Goal: Task Accomplishment & Management: Complete application form

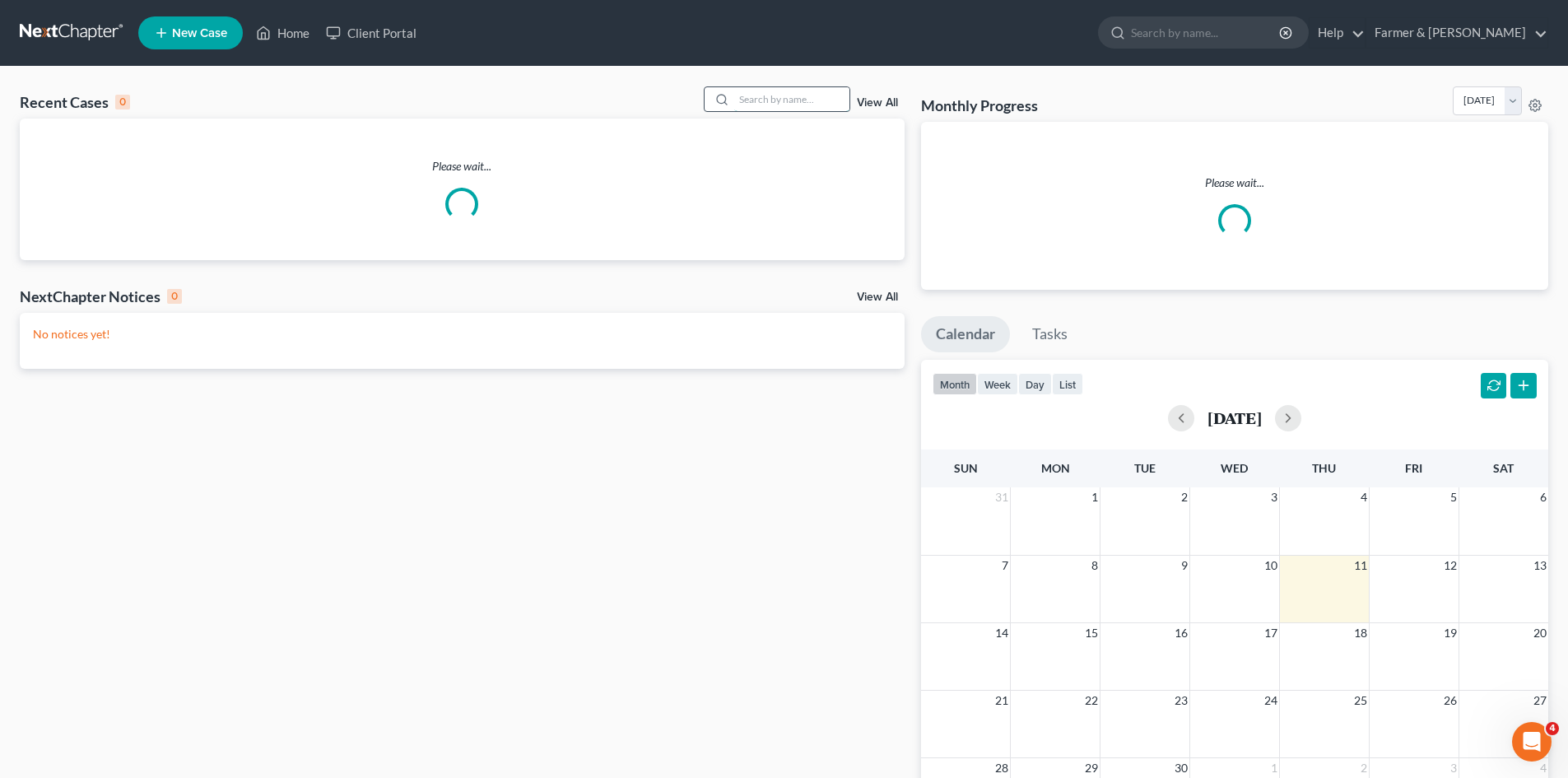
click at [778, 96] on input "search" at bounding box center [791, 99] width 115 height 24
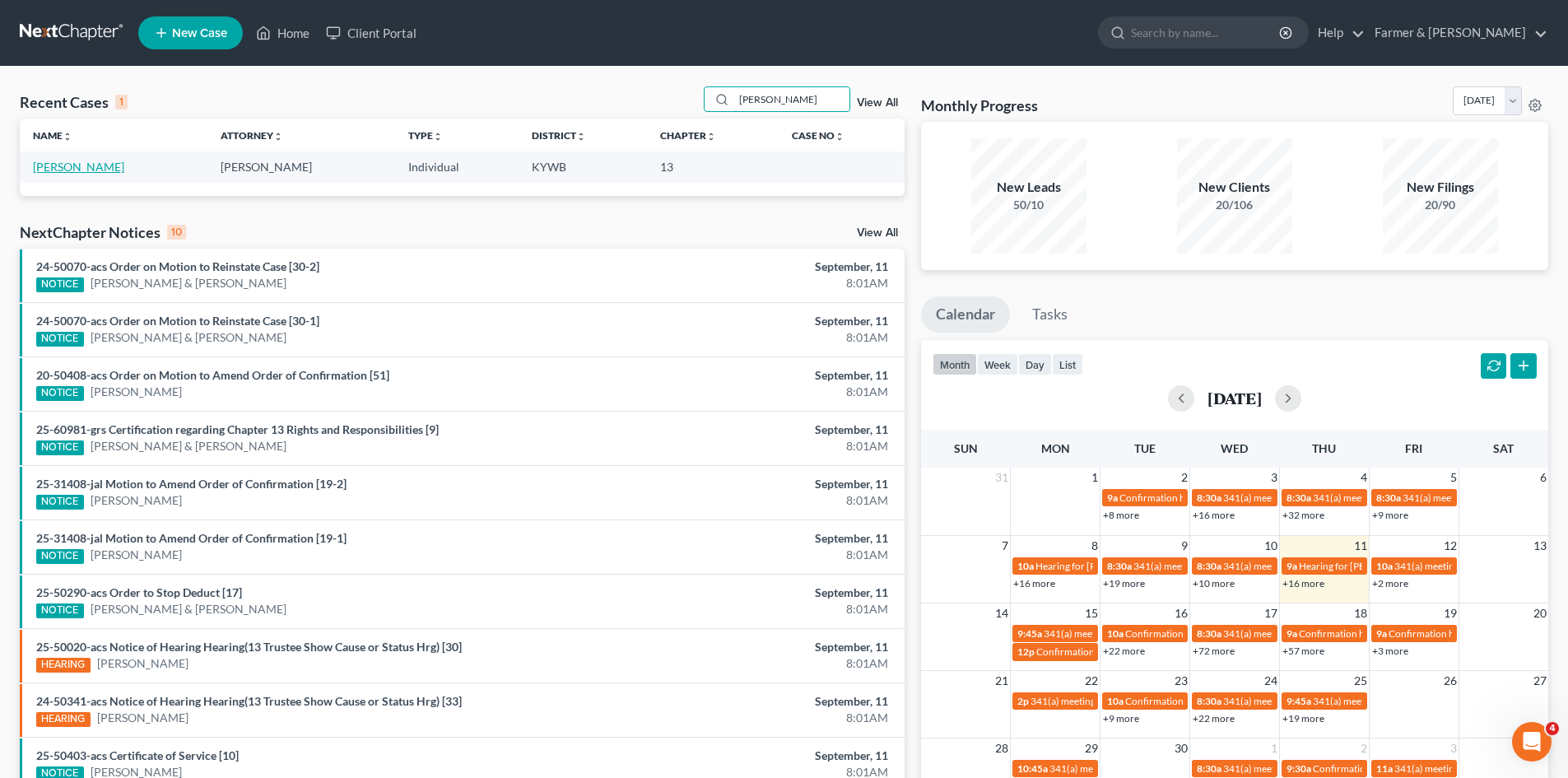
type input "thomas bates"
click at [87, 168] on link "Bates, Thomas" at bounding box center [78, 166] width 92 height 14
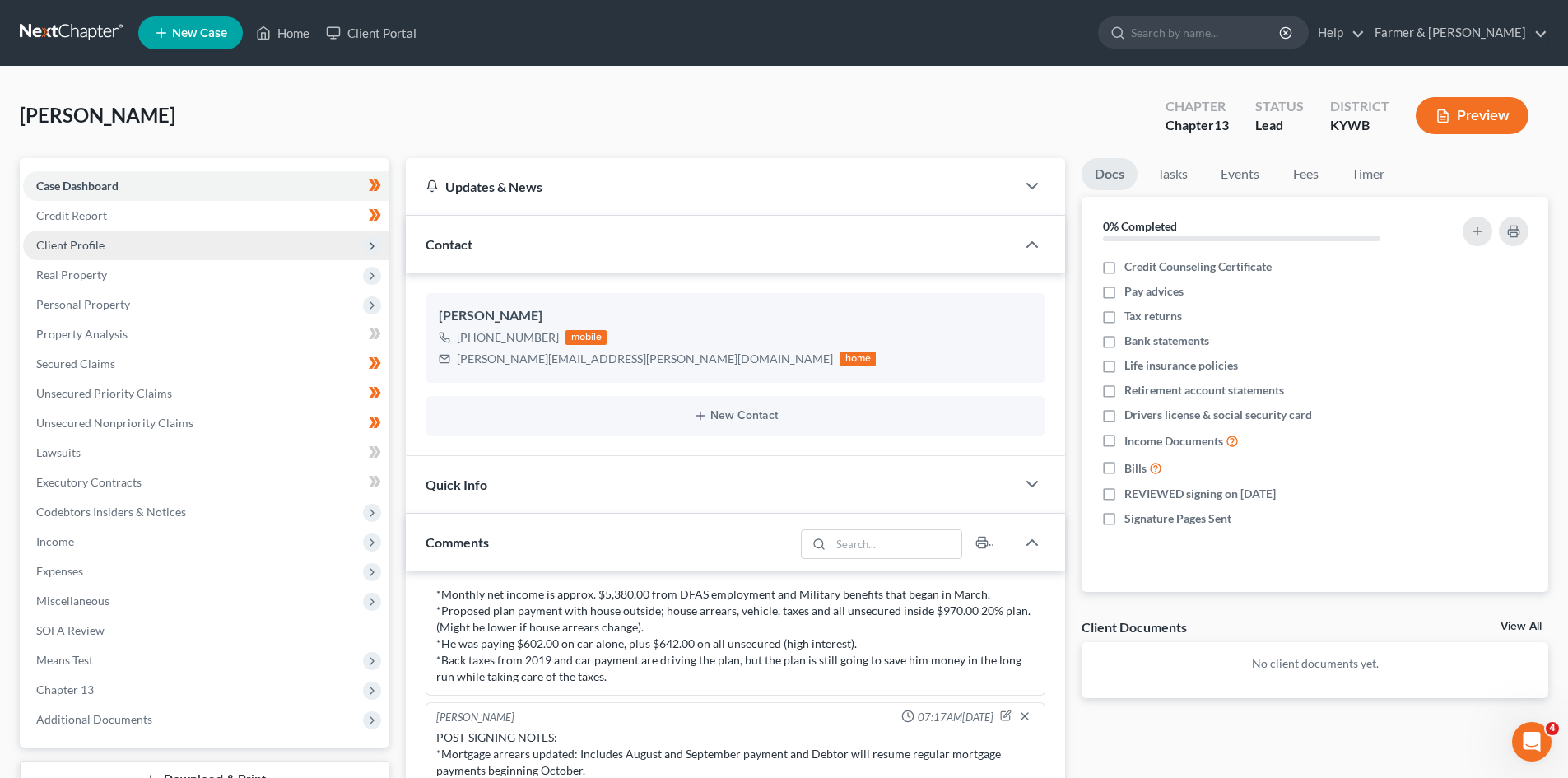
click at [93, 250] on span "Client Profile" at bounding box center [70, 244] width 68 height 14
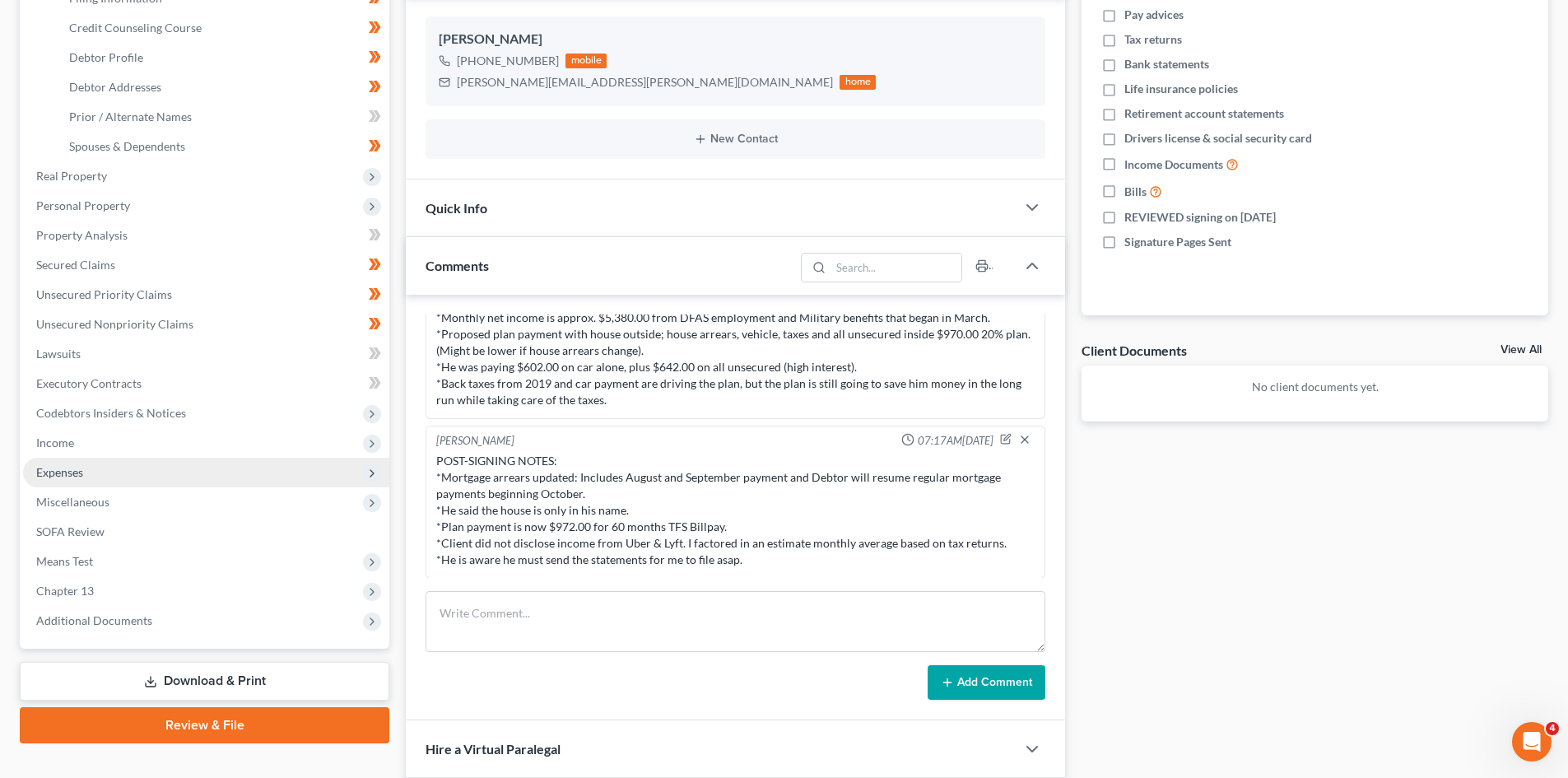
scroll to position [330, 0]
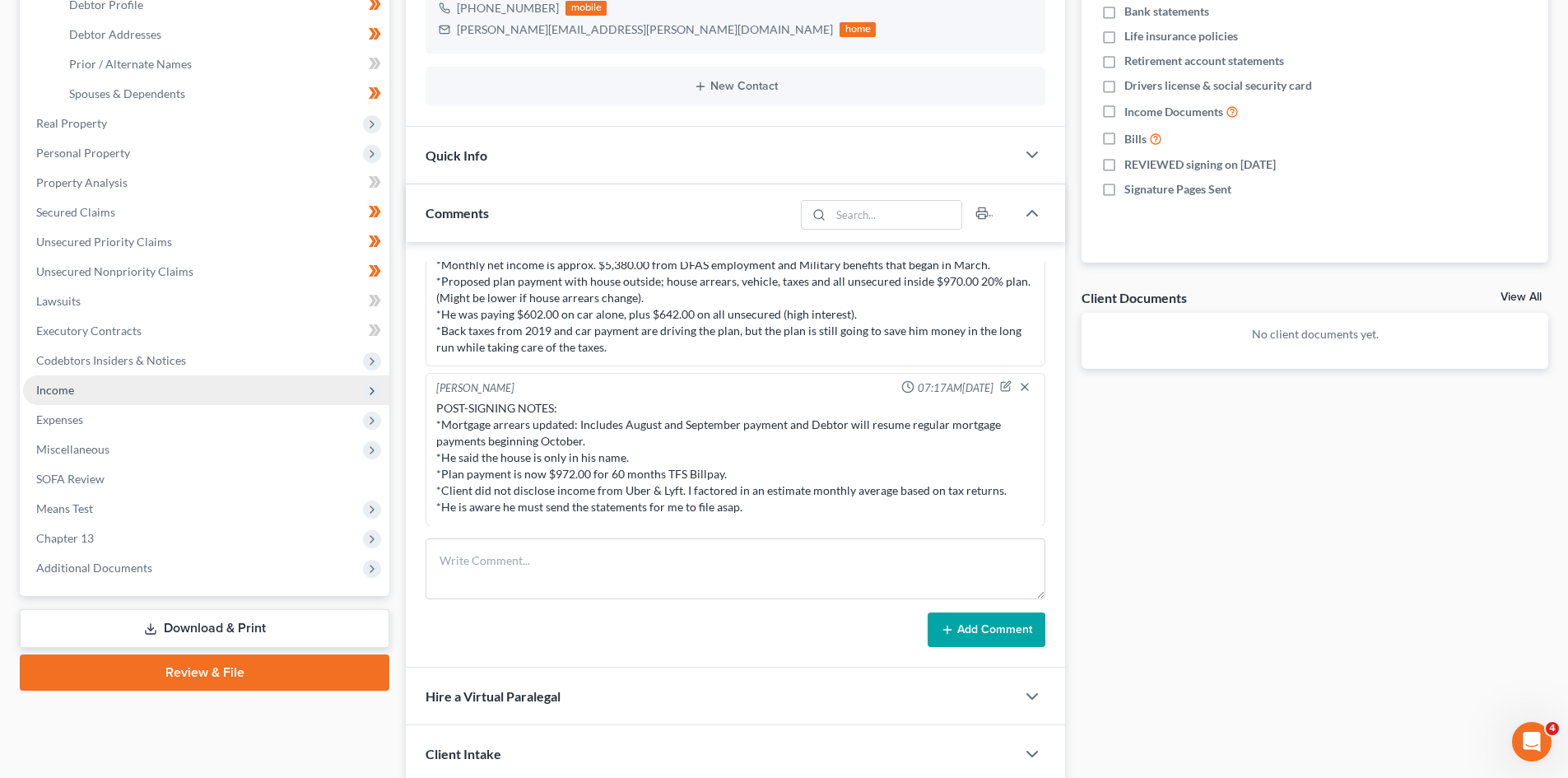
click at [75, 393] on span "Income" at bounding box center [206, 390] width 367 height 30
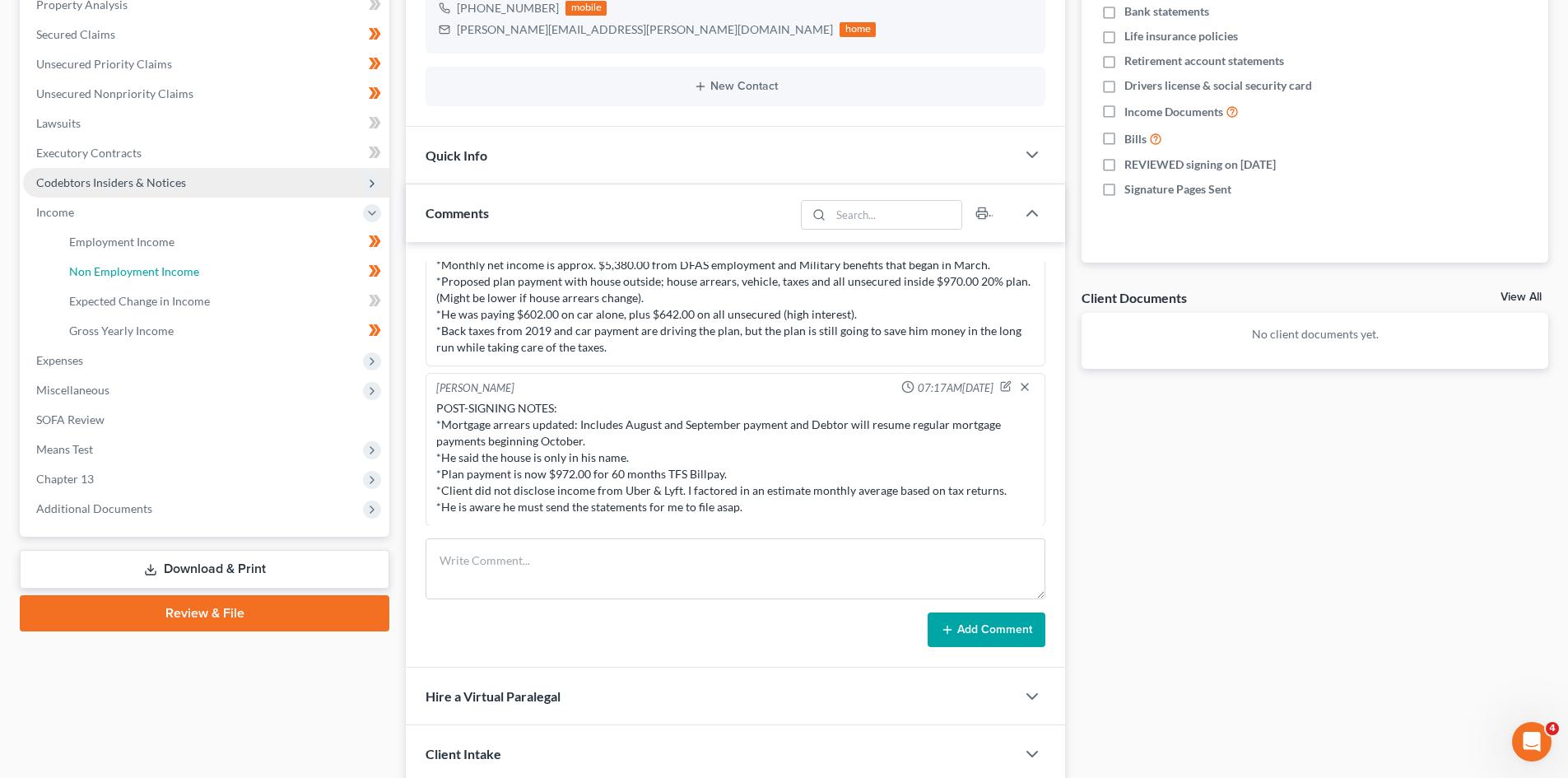
click at [153, 264] on span "Non Employment Income" at bounding box center [133, 271] width 130 height 14
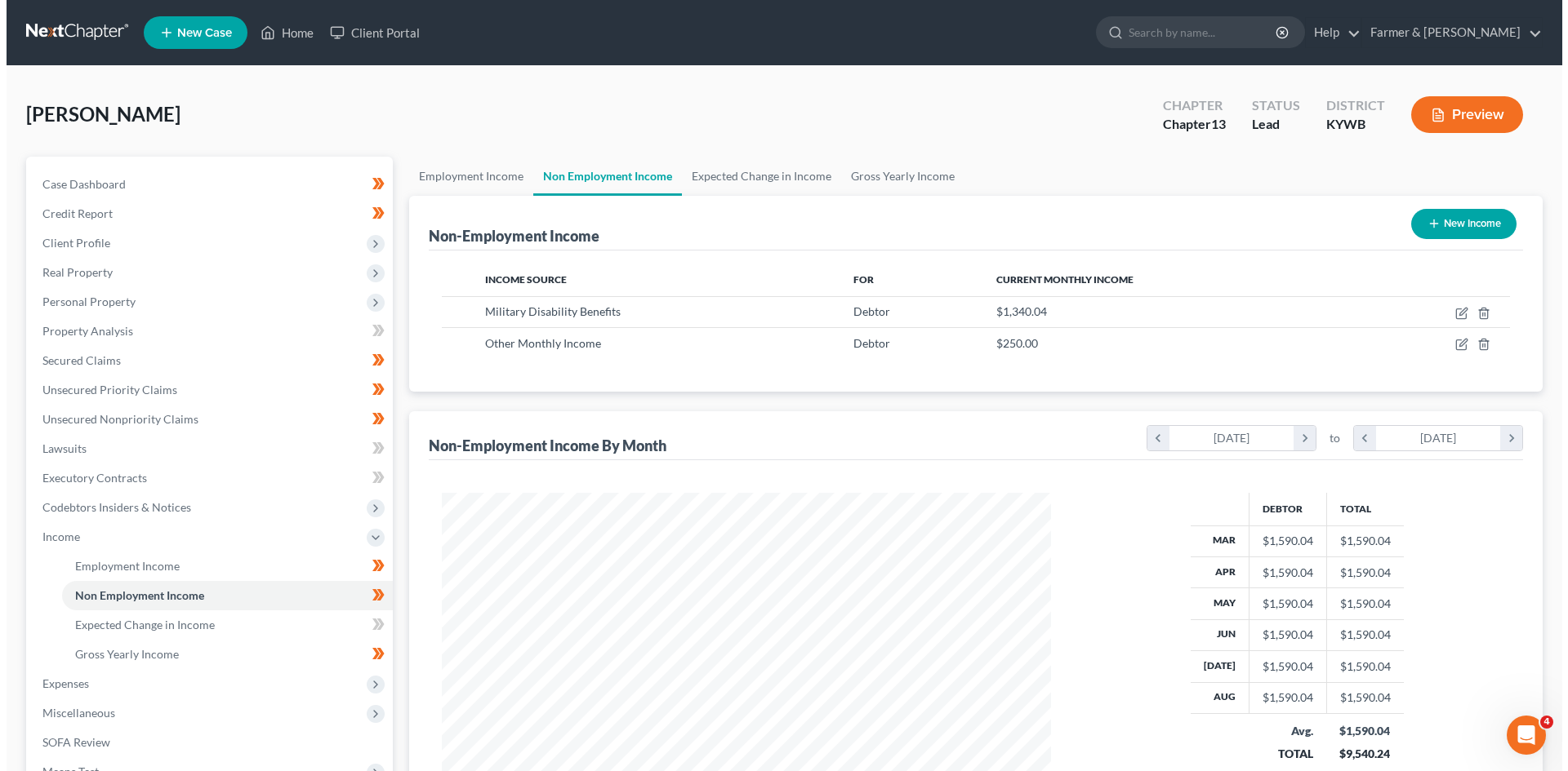
scroll to position [304, 642]
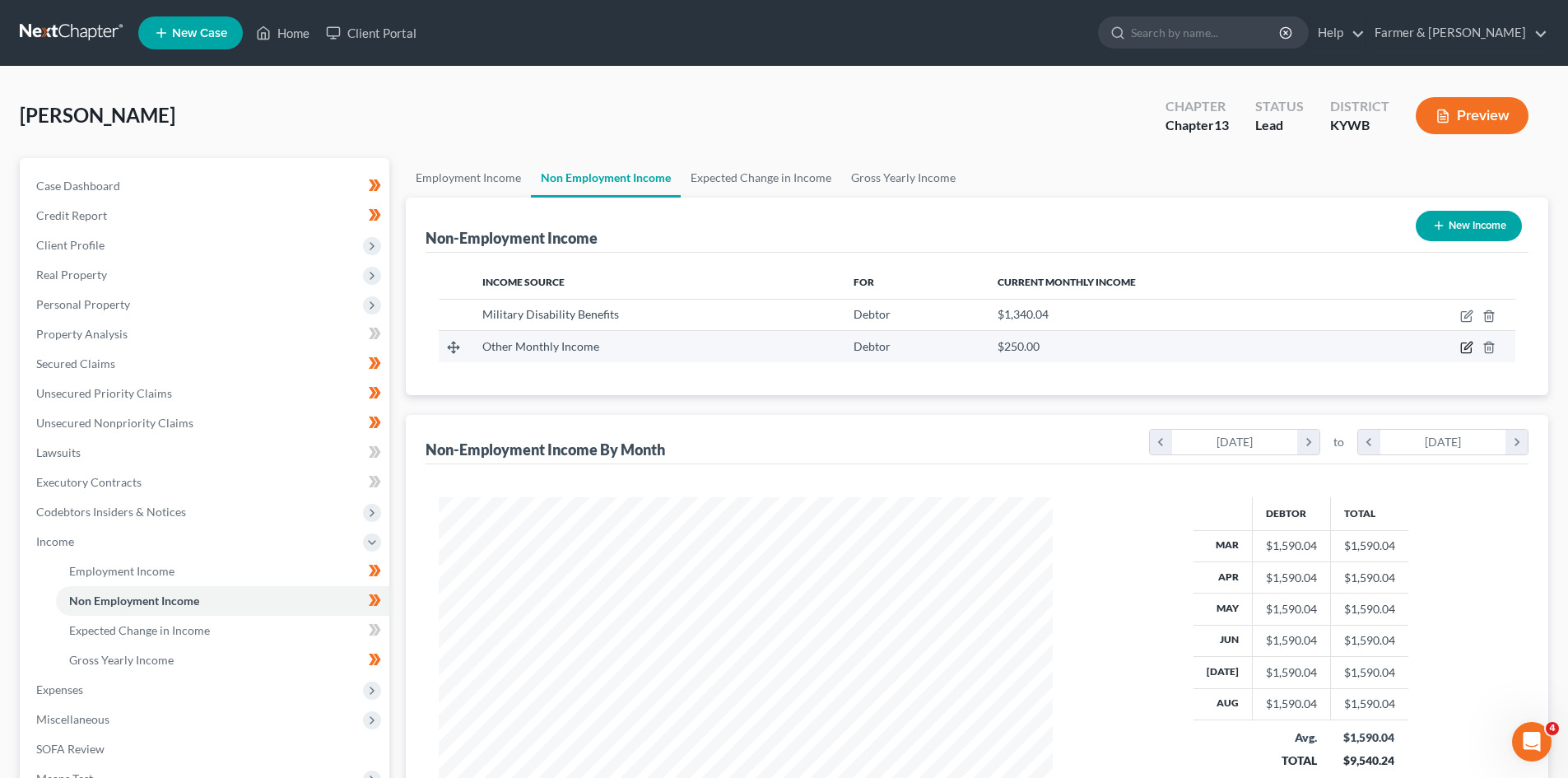
click at [1470, 345] on icon "button" at bounding box center [1467, 348] width 14 height 14
select select "13"
select select "0"
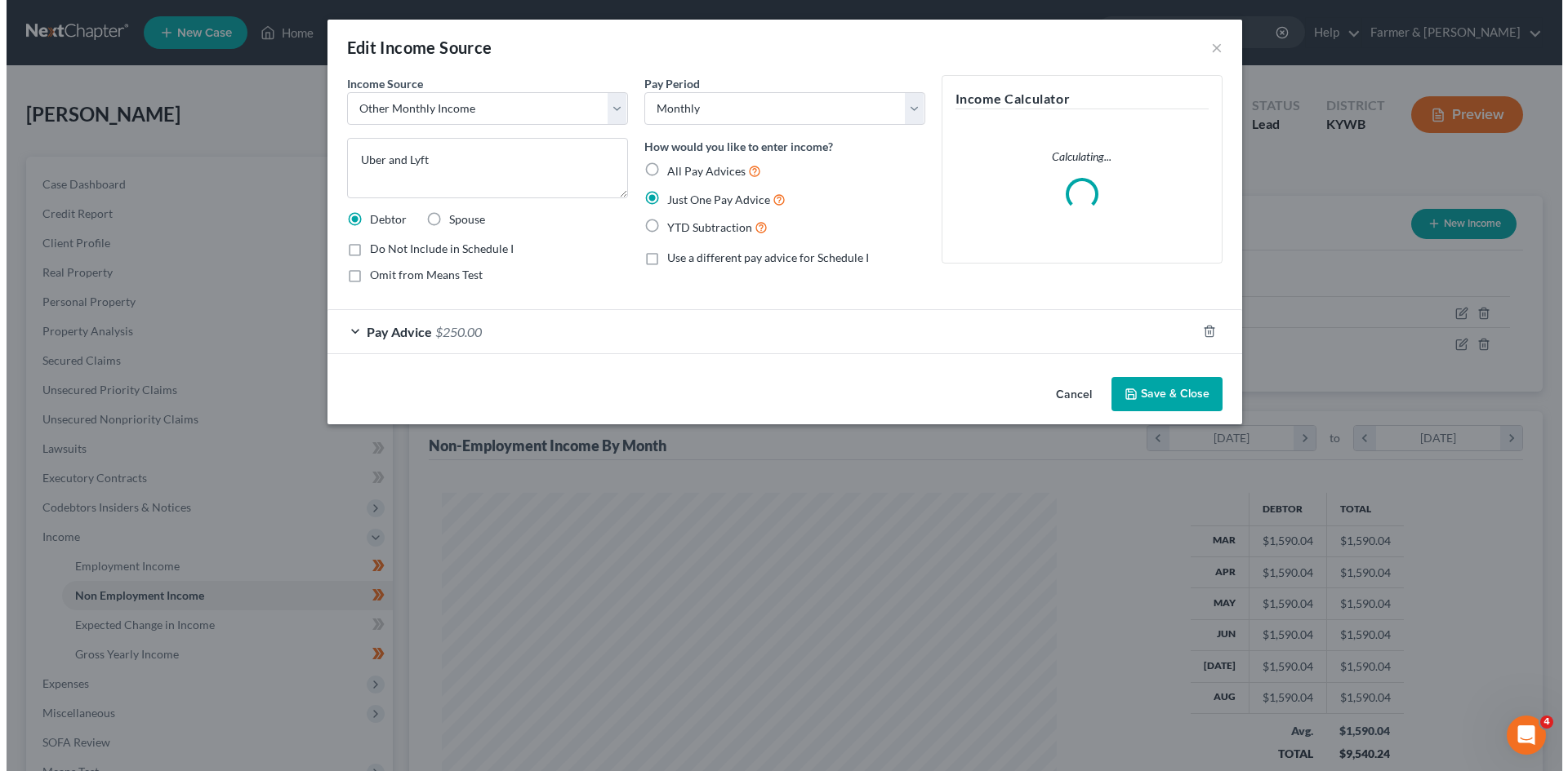
scroll to position [307, 647]
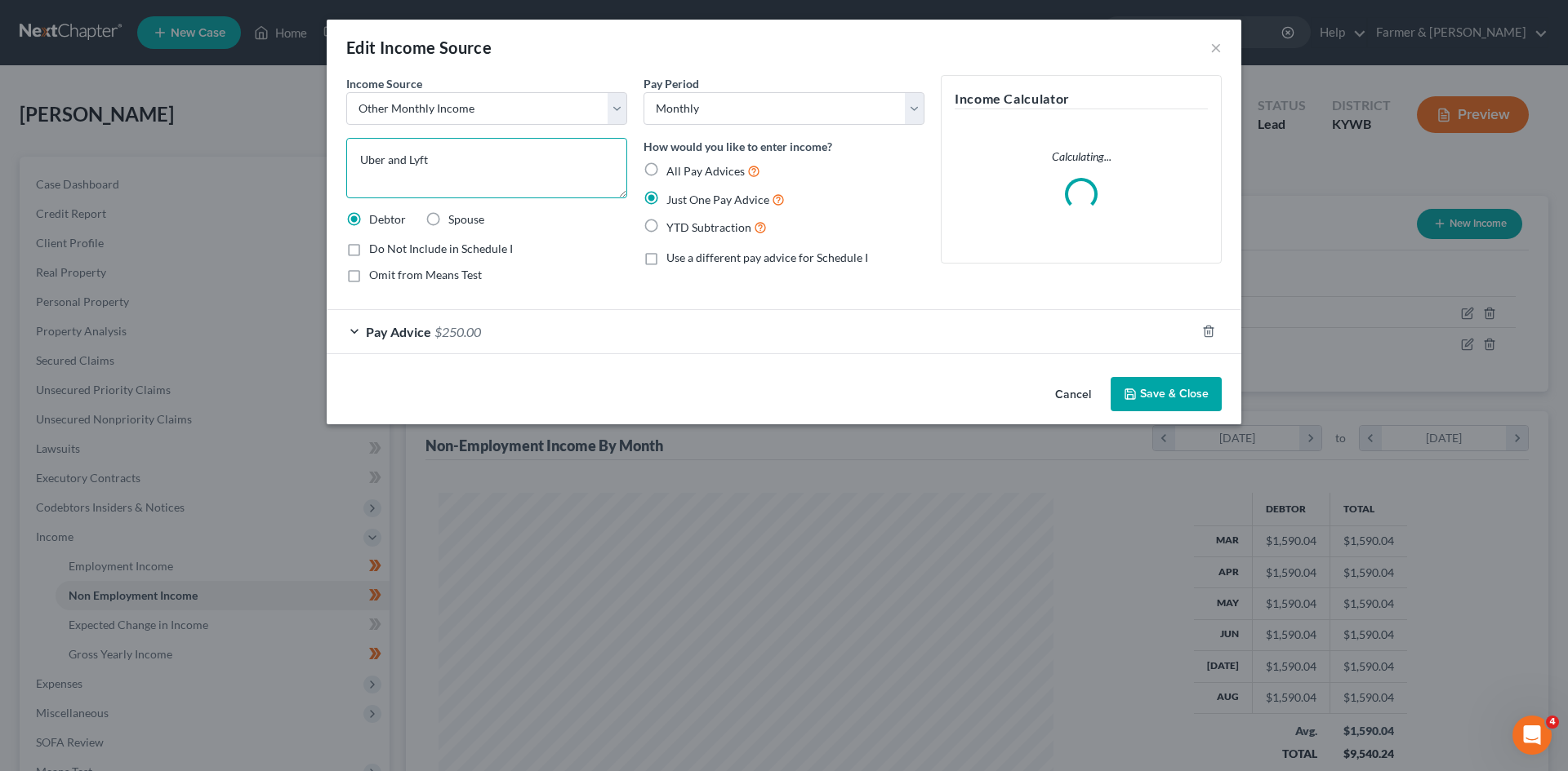
drag, startPoint x: 467, startPoint y: 154, endPoint x: 386, endPoint y: 167, distance: 82.0
click at [386, 167] on textarea "Uber and Lyft" at bounding box center [487, 167] width 281 height 60
type textarea "Uber"
click at [437, 330] on span "$250.00" at bounding box center [458, 331] width 47 height 15
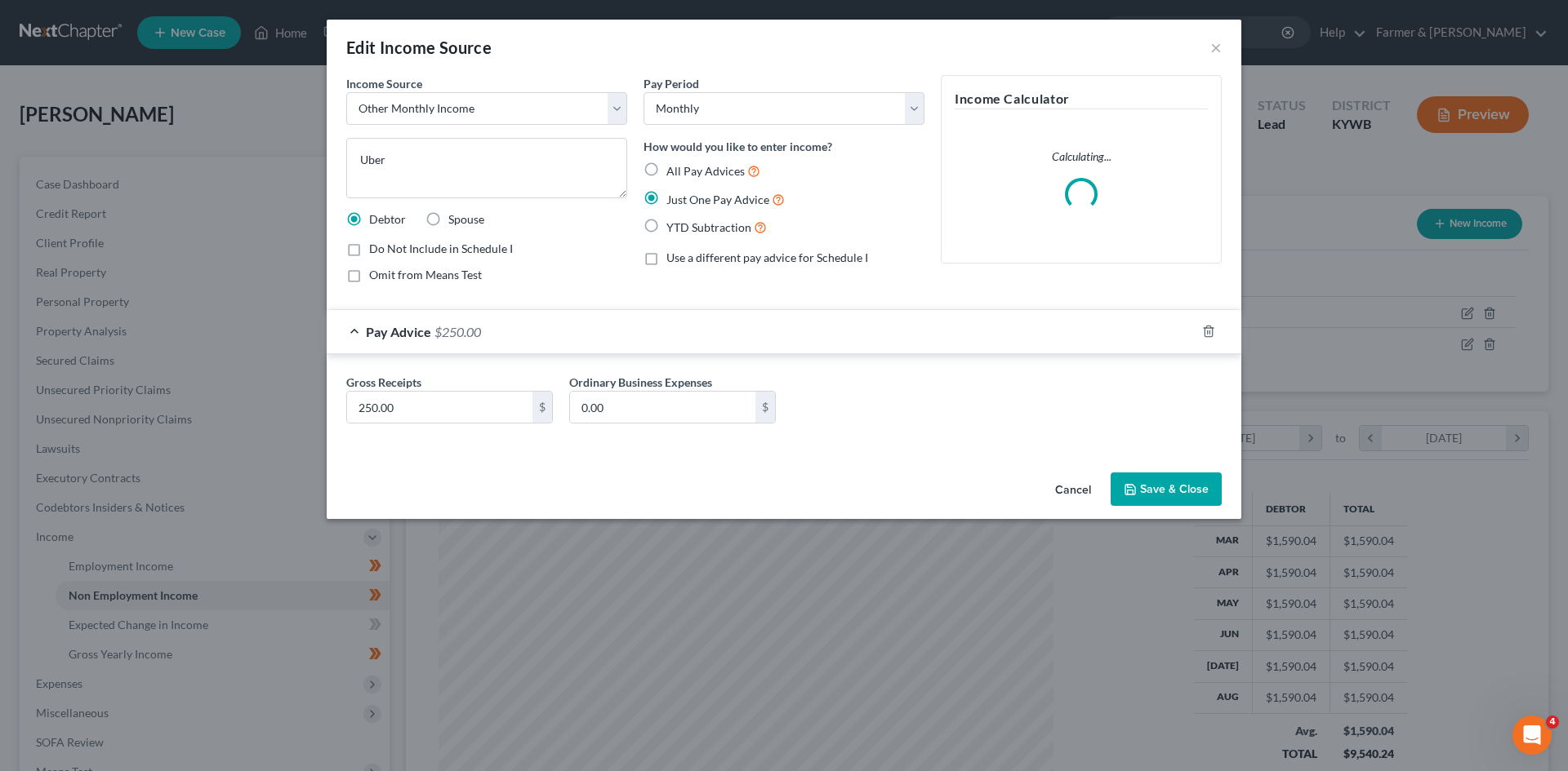
click at [666, 168] on label "All Pay Advices" at bounding box center [713, 171] width 94 height 19
click at [673, 168] on input "All Pay Advices" at bounding box center [679, 167] width 11 height 11
radio input "true"
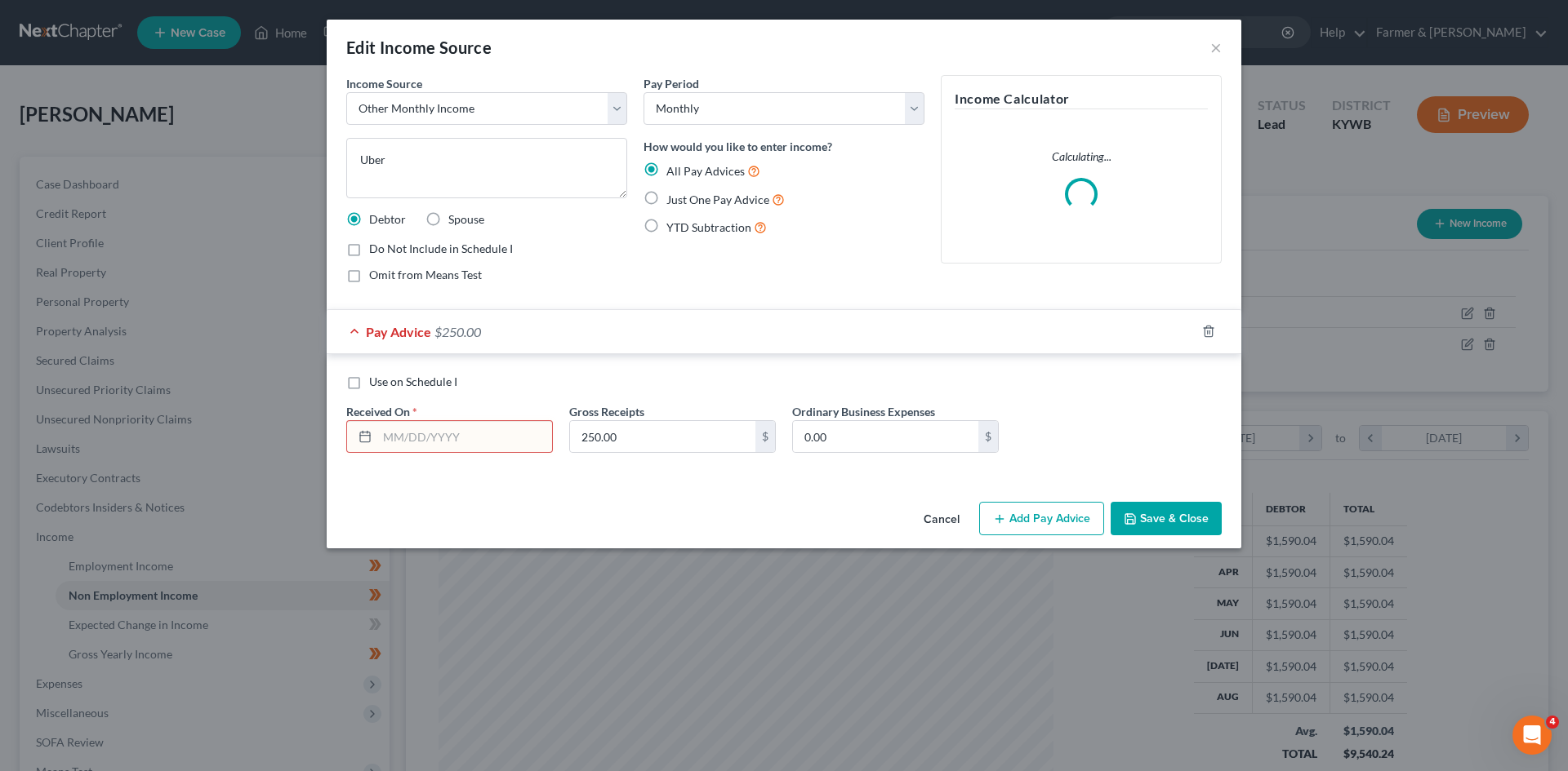
click at [431, 444] on input "text" at bounding box center [464, 436] width 175 height 31
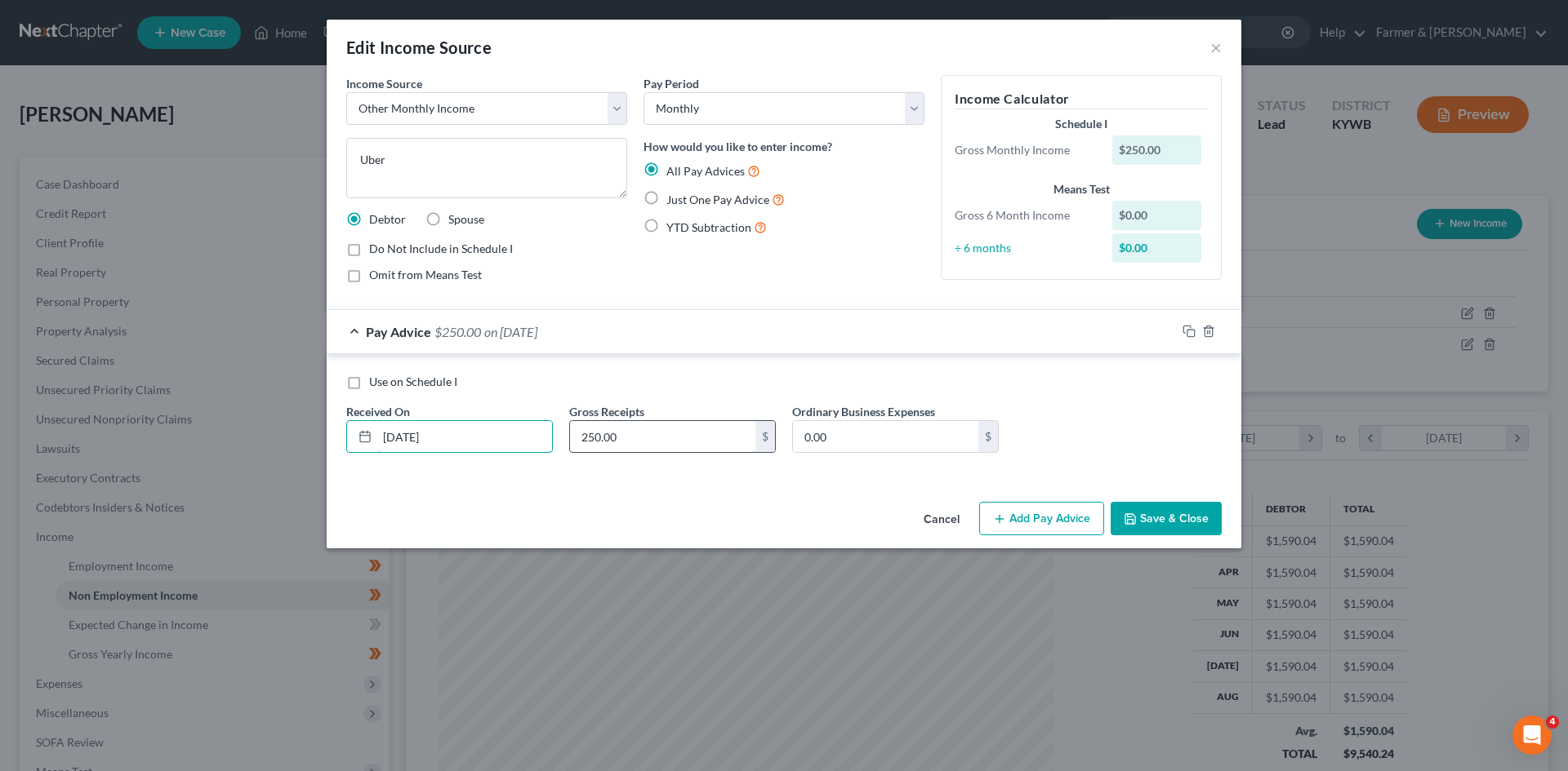
type input "03/31/2025"
type input "147.07"
click at [1065, 512] on button "Add Pay Advice" at bounding box center [1041, 519] width 125 height 34
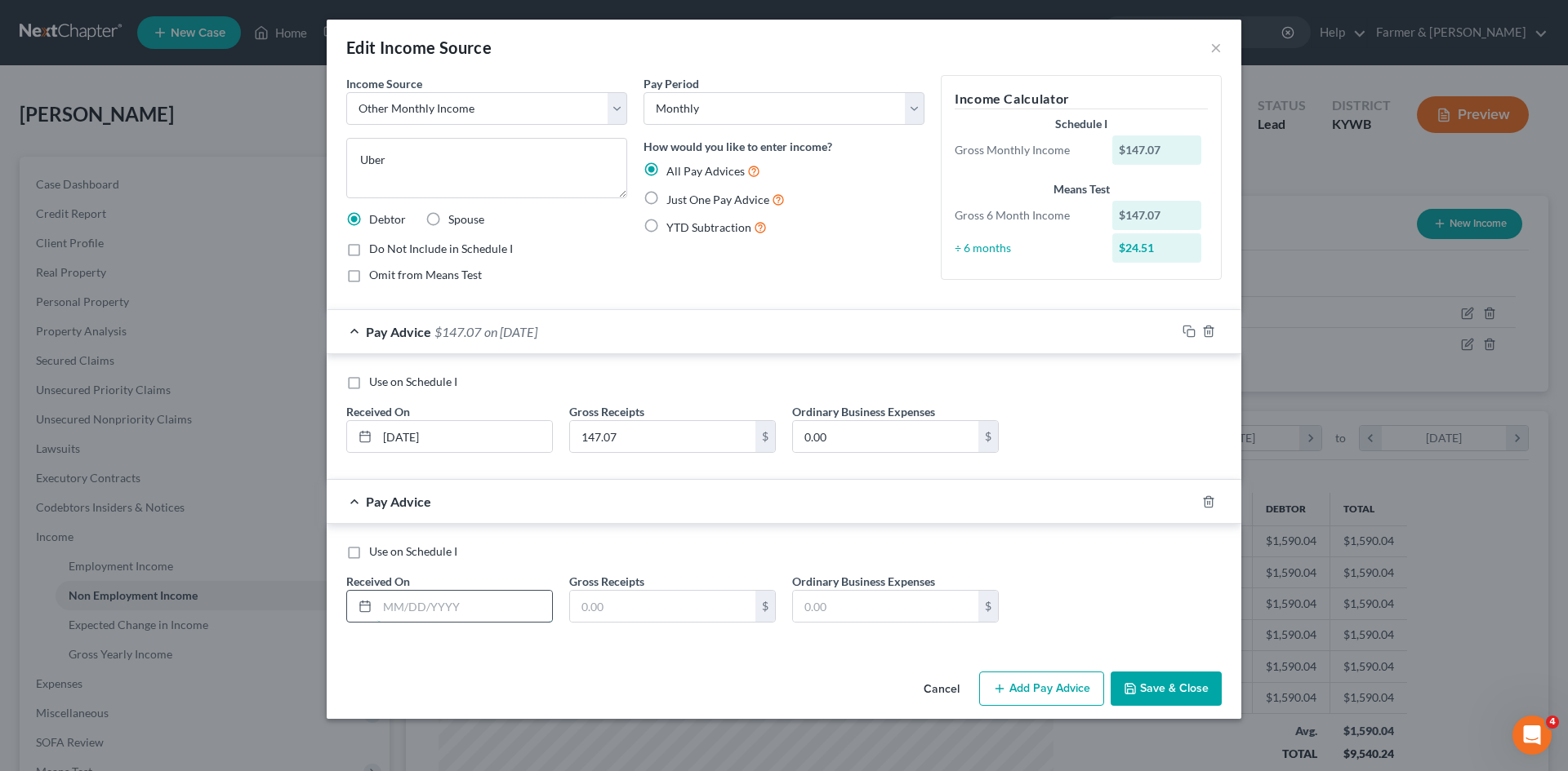
click at [455, 606] on input "text" at bounding box center [464, 606] width 175 height 31
type input "04/30/2025"
click at [623, 603] on input "text" at bounding box center [662, 606] width 185 height 31
type input "252.15"
click at [1044, 693] on button "Add Pay Advice" at bounding box center [1041, 689] width 125 height 34
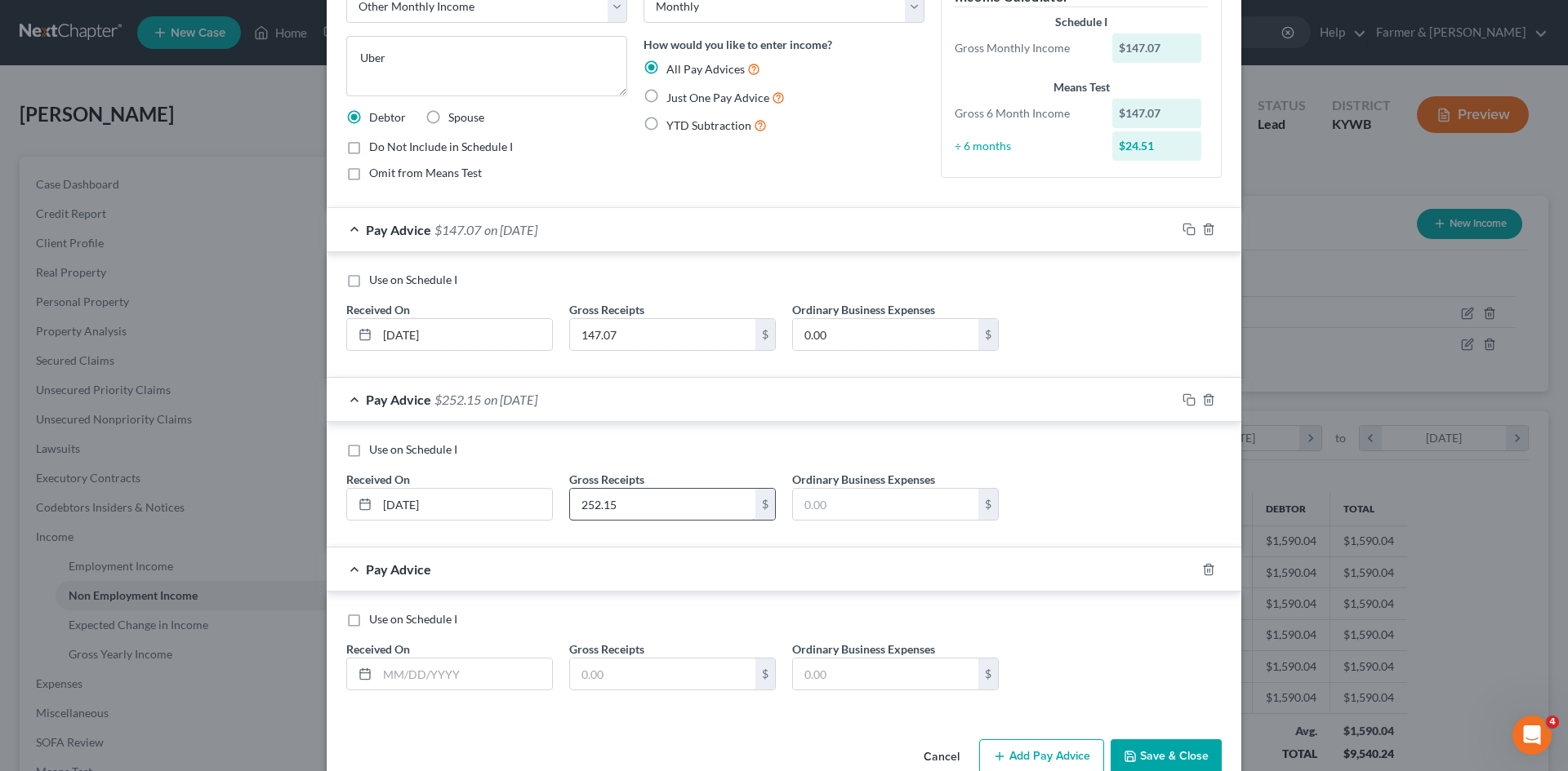
scroll to position [137, 0]
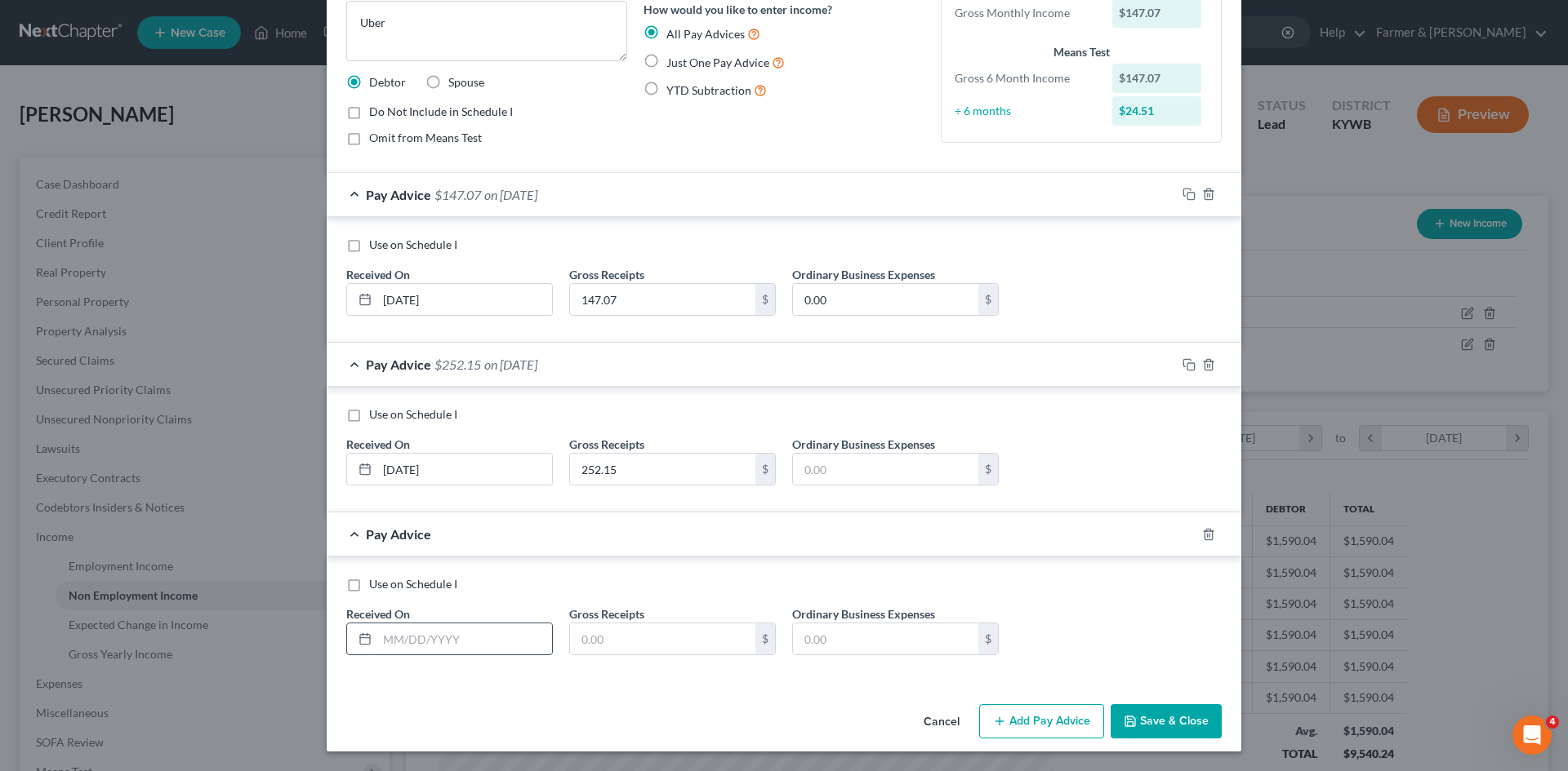
click at [472, 633] on input "text" at bounding box center [464, 639] width 175 height 31
type input "05/31/2025"
click at [613, 629] on input "text" at bounding box center [662, 639] width 185 height 31
click at [613, 649] on input "text" at bounding box center [662, 639] width 185 height 31
type input "329.86"
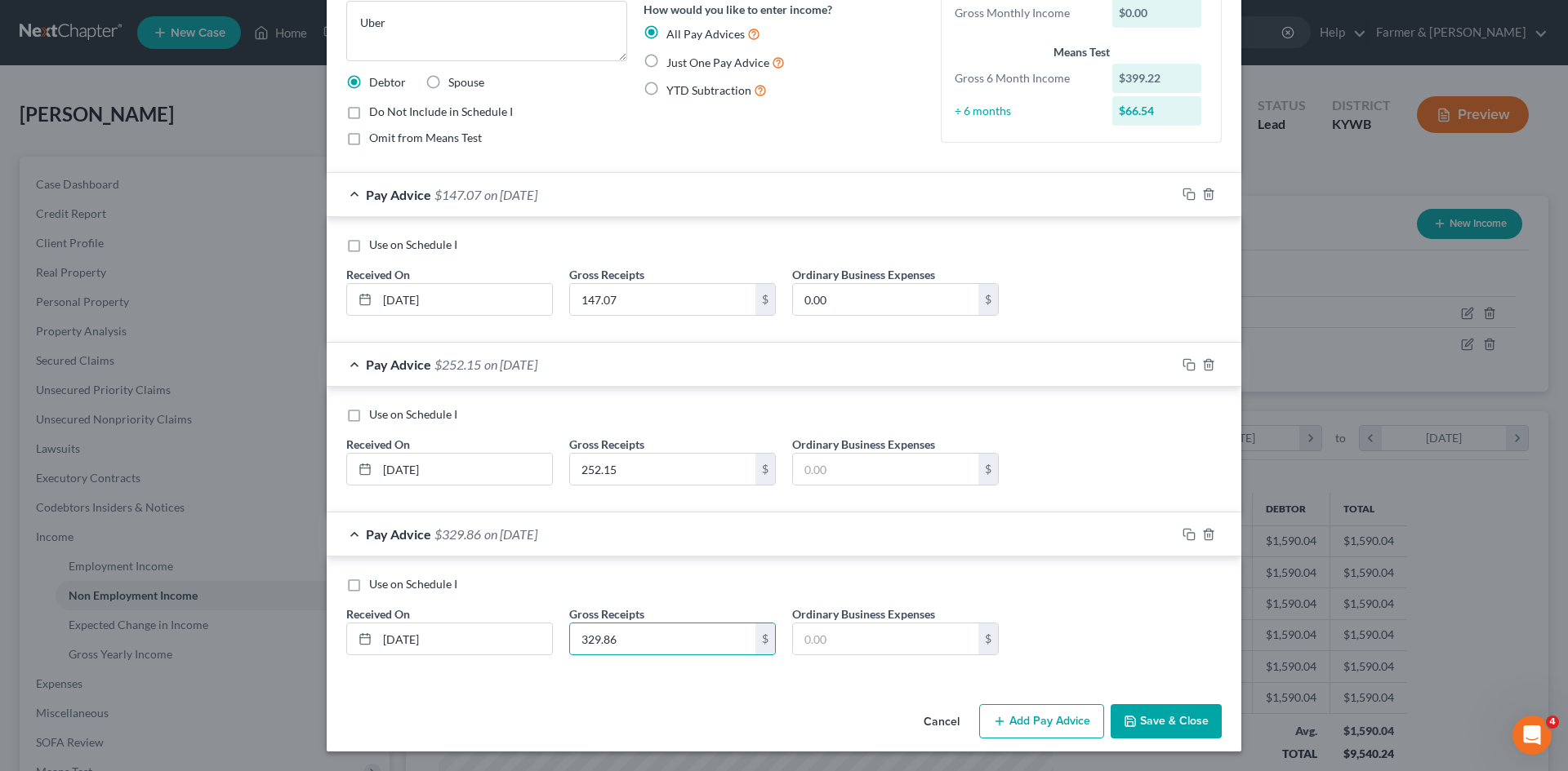
click at [1069, 726] on button "Add Pay Advice" at bounding box center [1041, 722] width 125 height 34
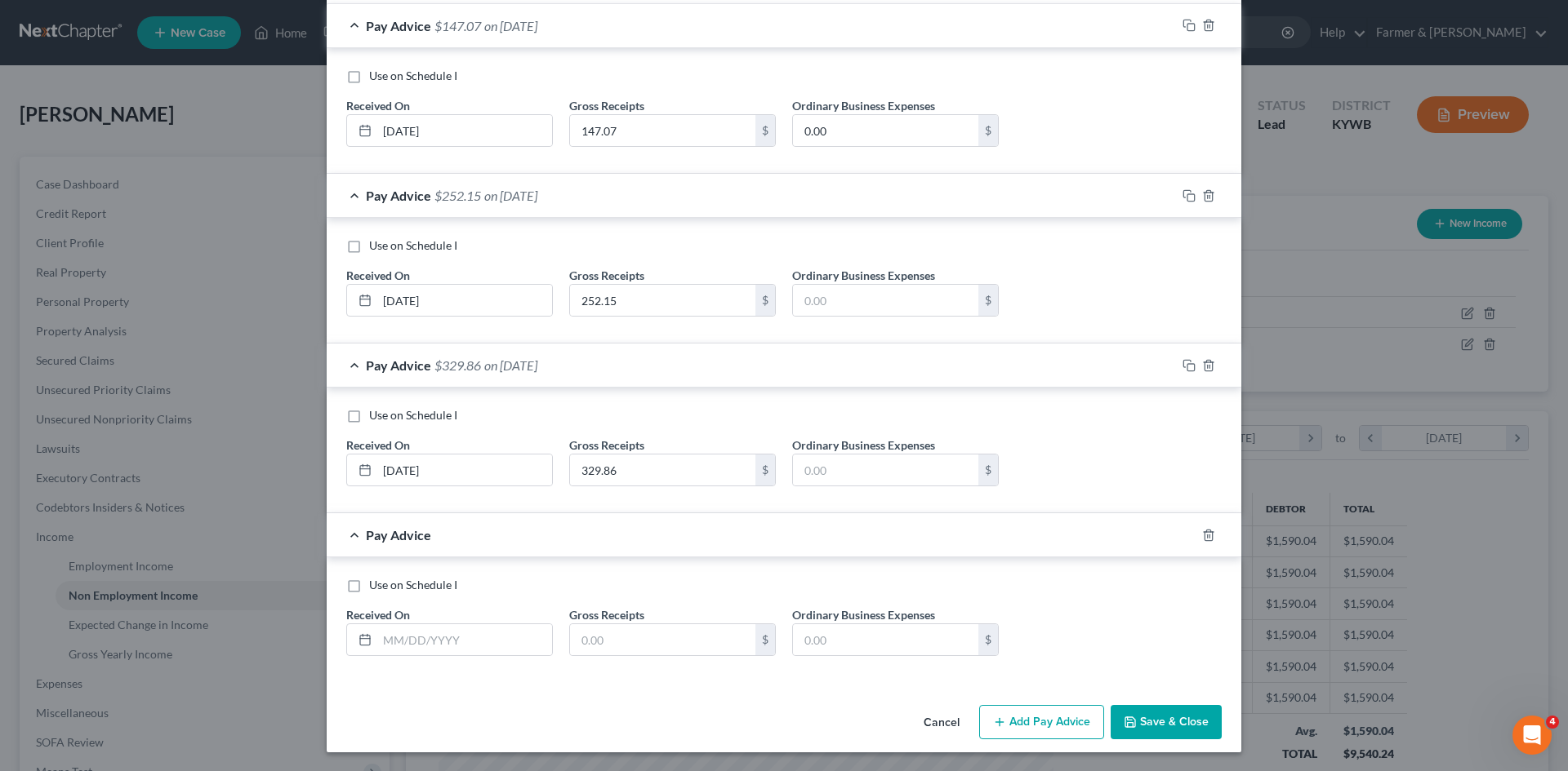
scroll to position [307, 0]
click at [463, 634] on input "text" at bounding box center [464, 639] width 175 height 31
type input "06/30/2025"
click at [659, 644] on input "text" at bounding box center [662, 639] width 185 height 31
type input "176.62"
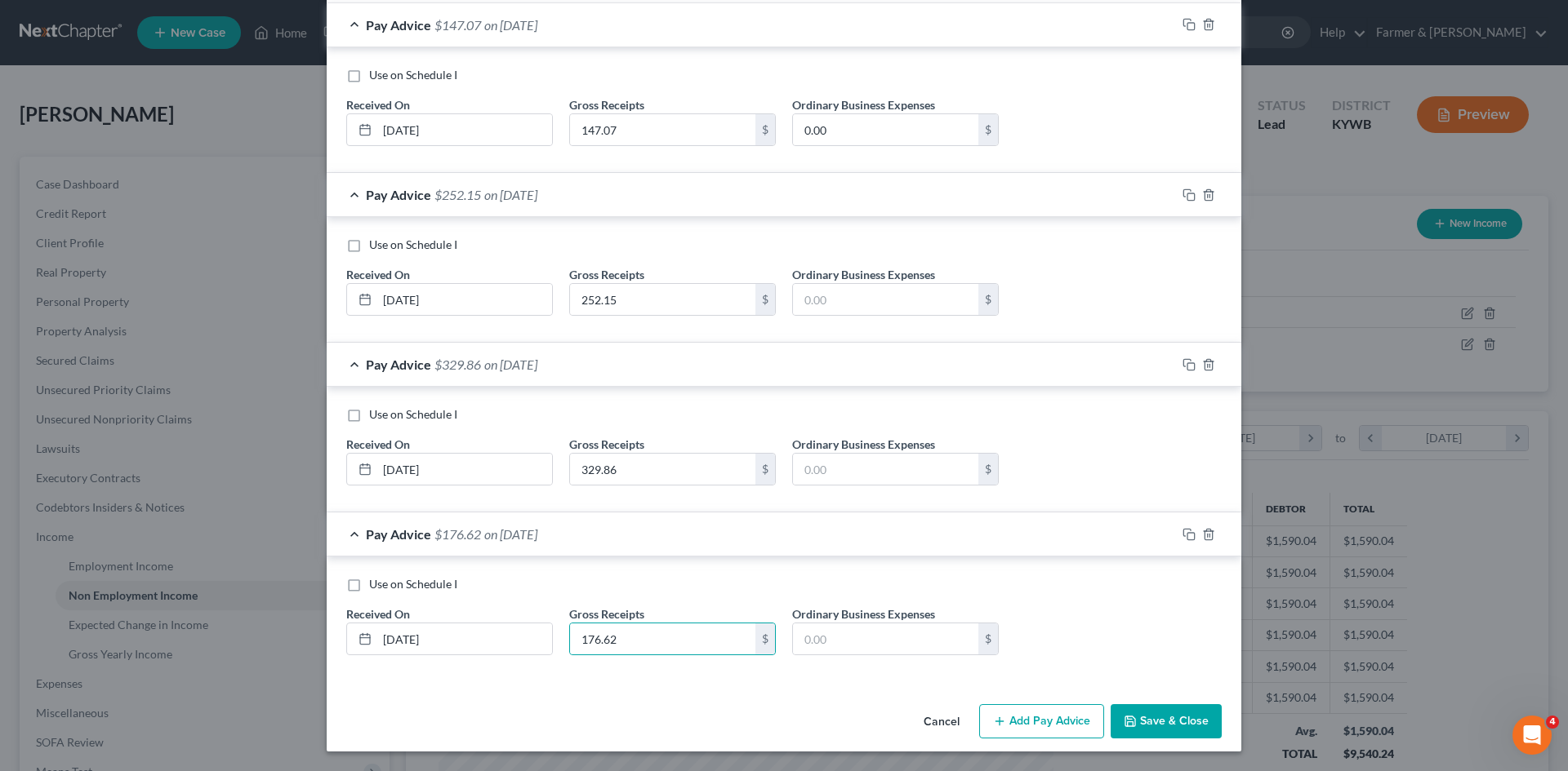
click at [1060, 717] on button "Add Pay Advice" at bounding box center [1041, 722] width 125 height 34
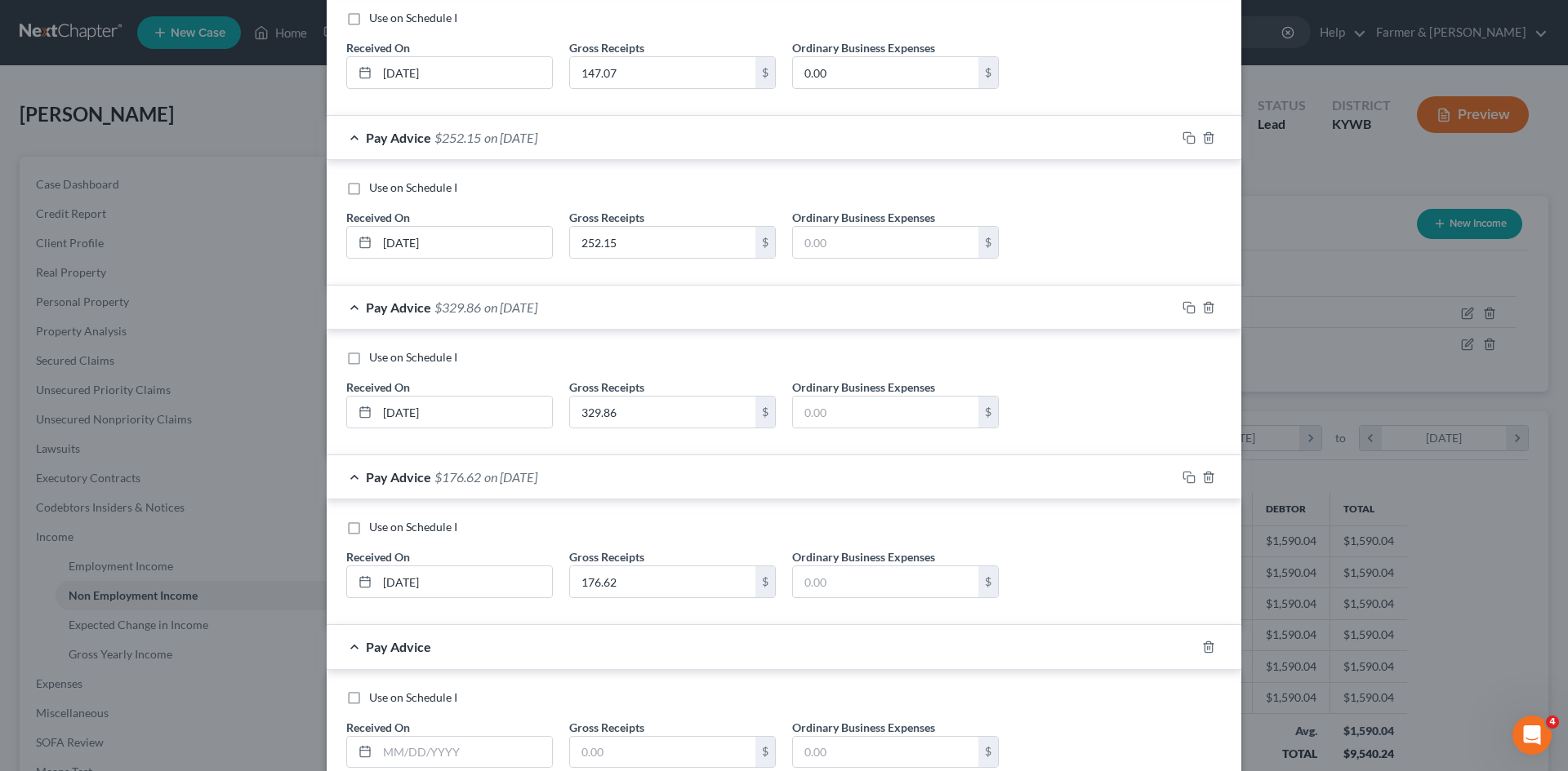
scroll to position [477, 0]
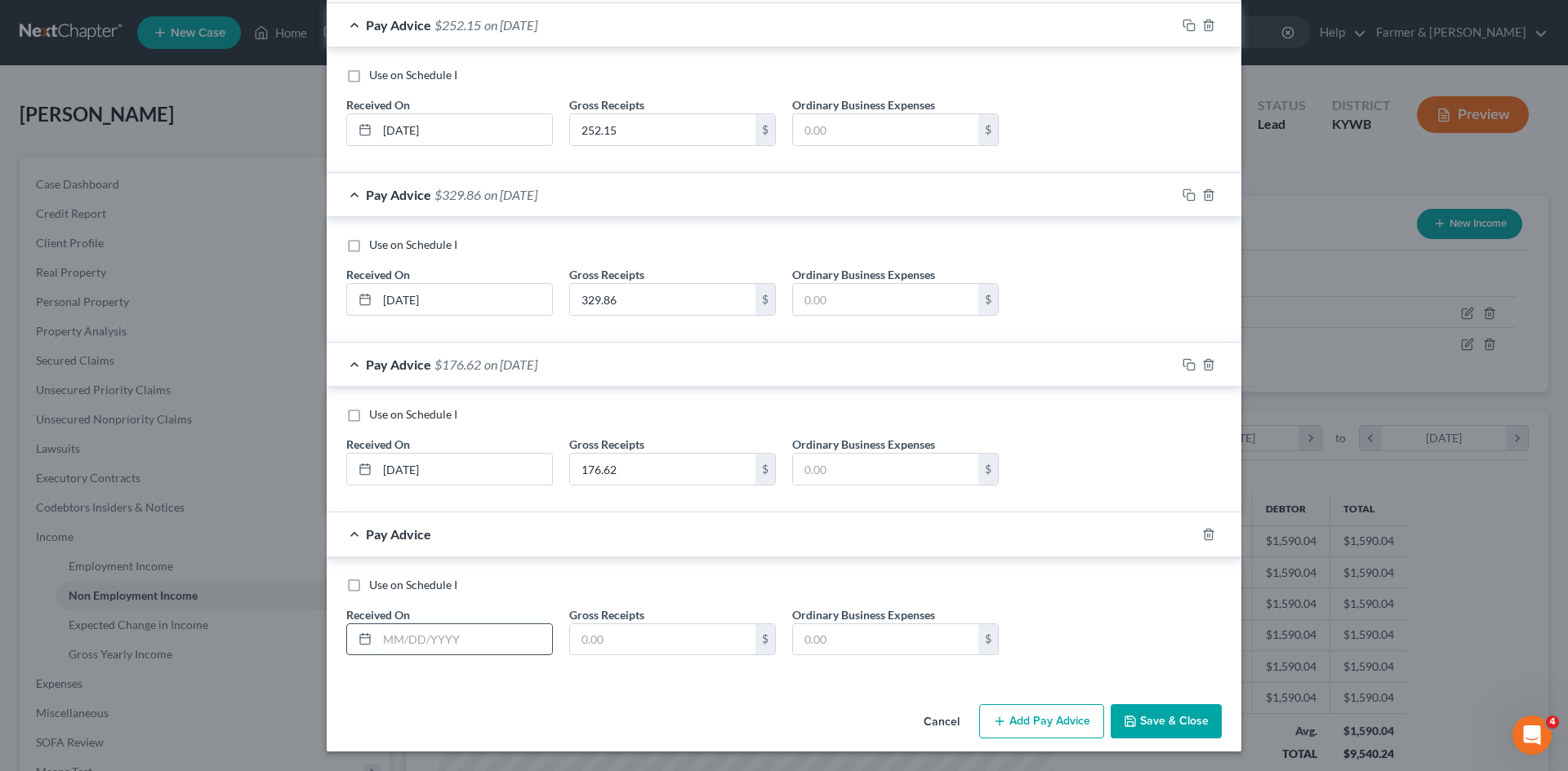
click at [504, 638] on input "text" at bounding box center [464, 640] width 175 height 31
type input "07/31/2025"
click at [679, 635] on input "text" at bounding box center [662, 640] width 185 height 31
type input "39.12"
click at [1052, 719] on button "Add Pay Advice" at bounding box center [1041, 722] width 125 height 34
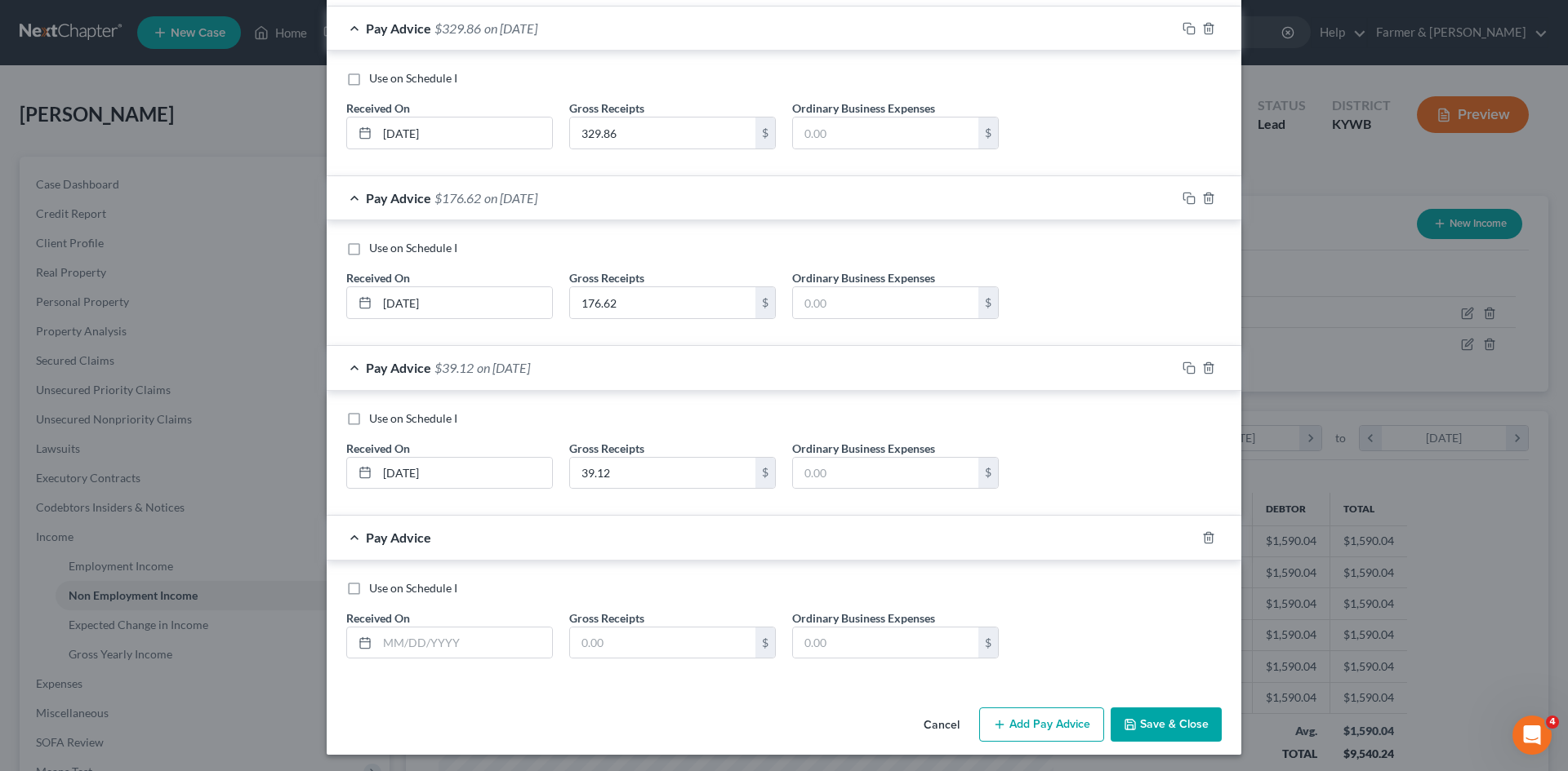
scroll to position [647, 0]
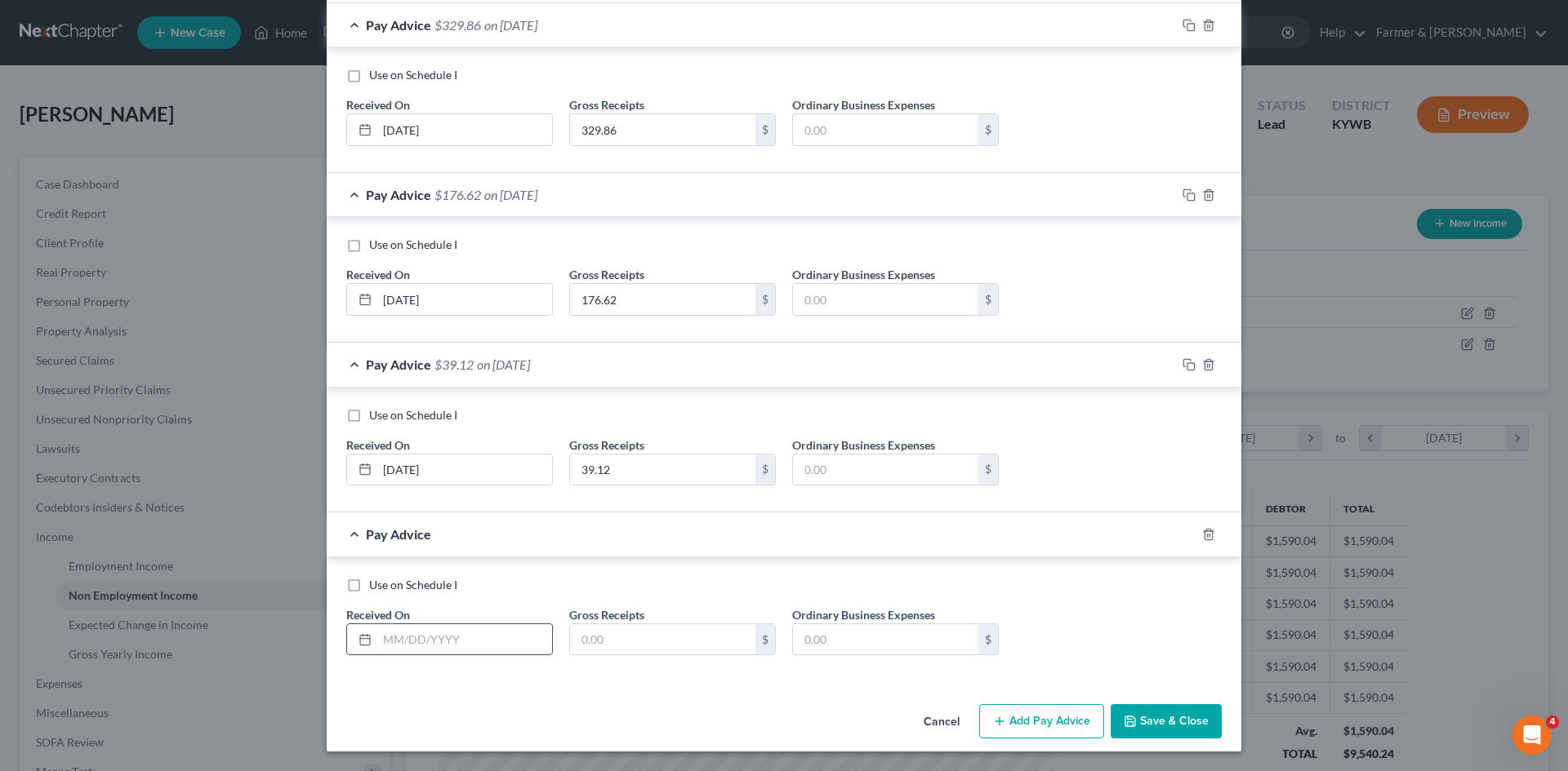
click at [490, 640] on input "text" at bounding box center [464, 640] width 175 height 31
type input "08/31/2025"
click at [634, 652] on input "text" at bounding box center [662, 640] width 185 height 31
type input "0.00"
click at [998, 718] on icon "button" at bounding box center [999, 722] width 14 height 13
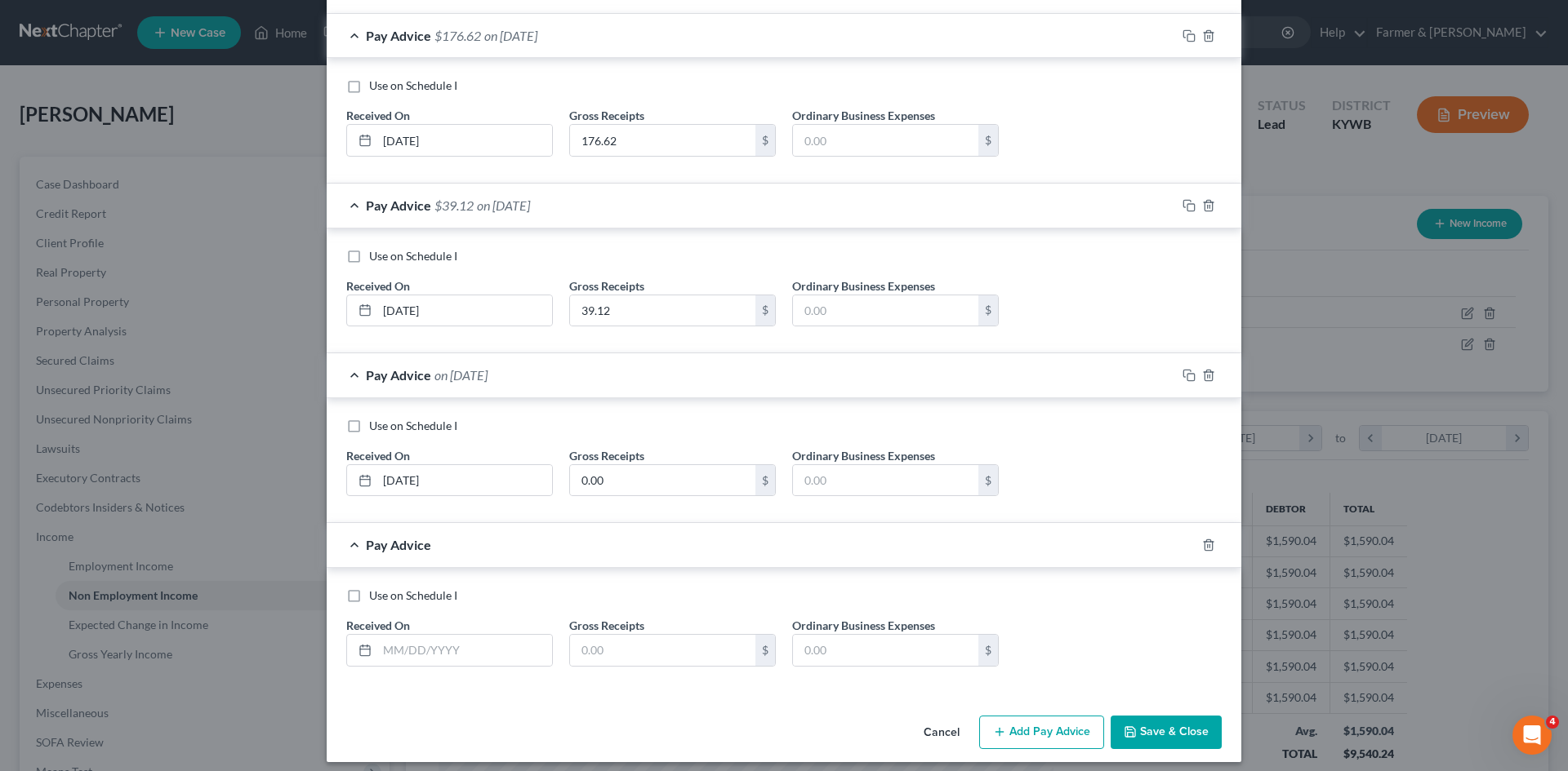
scroll to position [816, 0]
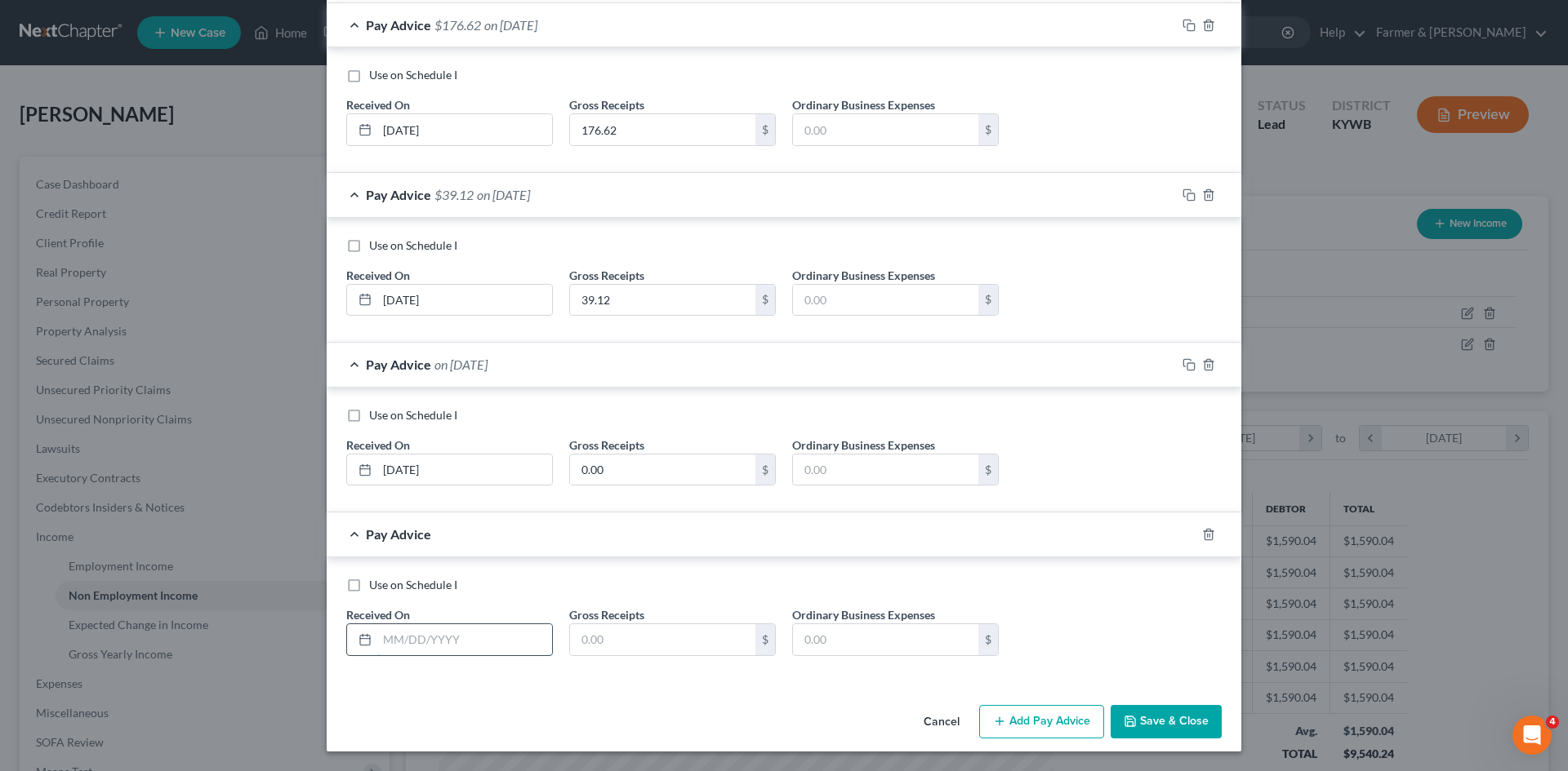
click at [451, 630] on input "text" at bounding box center [464, 640] width 175 height 31
type input "09/11/2025"
click at [665, 645] on input "text" at bounding box center [662, 640] width 185 height 31
type input "11.02"
click at [1149, 726] on button "Save & Close" at bounding box center [1166, 722] width 111 height 34
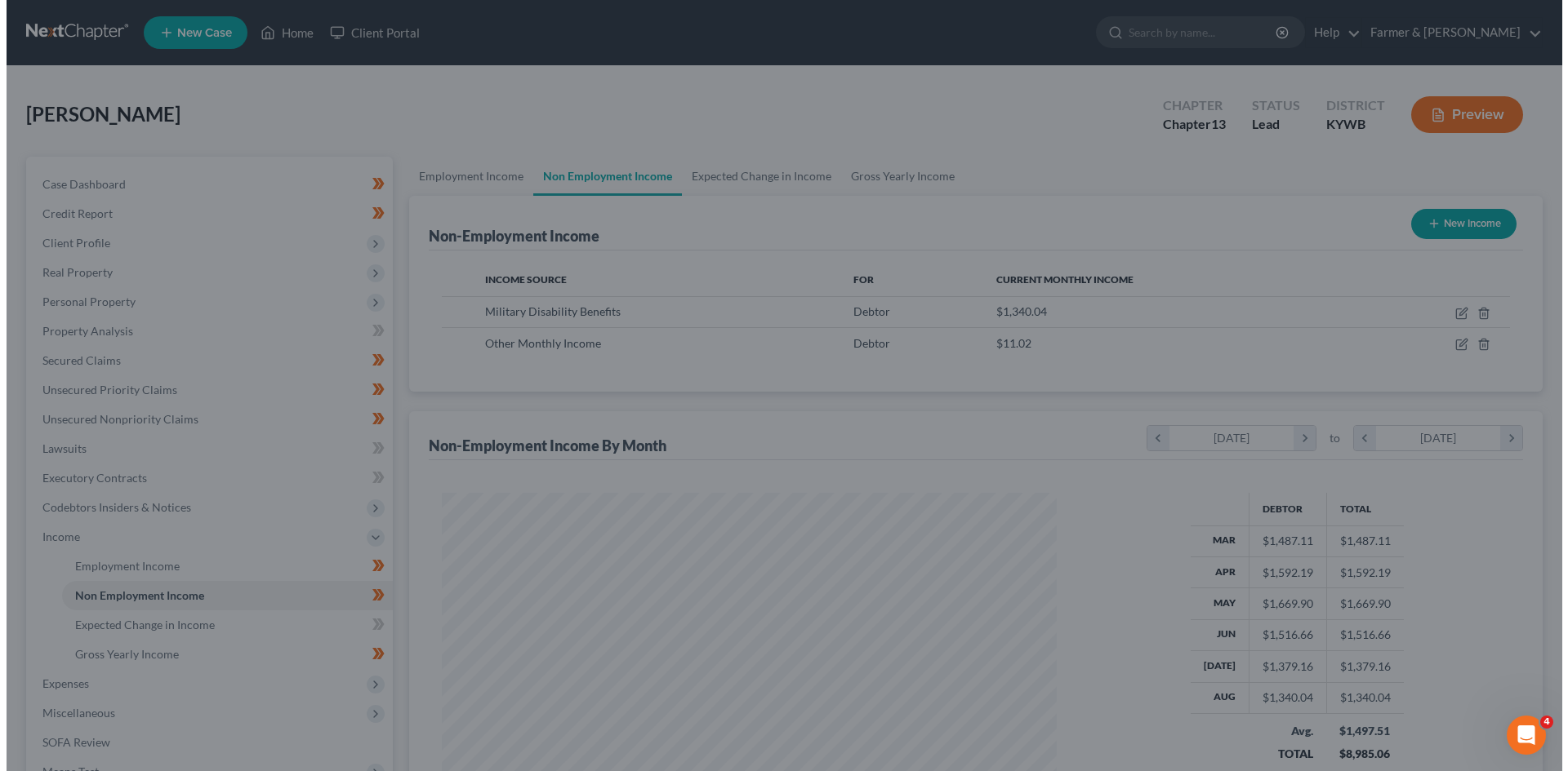
scroll to position [815929, 816013]
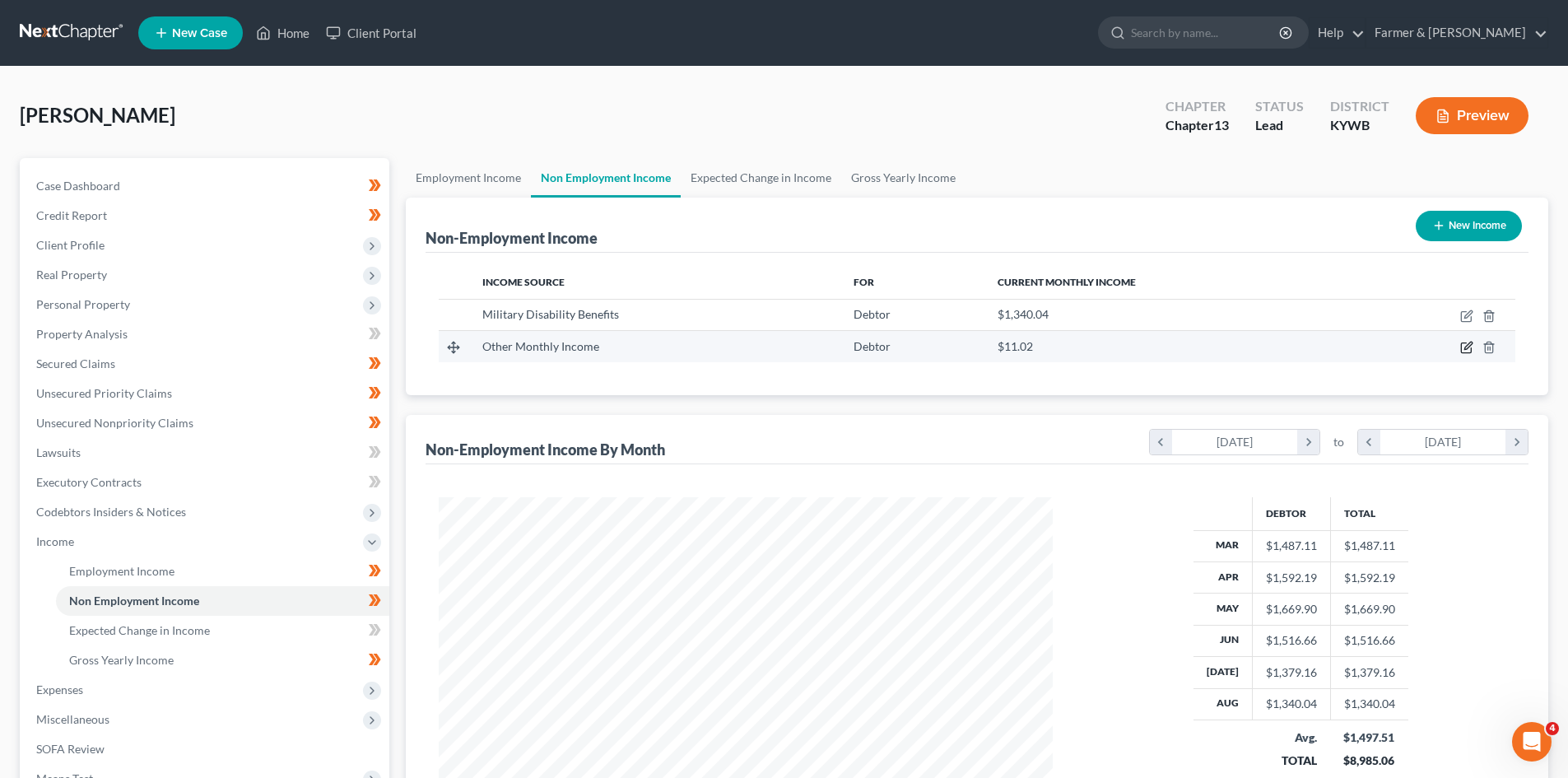
click at [1465, 347] on icon "button" at bounding box center [1467, 348] width 14 height 14
select select "13"
select select "0"
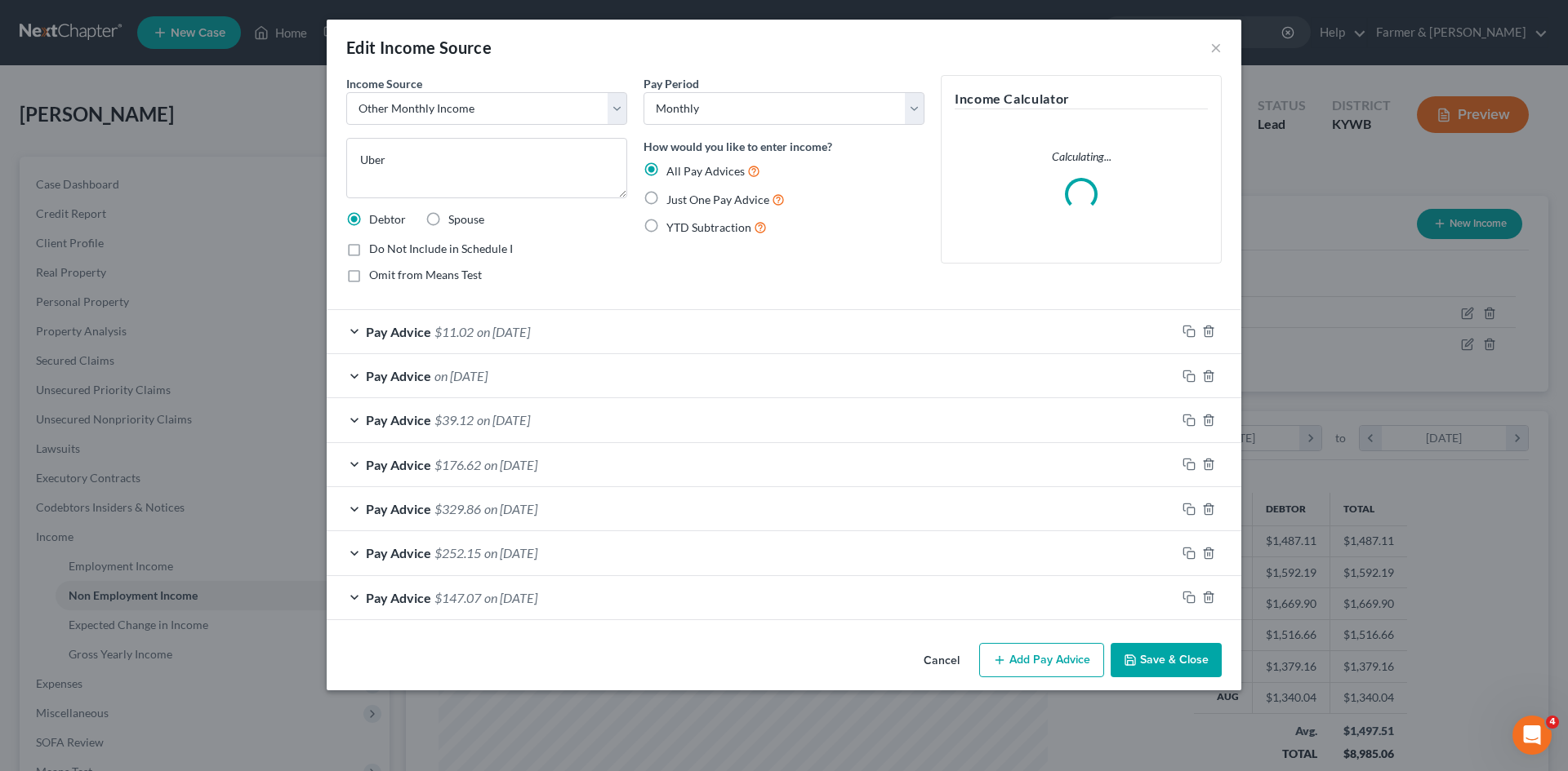
scroll to position [307, 647]
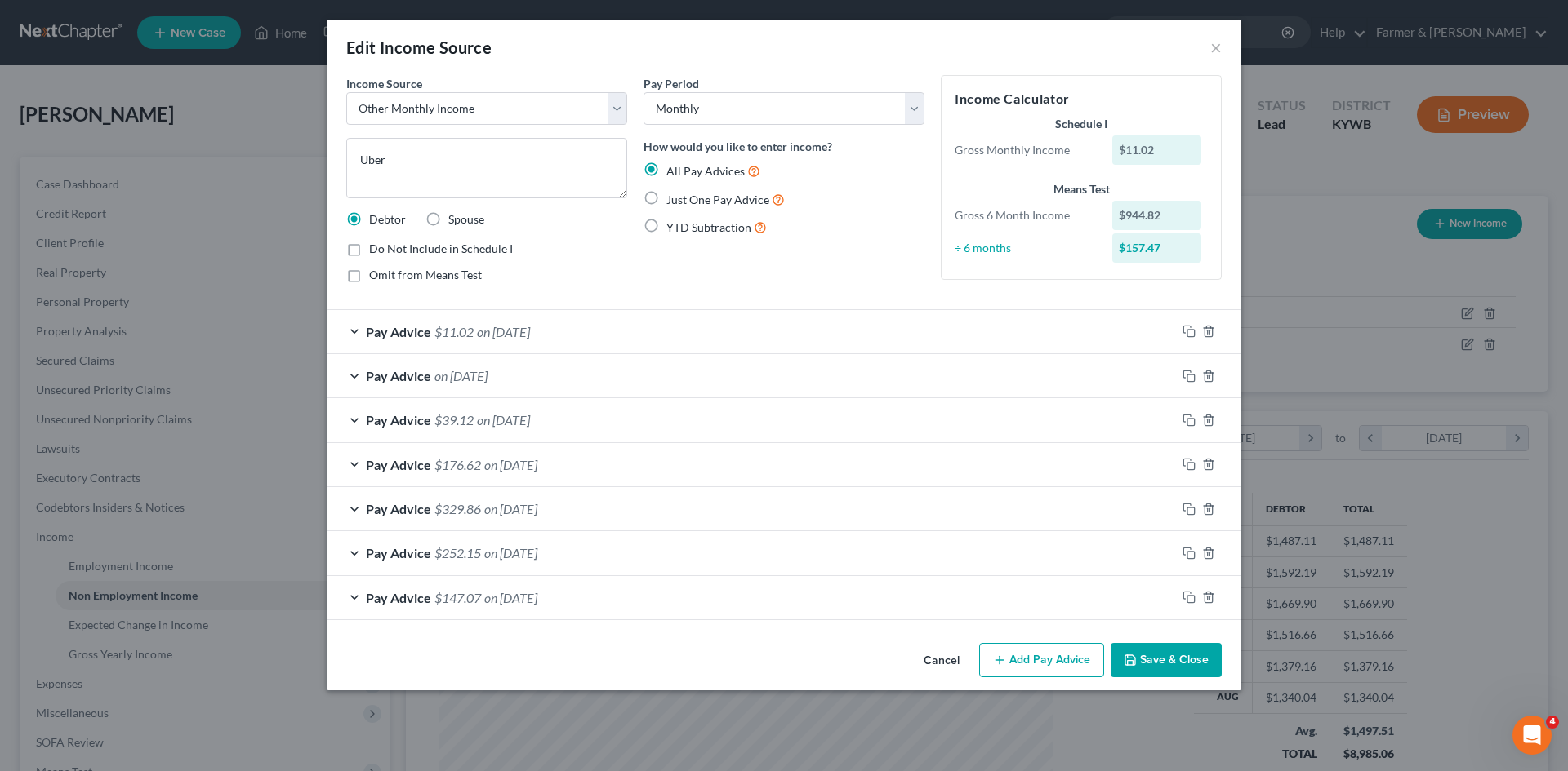
click at [1039, 663] on button "Add Pay Advice" at bounding box center [1041, 660] width 125 height 34
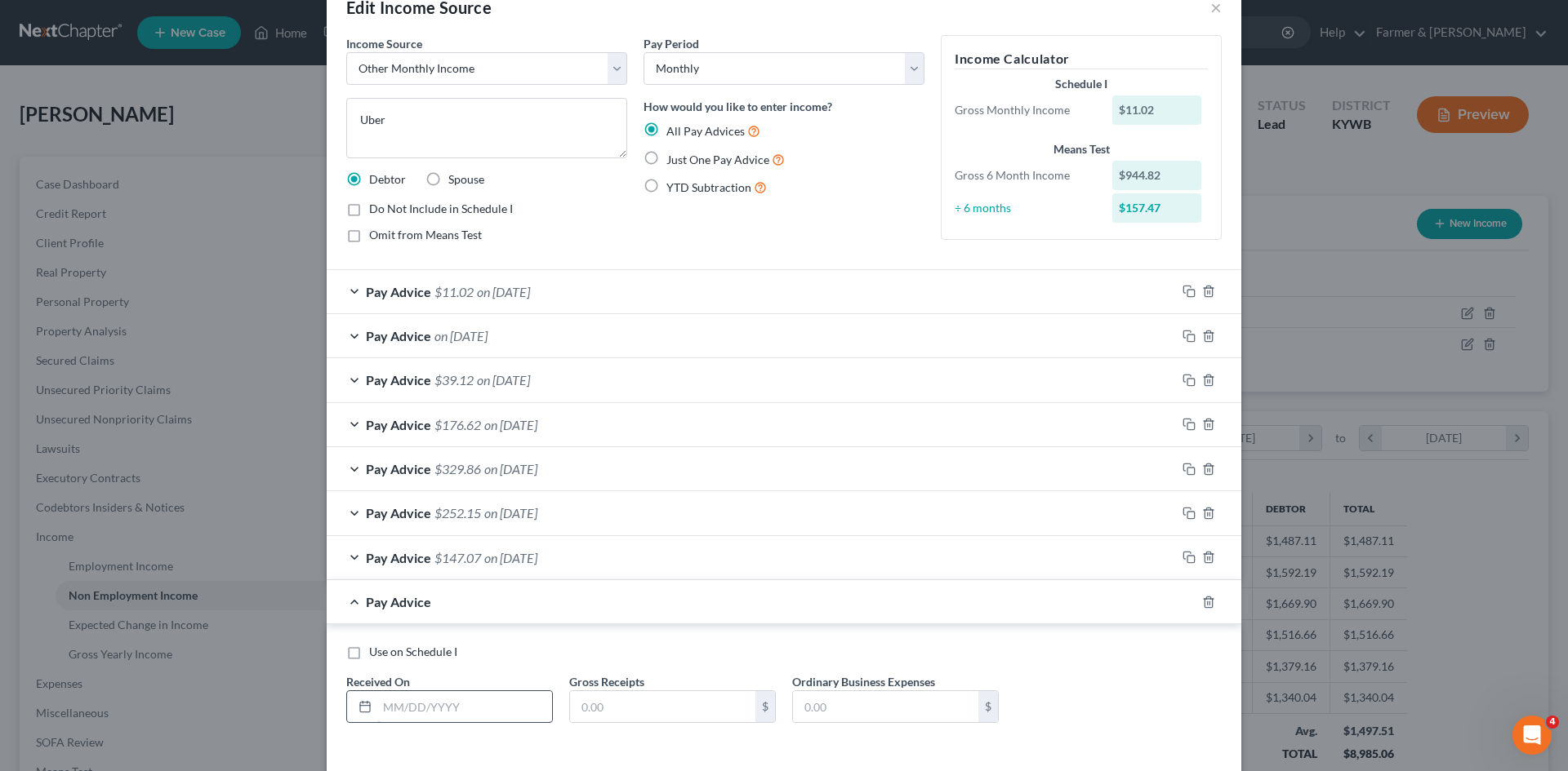
scroll to position [108, 0]
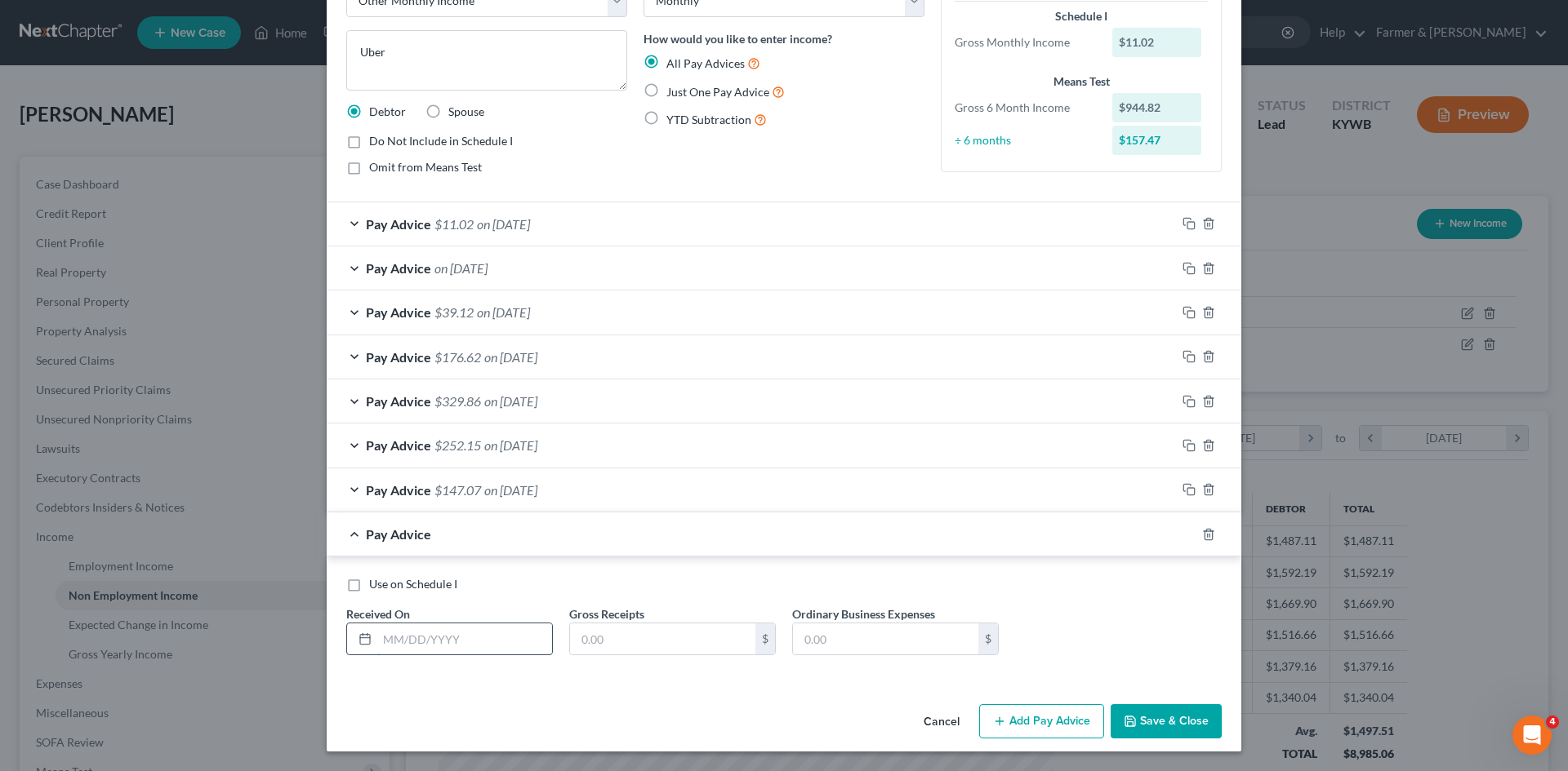
click at [445, 644] on input "text" at bounding box center [464, 639] width 175 height 31
type input "09/11/2025"
click at [611, 643] on input "text" at bounding box center [662, 639] width 185 height 31
type input "136.55"
drag, startPoint x: 348, startPoint y: 585, endPoint x: 366, endPoint y: 598, distance: 22.2
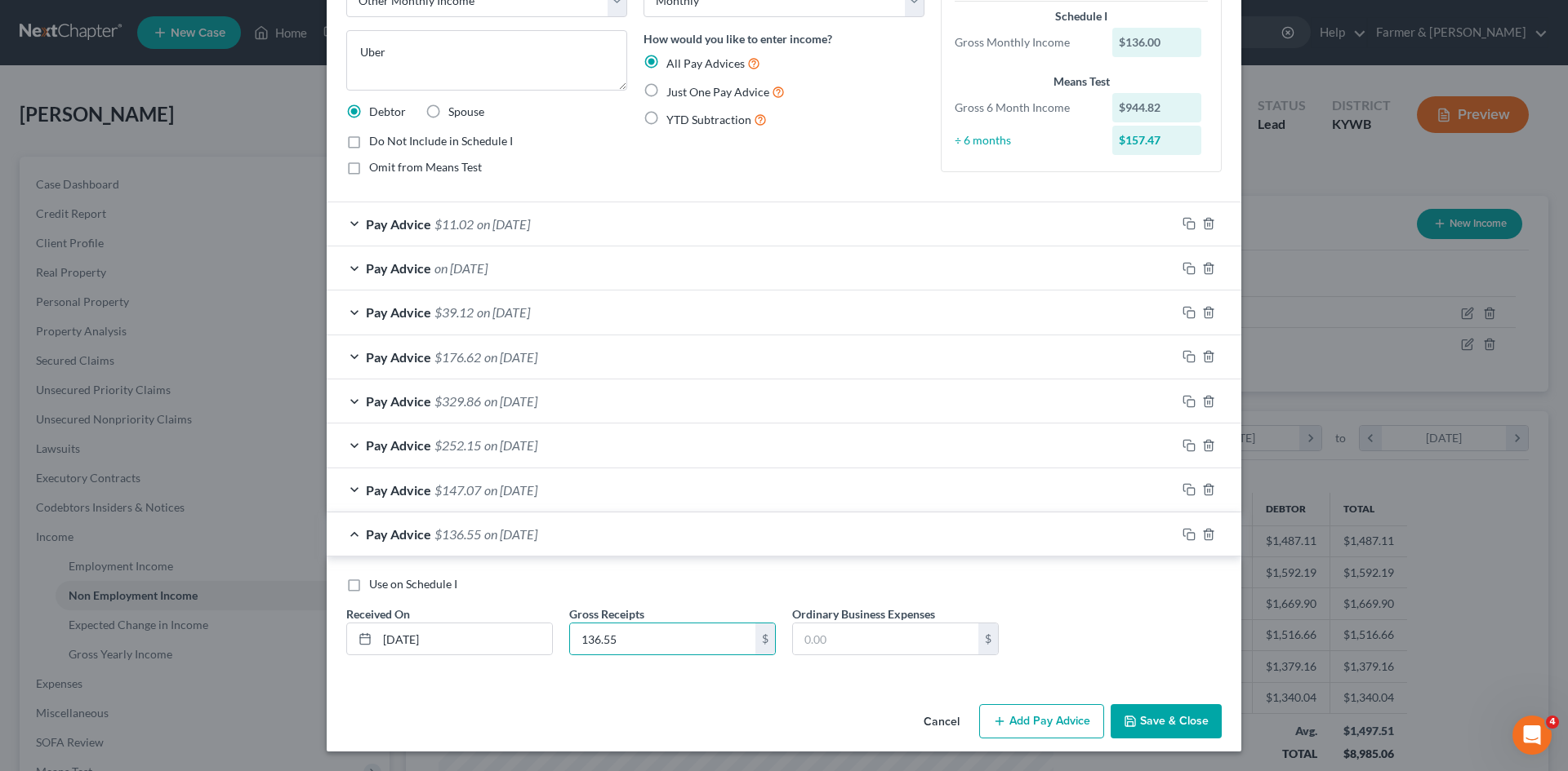
click at [369, 586] on label "Use on Schedule I" at bounding box center [413, 585] width 88 height 16
click at [375, 586] on input "Use on Schedule I" at bounding box center [381, 582] width 11 height 11
checkbox input "true"
click at [1034, 716] on button "Add Pay Advice" at bounding box center [1041, 722] width 125 height 34
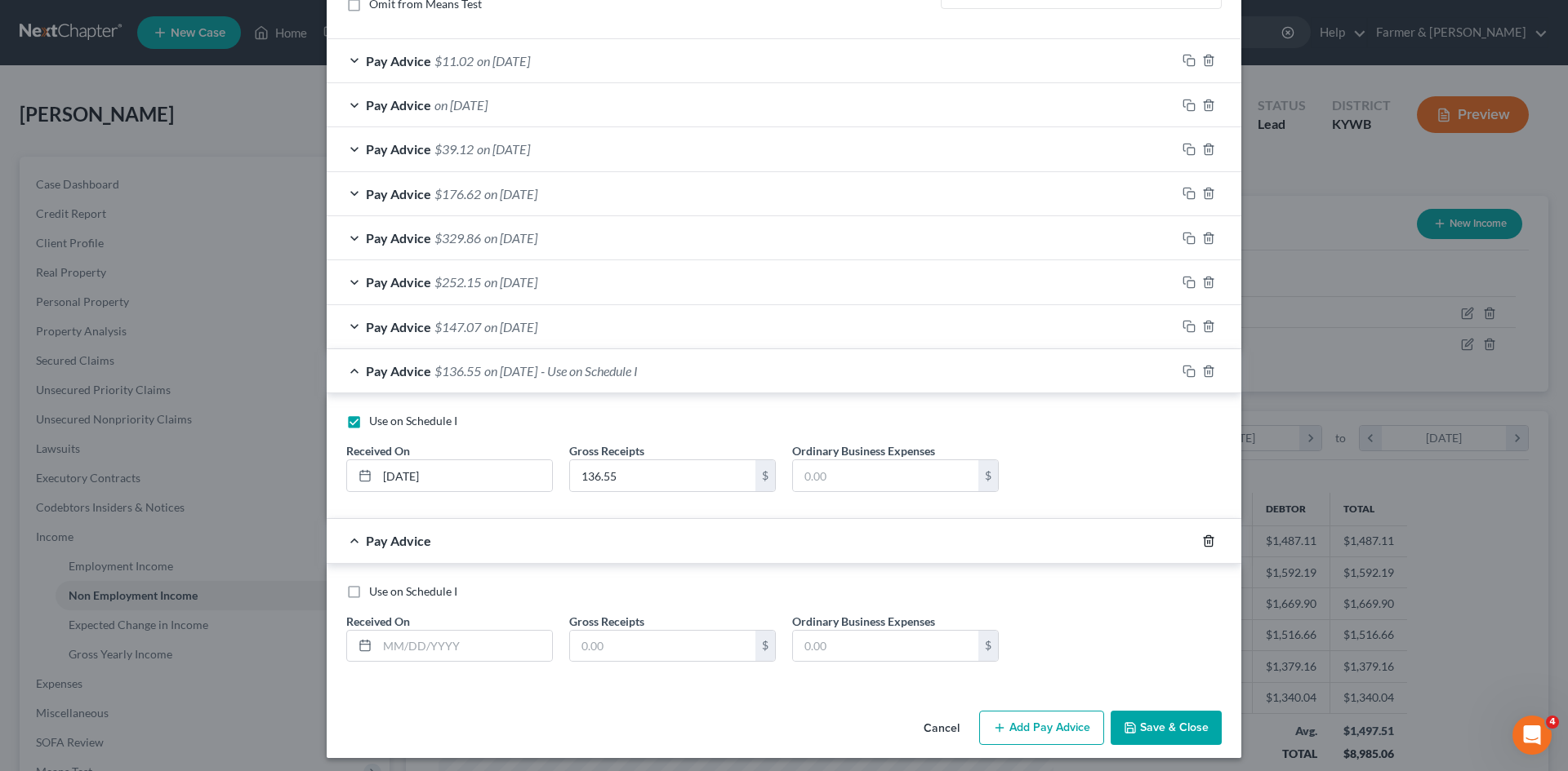
click at [1203, 540] on icon "button" at bounding box center [1209, 541] width 14 height 13
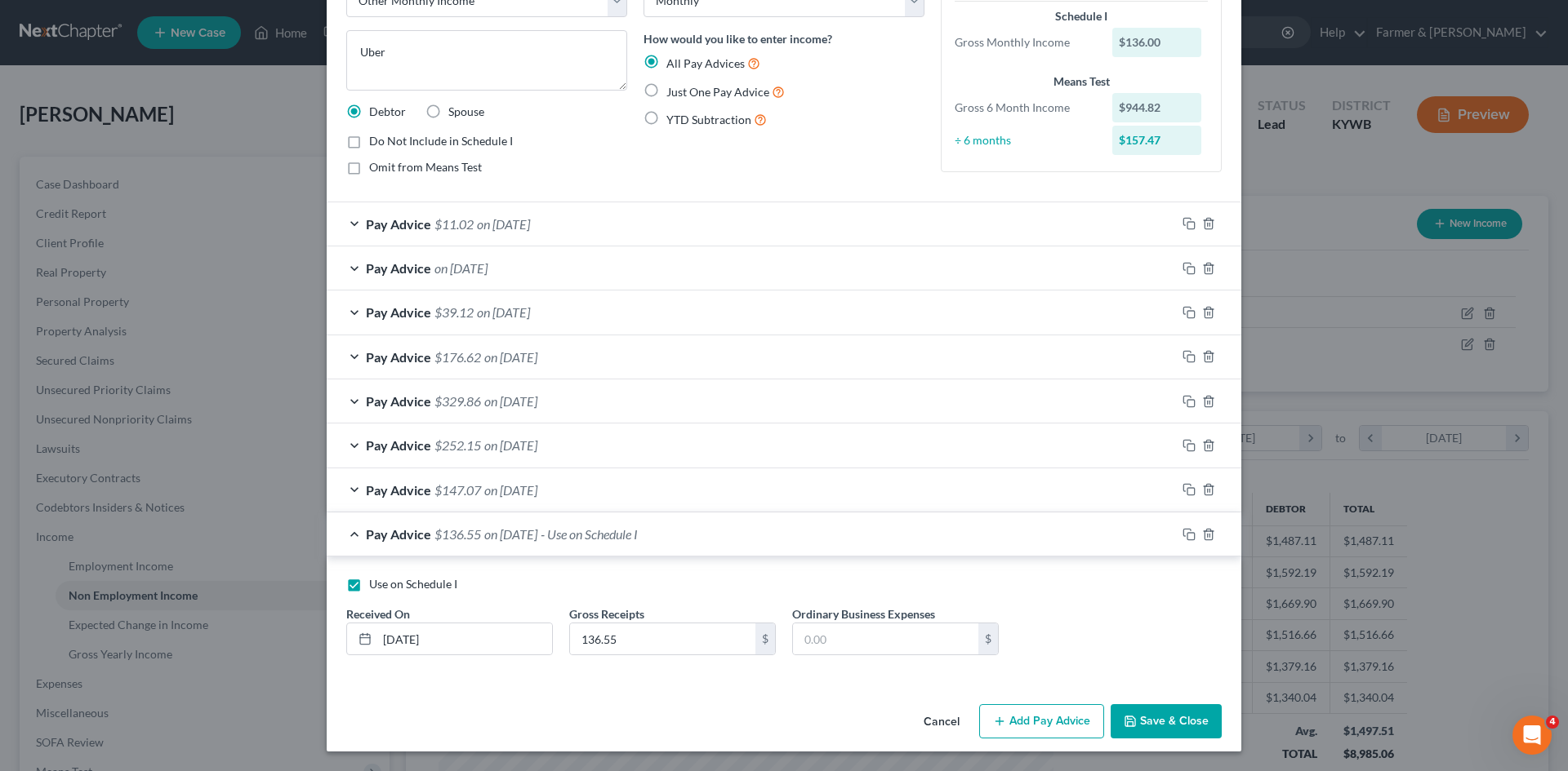
click at [1184, 727] on button "Save & Close" at bounding box center [1166, 722] width 111 height 34
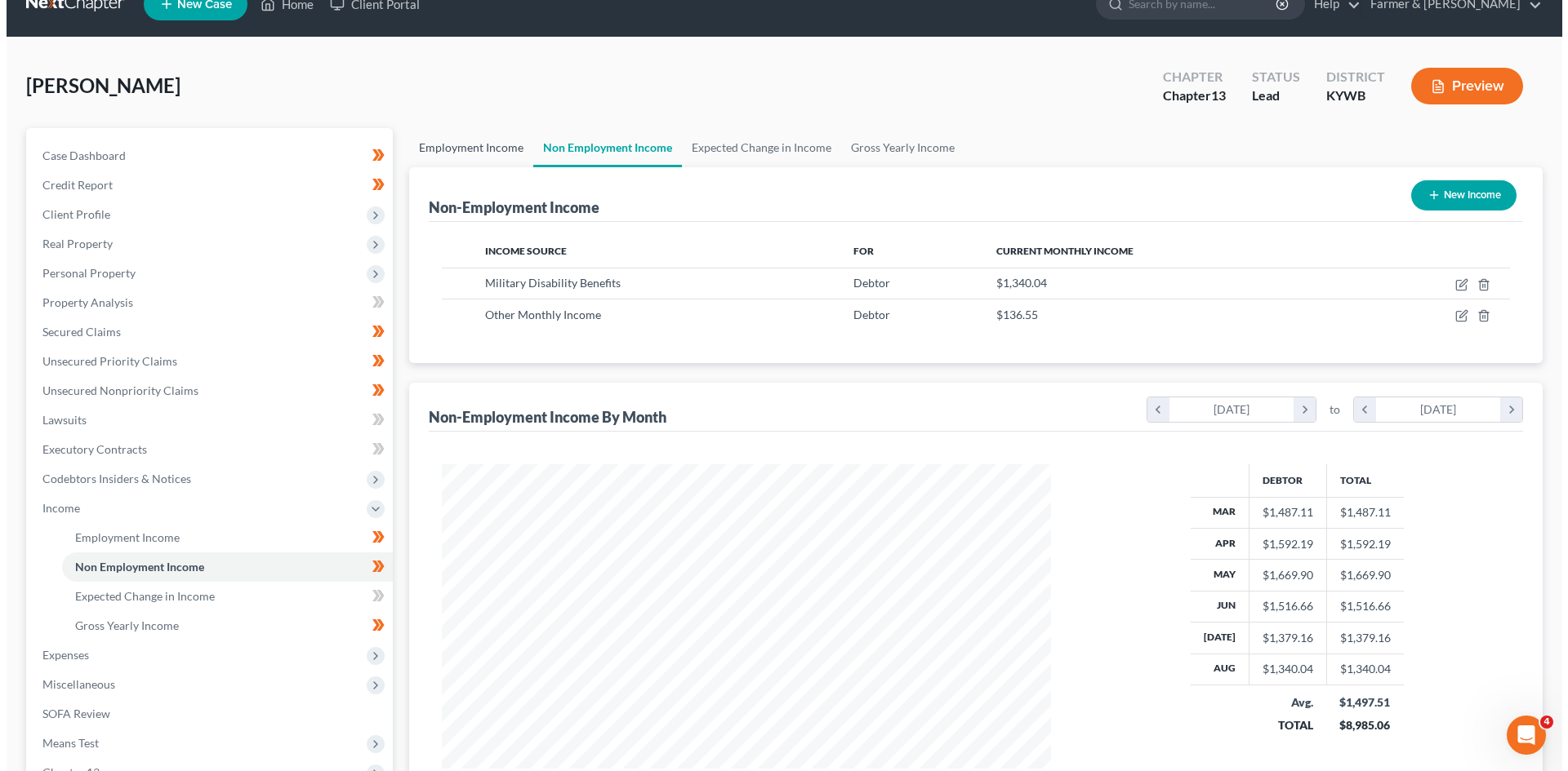
scroll to position [0, 0]
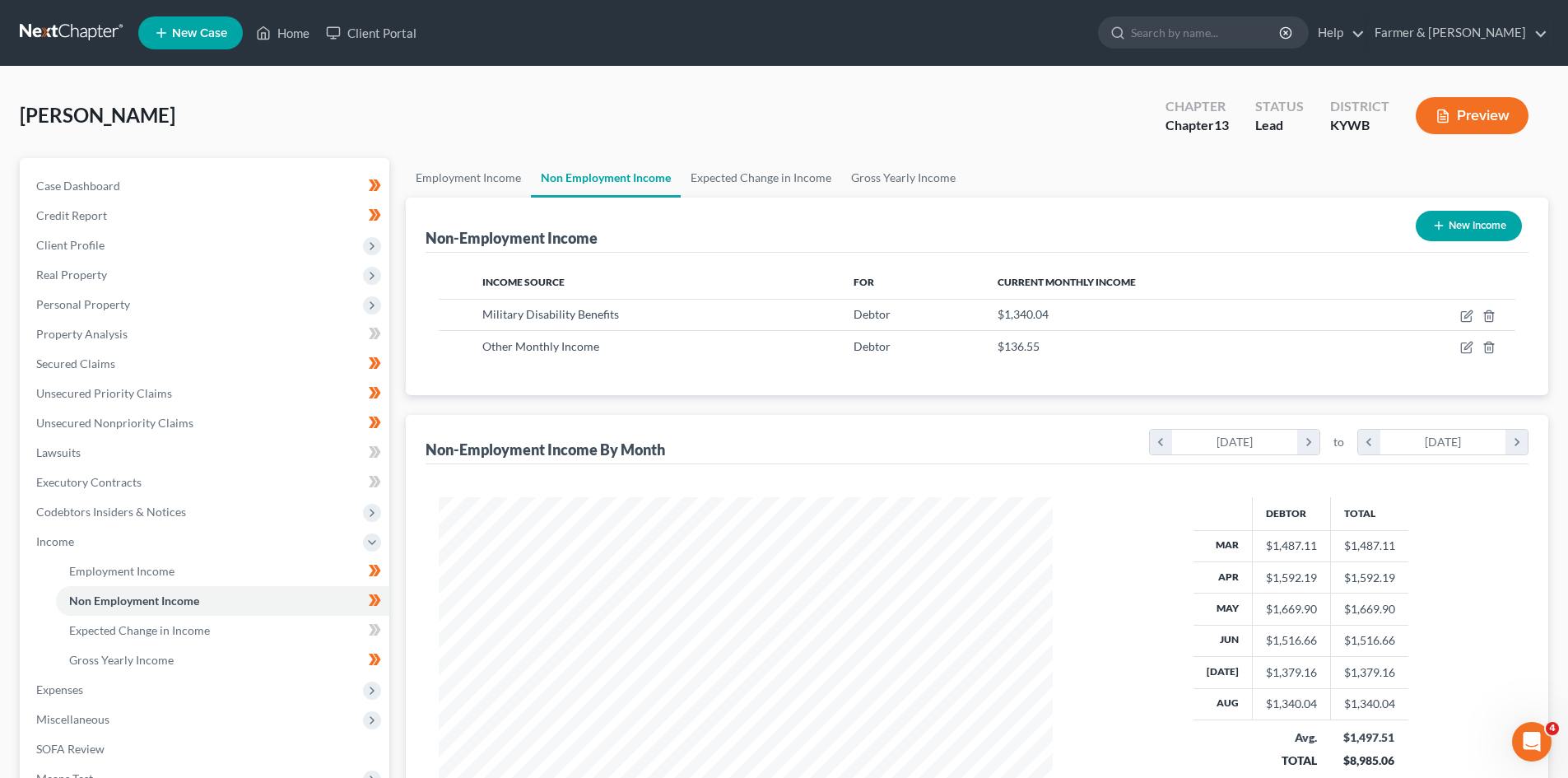
click at [1455, 227] on button "New Income" at bounding box center [1469, 226] width 106 height 31
select select "0"
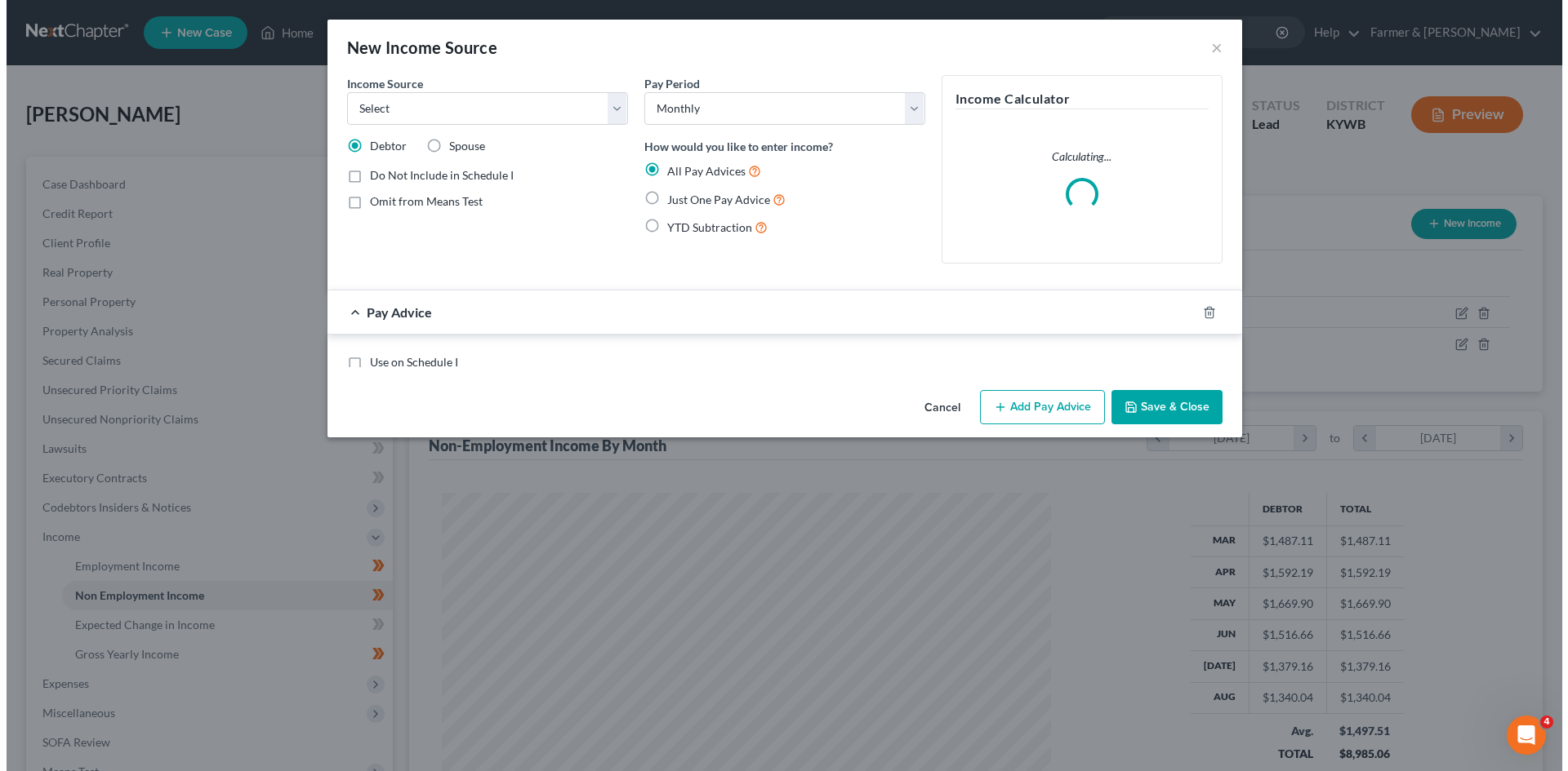
scroll to position [307, 647]
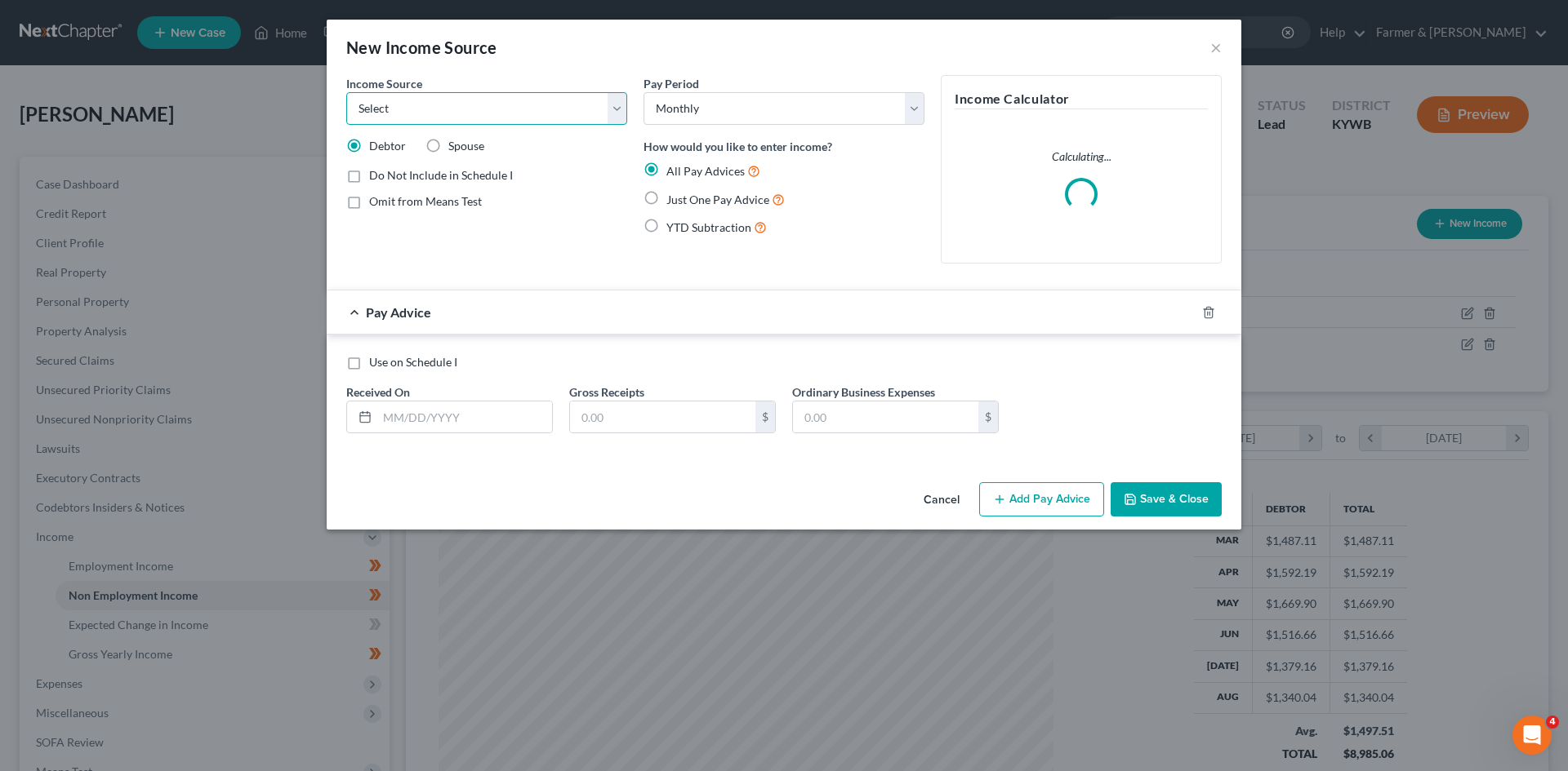
click at [492, 107] on select "Select Unemployment Disability (from employer) Pension Retirement Social Securi…" at bounding box center [487, 109] width 281 height 32
select select "13"
click at [347, 93] on select "Select Unemployment Disability (from employer) Pension Retirement Social Securi…" at bounding box center [487, 109] width 281 height 32
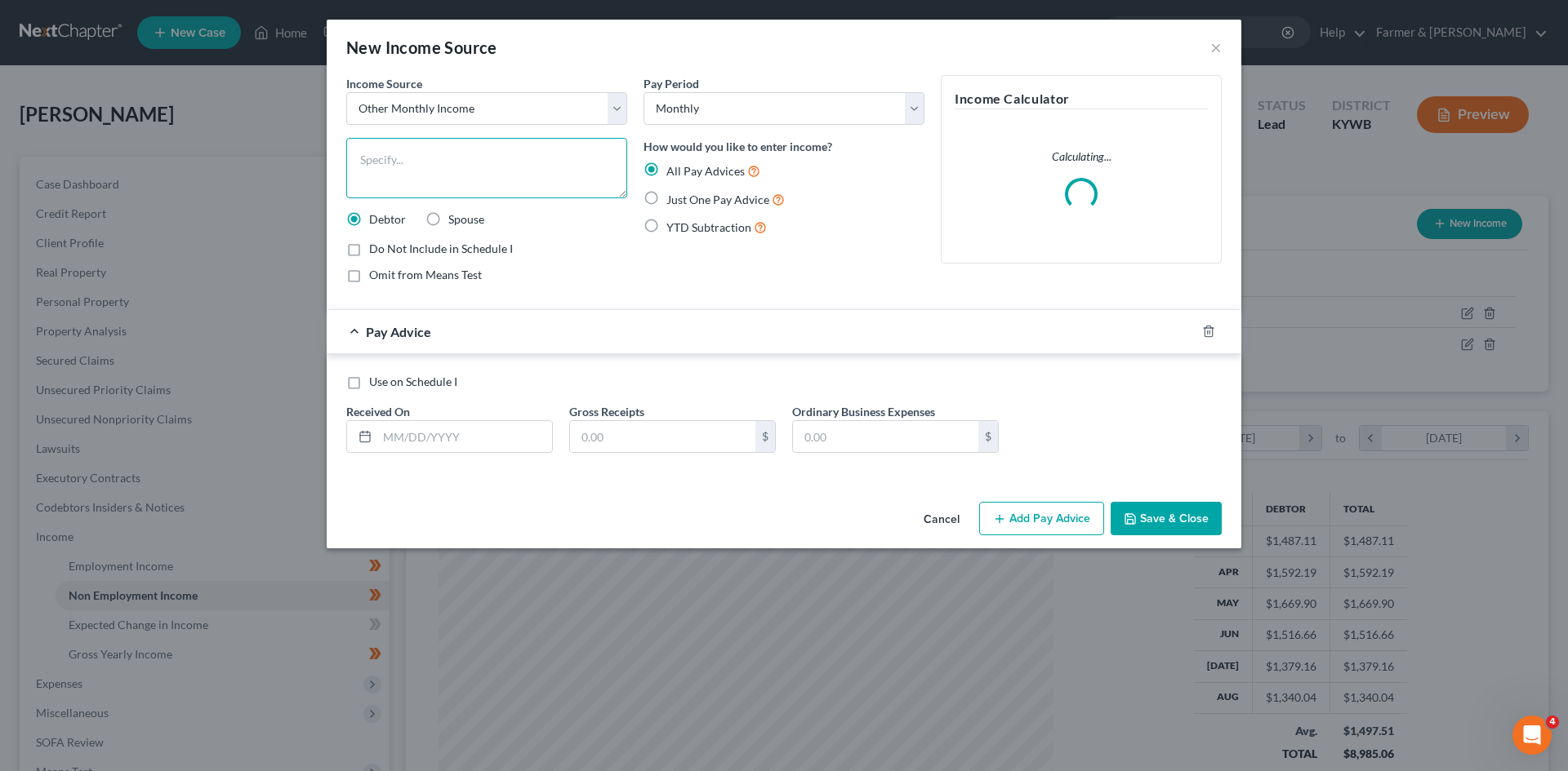
click at [438, 172] on textarea at bounding box center [487, 167] width 281 height 60
type textarea "Lyft"
click at [738, 104] on select "Select Monthly Twice Monthly Every Other Week Weekly" at bounding box center [784, 109] width 281 height 32
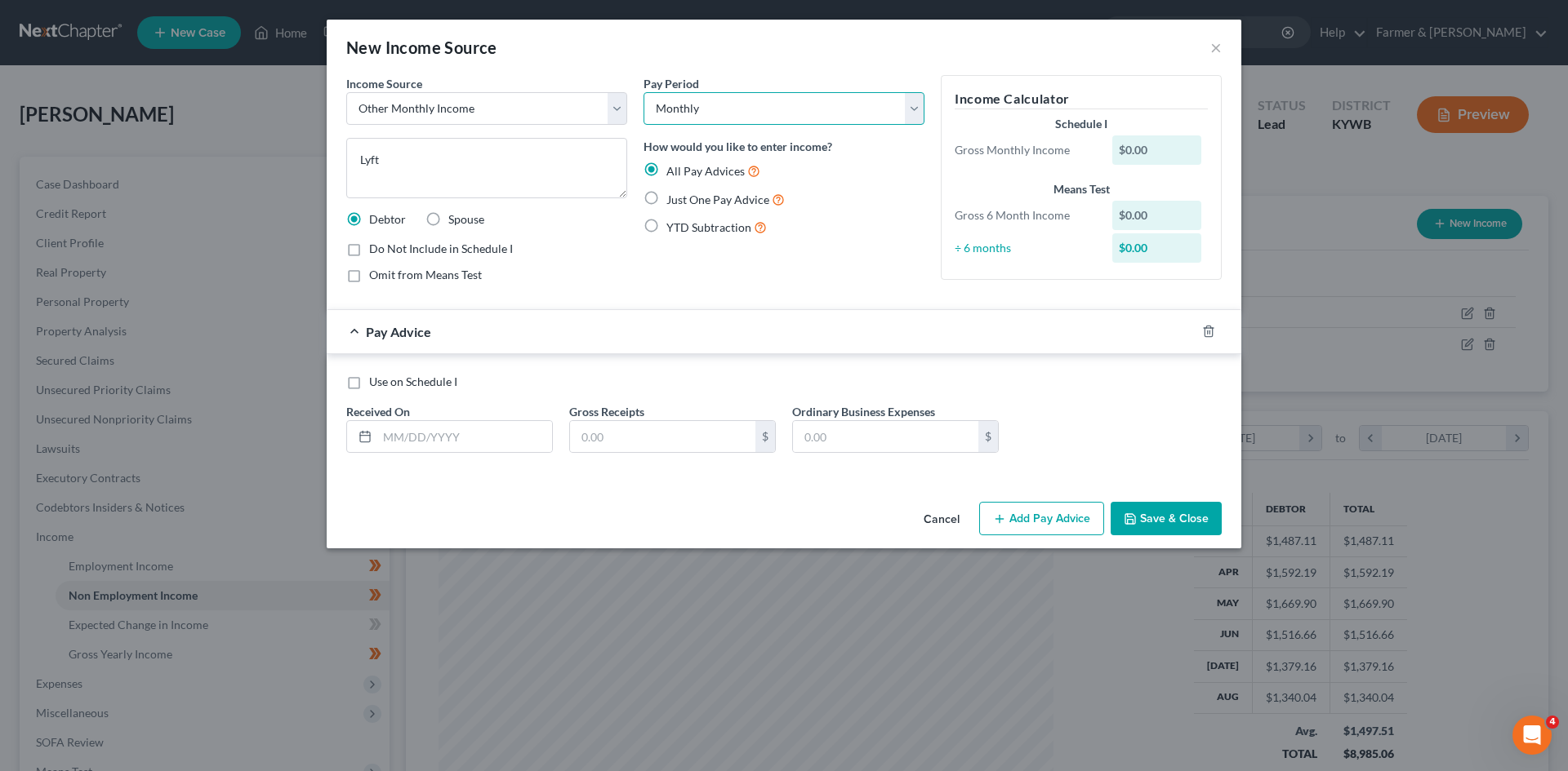
click at [644, 93] on select "Select Monthly Twice Monthly Every Other Week Weekly" at bounding box center [784, 109] width 281 height 32
click at [460, 436] on input "text" at bounding box center [464, 436] width 175 height 31
type input "03/31/2025"
click at [707, 447] on input "text" at bounding box center [662, 436] width 185 height 31
type input "42.29"
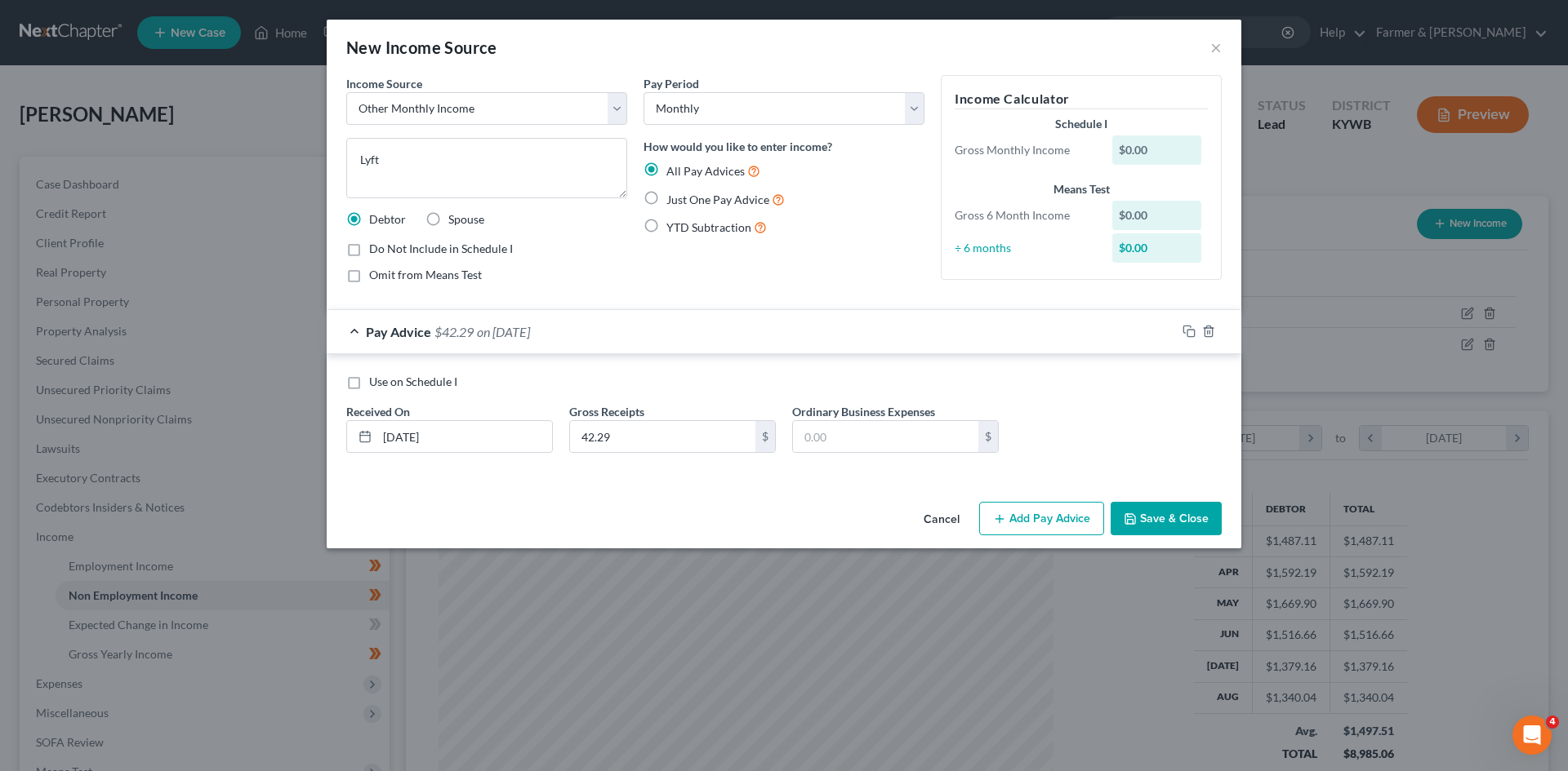
click at [1048, 508] on button "Add Pay Advice" at bounding box center [1041, 519] width 125 height 34
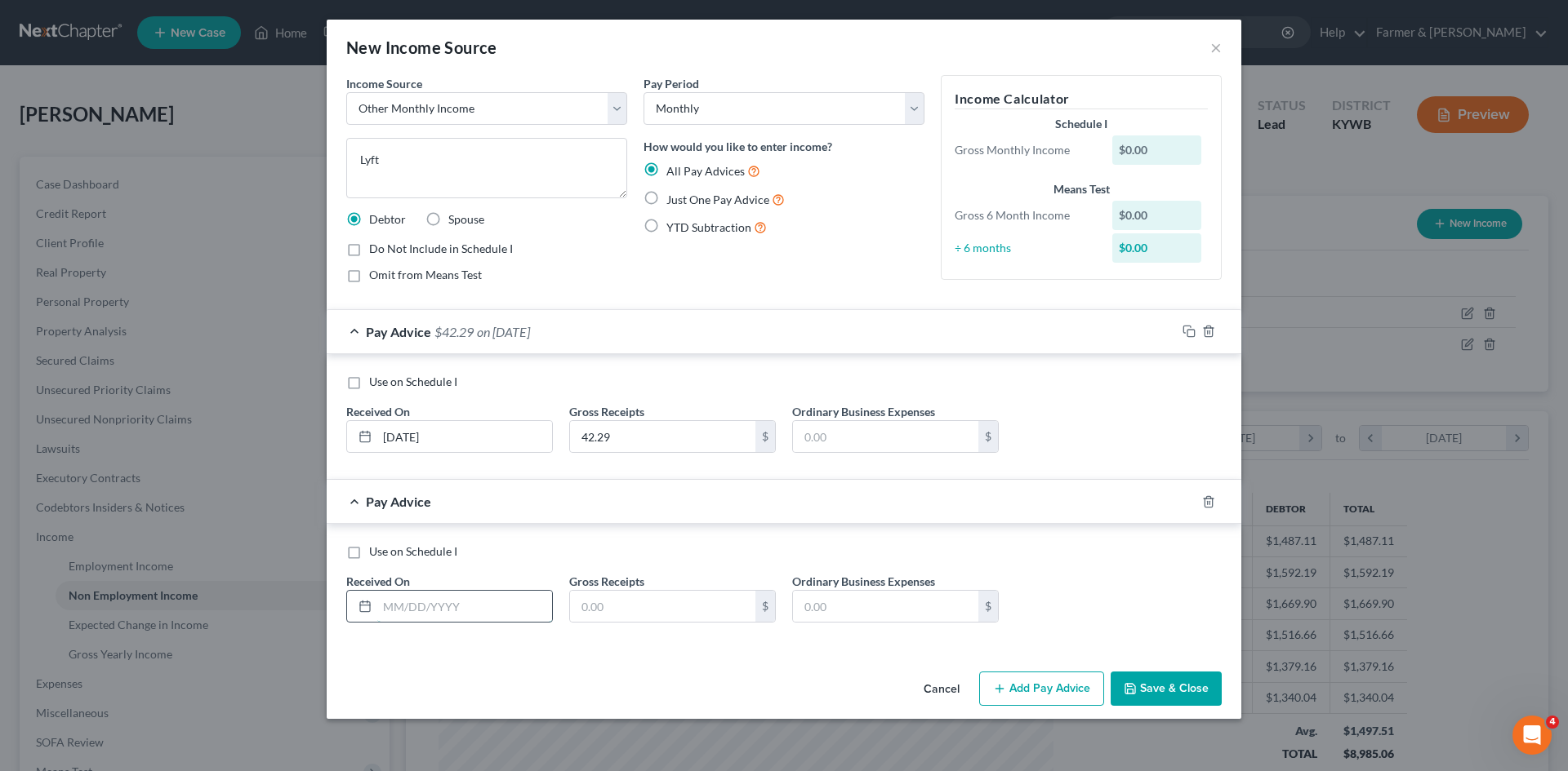
click at [447, 608] on input "text" at bounding box center [464, 606] width 175 height 31
type input "04/30/2025"
click at [662, 603] on input "text" at bounding box center [662, 606] width 185 height 31
type input "152.75"
click at [1050, 700] on button "Add Pay Advice" at bounding box center [1041, 689] width 125 height 34
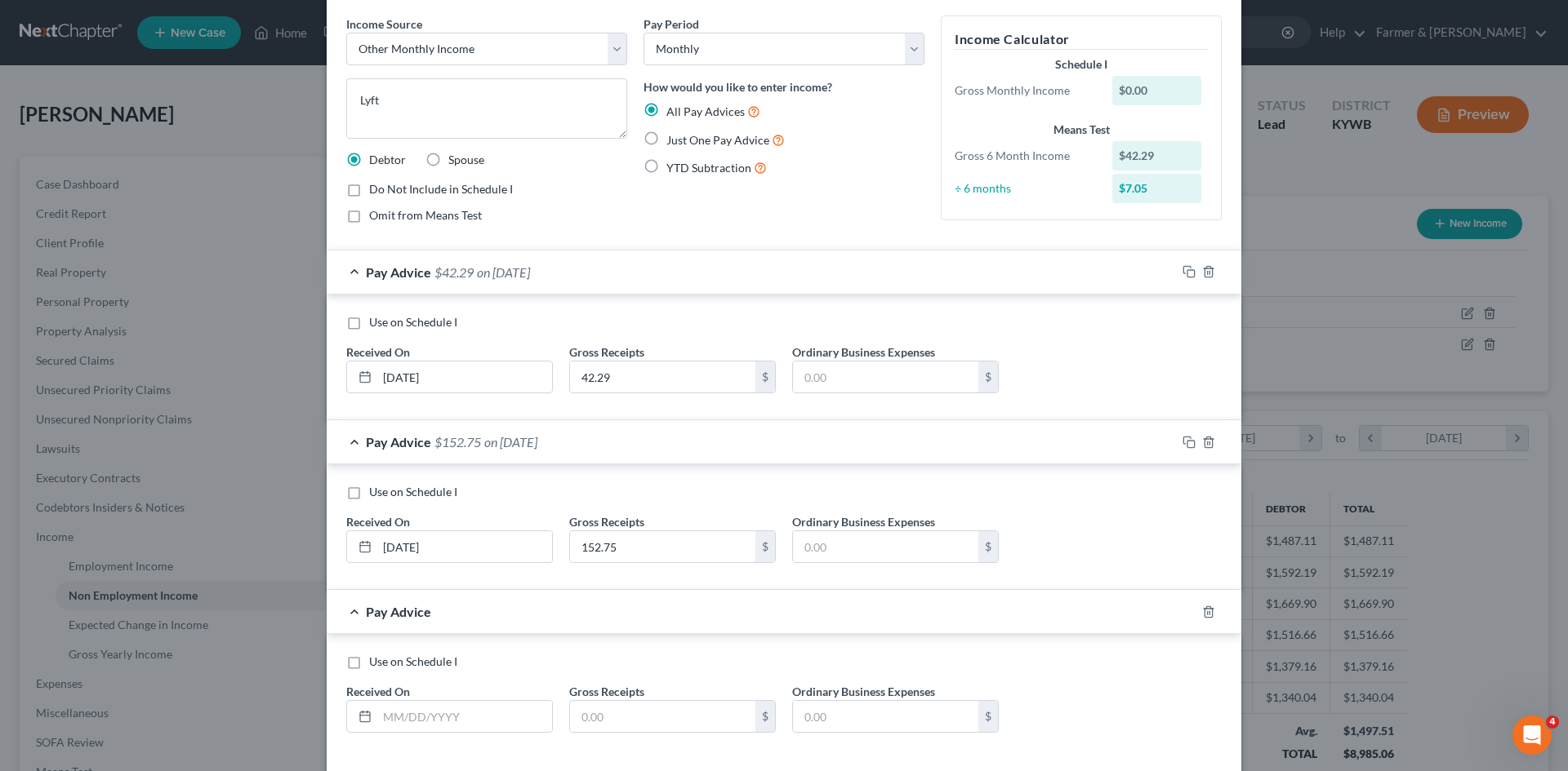
scroll to position [137, 0]
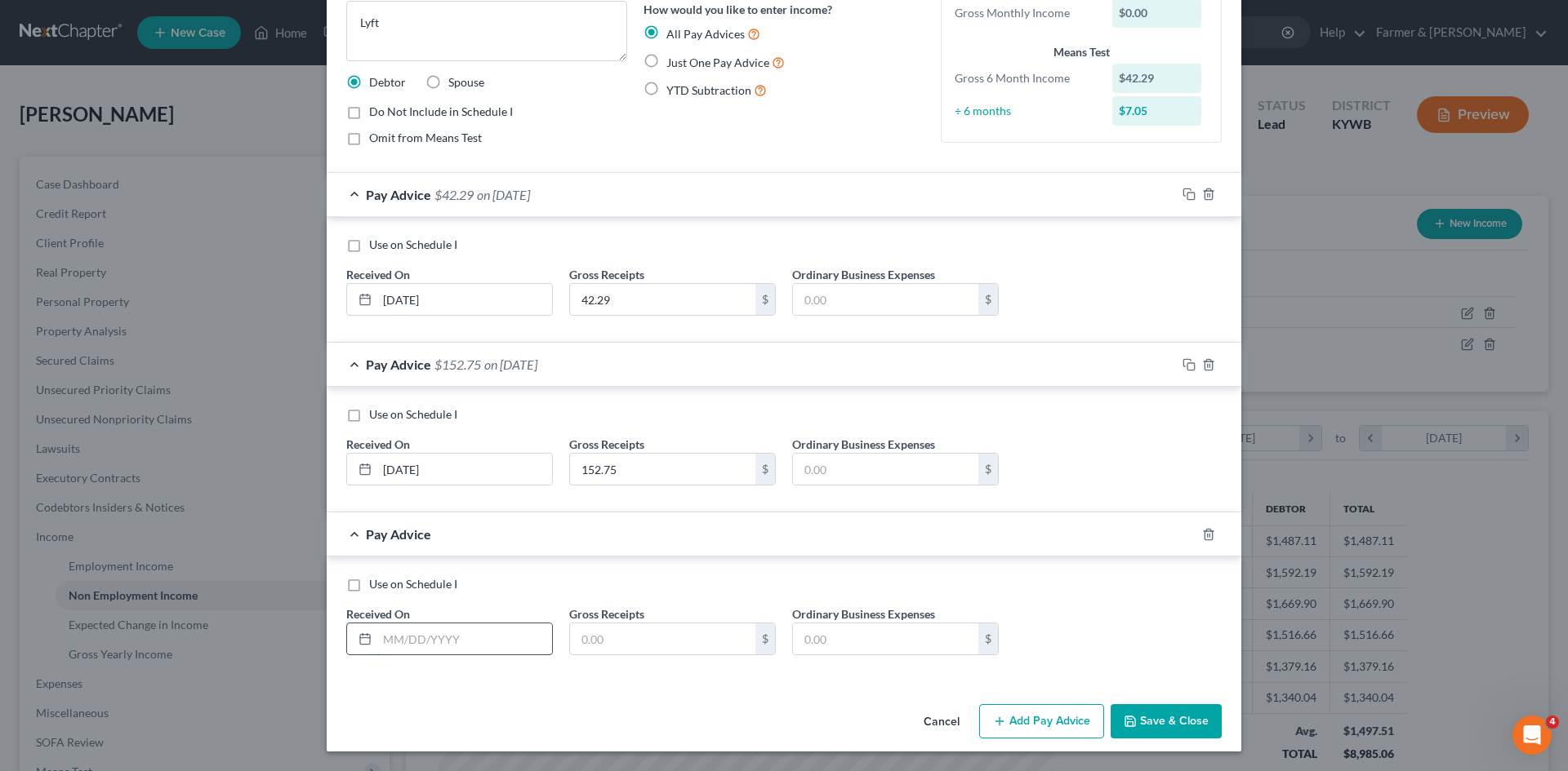
click at [436, 636] on input "text" at bounding box center [464, 639] width 175 height 31
type input "05/31/2025"
click at [627, 643] on input "text" at bounding box center [662, 639] width 185 height 31
type input "38.87"
click at [1051, 711] on button "Add Pay Advice" at bounding box center [1041, 722] width 125 height 34
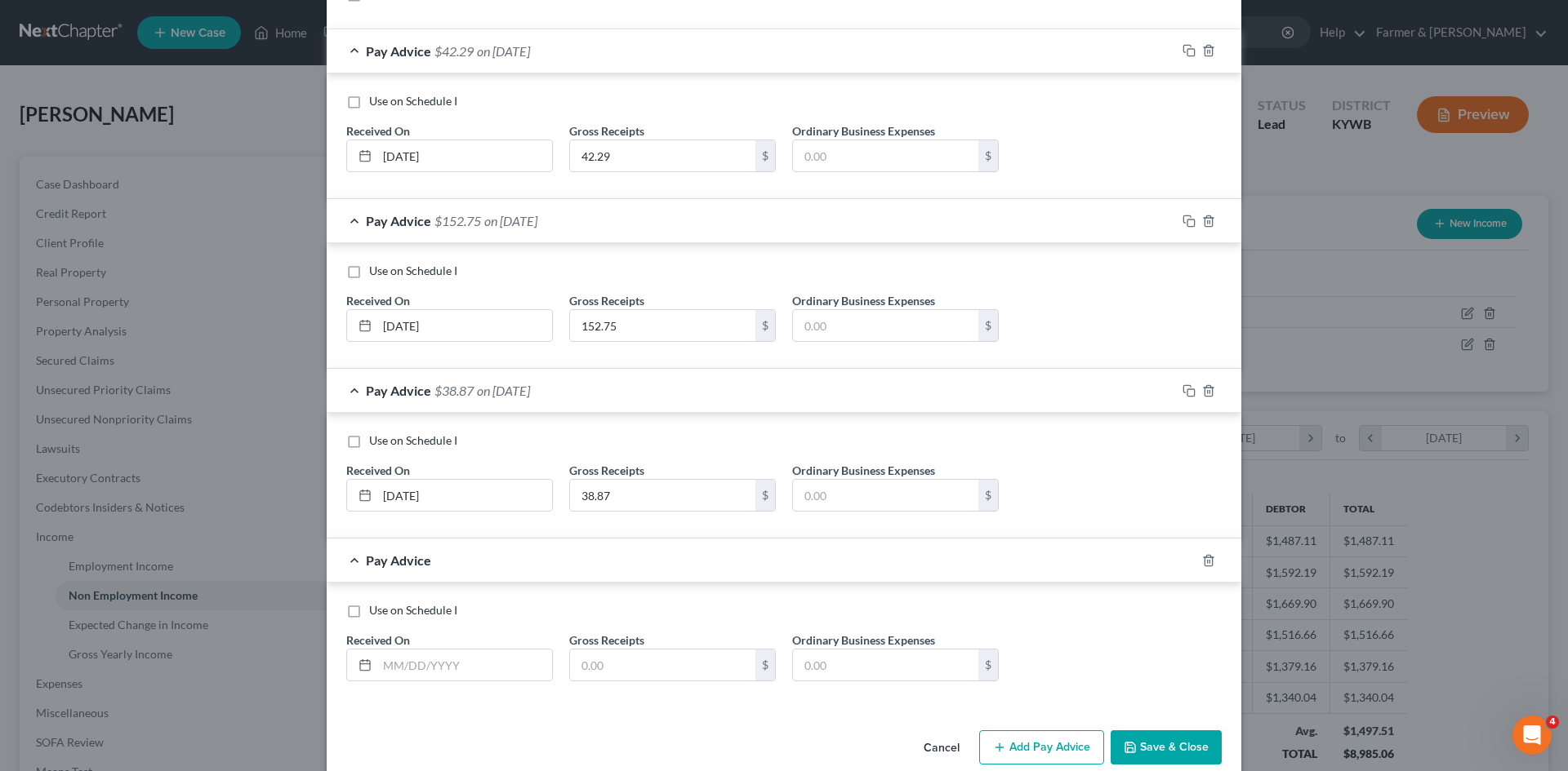
scroll to position [307, 0]
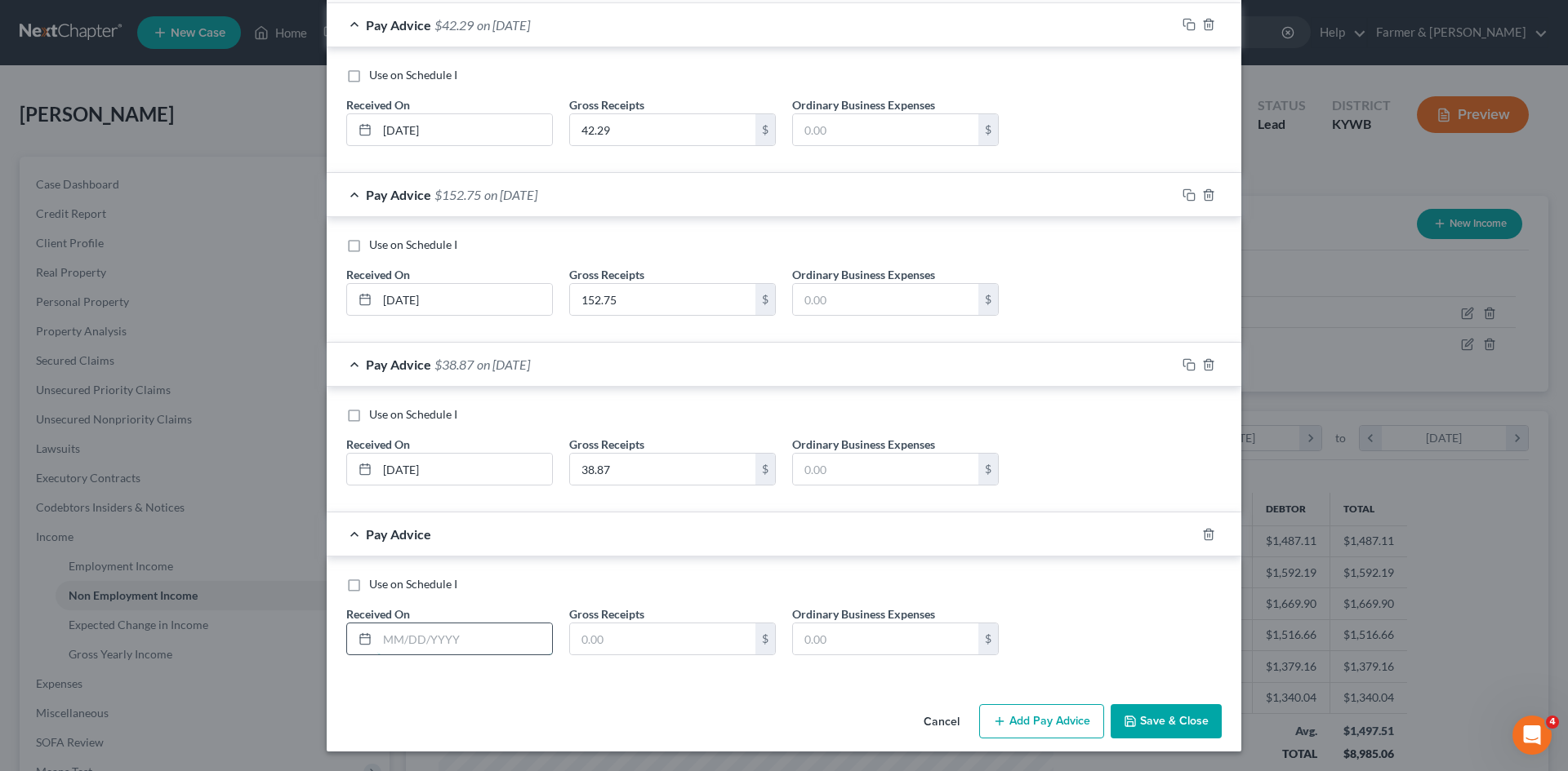
click at [450, 647] on input "text" at bounding box center [464, 639] width 175 height 31
type input "06/30/2025"
click at [626, 647] on input "text" at bounding box center [662, 639] width 185 height 31
type input "75.72"
click at [1039, 721] on button "Add Pay Advice" at bounding box center [1041, 722] width 125 height 34
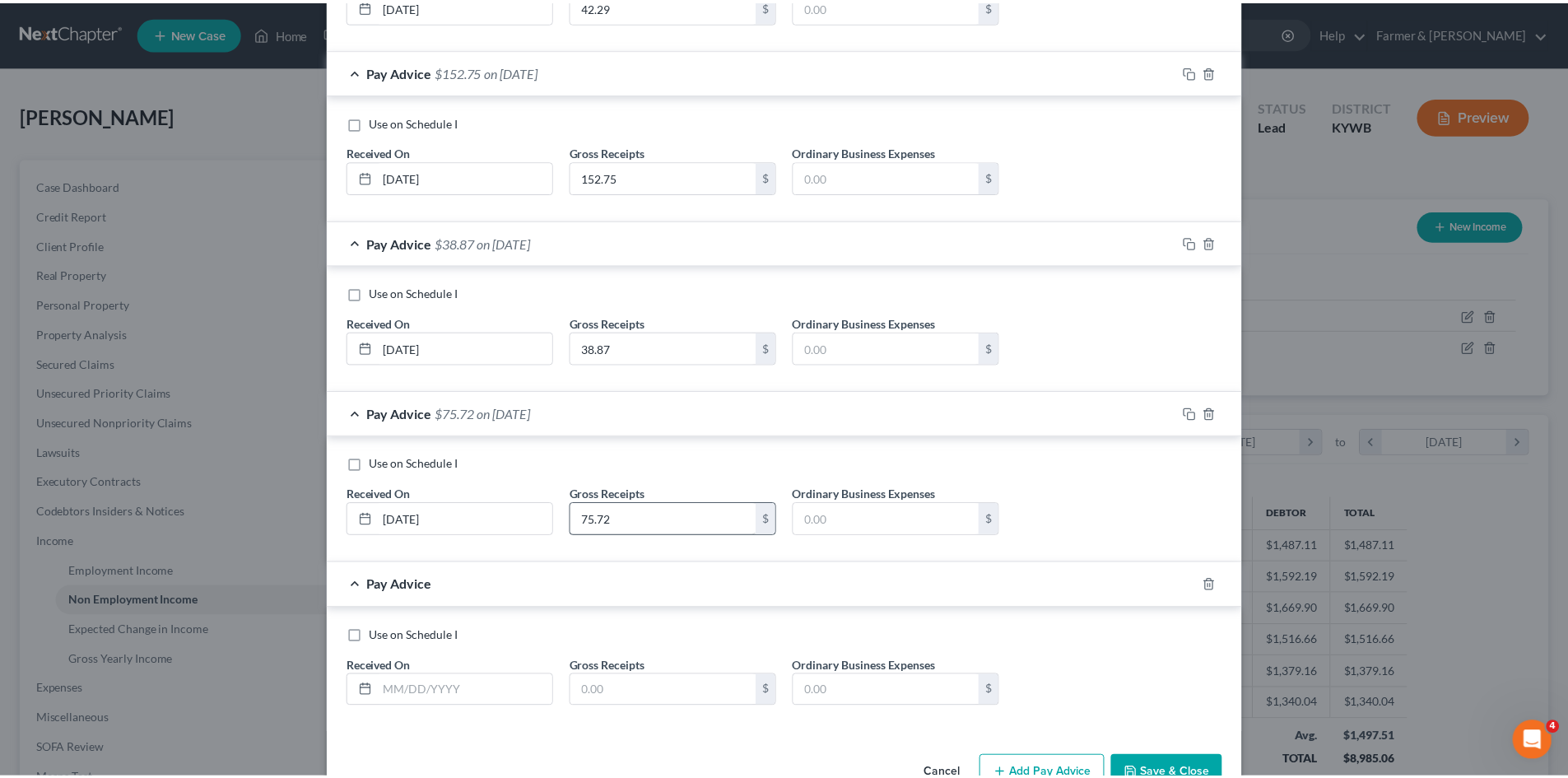
scroll to position [481, 0]
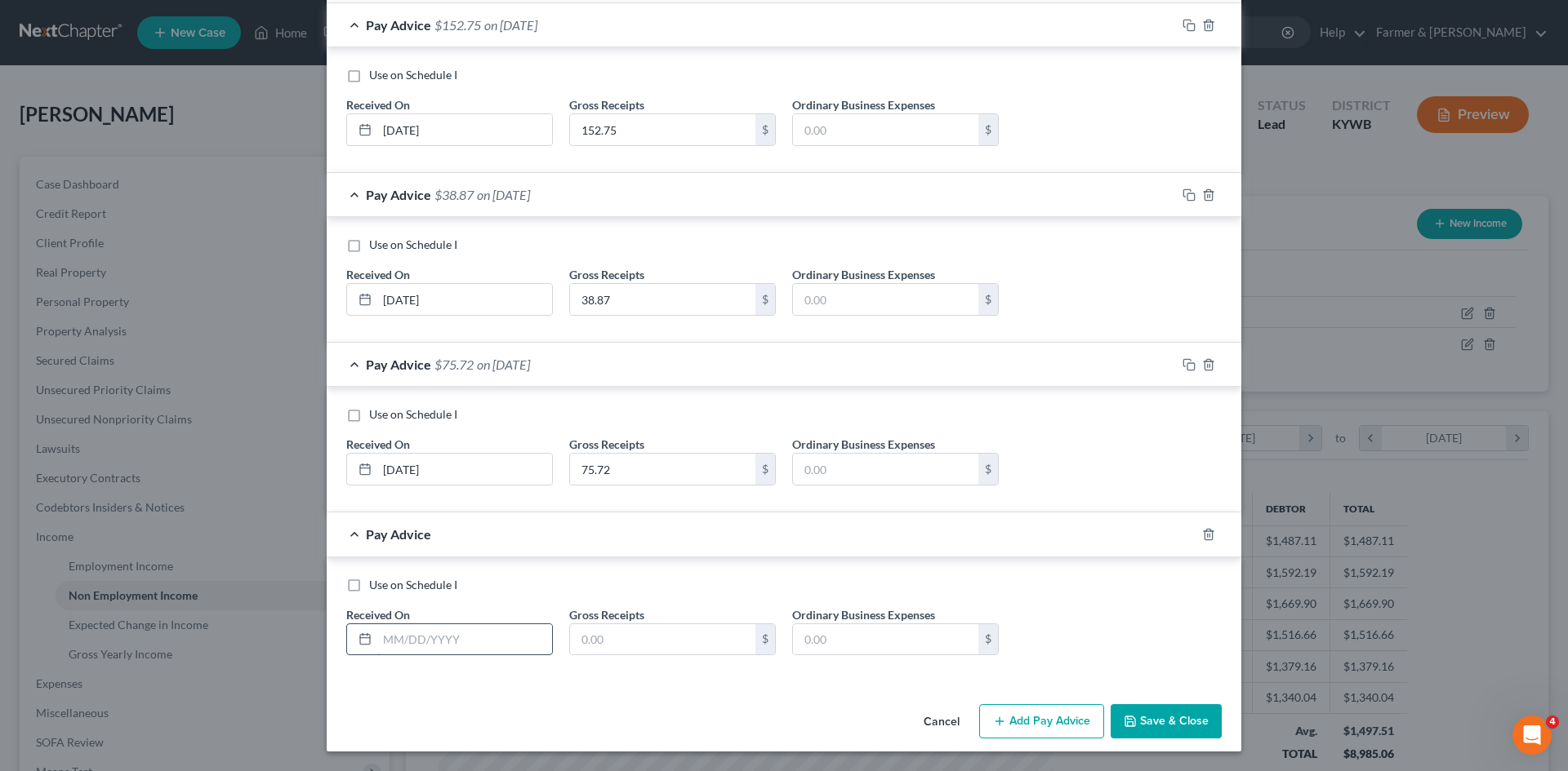
click at [451, 648] on input "text" at bounding box center [464, 640] width 175 height 31
type input "09/11/2025"
click at [627, 638] on input "text" at bounding box center [662, 640] width 185 height 31
type input "44.23"
click at [369, 587] on label "Use on Schedule I" at bounding box center [413, 585] width 88 height 16
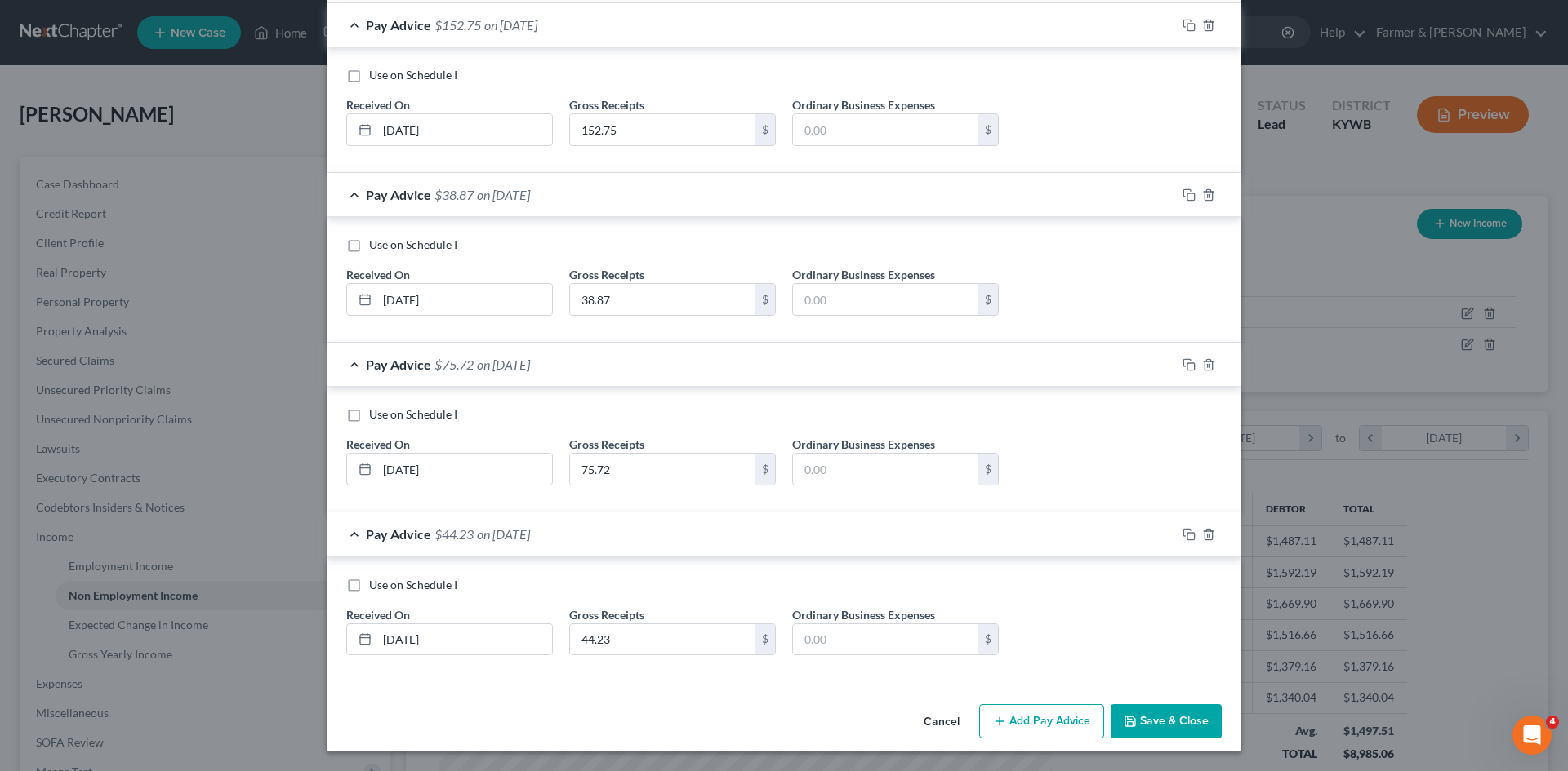
click at [375, 587] on input "Use on Schedule I" at bounding box center [381, 582] width 11 height 11
checkbox input "true"
click at [1170, 717] on button "Save & Close" at bounding box center [1166, 722] width 111 height 34
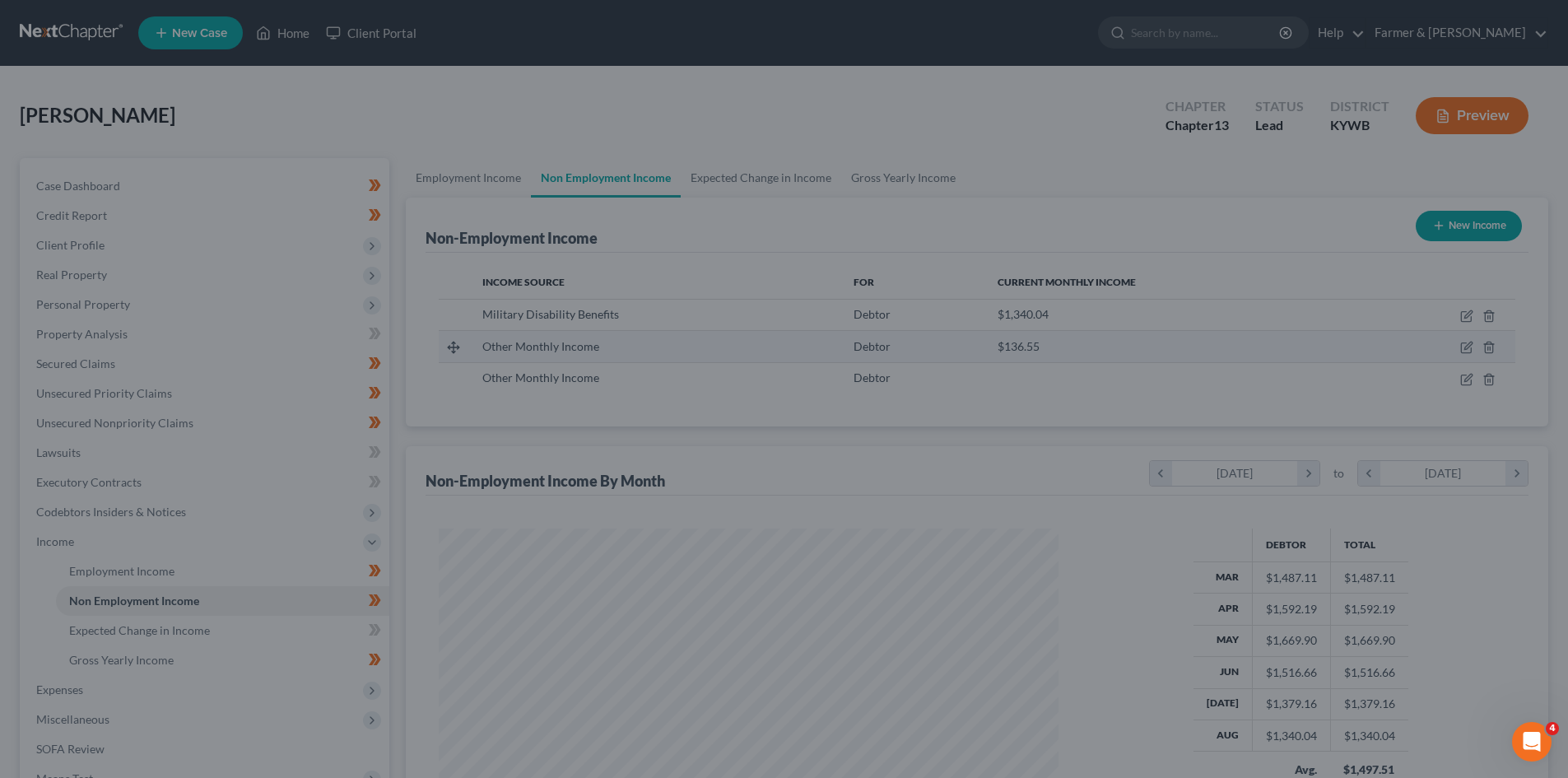
scroll to position [823337, 822625]
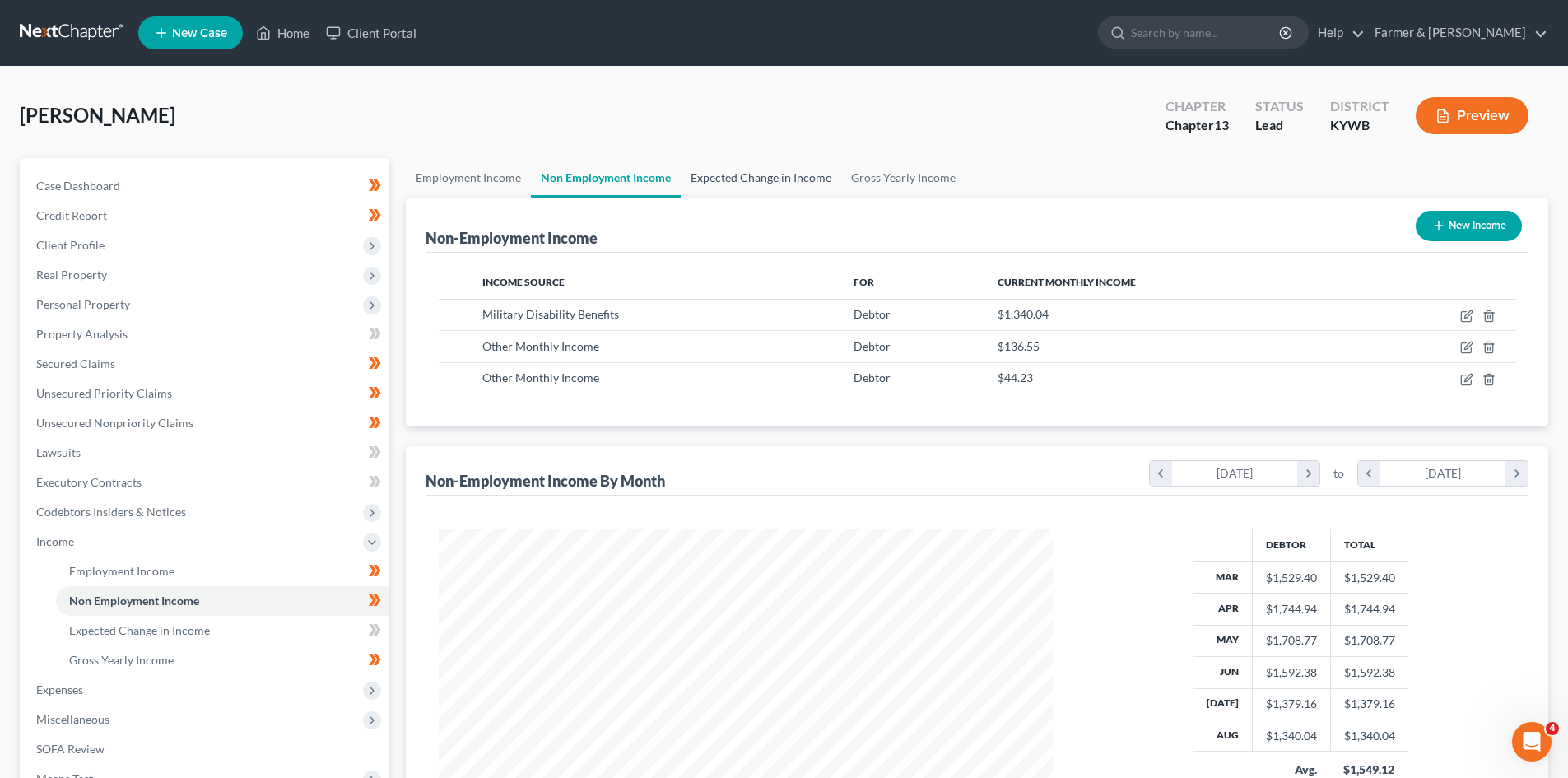
click at [741, 178] on link "Expected Change in Income" at bounding box center [760, 178] width 161 height 40
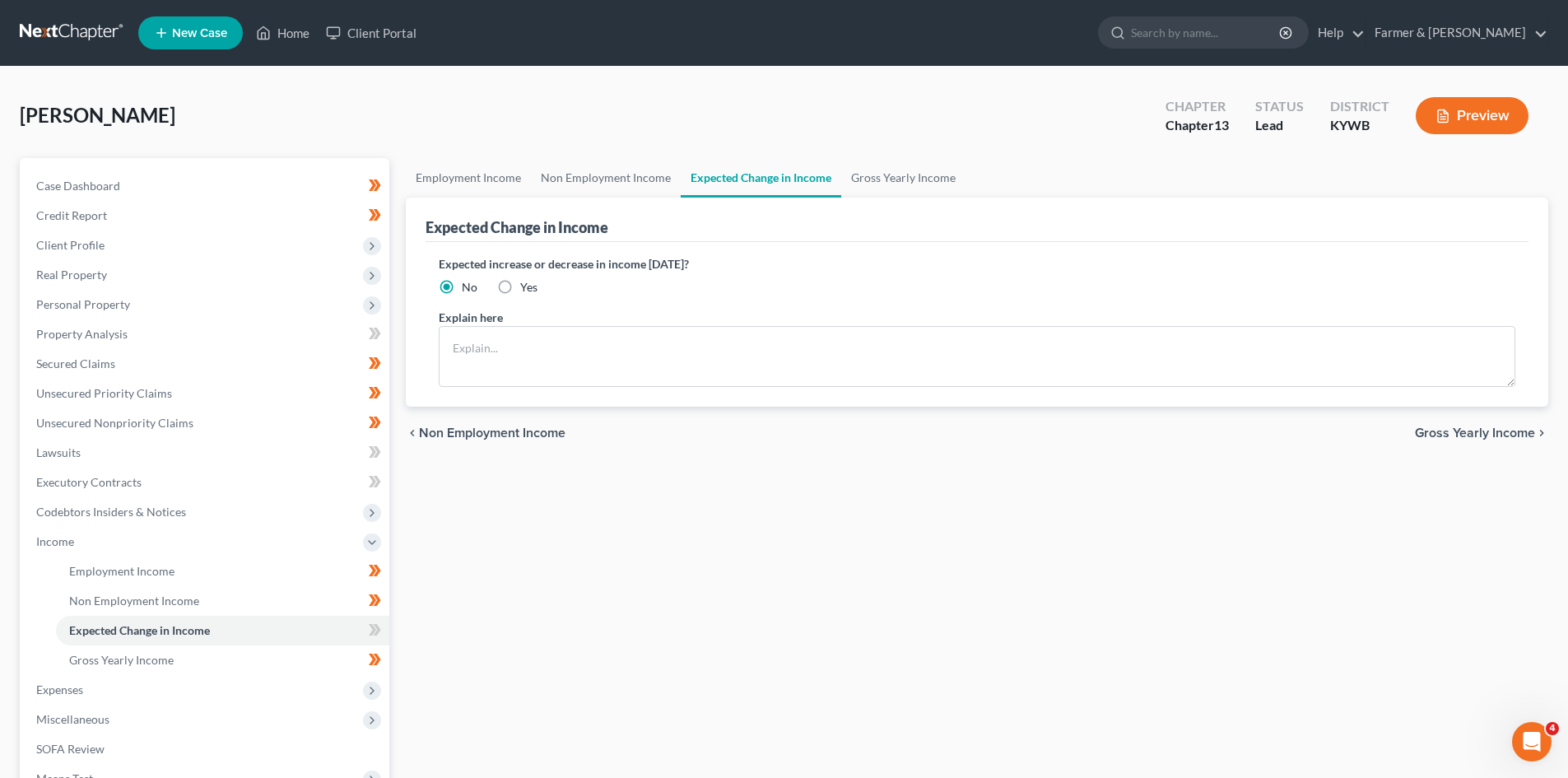
click at [520, 290] on label "Yes" at bounding box center [528, 288] width 17 height 16
click at [527, 290] on input "Yes" at bounding box center [533, 285] width 11 height 11
radio input "true"
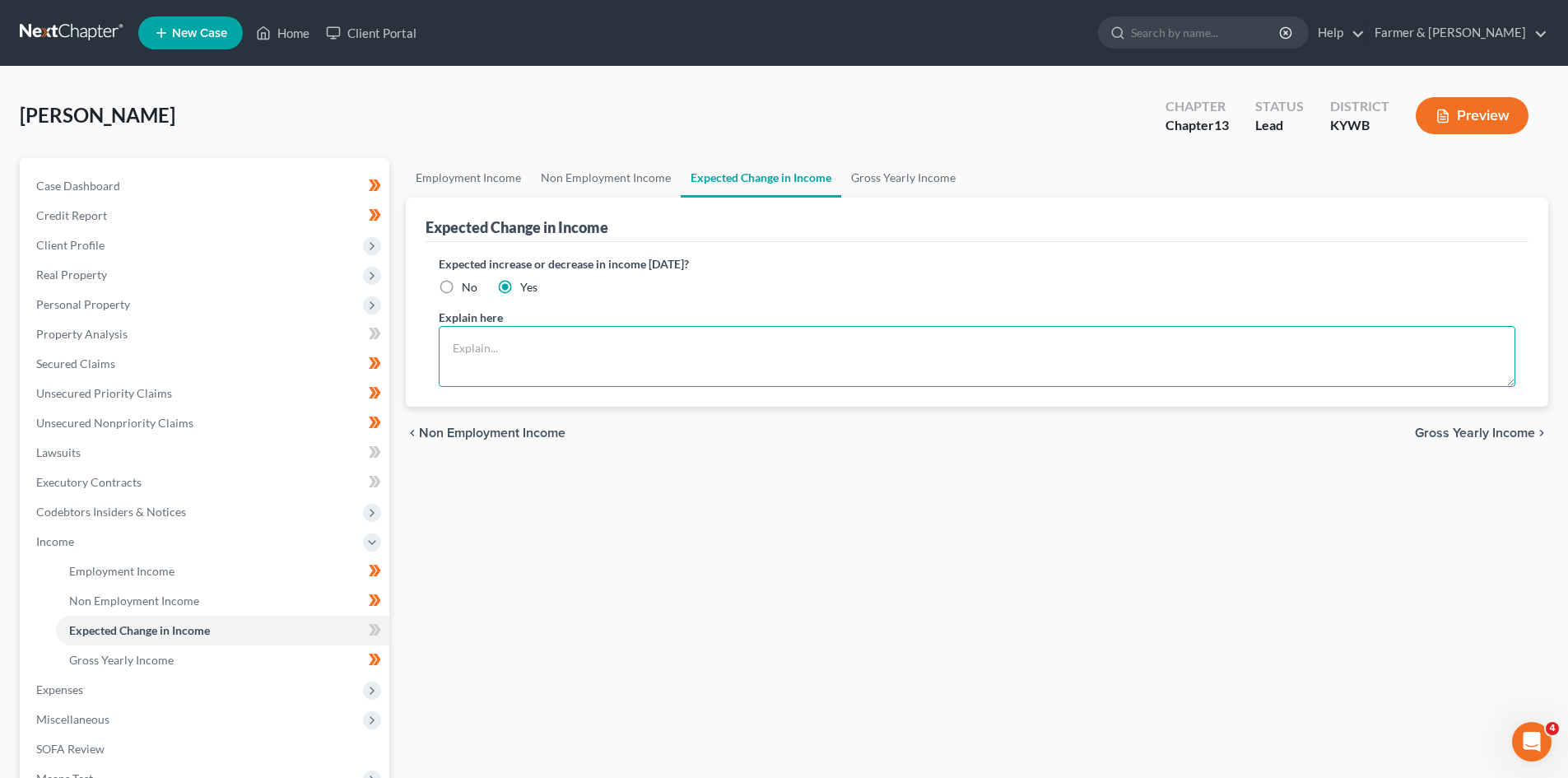
click at [550, 353] on textarea at bounding box center [977, 356] width 1077 height 61
click at [740, 347] on textarea "The Debtor works sporadically on Uber and Lyft to suplement income." at bounding box center [977, 356] width 1077 height 61
click at [735, 349] on textarea "The Debtor works sporadically on Uber and Lyft to suplement income." at bounding box center [977, 356] width 1077 height 61
click at [815, 351] on textarea "The Debtor works sporadically on Uber and Lyft to suplement income." at bounding box center [977, 356] width 1077 height 61
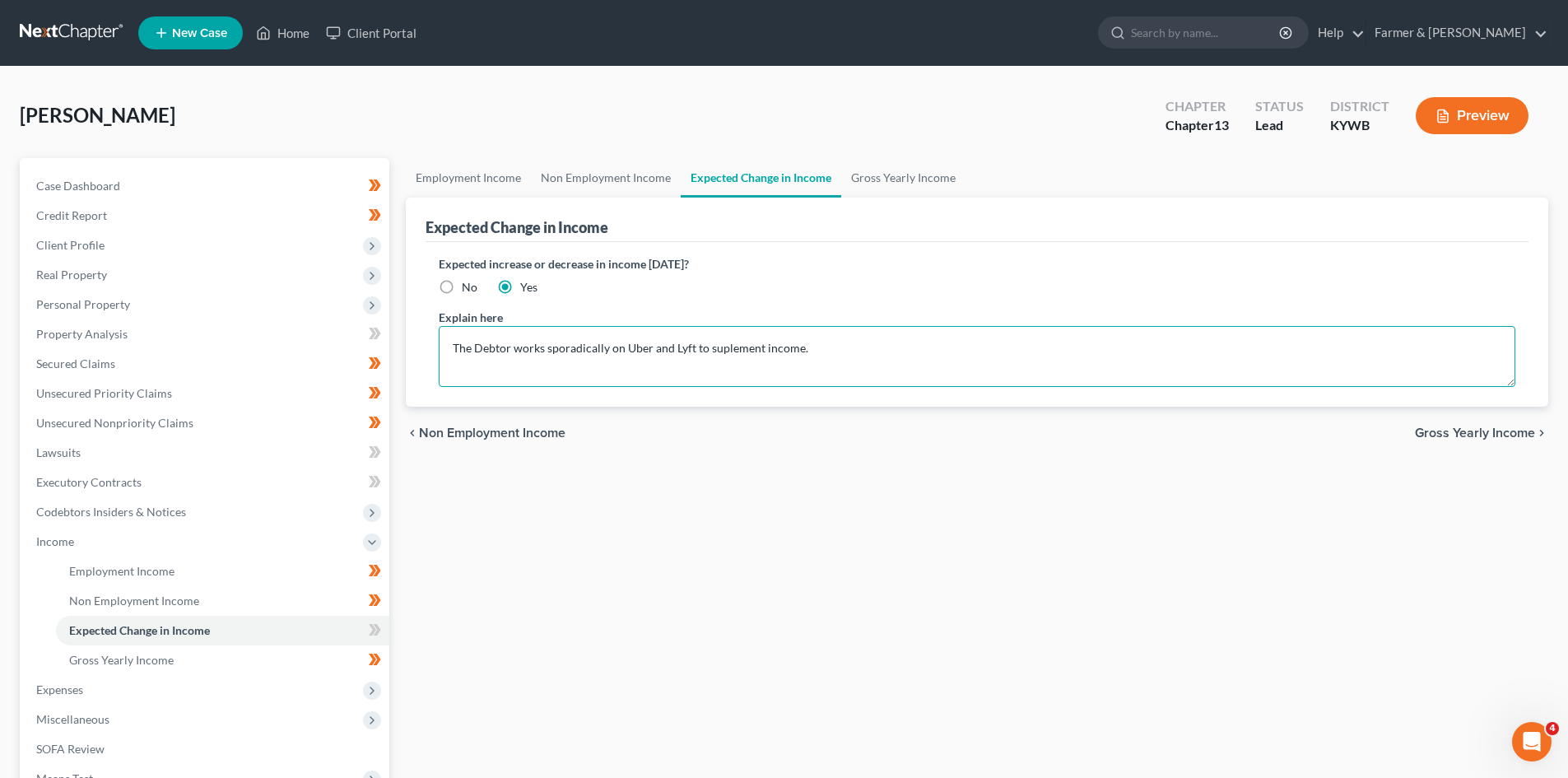
drag, startPoint x: 815, startPoint y: 351, endPoint x: 424, endPoint y: 336, distance: 391.3
click at [424, 336] on div "Expected Change in Income Expected increase or decrease in income within one ye…" at bounding box center [976, 302] width 1142 height 209
click at [817, 350] on textarea "The Debtor works sporadically on Uber and Lyft to suplement income." at bounding box center [977, 356] width 1077 height 61
drag, startPoint x: 818, startPoint y: 350, endPoint x: 826, endPoint y: 337, distance: 15.3
click at [818, 349] on textarea "The Debtor works sporadically on Uber and Lyft to suplement income." at bounding box center [977, 356] width 1077 height 61
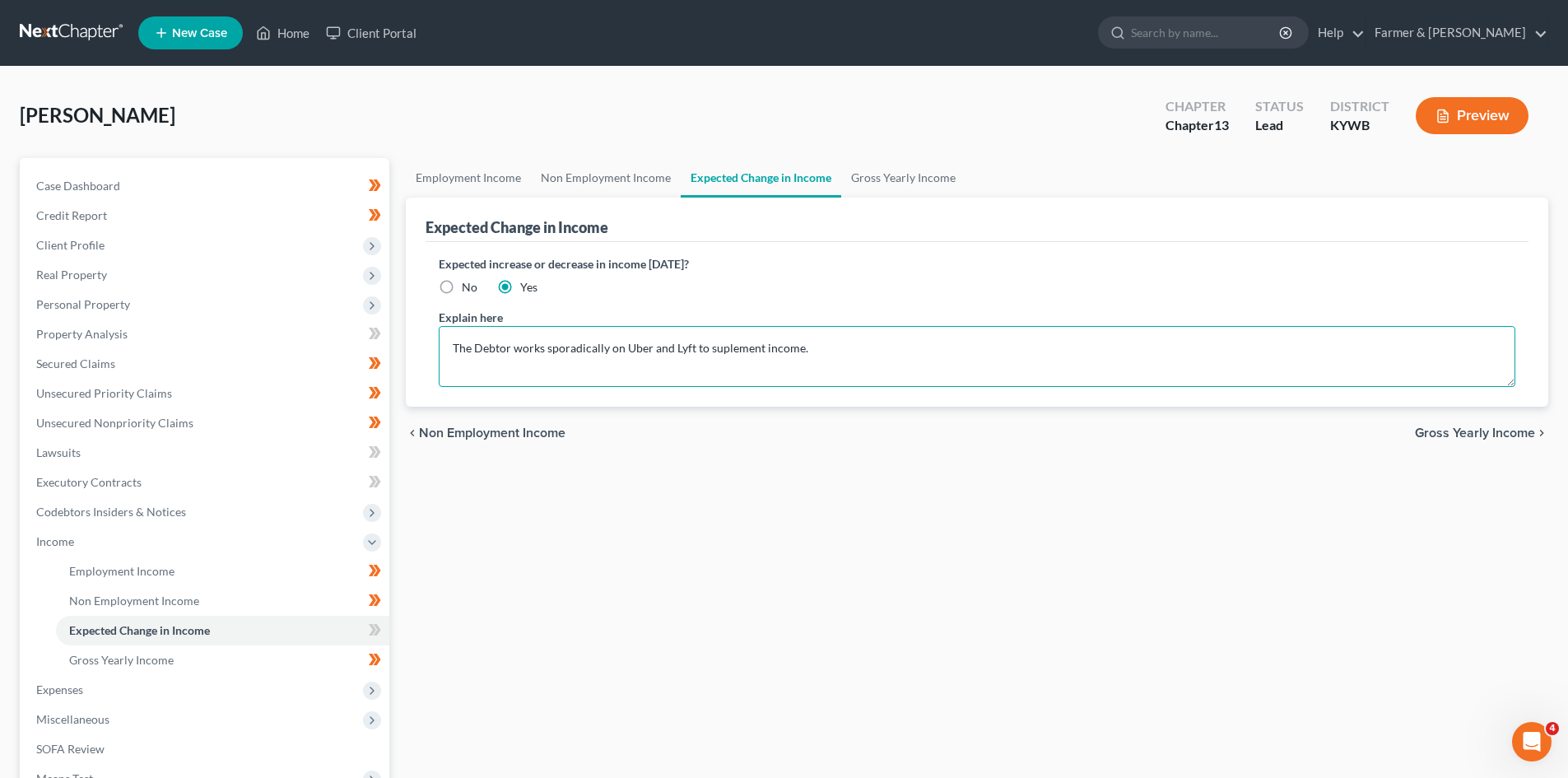
click at [786, 350] on textarea "The Debtor works sporadically on Uber and Lyft to suplement income." at bounding box center [977, 356] width 1077 height 61
click at [826, 350] on textarea "The Debtor works sporadically on Uber and Lyft to suplement income." at bounding box center [977, 356] width 1077 height 61
type textarea "The Debtor works sporadically on Uber and Lyft to suplement income. The Debtor'…"
click at [926, 174] on link "Gross Yearly Income" at bounding box center [903, 178] width 124 height 40
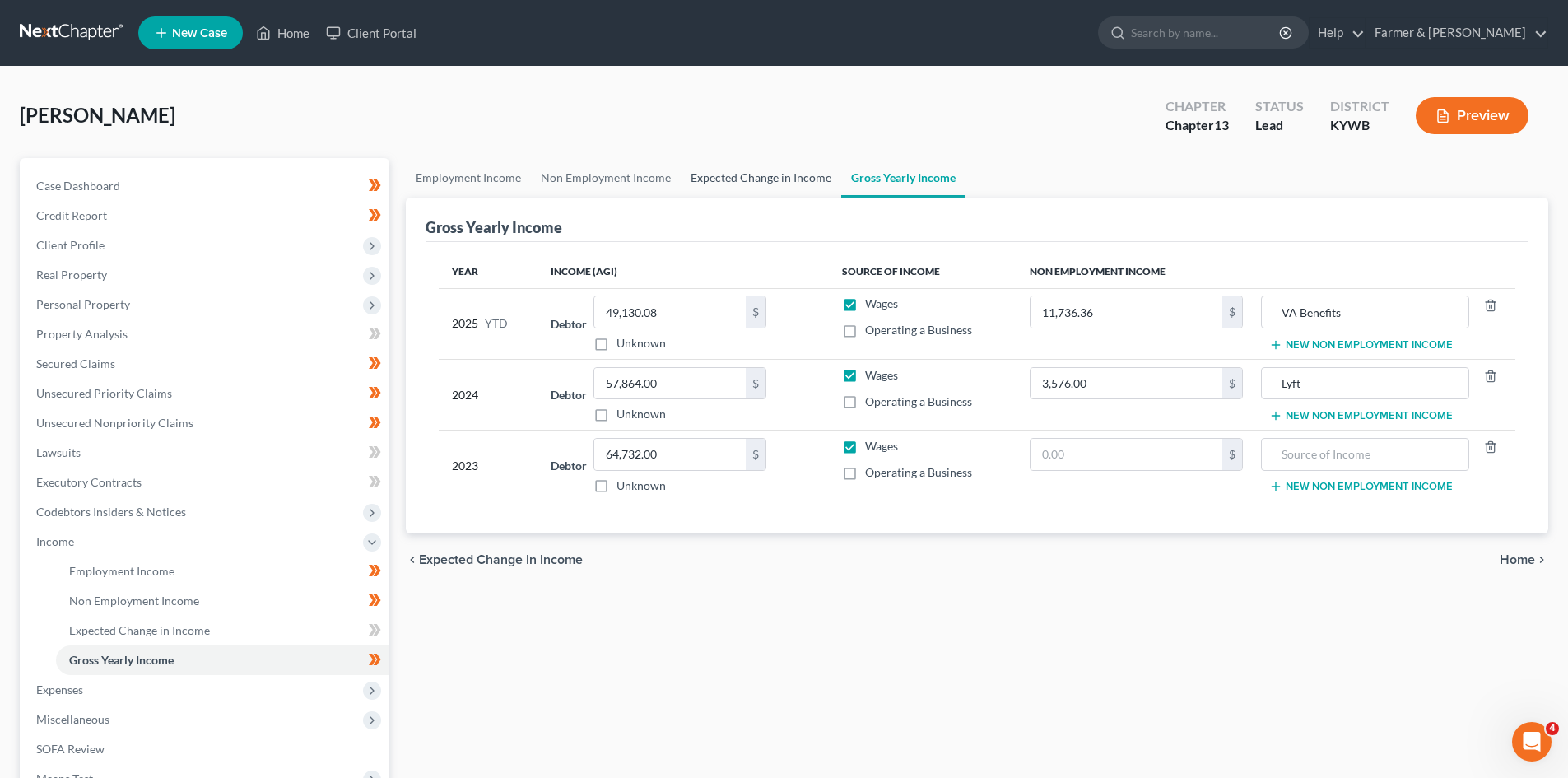
click at [747, 176] on link "Expected Change in Income" at bounding box center [760, 178] width 161 height 40
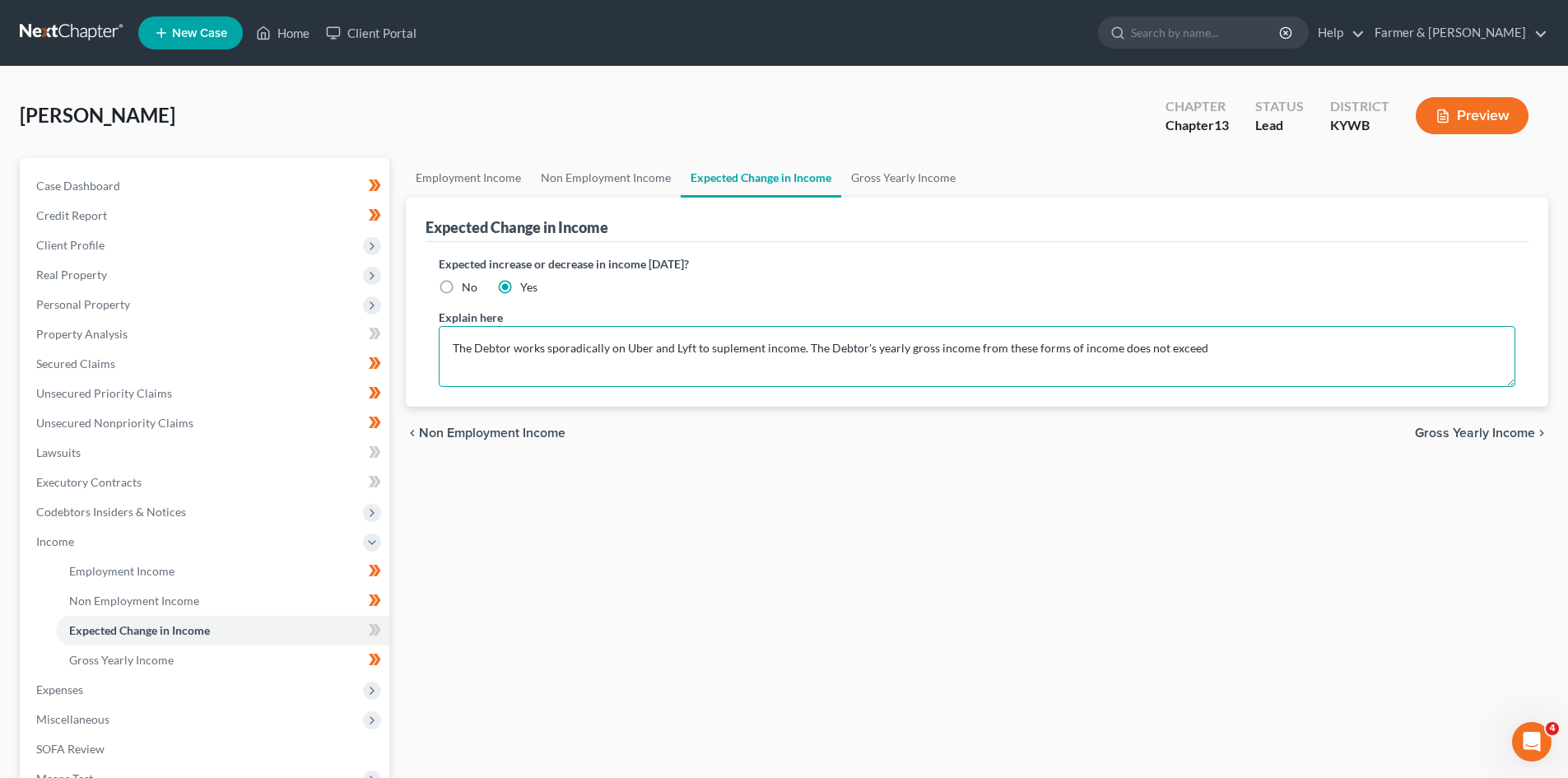
click at [1235, 348] on textarea "The Debtor works sporadically on Uber and Lyft to suplement income. The Debtor'…" at bounding box center [977, 356] width 1077 height 61
click at [865, 350] on textarea "The Debtor works sporadically on Uber and Lyft to suplement income. The Debtor'…" at bounding box center [977, 356] width 1077 height 61
drag, startPoint x: 956, startPoint y: 350, endPoint x: 964, endPoint y: 411, distance: 61.5
click at [956, 350] on textarea "The Debtor works sporadically on Uber and Lyft to suplement income. The Debtor …" at bounding box center [977, 356] width 1077 height 61
click at [1292, 351] on textarea "The Debtor works sporadically on Uber and Lyft to suplement income. The Debtor …" at bounding box center [977, 356] width 1077 height 61
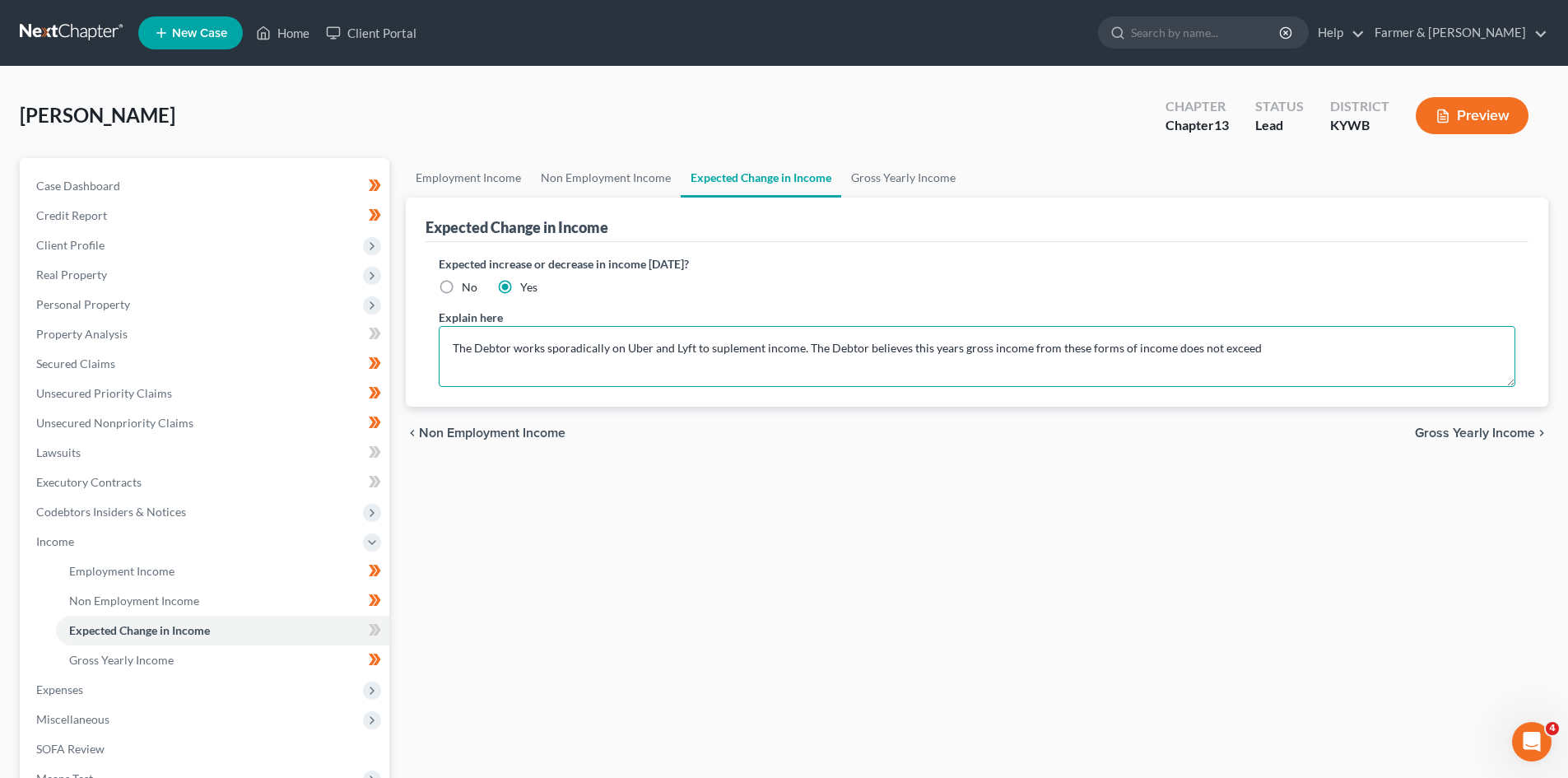
click at [1181, 346] on textarea "The Debtor works sporadically on Uber and Lyft to suplement income. The Debtor …" at bounding box center [977, 356] width 1077 height 61
click at [1270, 350] on textarea "The Debtor works sporadically on Uber and Lyft to suplement income. The Debtor …" at bounding box center [977, 356] width 1077 height 61
drag, startPoint x: 1337, startPoint y: 358, endPoint x: 429, endPoint y: 312, distance: 909.2
click at [429, 312] on div "Expected increase or decrease in income within one year? No Yes Explain here Th…" at bounding box center [977, 324] width 1103 height 164
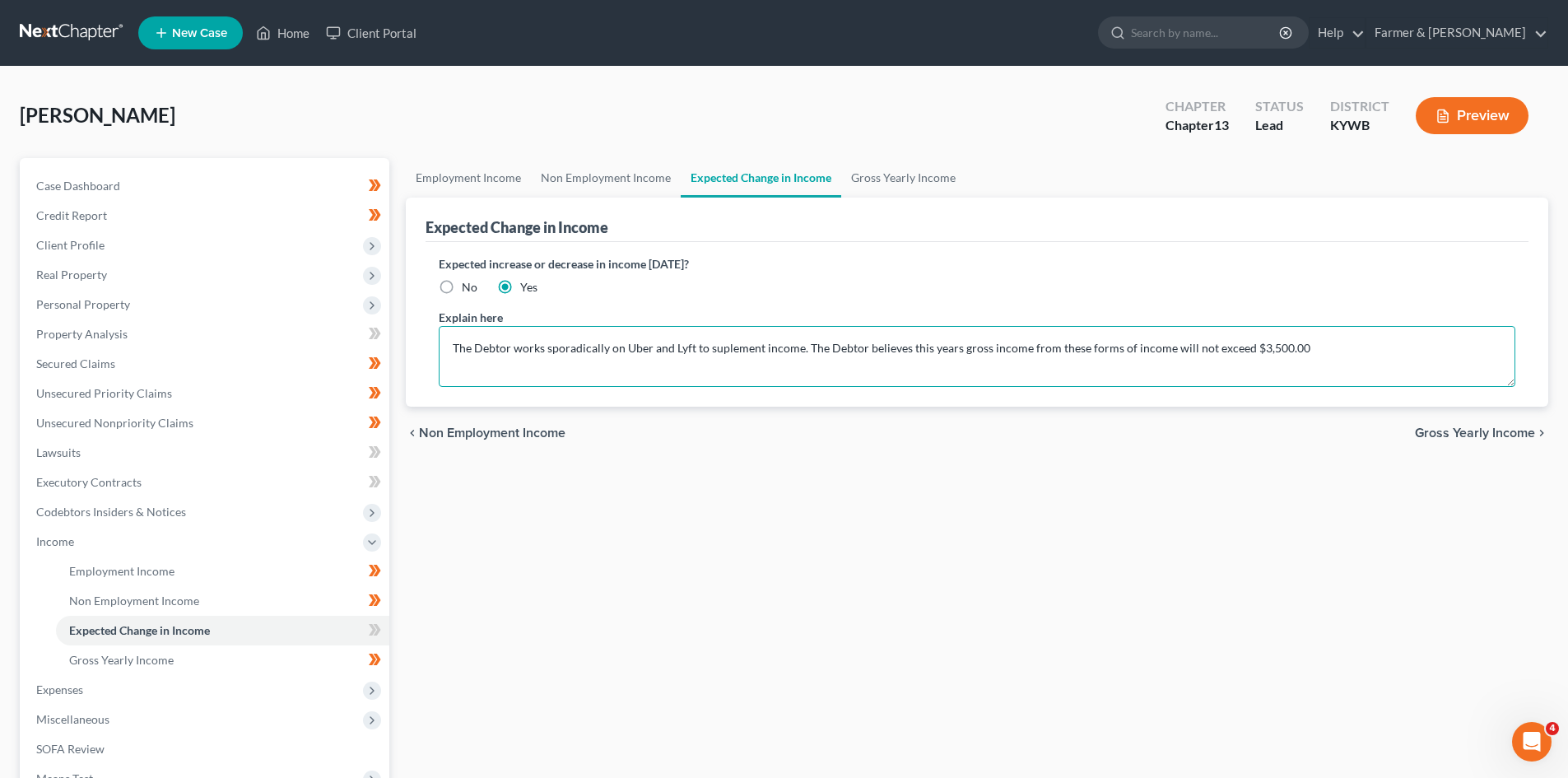
paste textarea "engages in occasional rideshare work with Uber and Lyft and estimates gross inc…"
type textarea "The Debtor engages in occasional rideshare work with Uber and Lyft and estimate…"
click at [582, 173] on link "Non Employment Income" at bounding box center [605, 178] width 150 height 40
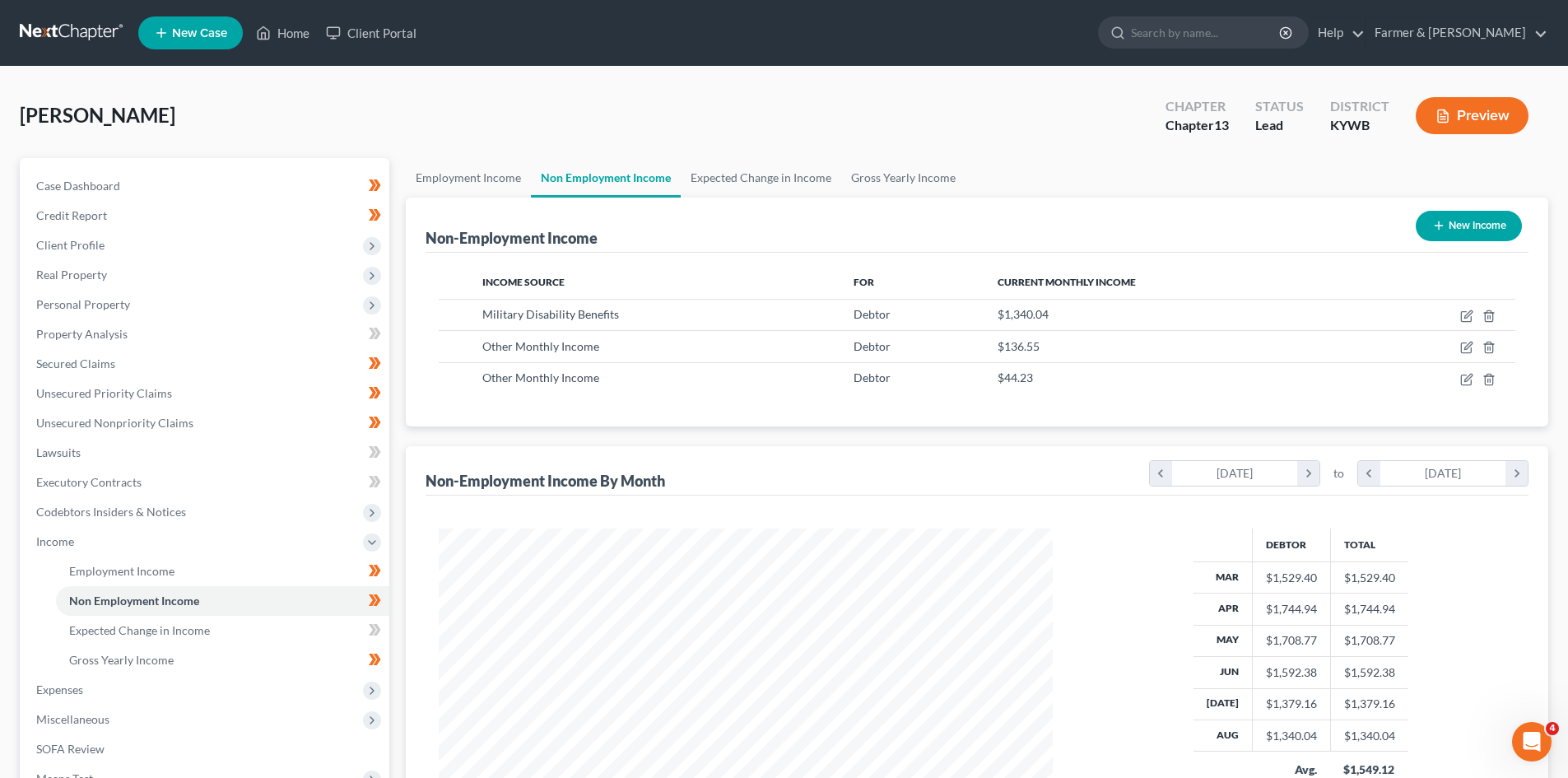
scroll to position [307, 647]
click at [777, 180] on link "Expected Change in Income" at bounding box center [760, 178] width 161 height 40
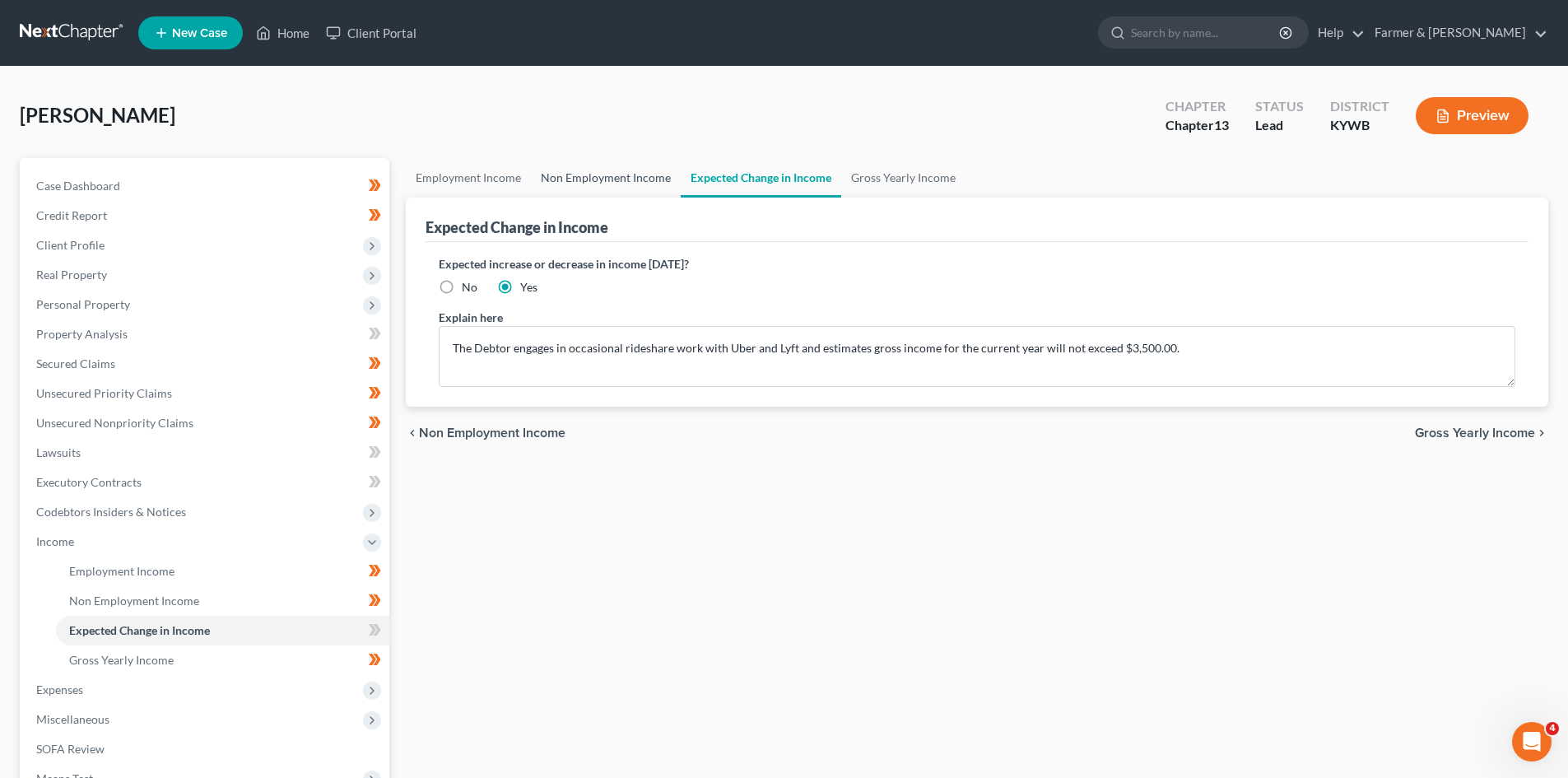
click at [606, 179] on link "Non Employment Income" at bounding box center [605, 178] width 150 height 40
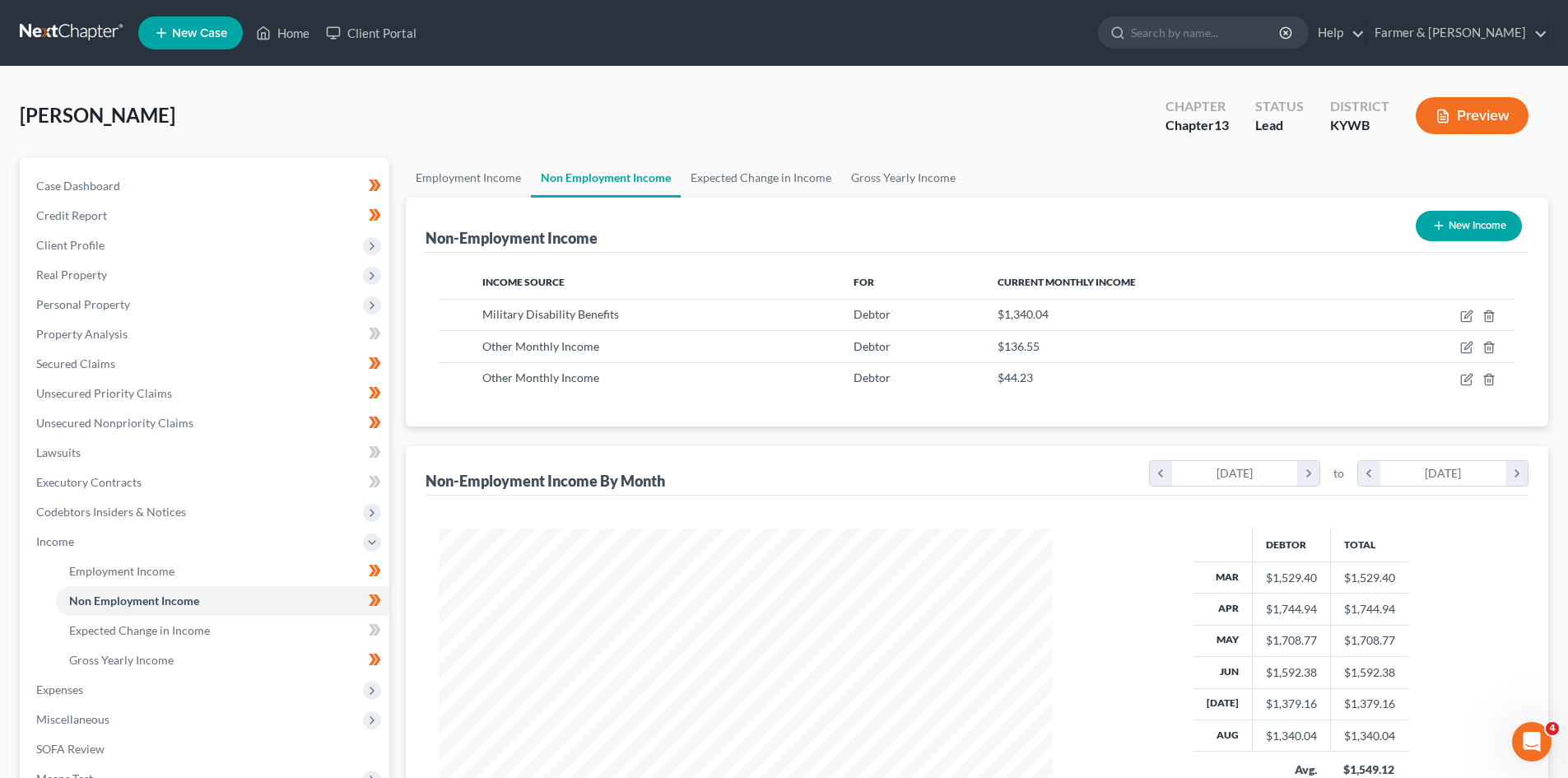
scroll to position [307, 647]
click at [737, 171] on link "Expected Change in Income" at bounding box center [760, 178] width 161 height 40
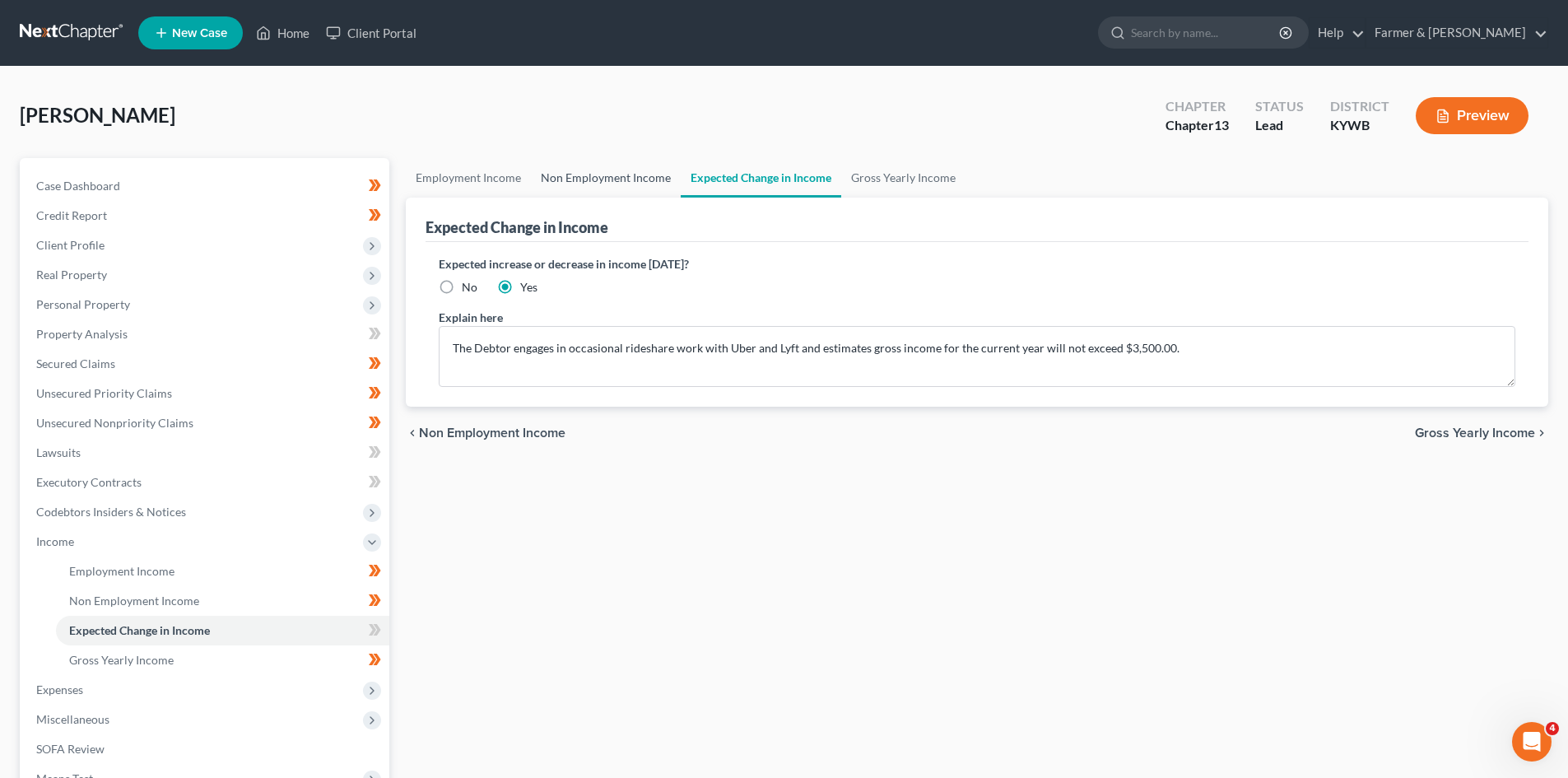
click at [626, 179] on link "Non Employment Income" at bounding box center [605, 178] width 150 height 40
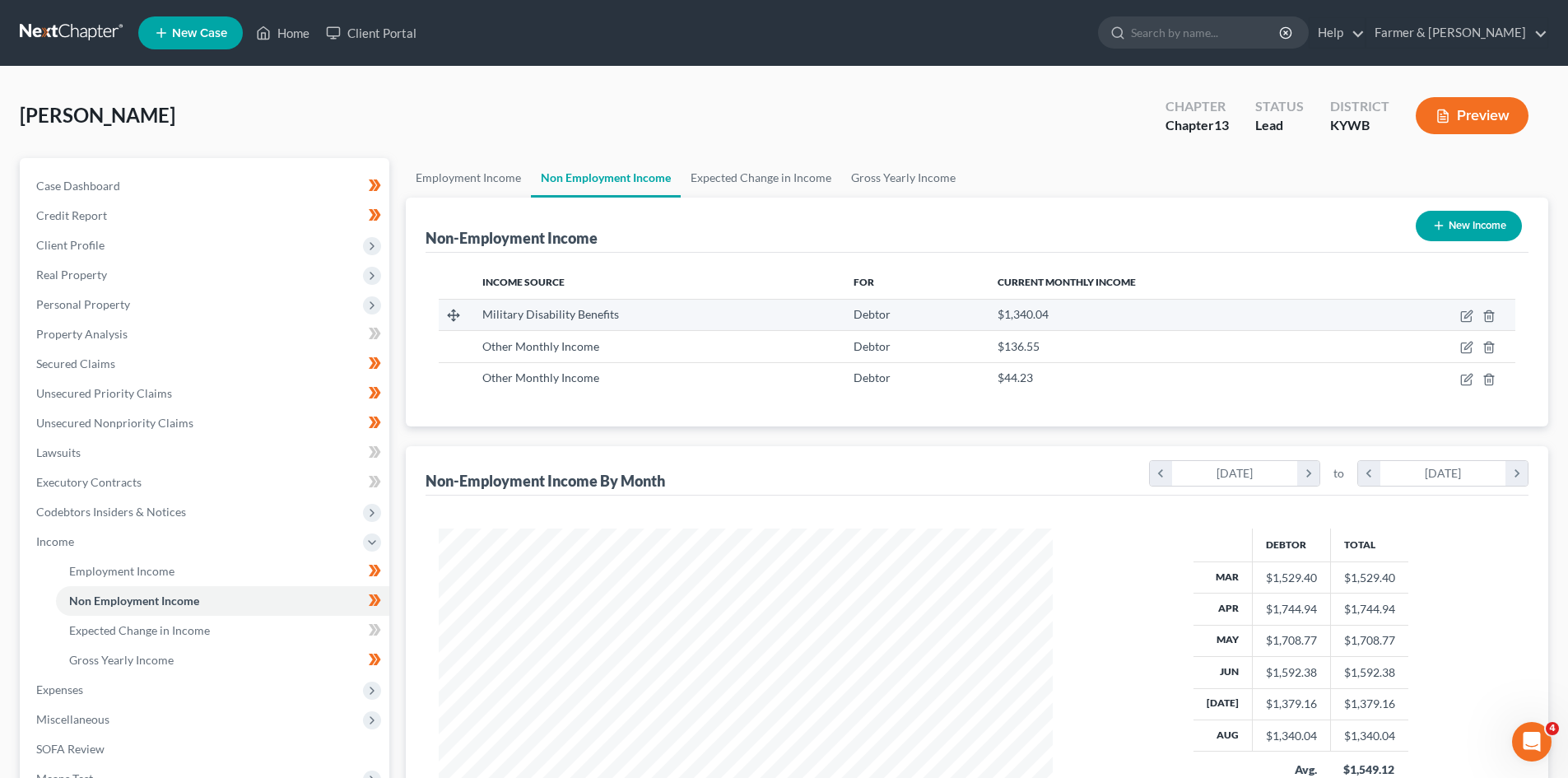
scroll to position [307, 647]
click at [810, 179] on link "Expected Change in Income" at bounding box center [760, 178] width 161 height 40
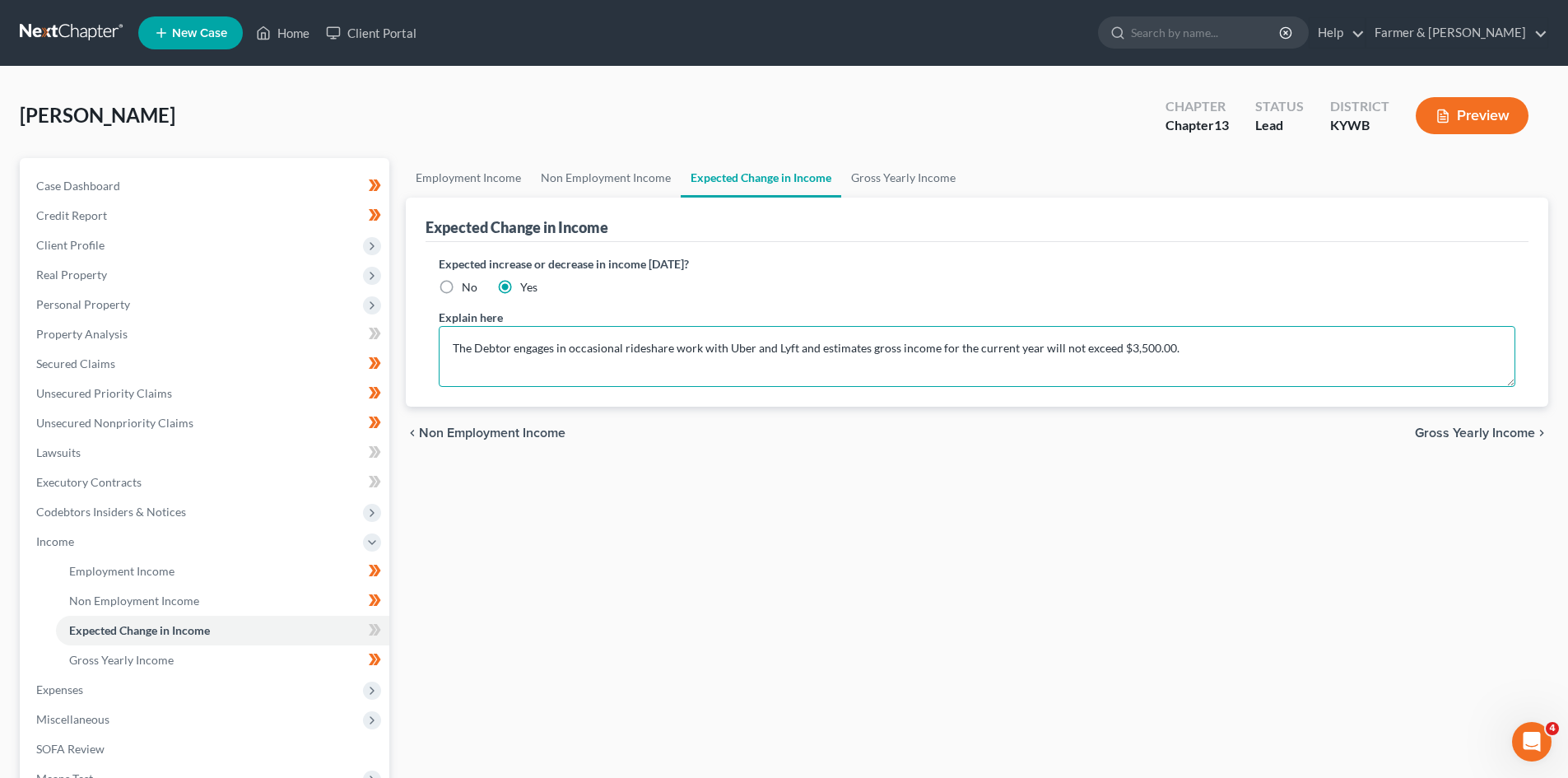
click at [1123, 346] on textarea "The Debtor engages in occasional rideshare work with Uber and Lyft and estimate…" at bounding box center [977, 356] width 1077 height 61
drag, startPoint x: 1191, startPoint y: 350, endPoint x: 1059, endPoint y: 340, distance: 132.4
click at [1059, 340] on textarea "The Debtor engages in occasional rideshare work with Uber and Lyft and estimate…" at bounding box center [977, 356] width 1077 height 61
drag, startPoint x: 1246, startPoint y: 349, endPoint x: 1196, endPoint y: 350, distance: 50.0
click at [1196, 350] on textarea "The Debtor engages in occasional rideshare work with Uber and Lyft and estimate…" at bounding box center [977, 356] width 1077 height 61
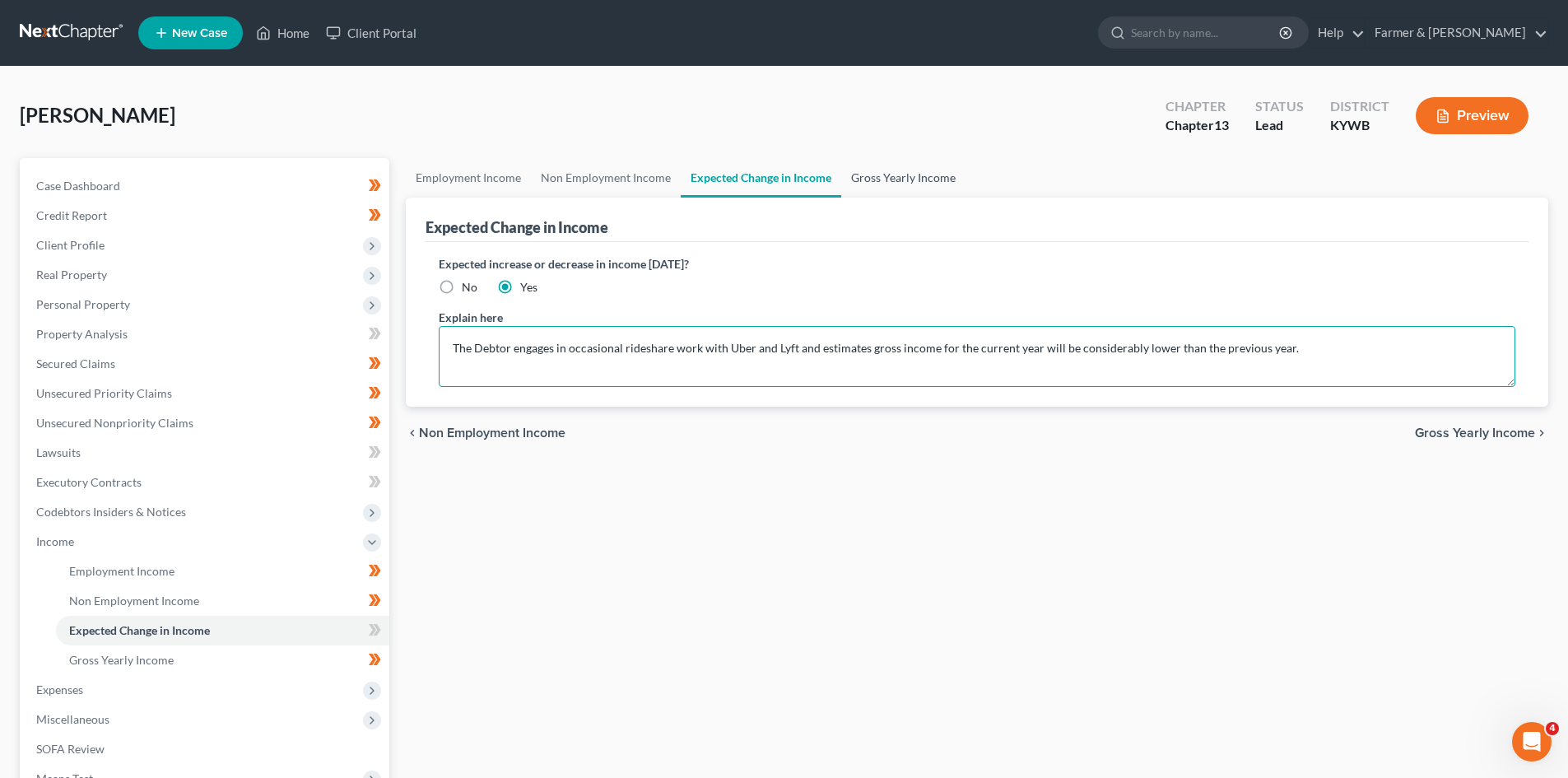
type textarea "The Debtor engages in occasional rideshare work with Uber and Lyft and estimate…"
click at [892, 172] on link "Gross Yearly Income" at bounding box center [903, 178] width 124 height 40
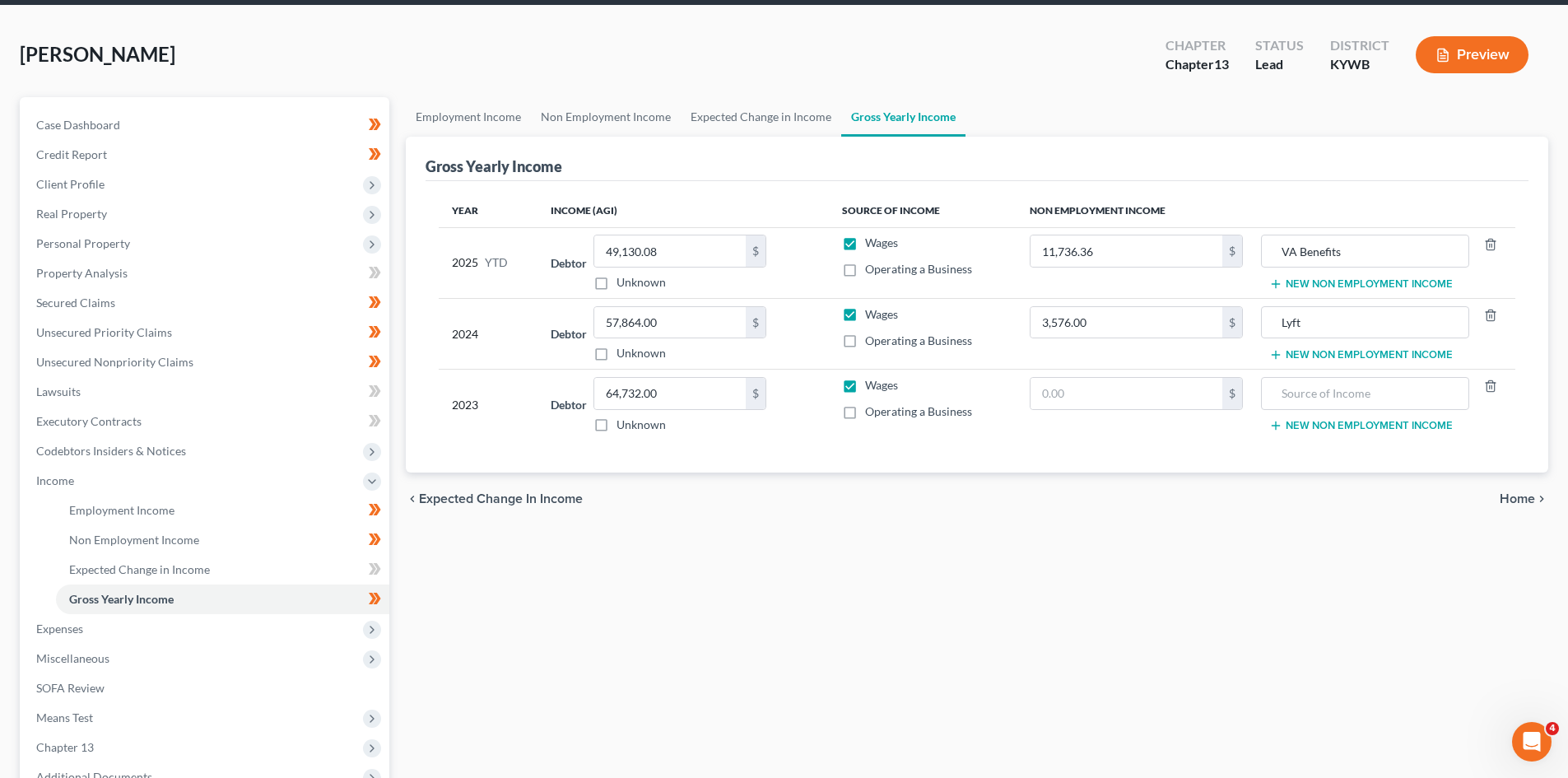
scroll to position [83, 0]
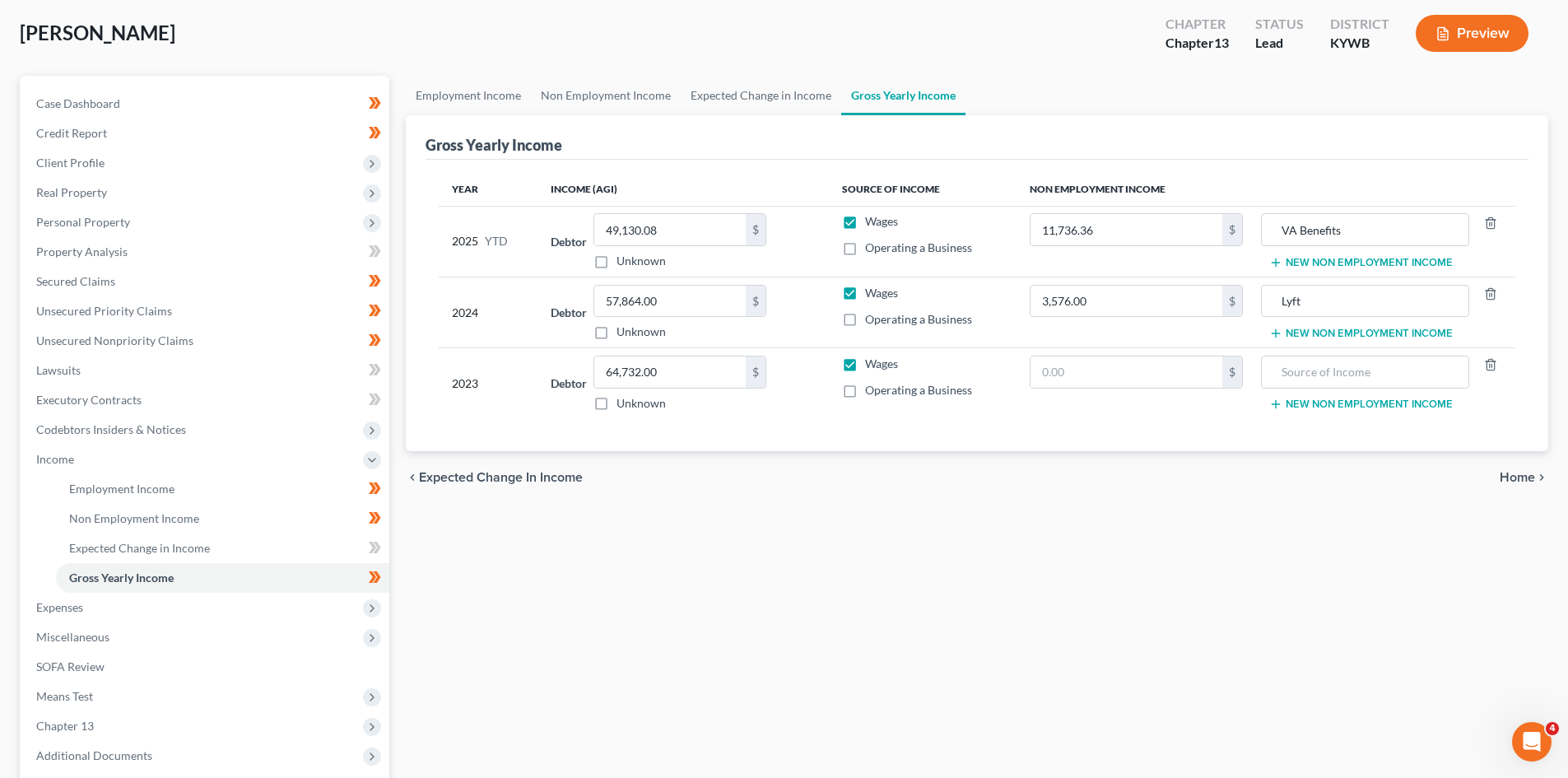
click at [1367, 261] on button "New Non Employment Income" at bounding box center [1361, 262] width 183 height 14
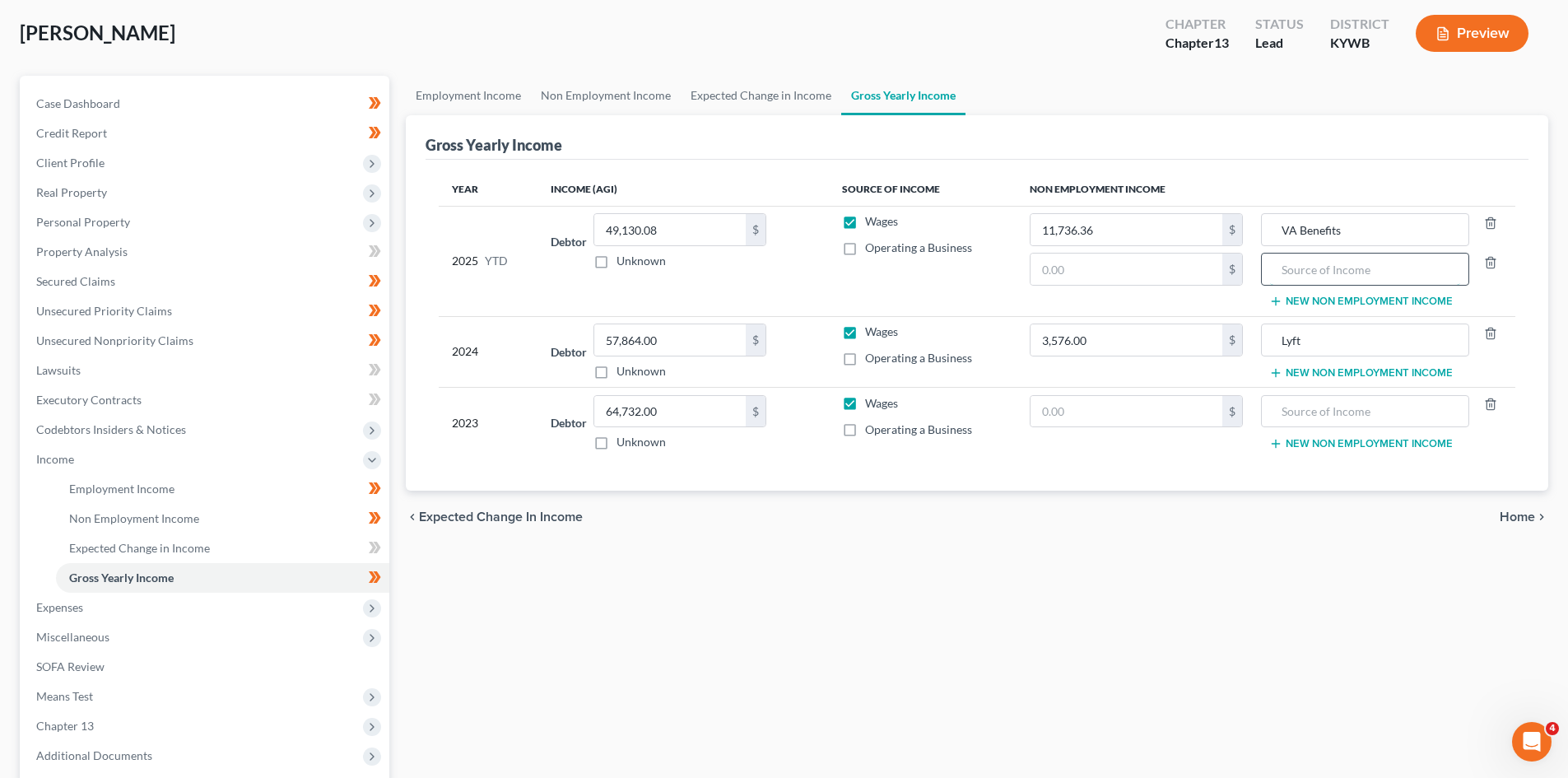
click at [1317, 268] on input "text" at bounding box center [1365, 269] width 190 height 31
type input "Uber"
click at [1372, 296] on button "New Non Employment Income" at bounding box center [1361, 301] width 183 height 14
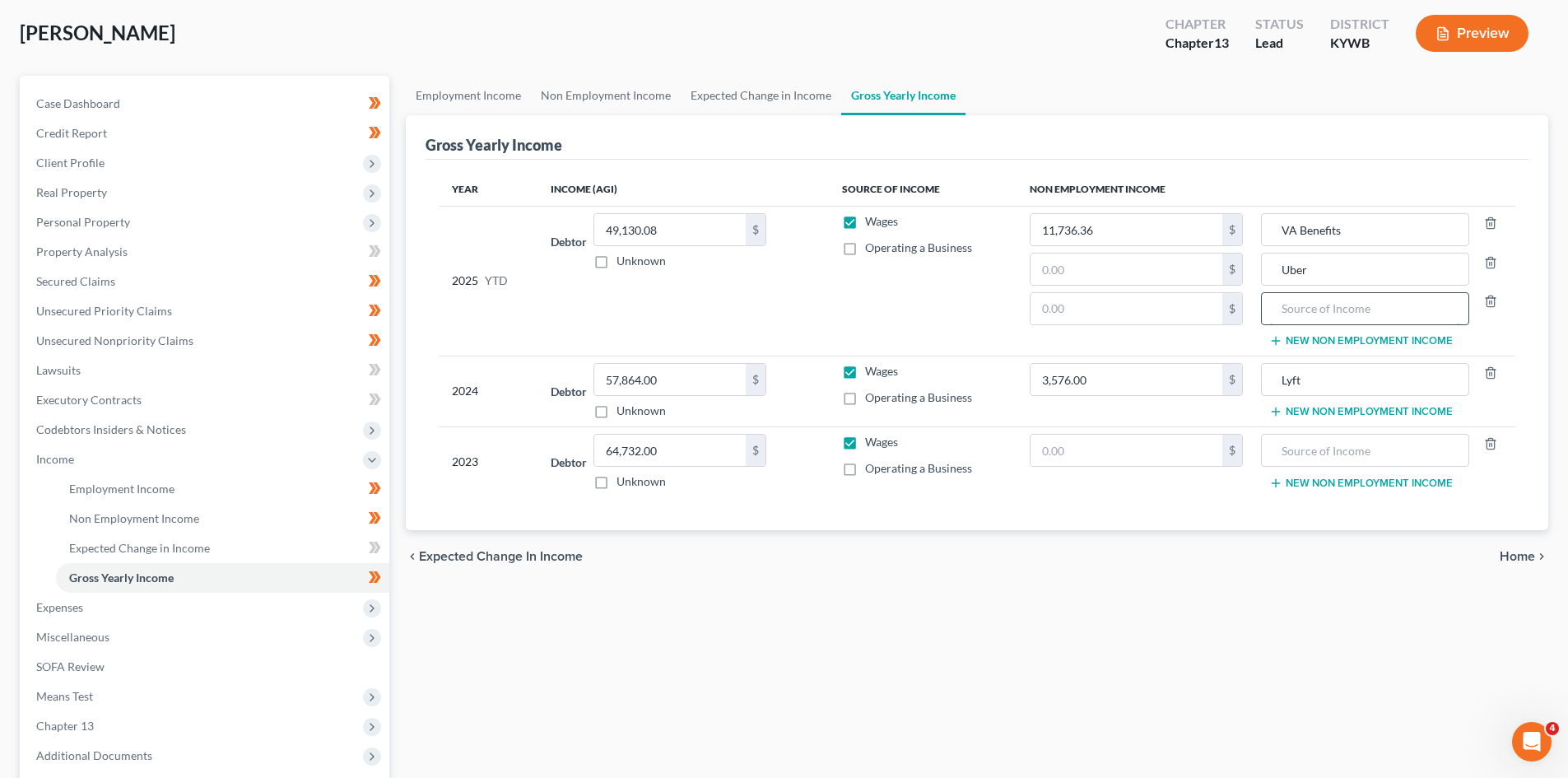
click at [1301, 300] on input "text" at bounding box center [1365, 309] width 190 height 31
type input "Lyft"
click at [1097, 307] on input "text" at bounding box center [1126, 309] width 191 height 31
click at [722, 92] on link "Expected Change in Income" at bounding box center [760, 95] width 161 height 40
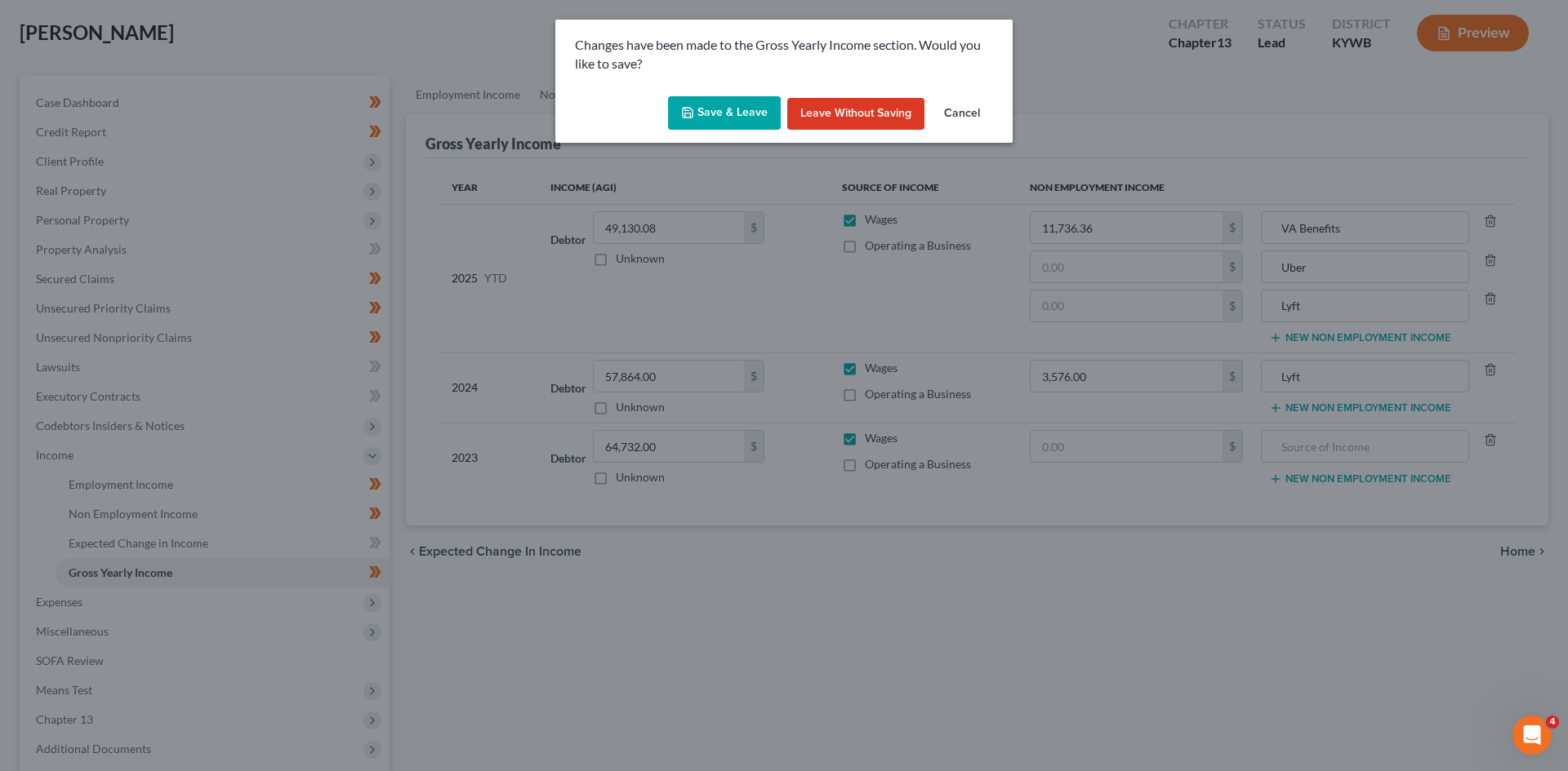
click at [709, 102] on button "Save & Leave" at bounding box center [724, 113] width 113 height 34
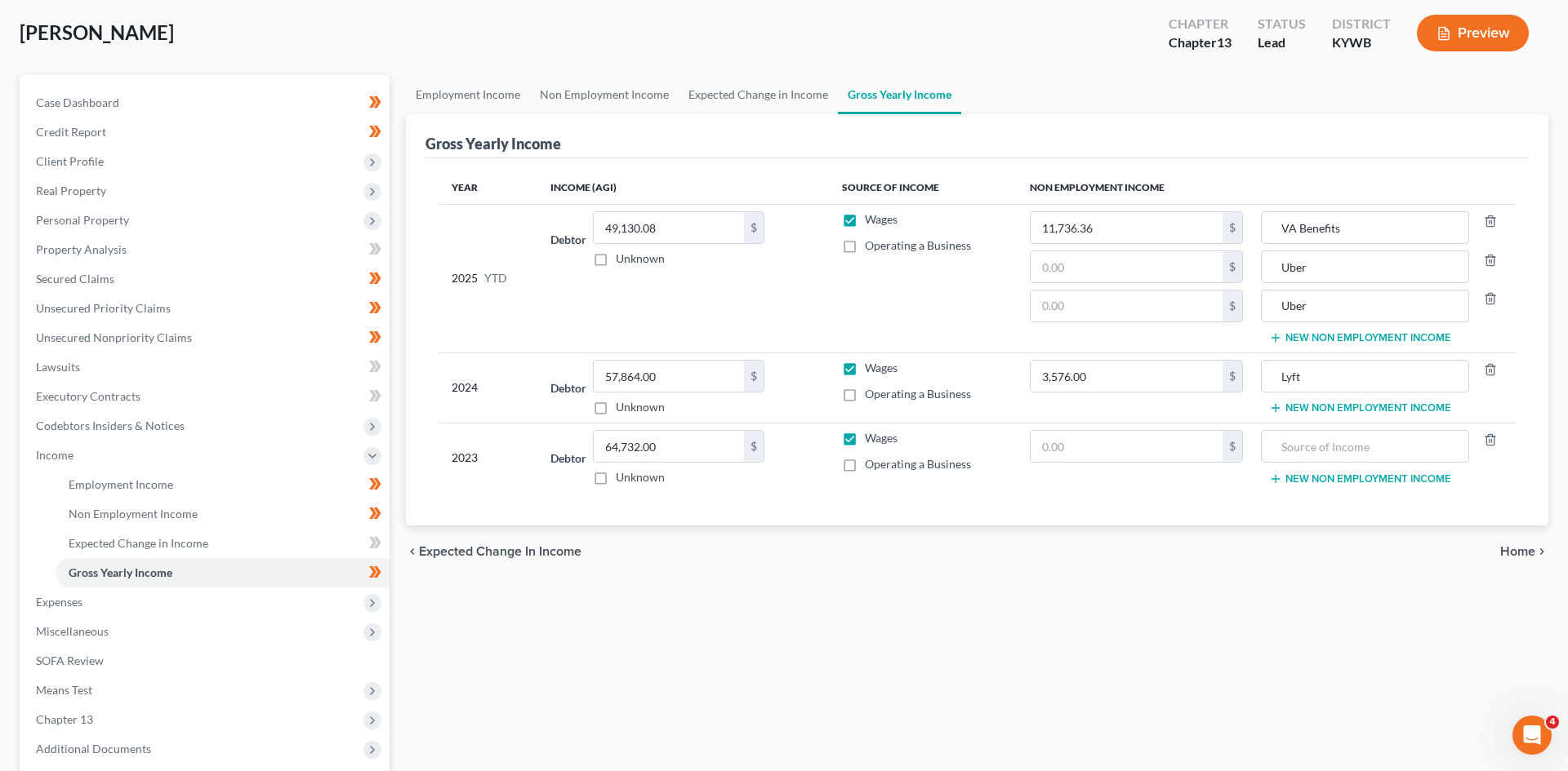
type input "Lyft"
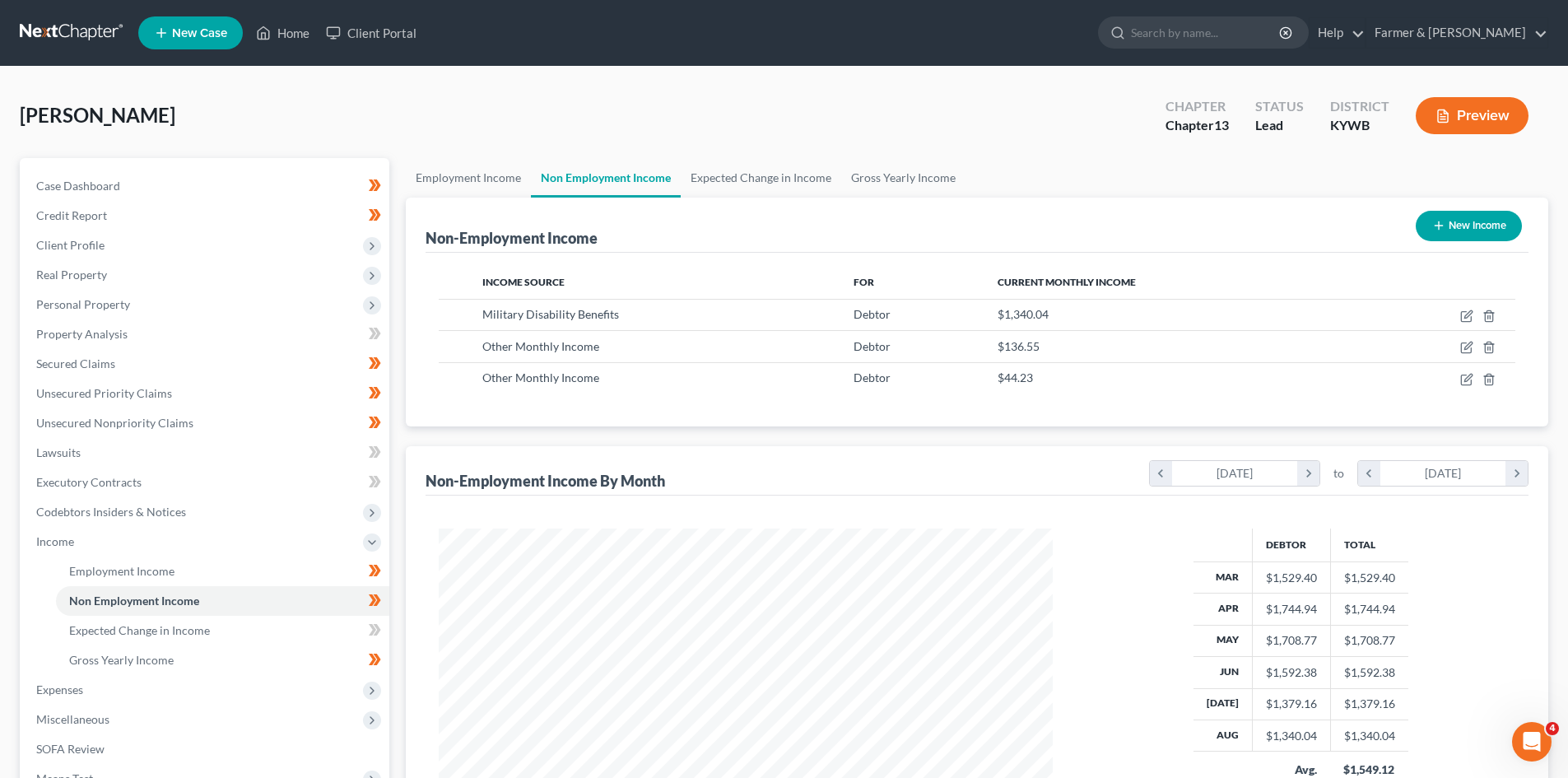
scroll to position [307, 647]
click at [906, 181] on link "Gross Yearly Income" at bounding box center [903, 178] width 124 height 40
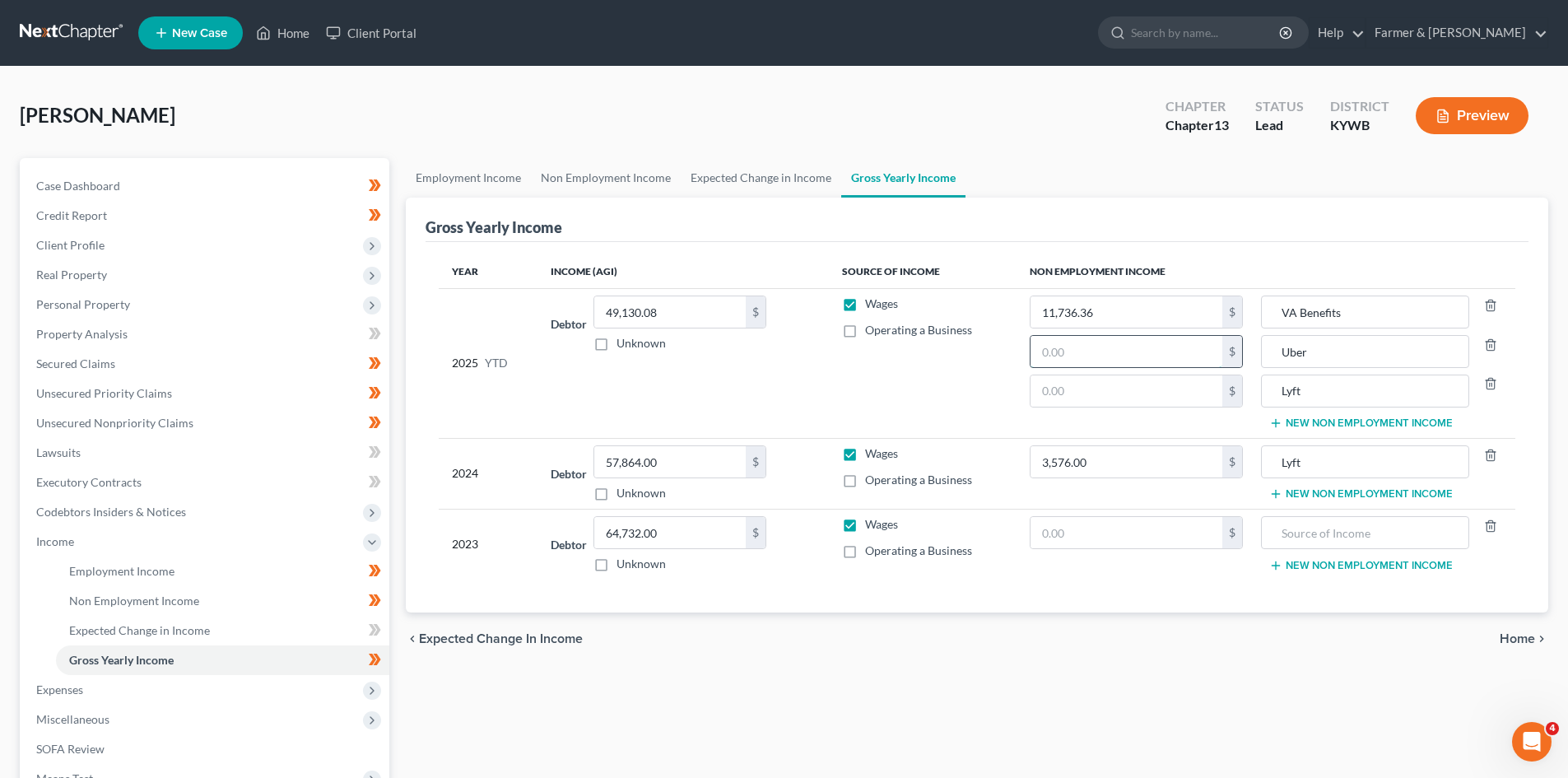
click at [1143, 351] on input "text" at bounding box center [1126, 351] width 191 height 31
type input "1,300.00"
click at [619, 180] on link "Non Employment Income" at bounding box center [605, 178] width 150 height 40
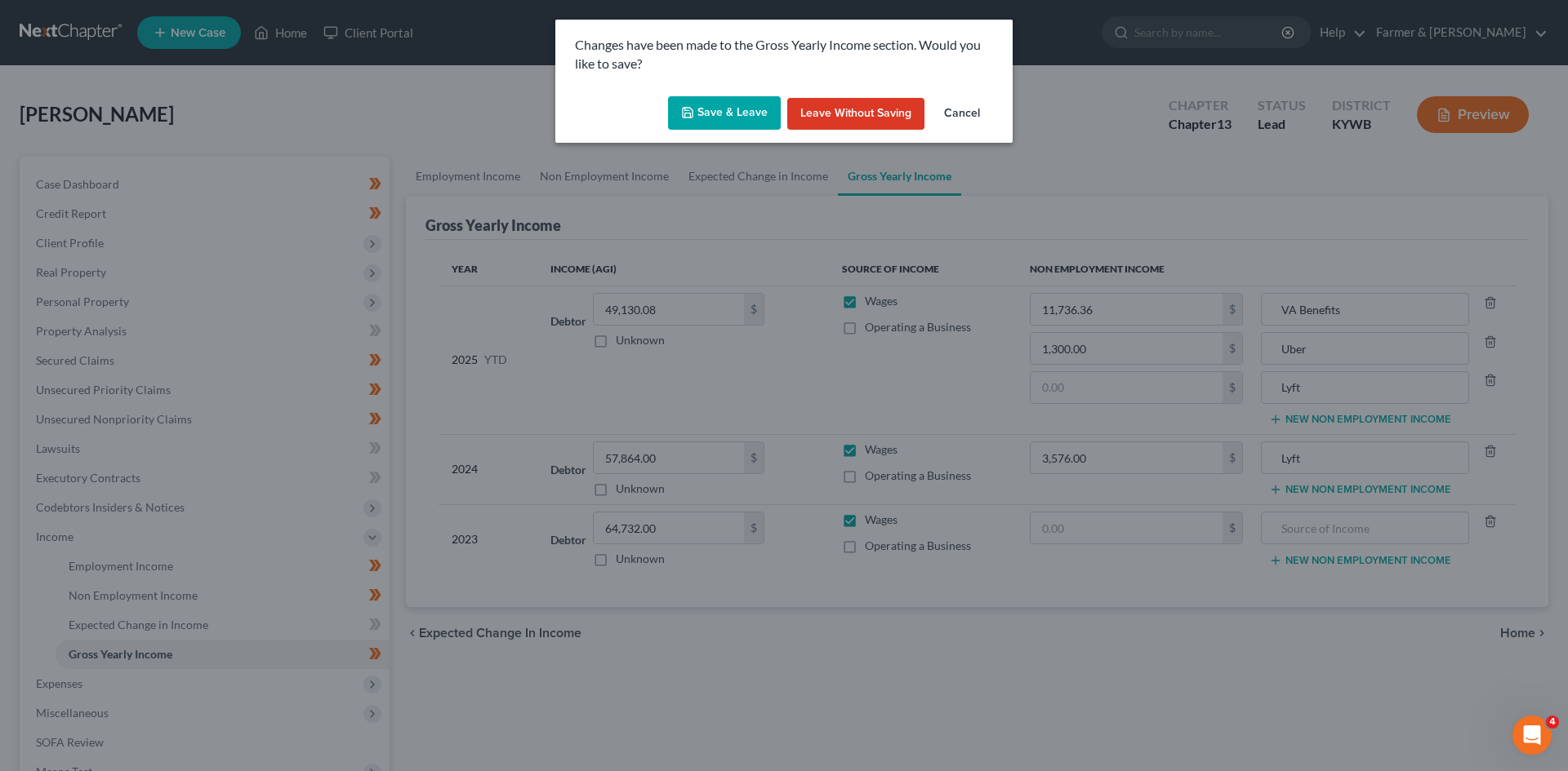
click at [742, 113] on button "Save & Leave" at bounding box center [724, 113] width 113 height 34
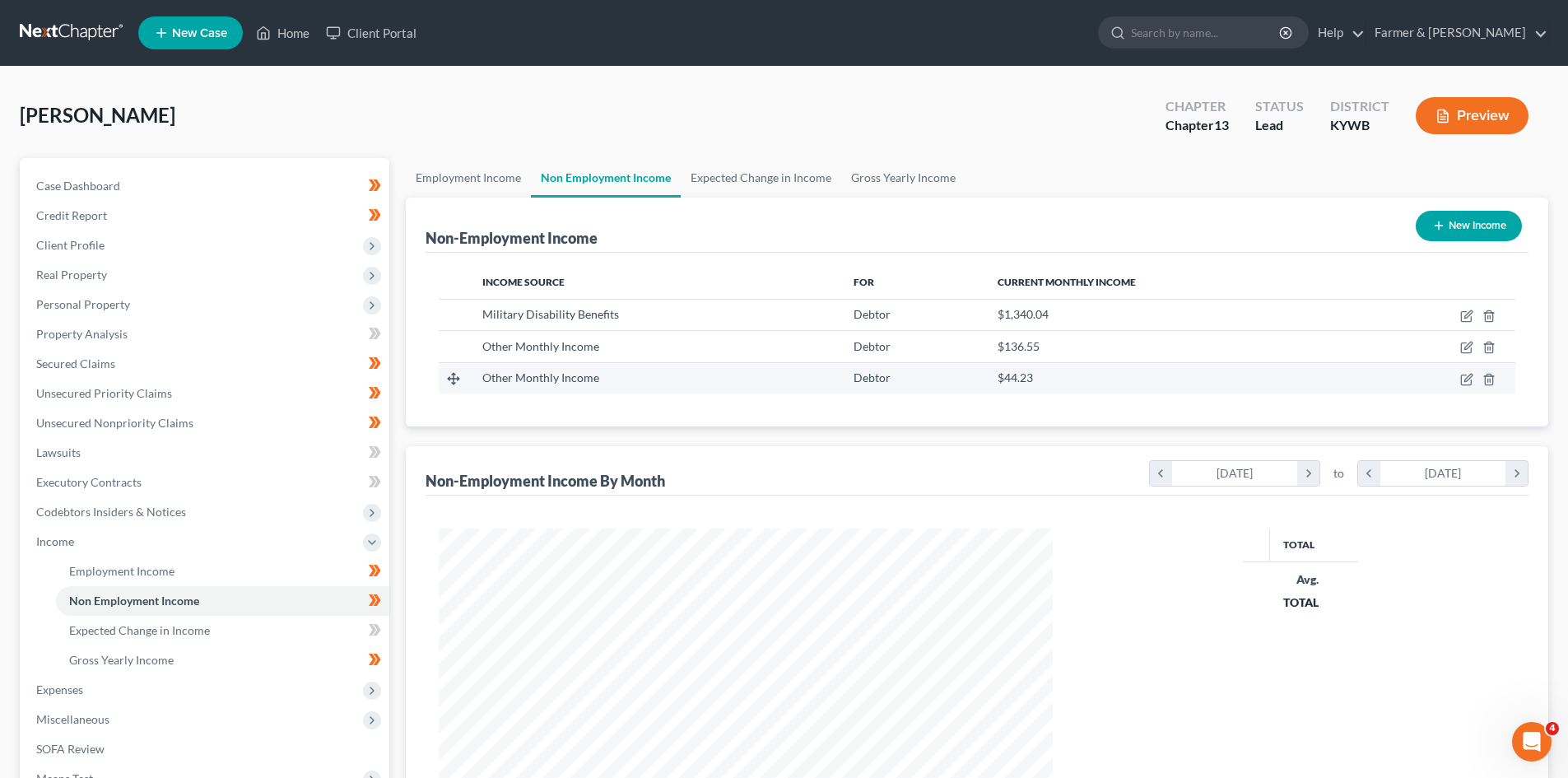
scroll to position [307, 647]
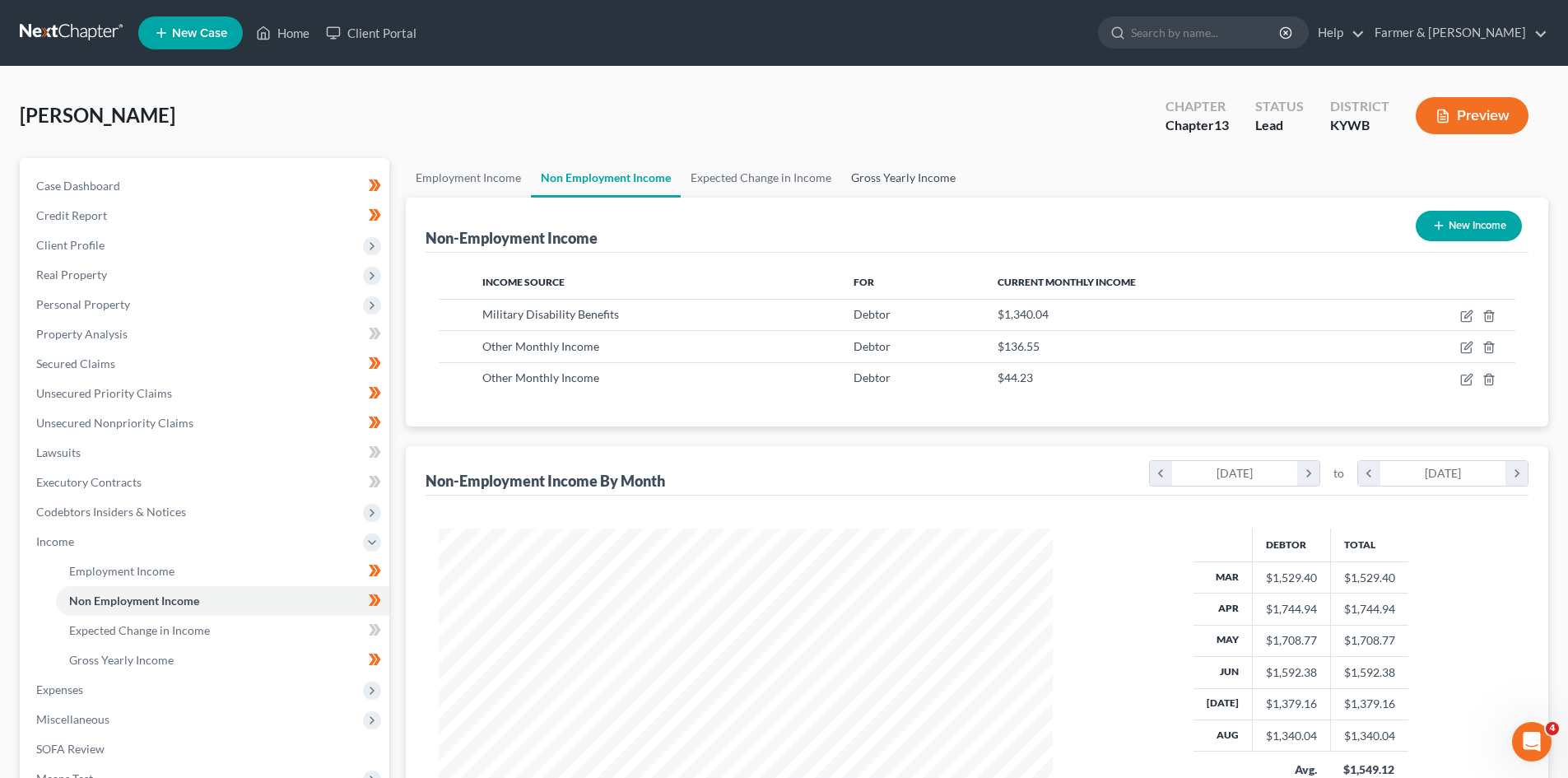
click at [924, 179] on link "Gross Yearly Income" at bounding box center [903, 178] width 124 height 40
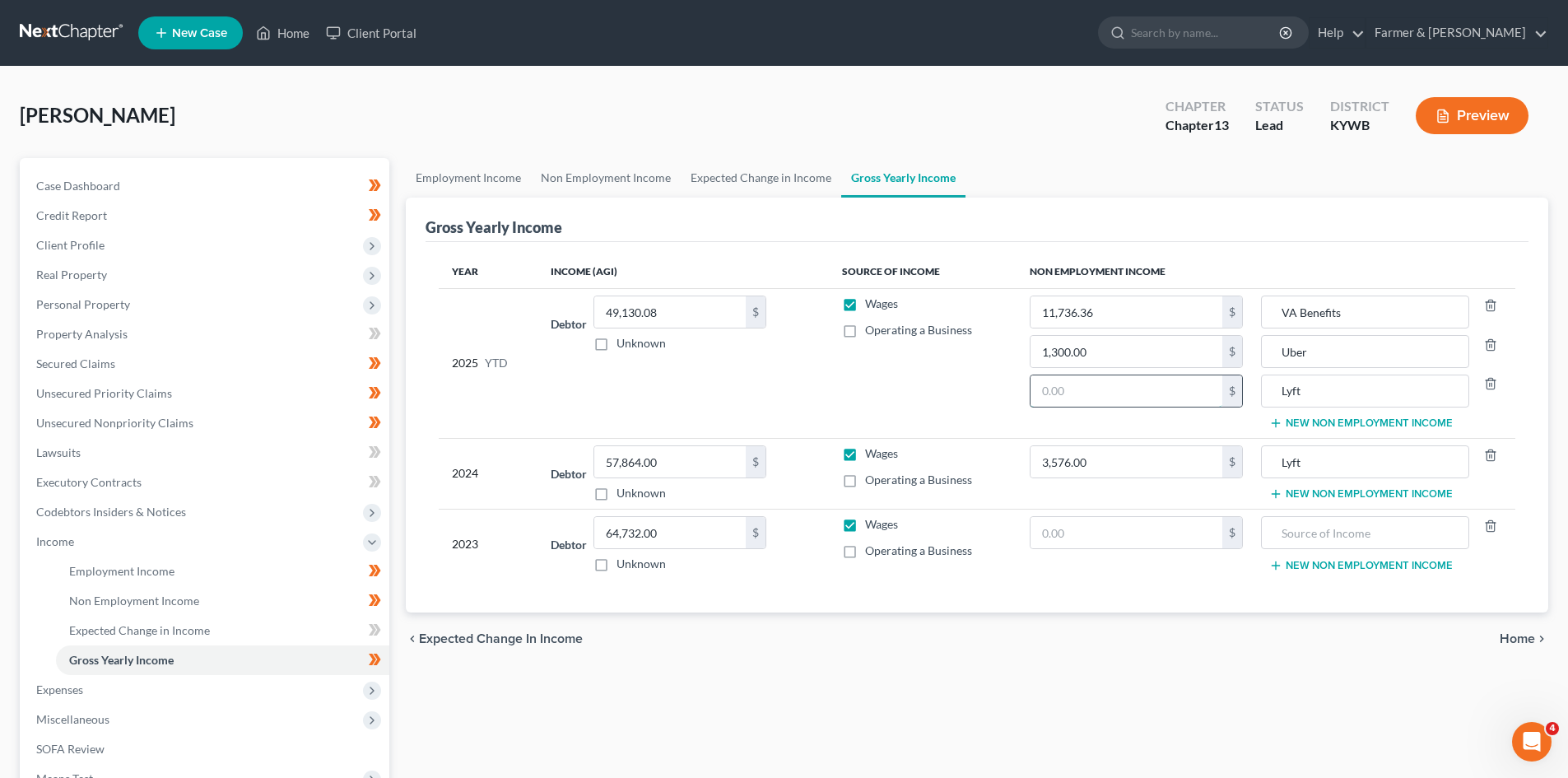
click at [1104, 388] on input "text" at bounding box center [1126, 391] width 191 height 31
type input "450.00"
click at [891, 389] on td "Wages Operating a Business" at bounding box center [923, 363] width 188 height 150
click at [105, 246] on span "Client Profile" at bounding box center [206, 245] width 367 height 30
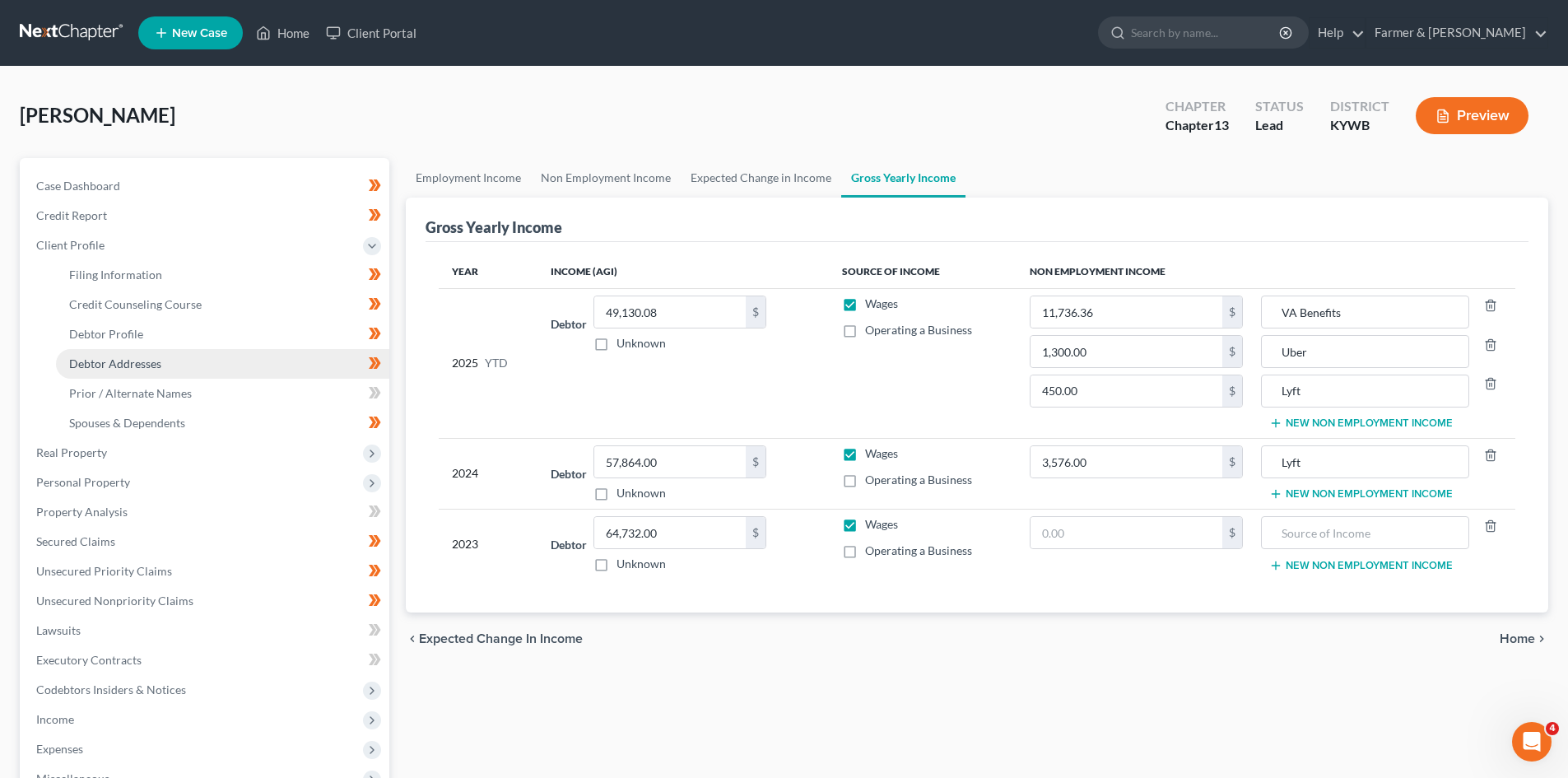
click at [142, 359] on span "Debtor Addresses" at bounding box center [115, 363] width 93 height 14
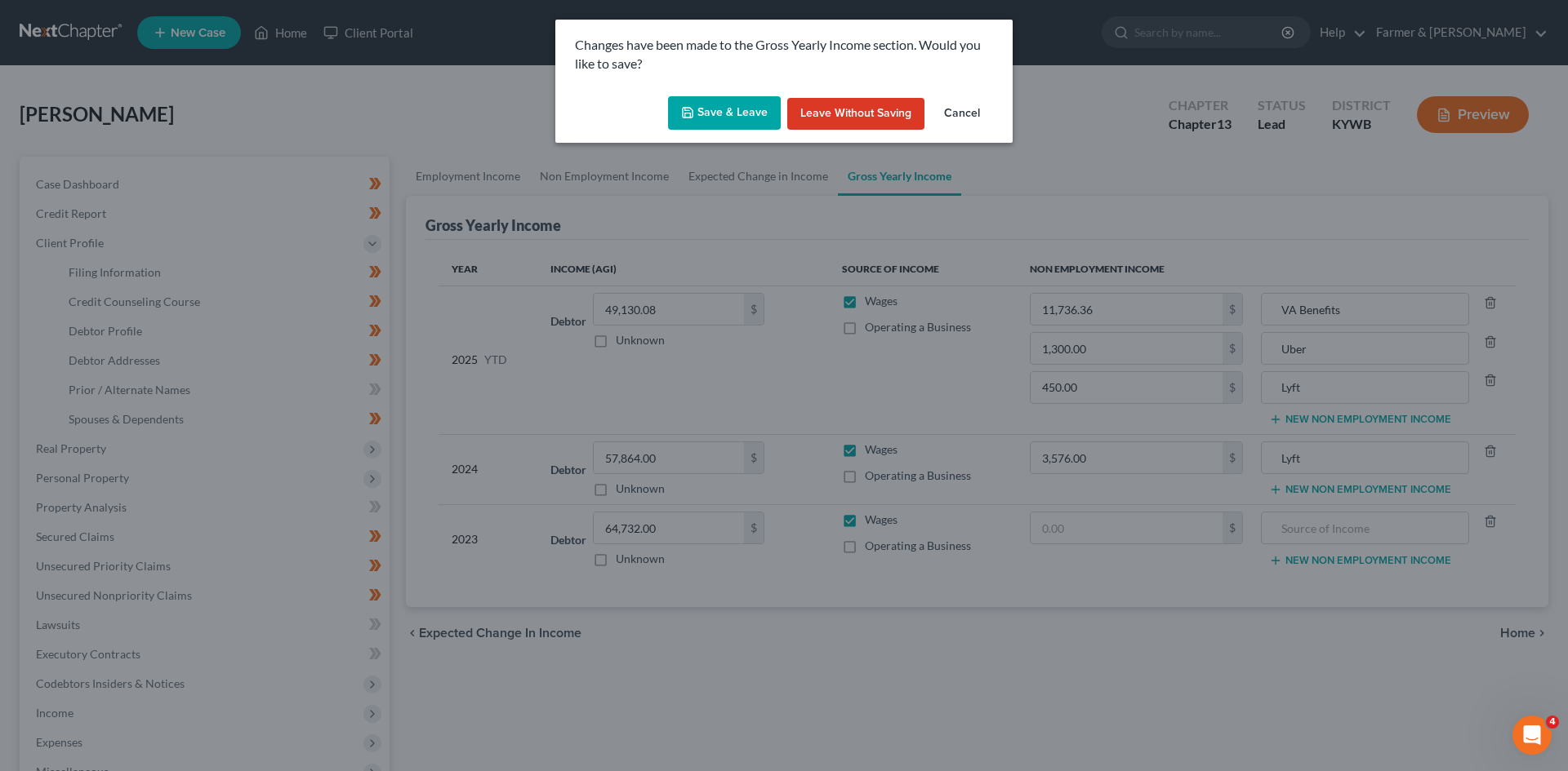
click at [731, 110] on button "Save & Leave" at bounding box center [724, 113] width 113 height 34
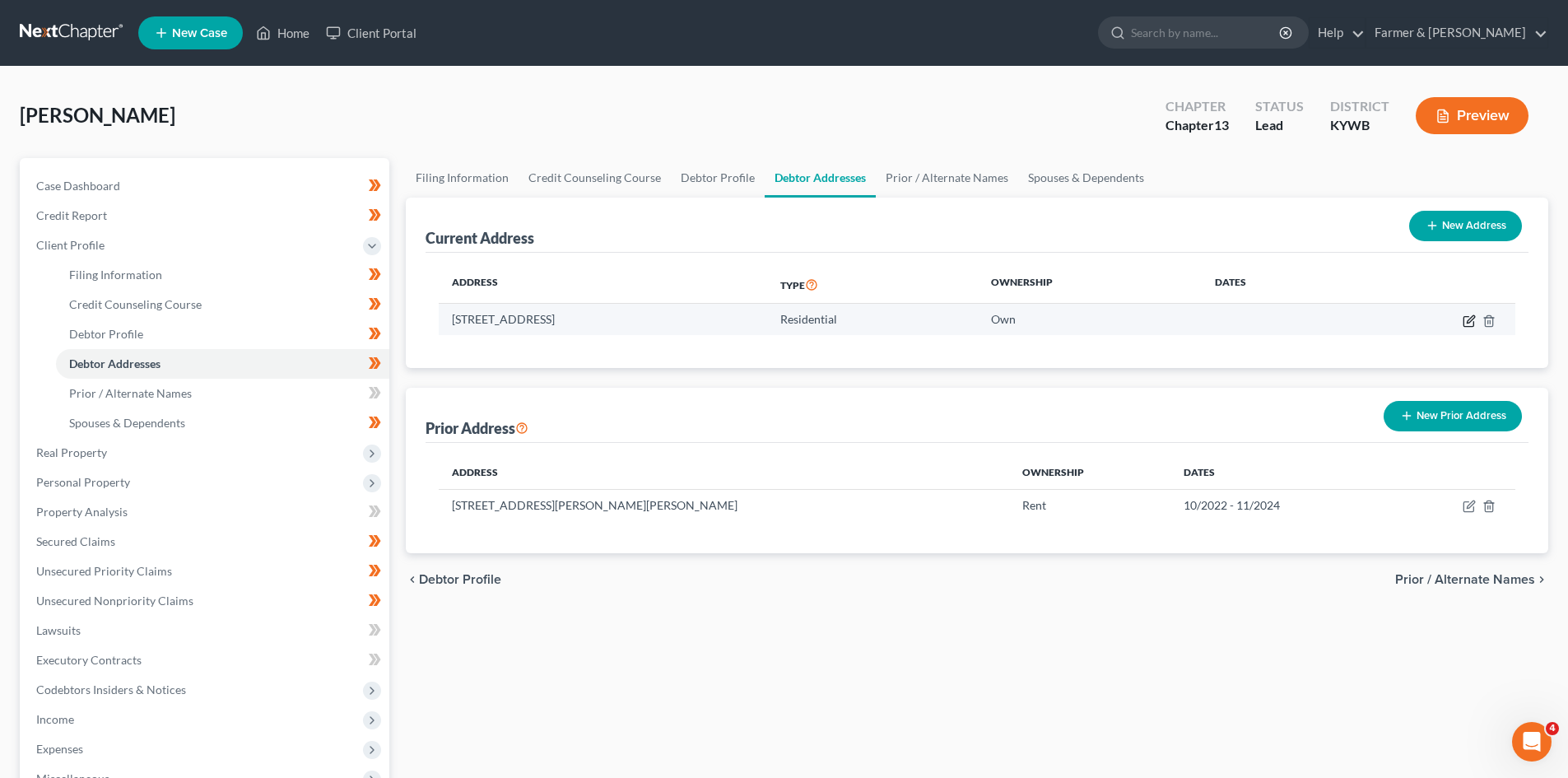
click at [1471, 323] on icon "button" at bounding box center [1469, 321] width 14 height 14
select select "18"
select select "0"
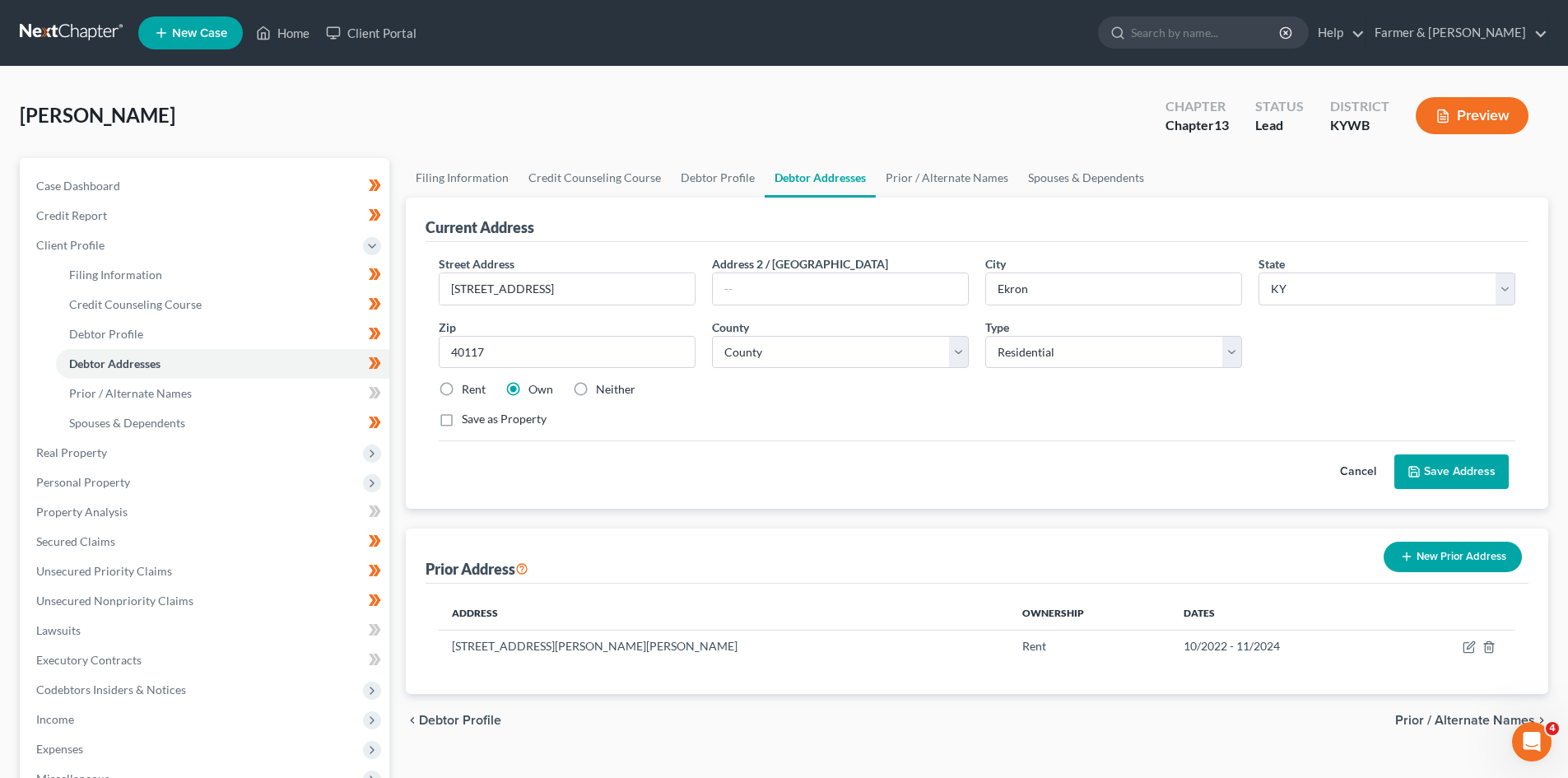
click at [1354, 463] on button "Cancel" at bounding box center [1358, 472] width 73 height 33
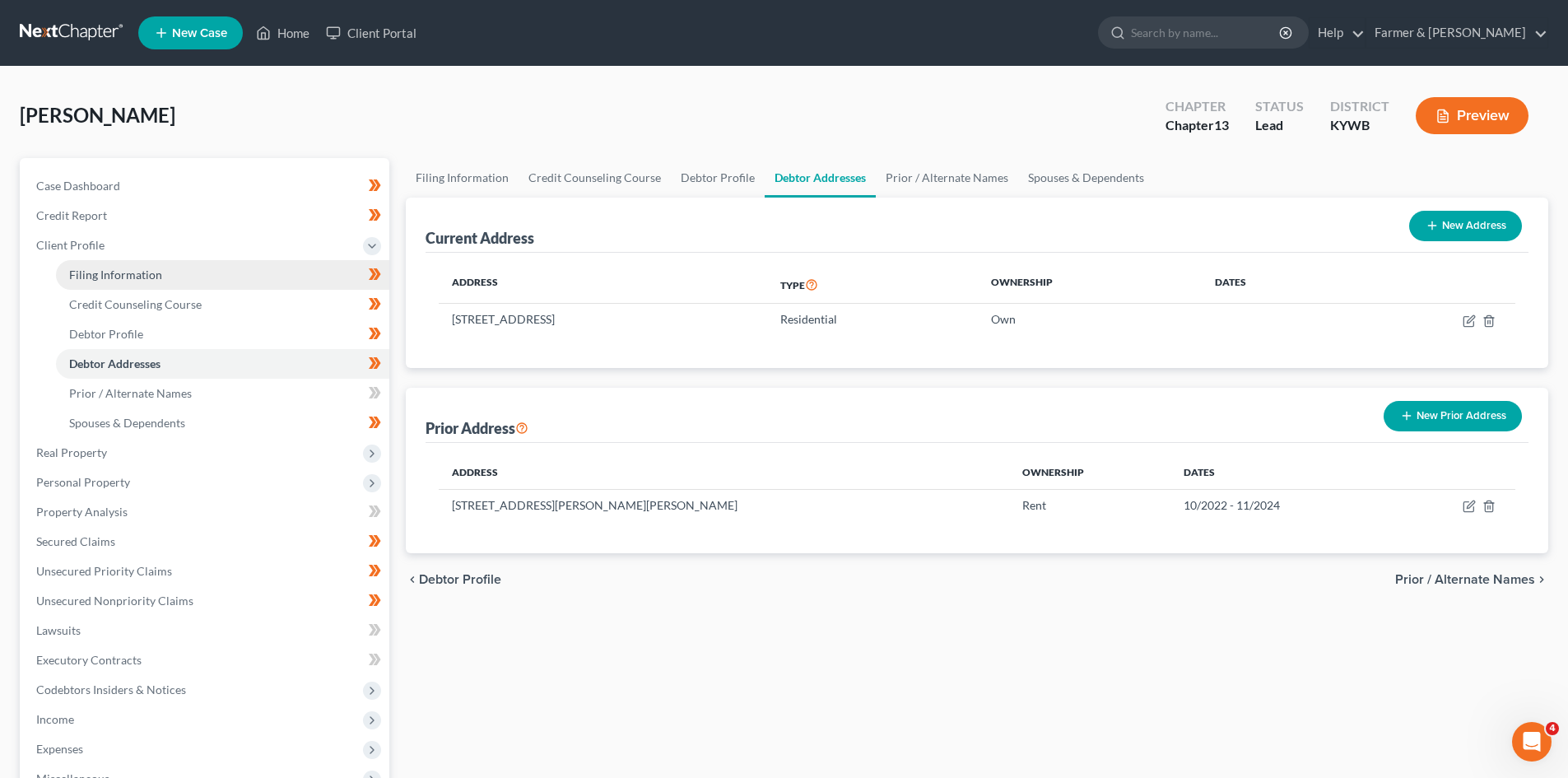
click at [111, 269] on span "Filing Information" at bounding box center [115, 274] width 93 height 14
select select "1"
select select "0"
select select "3"
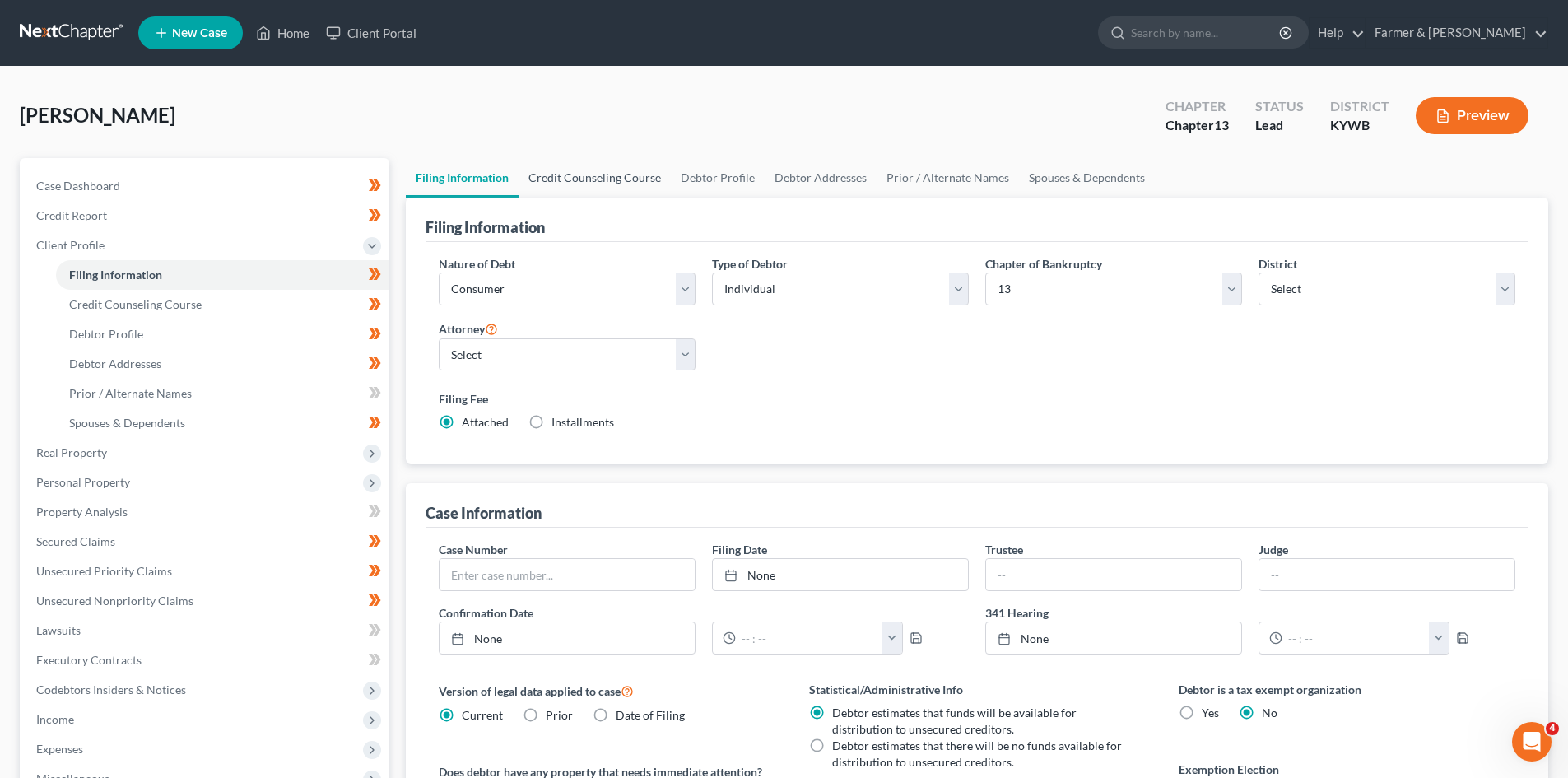
click at [558, 180] on link "Credit Counseling Course" at bounding box center [595, 178] width 152 height 40
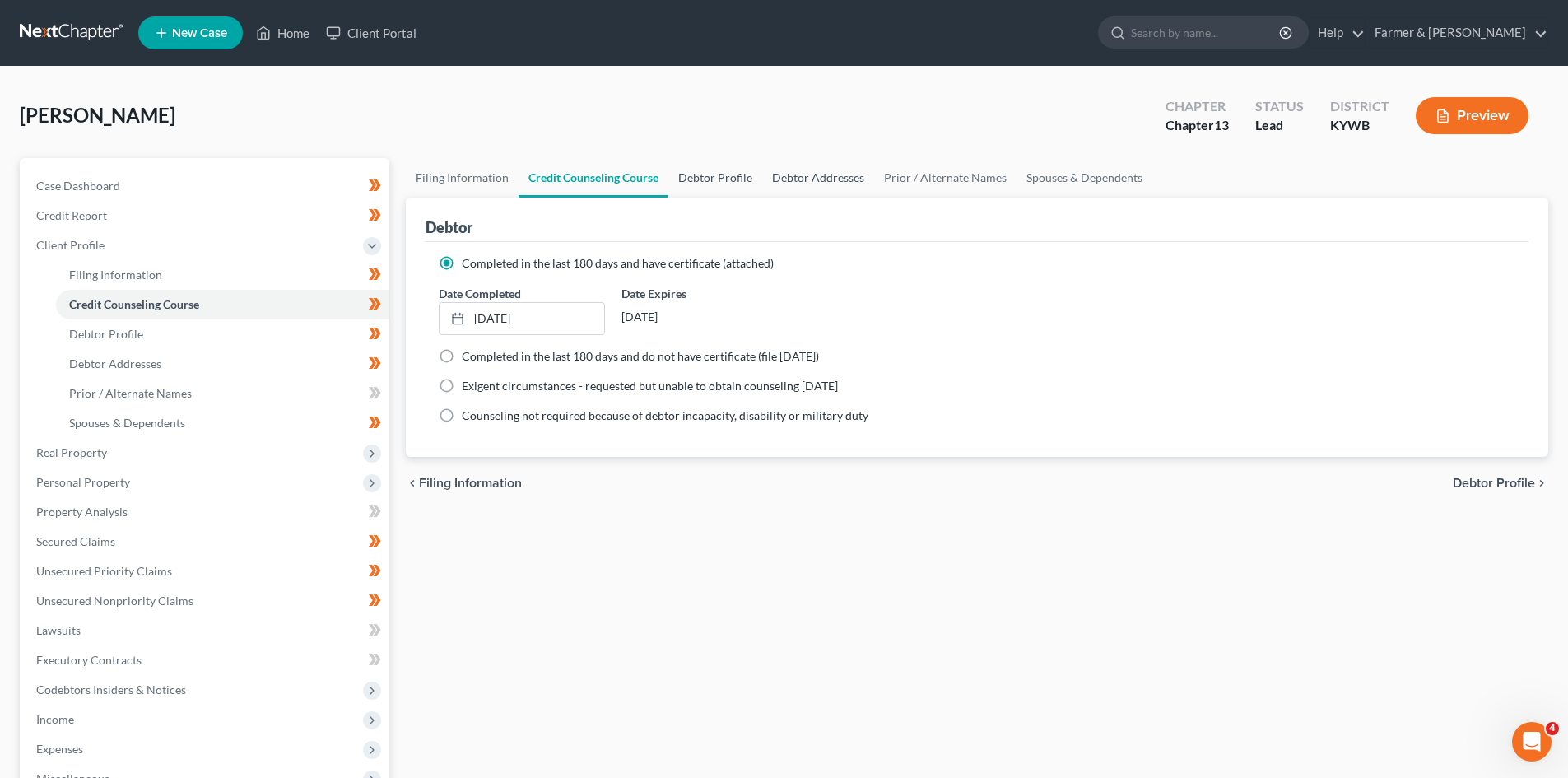
drag, startPoint x: 711, startPoint y: 187, endPoint x: 766, endPoint y: 170, distance: 57.6
click at [711, 187] on link "Debtor Profile" at bounding box center [715, 178] width 93 height 40
select select "1"
select select "2"
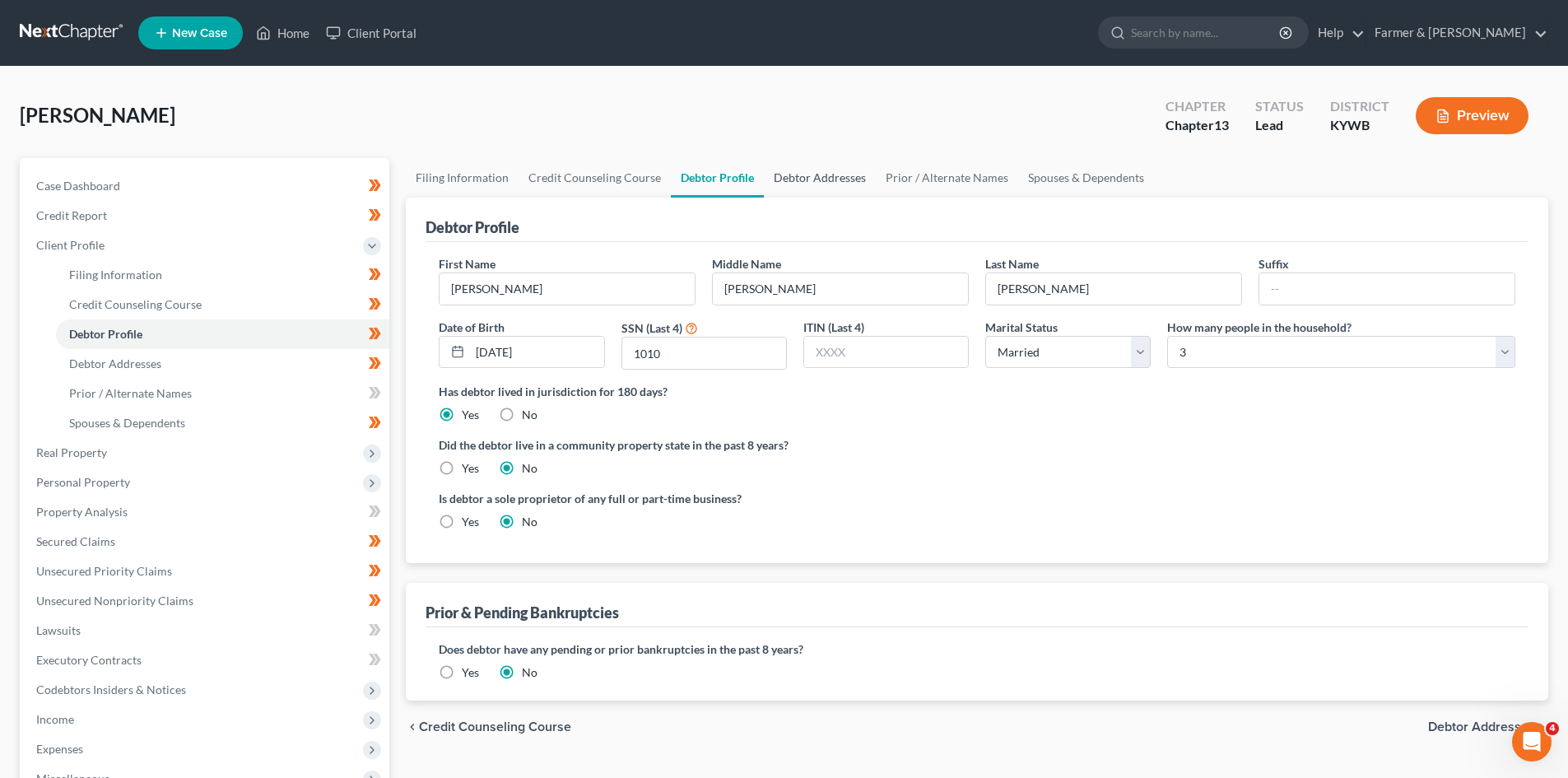
click at [805, 180] on link "Debtor Addresses" at bounding box center [819, 178] width 112 height 40
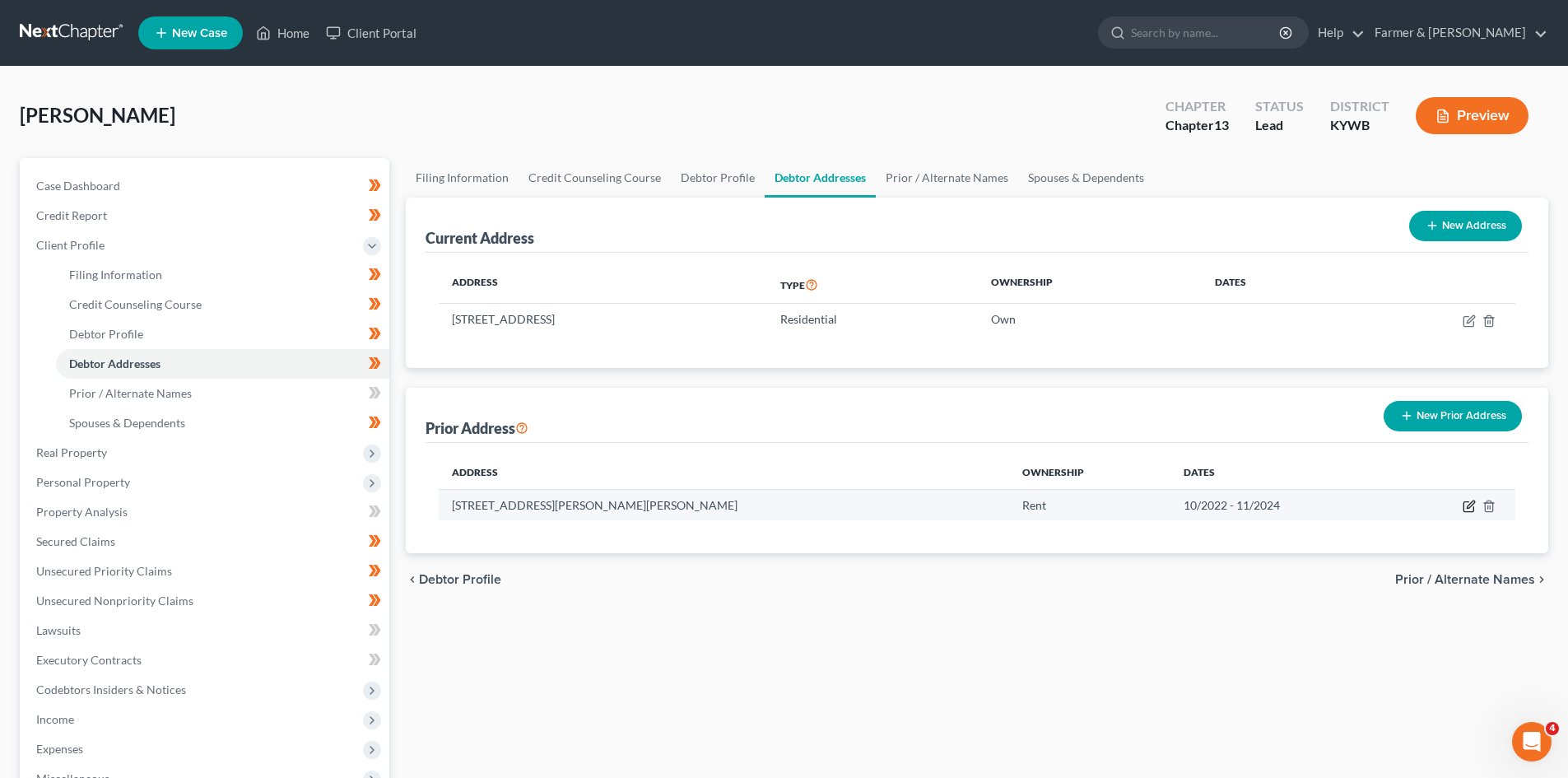
click at [1471, 507] on icon "button" at bounding box center [1471, 505] width 7 height 7
select select "18"
select select "46"
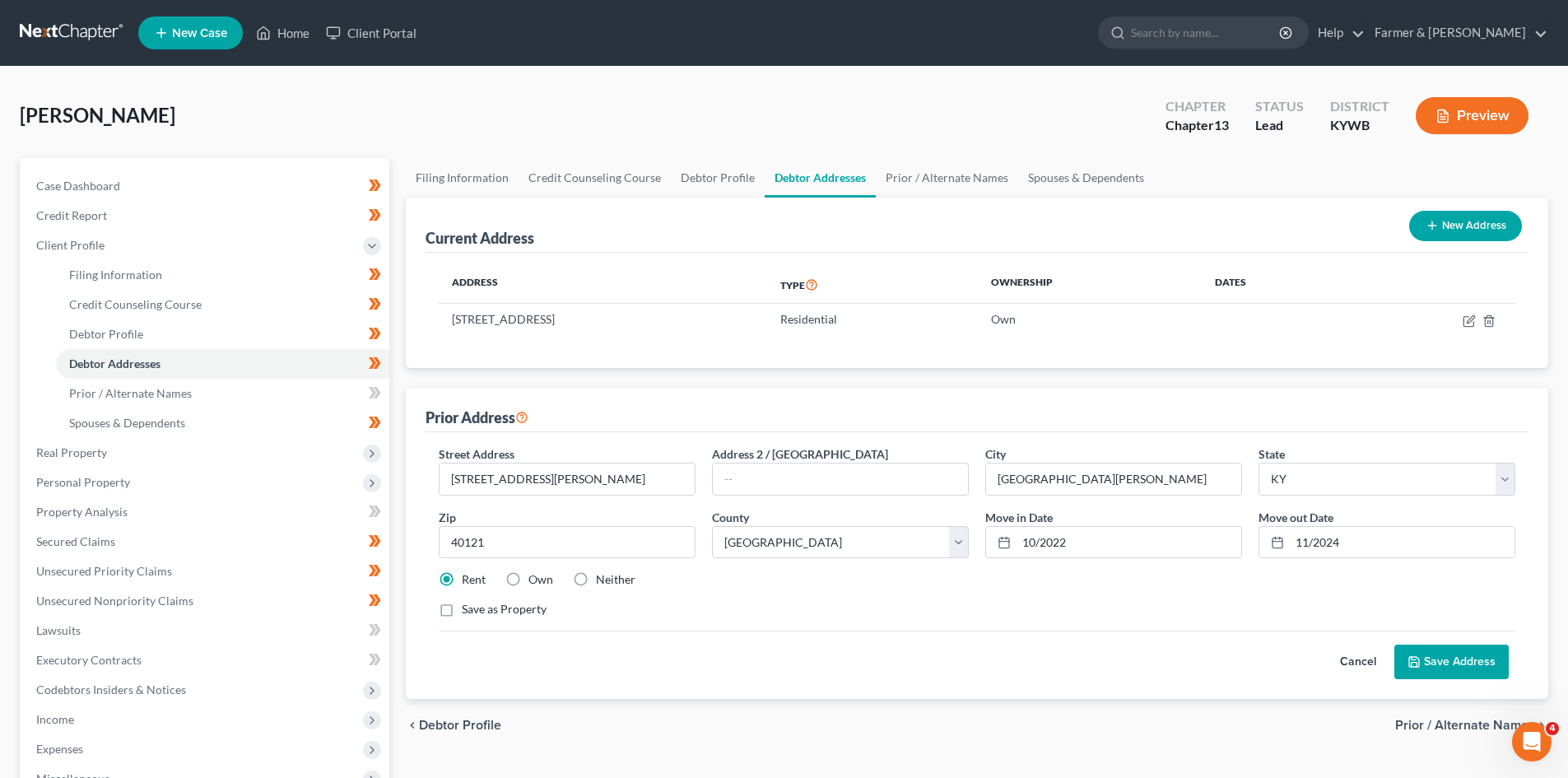
click at [1363, 669] on button "Cancel" at bounding box center [1358, 662] width 73 height 33
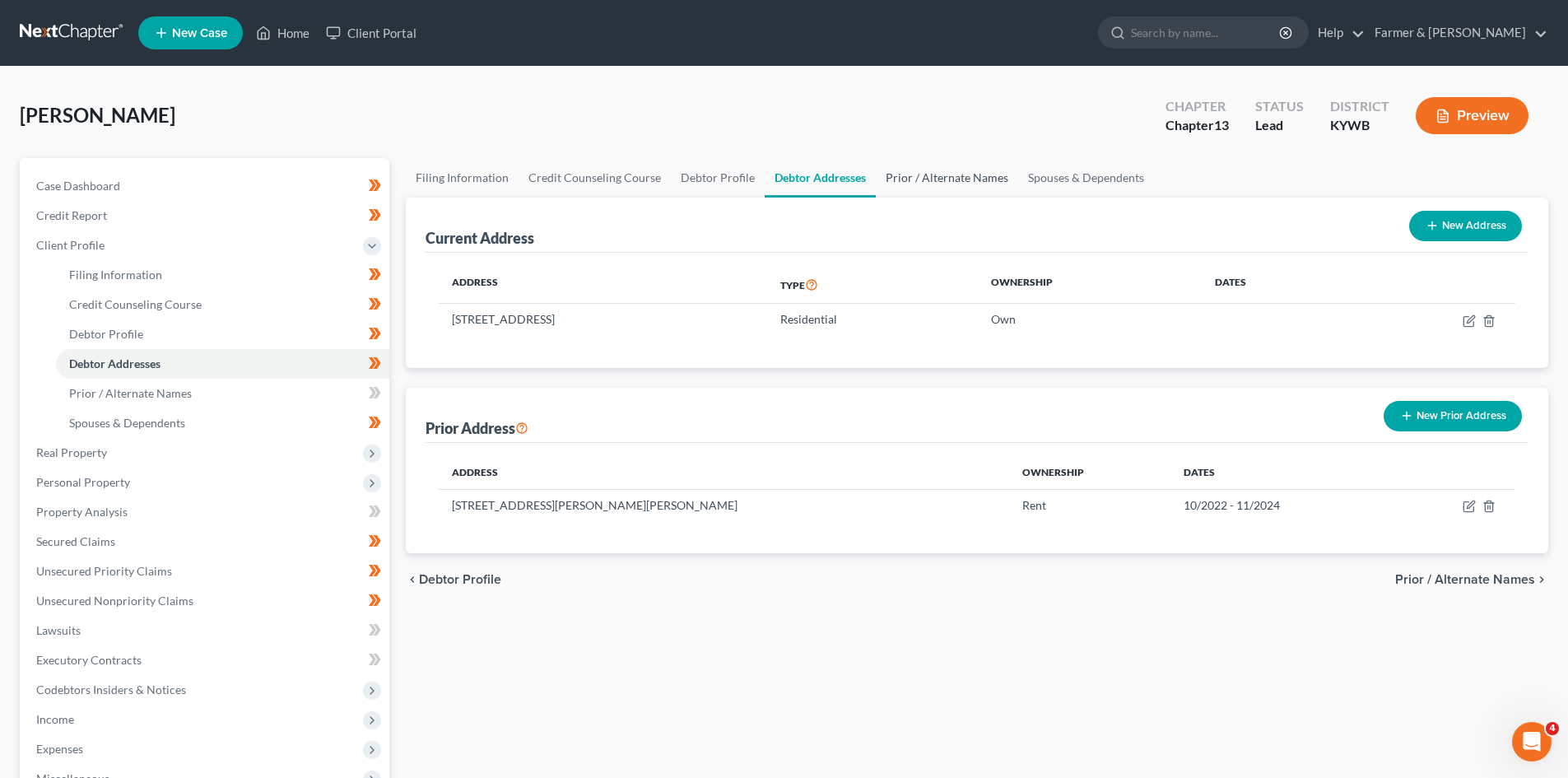
click at [916, 172] on link "Prior / Alternate Names" at bounding box center [946, 178] width 142 height 40
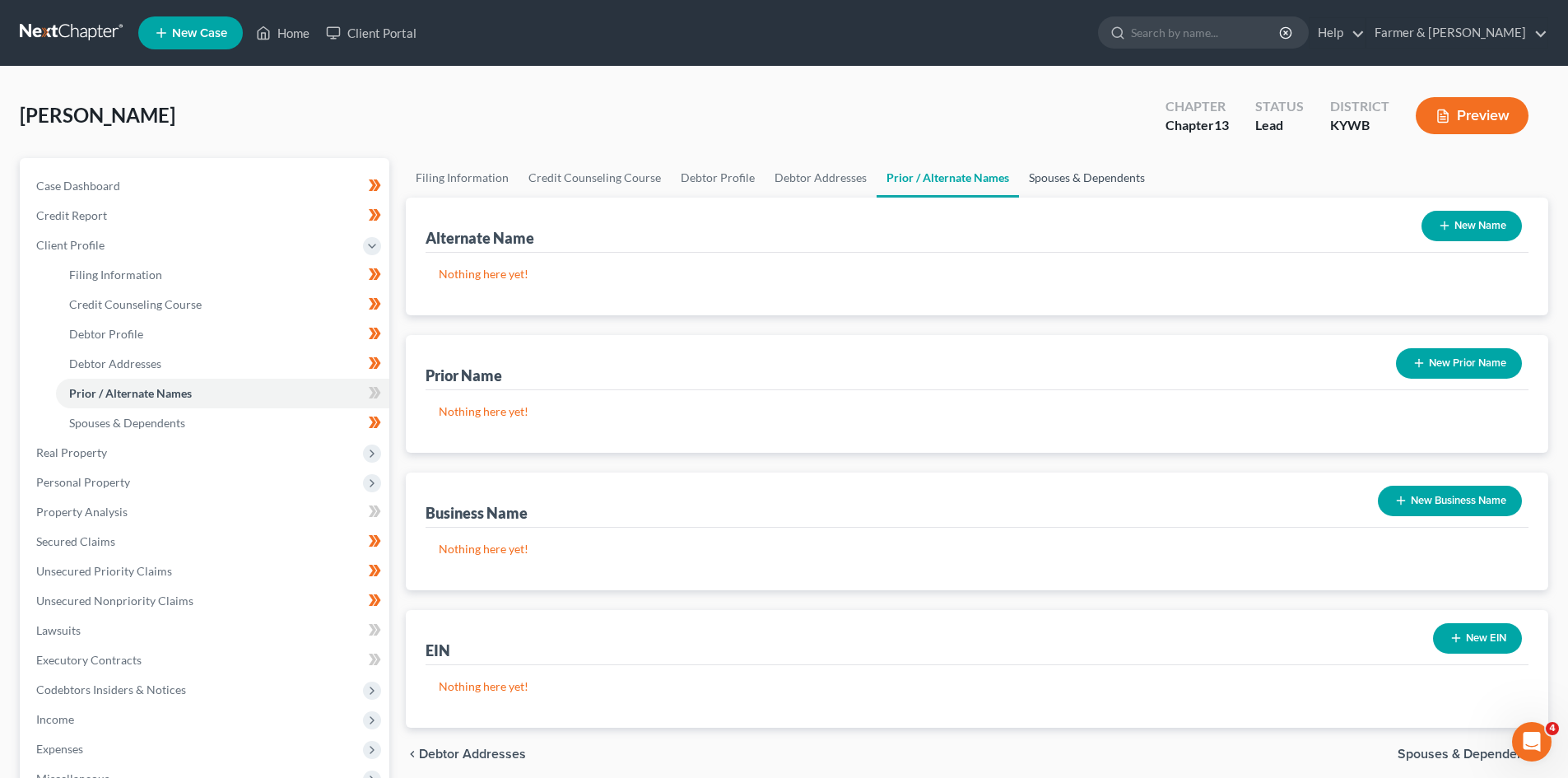
click at [1085, 182] on link "Spouses & Dependents" at bounding box center [1087, 178] width 136 height 40
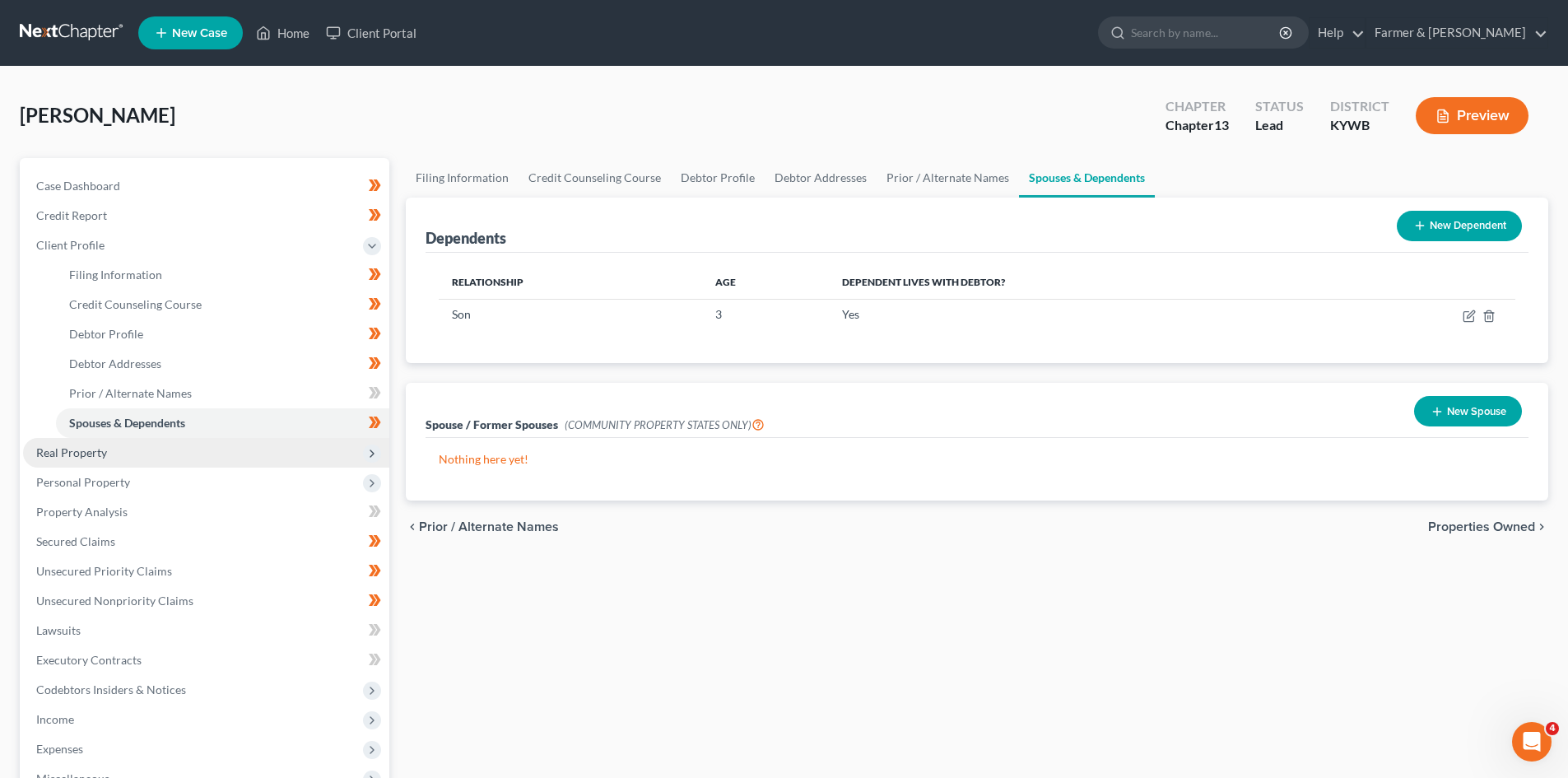
click at [181, 458] on span "Real Property" at bounding box center [206, 453] width 367 height 30
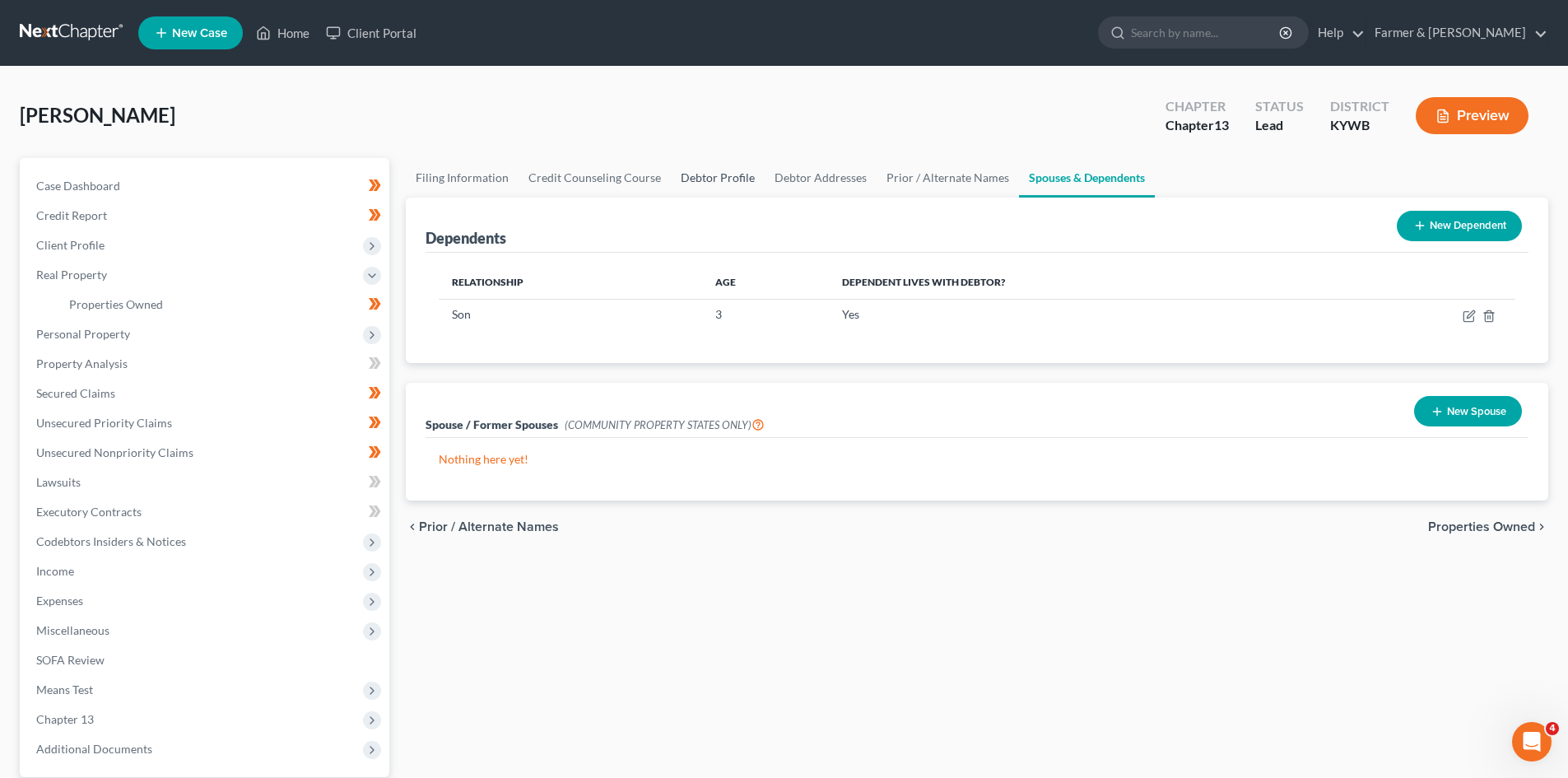
click at [730, 182] on link "Debtor Profile" at bounding box center [717, 178] width 93 height 40
select select "1"
select select "2"
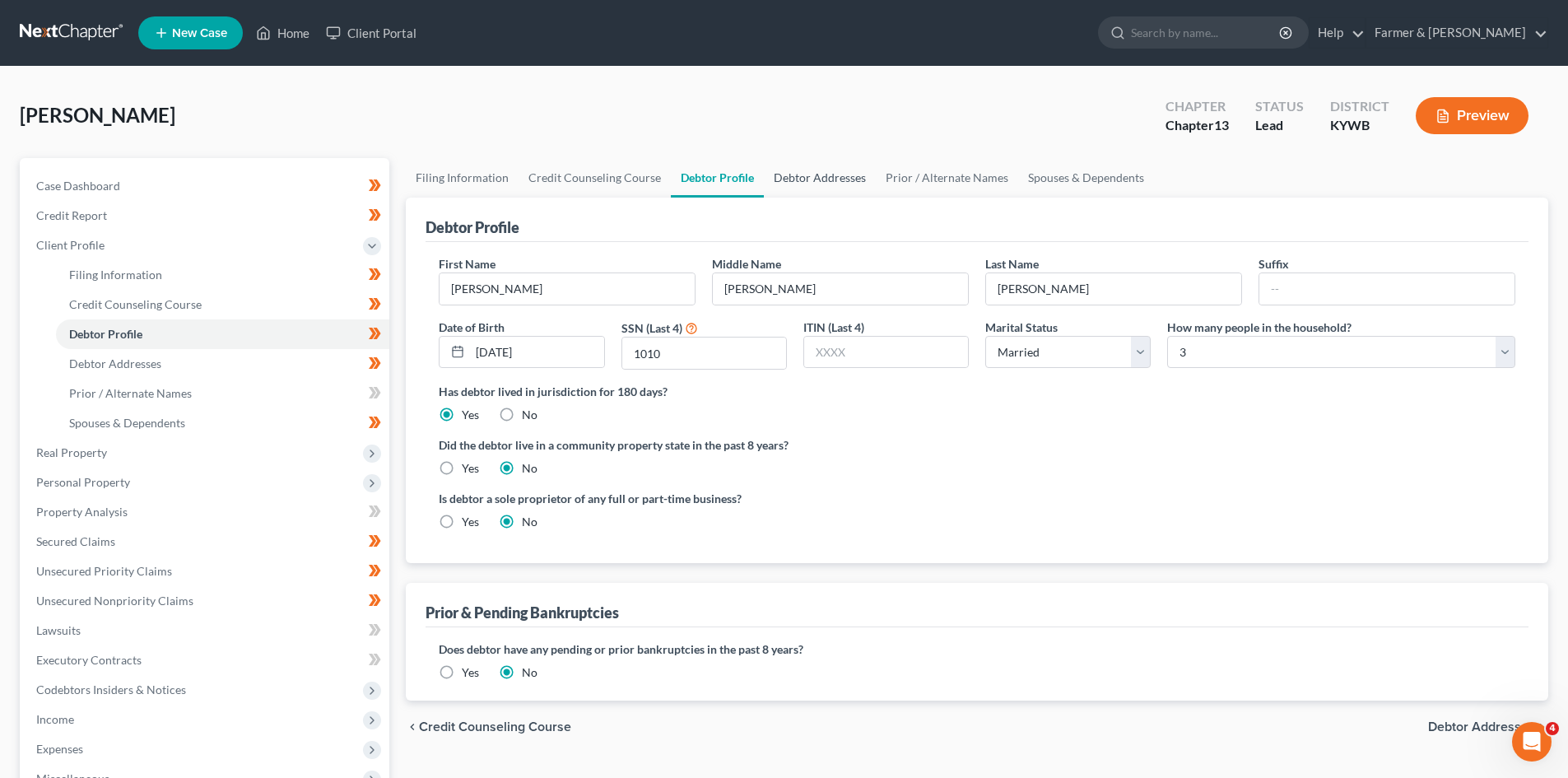
click at [831, 174] on link "Debtor Addresses" at bounding box center [819, 178] width 112 height 40
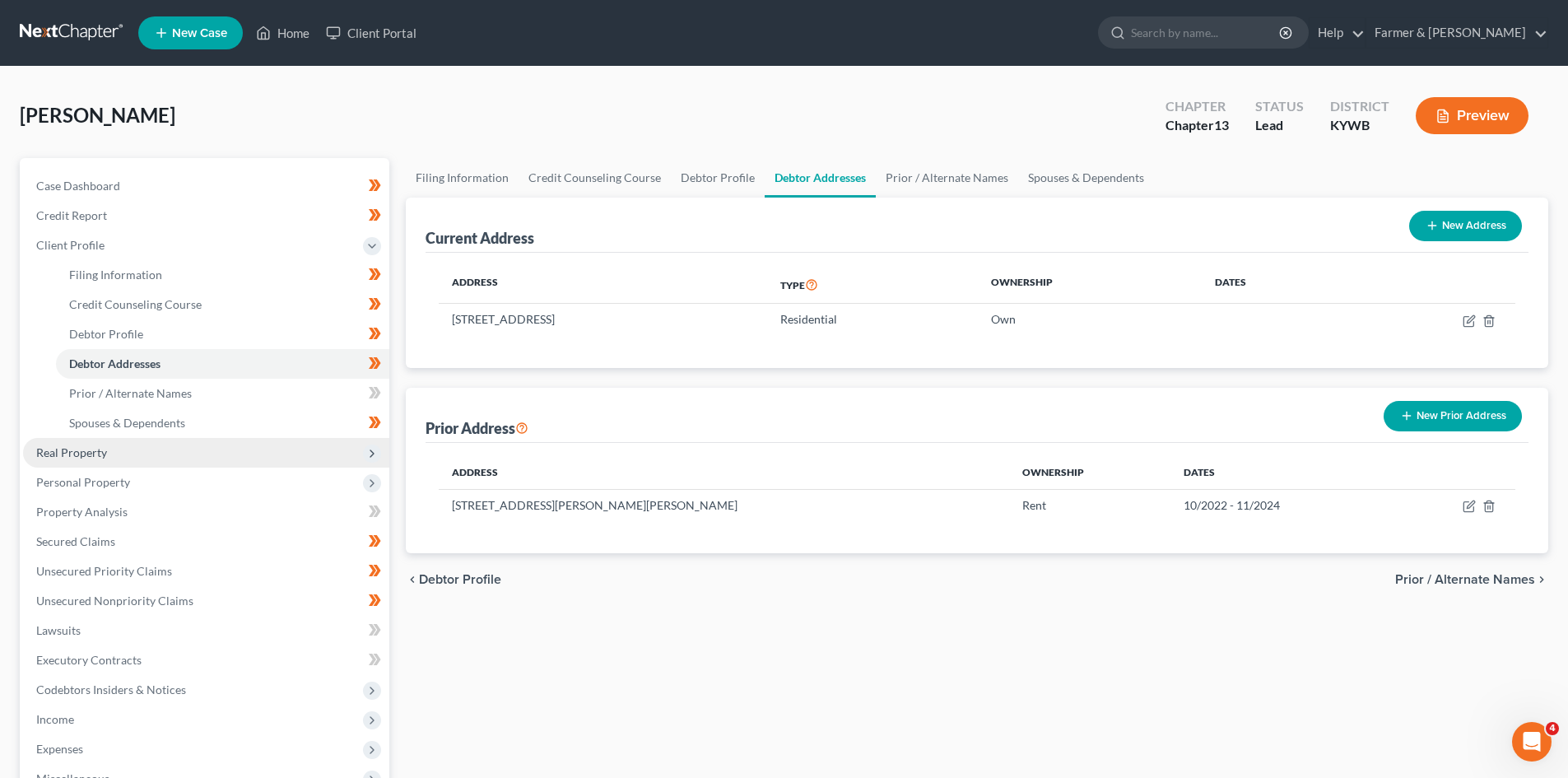
click at [84, 457] on span "Real Property" at bounding box center [72, 452] width 71 height 14
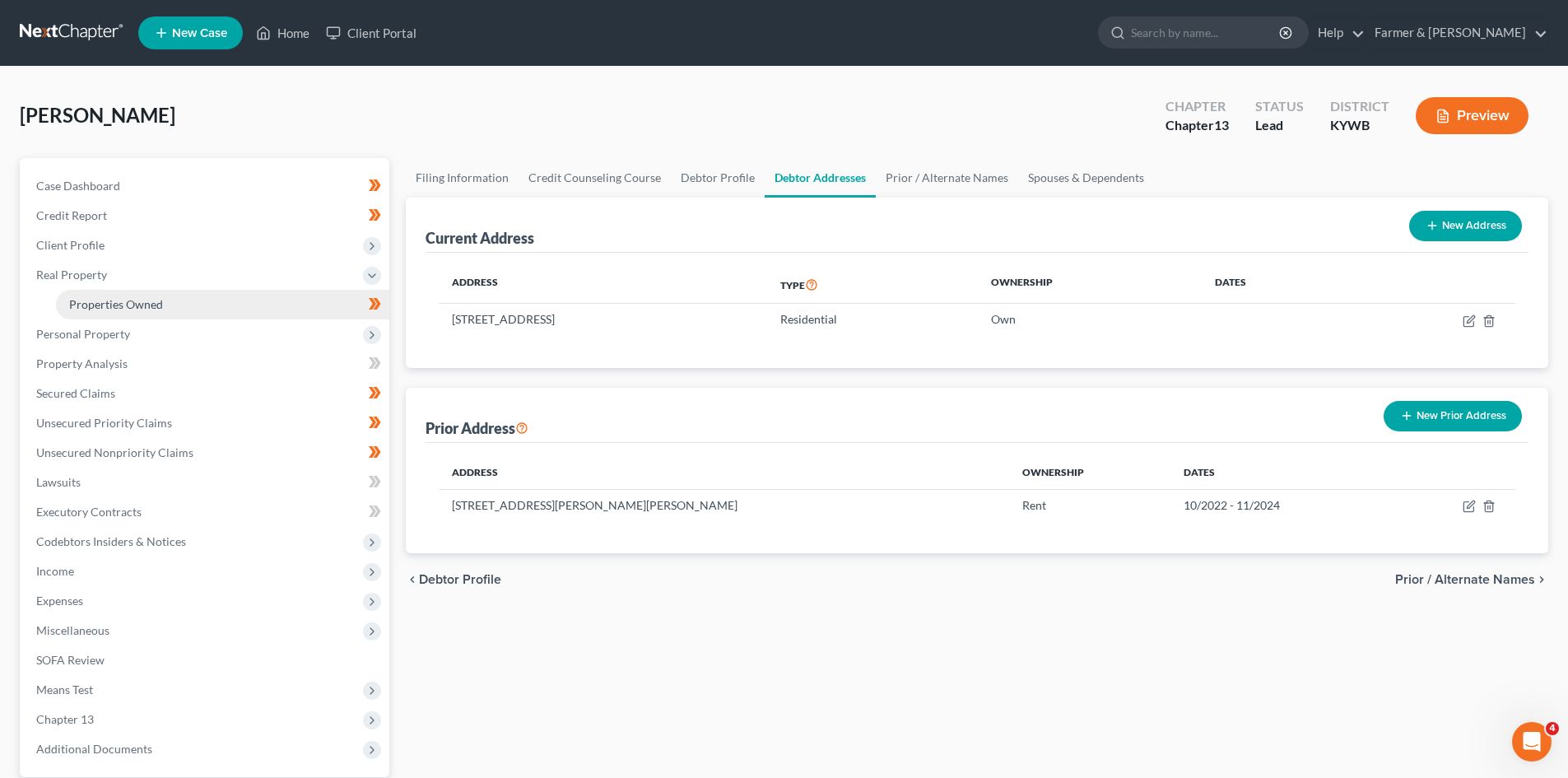
click at [182, 298] on link "Properties Owned" at bounding box center [222, 304] width 333 height 30
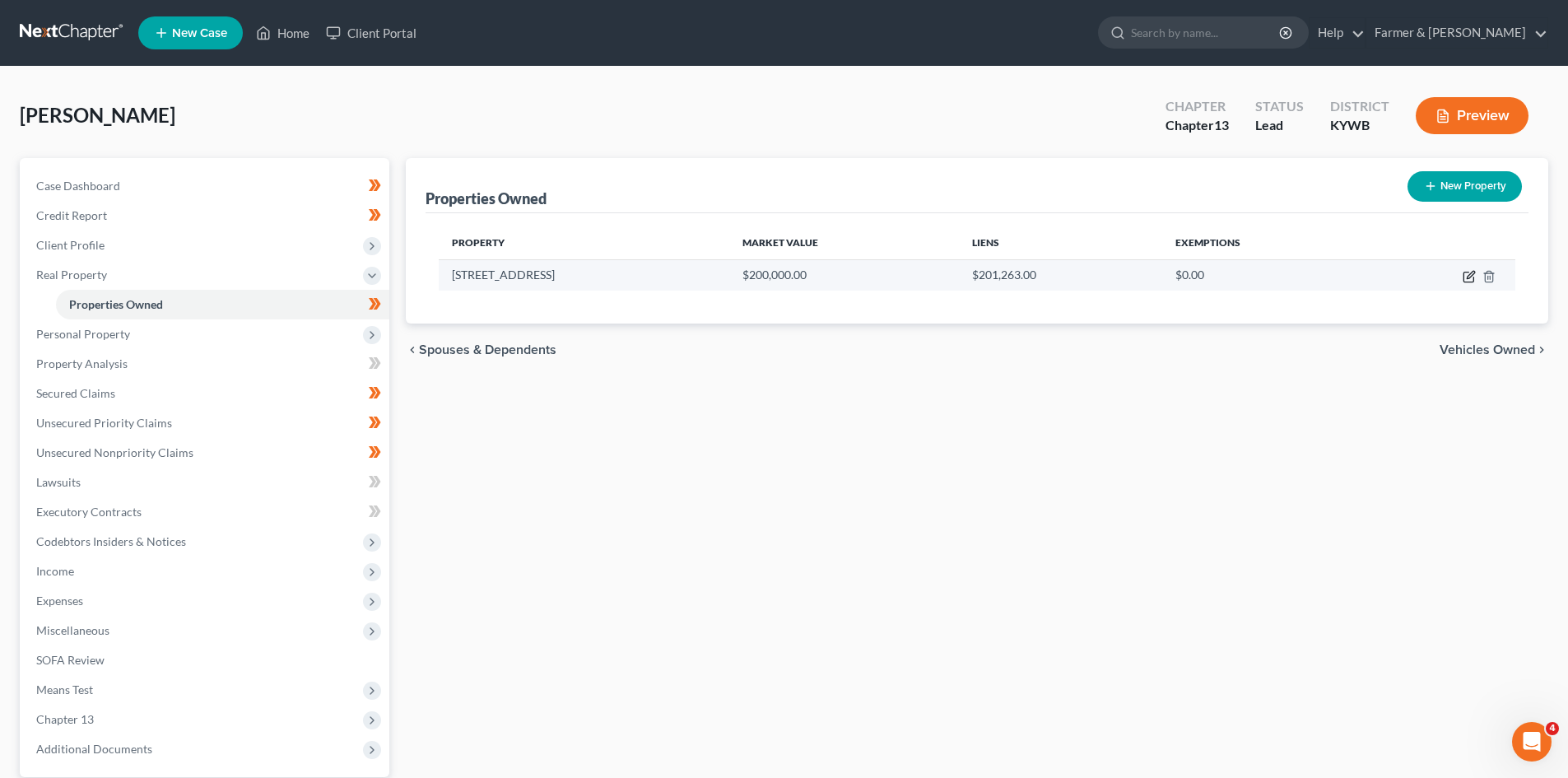
click at [1469, 276] on icon "button" at bounding box center [1471, 274] width 7 height 7
select select "18"
select select "81"
select select "0"
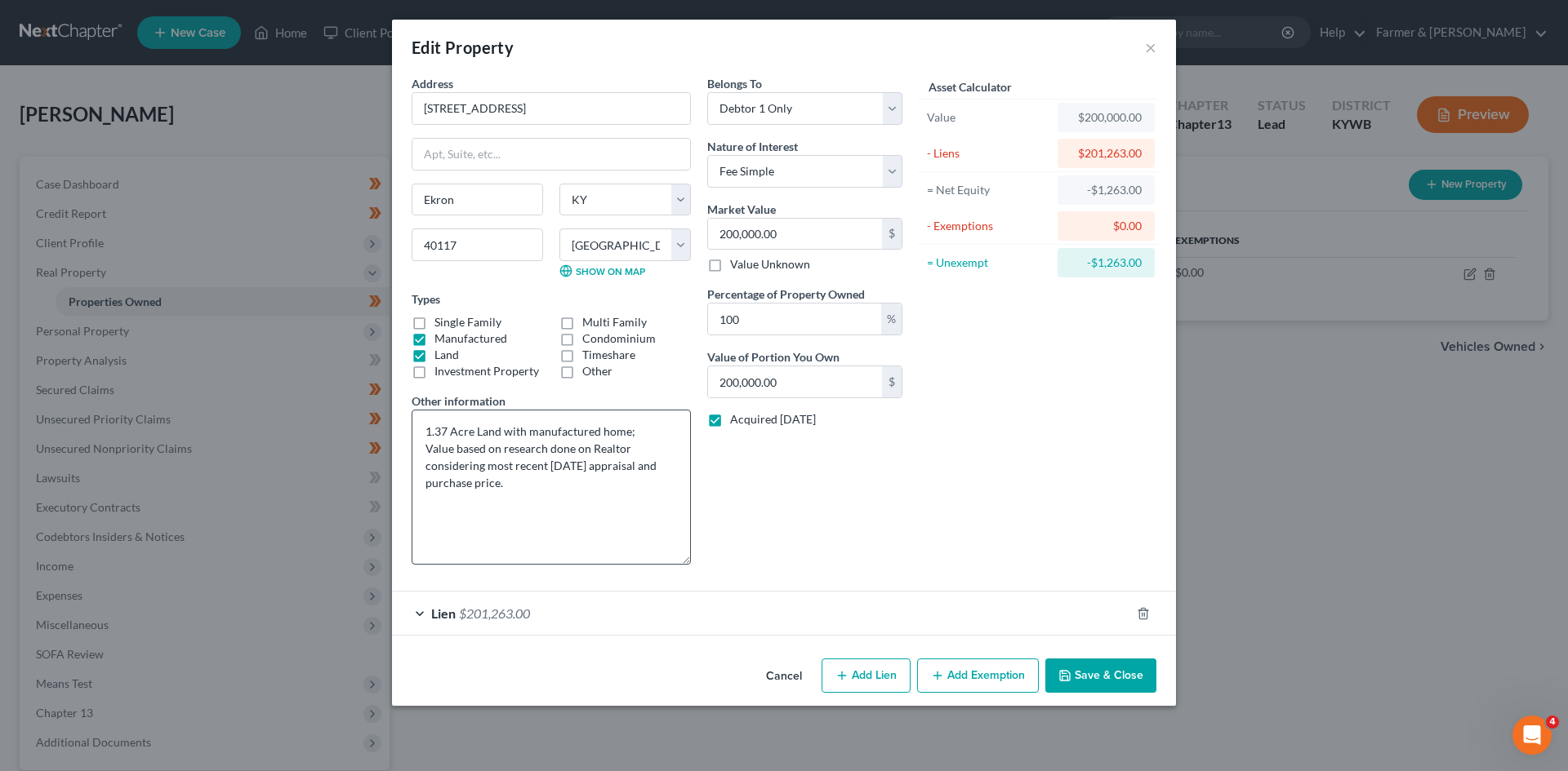
drag, startPoint x: 685, startPoint y: 462, endPoint x: 684, endPoint y: 558, distance: 96.0
click at [684, 558] on textarea "1.37 Acre Land with manufactured home; Value based on research done on Realtor …" at bounding box center [551, 487] width 279 height 155
click at [626, 435] on textarea "1.37 Acre Land with manufactured home; Value based on research done on Realtor …" at bounding box center [551, 487] width 279 height 155
click at [774, 670] on button "Cancel" at bounding box center [784, 677] width 62 height 32
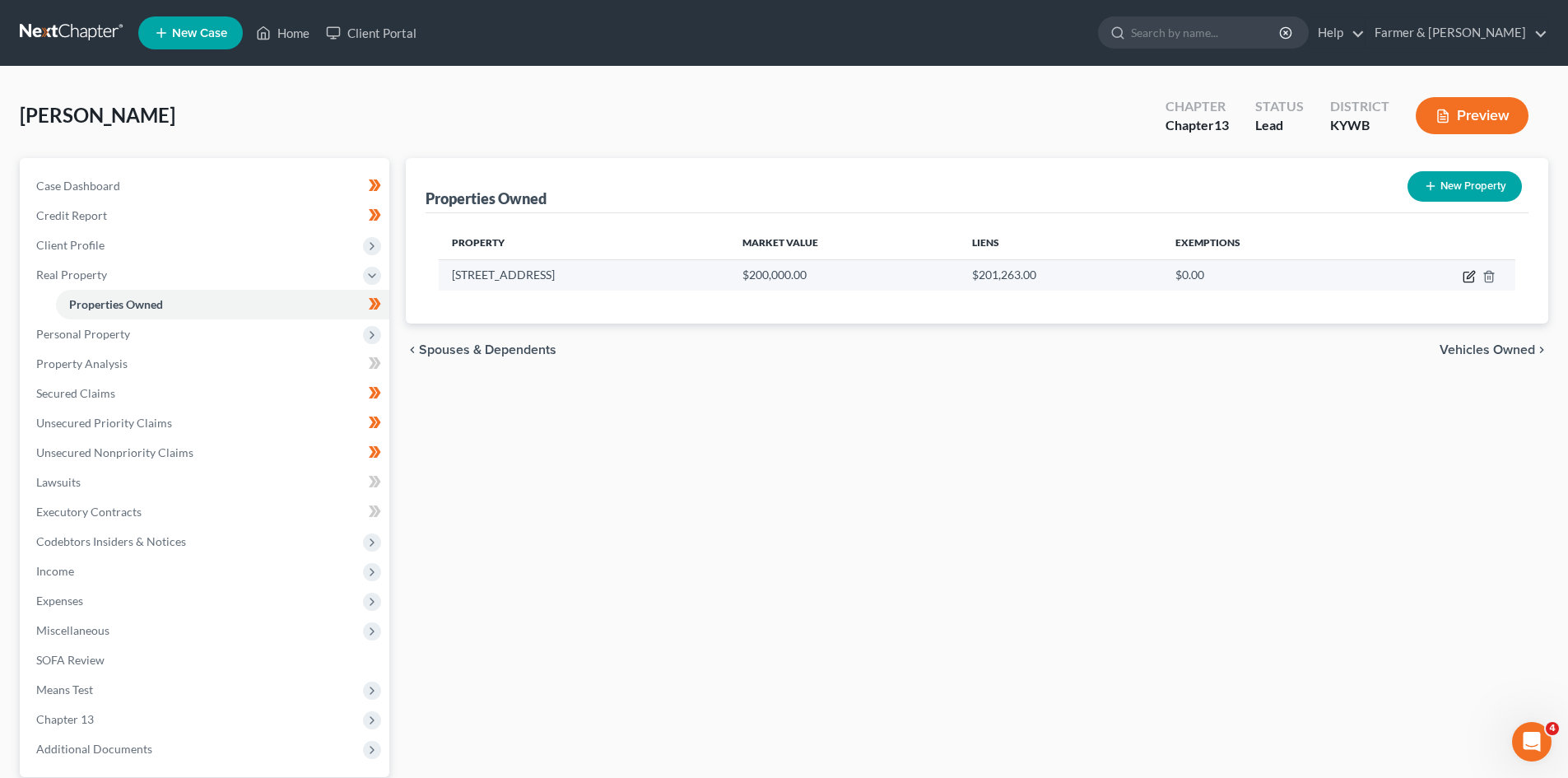
click at [1472, 274] on icon "button" at bounding box center [1469, 277] width 14 height 14
select select "18"
select select "81"
select select "0"
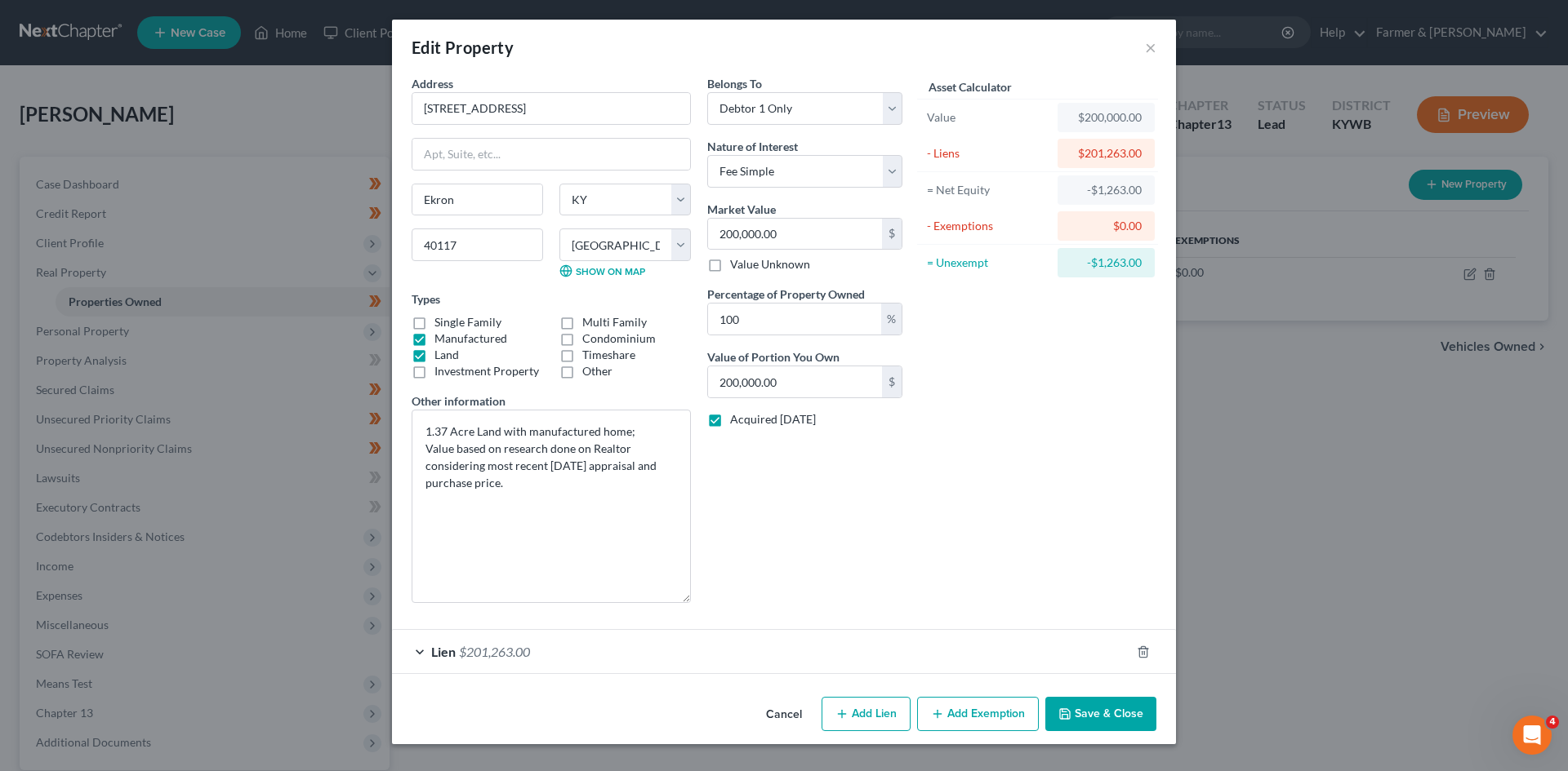
drag, startPoint x: 689, startPoint y: 464, endPoint x: 717, endPoint y: 597, distance: 135.9
click at [717, 597] on div "Address * 594 Eagles Nest Rd Ekron State AL AK AR AZ CA CO CT DE DC FL GA GU HI…" at bounding box center [656, 345] width 507 height 542
click at [630, 474] on textarea "1.37 Acre Land with manufactured home; Value based on research done on Realtor …" at bounding box center [551, 506] width 279 height 193
click at [542, 490] on textarea "1.37 Acre Land with manufactured home; Value based on research done on Realtor …" at bounding box center [551, 506] width 279 height 193
click at [542, 488] on textarea "1.37 Acre Land with manufactured home; Value based on research done on Realtor …" at bounding box center [551, 506] width 279 height 193
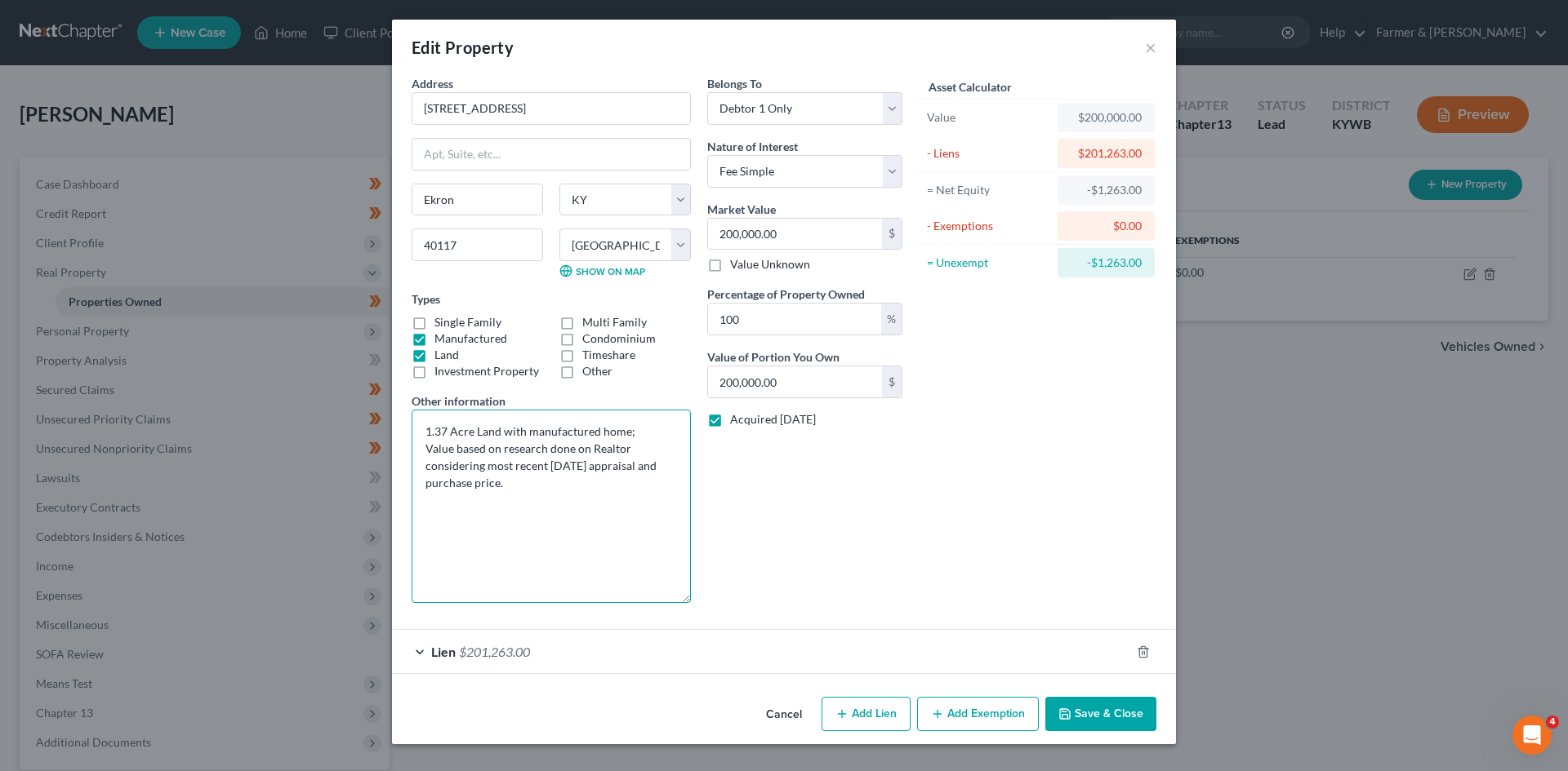
click at [624, 434] on textarea "1.37 Acre Land with manufactured home; Value based on research done on Realtor …" at bounding box center [551, 506] width 279 height 193
click at [616, 647] on div "Lien $201,263.00" at bounding box center [761, 651] width 738 height 43
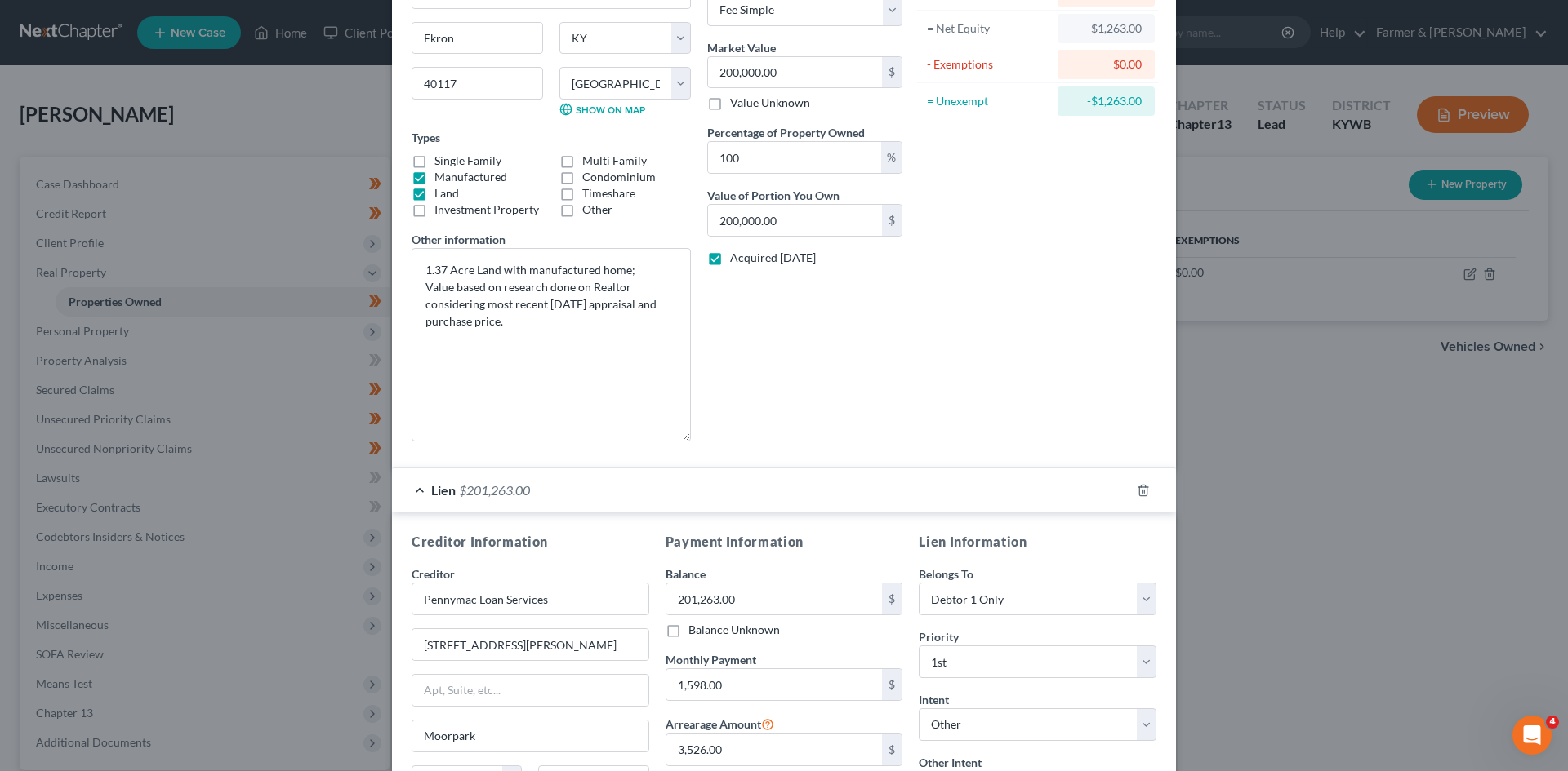
scroll to position [163, 0]
click at [620, 269] on textarea "1.37 Acre Land with manufactured home; Value based on research done on Realtor …" at bounding box center [551, 343] width 279 height 193
click at [548, 323] on textarea "1.37 Acre Land with manufactured home affixed to land; Value based on research …" at bounding box center [551, 343] width 279 height 193
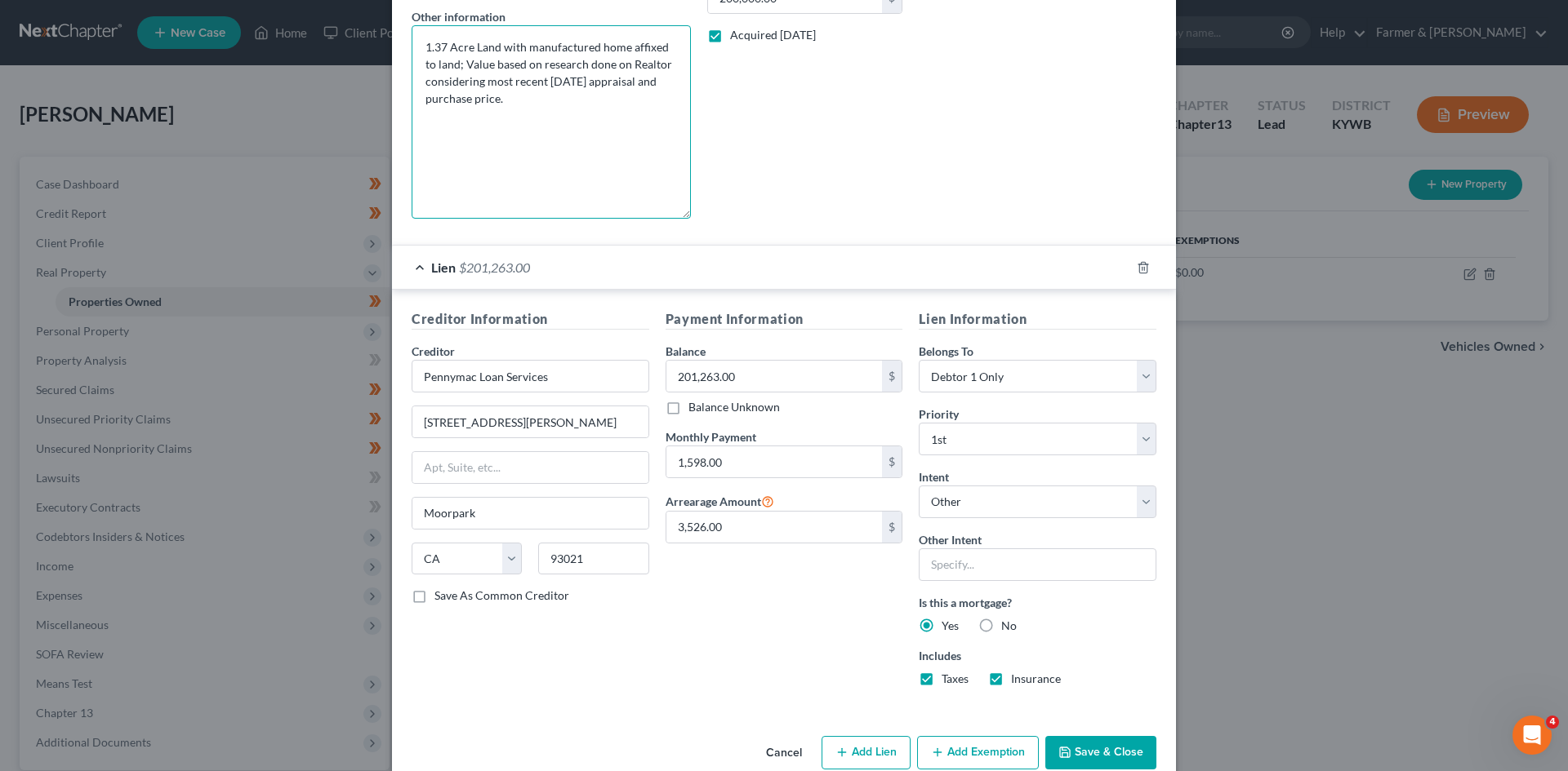
scroll to position [416, 0]
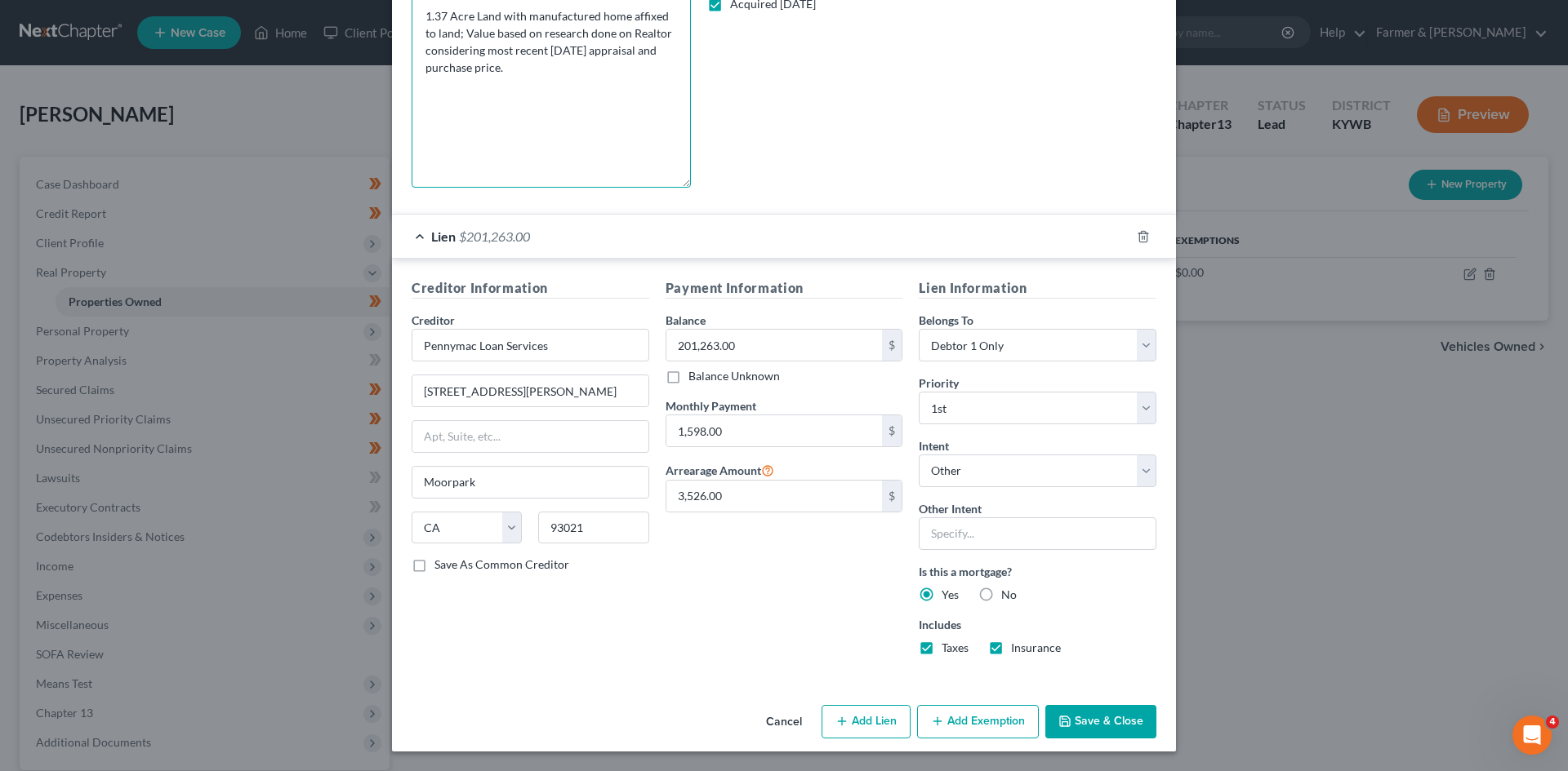
type textarea "1.37 Acre Land with manufactured home affixed to land; Value based on research …"
click at [1092, 724] on button "Save & Close" at bounding box center [1100, 722] width 111 height 34
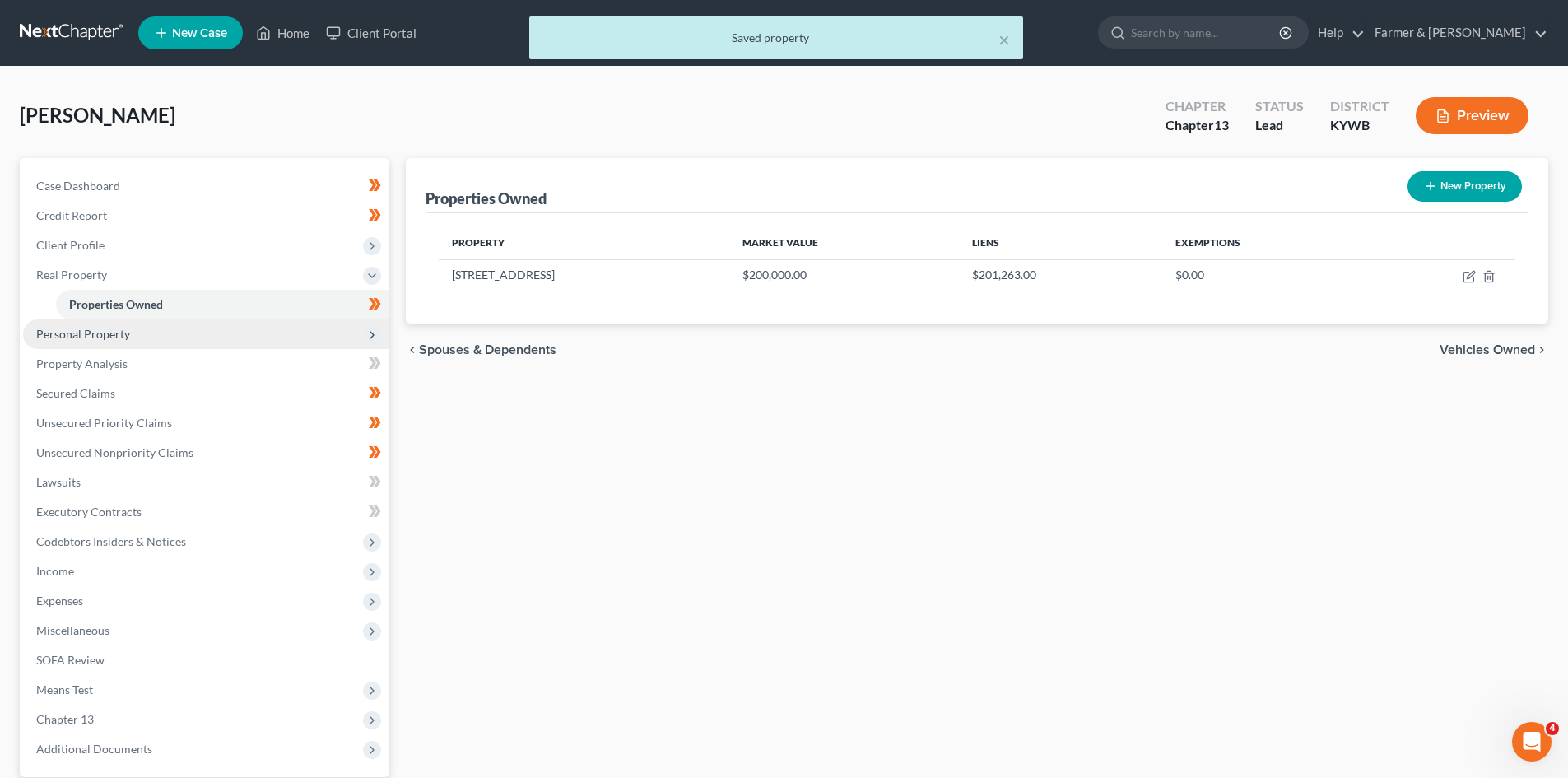
click at [196, 321] on span "Personal Property" at bounding box center [206, 334] width 367 height 30
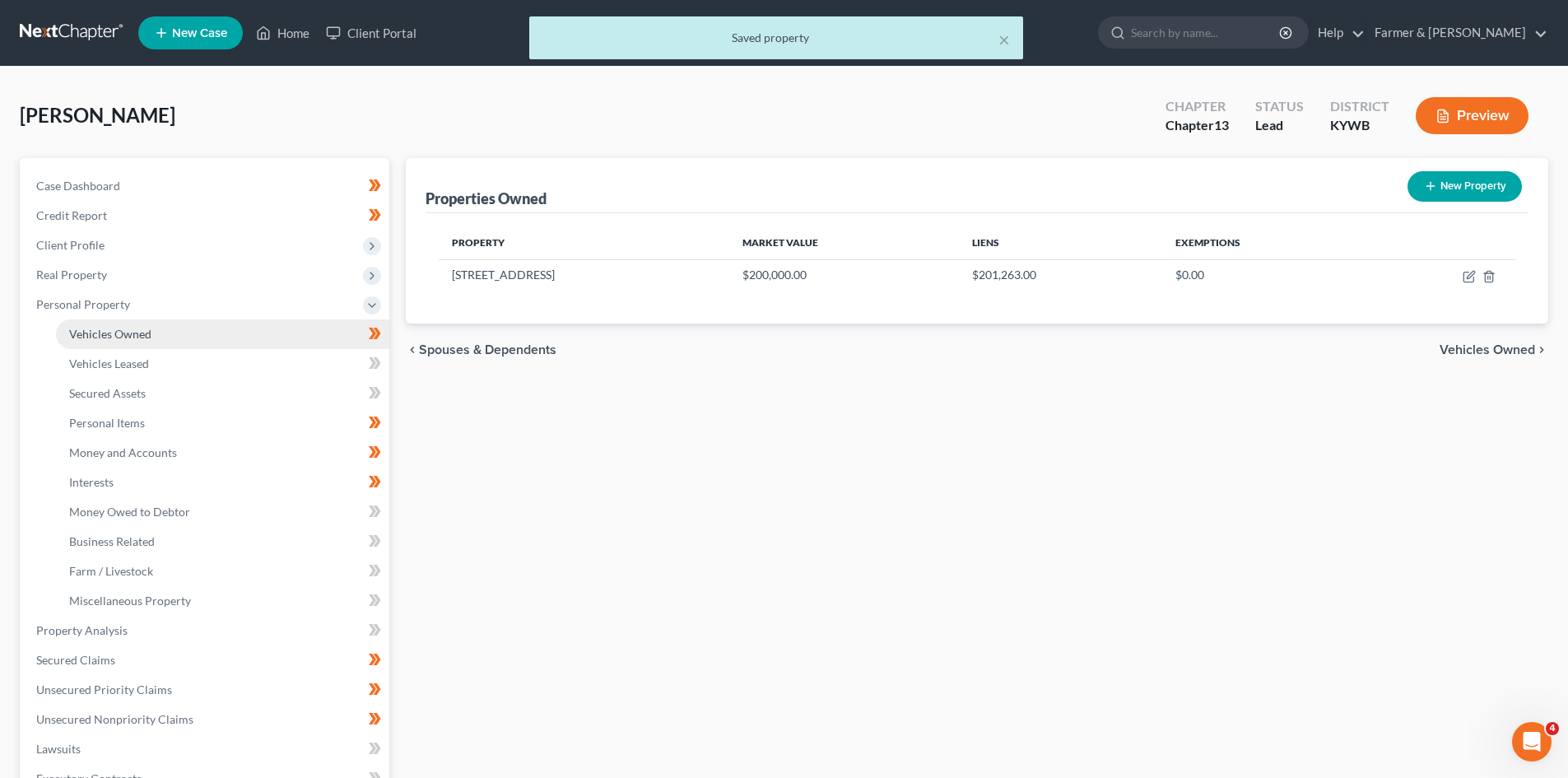
click at [142, 336] on span "Vehicles Owned" at bounding box center [110, 333] width 83 height 14
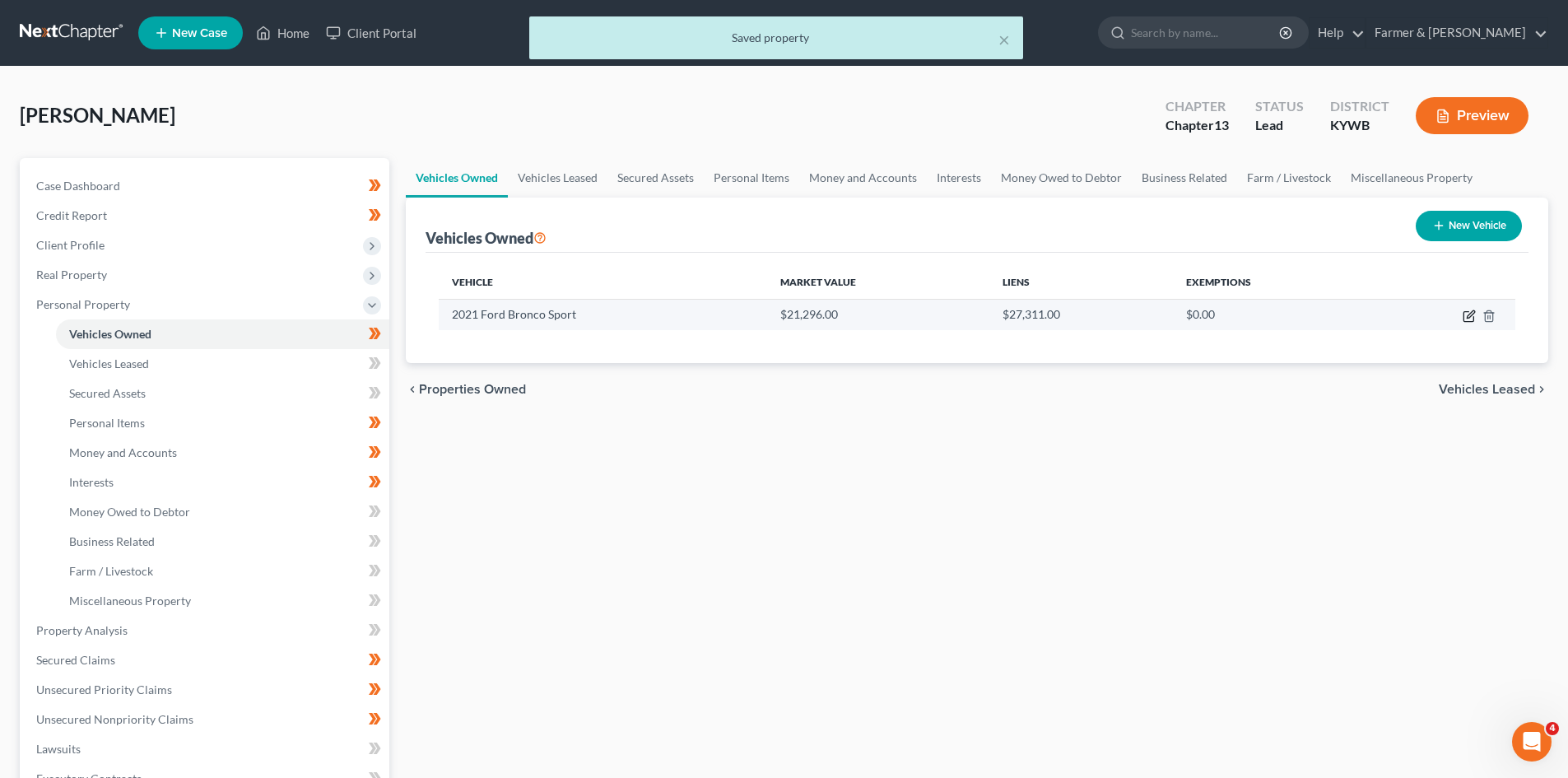
click at [1465, 315] on icon "button" at bounding box center [1469, 316] width 14 height 14
select select "0"
select select "5"
select select "2"
select select "0"
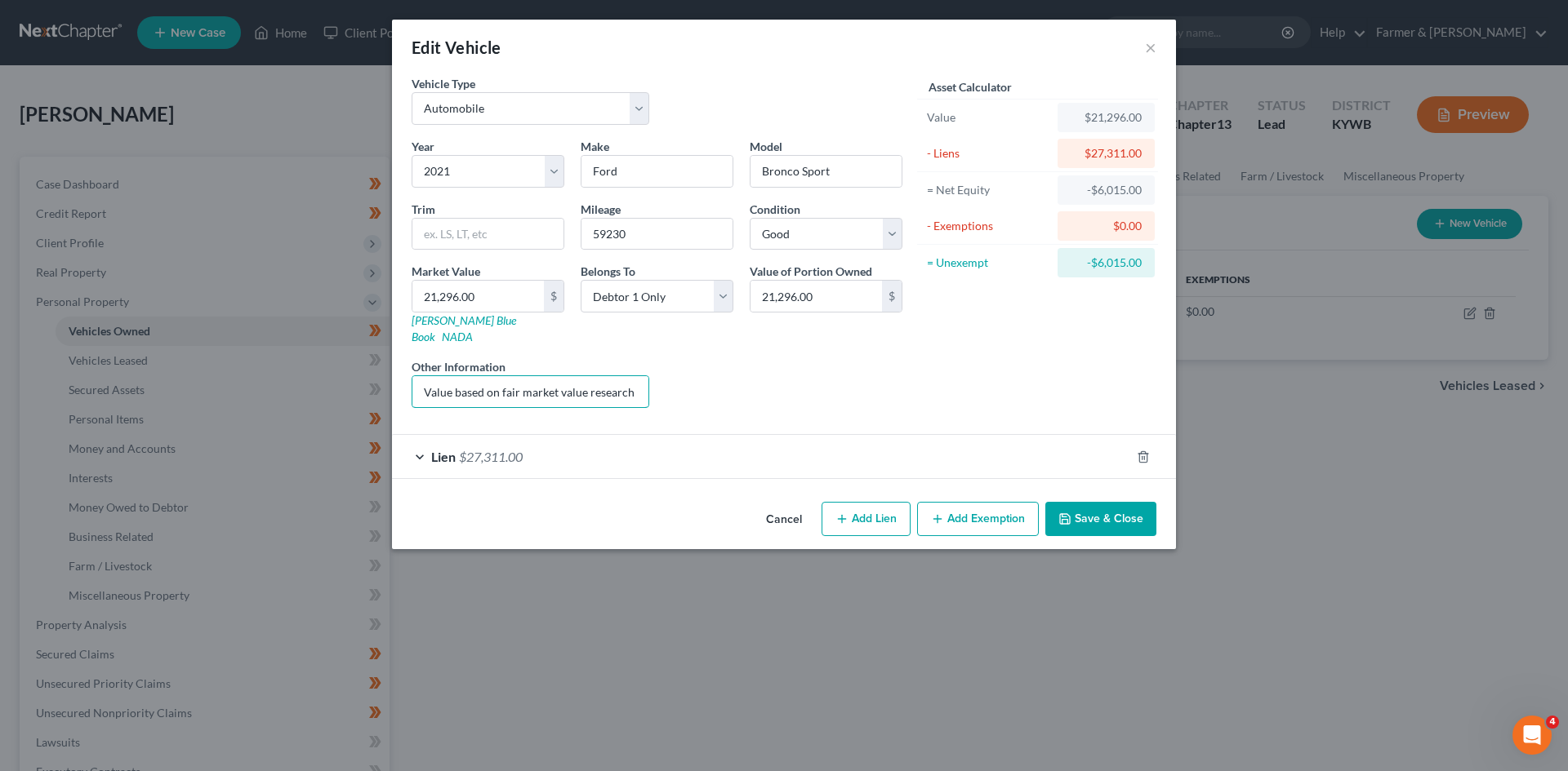
scroll to position [0, 221]
drag, startPoint x: 516, startPoint y: 380, endPoint x: 773, endPoint y: 380, distance: 257.0
click at [773, 380] on div "Year Select 2026 2025 2024 2023 2022 2021 2020 2019 2018 2017 2016 2015 2014 20…" at bounding box center [656, 279] width 507 height 283
click at [545, 435] on div "Lien $27,311.00" at bounding box center [761, 457] width 738 height 43
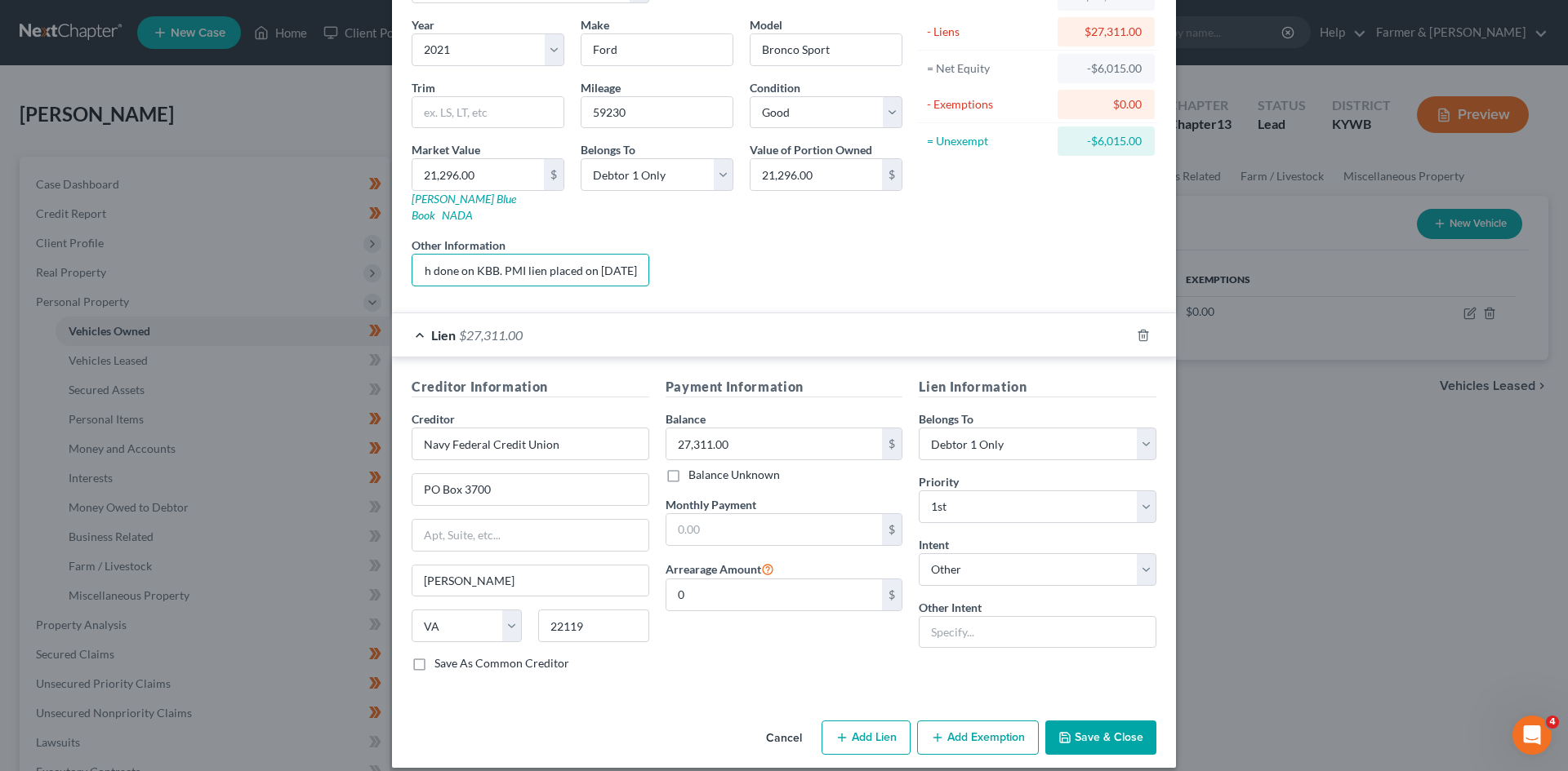
drag, startPoint x: 530, startPoint y: 248, endPoint x: 856, endPoint y: 233, distance: 326.3
click at [856, 233] on div "Year Select 2026 2025 2024 2023 2022 2021 2020 2019 2018 2017 2016 2015 2014 20…" at bounding box center [656, 157] width 507 height 283
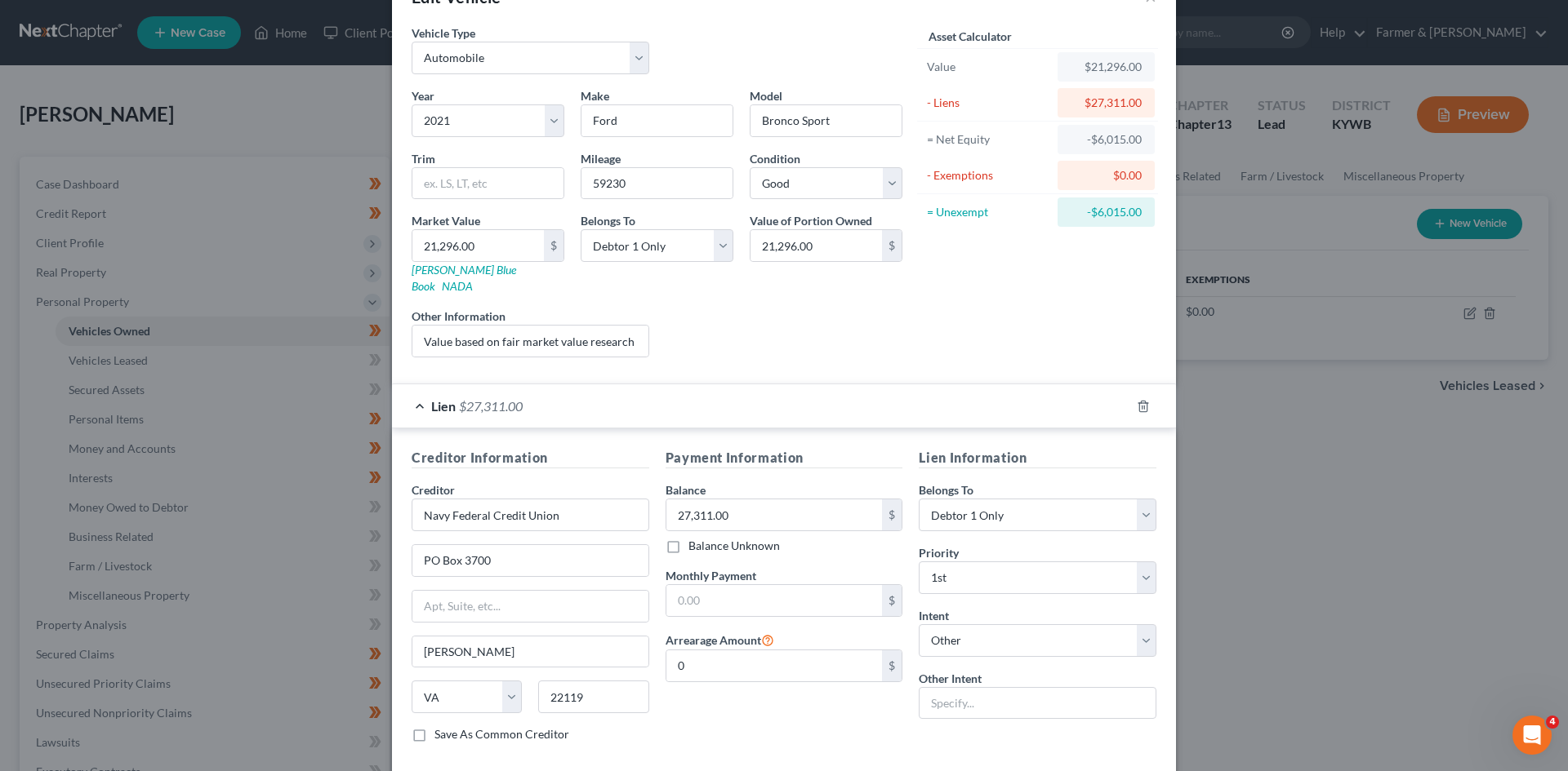
scroll to position [121, 0]
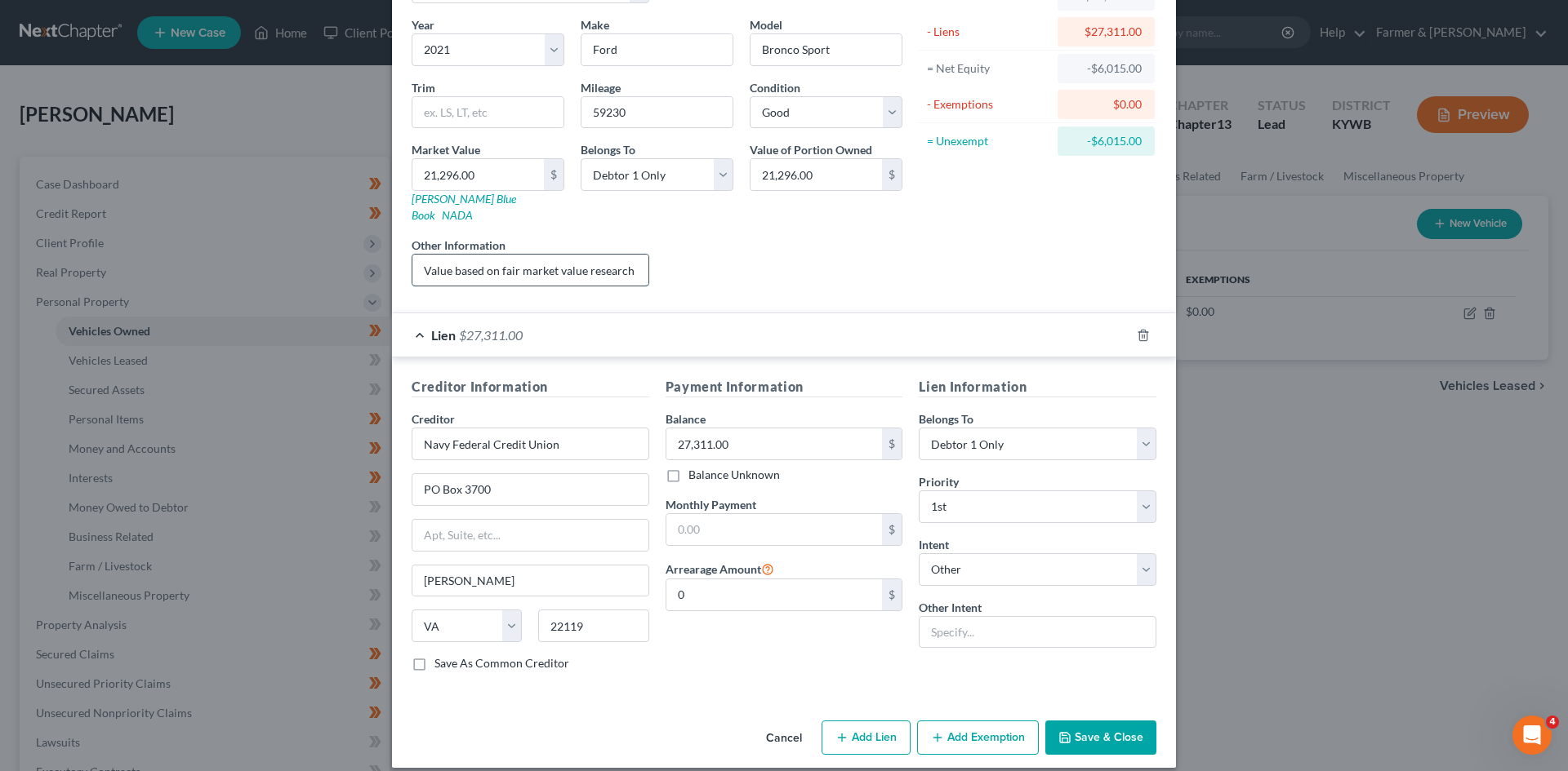
drag, startPoint x: 524, startPoint y: 264, endPoint x: 515, endPoint y: 251, distance: 15.8
click at [524, 264] on input "Value based on fair market value research done on KBB. PMI lien placed on 04/05…" at bounding box center [530, 270] width 236 height 31
drag, startPoint x: 515, startPoint y: 251, endPoint x: 770, endPoint y: 263, distance: 255.3
click at [769, 263] on div "Year Select 2026 2025 2024 2023 2022 2021 2020 2019 2018 2017 2016 2015 2014 20…" at bounding box center [656, 157] width 507 height 283
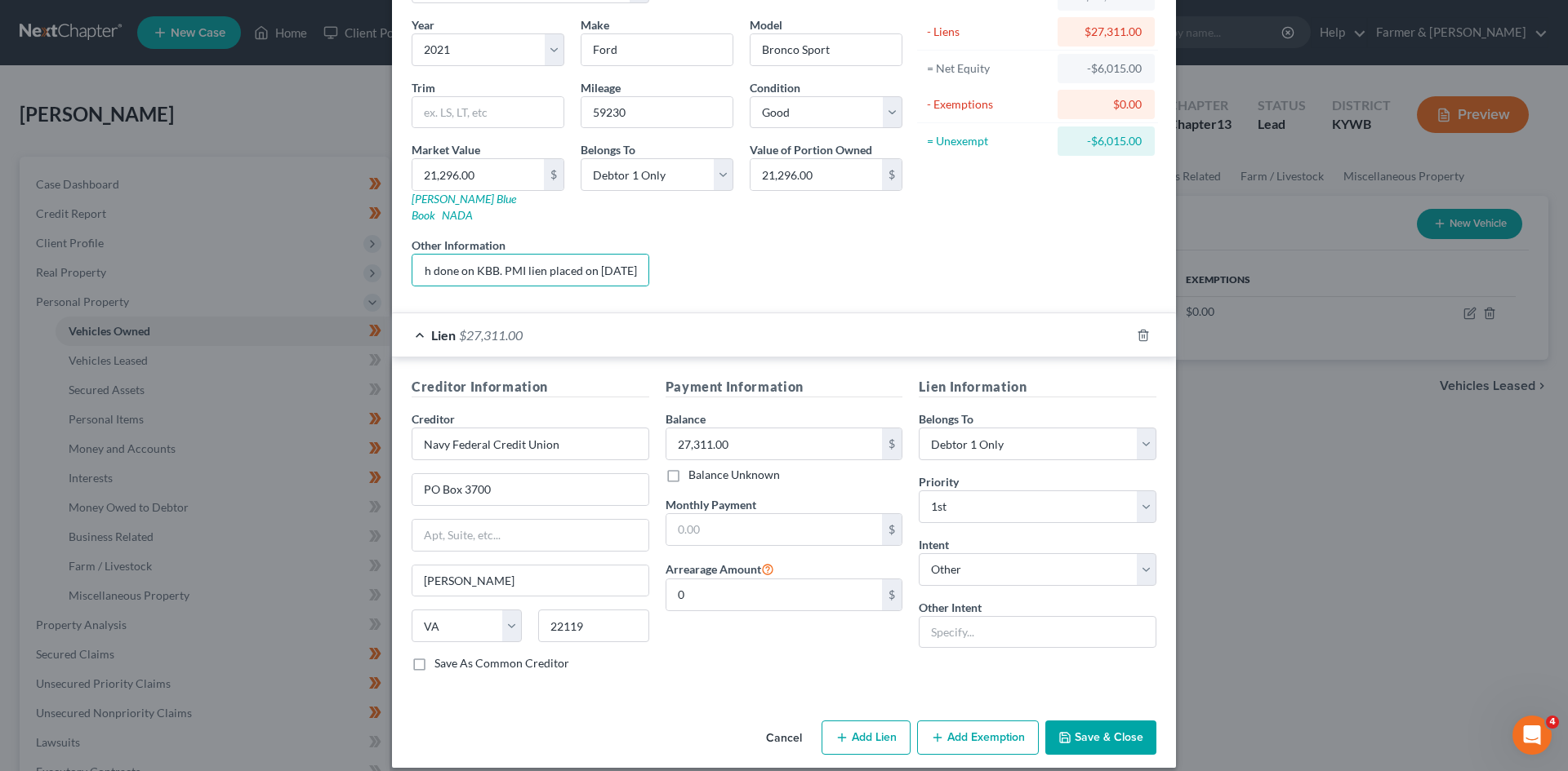
scroll to position [0, 0]
click at [775, 247] on div "Liens Select" at bounding box center [784, 261] width 254 height 49
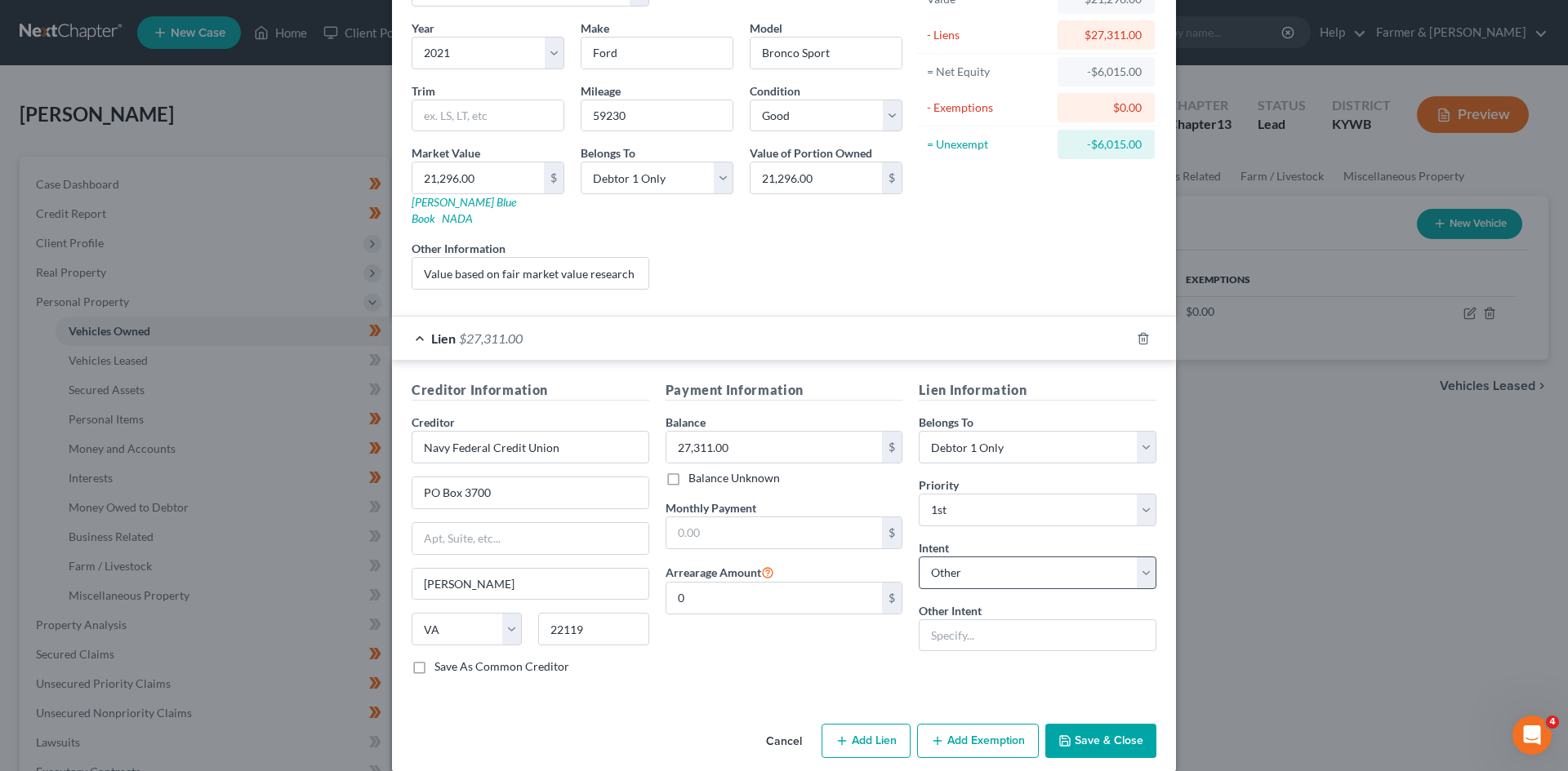
scroll to position [121, 0]
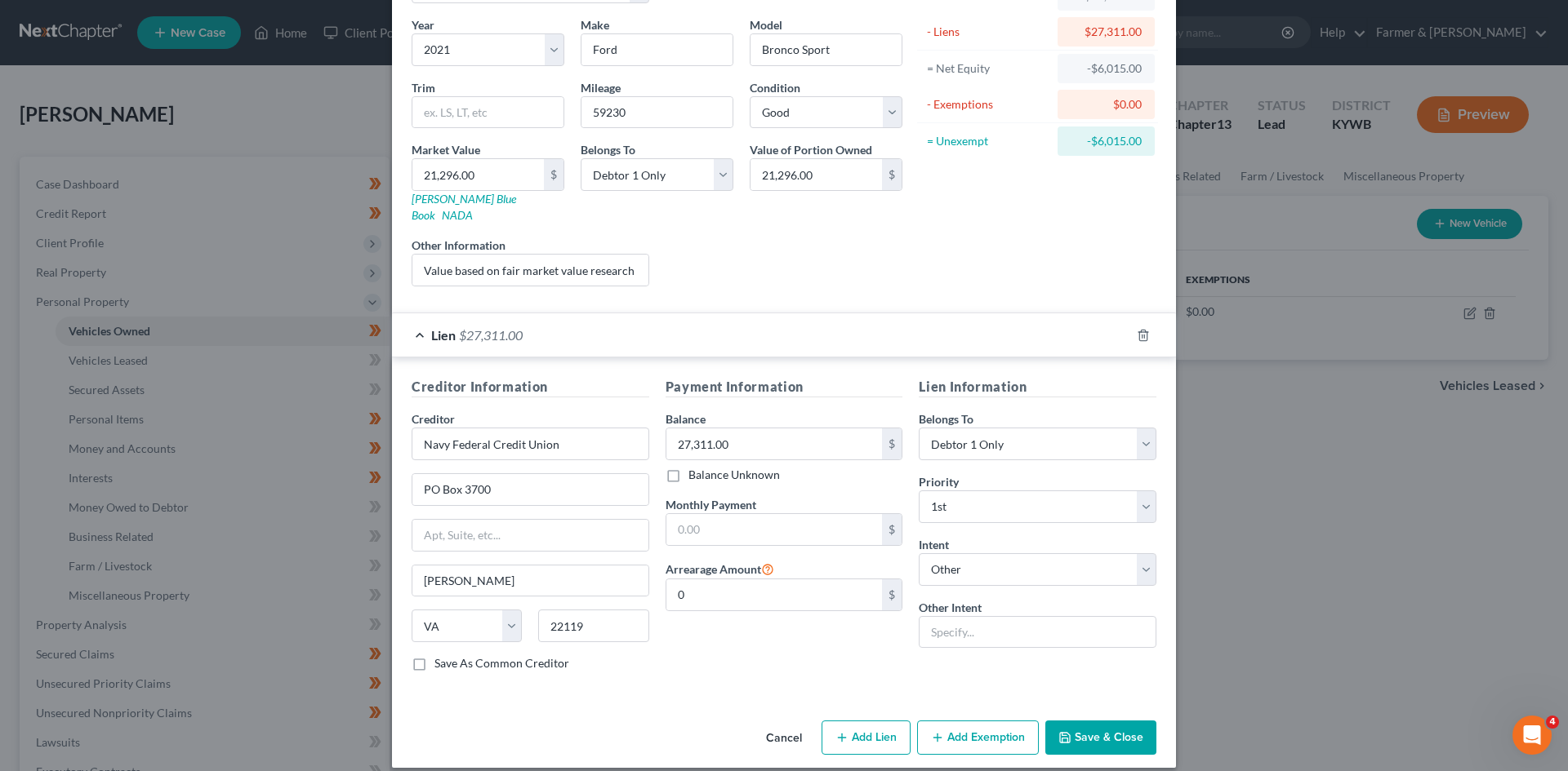
click at [789, 722] on button "Cancel" at bounding box center [784, 739] width 62 height 32
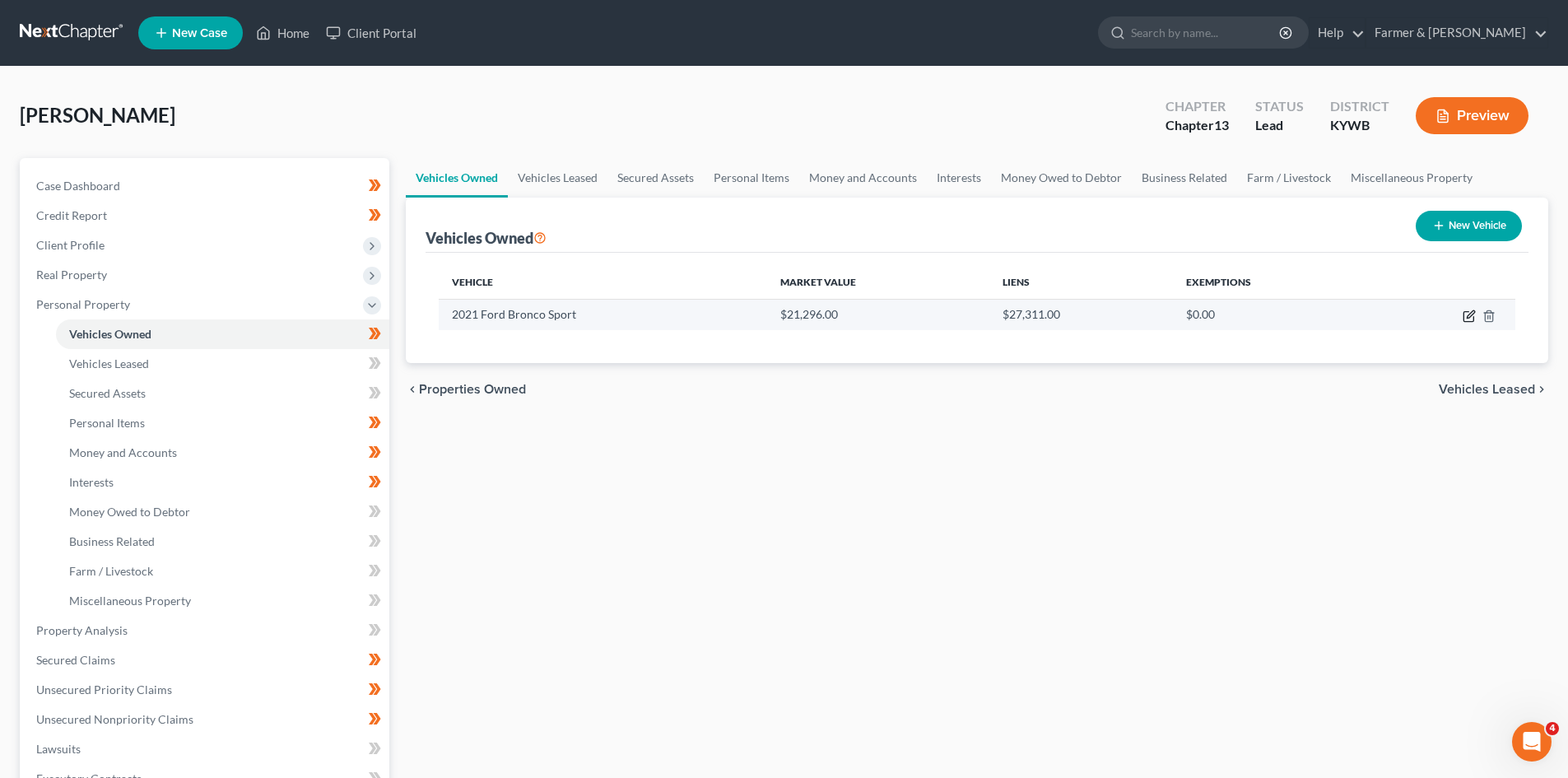
click at [1471, 313] on icon "button" at bounding box center [1471, 314] width 7 height 7
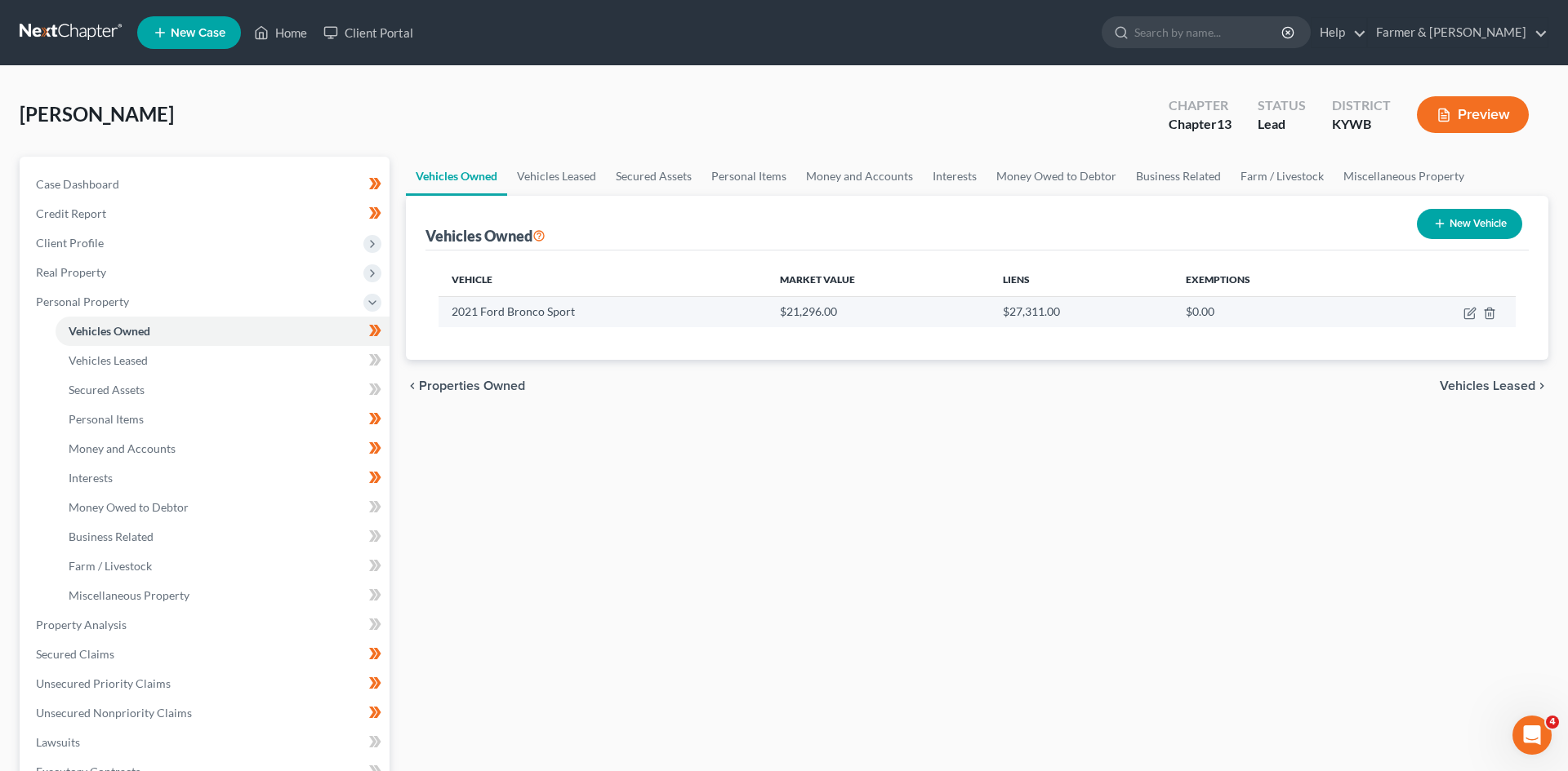
select select "0"
select select "5"
select select "2"
select select "0"
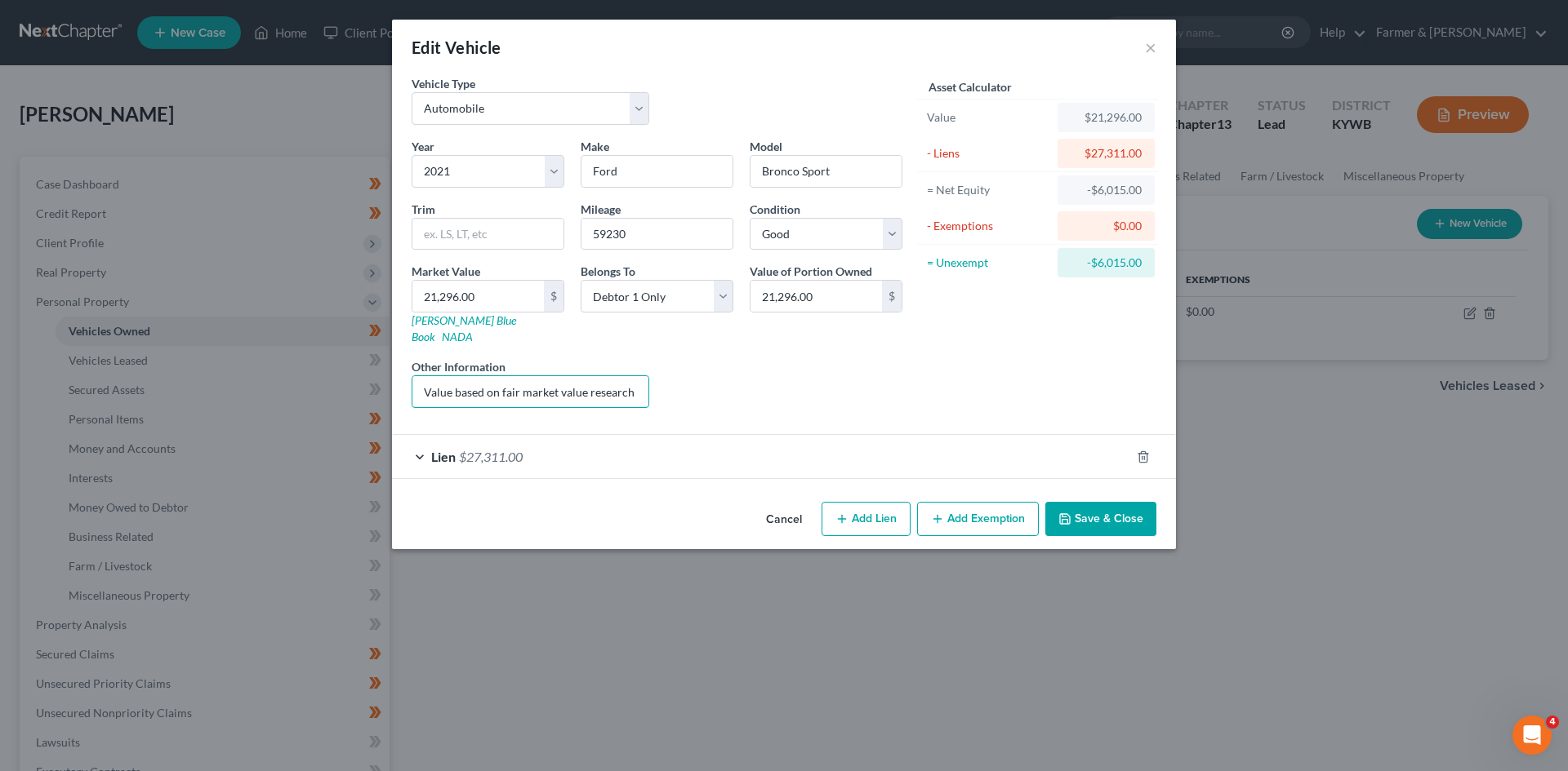
scroll to position [0, 221]
drag, startPoint x: 470, startPoint y: 369, endPoint x: 889, endPoint y: 418, distance: 421.9
click at [889, 418] on form "Vehicle Type Select Automobile Truck Trailer Watercraft Aircraft Motor Home Atv…" at bounding box center [783, 276] width 744 height 404
click at [554, 439] on div "Lien $27,311.00" at bounding box center [761, 457] width 738 height 43
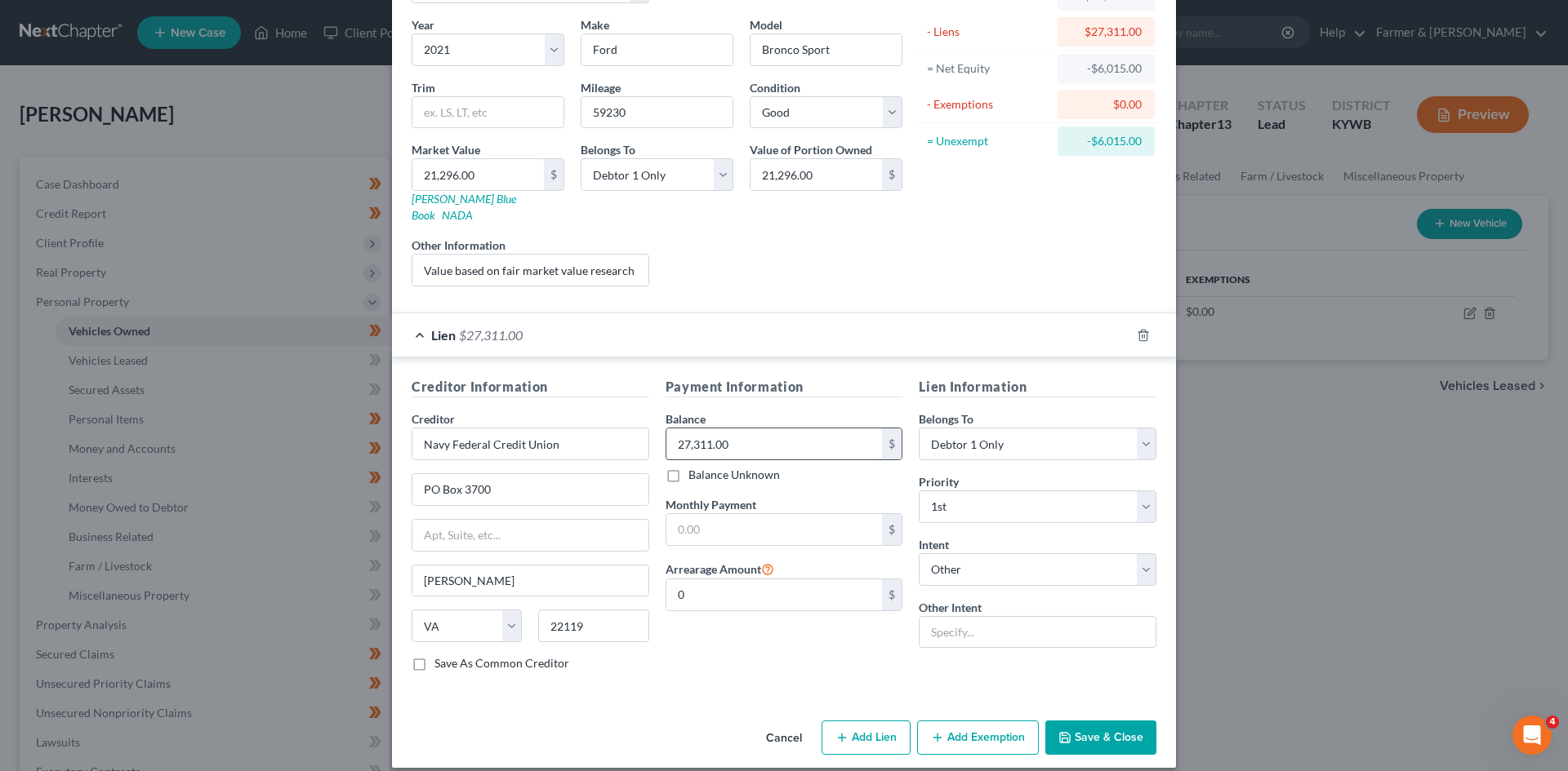
scroll to position [0, 0]
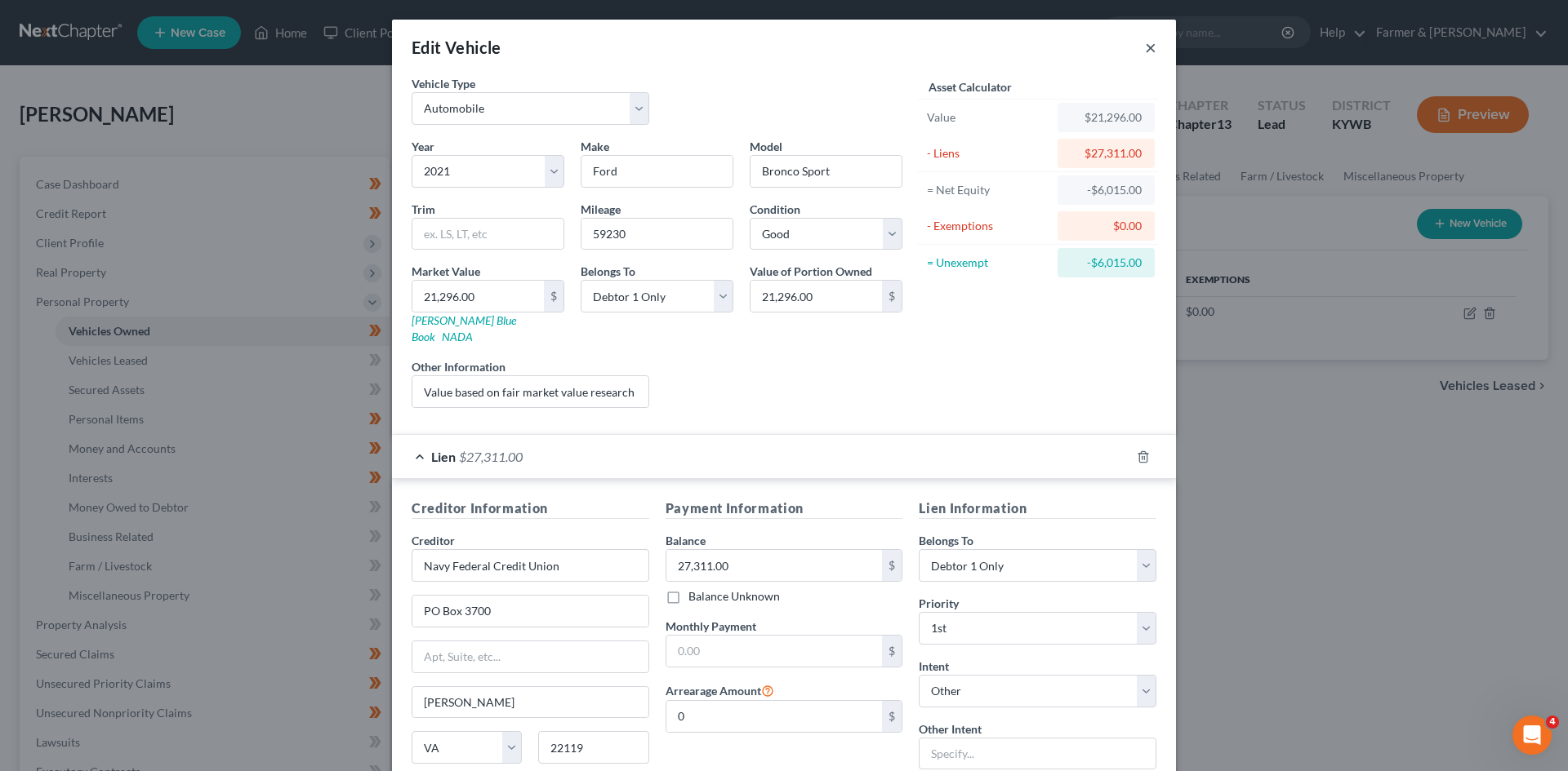
click at [1145, 41] on button "×" at bounding box center [1150, 48] width 12 height 20
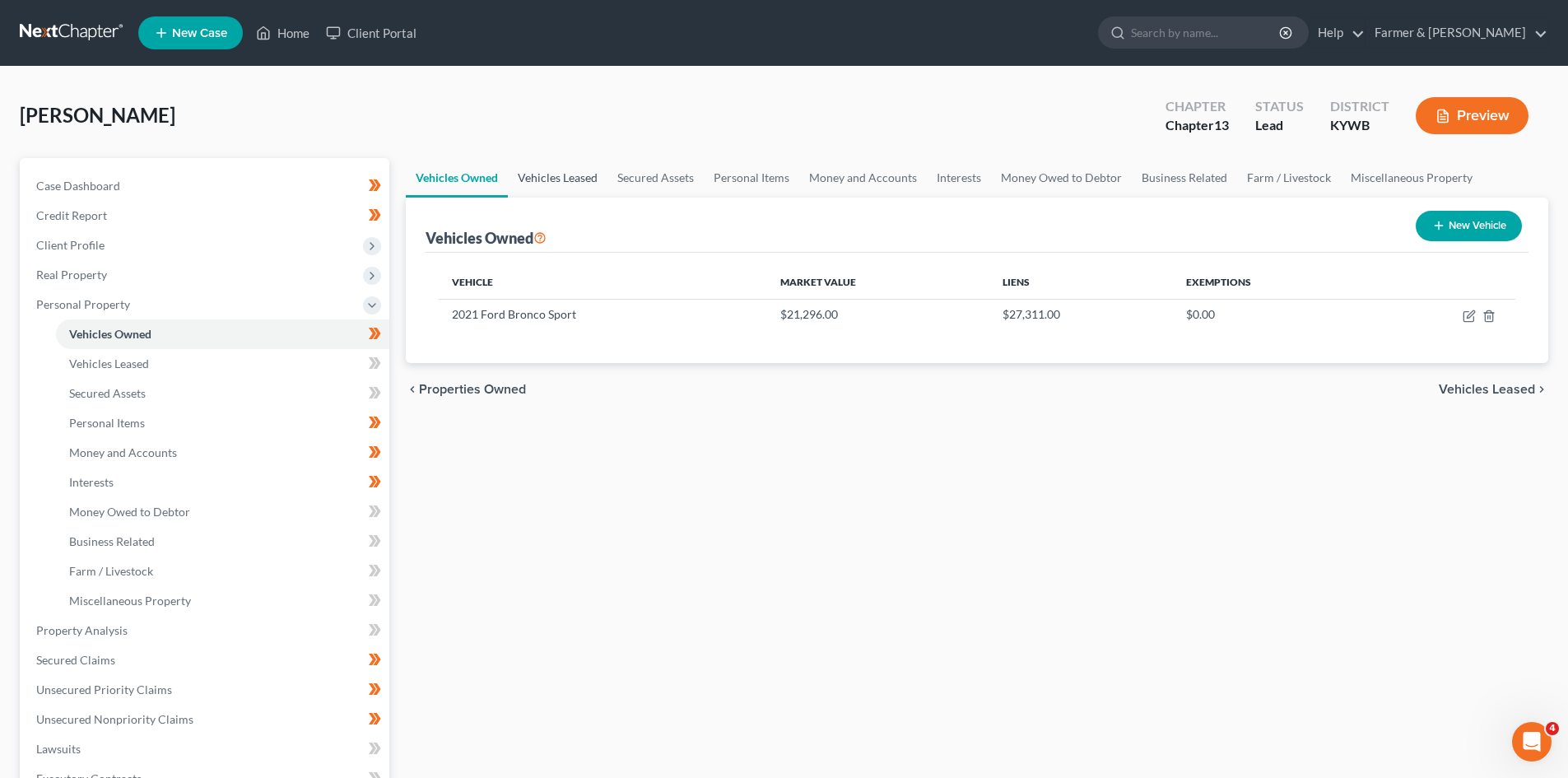
click at [581, 176] on link "Vehicles Leased" at bounding box center [558, 178] width 100 height 40
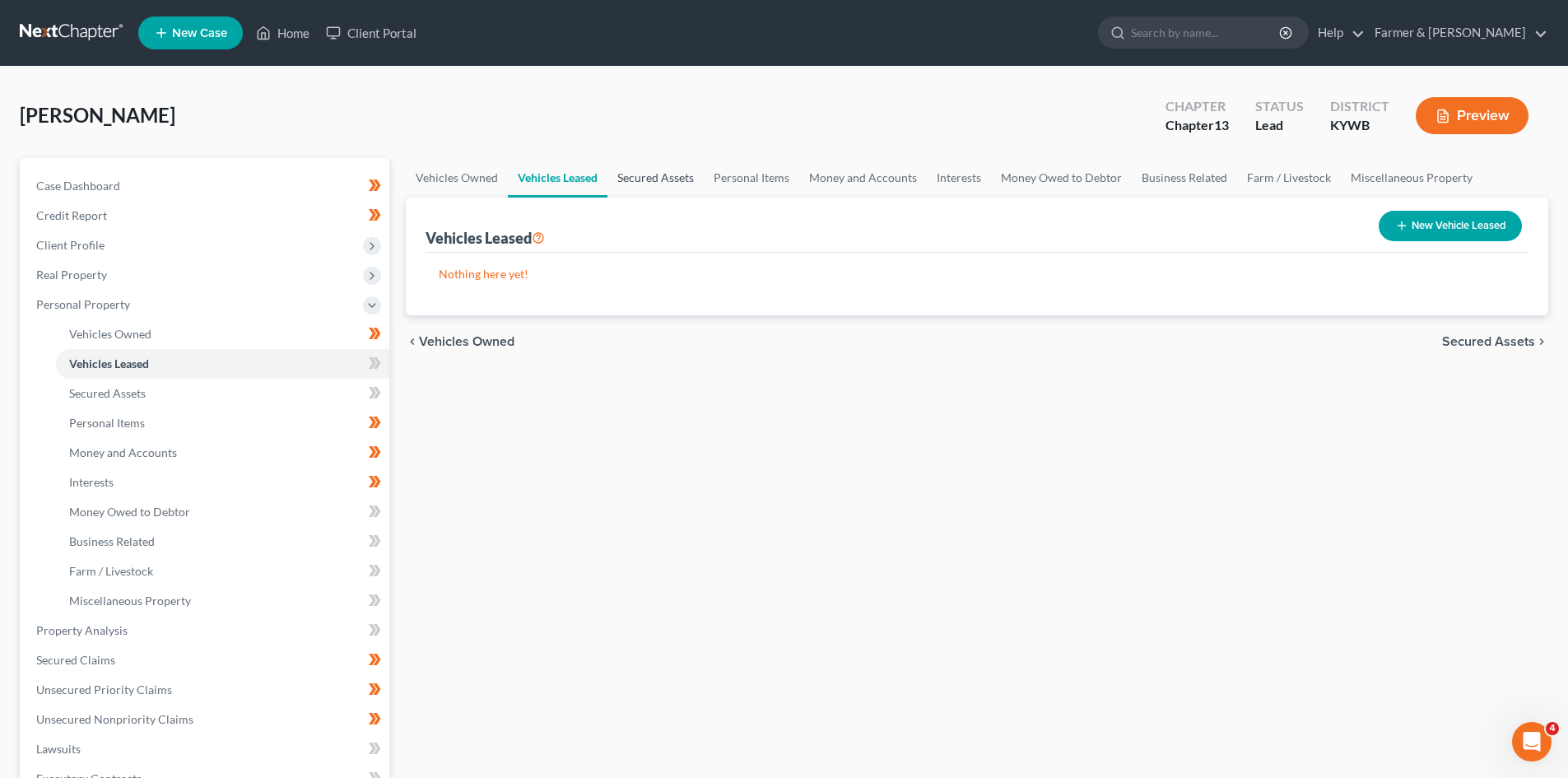
click at [652, 187] on link "Secured Assets" at bounding box center [656, 178] width 96 height 40
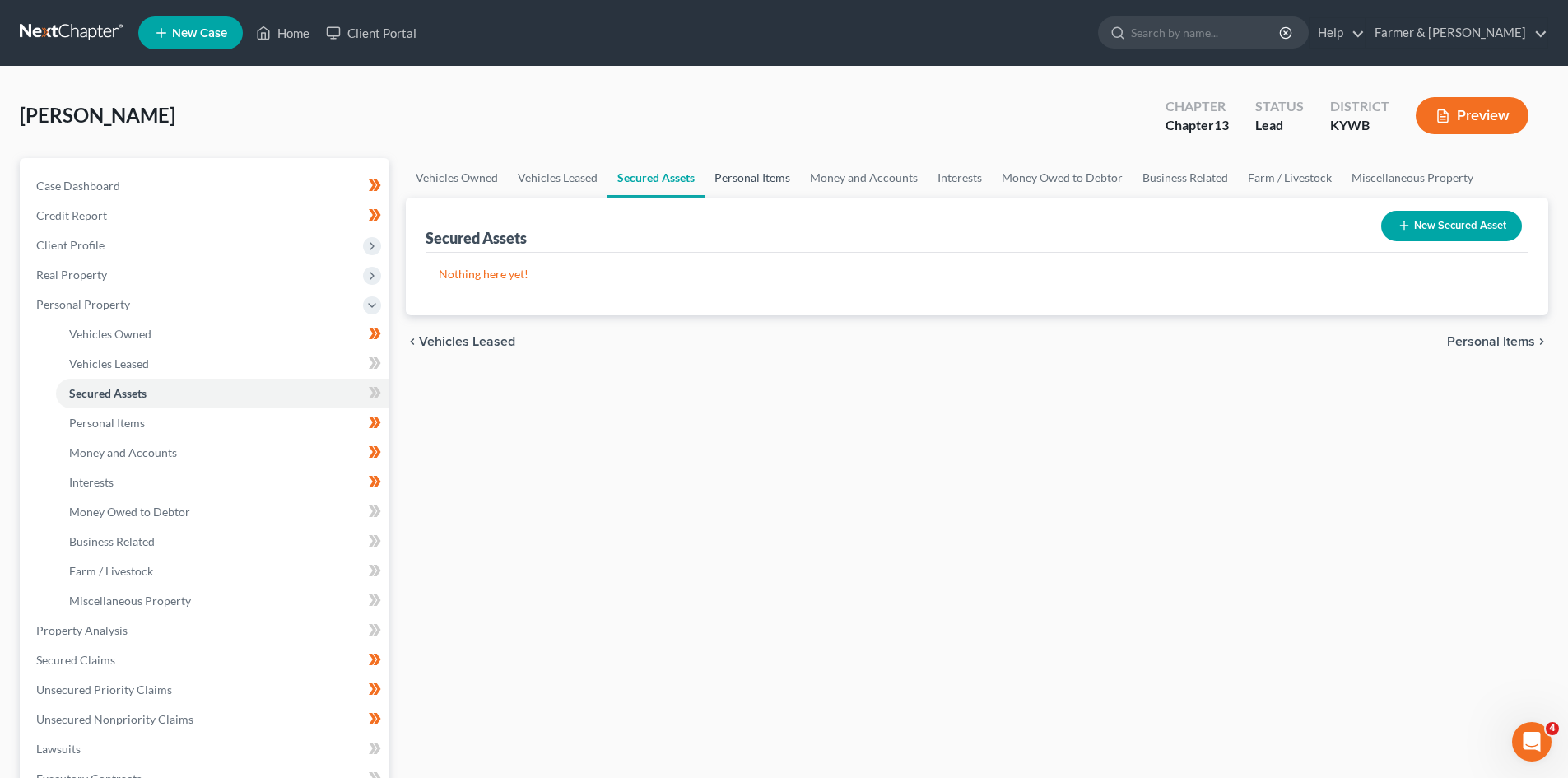
click at [743, 182] on link "Personal Items" at bounding box center [752, 178] width 95 height 40
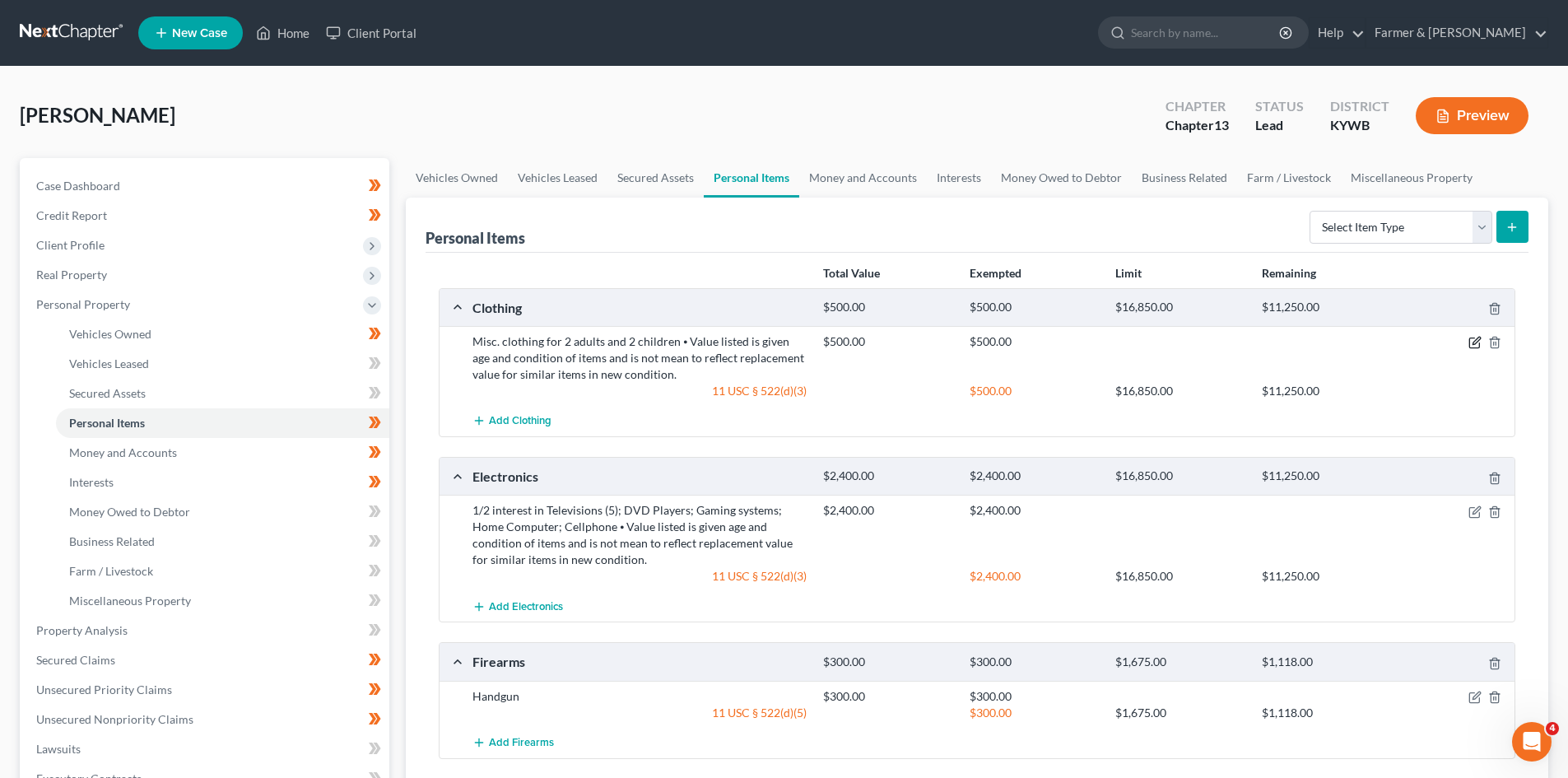
click at [1474, 340] on icon "button" at bounding box center [1475, 342] width 14 height 14
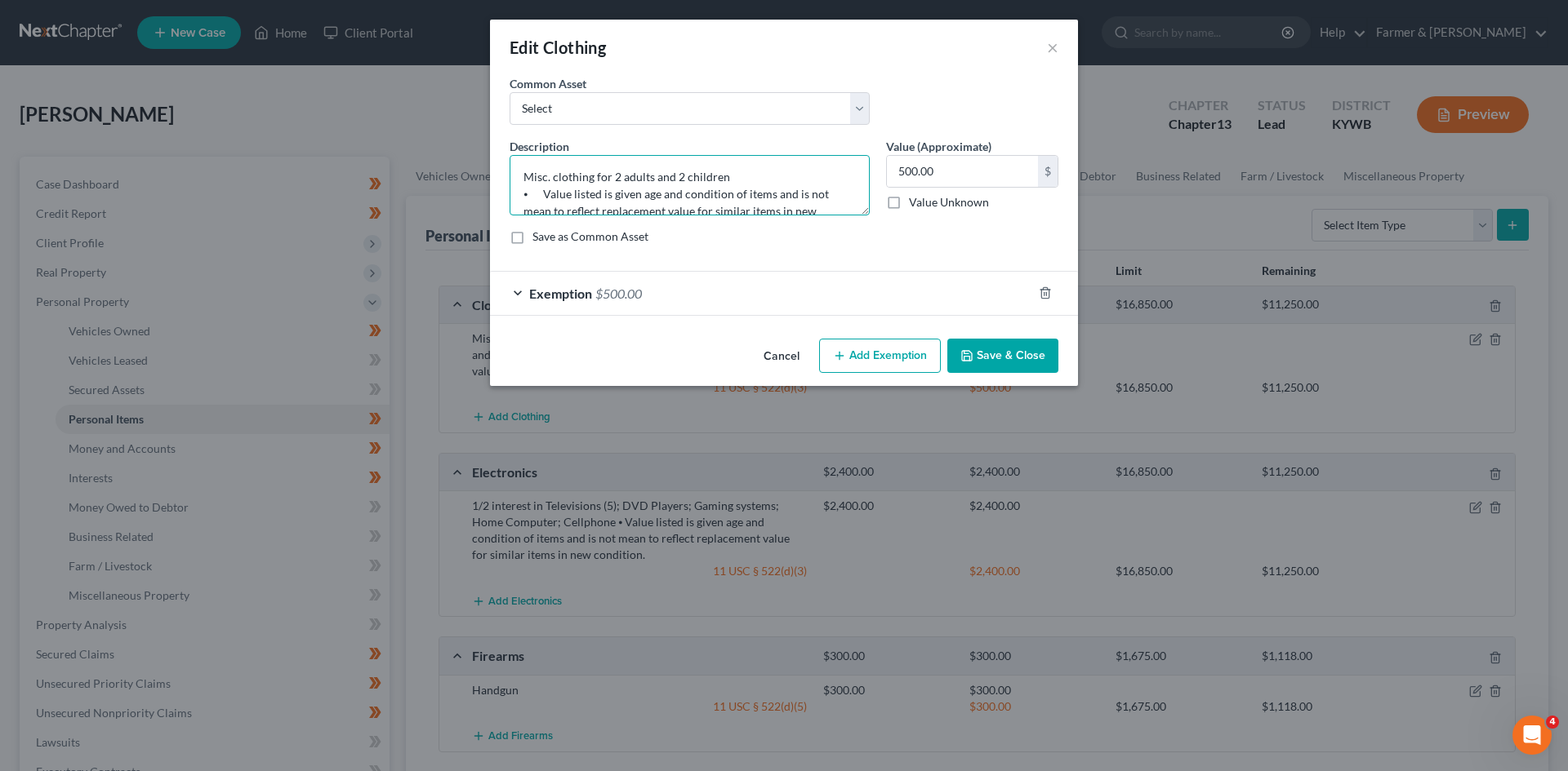
click at [680, 179] on textarea "Misc. clothing for 2 adults and 2 children ⦁ Value listed is given age and cond…" at bounding box center [689, 184] width 360 height 60
click at [731, 167] on textarea "Misc. clothing for 2 adults and 1 children ⦁ Value listed is given age and cond…" at bounding box center [689, 184] width 360 height 60
type textarea "Misc. clothing for 2 adults and 1 child ⦁ Value listed is given age and conditi…"
click at [715, 295] on div "Exemption $500.00" at bounding box center [761, 293] width 542 height 43
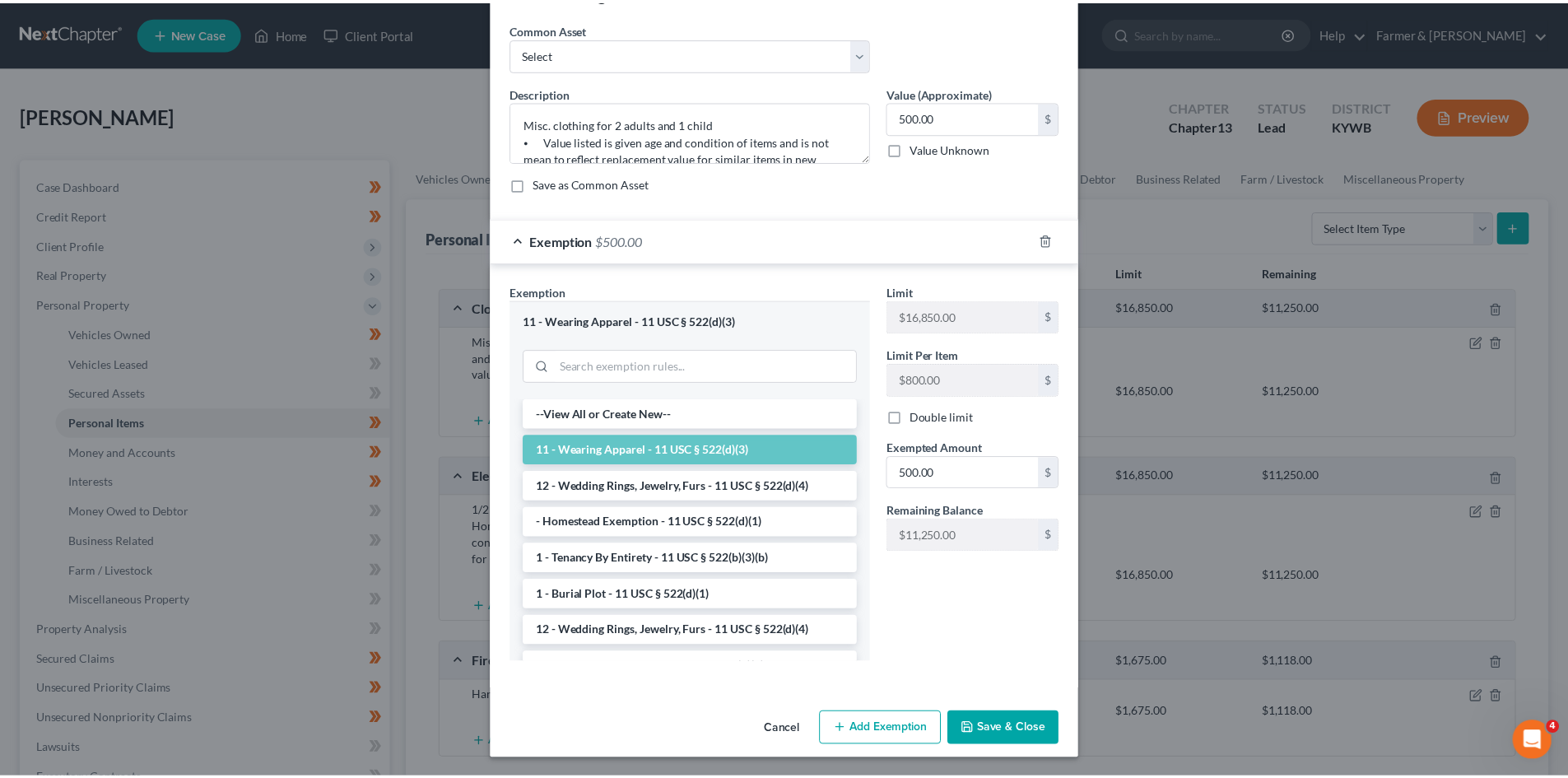
scroll to position [57, 0]
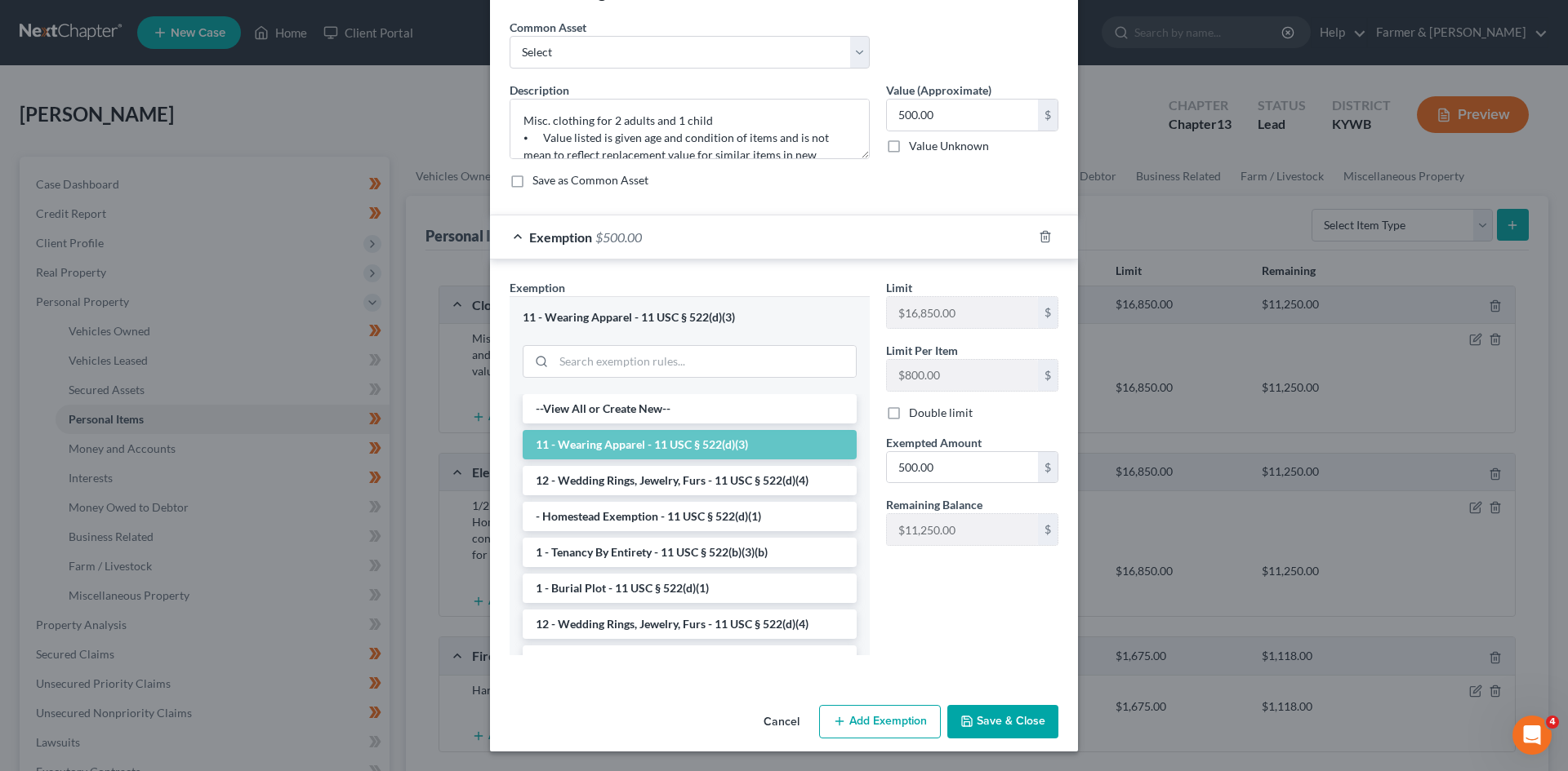
click at [996, 718] on button "Save & Close" at bounding box center [1002, 722] width 111 height 34
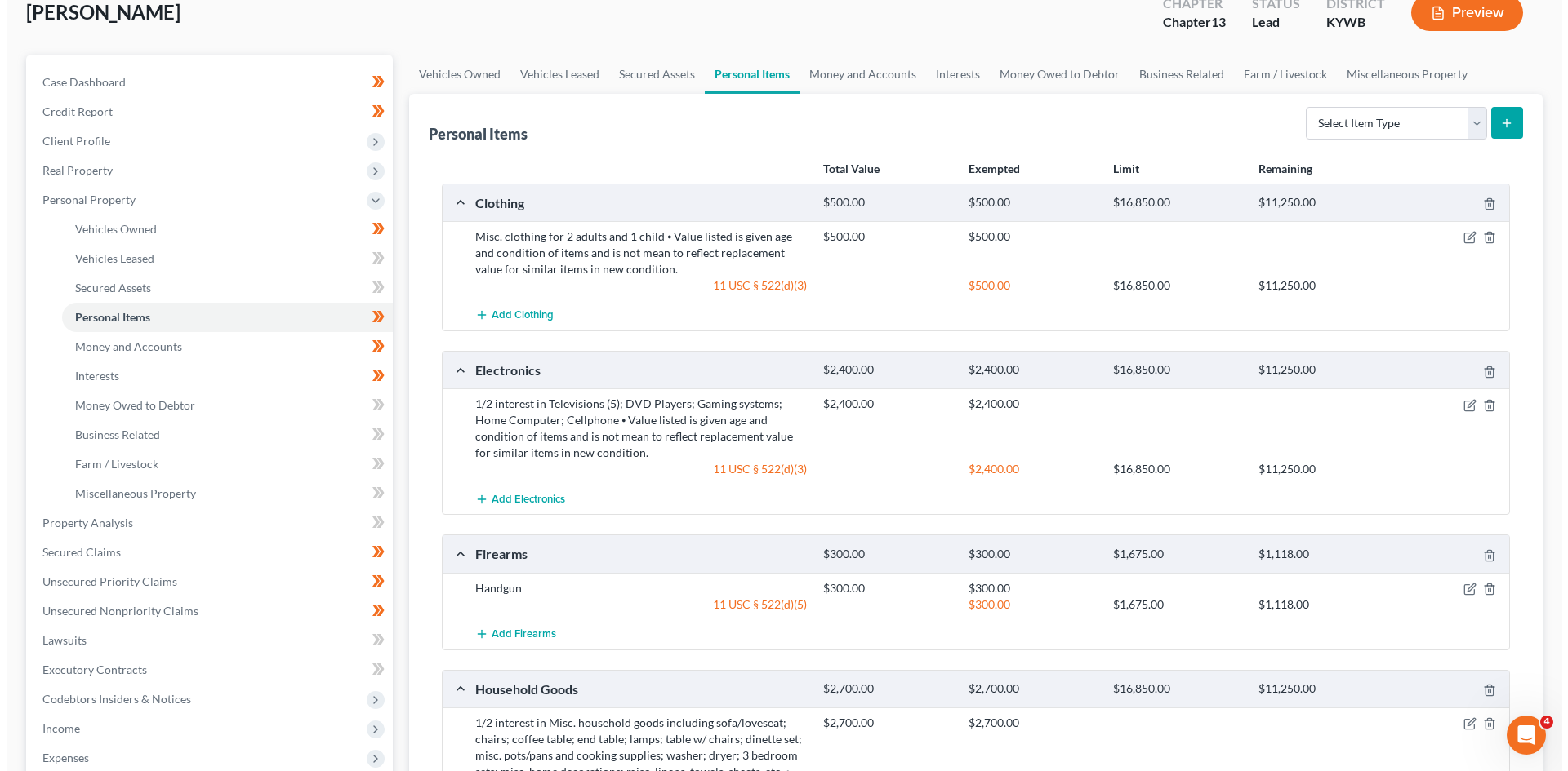
scroll to position [245, 0]
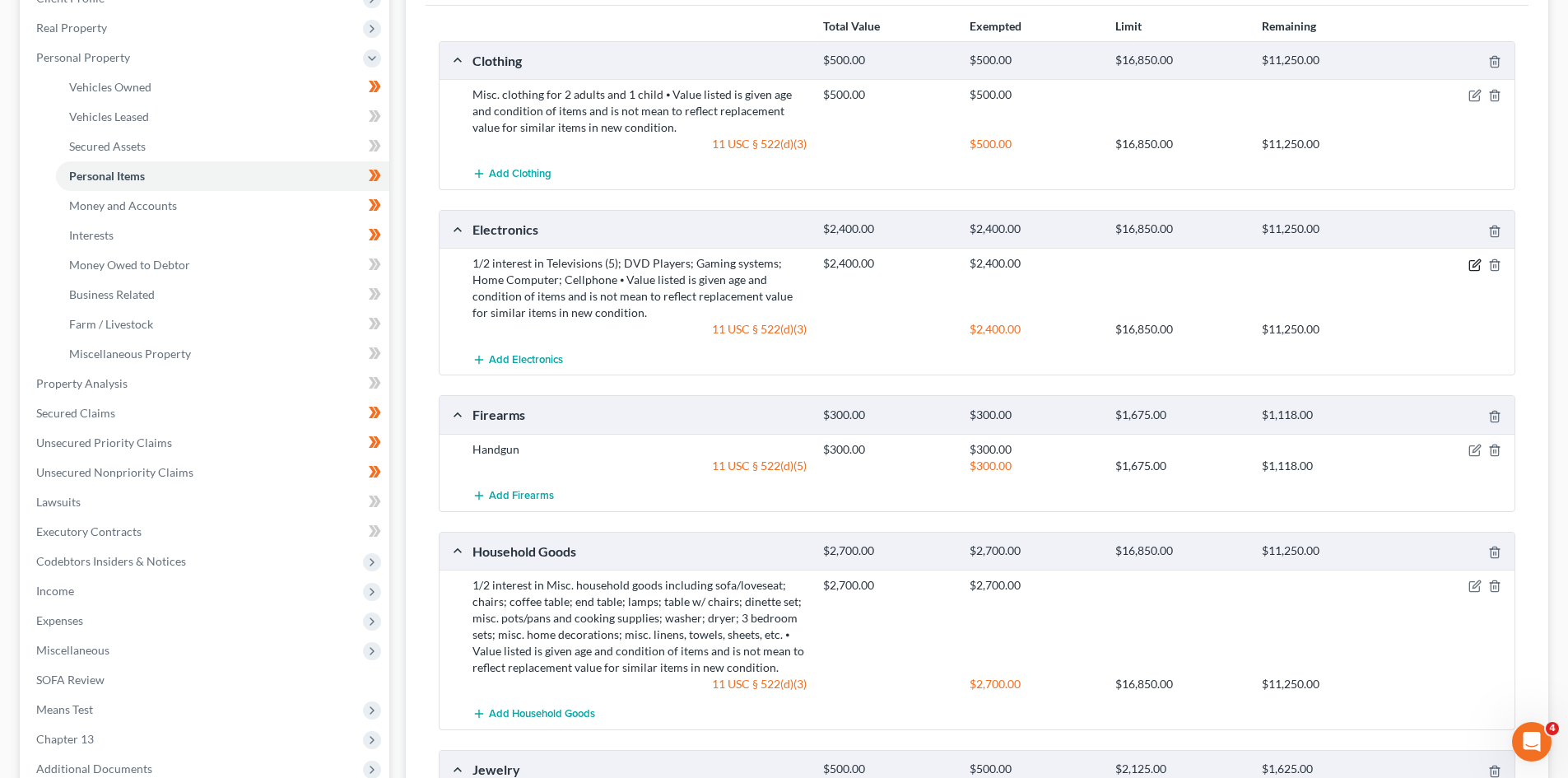
click at [1469, 264] on icon "button" at bounding box center [1474, 265] width 10 height 10
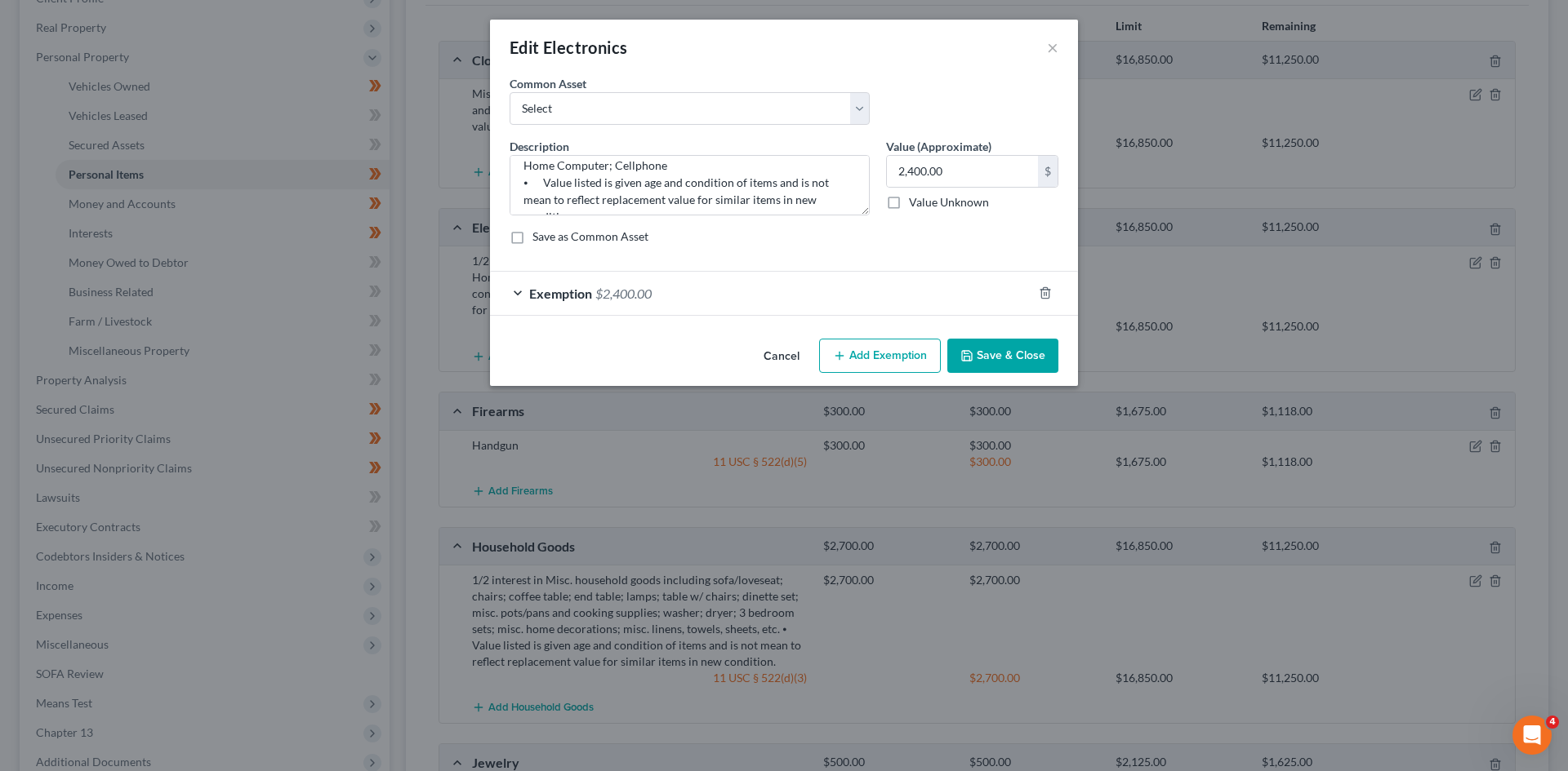
scroll to position [51, 0]
click at [707, 306] on div "Exemption $2,400.00" at bounding box center [761, 293] width 542 height 43
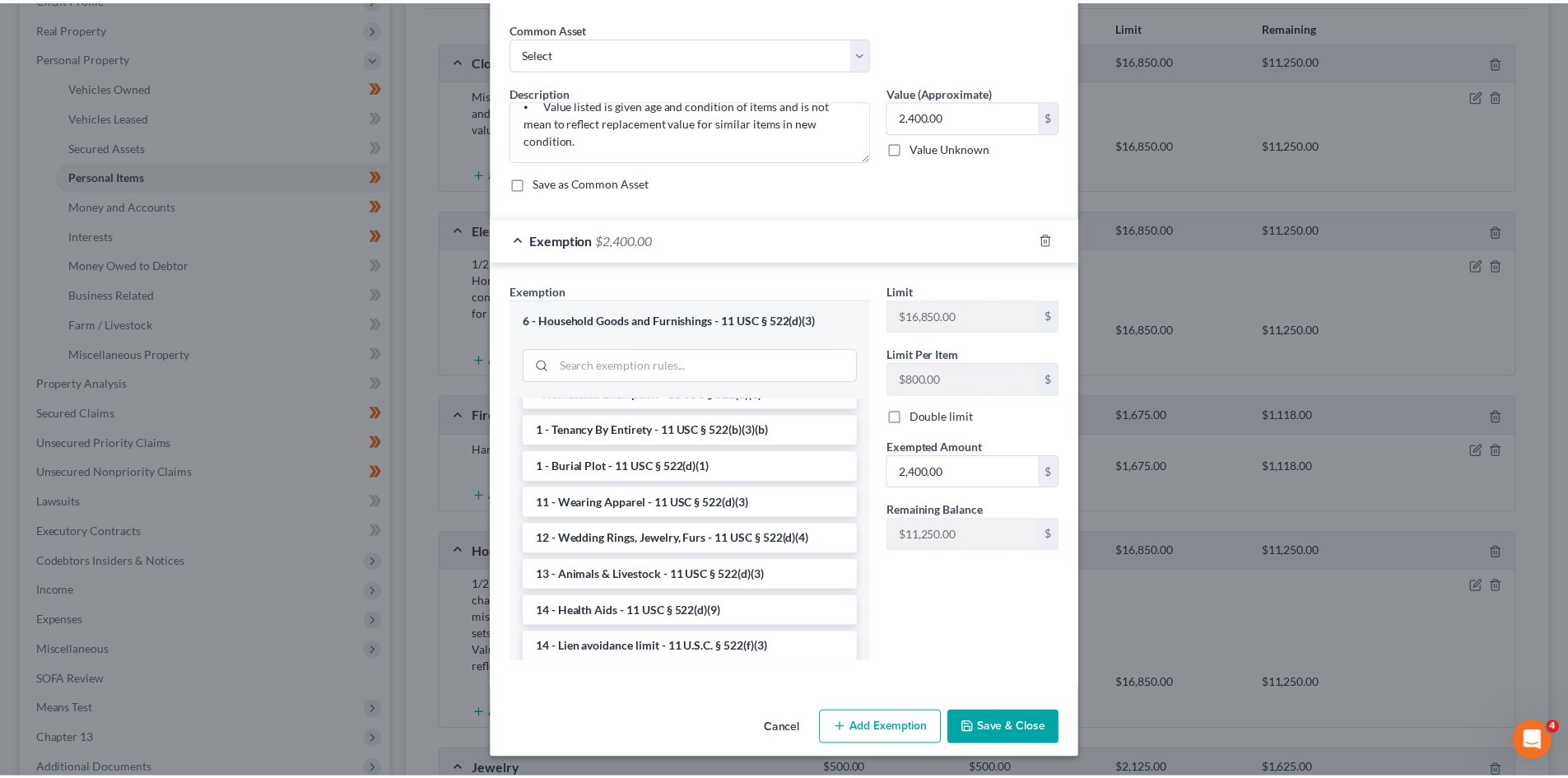
scroll to position [83, 0]
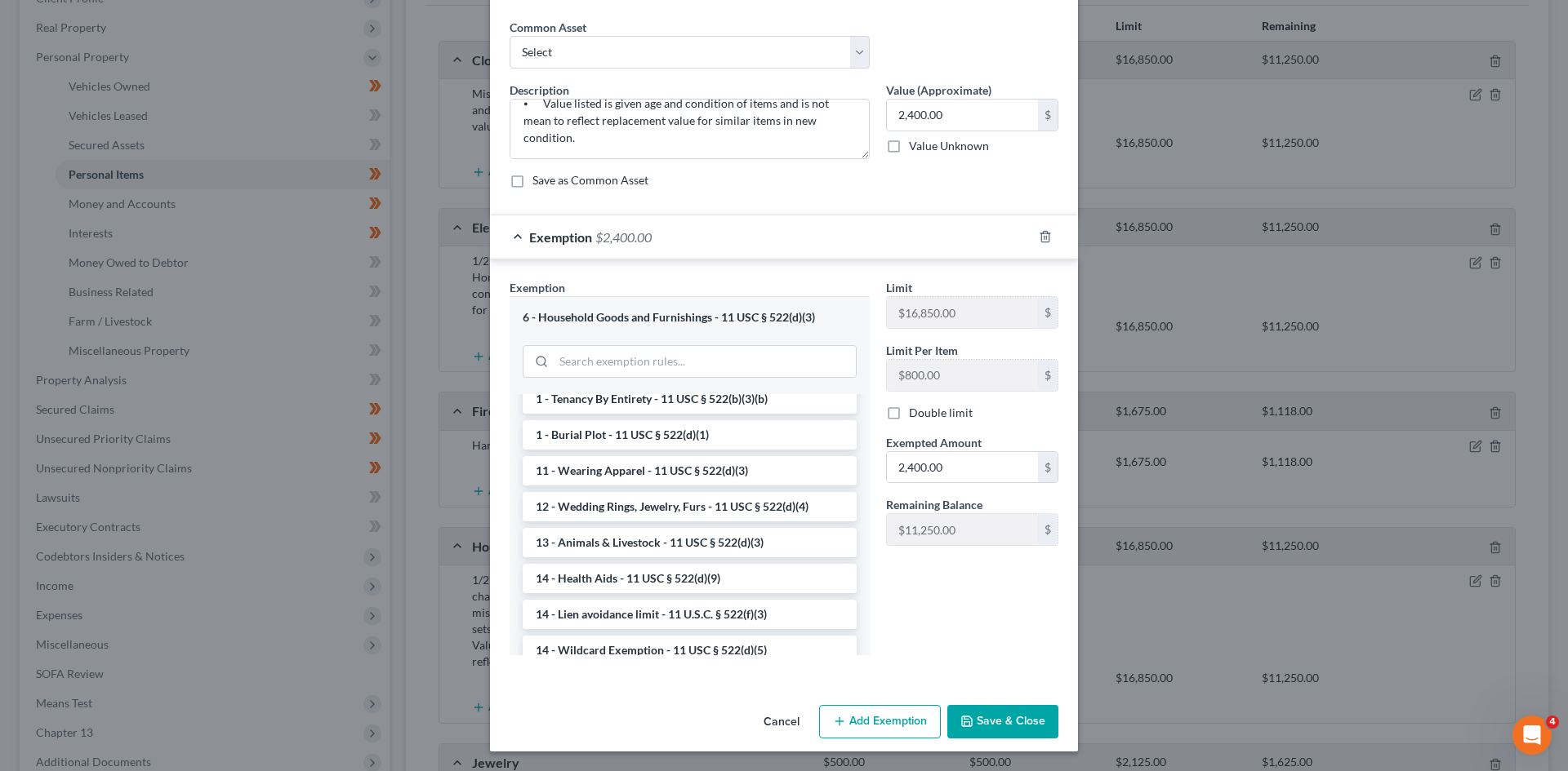
click at [779, 731] on button "Cancel" at bounding box center [781, 723] width 62 height 32
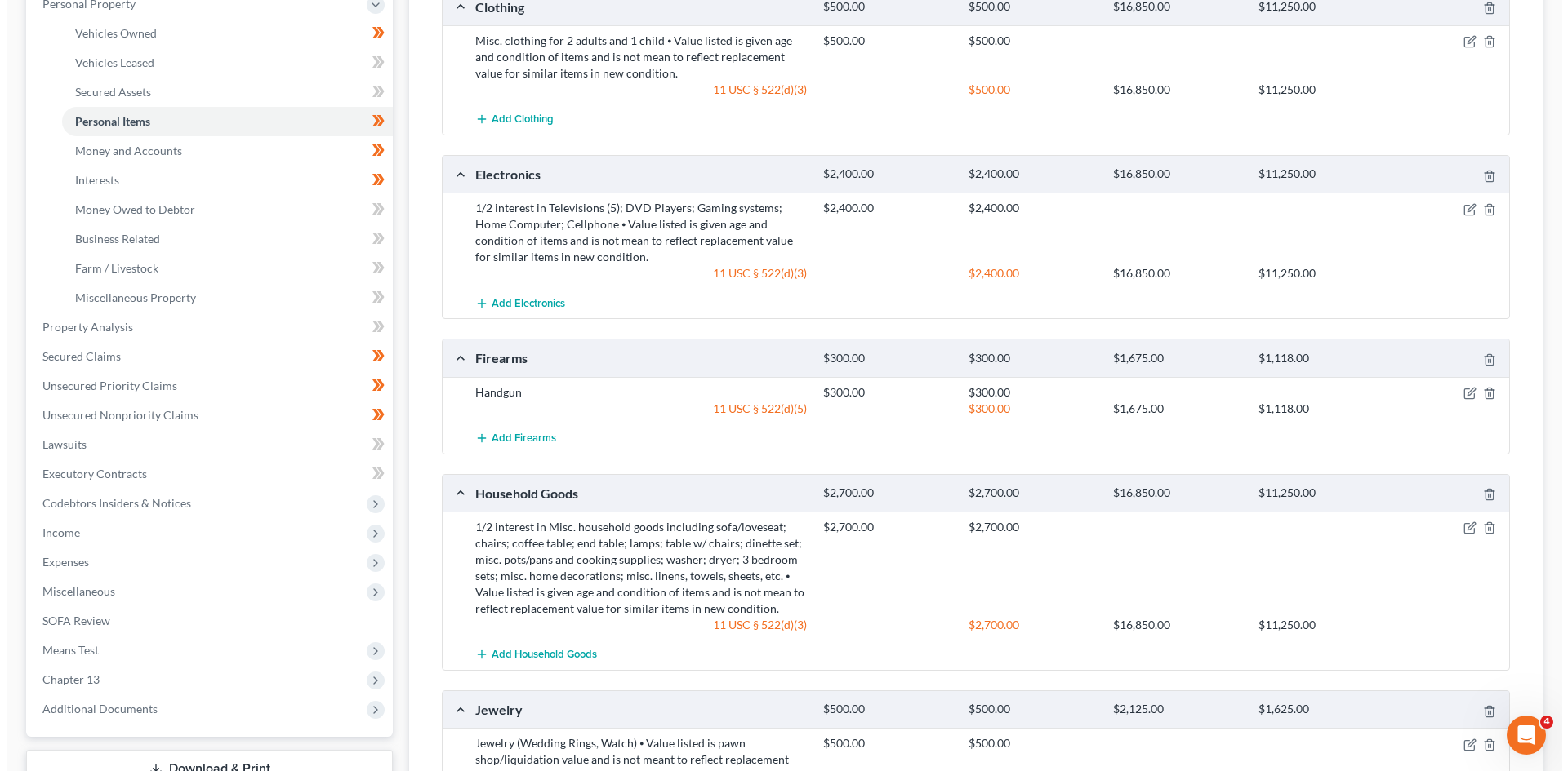
scroll to position [327, 0]
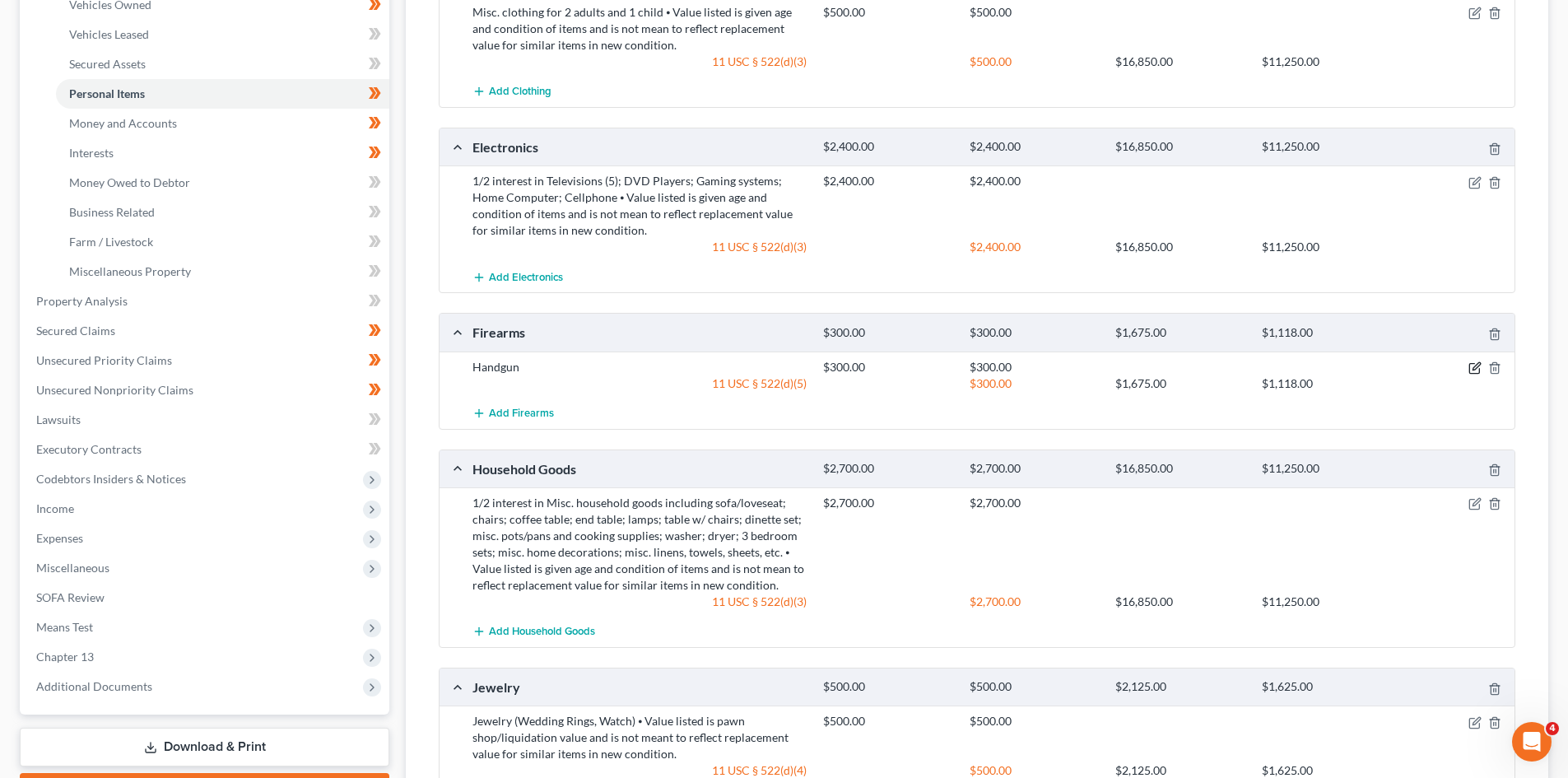
click at [1477, 369] on icon "button" at bounding box center [1475, 368] width 14 height 14
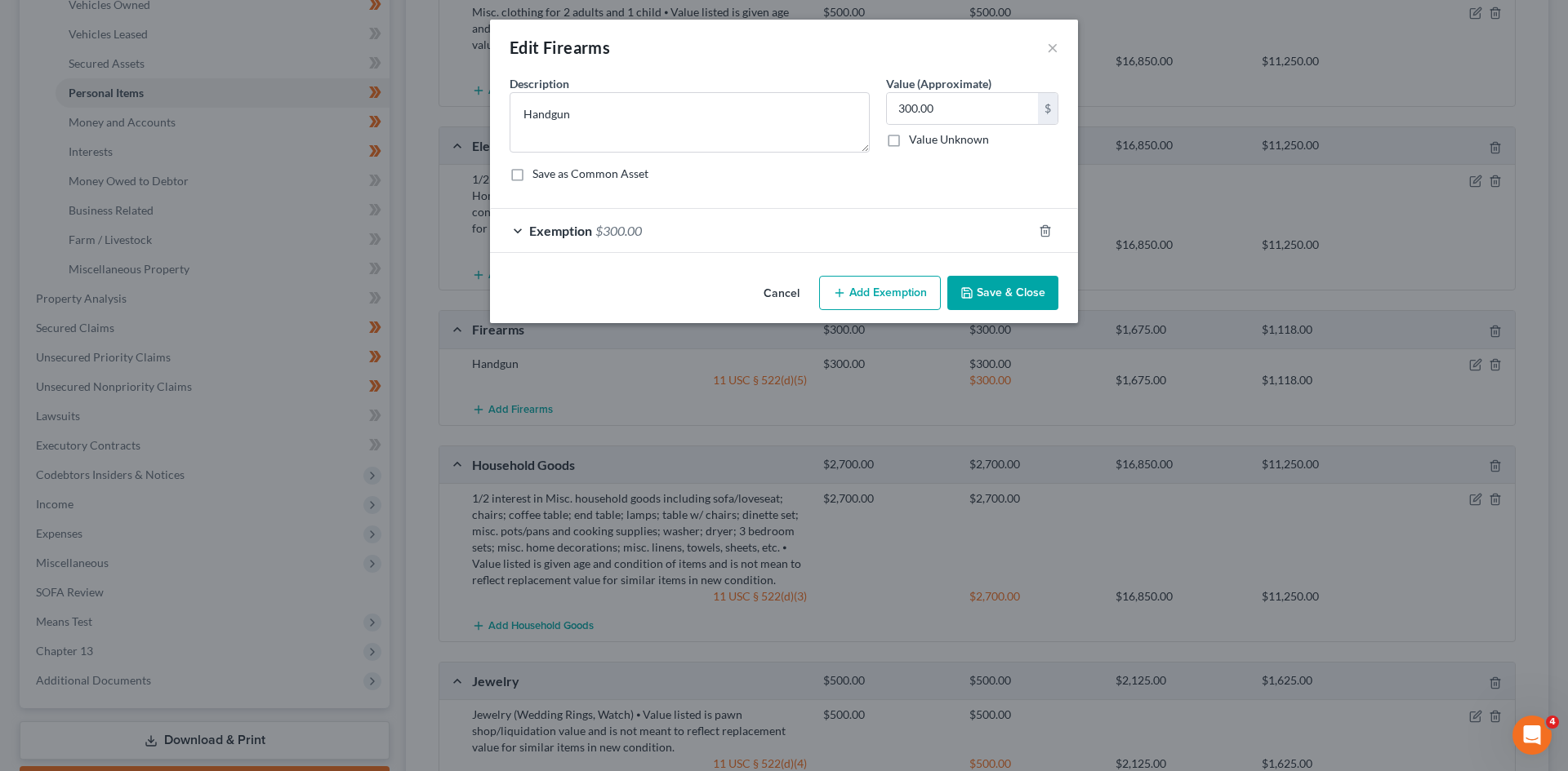
click at [740, 211] on div "Exemption $300.00" at bounding box center [761, 230] width 542 height 43
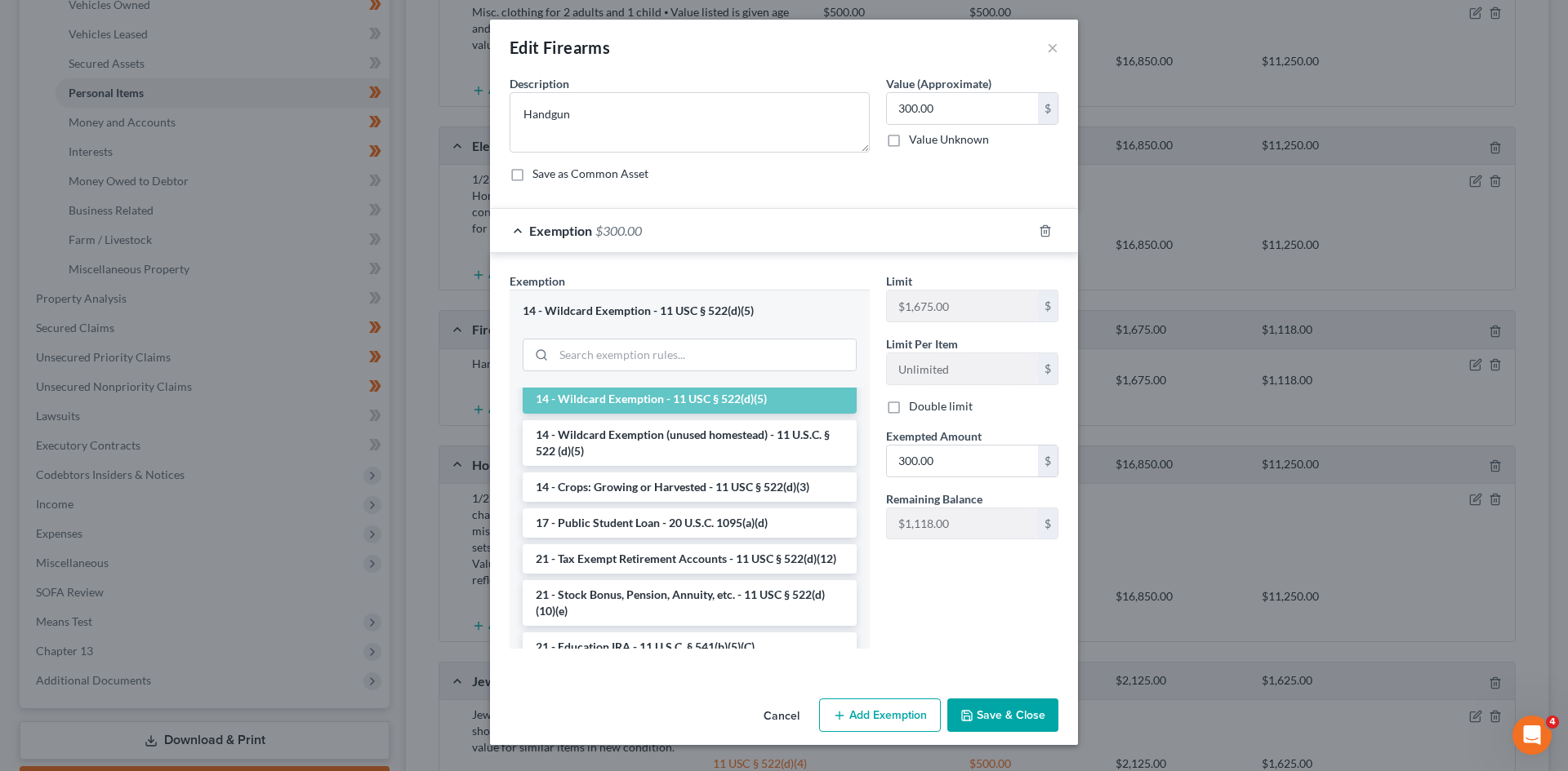
click at [767, 715] on button "Cancel" at bounding box center [781, 716] width 62 height 32
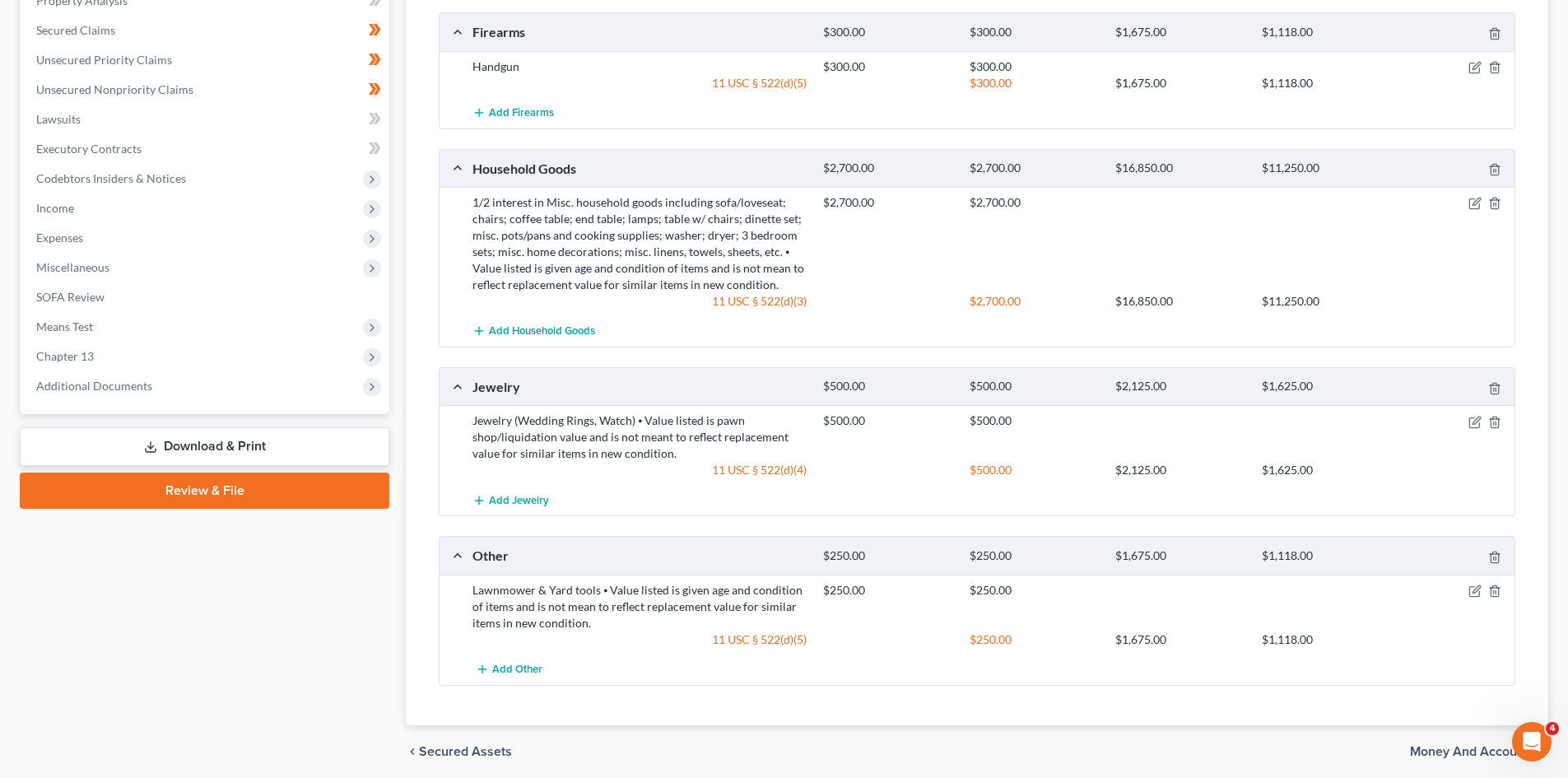
scroll to position [693, 0]
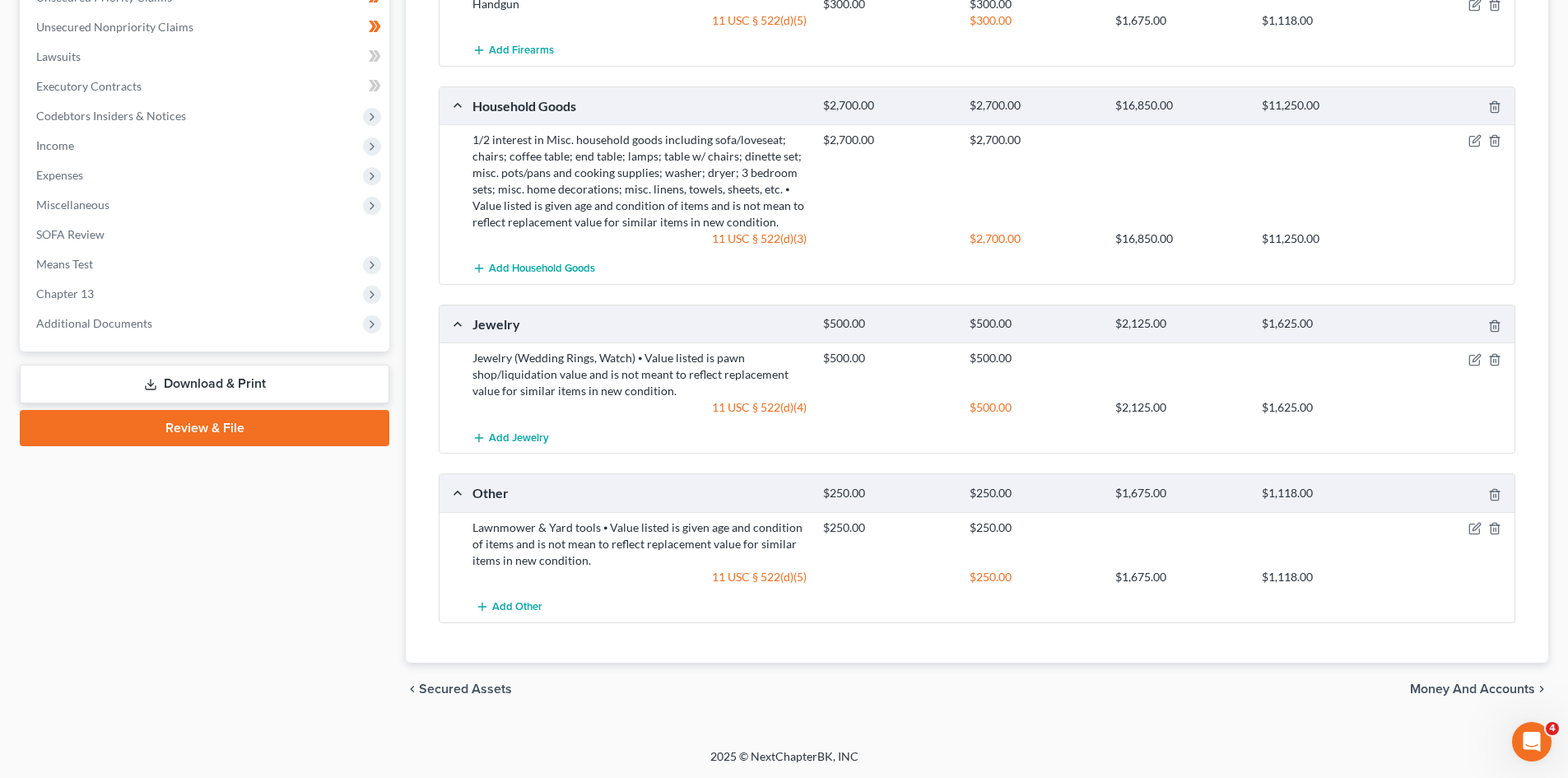
drag, startPoint x: 364, startPoint y: 547, endPoint x: 600, endPoint y: 563, distance: 236.5
click at [364, 547] on div "Case Dashboard Payments Invoices Payments Payments Credit Report Client Profile" at bounding box center [205, 90] width 387 height 1250
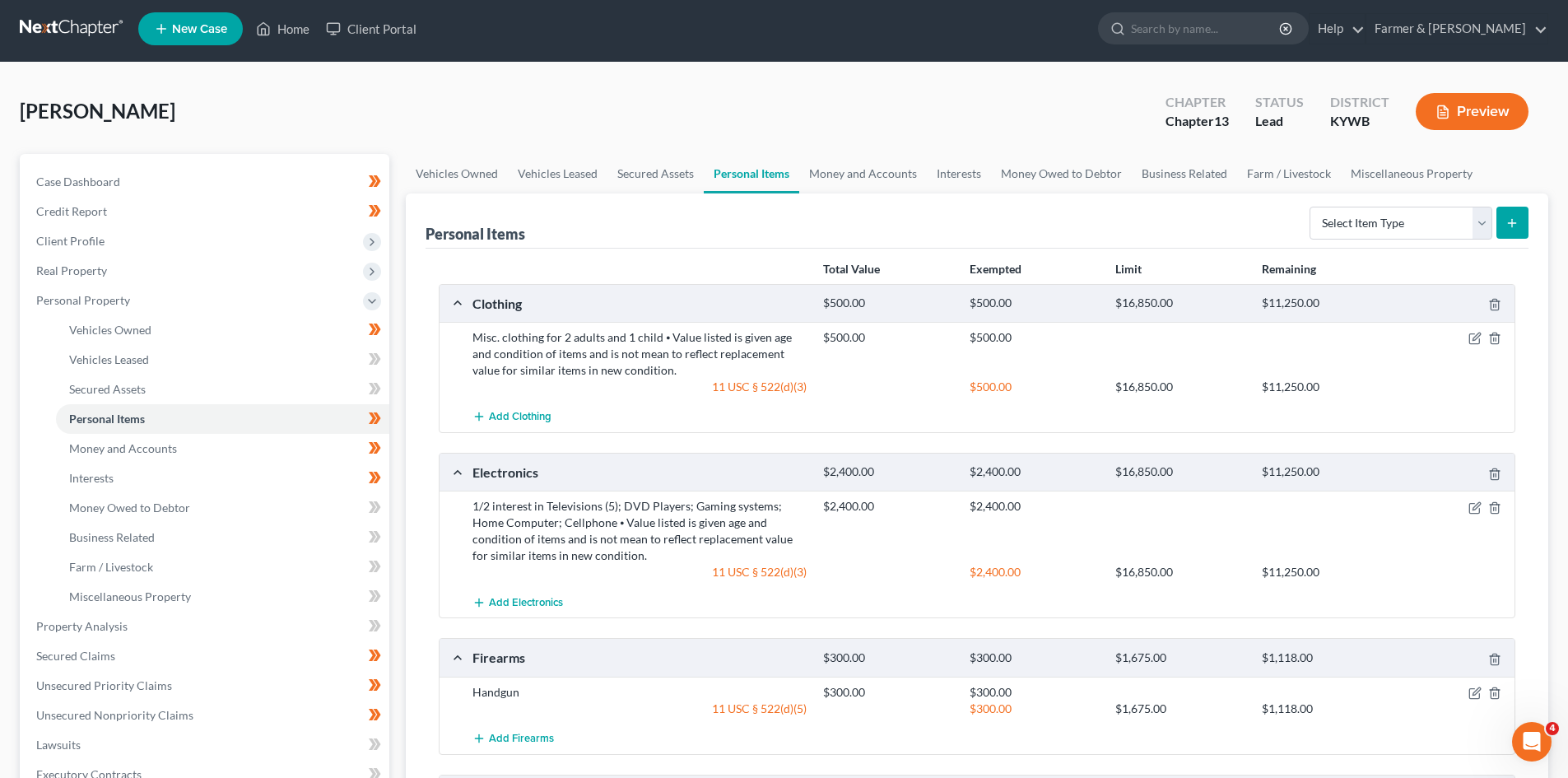
scroll to position [0, 0]
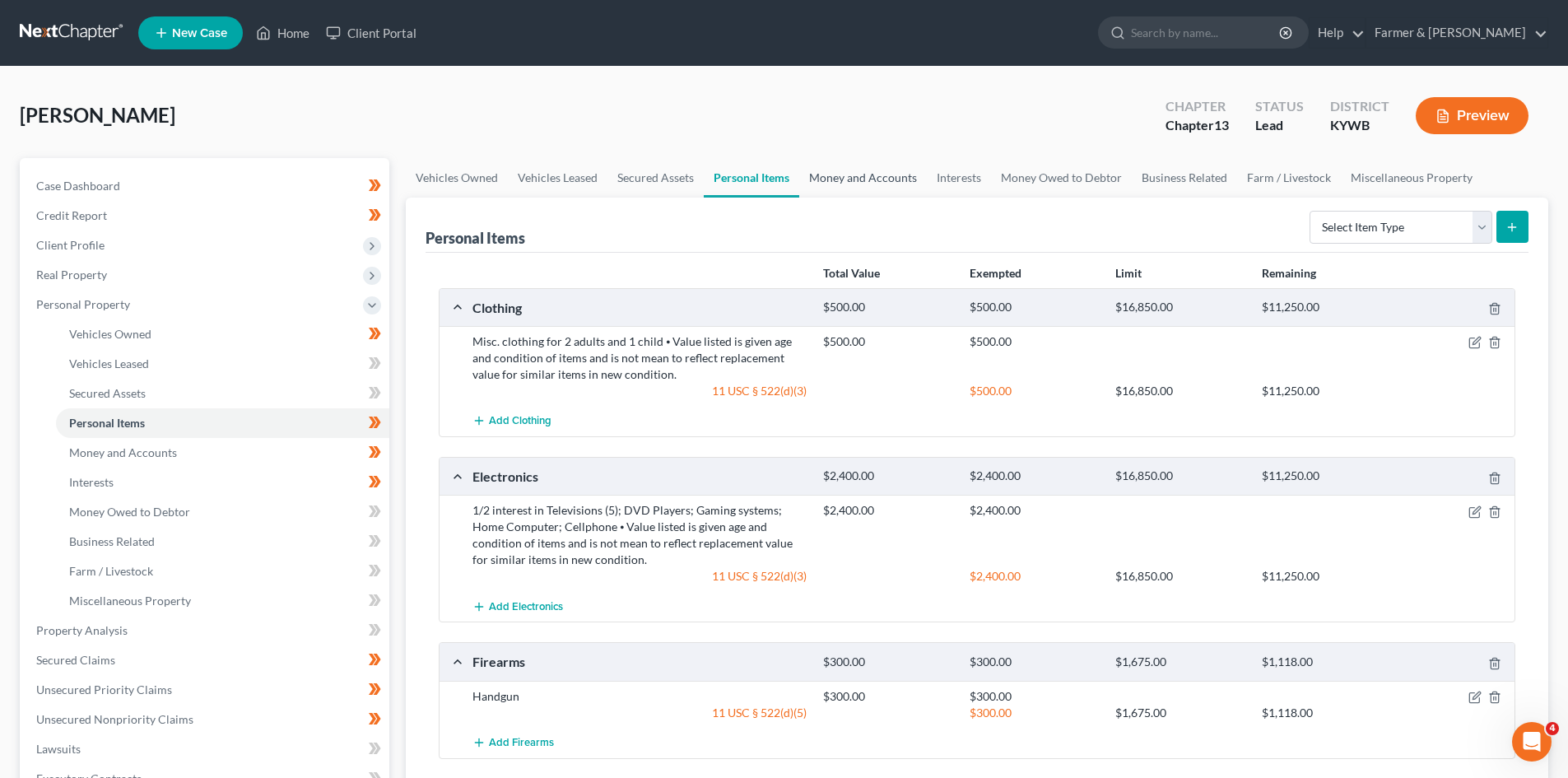
click at [826, 175] on link "Money and Accounts" at bounding box center [863, 178] width 128 height 40
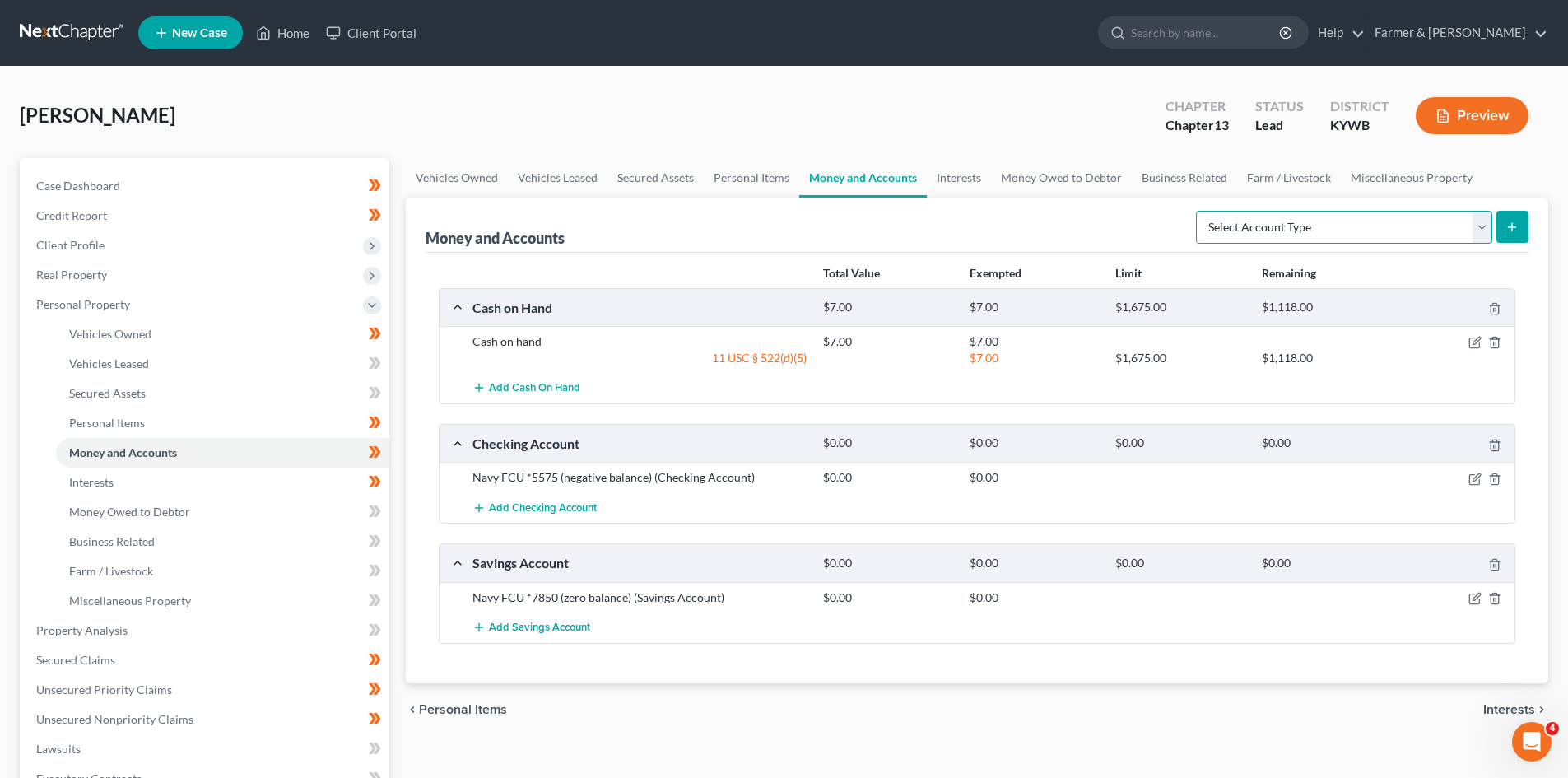
drag, startPoint x: 1392, startPoint y: 235, endPoint x: 1378, endPoint y: 242, distance: 15.7
click at [1392, 235] on select "Select Account Type Brokerage Cash on Hand Certificates of Deposit Checking Acc…" at bounding box center [1344, 227] width 297 height 33
select select "money_market"
click at [1200, 211] on select "Select Account Type Brokerage Cash on Hand Certificates of Deposit Checking Acc…" at bounding box center [1344, 227] width 297 height 33
click at [1508, 218] on button "submit" at bounding box center [1512, 226] width 32 height 32
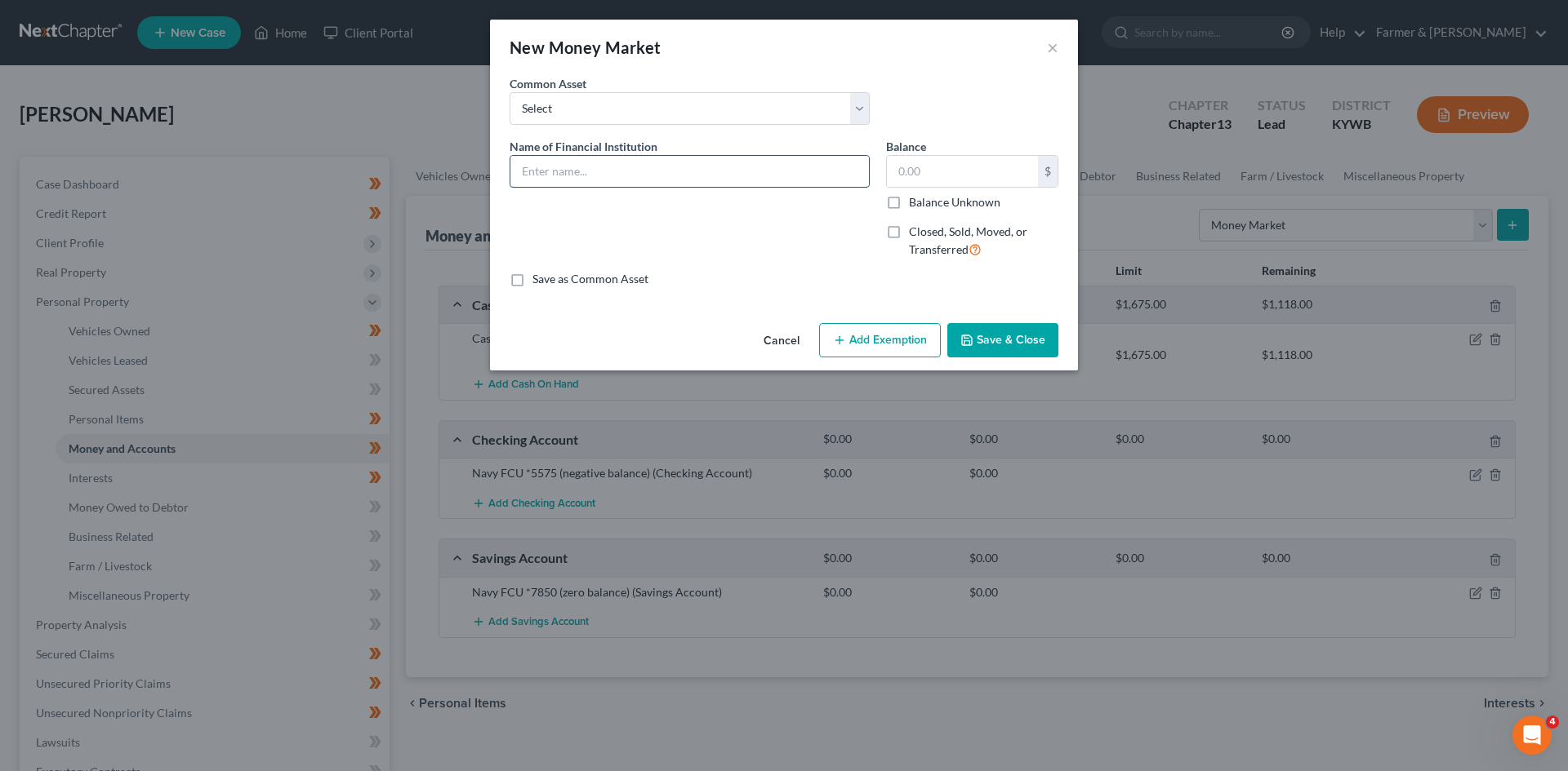
click at [622, 165] on input "text" at bounding box center [689, 171] width 358 height 31
type input "CashApp (zero balance)"
click at [1029, 336] on button "Save & Close" at bounding box center [1002, 340] width 111 height 34
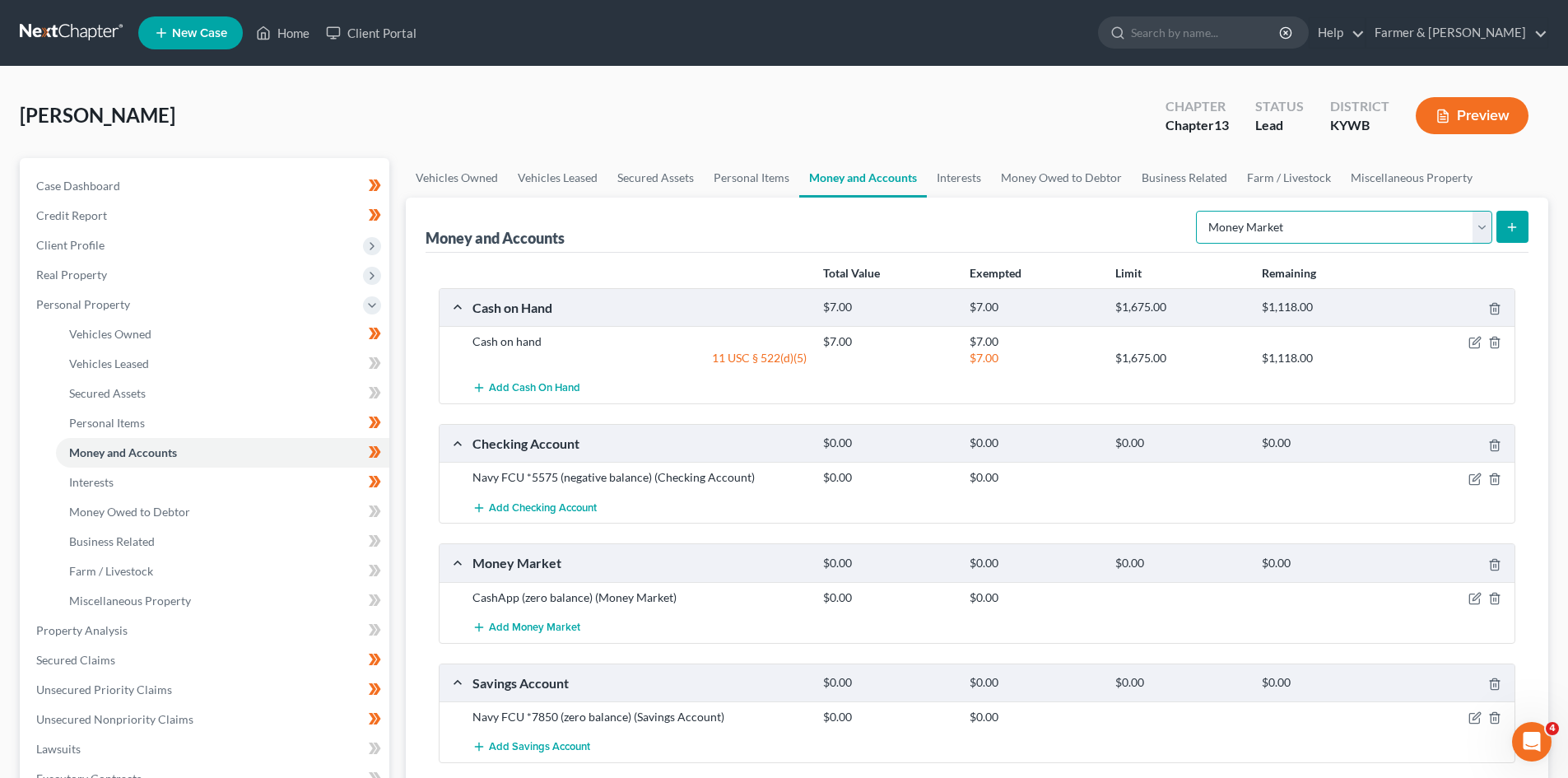
drag, startPoint x: 1478, startPoint y: 231, endPoint x: 1443, endPoint y: 241, distance: 36.4
click at [1478, 231] on select "Select Account Type Brokerage Cash on Hand Certificates of Deposit Checking Acc…" at bounding box center [1344, 227] width 297 height 33
click at [1200, 211] on select "Select Account Type Brokerage Cash on Hand Certificates of Deposit Checking Acc…" at bounding box center [1344, 227] width 297 height 33
click at [1508, 229] on icon "submit" at bounding box center [1512, 227] width 14 height 14
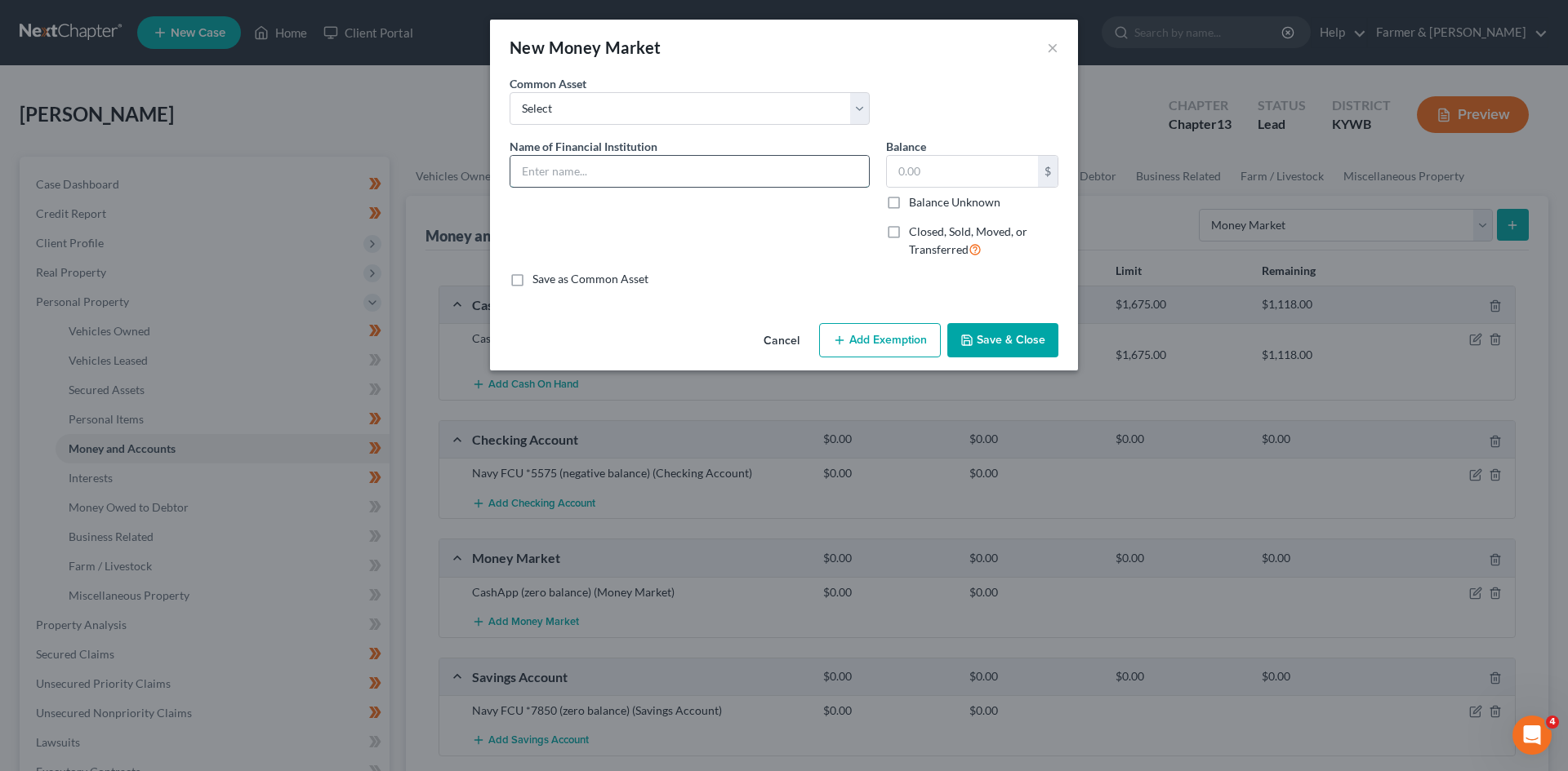
click at [679, 177] on input "text" at bounding box center [689, 171] width 358 height 31
type input "PayPal (zero balance)"
click at [983, 345] on button "Save & Close" at bounding box center [1002, 340] width 111 height 34
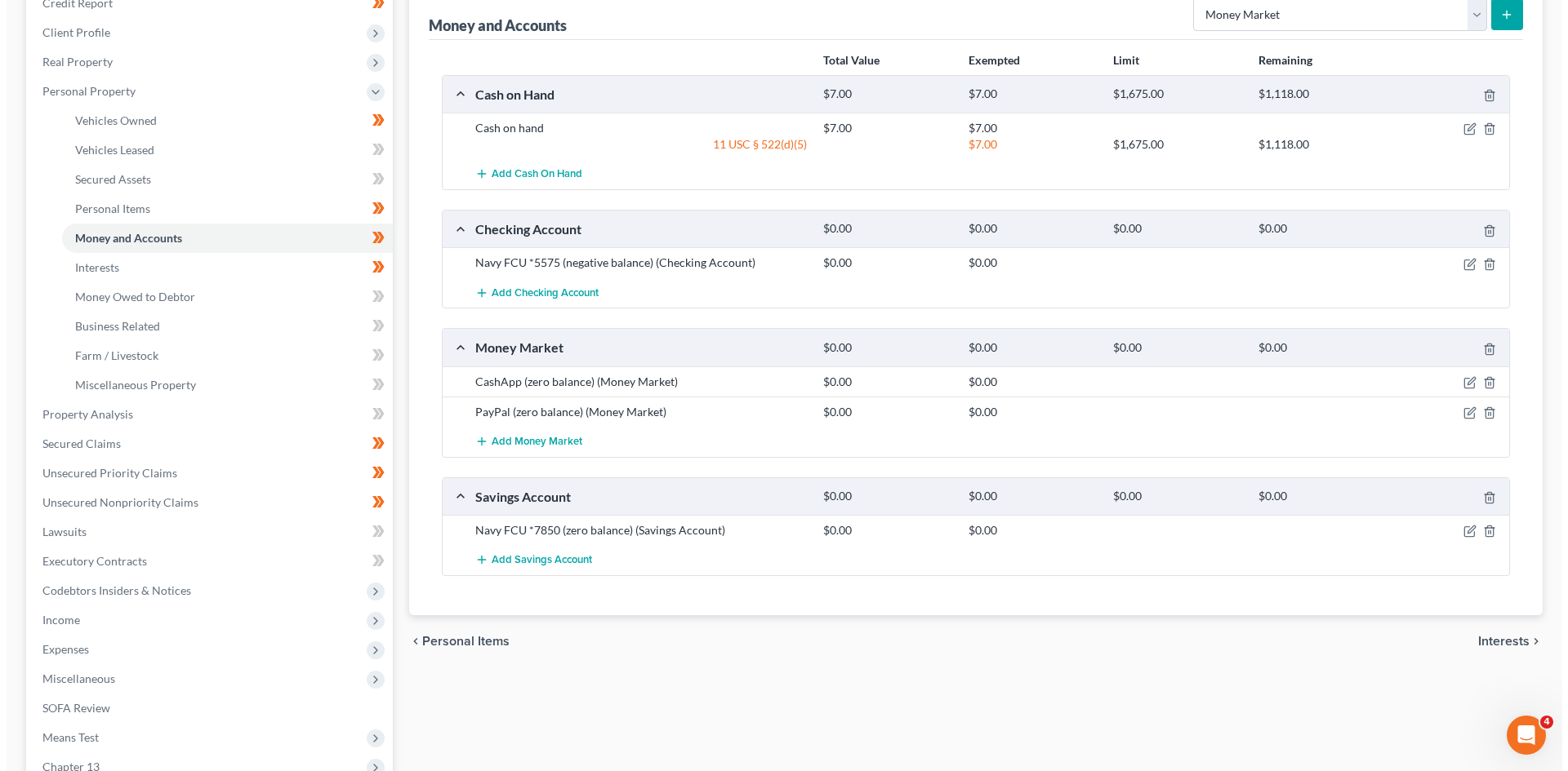
scroll to position [175, 0]
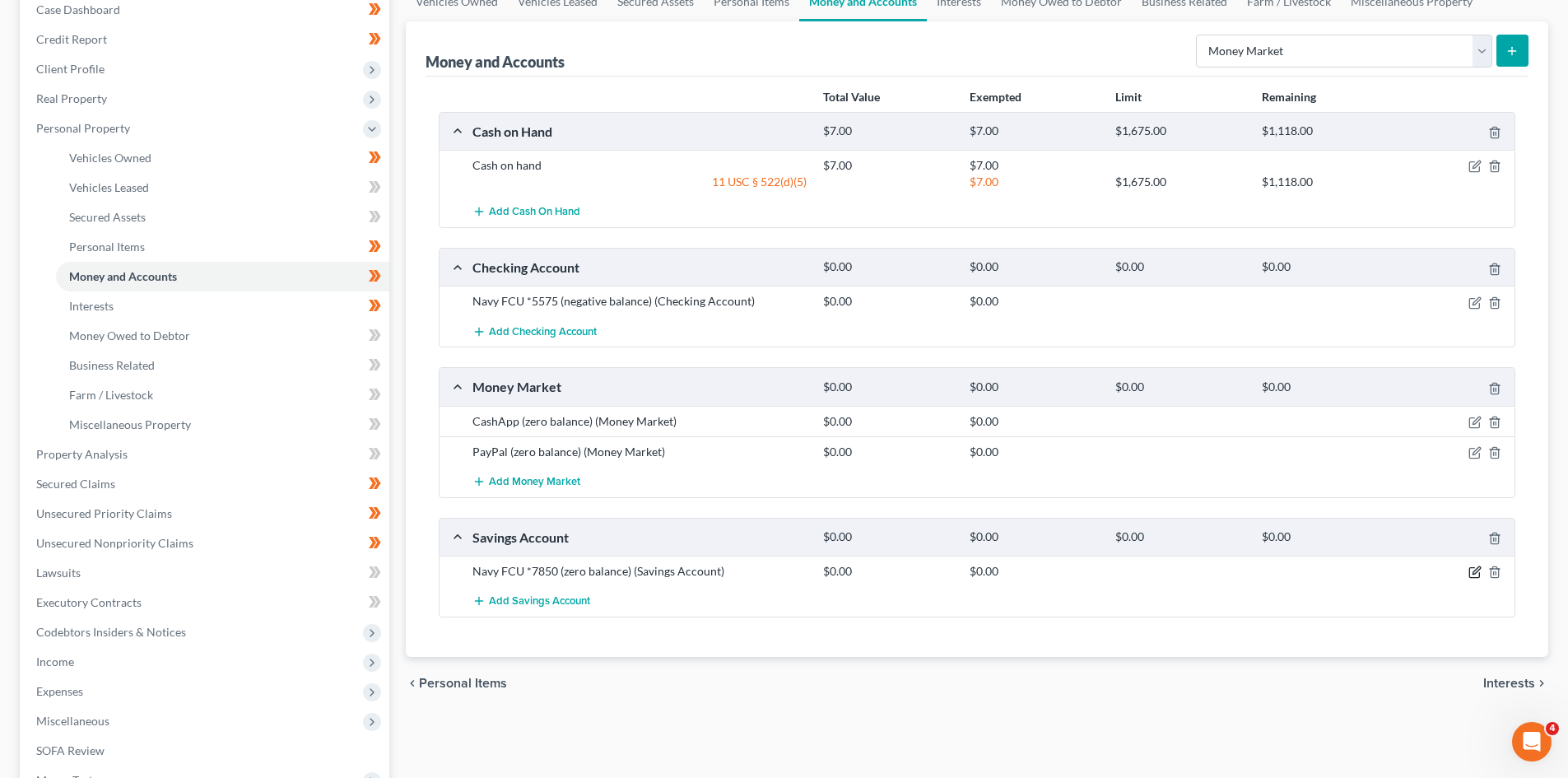
click at [1475, 568] on icon "button" at bounding box center [1474, 573] width 10 height 10
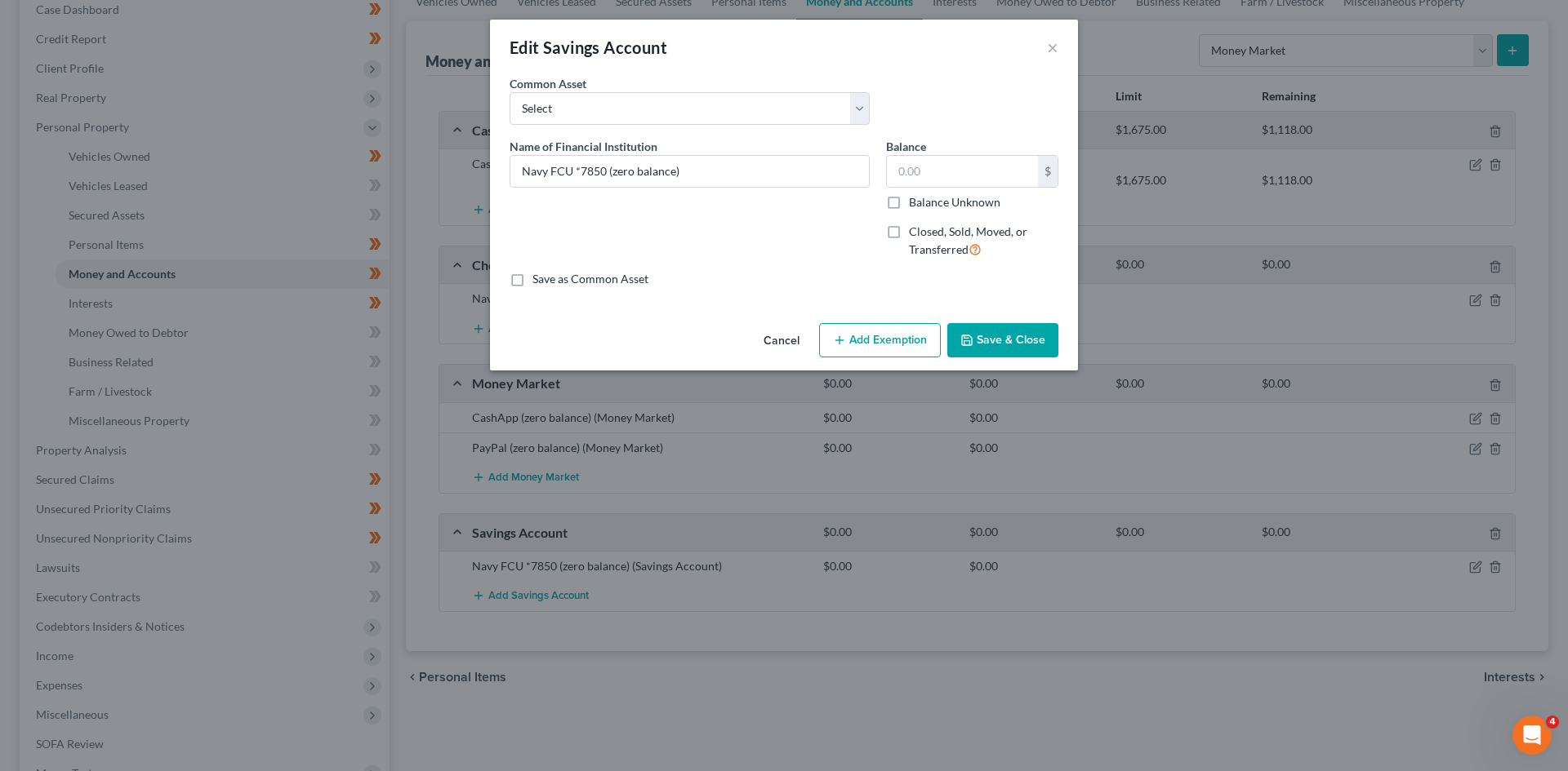
click at [803, 335] on button "Cancel" at bounding box center [781, 341] width 62 height 32
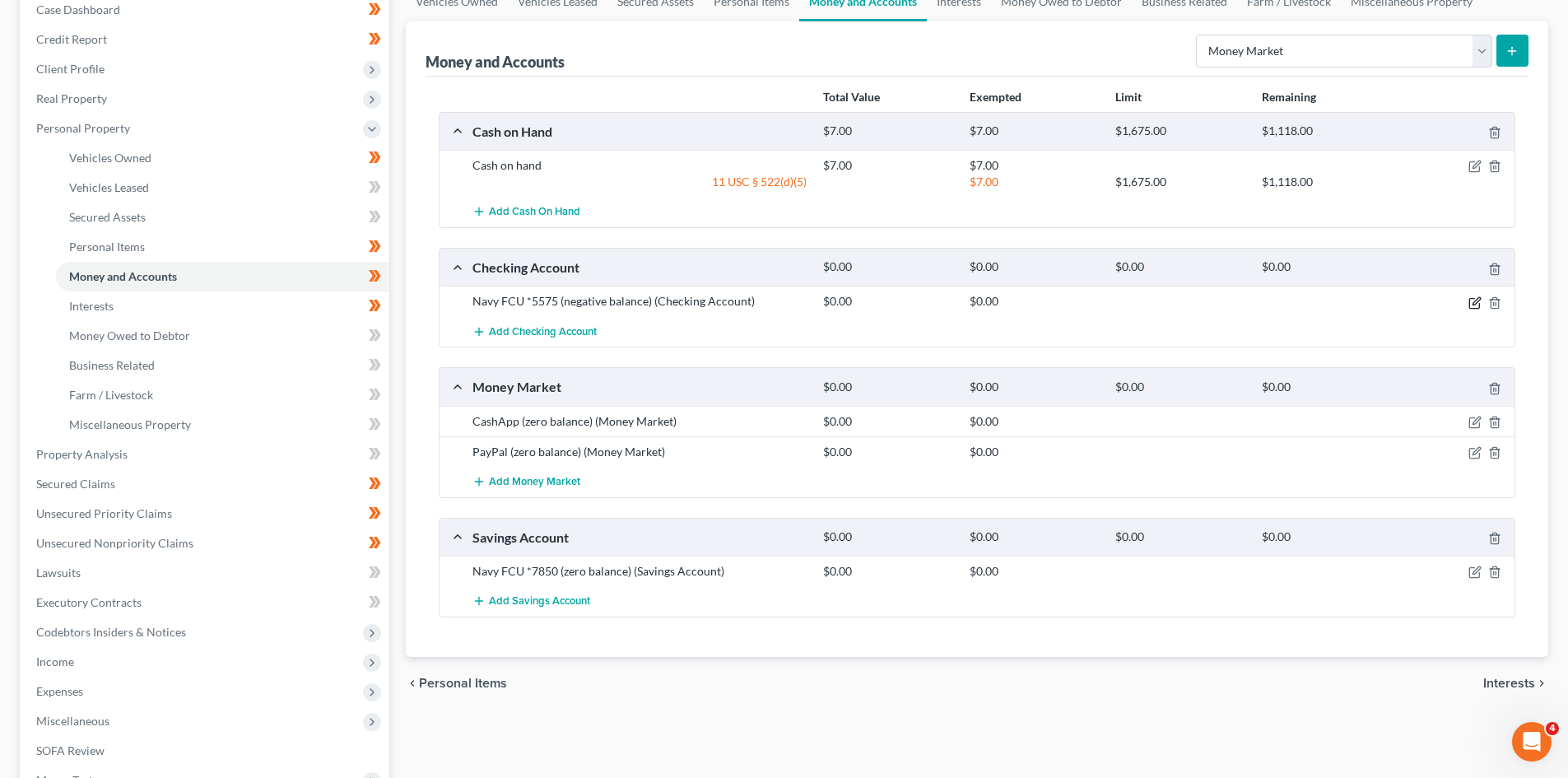
click at [1472, 306] on icon "button" at bounding box center [1475, 303] width 14 height 14
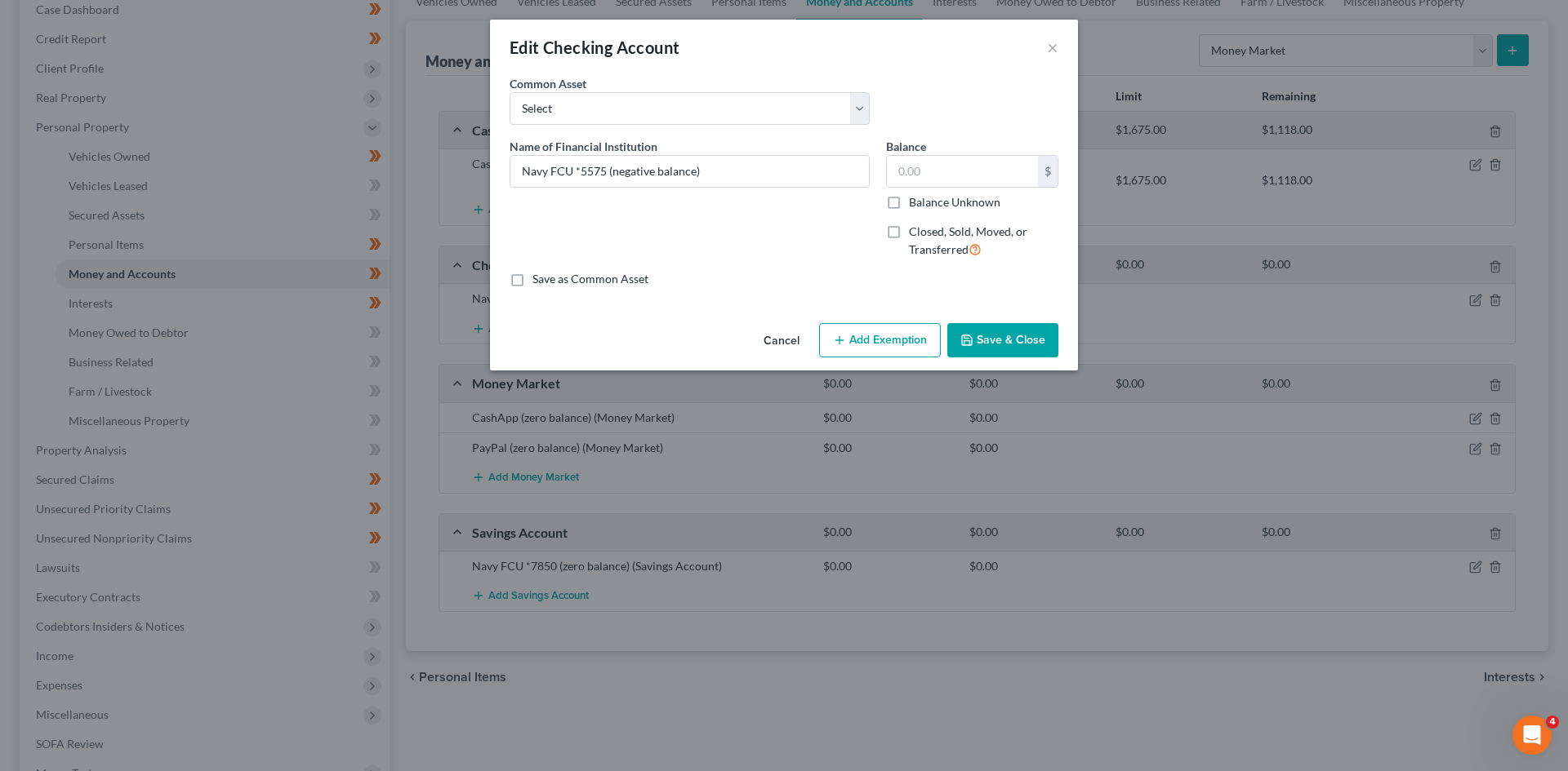
click at [775, 330] on button "Cancel" at bounding box center [781, 341] width 62 height 32
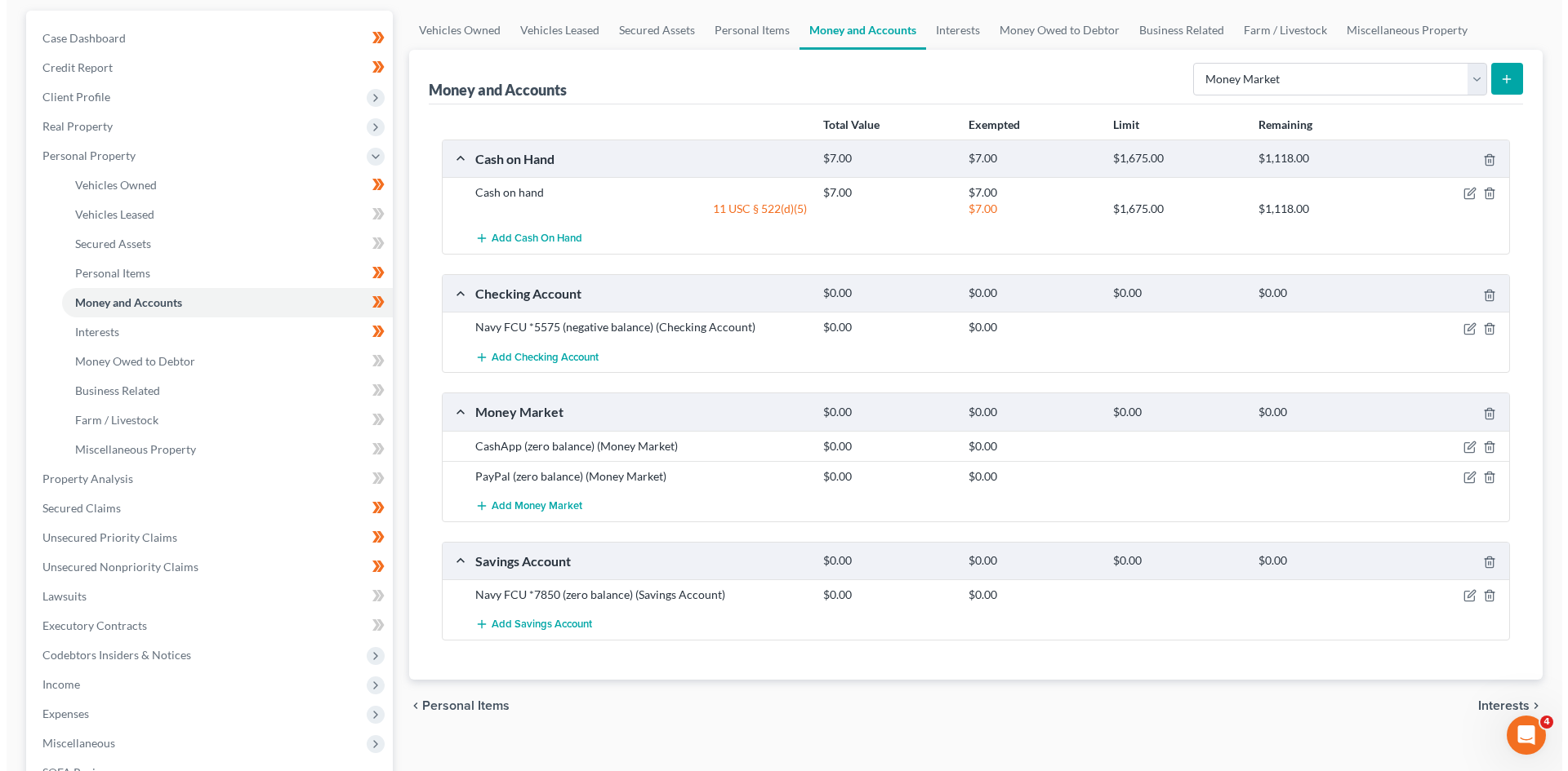
scroll to position [0, 0]
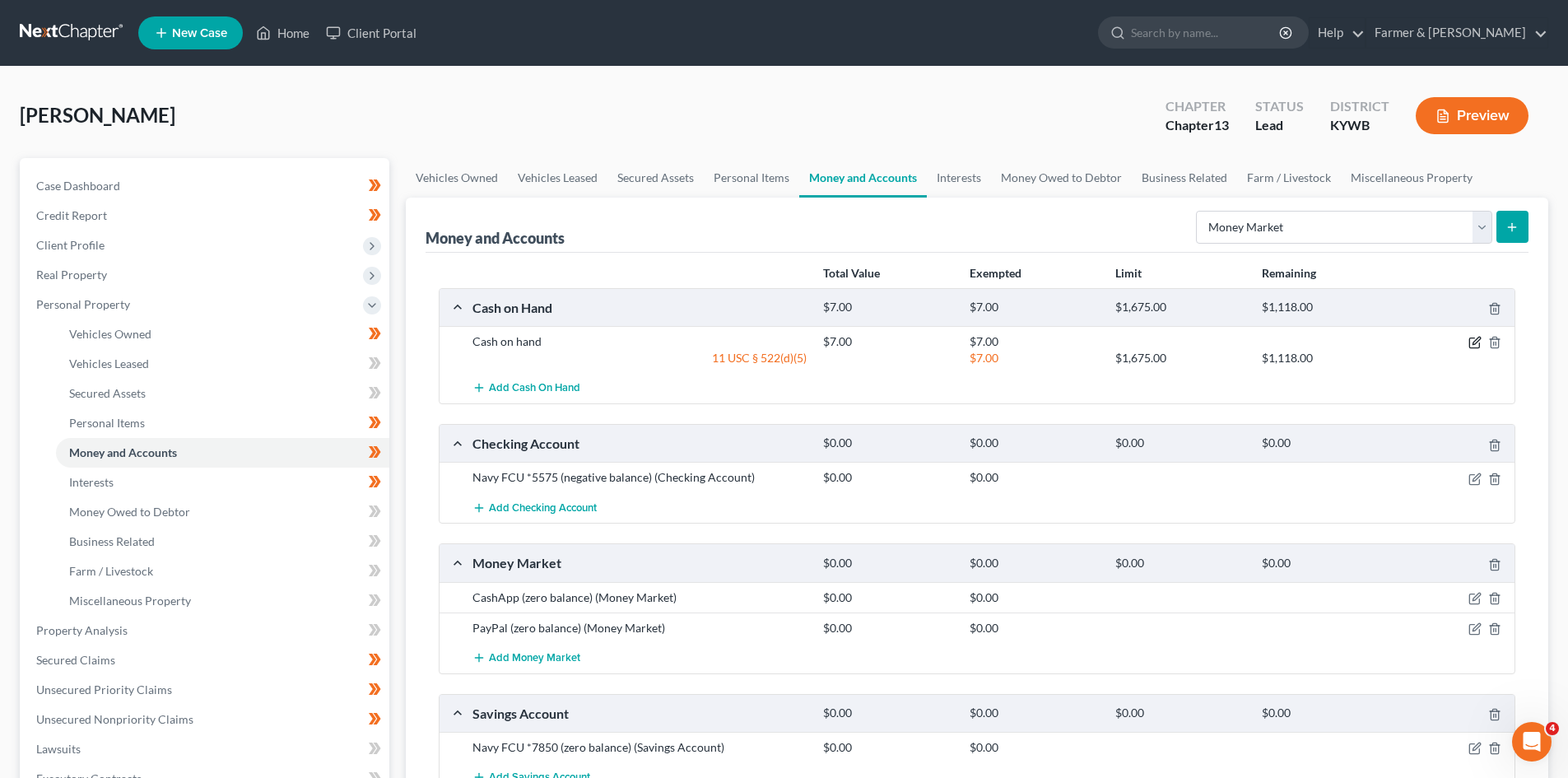
click at [1471, 347] on icon "button" at bounding box center [1475, 342] width 14 height 14
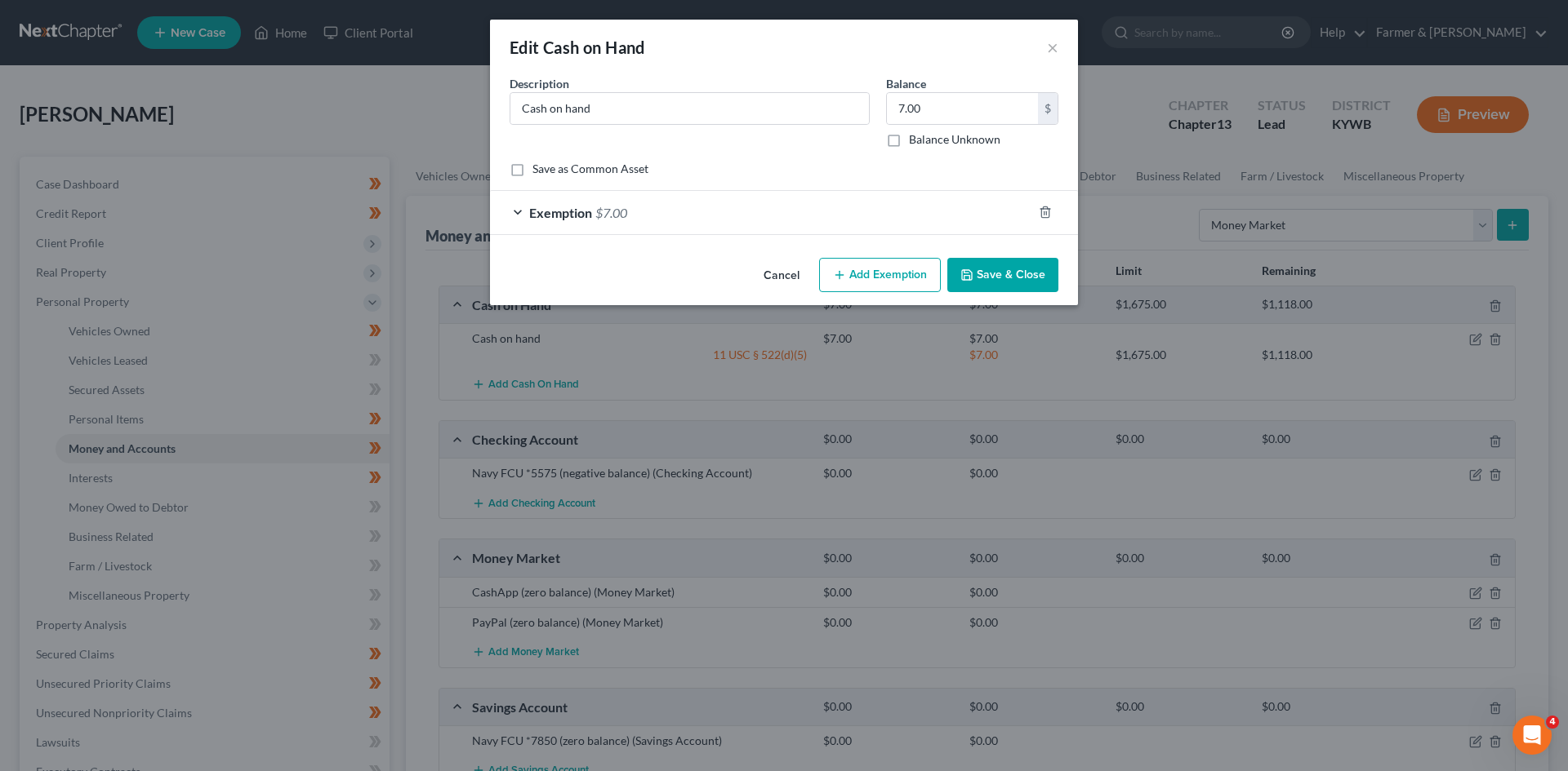
click at [768, 233] on div "Exemption $7.00" at bounding box center [761, 212] width 542 height 43
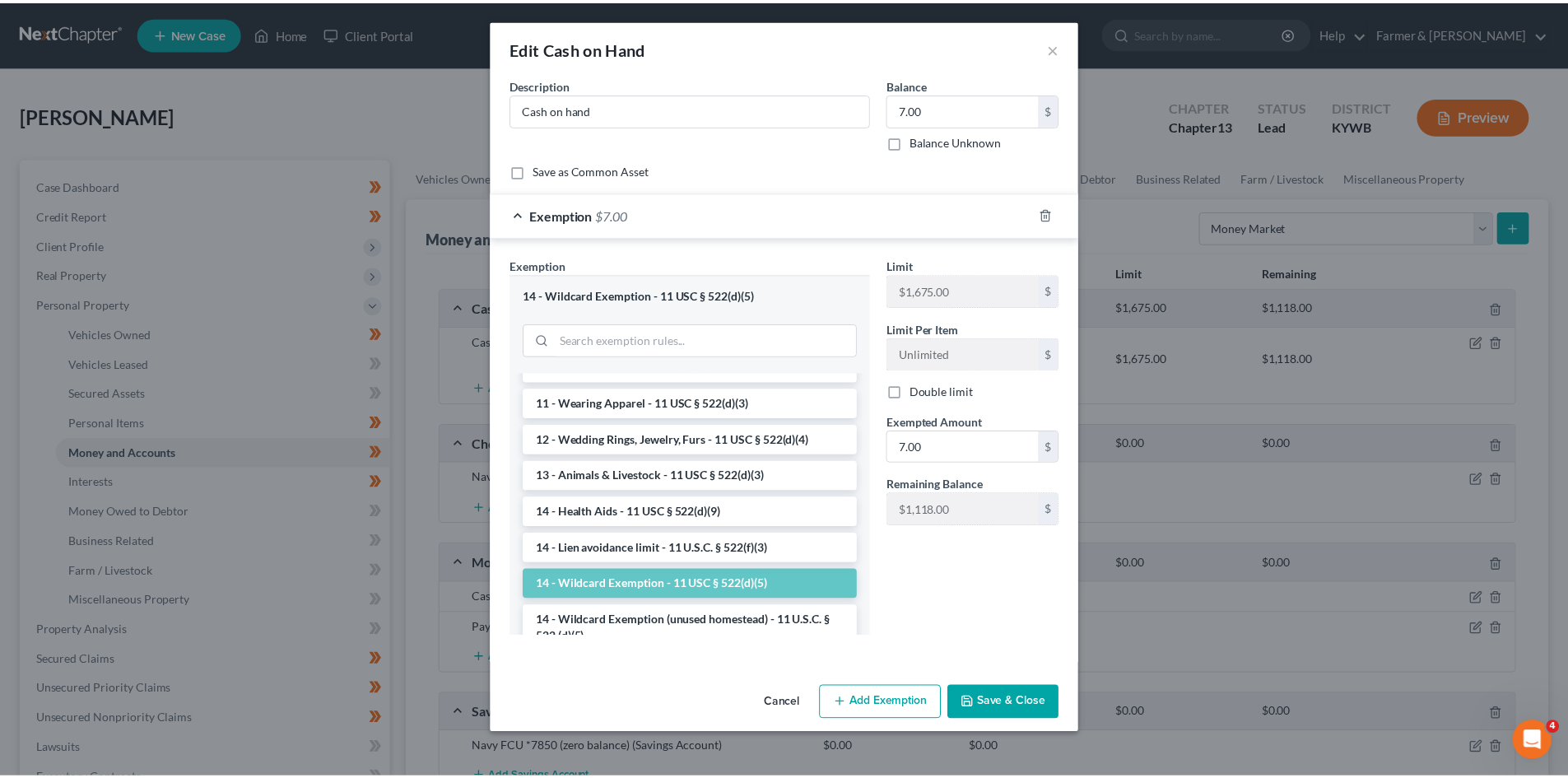
scroll to position [247, 0]
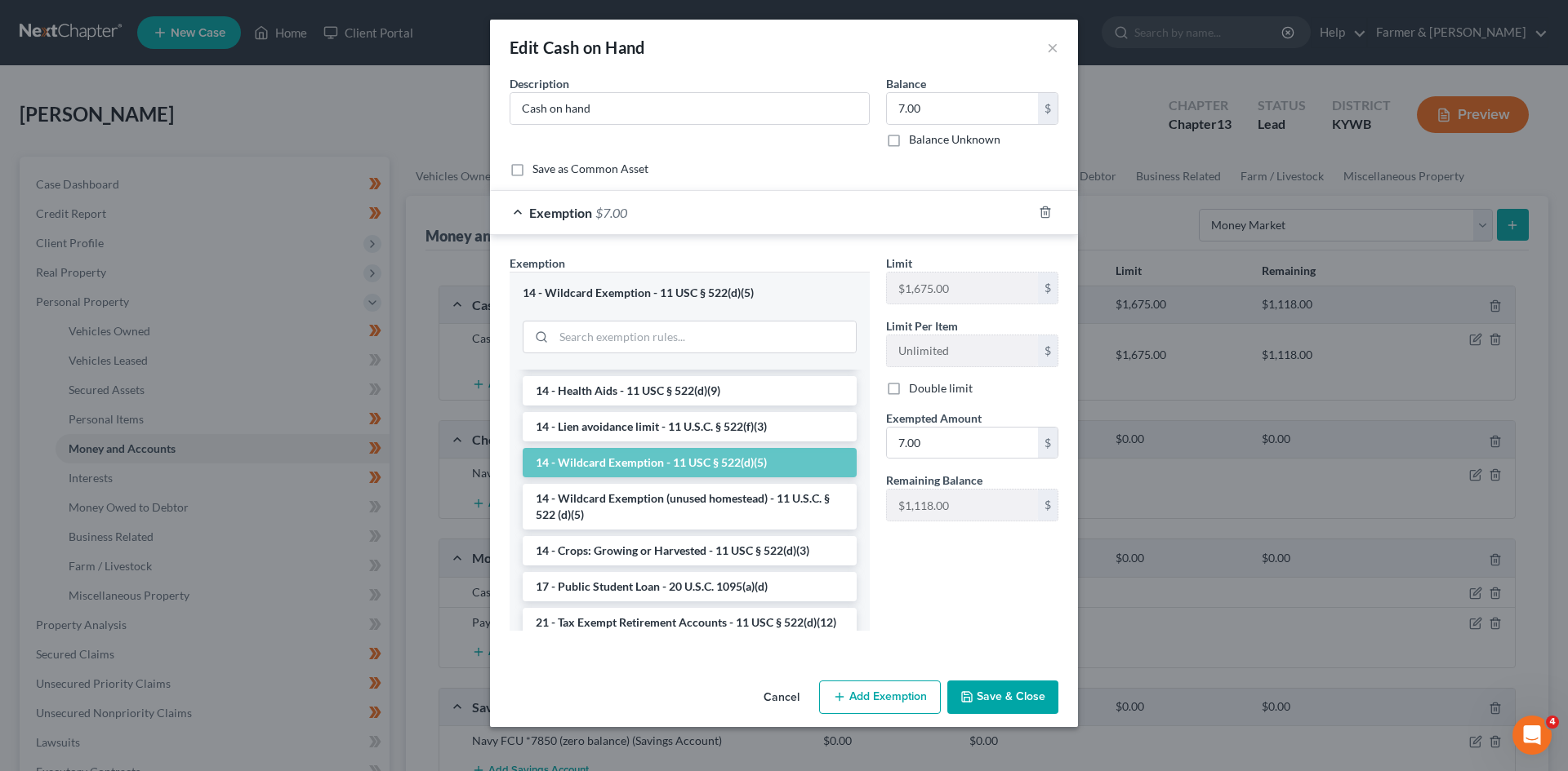
click at [794, 682] on button "Cancel" at bounding box center [781, 698] width 62 height 32
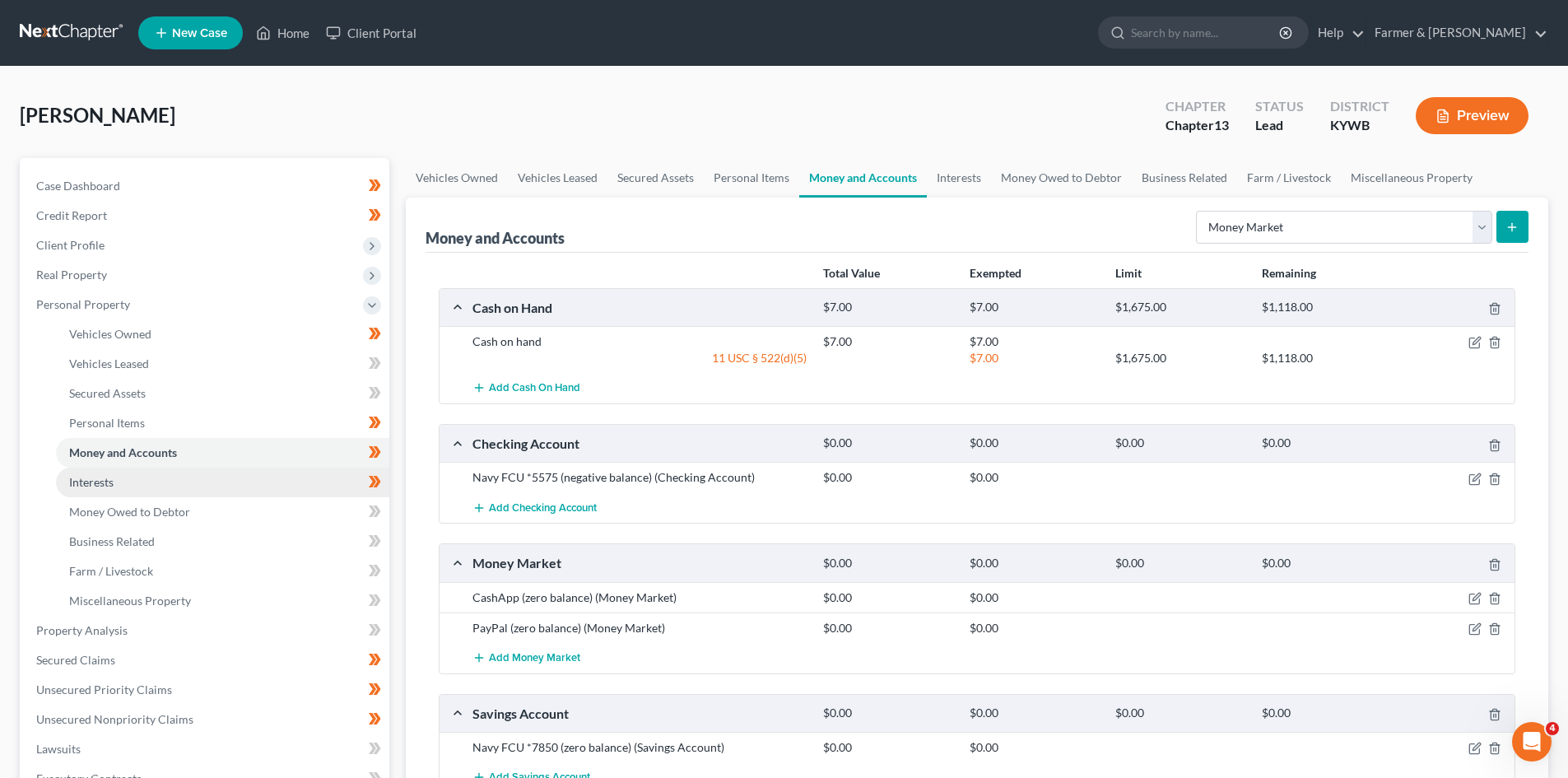
click at [357, 478] on link "Interests" at bounding box center [222, 482] width 333 height 30
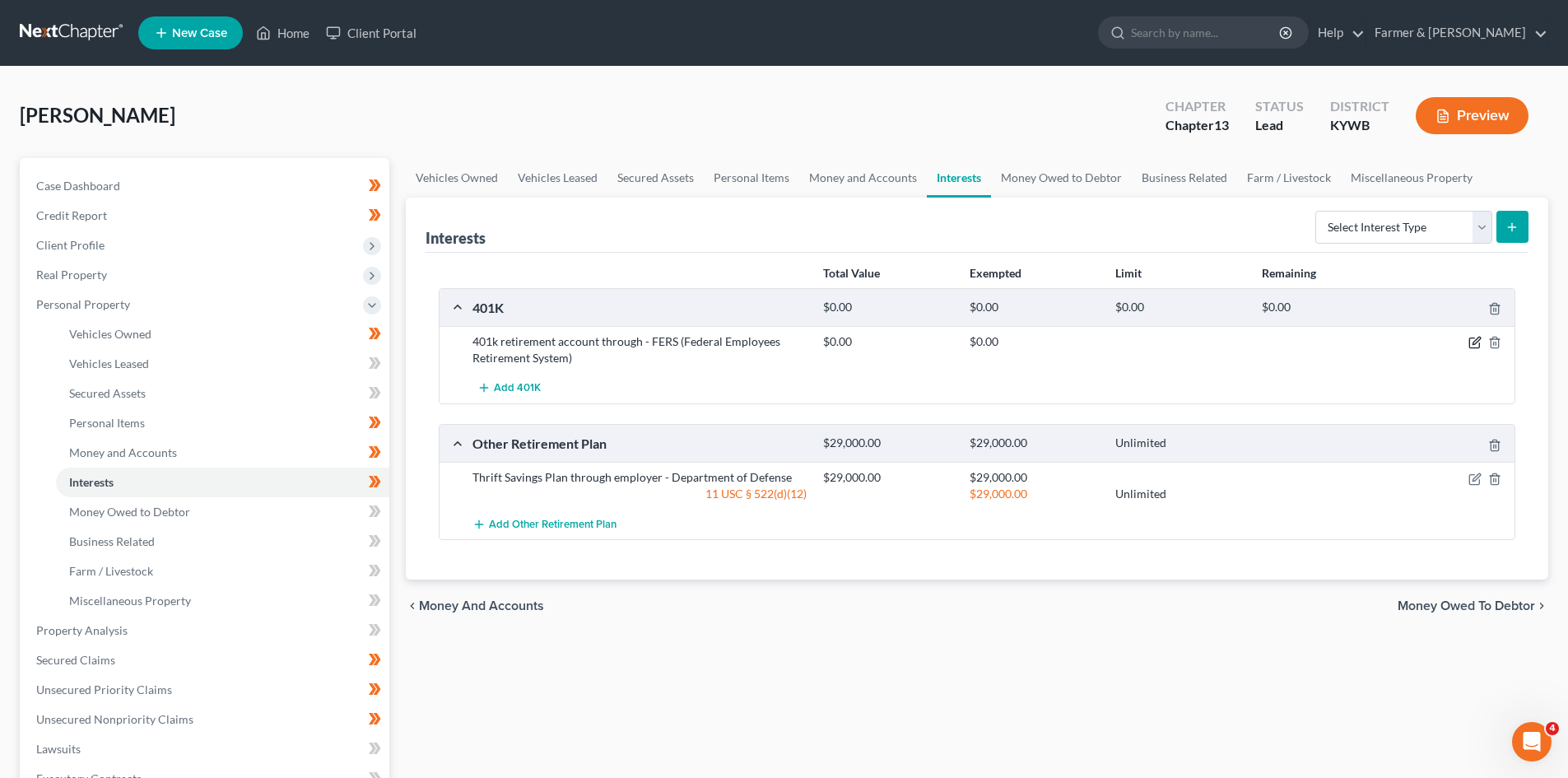
drag, startPoint x: 1473, startPoint y: 338, endPoint x: 1132, endPoint y: 347, distance: 341.1
click at [1473, 338] on icon "button" at bounding box center [1475, 342] width 14 height 14
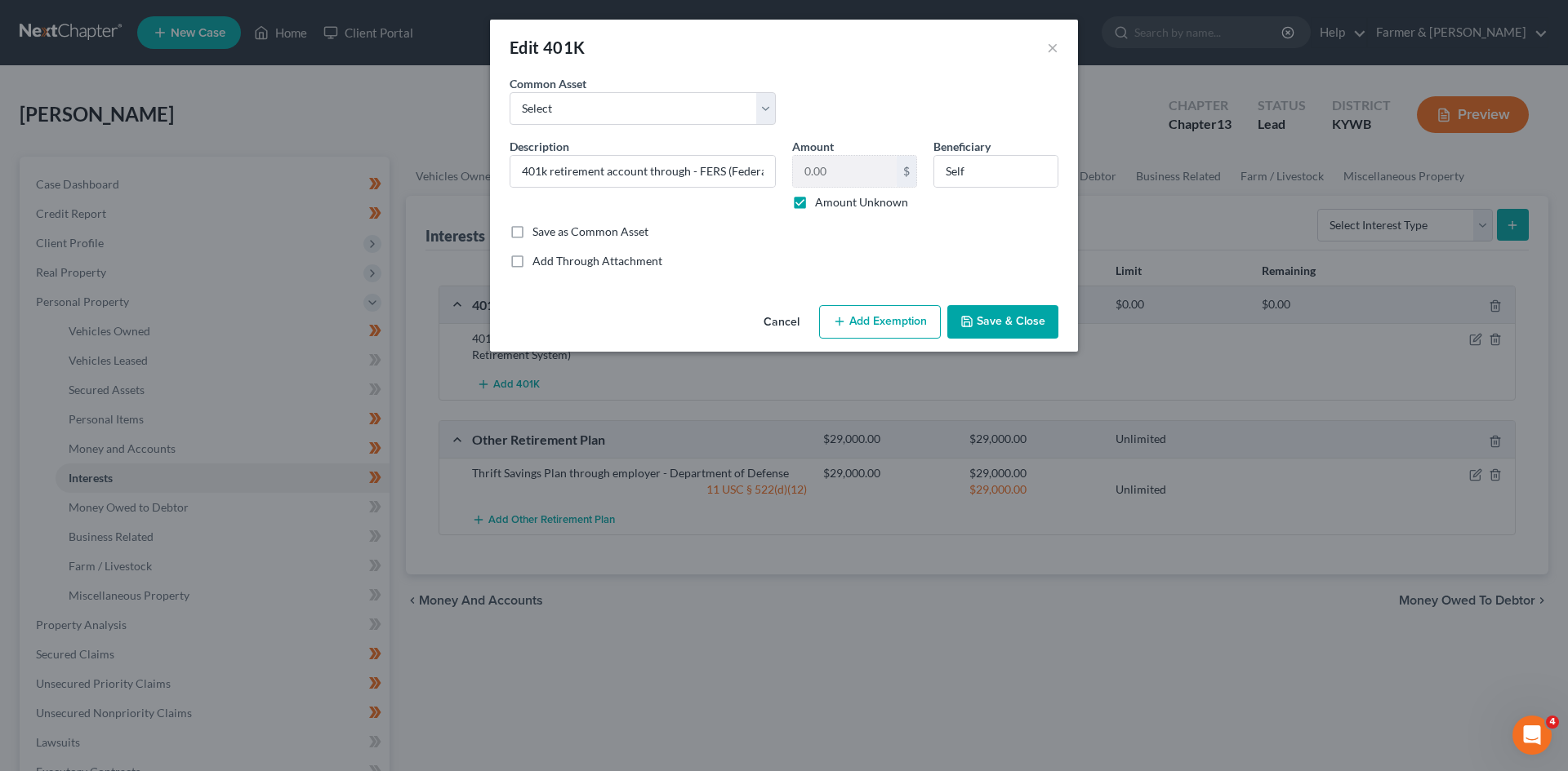
click at [815, 205] on label "Amount Unknown" at bounding box center [861, 202] width 93 height 16
click at [822, 205] on input "Amount Unknown" at bounding box center [827, 200] width 11 height 11
checkbox input "false"
type input "21,000.00"
click at [897, 339] on button "Add Exemption" at bounding box center [879, 322] width 122 height 34
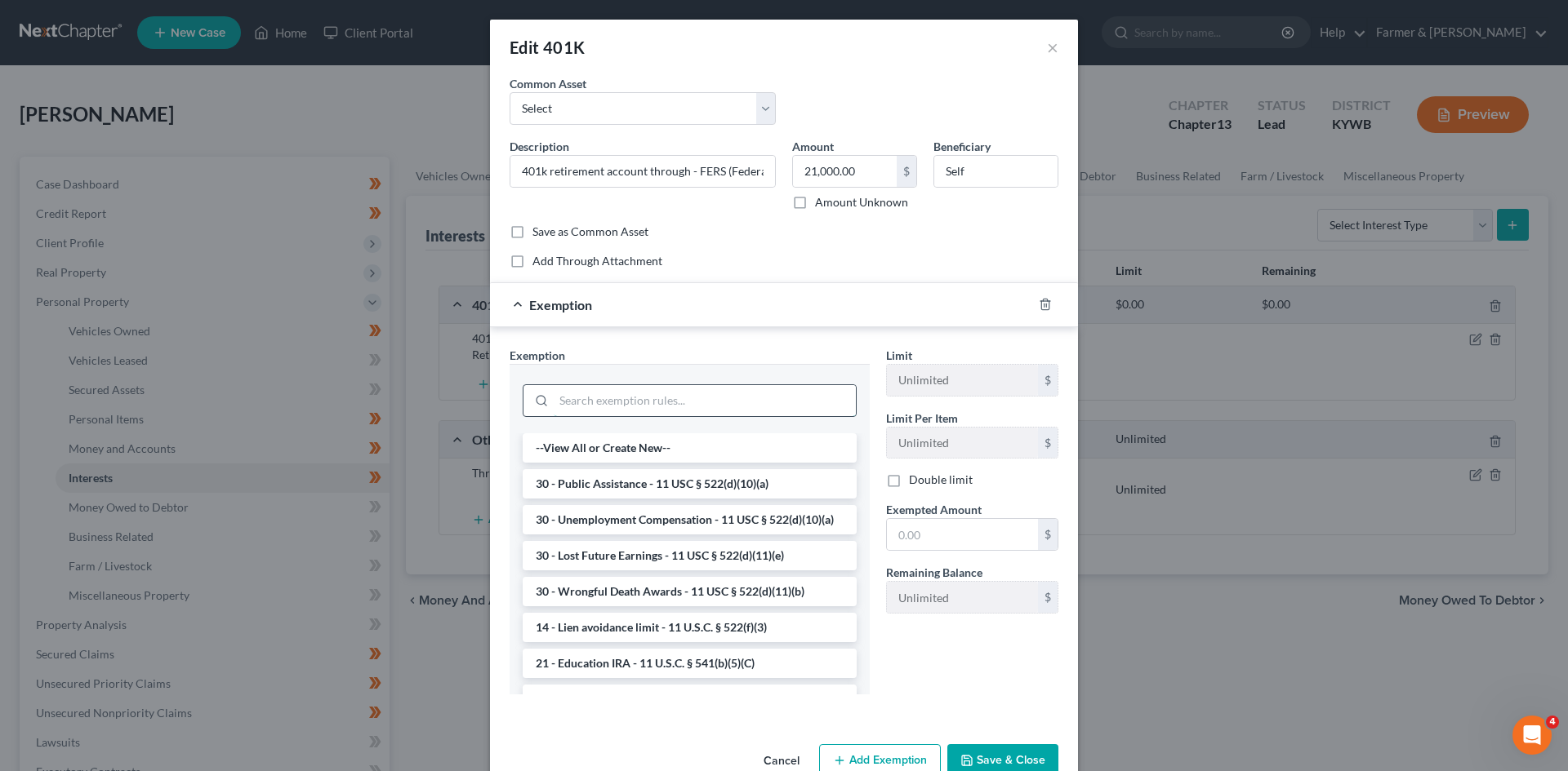
click at [653, 406] on input "search" at bounding box center [705, 400] width 302 height 31
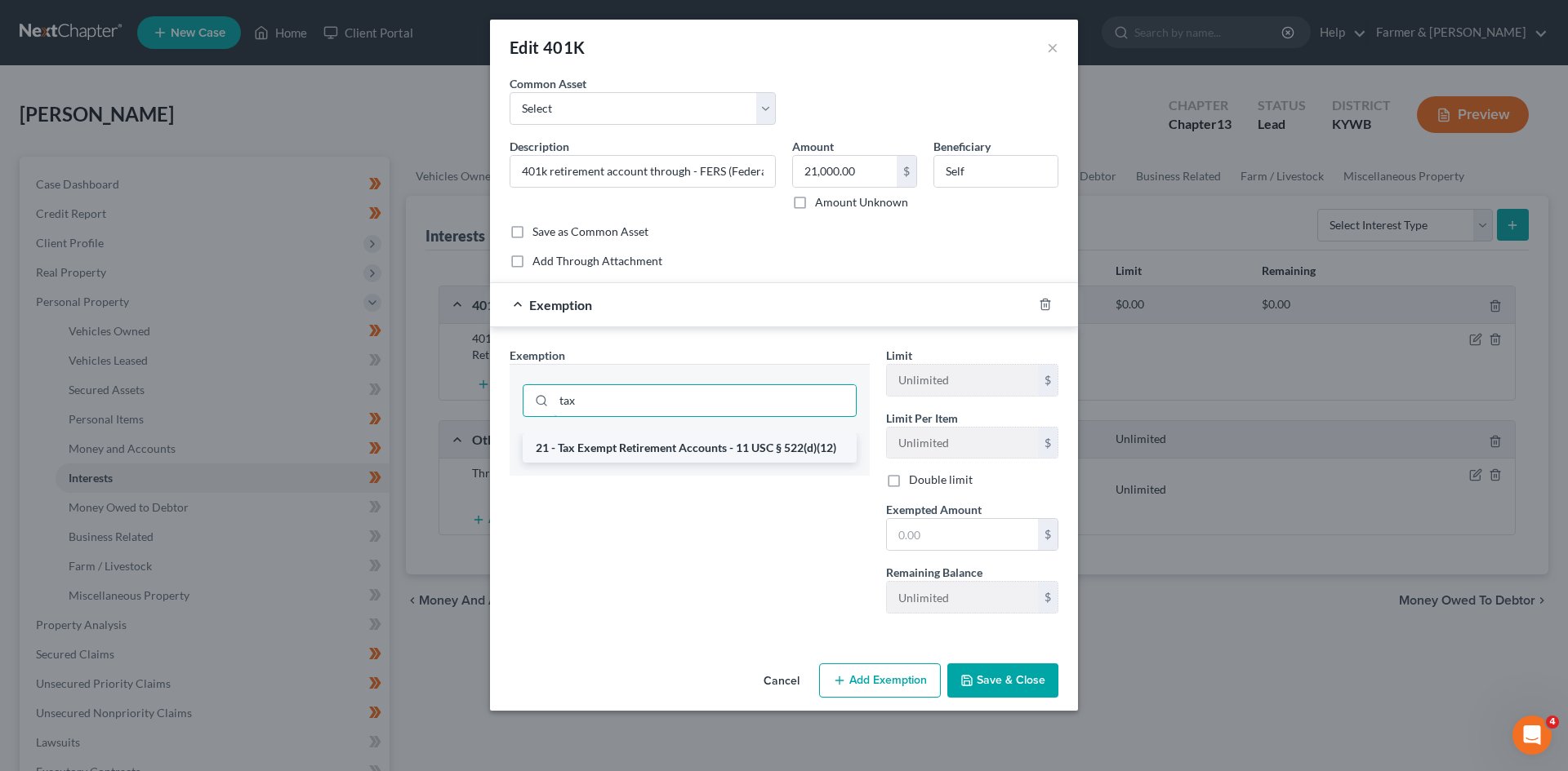
type input "tax"
click at [639, 443] on li "21 - Tax Exempt Retirement Accounts - 11 USC § 522(d)(12)" at bounding box center [689, 448] width 334 height 30
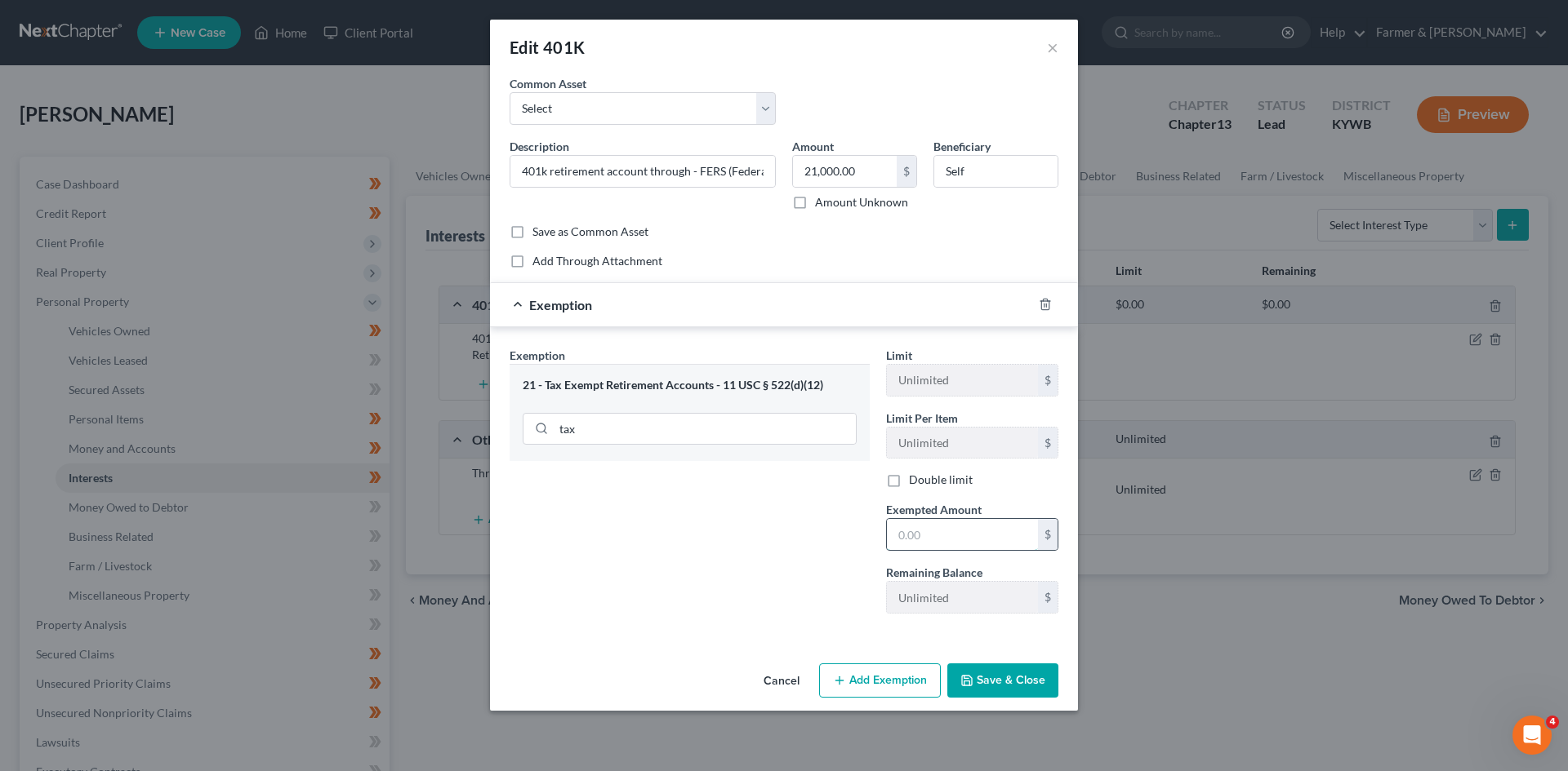
click at [953, 538] on input "text" at bounding box center [962, 534] width 151 height 31
type input "21,000.00"
click at [1033, 674] on button "Save & Close" at bounding box center [1002, 681] width 111 height 34
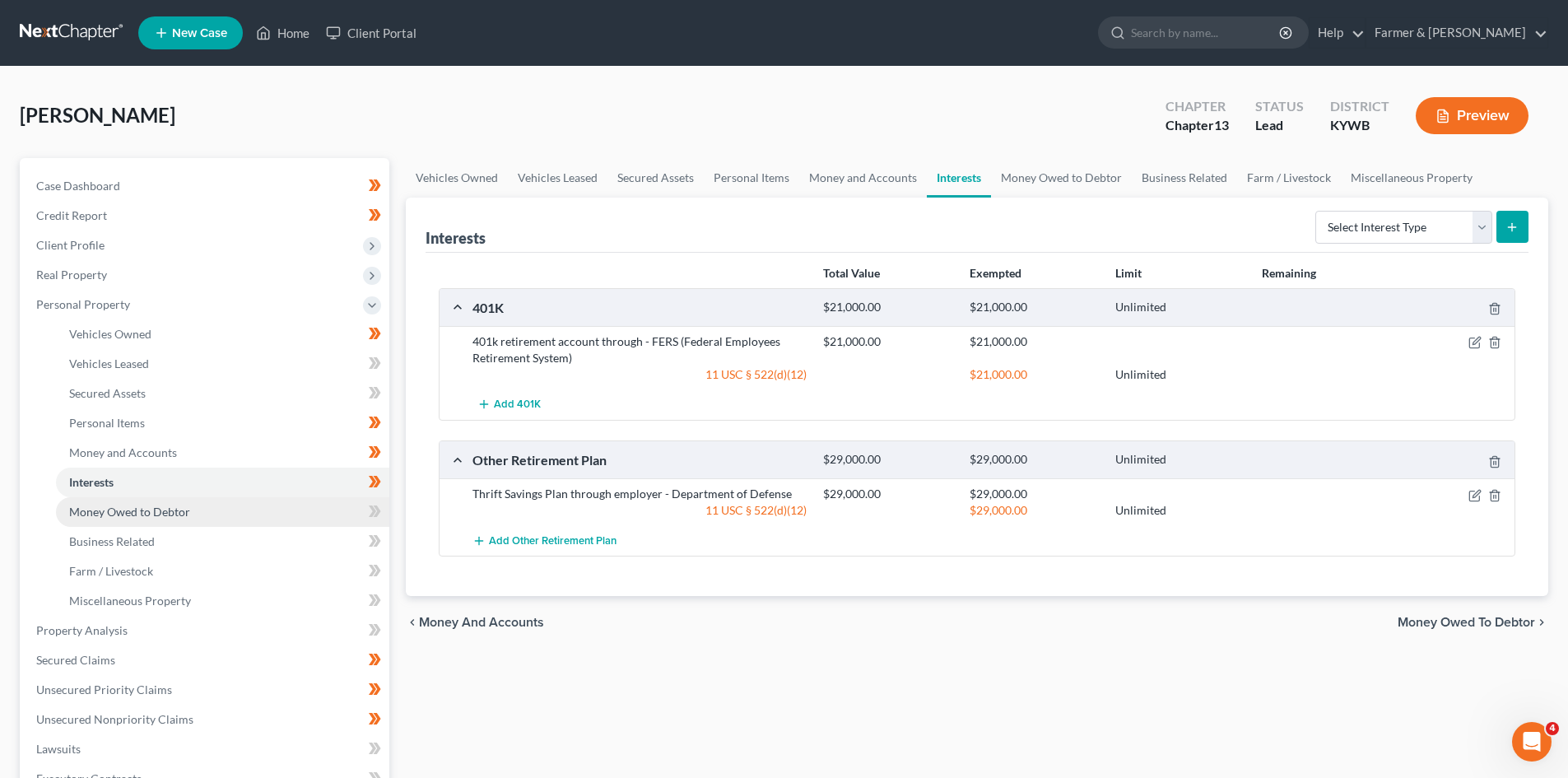
click at [275, 513] on link "Money Owed to Debtor" at bounding box center [222, 512] width 333 height 30
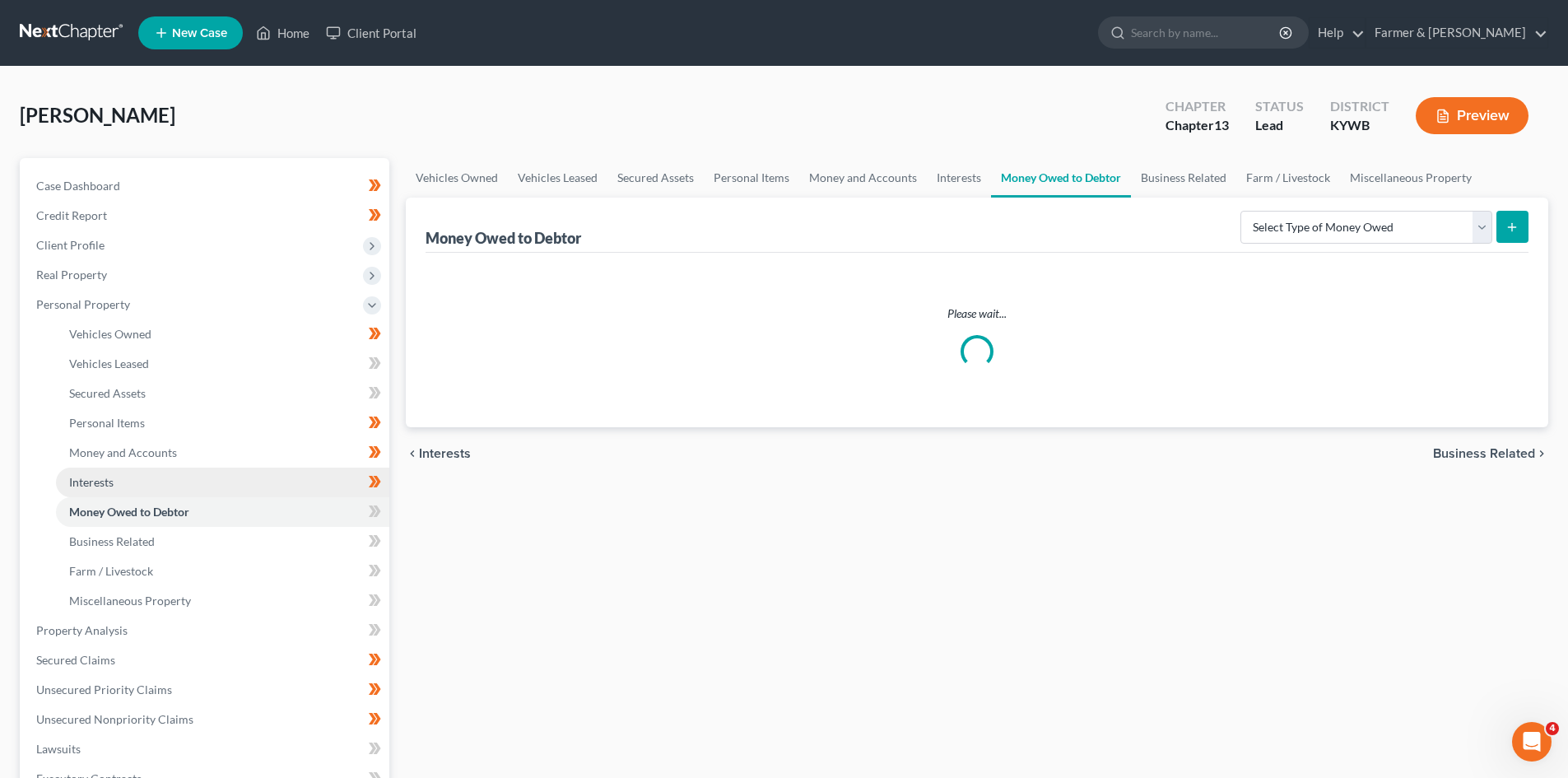
click at [256, 479] on link "Interests" at bounding box center [222, 482] width 333 height 30
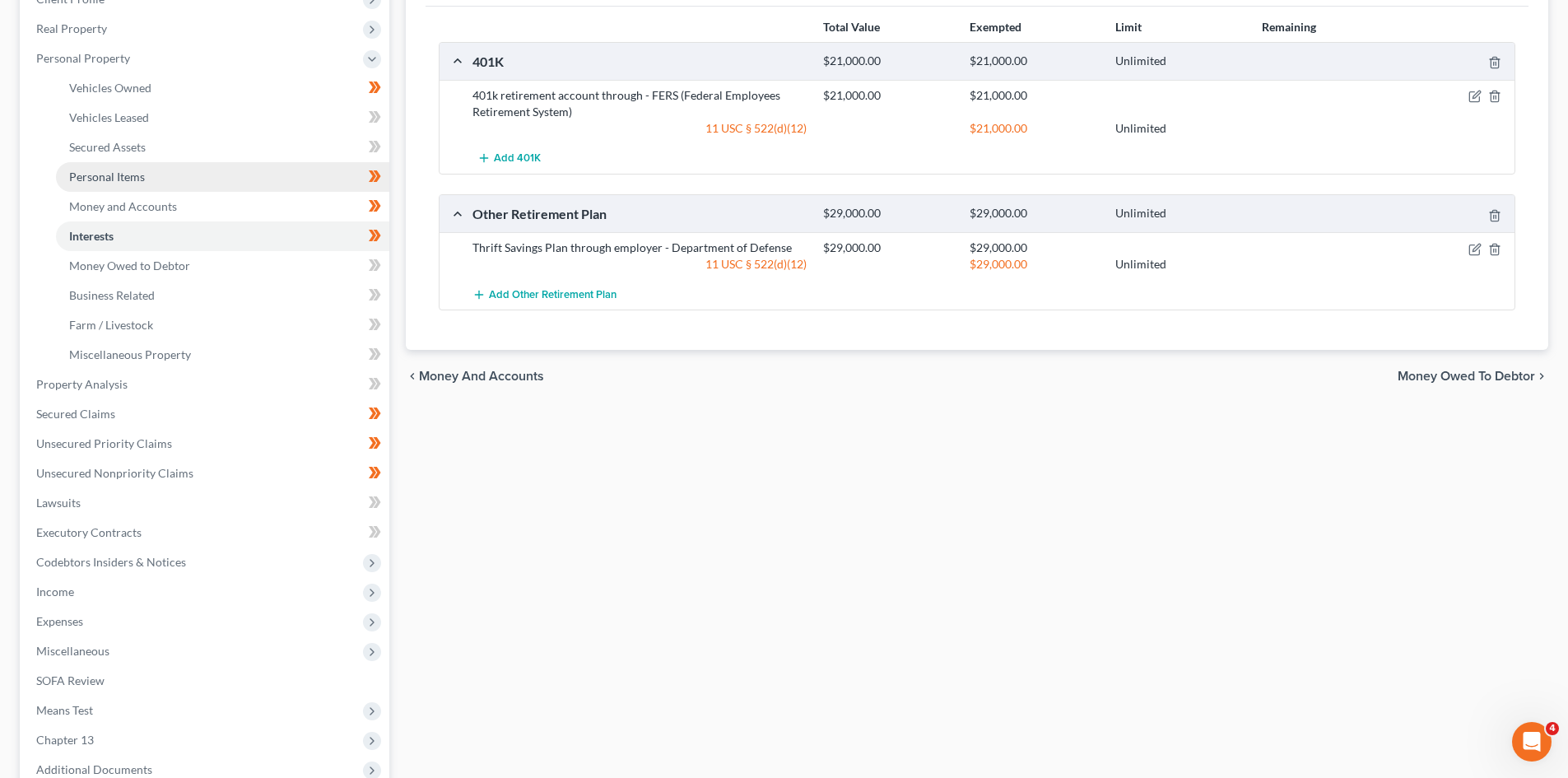
scroll to position [247, 0]
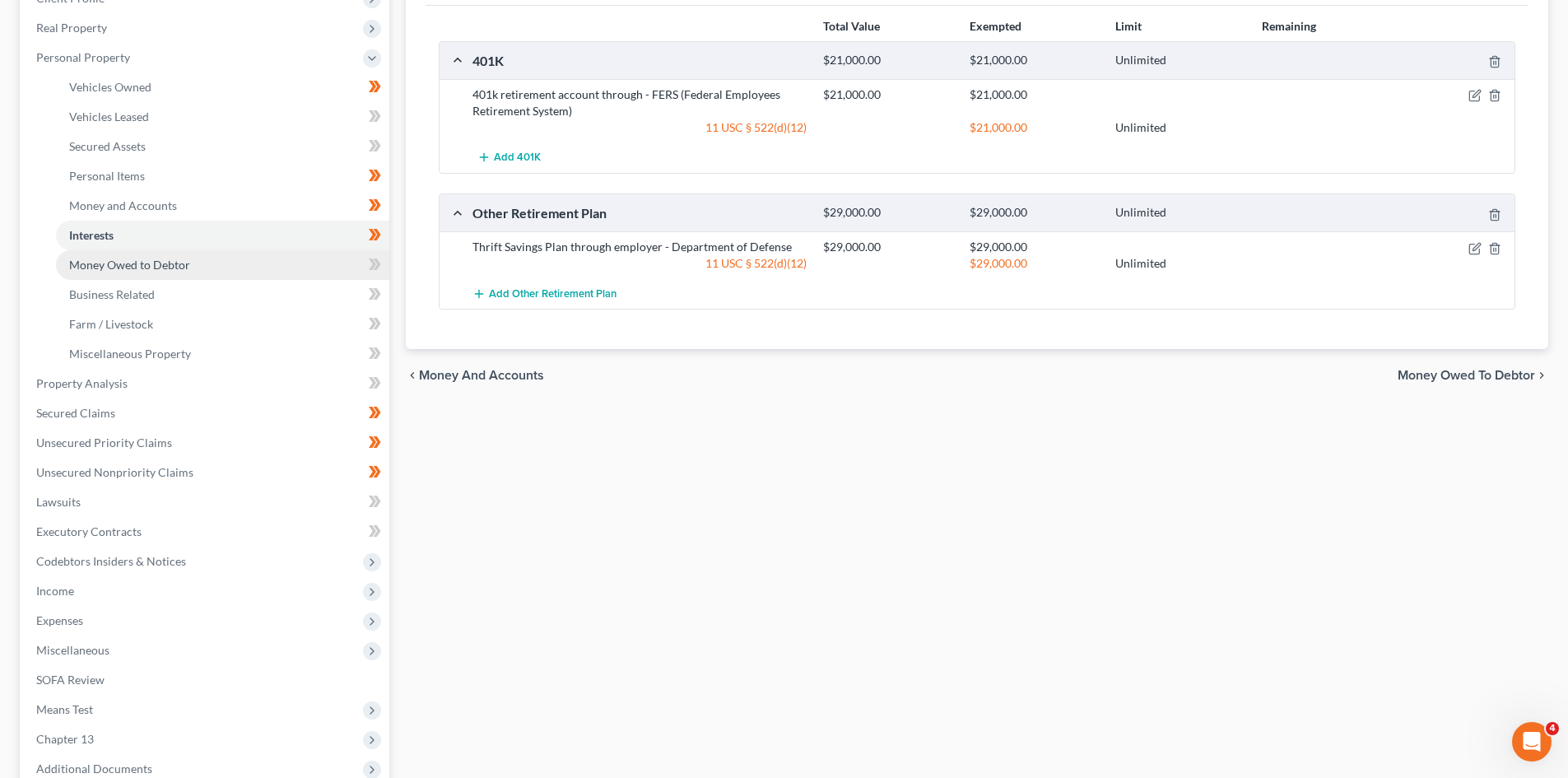
click at [205, 270] on link "Money Owed to Debtor" at bounding box center [222, 265] width 333 height 30
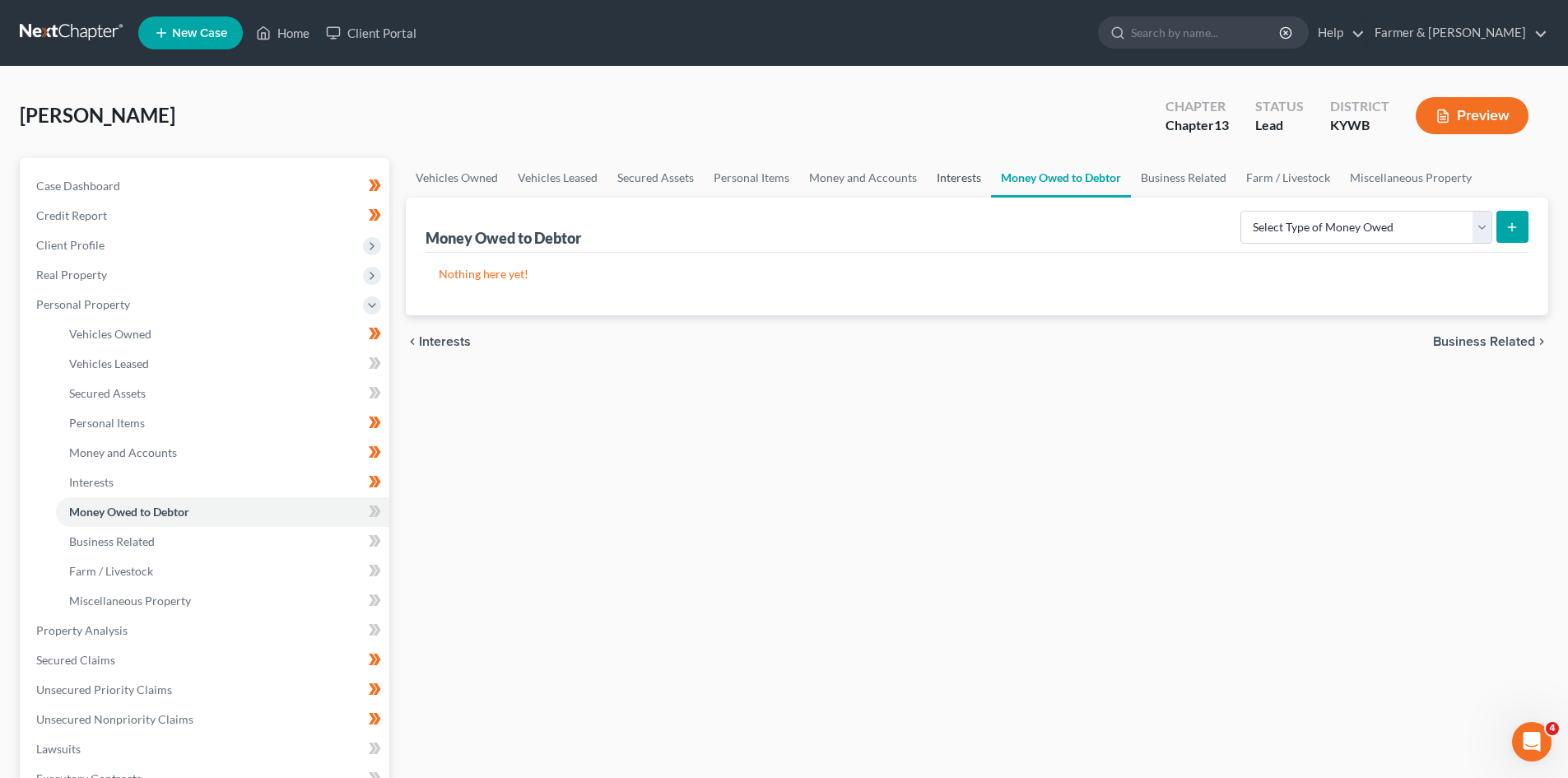
click at [979, 173] on link "Interests" at bounding box center [959, 178] width 64 height 40
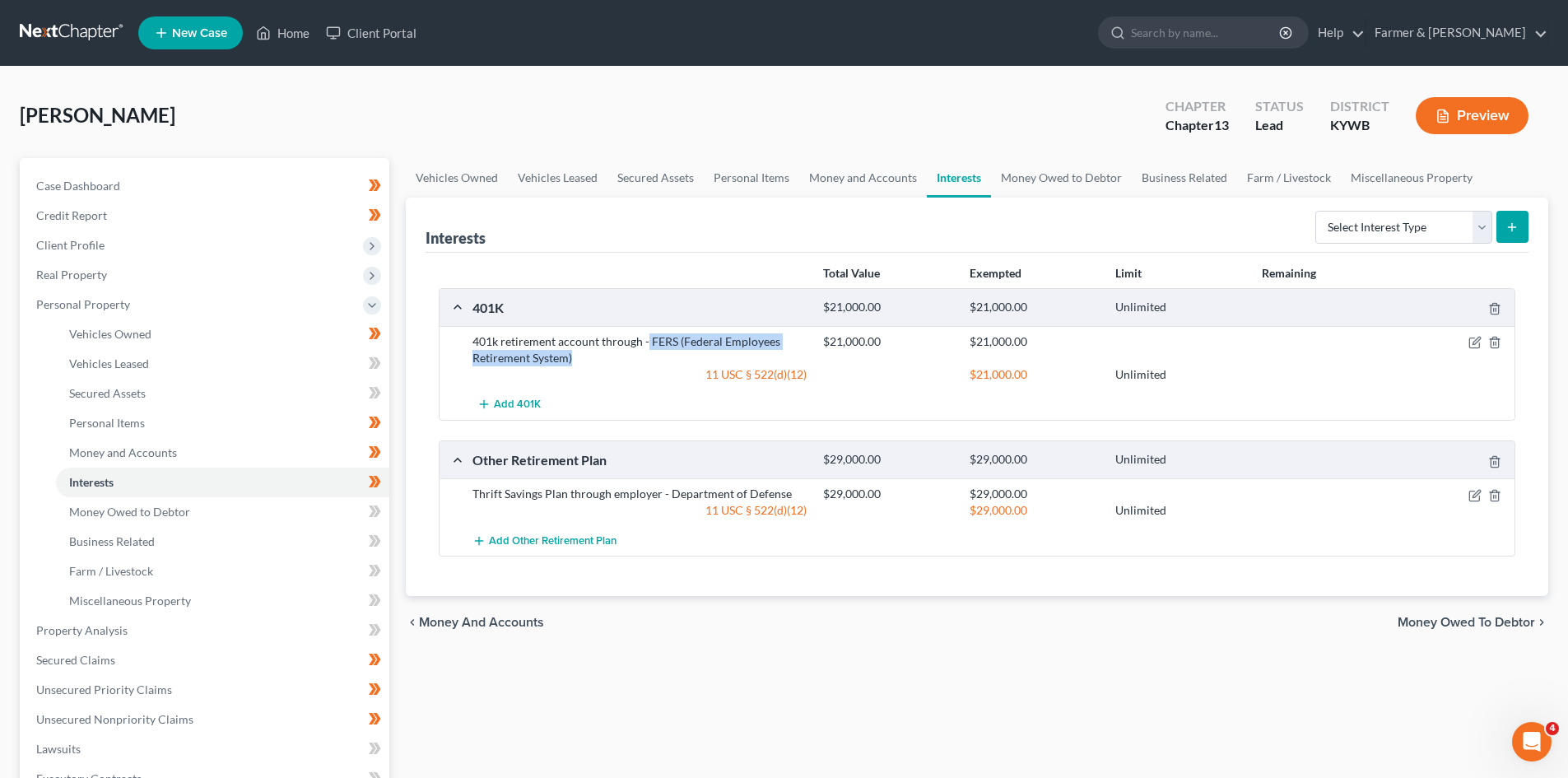
drag, startPoint x: 647, startPoint y: 342, endPoint x: 666, endPoint y: 351, distance: 21.0
click at [666, 351] on div "401k retirement account through - FERS (Federal Employees Retirement System)" at bounding box center [640, 350] width 351 height 33
click at [671, 488] on div "Thrift Savings Plan through employer - Department of Defense" at bounding box center [640, 494] width 351 height 16
drag, startPoint x: 667, startPoint y: 495, endPoint x: 795, endPoint y: 499, distance: 128.1
click at [795, 499] on div "Thrift Savings Plan through employer - Department of Defense" at bounding box center [640, 494] width 351 height 16
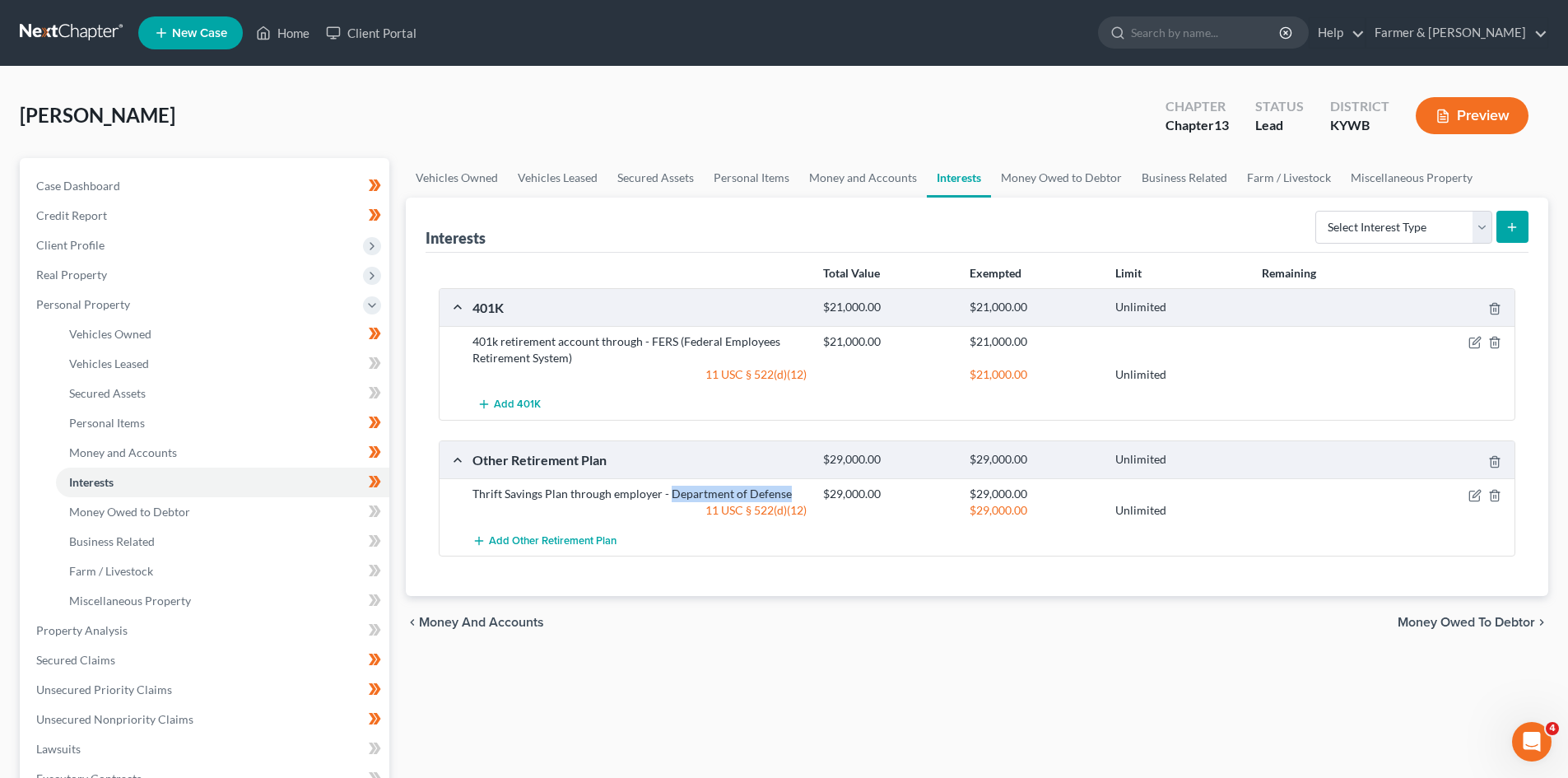
copy div "Department of Defense"
drag, startPoint x: 1411, startPoint y: 229, endPoint x: 1406, endPoint y: 241, distance: 13.0
click at [1411, 229] on select "Select Interest Type 401K Annuity Bond Education IRA Government Bond Government…" at bounding box center [1404, 227] width 177 height 33
select select "term_life_insurance"
click at [1318, 211] on select "Select Interest Type 401K Annuity Bond Education IRA Government Bond Government…" at bounding box center [1404, 227] width 177 height 33
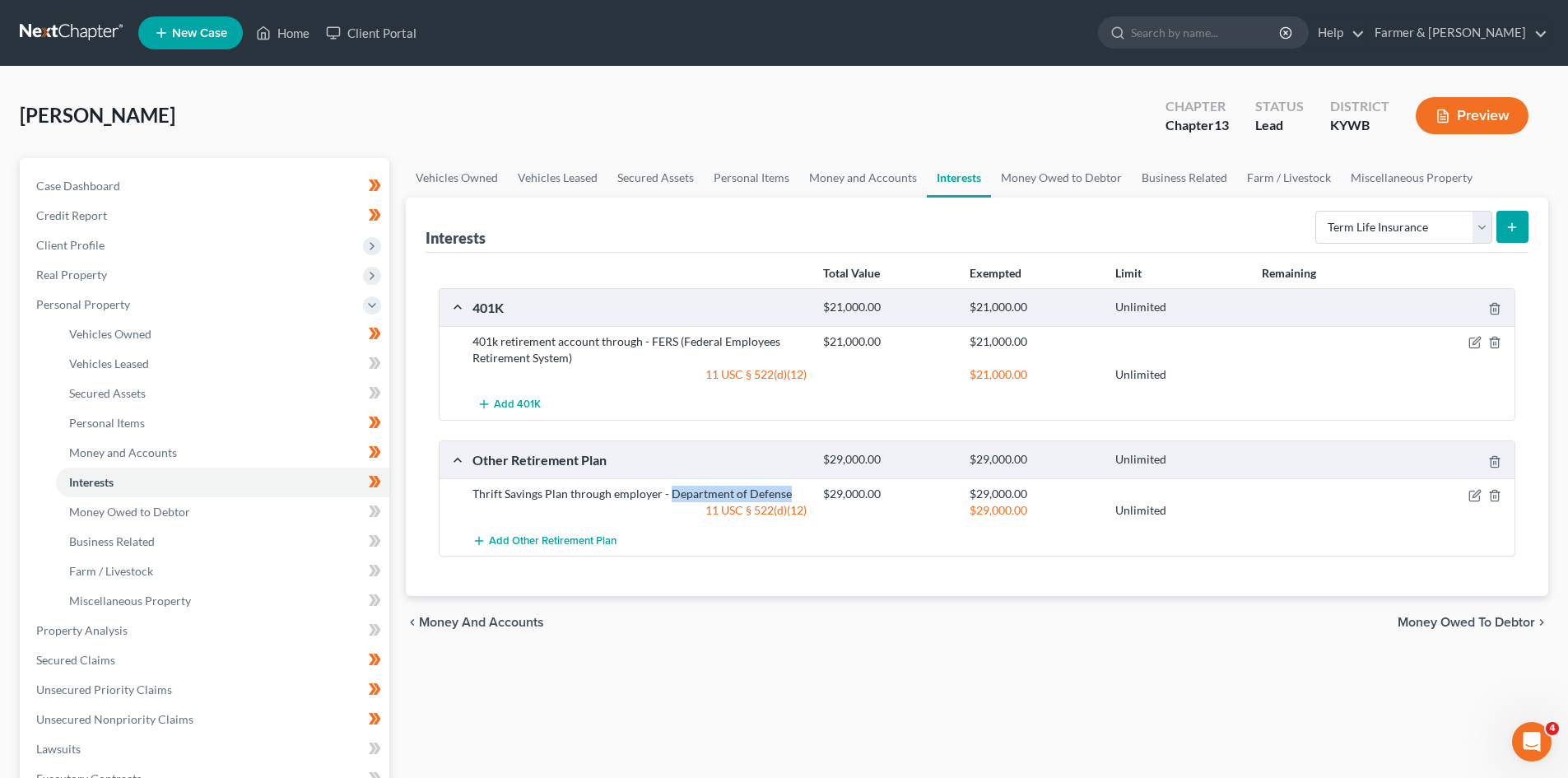
click at [1506, 225] on icon "submit" at bounding box center [1512, 227] width 14 height 14
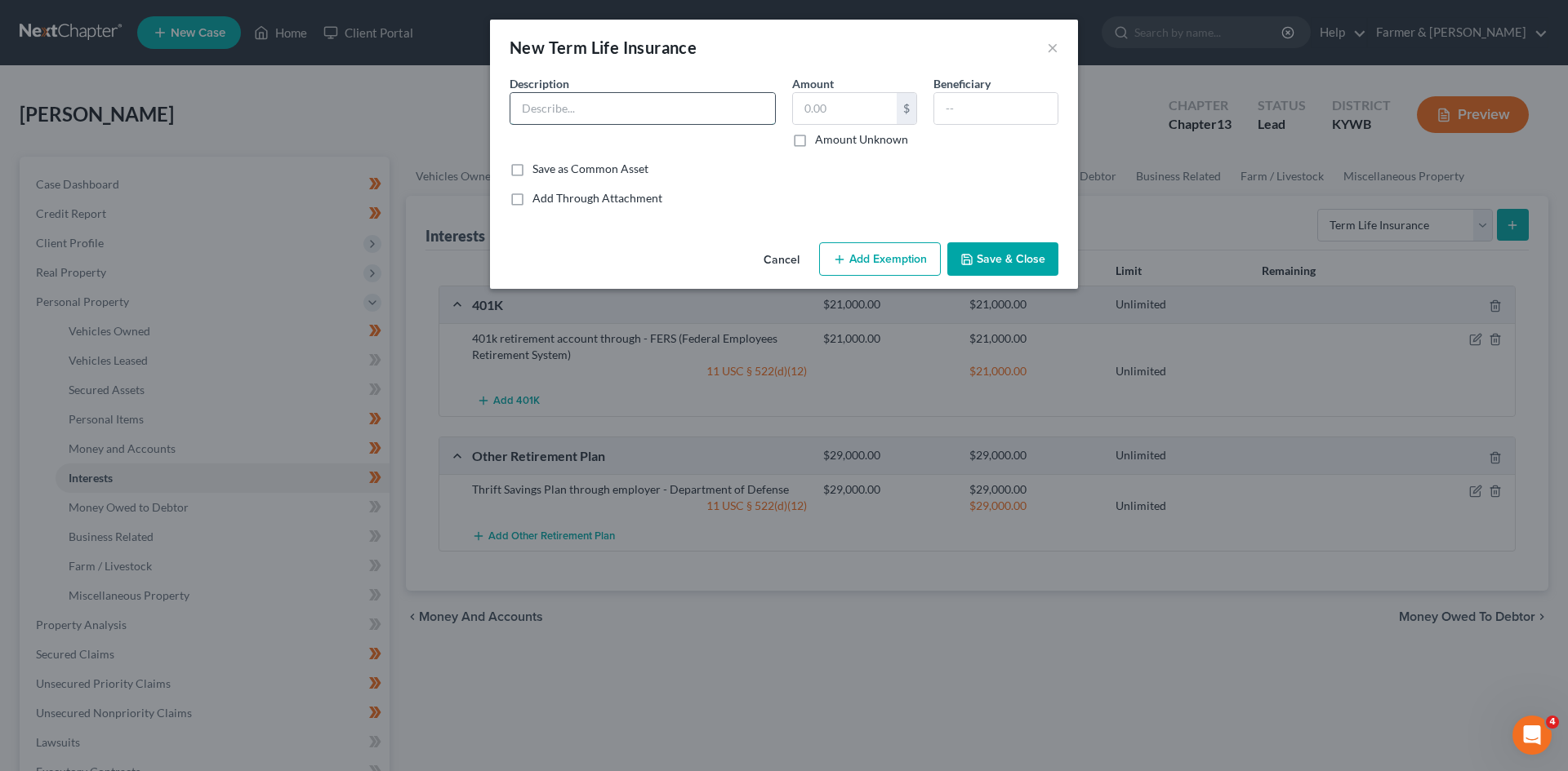
click at [657, 112] on input "text" at bounding box center [643, 108] width 265 height 31
paste input "Department of Defense"
type input "FEGLI program through employer - Department of Defense (no cash value)"
click at [1004, 117] on input "text" at bounding box center [996, 108] width 123 height 31
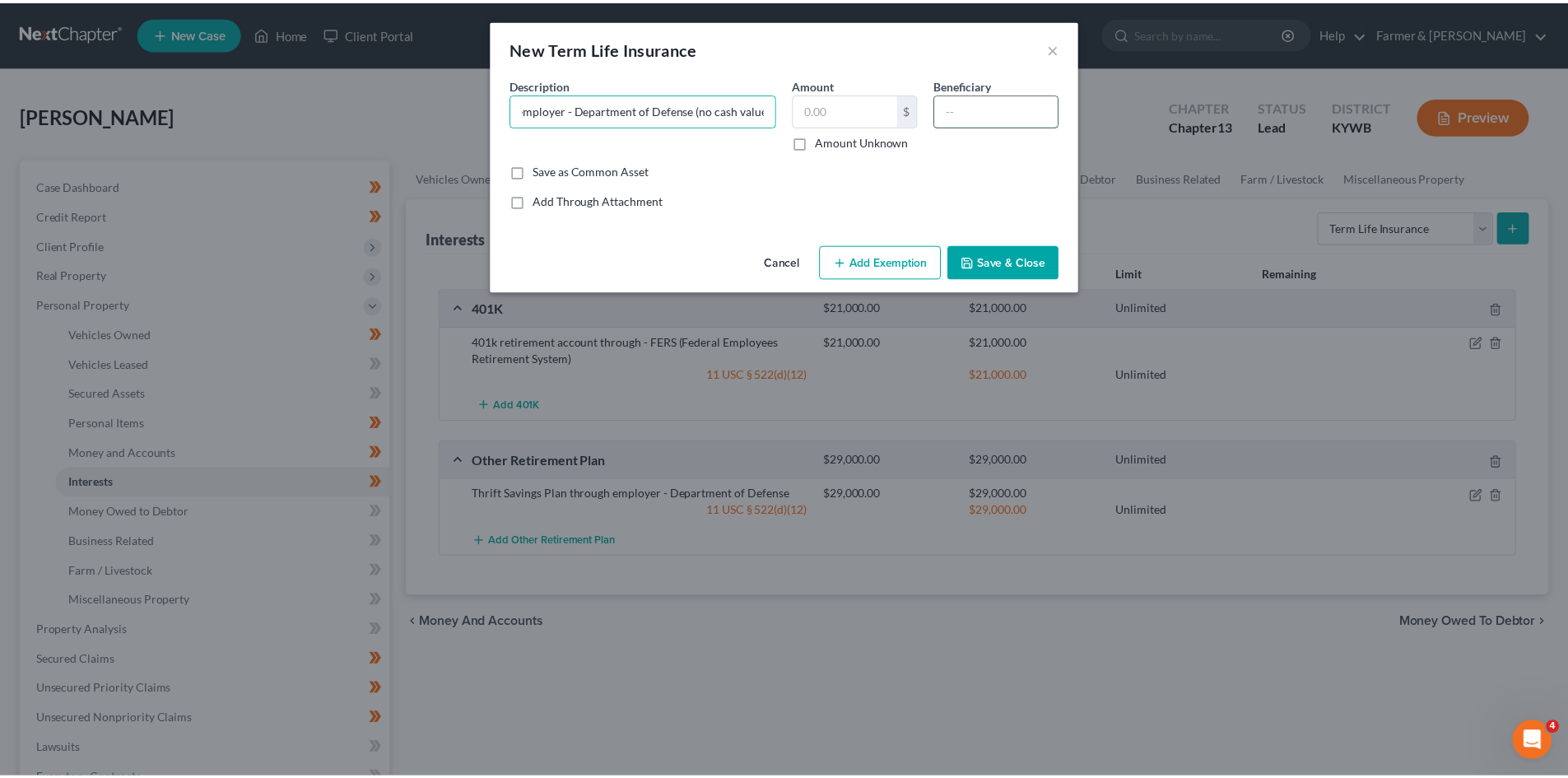
scroll to position [0, 0]
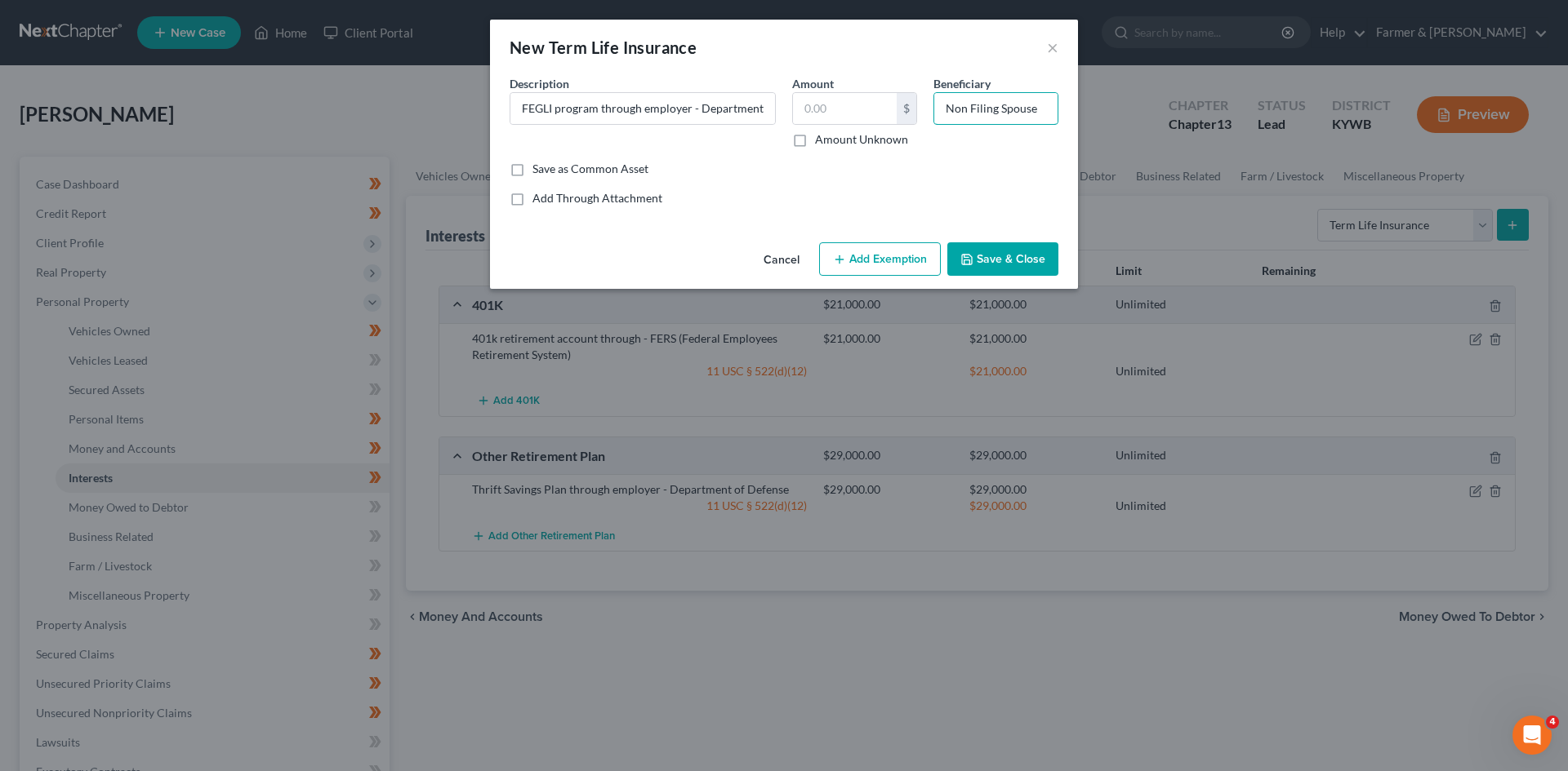
type input "Non Filing Spouse"
click at [1009, 265] on button "Save & Close" at bounding box center [1002, 259] width 111 height 34
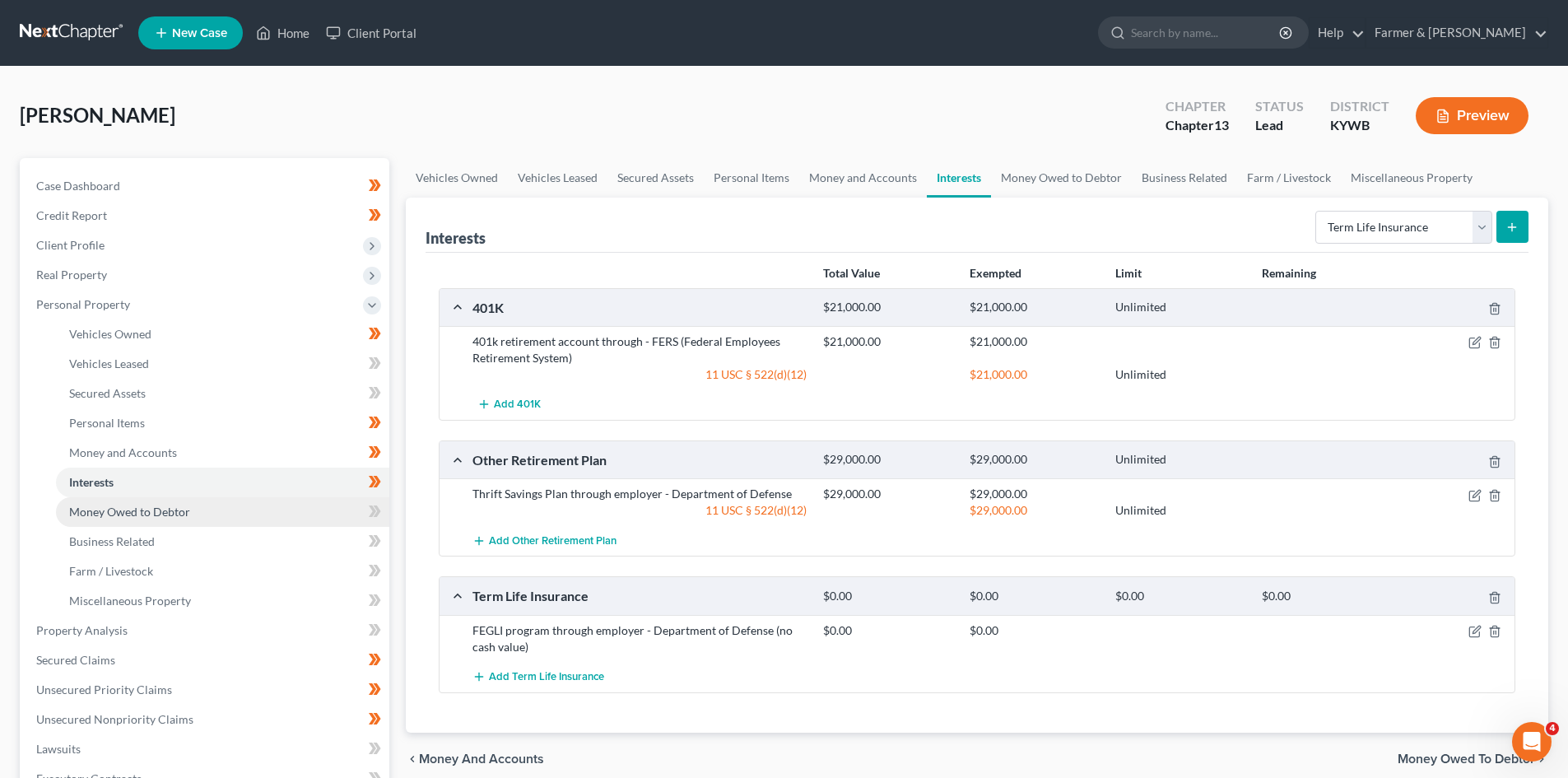
click at [266, 503] on link "Money Owed to Debtor" at bounding box center [222, 512] width 333 height 30
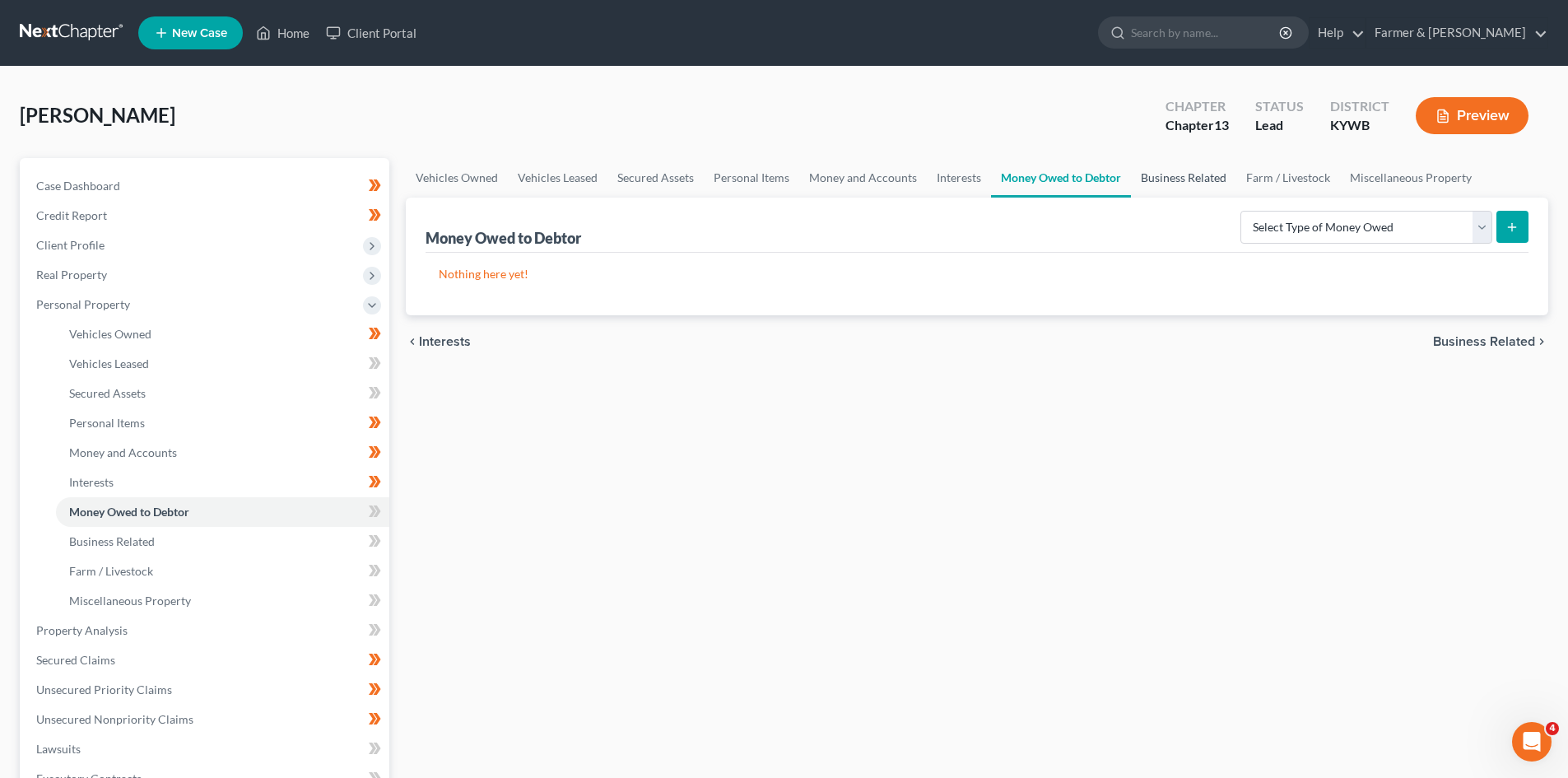
click at [1180, 169] on link "Business Related" at bounding box center [1184, 178] width 105 height 40
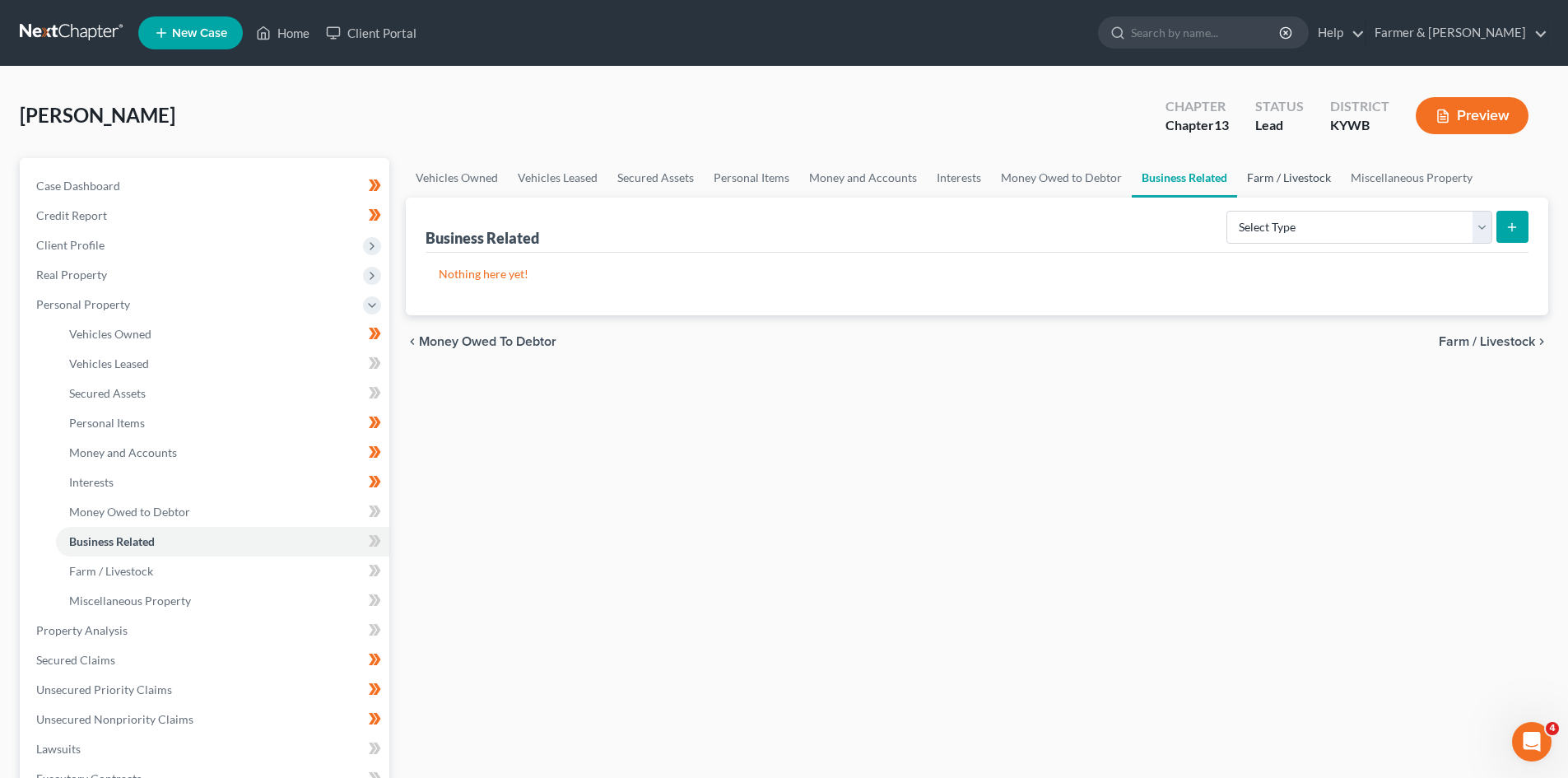
click at [1272, 174] on link "Farm / Livestock" at bounding box center [1289, 178] width 103 height 40
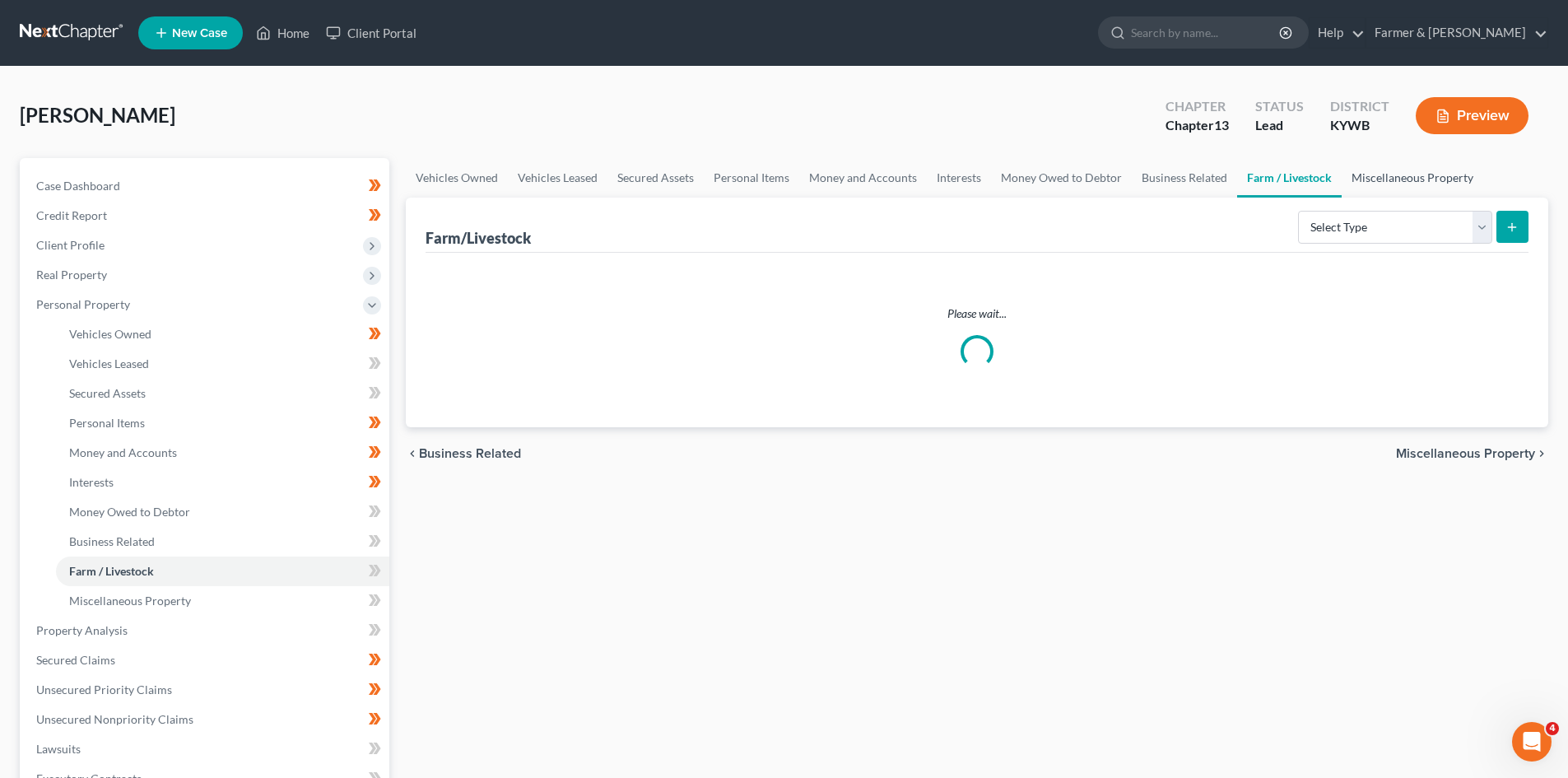
click at [1389, 180] on link "Miscellaneous Property" at bounding box center [1413, 178] width 142 height 40
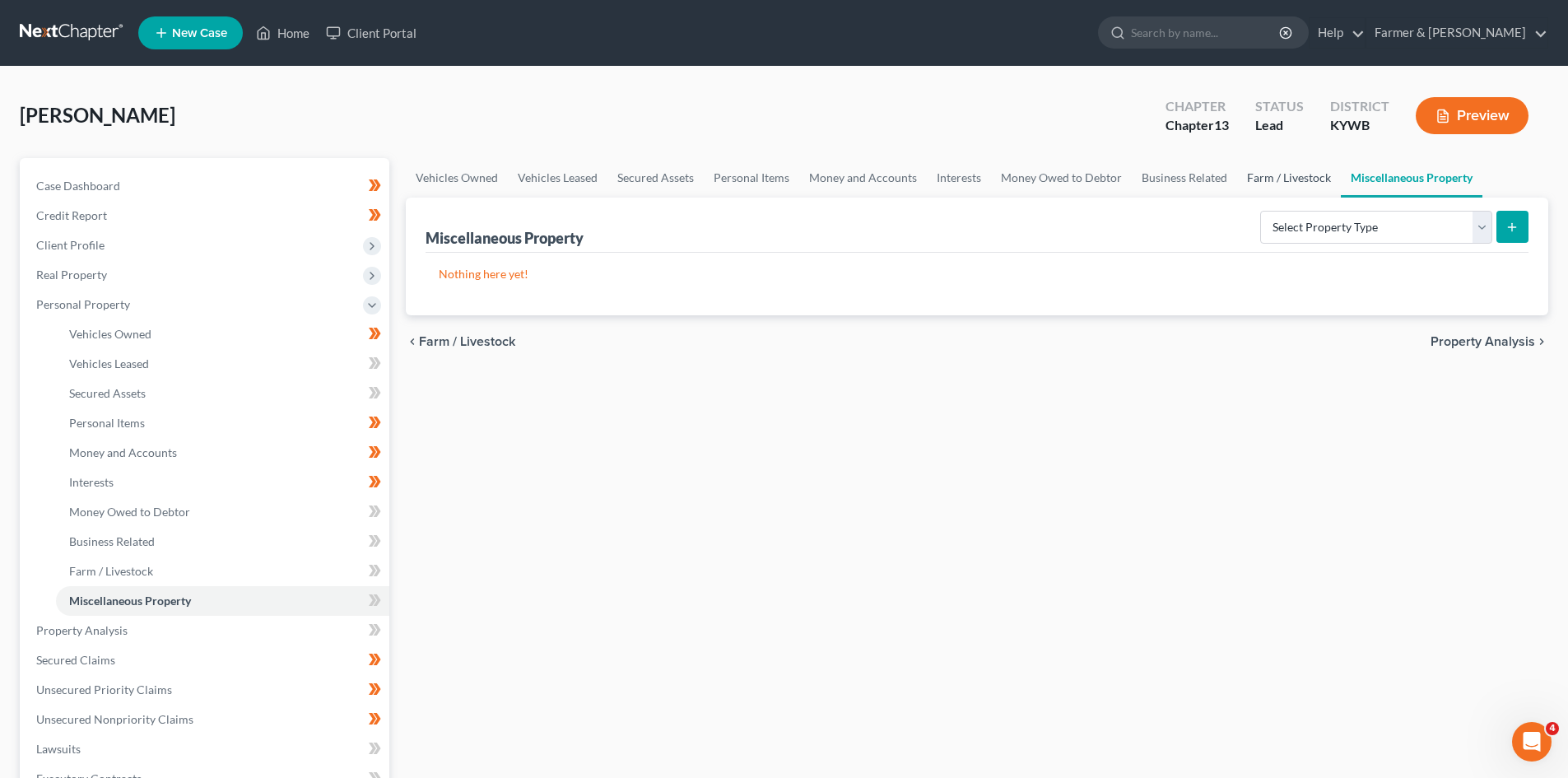
click at [1270, 182] on link "Farm / Livestock" at bounding box center [1289, 178] width 103 height 40
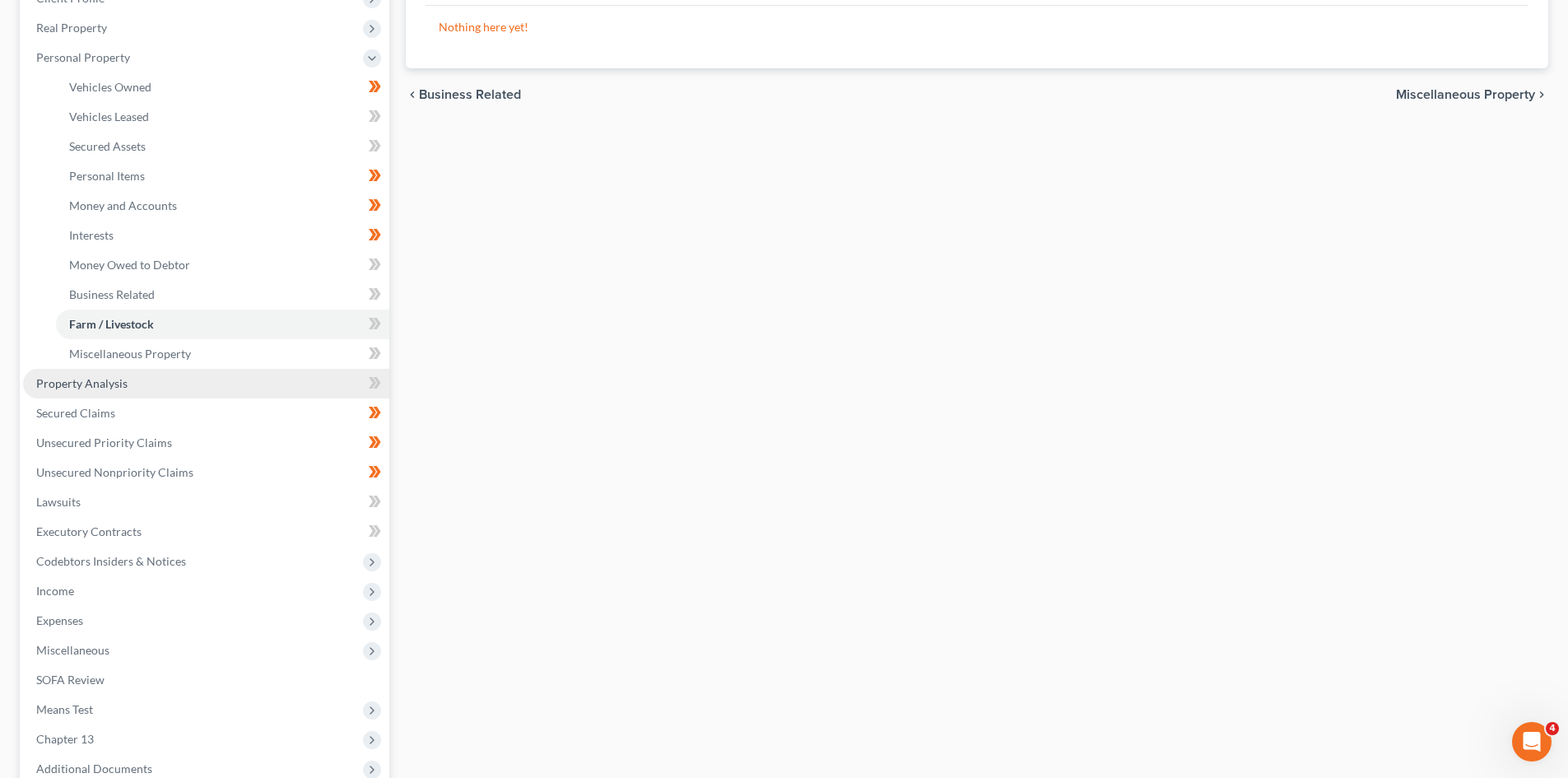
click at [146, 383] on link "Property Analysis" at bounding box center [206, 383] width 367 height 30
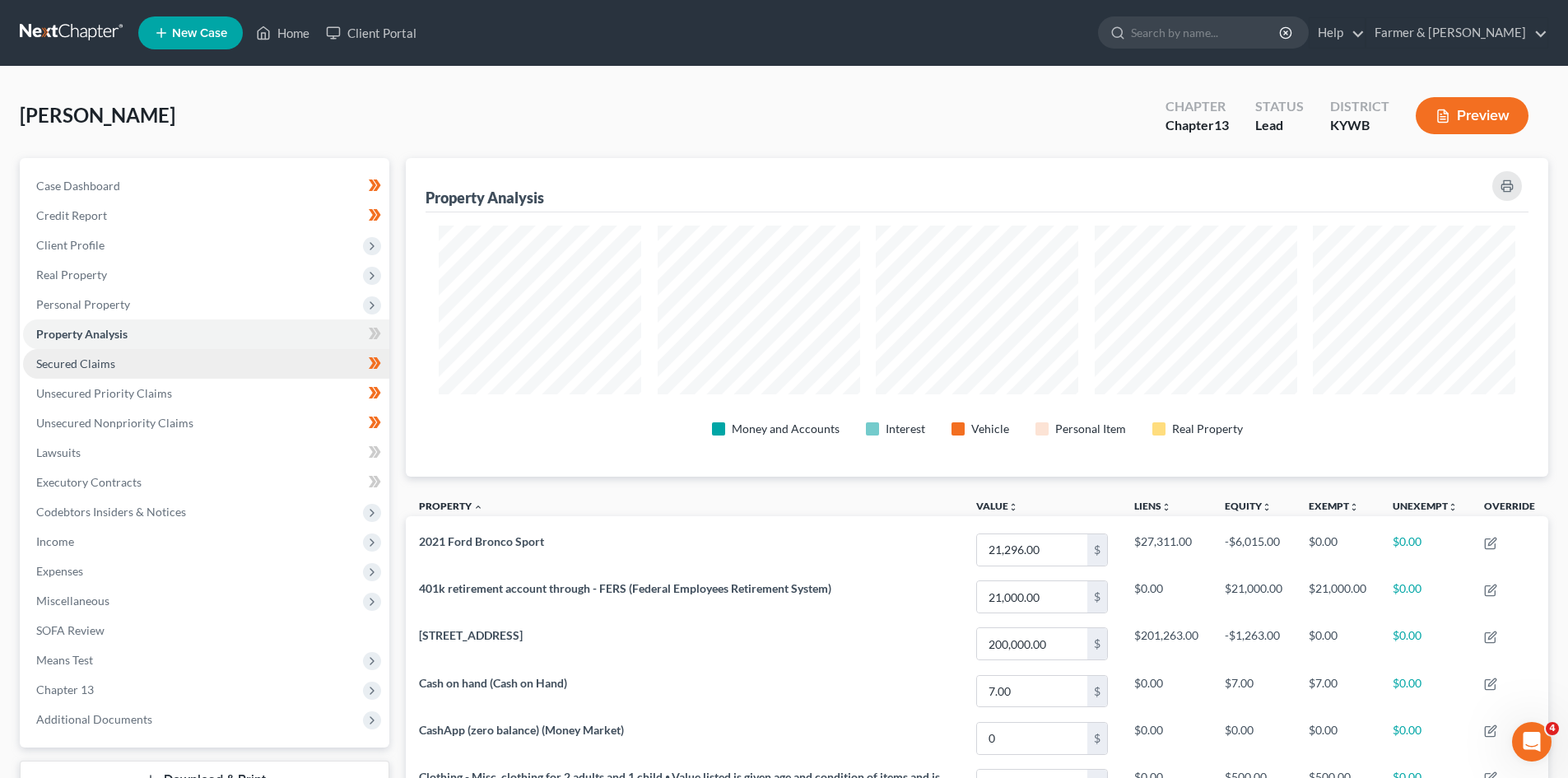
click at [171, 359] on link "Secured Claims" at bounding box center [206, 364] width 367 height 30
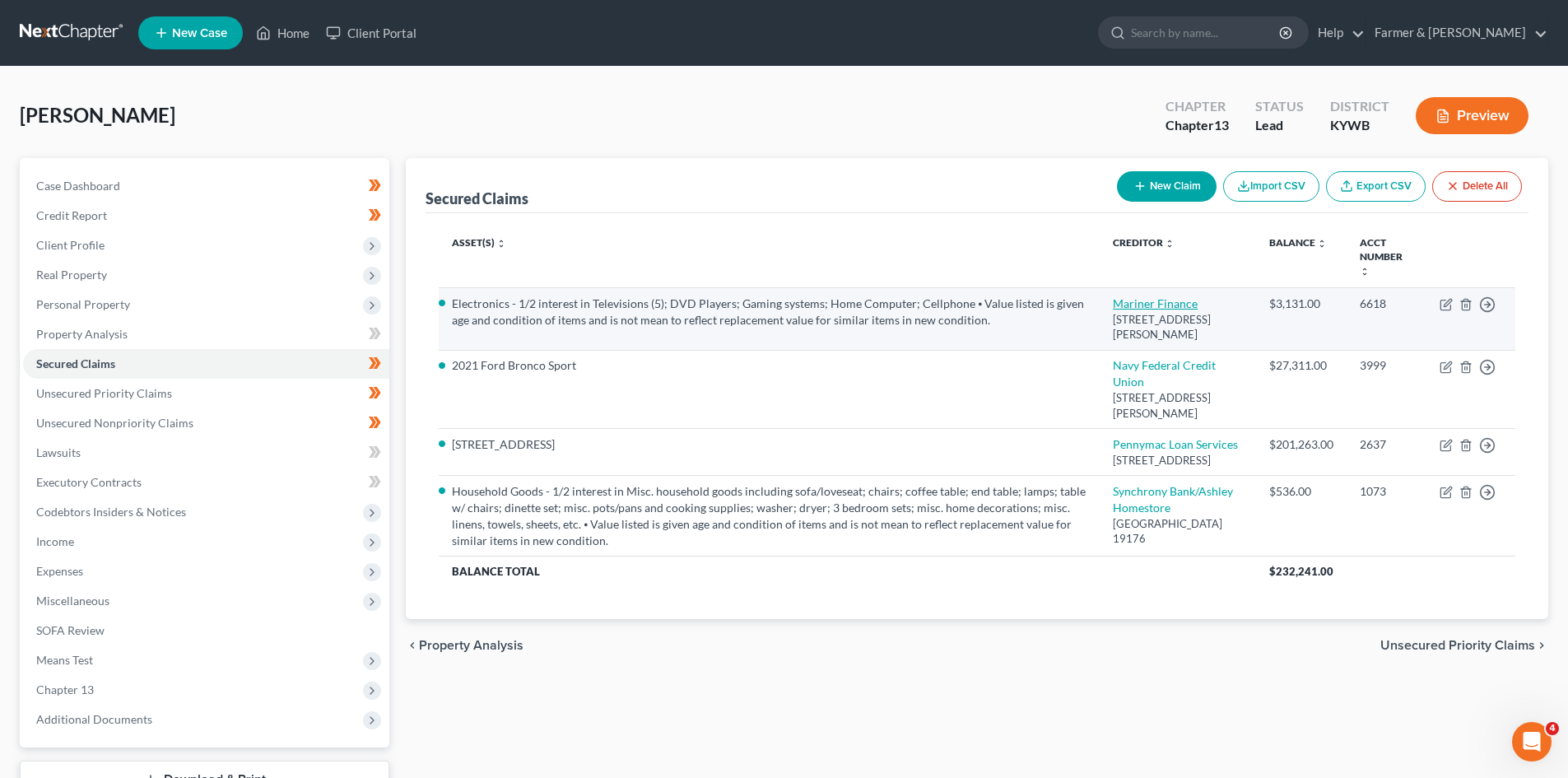
click at [1181, 297] on link "Mariner Finance" at bounding box center [1155, 303] width 84 height 14
select select "21"
select select "4"
select select "0"
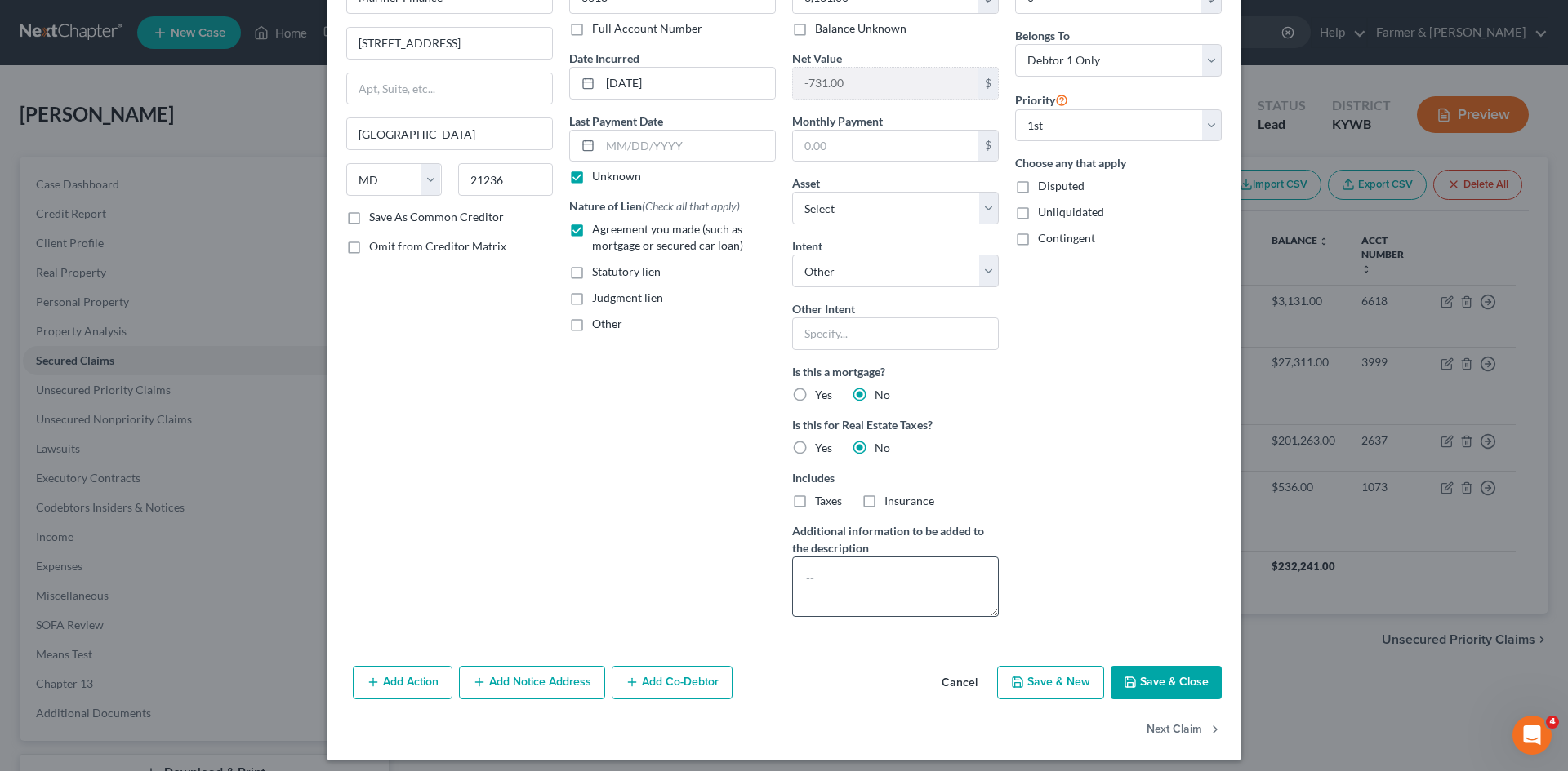
scroll to position [119, 0]
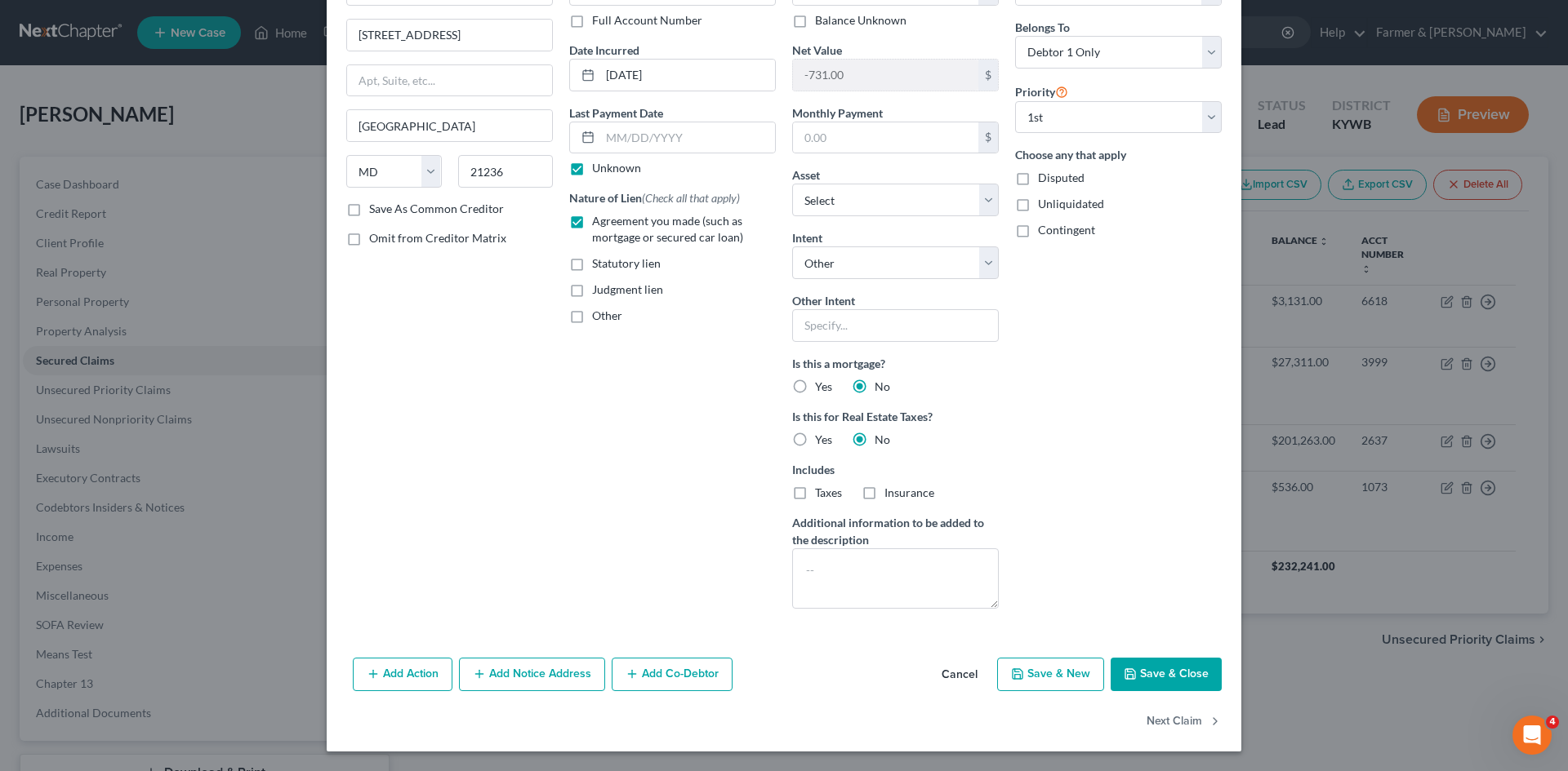
click at [955, 674] on button "Cancel" at bounding box center [960, 676] width 62 height 32
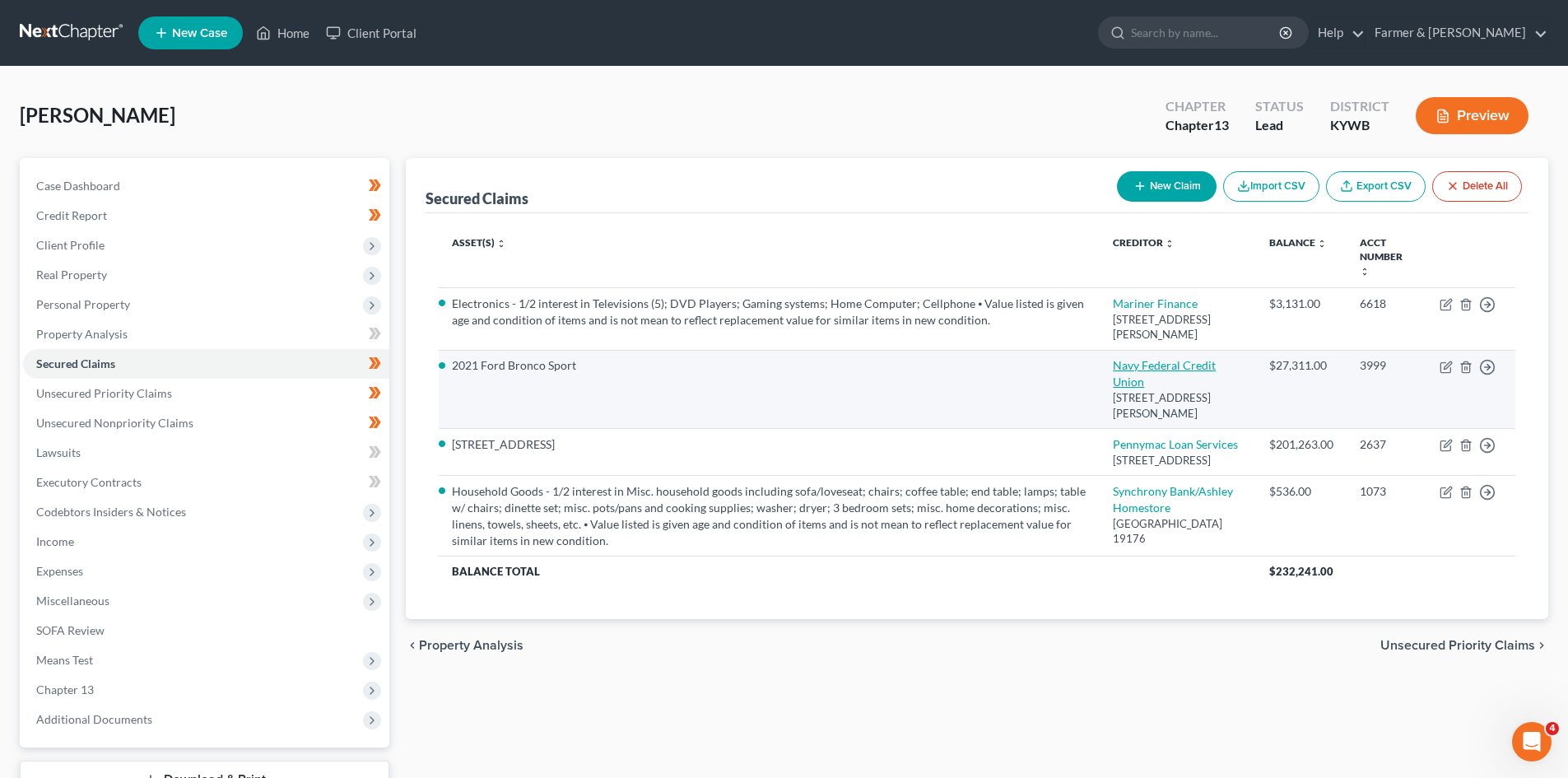
click at [1144, 369] on link "Navy Federal Credit Union" at bounding box center [1164, 374] width 103 height 31
select select "48"
select select "0"
select select "6"
select select "4"
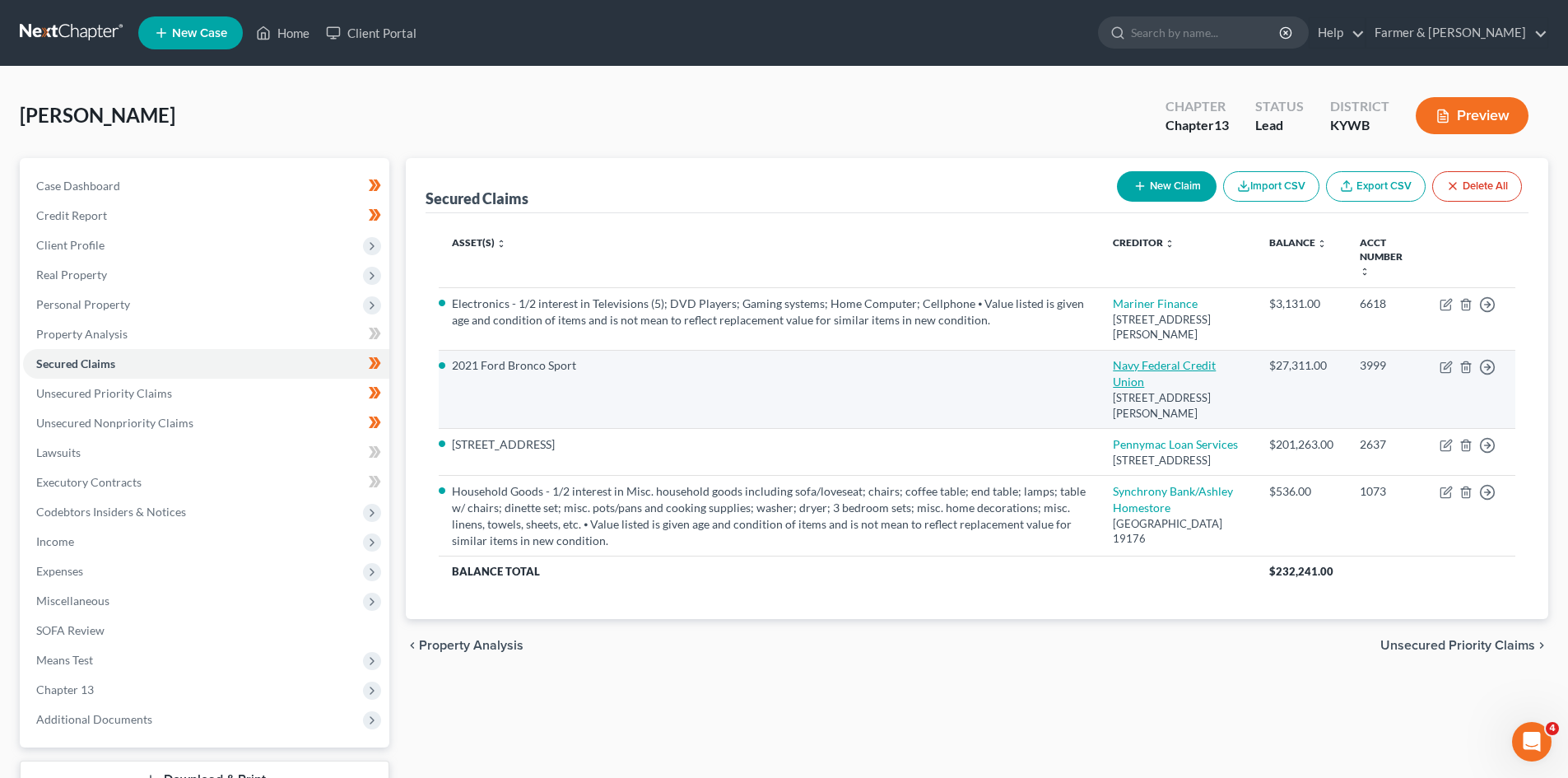
select select "0"
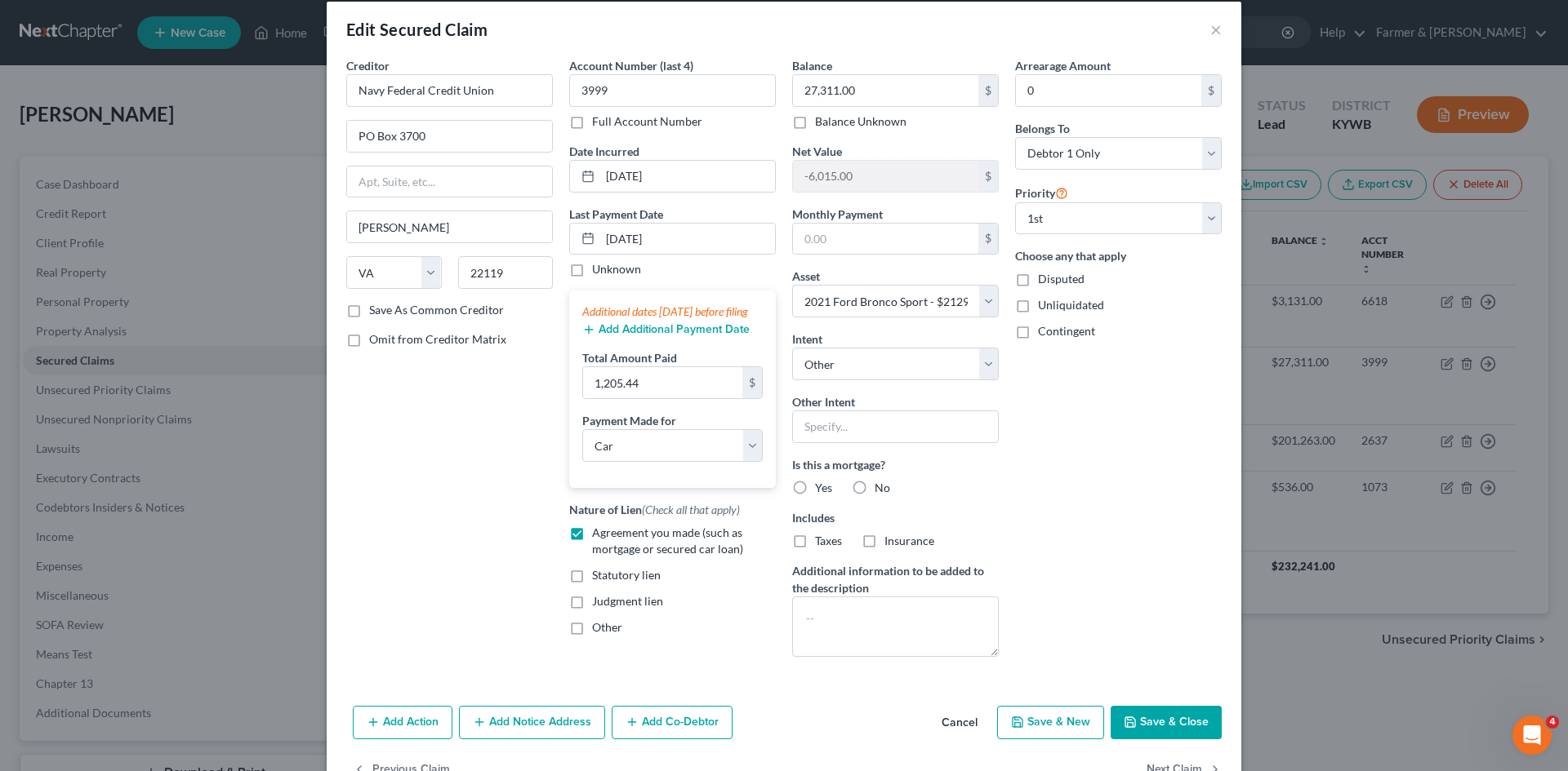
scroll to position [0, 0]
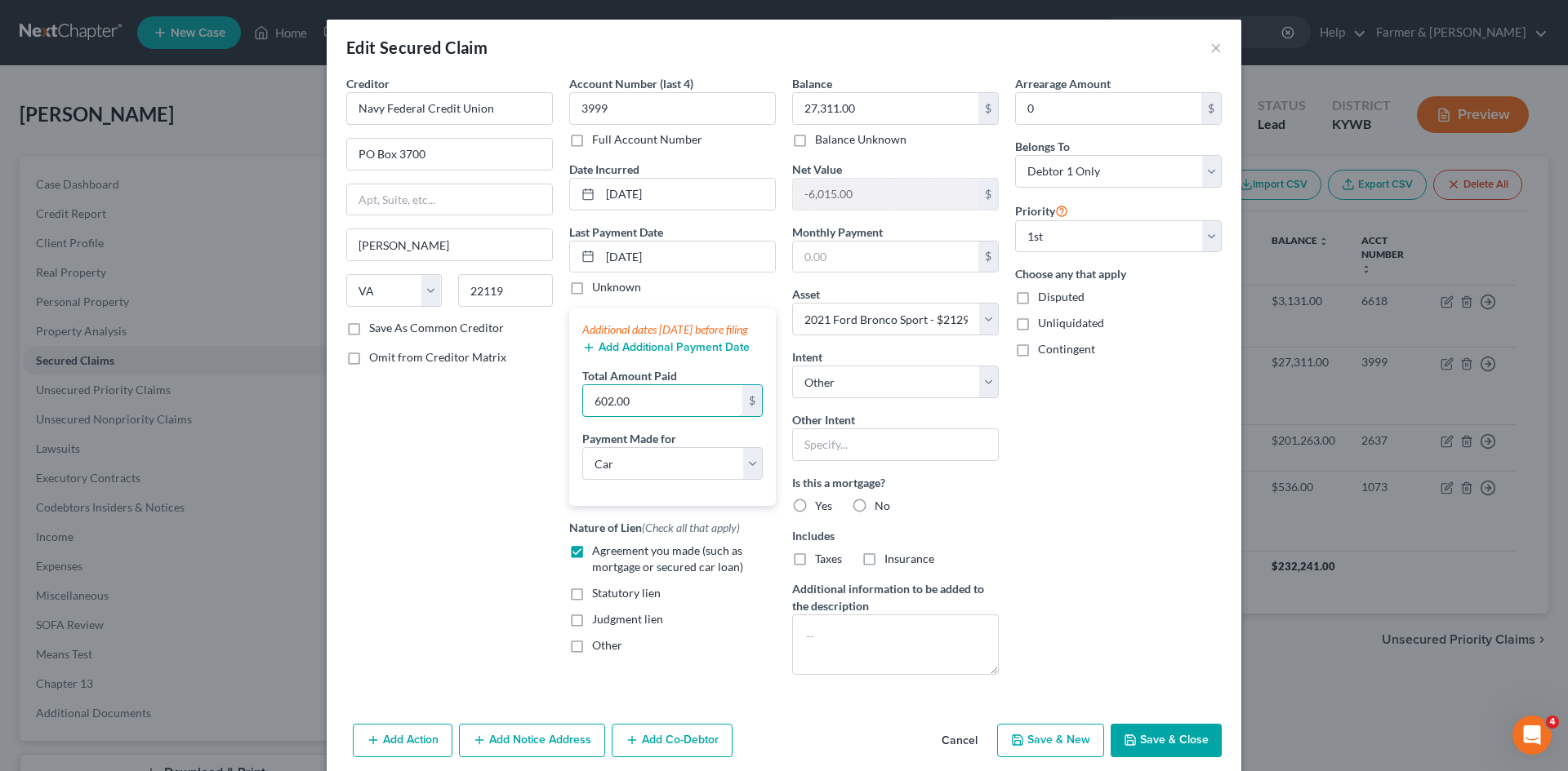
type input "602.00"
click at [1044, 476] on div "Arrearage Amount 0 $ Belongs To * Select Debtor 1 Only Debtor 2 Only Debtor 1 A…" at bounding box center [1119, 381] width 223 height 613
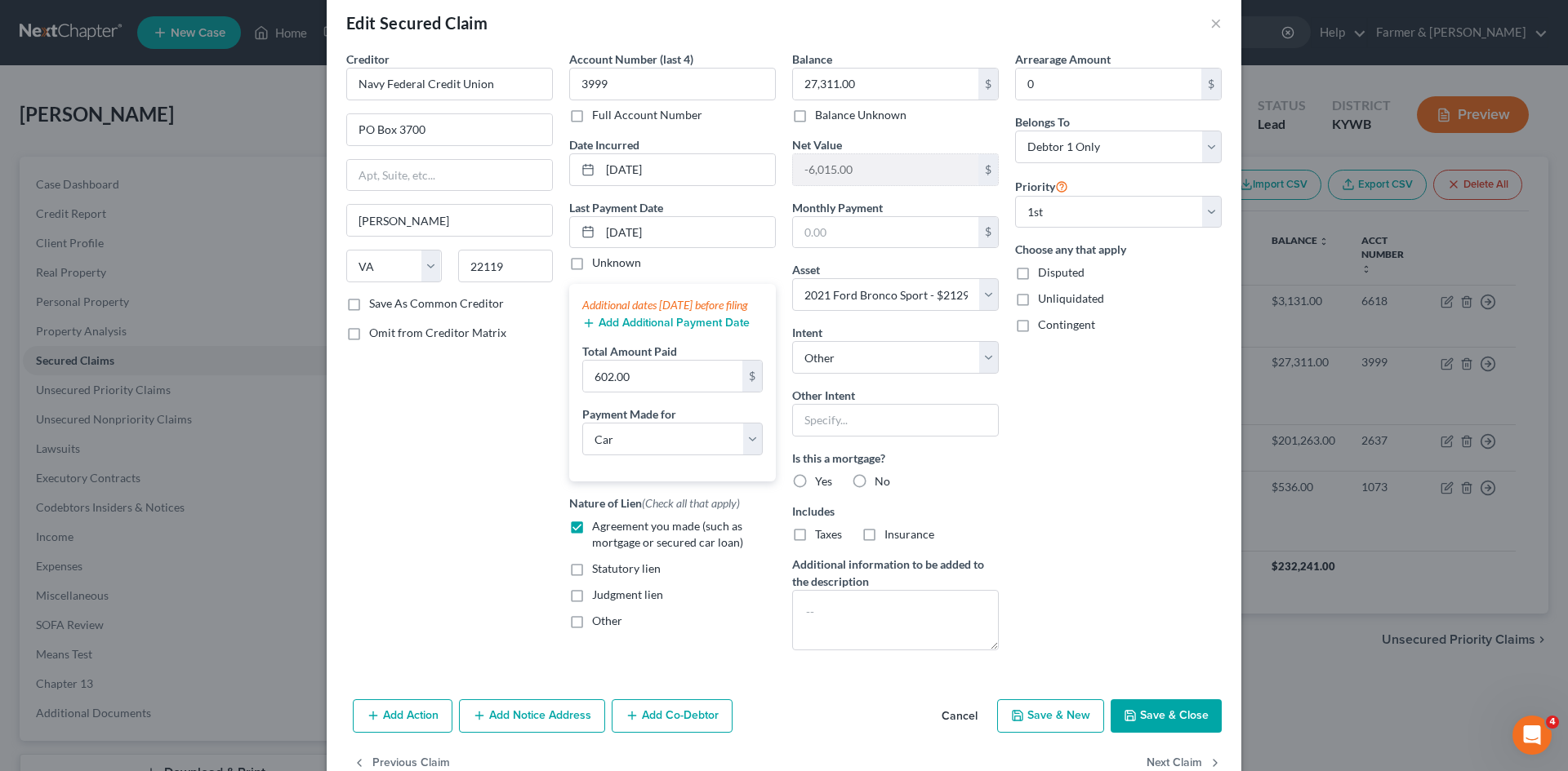
scroll to position [66, 0]
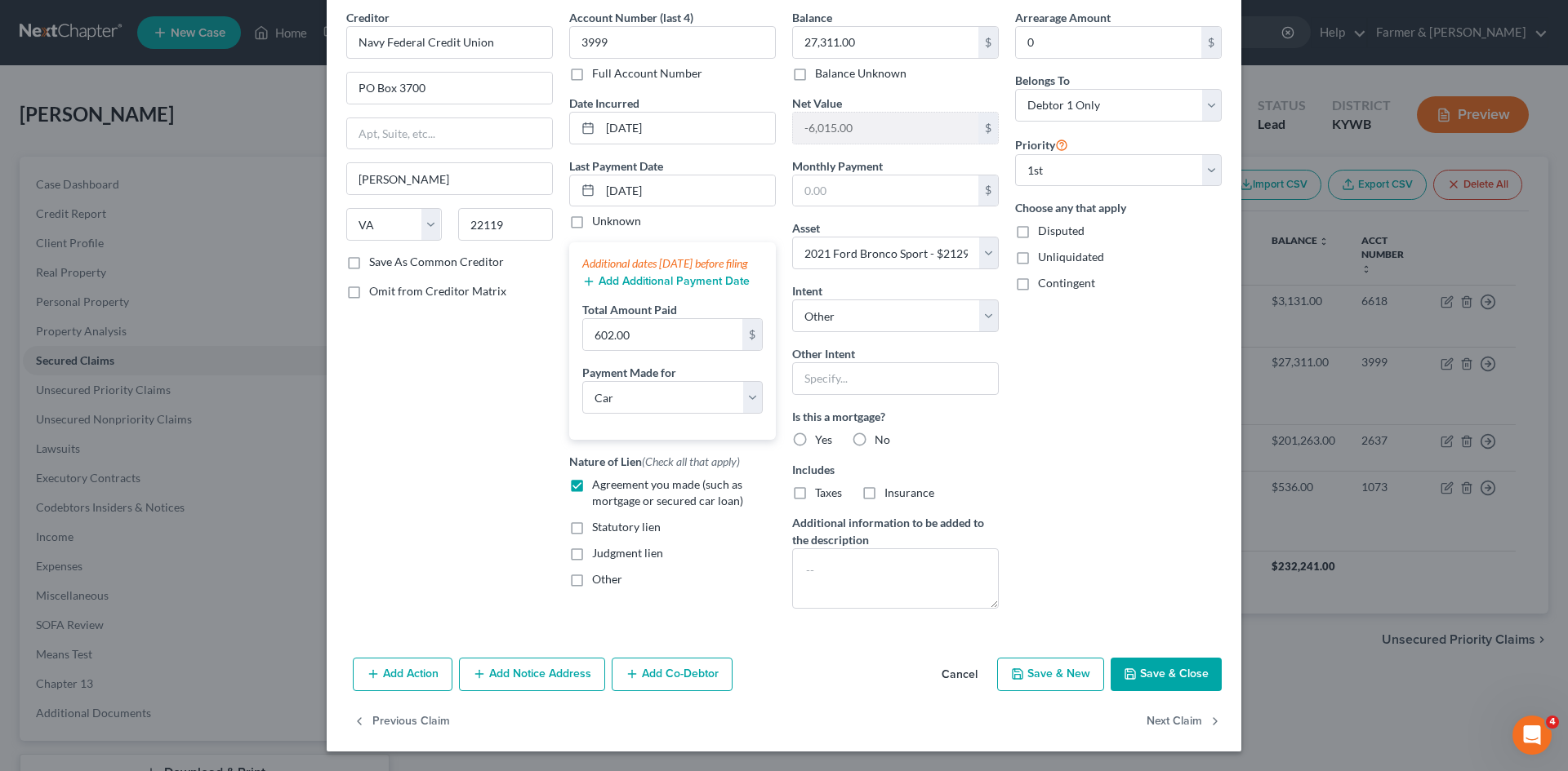
click at [1141, 670] on button "Save & Close" at bounding box center [1166, 675] width 111 height 34
select select
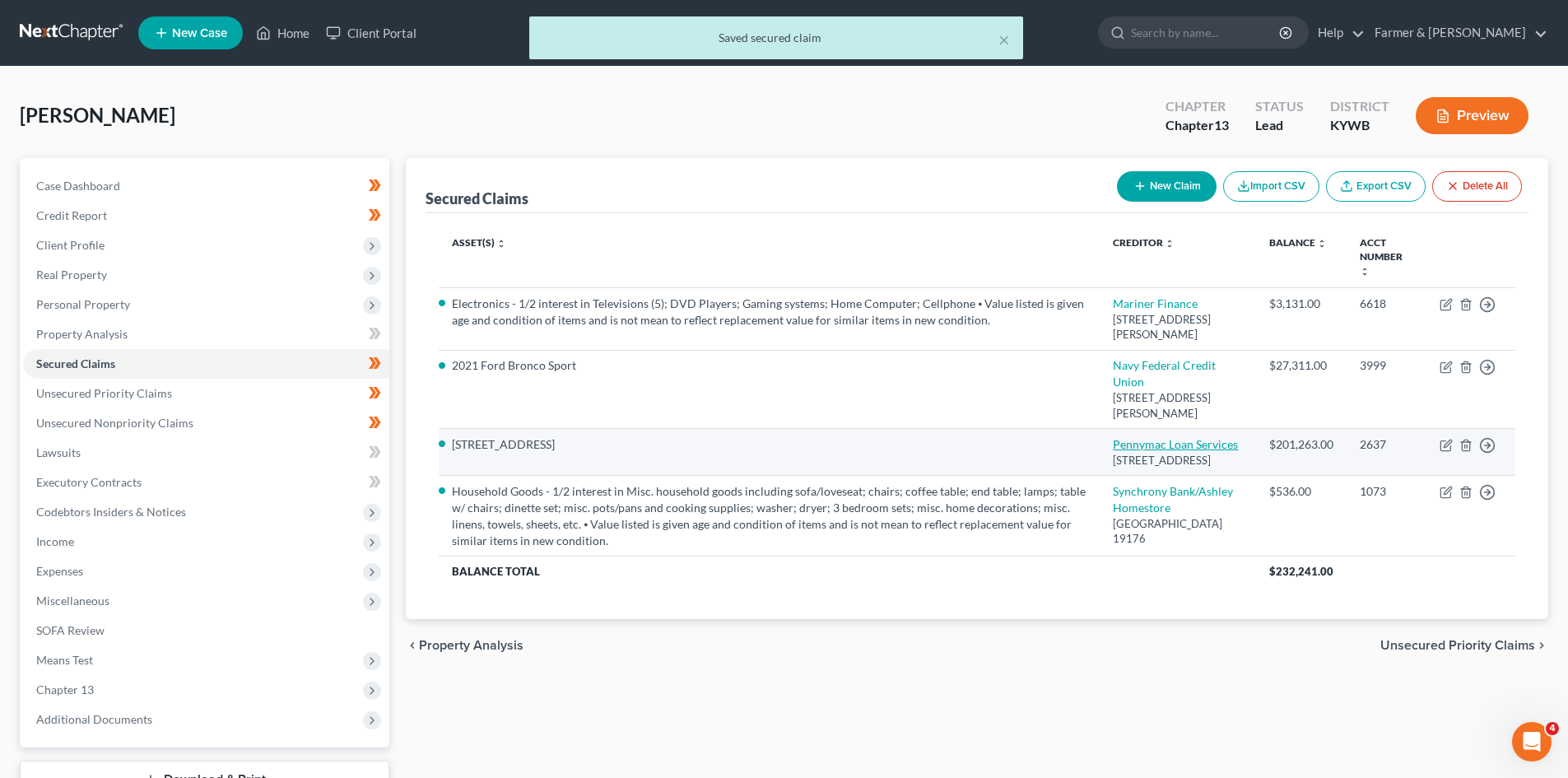
click at [1140, 447] on link "Pennymac Loan Services" at bounding box center [1176, 444] width 125 height 14
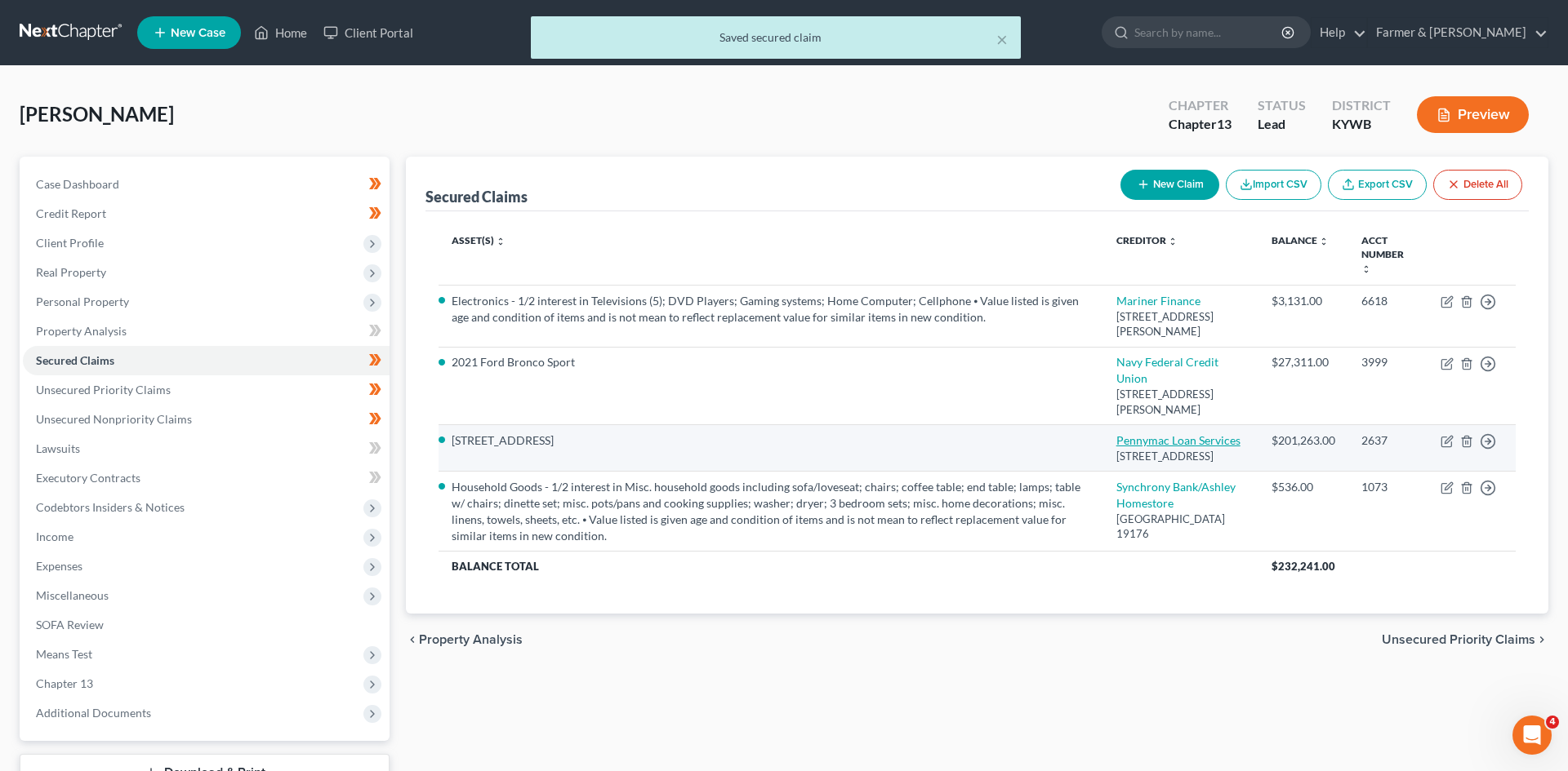
select select "4"
select select "3"
select select "4"
select select "0"
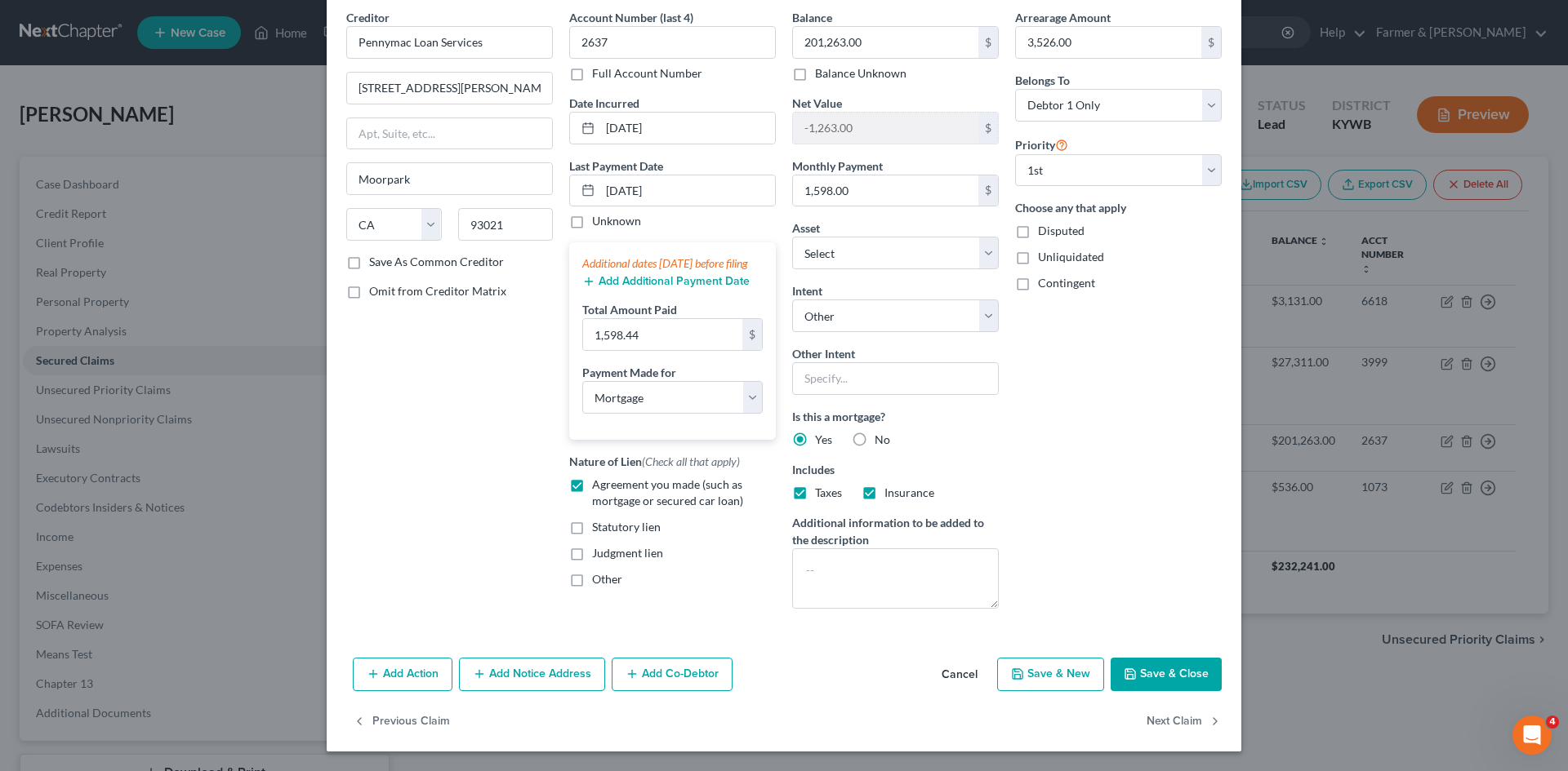
click at [951, 676] on button "Cancel" at bounding box center [960, 676] width 62 height 32
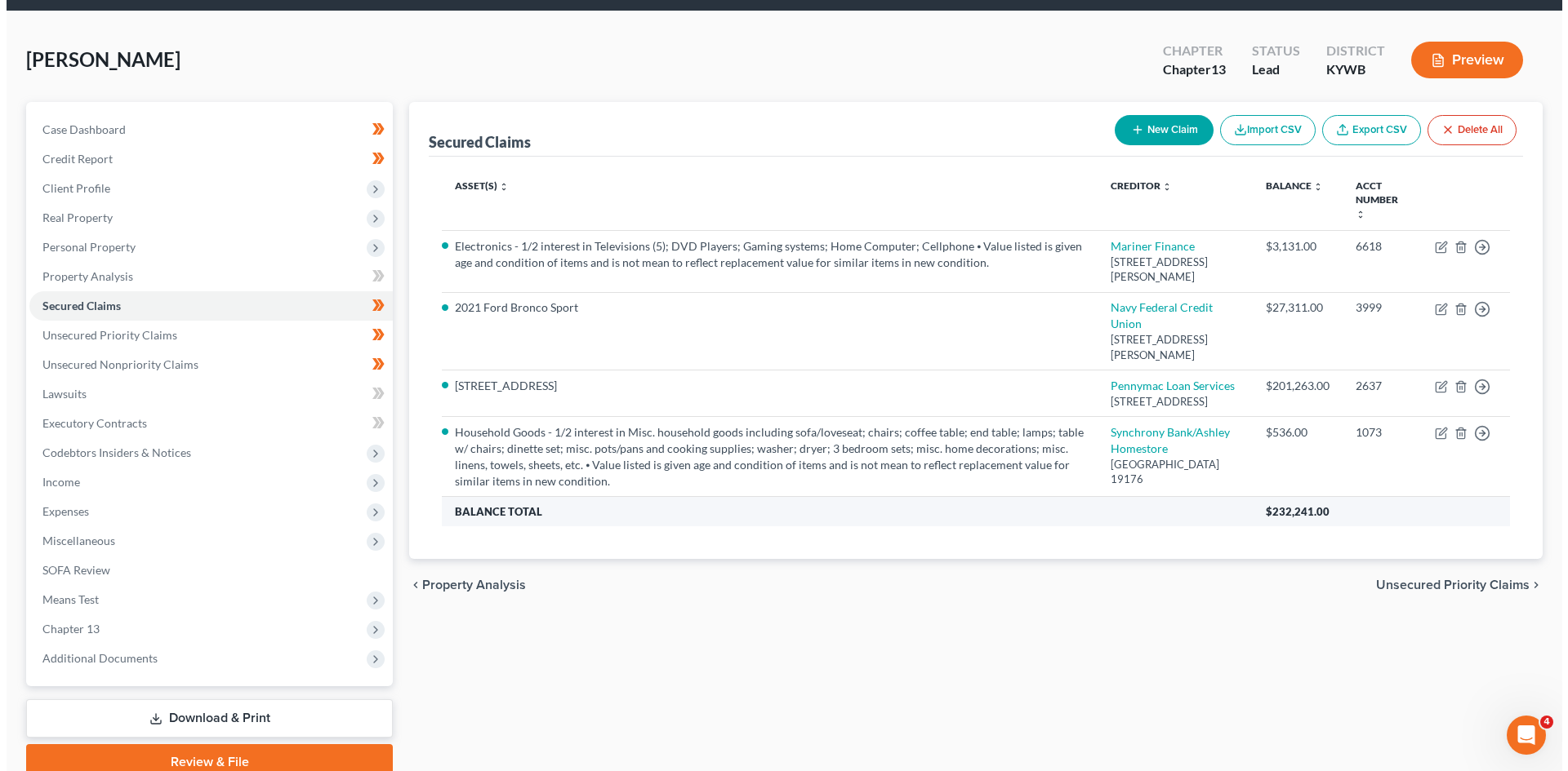
scroll to position [82, 0]
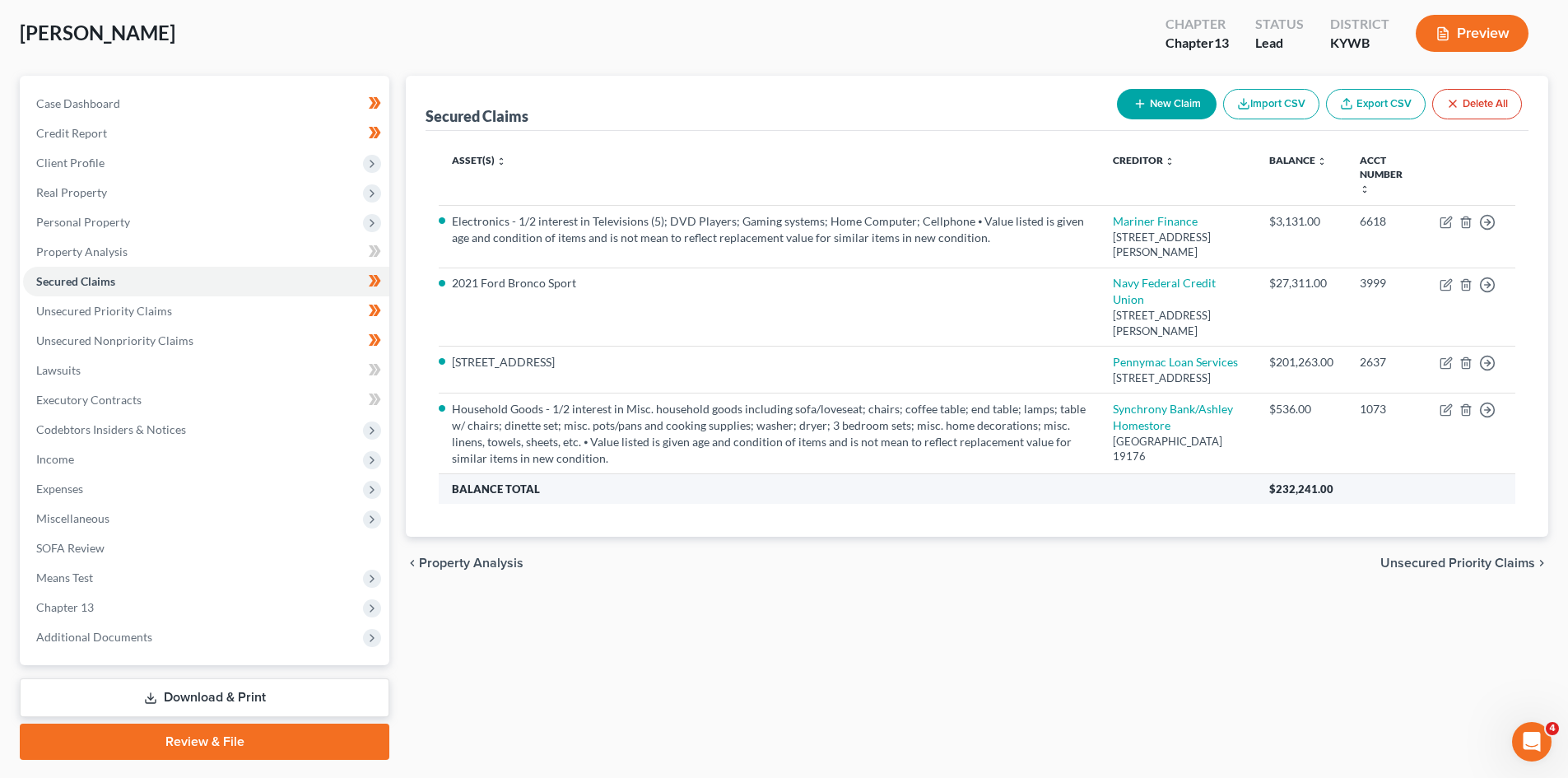
click at [1157, 504] on th "Balance Total" at bounding box center [848, 489] width 818 height 30
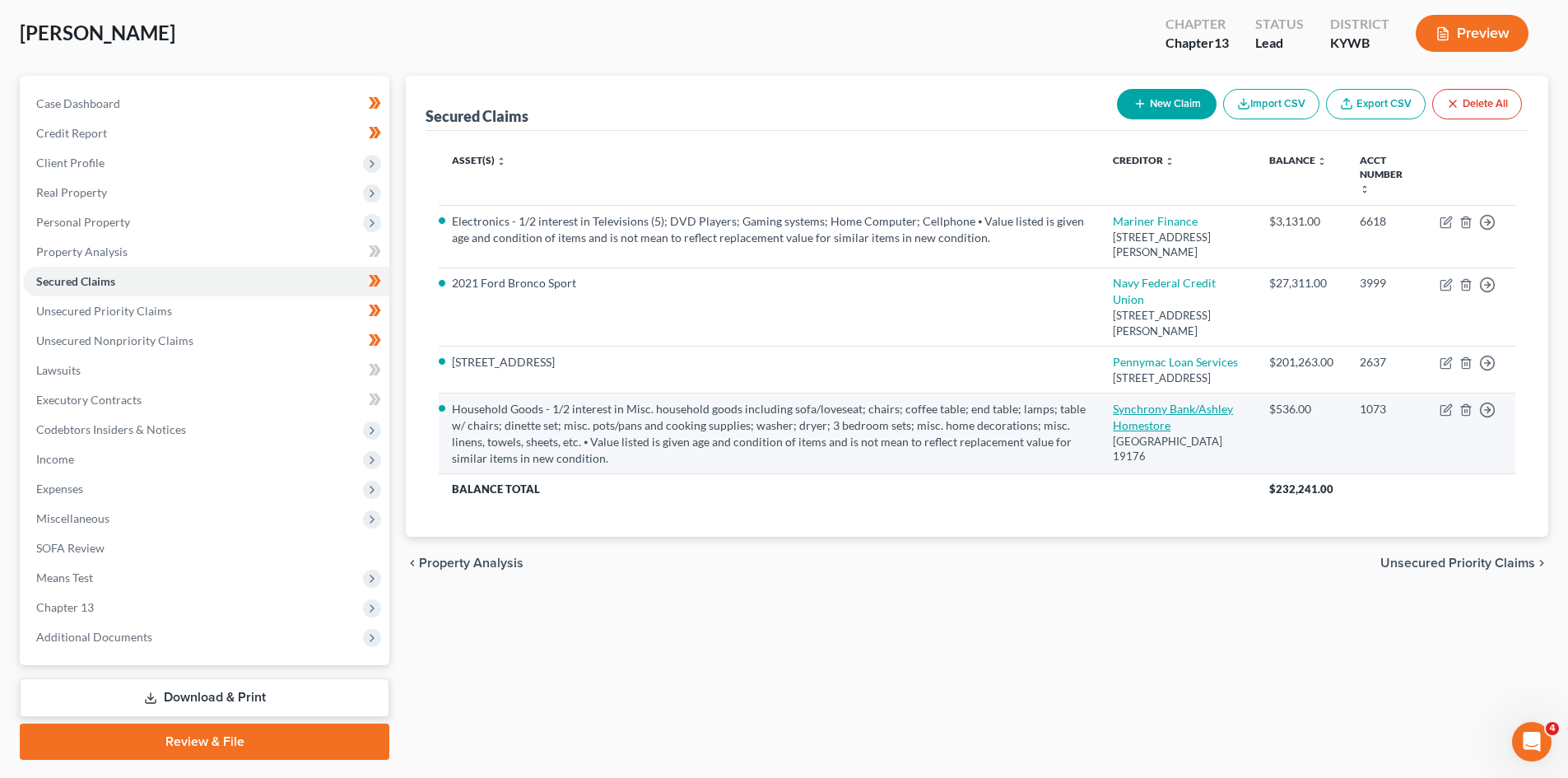
click at [1148, 432] on link "Synchrony Bank/Ashley Homestore" at bounding box center [1173, 418] width 120 height 31
select select "39"
select select "13"
select select "4"
select select "0"
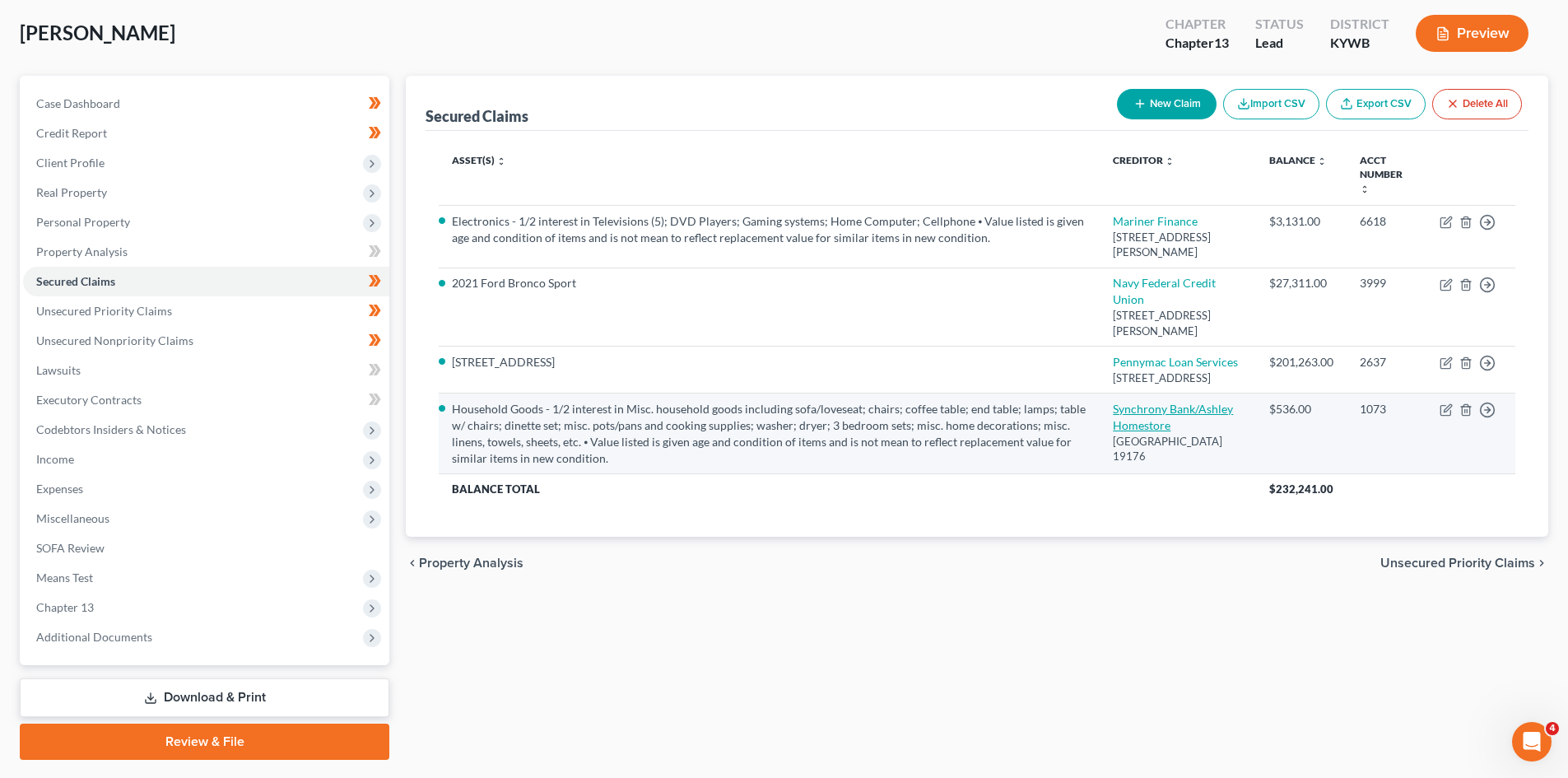
select select "0"
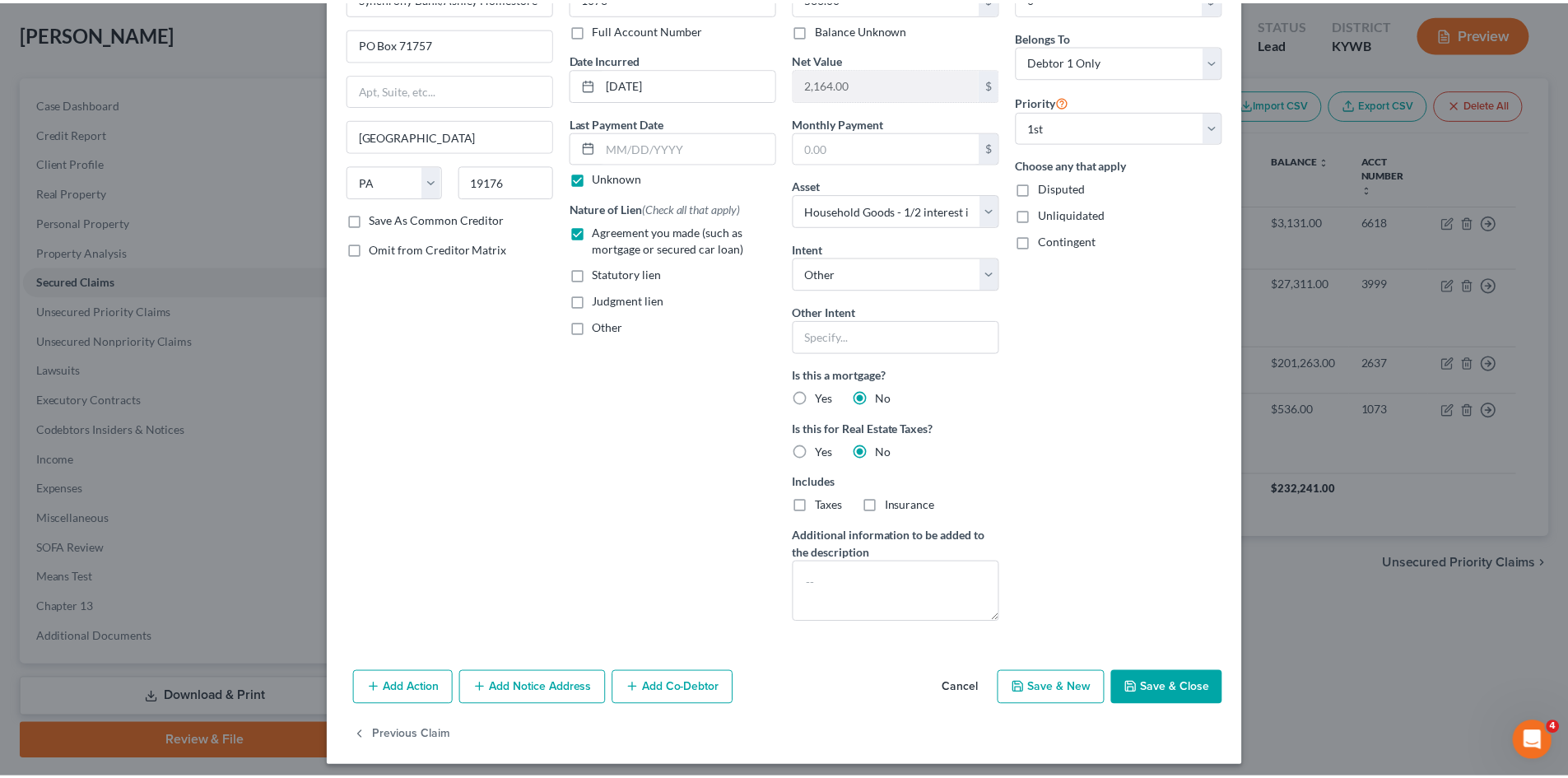
scroll to position [120, 0]
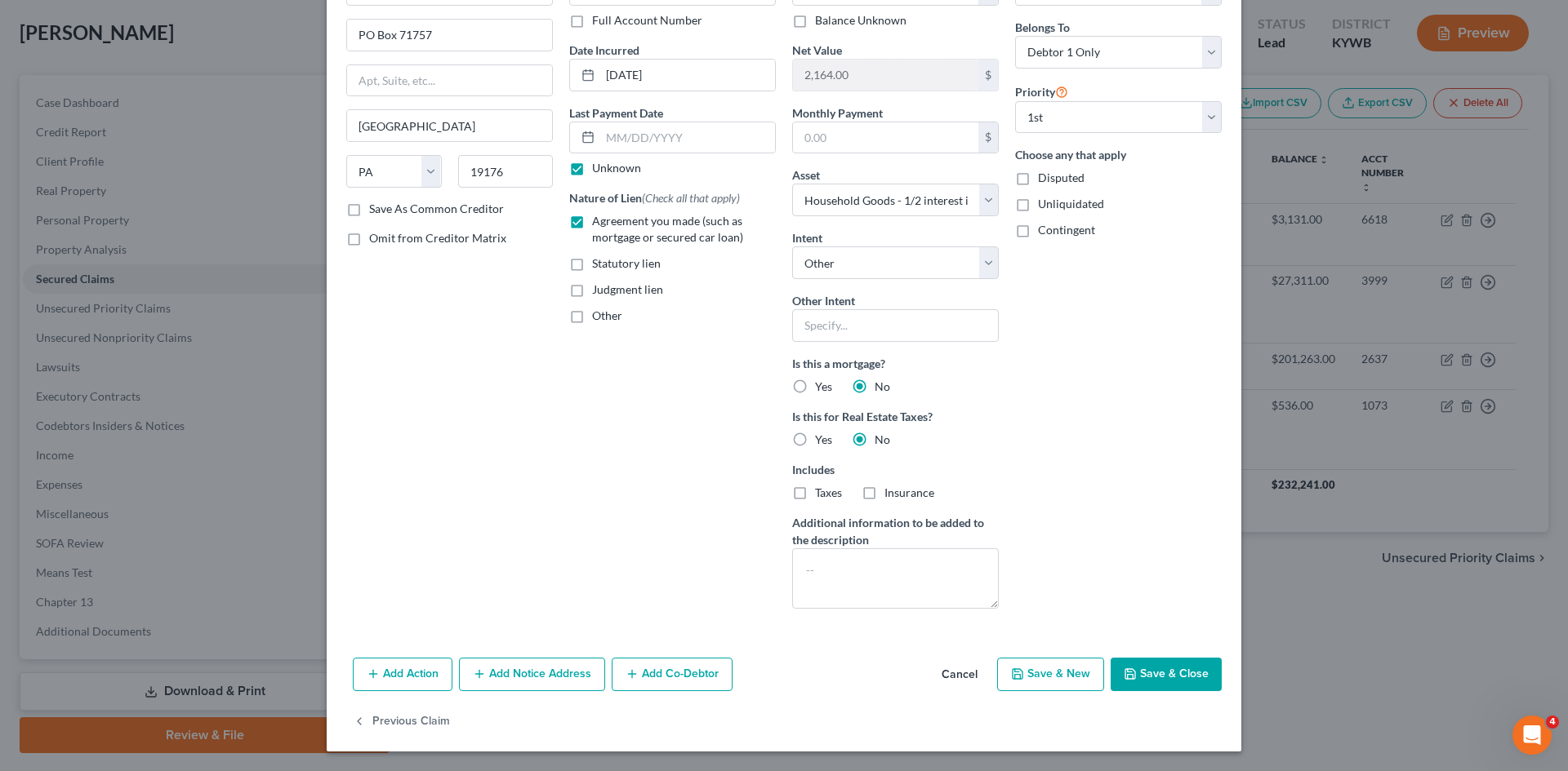
click at [956, 669] on button "Cancel" at bounding box center [960, 676] width 62 height 32
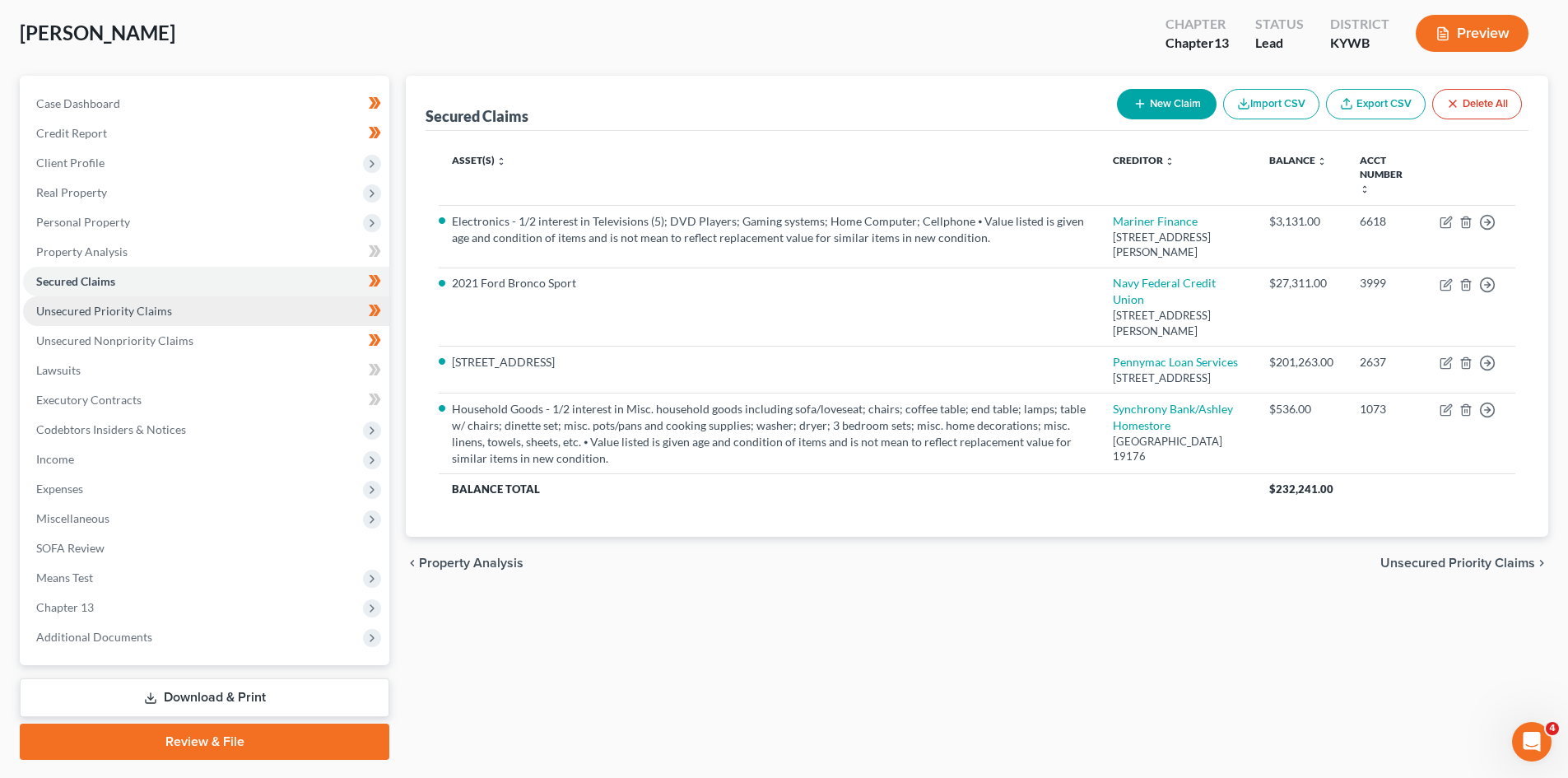
click at [172, 310] on link "Unsecured Priority Claims" at bounding box center [206, 311] width 367 height 30
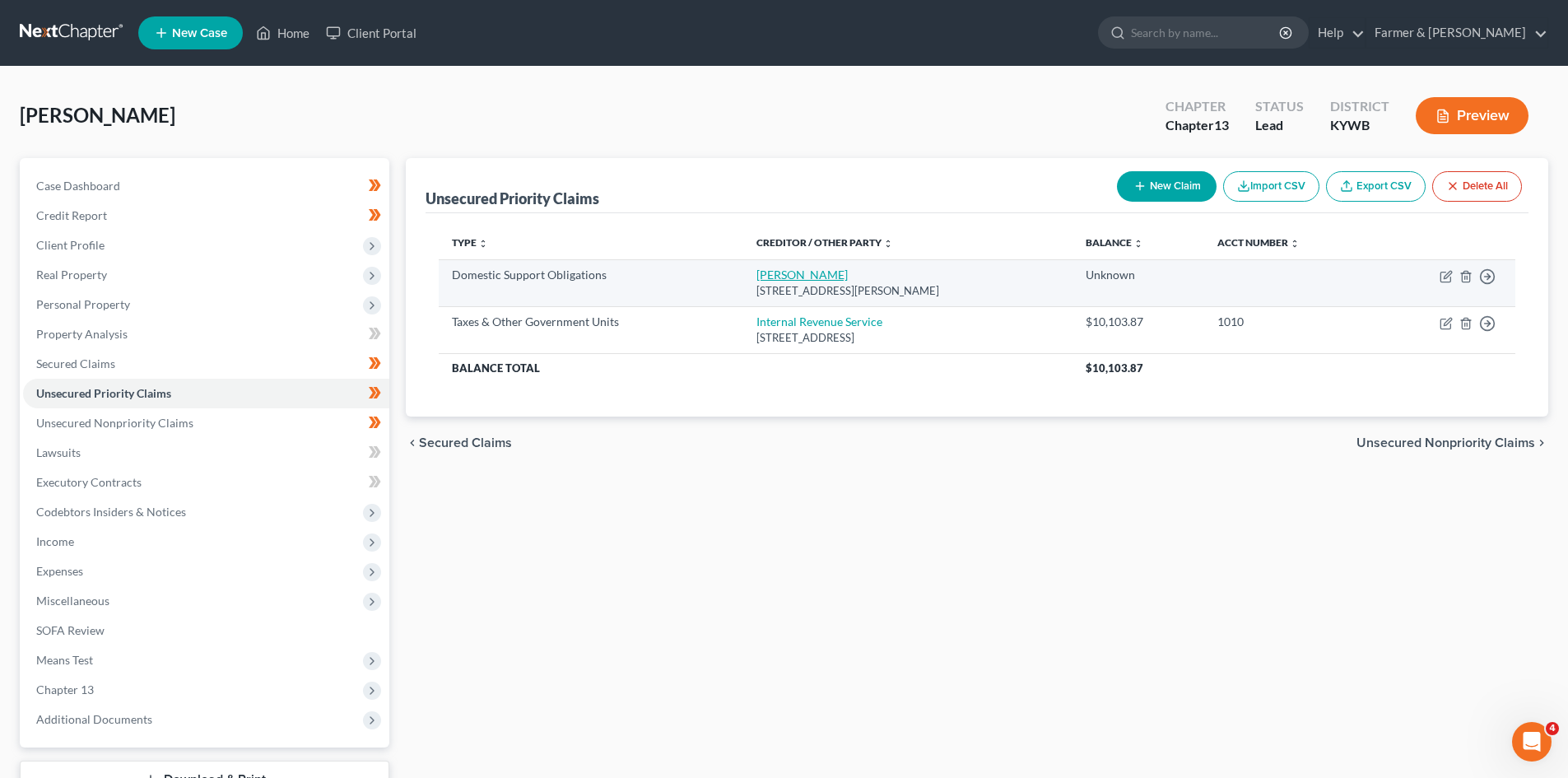
click at [780, 278] on link "Kaylee Pullen" at bounding box center [802, 274] width 92 height 14
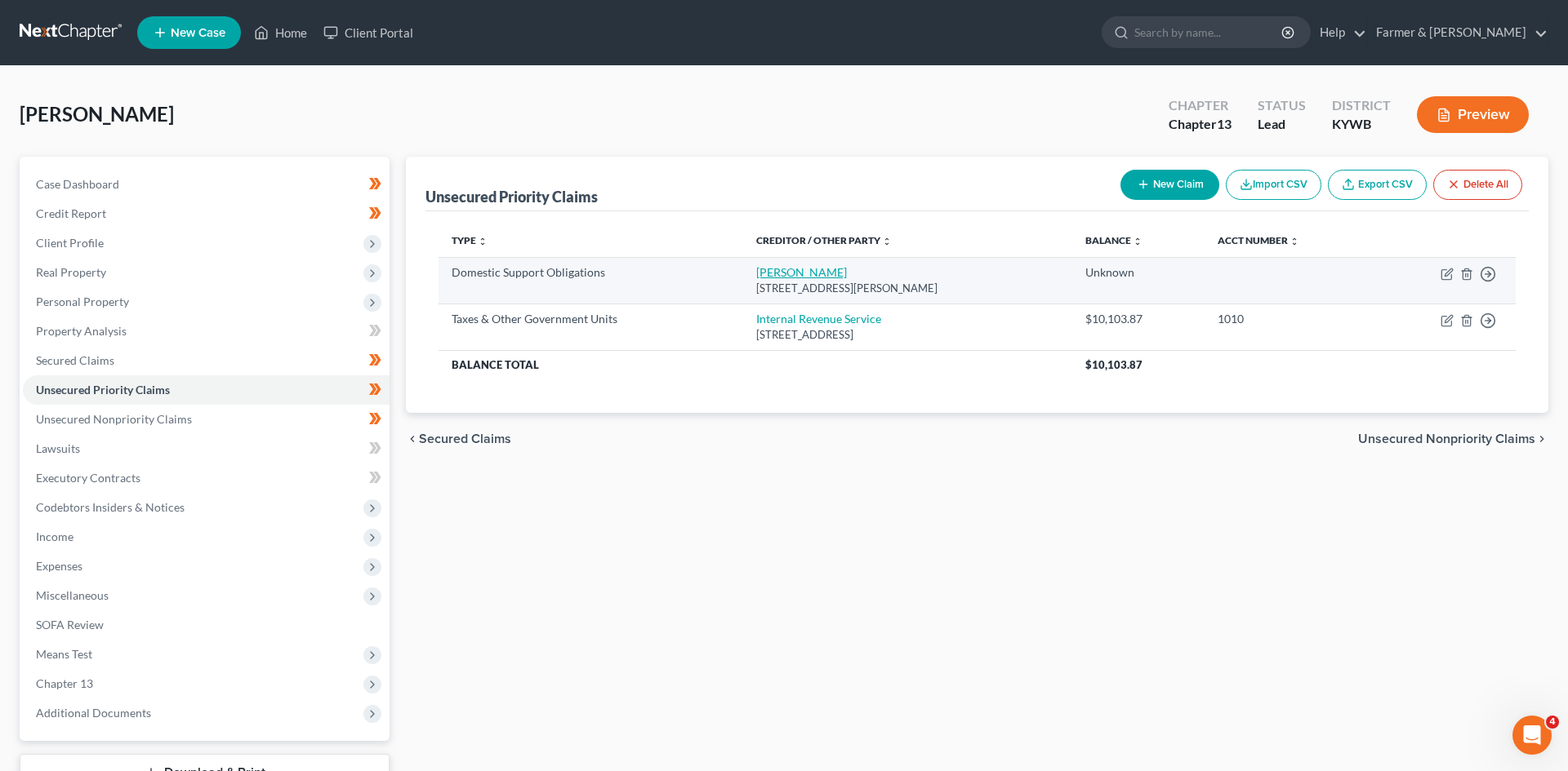
select select "10"
select select "0"
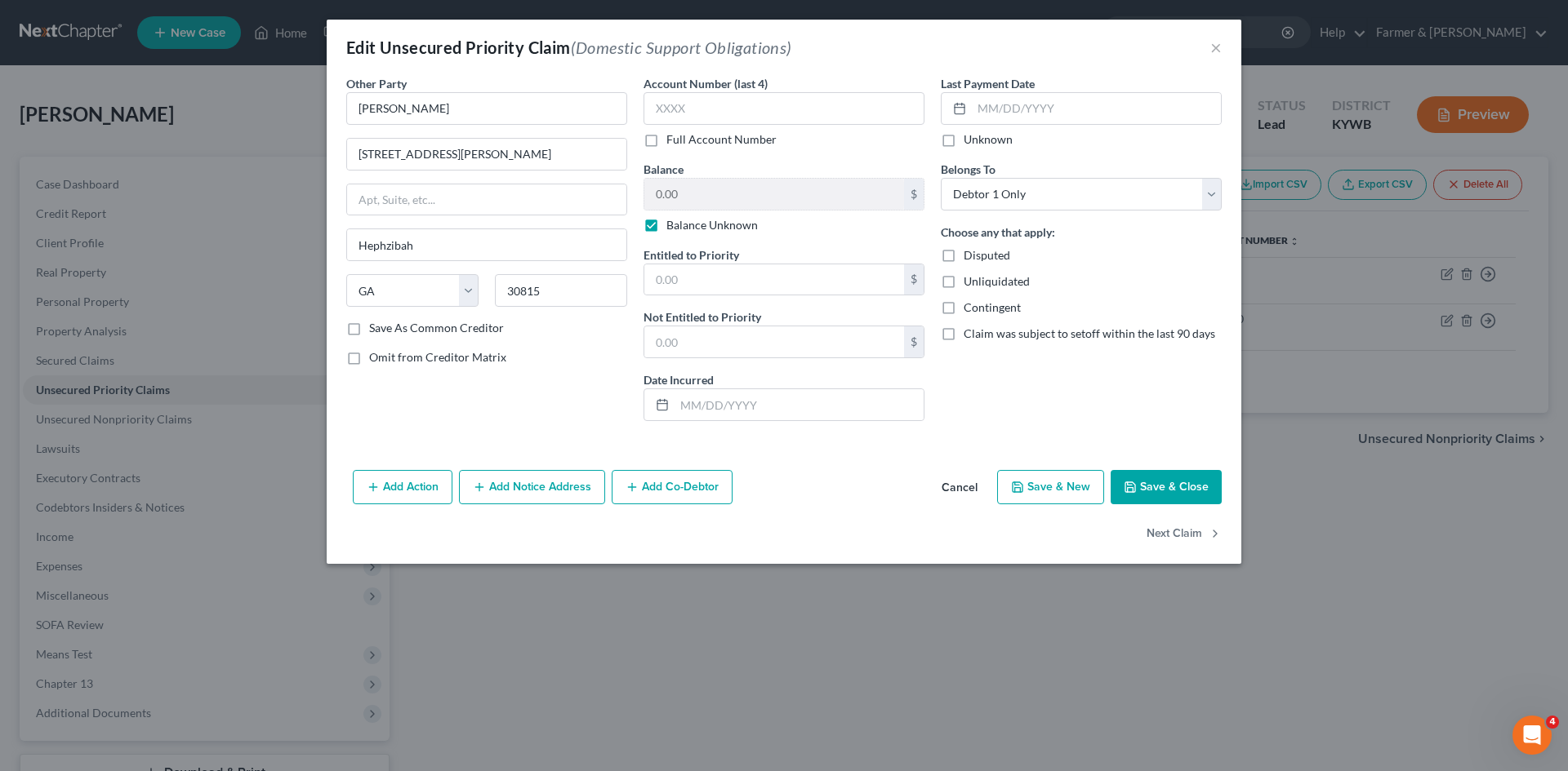
click at [949, 483] on button "Cancel" at bounding box center [960, 488] width 62 height 32
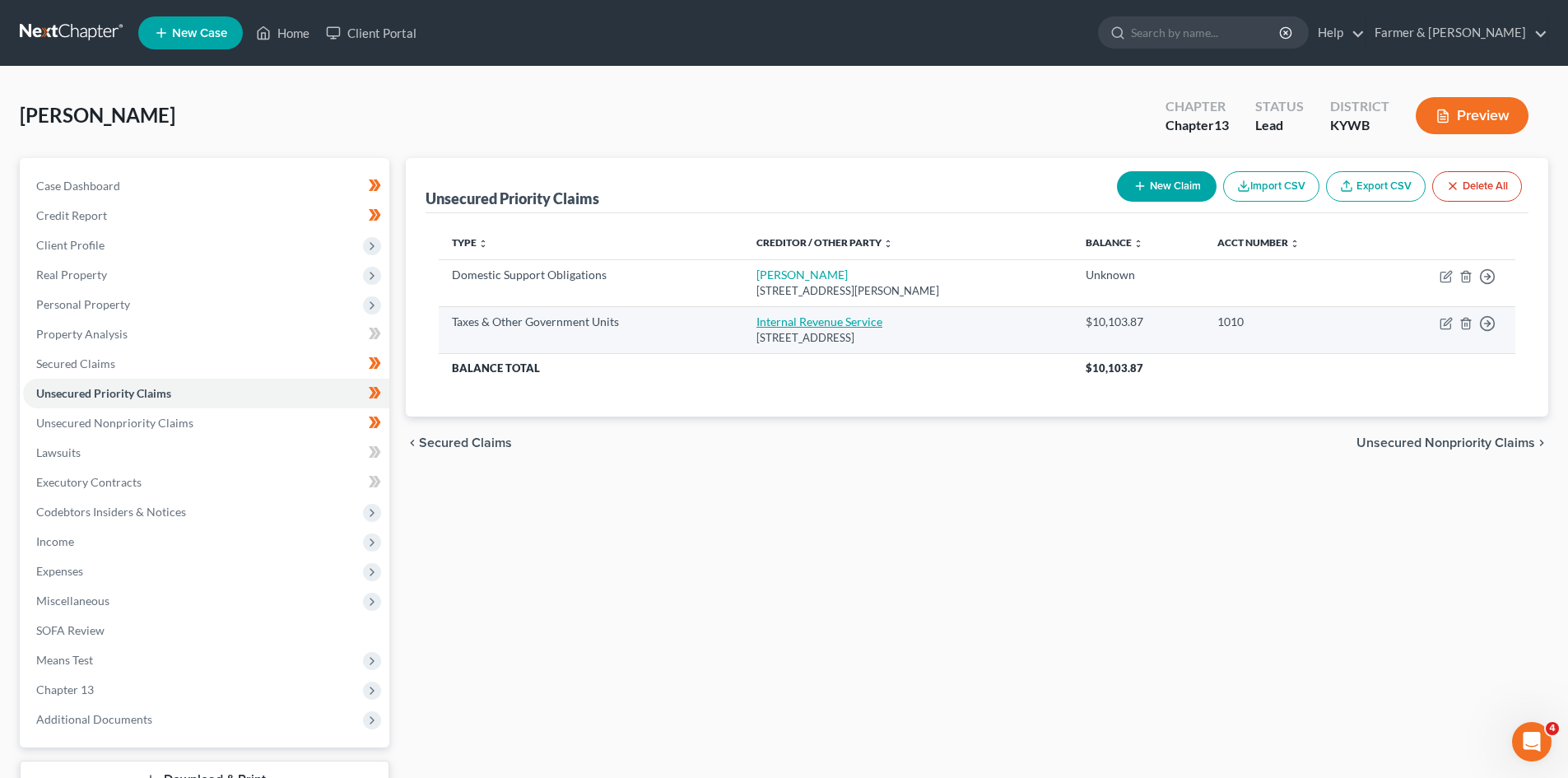
click at [778, 324] on link "Internal Revenue Service" at bounding box center [819, 321] width 126 height 14
select select "0"
select select "39"
select select "0"
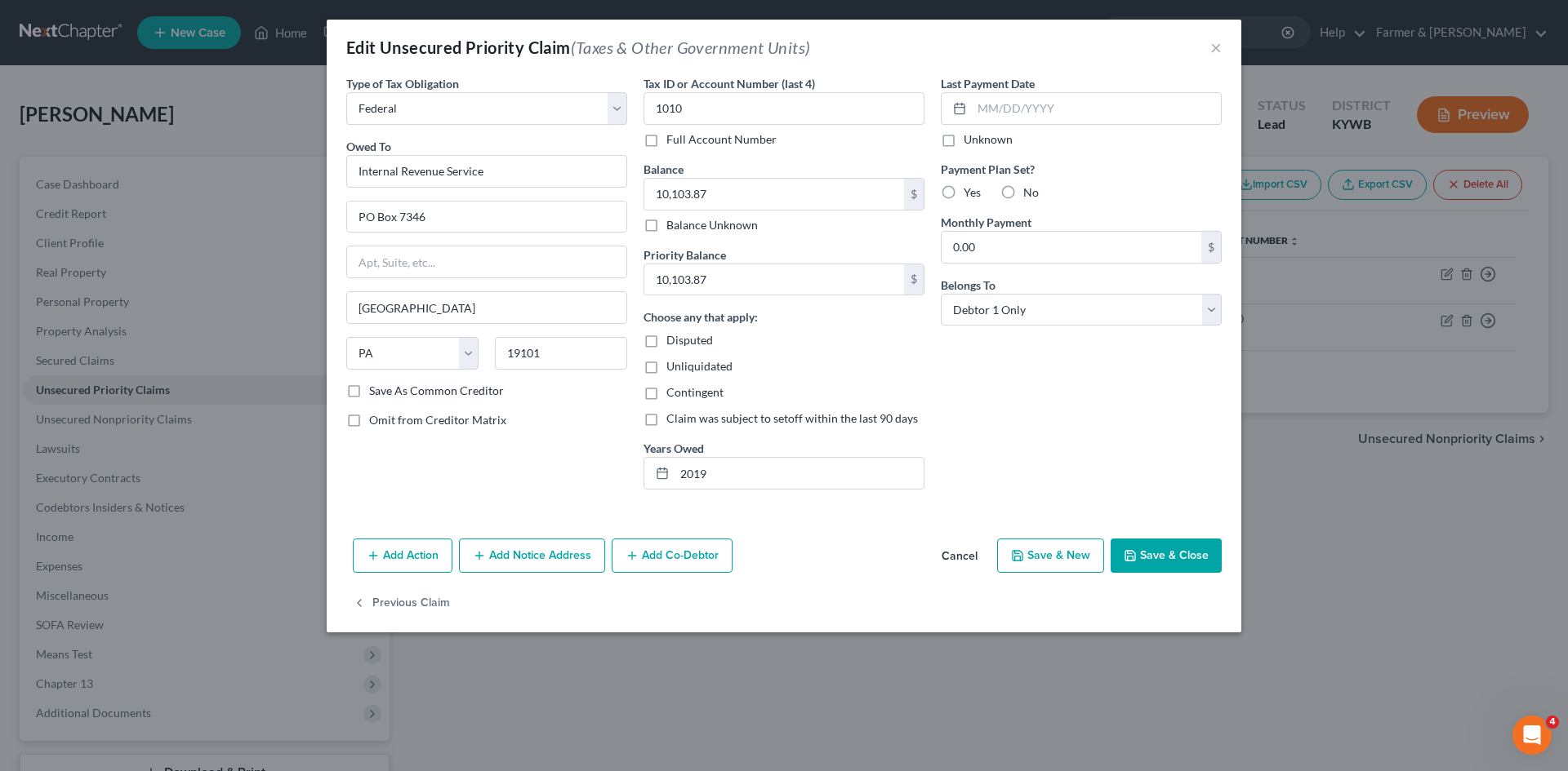
click at [967, 551] on button "Cancel" at bounding box center [960, 557] width 62 height 32
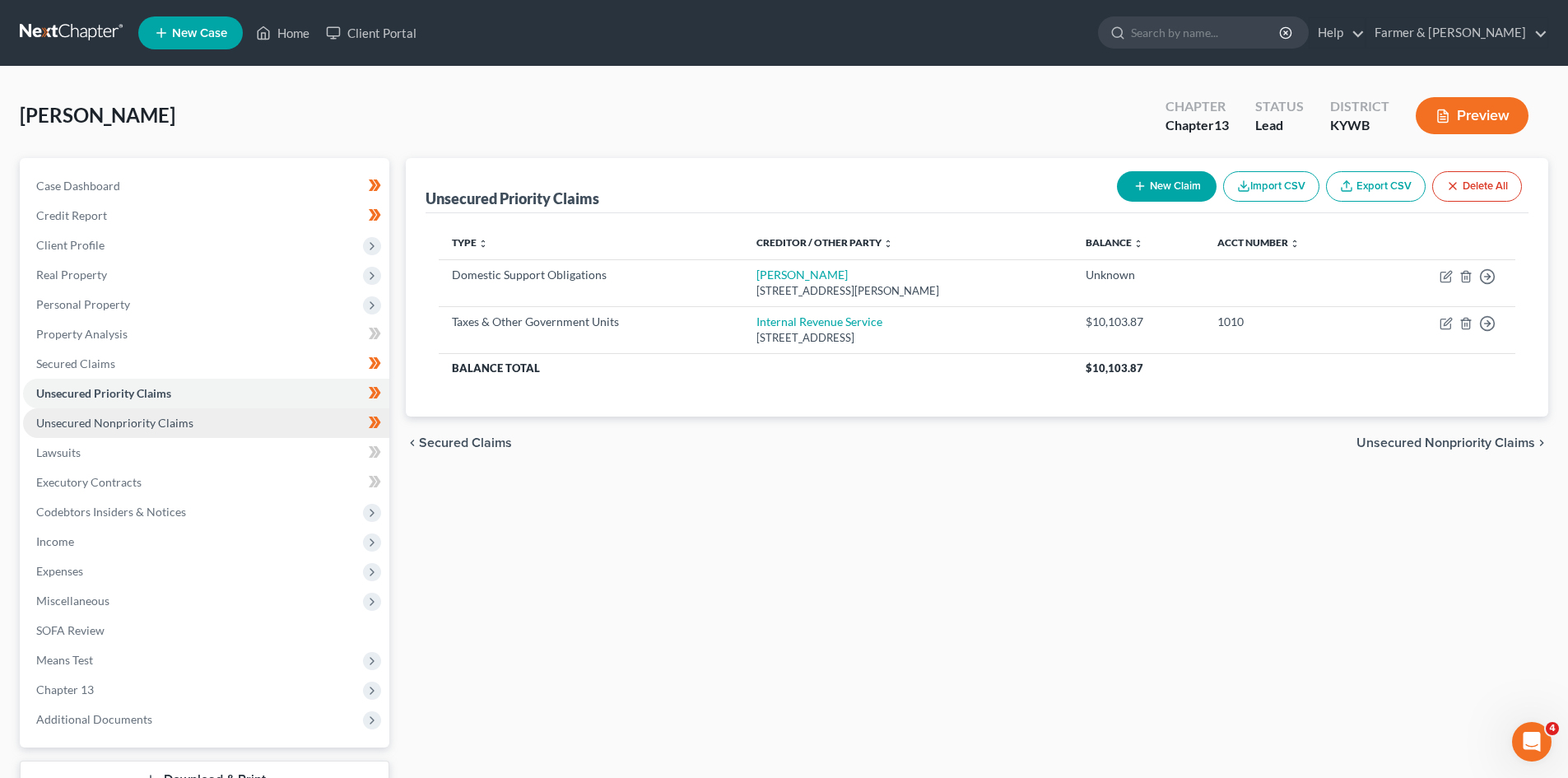
click at [192, 422] on link "Unsecured Nonpriority Claims" at bounding box center [206, 423] width 367 height 30
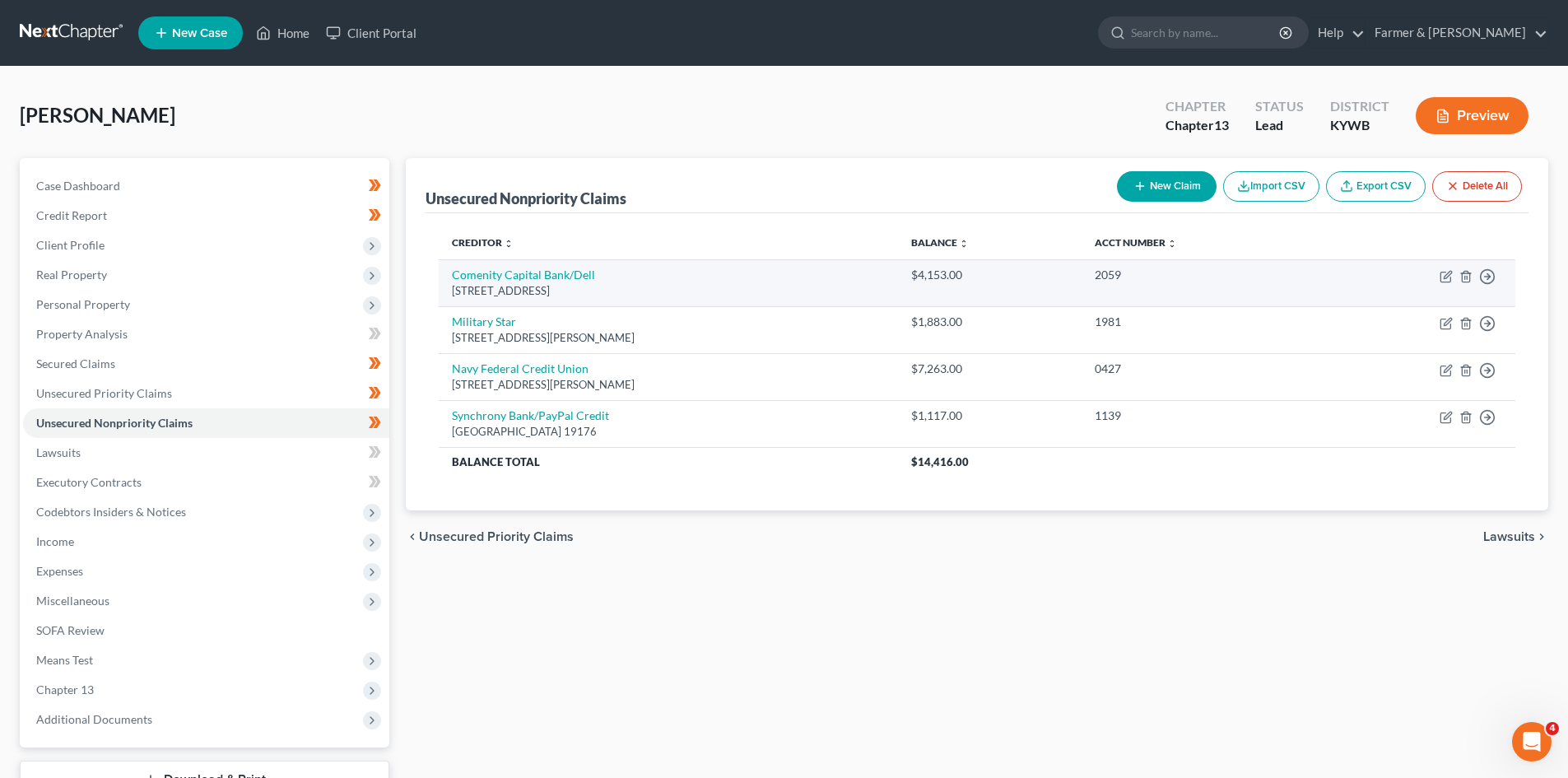
click at [501, 263] on td "Comenity Capital Bank/Dell PO Box 182120, Columbus, OH 43218" at bounding box center [668, 283] width 458 height 47
click at [502, 270] on link "Comenity Capital Bank/Dell" at bounding box center [524, 274] width 143 height 14
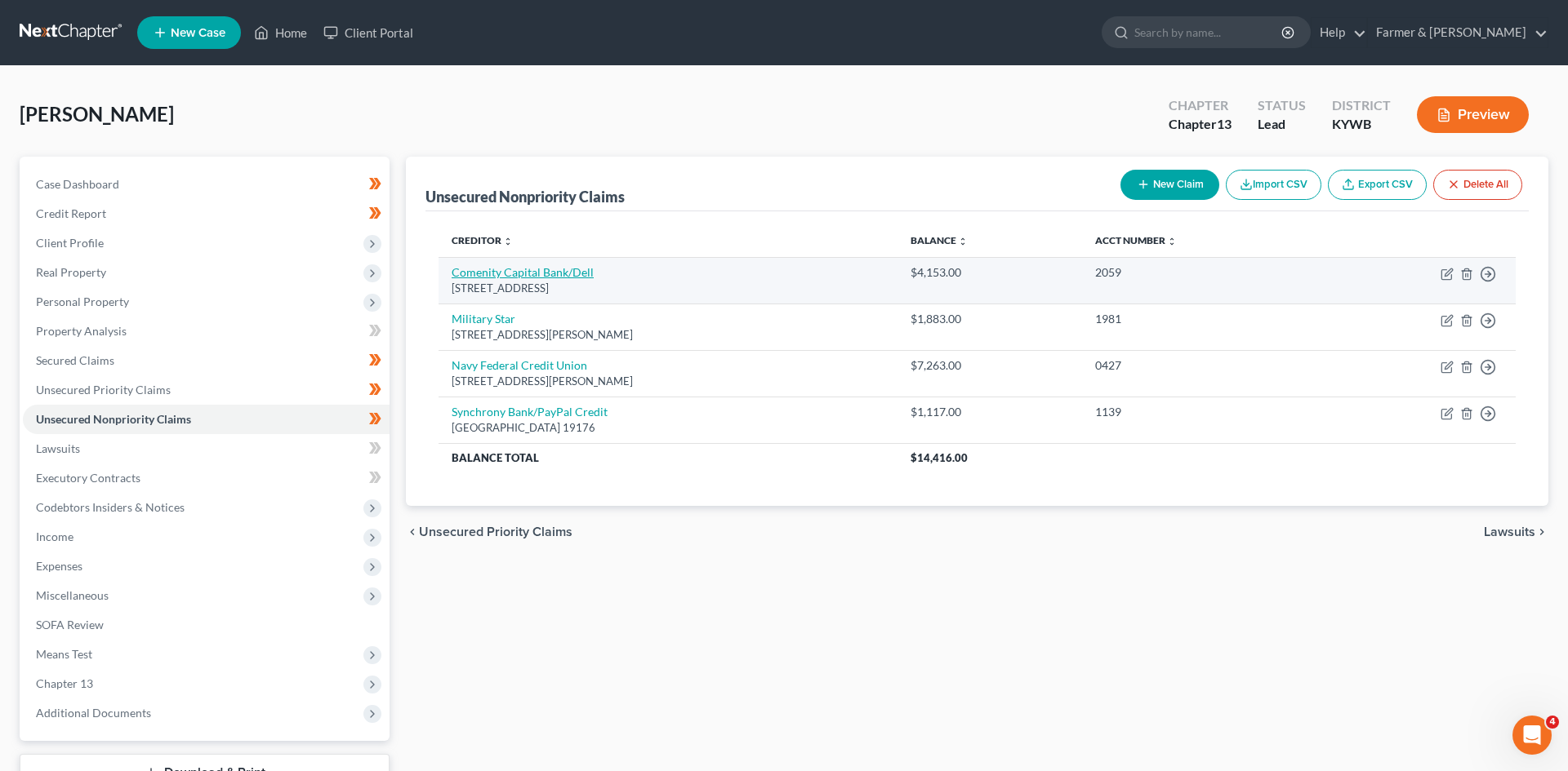
select select "36"
select select "2"
select select "0"
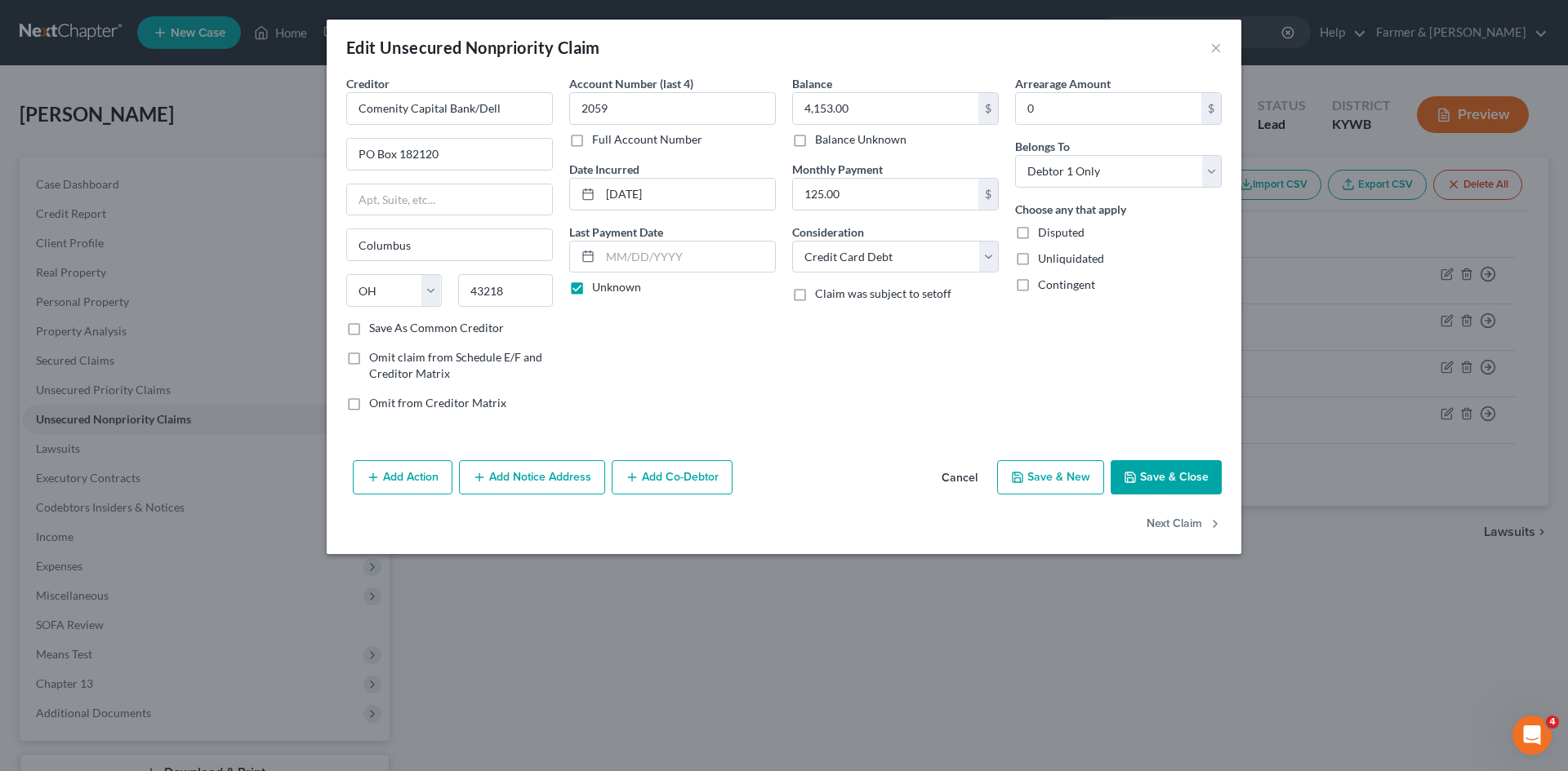
click at [948, 474] on button "Cancel" at bounding box center [960, 479] width 62 height 32
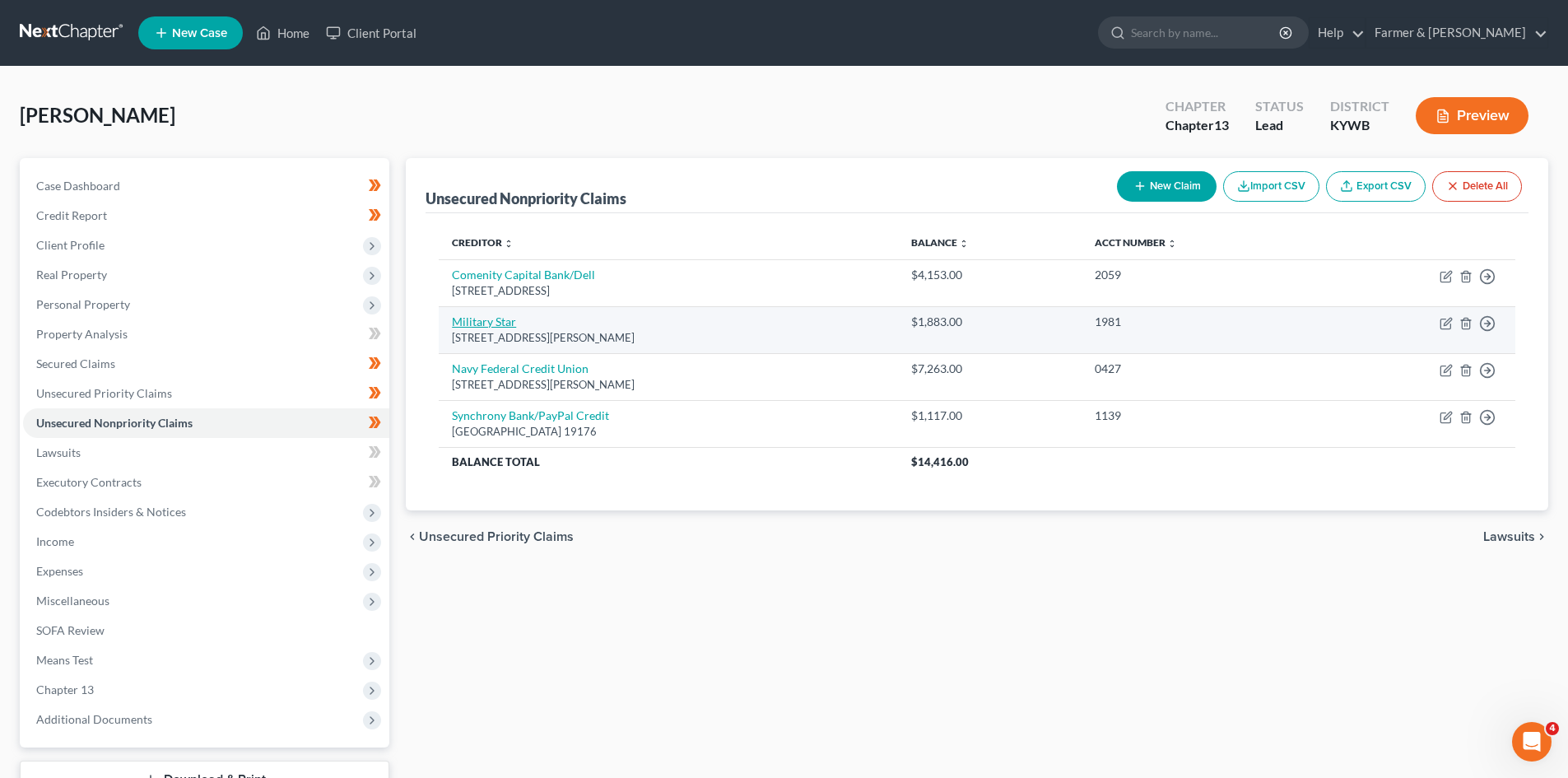
click at [491, 324] on link "Military Star" at bounding box center [484, 321] width 64 height 14
select select "45"
select select "2"
select select "0"
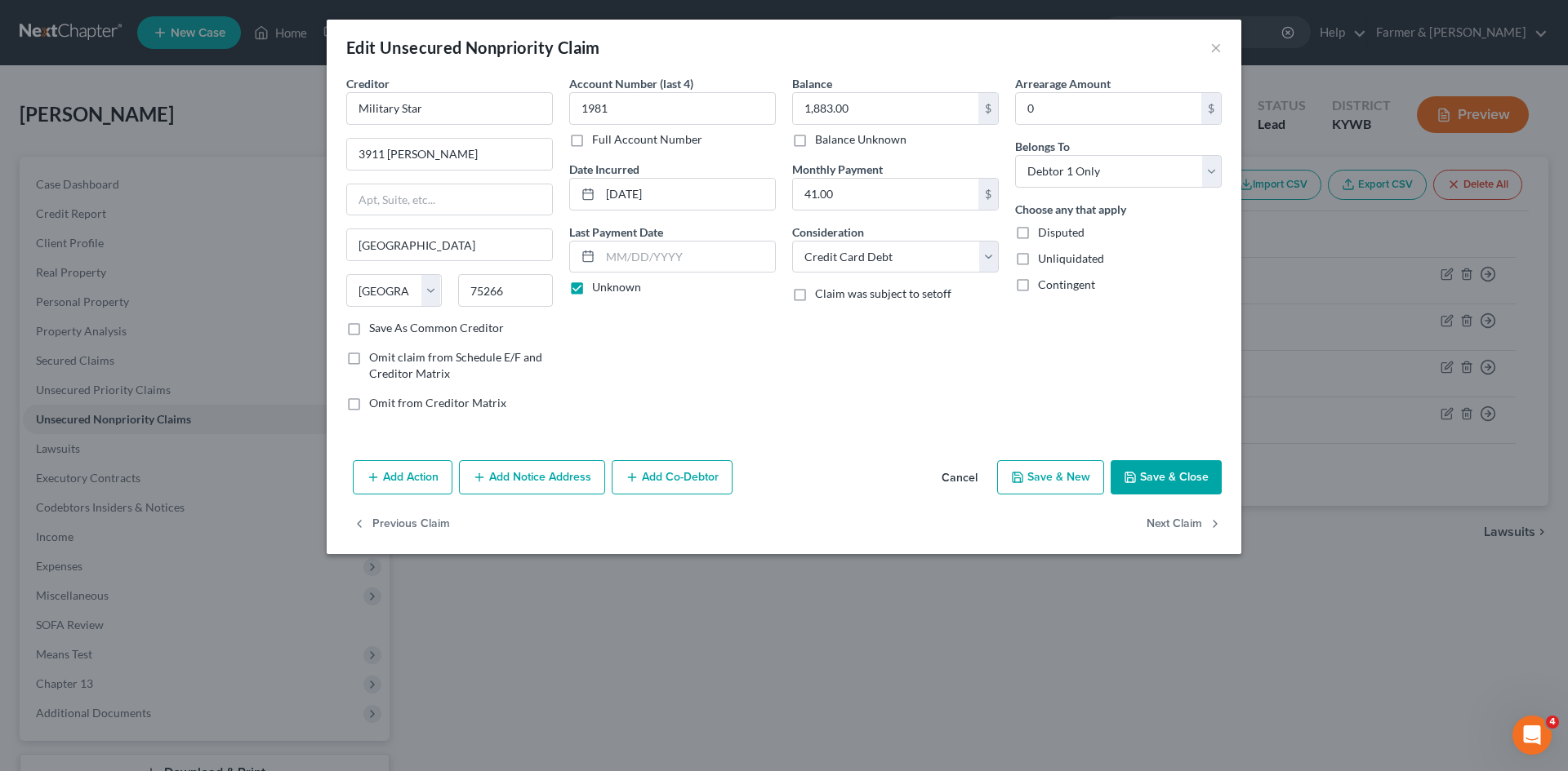
drag, startPoint x: 951, startPoint y: 465, endPoint x: 767, endPoint y: 437, distance: 186.1
click at [952, 465] on button "Cancel" at bounding box center [960, 479] width 62 height 32
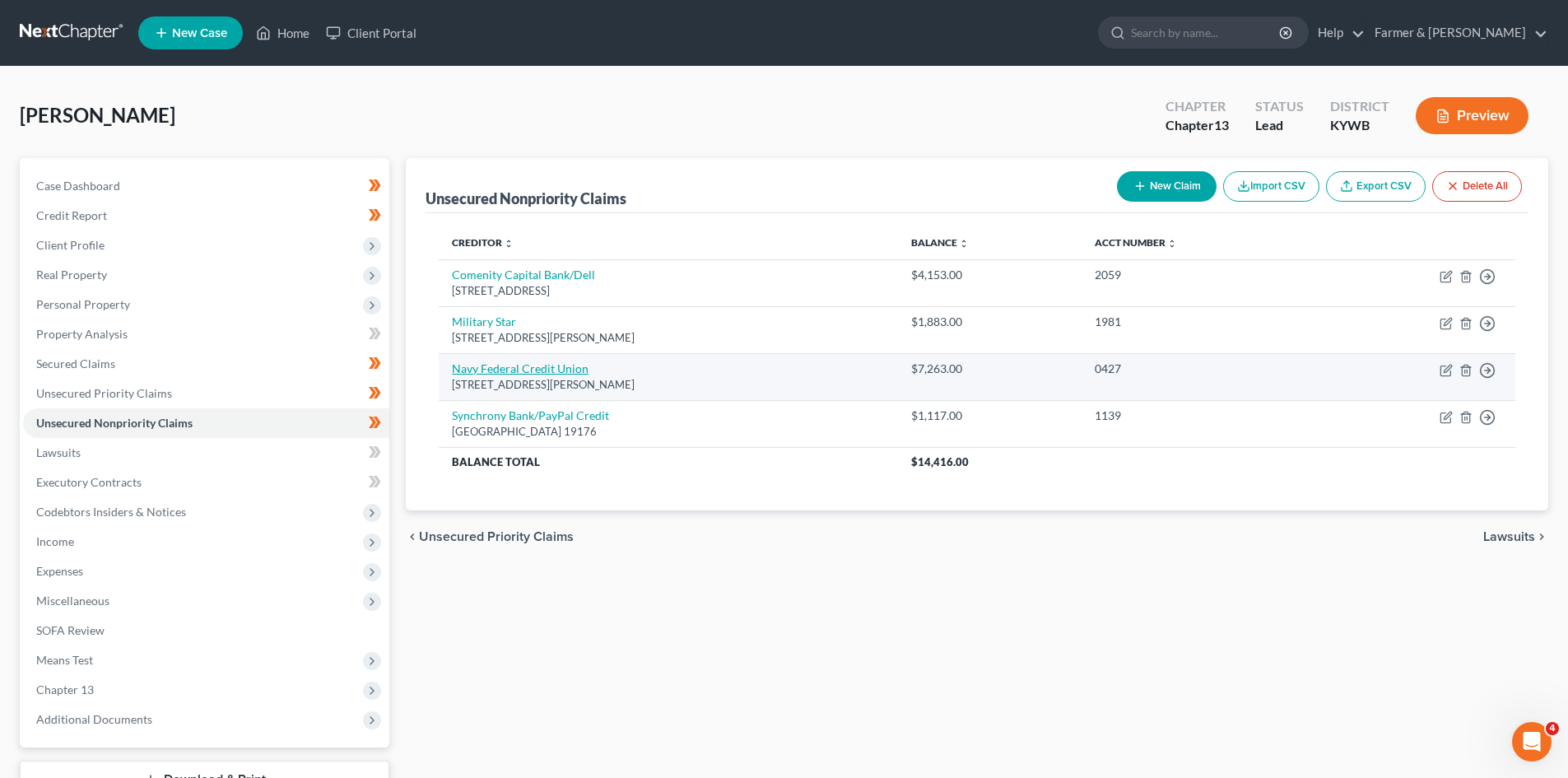
click at [502, 376] on link "Navy Federal Credit Union" at bounding box center [520, 368] width 137 height 14
select select "48"
select select "2"
select select "0"
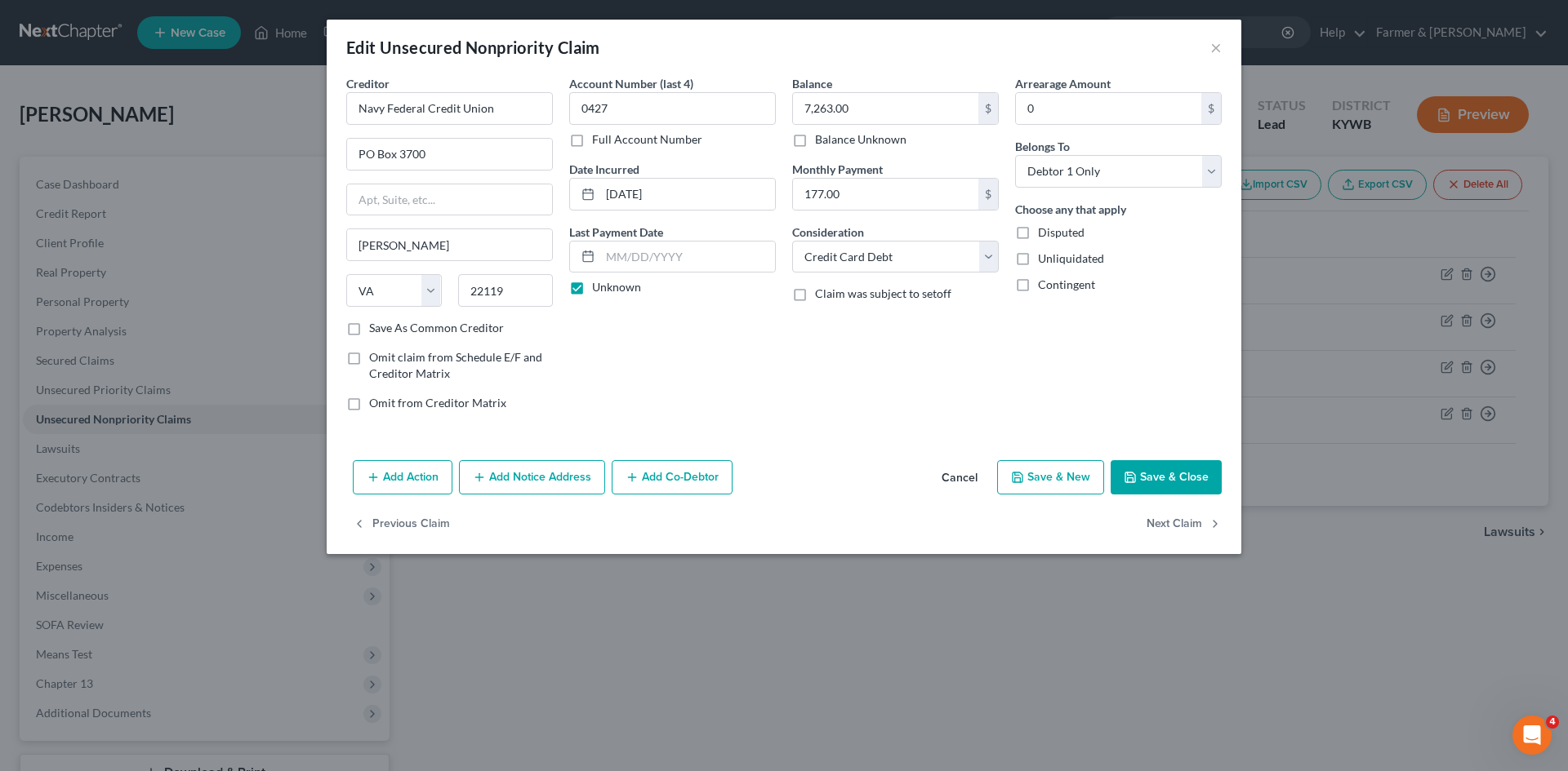
click at [963, 471] on button "Cancel" at bounding box center [960, 479] width 62 height 32
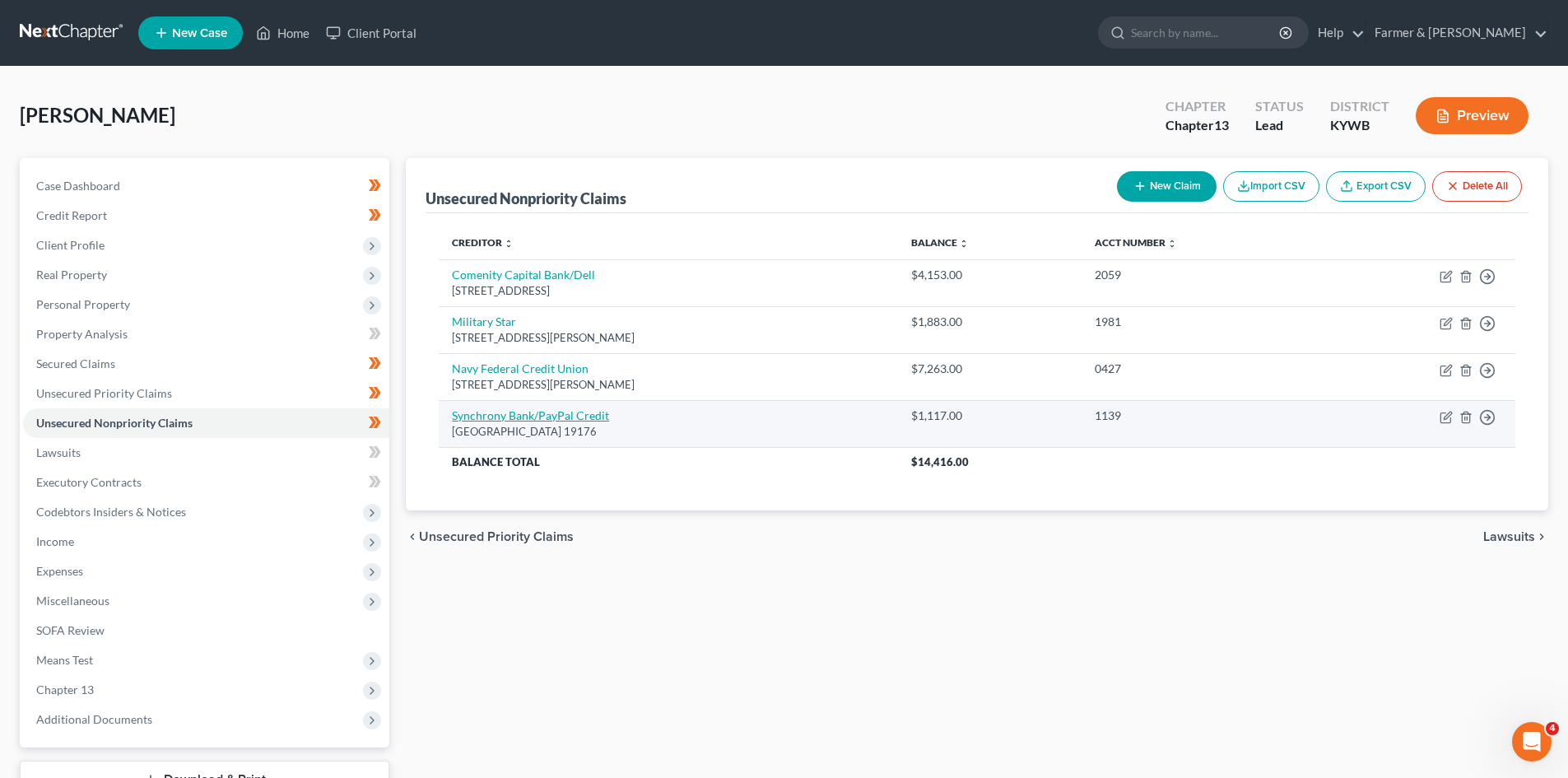
click at [503, 420] on link "Synchrony Bank/PayPal Credit" at bounding box center [530, 415] width 157 height 14
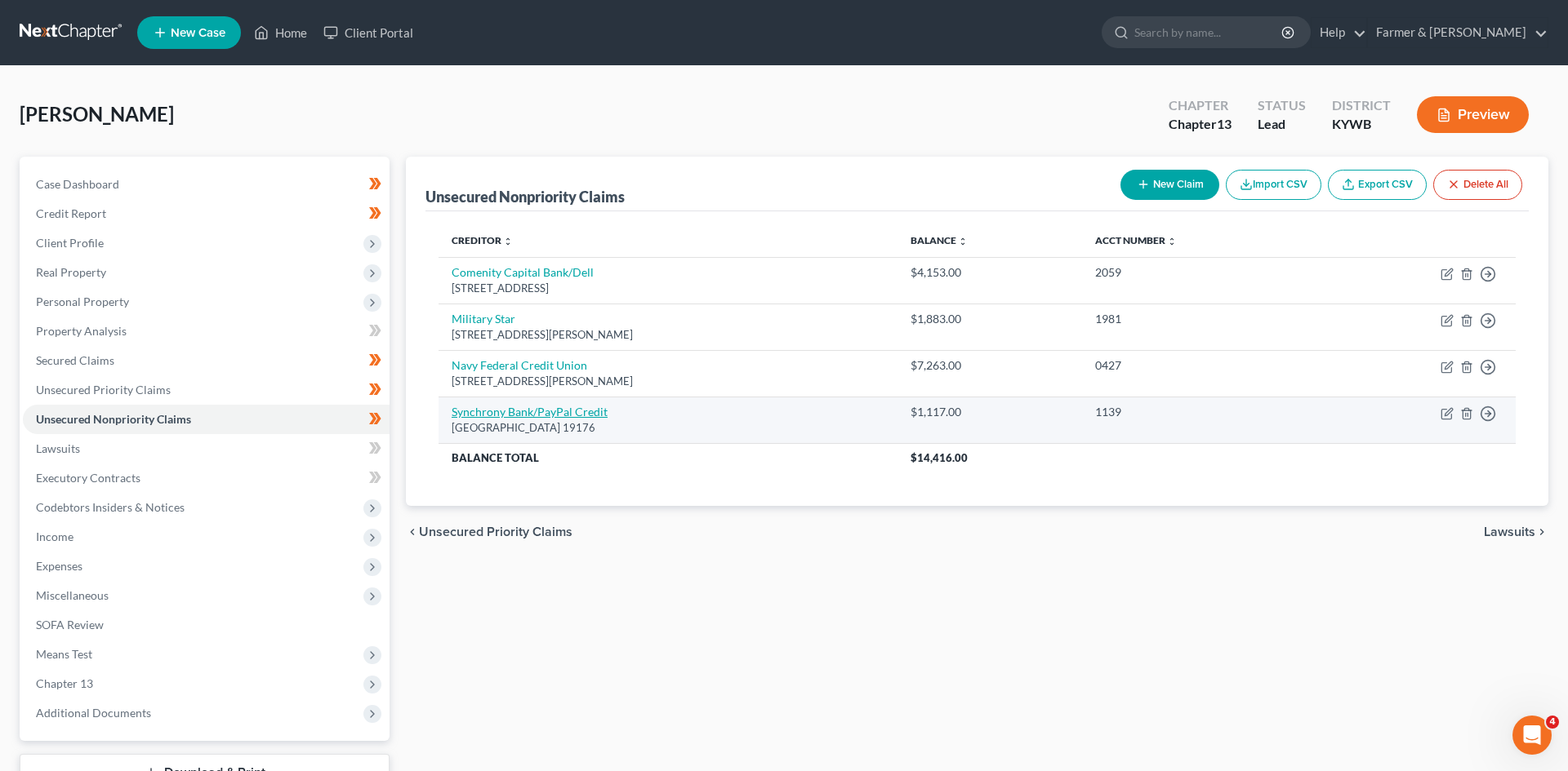
select select "39"
select select "2"
select select "0"
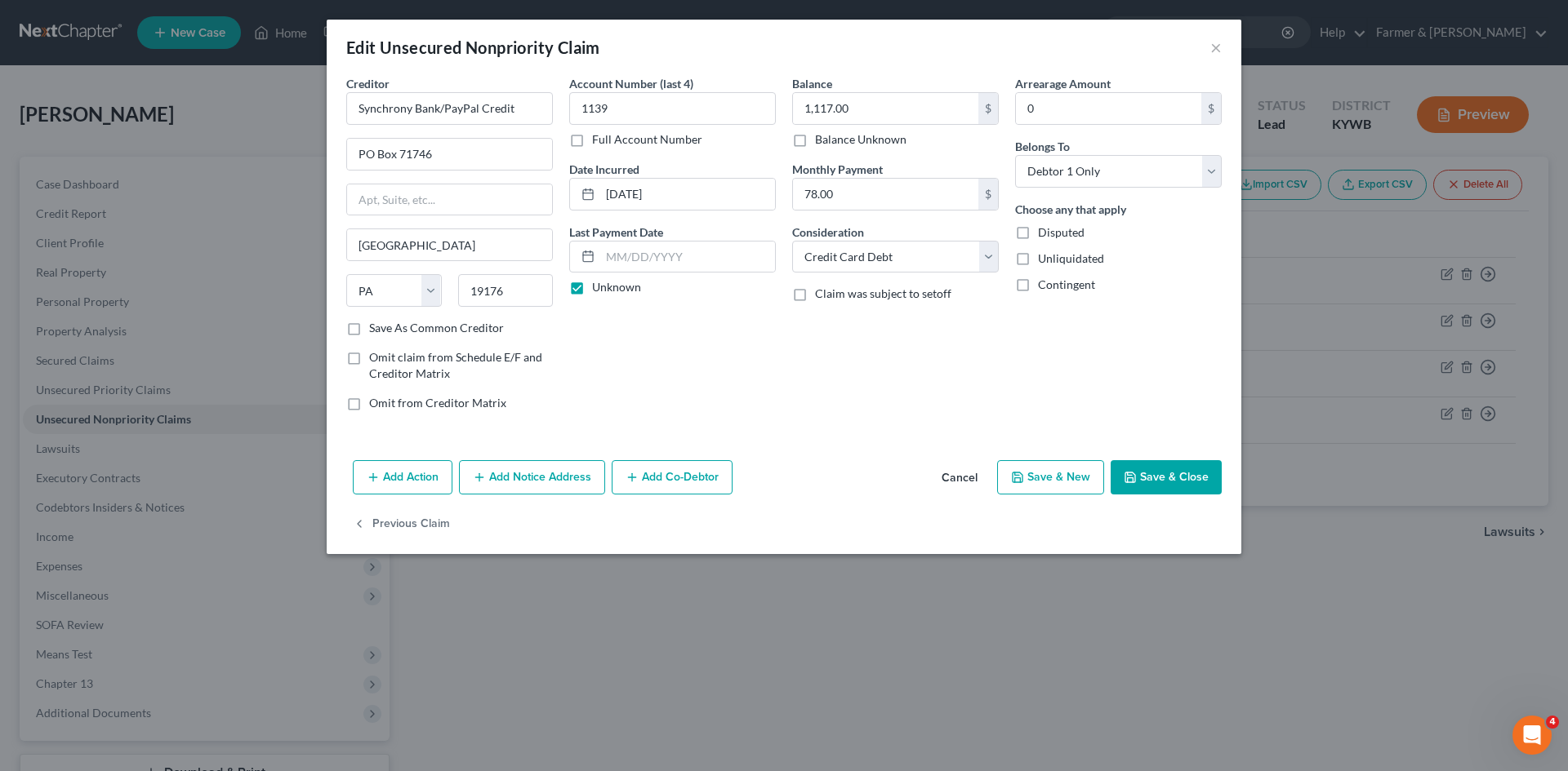
drag, startPoint x: 956, startPoint y: 468, endPoint x: 286, endPoint y: 453, distance: 670.2
click at [956, 467] on button "Cancel" at bounding box center [960, 479] width 62 height 32
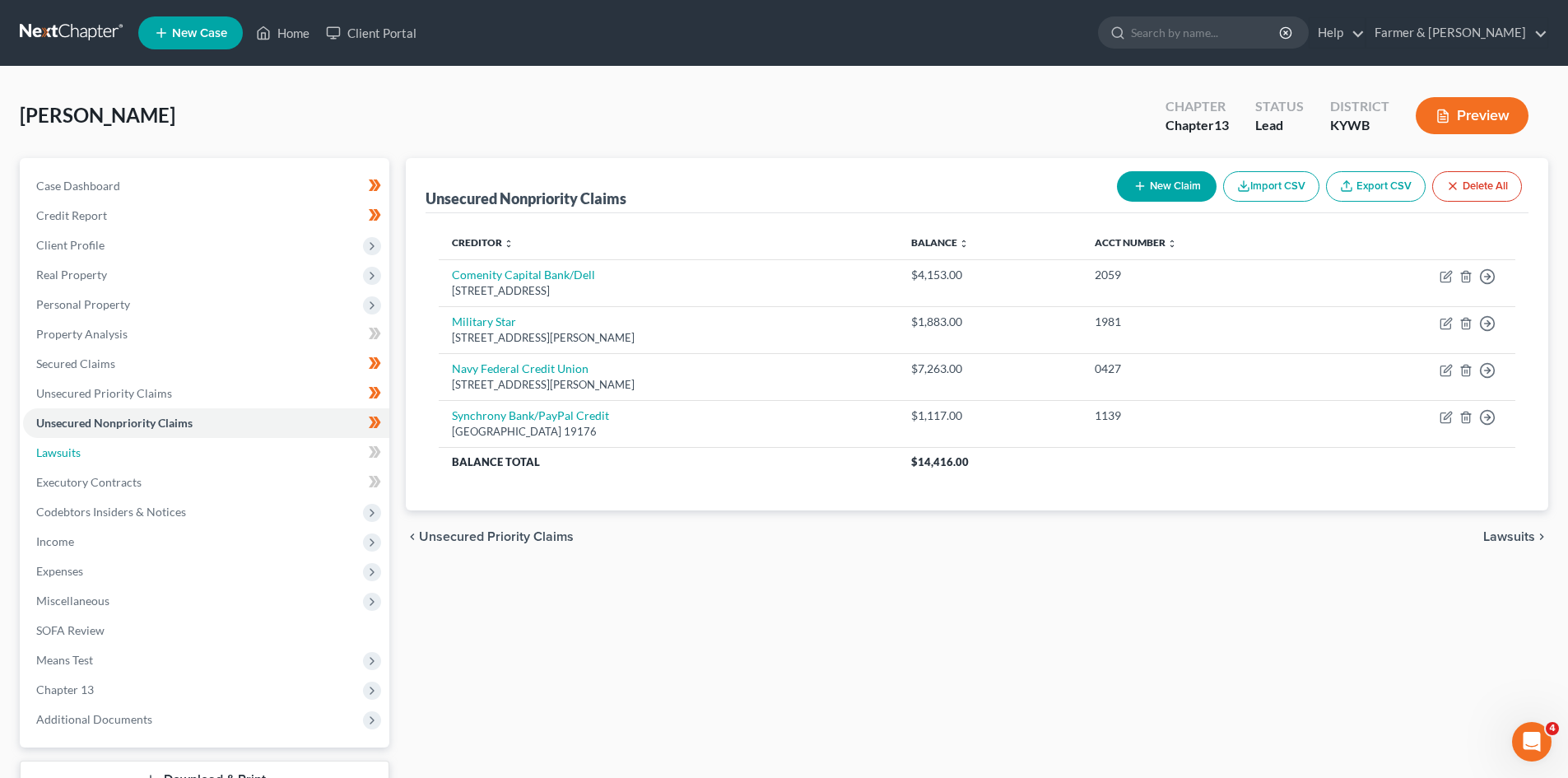
click at [224, 449] on link "Lawsuits" at bounding box center [206, 453] width 367 height 30
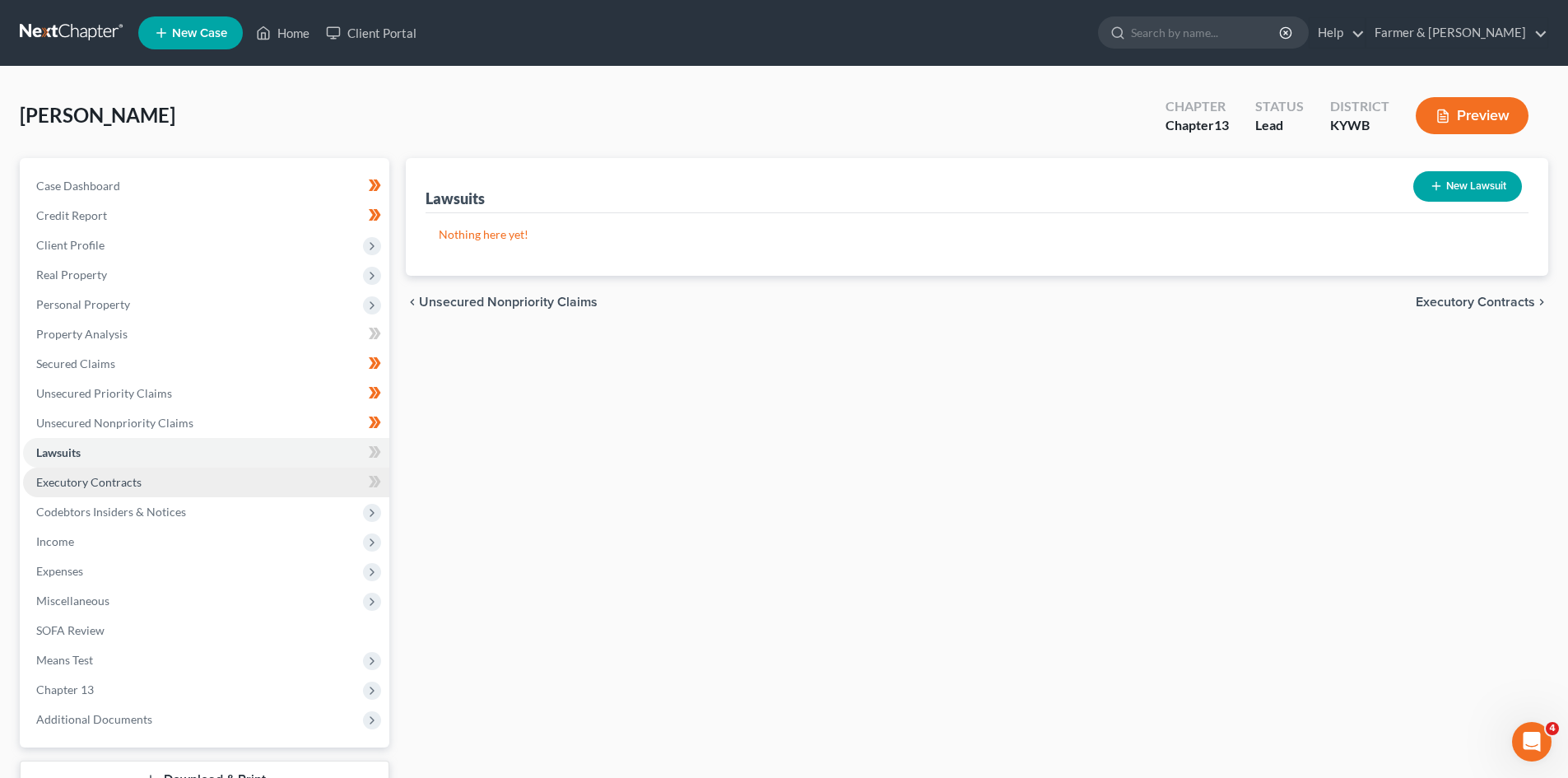
click at [209, 474] on link "Executory Contracts" at bounding box center [206, 482] width 367 height 30
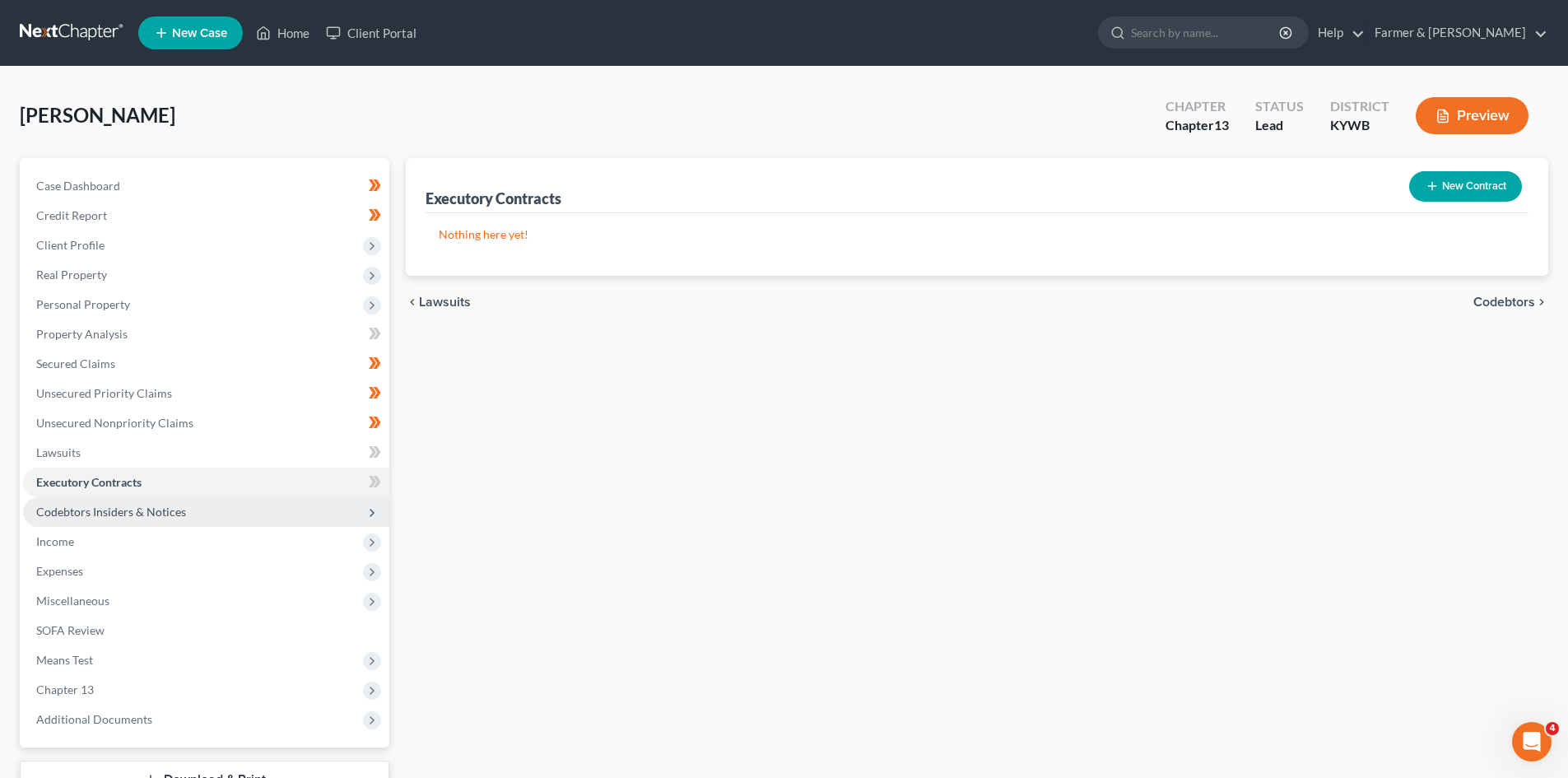
click at [185, 507] on span "Codebtors Insiders & Notices" at bounding box center [206, 512] width 367 height 30
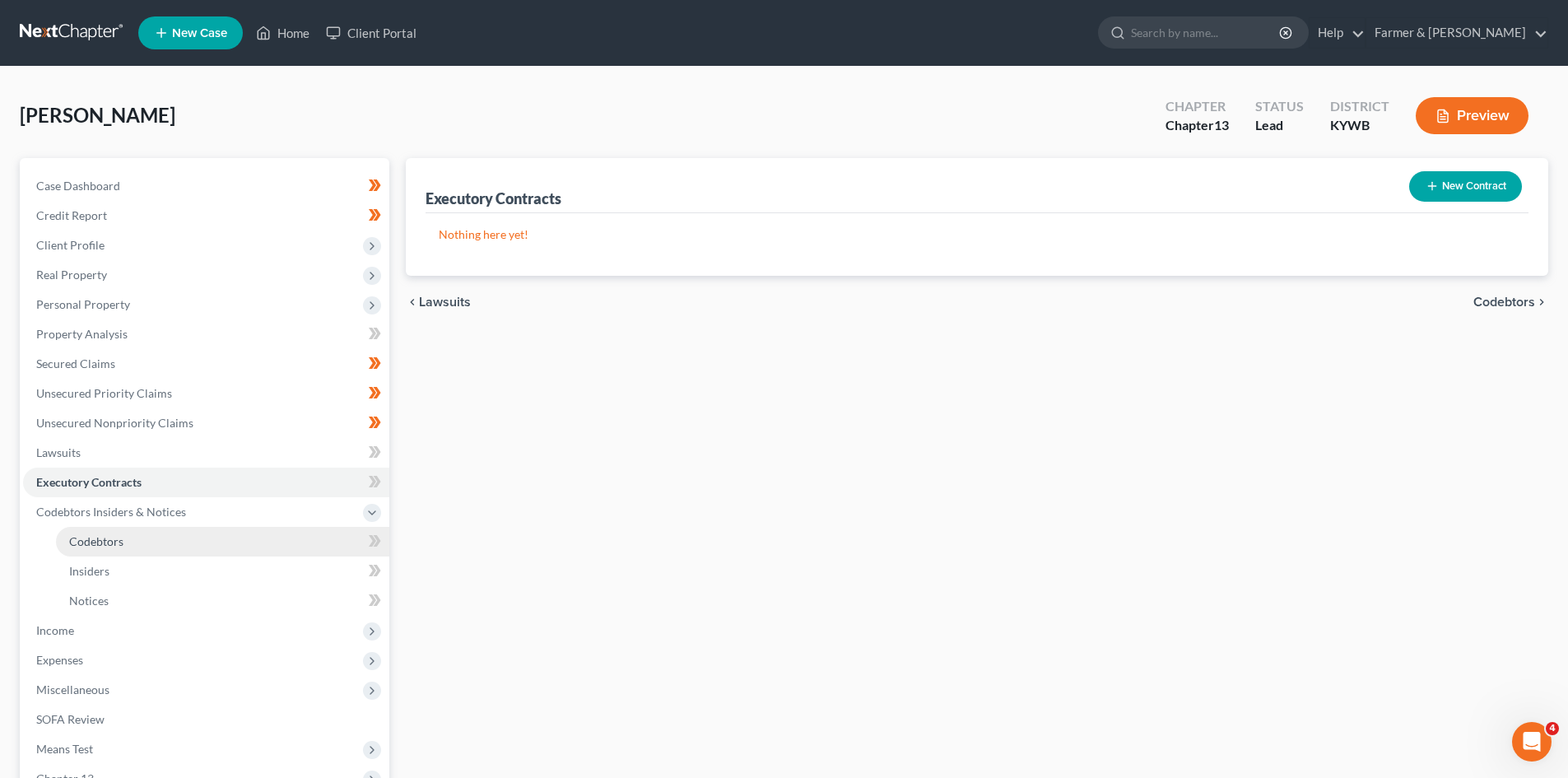
click at [178, 535] on link "Codebtors" at bounding box center [222, 542] width 333 height 30
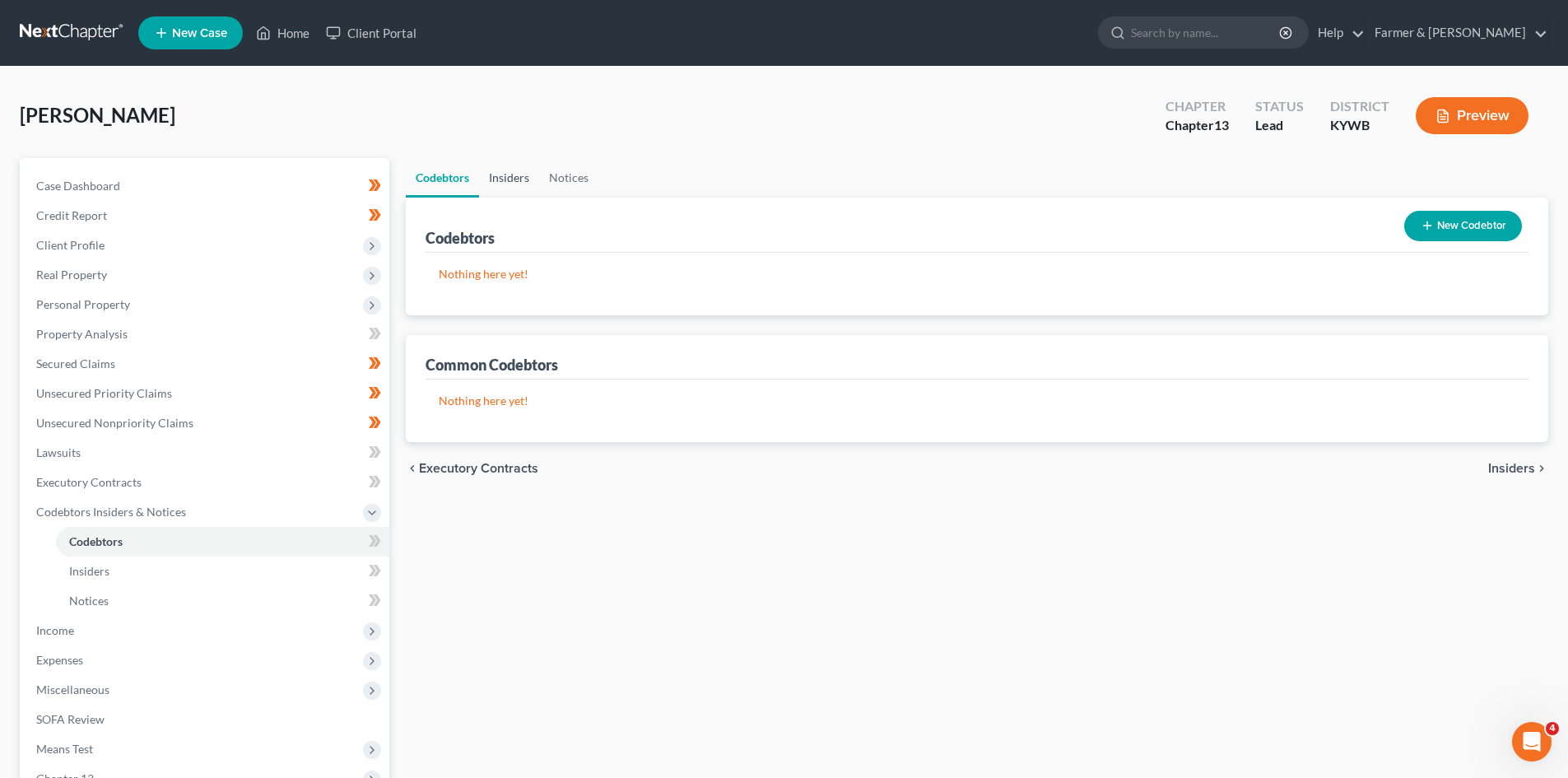
click at [511, 188] on link "Insiders" at bounding box center [509, 178] width 60 height 40
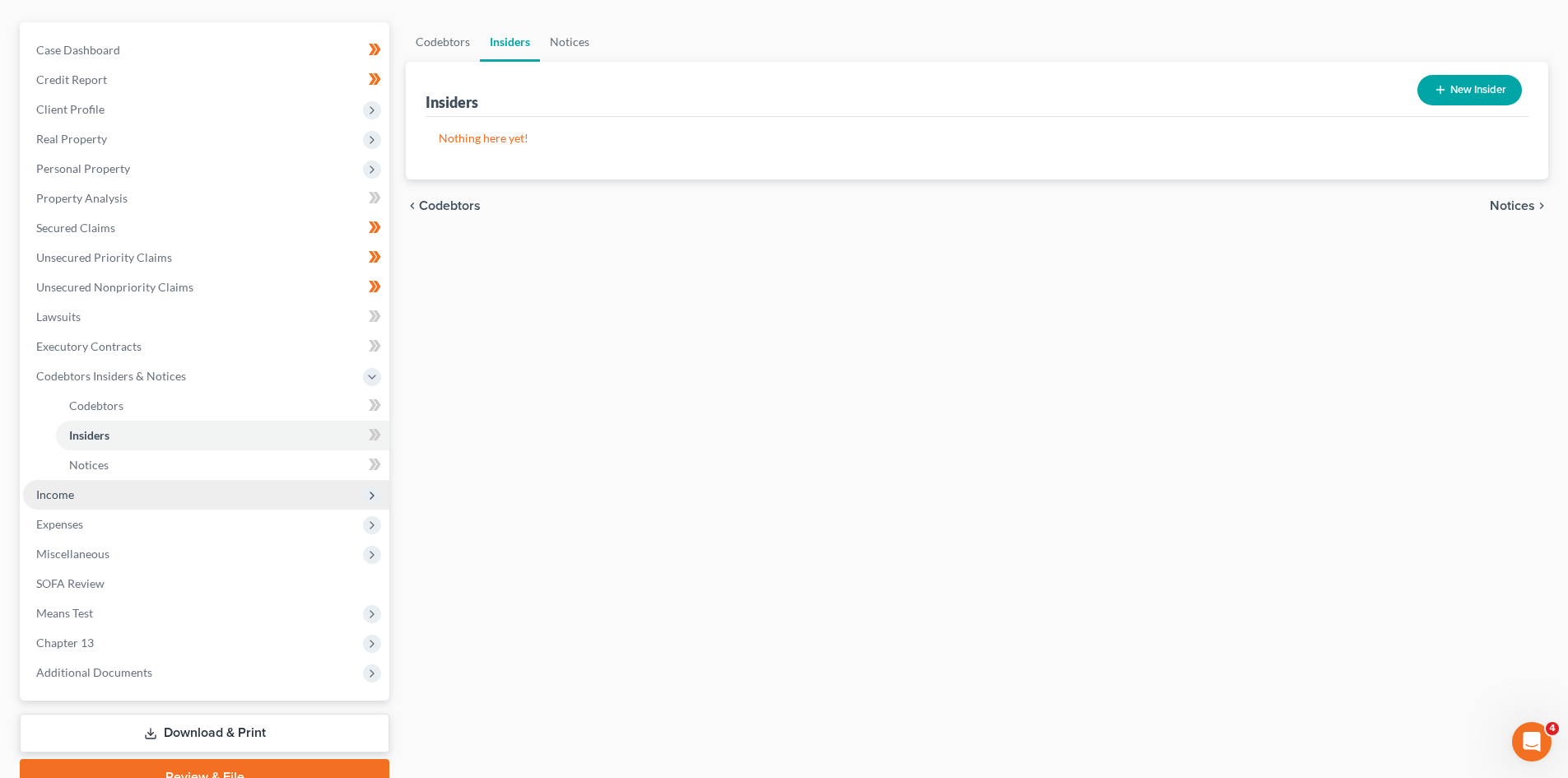
scroll to position [164, 0]
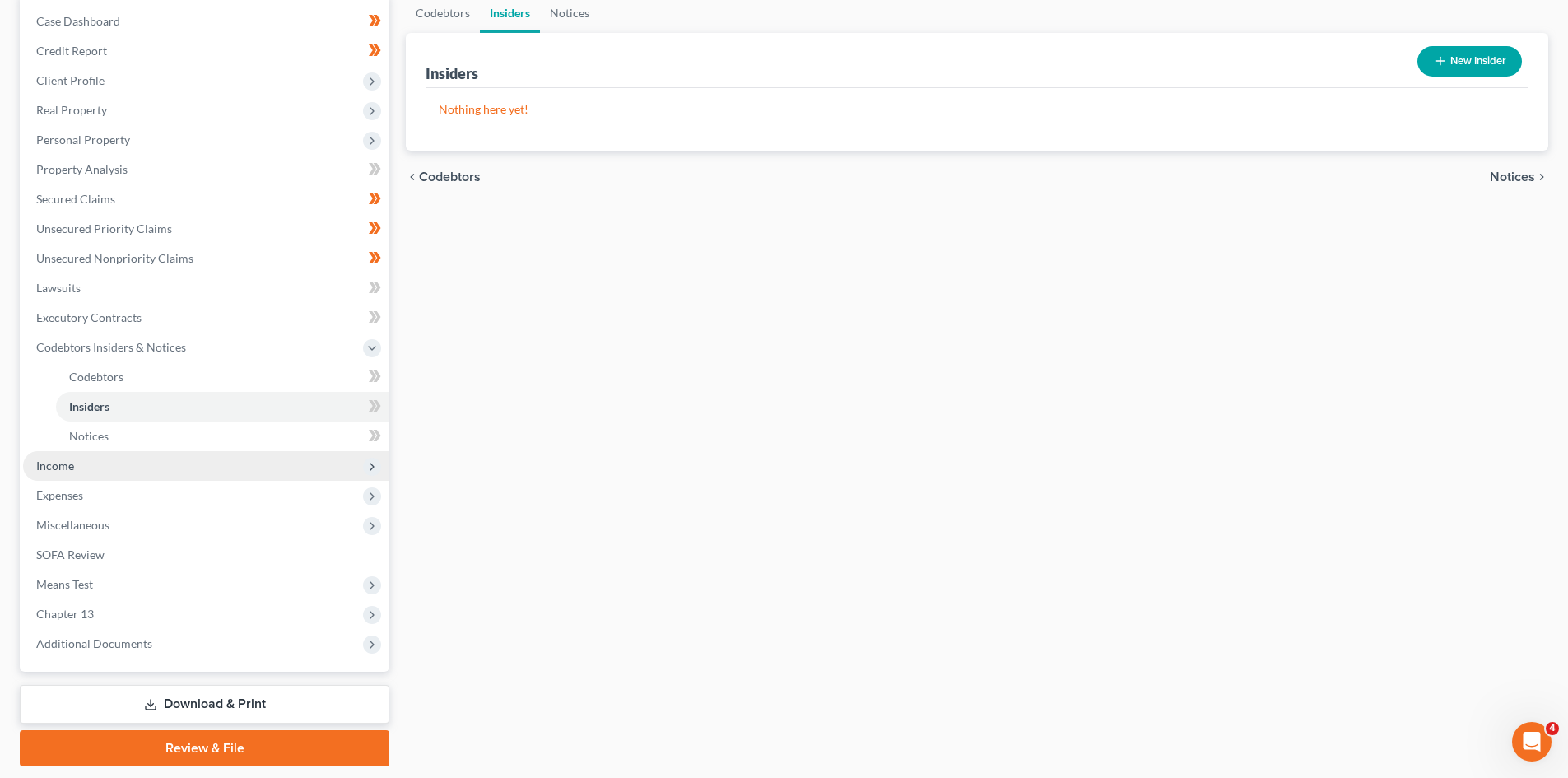
click at [109, 476] on span "Income" at bounding box center [206, 466] width 367 height 30
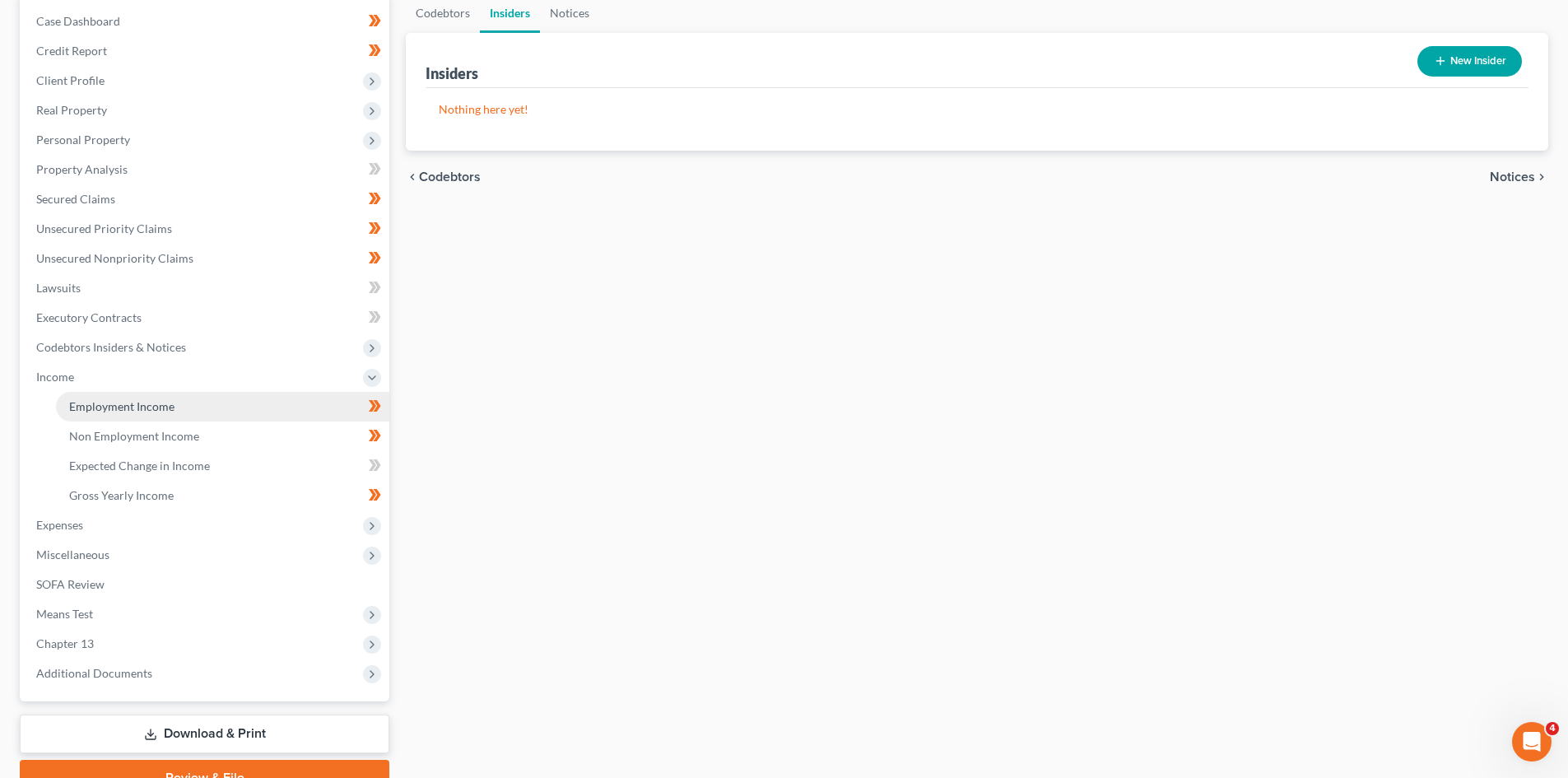
click at [122, 404] on span "Employment Income" at bounding box center [122, 406] width 105 height 14
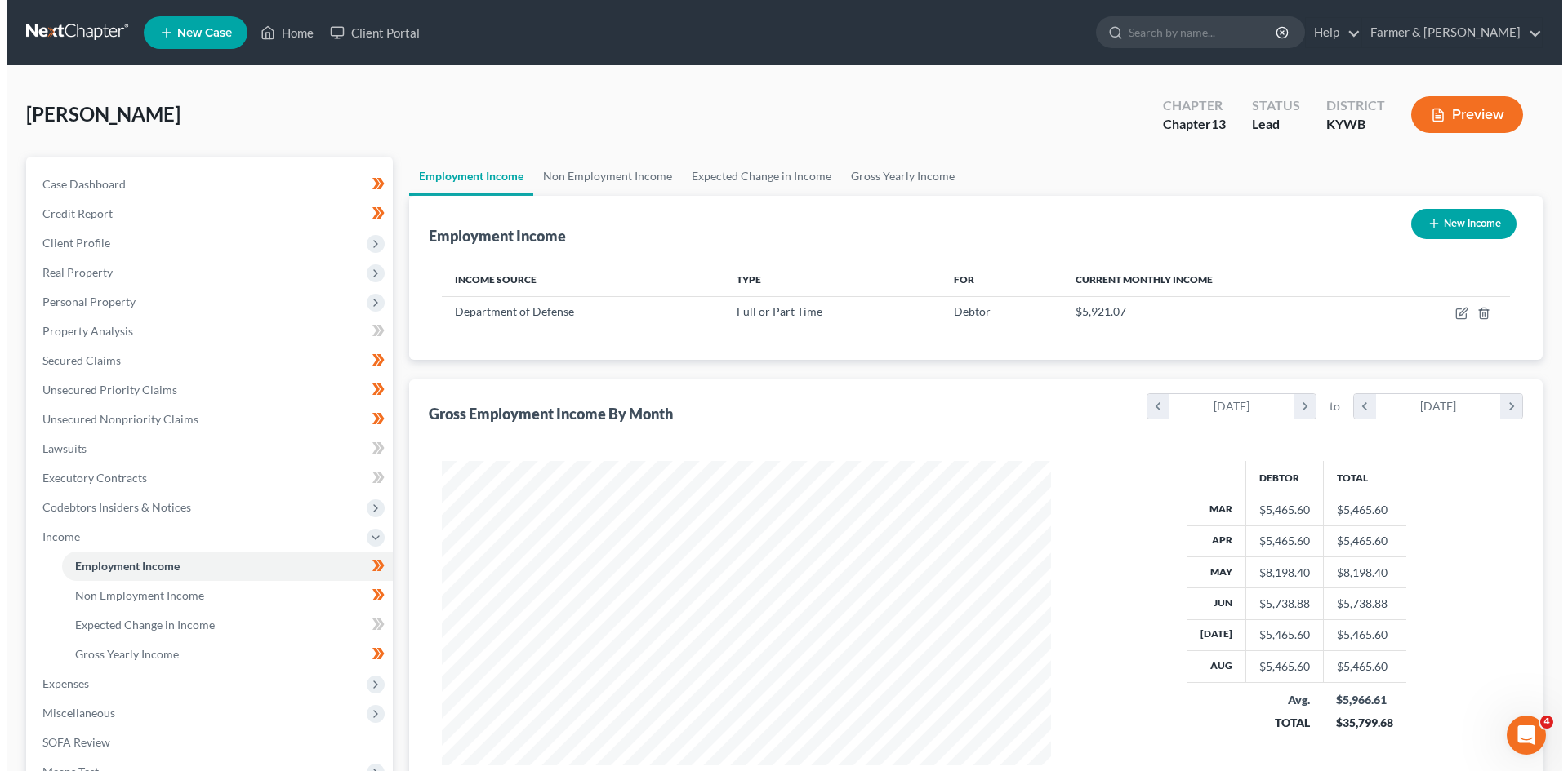
scroll to position [304, 642]
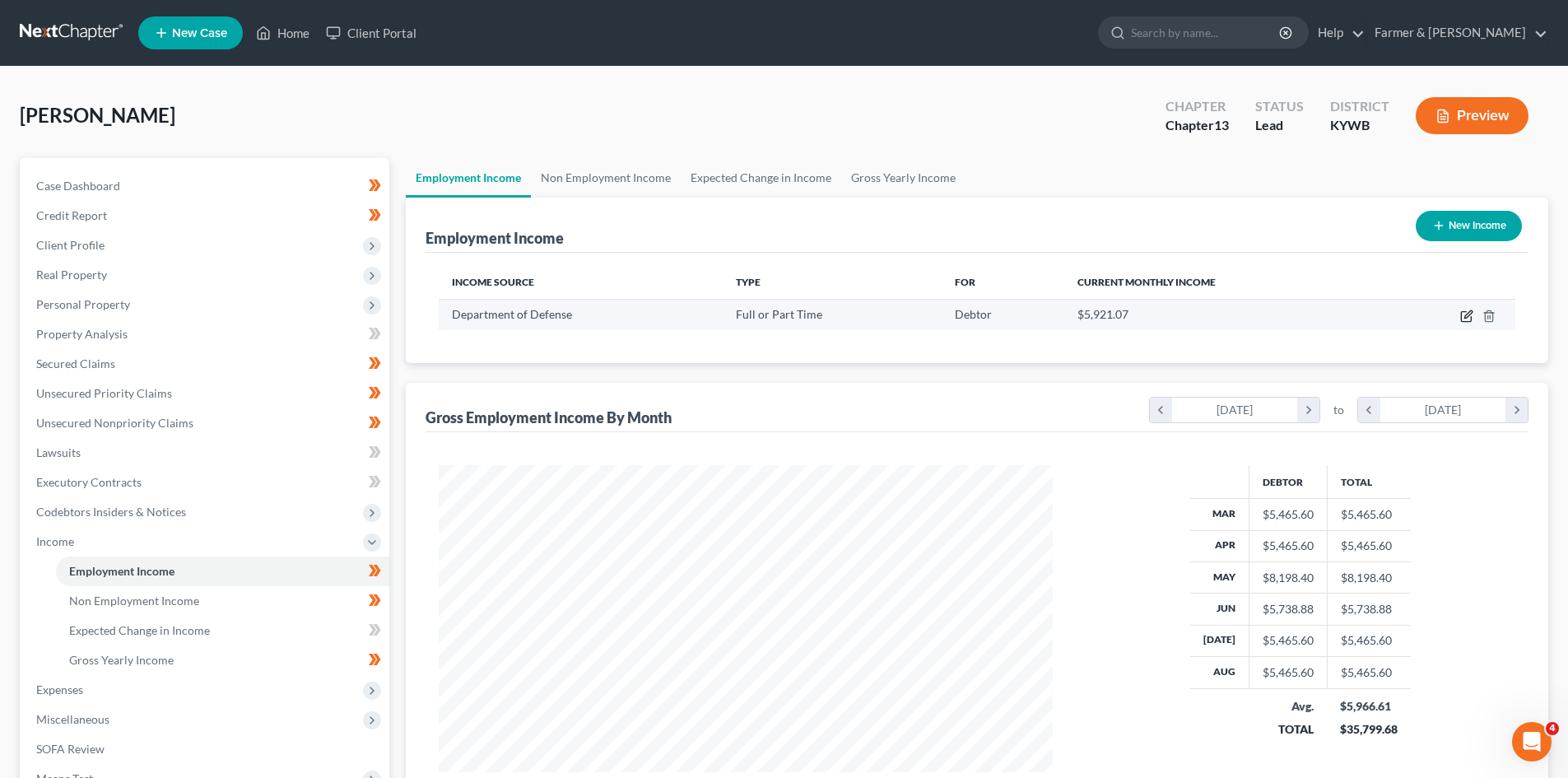
click at [1465, 314] on icon "button" at bounding box center [1467, 316] width 14 height 14
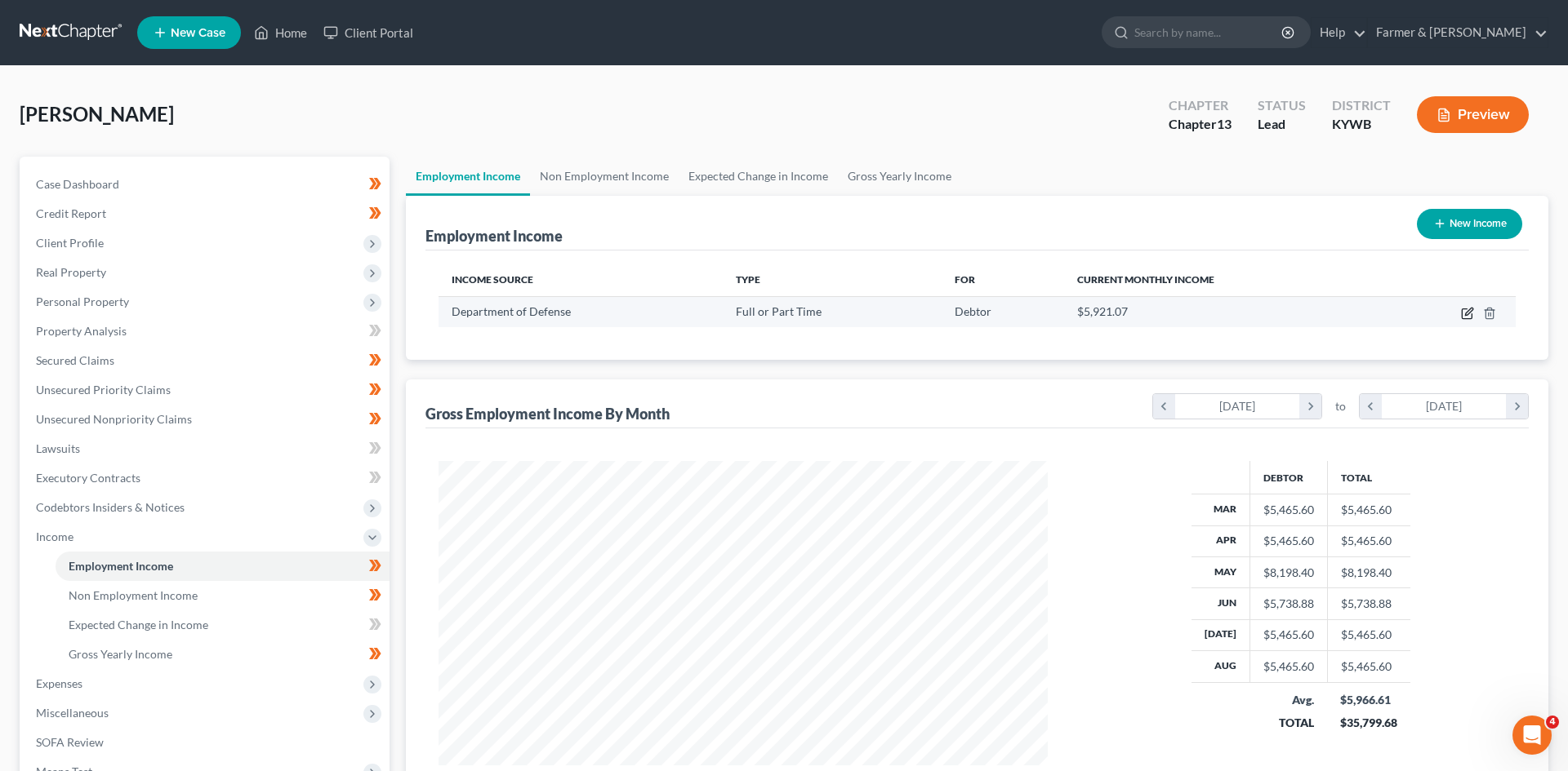
select select "0"
select select "18"
select select "2"
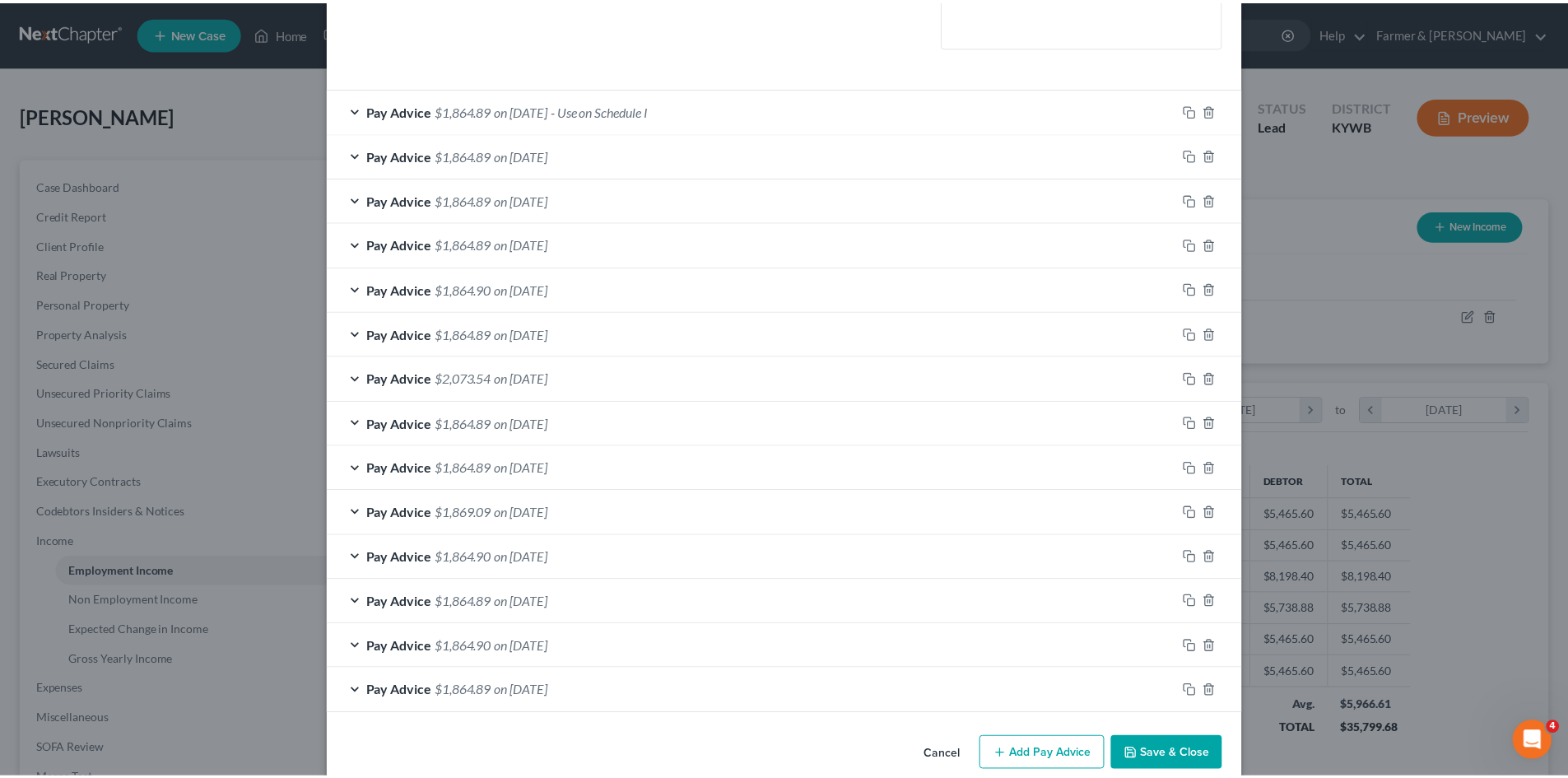
scroll to position [476, 0]
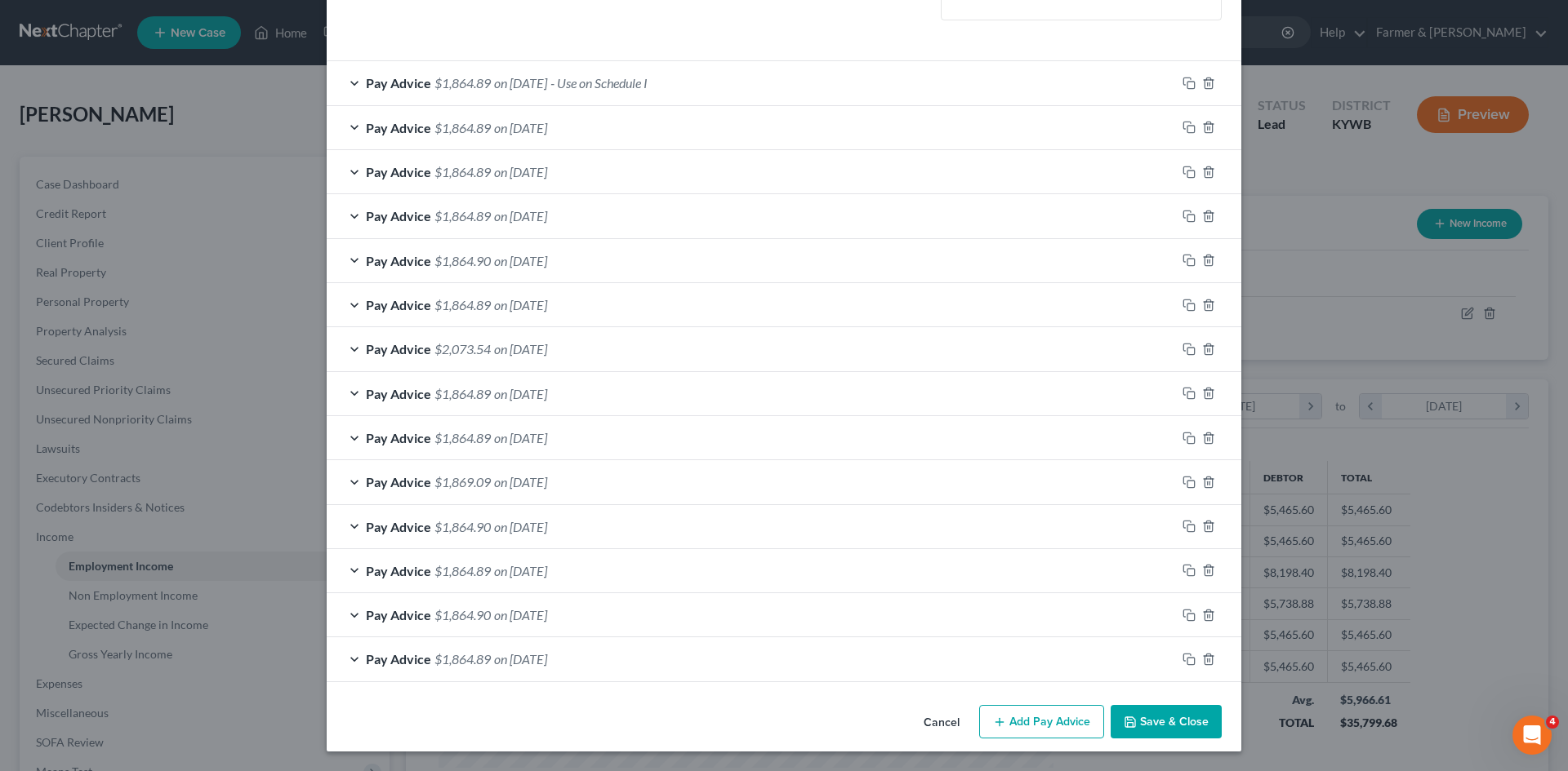
click at [947, 720] on button "Cancel" at bounding box center [942, 723] width 62 height 32
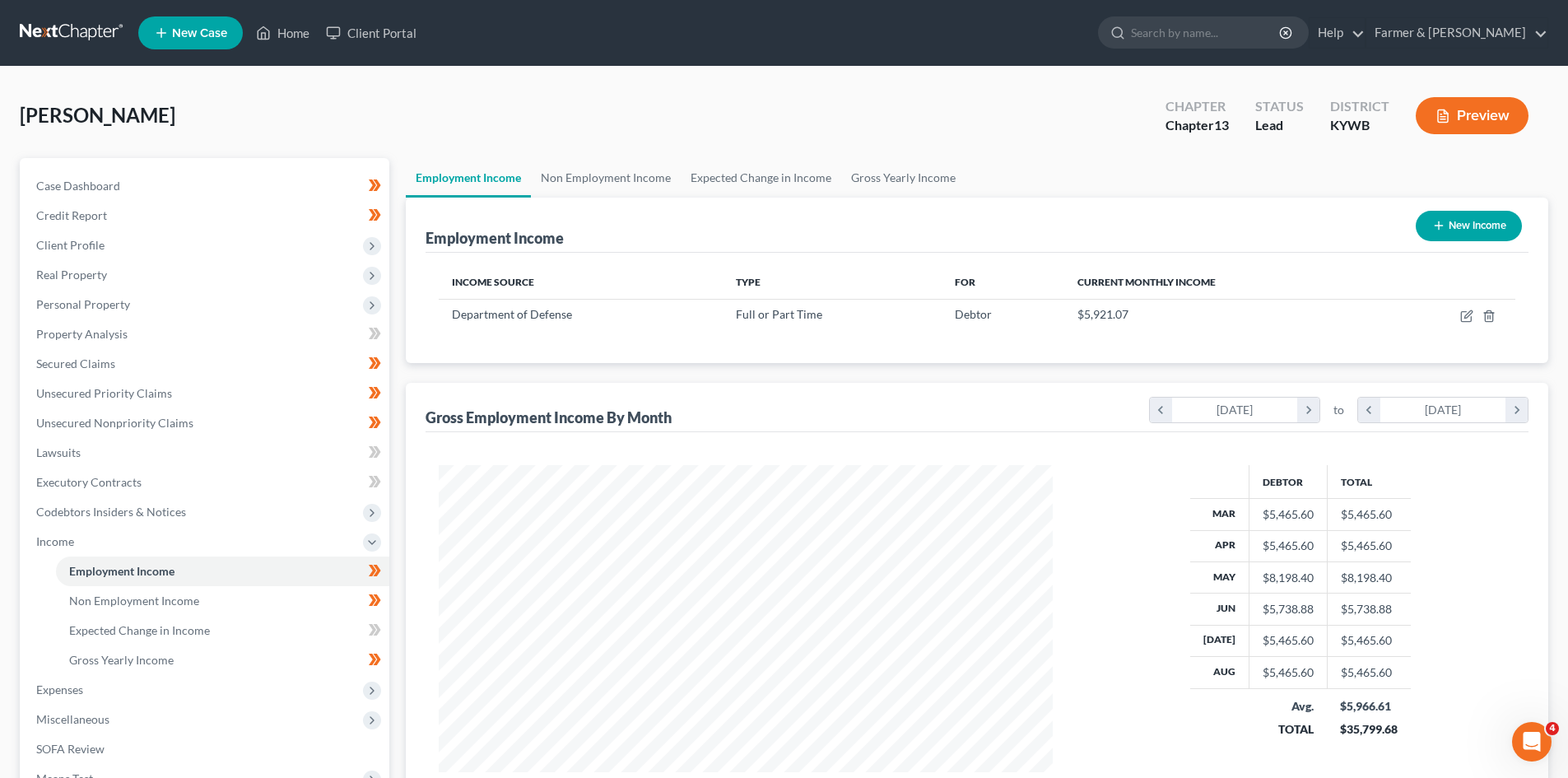
scroll to position [823337, 822625]
click at [591, 188] on link "Non Employment Income" at bounding box center [605, 178] width 150 height 40
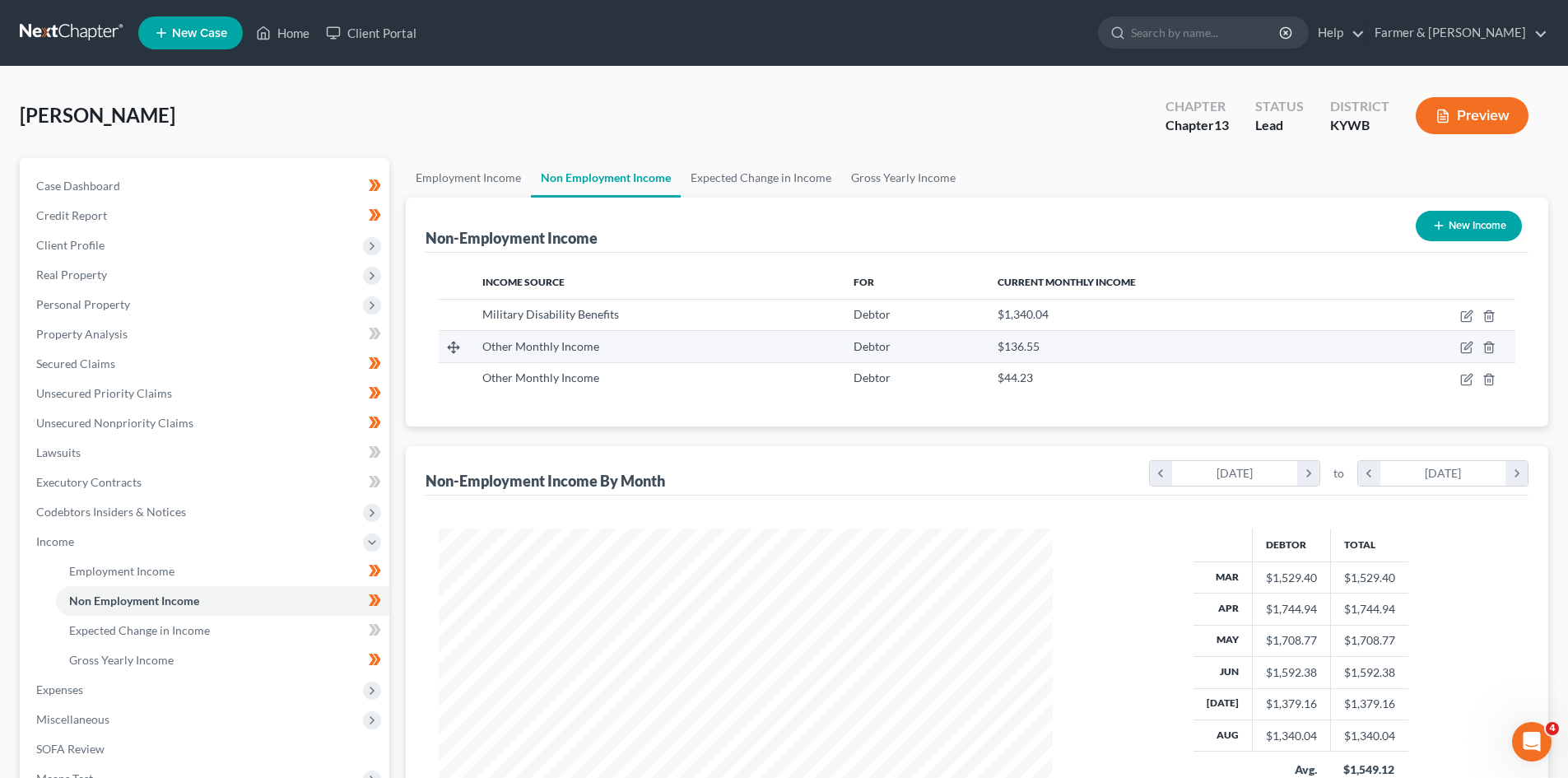
scroll to position [307, 647]
click at [741, 178] on link "Expected Change in Income" at bounding box center [760, 178] width 161 height 40
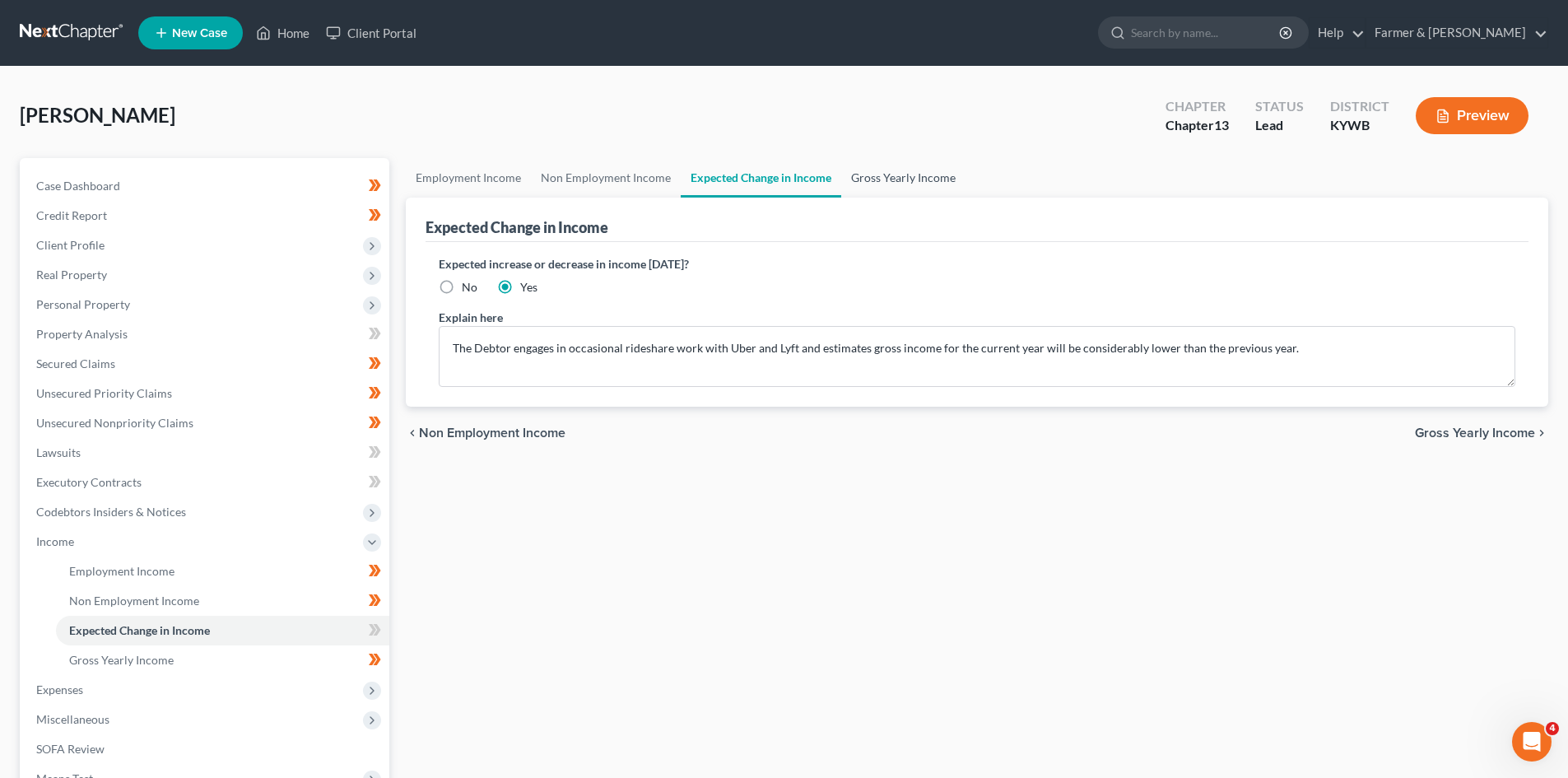
click at [921, 176] on link "Gross Yearly Income" at bounding box center [903, 178] width 124 height 40
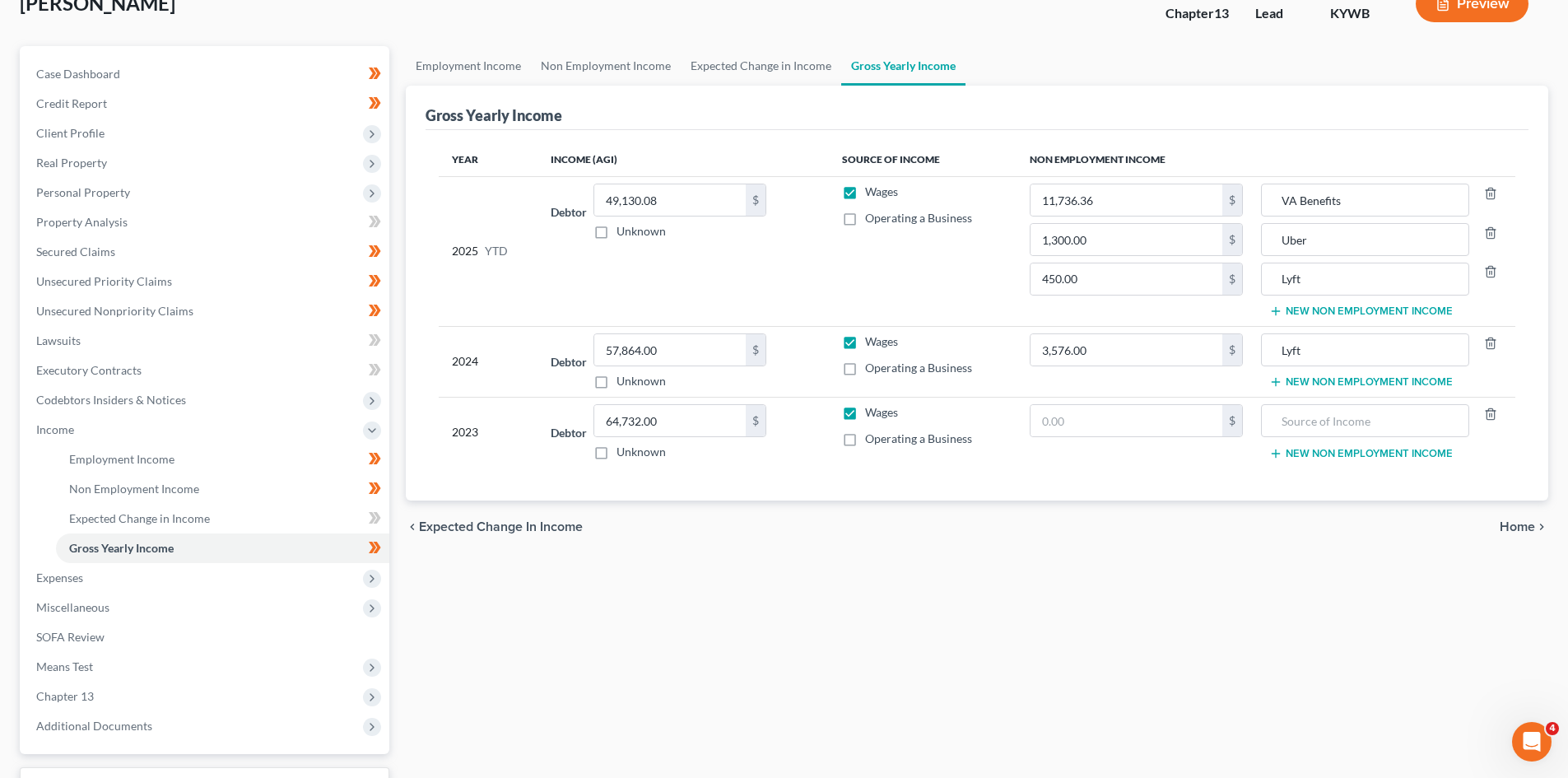
scroll to position [245, 0]
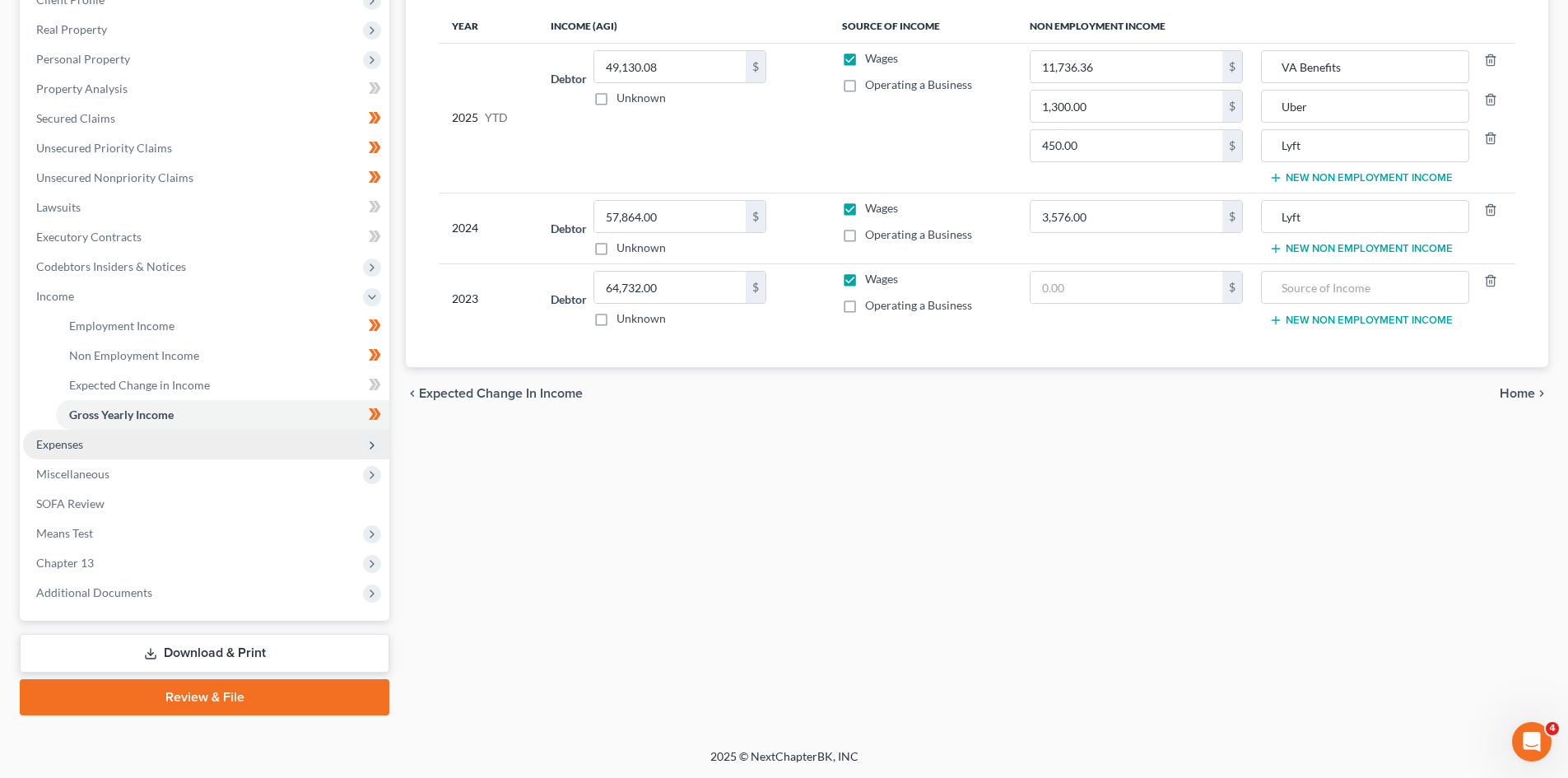
click at [74, 443] on span "Expenses" at bounding box center [60, 444] width 47 height 14
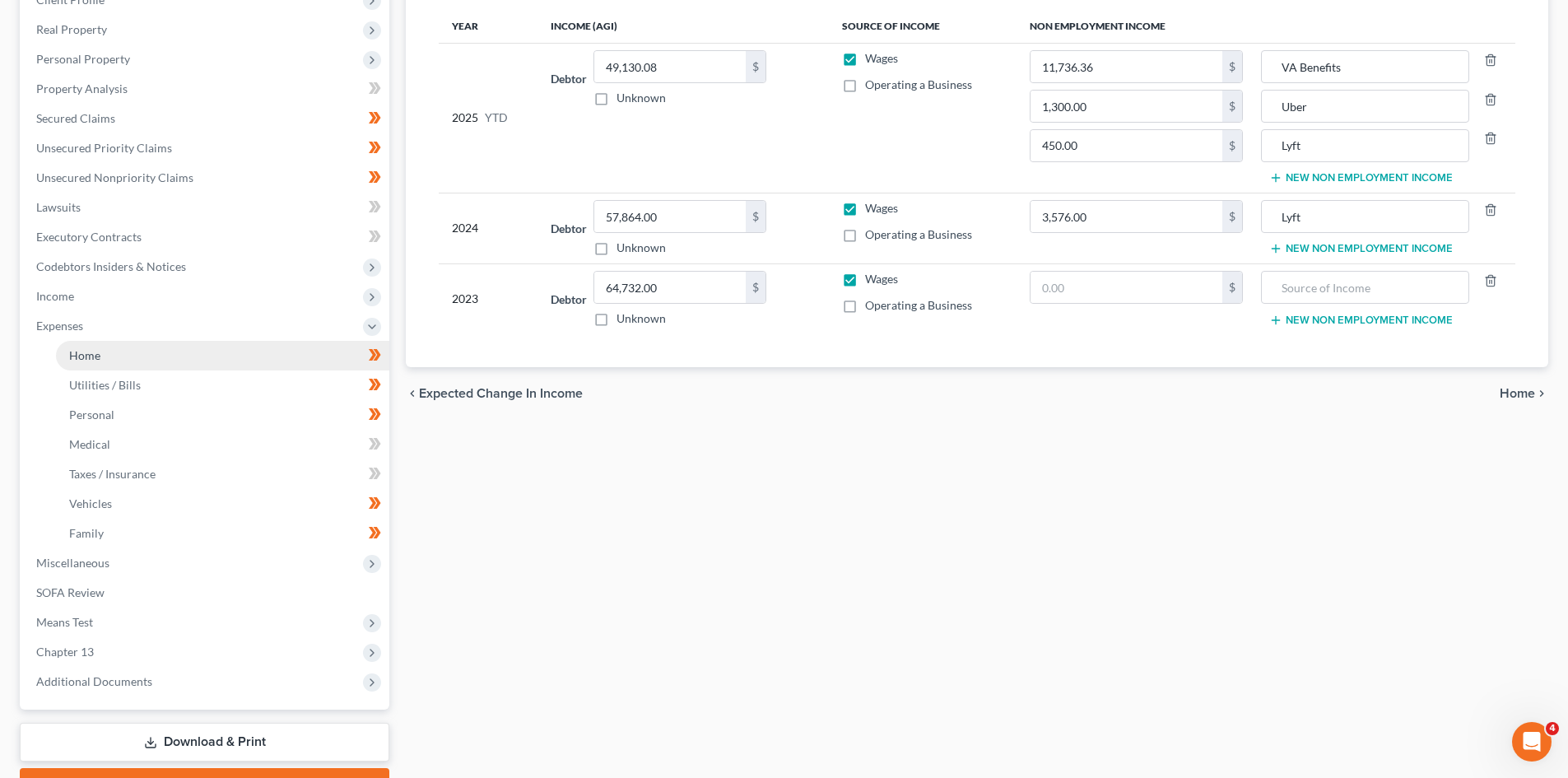
click at [124, 349] on link "Home" at bounding box center [222, 356] width 333 height 30
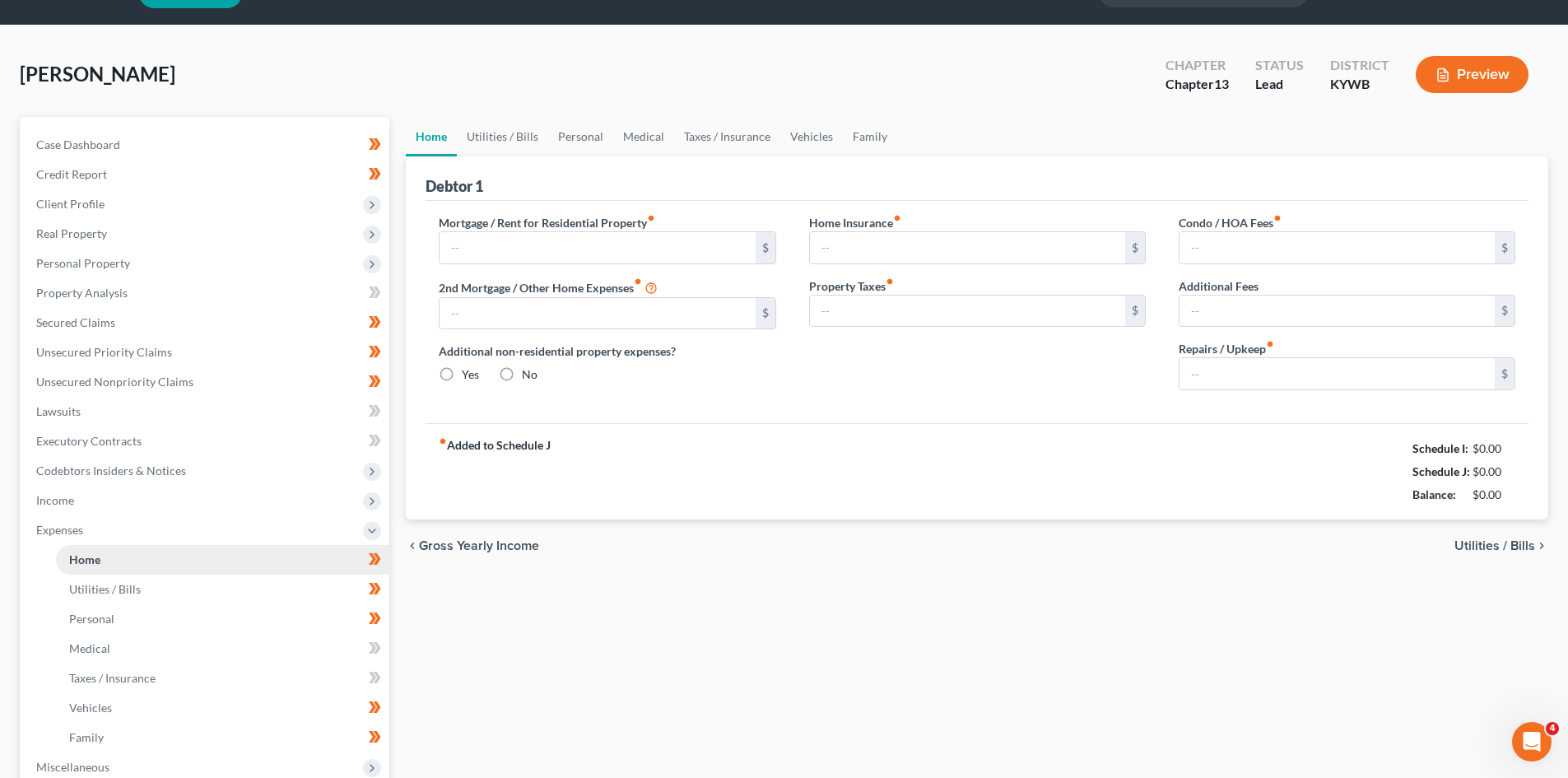
type input "1,598.44"
type input "0.00"
radio input "true"
type input "0.00"
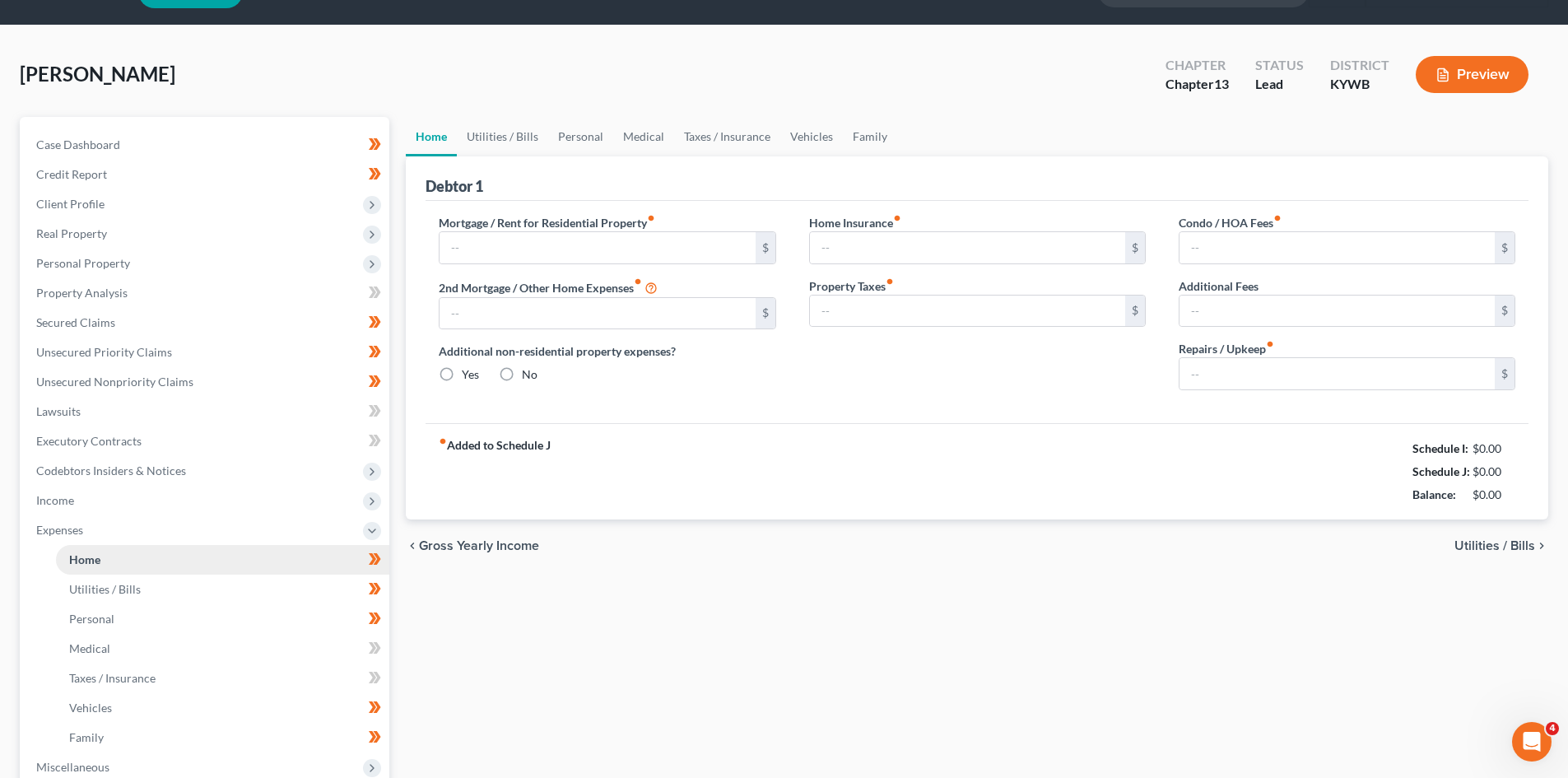
type input "0.00"
type input "100.00"
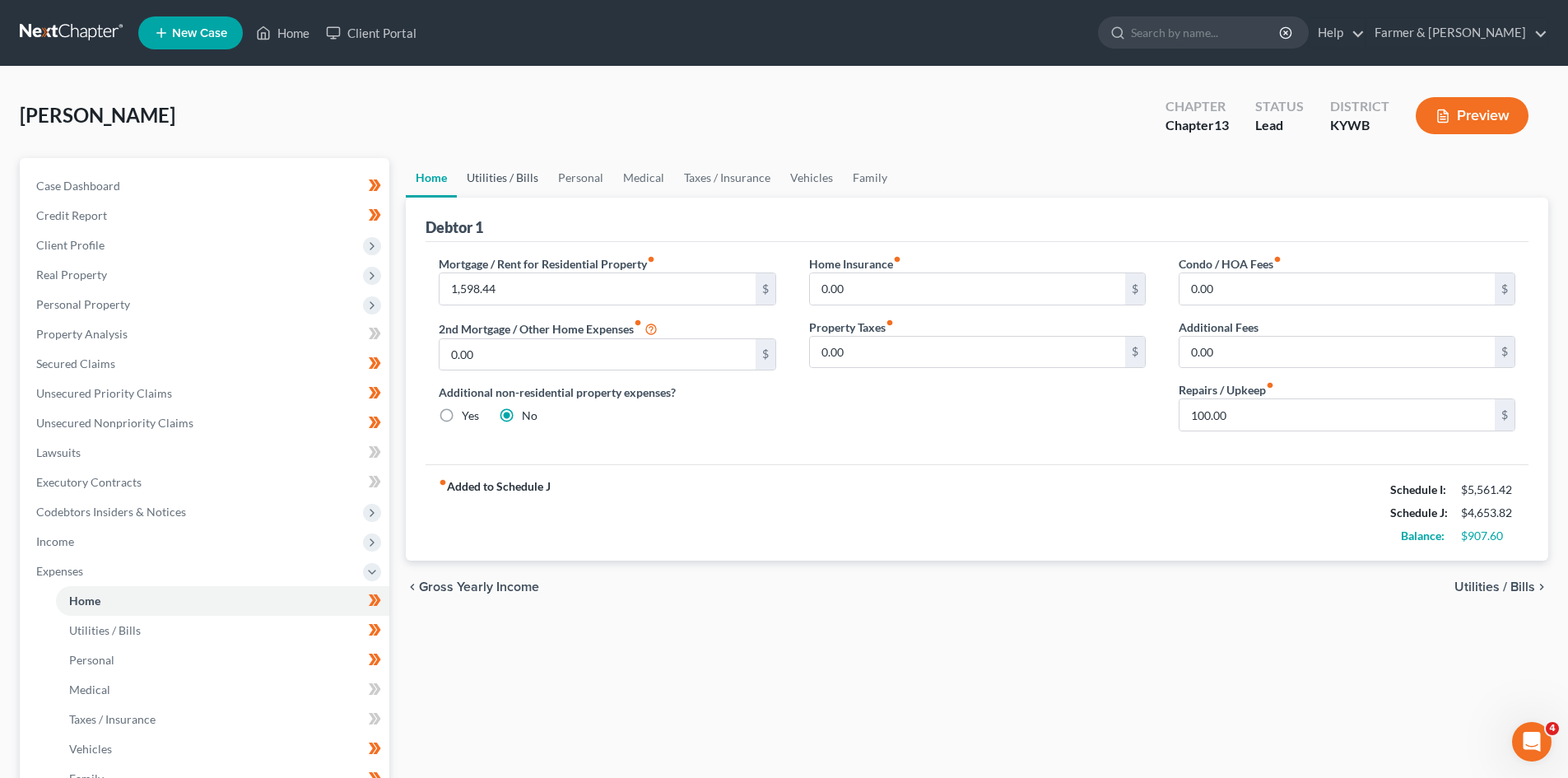
click at [495, 182] on link "Utilities / Bills" at bounding box center [503, 178] width 92 height 40
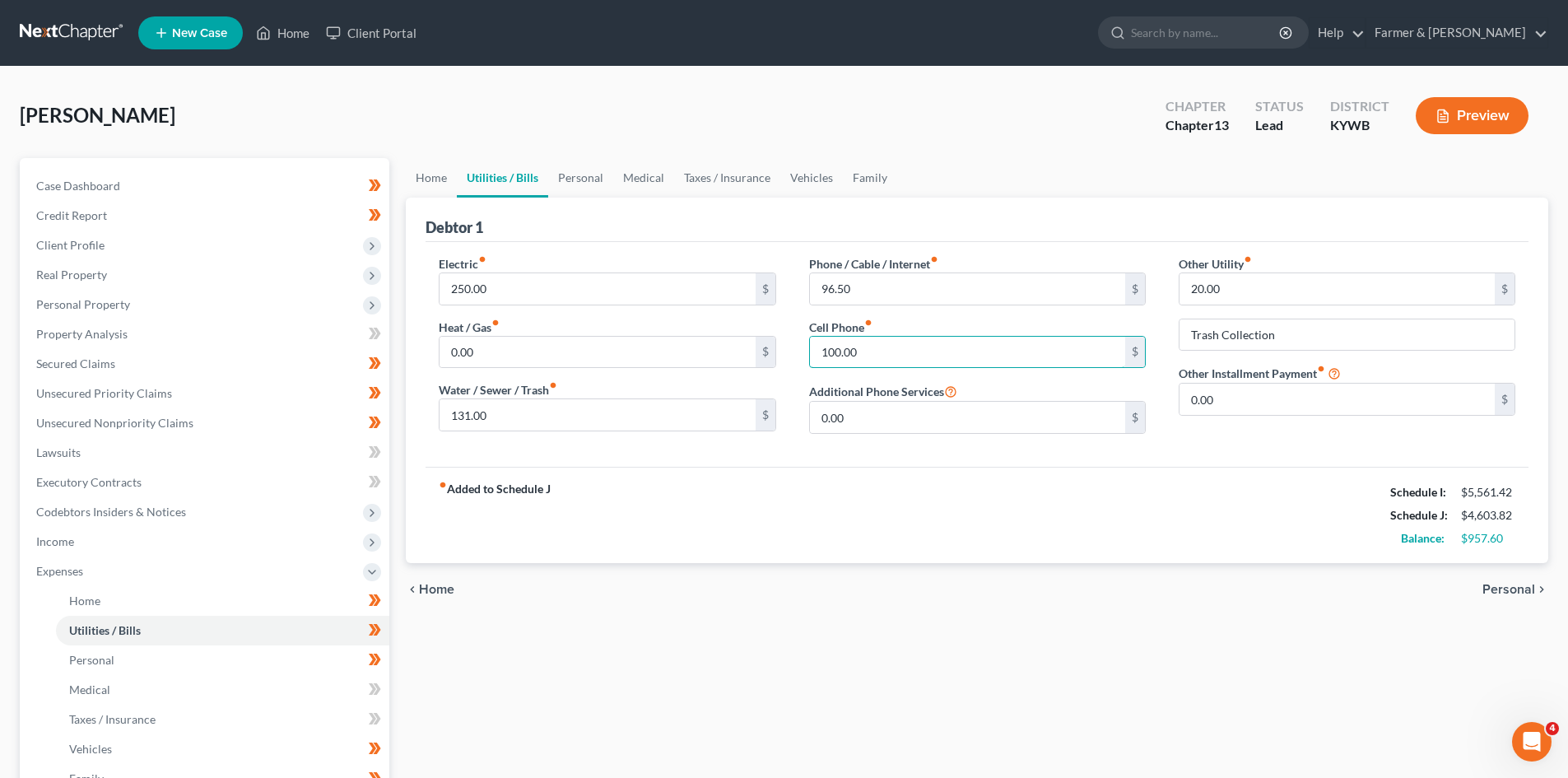
type input "100.00"
click at [712, 528] on div "fiber_manual_record Added to Schedule J Schedule I: $5,561.42 Schedule J: $4,60…" at bounding box center [977, 515] width 1103 height 96
type input "135.00"
click at [579, 180] on link "Personal" at bounding box center [581, 178] width 65 height 40
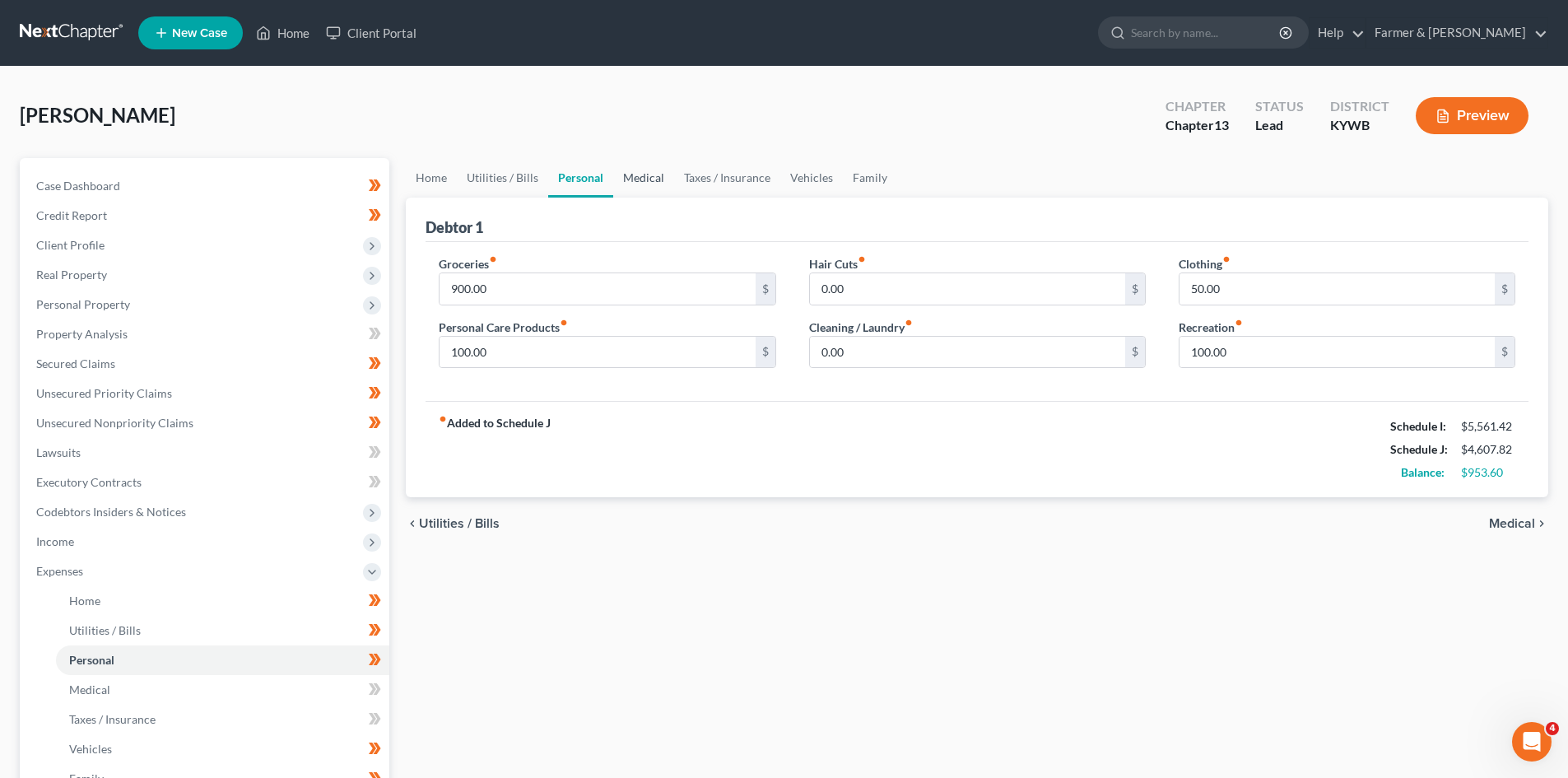
click at [626, 175] on link "Medical" at bounding box center [643, 178] width 61 height 40
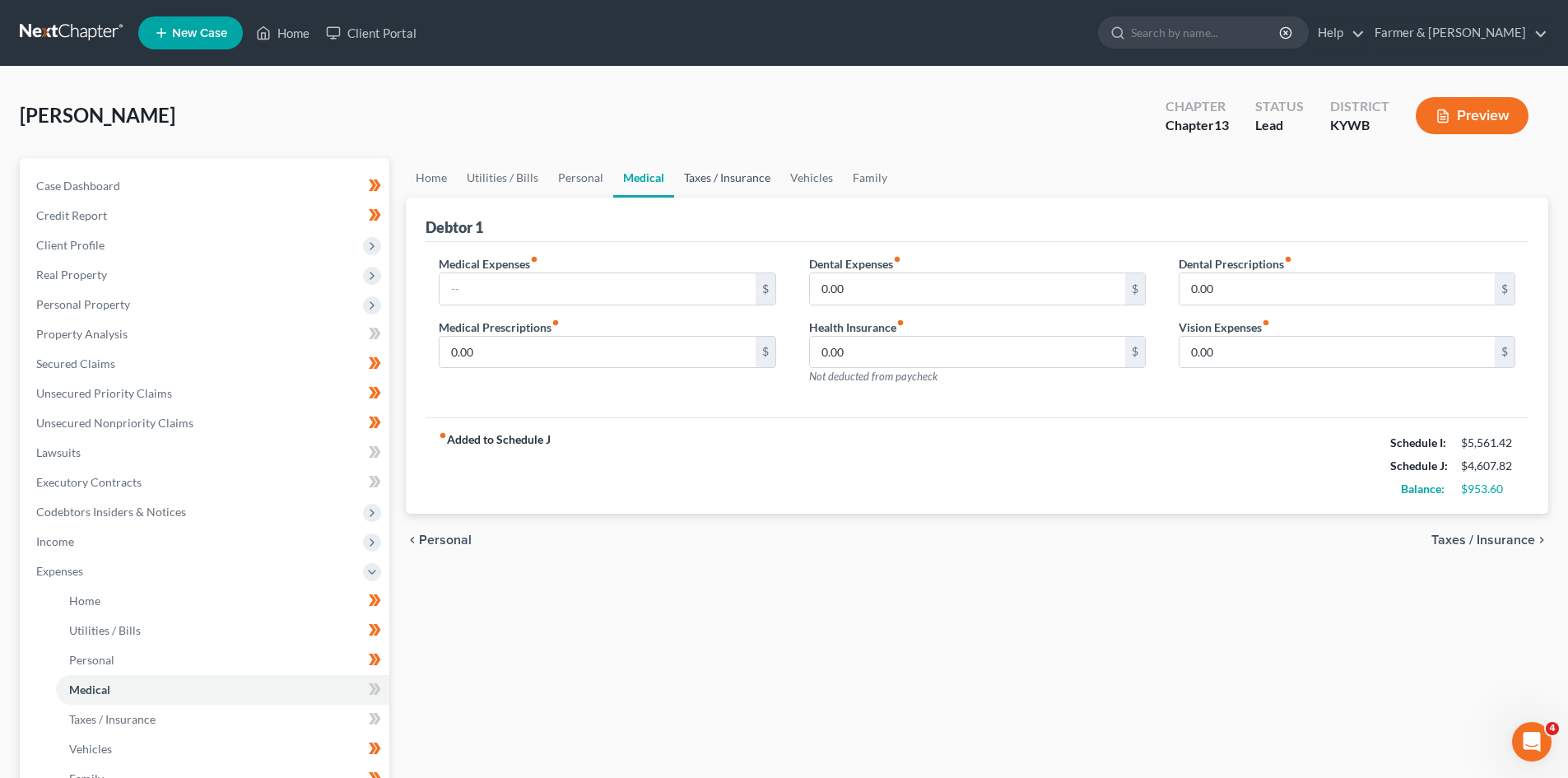
click at [723, 178] on link "Taxes / Insurance" at bounding box center [727, 178] width 106 height 40
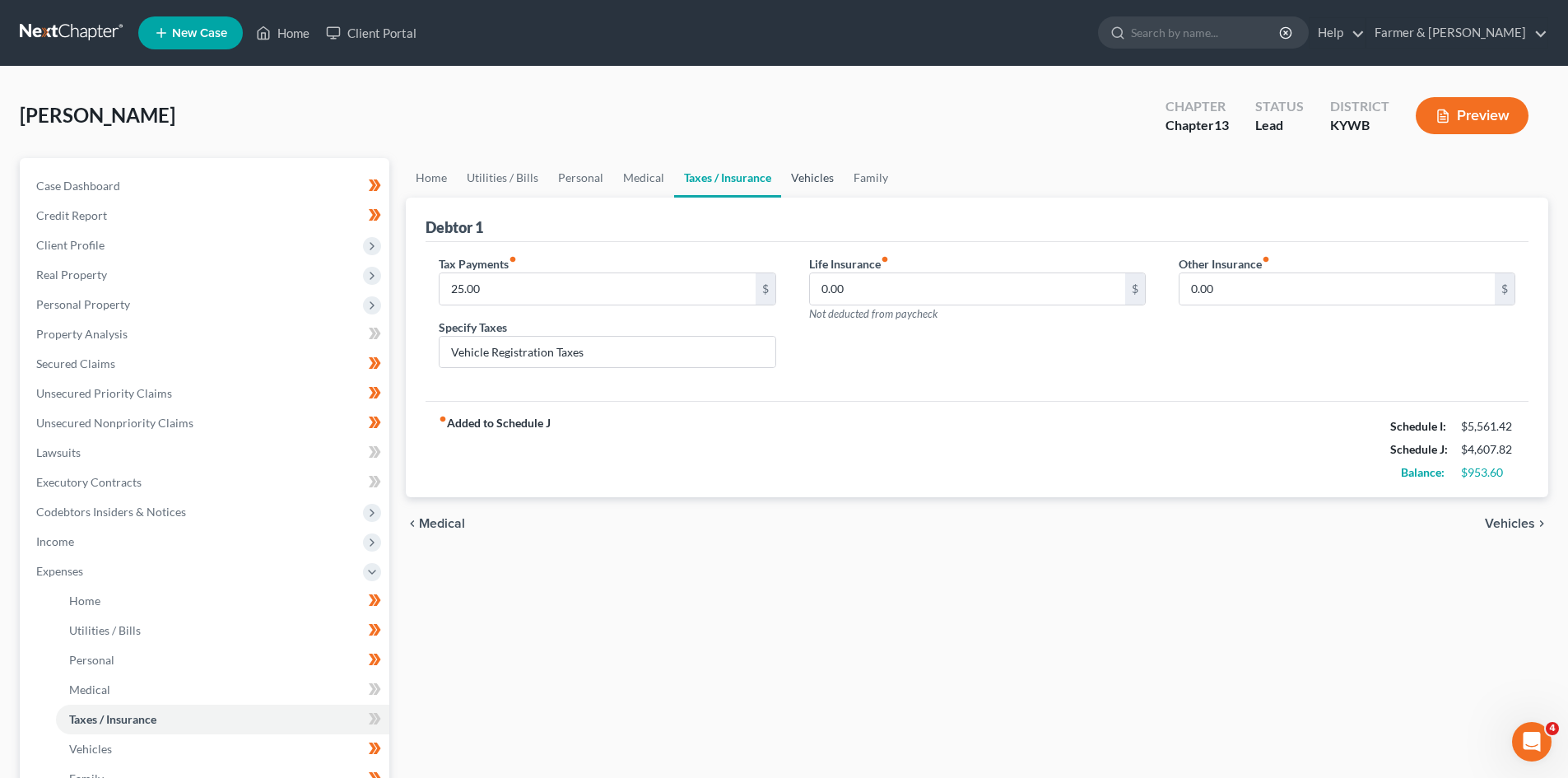
click at [789, 174] on link "Vehicles" at bounding box center [812, 178] width 63 height 40
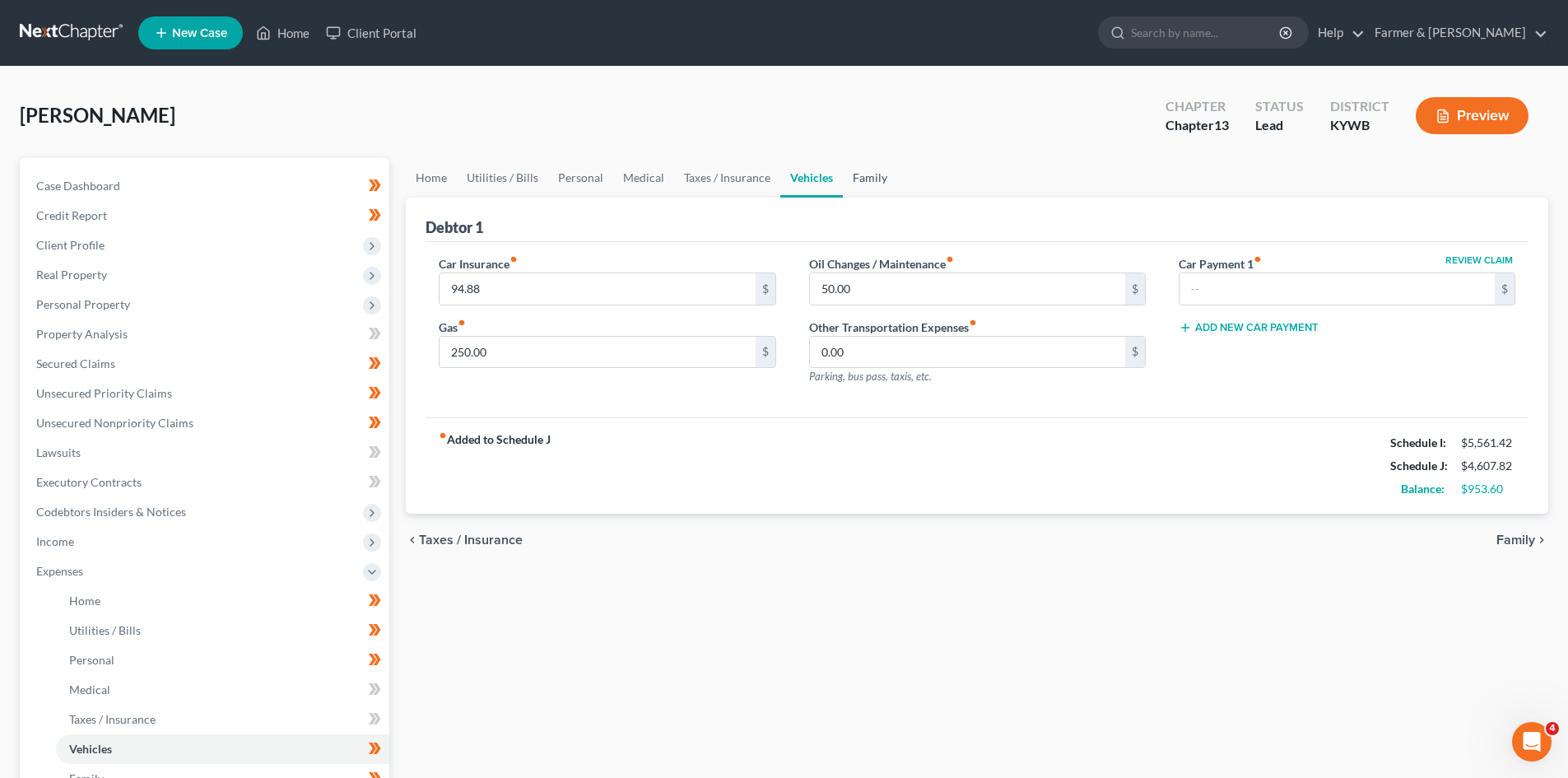
drag, startPoint x: 878, startPoint y: 181, endPoint x: 861, endPoint y: 189, distance: 18.8
click at [878, 180] on link "Family" at bounding box center [870, 178] width 54 height 40
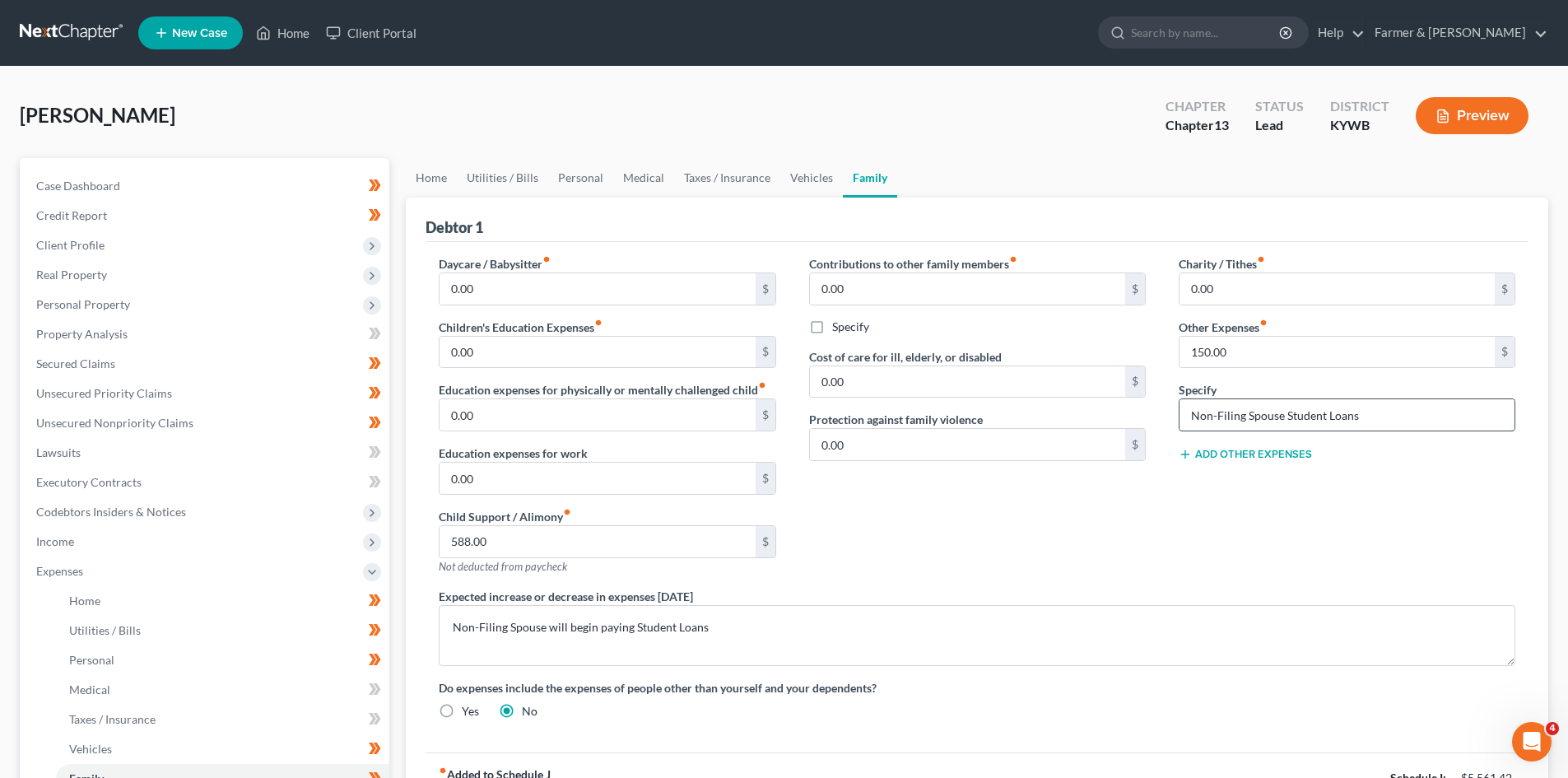
click at [1369, 418] on input "Non-Filing Spouse Student Loans" at bounding box center [1347, 415] width 335 height 31
click at [728, 626] on textarea "Non-Filing Spouse will begin paying Student Loans" at bounding box center [977, 635] width 1077 height 61
drag, startPoint x: 1367, startPoint y: 412, endPoint x: 1179, endPoint y: 413, distance: 188.0
click at [1180, 413] on input "Non-Filing Spouse Student Loans" at bounding box center [1347, 415] width 335 height 31
click at [803, 172] on link "Vehicles" at bounding box center [811, 178] width 63 height 40
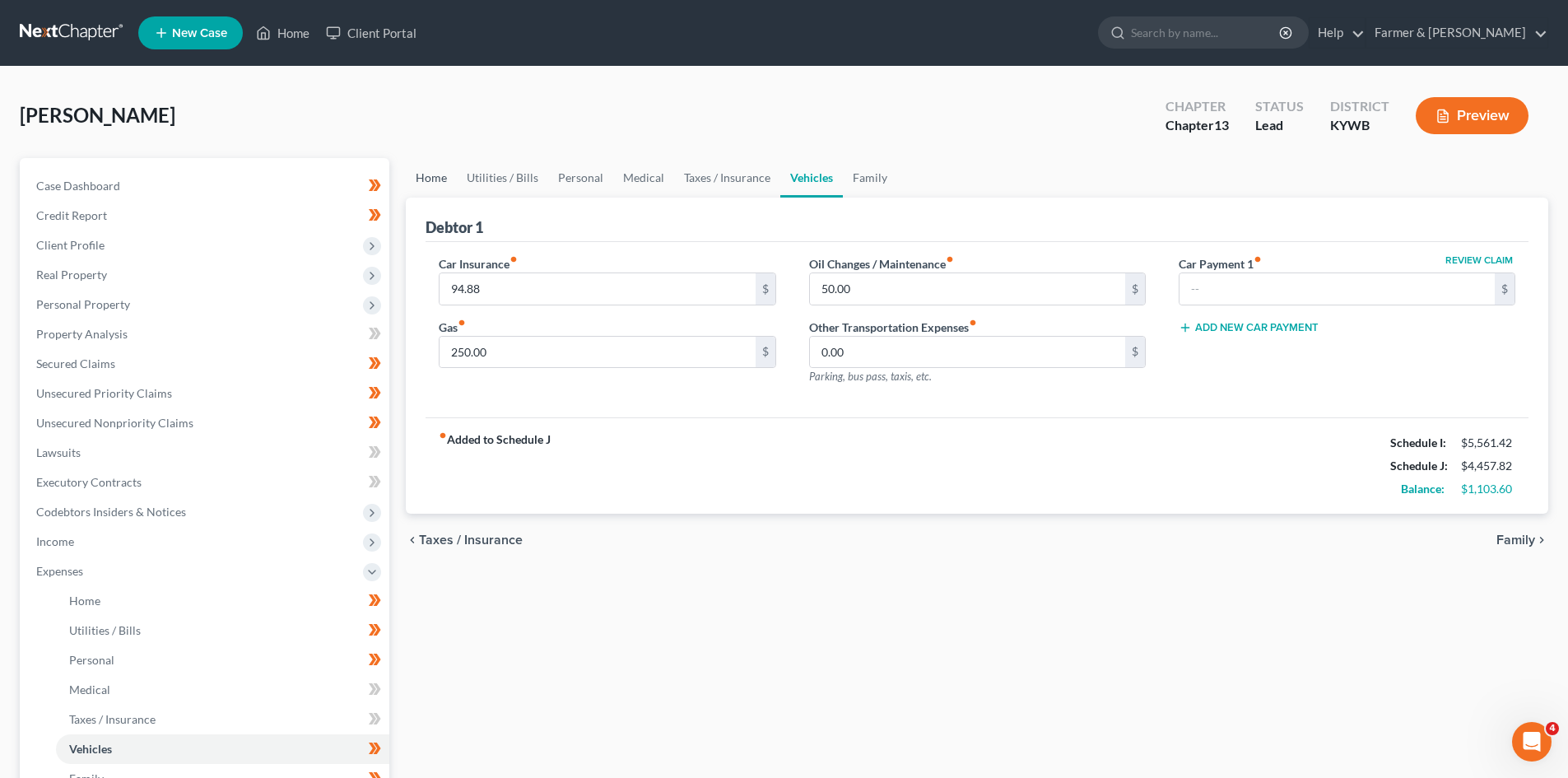
click at [434, 171] on link "Home" at bounding box center [431, 178] width 51 height 40
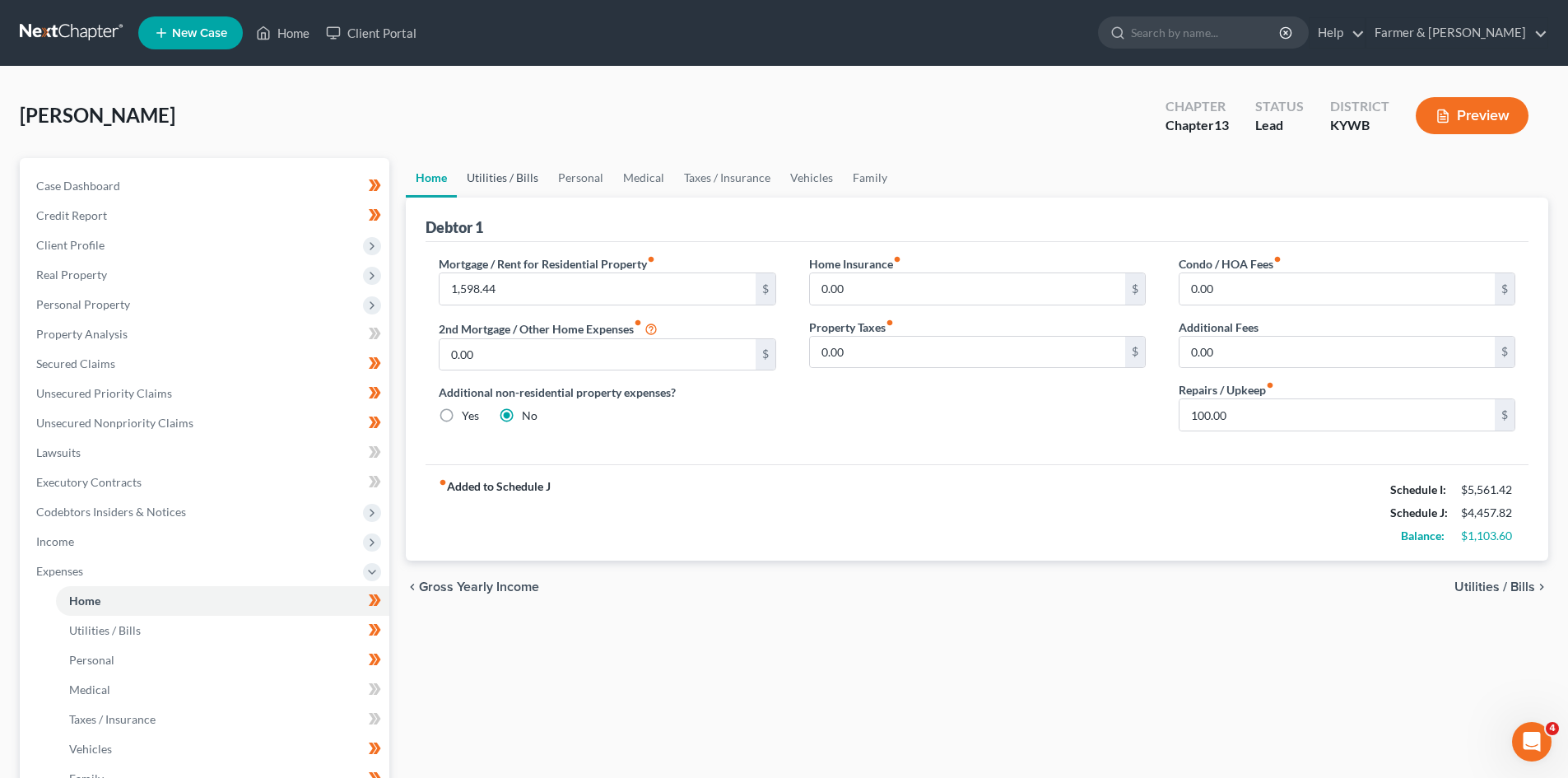
click at [495, 173] on link "Utilities / Bills" at bounding box center [503, 178] width 92 height 40
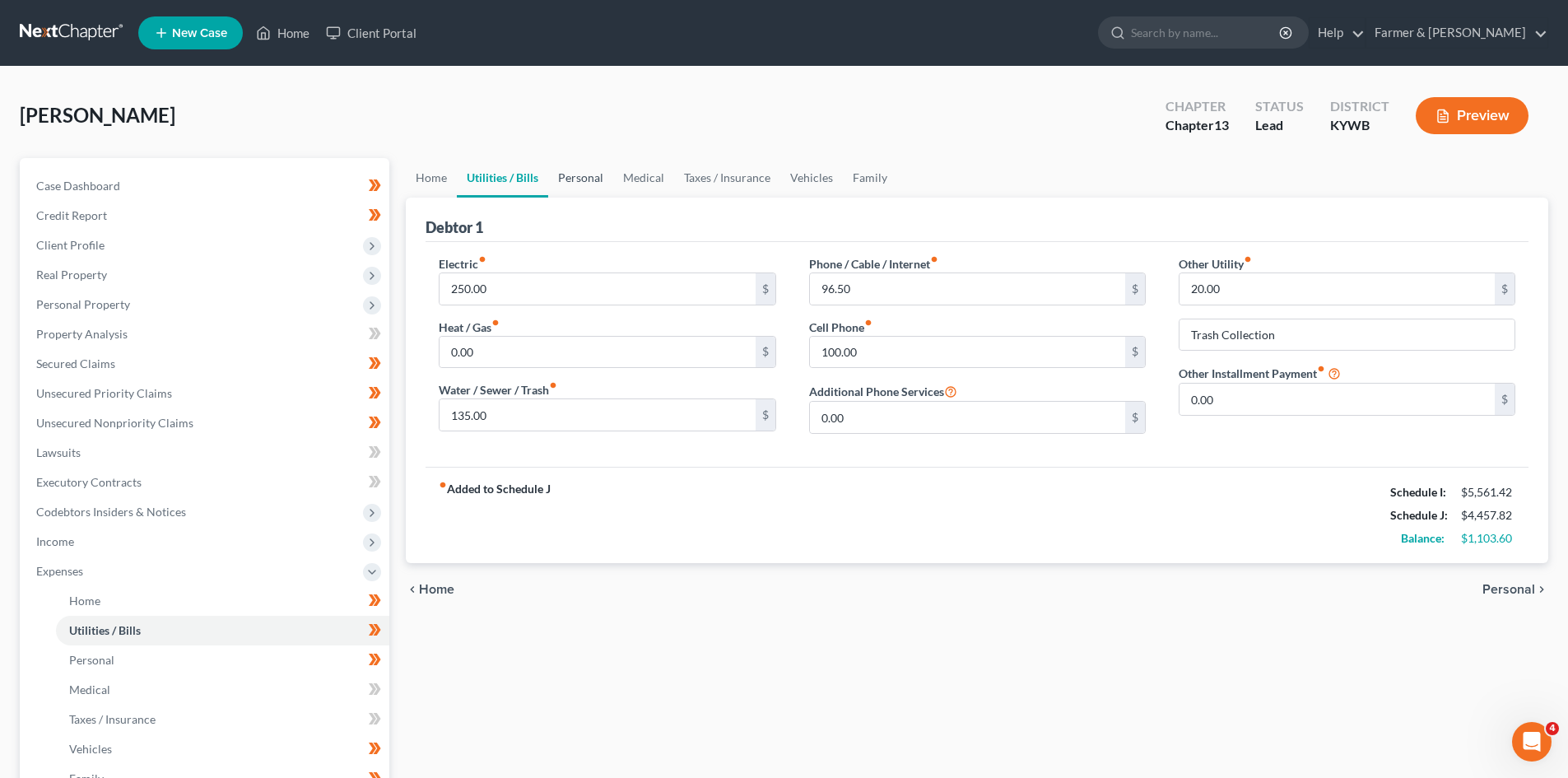
click at [586, 180] on link "Personal" at bounding box center [581, 178] width 65 height 40
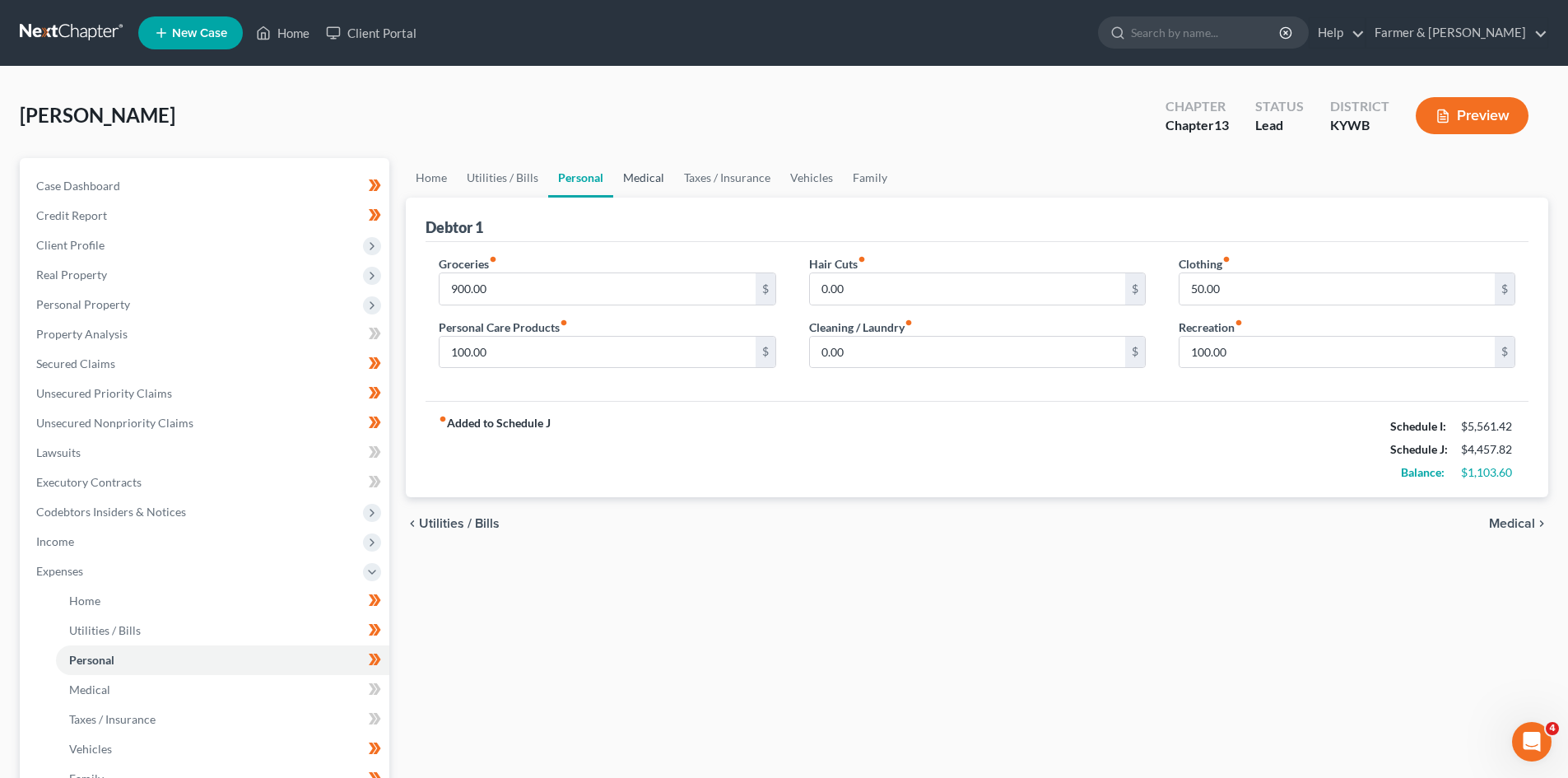
click at [637, 180] on link "Medical" at bounding box center [643, 178] width 61 height 40
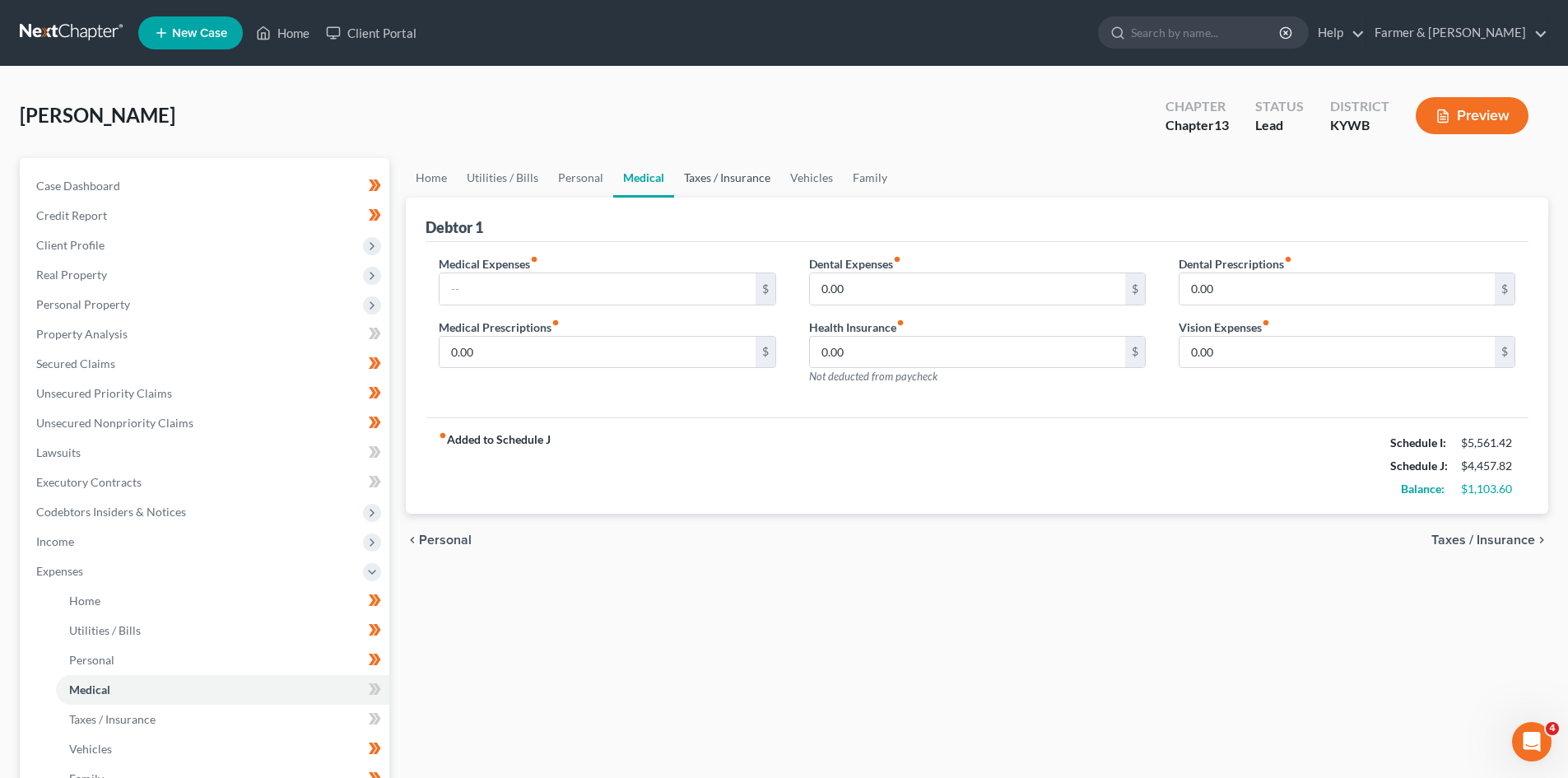
click at [706, 180] on link "Taxes / Insurance" at bounding box center [727, 178] width 106 height 40
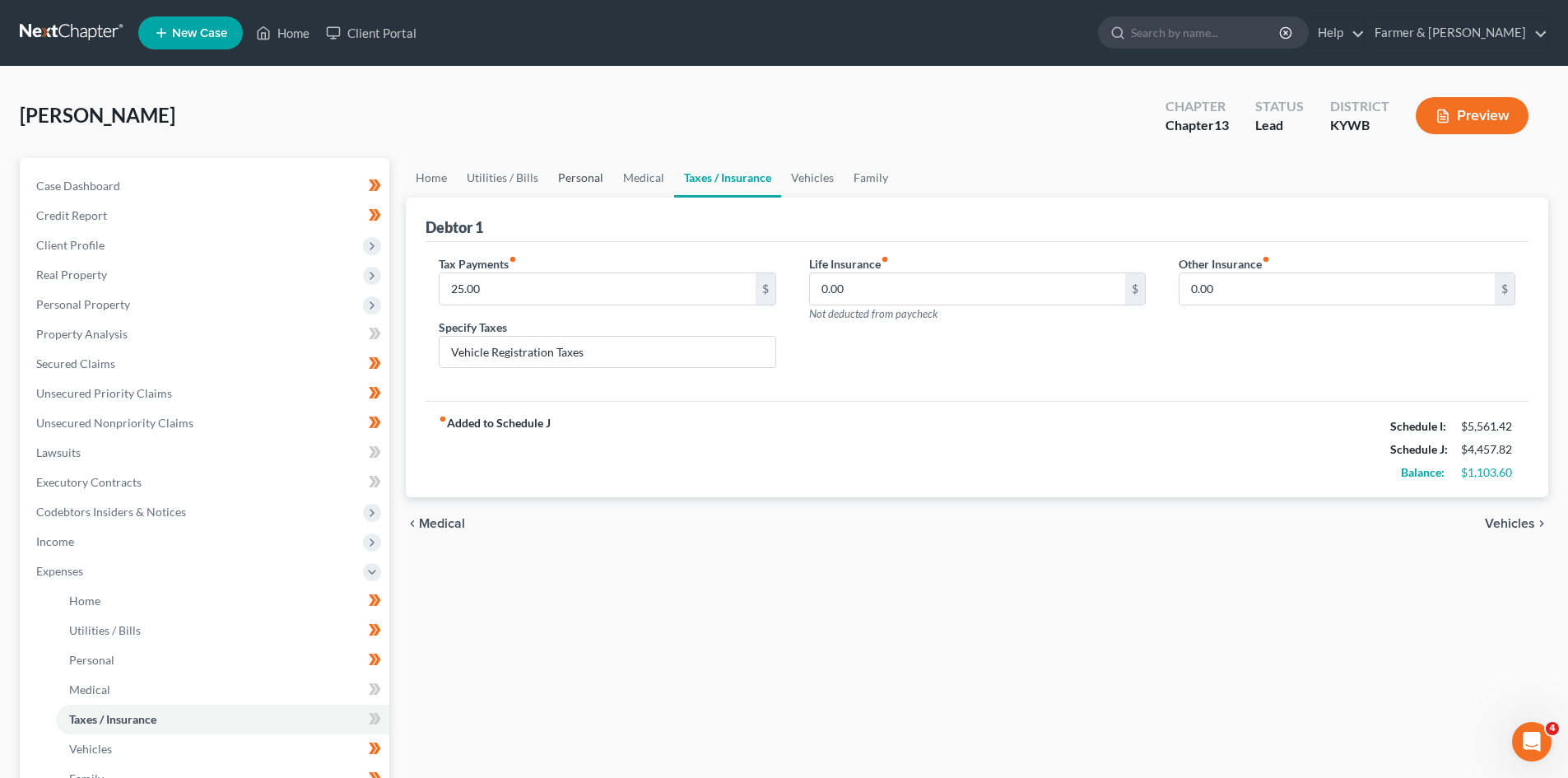
click at [591, 174] on link "Personal" at bounding box center [581, 178] width 65 height 40
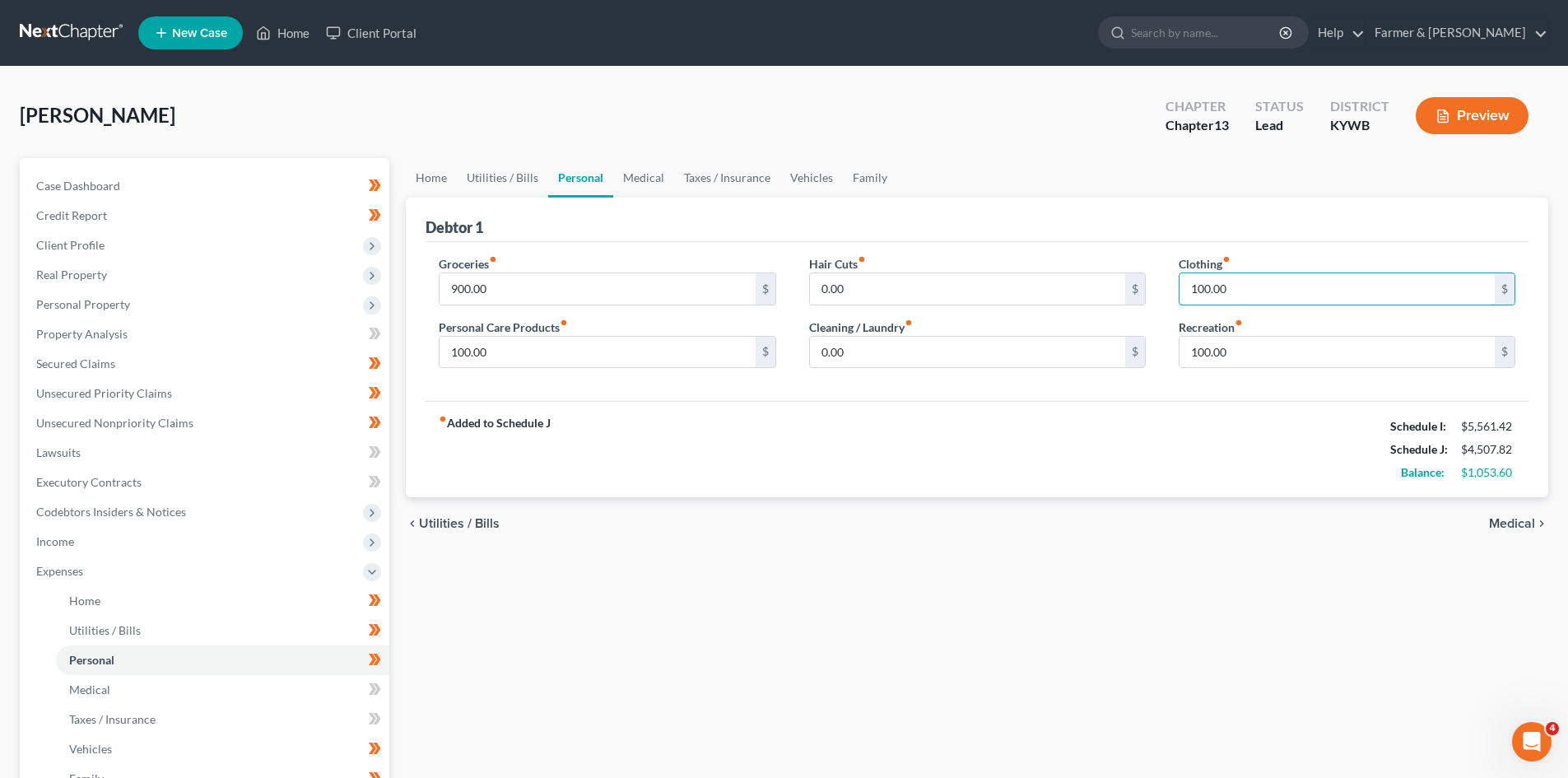
type input "100.00"
click at [825, 439] on div "fiber_manual_record Added to Schedule J Schedule I: $5,561.42 Schedule J: $4,50…" at bounding box center [977, 449] width 1103 height 96
click at [642, 179] on link "Medical" at bounding box center [643, 178] width 61 height 40
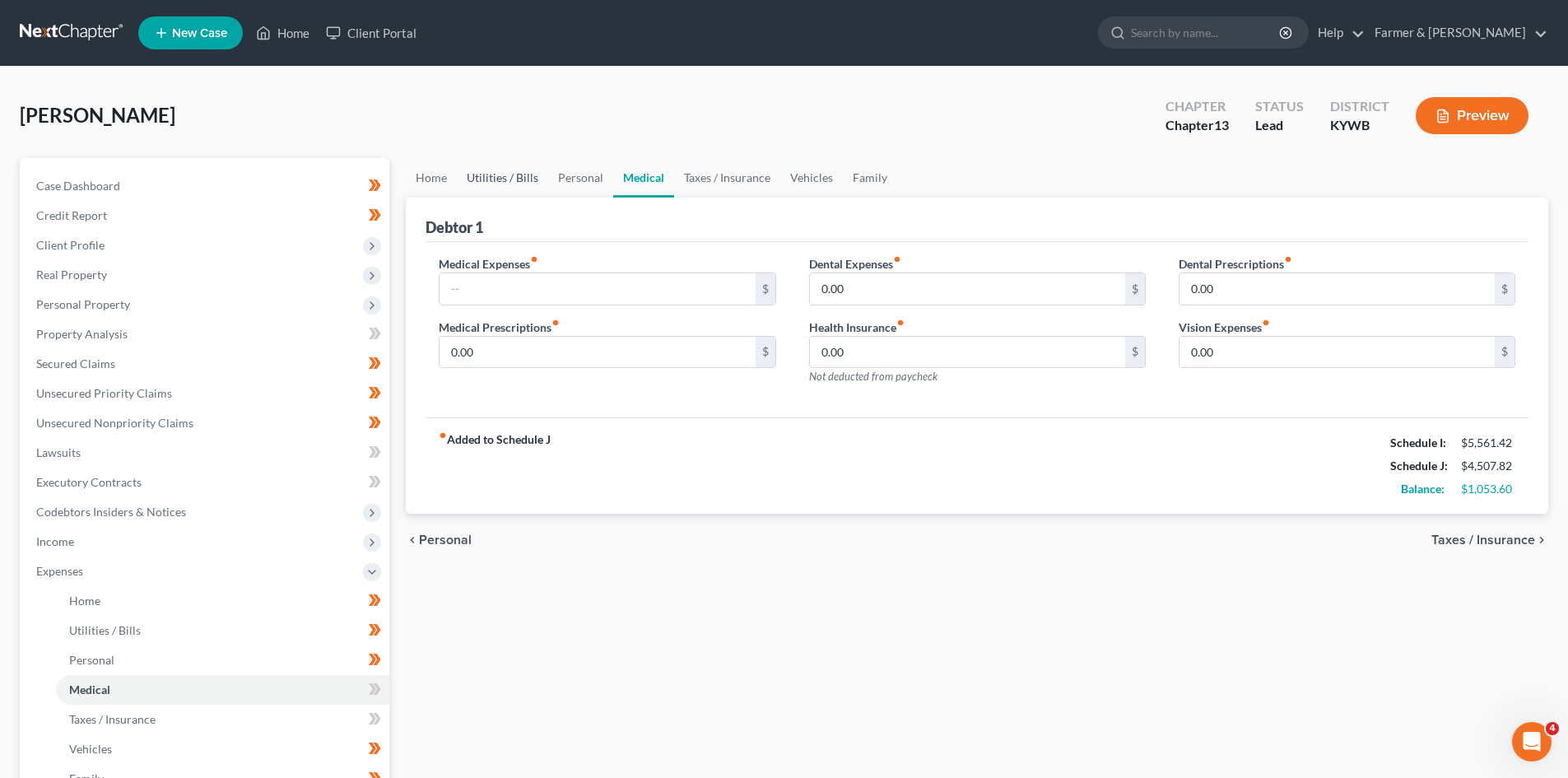
click at [497, 182] on link "Utilities / Bills" at bounding box center [503, 178] width 92 height 40
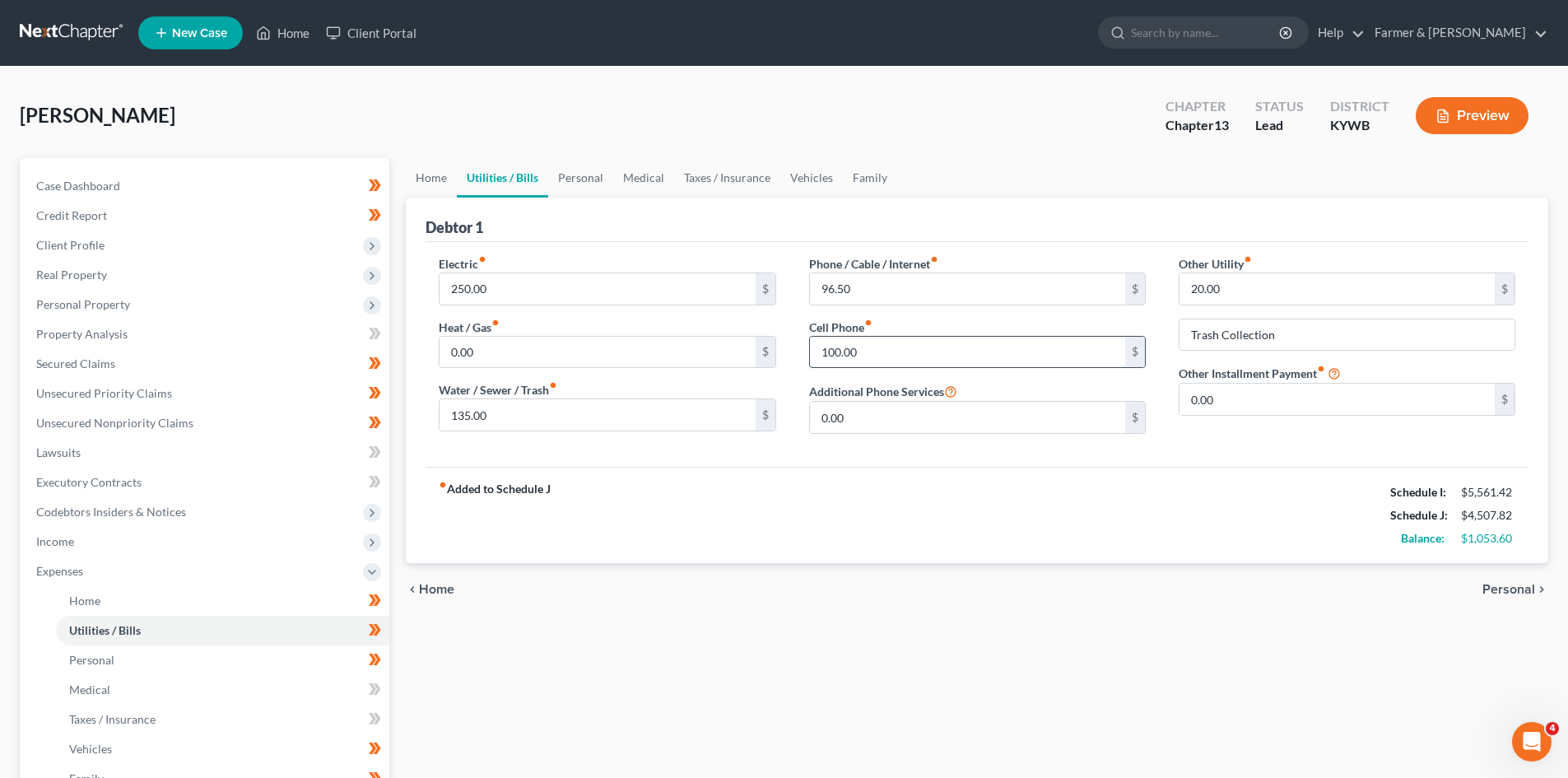
click at [881, 348] on input "100.00" at bounding box center [967, 352] width 315 height 31
drag, startPoint x: 887, startPoint y: 352, endPoint x: 783, endPoint y: 353, distance: 104.0
click at [784, 353] on div "Electric fiber_manual_record 250.00 $ Heat / Gas fiber_manual_record 0.00 $ Wat…" at bounding box center [976, 350] width 1110 height 192
type input "181.50"
click at [1185, 577] on div "chevron_left Home Personal chevron_right" at bounding box center [976, 590] width 1142 height 53
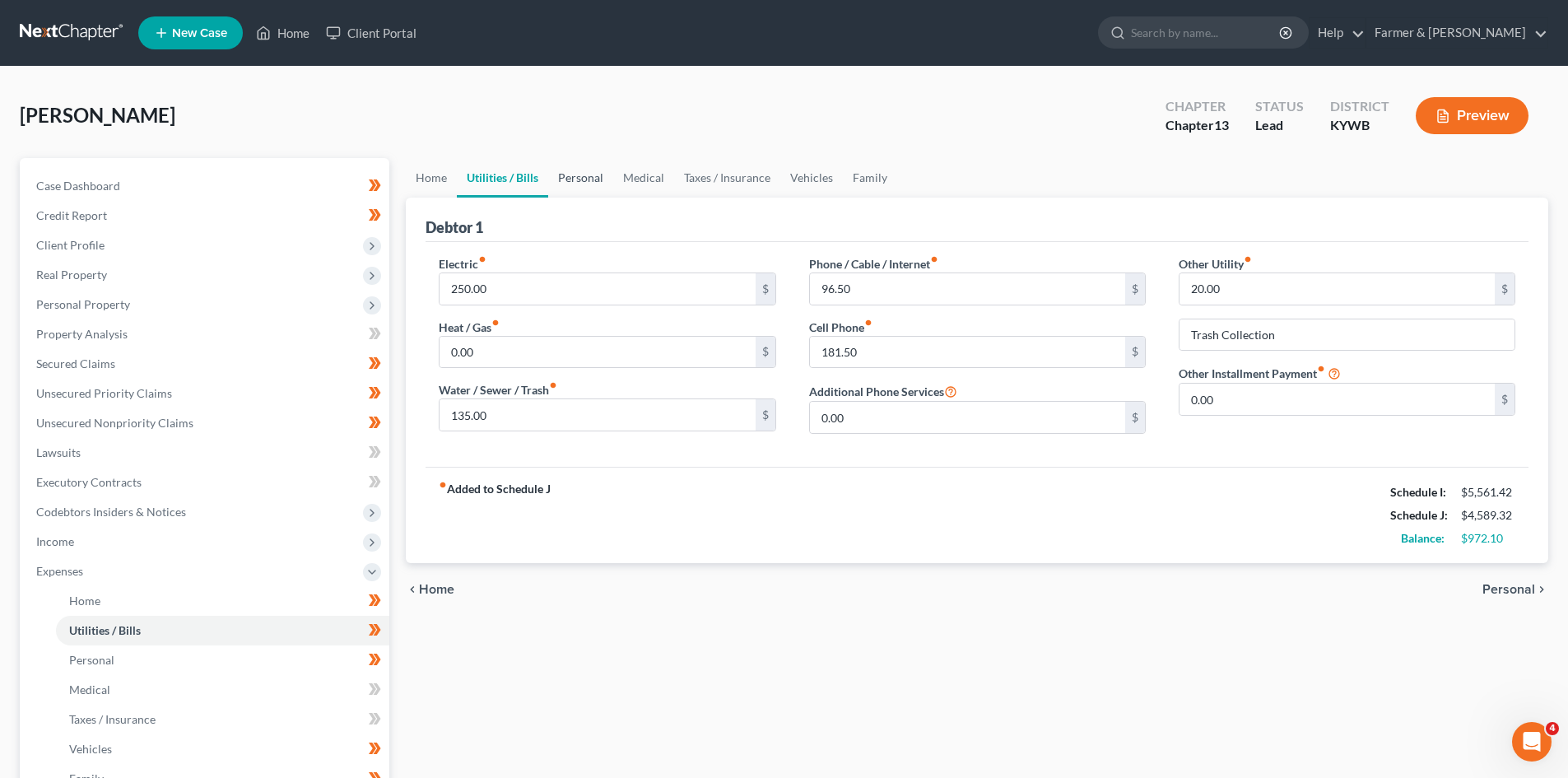
click at [593, 186] on link "Personal" at bounding box center [581, 178] width 65 height 40
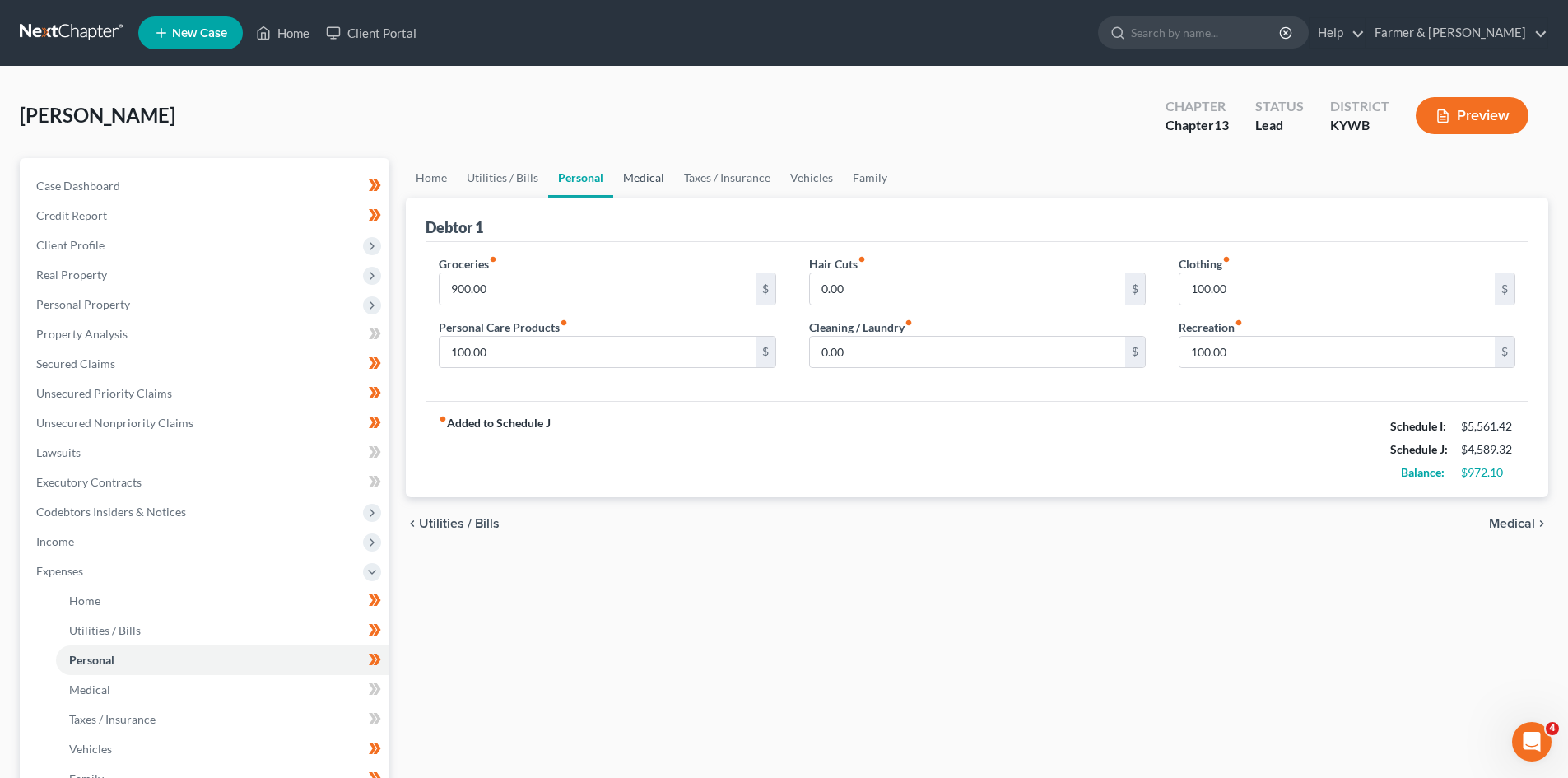
click at [624, 197] on ui-view "Home Utilities / Bills Personal Medical Taxes / Insurance Vehicles Family Debto…" at bounding box center [976, 354] width 1142 height 393
click at [635, 191] on link "Medical" at bounding box center [643, 178] width 61 height 40
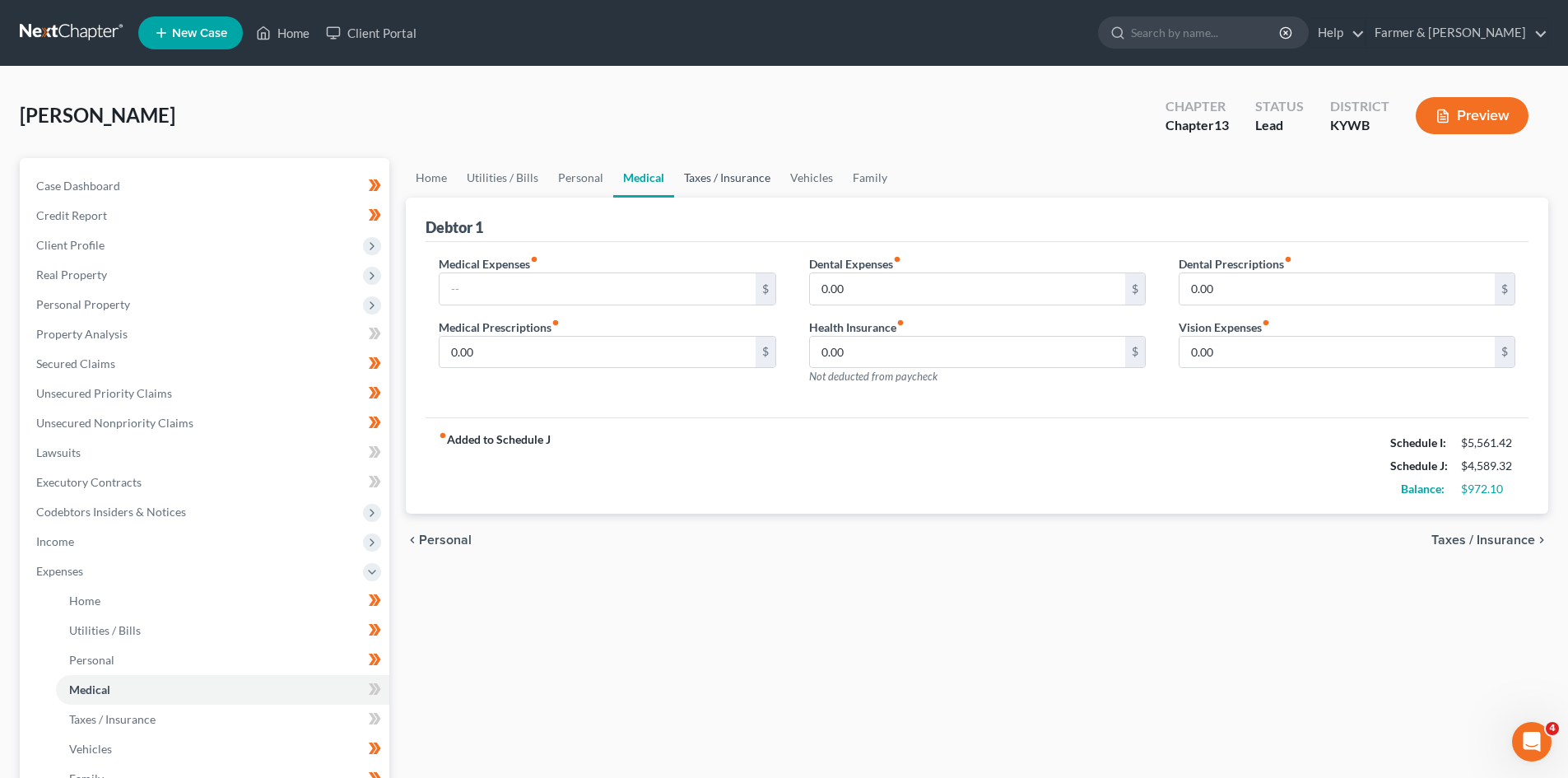
click at [722, 177] on link "Taxes / Insurance" at bounding box center [727, 178] width 106 height 40
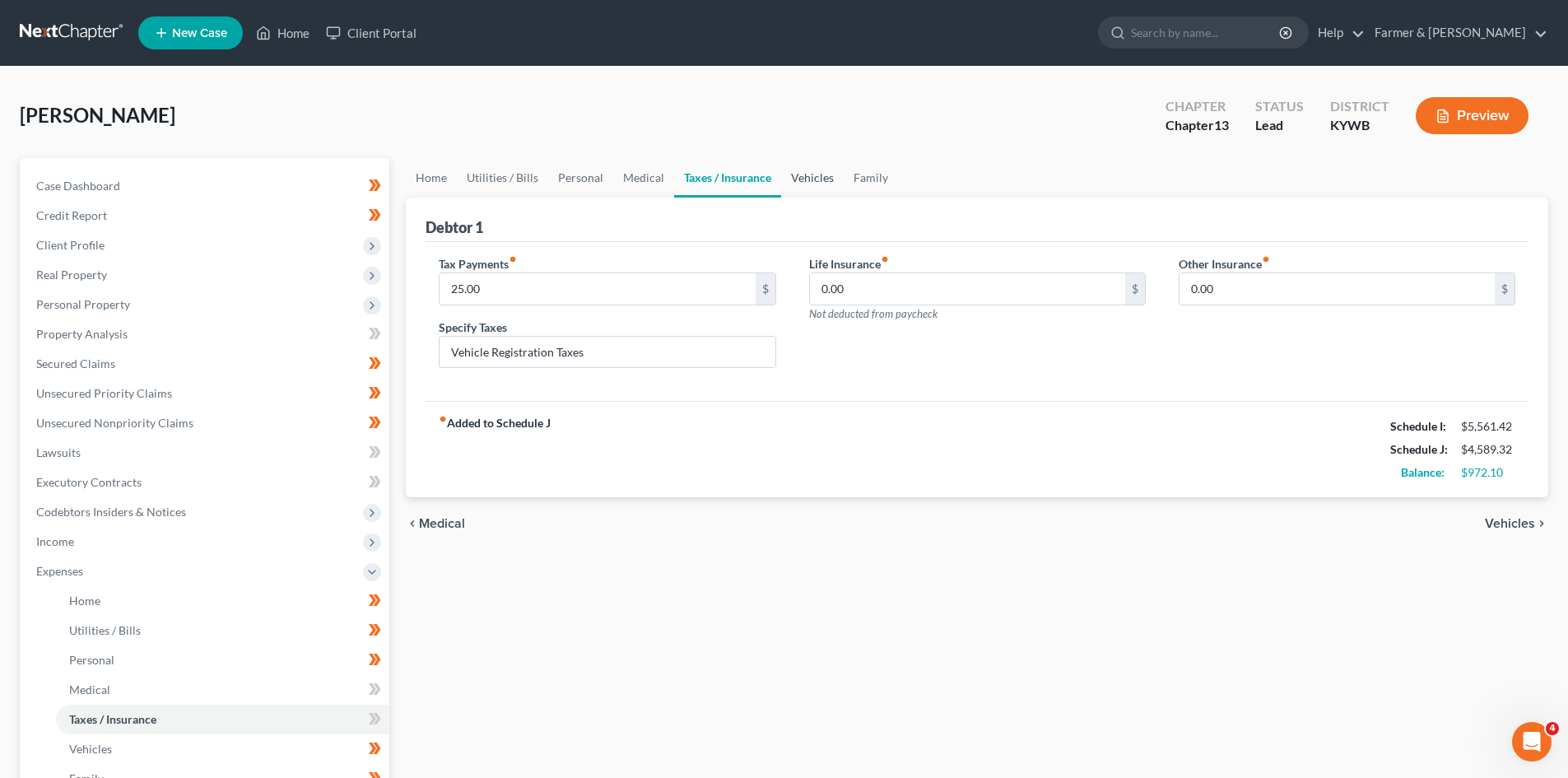
click at [812, 181] on link "Vehicles" at bounding box center [812, 178] width 63 height 40
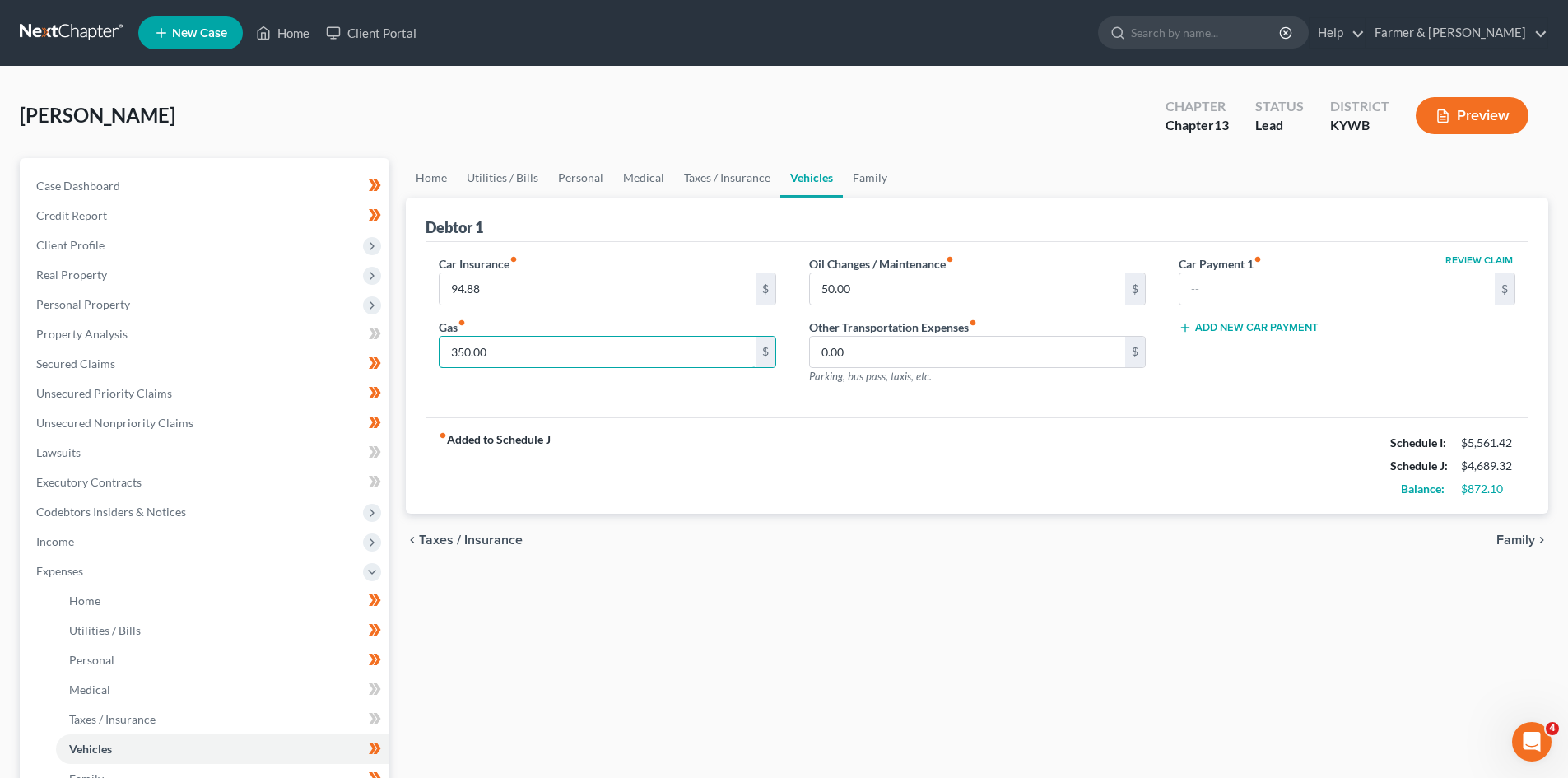
type input "350.00"
click at [523, 382] on div "Car Insurance fiber_manual_record 94.88 $ Gas fiber_manual_record 350.00 $" at bounding box center [606, 327] width 369 height 143
click at [583, 182] on link "Personal" at bounding box center [581, 178] width 65 height 40
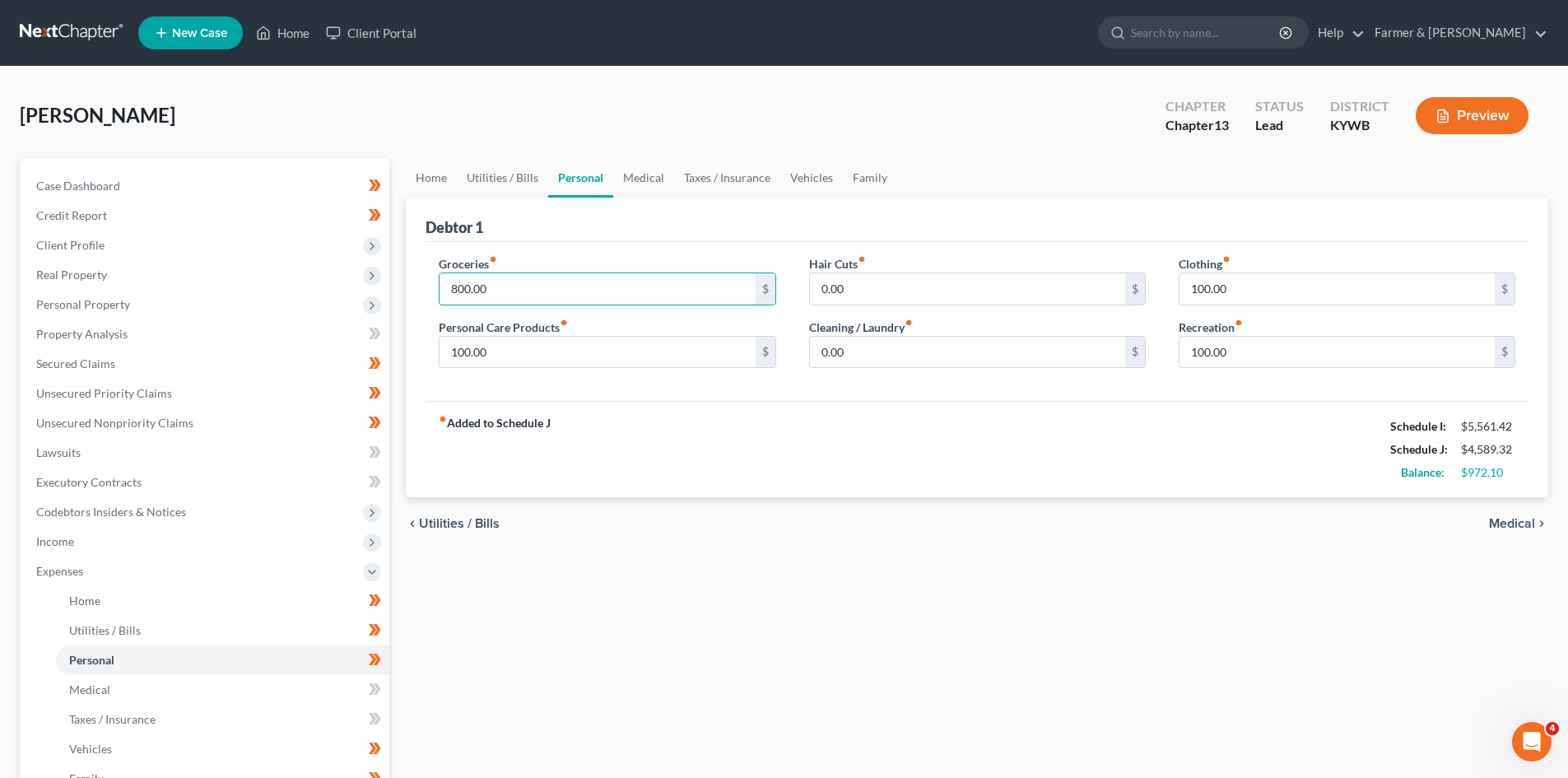
drag, startPoint x: 546, startPoint y: 296, endPoint x: 422, endPoint y: 296, distance: 124.0
click at [422, 296] on div "Groceries fiber_manual_record 800.00 $ Personal Care Products fiber_manual_reco…" at bounding box center [606, 319] width 369 height 127
type input "800.00"
click at [516, 355] on input "100.00" at bounding box center [596, 352] width 315 height 31
click at [1235, 287] on input "100.00" at bounding box center [1337, 289] width 315 height 31
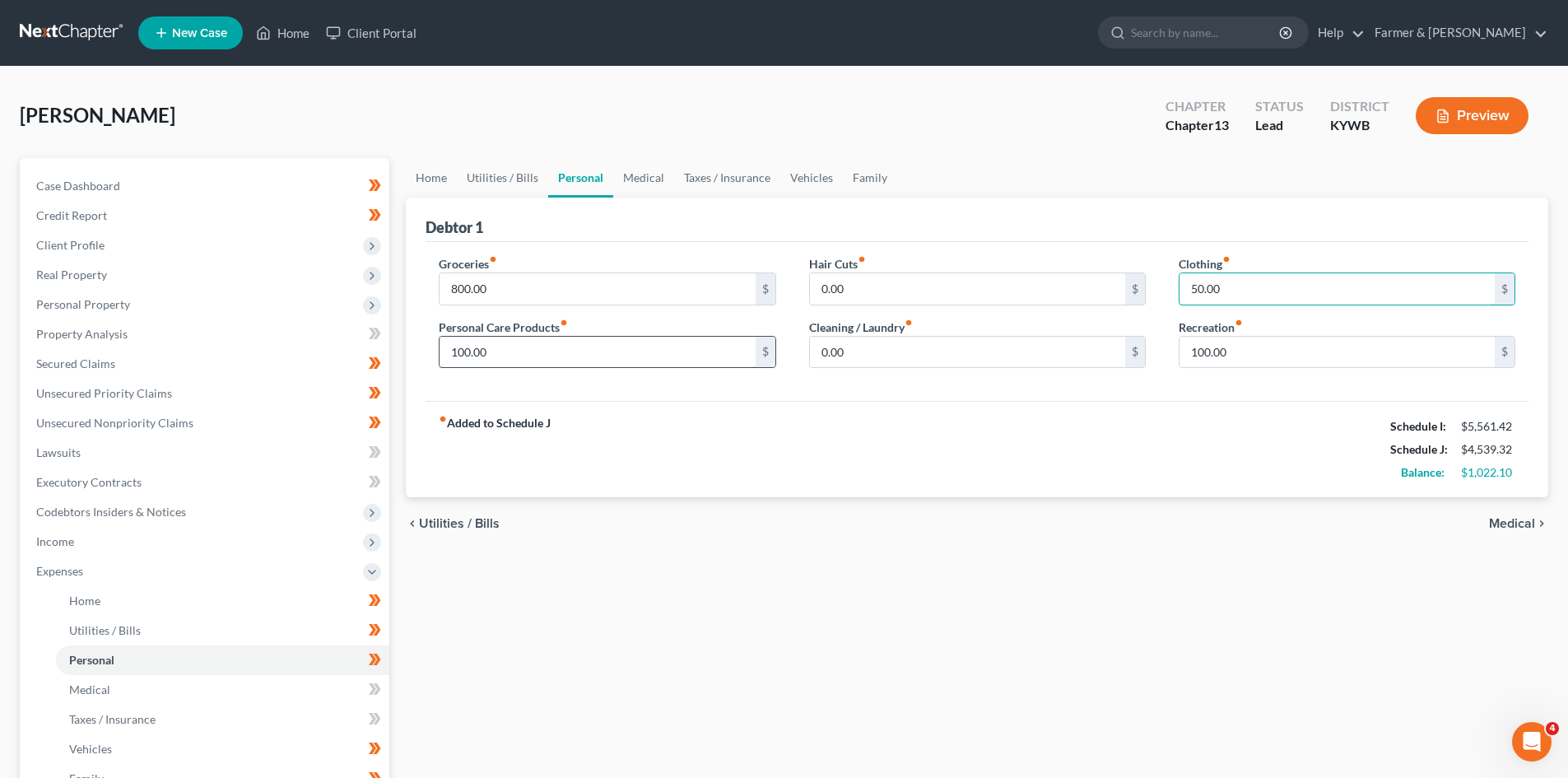
type input "50.00"
type input "75.00"
click at [780, 482] on div "fiber_manual_record Added to Schedule J Schedule I: $5,561.42 Schedule J: $4,51…" at bounding box center [977, 449] width 1103 height 96
drag, startPoint x: 805, startPoint y: 182, endPoint x: 727, endPoint y: 219, distance: 86.3
click at [805, 182] on link "Vehicles" at bounding box center [811, 178] width 63 height 40
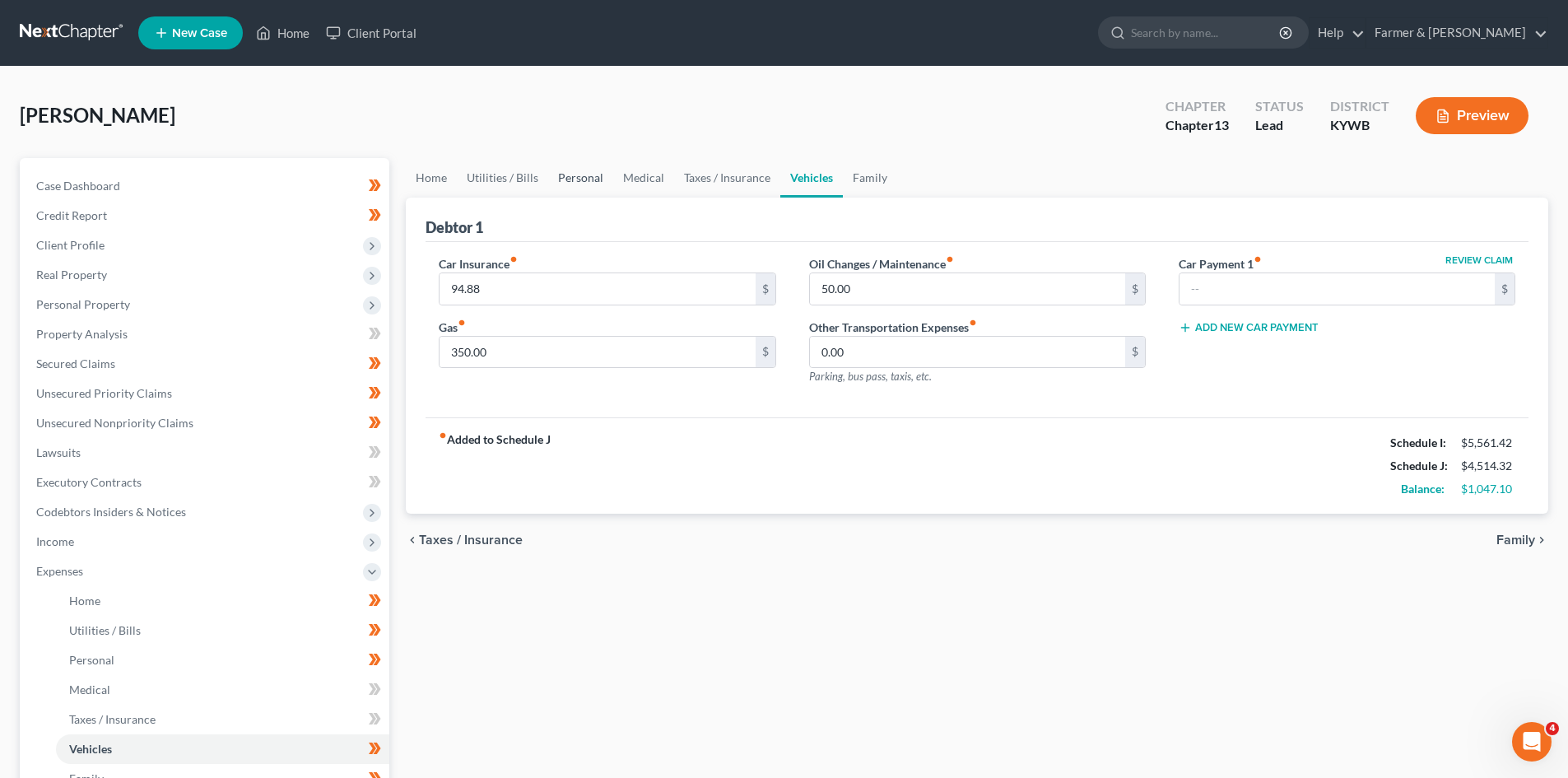
click at [573, 167] on link "Personal" at bounding box center [581, 178] width 65 height 40
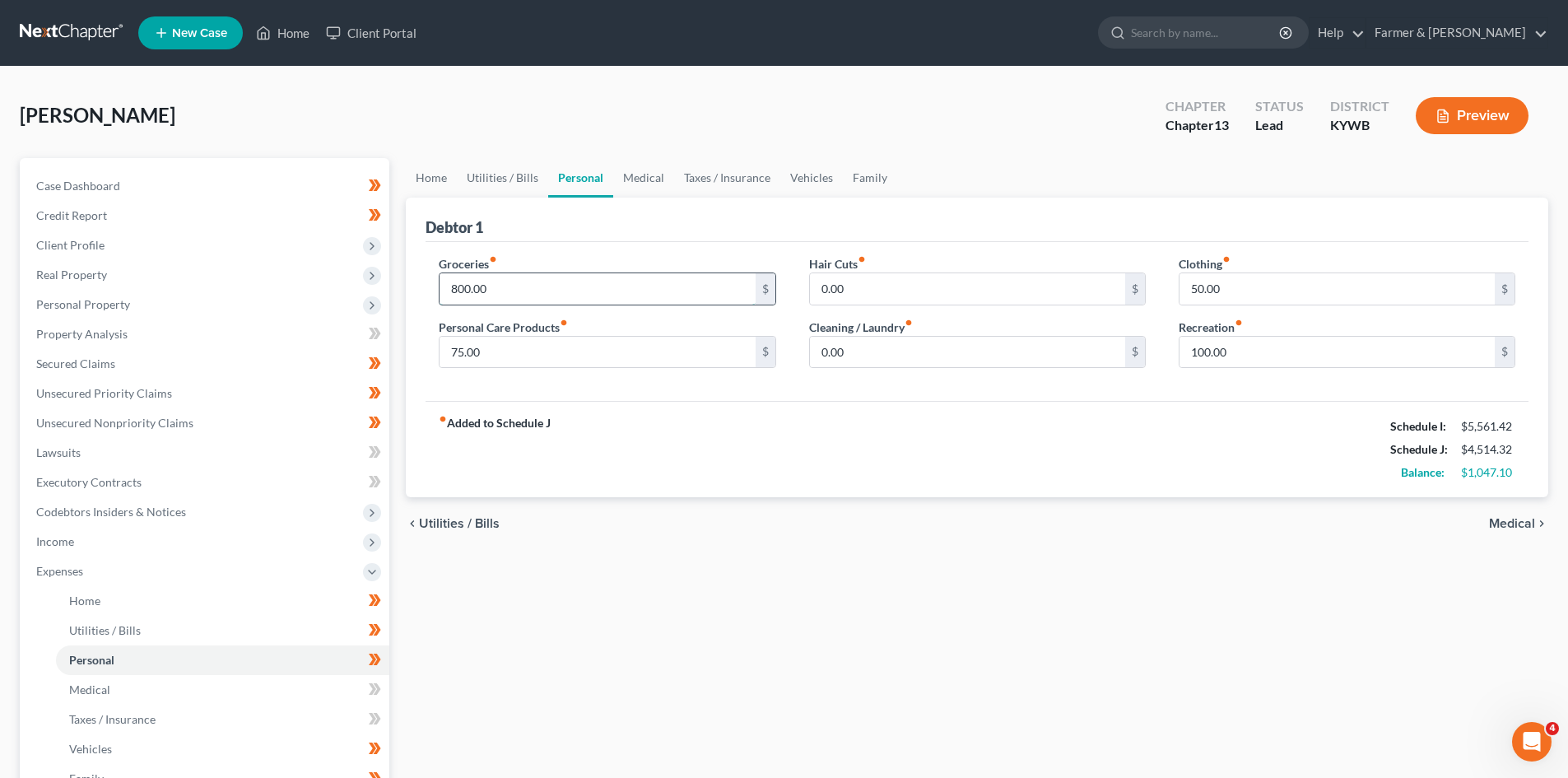
click at [517, 290] on input "800.00" at bounding box center [596, 289] width 315 height 31
click at [685, 525] on div "chevron_left Utilities / Bills Medical chevron_right" at bounding box center [976, 524] width 1142 height 53
click at [498, 281] on input "875.00" at bounding box center [596, 289] width 315 height 31
type input "850.00"
click at [515, 351] on input "75.00" at bounding box center [596, 352] width 315 height 31
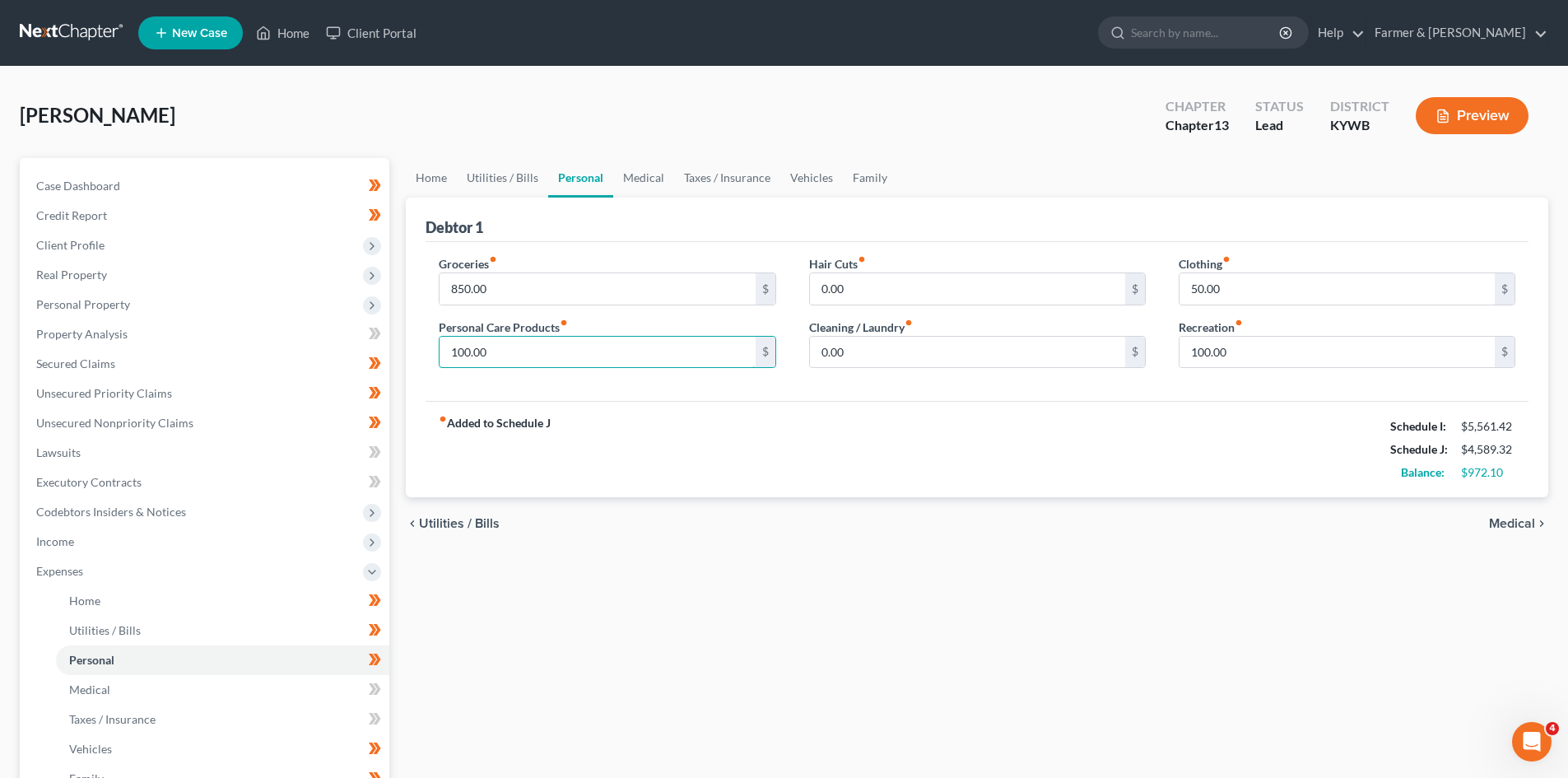
type input "100.00"
click at [1023, 518] on div "chevron_left Utilities / Bills Medical chevron_right" at bounding box center [976, 524] width 1142 height 53
drag, startPoint x: 645, startPoint y: 178, endPoint x: 696, endPoint y: 178, distance: 51.0
click at [645, 178] on link "Medical" at bounding box center [643, 178] width 61 height 40
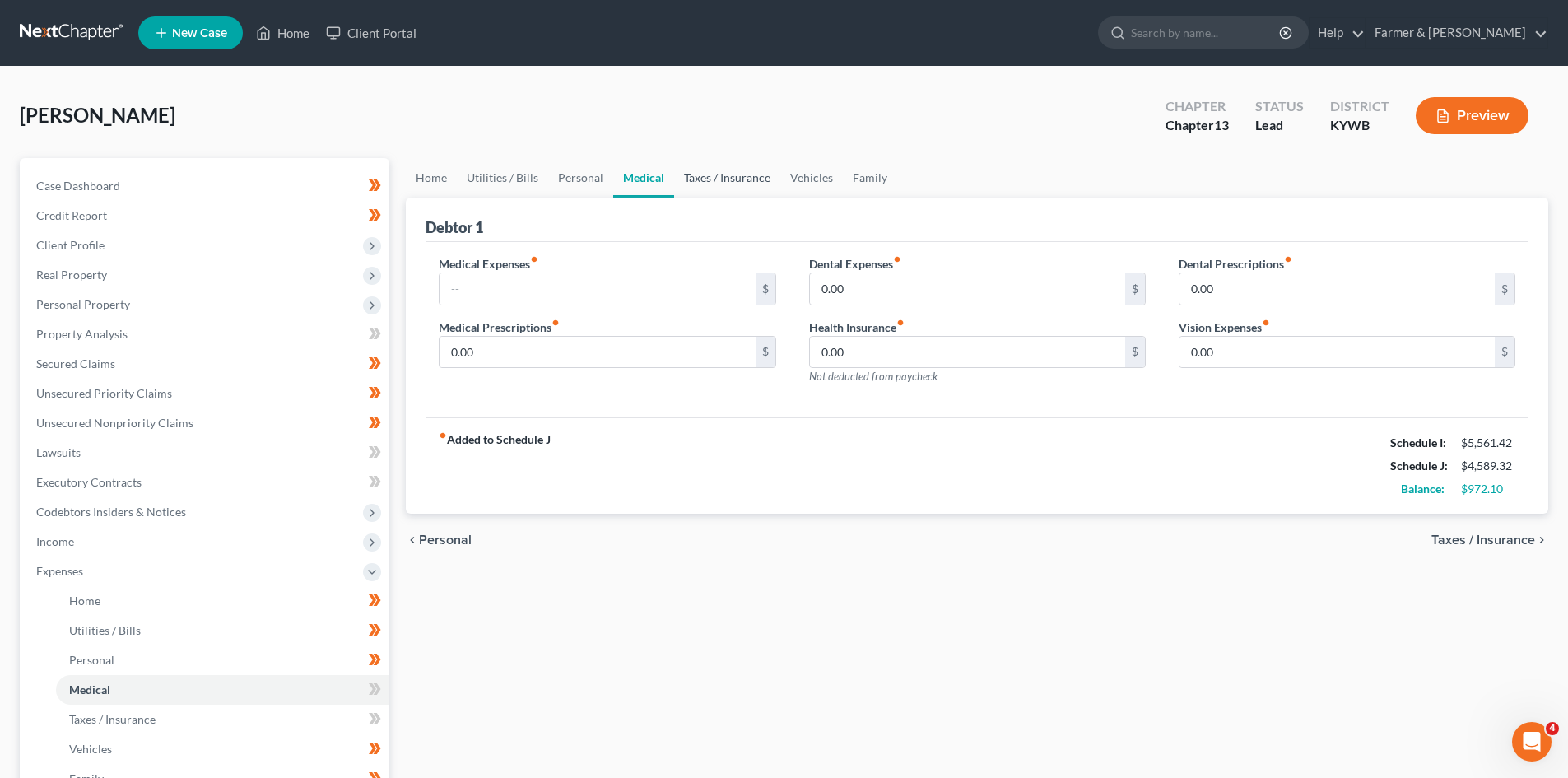
click at [743, 177] on link "Taxes / Insurance" at bounding box center [727, 178] width 106 height 40
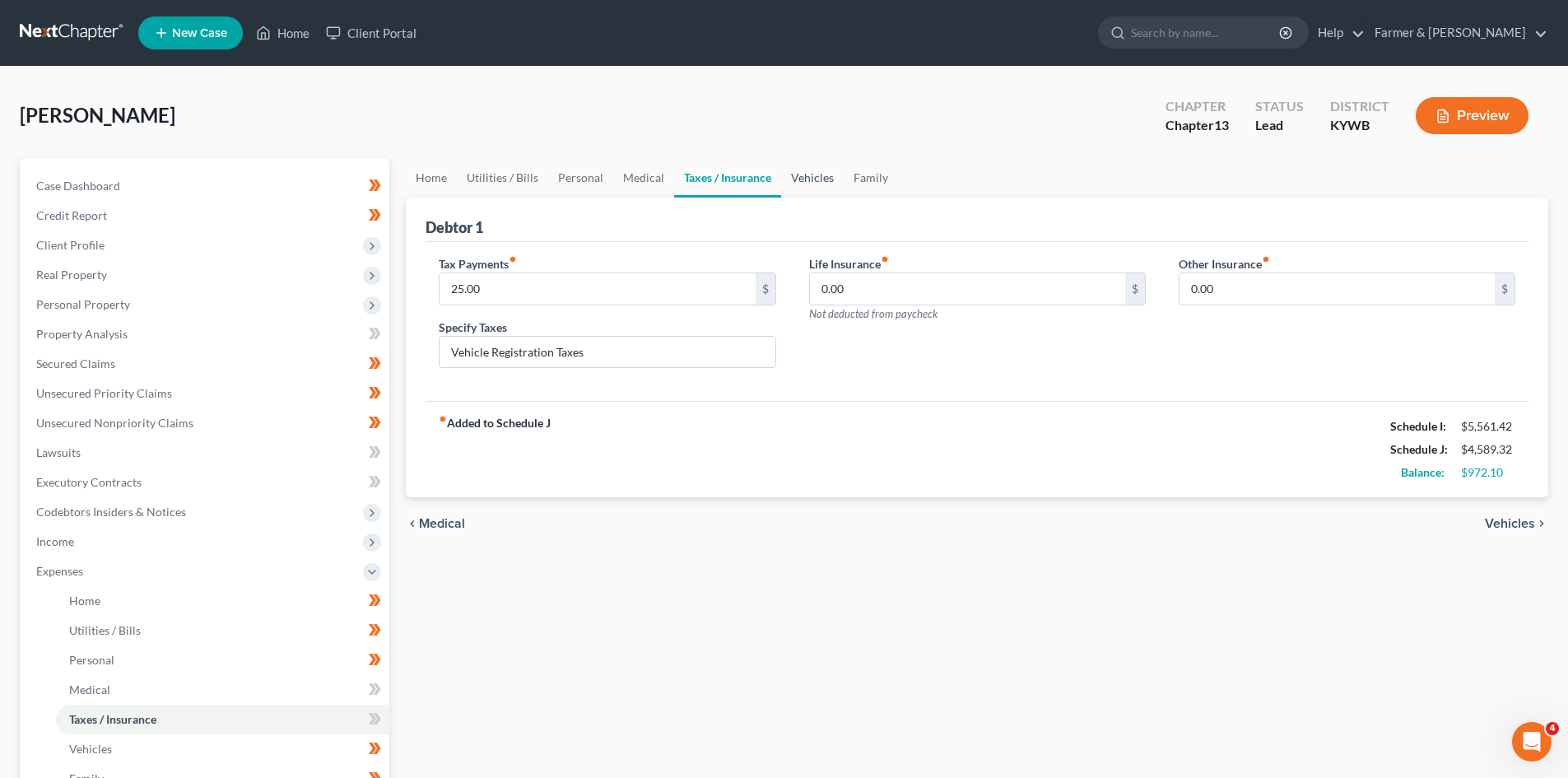
click at [821, 179] on link "Vehicles" at bounding box center [812, 178] width 63 height 40
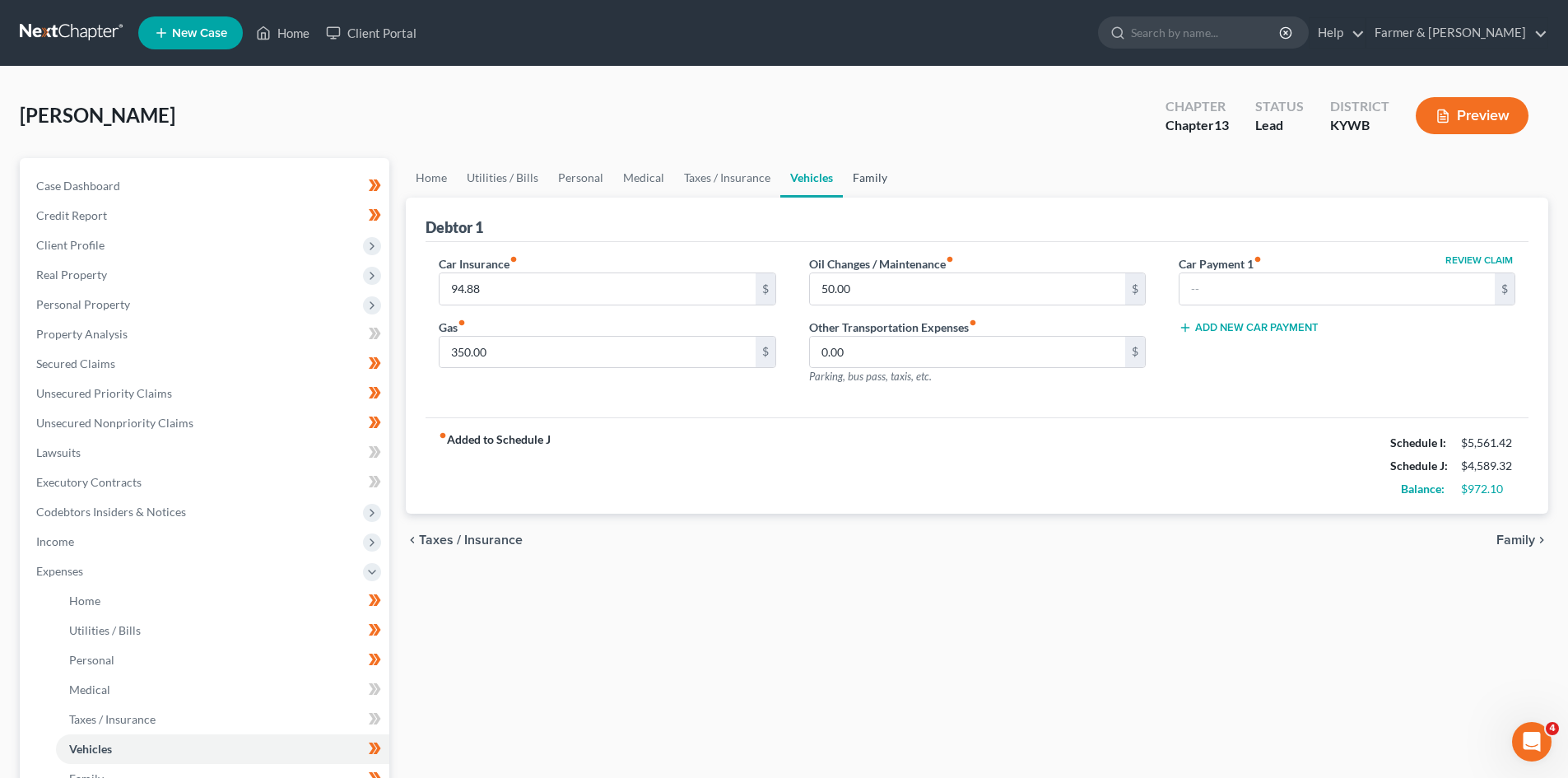
click at [881, 181] on link "Family" at bounding box center [870, 178] width 54 height 40
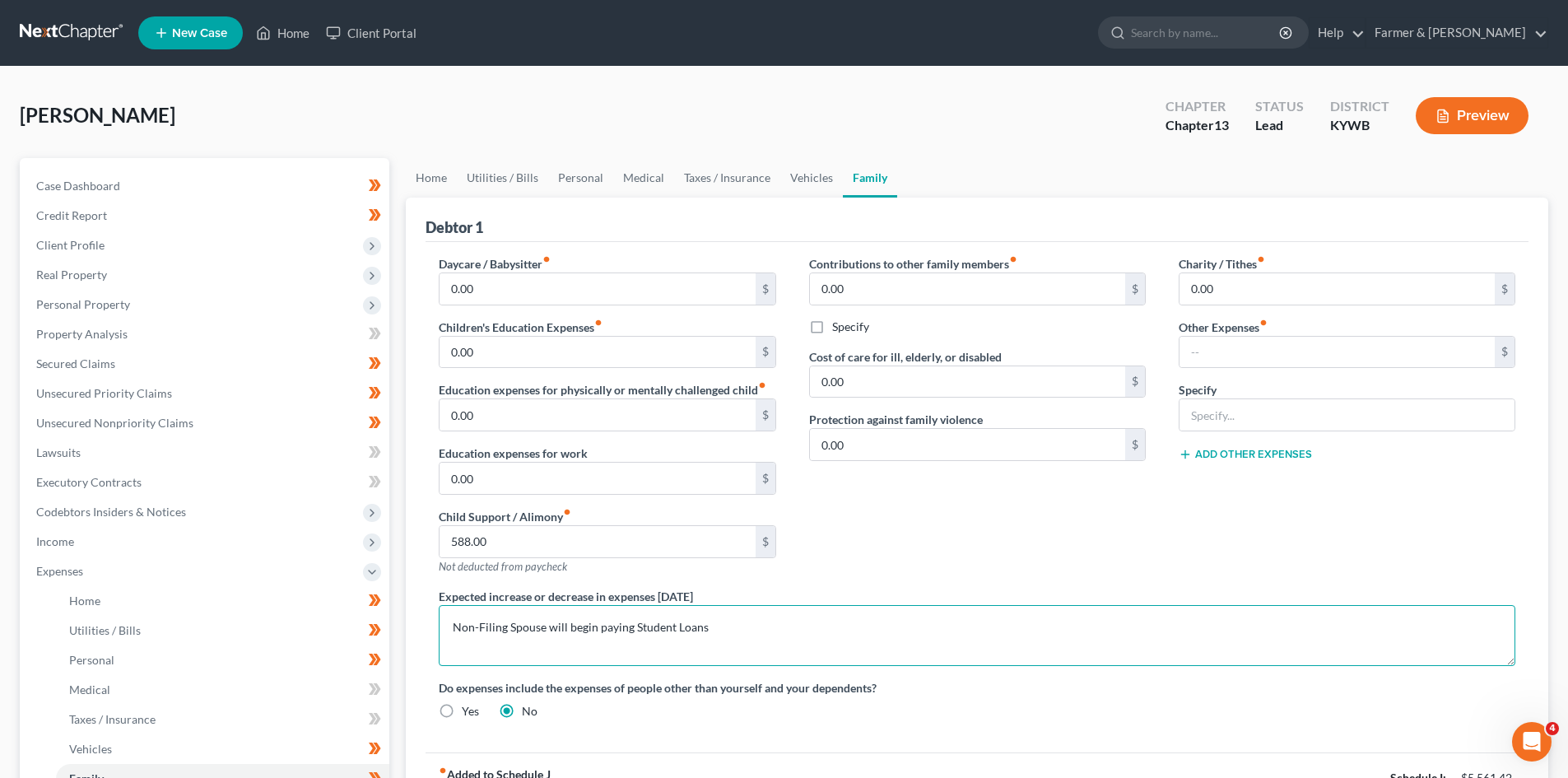
drag, startPoint x: 730, startPoint y: 629, endPoint x: 435, endPoint y: 619, distance: 295.2
click at [435, 619] on div "Expected increase or decrease in expenses within one year Non-Filing Spouse wil…" at bounding box center [976, 627] width 1110 height 78
paste textarea "’s fuel expenses vary in proportion to the amount of rideshare work performed t…"
click at [530, 628] on textarea "The Debtor’s fuel expenses vary in proportion to the amount of rideshare work p…" at bounding box center [977, 635] width 1077 height 61
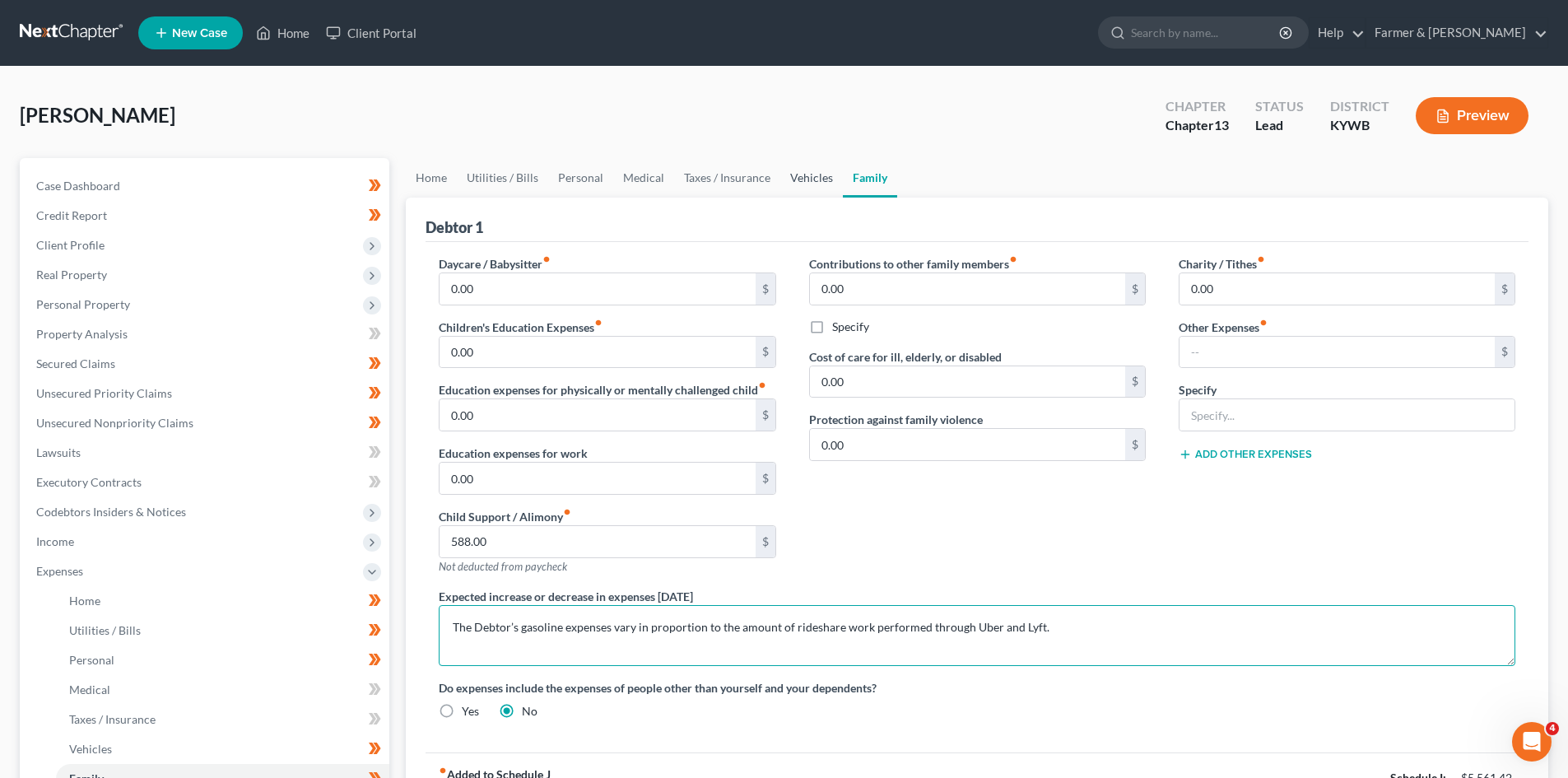
type textarea "The Debtor’s gasoline expenses vary in proportion to the amount of rideshare wo…"
click at [806, 160] on link "Vehicles" at bounding box center [811, 178] width 63 height 40
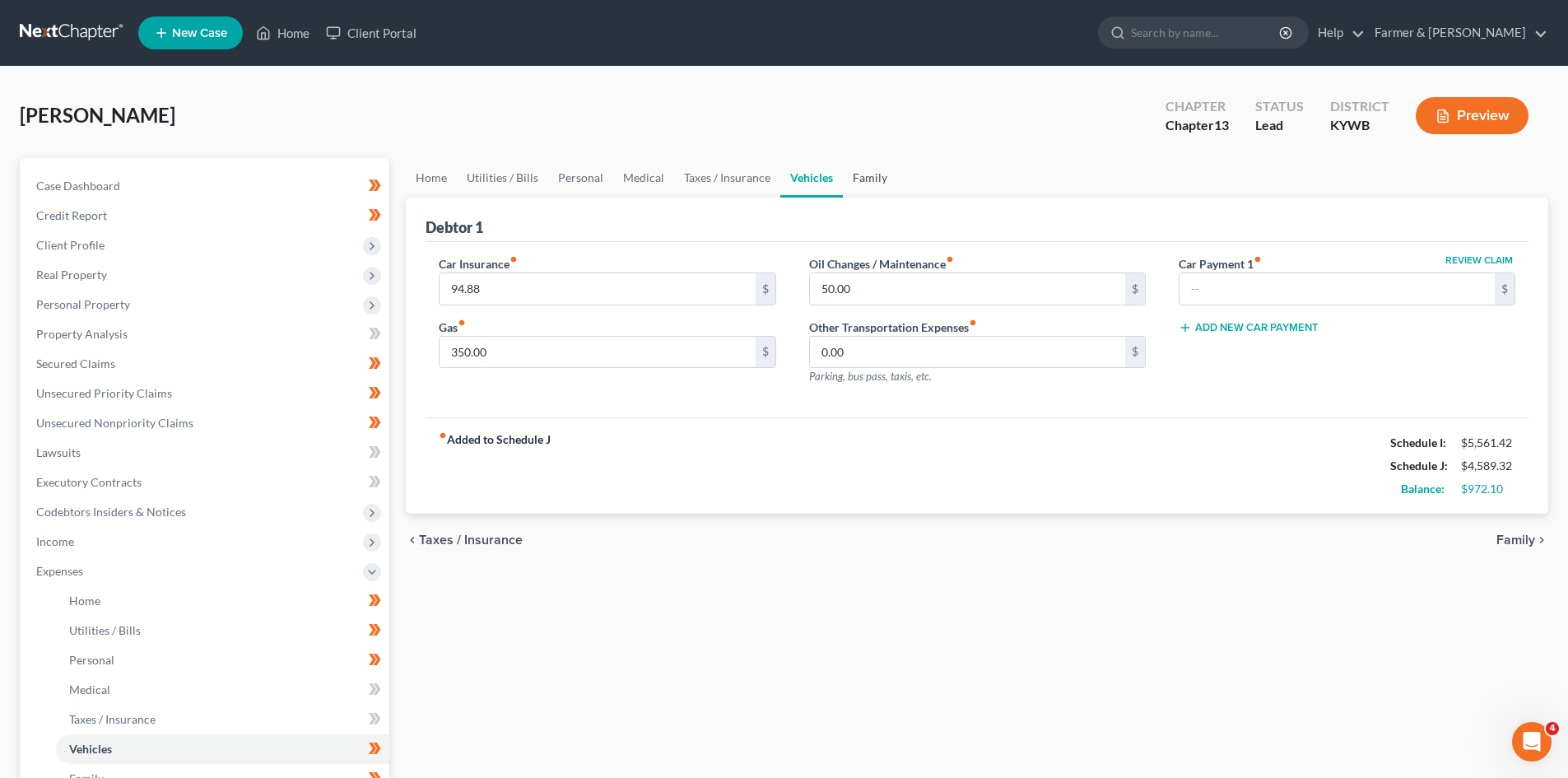
click at [876, 175] on link "Family" at bounding box center [870, 178] width 54 height 40
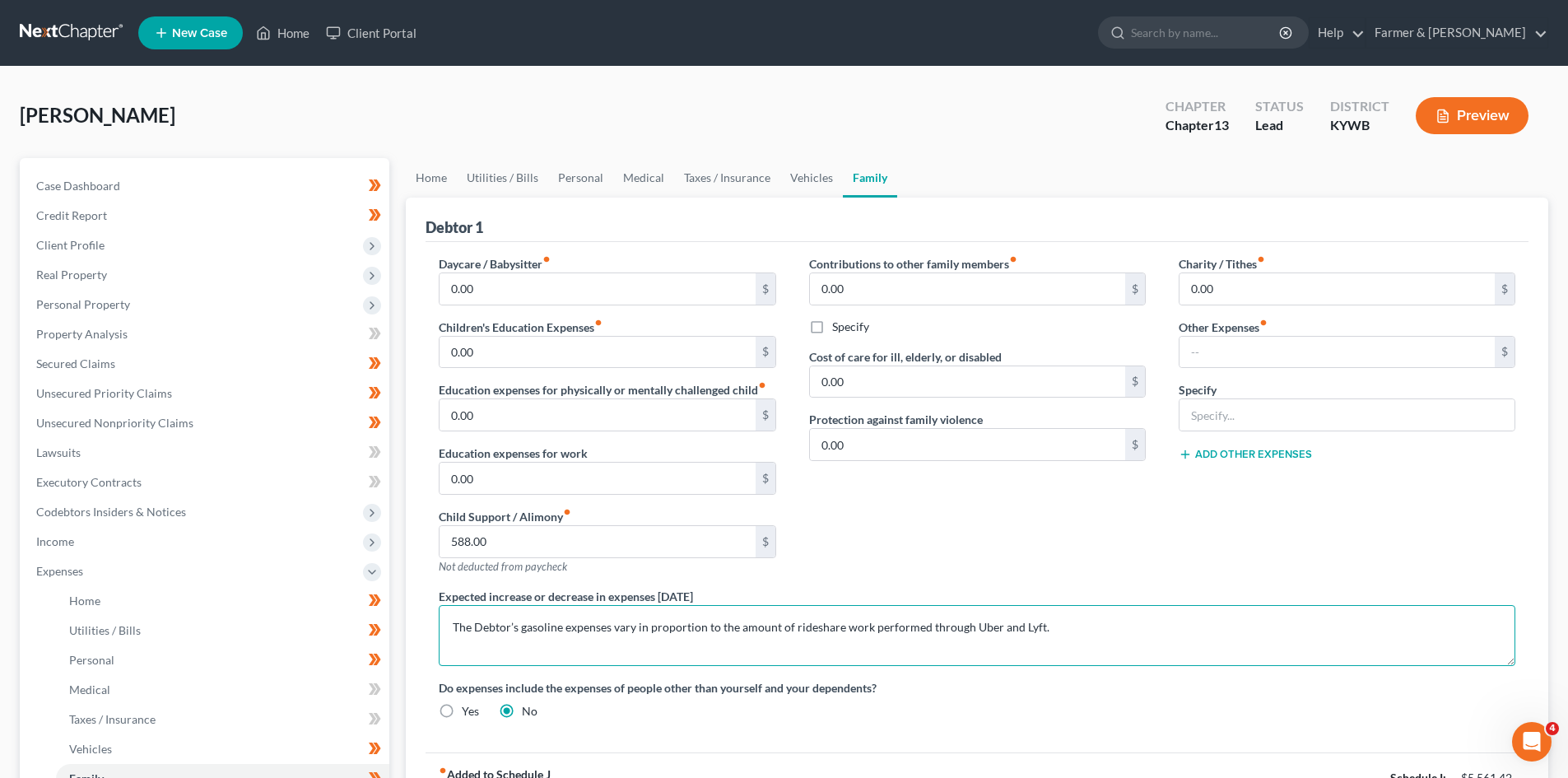
click at [533, 626] on textarea "The Debtor’s gasoline expenses vary in proportion to the amount of rideshare wo…" at bounding box center [977, 635] width 1077 height 61
click at [533, 626] on textarea "The Debtor’s trasexpenses vary in proportion to the amount of rideshare work pe…" at bounding box center [977, 635] width 1077 height 61
click at [640, 628] on textarea "The Debtor’s transportation expenses vary in proportion to the amount of ridesh…" at bounding box center [977, 635] width 1077 height 61
click at [769, 631] on textarea "The Debtor’s transportation expenses vary in proportion to the amount of ridesh…" at bounding box center [977, 635] width 1077 height 61
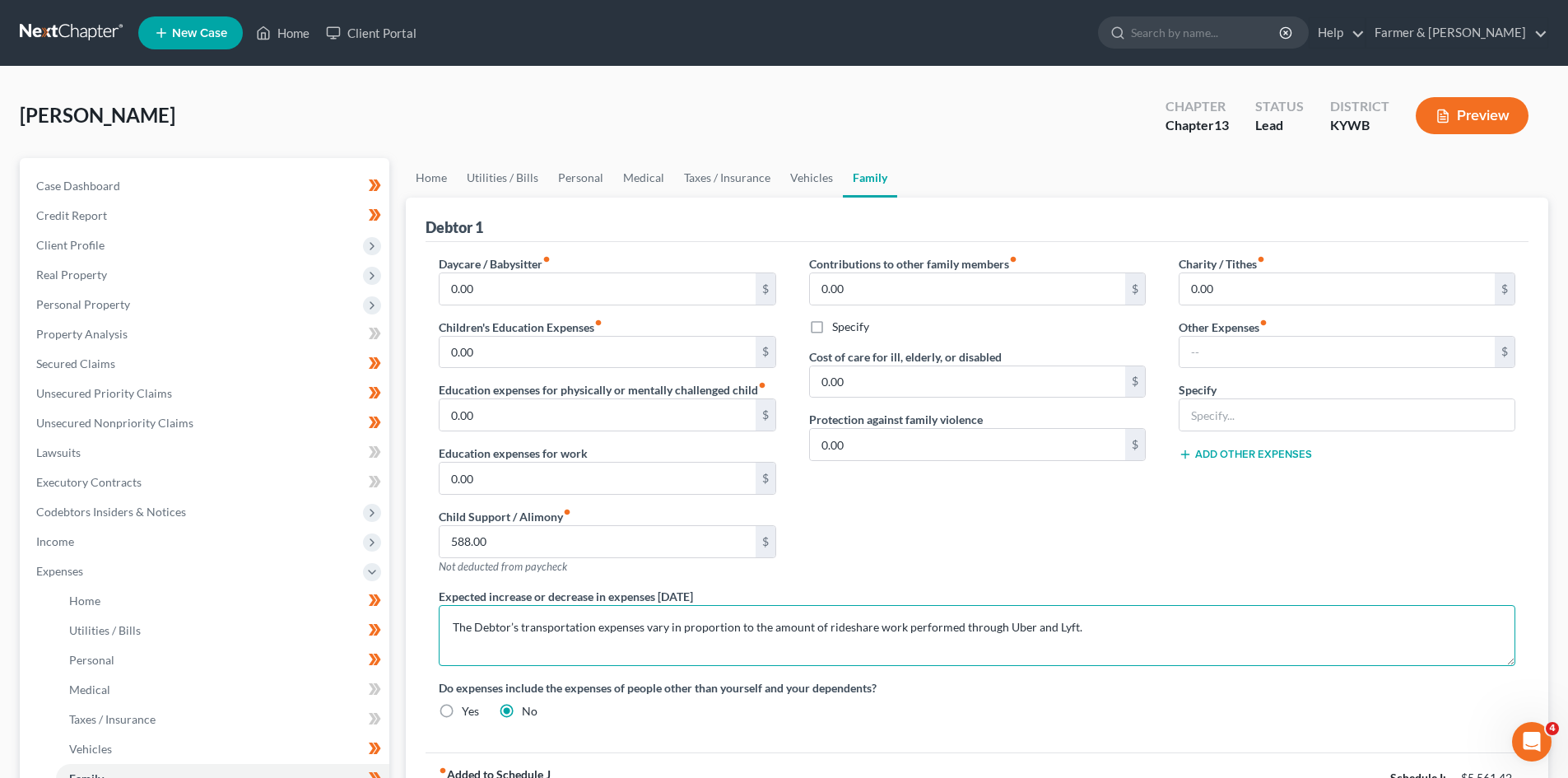
click at [838, 629] on textarea "The Debtor’s transportation expenses vary in proportion to the amount of ridesh…" at bounding box center [977, 635] width 1077 height 61
click at [938, 633] on textarea "The Debtor’s transportation expenses vary in proportion to the amount of ridesh…" at bounding box center [977, 635] width 1077 height 61
click at [1099, 627] on textarea "The Debtor’s transportation expenses vary in proportion to the amount of ridesh…" at bounding box center [977, 635] width 1077 height 61
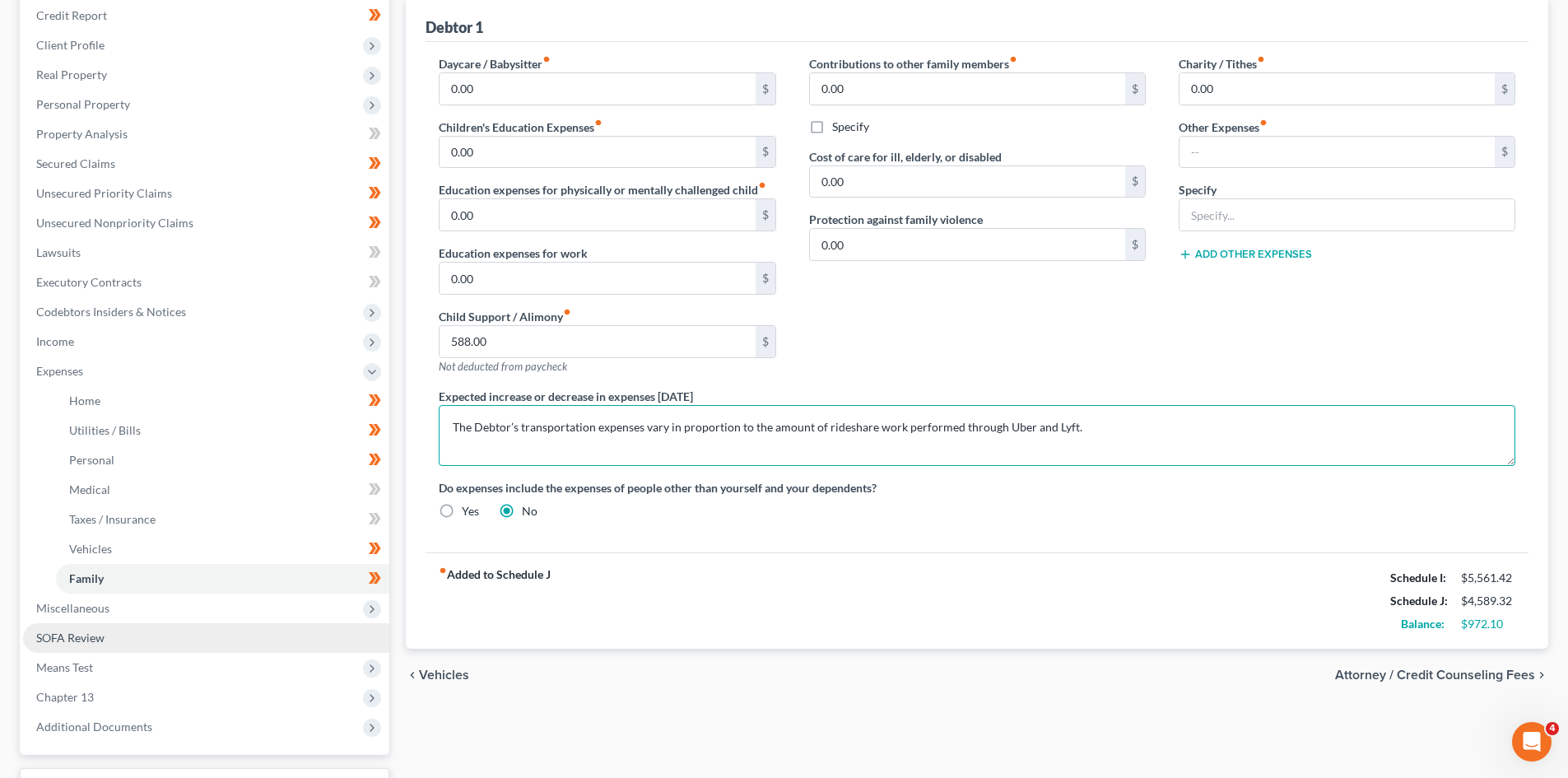
scroll to position [252, 0]
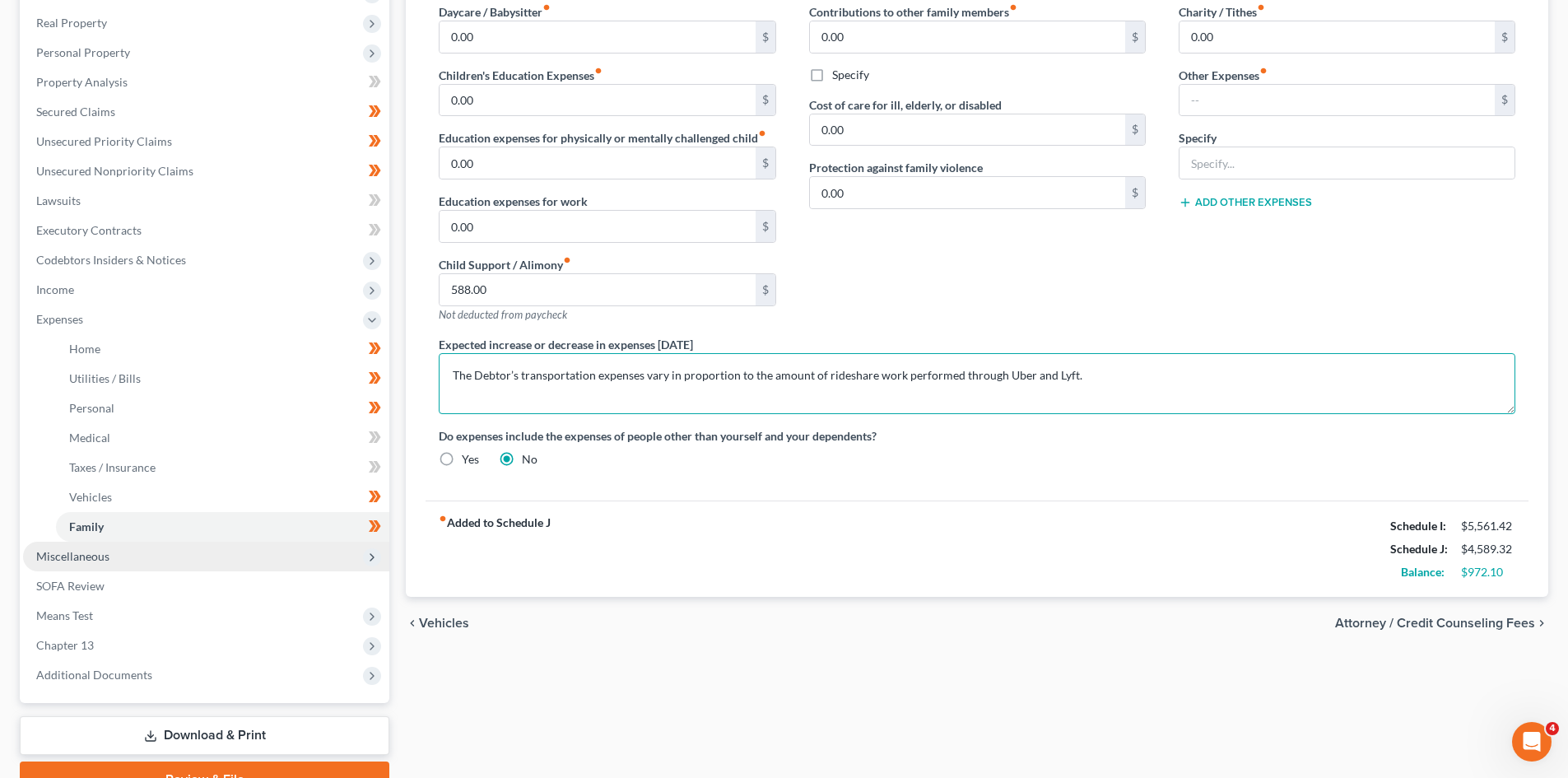
type textarea "The Debtor’s transportation expenses vary in proportion to the amount of ridesh…"
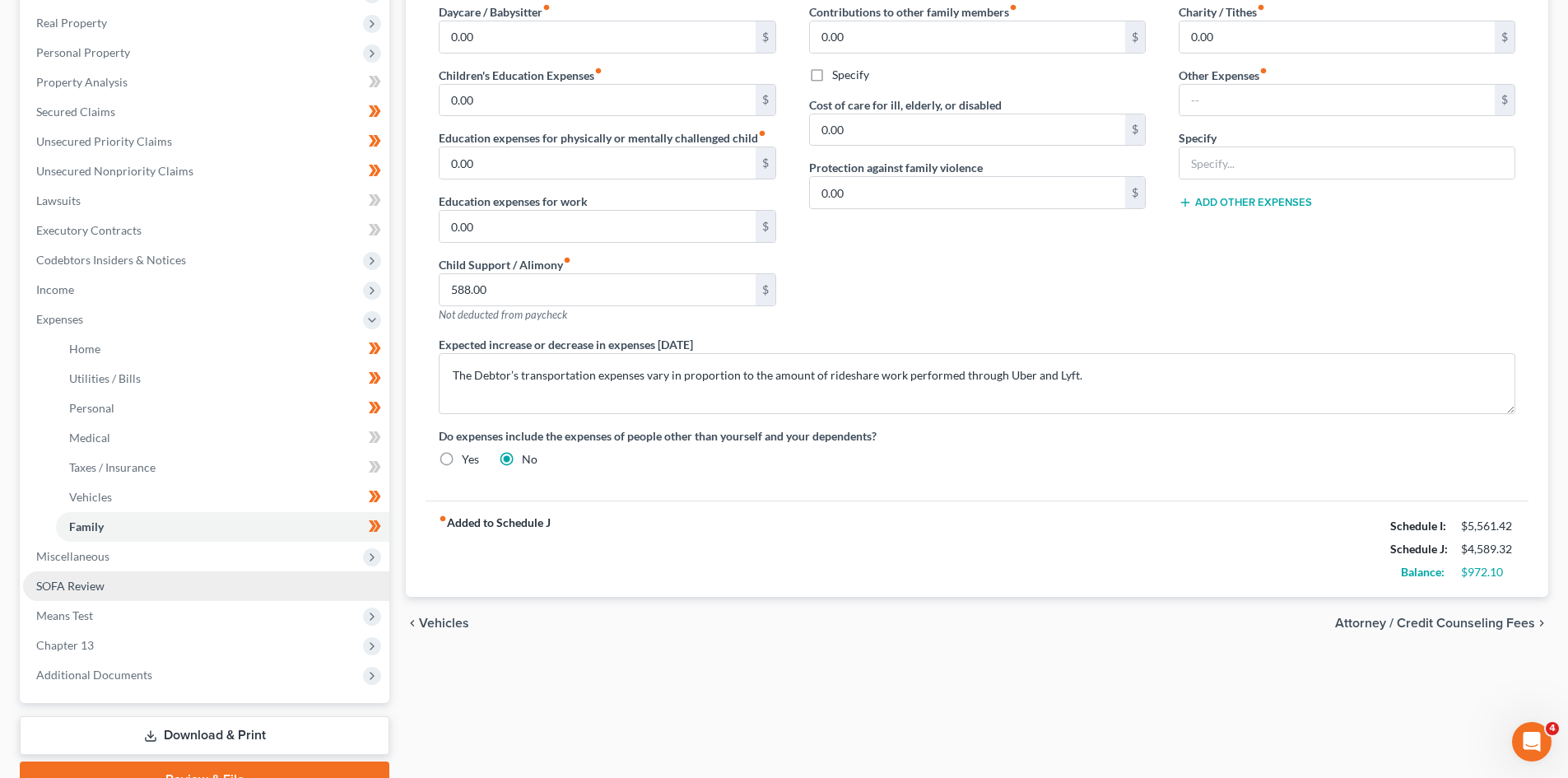
drag, startPoint x: 102, startPoint y: 553, endPoint x: 101, endPoint y: 577, distance: 24.0
click at [102, 553] on span "Miscellaneous" at bounding box center [73, 556] width 74 height 14
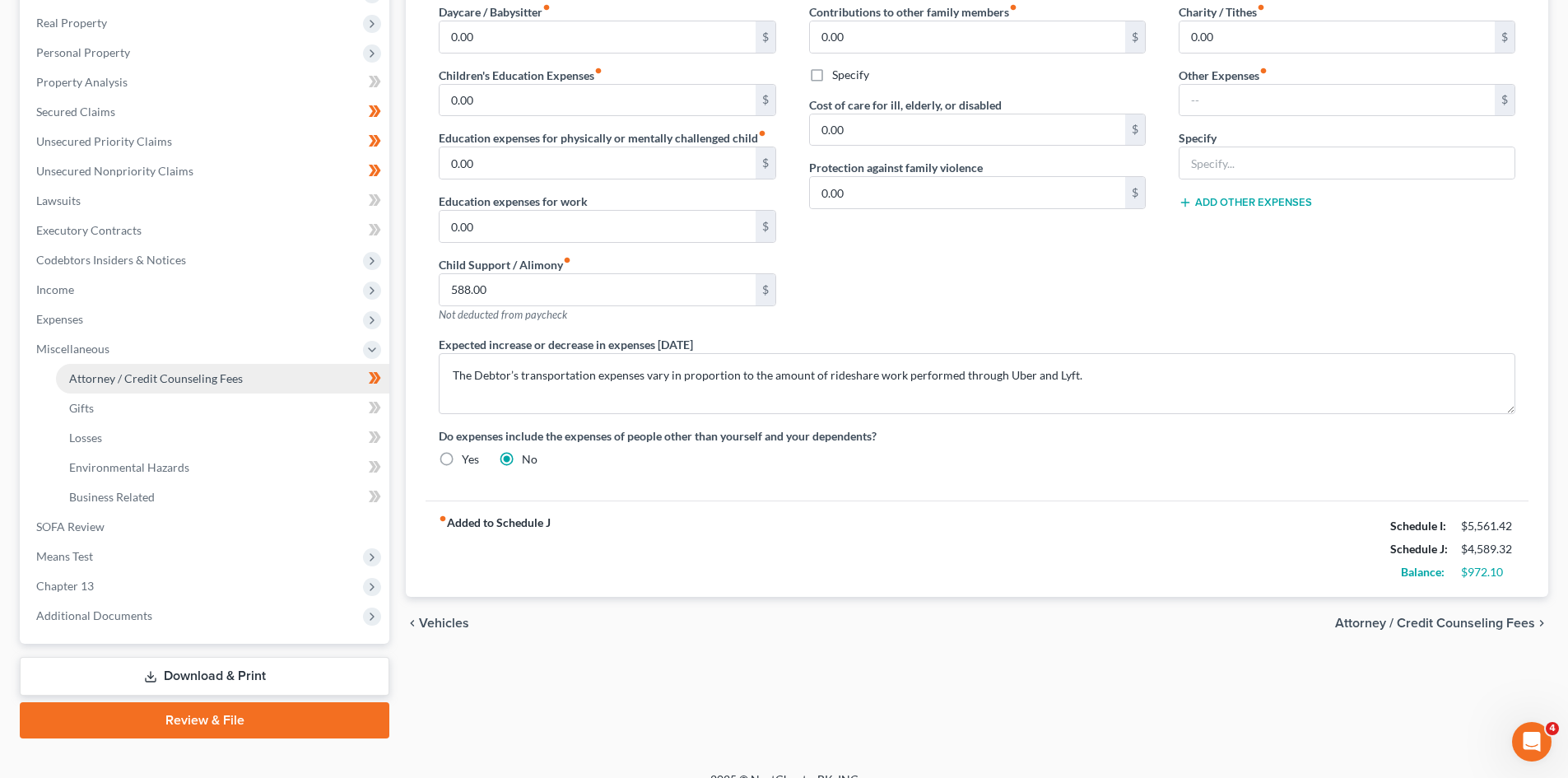
click at [114, 375] on span "Attorney / Credit Counseling Fees" at bounding box center [155, 378] width 173 height 14
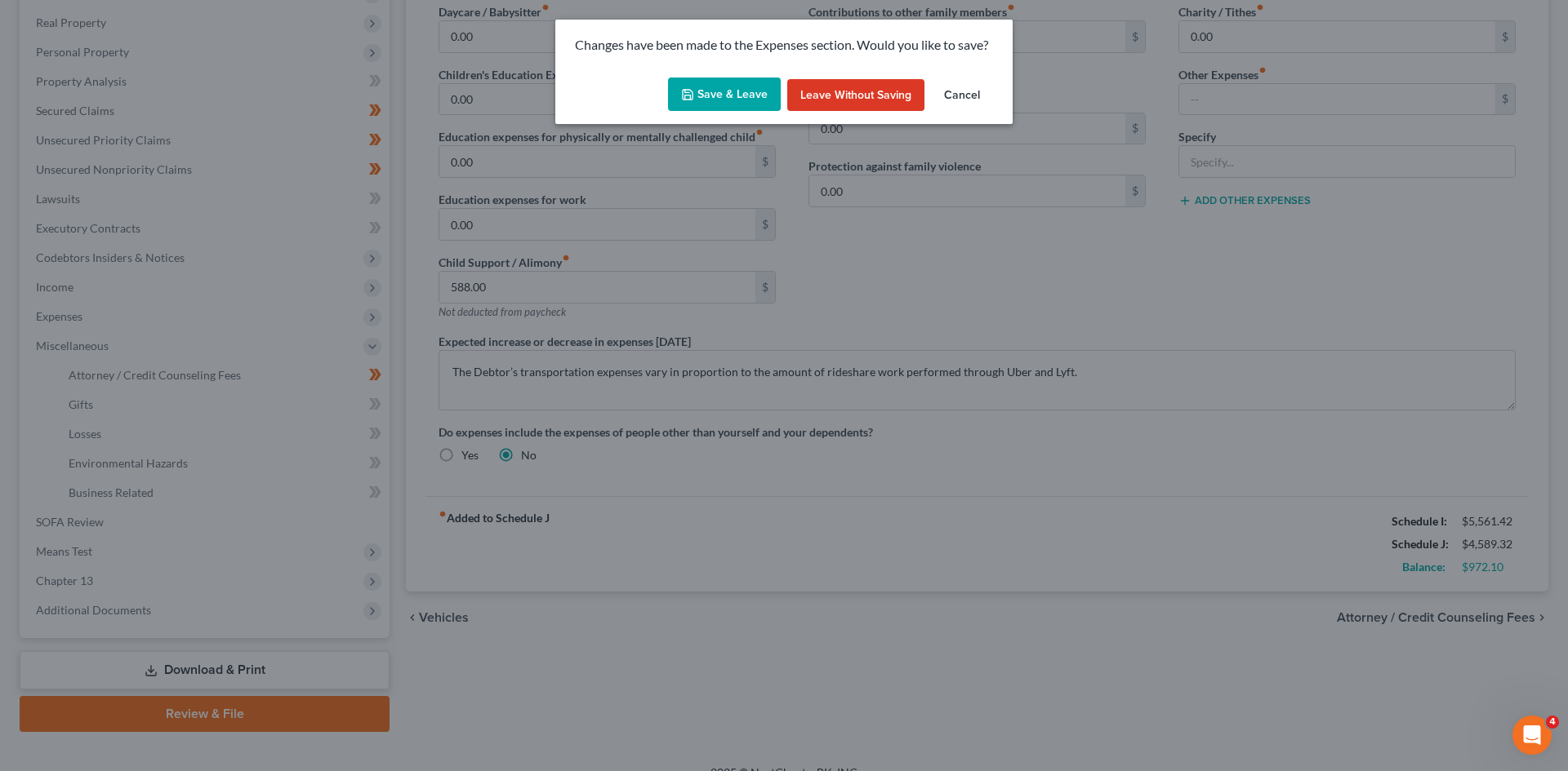
click at [717, 94] on button "Save & Leave" at bounding box center [724, 94] width 113 height 34
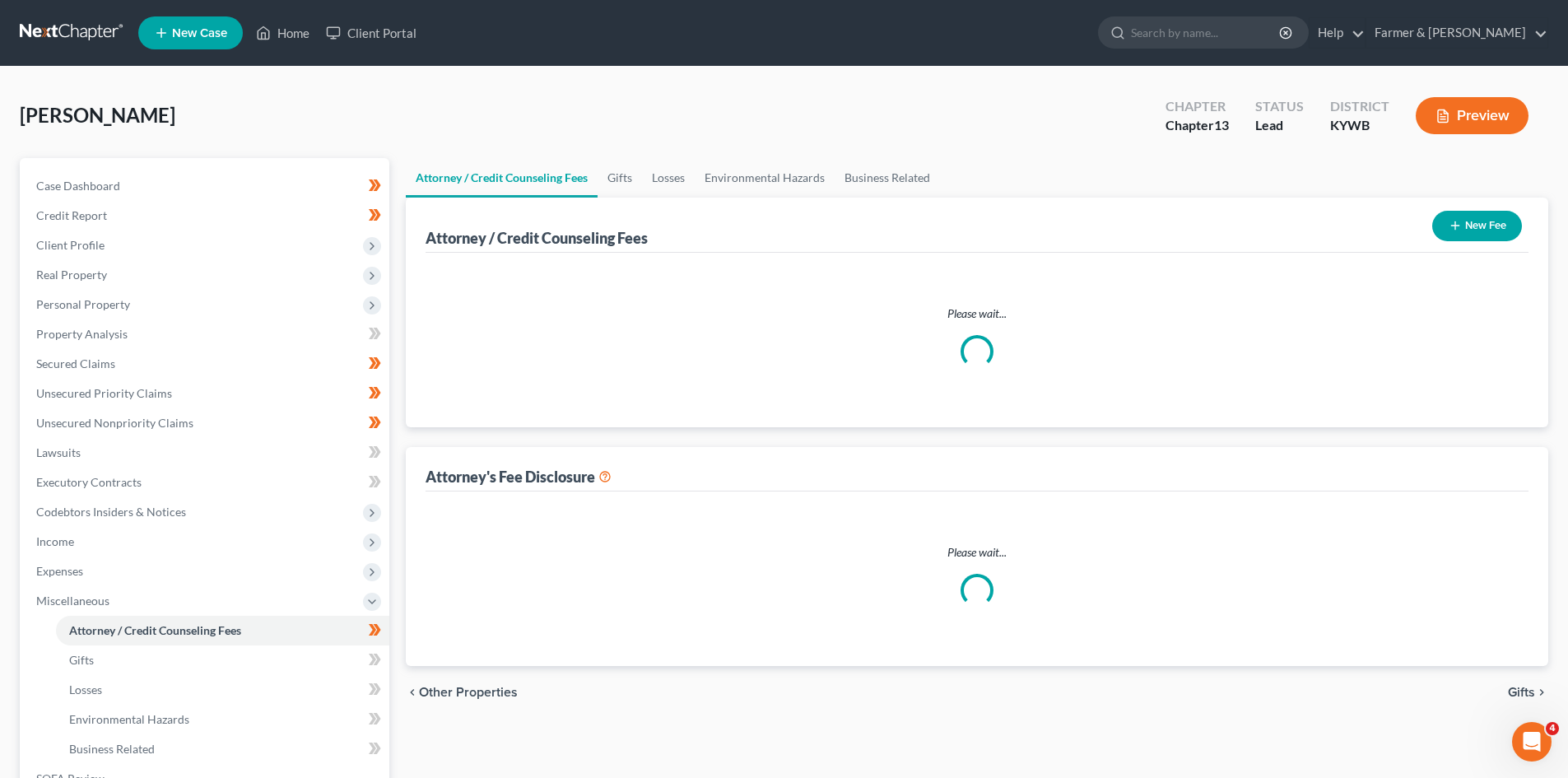
select select "0"
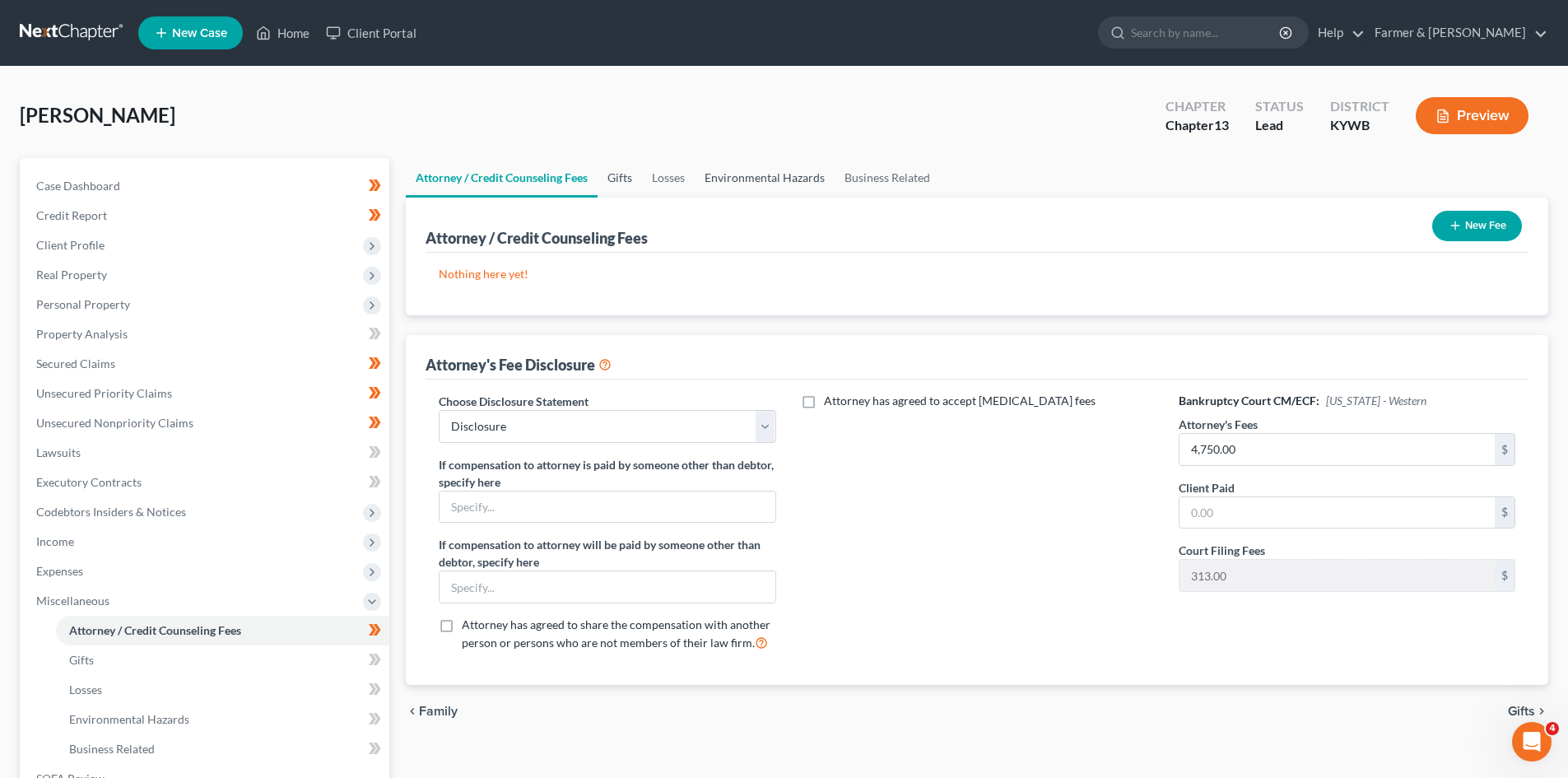
click at [622, 177] on link "Gifts" at bounding box center [620, 178] width 44 height 40
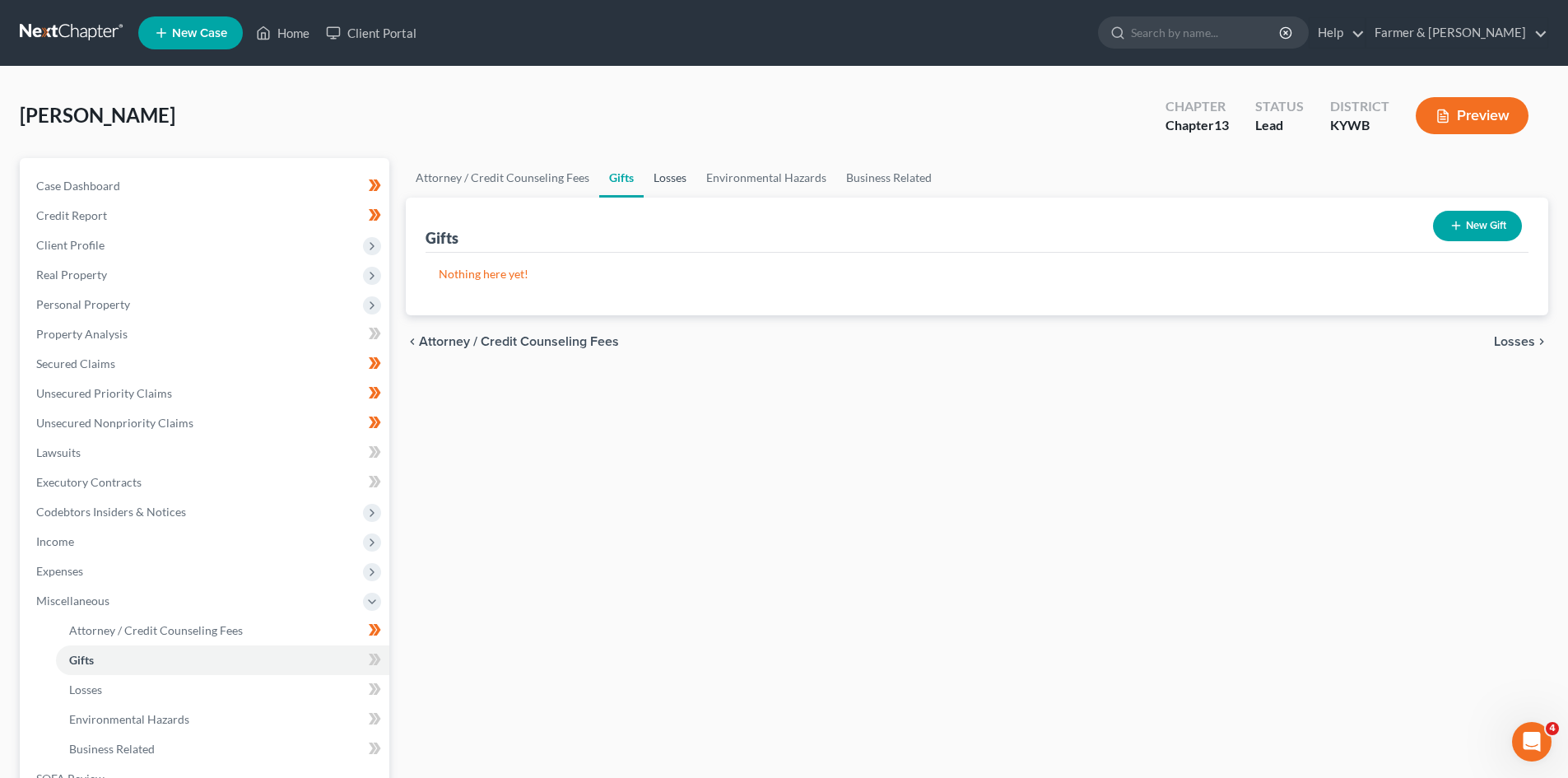
click at [671, 181] on link "Losses" at bounding box center [670, 178] width 53 height 40
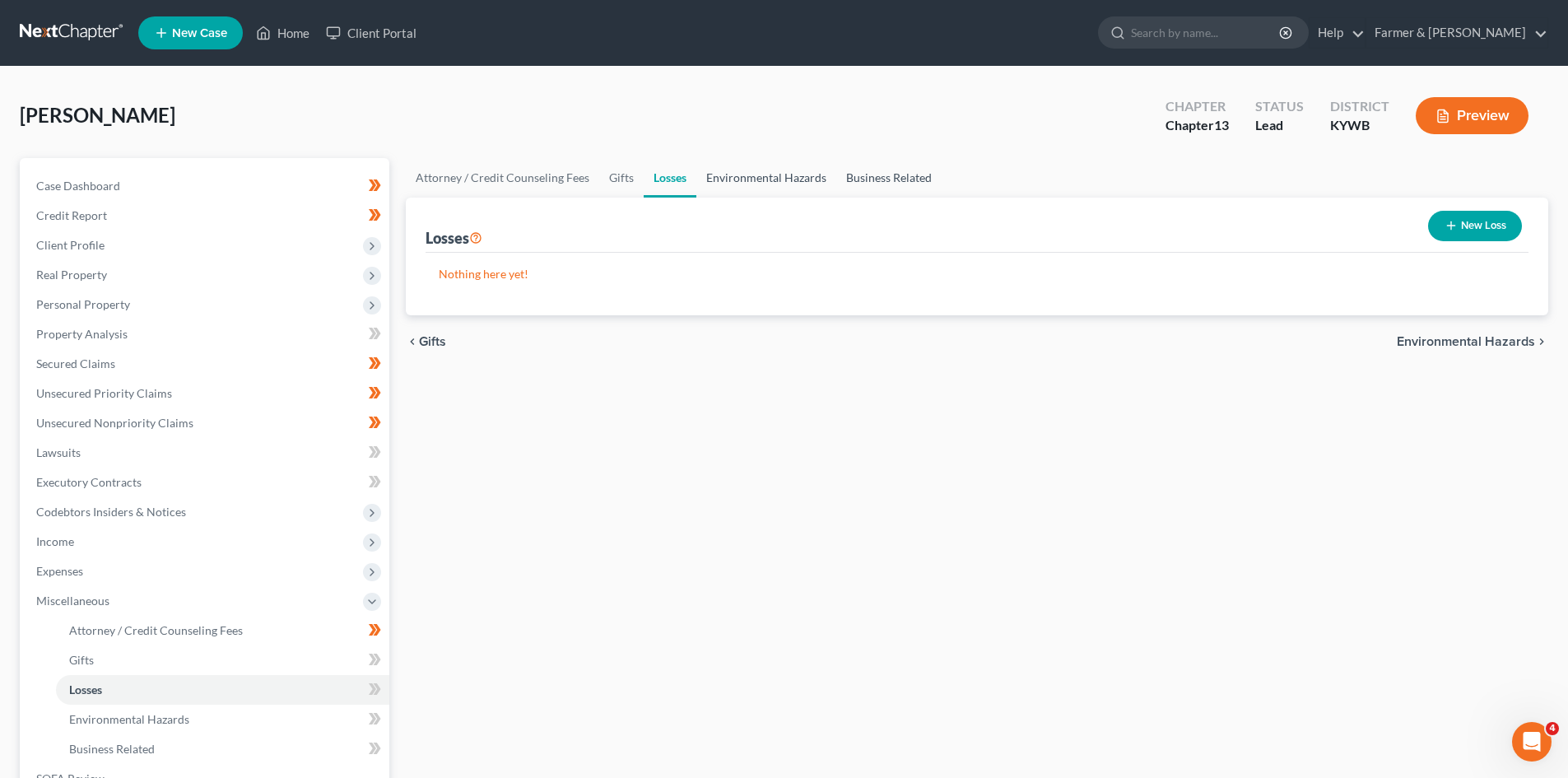
drag, startPoint x: 905, startPoint y: 183, endPoint x: 788, endPoint y: 182, distance: 117.0
click at [906, 184] on link "Business Related" at bounding box center [889, 178] width 105 height 40
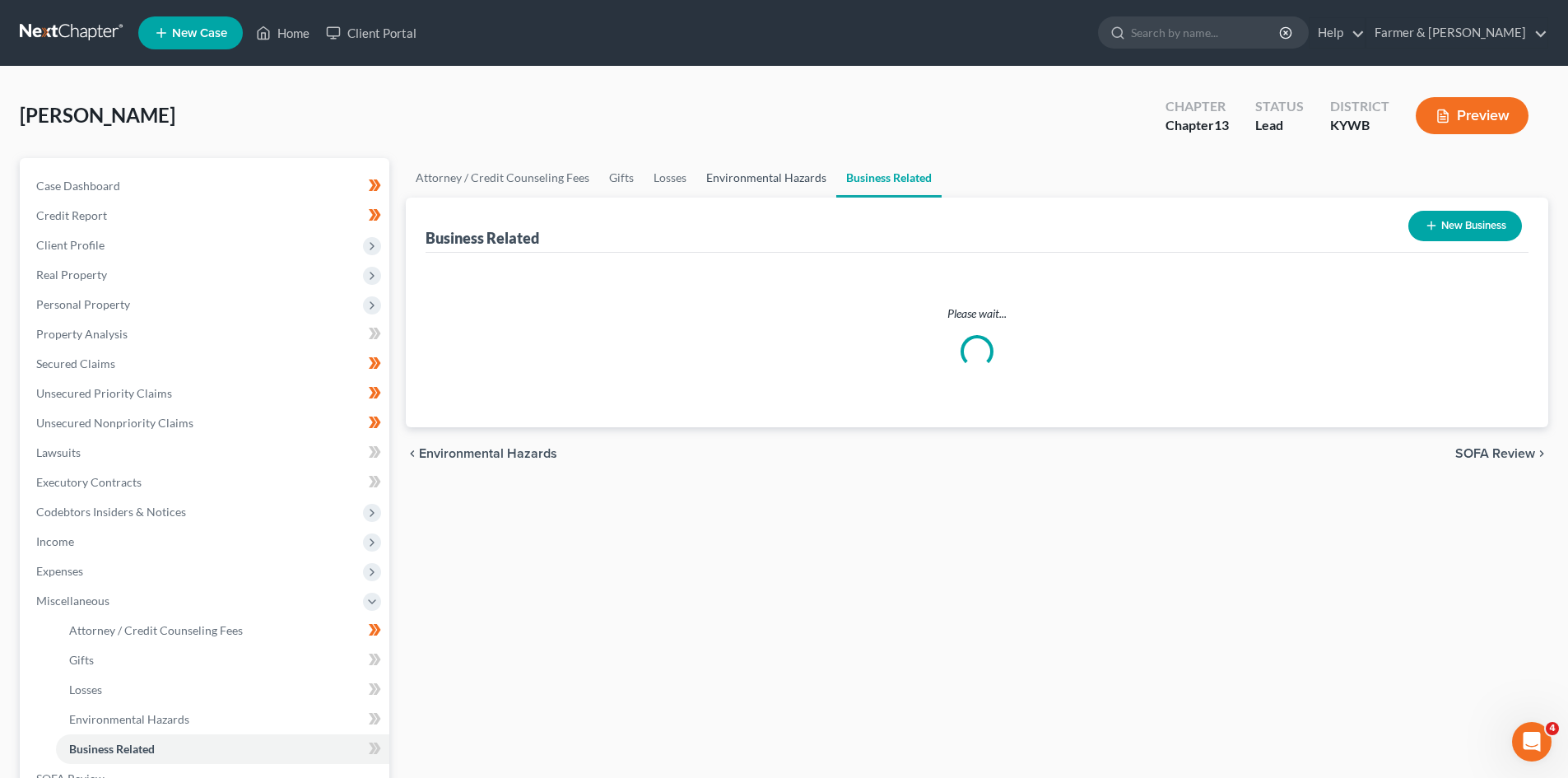
click at [780, 182] on link "Environmental Hazards" at bounding box center [767, 178] width 140 height 40
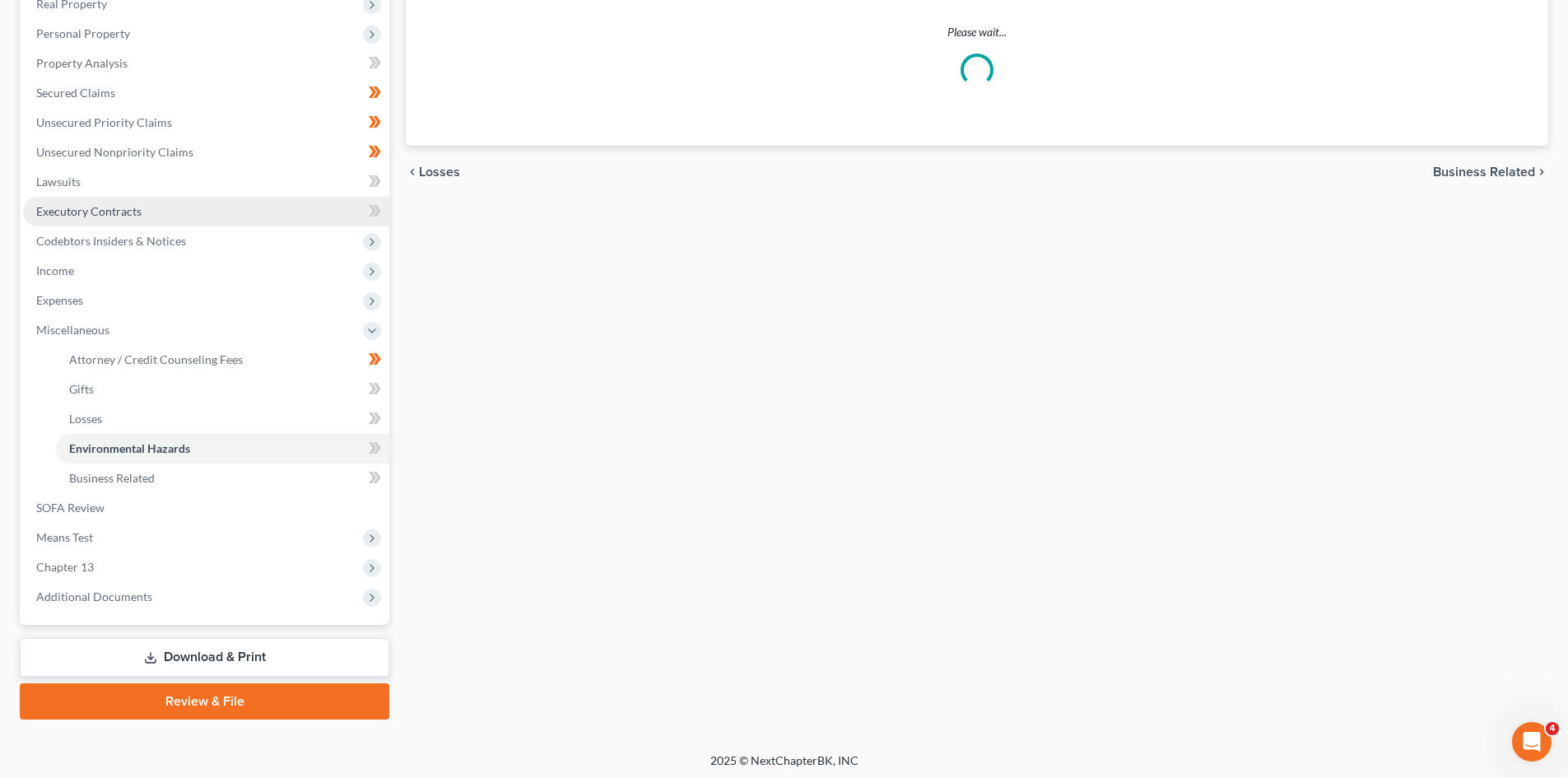
scroll to position [275, 0]
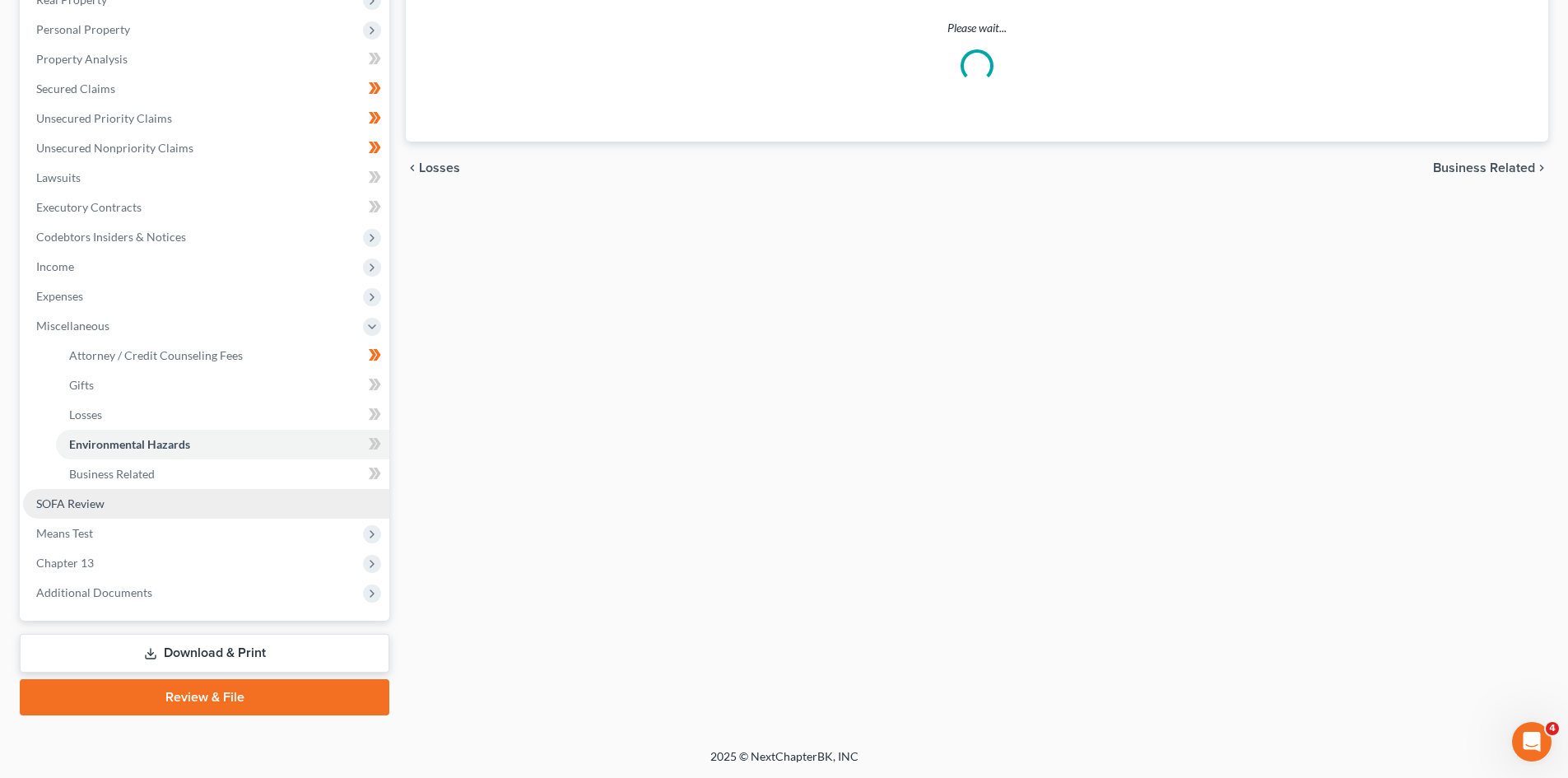
click at [66, 511] on link "SOFA Review" at bounding box center [206, 504] width 367 height 30
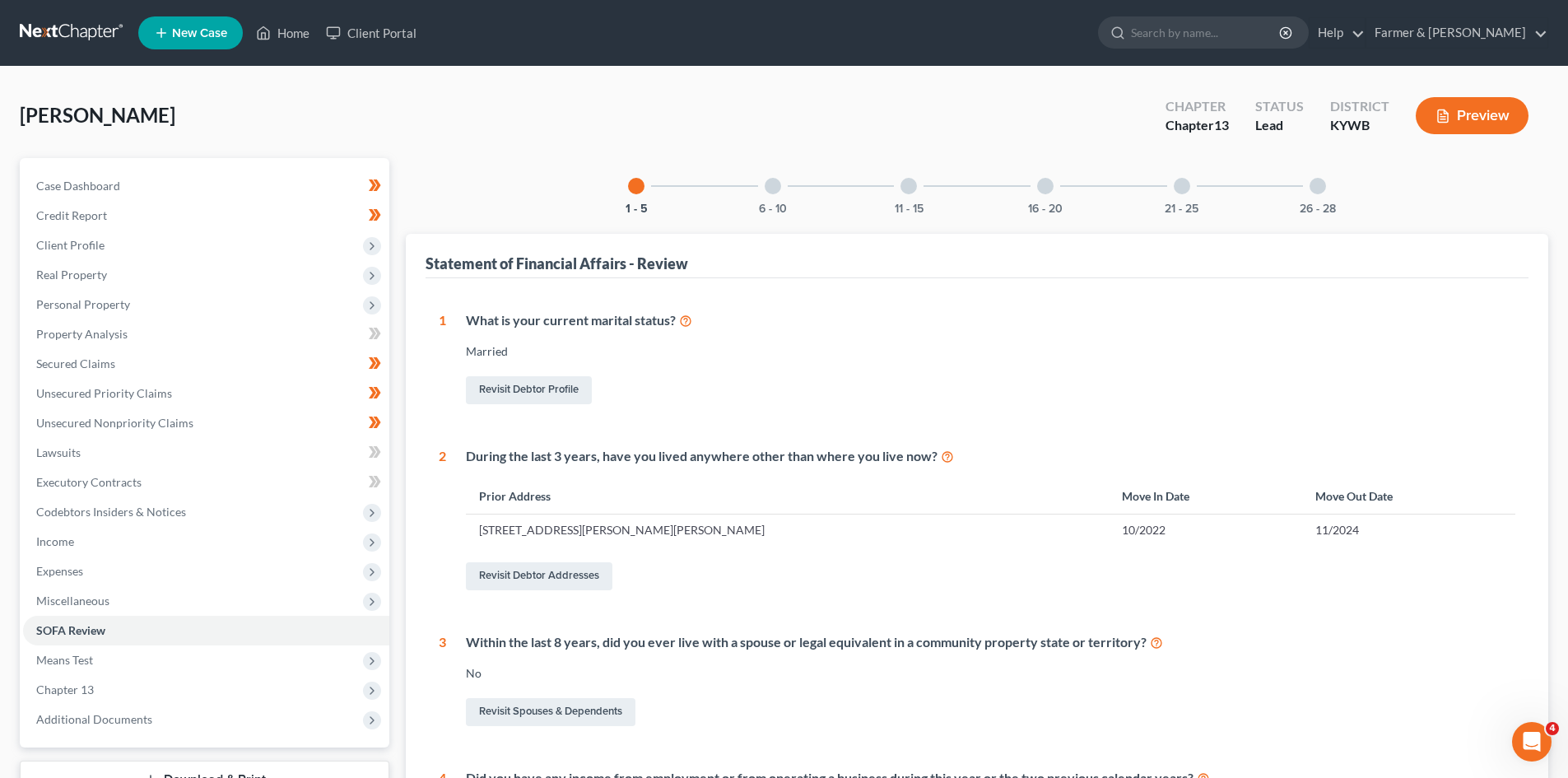
click at [762, 192] on div "6 - 10" at bounding box center [773, 186] width 56 height 56
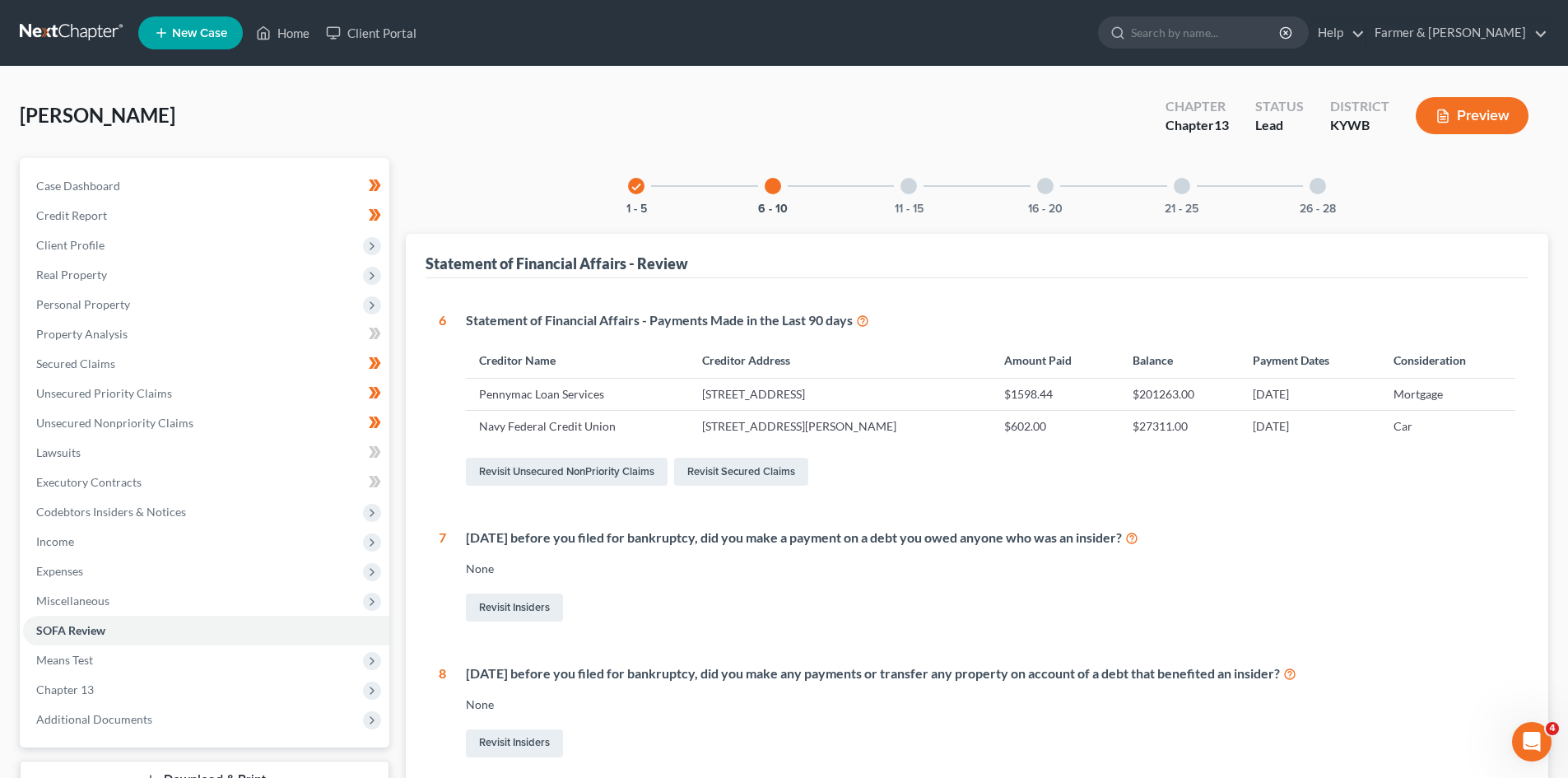
click at [902, 185] on div at bounding box center [909, 186] width 16 height 16
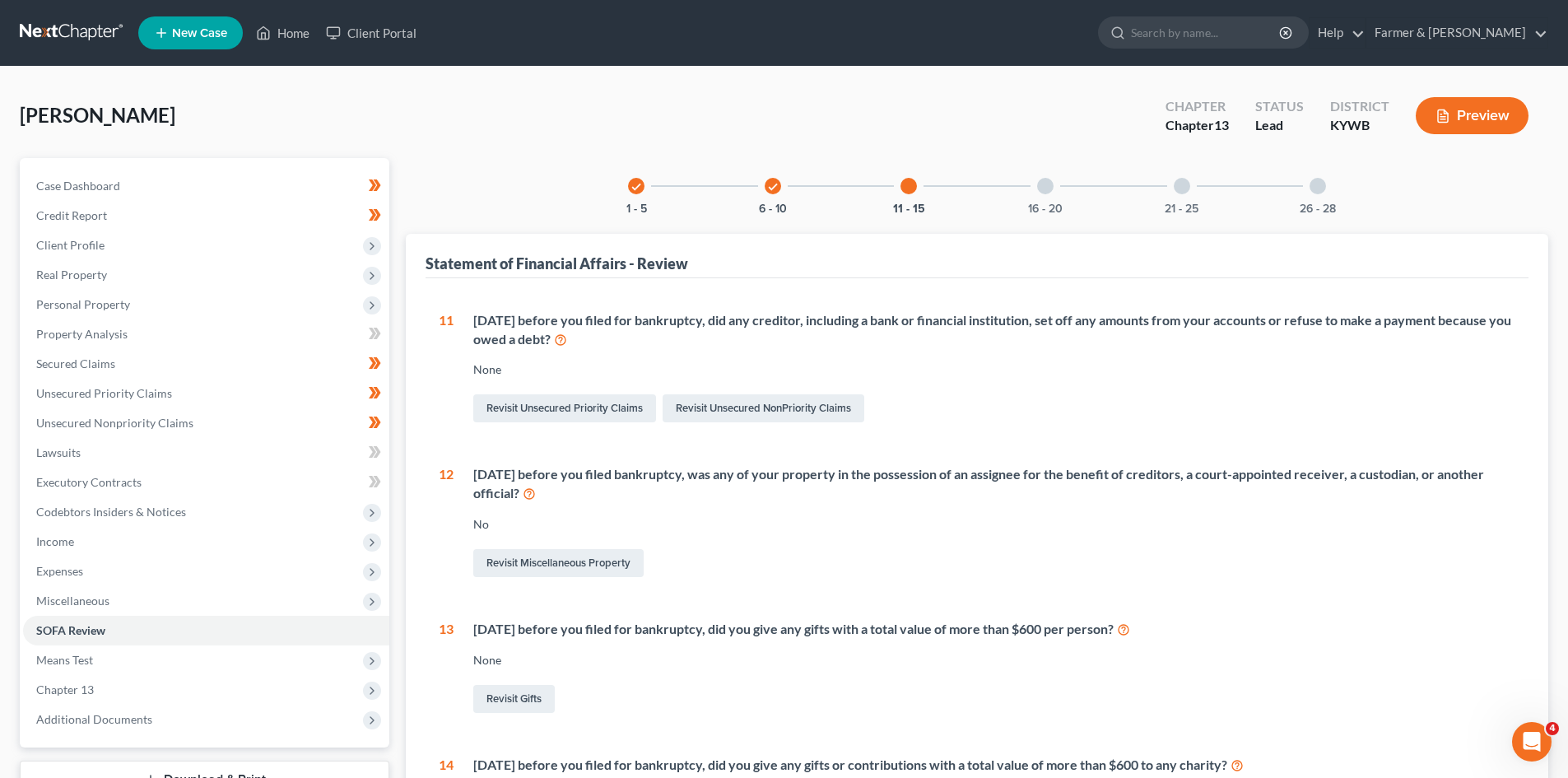
click at [759, 182] on div "check 6 - 10" at bounding box center [773, 186] width 56 height 56
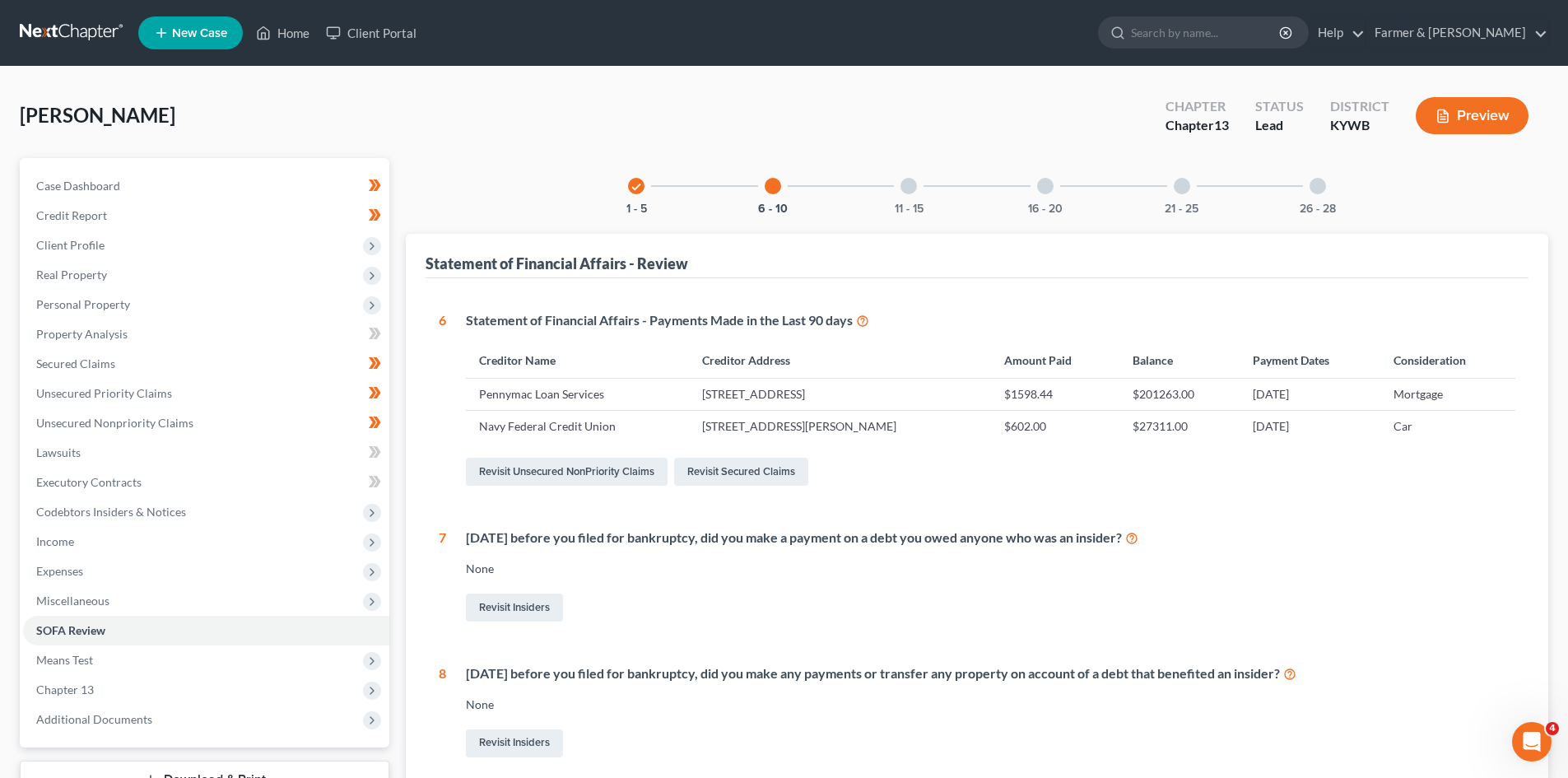
click at [914, 187] on div at bounding box center [909, 186] width 16 height 16
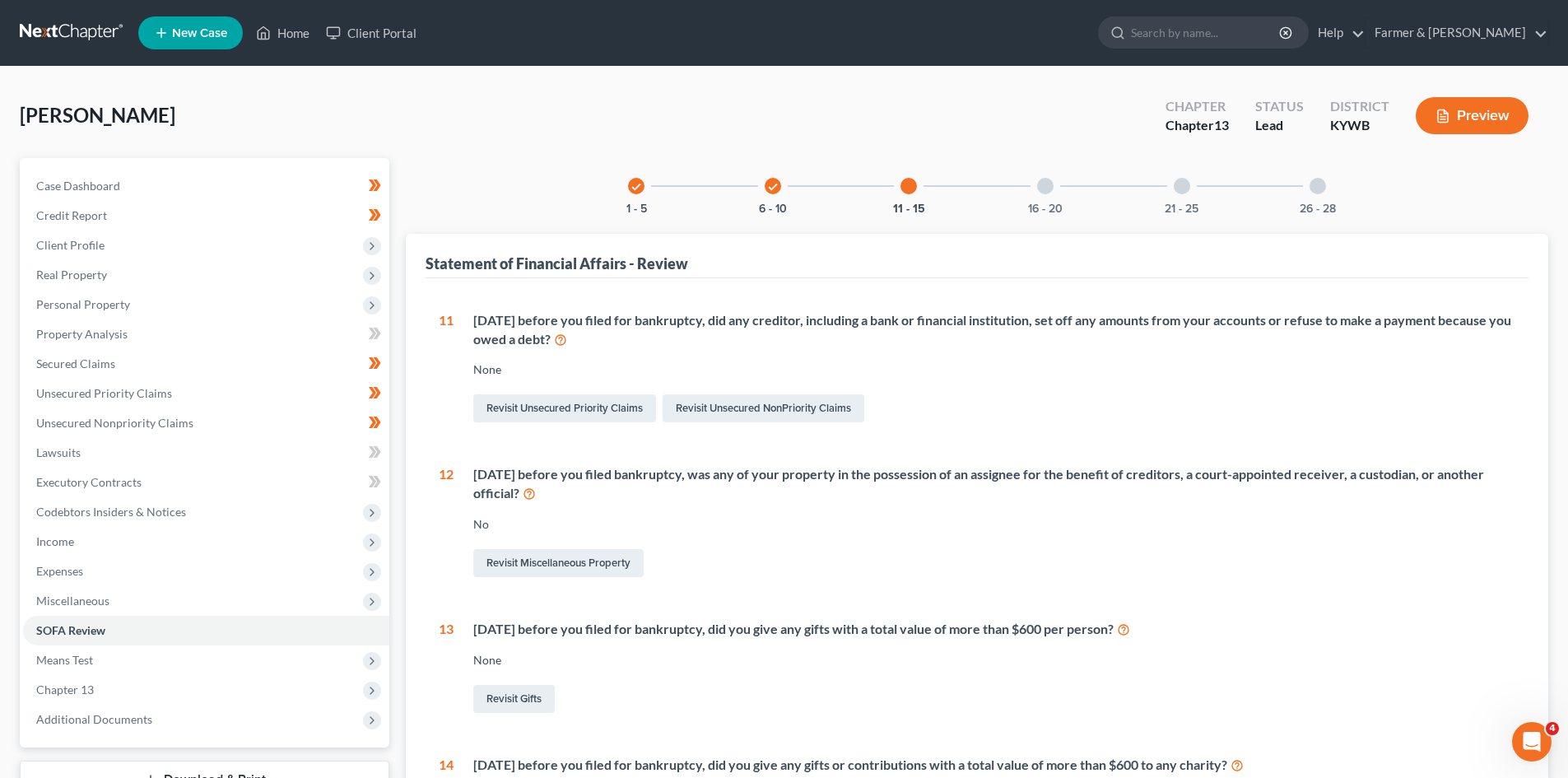
click at [1035, 181] on div "16 - 20" at bounding box center [1045, 186] width 56 height 56
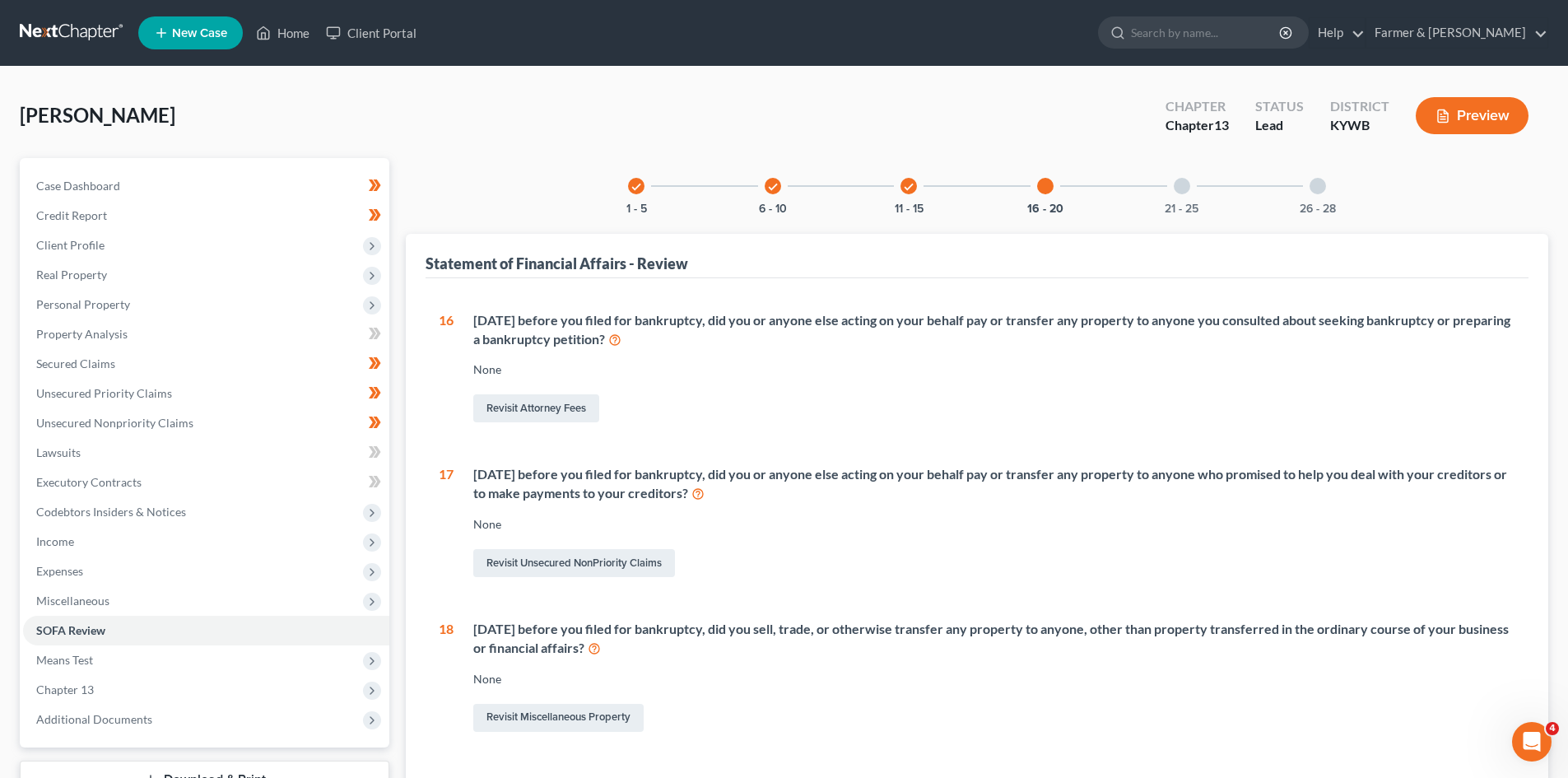
click at [1186, 190] on div at bounding box center [1182, 186] width 16 height 16
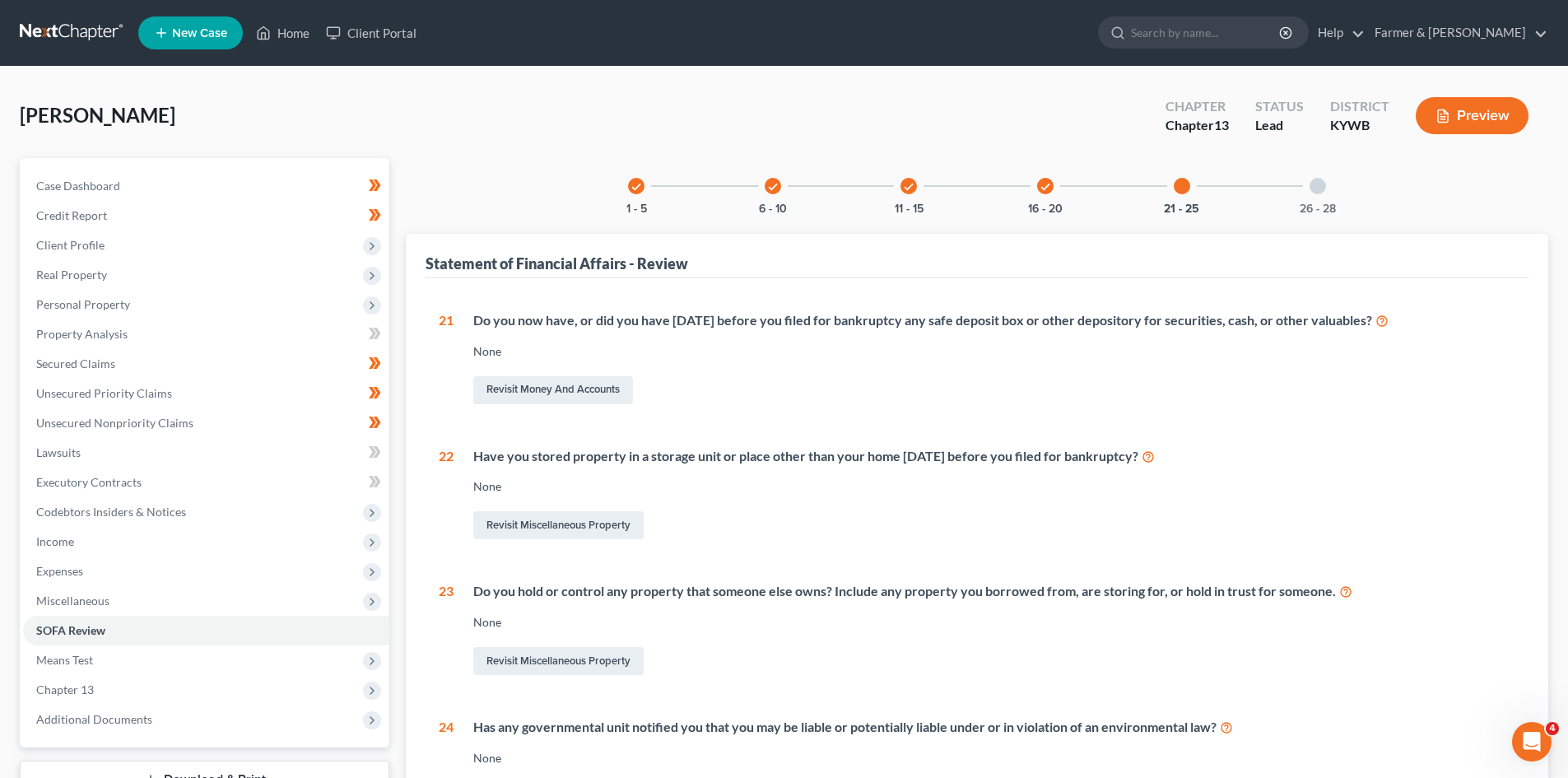
click at [1322, 175] on div "26 - 28" at bounding box center [1318, 186] width 56 height 56
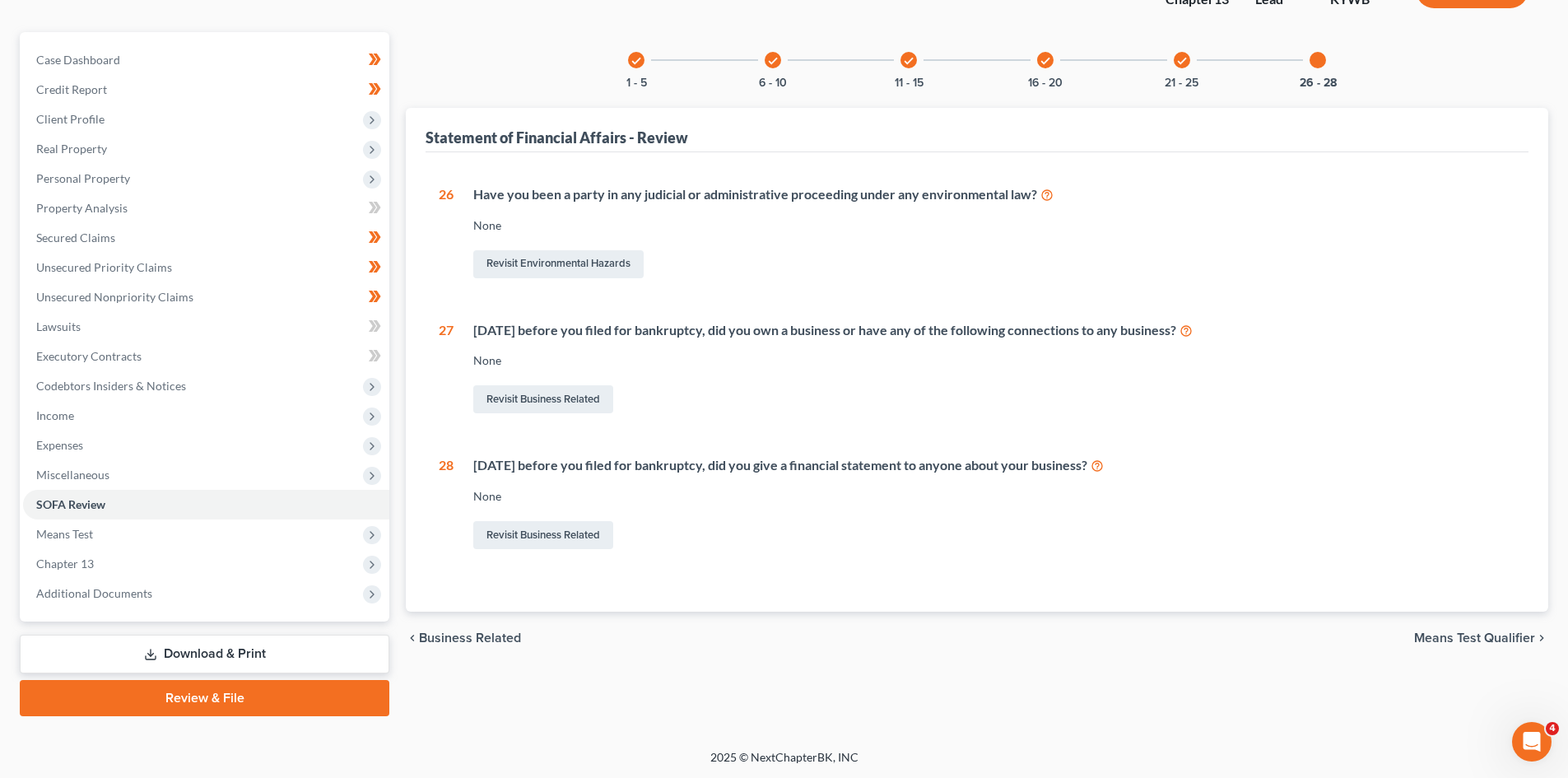
scroll to position [127, 0]
click at [111, 541] on span "Means Test" at bounding box center [206, 534] width 367 height 30
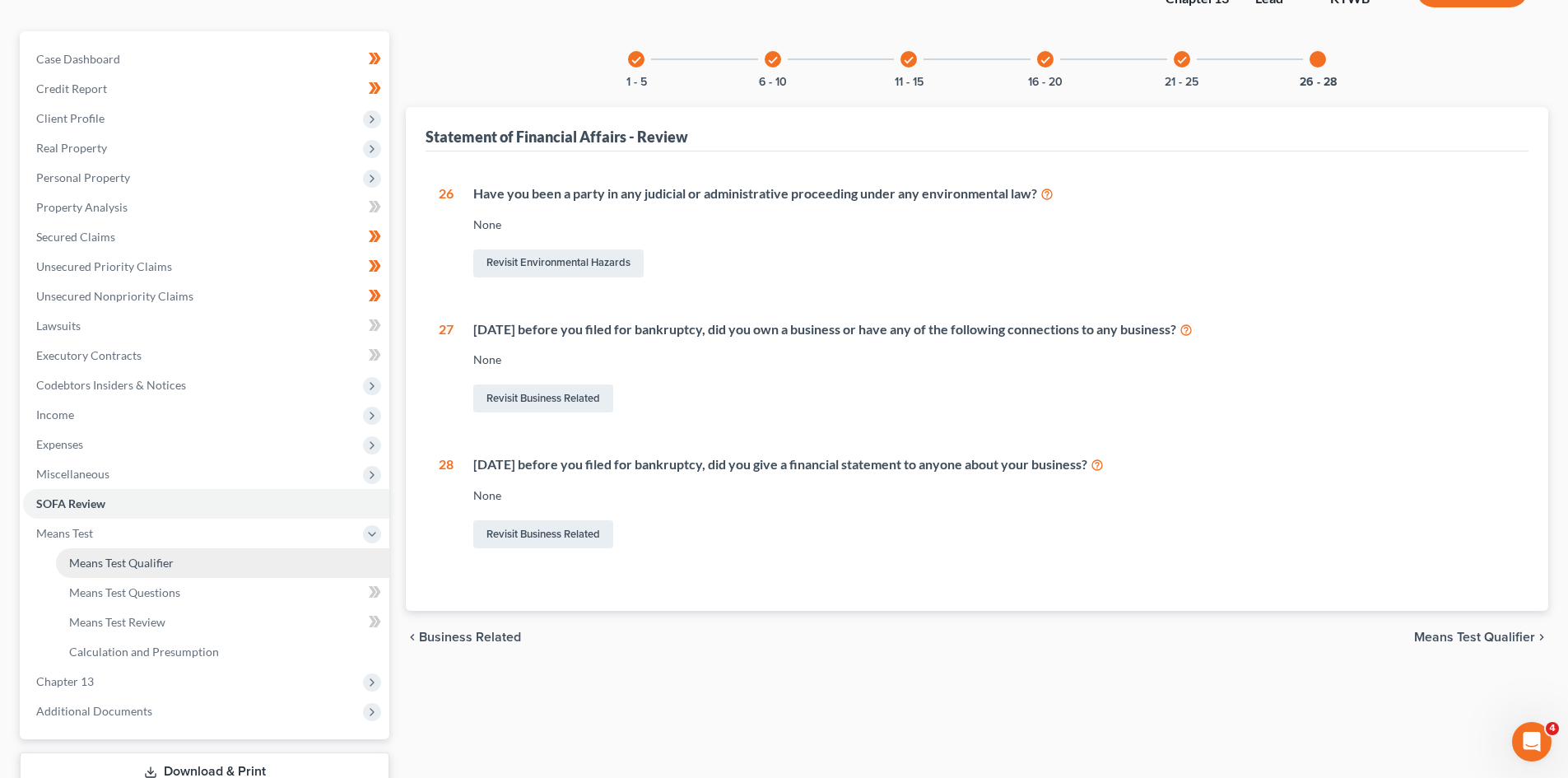
click at [153, 555] on link "Means Test Qualifier" at bounding box center [222, 563] width 333 height 30
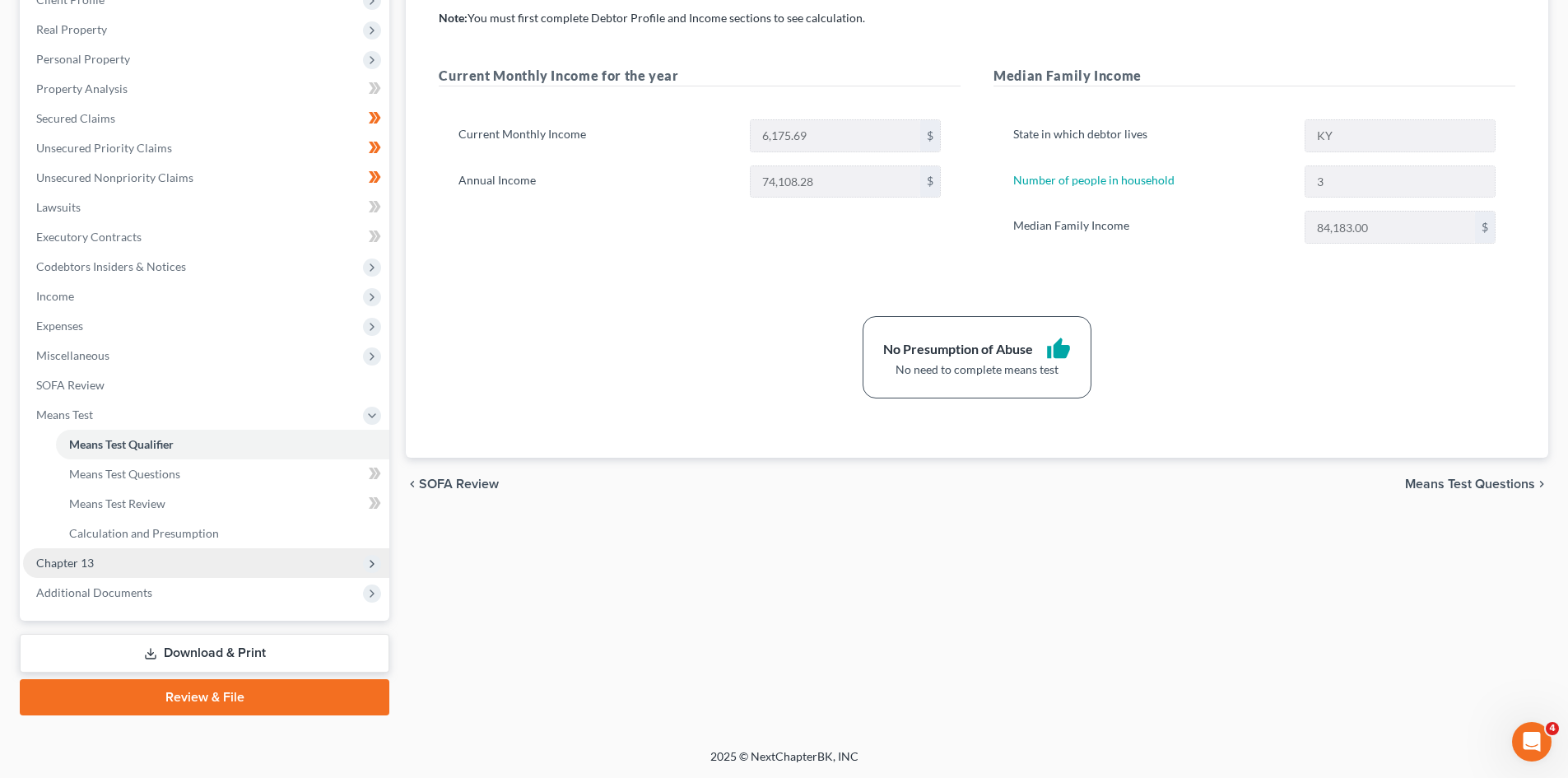
click at [93, 556] on span "Chapter 13" at bounding box center [65, 562] width 58 height 14
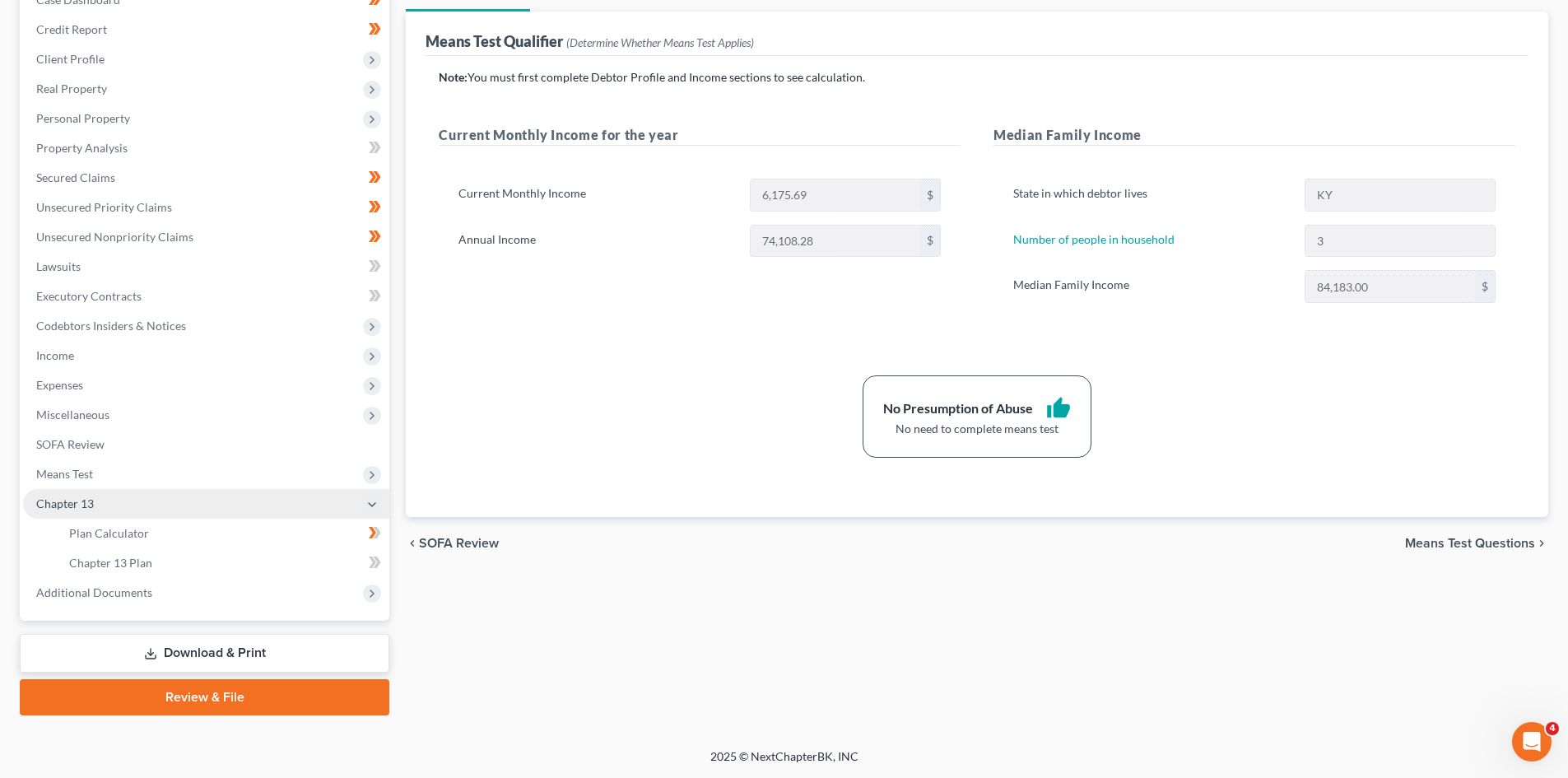
scroll to position [186, 0]
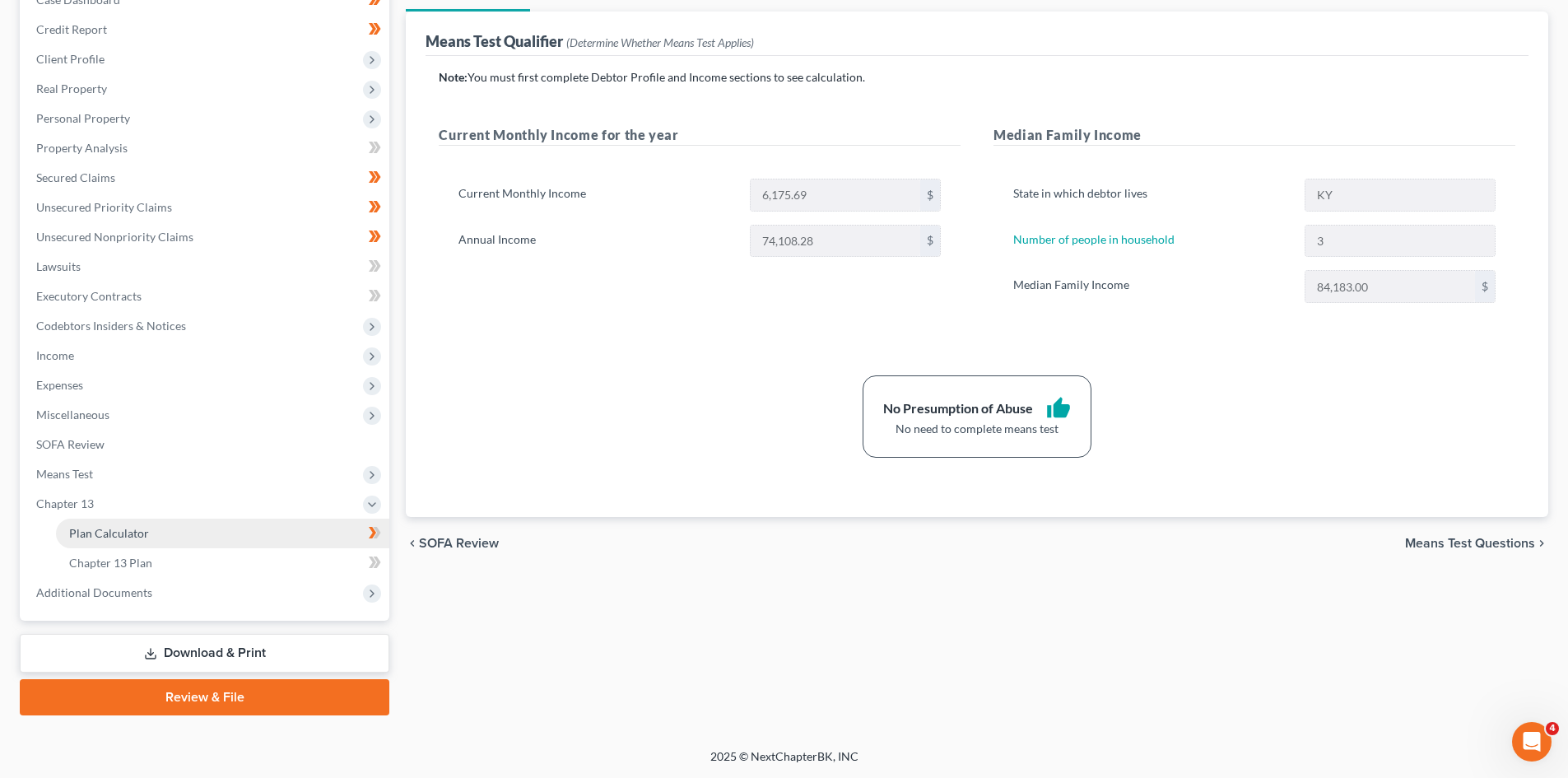
click at [142, 537] on span "Plan Calculator" at bounding box center [109, 533] width 80 height 14
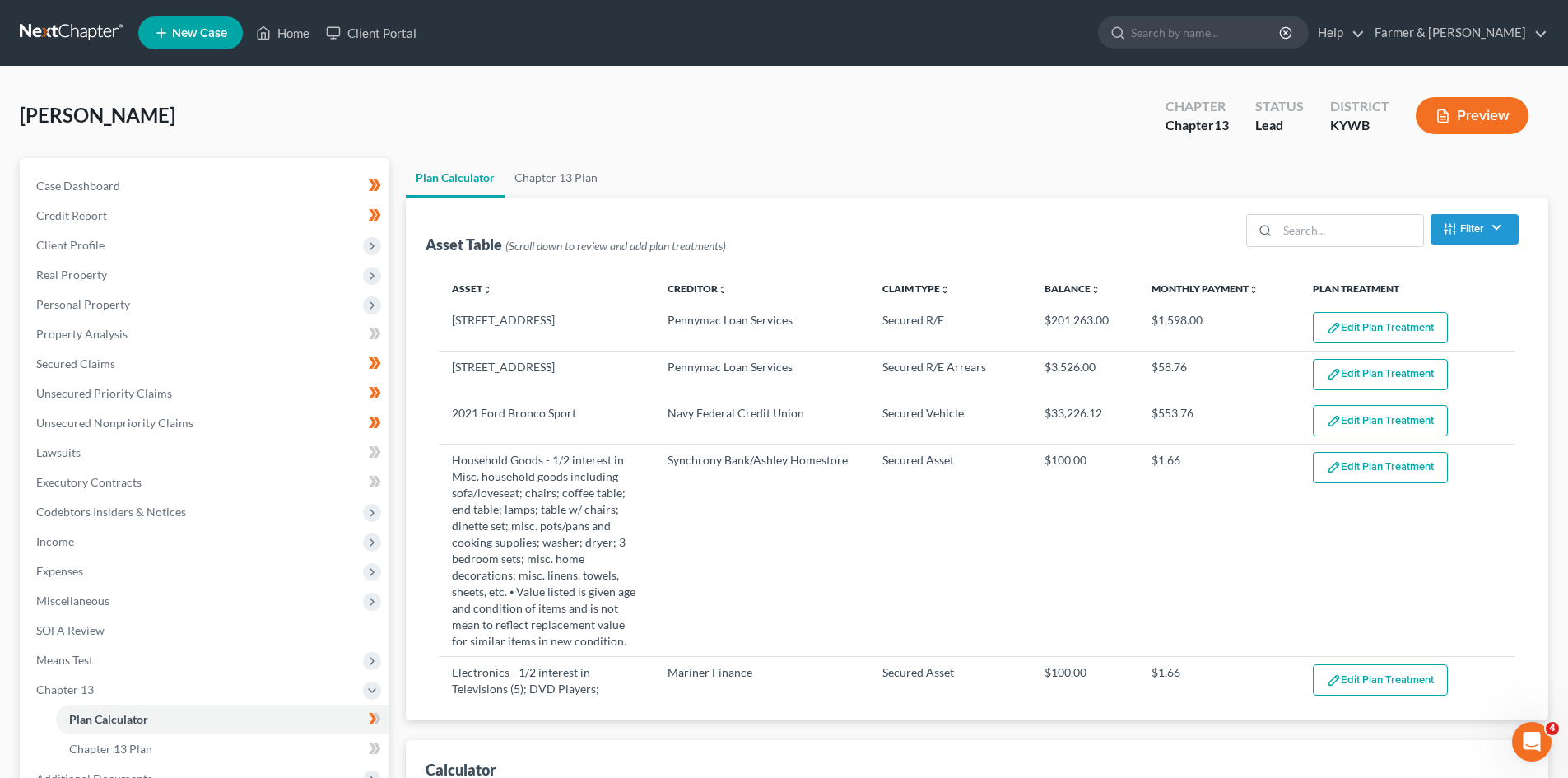
select select "59"
click at [562, 181] on link "Chapter 13 Plan" at bounding box center [555, 178] width 103 height 40
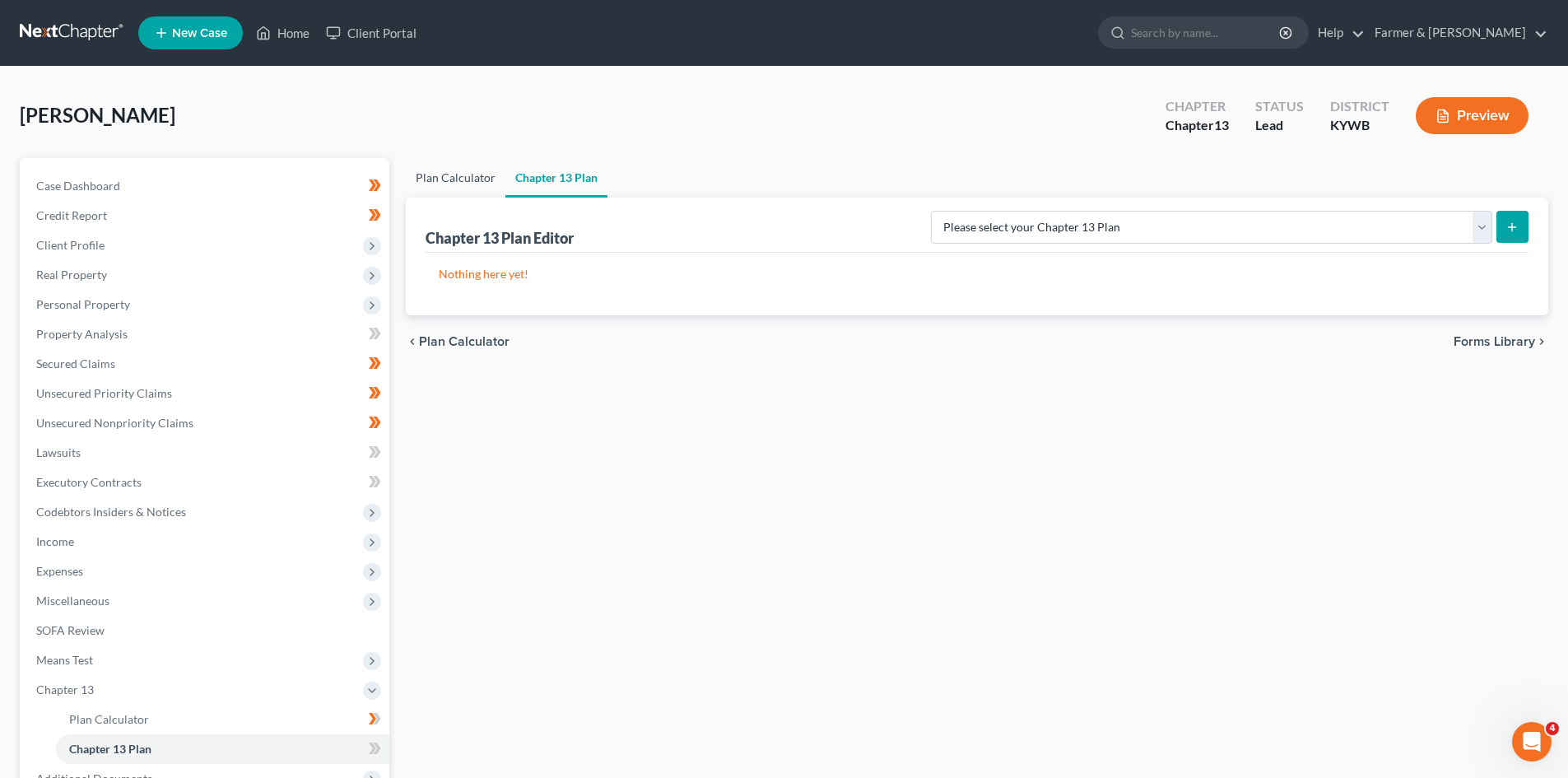
click at [448, 175] on link "Plan Calculator" at bounding box center [456, 178] width 100 height 40
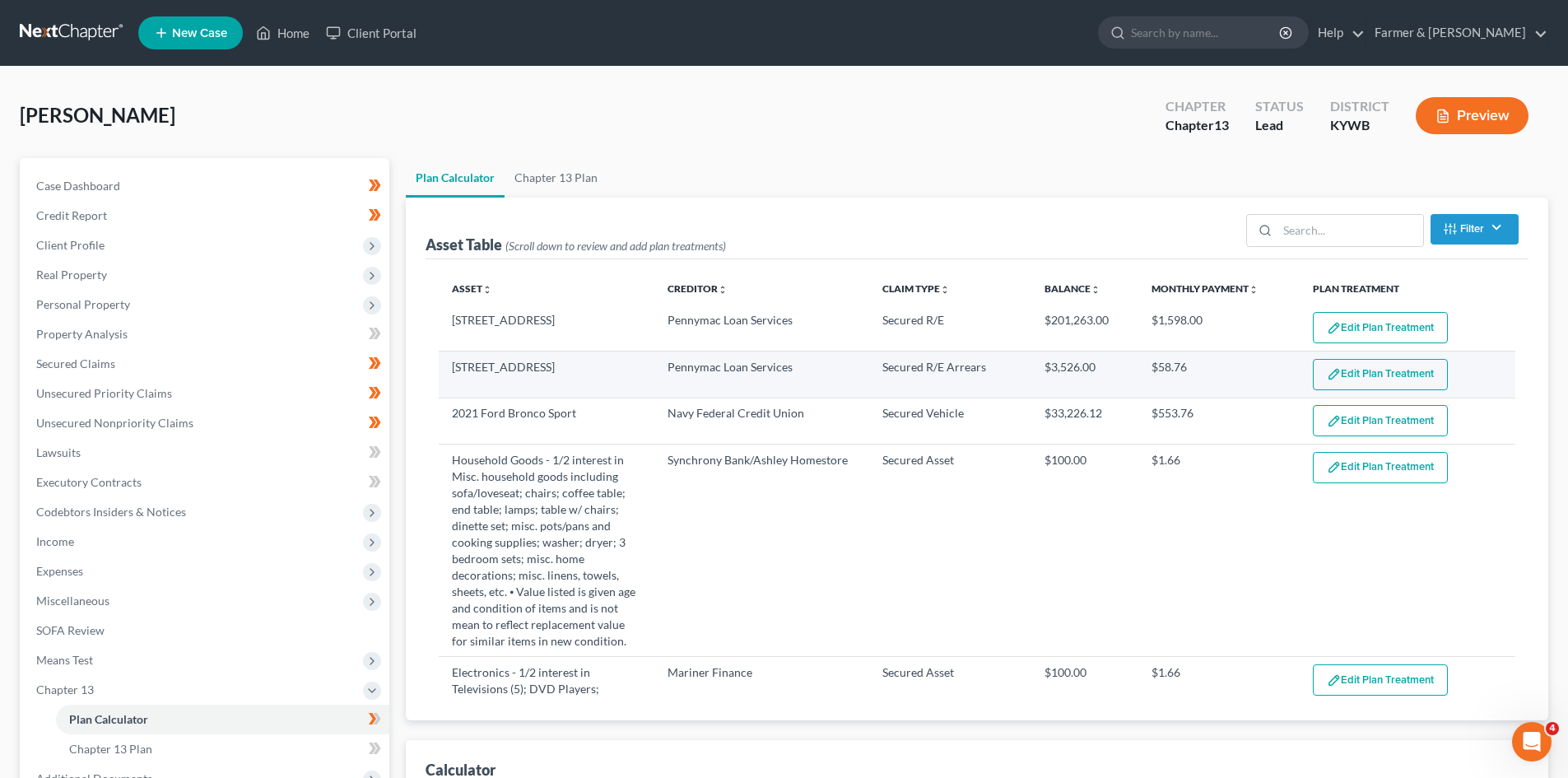
select select "59"
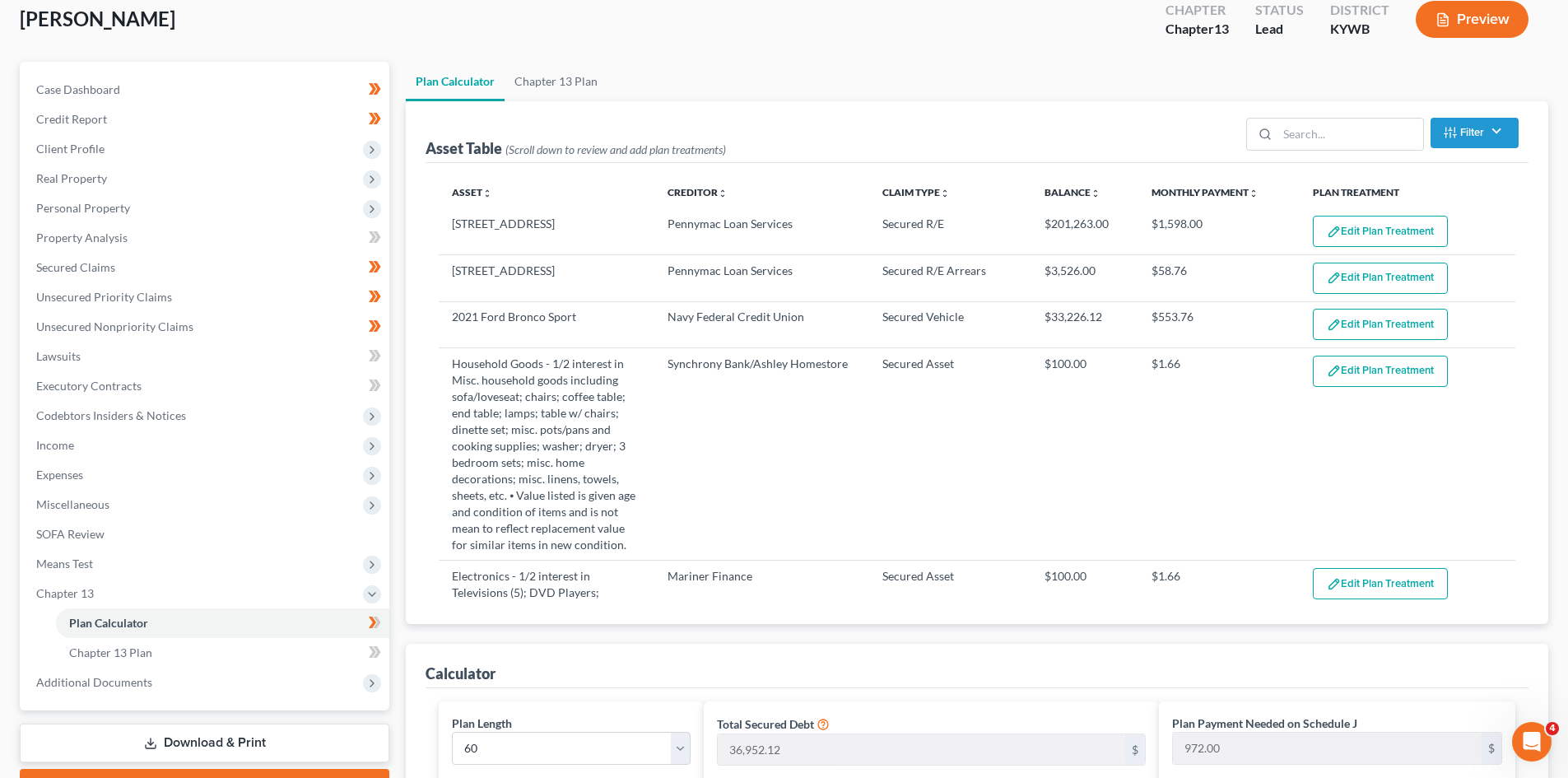
scroll to position [247, 0]
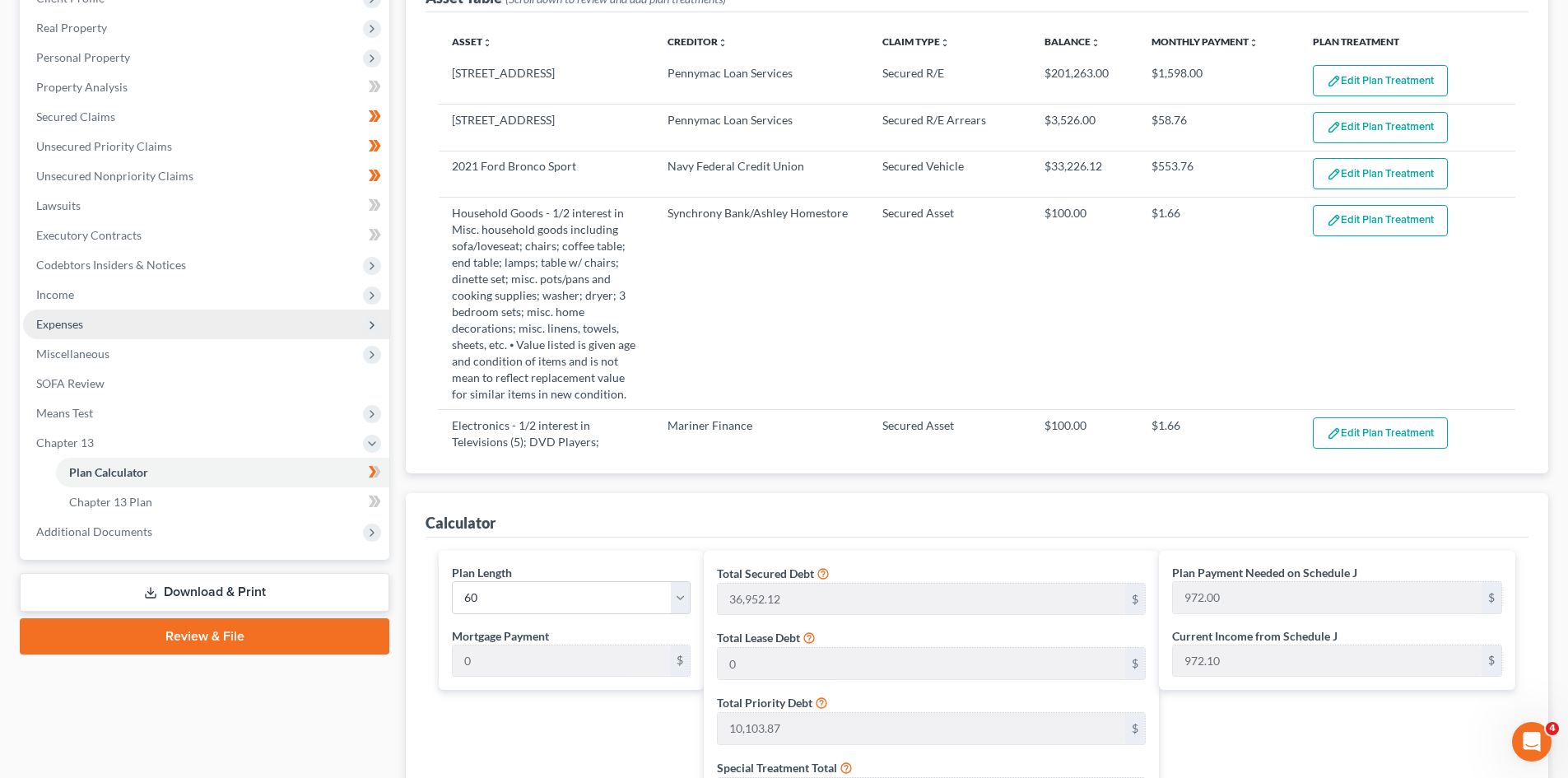
click at [87, 323] on span "Expenses" at bounding box center [206, 324] width 367 height 30
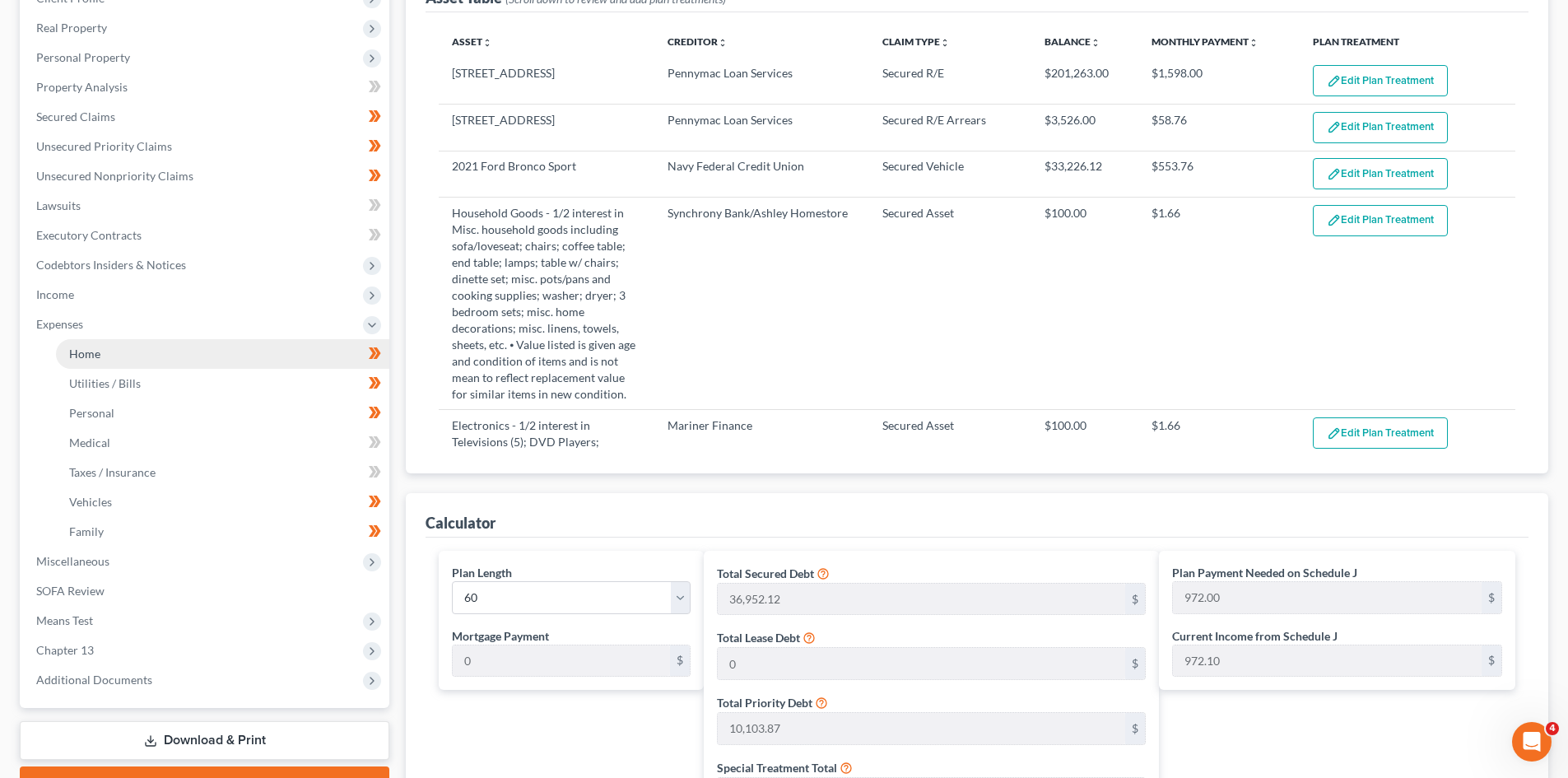
click at [93, 342] on link "Home" at bounding box center [222, 354] width 333 height 30
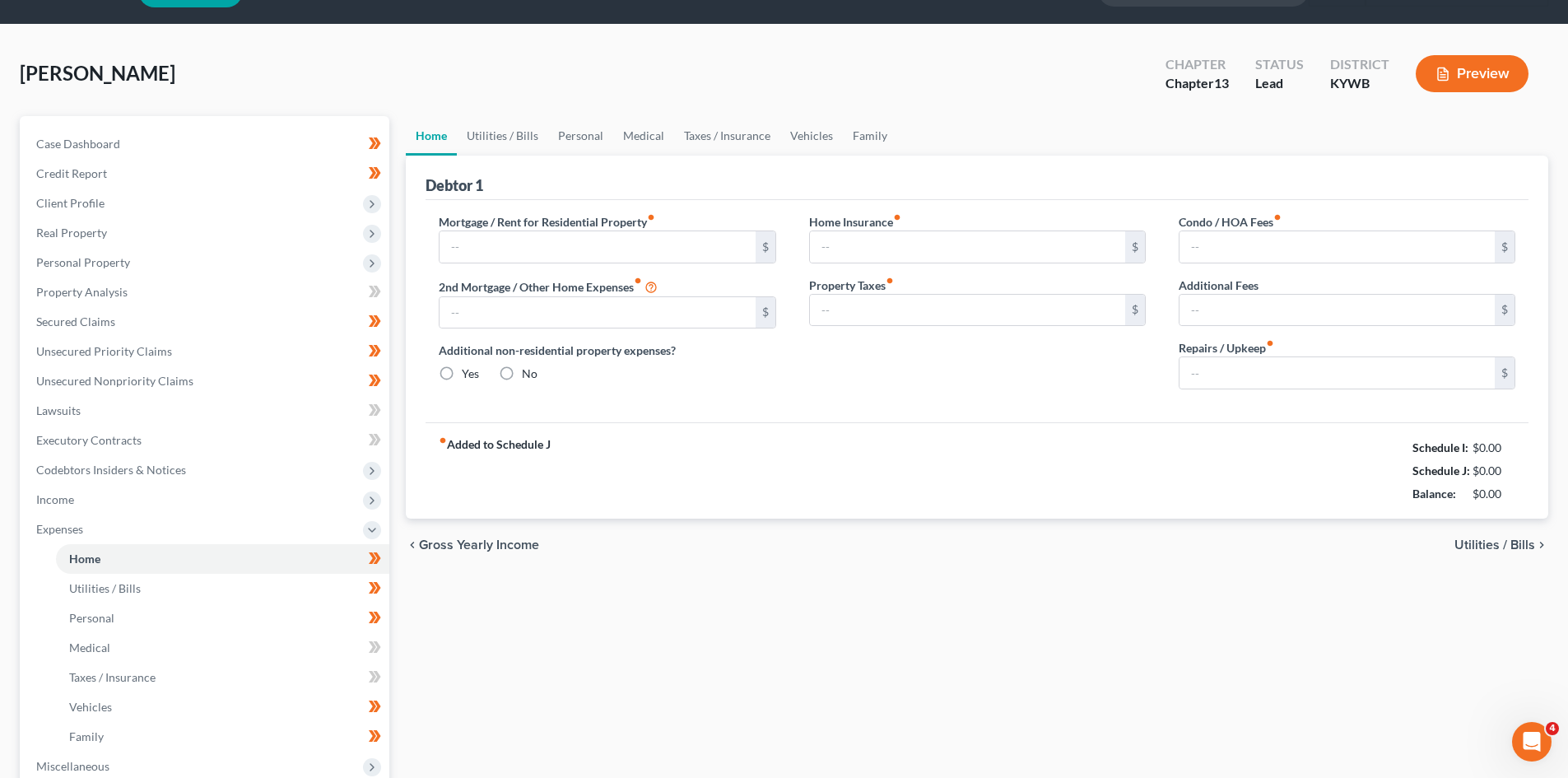
type input "1,598.44"
type input "0.00"
radio input "true"
type input "0.00"
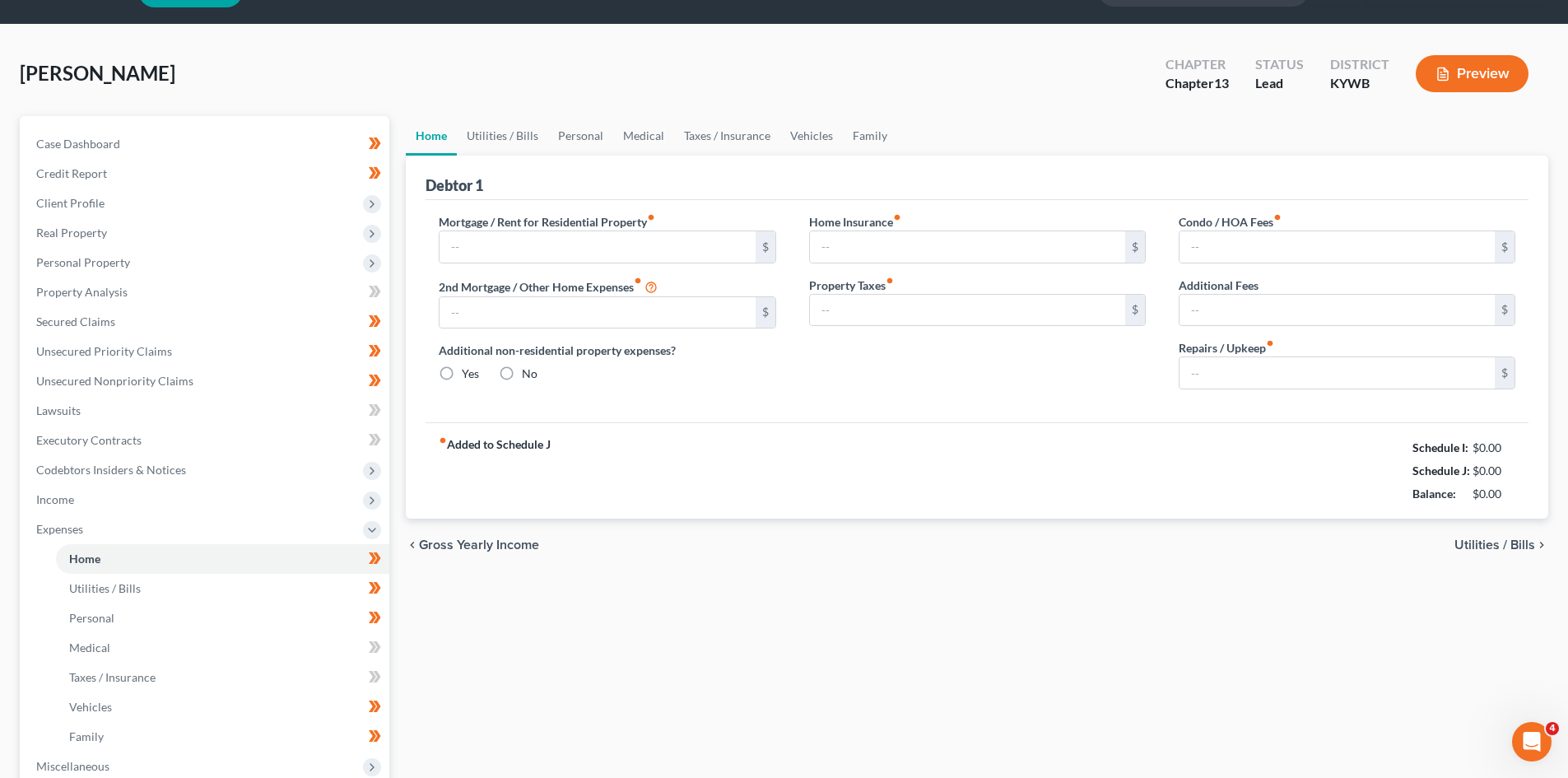
type input "0.00"
type input "100.00"
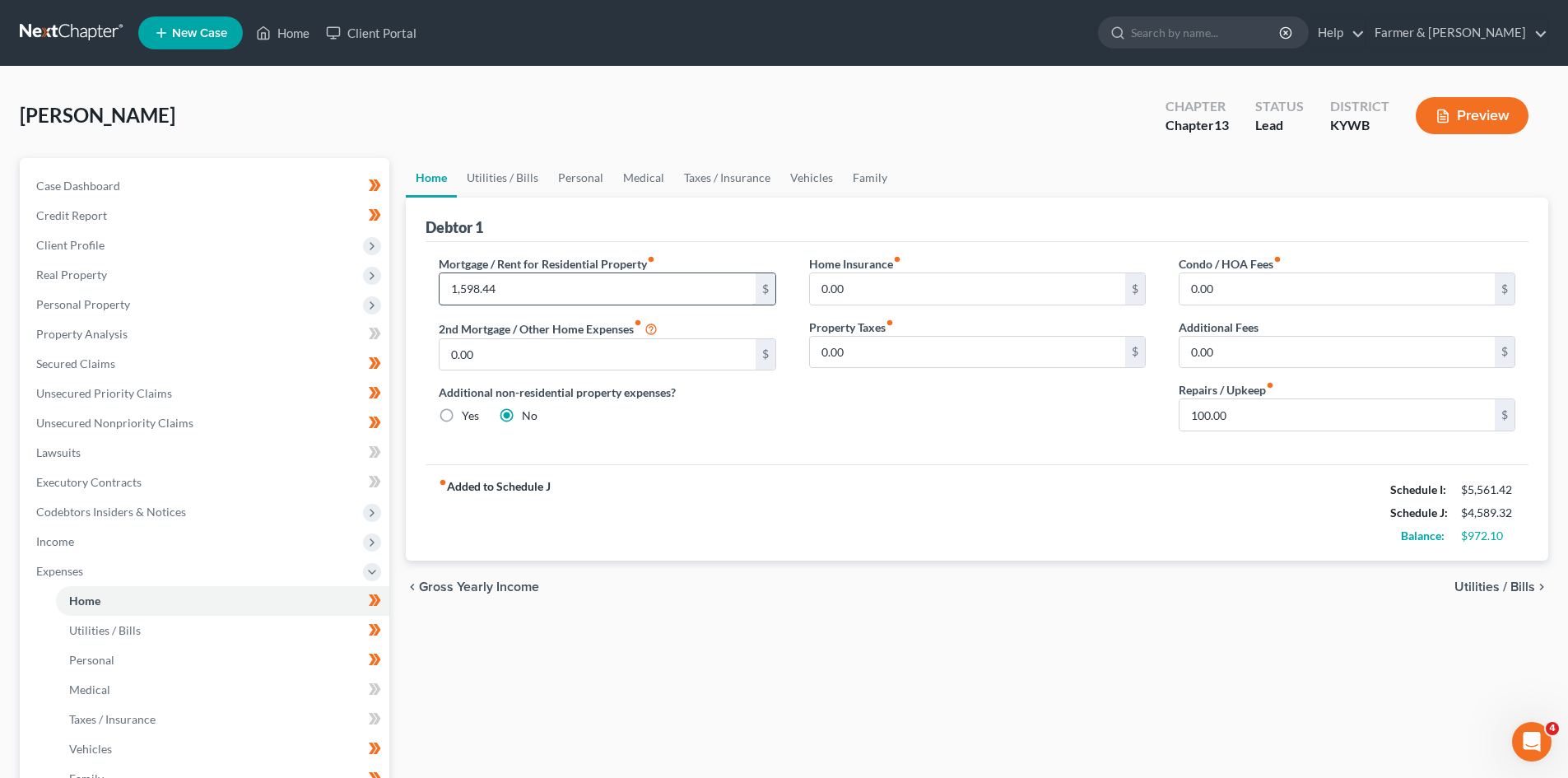
click at [485, 294] on input "1,598.44" at bounding box center [596, 289] width 315 height 31
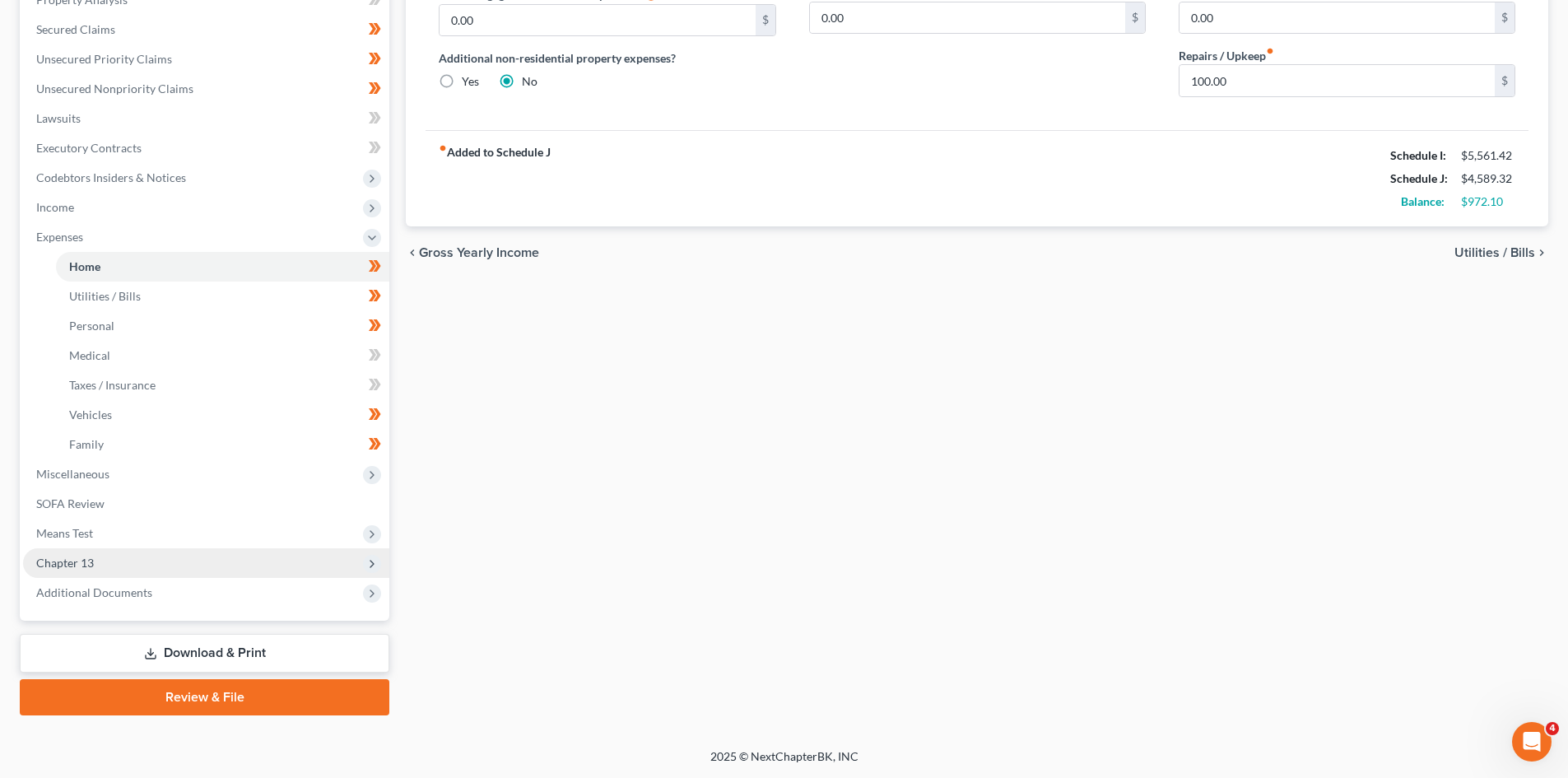
click at [94, 558] on span "Chapter 13" at bounding box center [206, 563] width 367 height 30
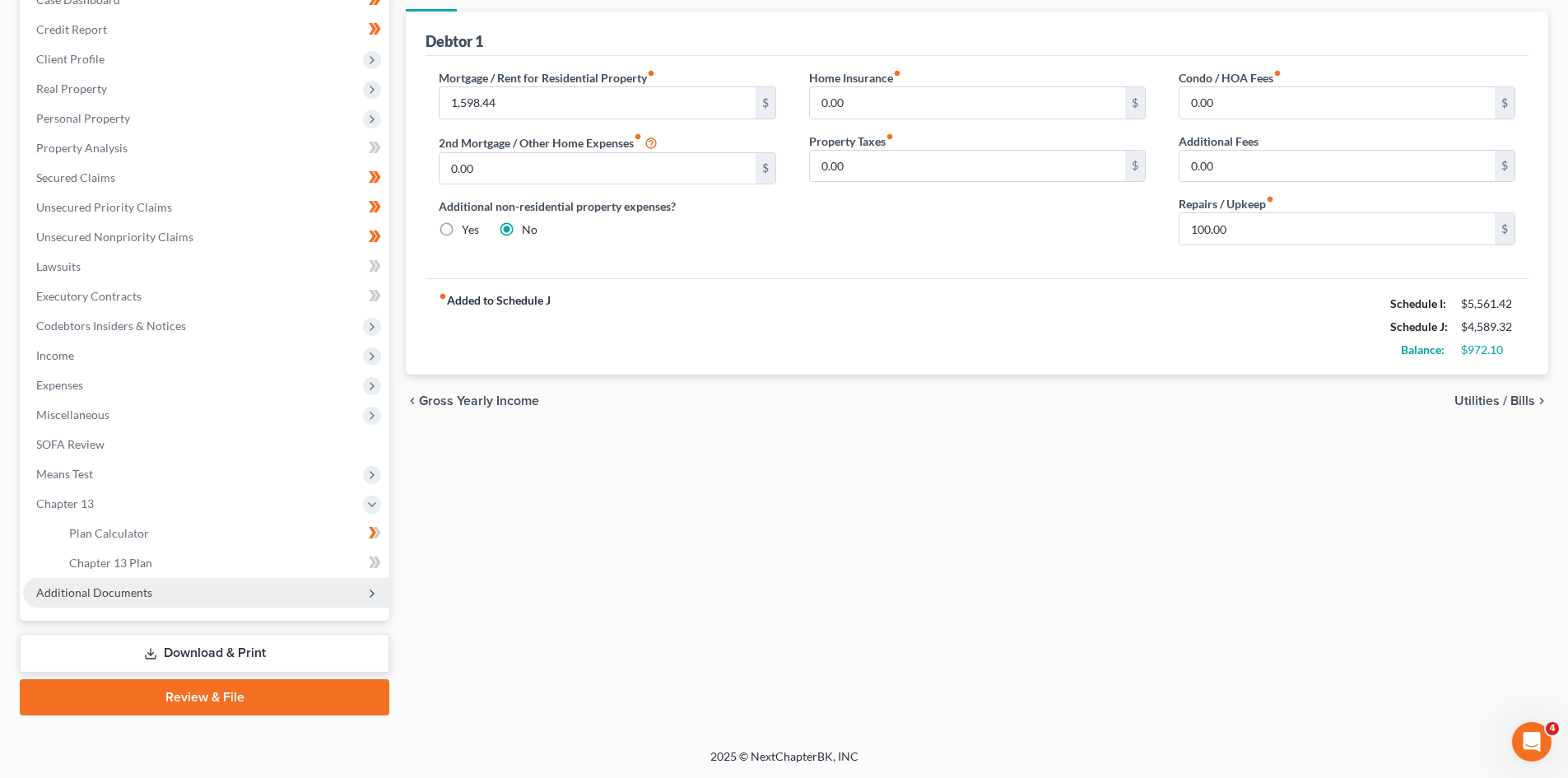
scroll to position [186, 0]
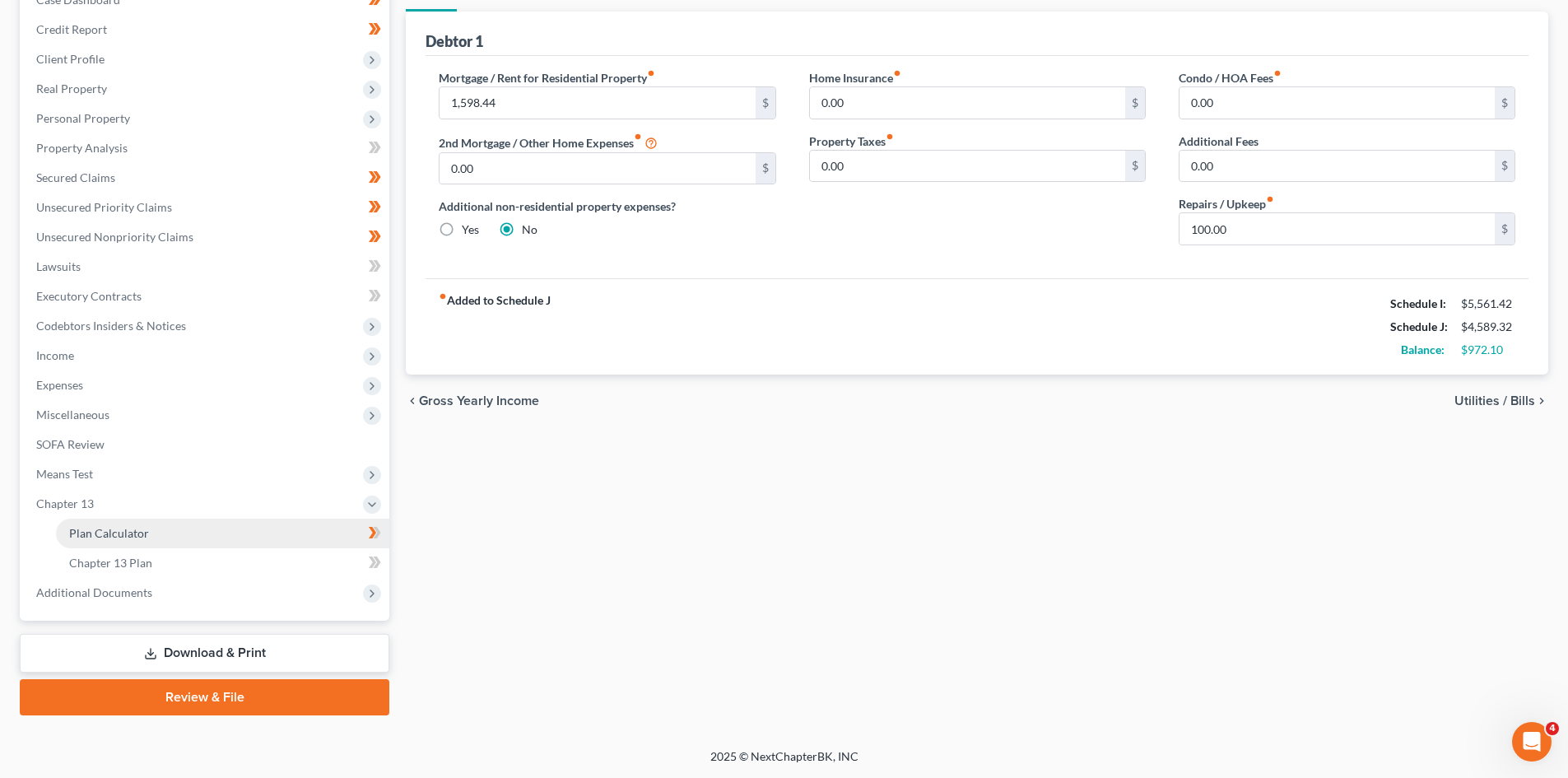
click at [136, 542] on link "Plan Calculator" at bounding box center [222, 534] width 333 height 30
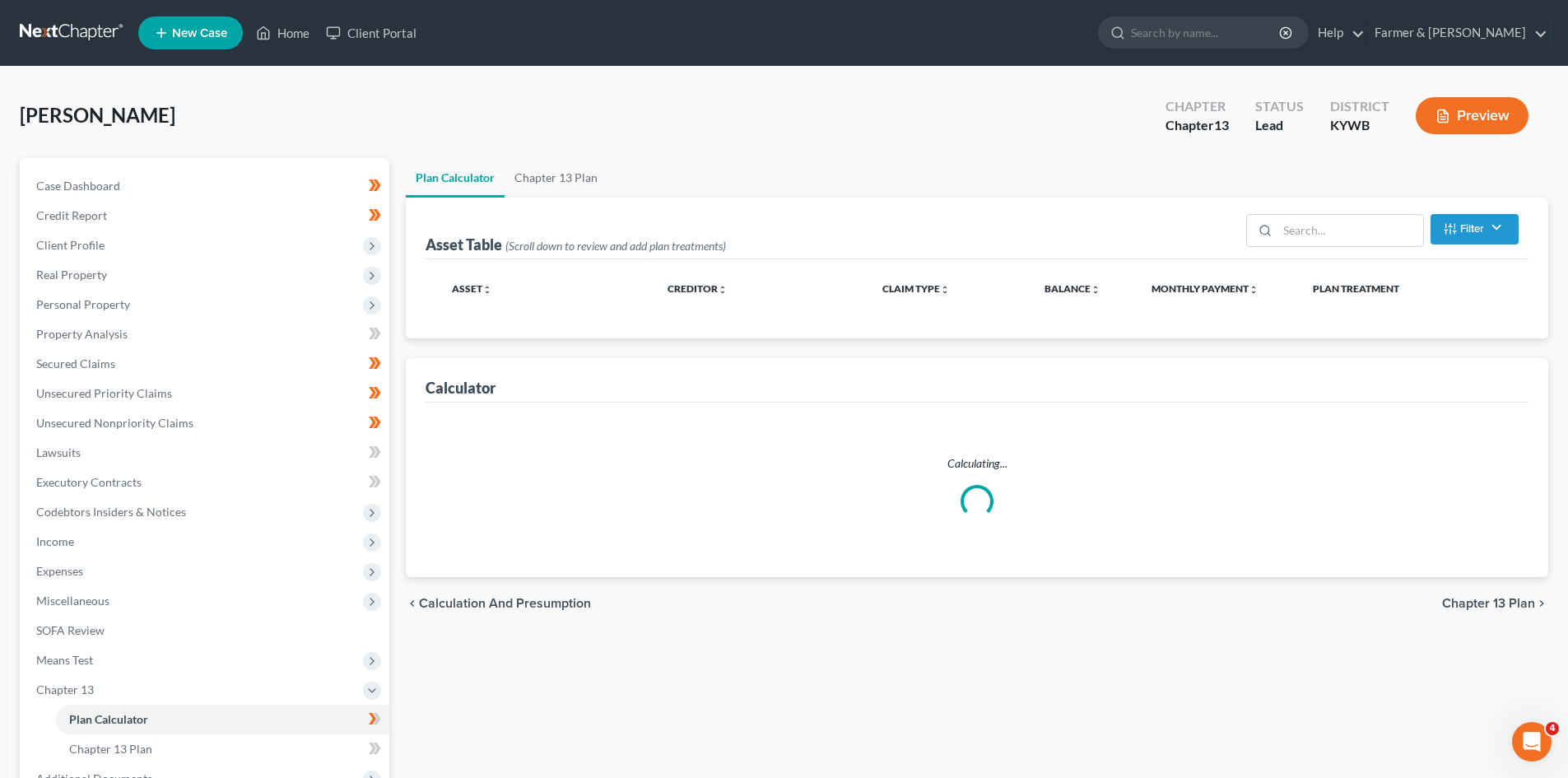
select select "59"
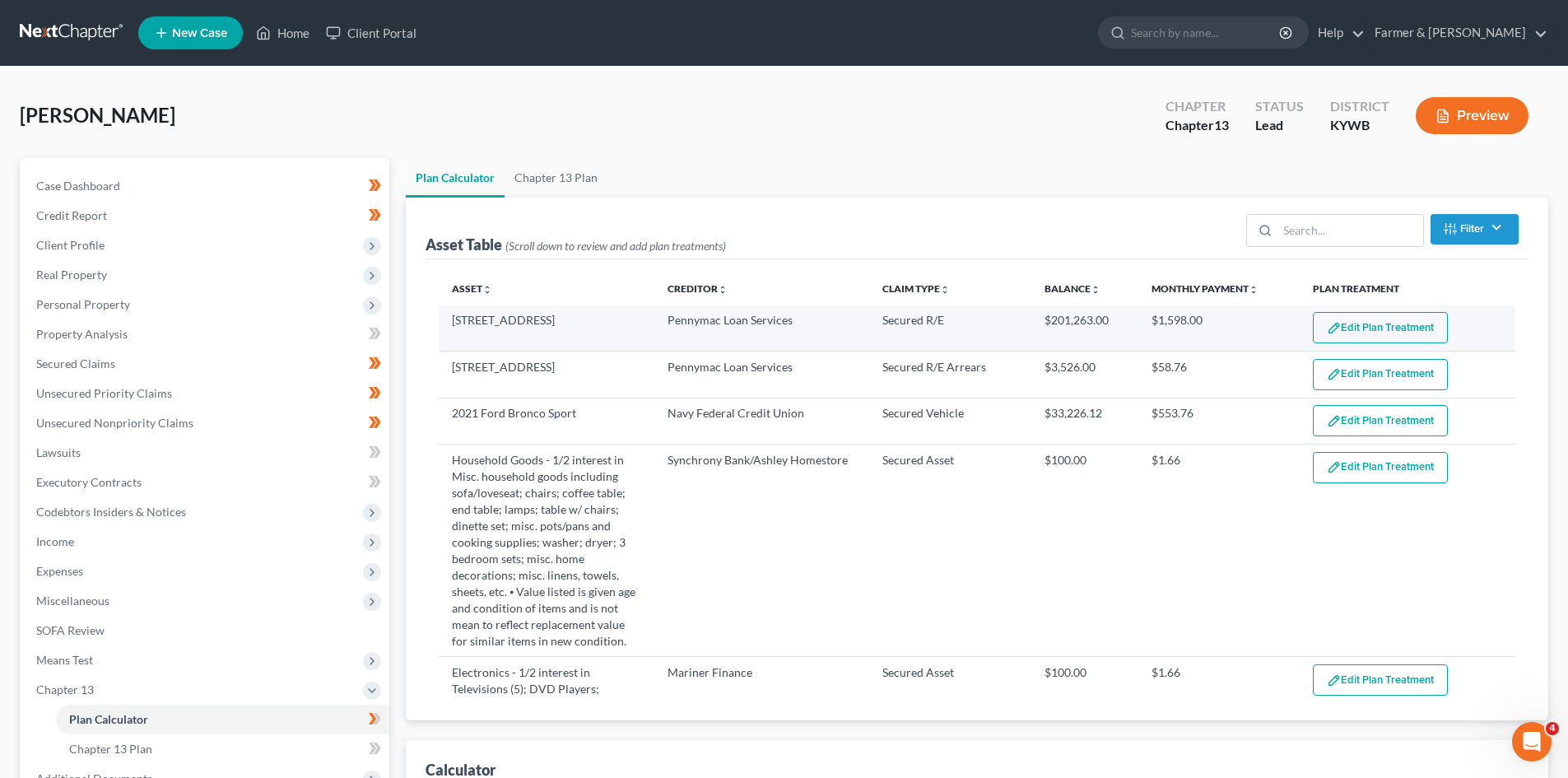
click at [1352, 324] on button "Edit Plan Treatment" at bounding box center [1380, 328] width 135 height 31
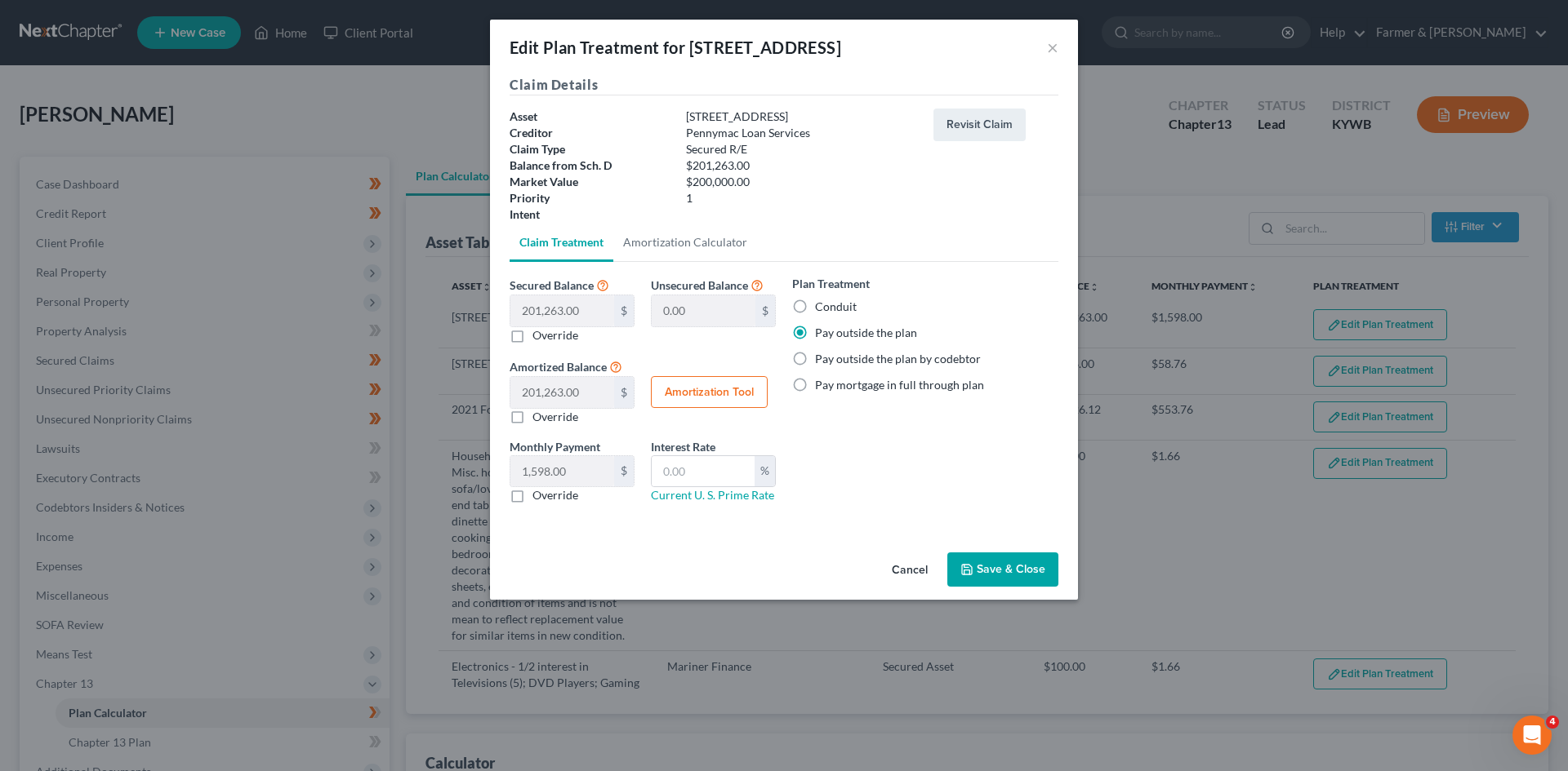
click at [533, 497] on label "Override" at bounding box center [555, 496] width 46 height 16
click at [539, 497] on input "Override" at bounding box center [545, 493] width 11 height 11
checkbox input "true"
paste input "1,598.44"
type input "1,598.44"
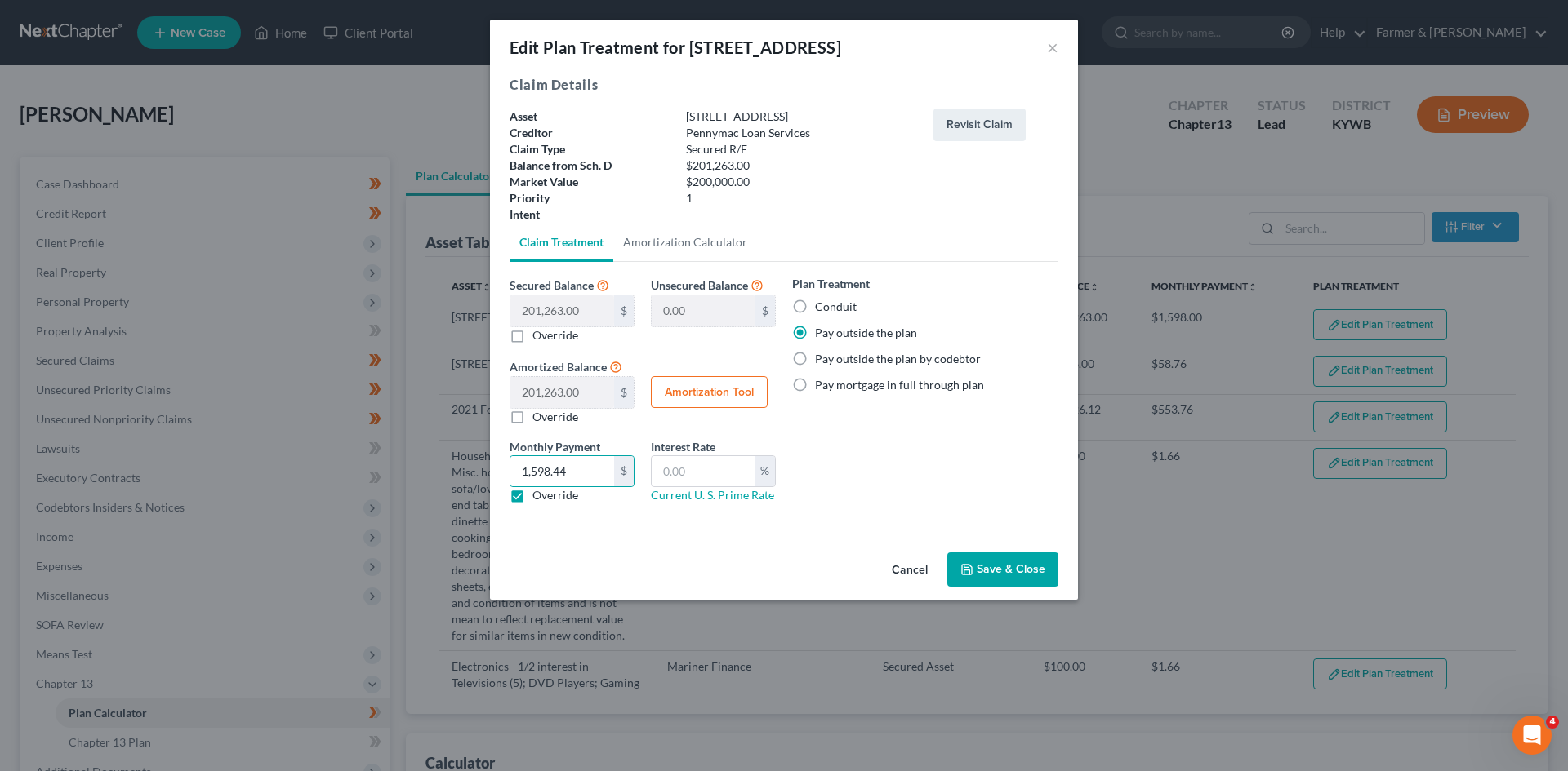
click at [992, 567] on button "Save & Close" at bounding box center [1002, 569] width 111 height 34
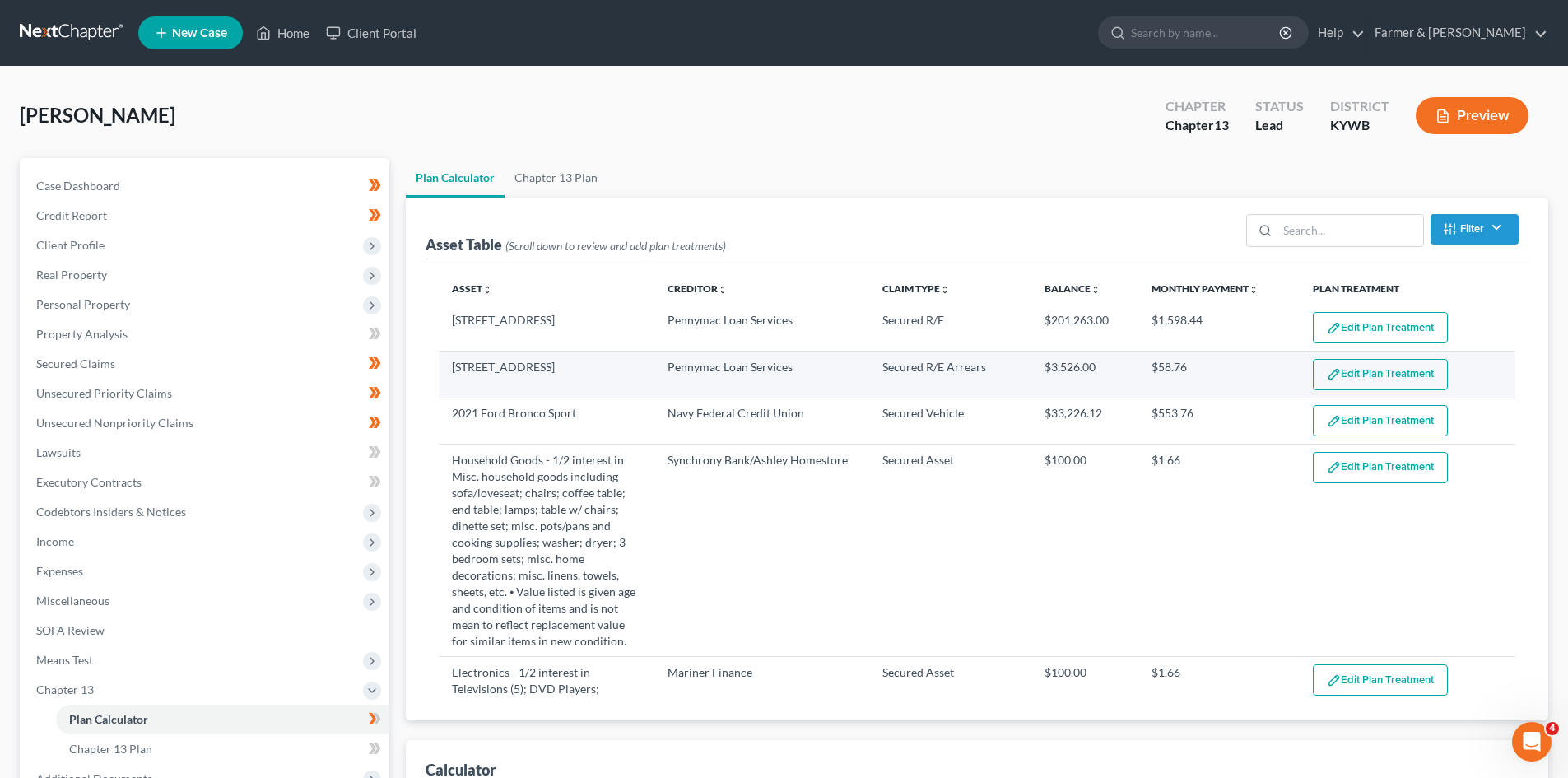
click at [1328, 371] on img "button" at bounding box center [1334, 374] width 14 height 14
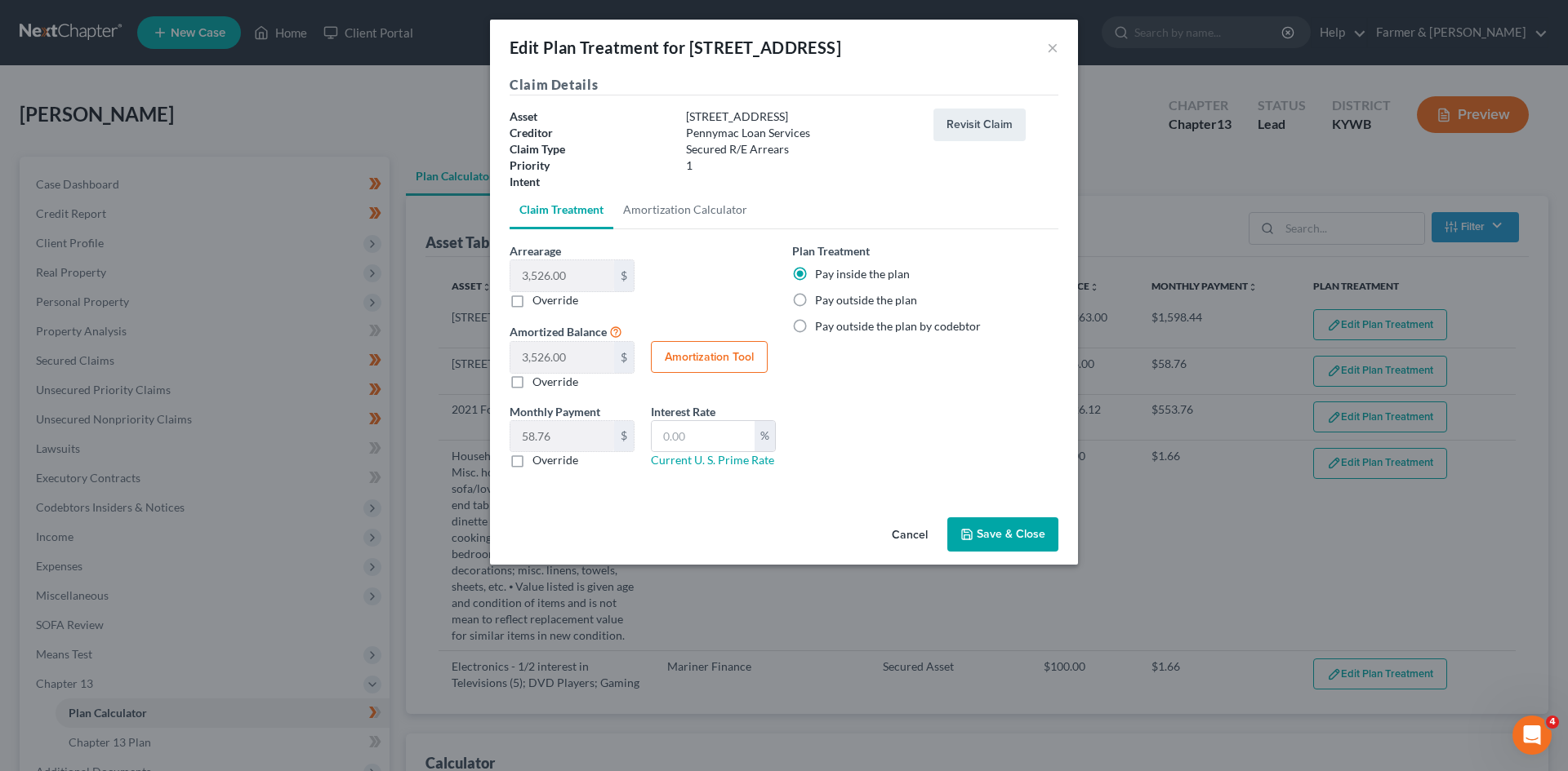
select select "59"
click at [903, 535] on button "Cancel" at bounding box center [909, 535] width 62 height 32
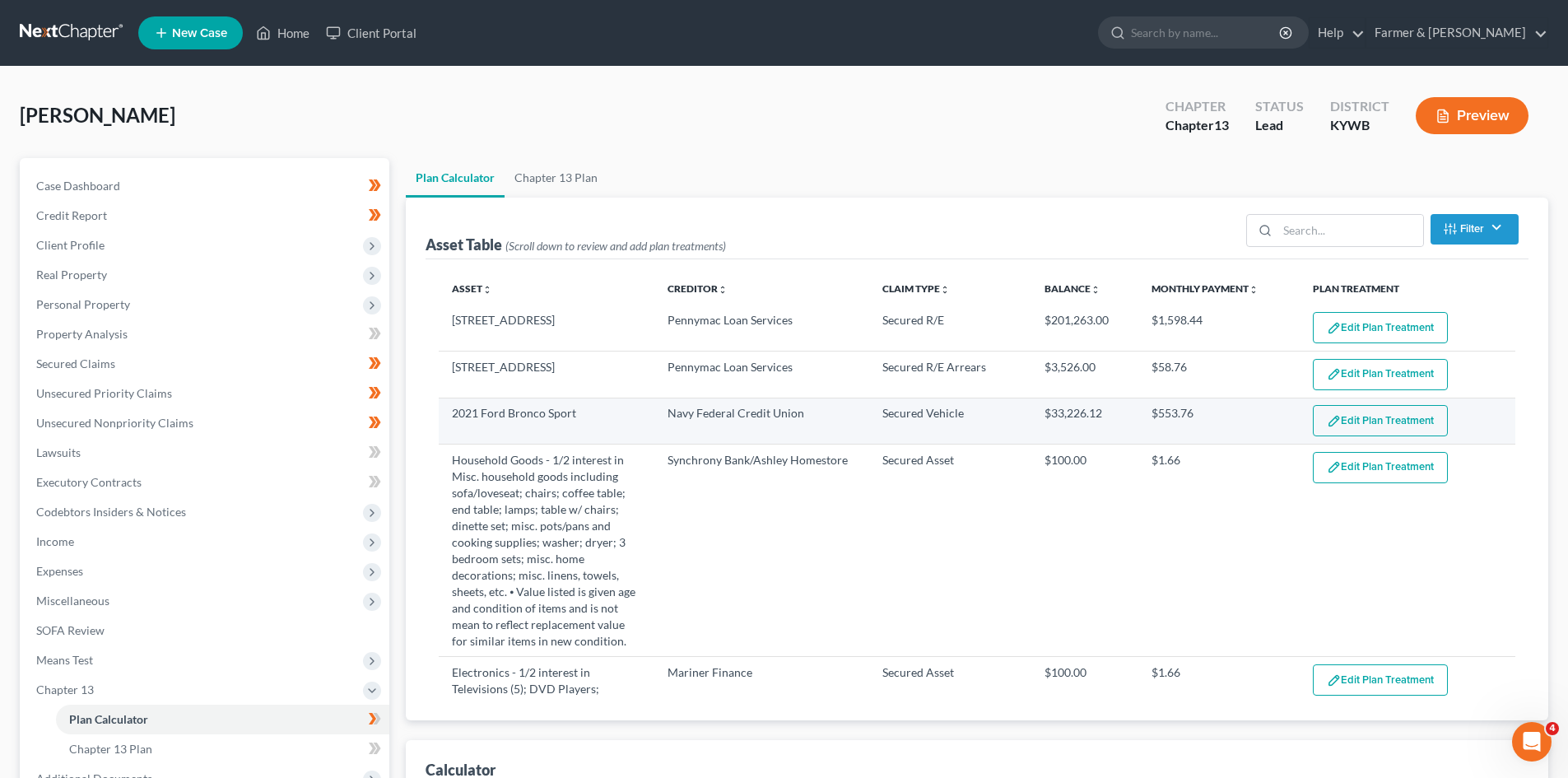
click at [1348, 423] on button "Edit Plan Treatment" at bounding box center [1380, 420] width 135 height 31
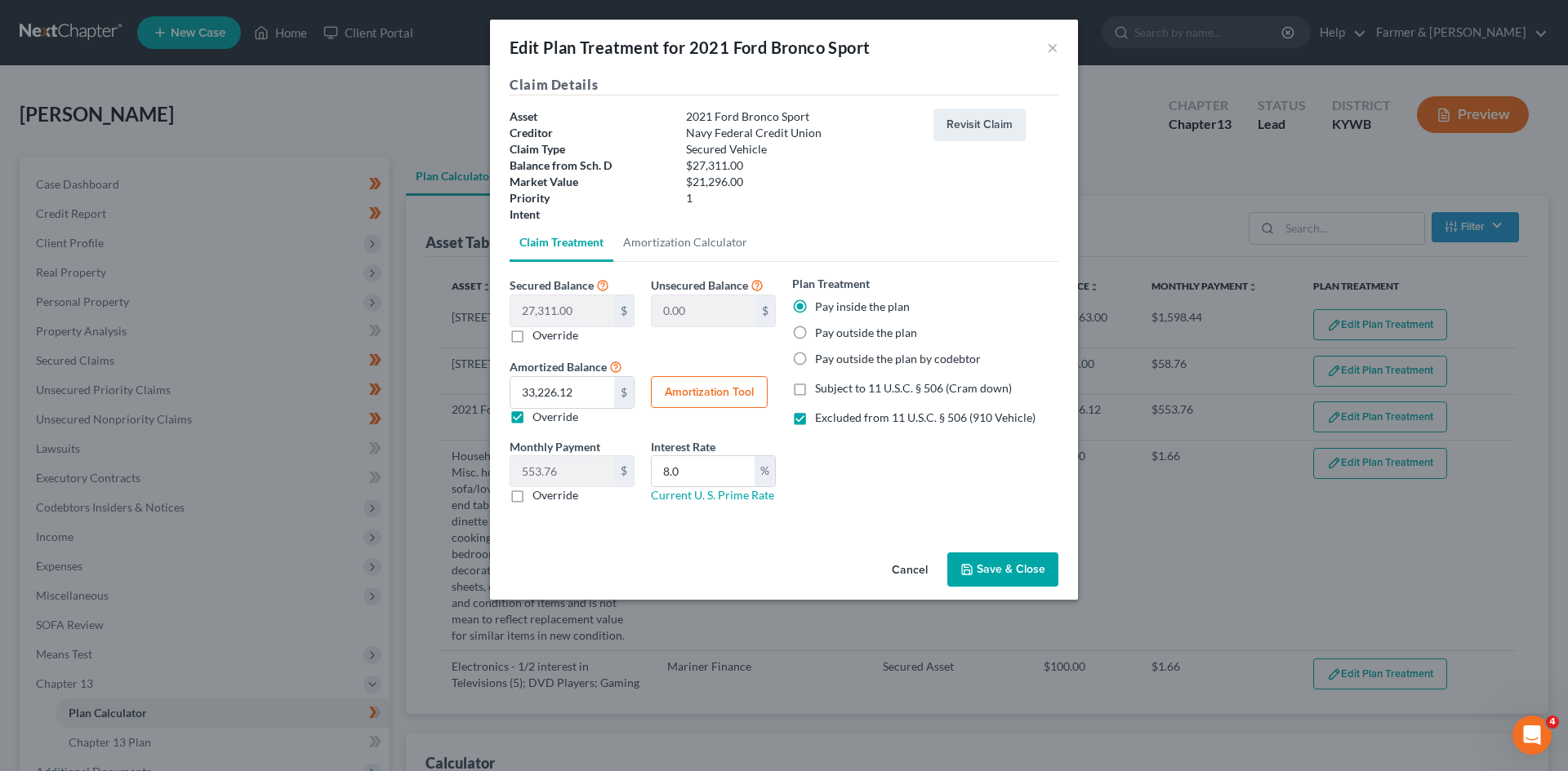
click at [904, 562] on button "Cancel" at bounding box center [909, 570] width 62 height 32
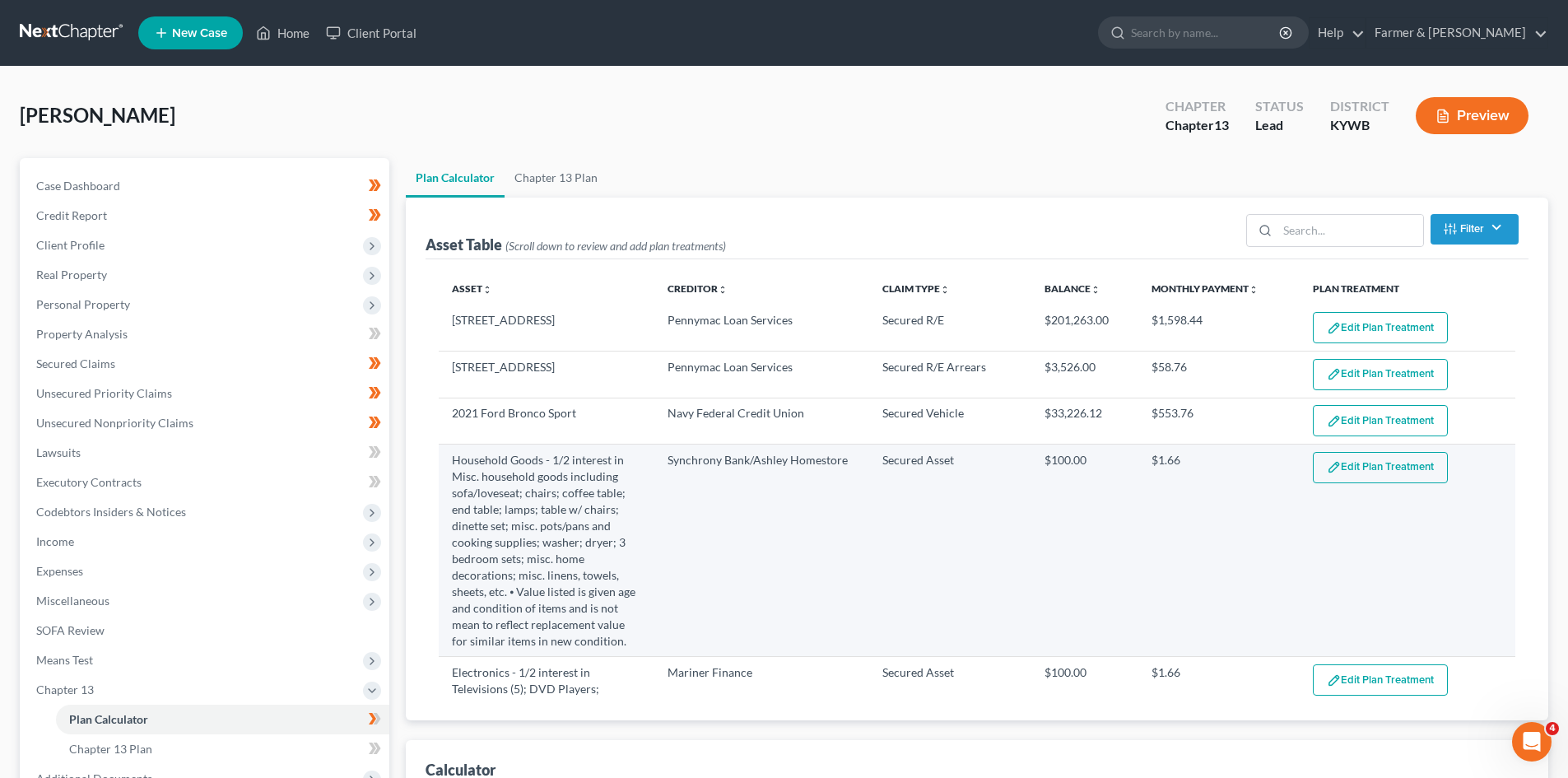
click at [1341, 467] on button "Edit Plan Treatment" at bounding box center [1380, 468] width 135 height 31
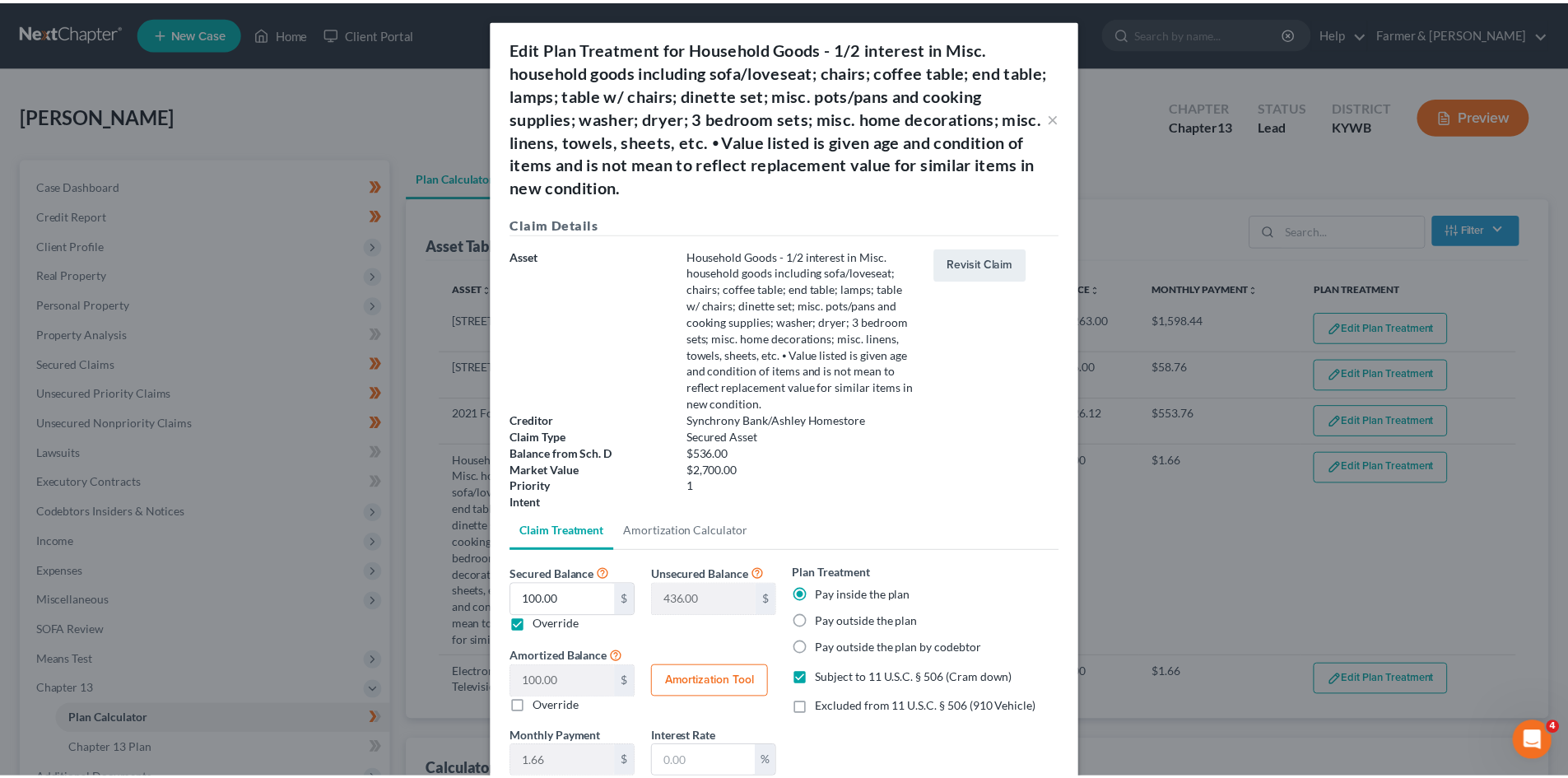
scroll to position [133, 0]
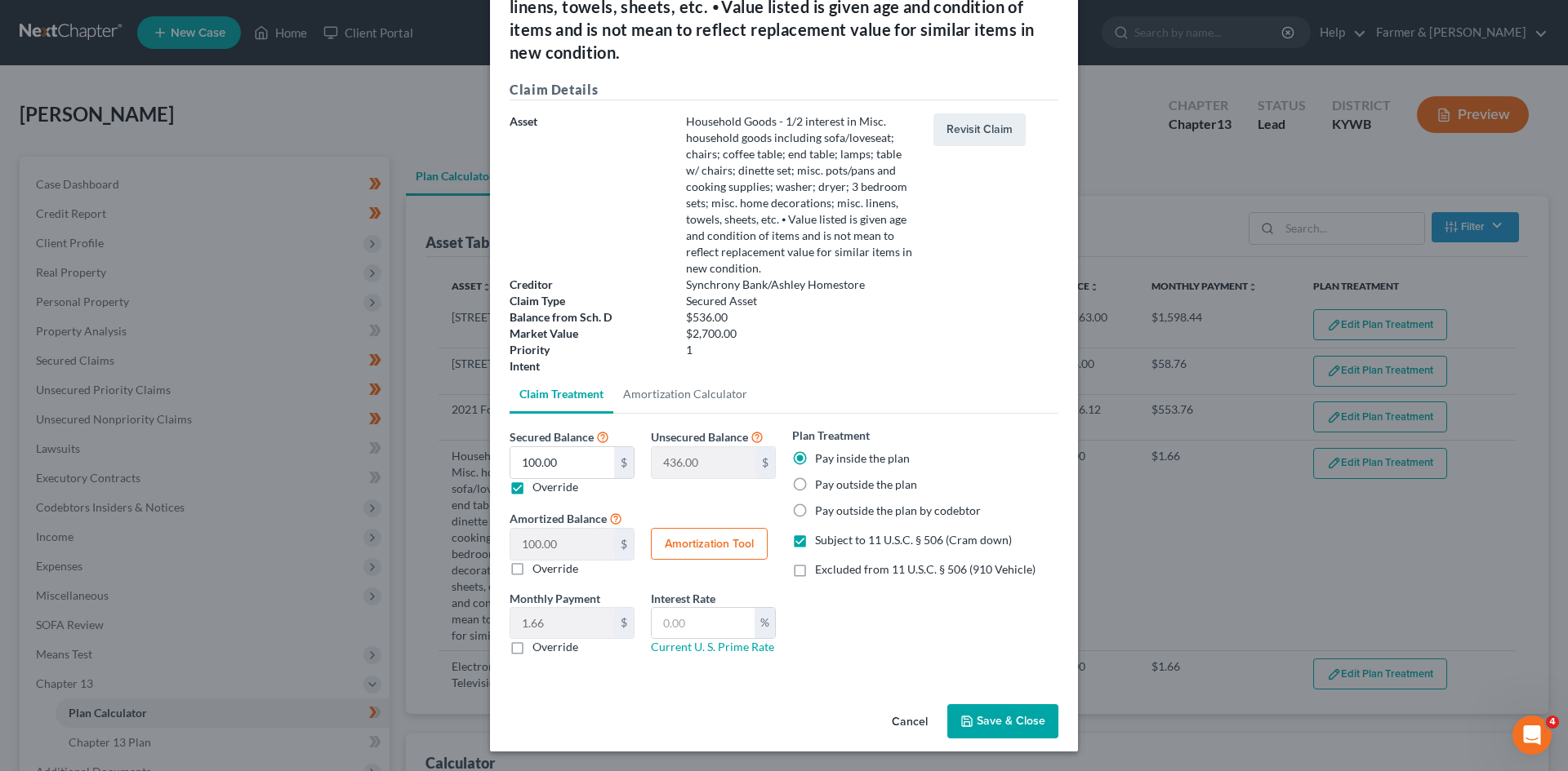
click at [908, 726] on button "Cancel" at bounding box center [909, 722] width 62 height 32
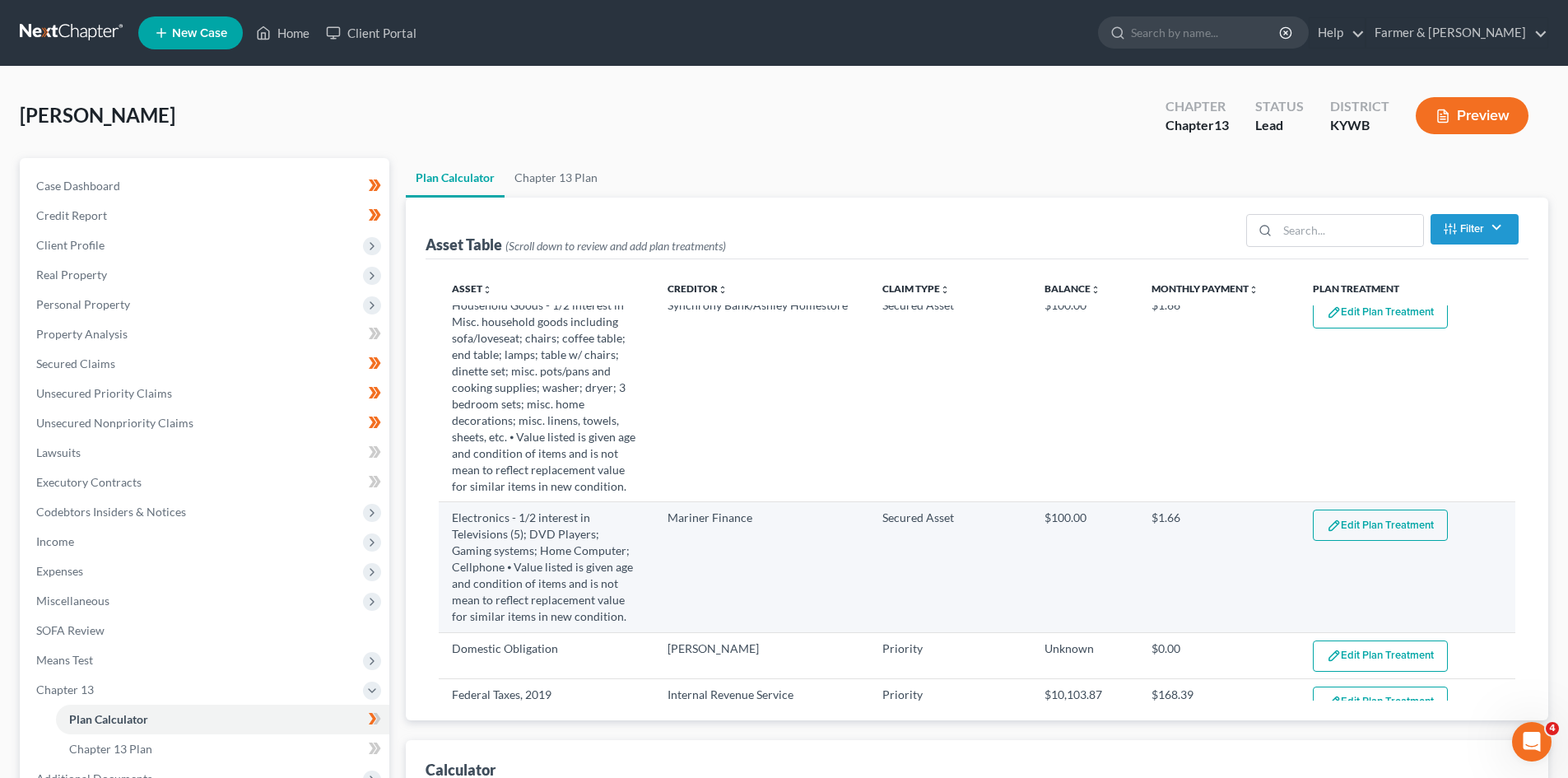
scroll to position [164, 0]
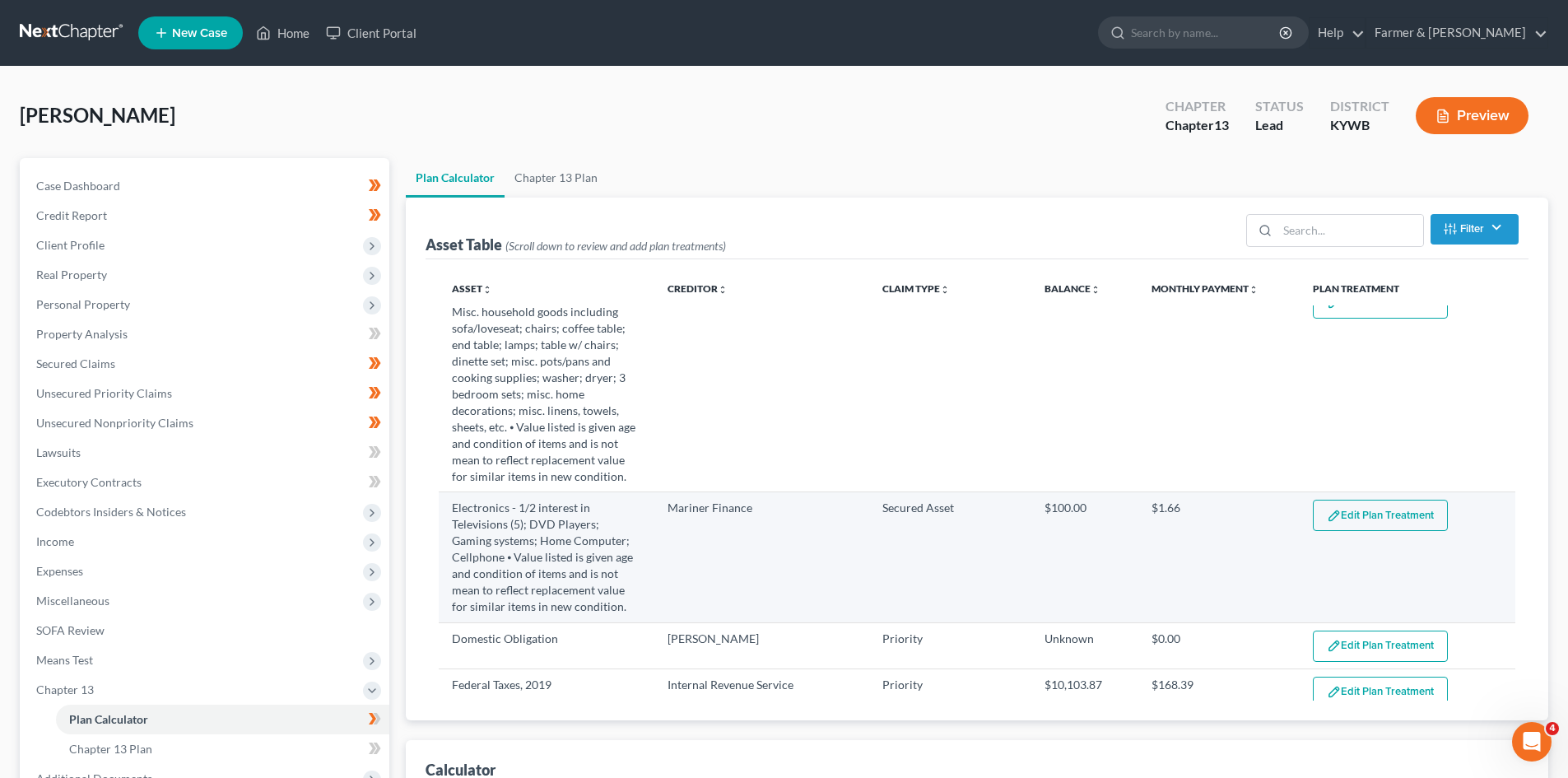
click at [1360, 519] on button "Edit Plan Treatment" at bounding box center [1380, 516] width 135 height 31
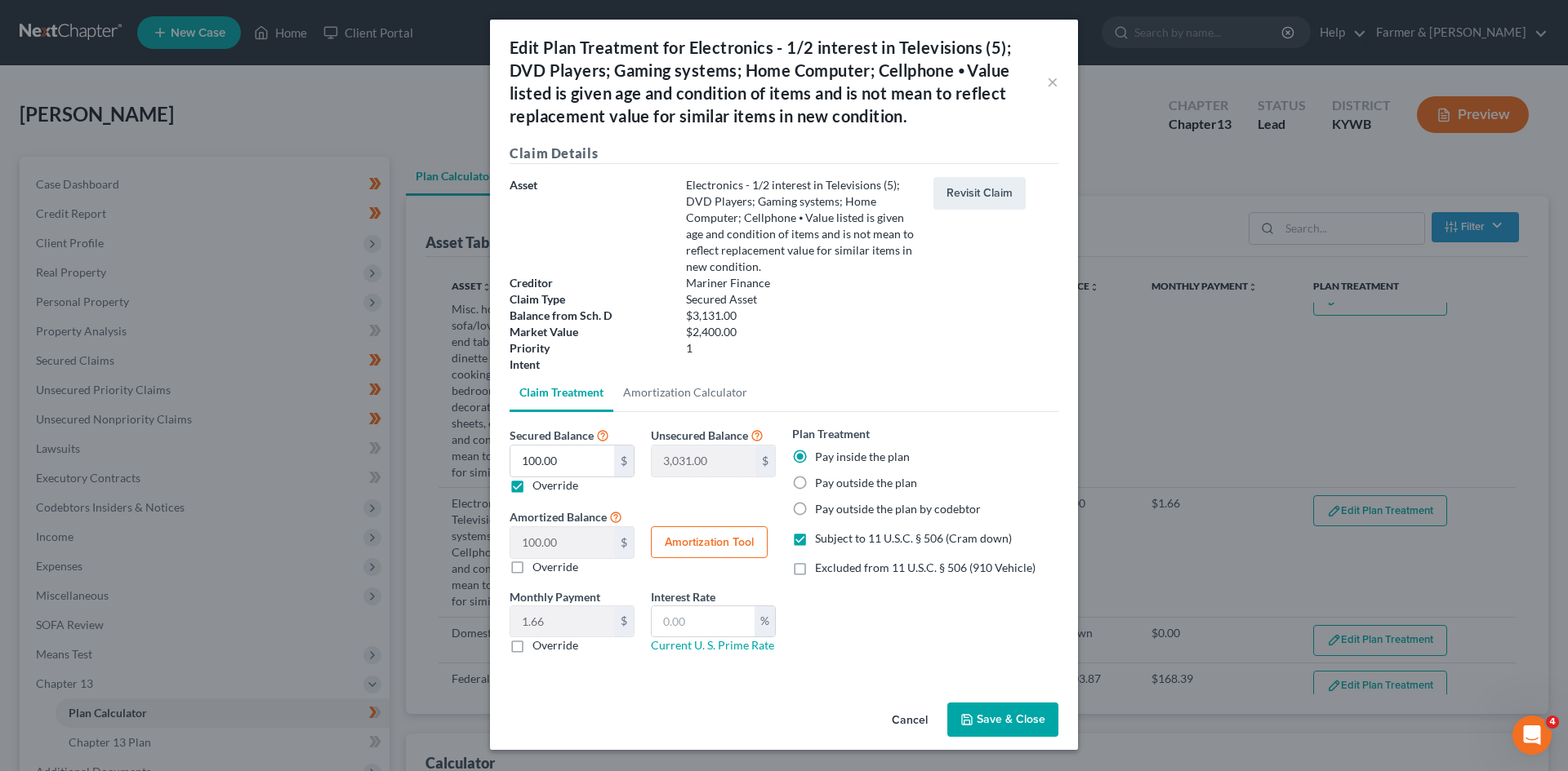
click at [897, 722] on button "Cancel" at bounding box center [909, 721] width 62 height 32
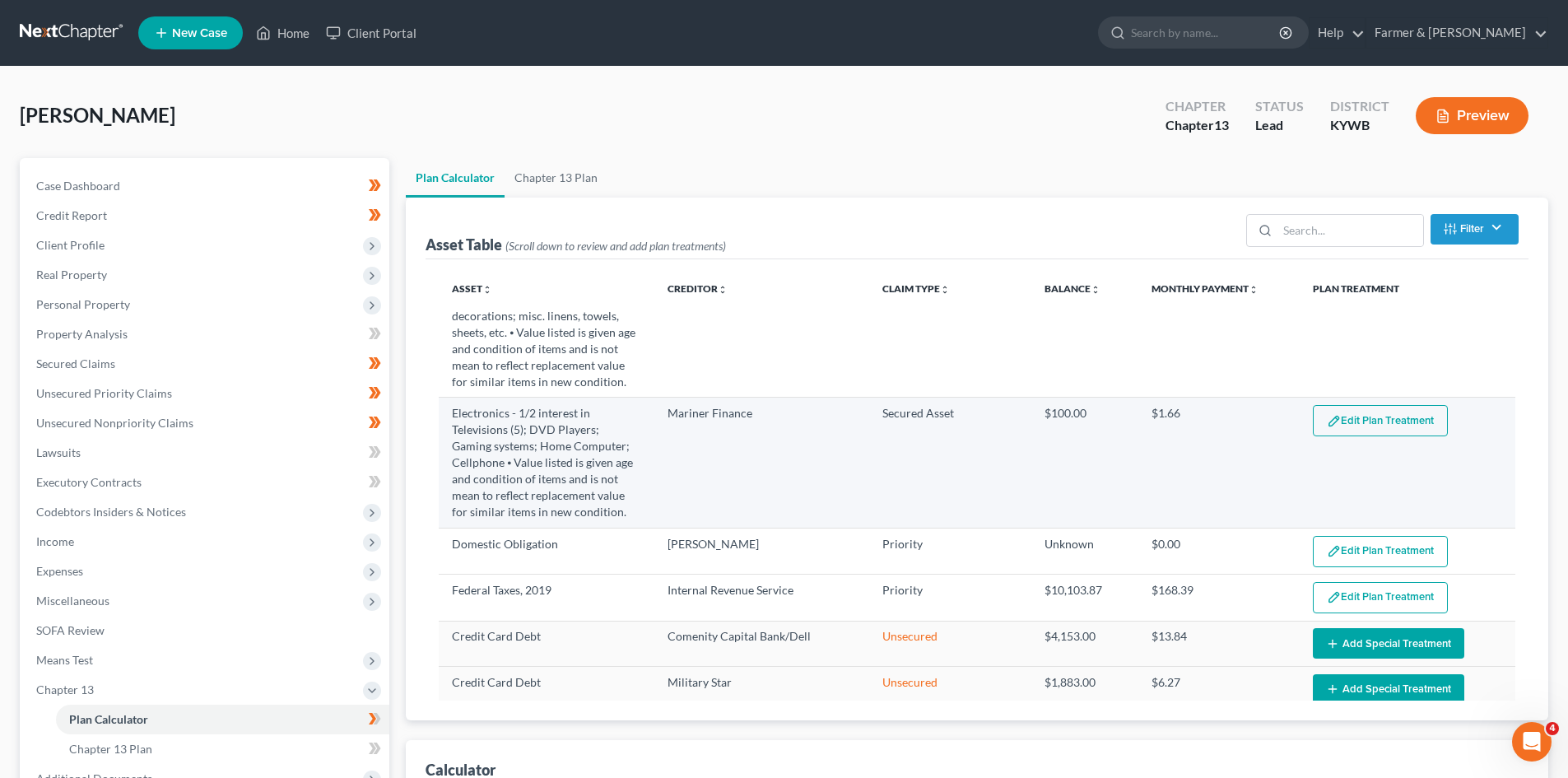
scroll to position [330, 0]
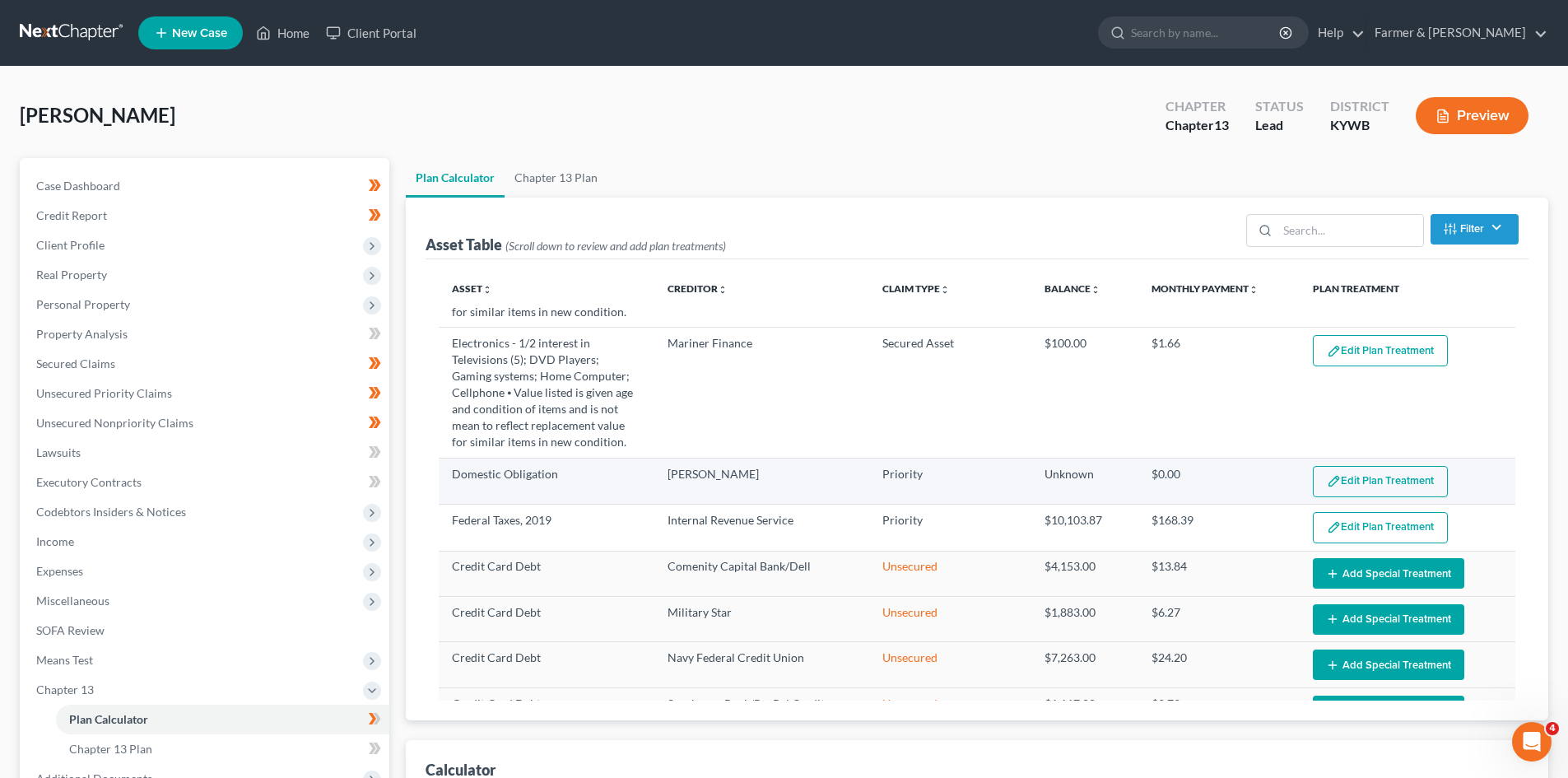
click at [1359, 482] on button "Edit Plan Treatment" at bounding box center [1380, 482] width 135 height 31
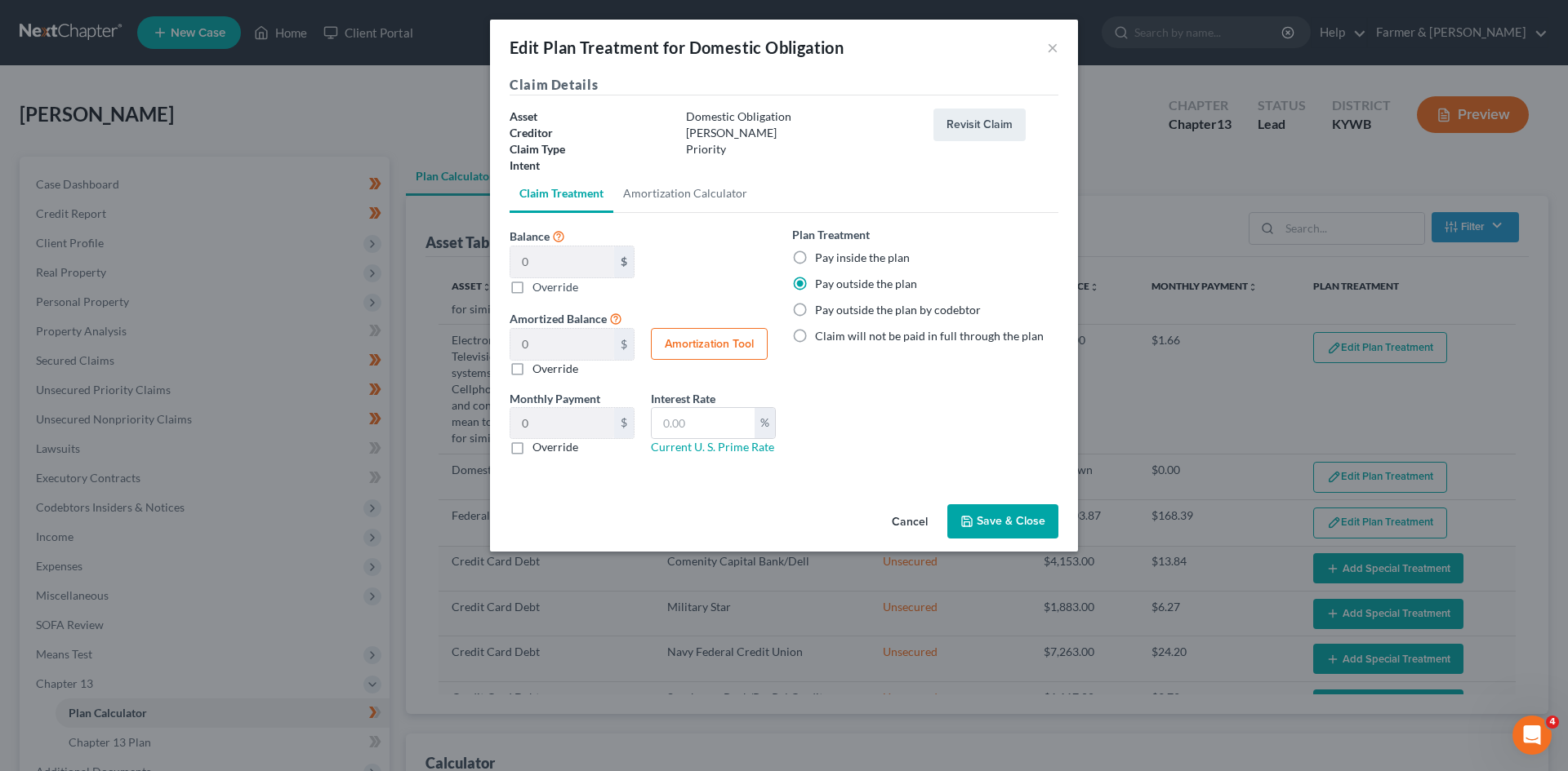
click at [903, 524] on button "Cancel" at bounding box center [909, 523] width 62 height 32
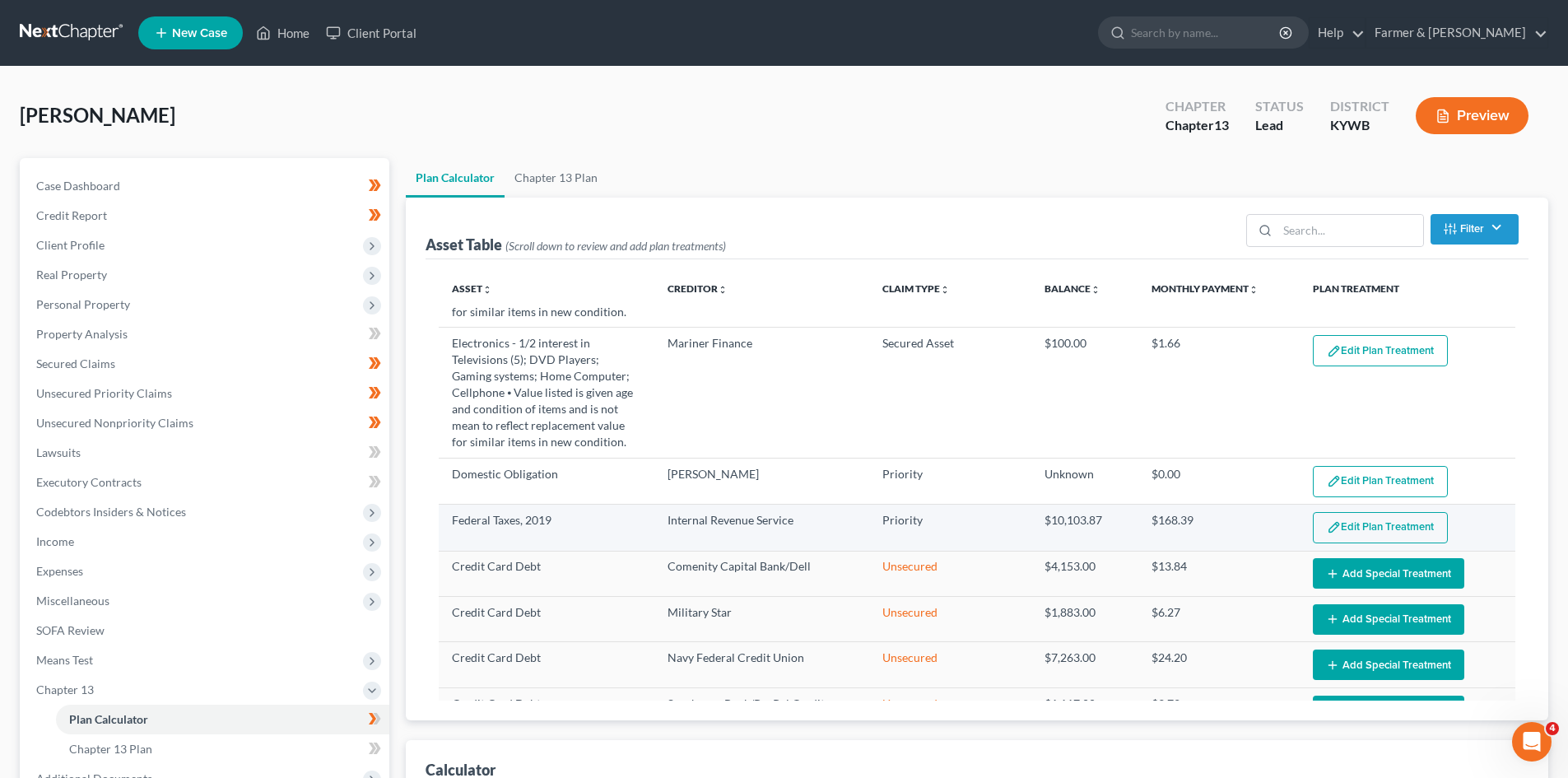
click at [1346, 535] on button "Edit Plan Treatment" at bounding box center [1380, 527] width 135 height 31
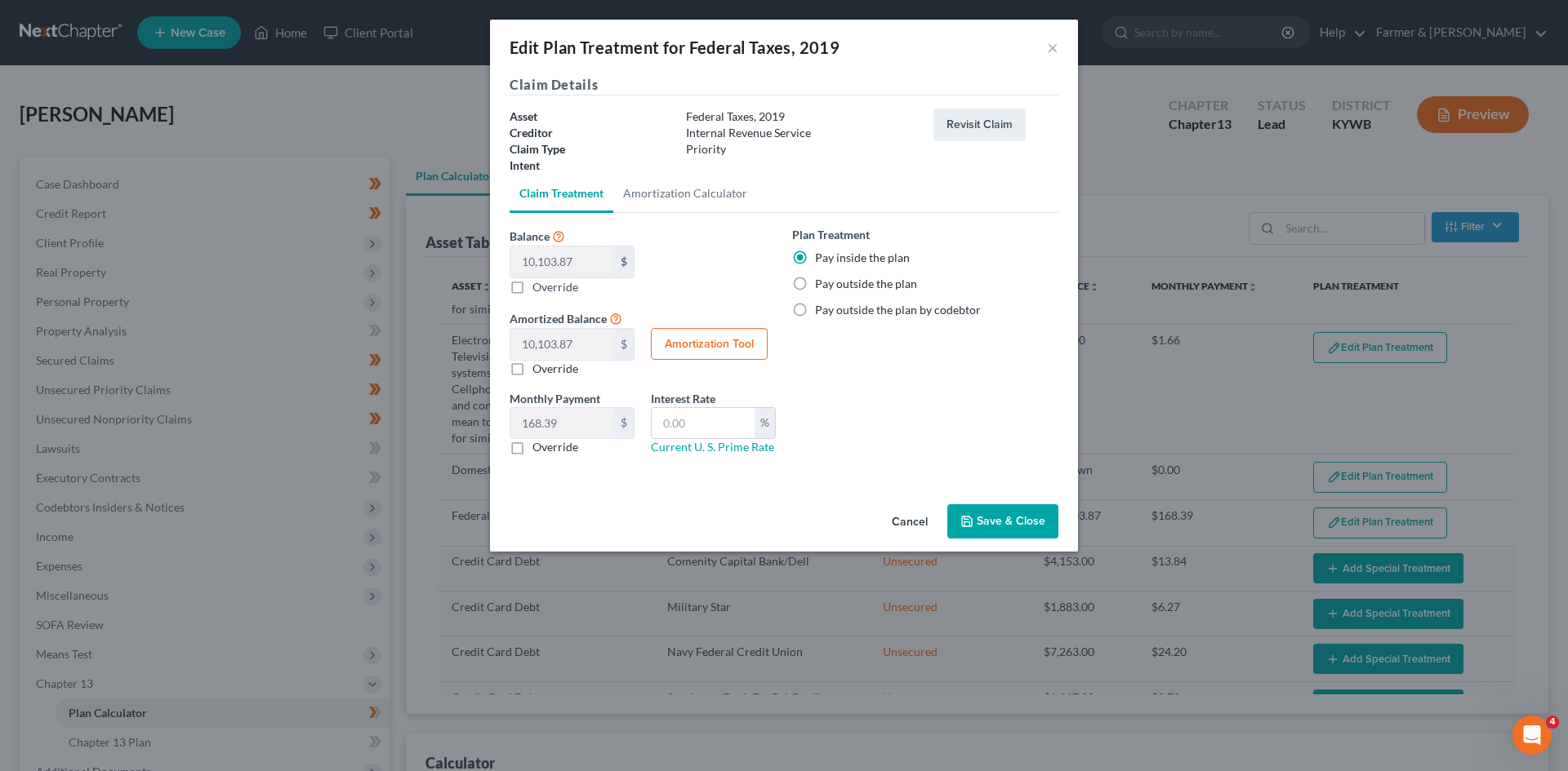
click at [912, 519] on button "Cancel" at bounding box center [909, 523] width 62 height 32
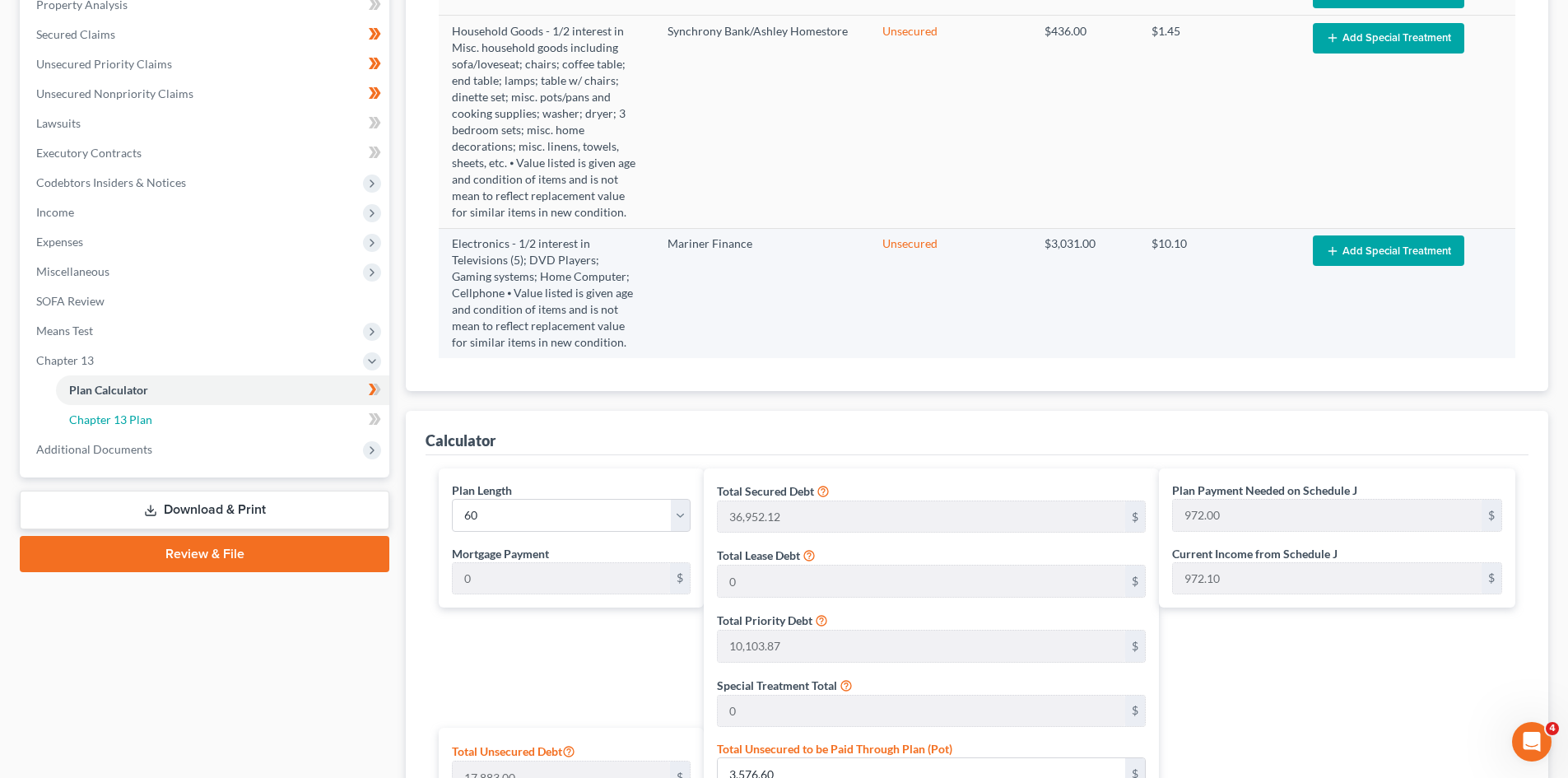
drag, startPoint x: 147, startPoint y: 422, endPoint x: 1054, endPoint y: 318, distance: 912.9
click at [147, 422] on span "Chapter 13 Plan" at bounding box center [111, 419] width 83 height 14
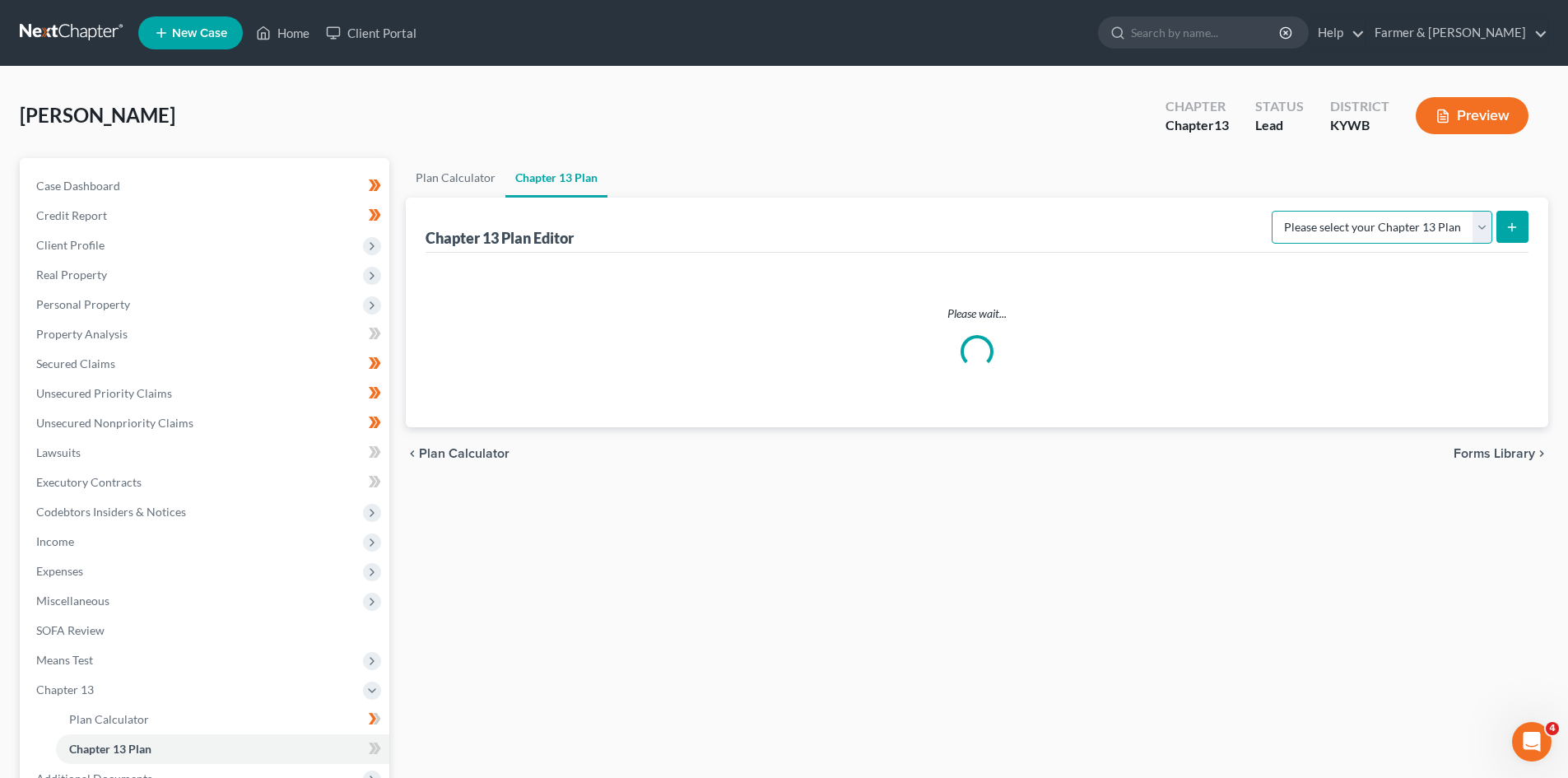
drag, startPoint x: 1450, startPoint y: 227, endPoint x: 1389, endPoint y: 234, distance: 61.4
click at [1450, 227] on select "Please select your Chapter 13 Plan" at bounding box center [1382, 227] width 220 height 33
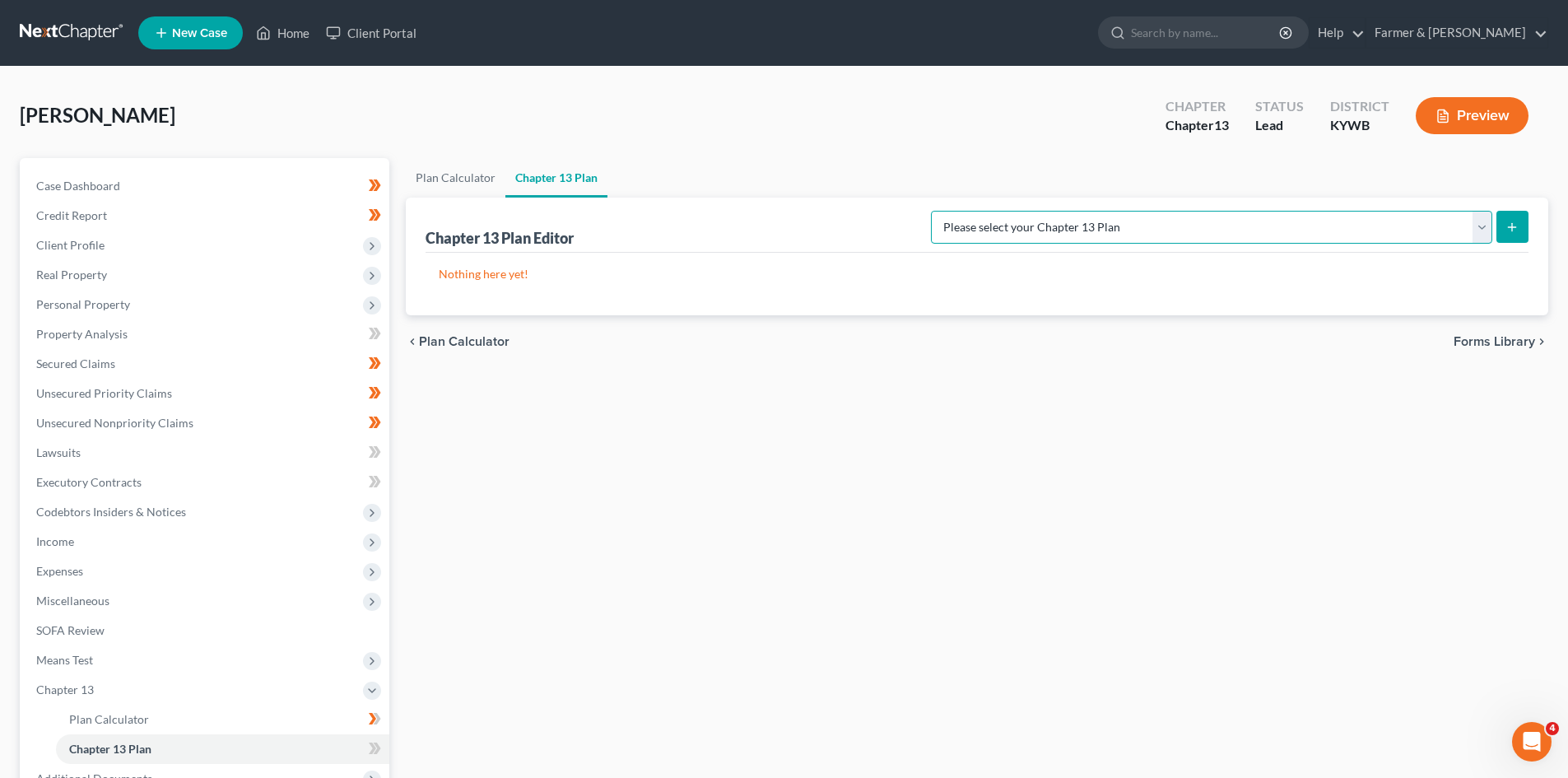
select select "3"
click at [997, 211] on select "Please select your Chapter 13 Plan National Form Plan - Official Form 113 Natio…" at bounding box center [1211, 227] width 562 height 33
click at [1512, 223] on icon "submit" at bounding box center [1512, 227] width 14 height 14
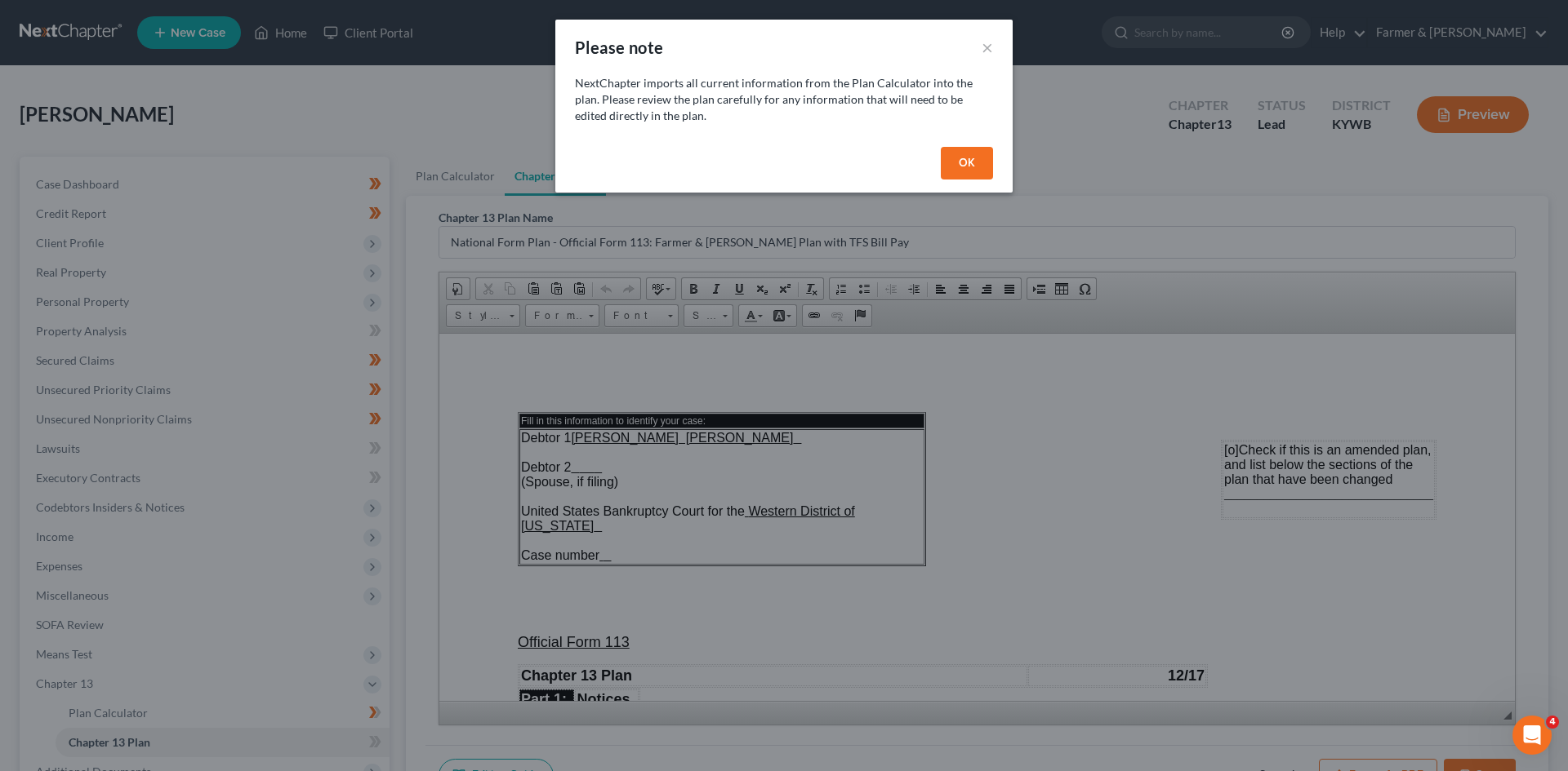
click at [982, 165] on button "OK" at bounding box center [967, 163] width 52 height 32
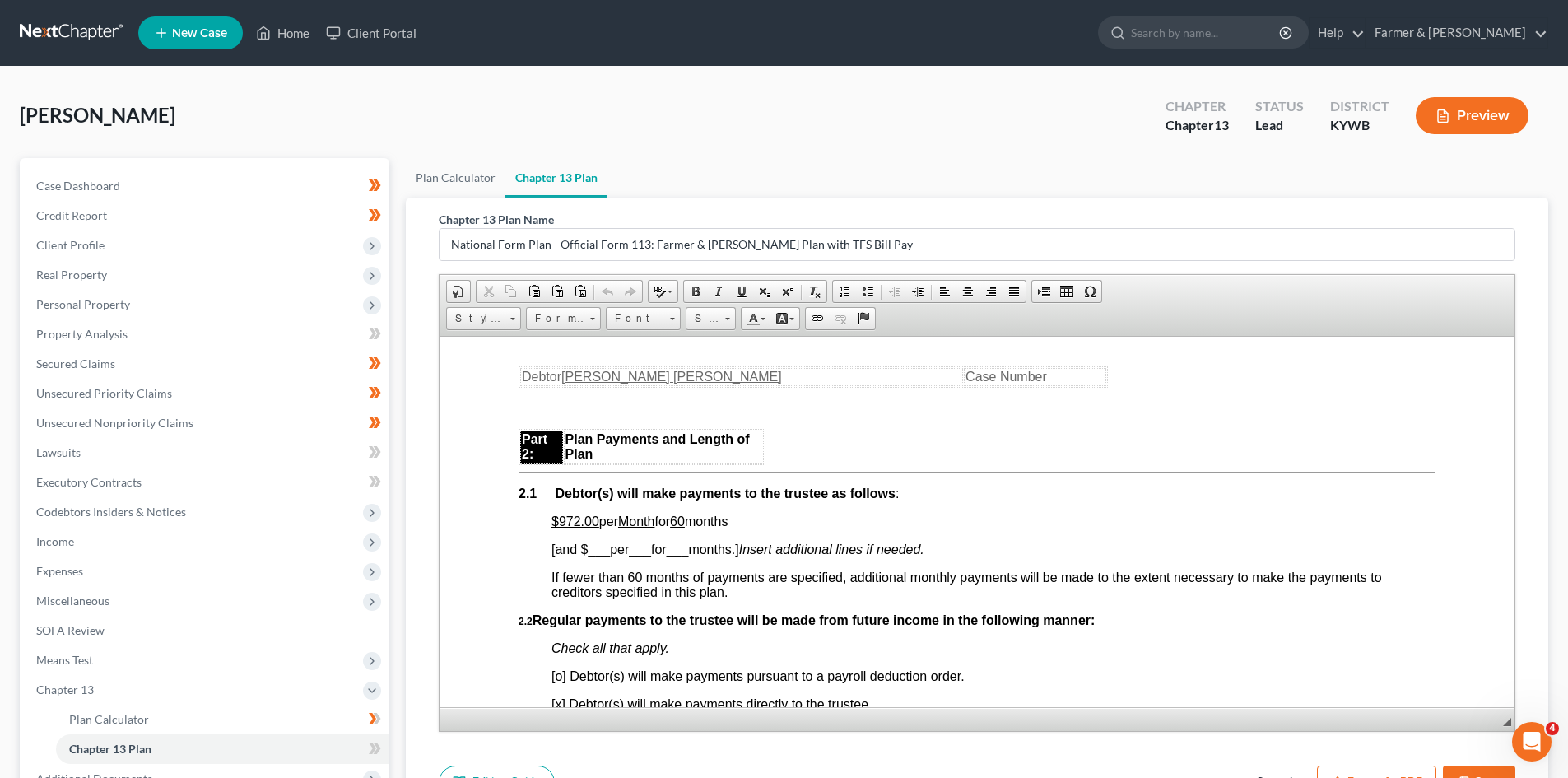
scroll to position [989, 0]
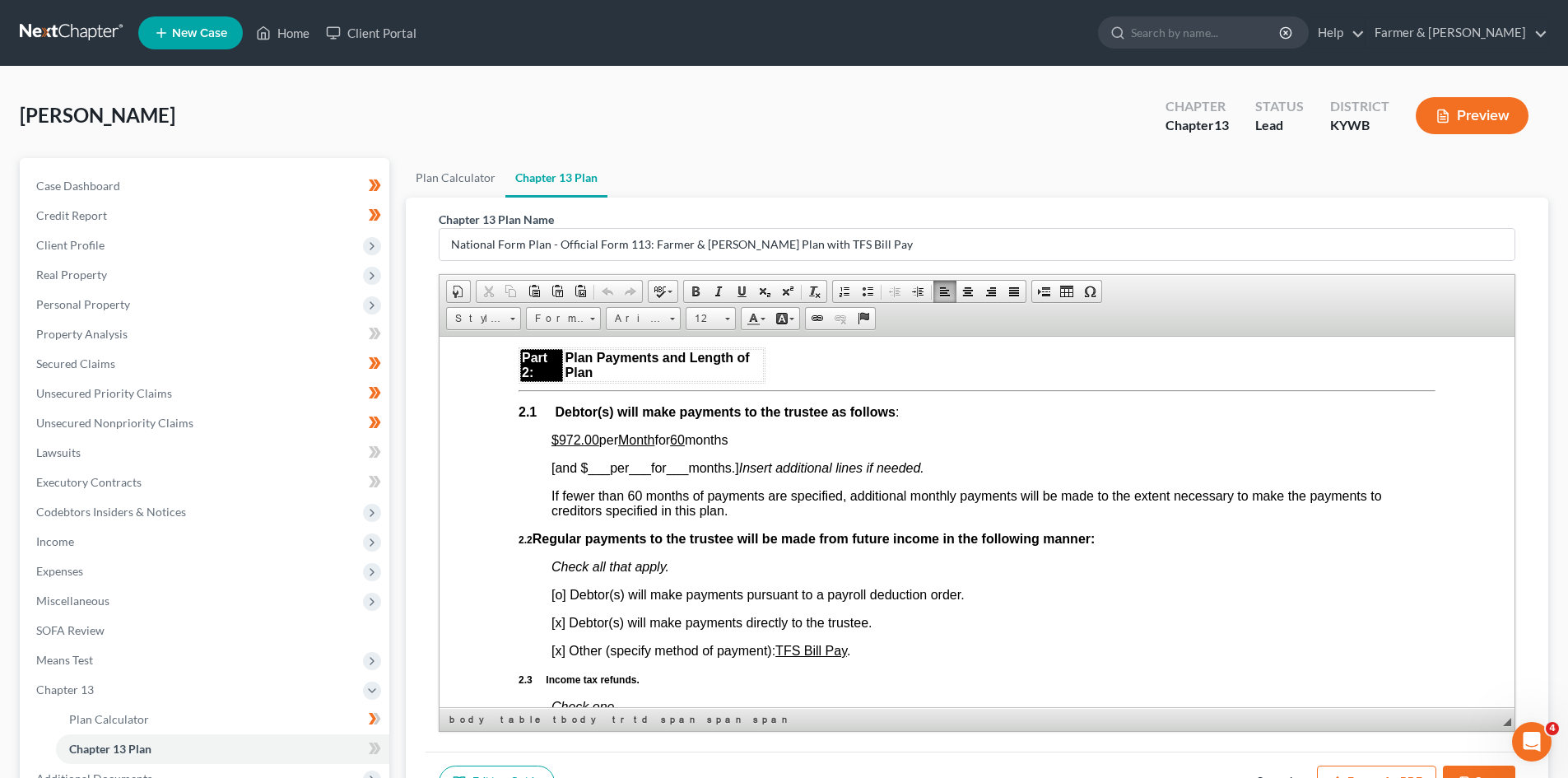
drag, startPoint x: 764, startPoint y: 441, endPoint x: 597, endPoint y: 443, distance: 167.0
click at [597, 443] on p "$972.00 per Month for 60 months" at bounding box center [994, 439] width 884 height 15
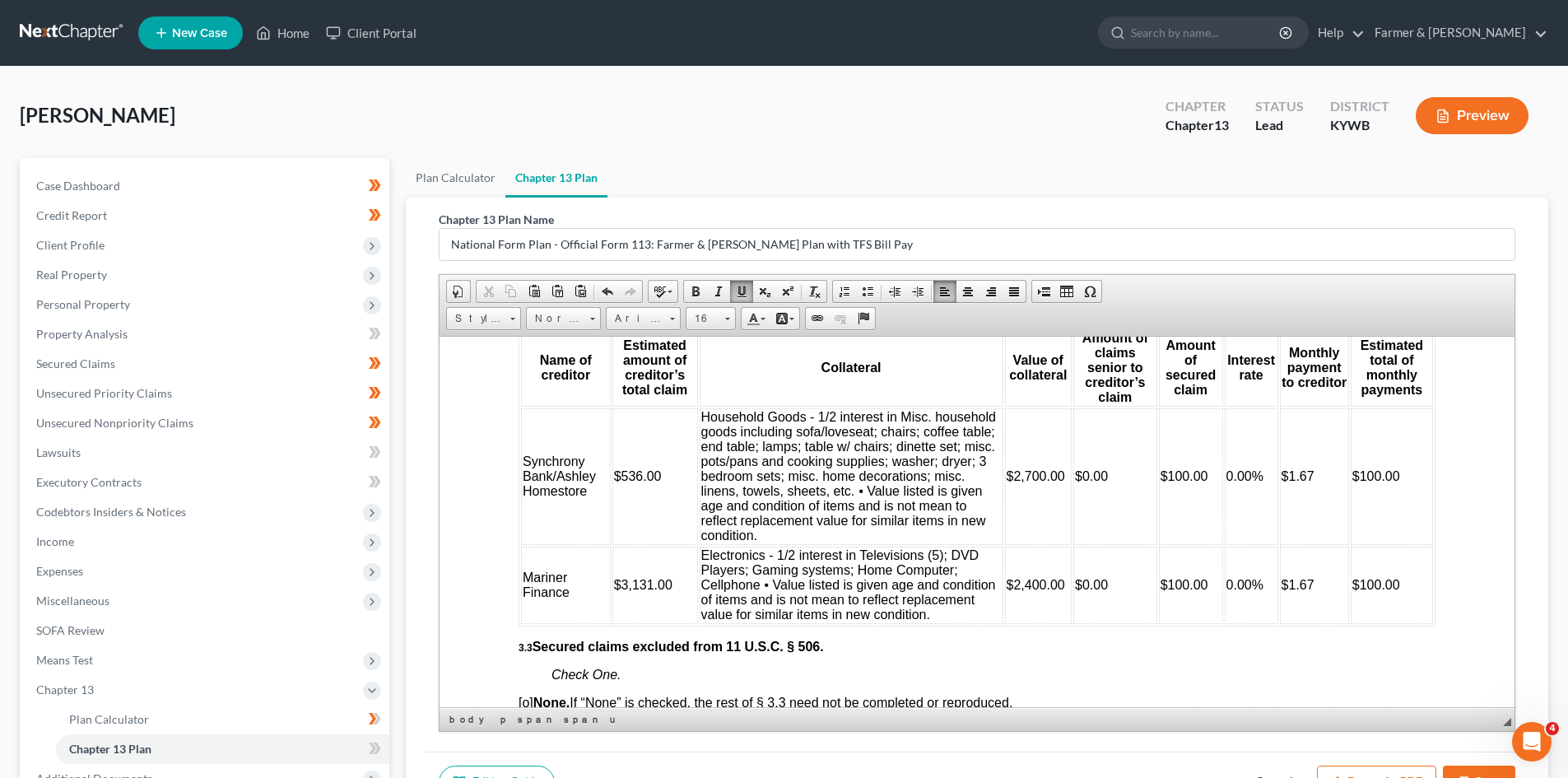
scroll to position [2471, 0]
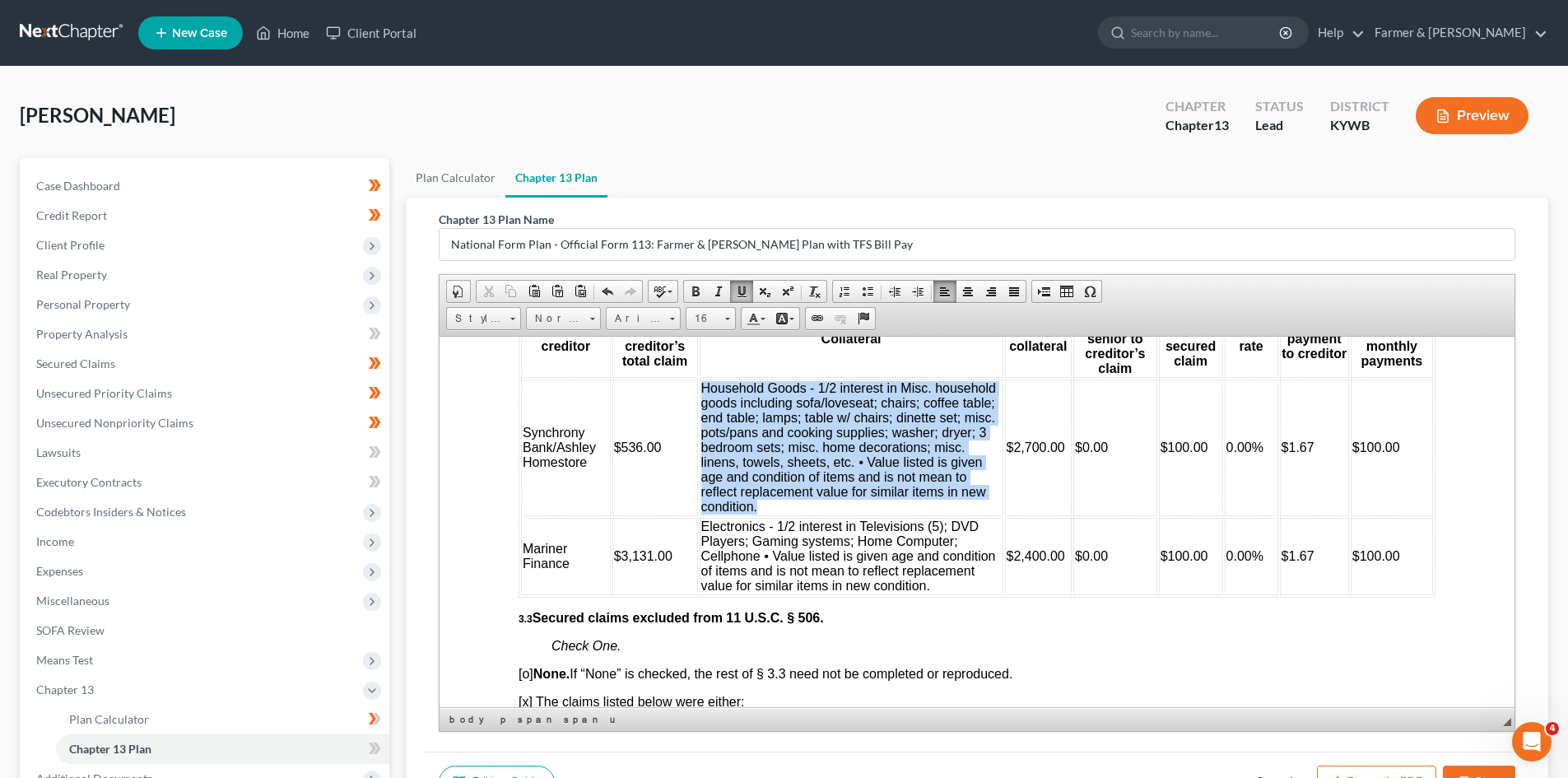
drag, startPoint x: 886, startPoint y: 524, endPoint x: 703, endPoint y: 403, distance: 219.4
click at [703, 403] on td "Household Goods - 1/2 interest in Misc. household goods including sofa/loveseat…" at bounding box center [851, 447] width 304 height 137
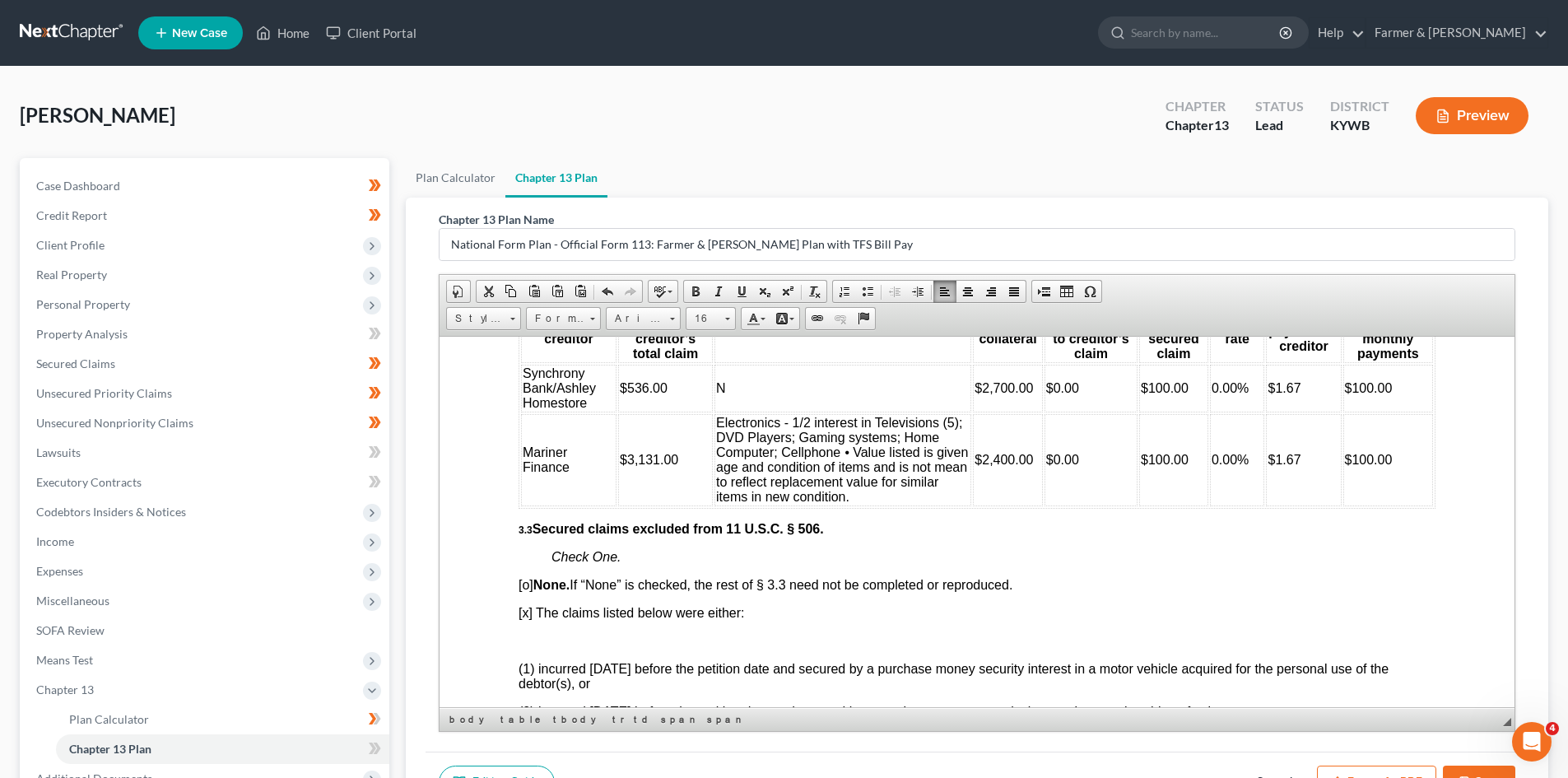
scroll to position [2464, 0]
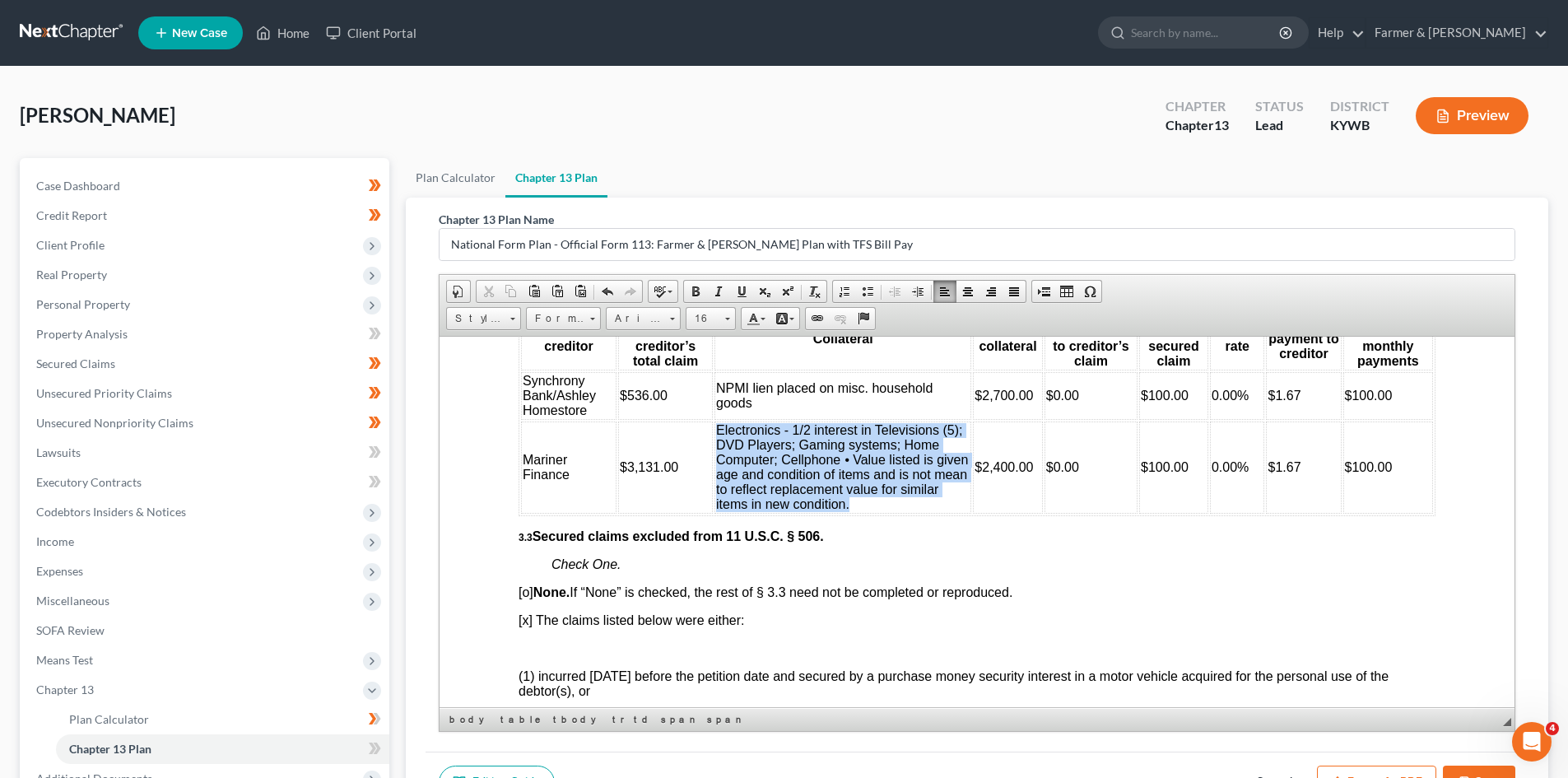
drag, startPoint x: 908, startPoint y: 521, endPoint x: 712, endPoint y: 448, distance: 209.2
click at [715, 448] on td "Electronics - 1/2 interest in Televisions (5); DVD Players; Gaming systems; Hom…" at bounding box center [843, 468] width 257 height 93
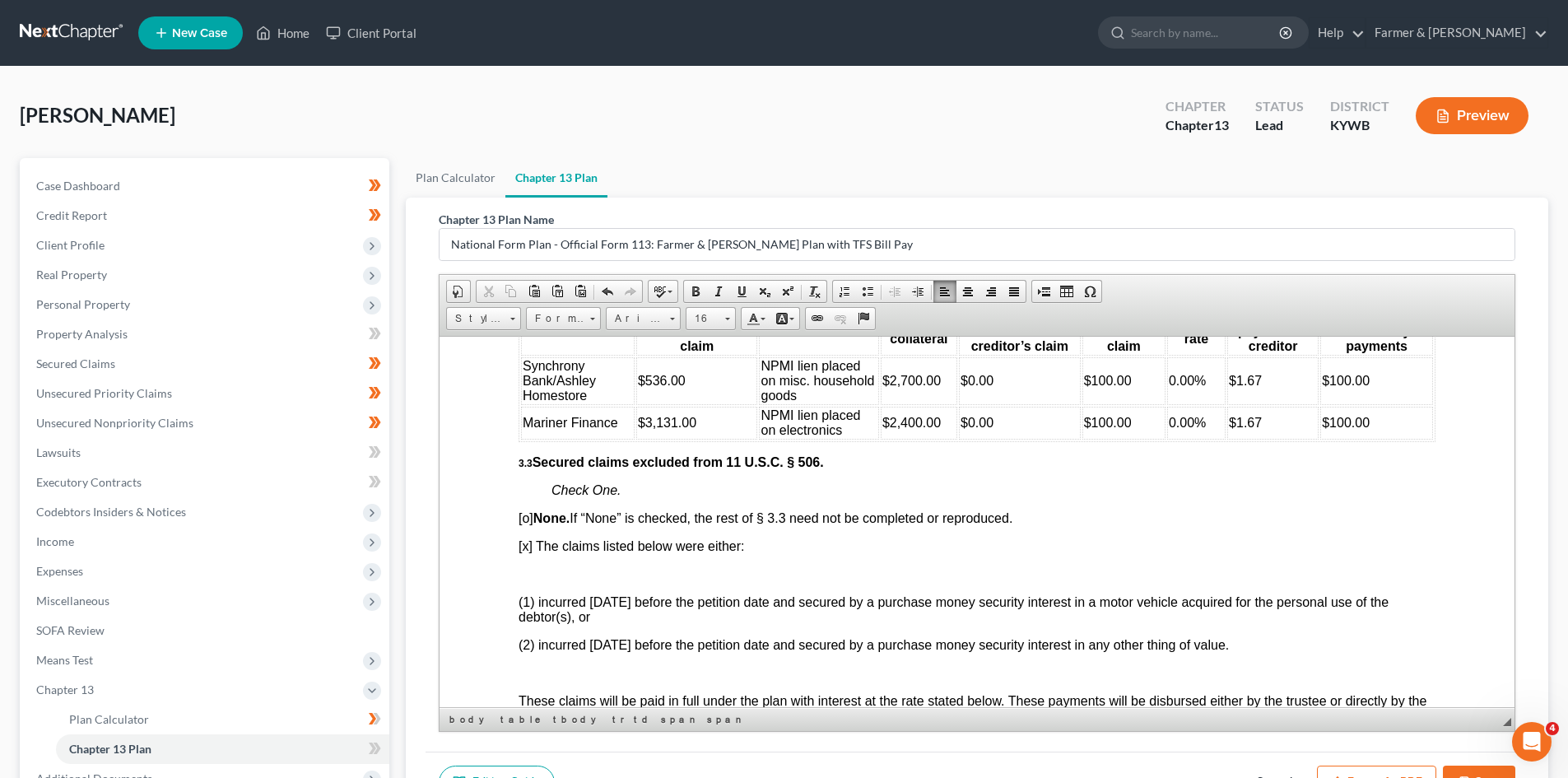
click at [916, 429] on span "$2,400.00" at bounding box center [912, 421] width 58 height 14
click at [910, 387] on span "$2,700.00" at bounding box center [912, 379] width 58 height 14
click at [706, 393] on td "$536.00" at bounding box center [697, 380] width 122 height 48
click at [709, 436] on td "$3,131.00" at bounding box center [697, 422] width 122 height 33
click at [1283, 439] on td "$1.67" at bounding box center [1273, 422] width 92 height 33
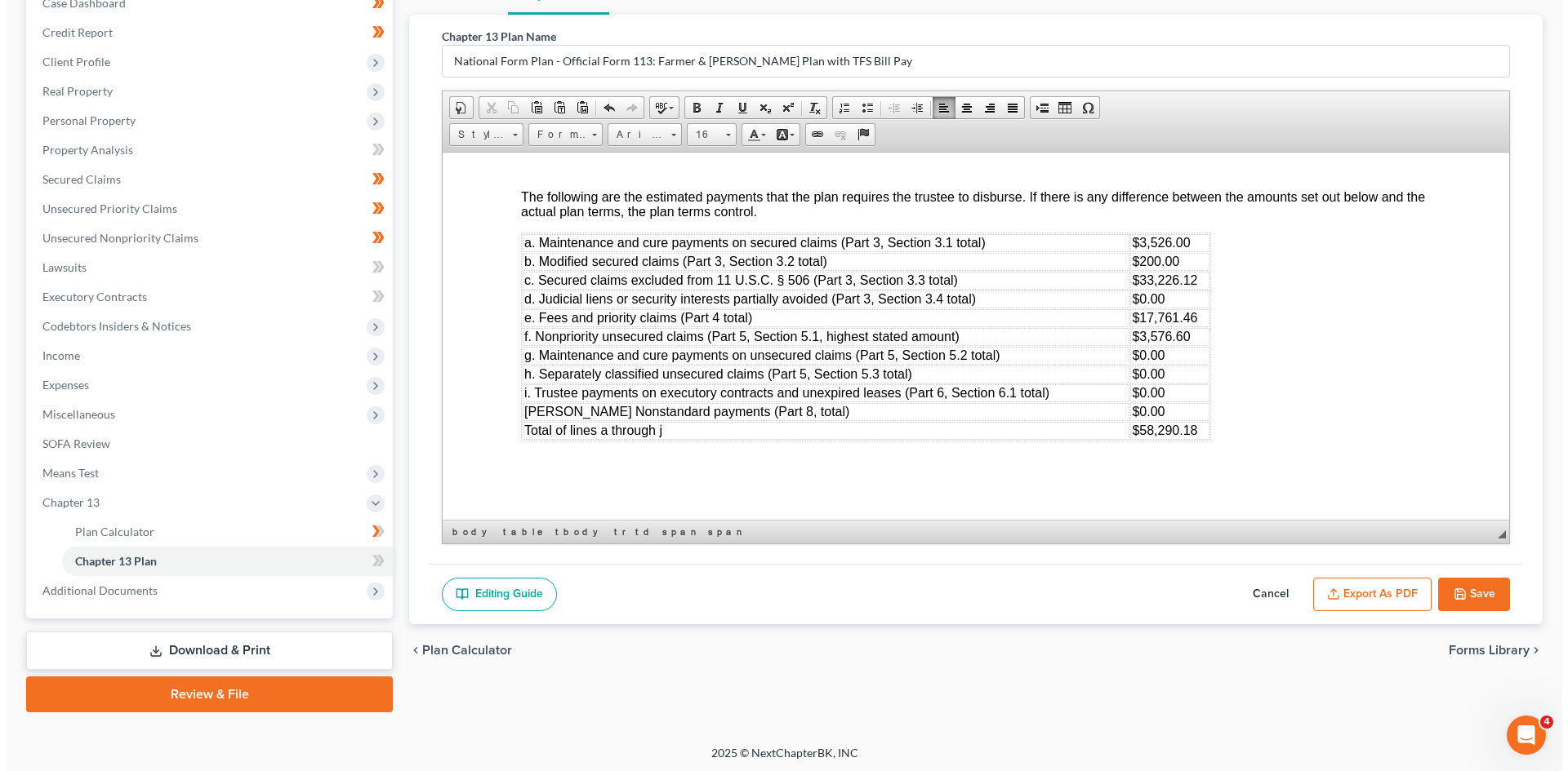
scroll to position [184, 0]
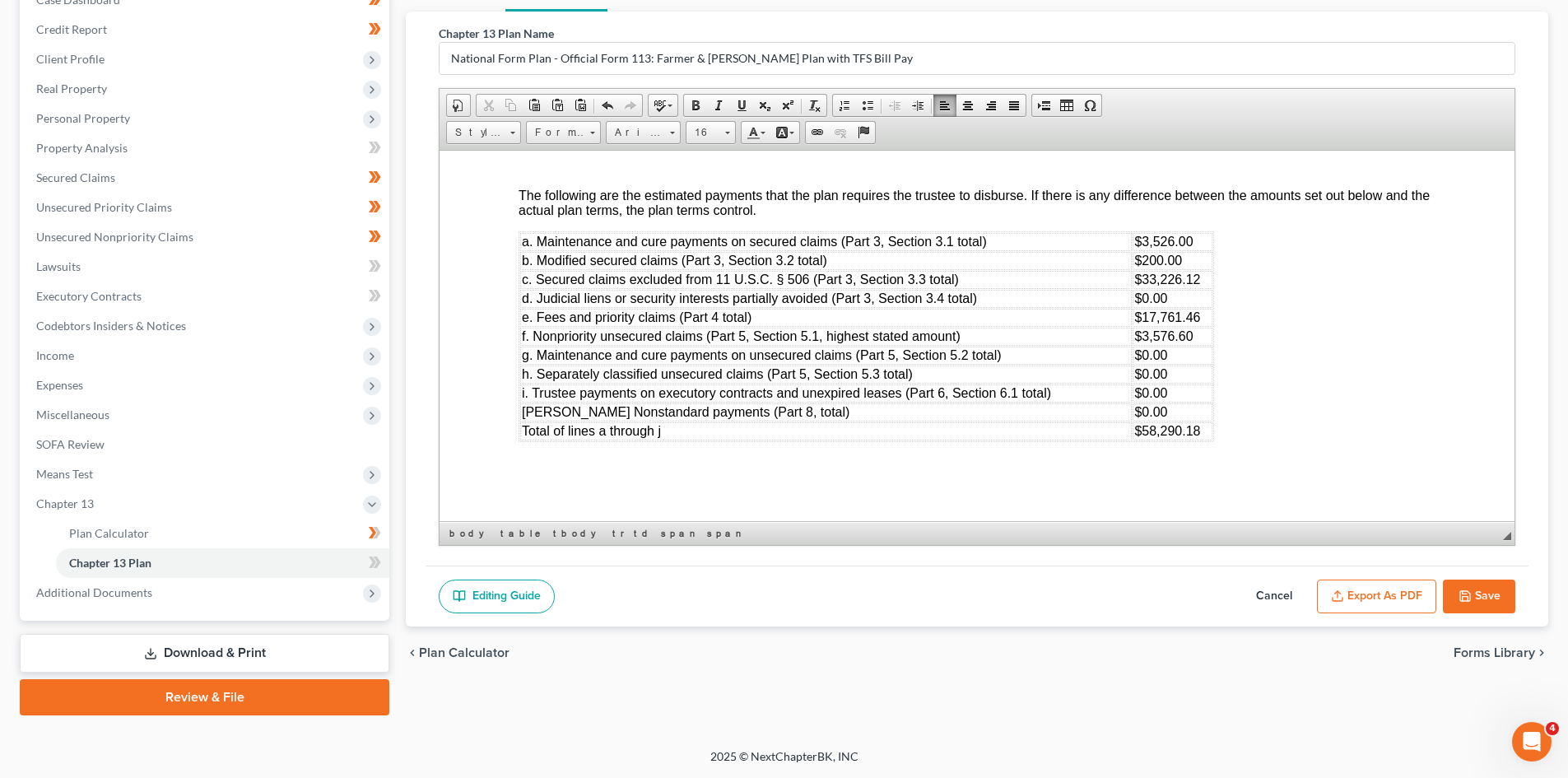
click at [1372, 598] on button "Export as PDF" at bounding box center [1377, 597] width 120 height 34
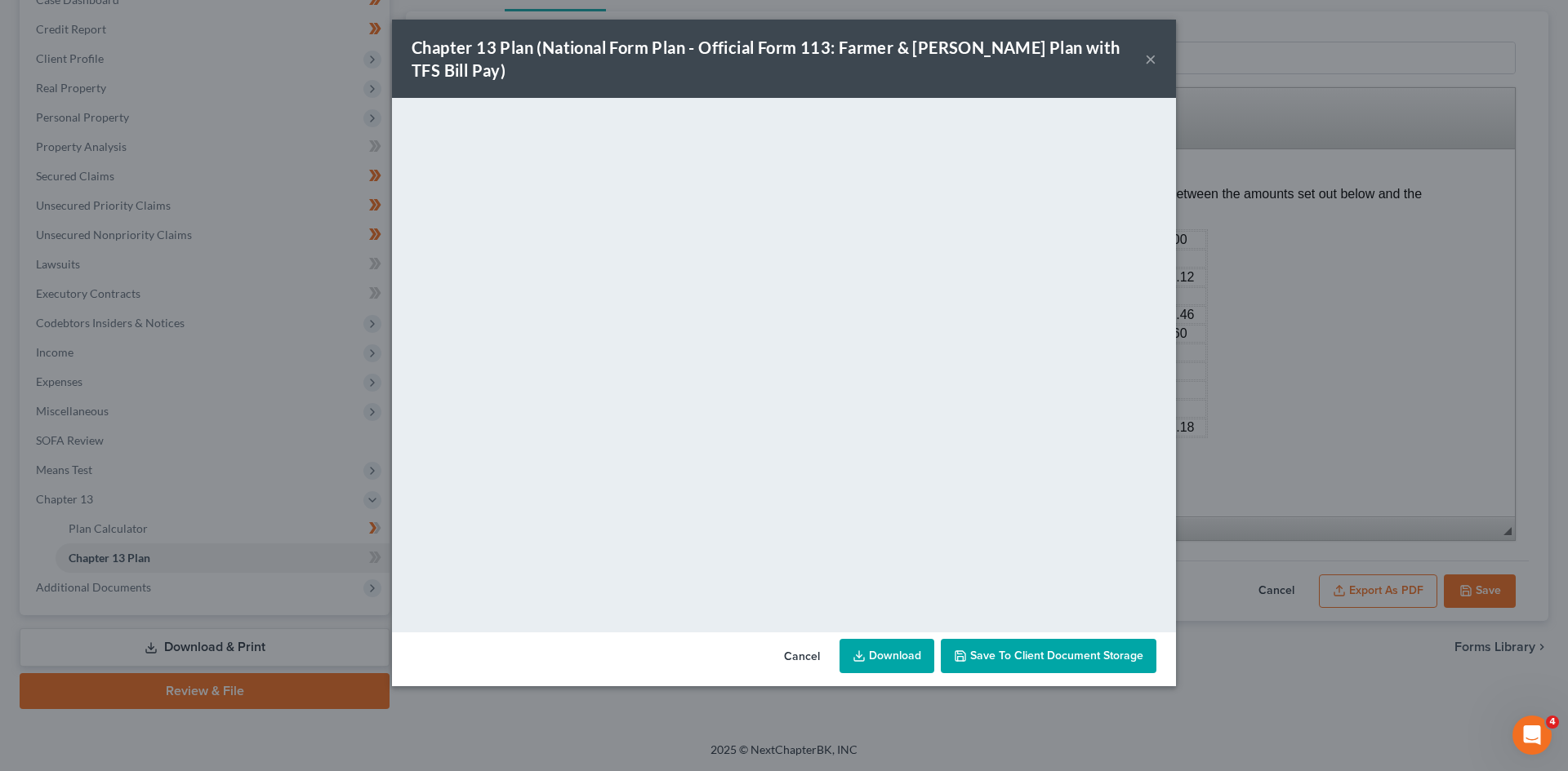
click at [1014, 649] on span "Save to Client Document Storage" at bounding box center [1057, 655] width 173 height 13
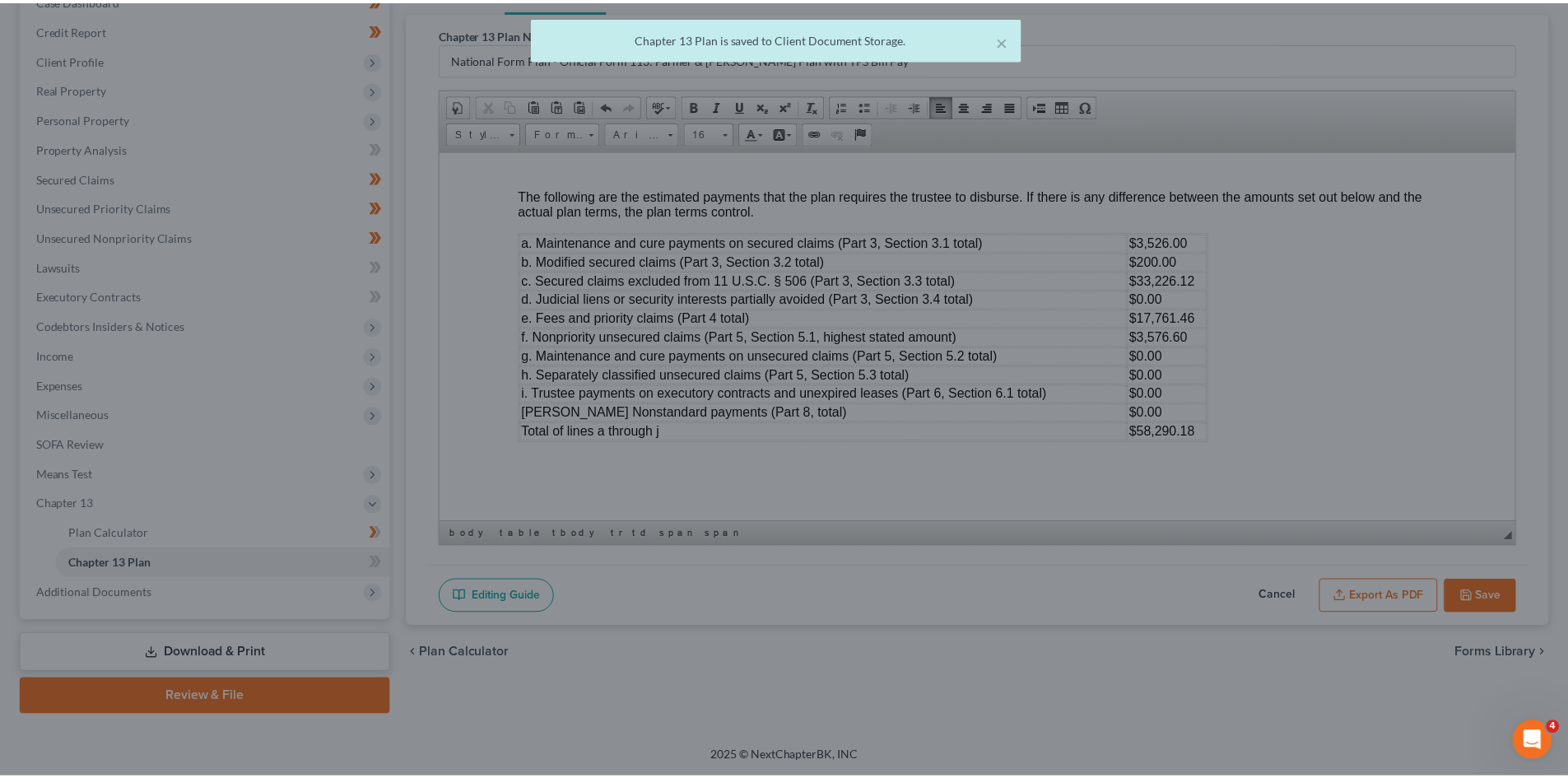
scroll to position [5838, 0]
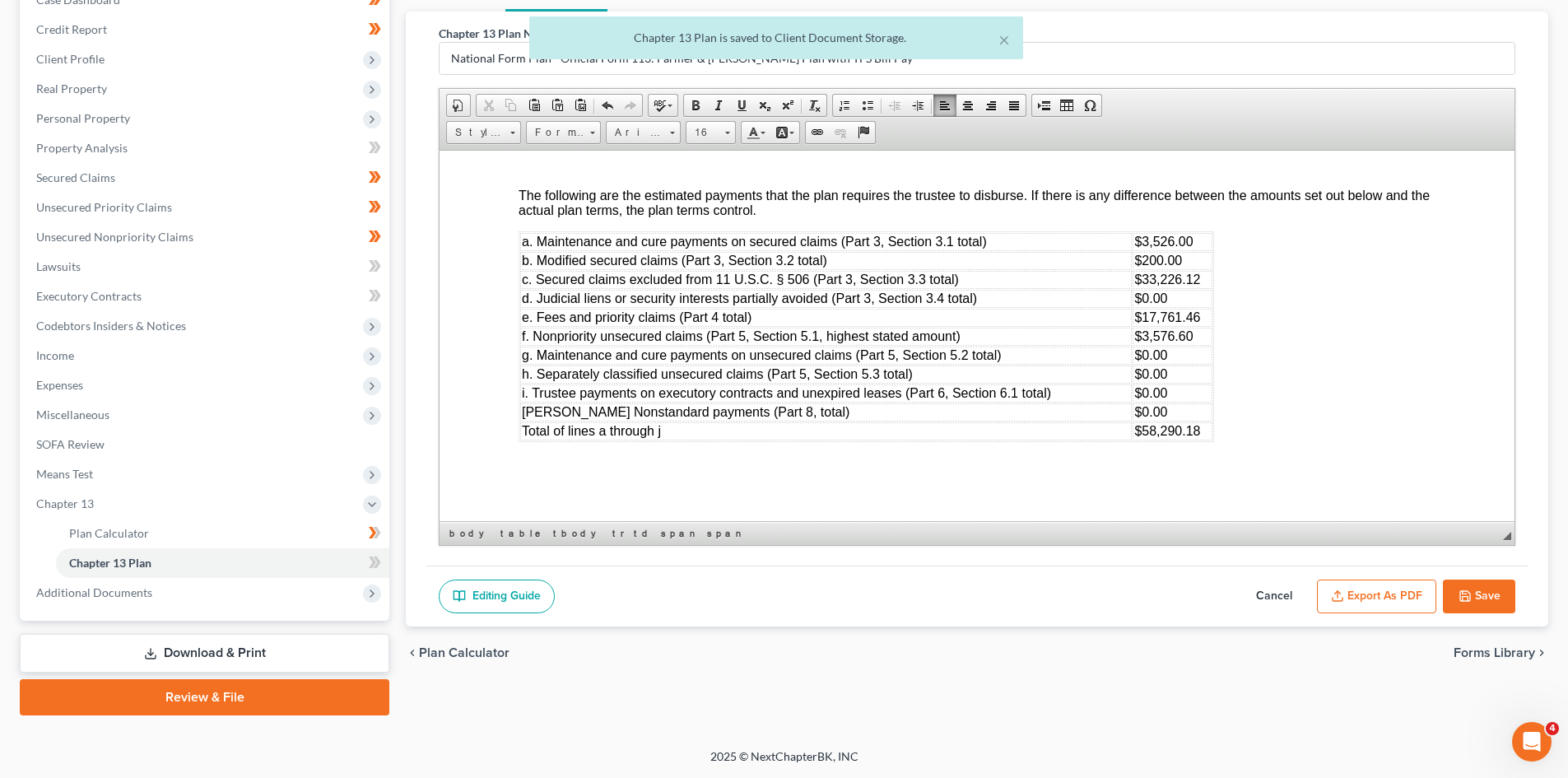
click at [1476, 601] on button "Save" at bounding box center [1479, 597] width 73 height 34
select select "3"
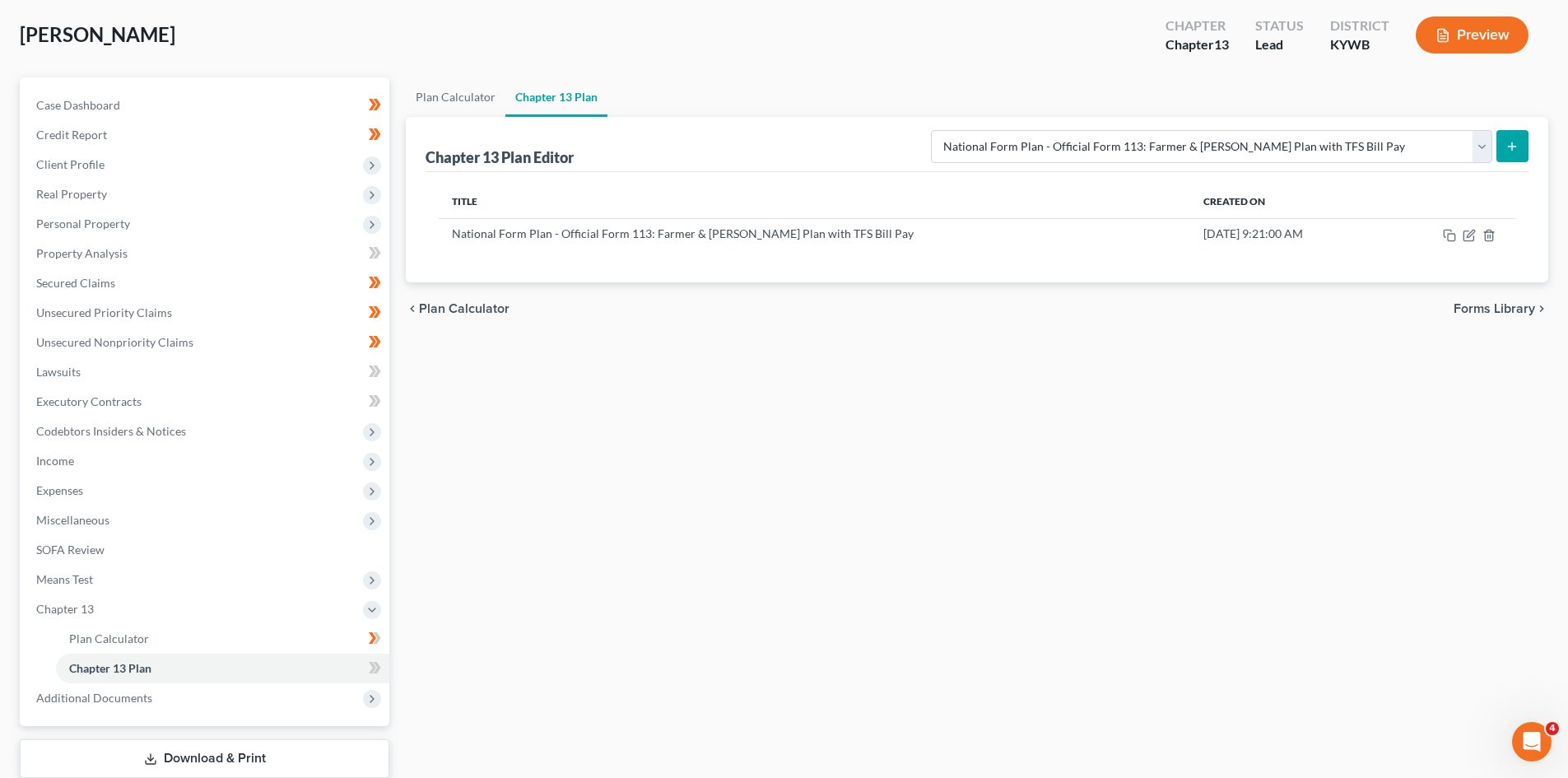
scroll to position [0, 0]
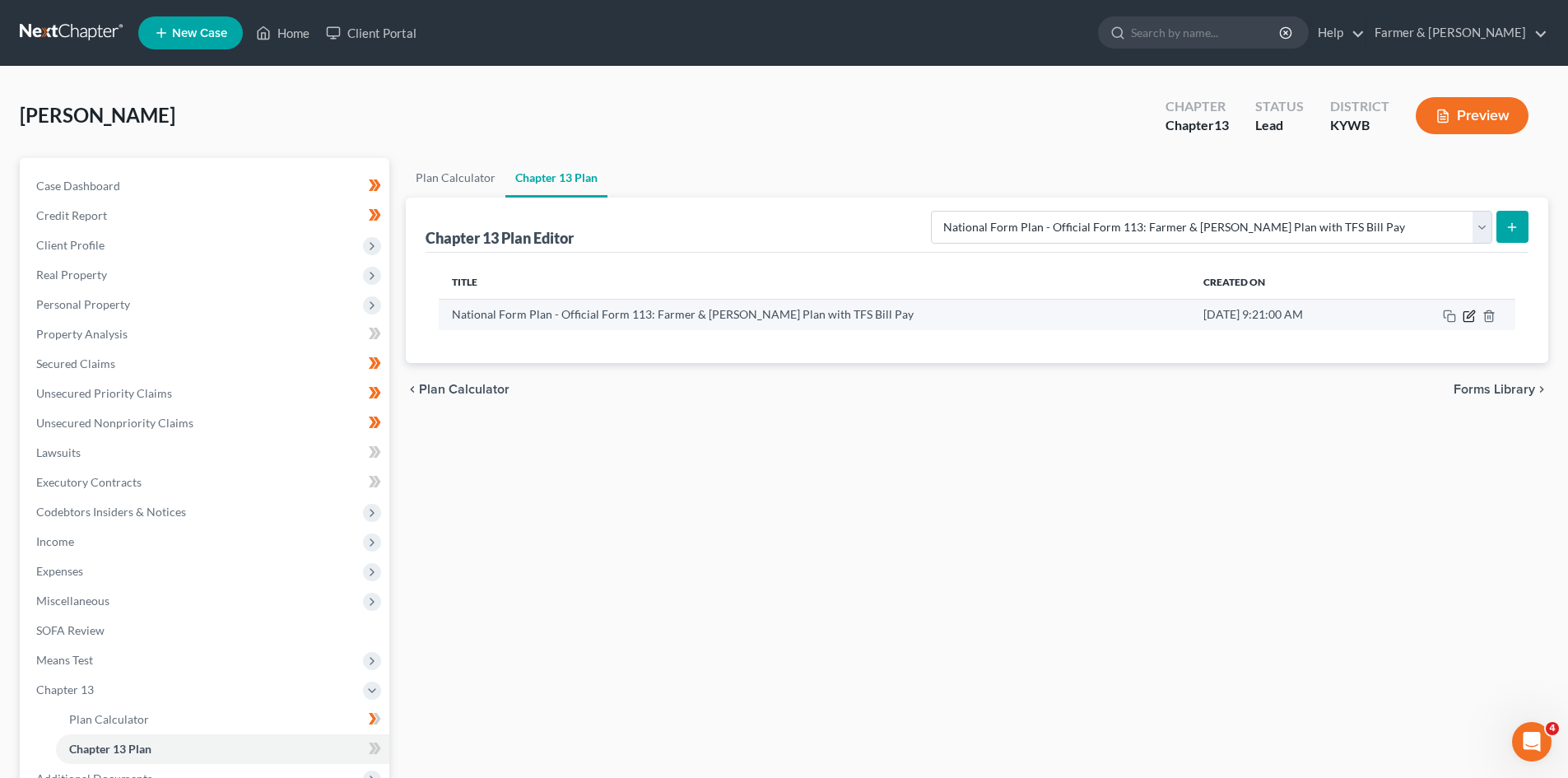
click at [1468, 319] on icon "button" at bounding box center [1469, 316] width 14 height 14
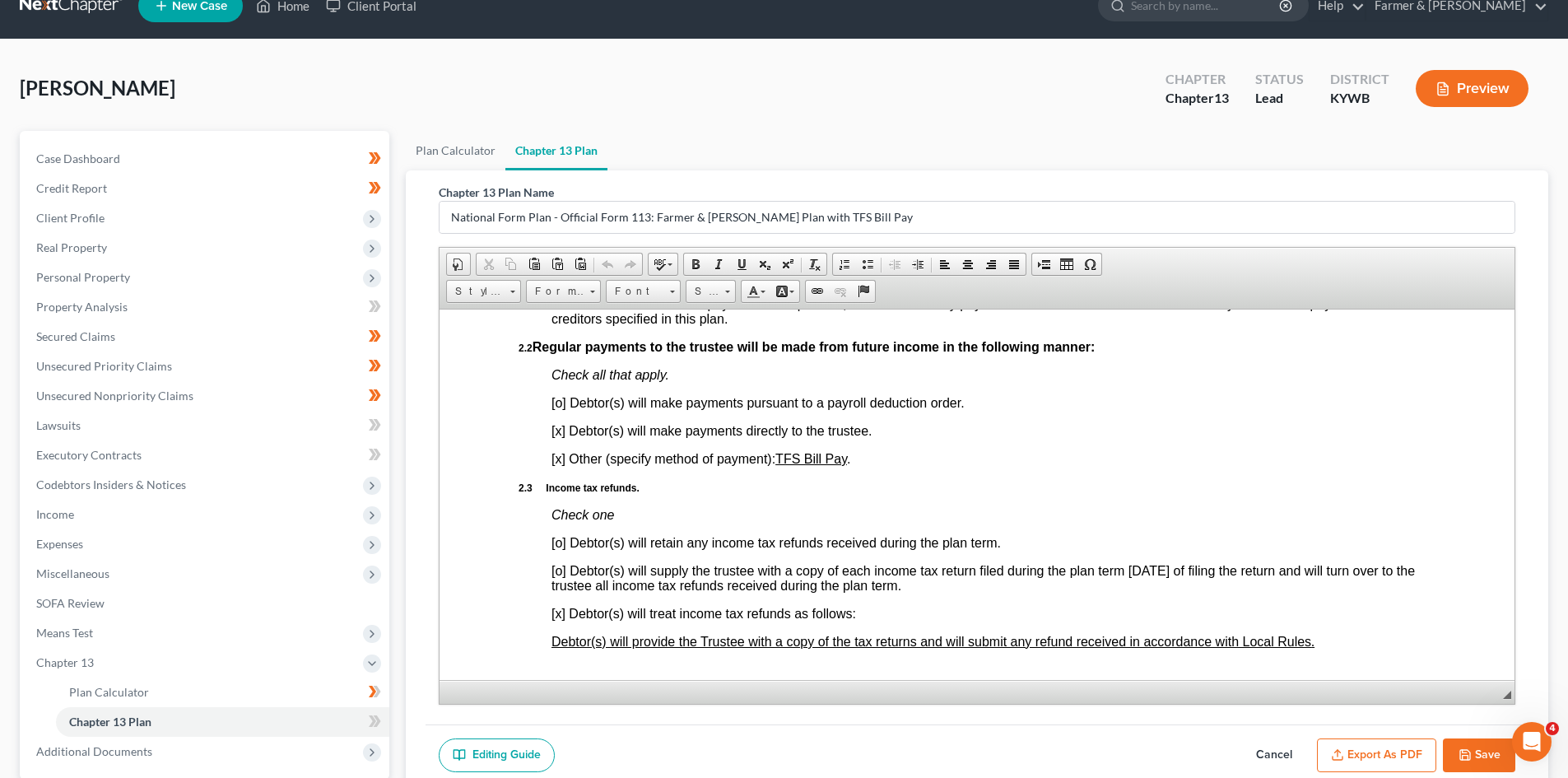
scroll to position [186, 0]
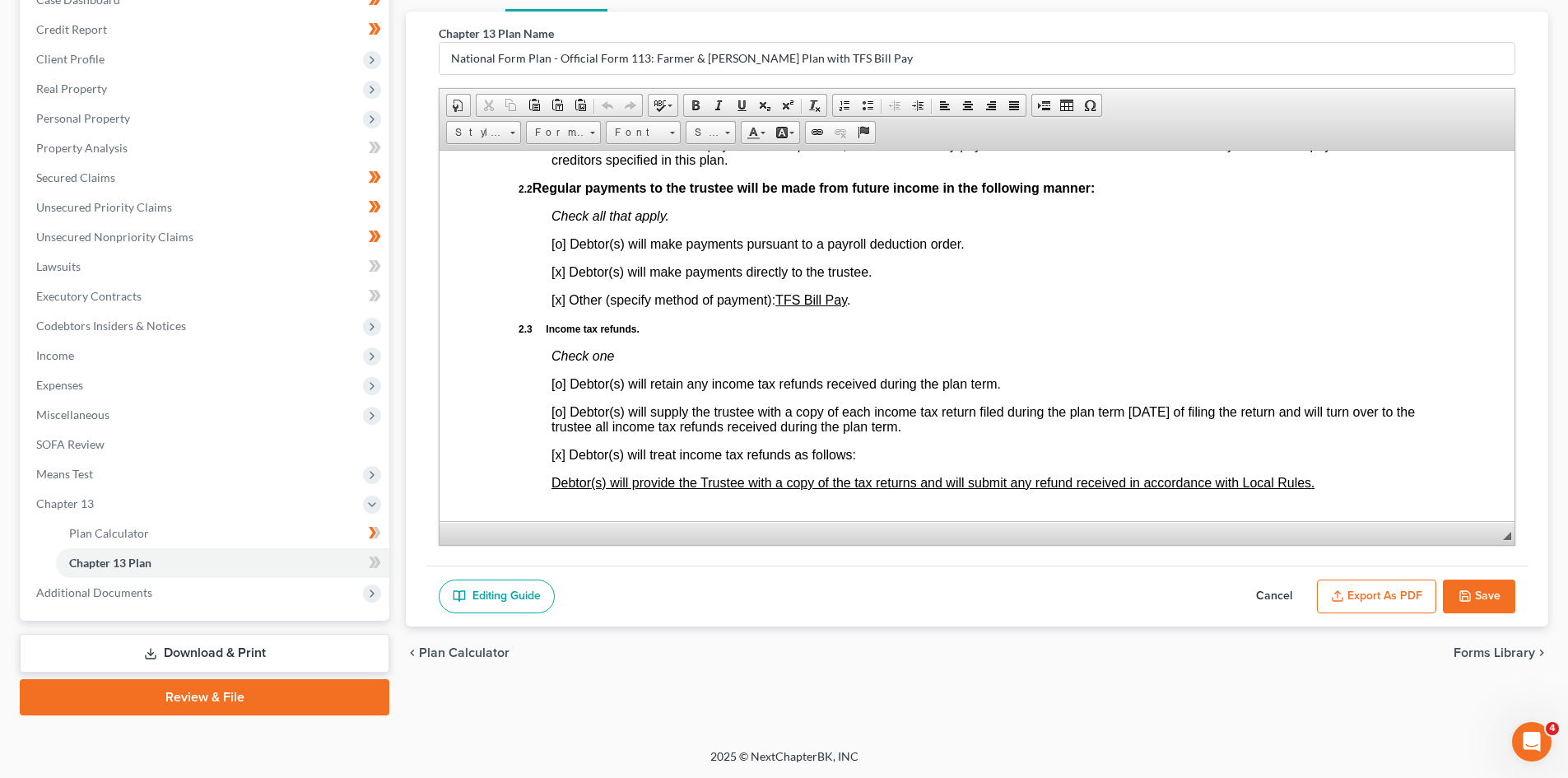
drag, startPoint x: 1478, startPoint y: 591, endPoint x: 1177, endPoint y: 558, distance: 302.8
click at [1480, 592] on button "Save" at bounding box center [1479, 597] width 73 height 34
select select "3"
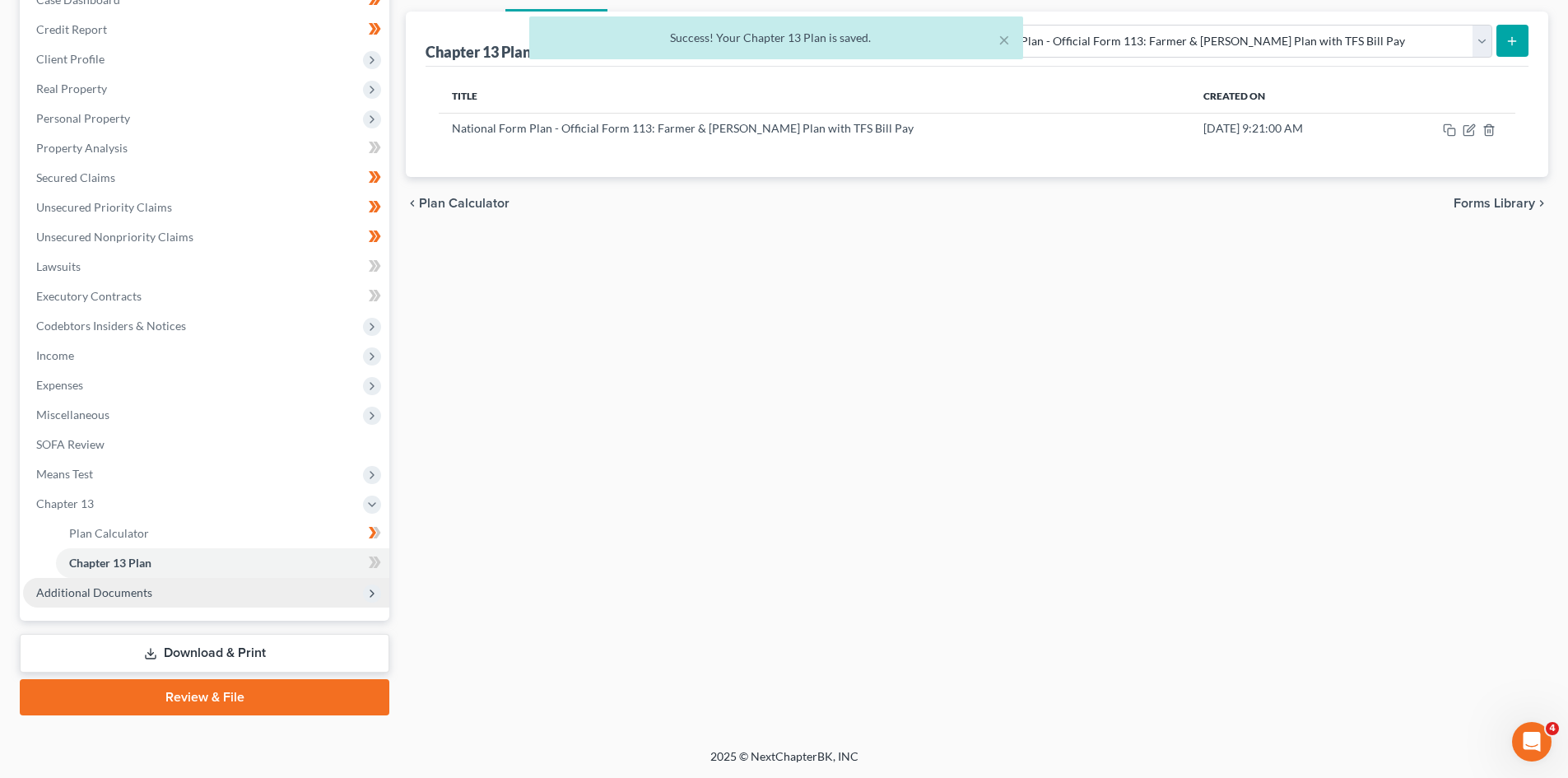
click at [105, 582] on span "Additional Documents" at bounding box center [206, 593] width 367 height 30
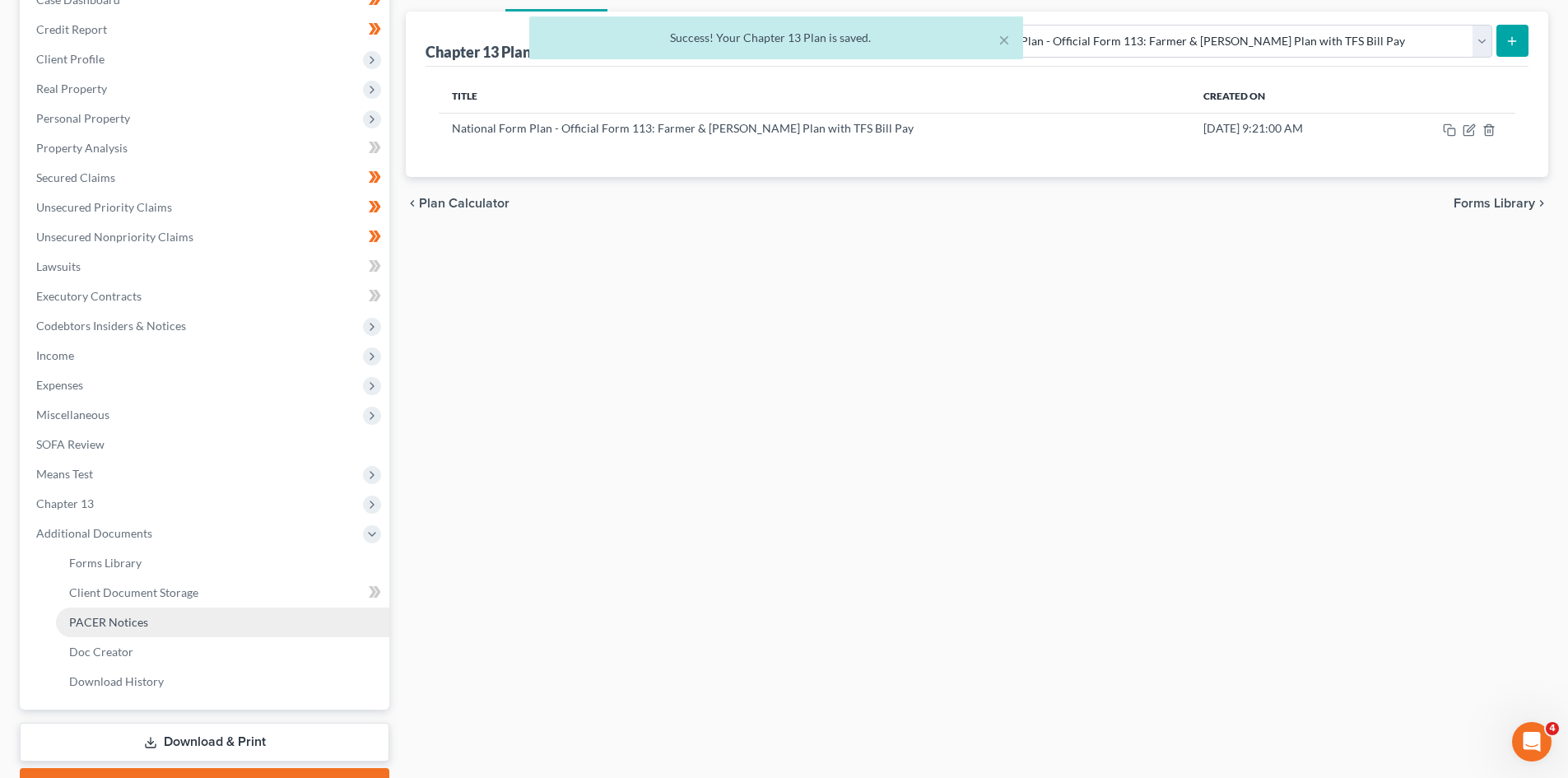
click at [120, 619] on span "PACER Notices" at bounding box center [108, 622] width 79 height 14
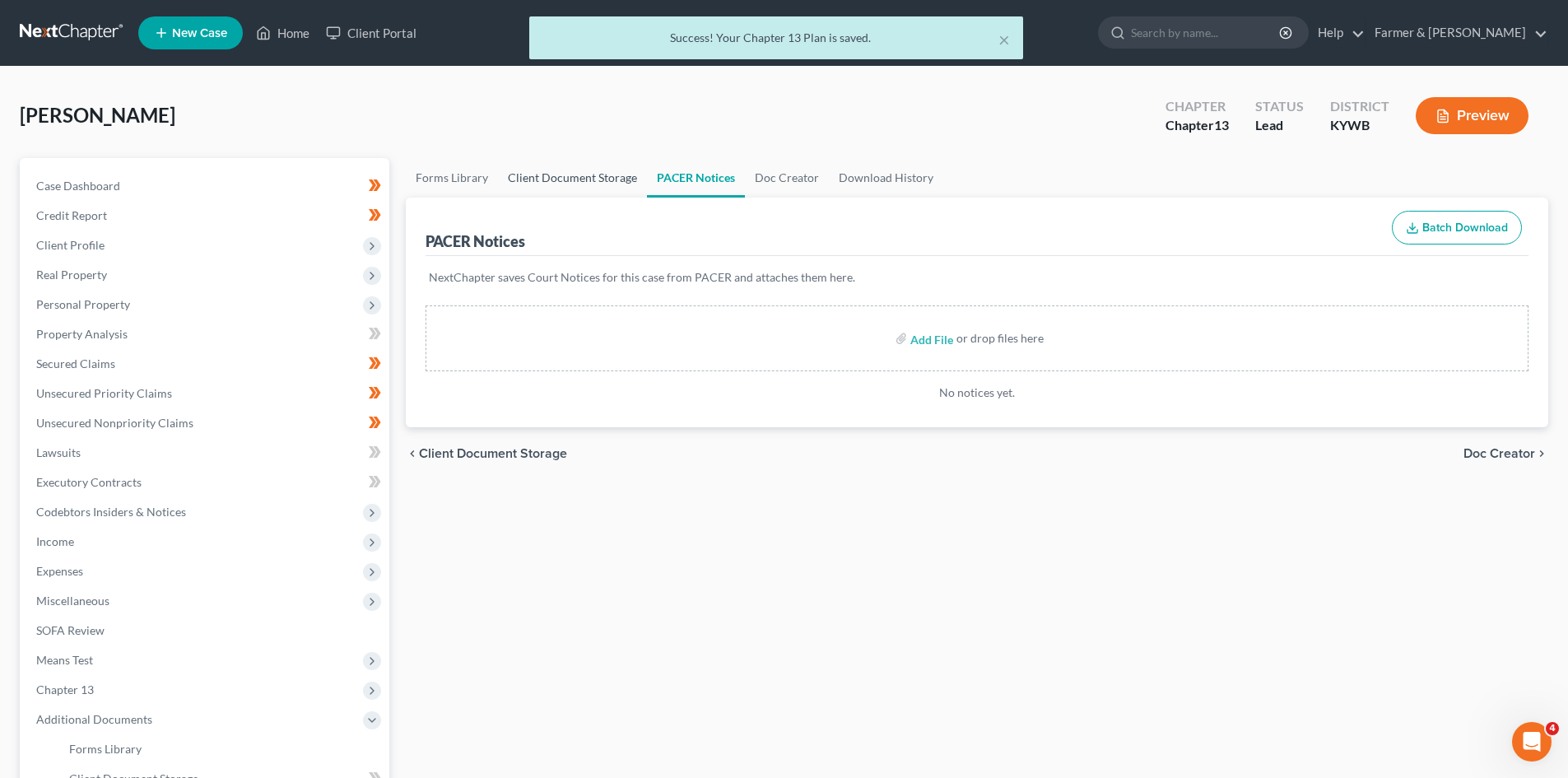
click at [575, 172] on link "Client Document Storage" at bounding box center [573, 178] width 149 height 40
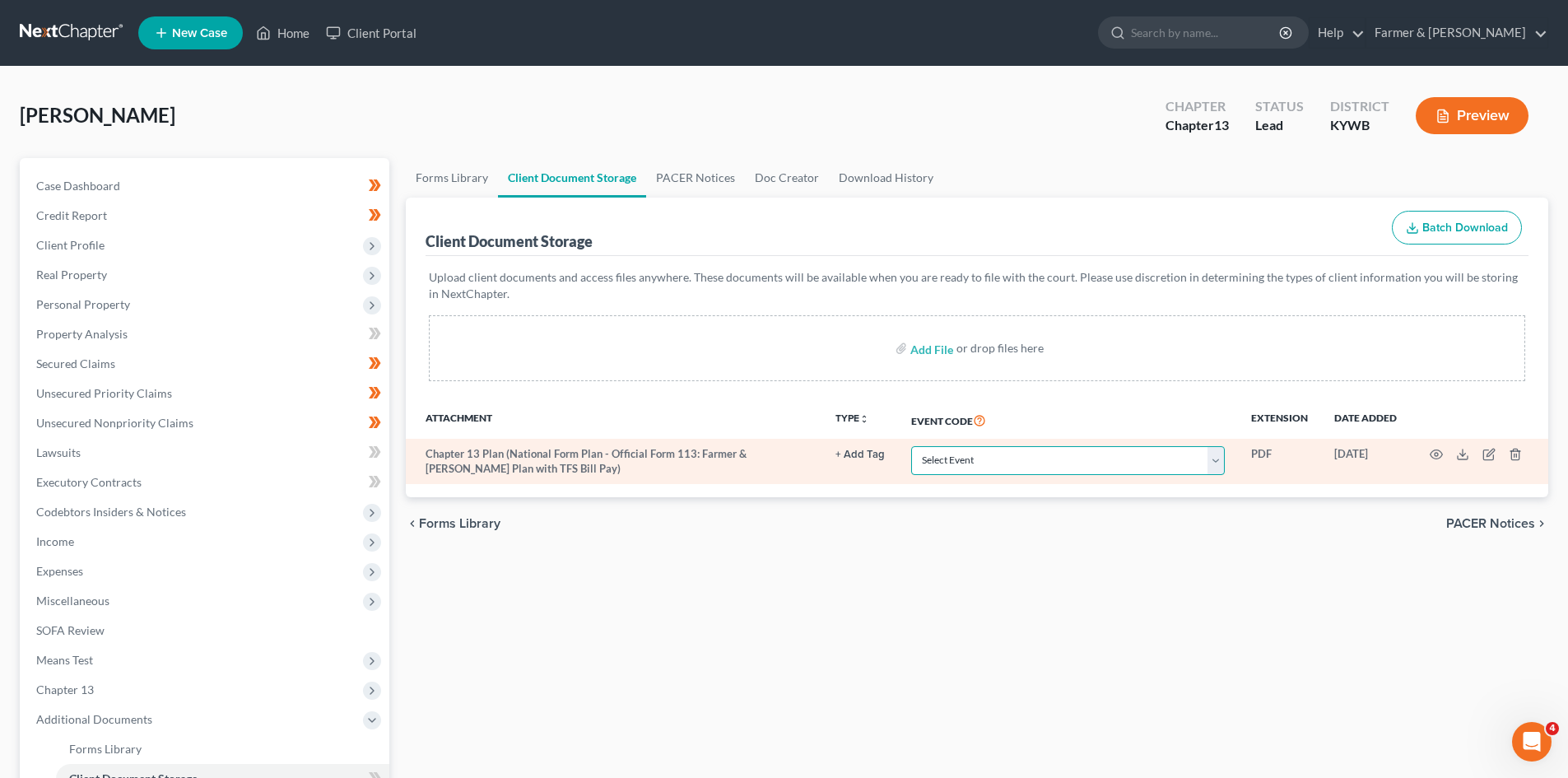
drag, startPoint x: 1012, startPoint y: 465, endPoint x: 970, endPoint y: 447, distance: 45.7
click at [1012, 465] on select "Select Event Amended Answer Amended Complaint Amended List of Creditors (Fee) A…" at bounding box center [1068, 461] width 314 height 29
select select "16"
click at [911, 447] on select "Select Event Amended Answer Amended Complaint Amended List of Creditors (Fee) A…" at bounding box center [1068, 461] width 314 height 29
click at [1436, 458] on icon "button" at bounding box center [1436, 455] width 14 height 14
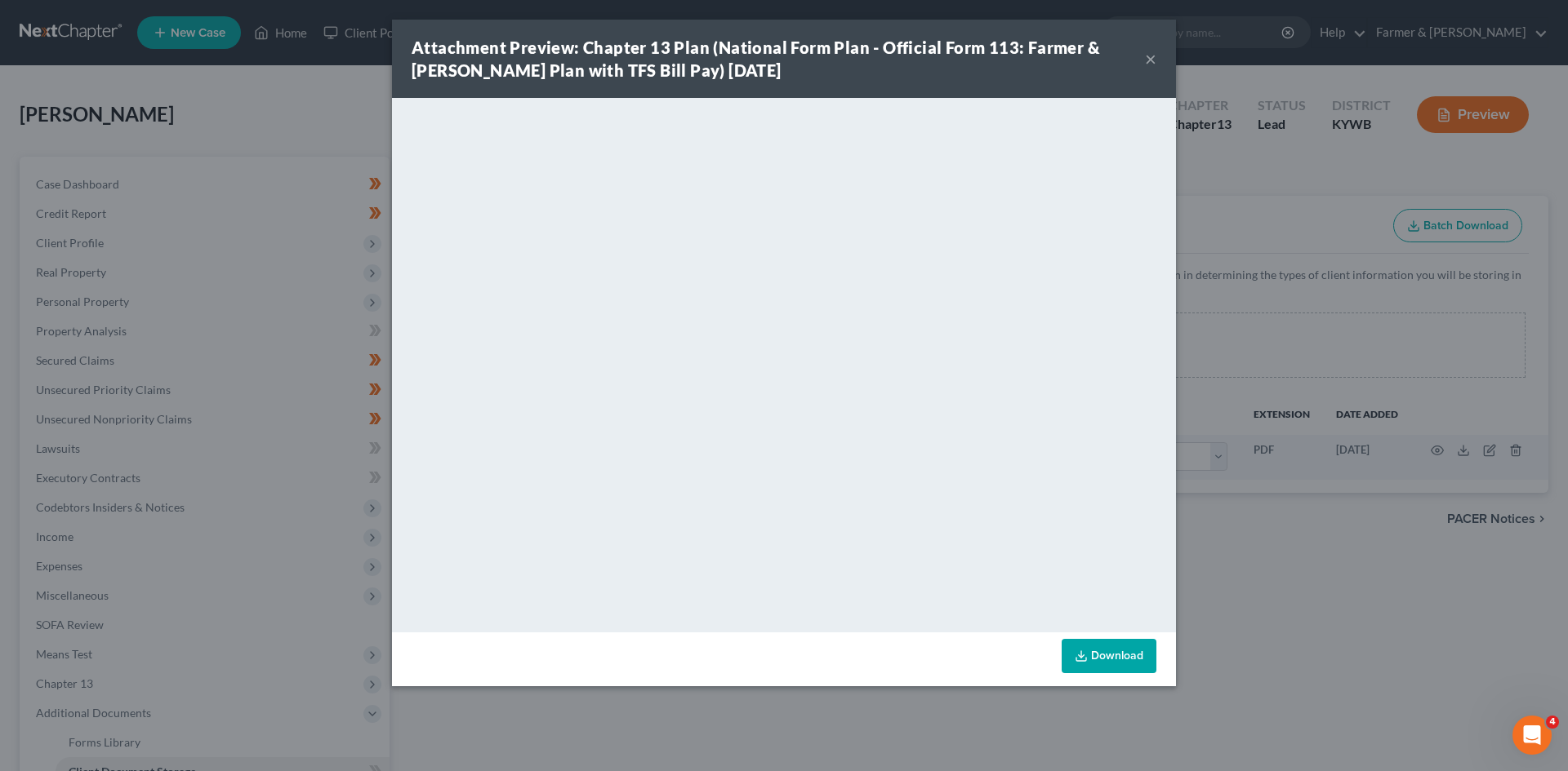
click at [1149, 58] on button "×" at bounding box center [1150, 58] width 12 height 20
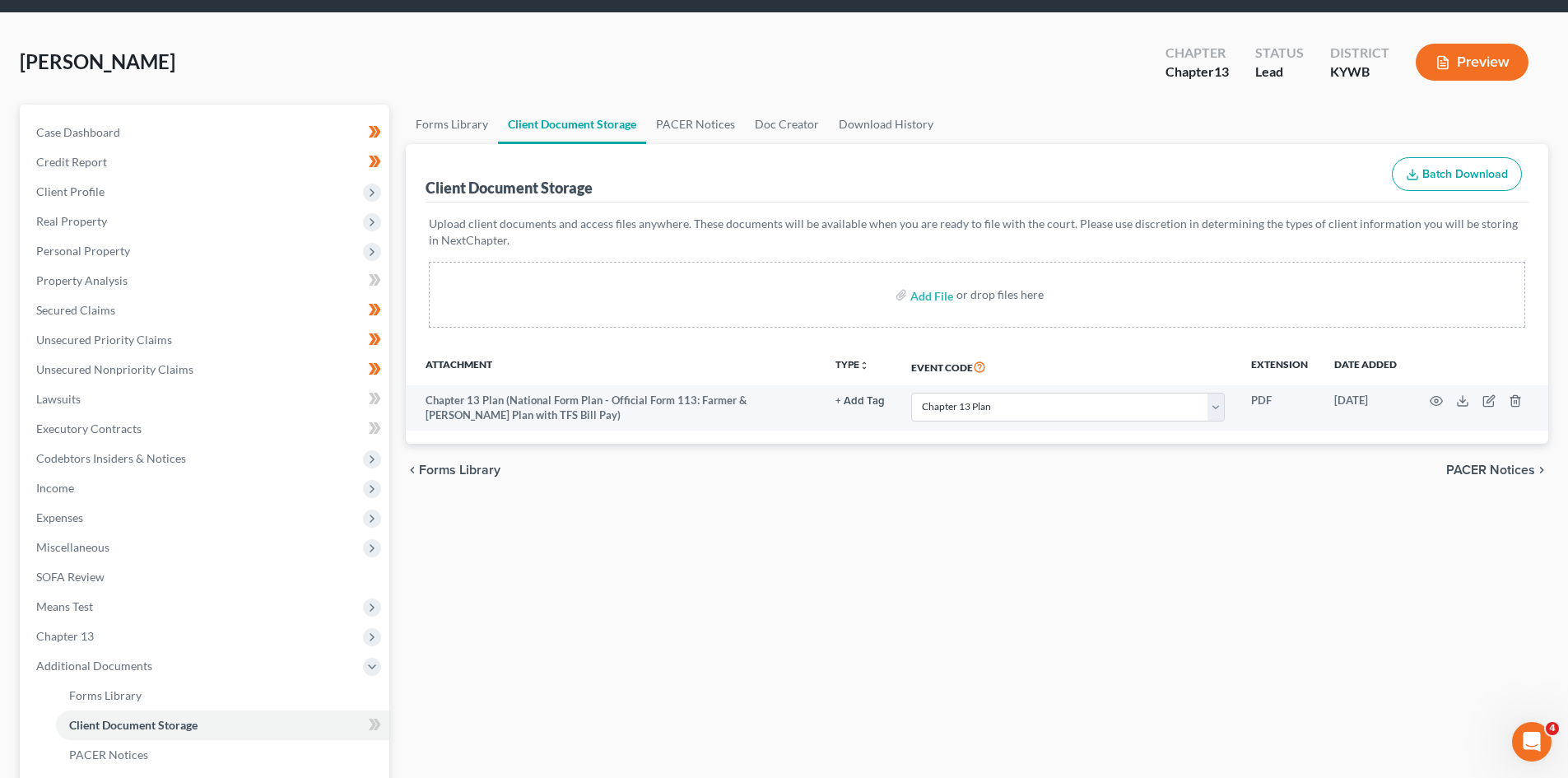
scroll to position [83, 0]
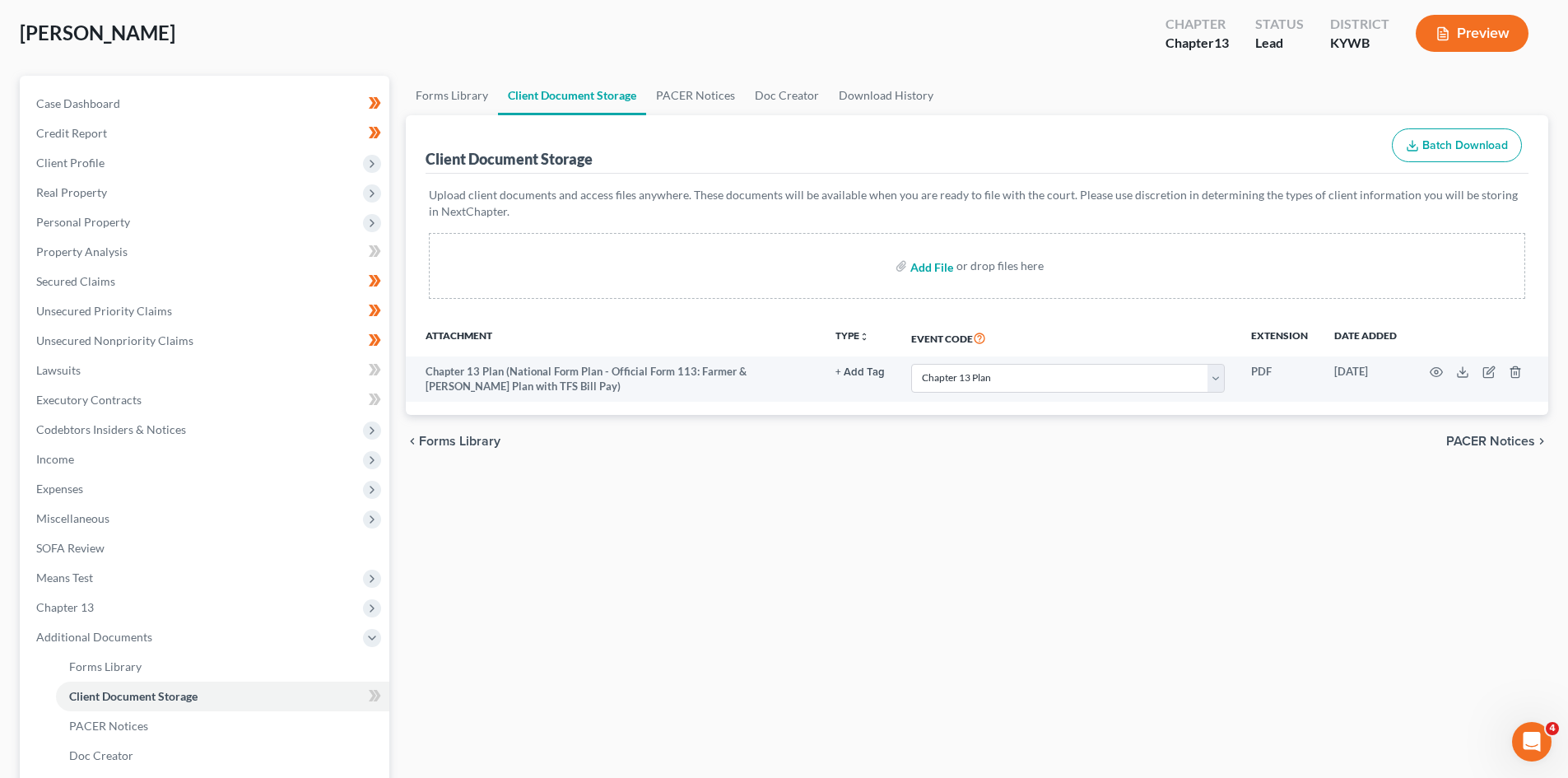
click at [935, 268] on input "file" at bounding box center [930, 266] width 40 height 30
type input "C:\fakepath\CCC.pdf"
select select "16"
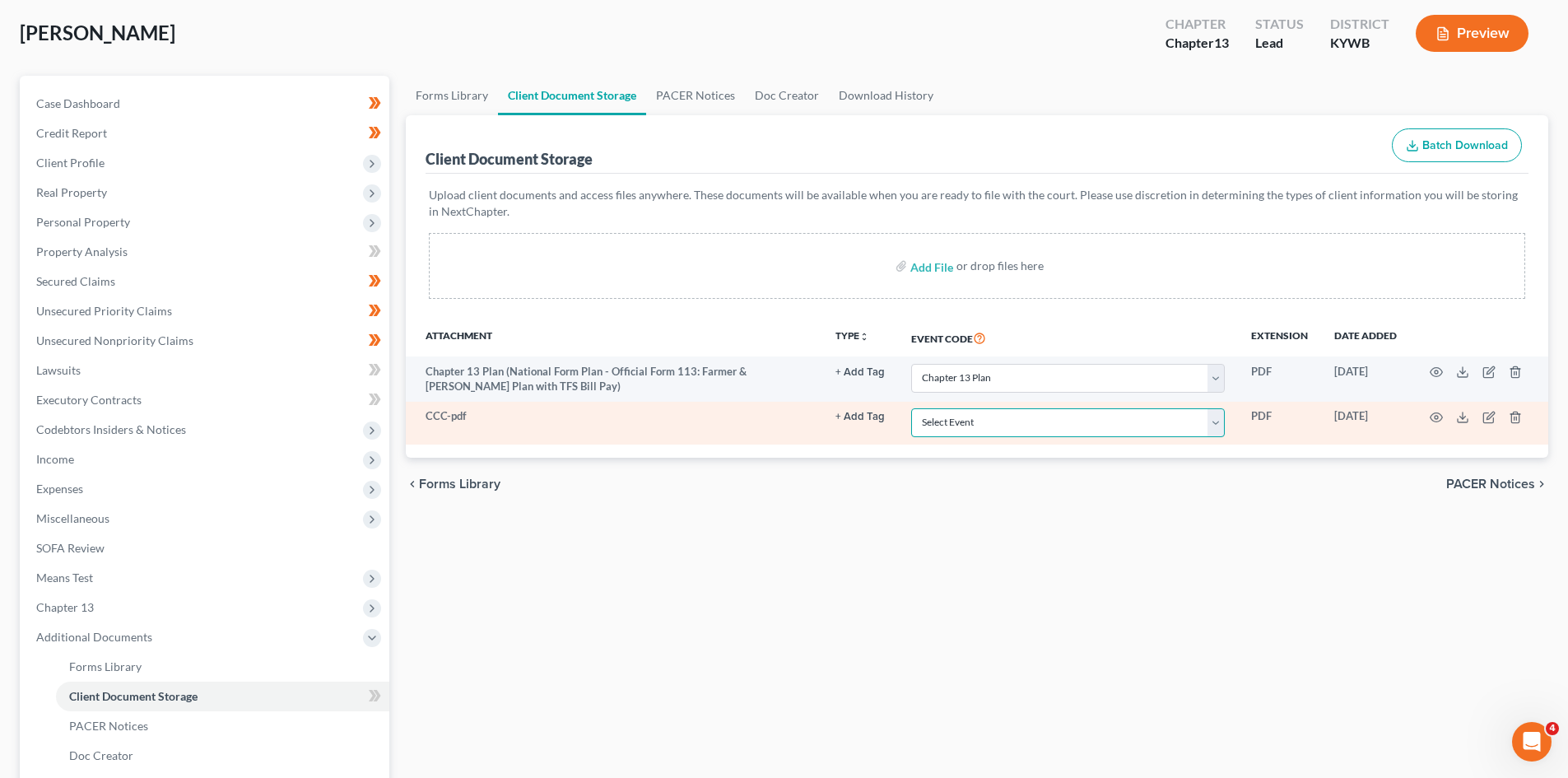
click at [985, 425] on select "Select Event Amended Answer Amended Complaint Amended List of Creditors (Fee) A…" at bounding box center [1068, 423] width 314 height 29
select select "7"
click at [911, 409] on select "Select Event Amended Answer Amended Complaint Amended List of Creditors (Fee) A…" at bounding box center [1068, 423] width 314 height 29
click at [1432, 414] on icon "button" at bounding box center [1436, 418] width 14 height 14
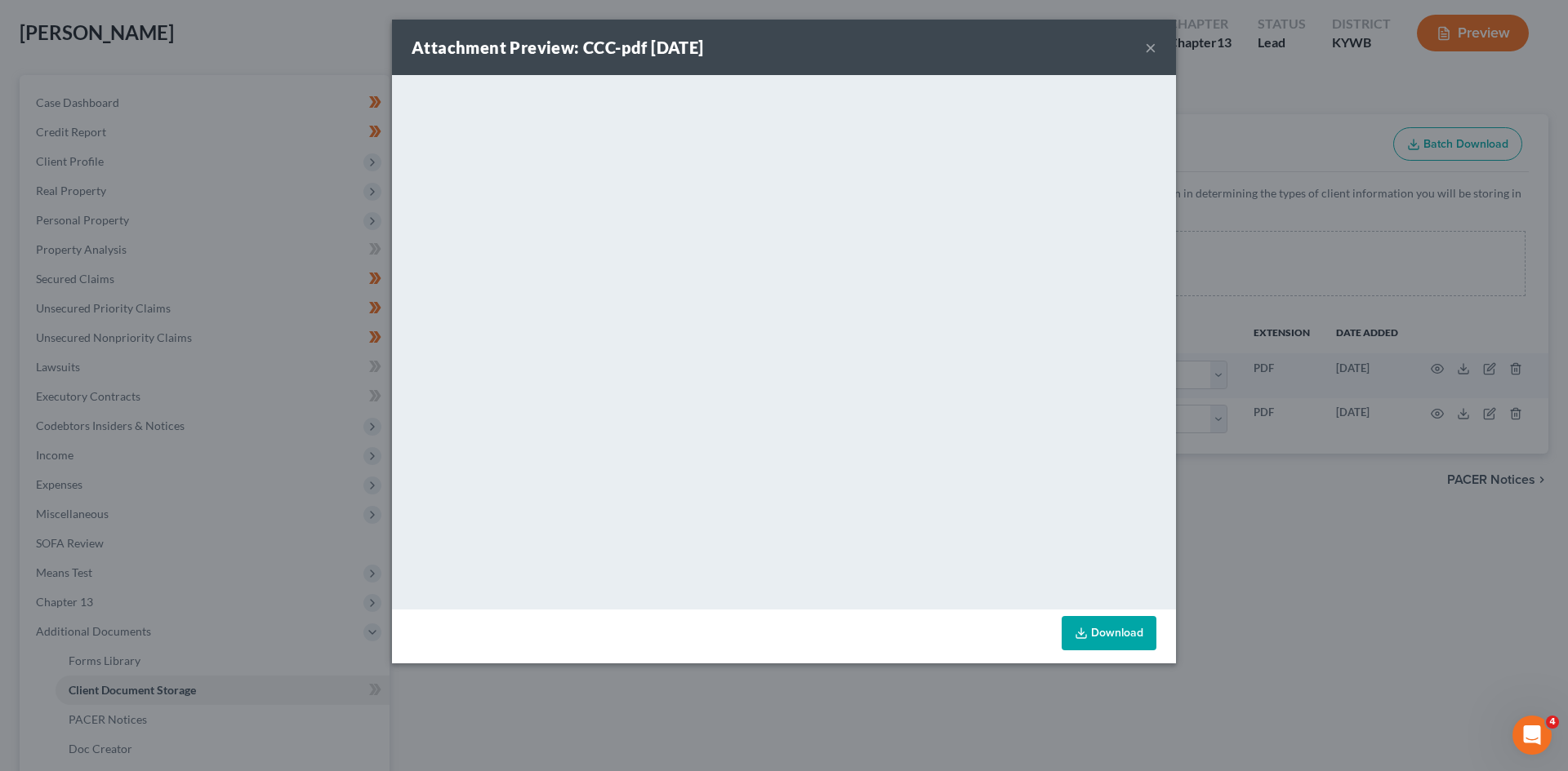
click at [1155, 51] on button "×" at bounding box center [1150, 48] width 12 height 20
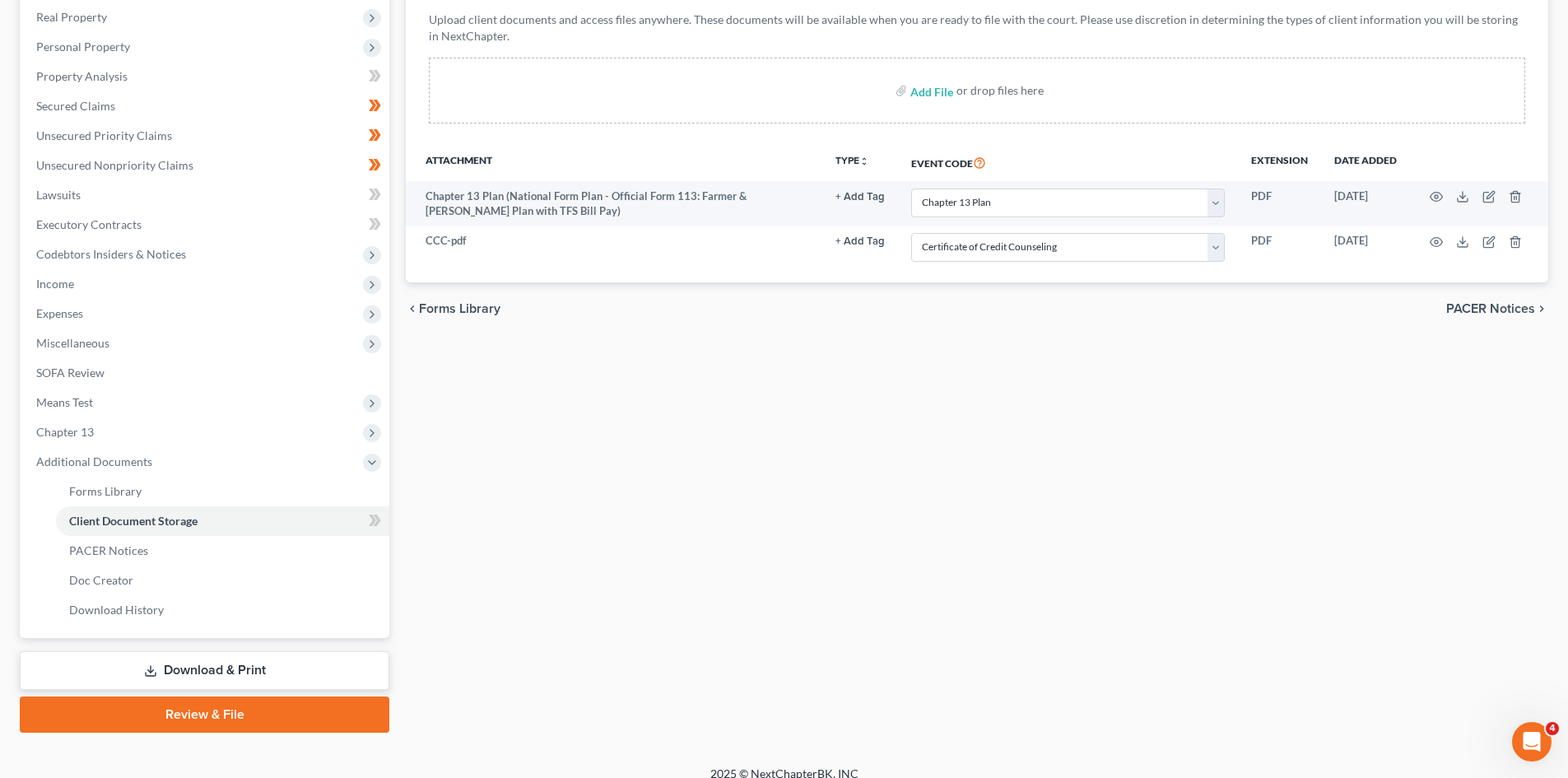
scroll to position [275, 0]
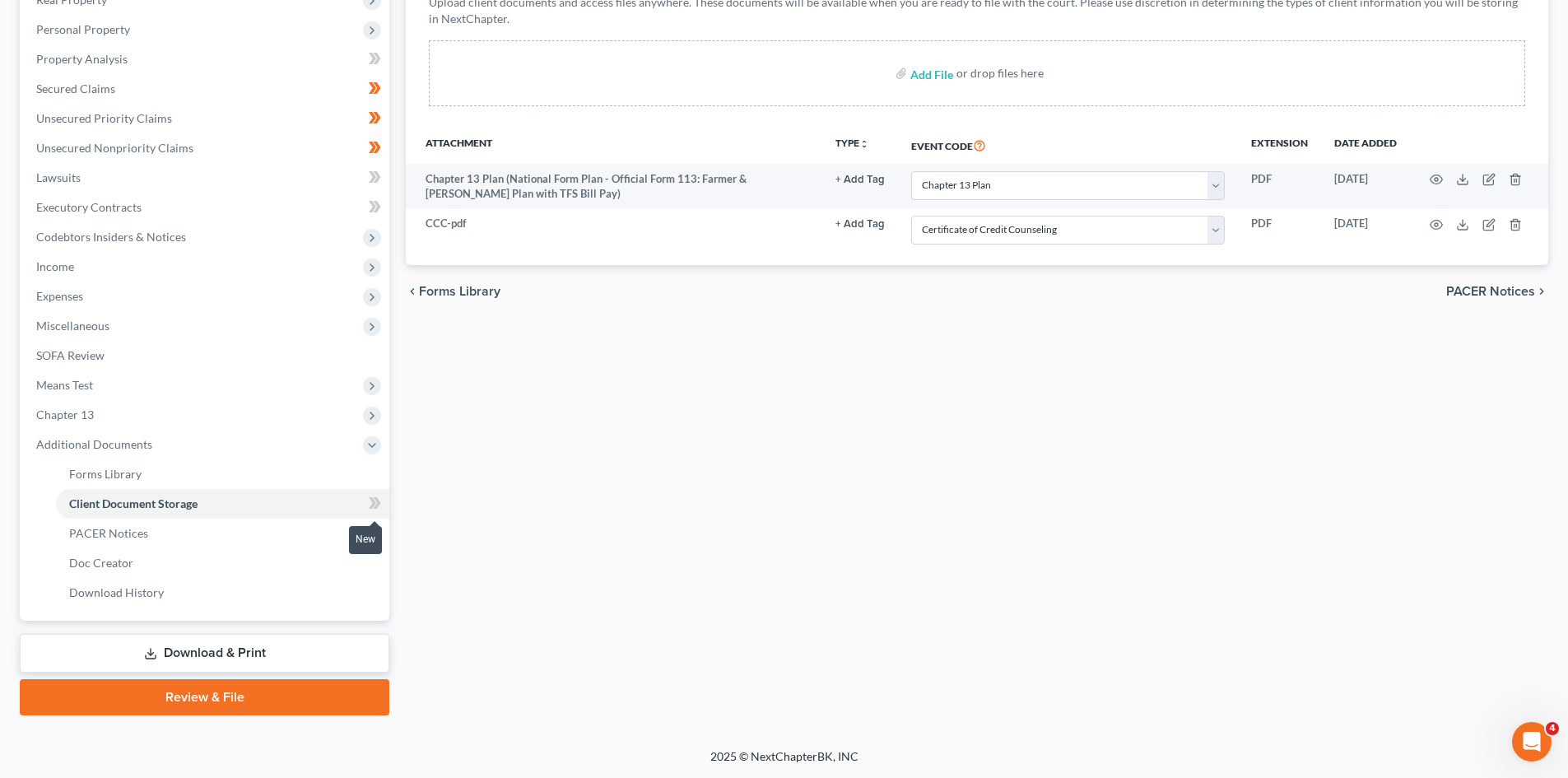
drag, startPoint x: 371, startPoint y: 500, endPoint x: 402, endPoint y: 524, distance: 39.2
click at [371, 500] on icon at bounding box center [372, 503] width 7 height 12
click at [811, 497] on div "Forms Library Client Document Storage PACER Notices Doc Creator Download Histor…" at bounding box center [976, 299] width 1159 height 832
click at [251, 699] on link "Review & File" at bounding box center [204, 698] width 369 height 36
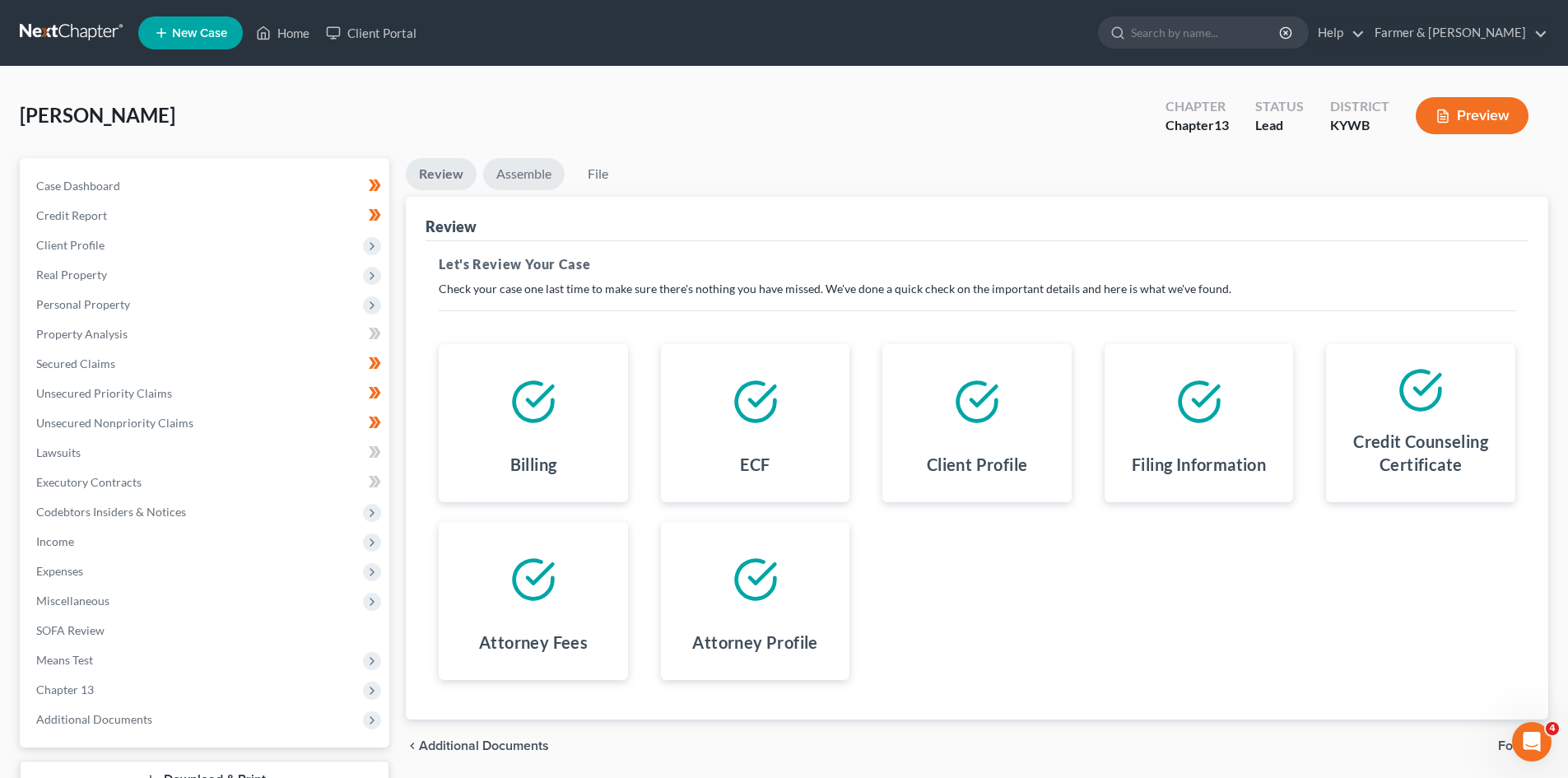
click at [529, 165] on link "Assemble" at bounding box center [524, 173] width 82 height 32
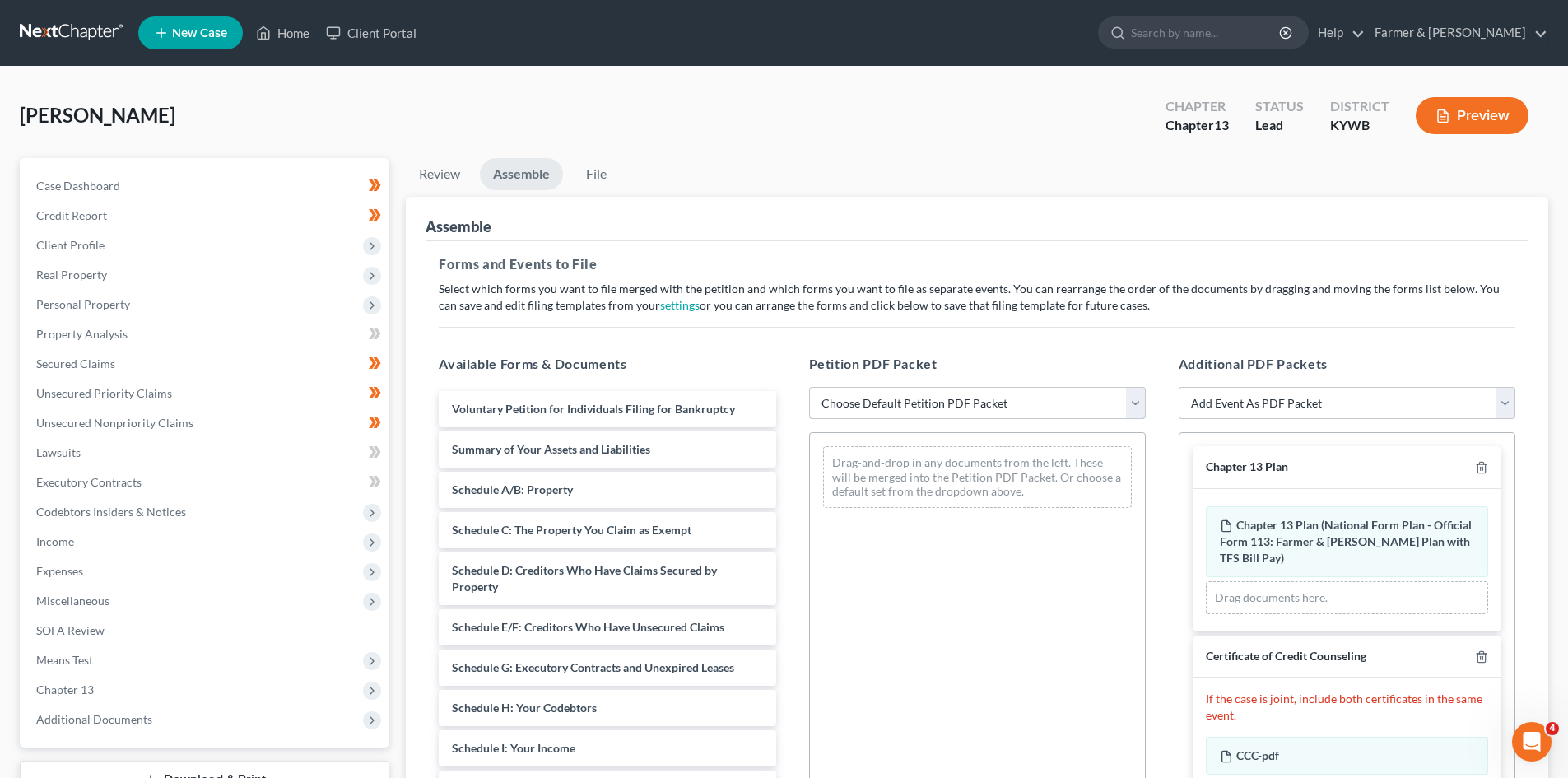
click at [936, 402] on select "Choose Default Petition PDF Packet Emergency Filing (Voluntary Petition and Cre…" at bounding box center [977, 403] width 337 height 33
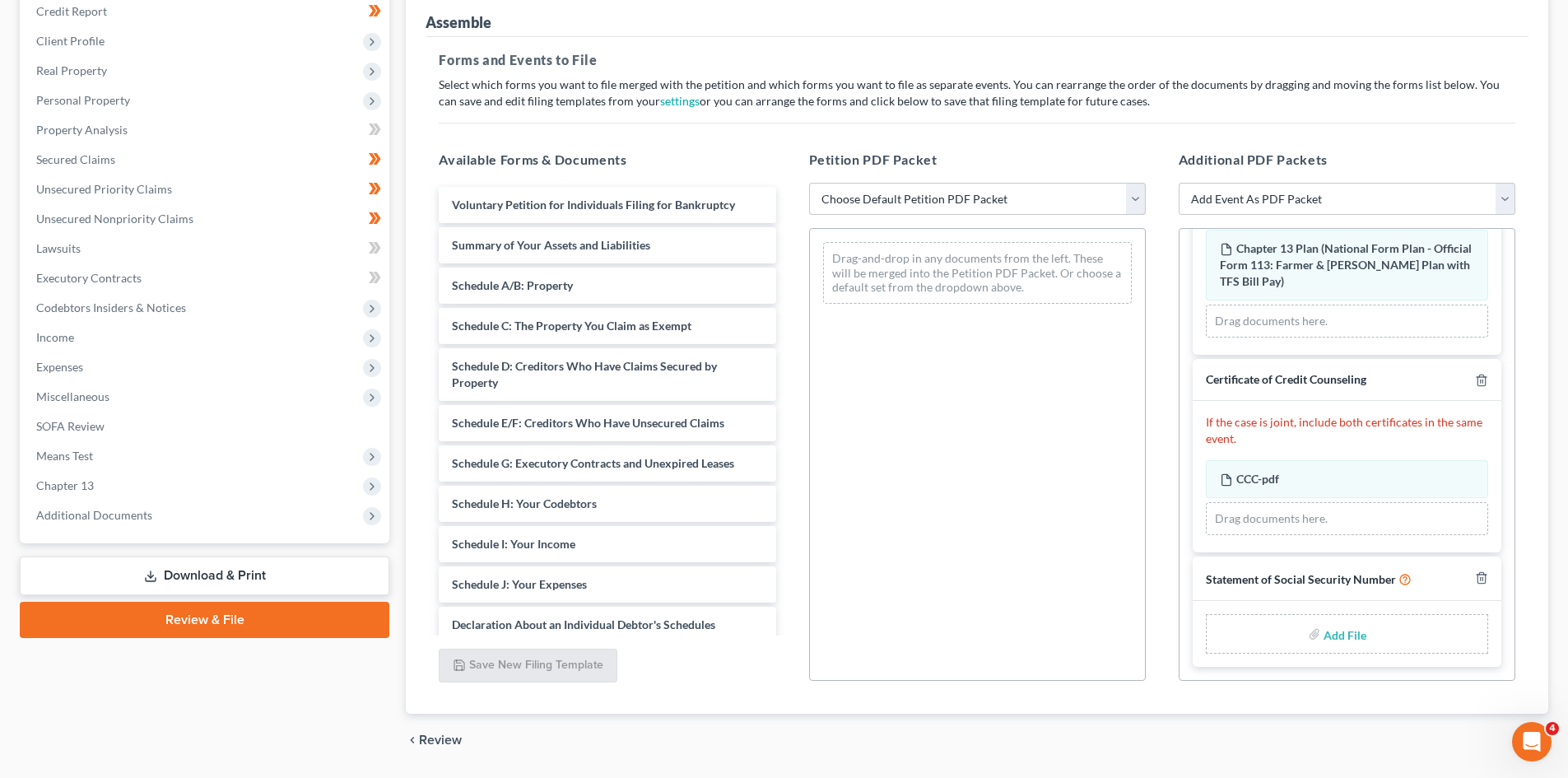
scroll to position [255, 0]
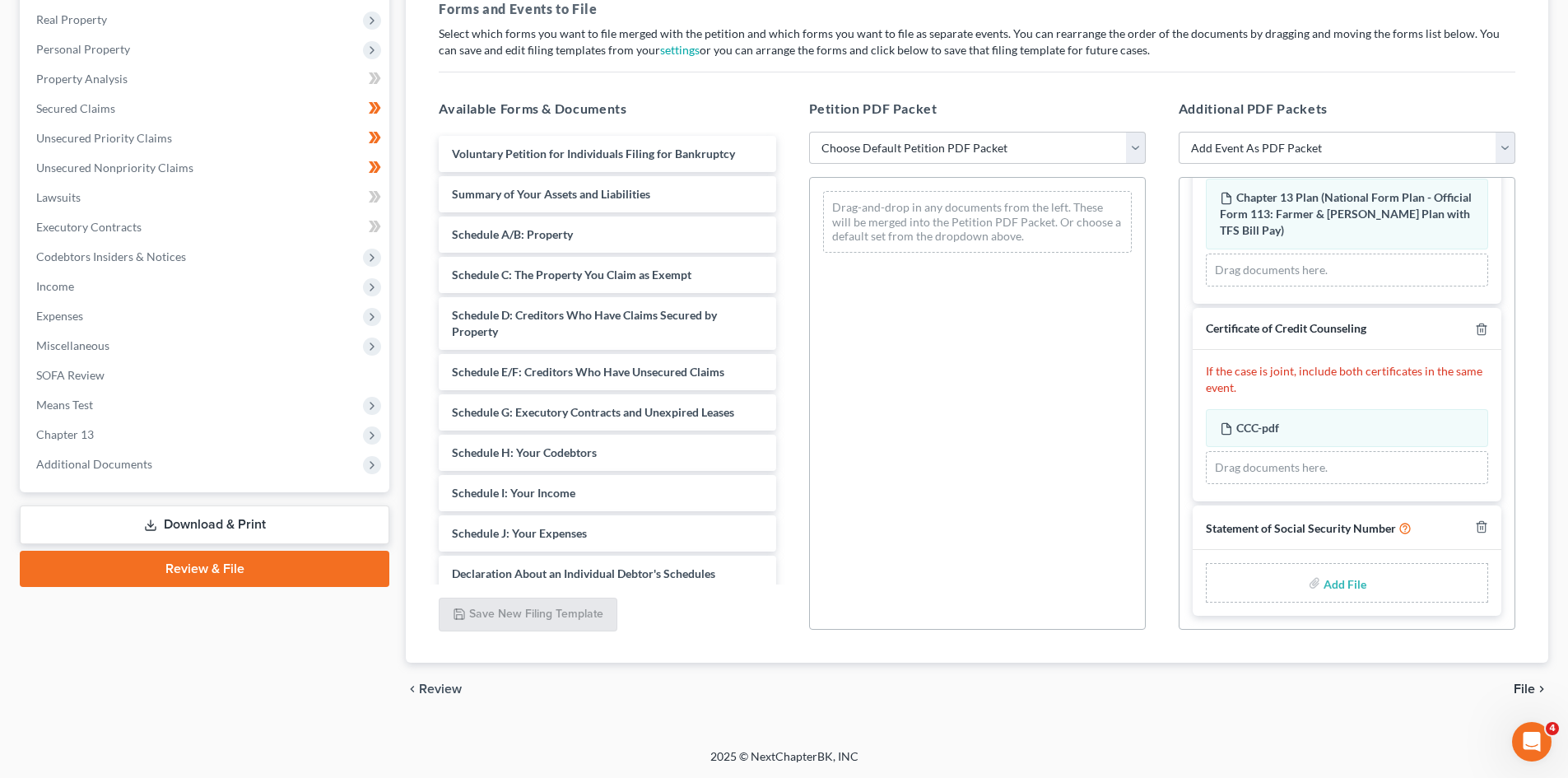
click at [1332, 583] on input "file" at bounding box center [1344, 583] width 40 height 30
type input "C:\fakepath\SSN to sign.pdf"
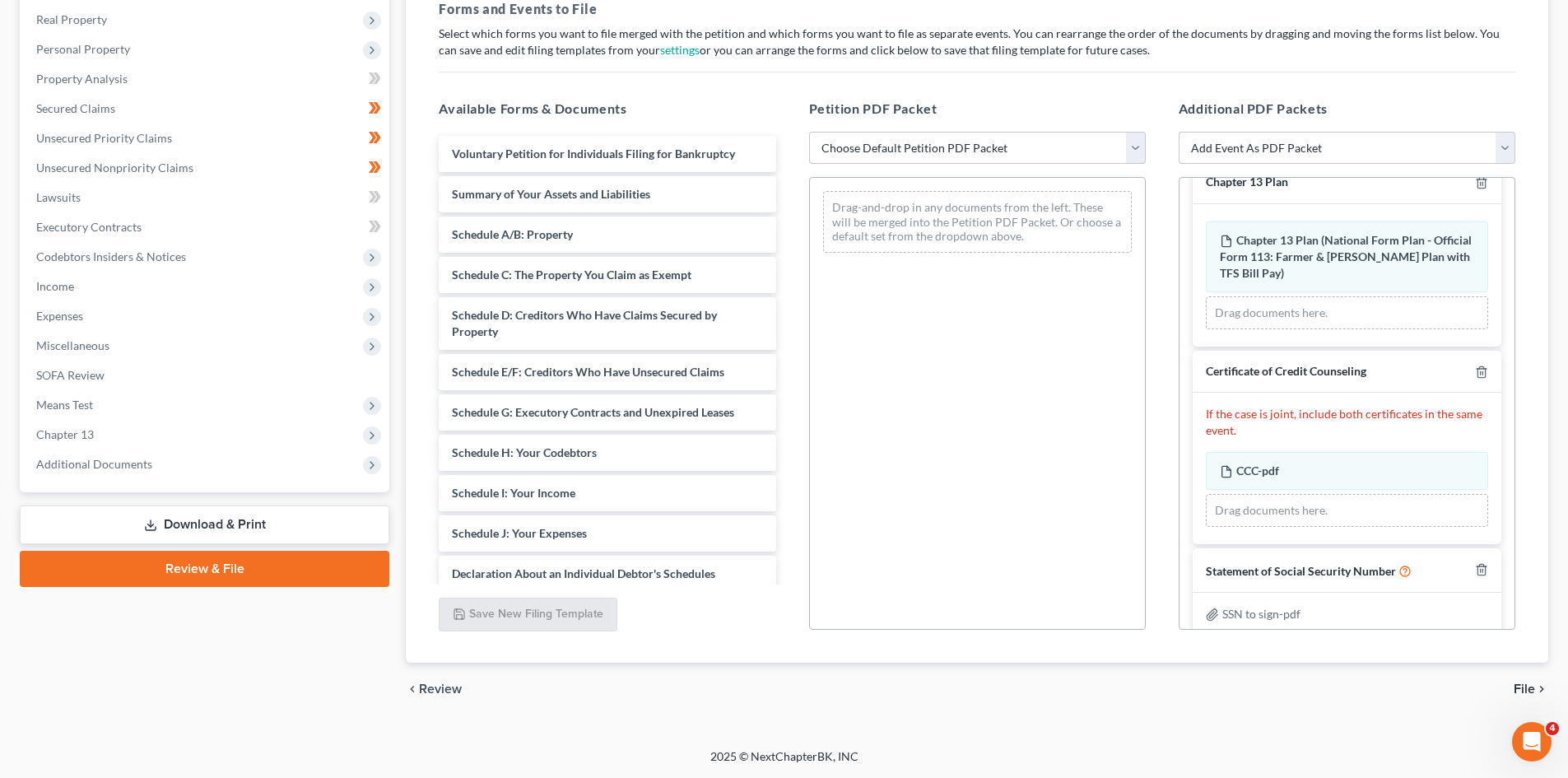
scroll to position [49, 0]
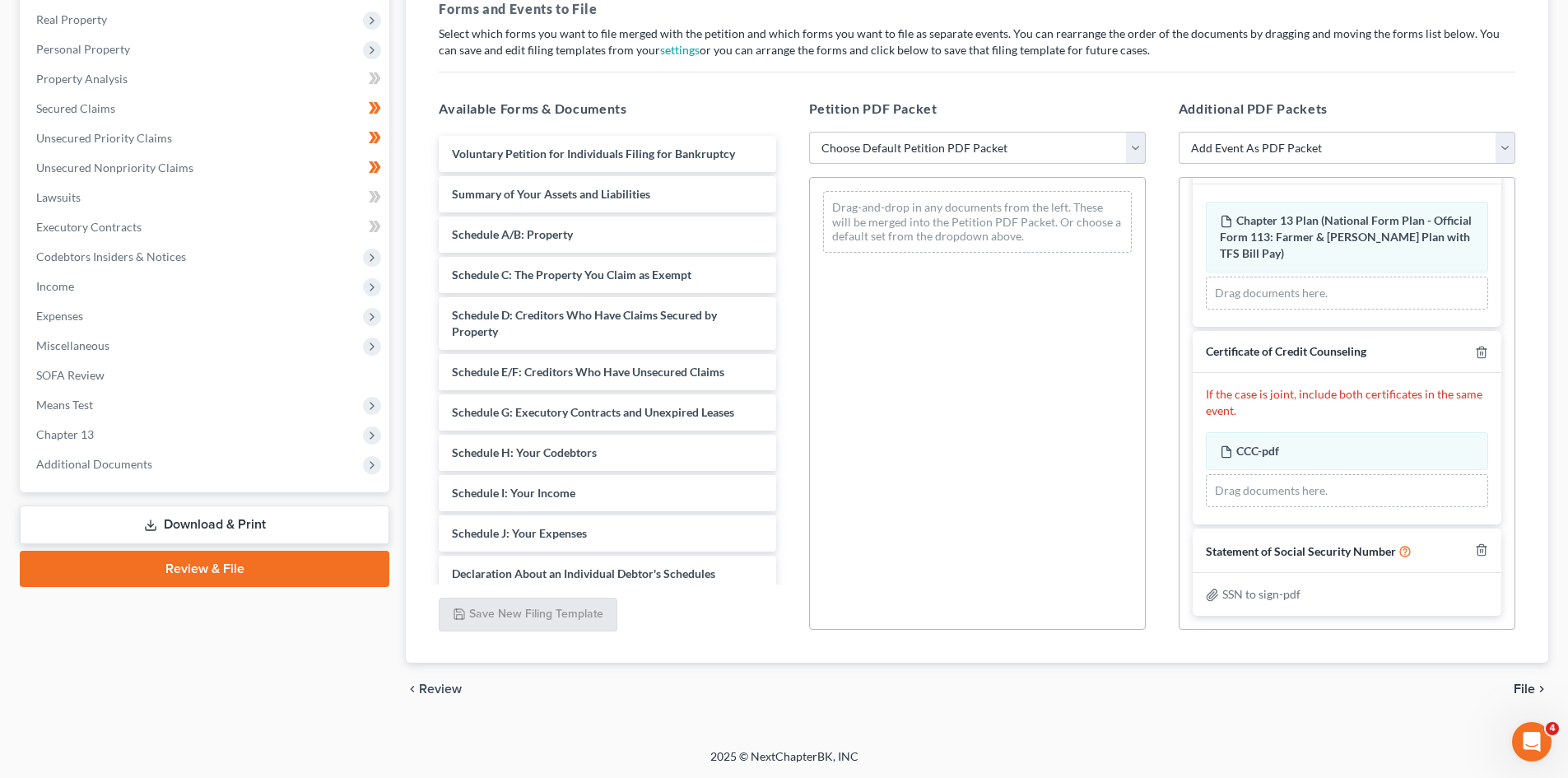
click at [1026, 150] on select "Choose Default Petition PDF Packet Emergency Filing (Voluntary Petition and Cre…" at bounding box center [977, 148] width 337 height 33
select select "1"
click at [809, 132] on select "Choose Default Petition PDF Packet Emergency Filing (Voluntary Petition and Cre…" at bounding box center [977, 148] width 337 height 33
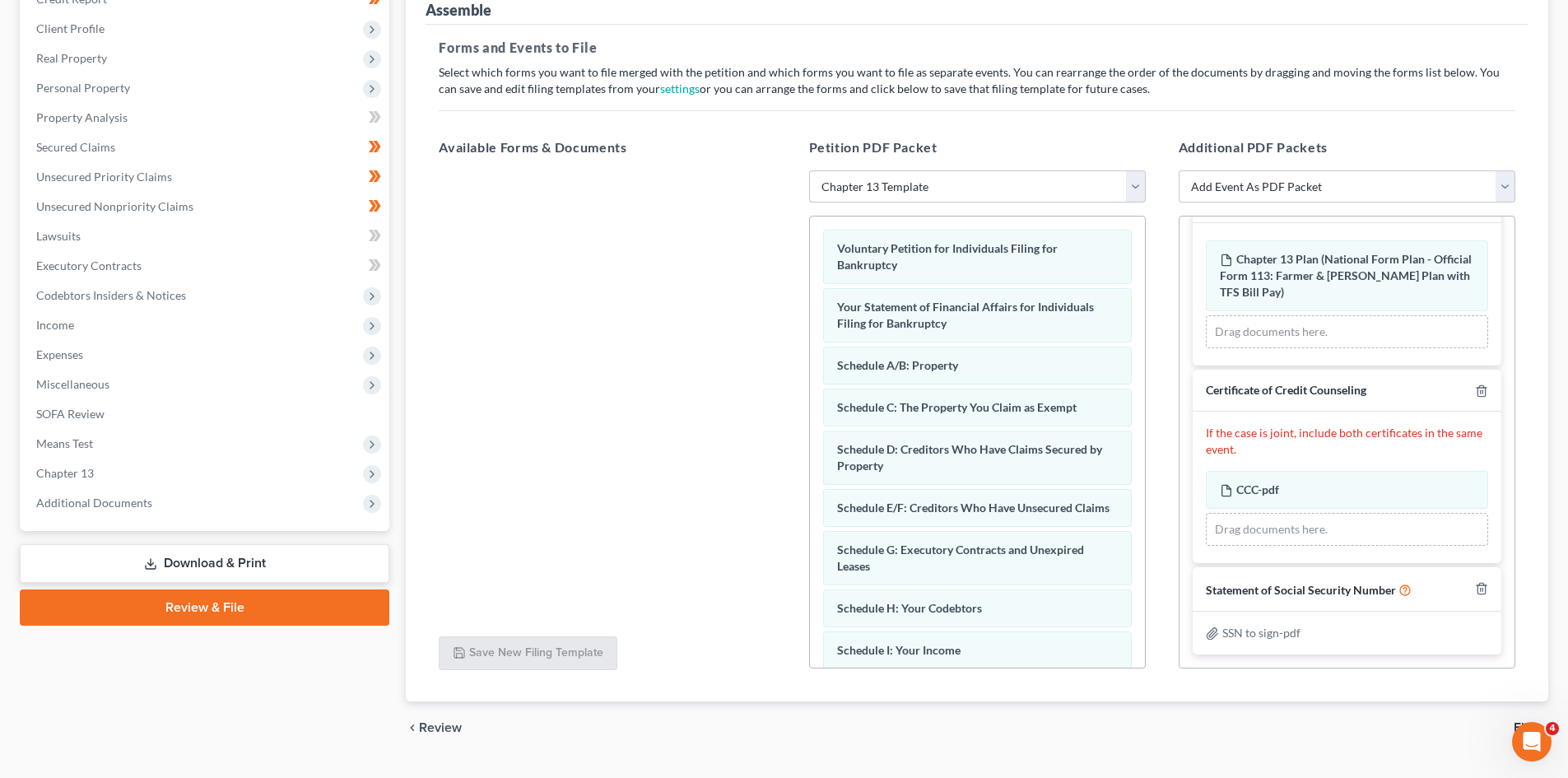
scroll to position [255, 0]
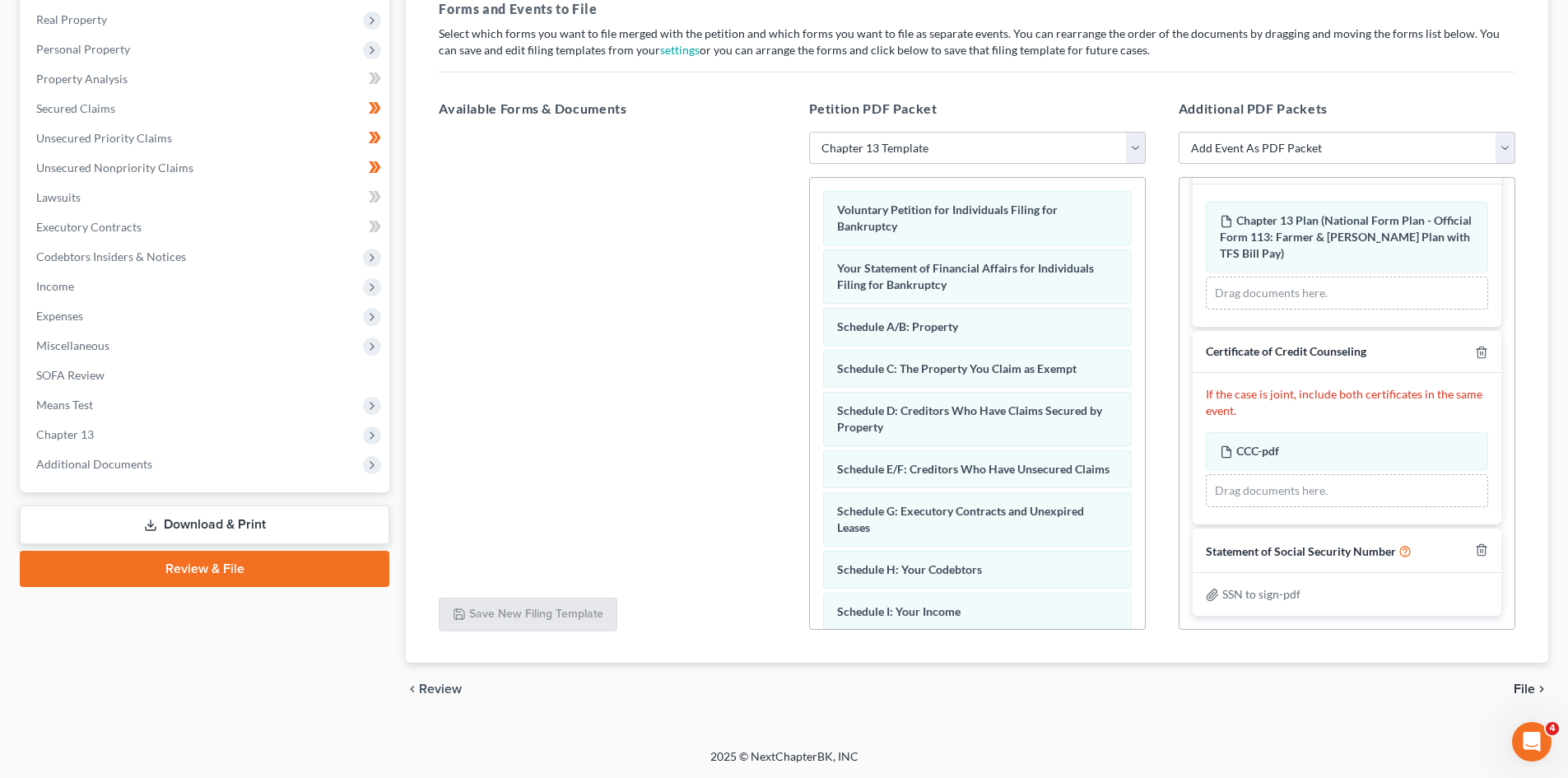
click at [1524, 686] on span "File" at bounding box center [1524, 689] width 22 height 14
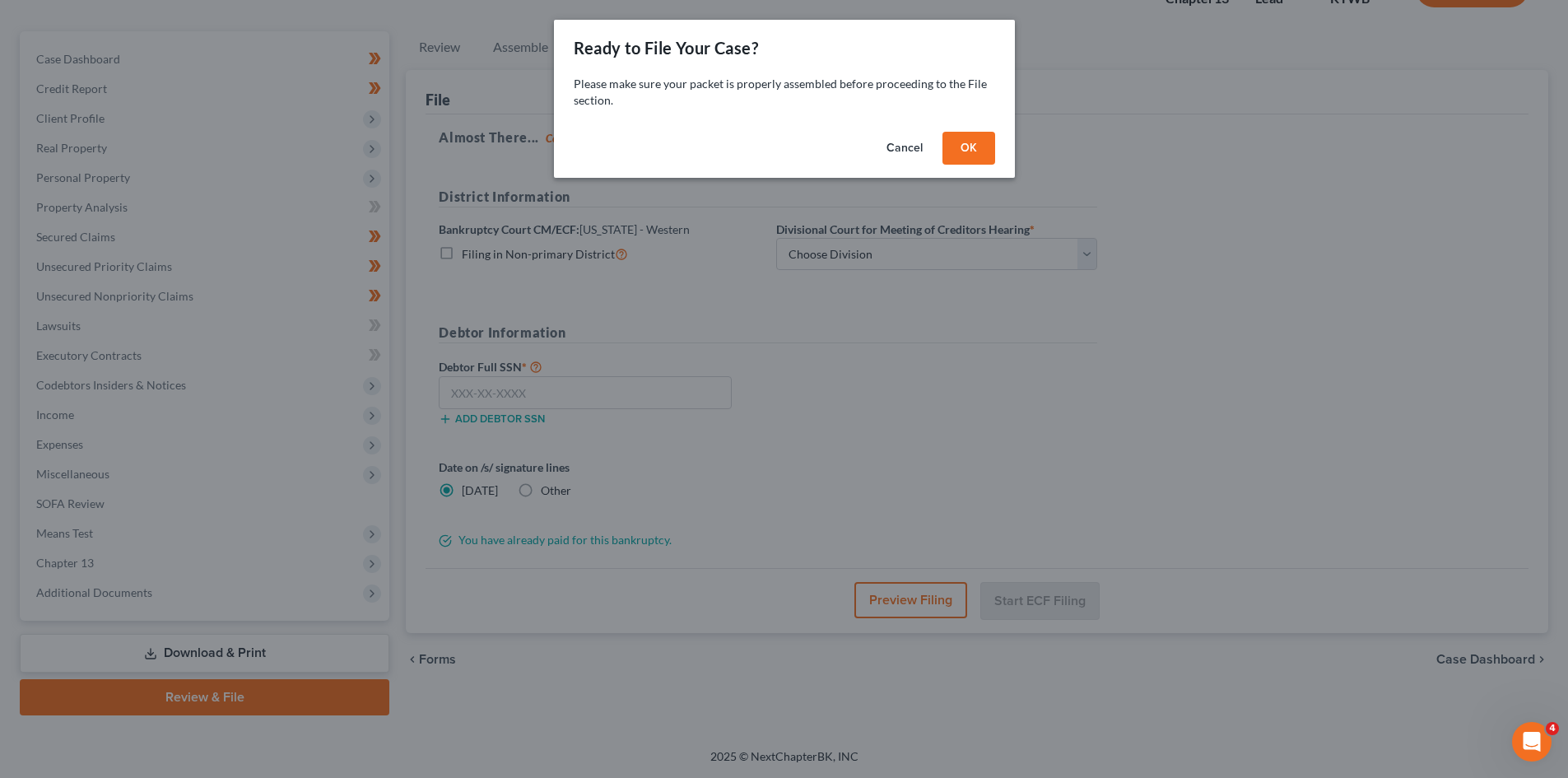
scroll to position [127, 0]
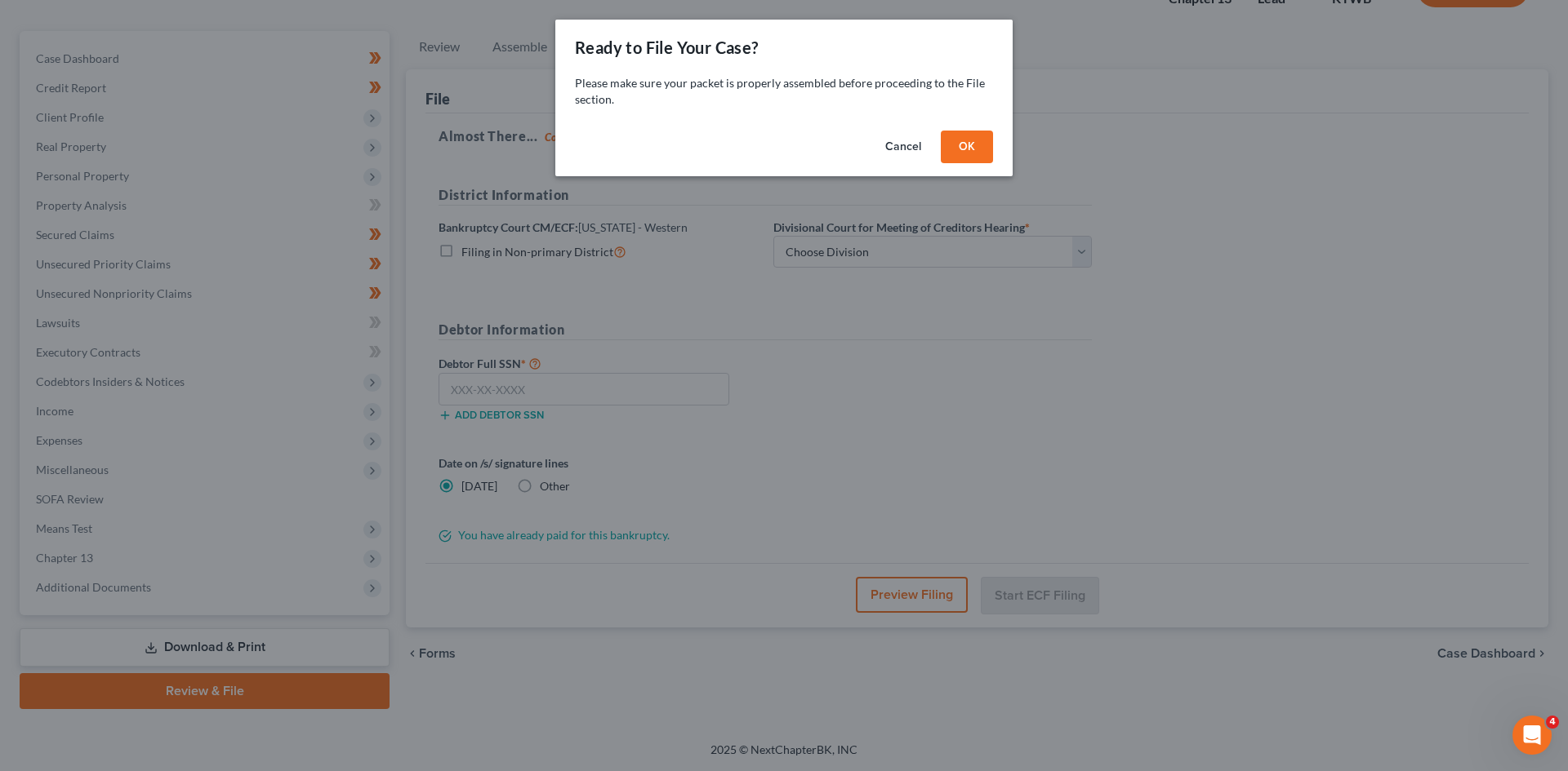
click at [965, 153] on button "OK" at bounding box center [967, 147] width 52 height 32
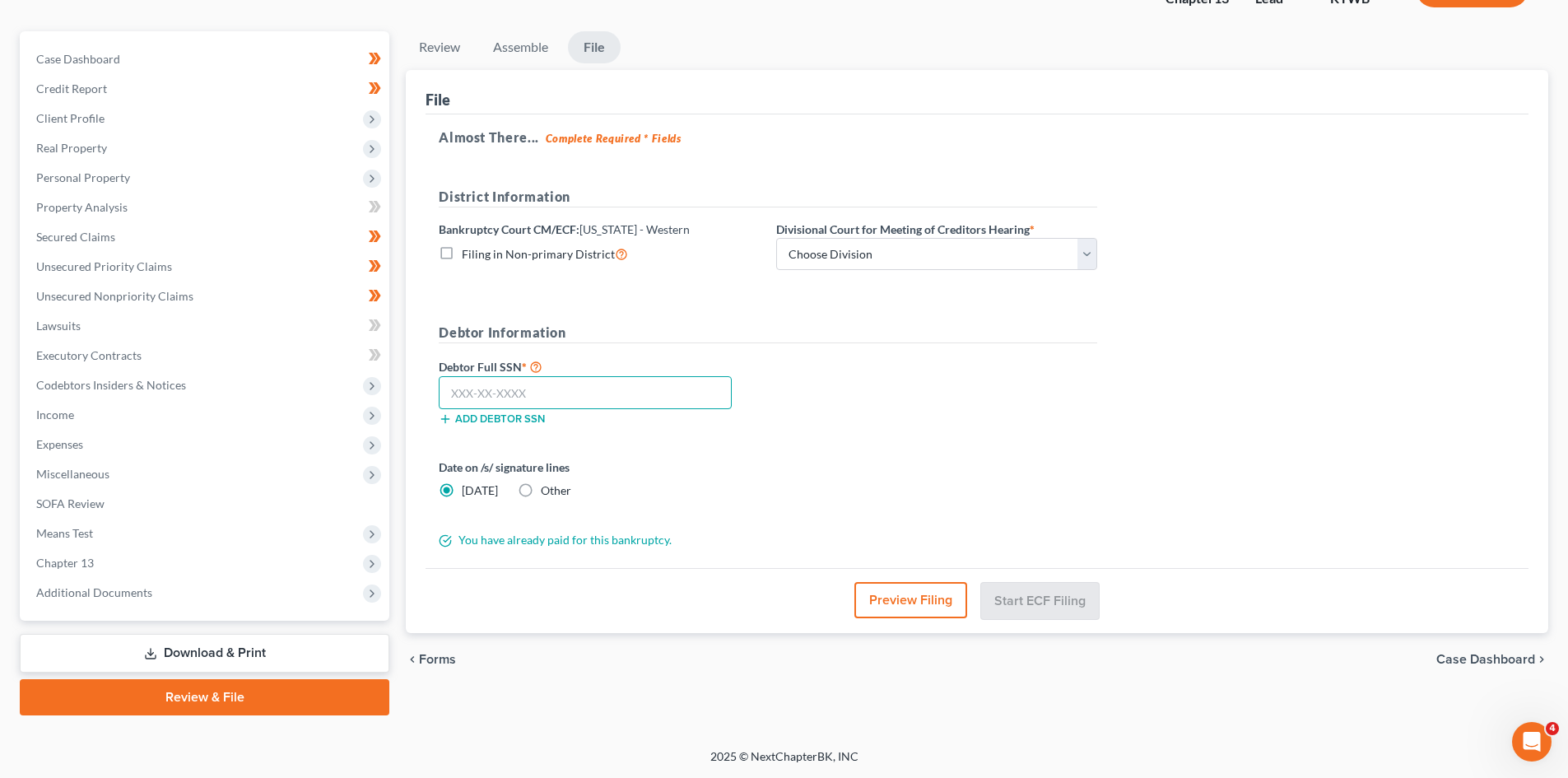
click at [576, 388] on input "text" at bounding box center [585, 393] width 293 height 33
click at [513, 393] on input "text" at bounding box center [585, 393] width 293 height 33
paste input "406-39-1010"
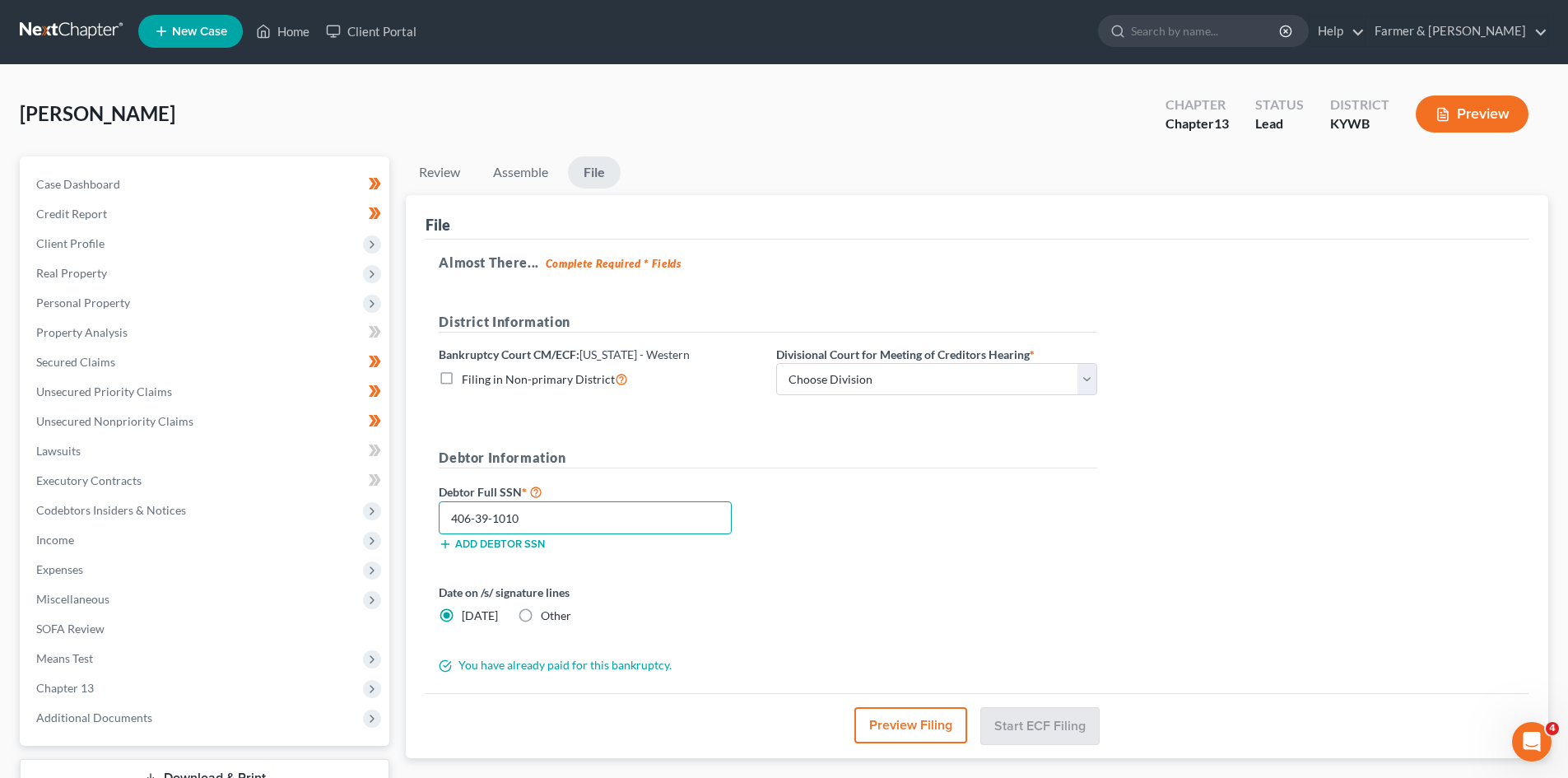
scroll to position [0, 0]
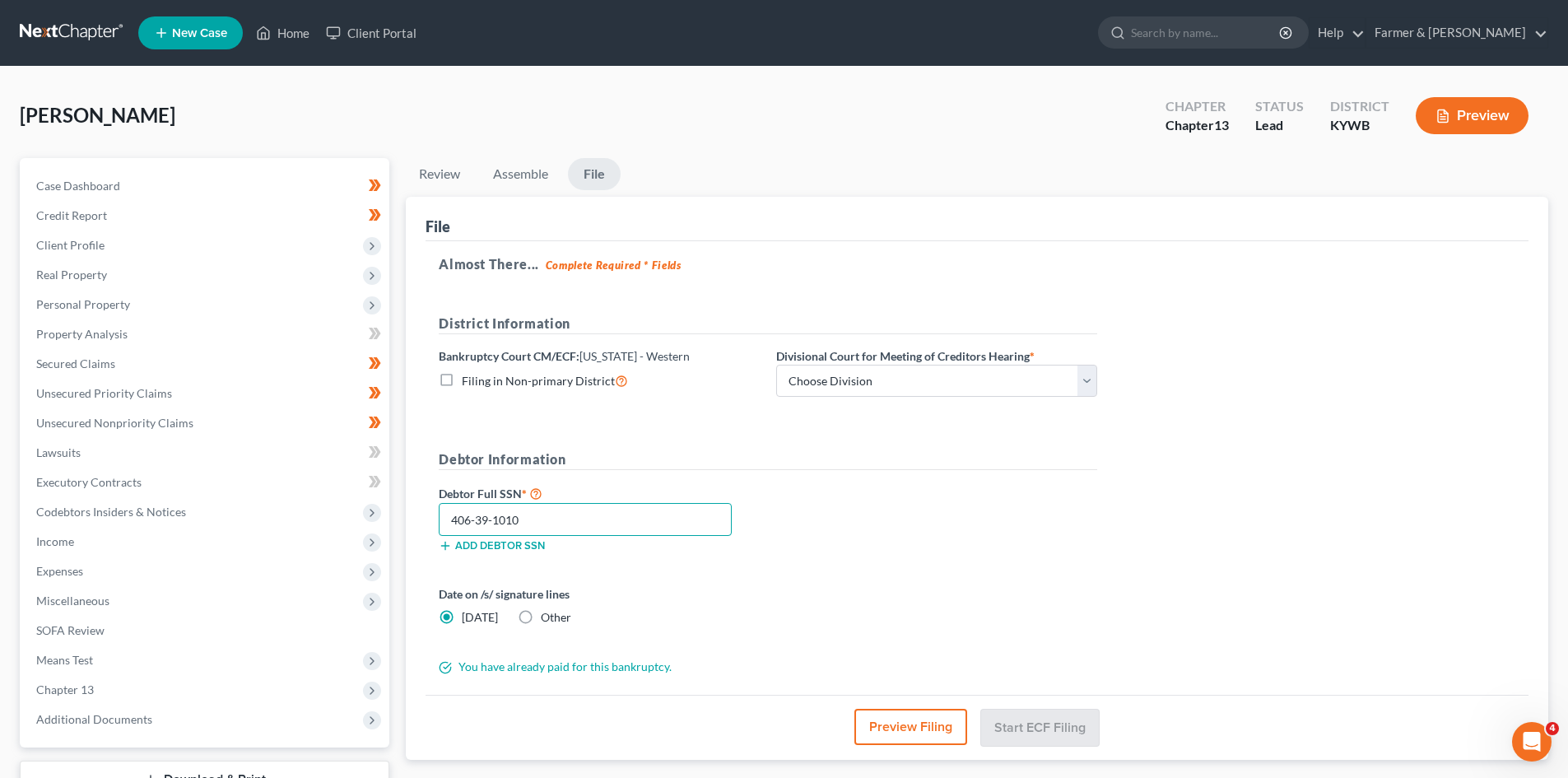
type input "406-39-1010"
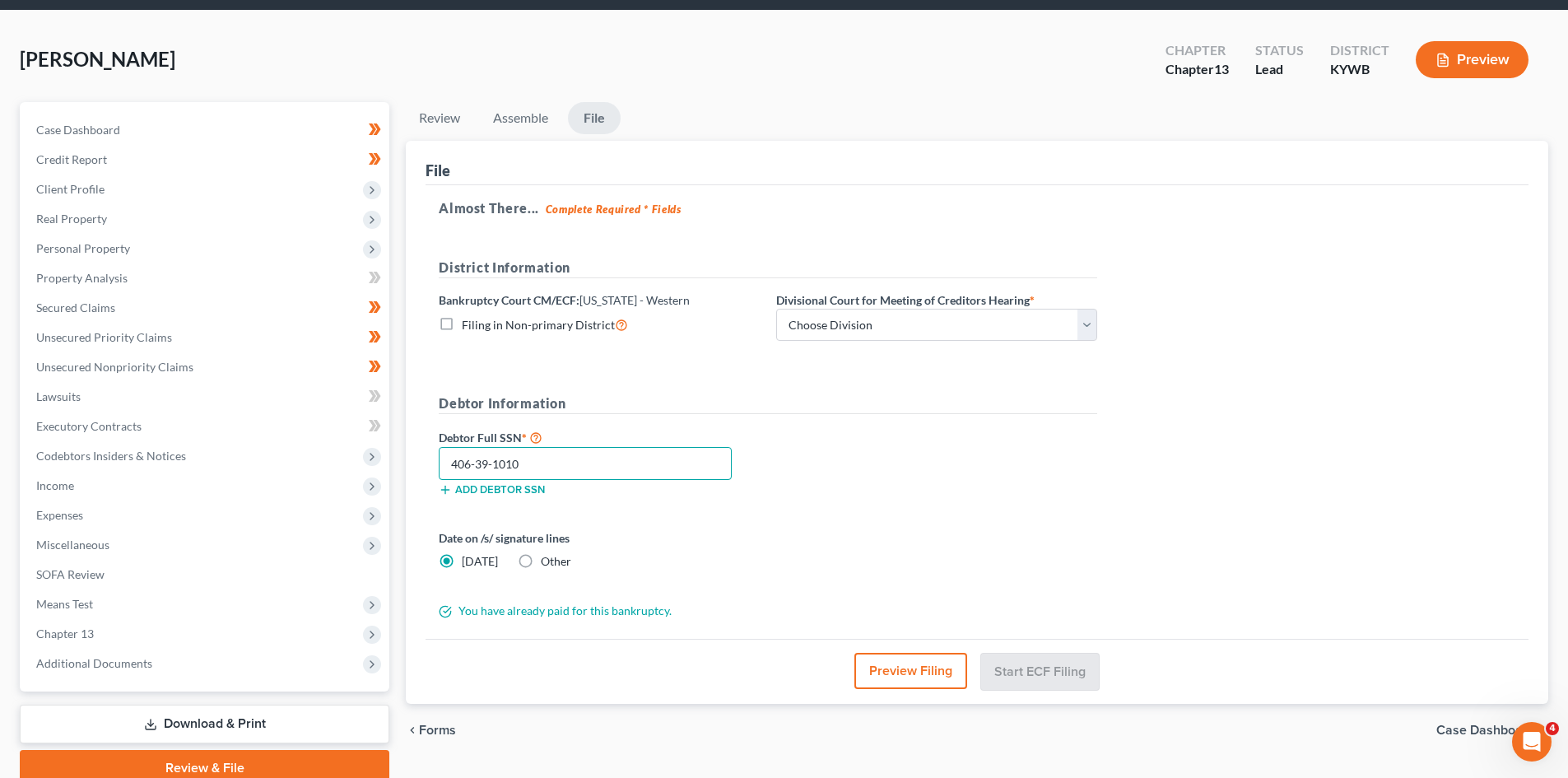
scroll to position [83, 0]
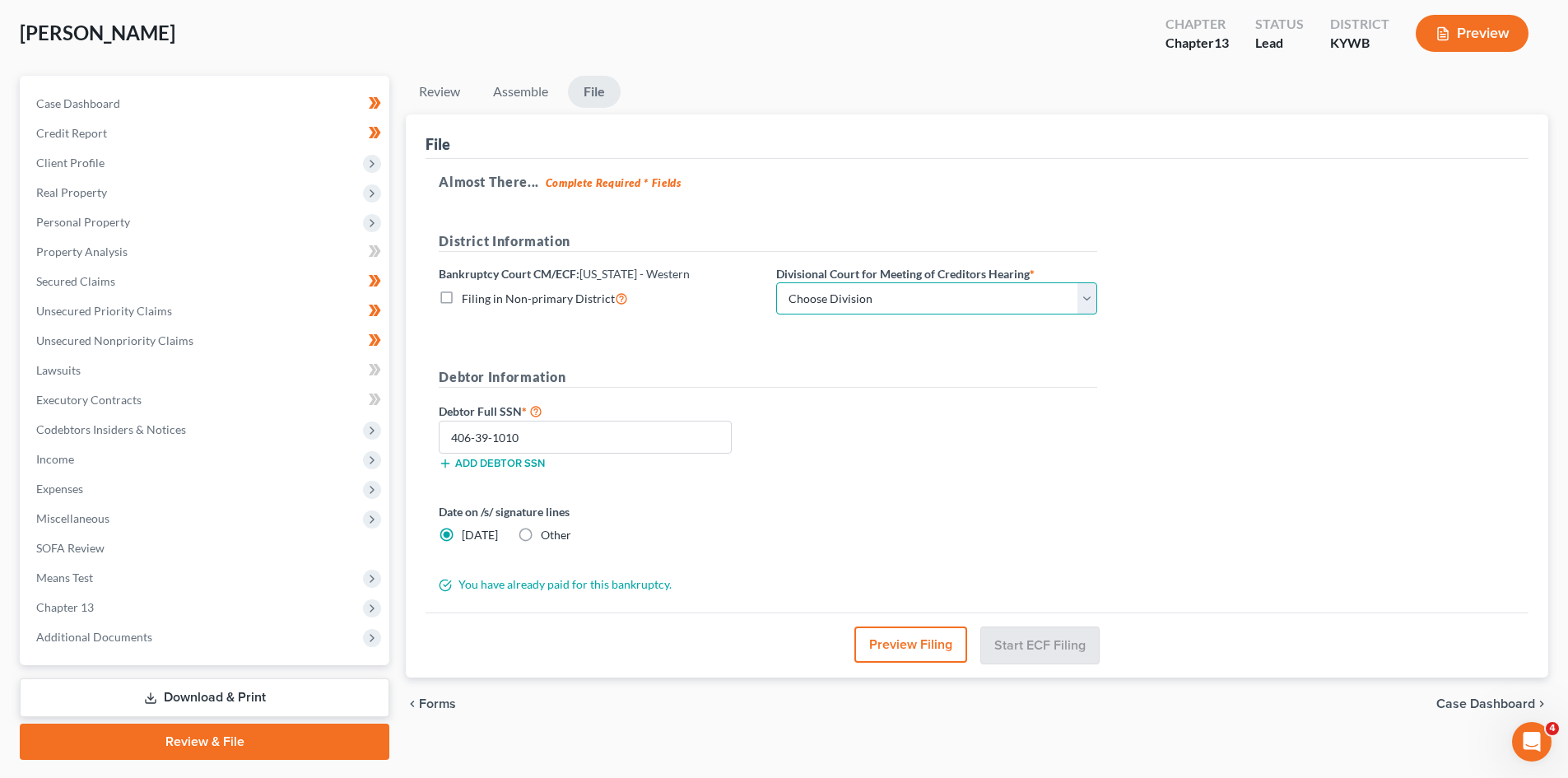
drag, startPoint x: 840, startPoint y: 298, endPoint x: 832, endPoint y: 314, distance: 17.9
click at [840, 298] on select "Choose Division Bowling Green Louisville Owensboro Paducah" at bounding box center [937, 299] width 321 height 33
select select "1"
click at [777, 282] on select "Choose Division Bowling Green Louisville Owensboro Paducah" at bounding box center [937, 299] width 321 height 33
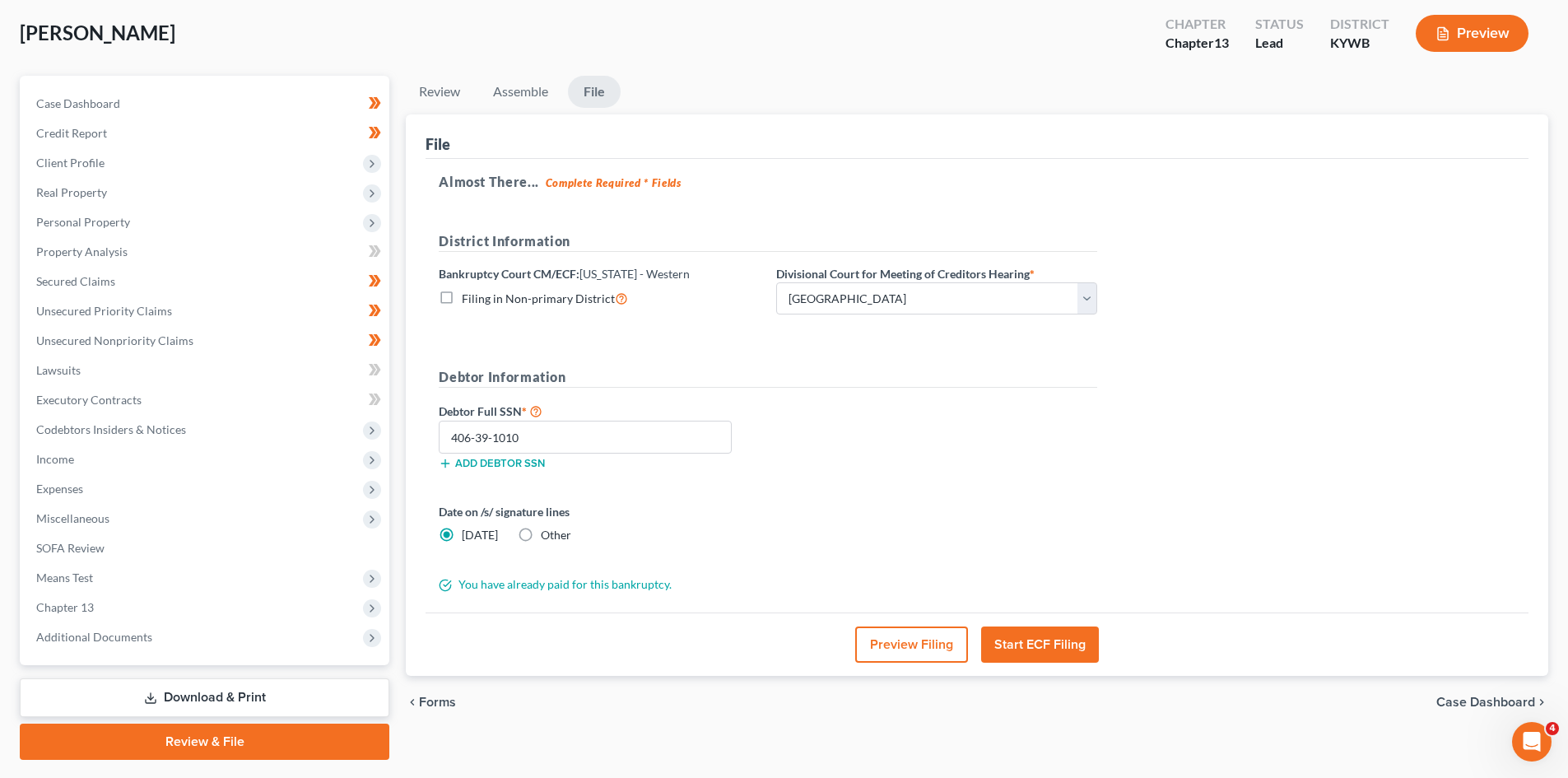
click at [1025, 645] on button "Start ECF Filing" at bounding box center [1040, 645] width 118 height 36
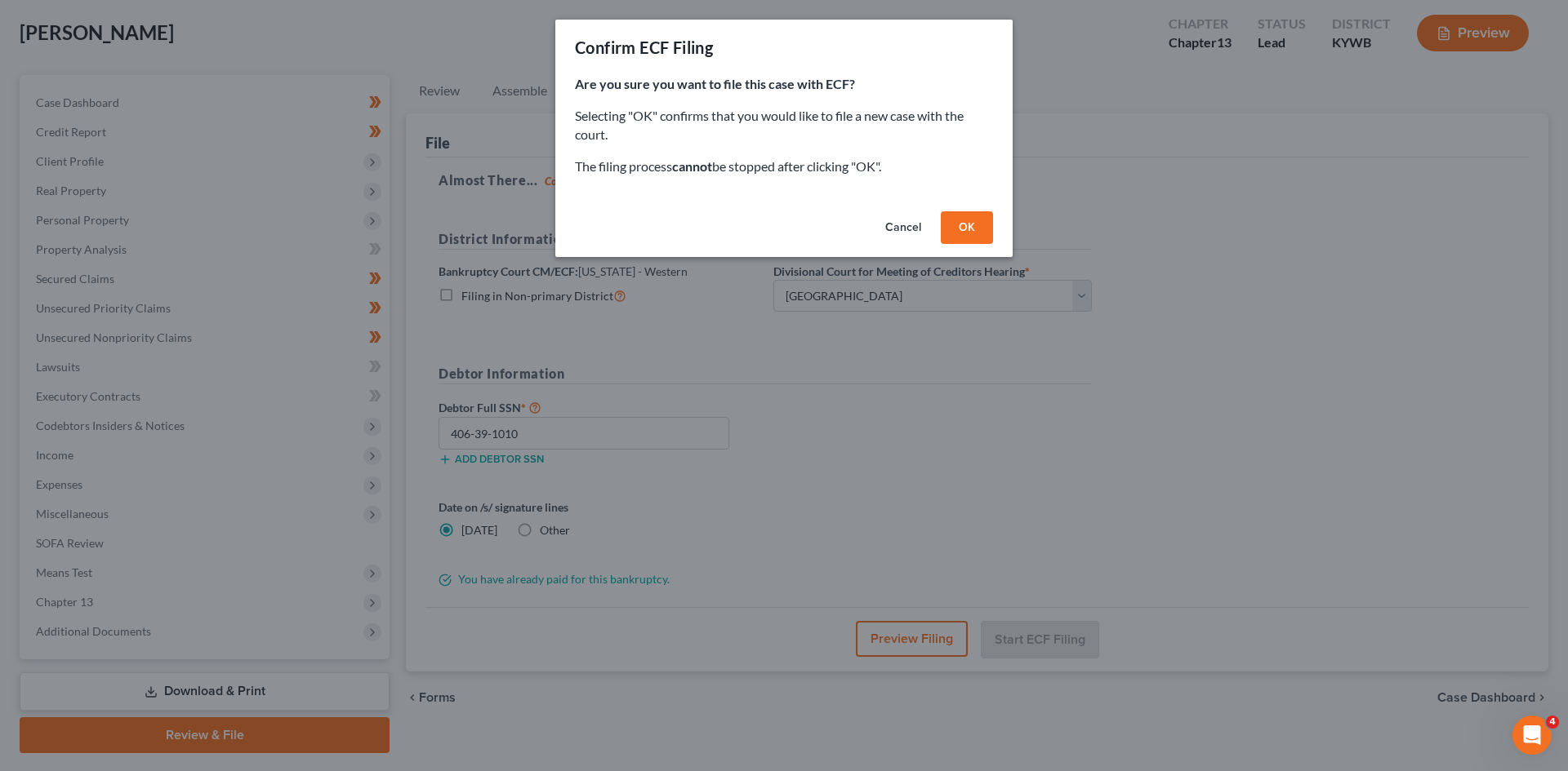
click at [972, 231] on button "OK" at bounding box center [967, 228] width 52 height 32
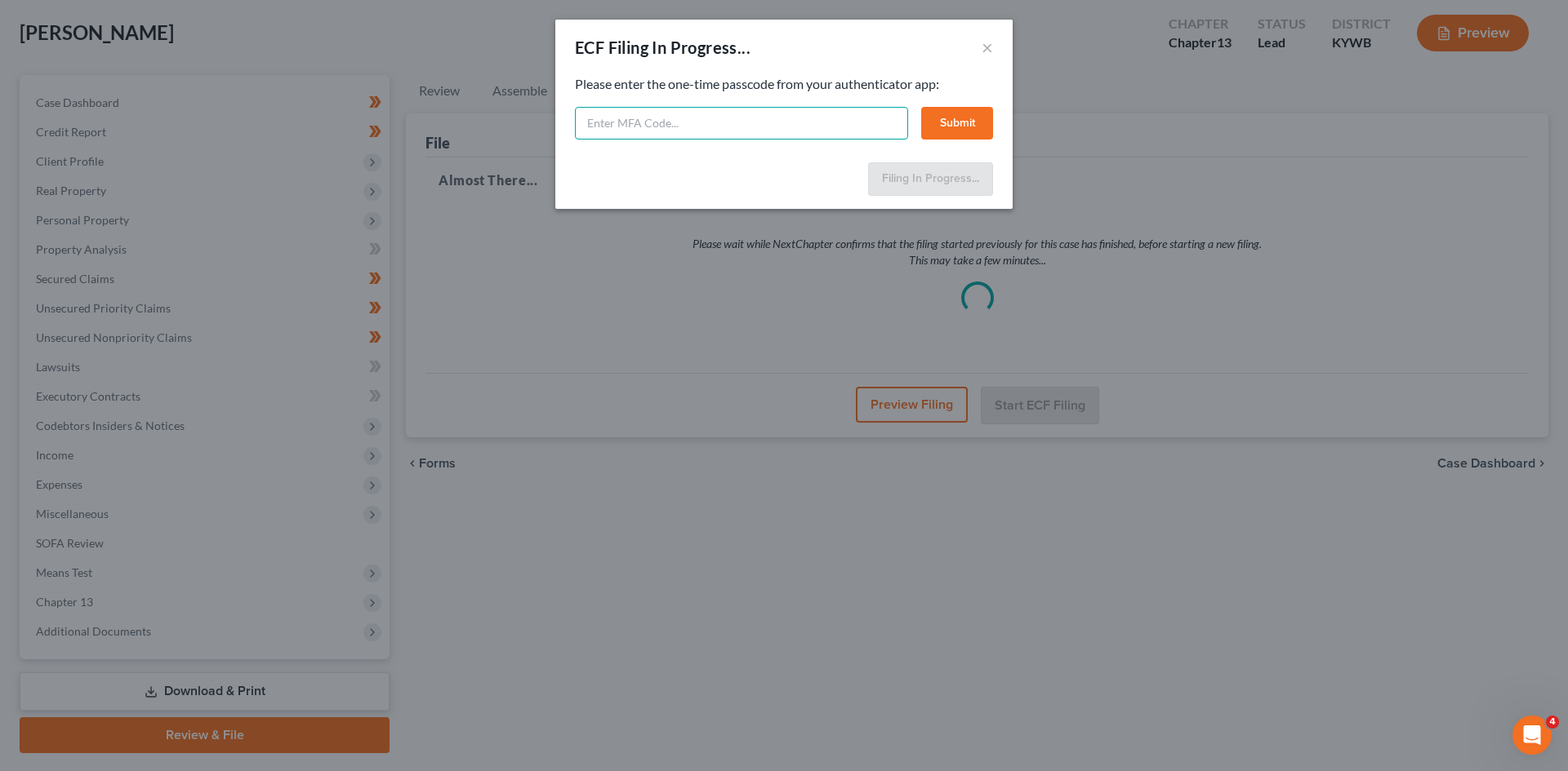
click at [743, 121] on input "text" at bounding box center [742, 123] width 333 height 32
type input "954568"
drag, startPoint x: 955, startPoint y: 112, endPoint x: 943, endPoint y: 117, distance: 13.0
click at [955, 112] on button "Submit" at bounding box center [957, 123] width 72 height 32
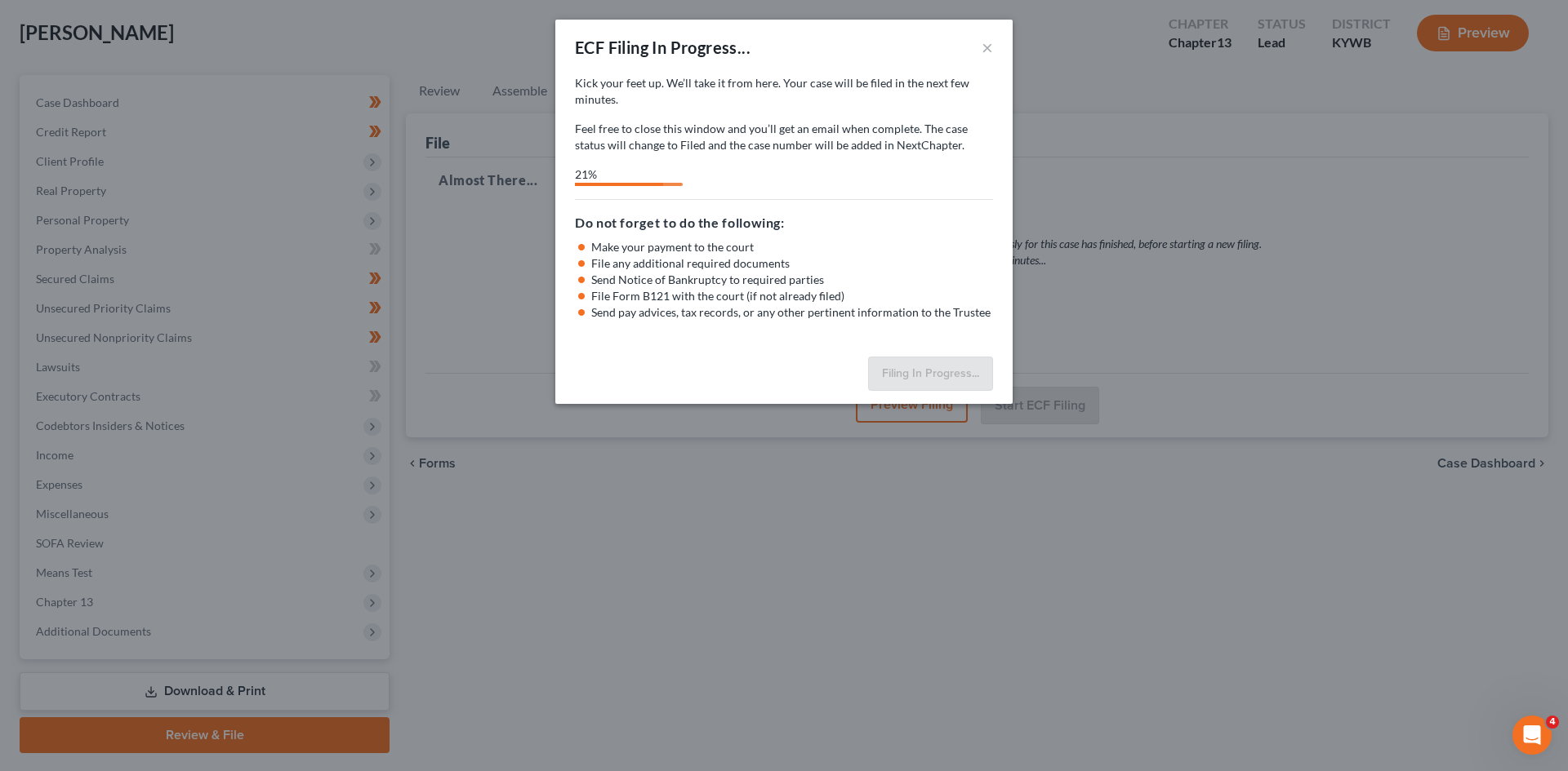
select select "1"
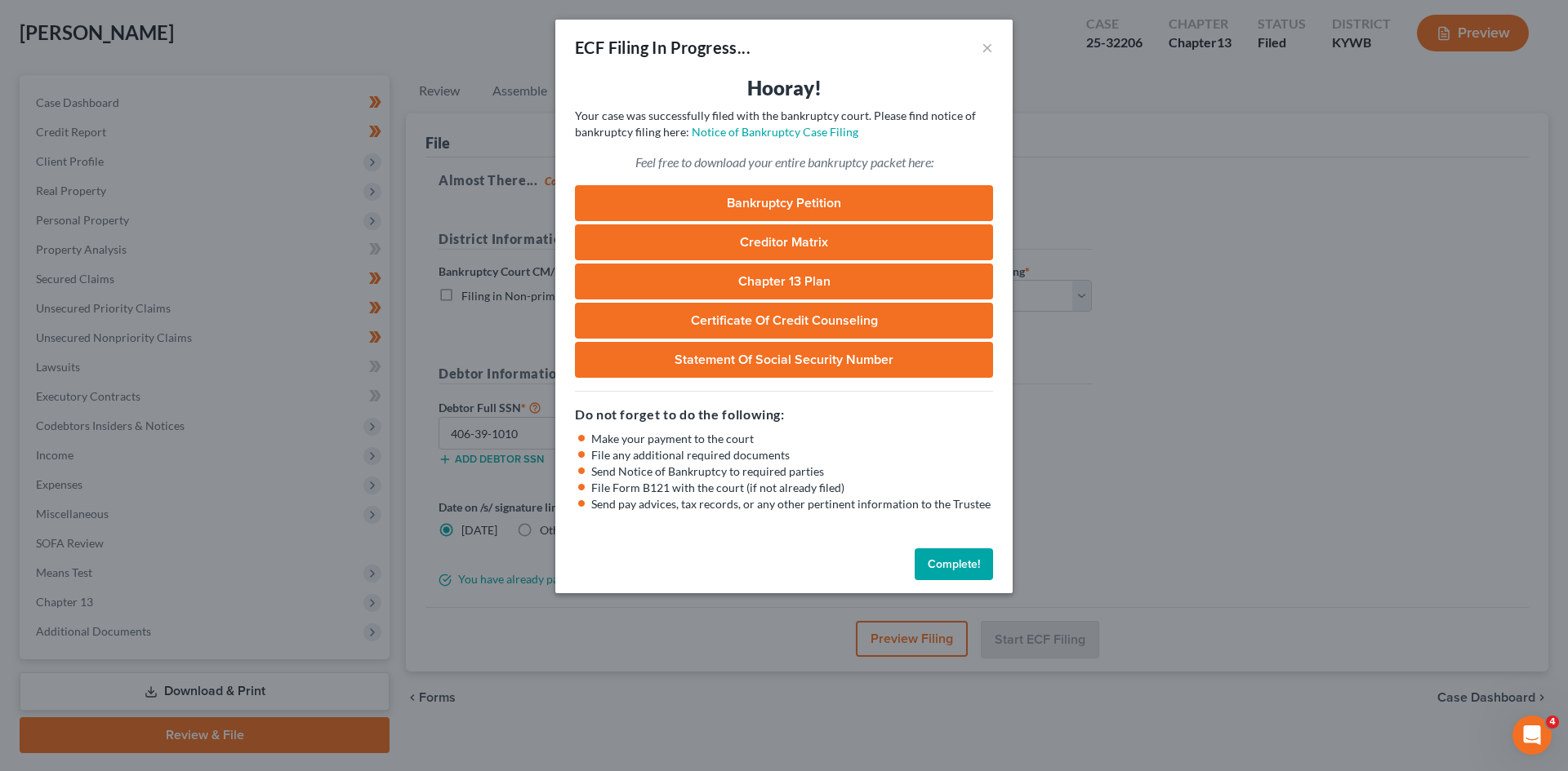
click at [960, 568] on button "Complete!" at bounding box center [953, 565] width 78 height 32
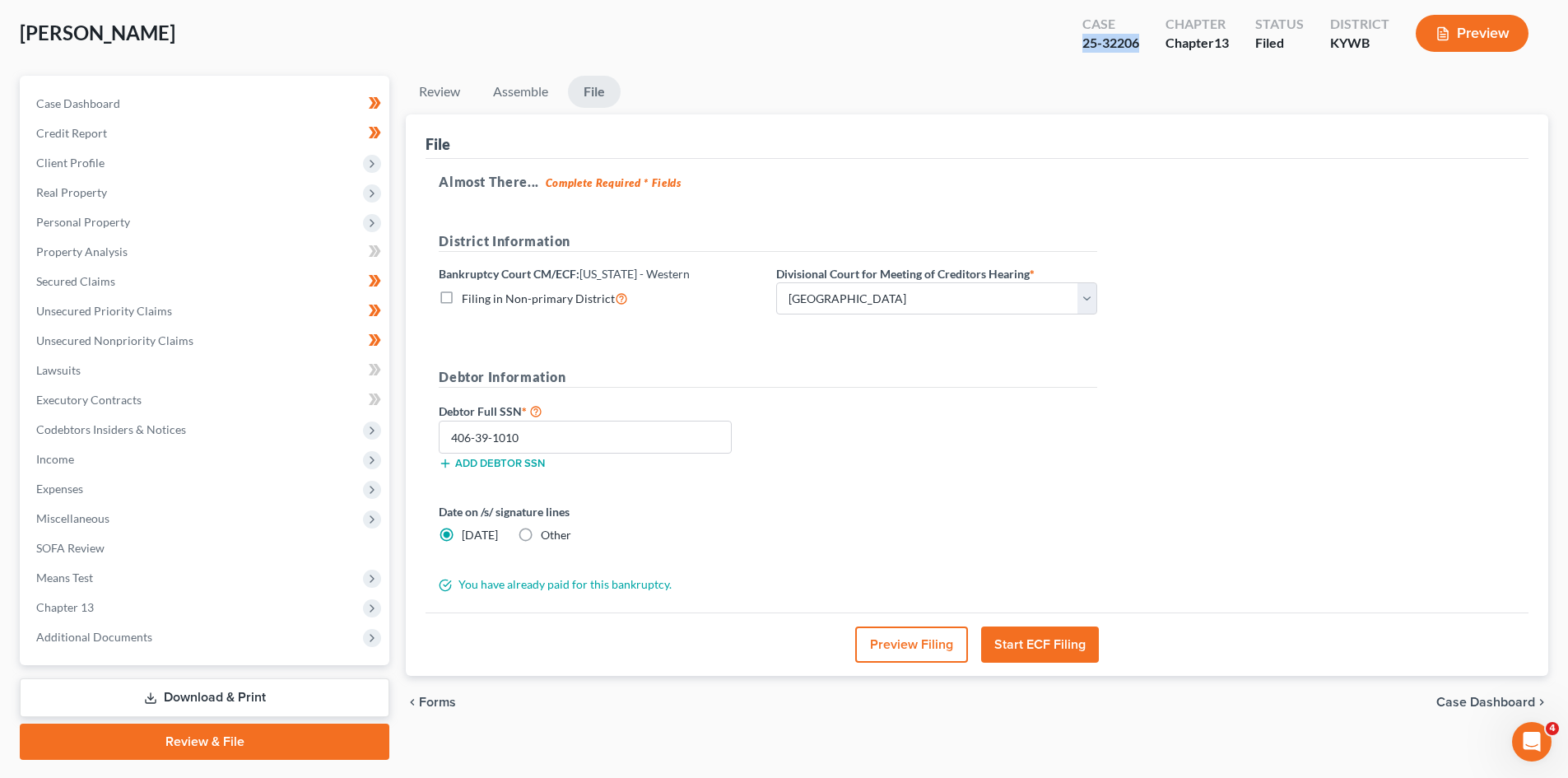
drag, startPoint x: 1121, startPoint y: 49, endPoint x: 1084, endPoint y: 52, distance: 37.1
click at [1084, 52] on div "Case 25-32206" at bounding box center [1112, 35] width 83 height 49
copy div "25-32206"
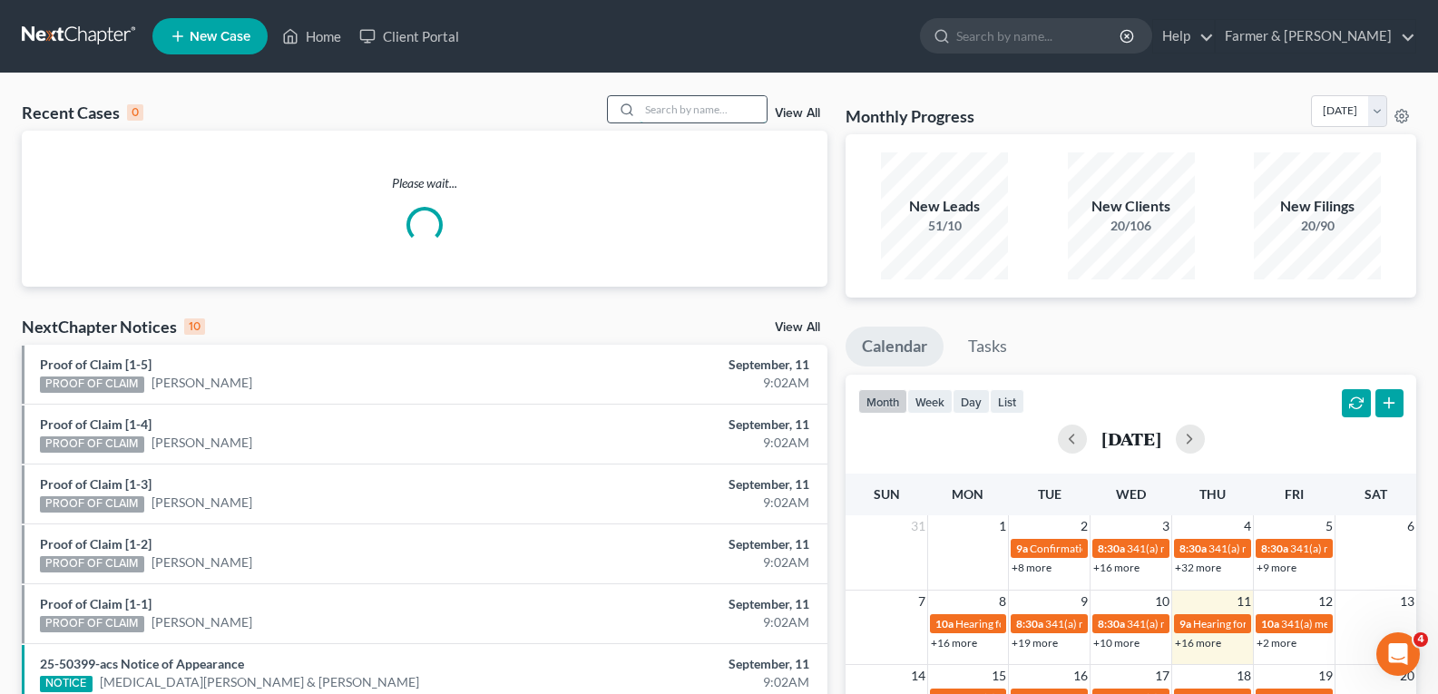
click at [725, 109] on input "search" at bounding box center [703, 109] width 127 height 26
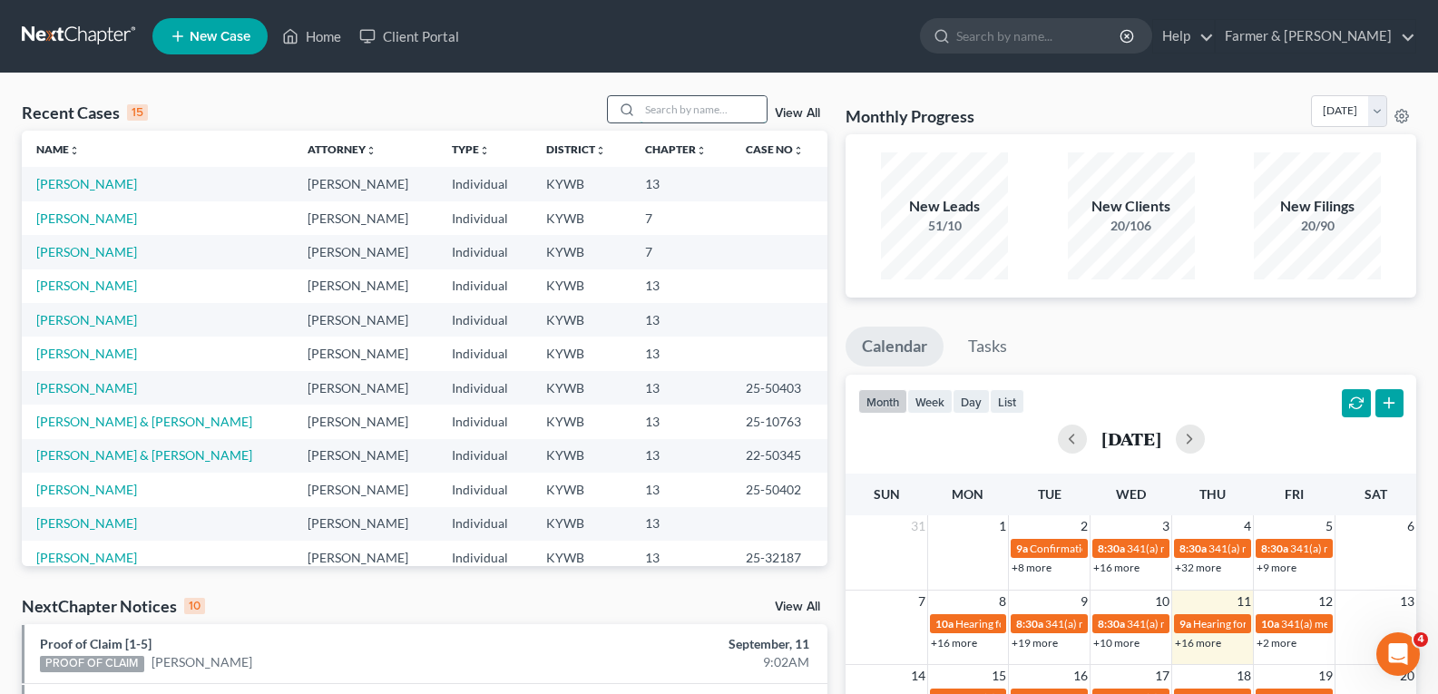
click at [689, 113] on input "search" at bounding box center [703, 109] width 127 height 26
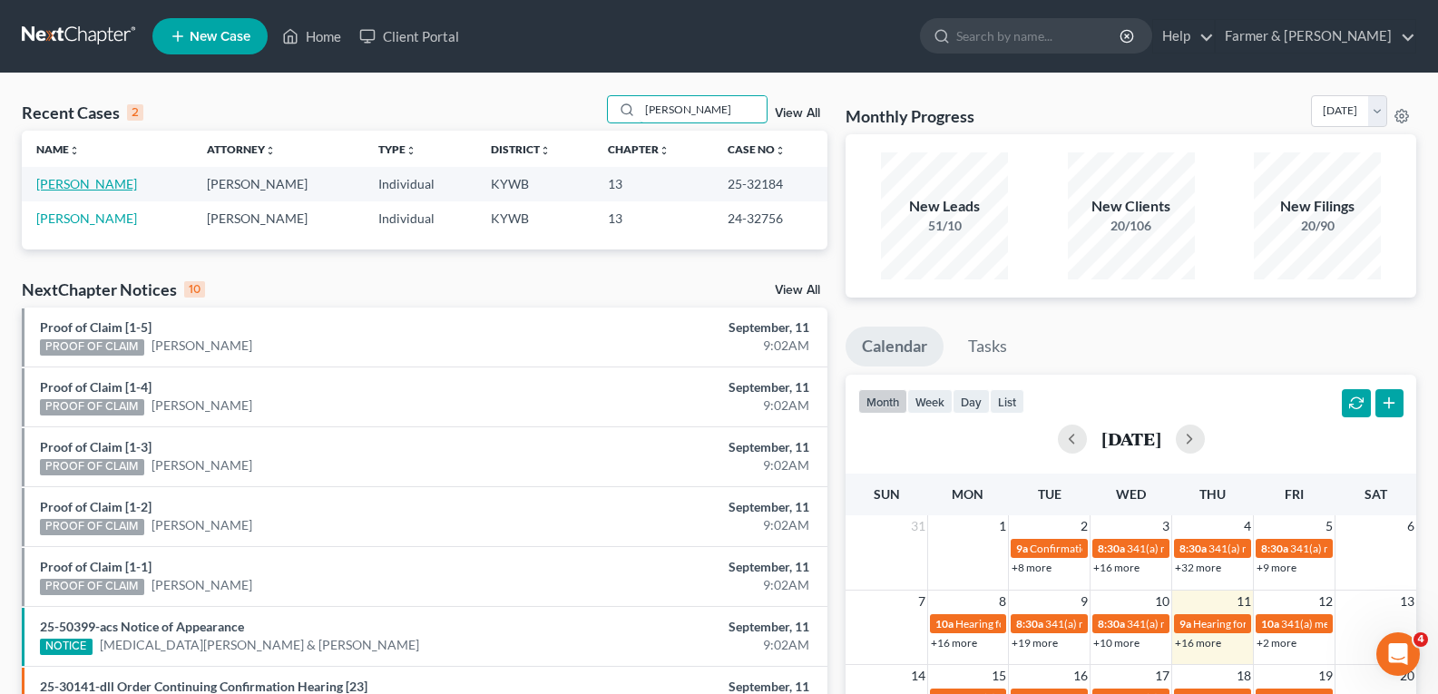
type input "patricia silver"
click at [81, 191] on link "[PERSON_NAME]" at bounding box center [86, 183] width 101 height 15
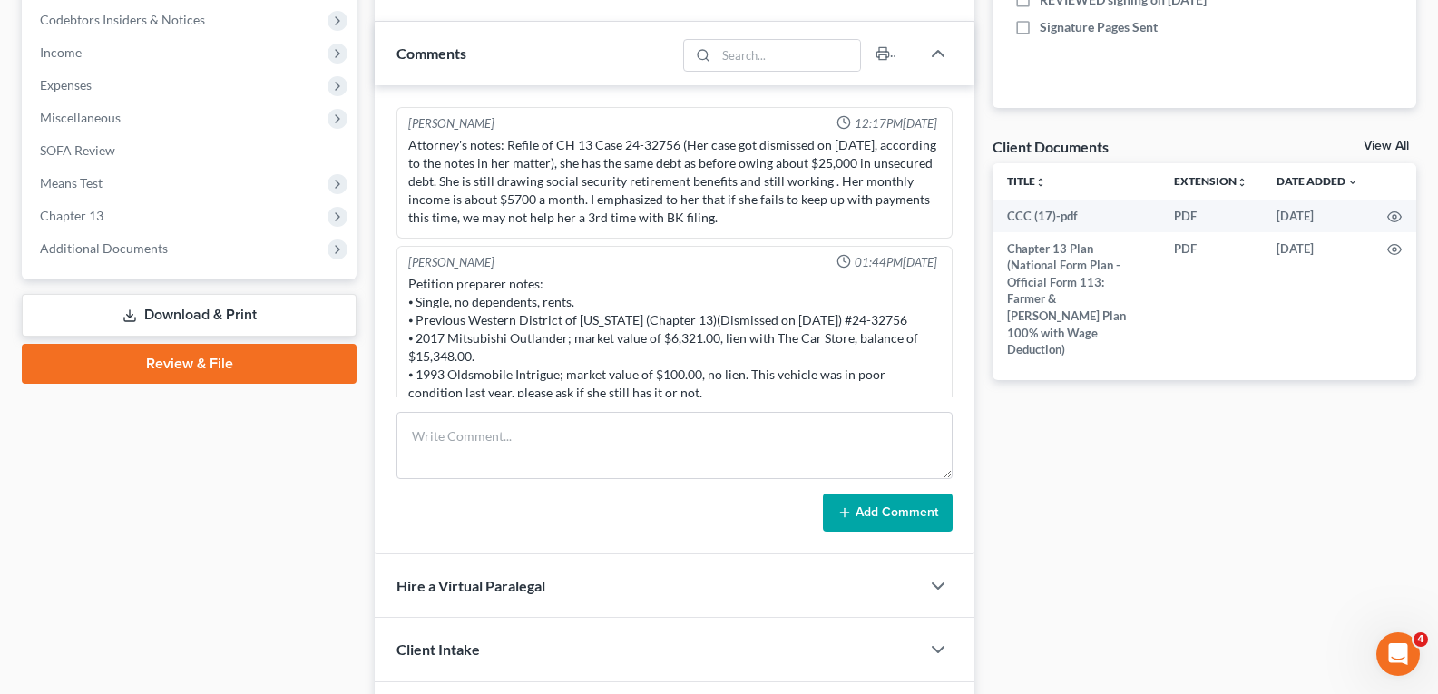
scroll to position [88, 0]
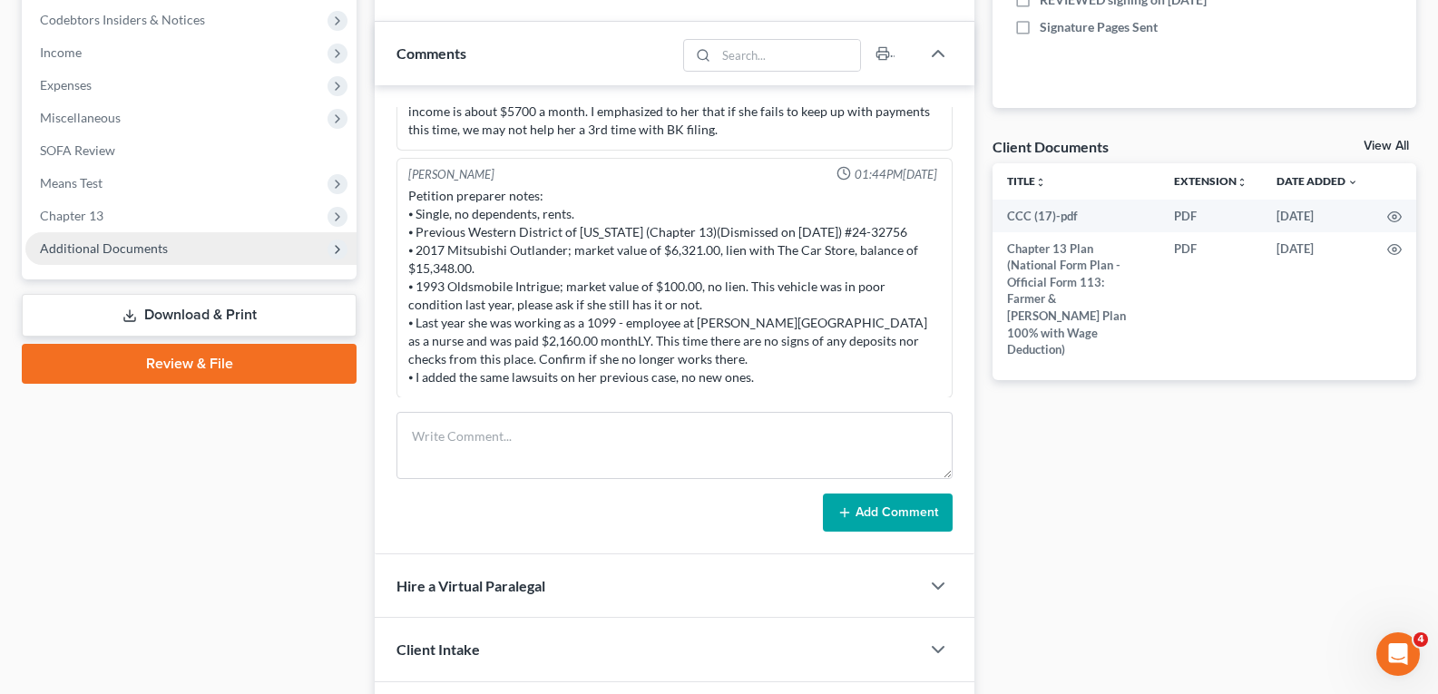
click at [129, 249] on span "Additional Documents" at bounding box center [104, 247] width 128 height 15
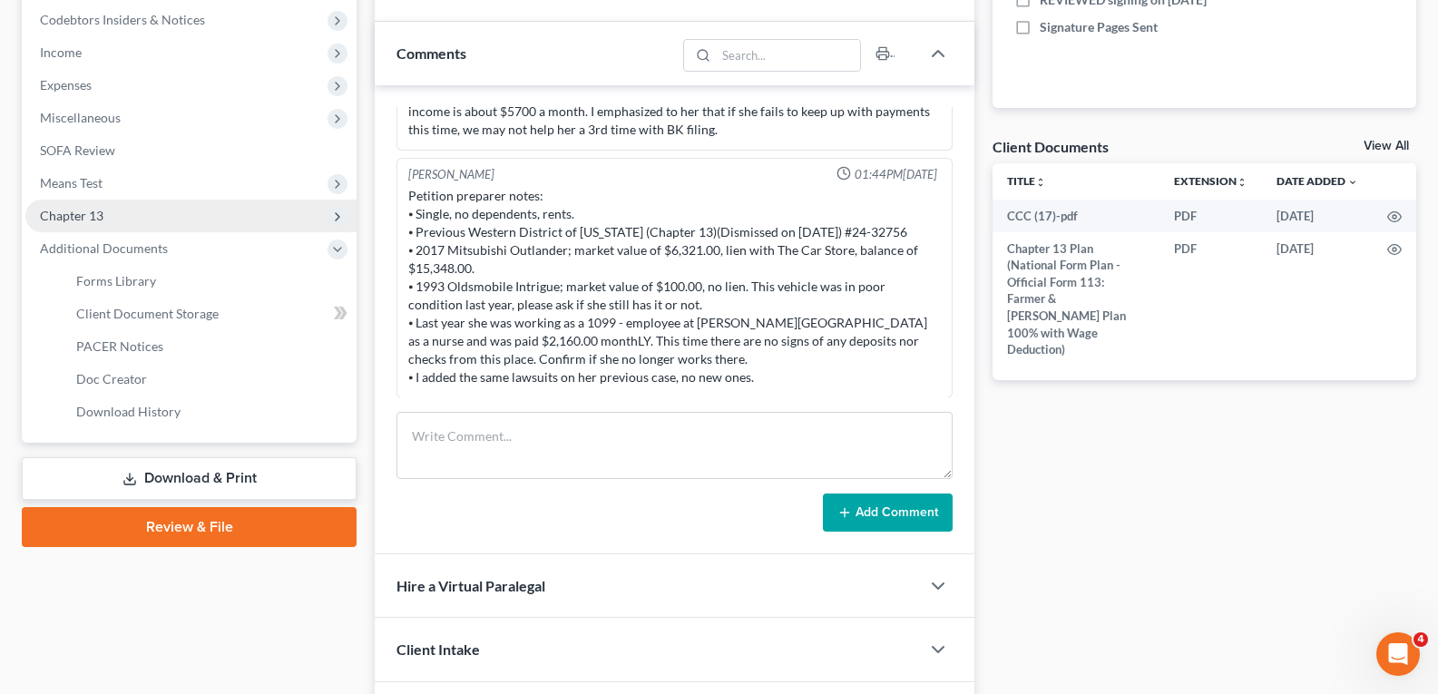
click at [113, 212] on span "Chapter 13" at bounding box center [190, 216] width 331 height 33
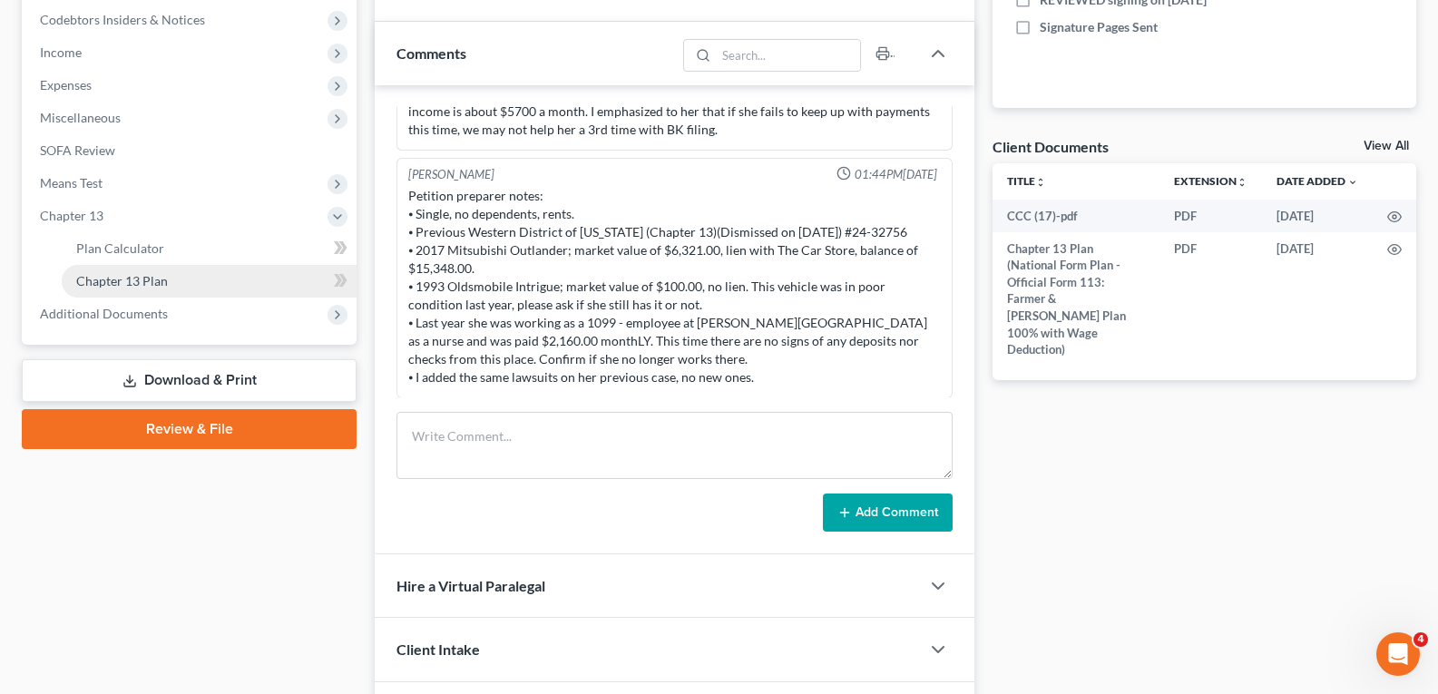
click at [138, 280] on span "Chapter 13 Plan" at bounding box center [122, 280] width 92 height 15
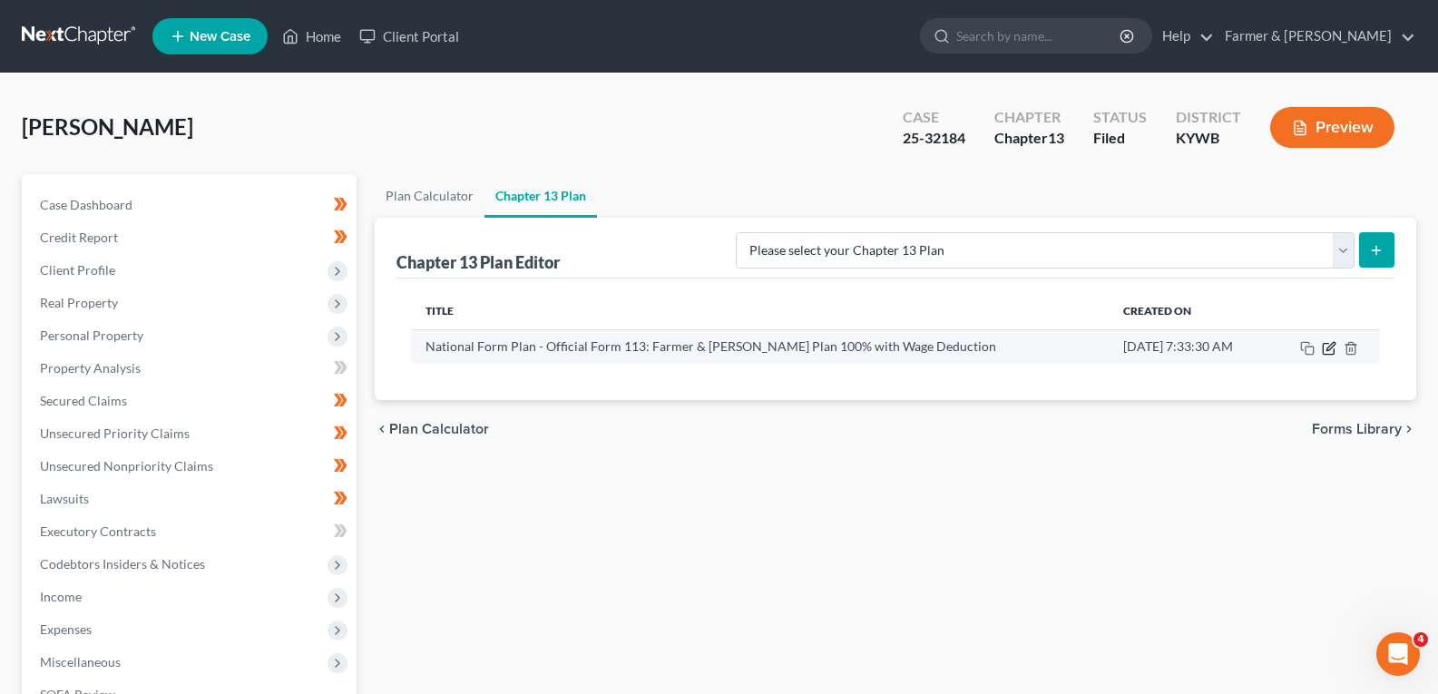
click at [1329, 346] on icon "button" at bounding box center [1329, 348] width 15 height 15
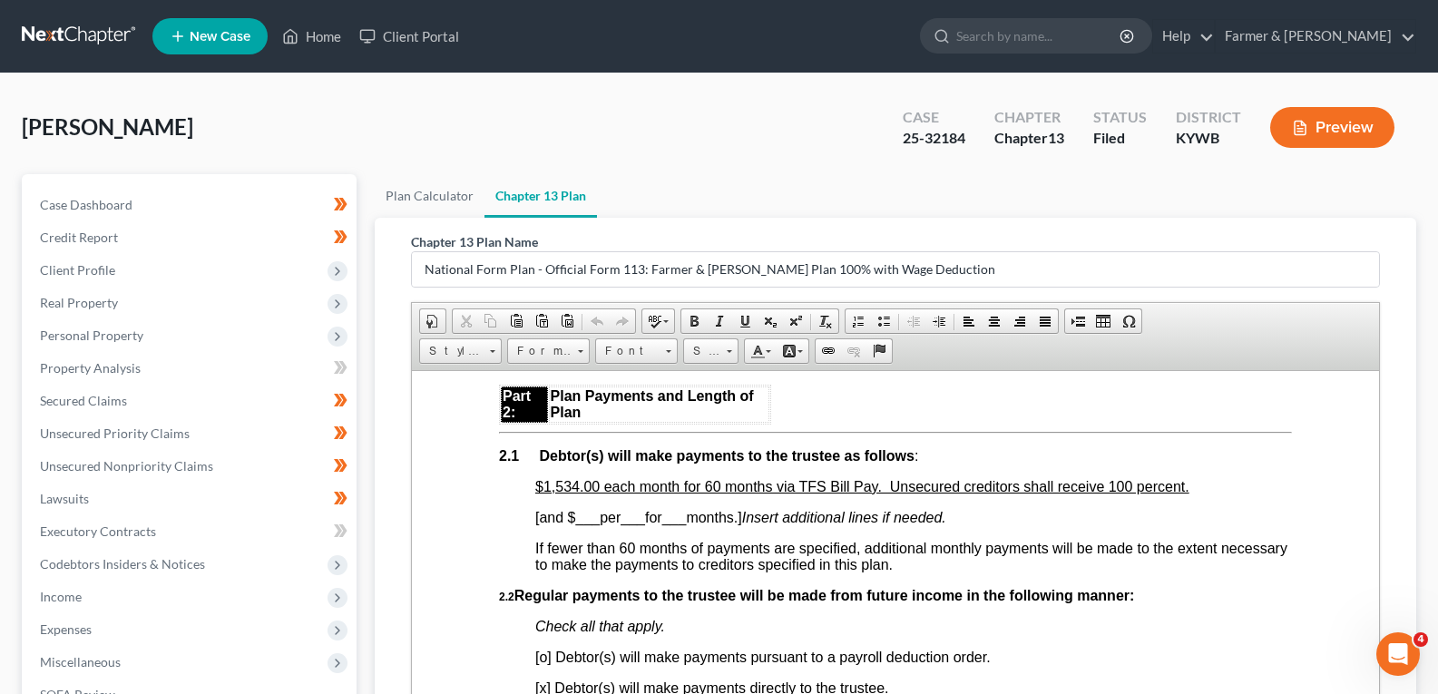
scroll to position [1089, 0]
click at [78, 33] on link at bounding box center [80, 36] width 116 height 33
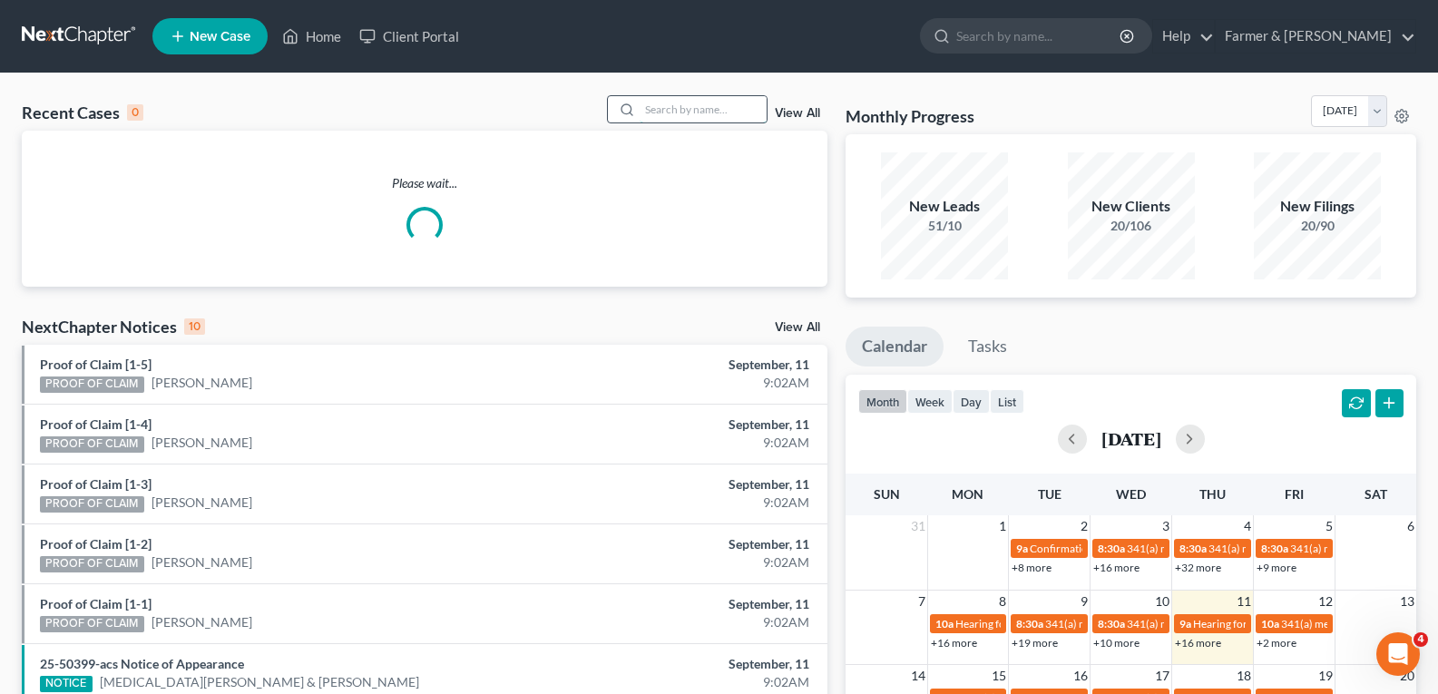
click at [738, 109] on input "search" at bounding box center [703, 109] width 127 height 26
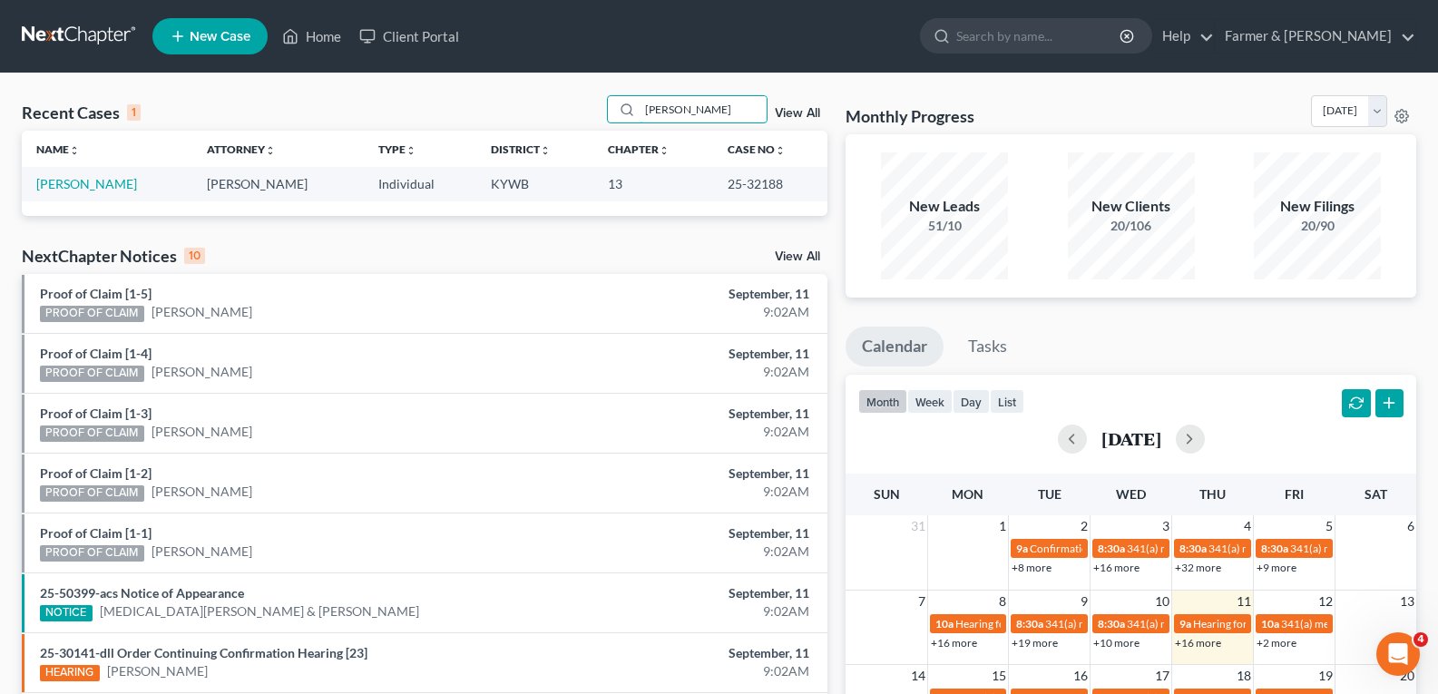
type input "[PERSON_NAME]"
click at [92, 183] on link "[PERSON_NAME]" at bounding box center [86, 183] width 101 height 15
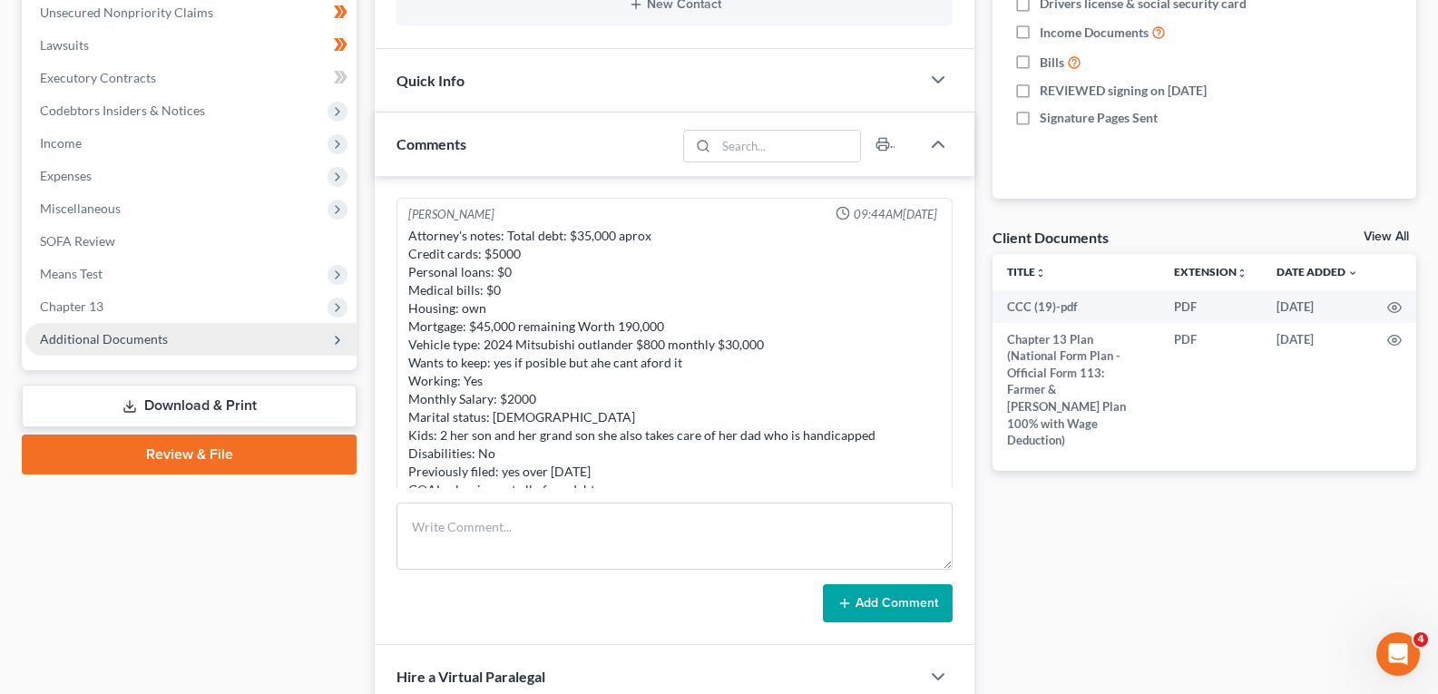
scroll to position [844, 0]
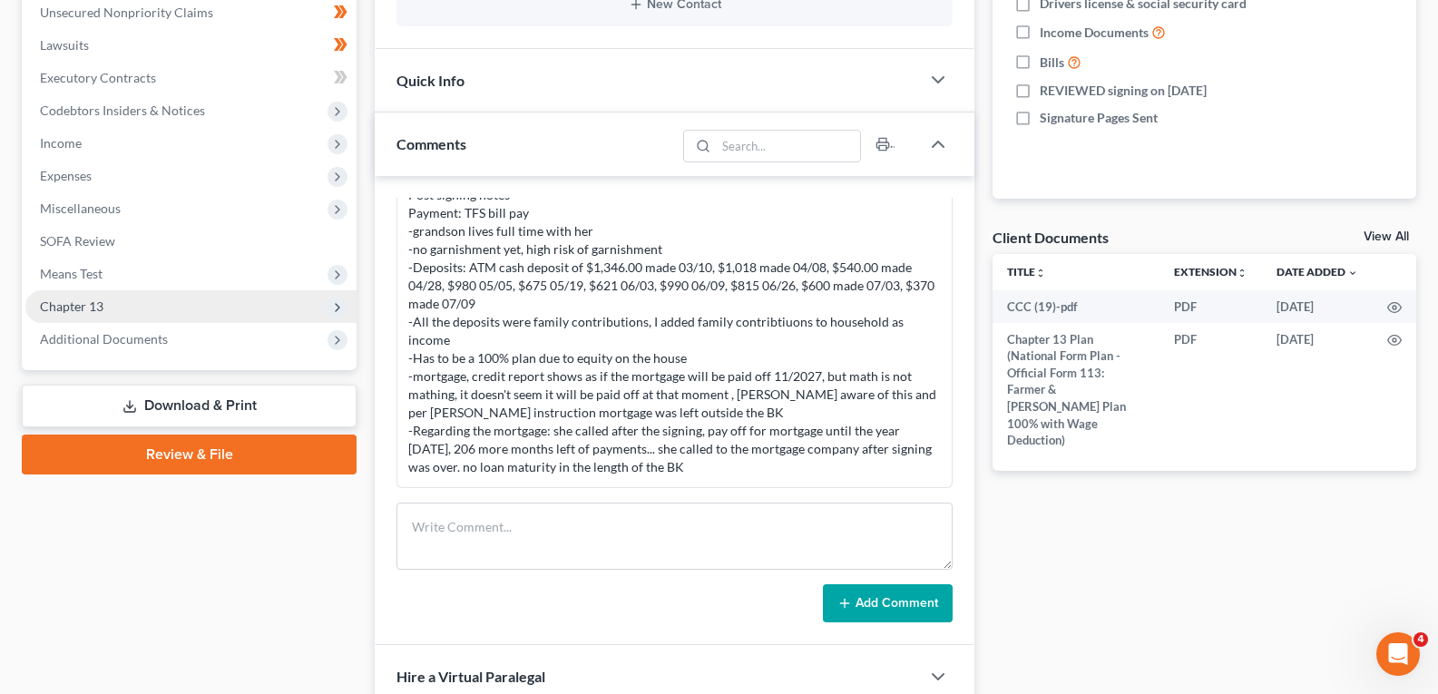
click at [109, 303] on span "Chapter 13" at bounding box center [190, 306] width 331 height 33
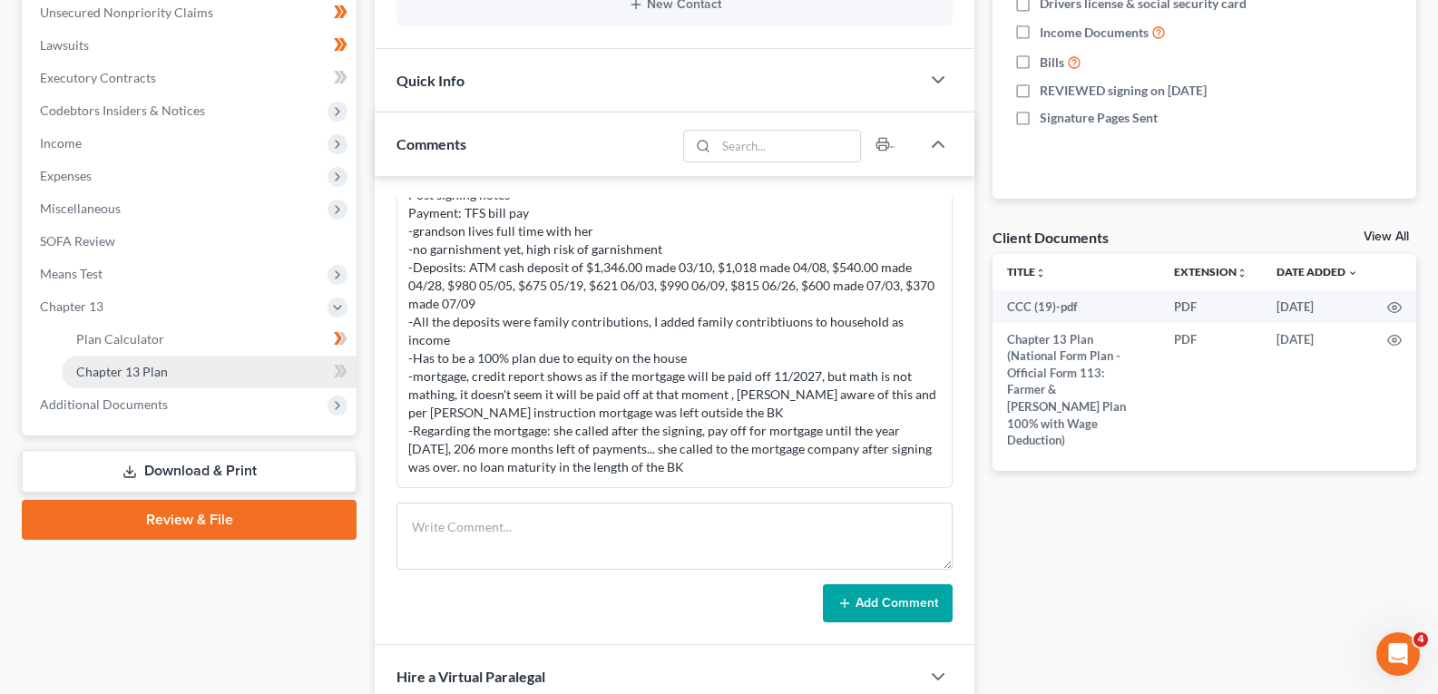
click at [109, 362] on link "Chapter 13 Plan" at bounding box center [209, 372] width 295 height 33
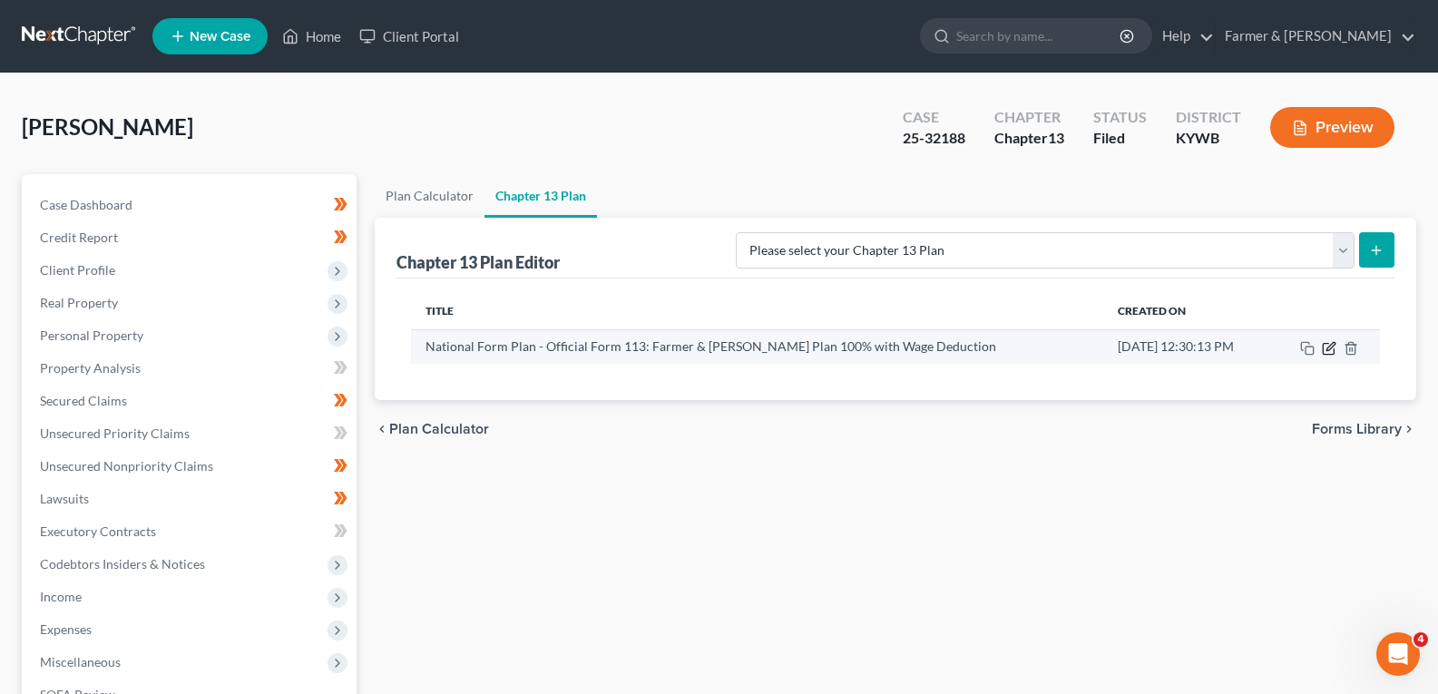
click at [1328, 353] on icon "button" at bounding box center [1329, 348] width 15 height 15
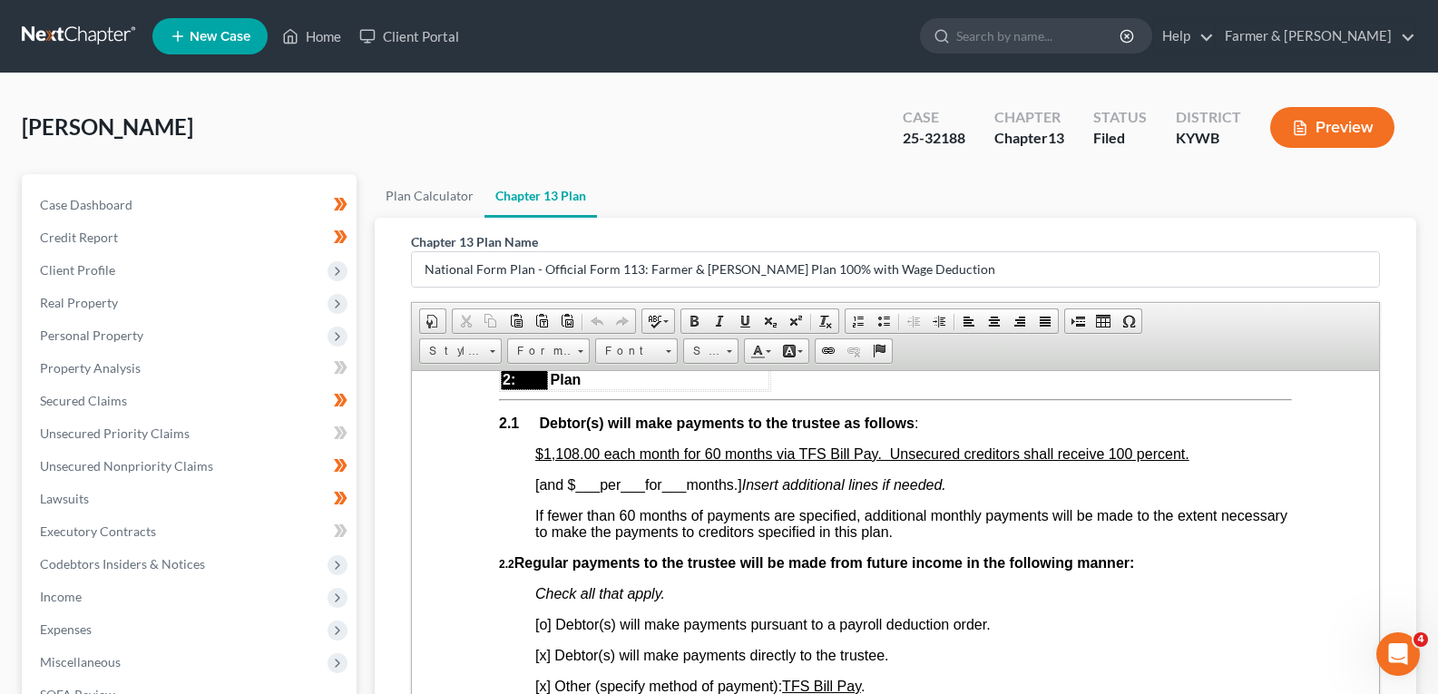
scroll to position [1089, 0]
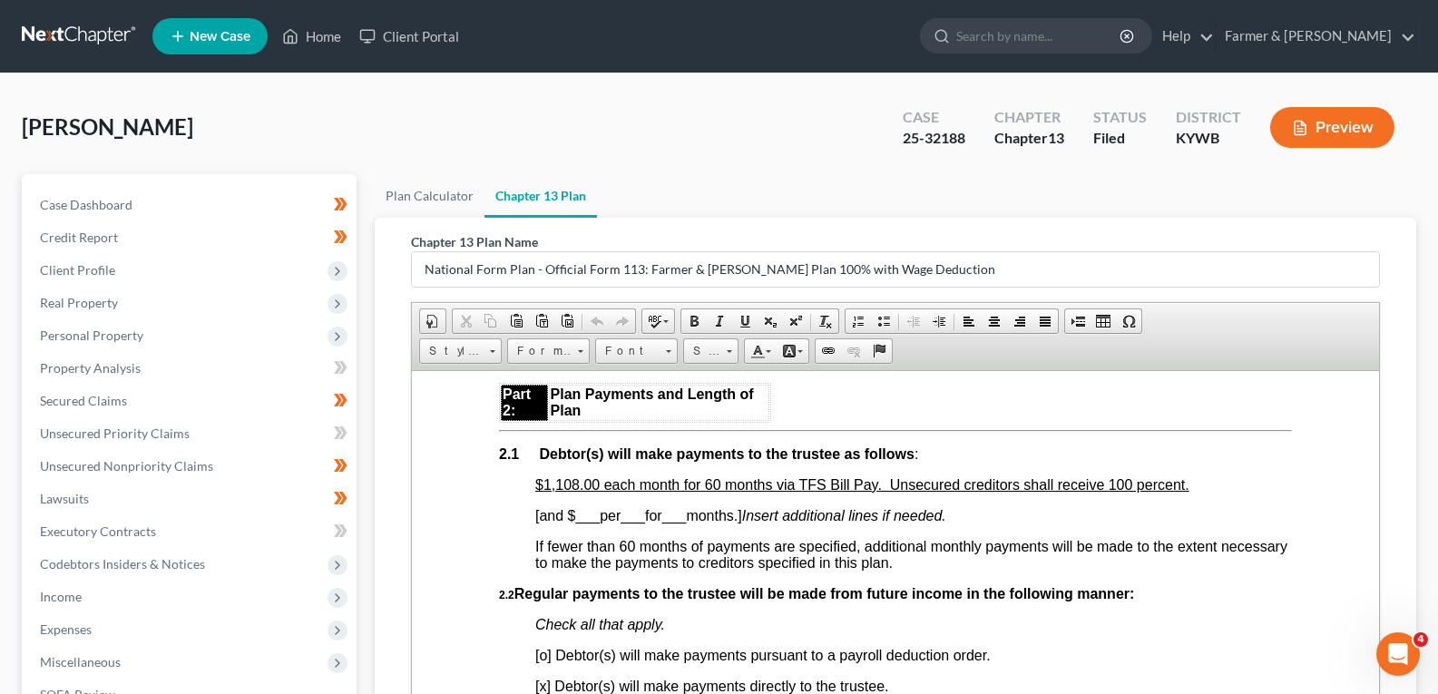
click at [52, 31] on link at bounding box center [80, 36] width 116 height 33
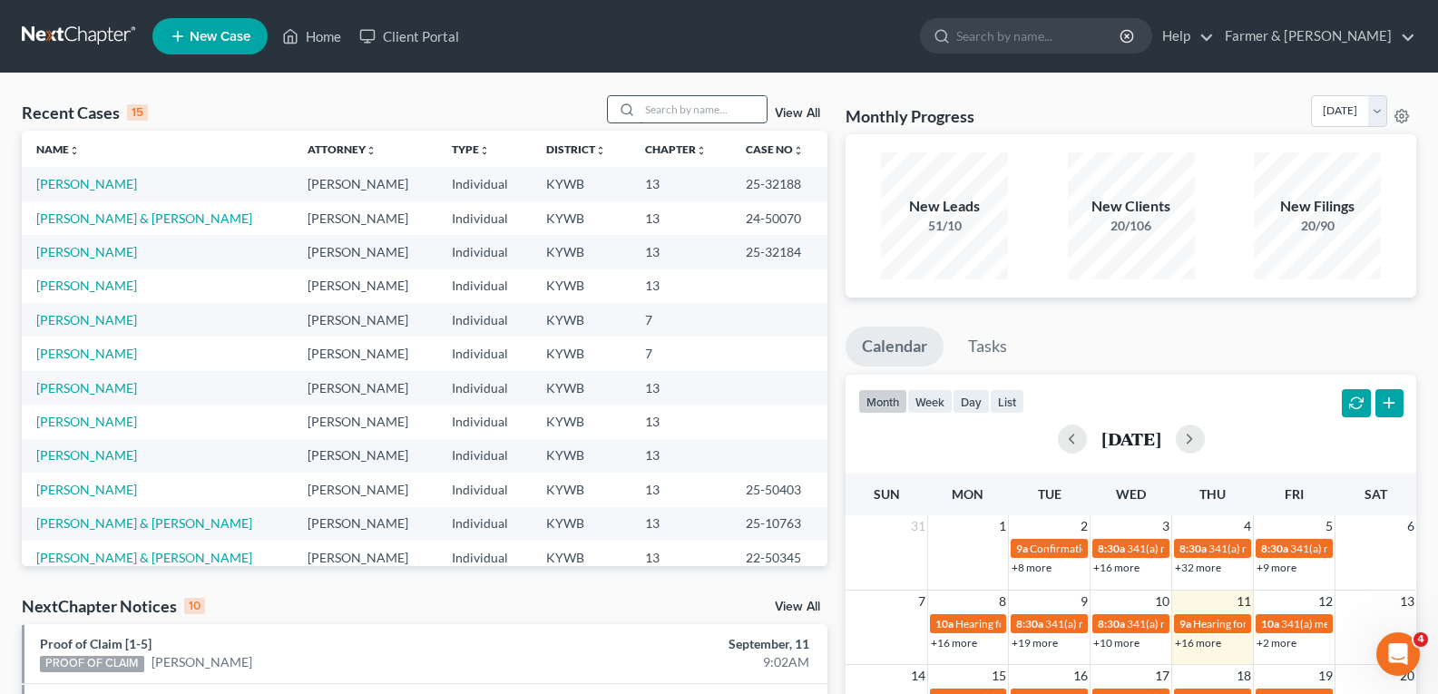
click at [662, 113] on input "search" at bounding box center [703, 109] width 127 height 26
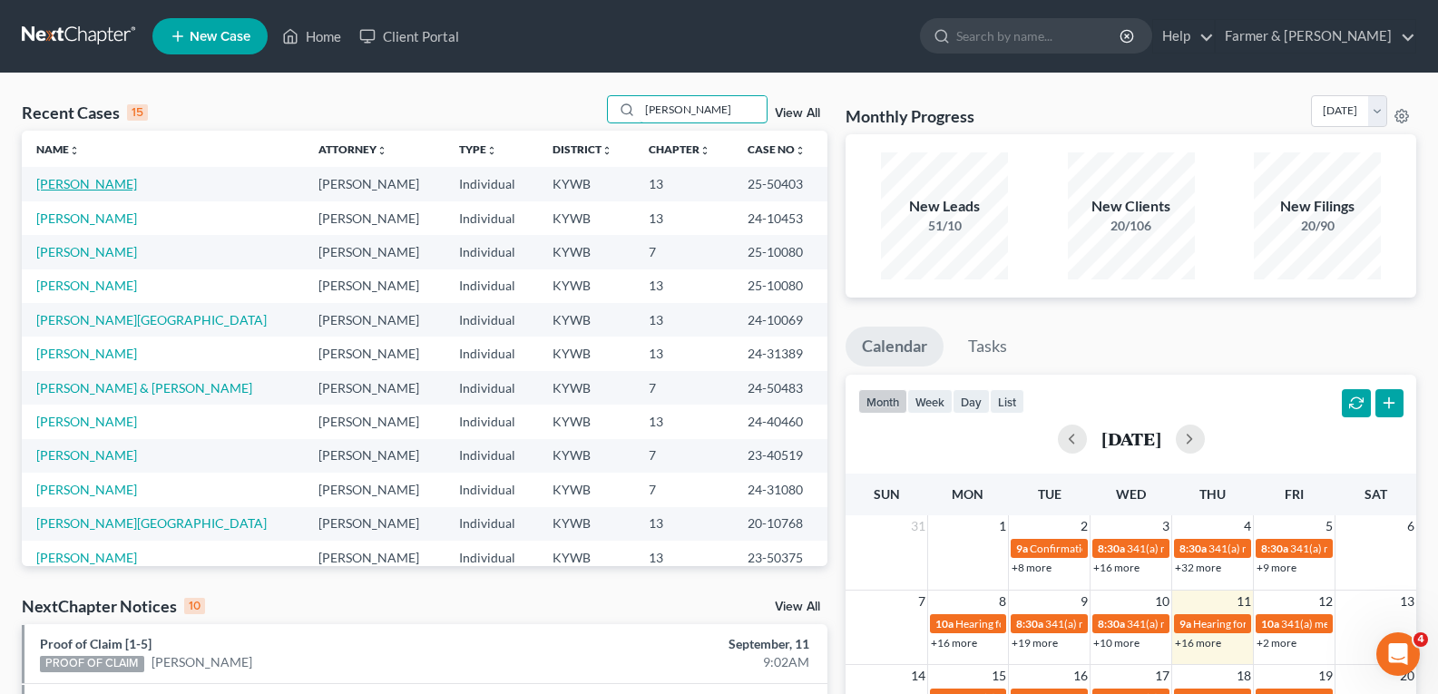
type input "[PERSON_NAME]"
click at [77, 187] on link "[PERSON_NAME]" at bounding box center [86, 183] width 101 height 15
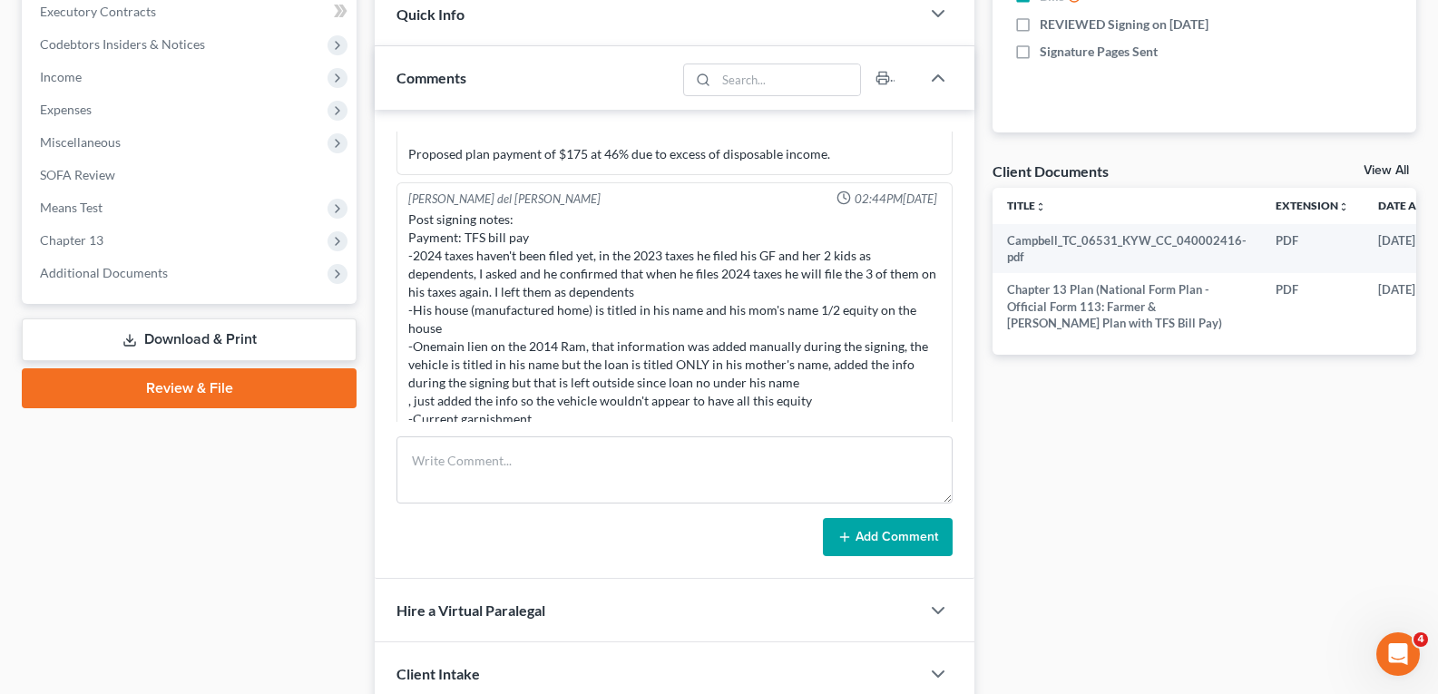
scroll to position [544, 0]
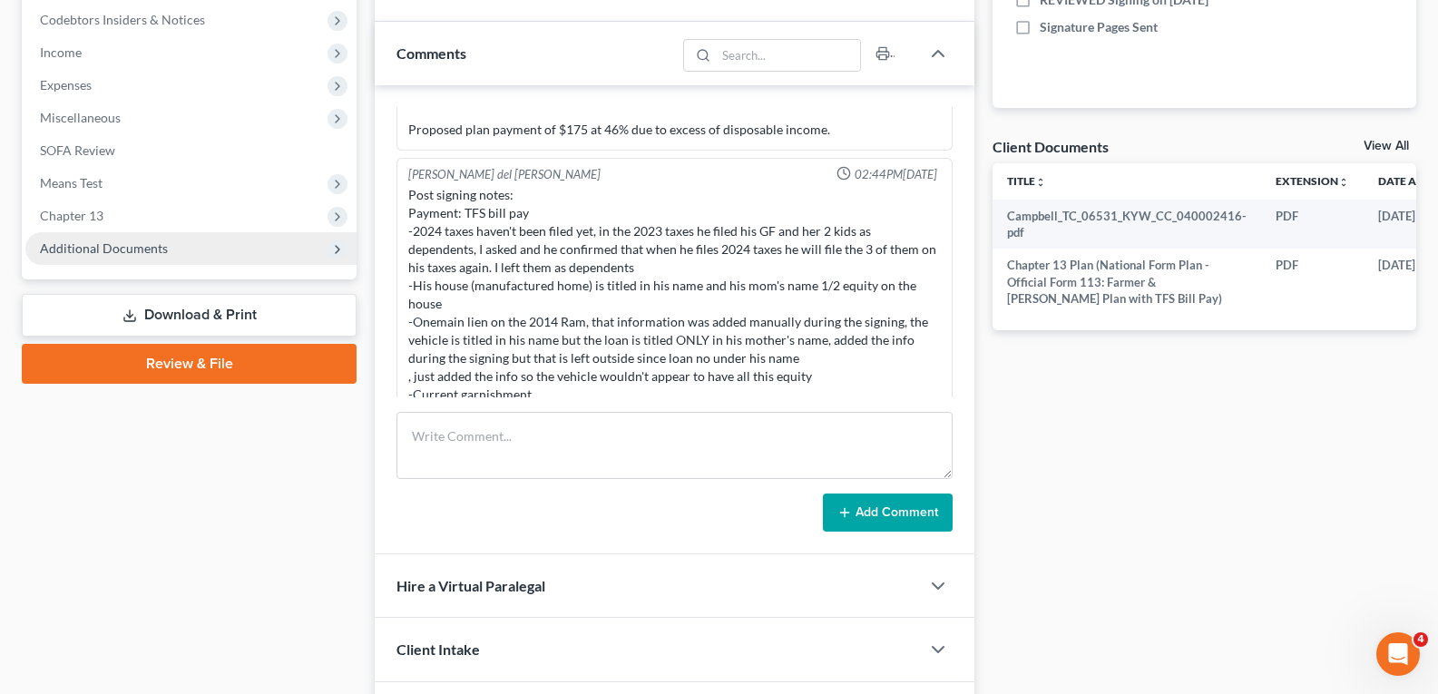
click at [167, 246] on span "Additional Documents" at bounding box center [190, 248] width 331 height 33
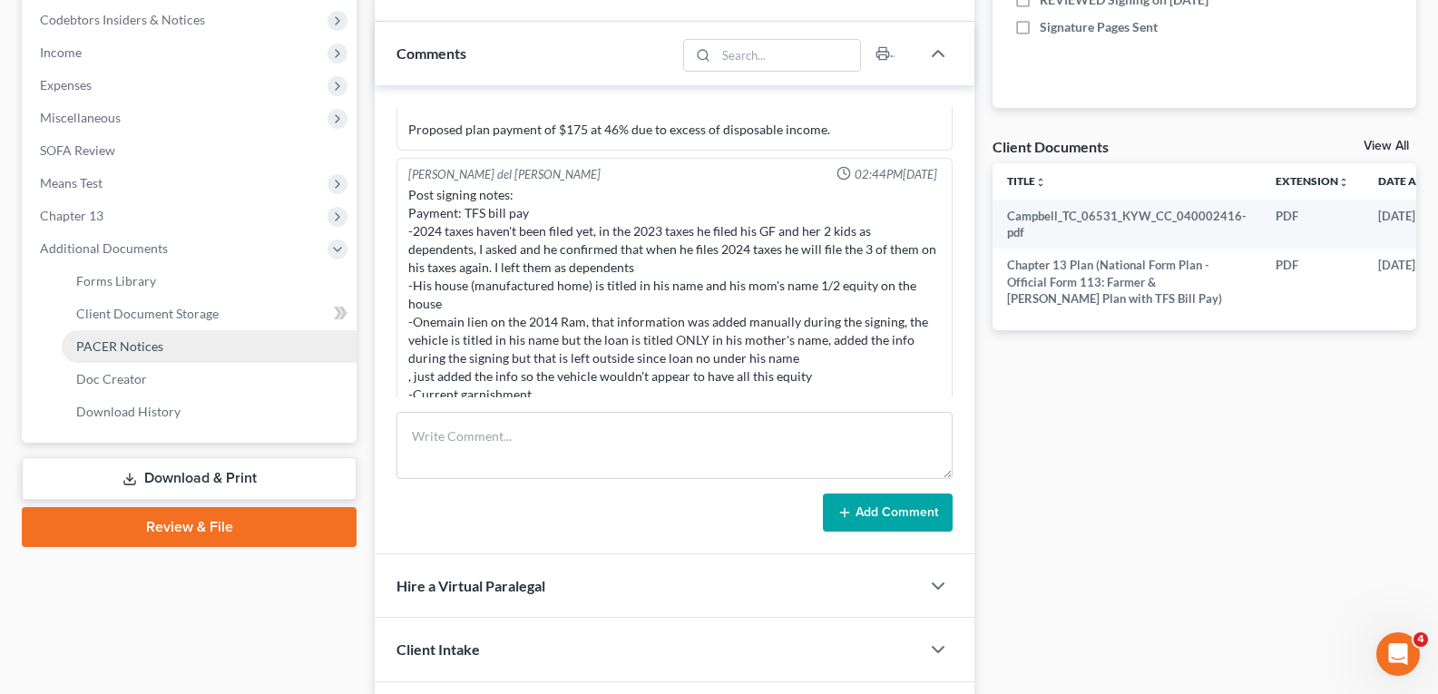
click at [125, 341] on span "PACER Notices" at bounding box center [119, 345] width 87 height 15
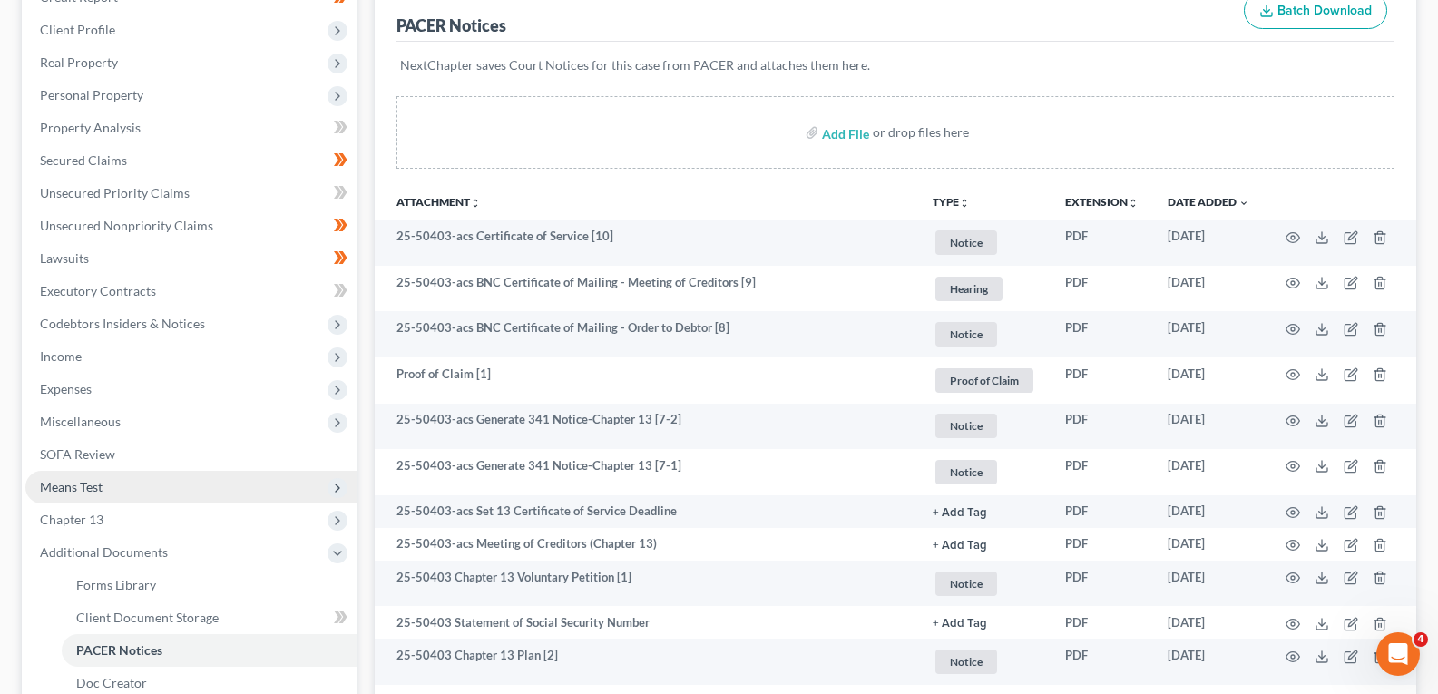
scroll to position [272, 0]
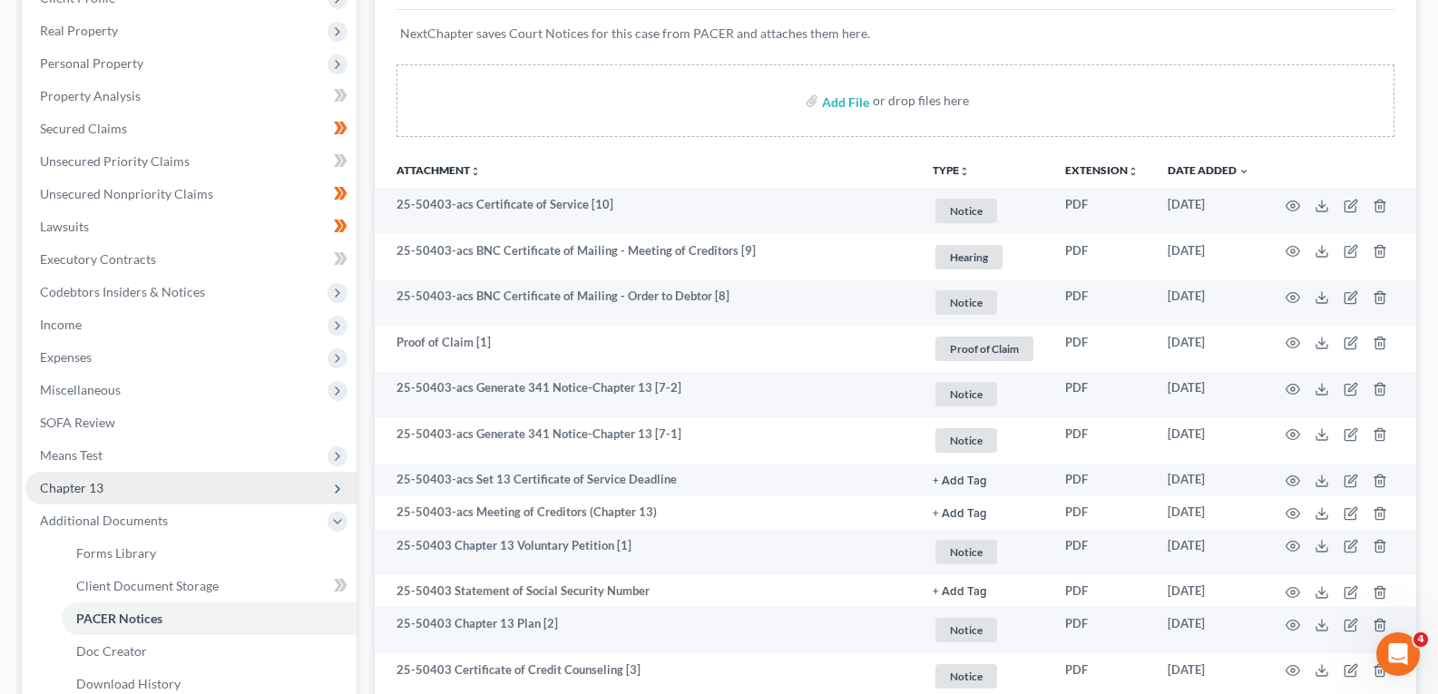
click at [115, 490] on span "Chapter 13" at bounding box center [190, 488] width 331 height 33
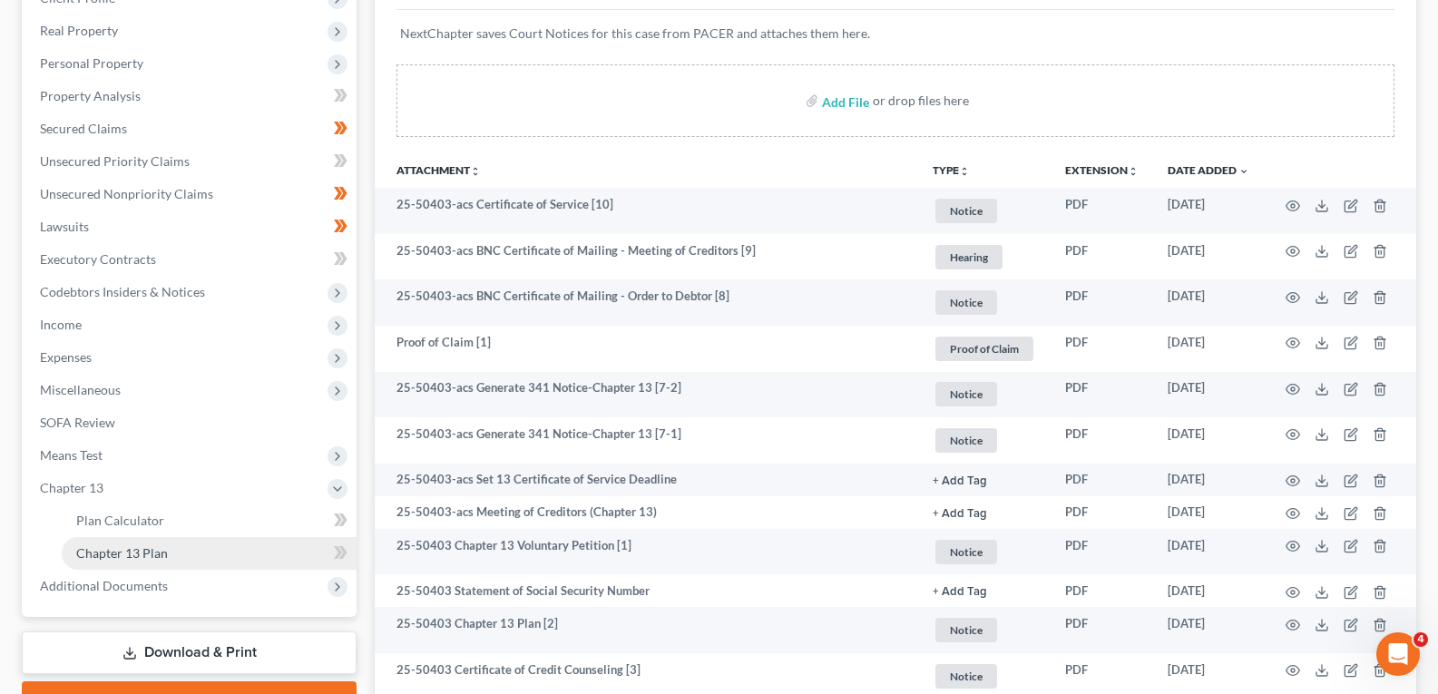
click at [132, 545] on span "Chapter 13 Plan" at bounding box center [122, 552] width 92 height 15
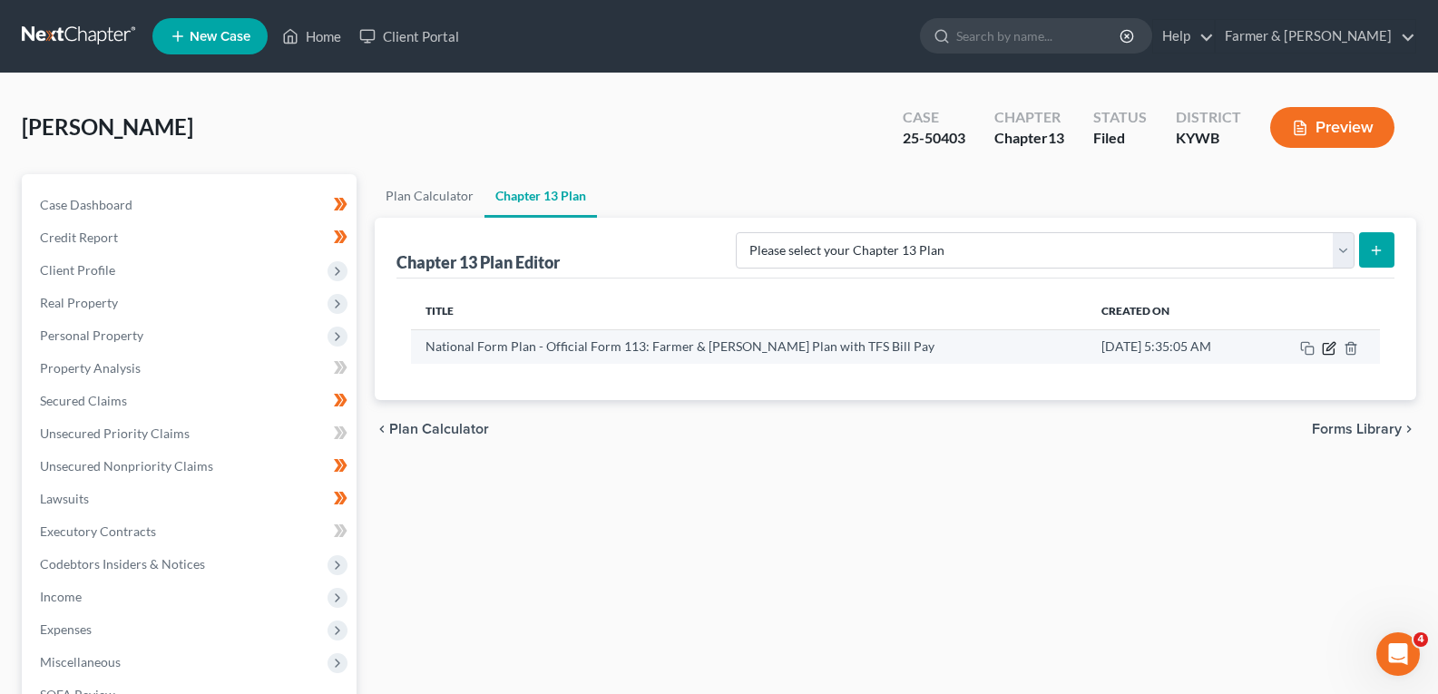
click at [1331, 347] on icon "button" at bounding box center [1330, 346] width 8 height 8
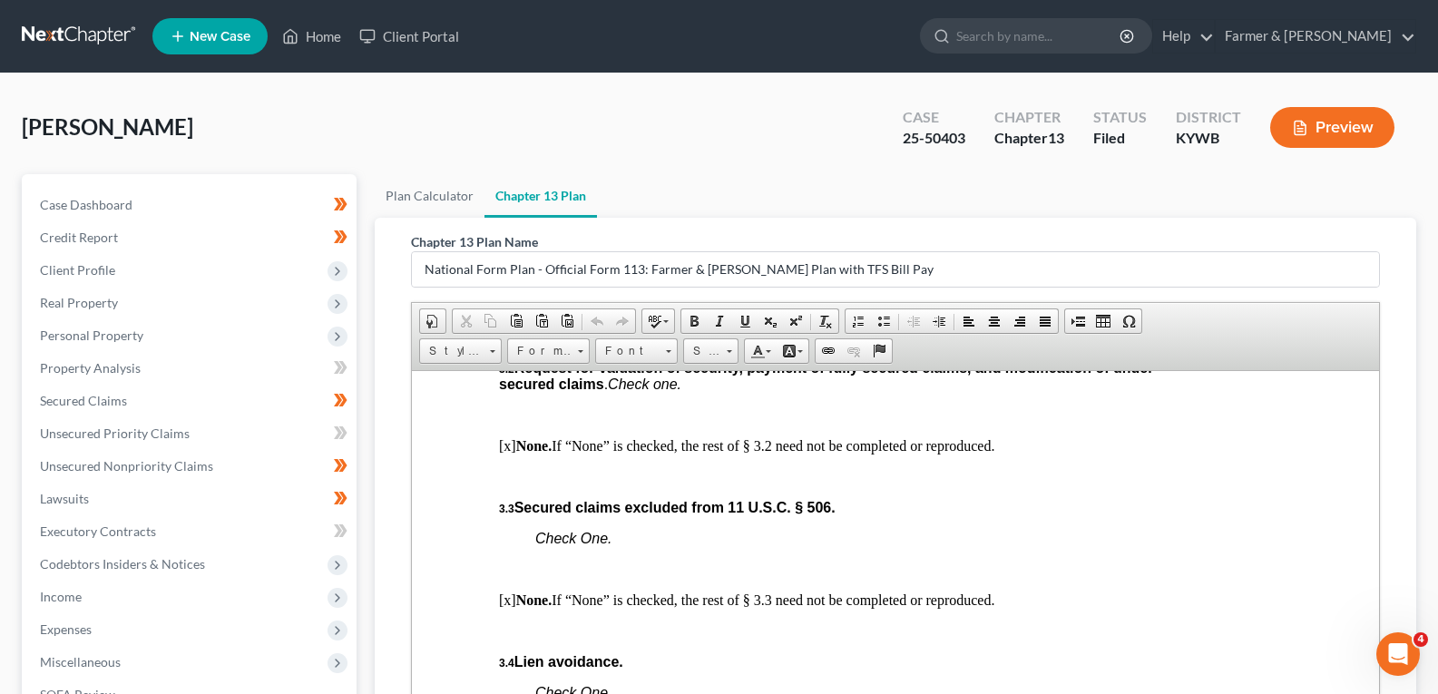
scroll to position [2359, 0]
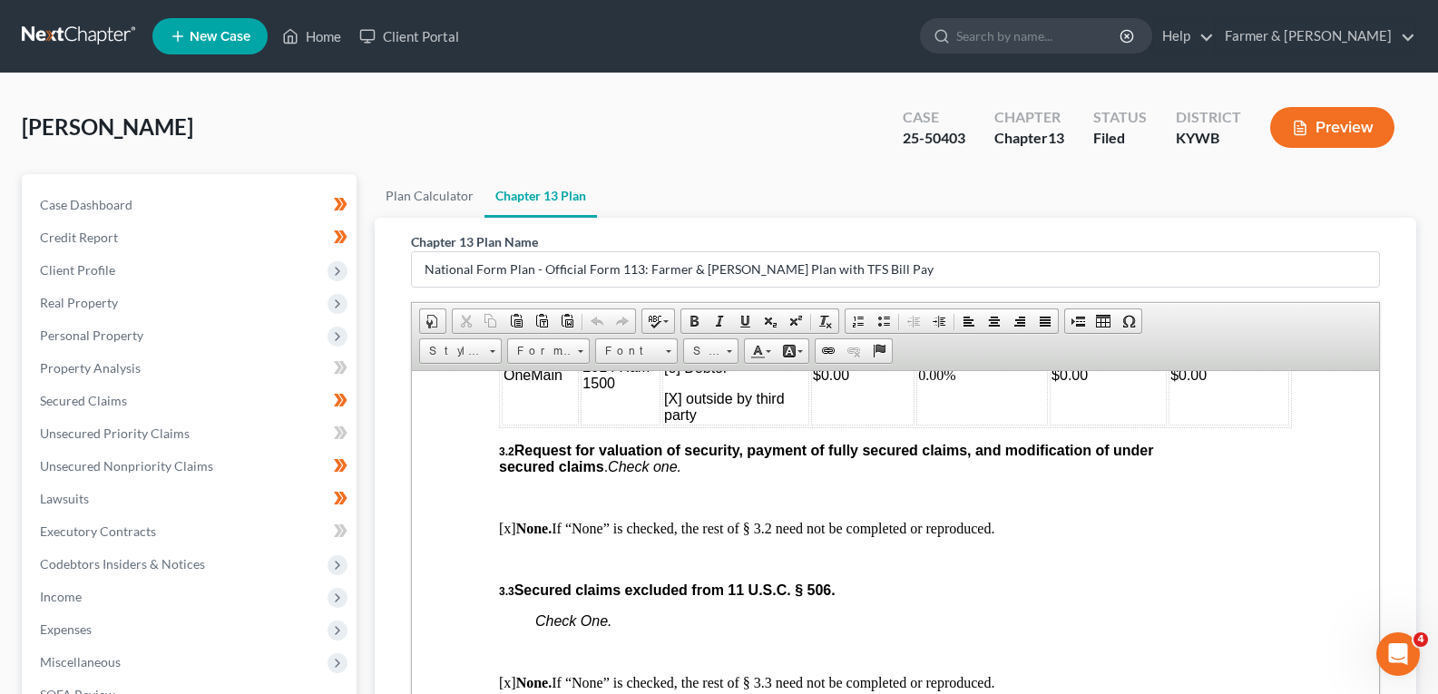
click at [79, 22] on link at bounding box center [80, 36] width 116 height 33
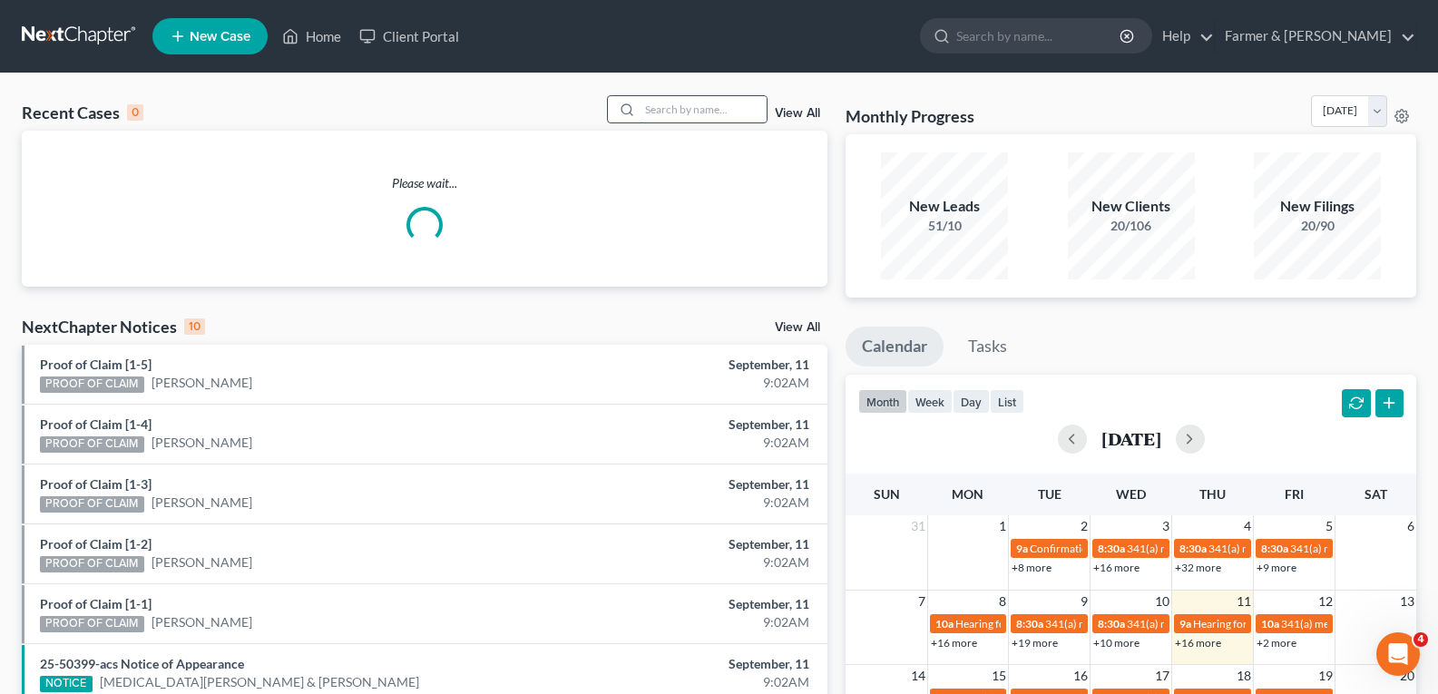
click at [714, 113] on input "search" at bounding box center [703, 109] width 127 height 26
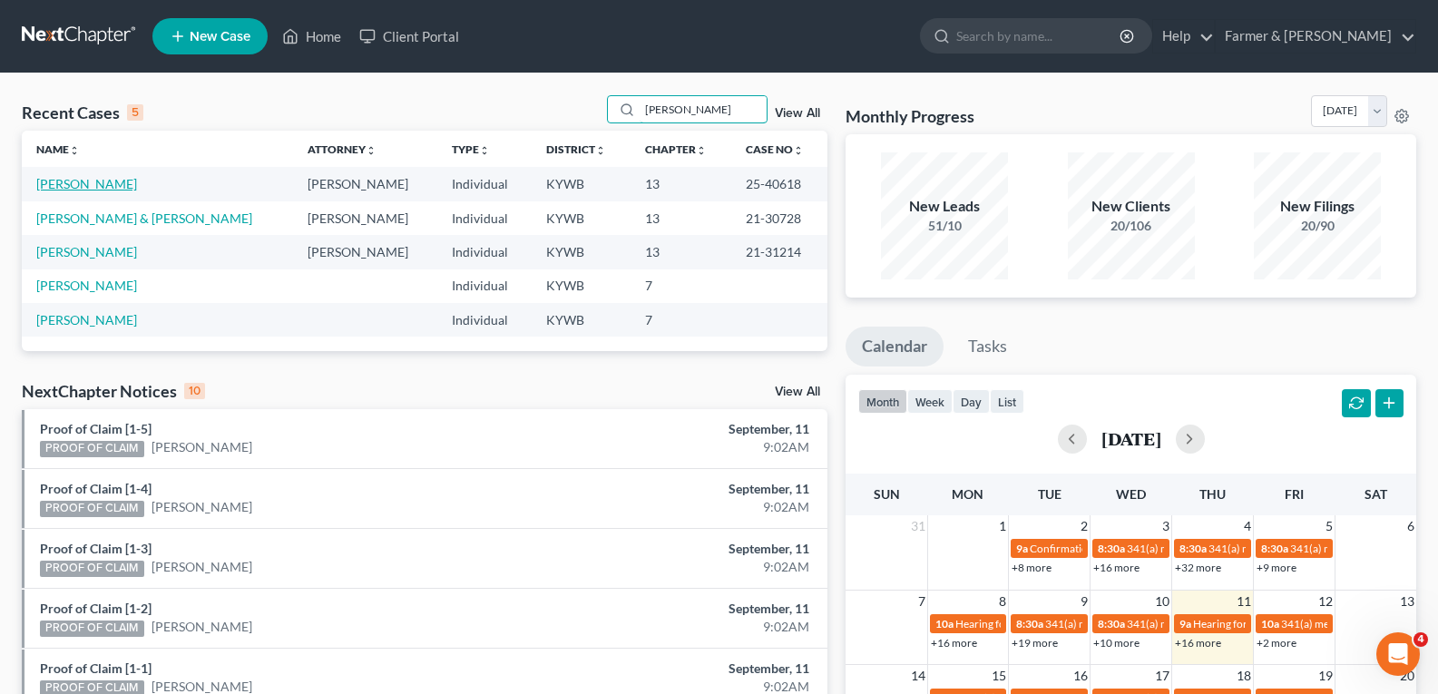
type input "coon"
click at [82, 182] on link "[PERSON_NAME]" at bounding box center [86, 183] width 101 height 15
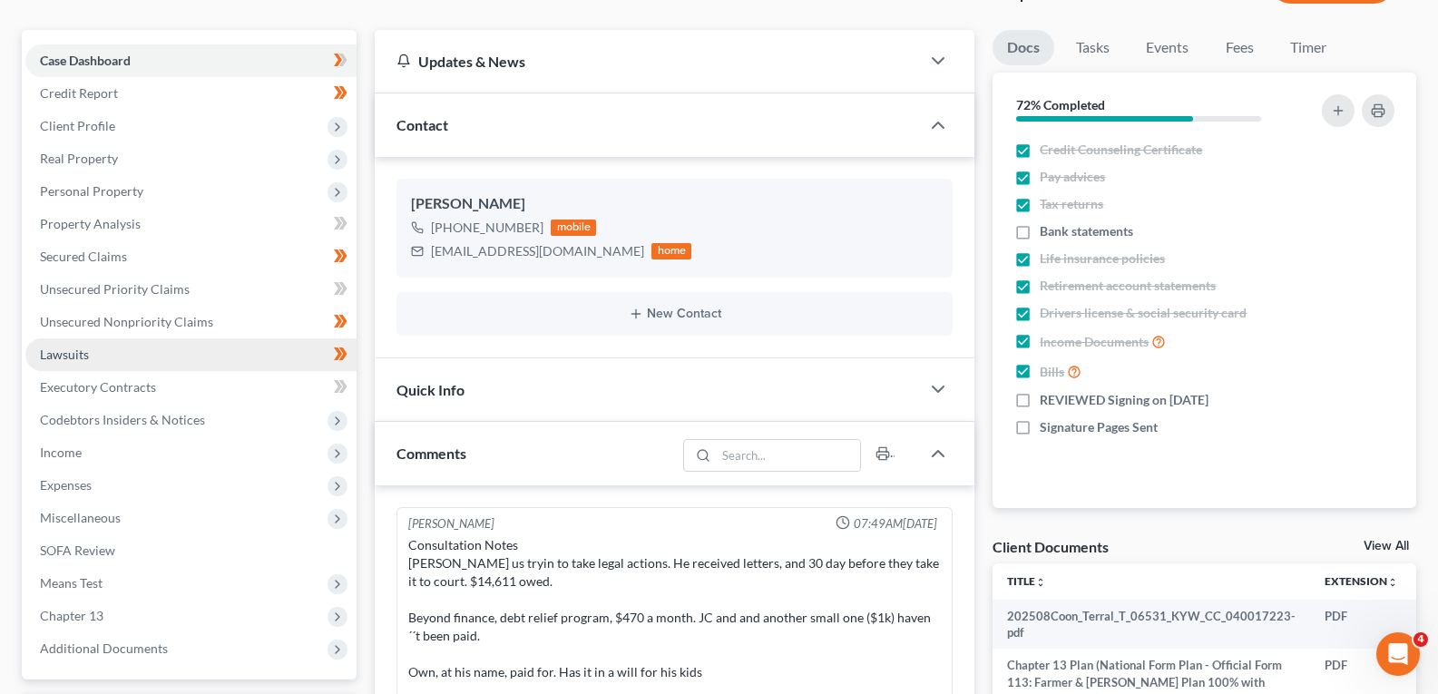
scroll to position [233, 0]
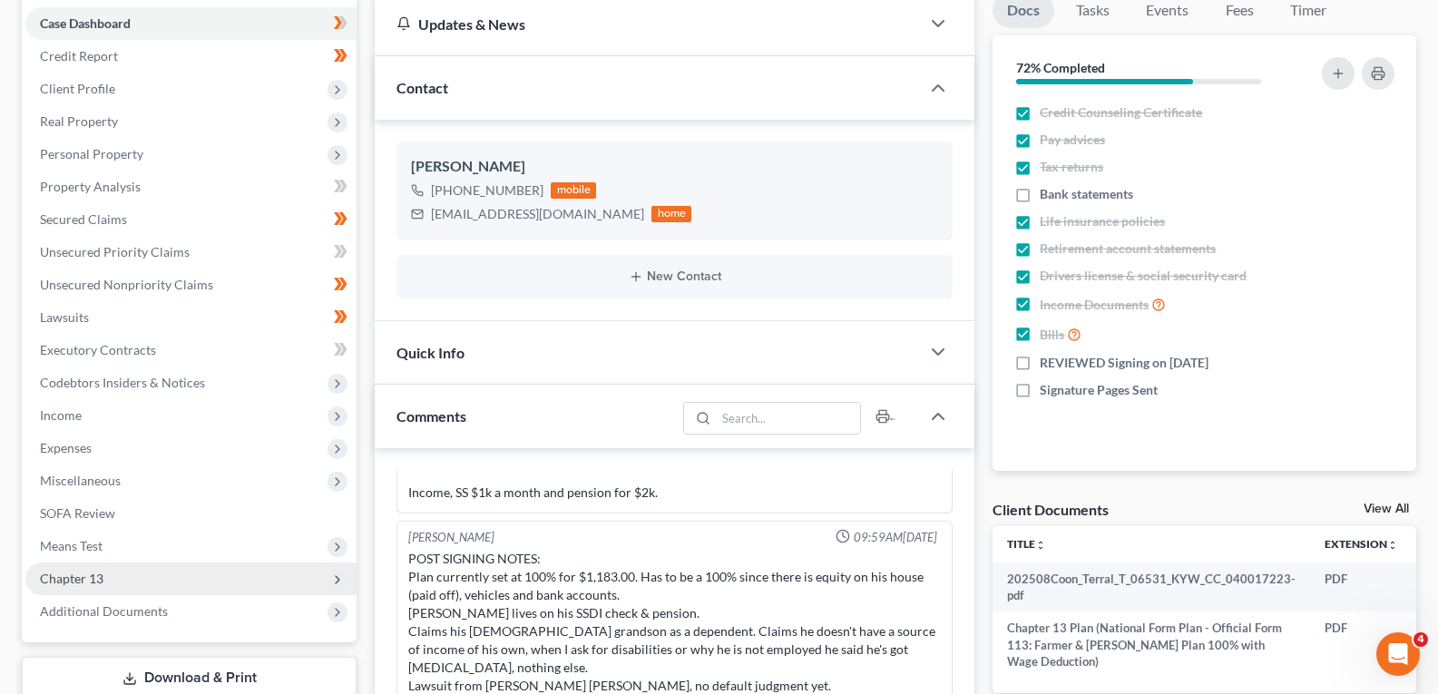
click at [250, 574] on span "Chapter 13" at bounding box center [190, 579] width 331 height 33
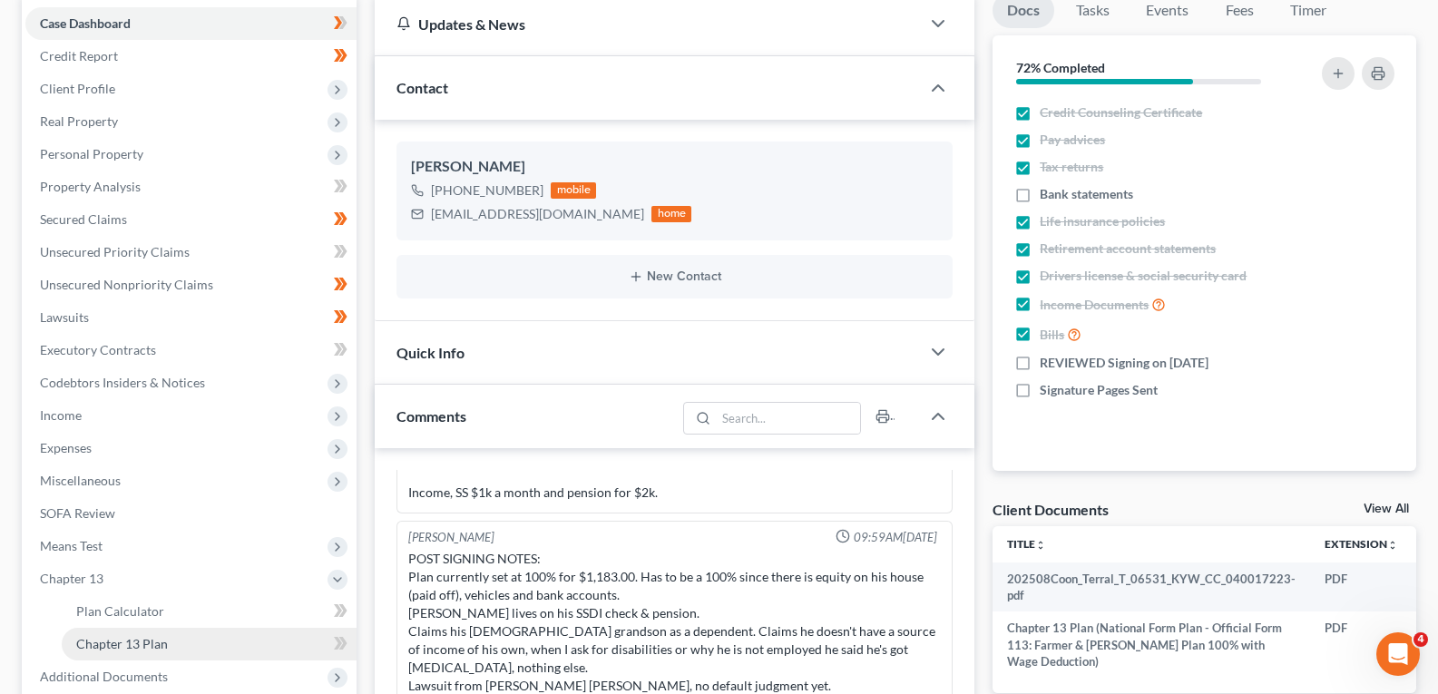
click at [146, 645] on span "Chapter 13 Plan" at bounding box center [122, 643] width 92 height 15
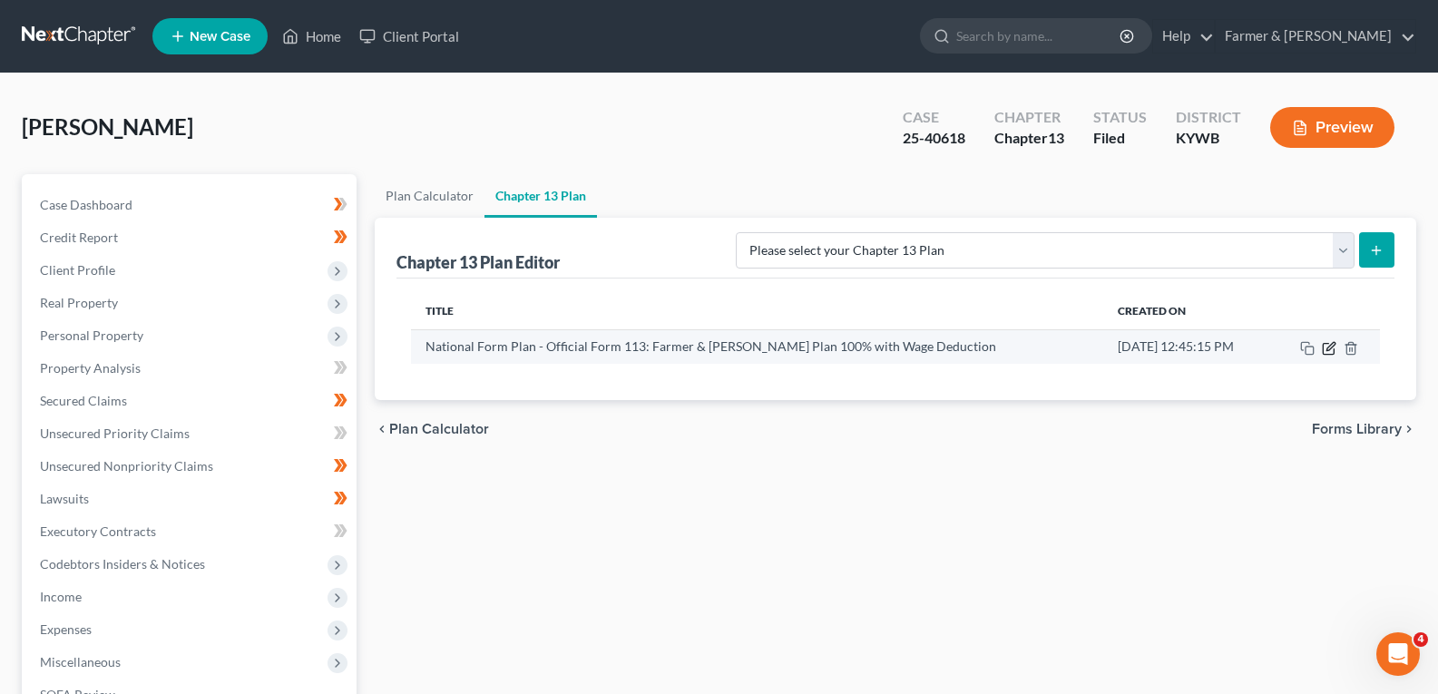
click at [1328, 348] on icon "button" at bounding box center [1329, 348] width 15 height 15
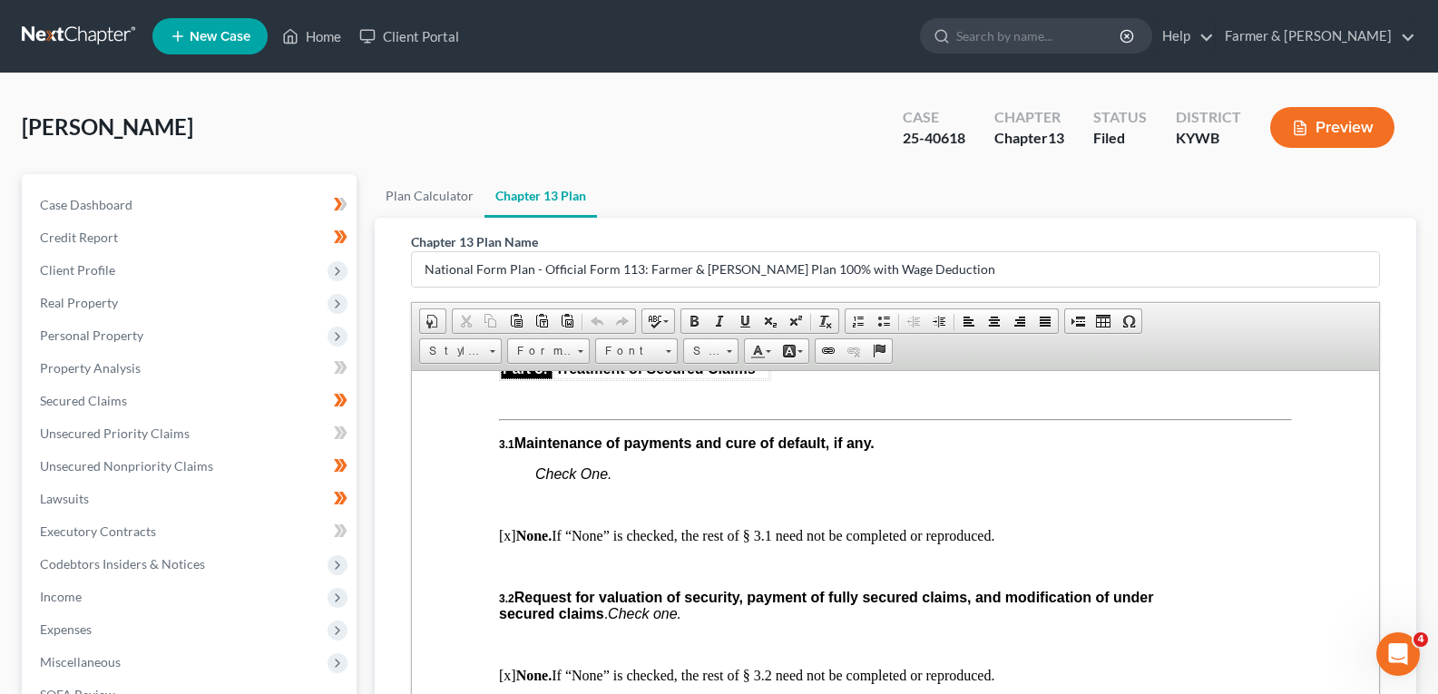
scroll to position [2087, 0]
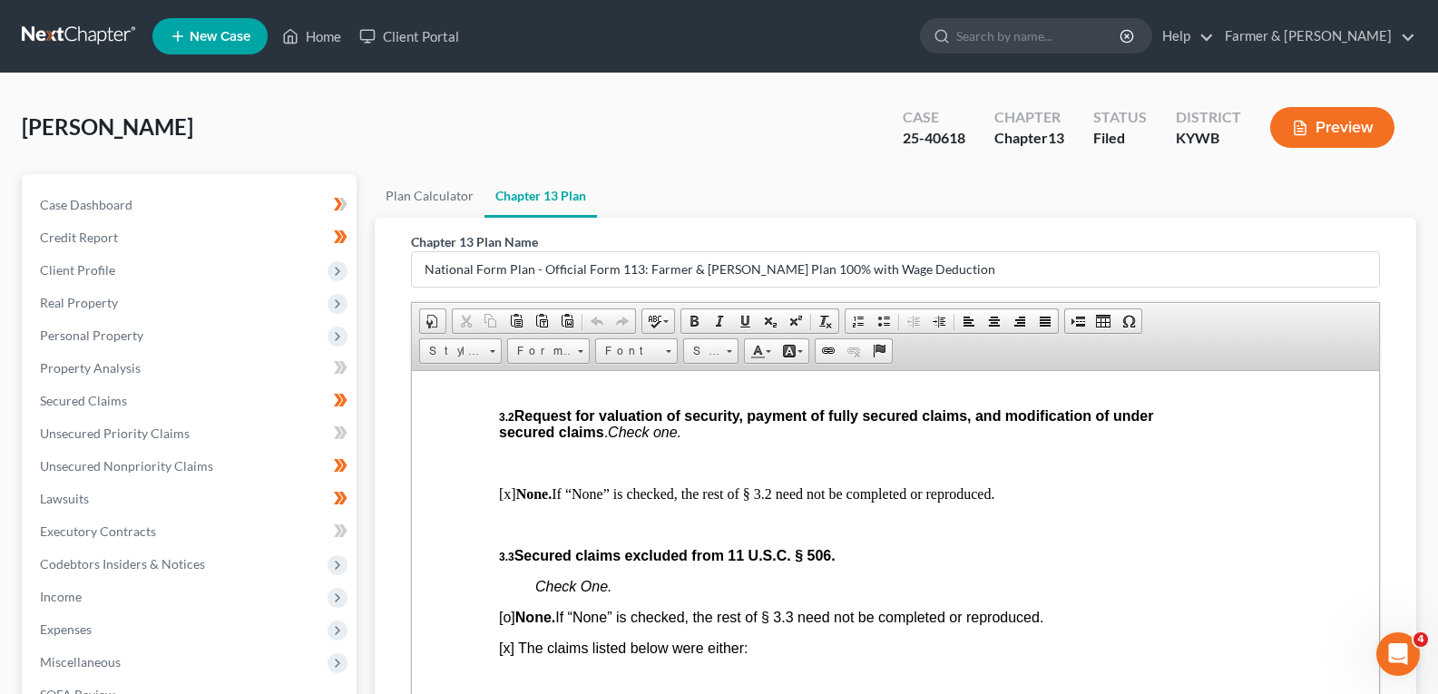
click at [73, 40] on link at bounding box center [80, 36] width 116 height 33
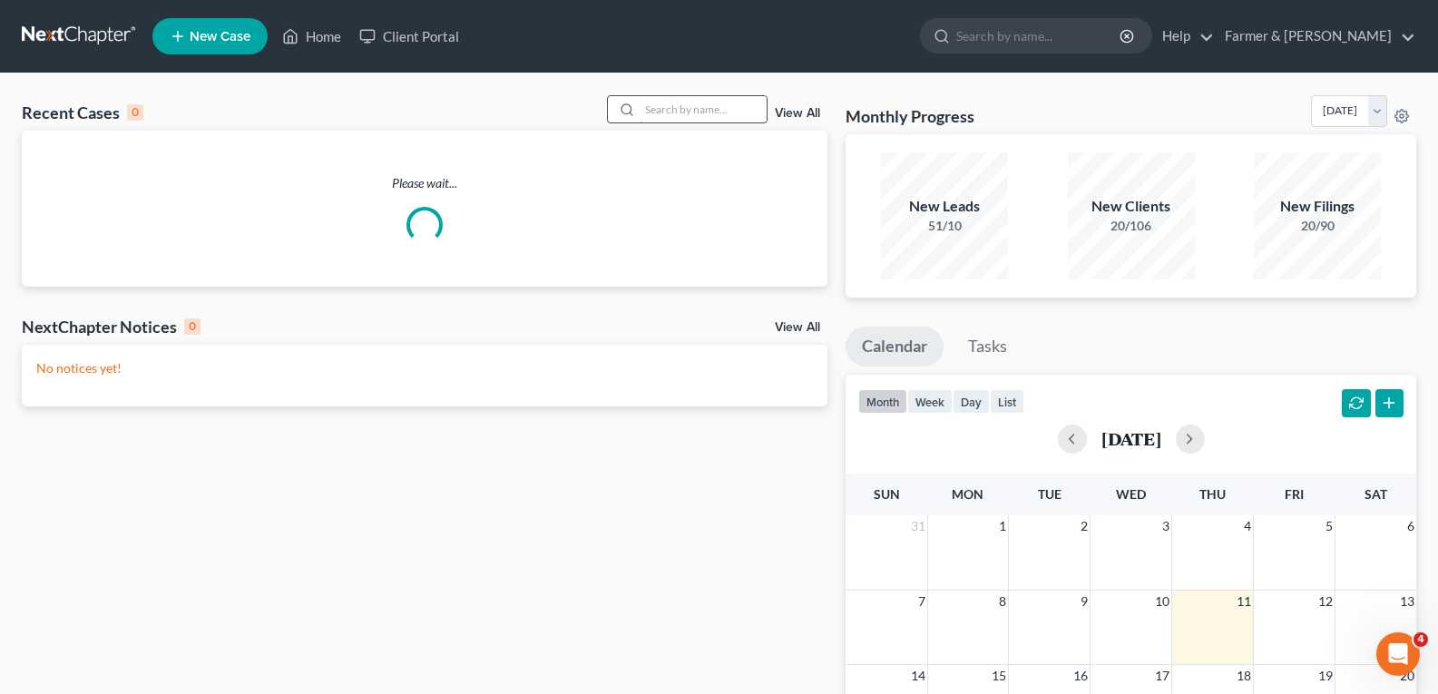
click at [687, 107] on input "search" at bounding box center [703, 109] width 127 height 26
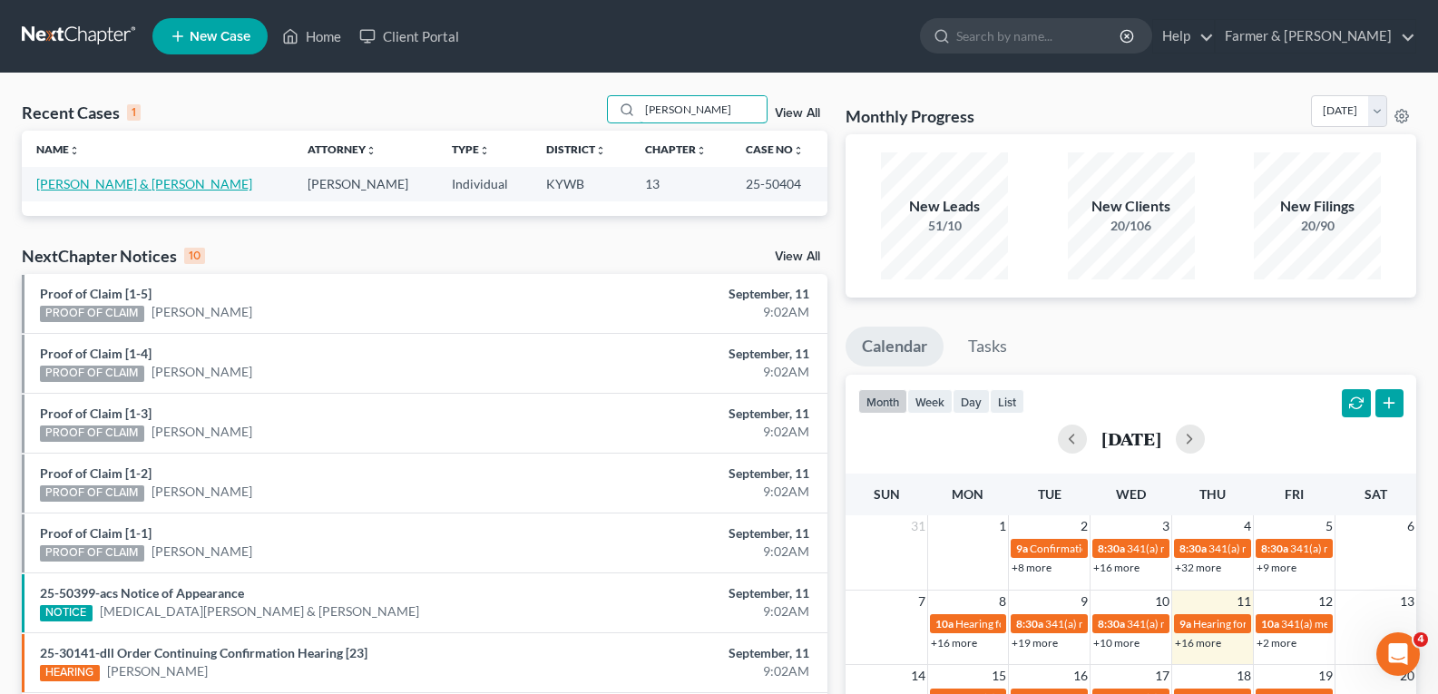
type input "mandi smith"
click at [120, 186] on link "Smith, Mandi & Aaron" at bounding box center [144, 183] width 216 height 15
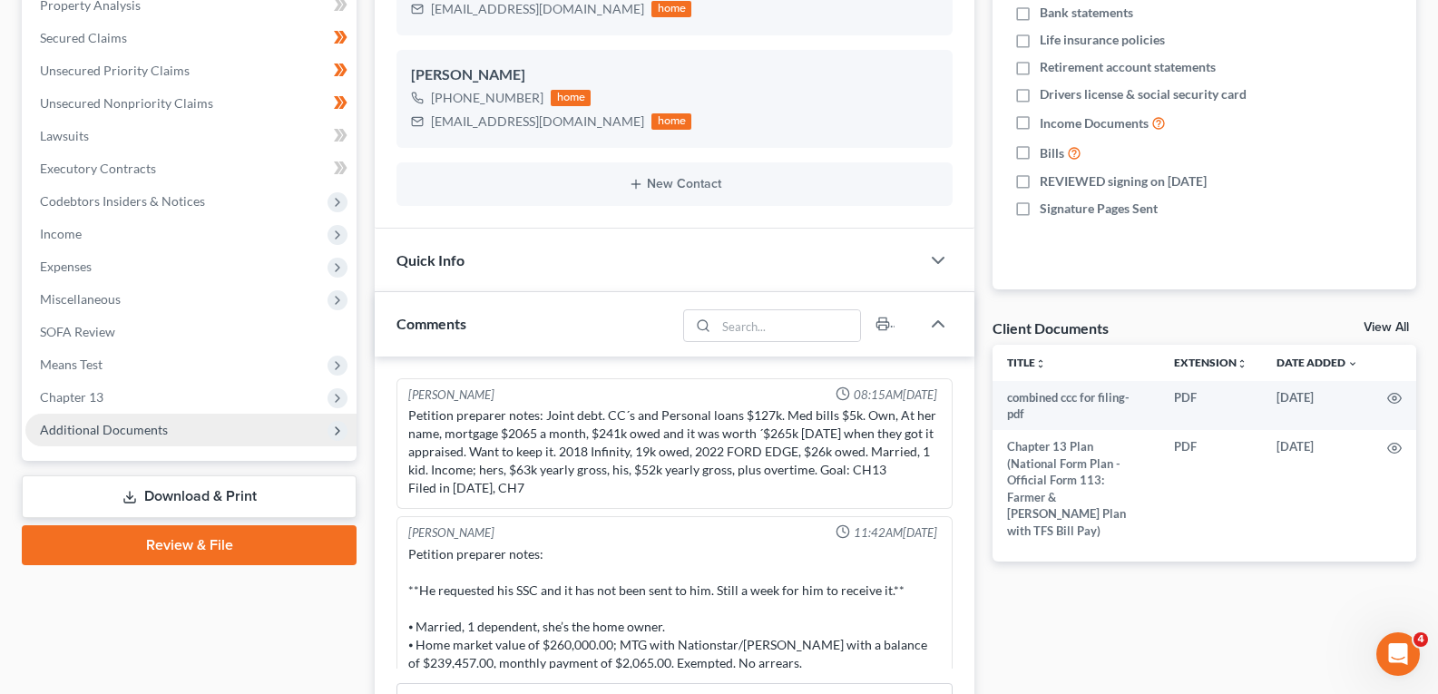
scroll to position [408, 0]
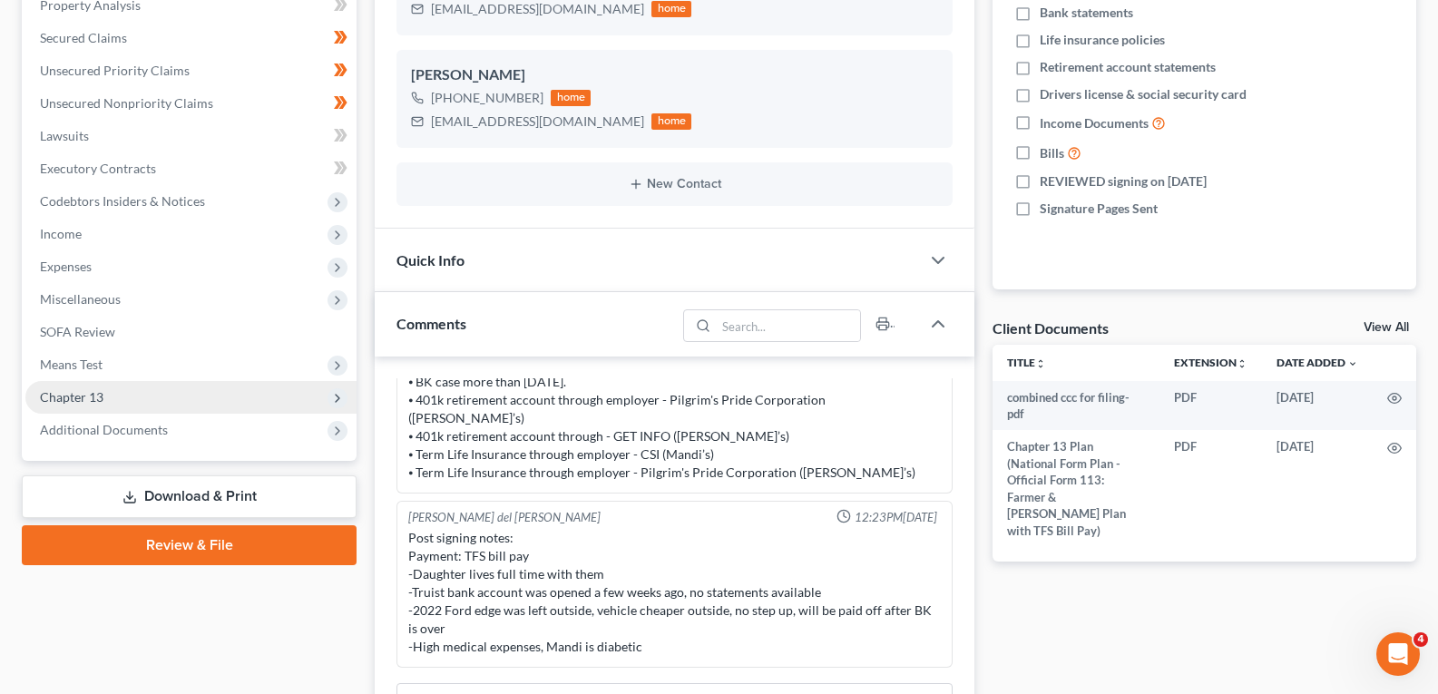
click at [113, 387] on span "Chapter 13" at bounding box center [190, 397] width 331 height 33
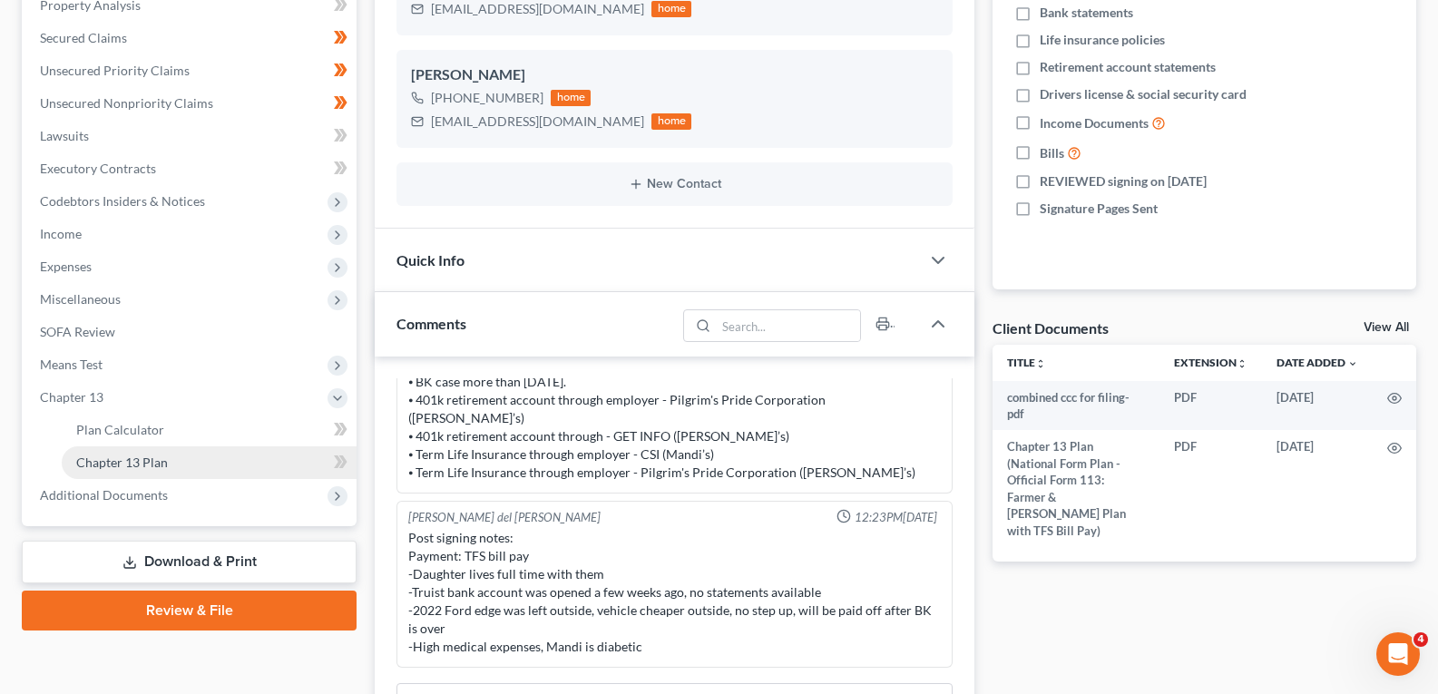
click at [158, 457] on span "Chapter 13 Plan" at bounding box center [122, 462] width 92 height 15
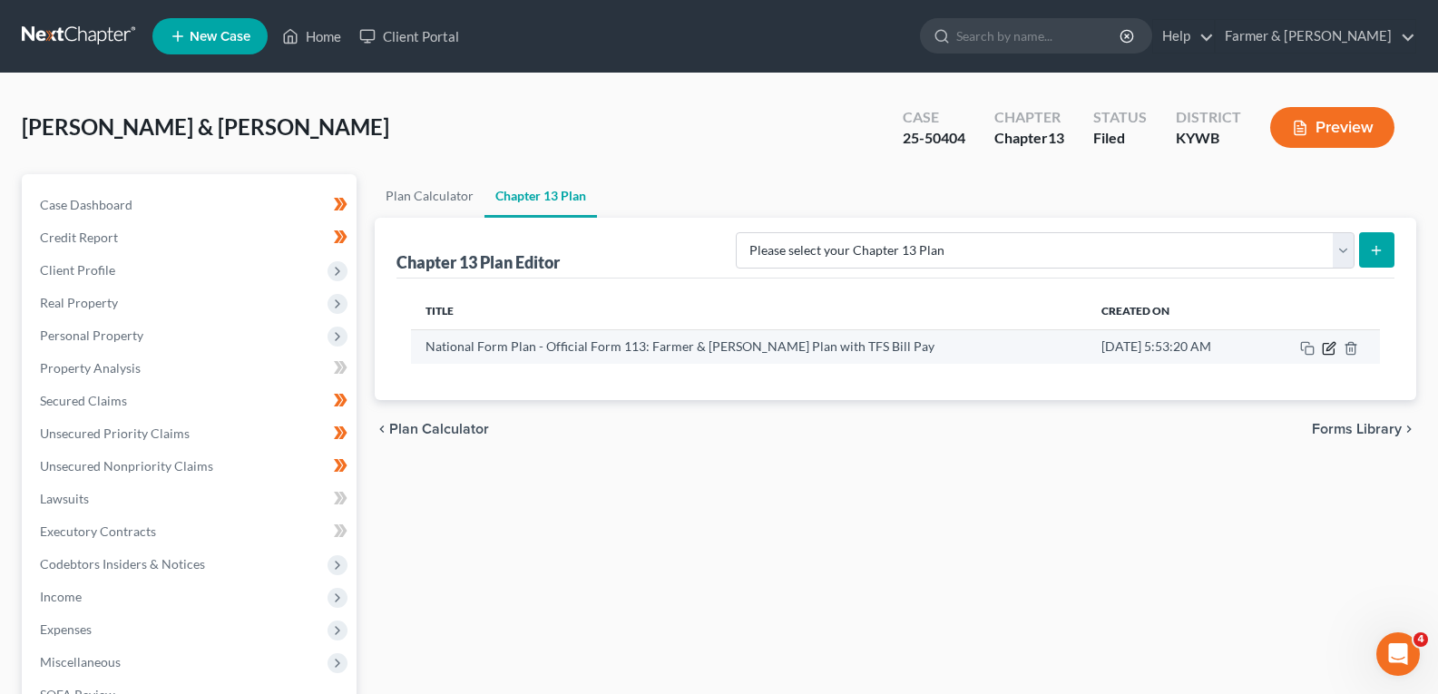
click at [1328, 346] on icon "button" at bounding box center [1329, 348] width 15 height 15
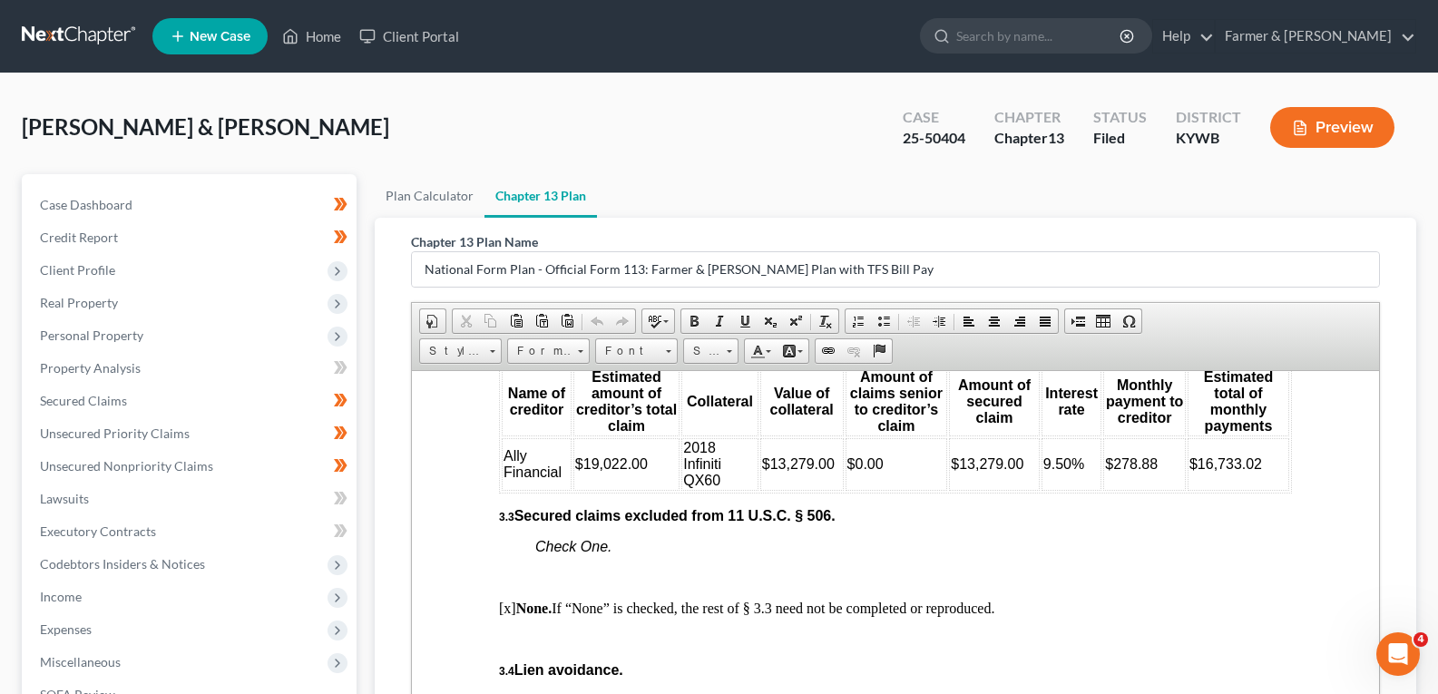
scroll to position [2813, 0]
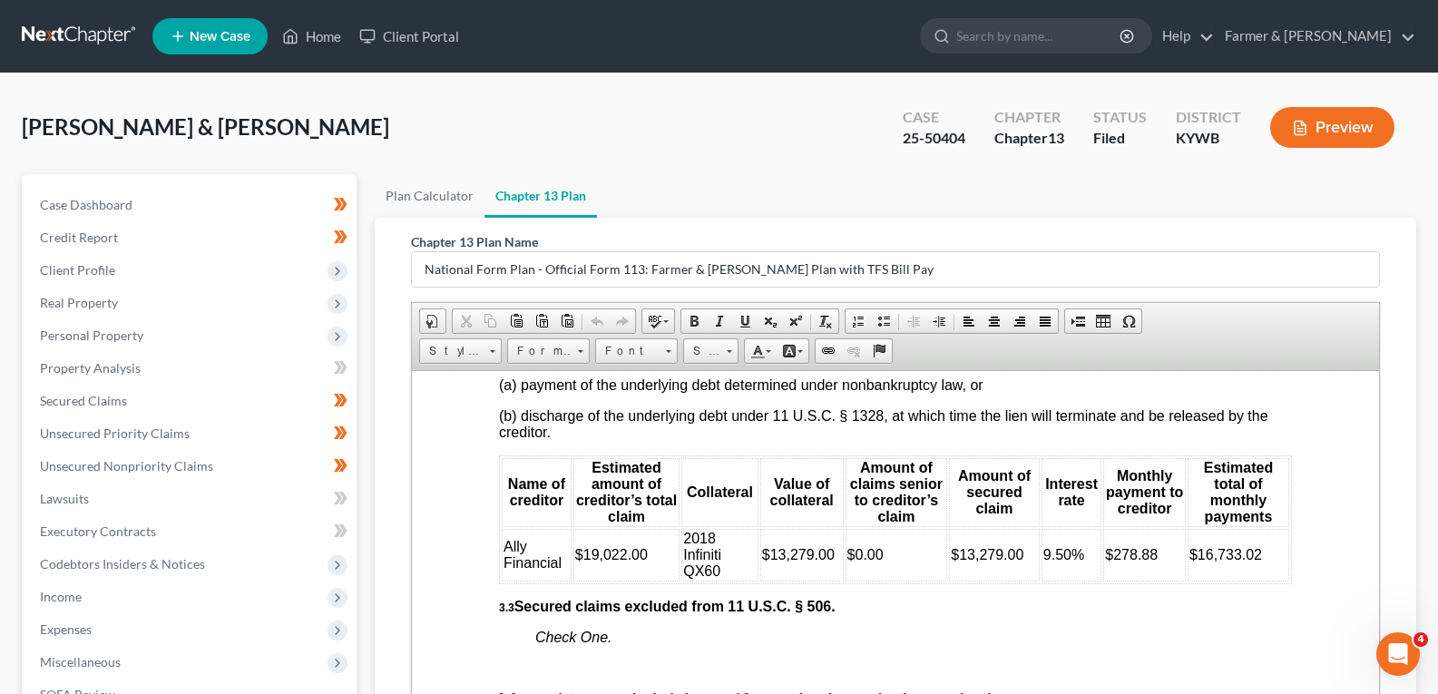
click at [97, 35] on link at bounding box center [80, 36] width 116 height 33
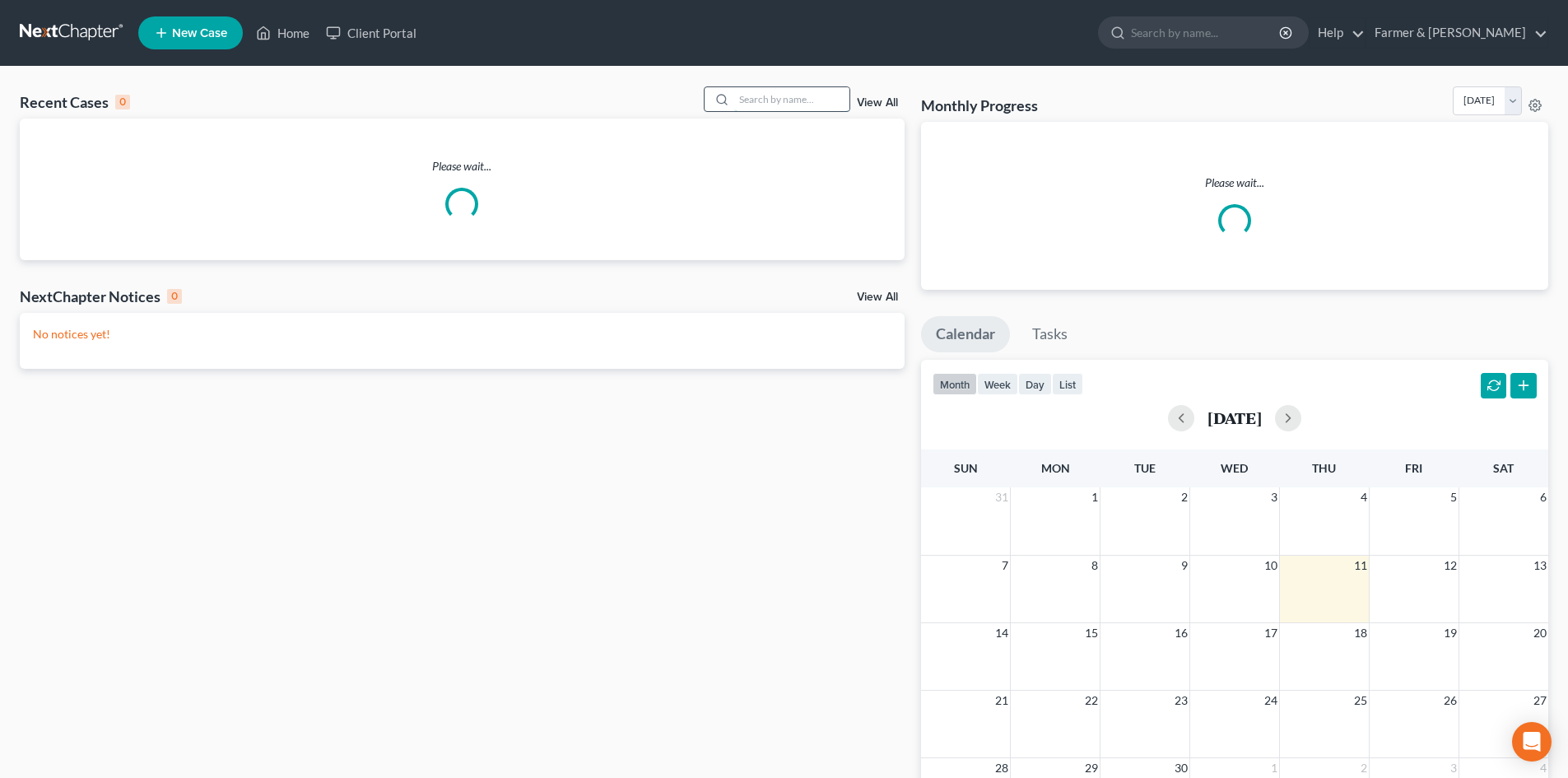
click at [769, 100] on input "search" at bounding box center [791, 99] width 115 height 24
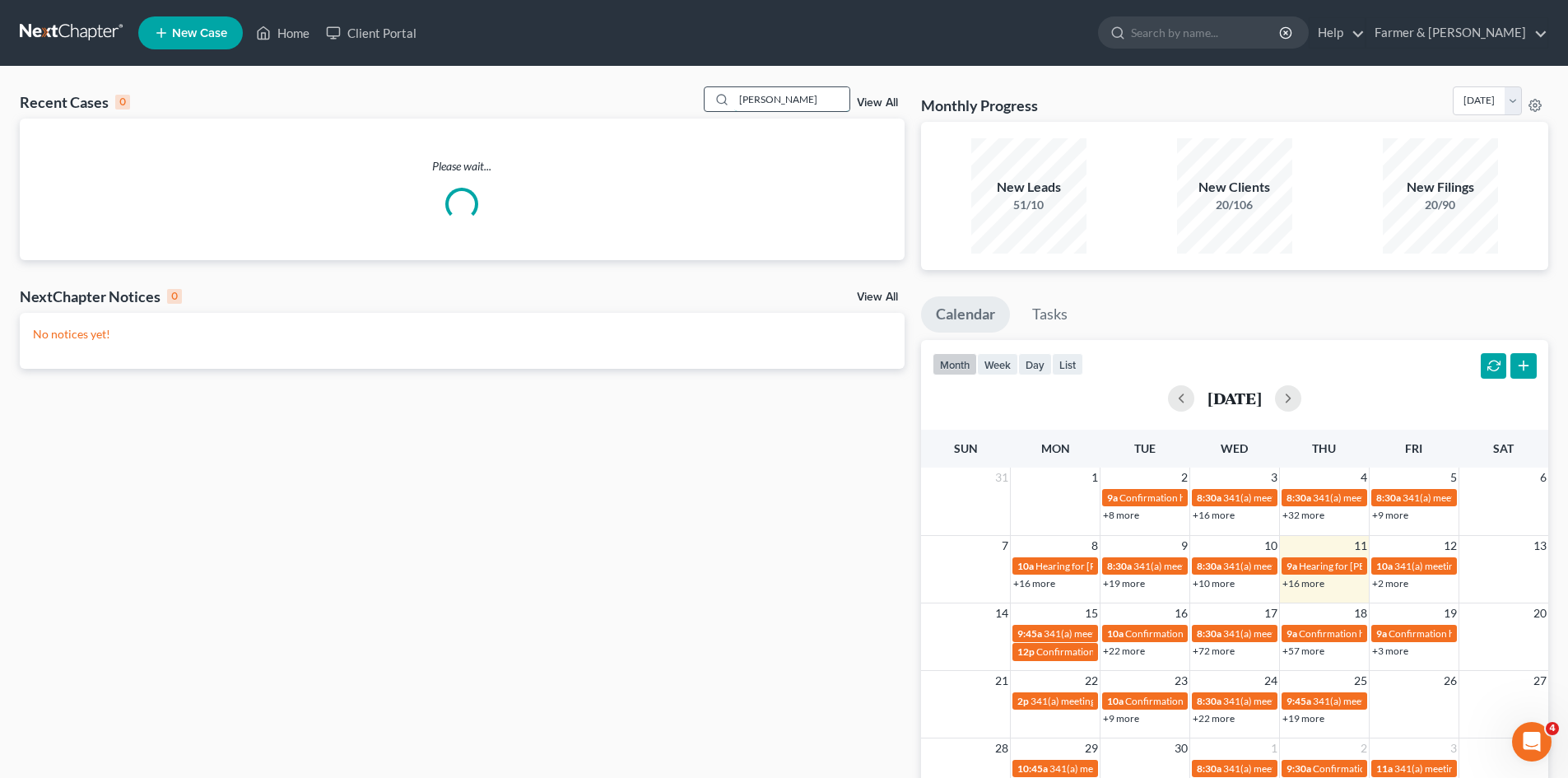
type input "thomas bates"
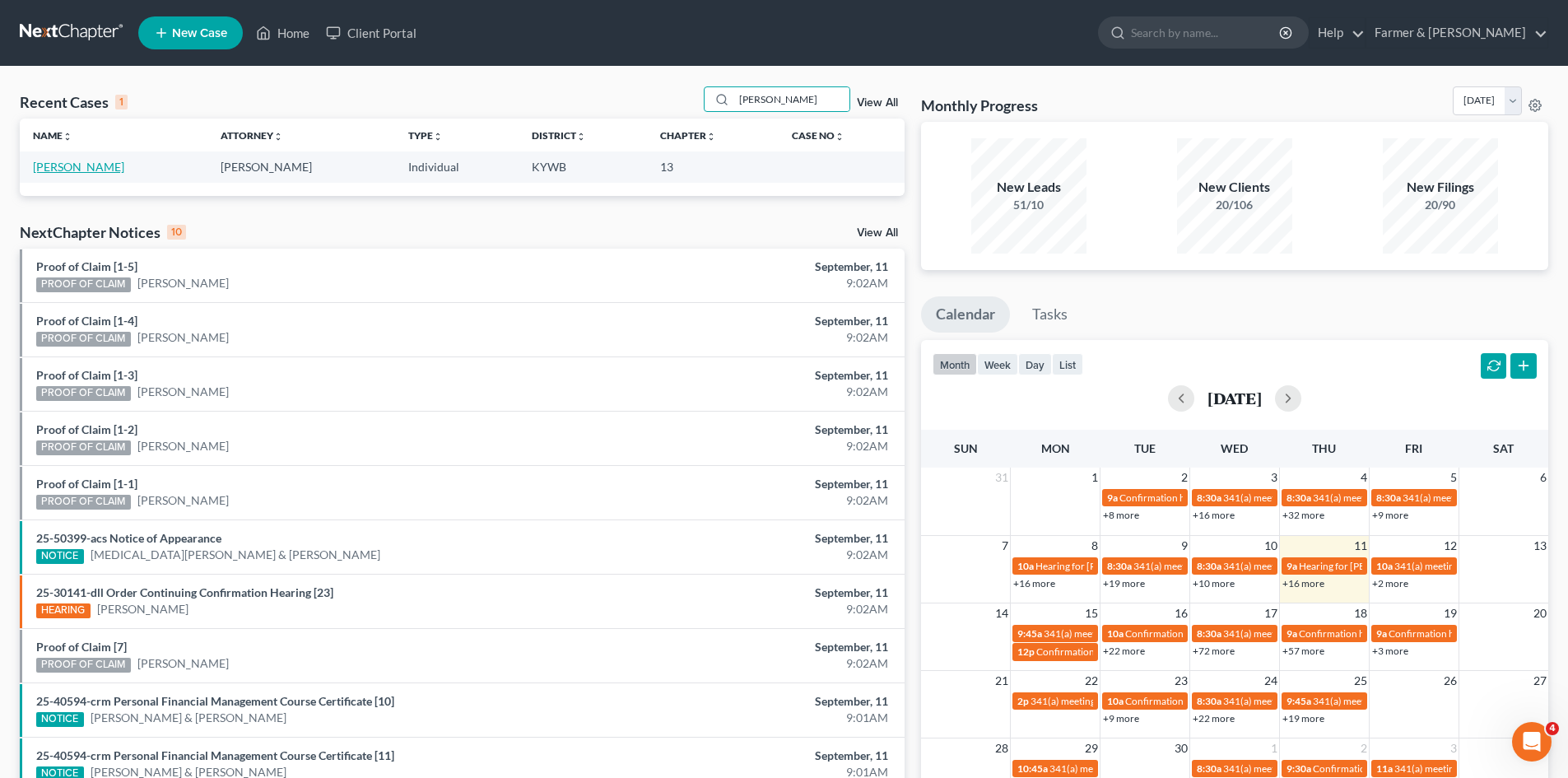
click at [83, 165] on link "[PERSON_NAME]" at bounding box center [78, 166] width 92 height 14
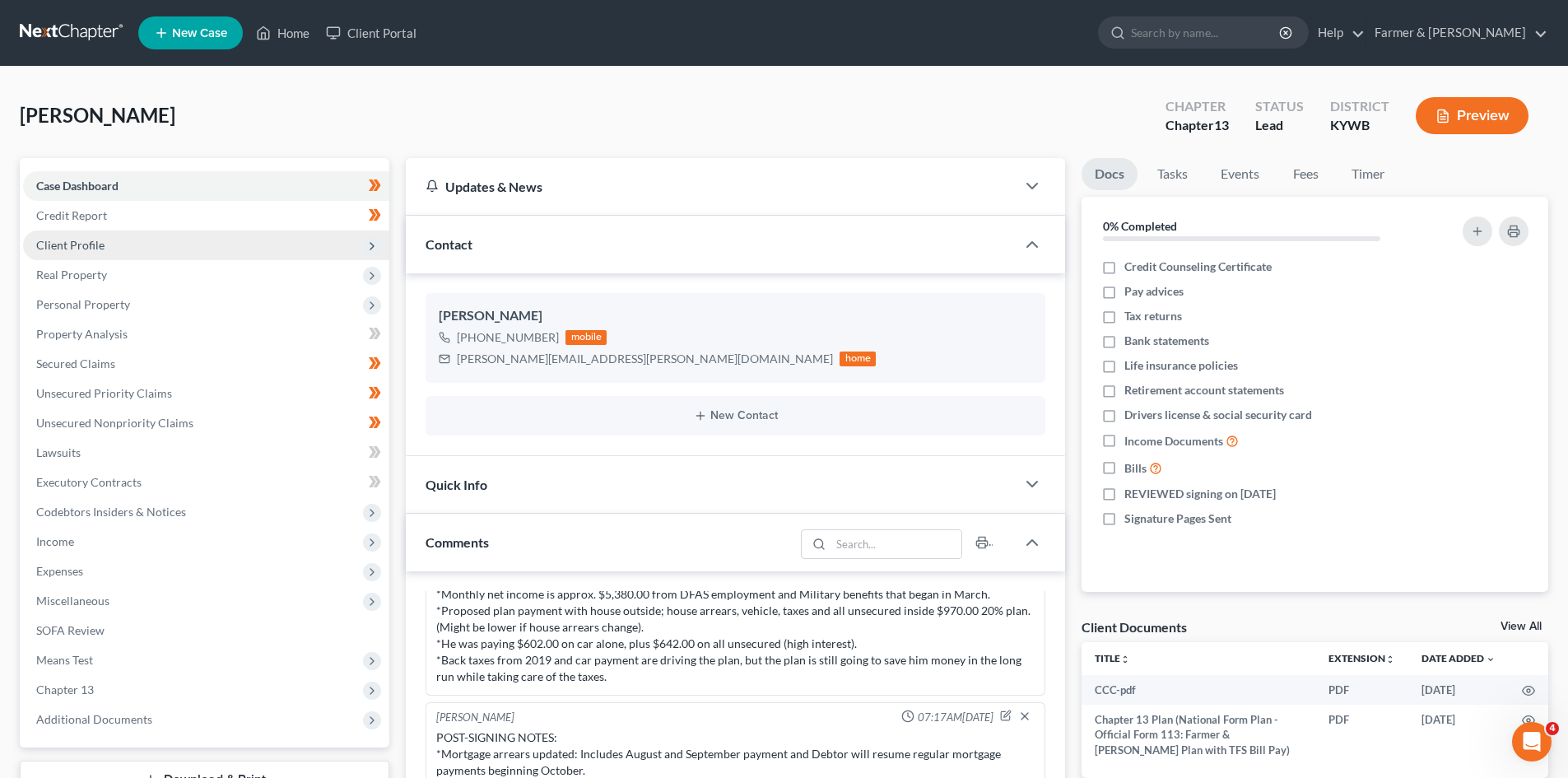
click at [125, 241] on span "Client Profile" at bounding box center [206, 245] width 367 height 30
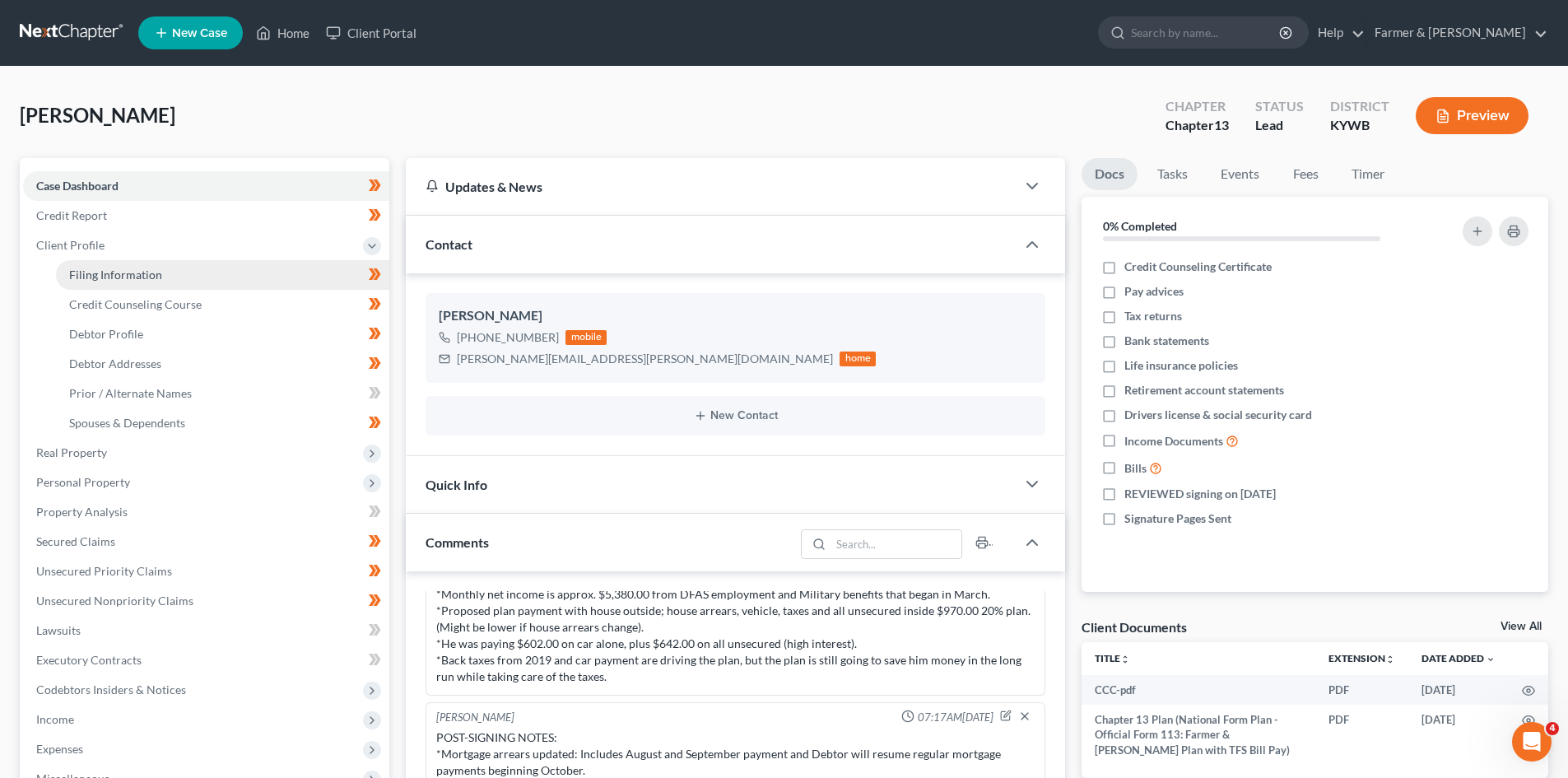
click at [129, 269] on span "Filing Information" at bounding box center [115, 274] width 93 height 14
select select "1"
select select "0"
select select "3"
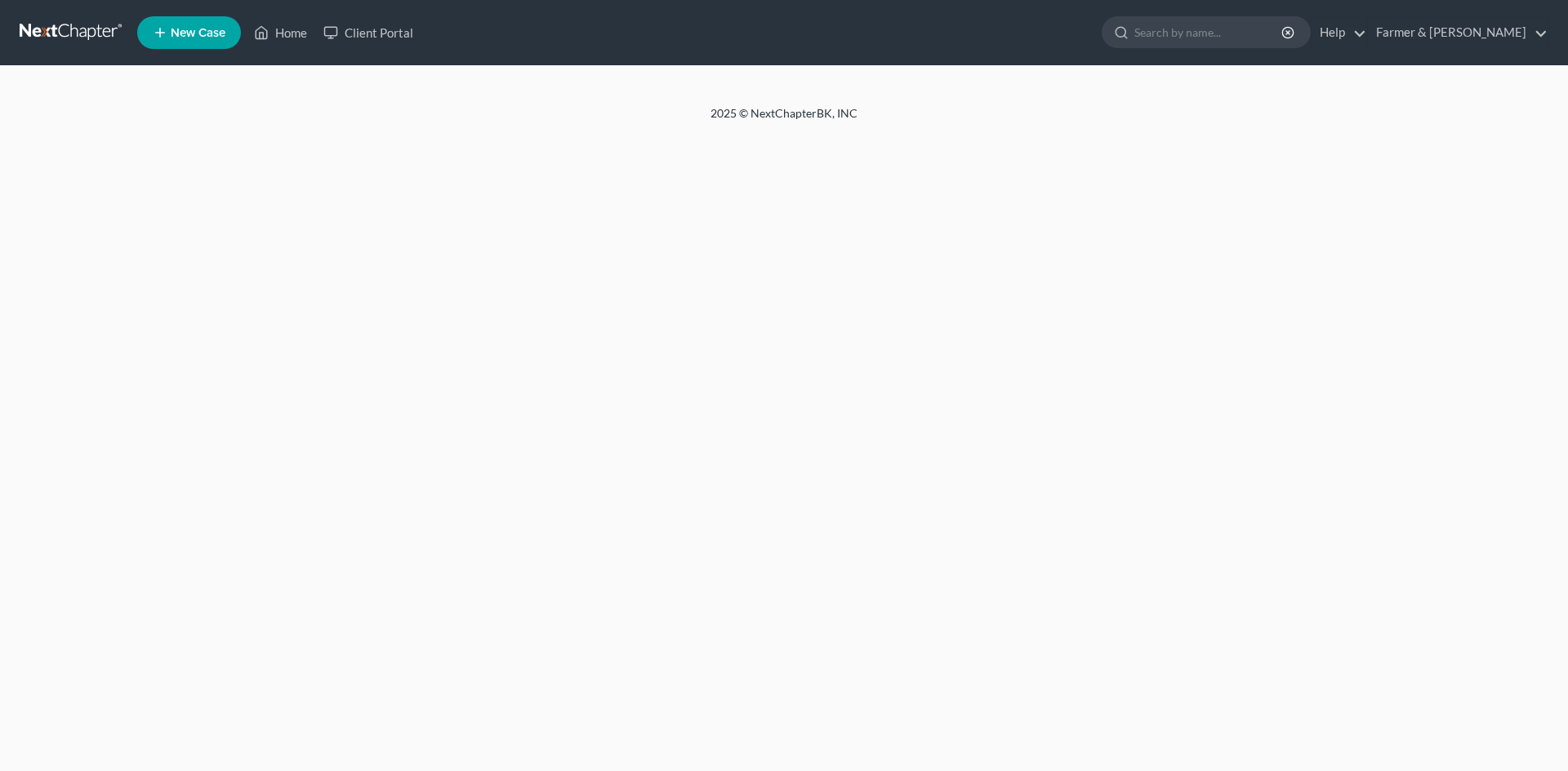
select select "1"
select select "0"
select select "3"
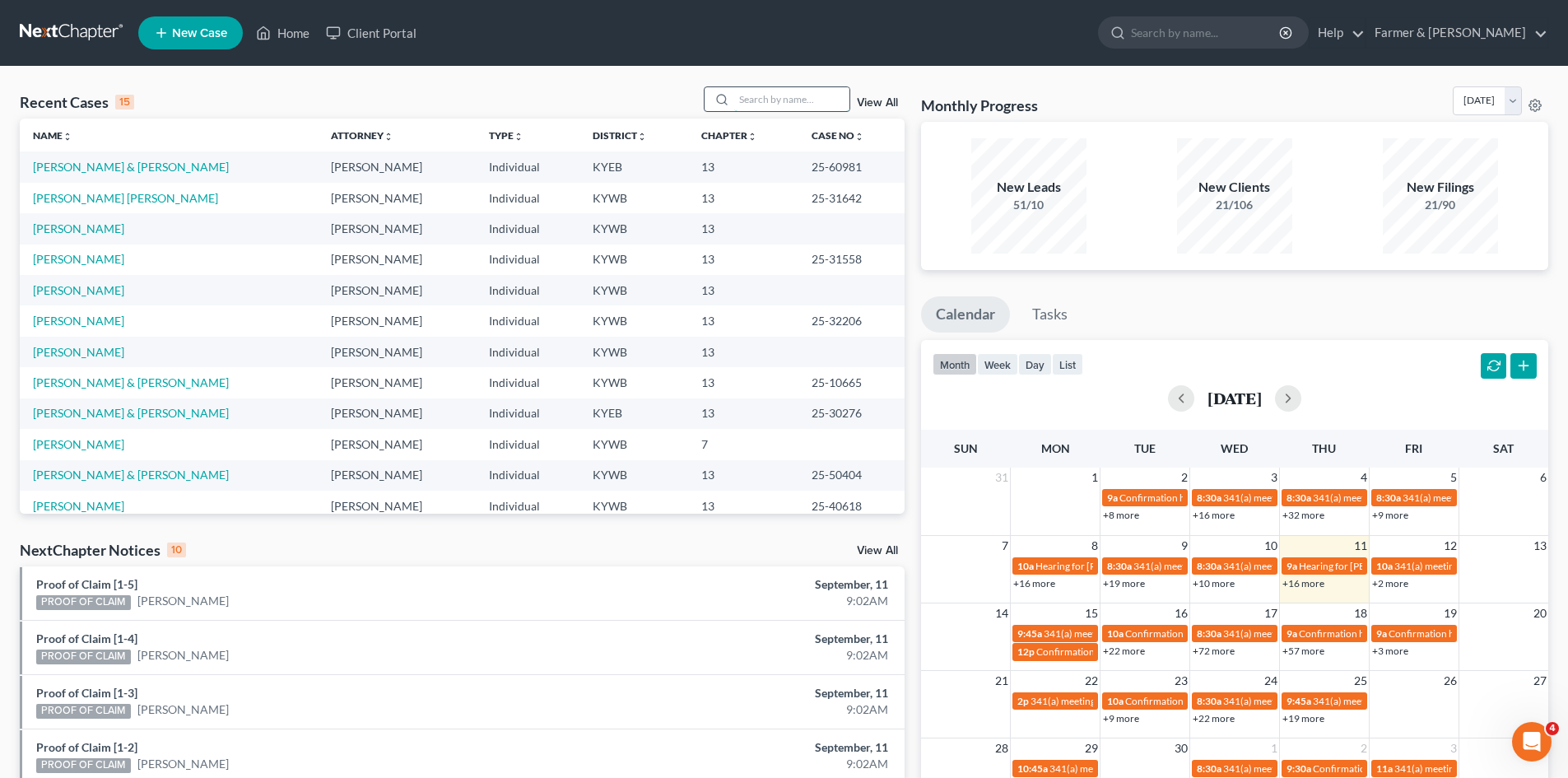
click at [822, 104] on input "search" at bounding box center [791, 99] width 115 height 24
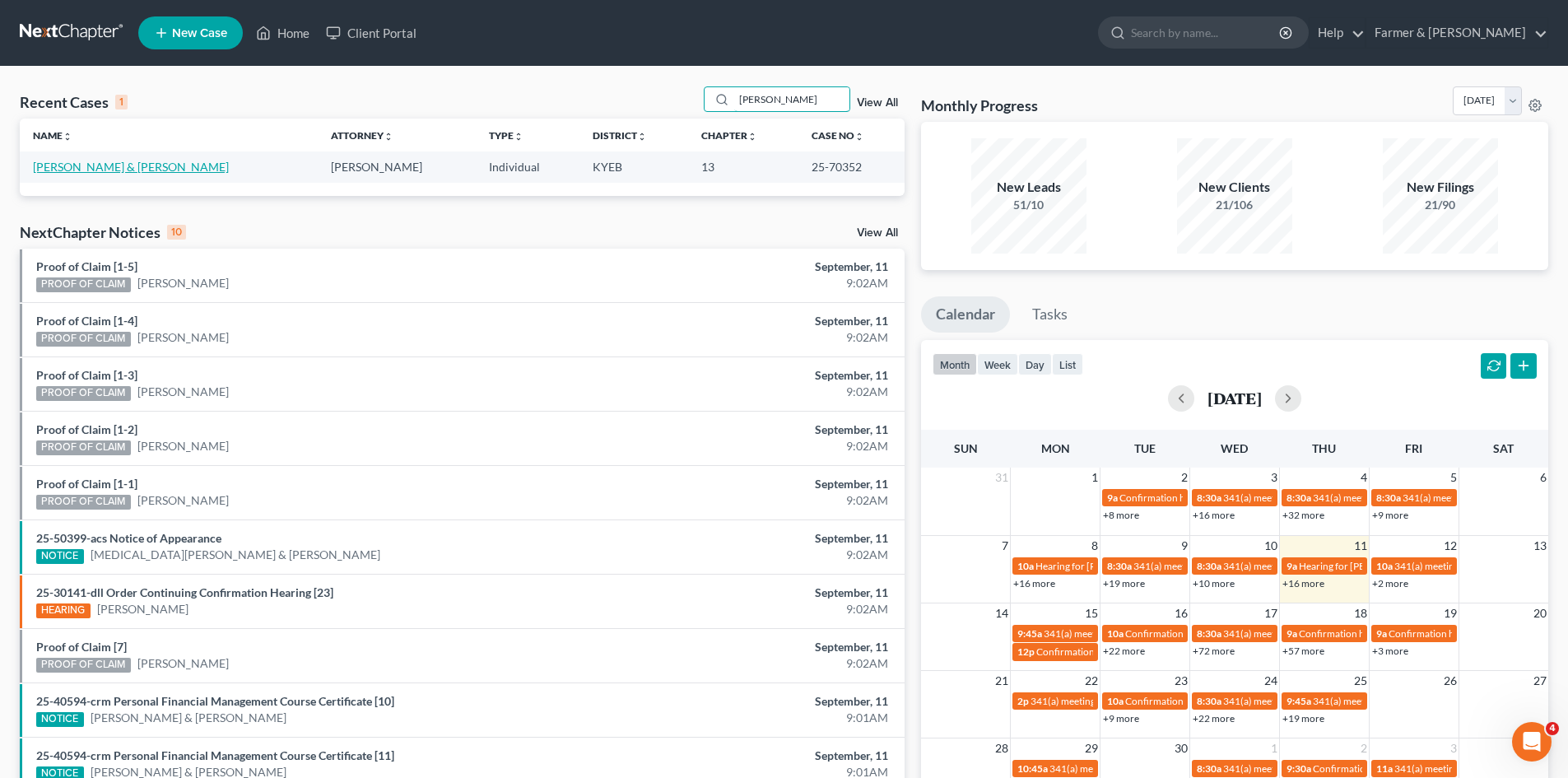
type input "[PERSON_NAME]"
click at [90, 165] on link "[PERSON_NAME] & [PERSON_NAME]" at bounding box center [131, 166] width 196 height 14
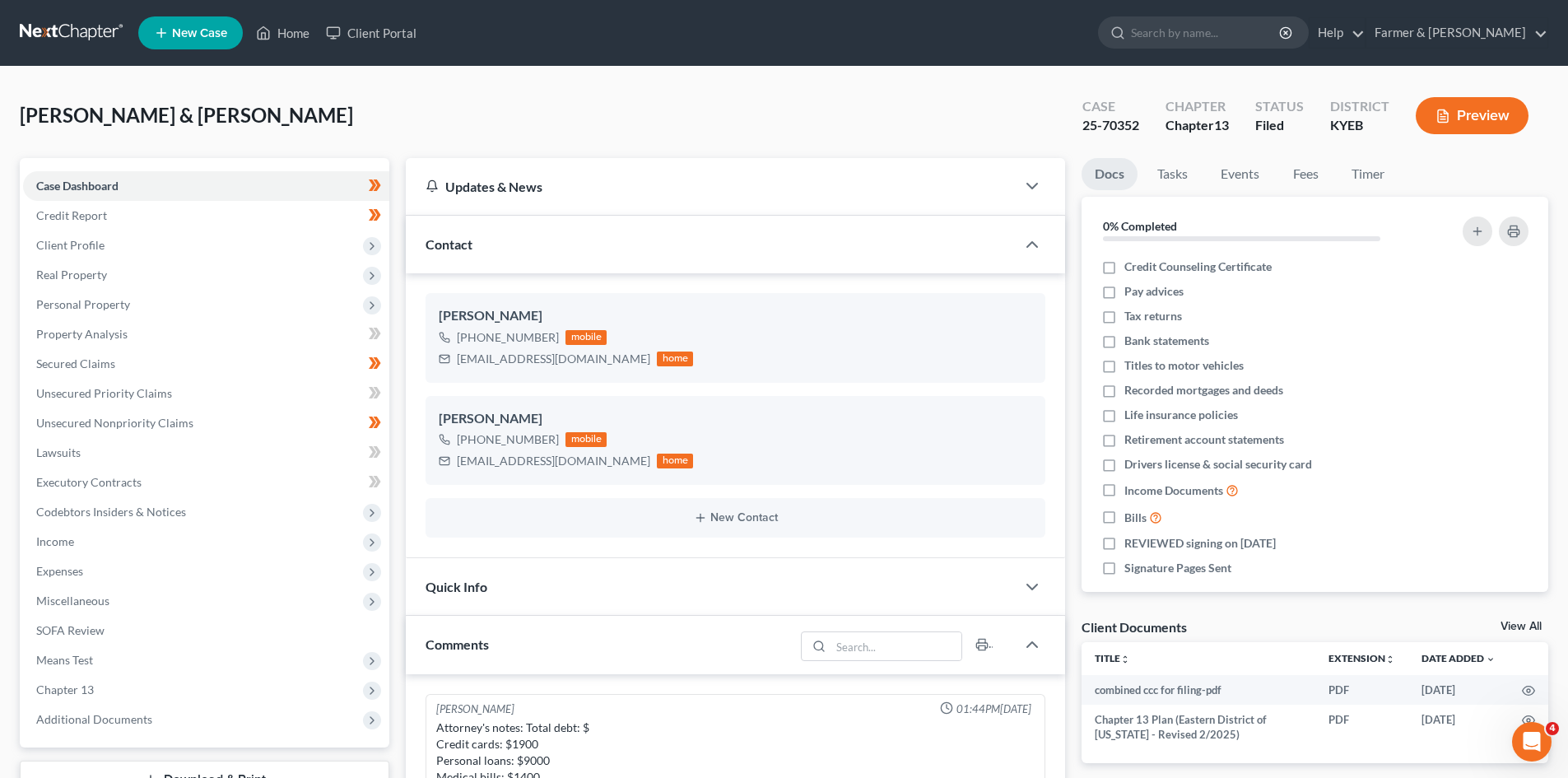
scroll to position [733, 0]
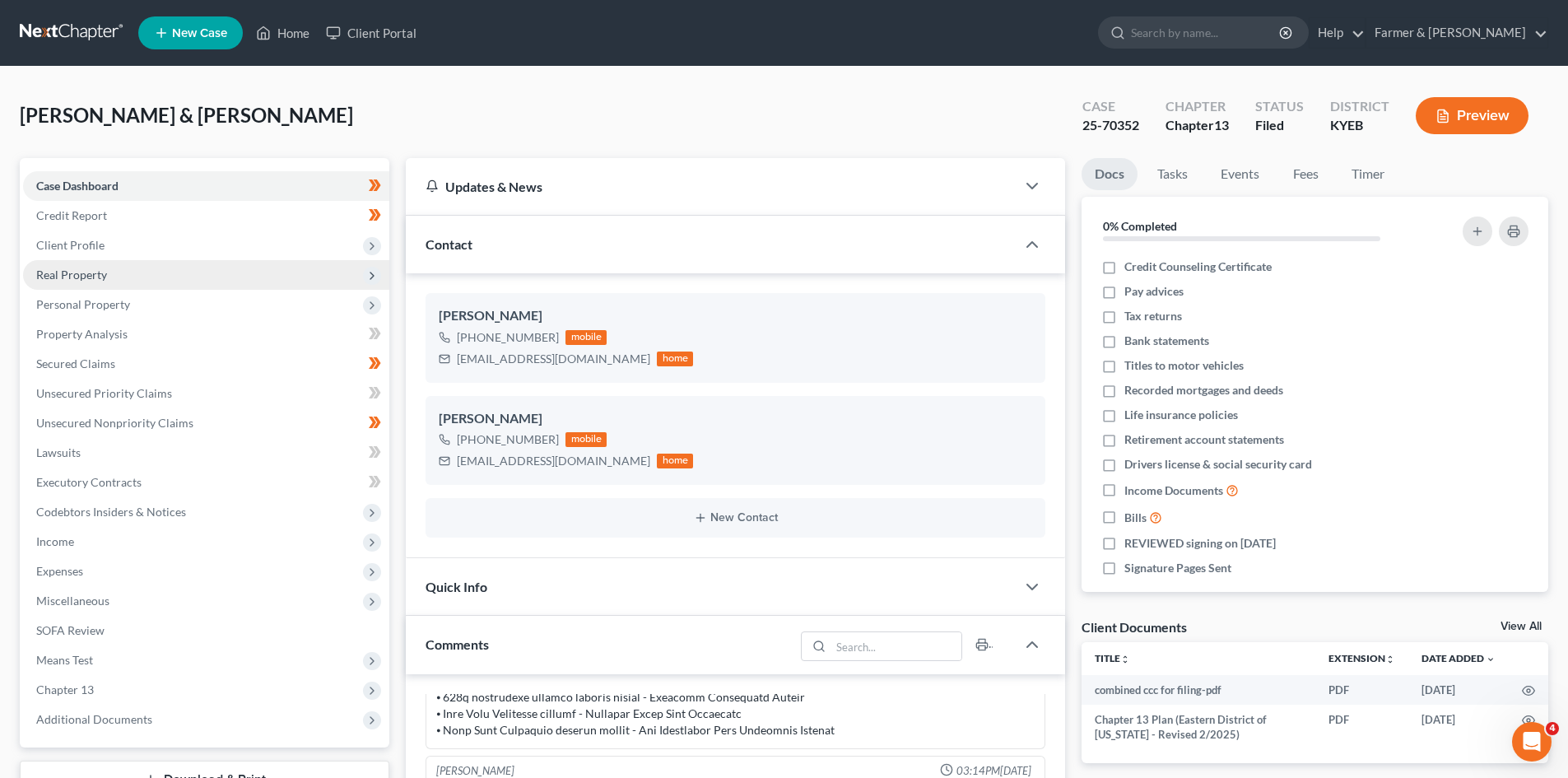
drag, startPoint x: 110, startPoint y: 271, endPoint x: 118, endPoint y: 277, distance: 10.0
click at [110, 271] on span "Real Property" at bounding box center [206, 275] width 367 height 30
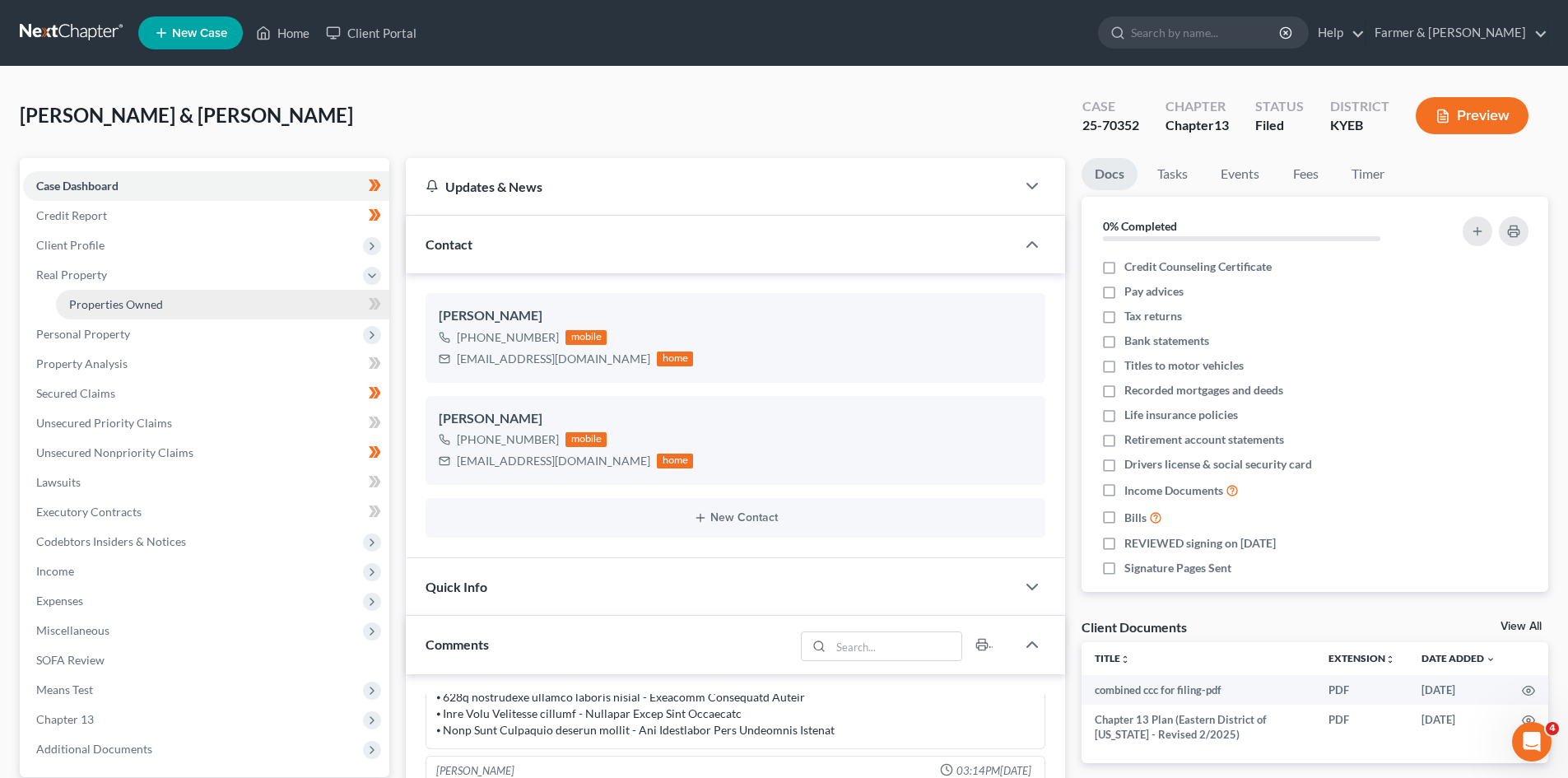
click at [200, 302] on link "Properties Owned" at bounding box center [222, 304] width 333 height 30
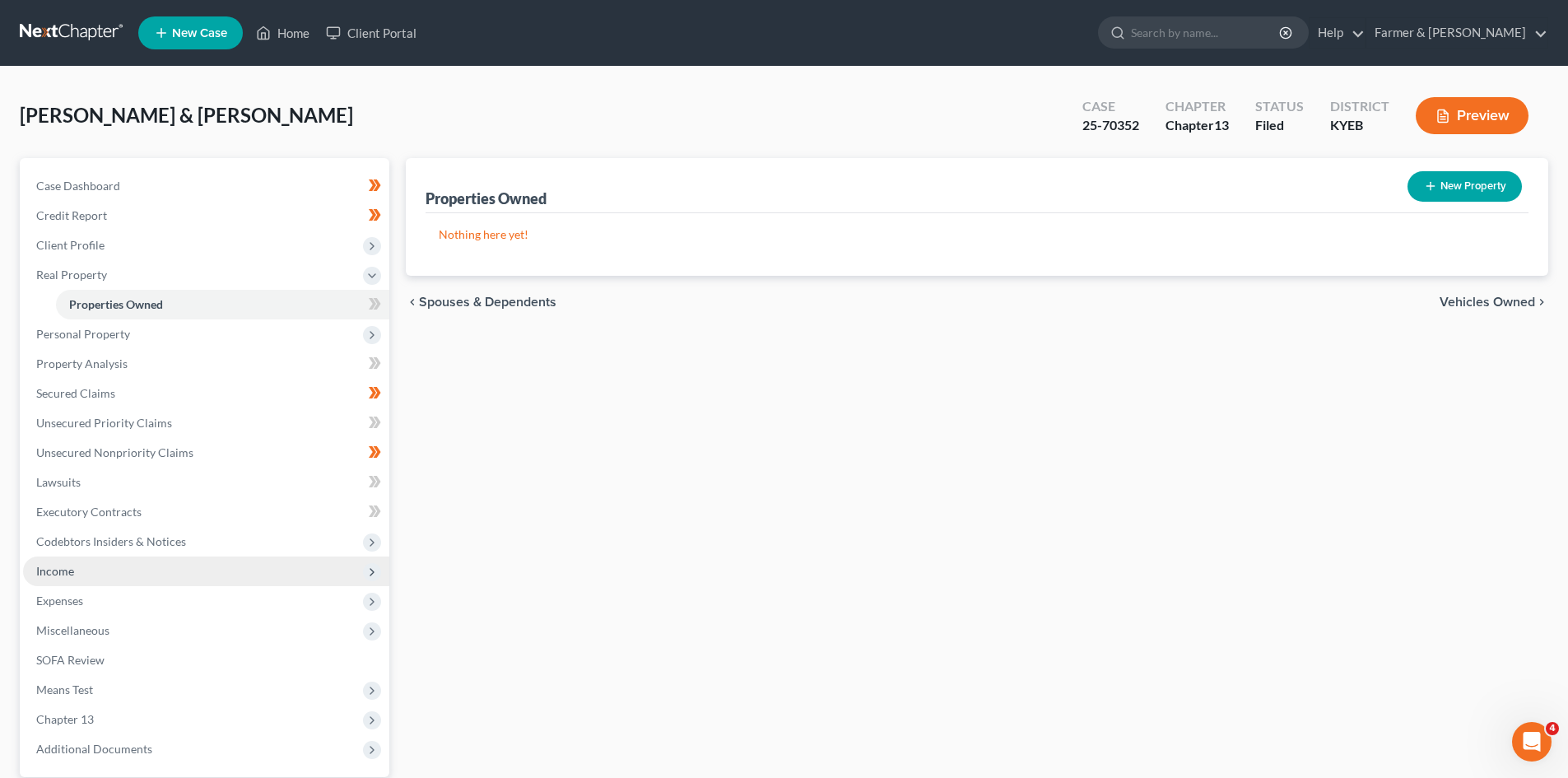
click at [94, 572] on span "Income" at bounding box center [206, 571] width 367 height 30
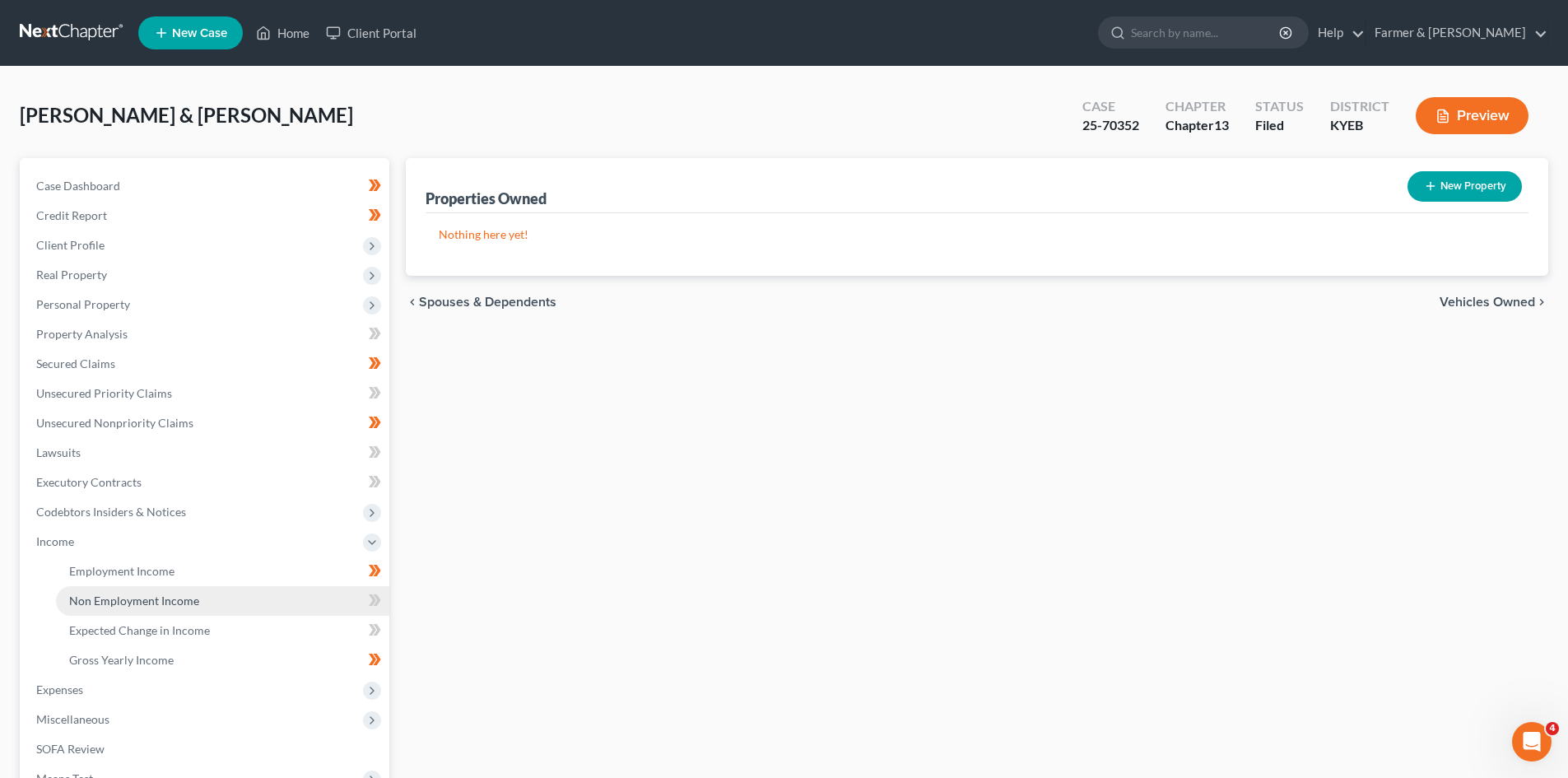
click at [159, 595] on span "Non Employment Income" at bounding box center [133, 600] width 130 height 14
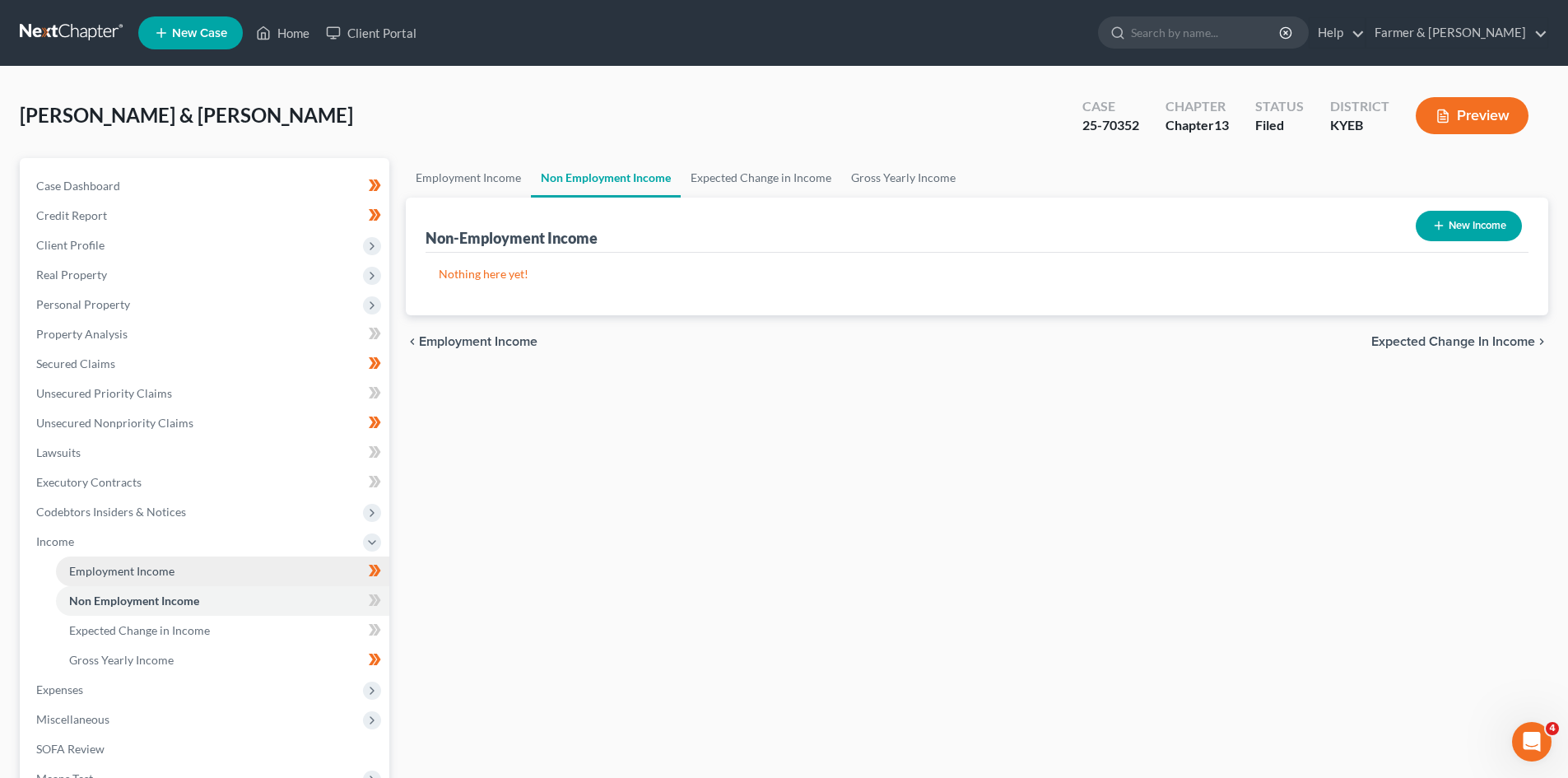
click at [159, 573] on span "Employment Income" at bounding box center [122, 570] width 105 height 14
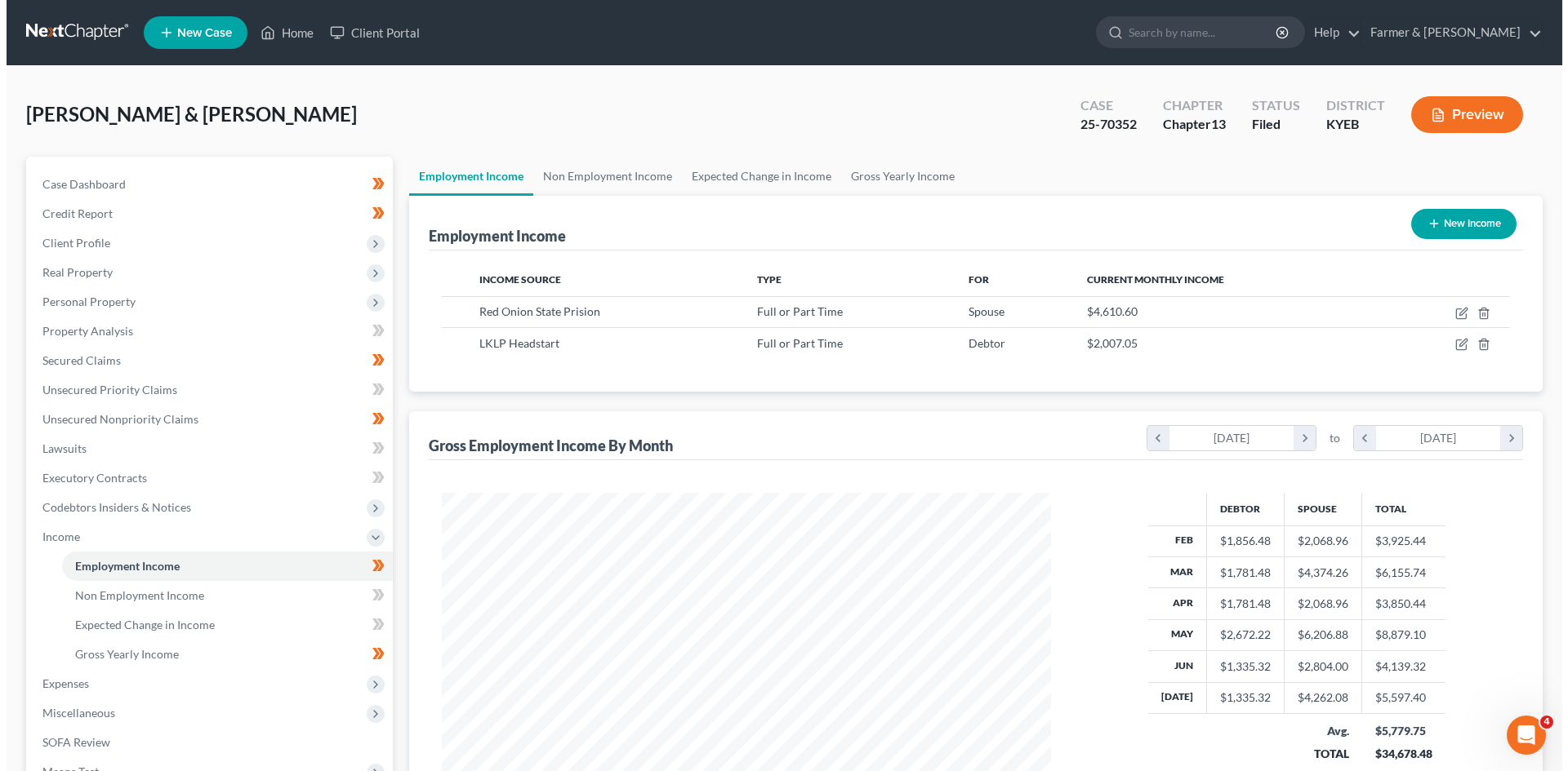
scroll to position [304, 642]
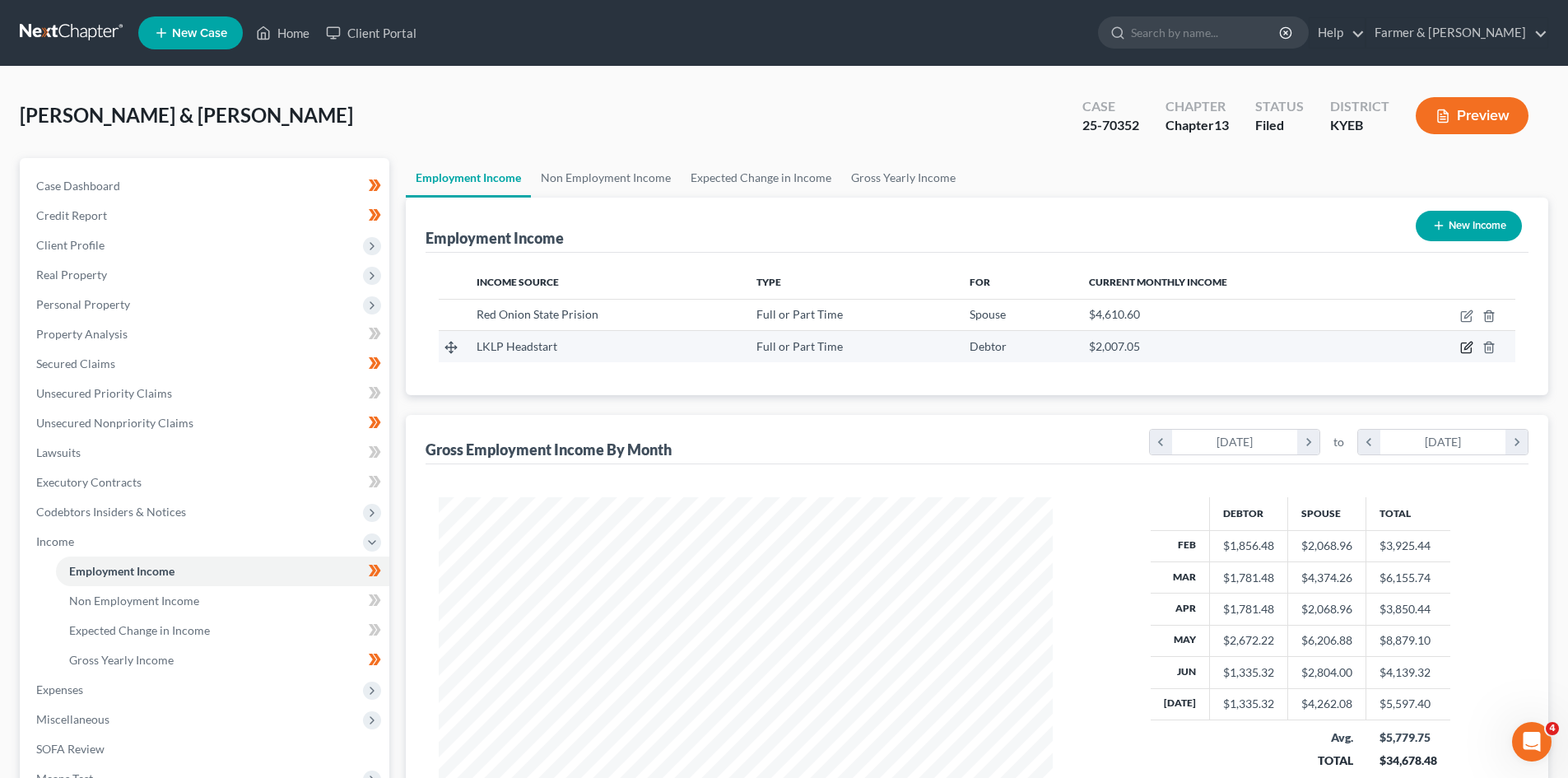
click at [1467, 347] on icon "button" at bounding box center [1468, 346] width 7 height 7
select select "0"
select select "18"
select select "2"
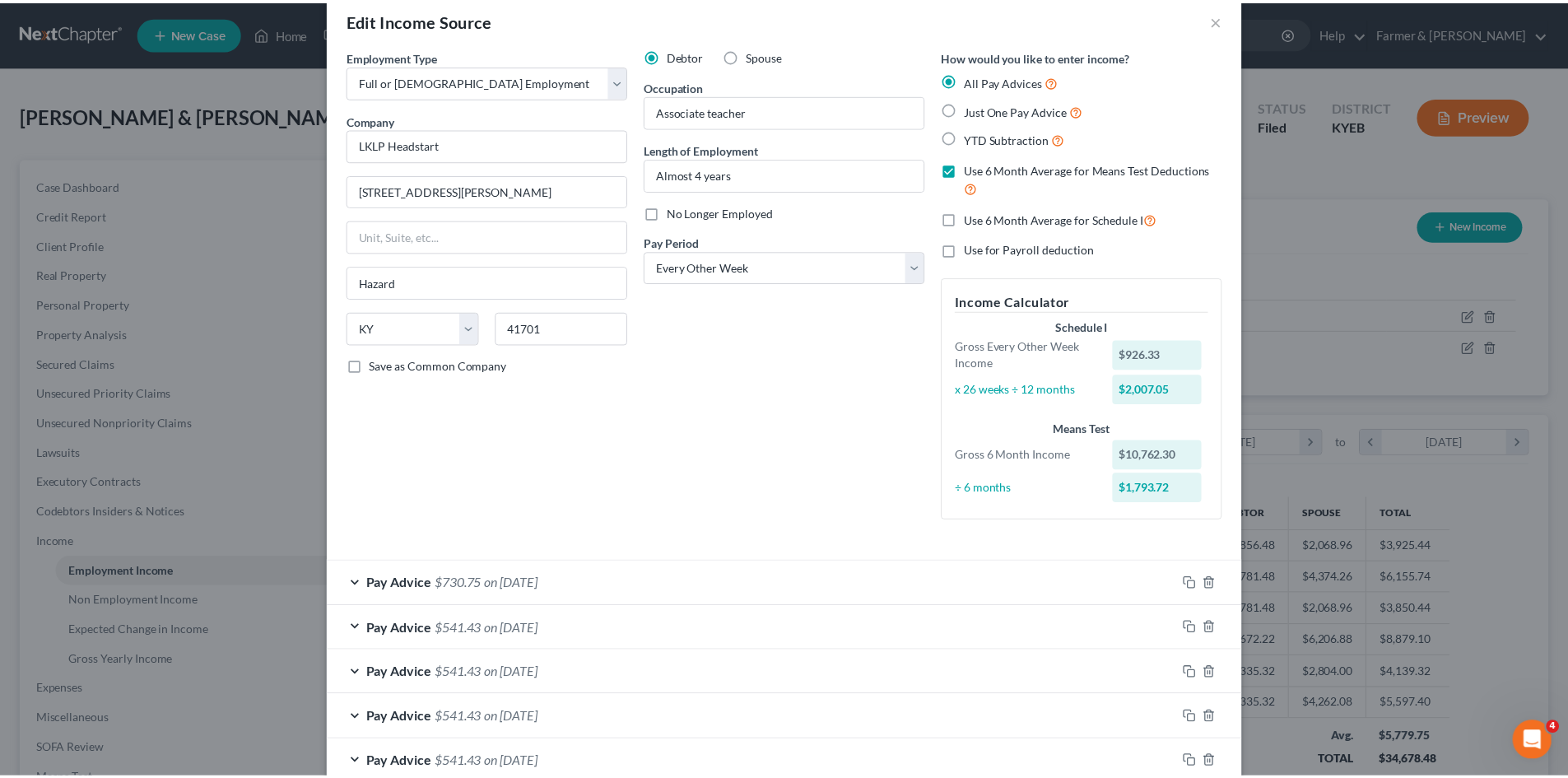
scroll to position [0, 0]
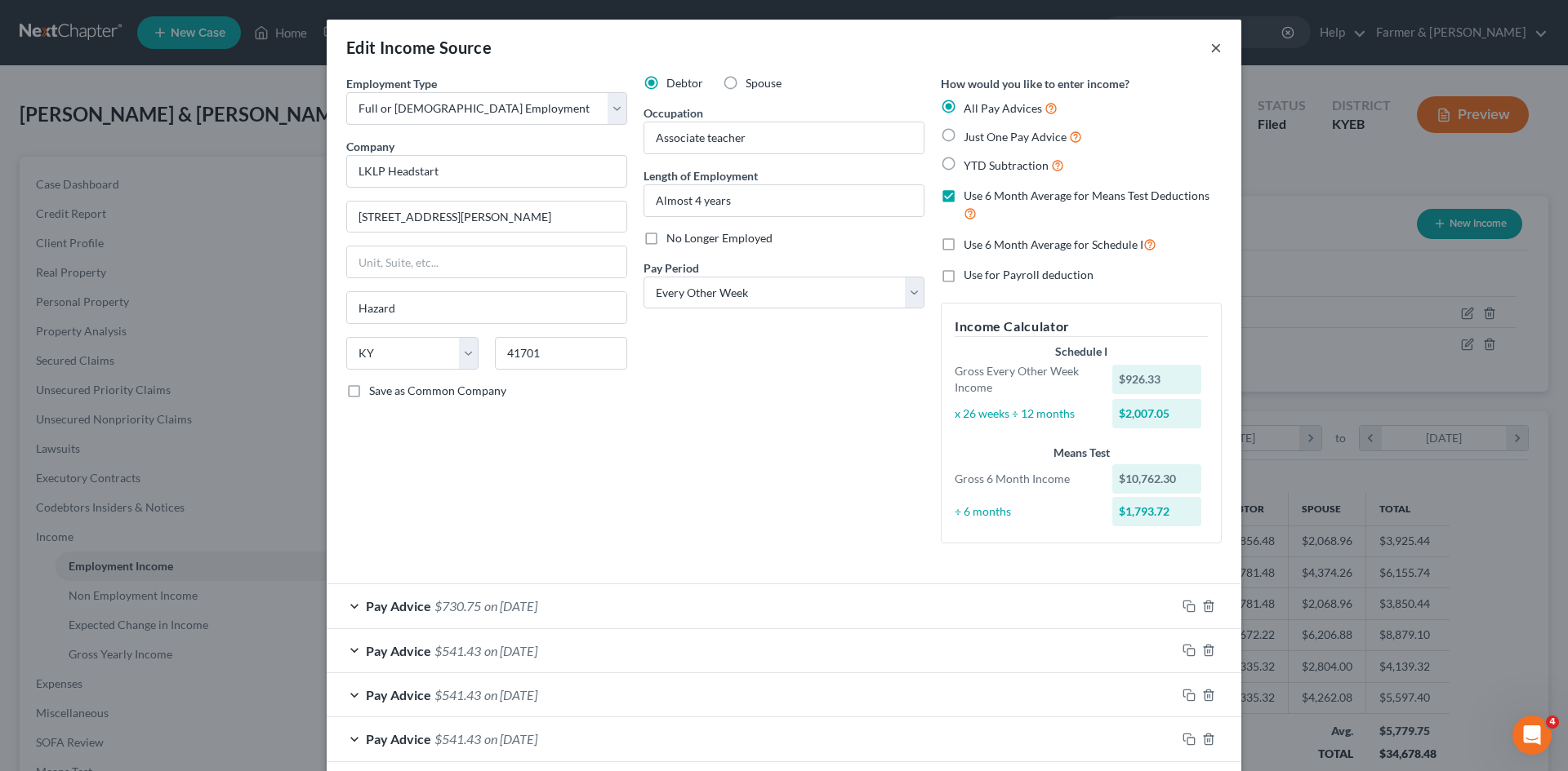
click at [1211, 48] on button "×" at bounding box center [1216, 48] width 12 height 20
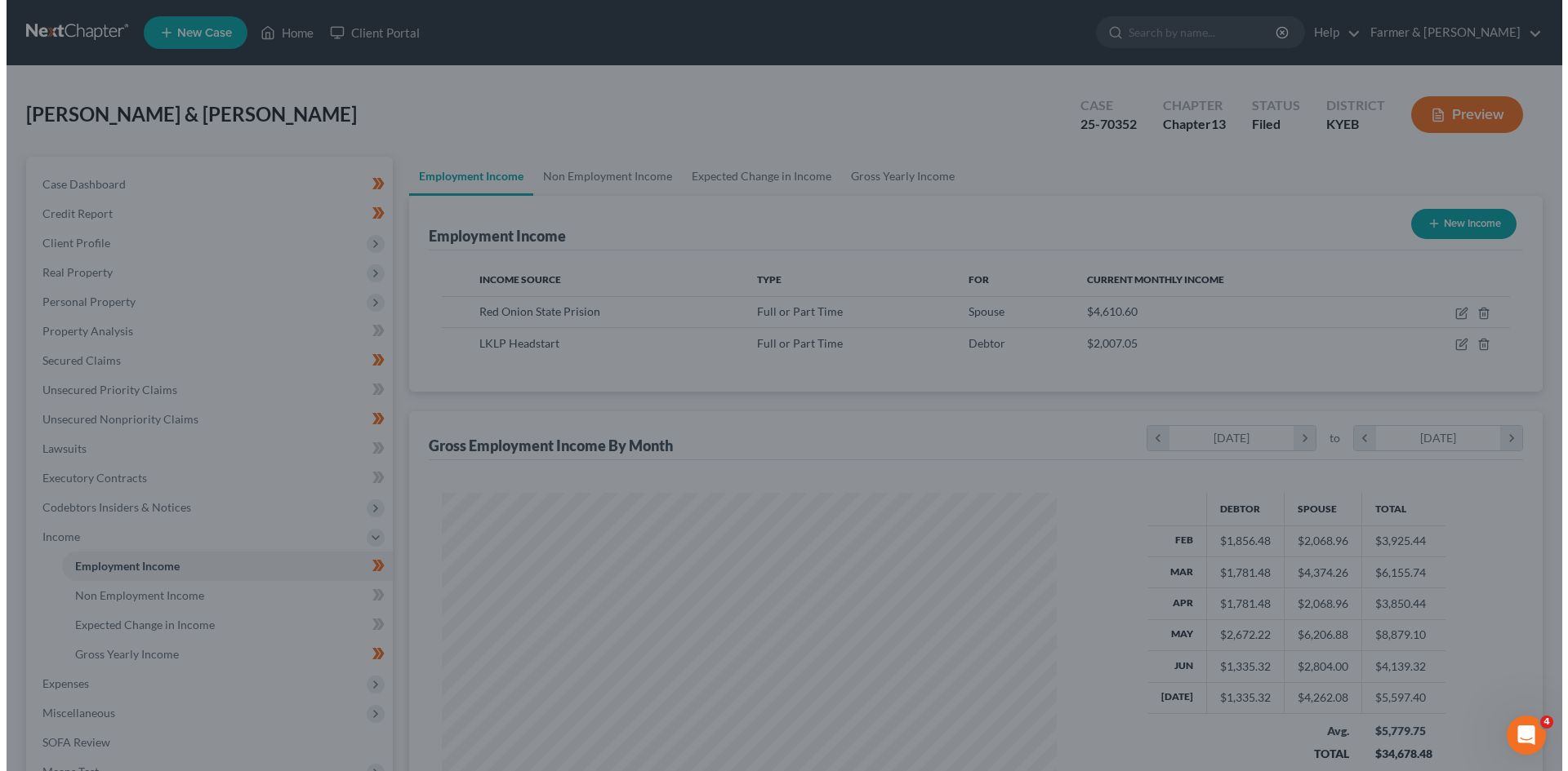
scroll to position [815929, 816013]
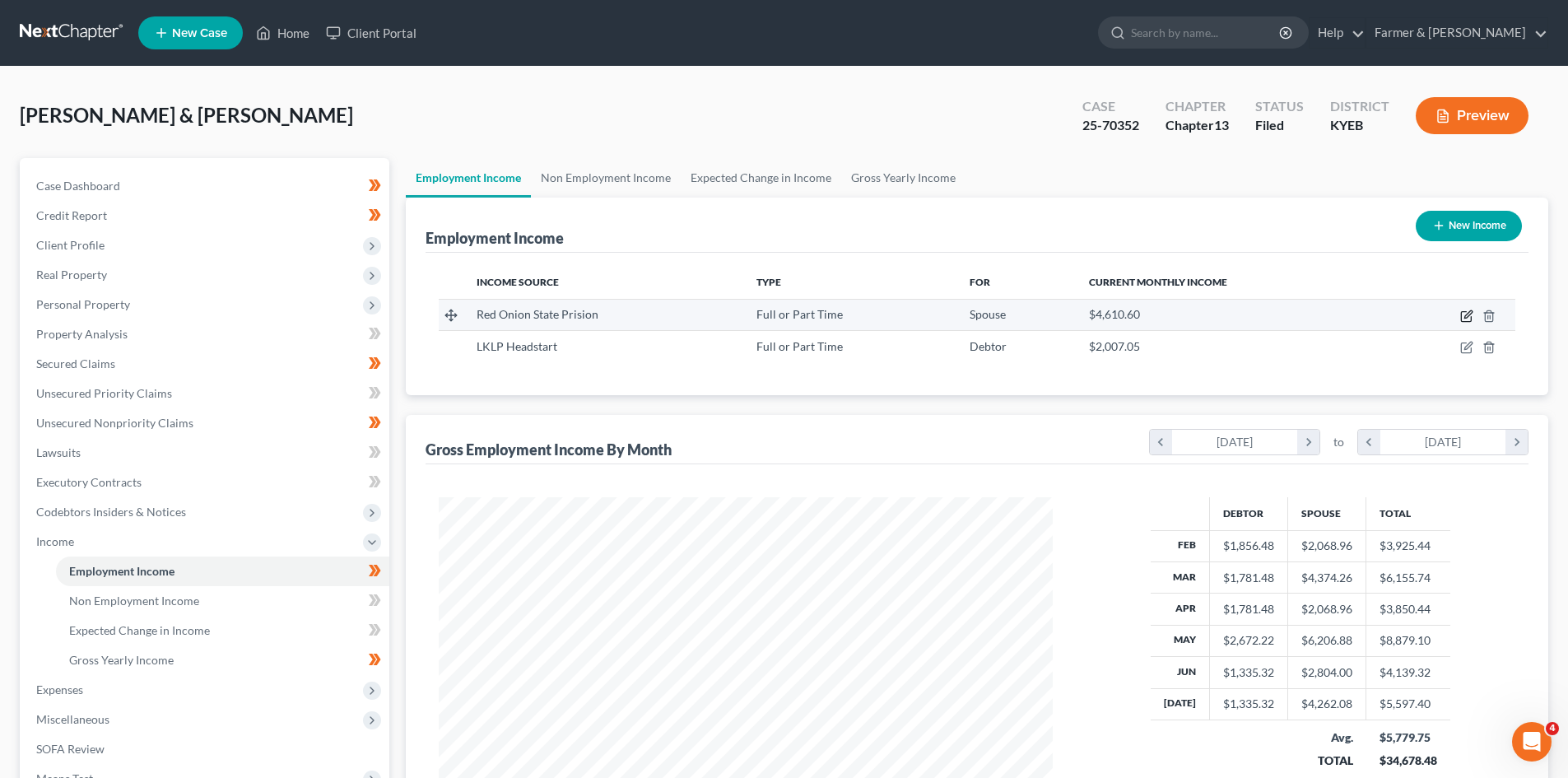
click at [1468, 314] on icon "button" at bounding box center [1468, 314] width 7 height 7
select select "0"
select select "48"
select select "1"
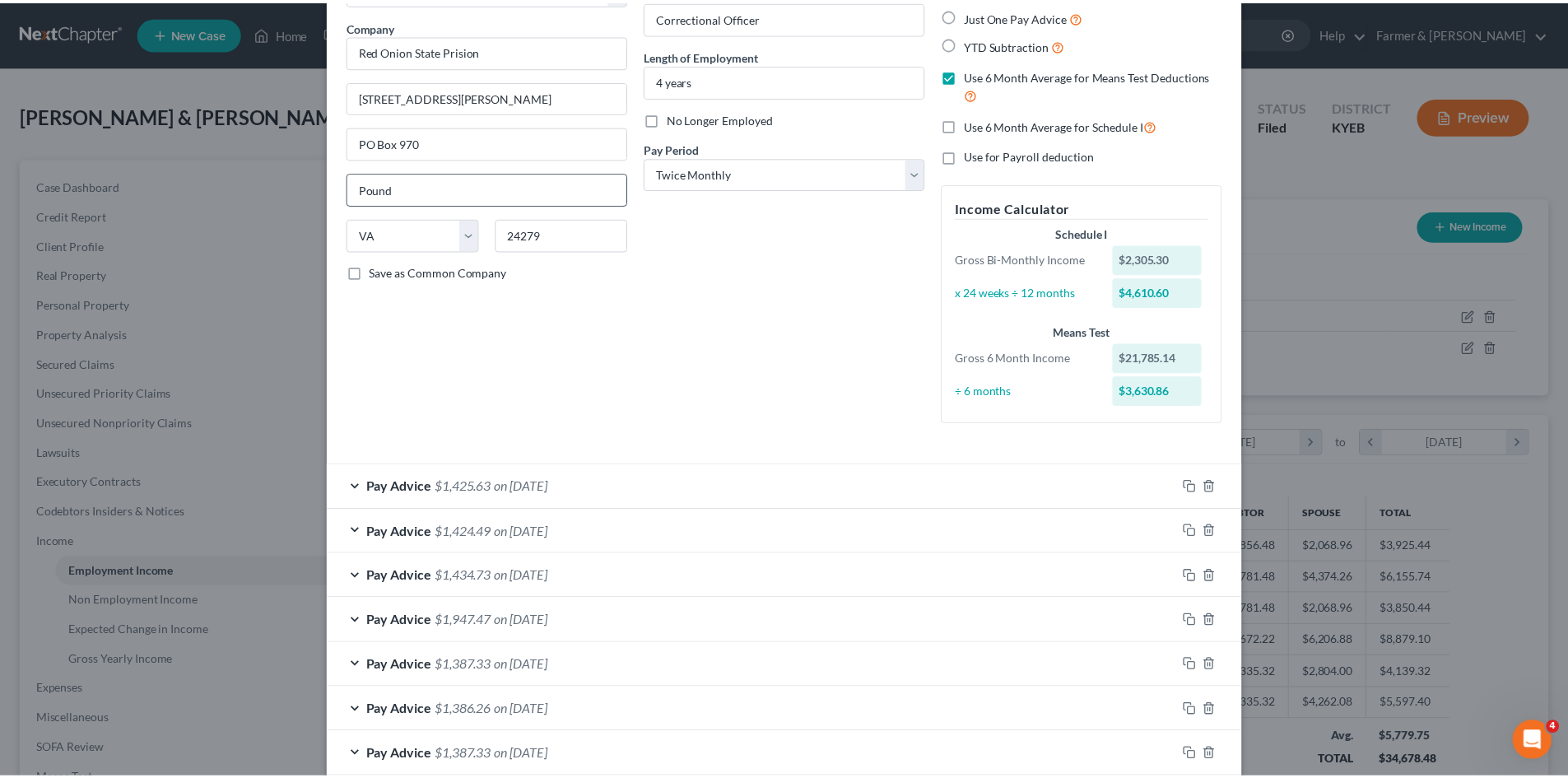
scroll to position [0, 0]
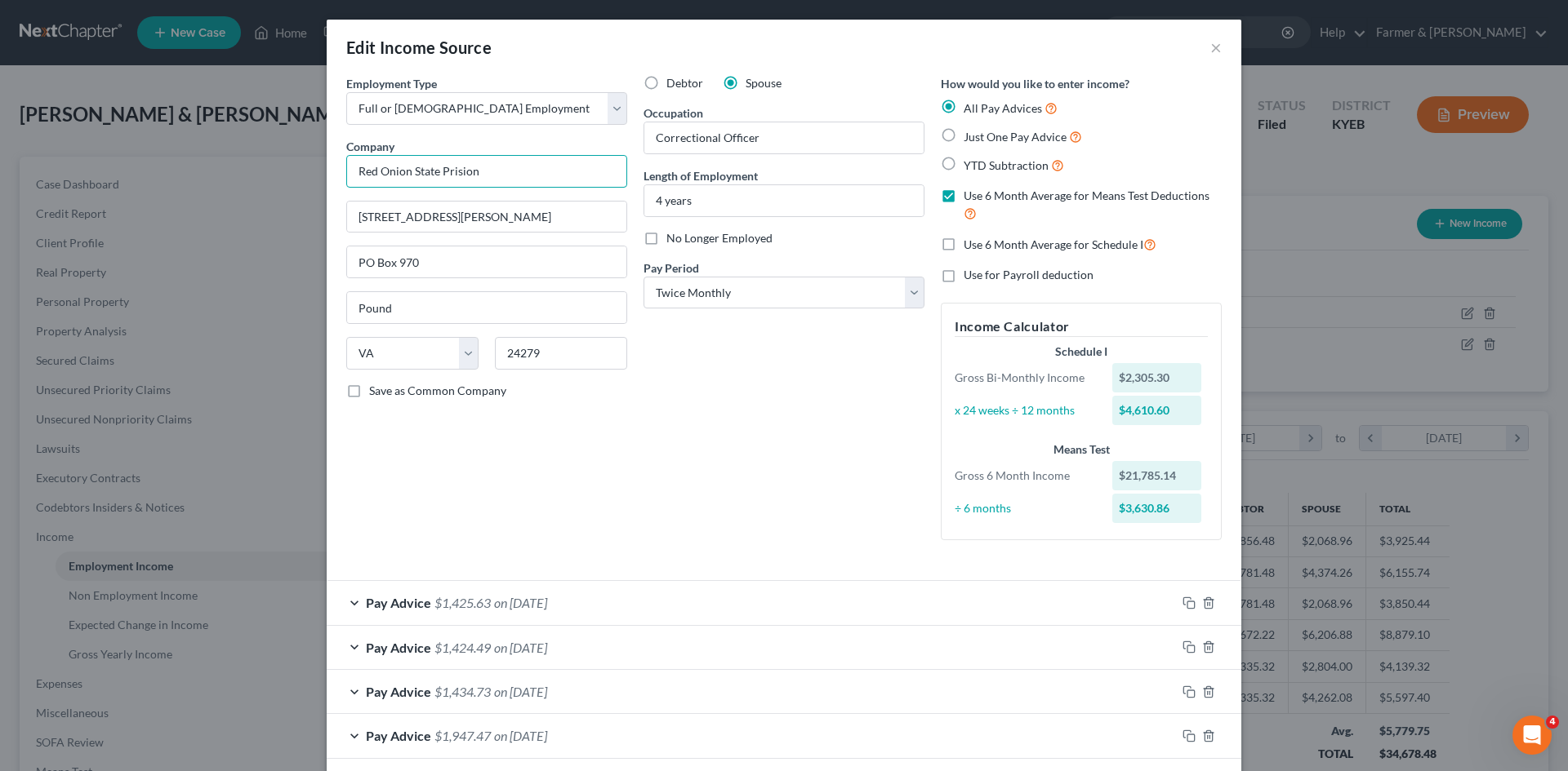
click at [518, 175] on input "Red Onion State Prision" at bounding box center [487, 171] width 281 height 32
click at [1211, 46] on button "×" at bounding box center [1216, 48] width 12 height 20
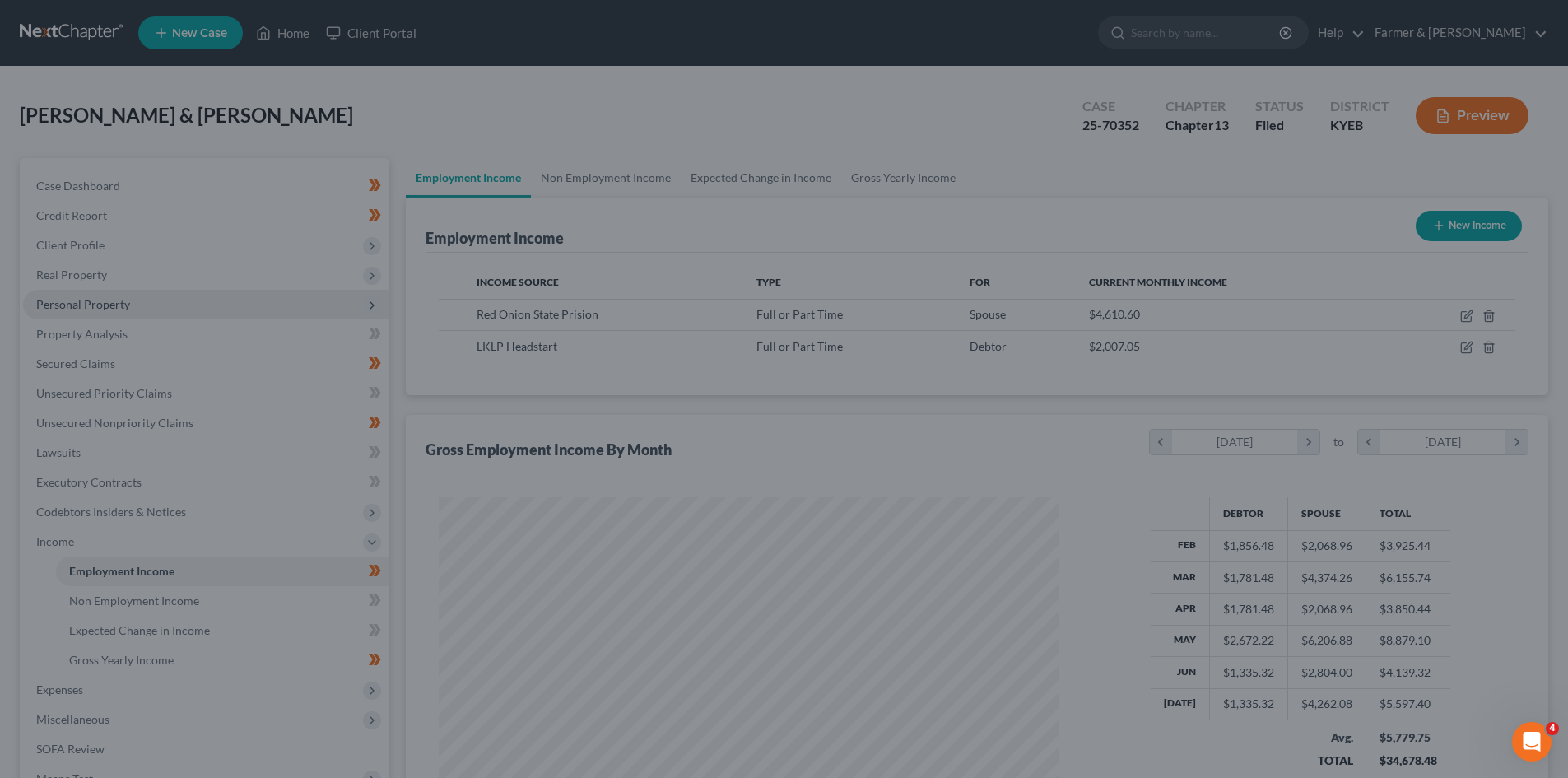
scroll to position [823337, 822625]
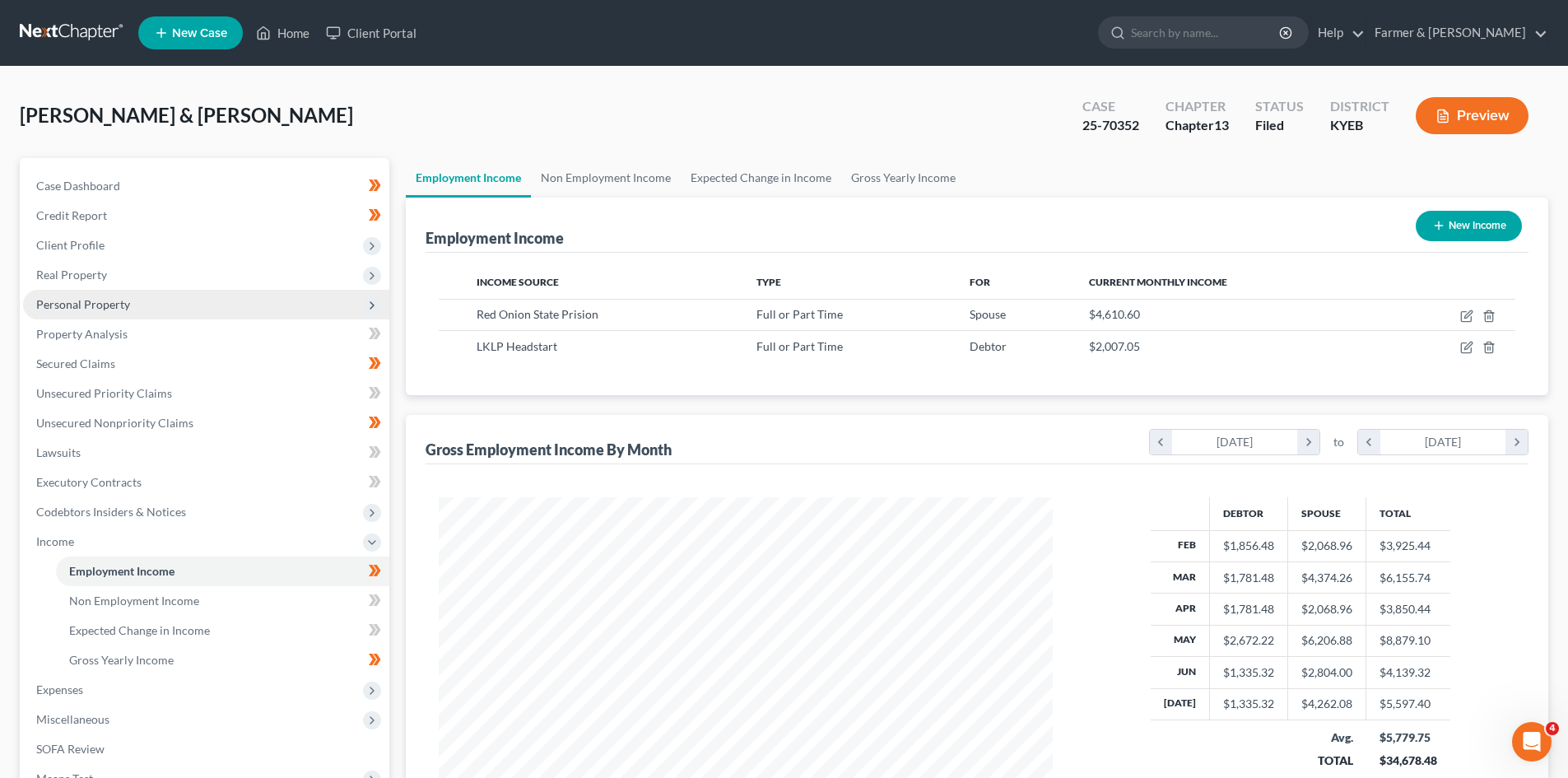
click at [94, 300] on span "Personal Property" at bounding box center [83, 304] width 93 height 14
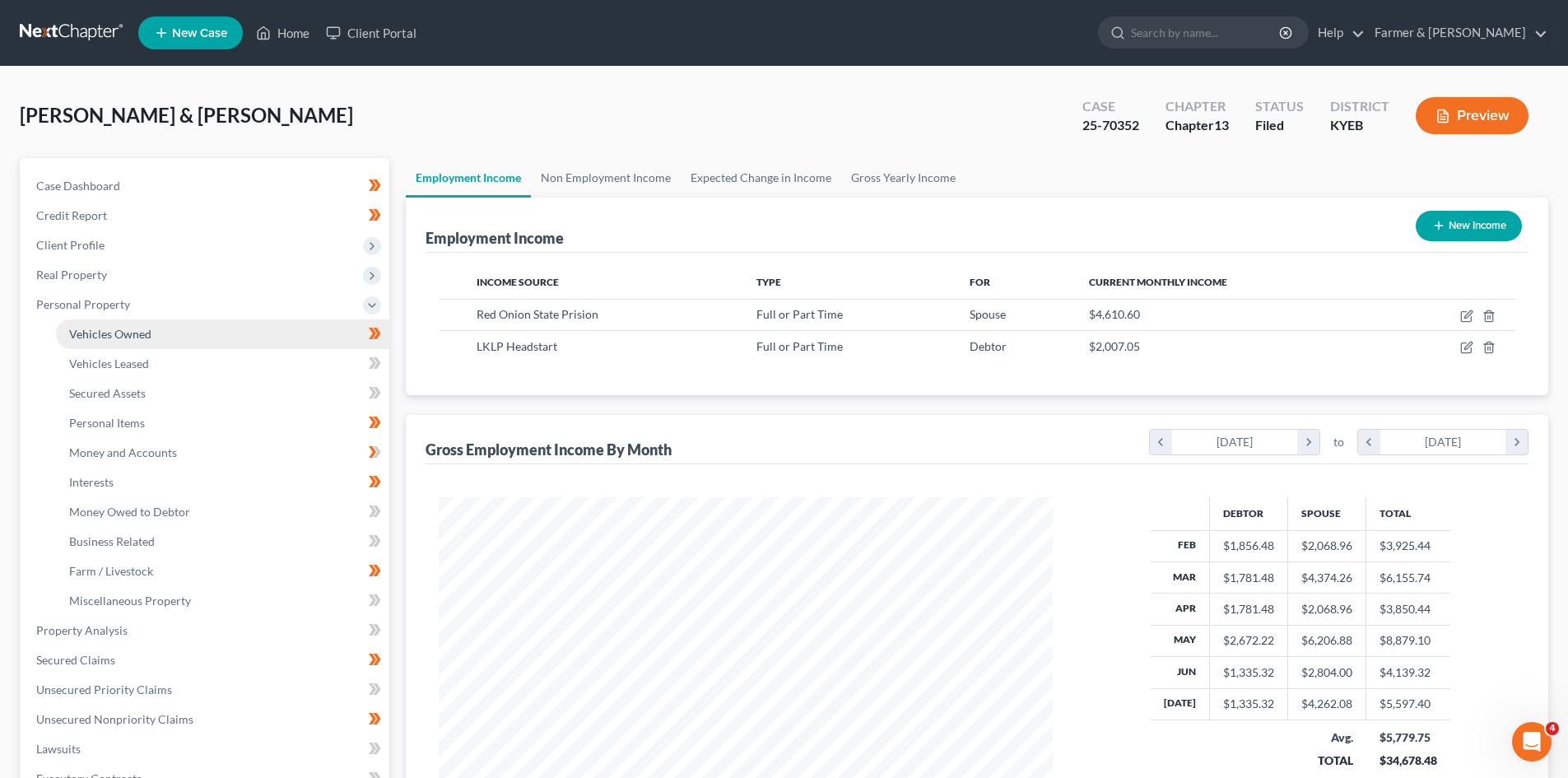
click at [93, 332] on span "Vehicles Owned" at bounding box center [110, 333] width 83 height 14
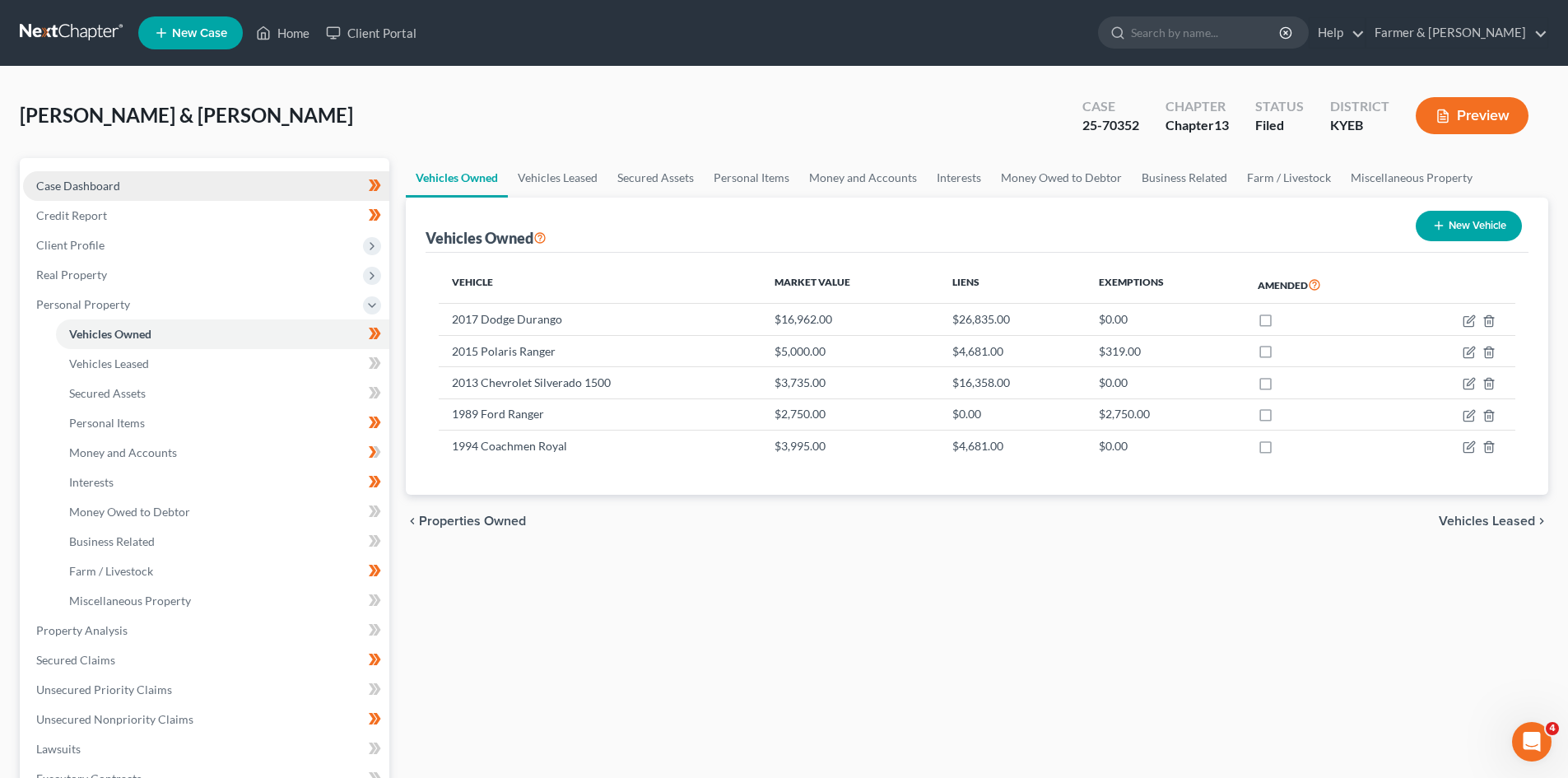
click at [138, 181] on link "Case Dashboard" at bounding box center [206, 186] width 367 height 30
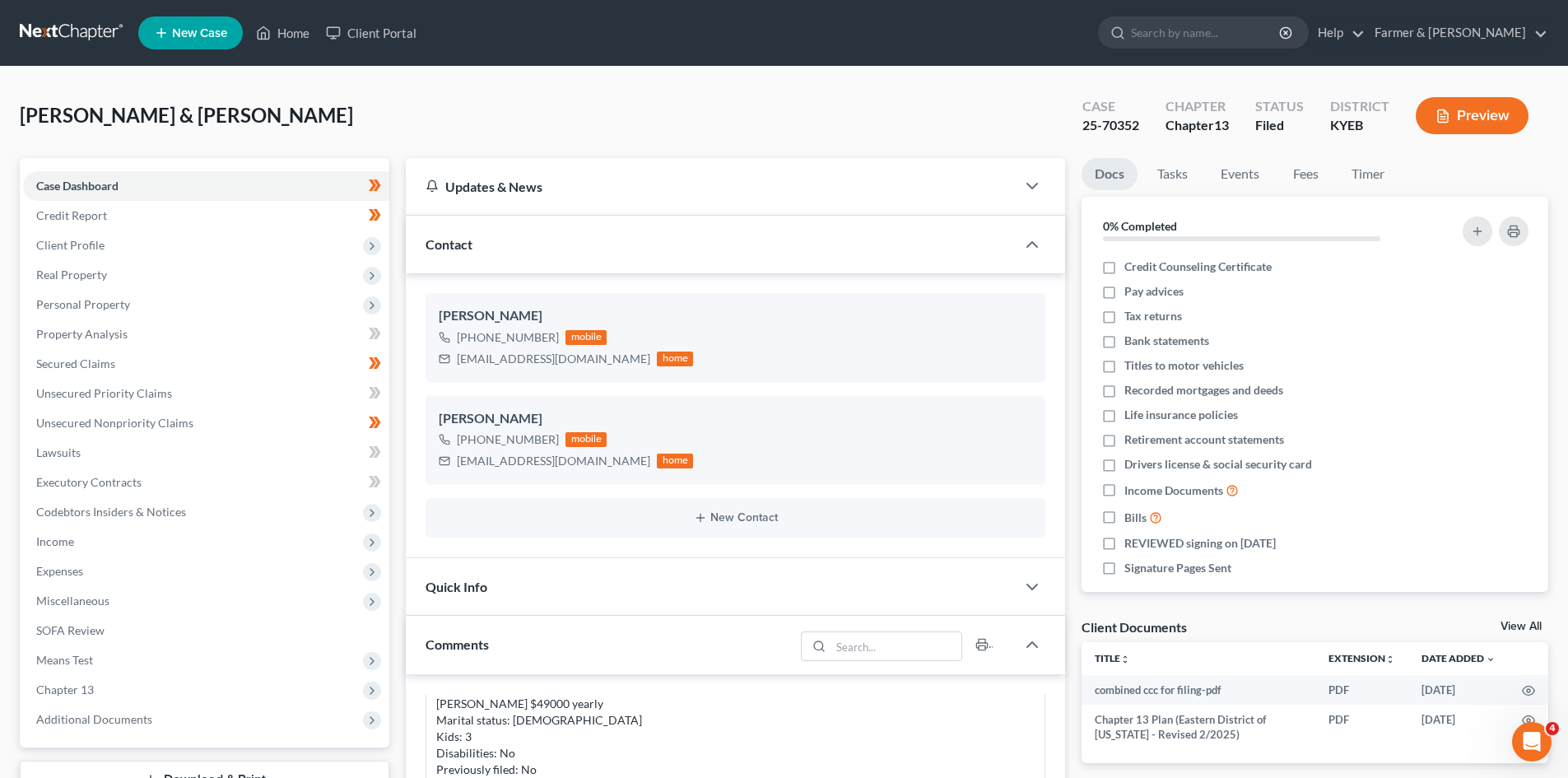
click at [40, 40] on link at bounding box center [73, 33] width 105 height 30
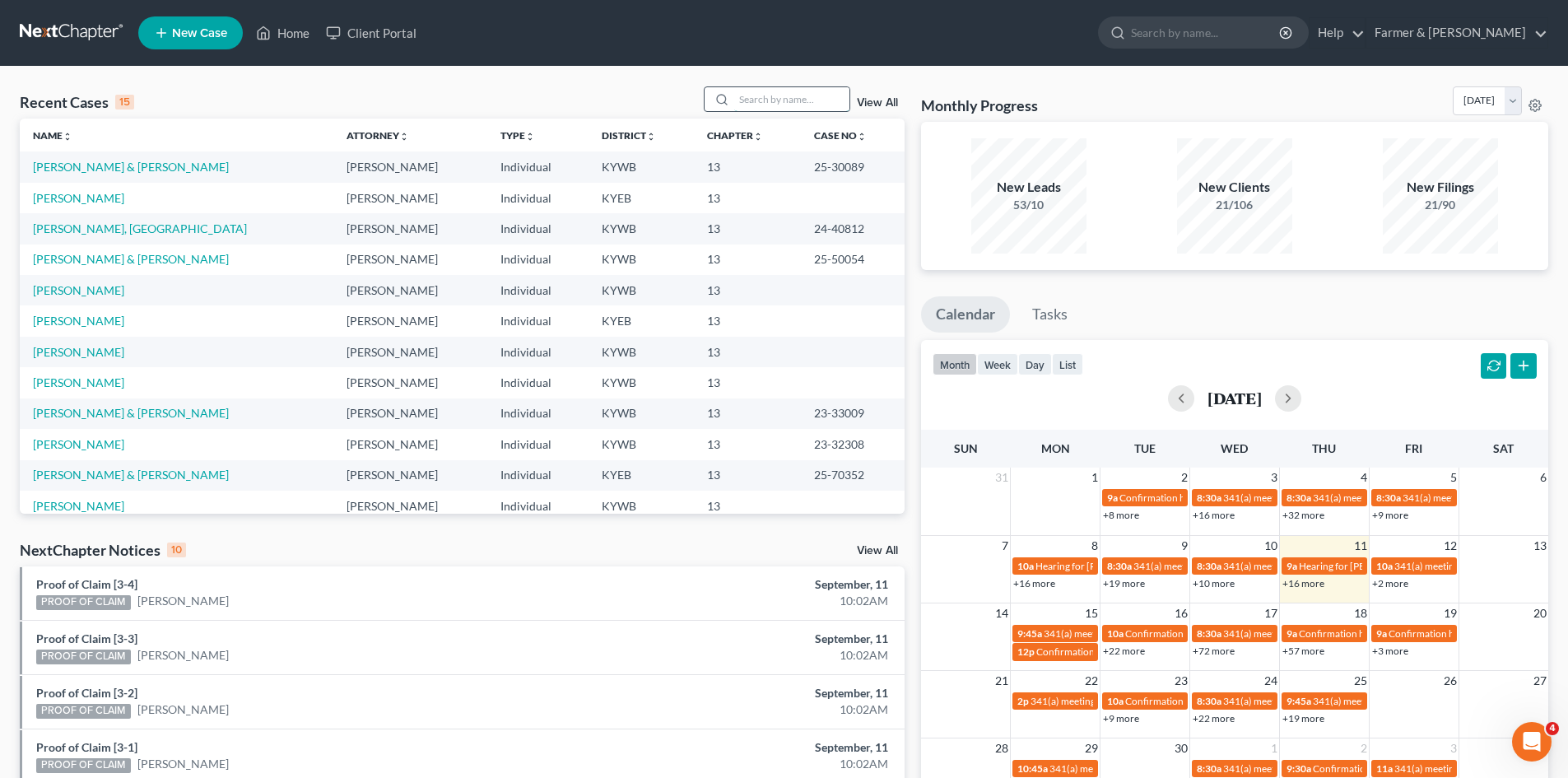
click at [841, 96] on input "search" at bounding box center [791, 99] width 115 height 24
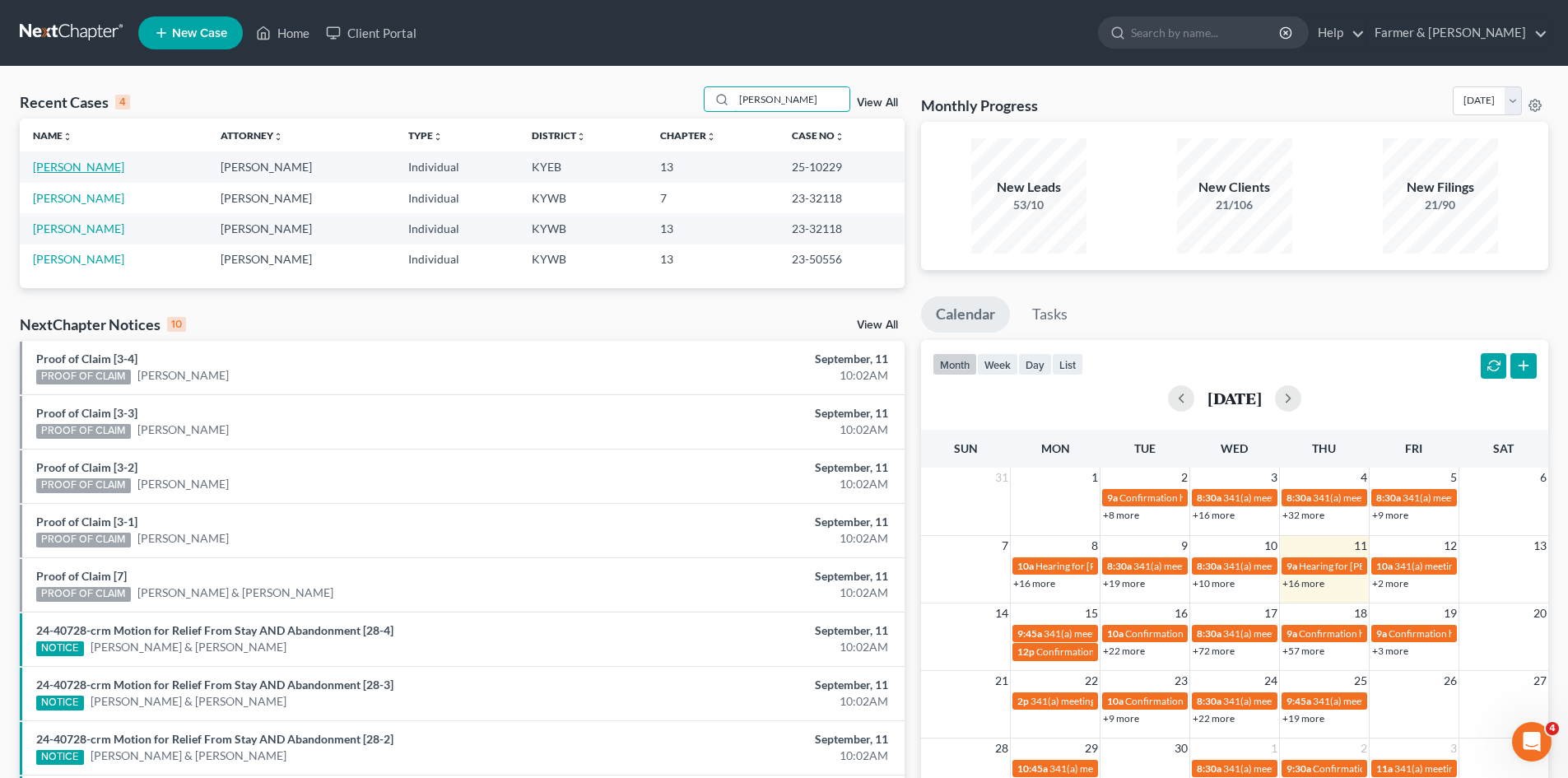
type input "[PERSON_NAME]"
click at [73, 163] on link "[PERSON_NAME]" at bounding box center [78, 166] width 92 height 14
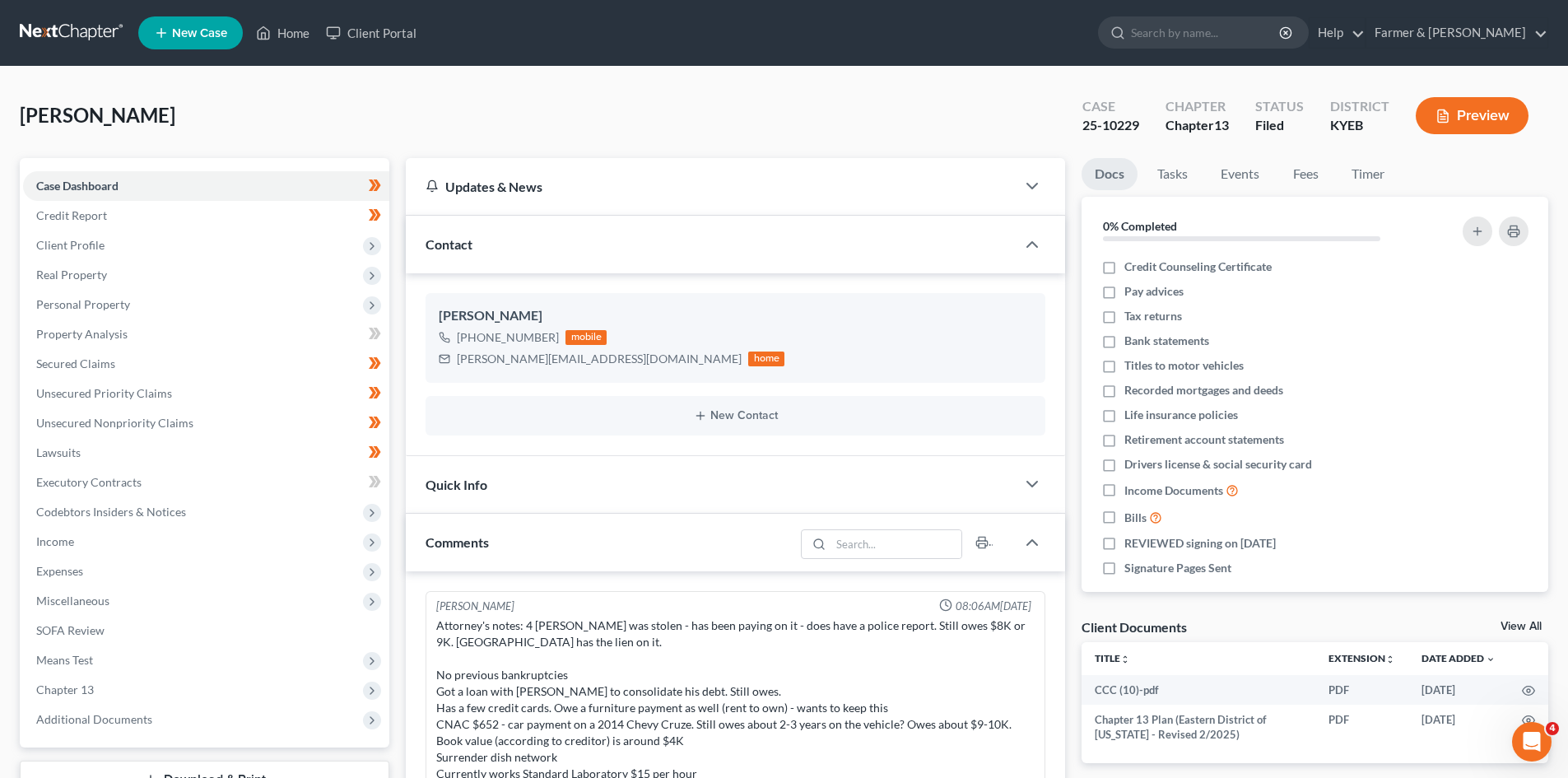
scroll to position [255, 0]
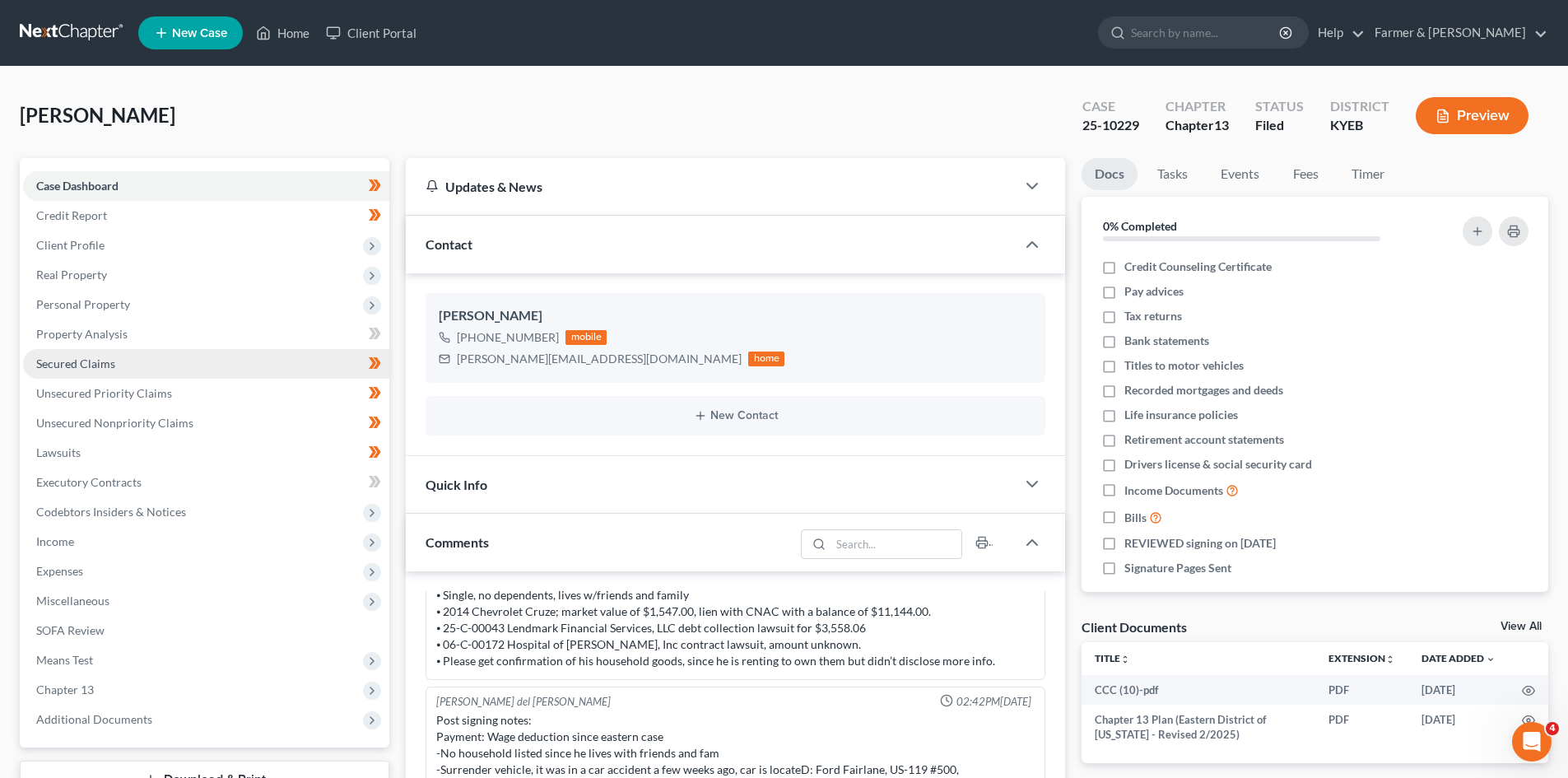
click at [96, 361] on span "Secured Claims" at bounding box center [75, 363] width 79 height 14
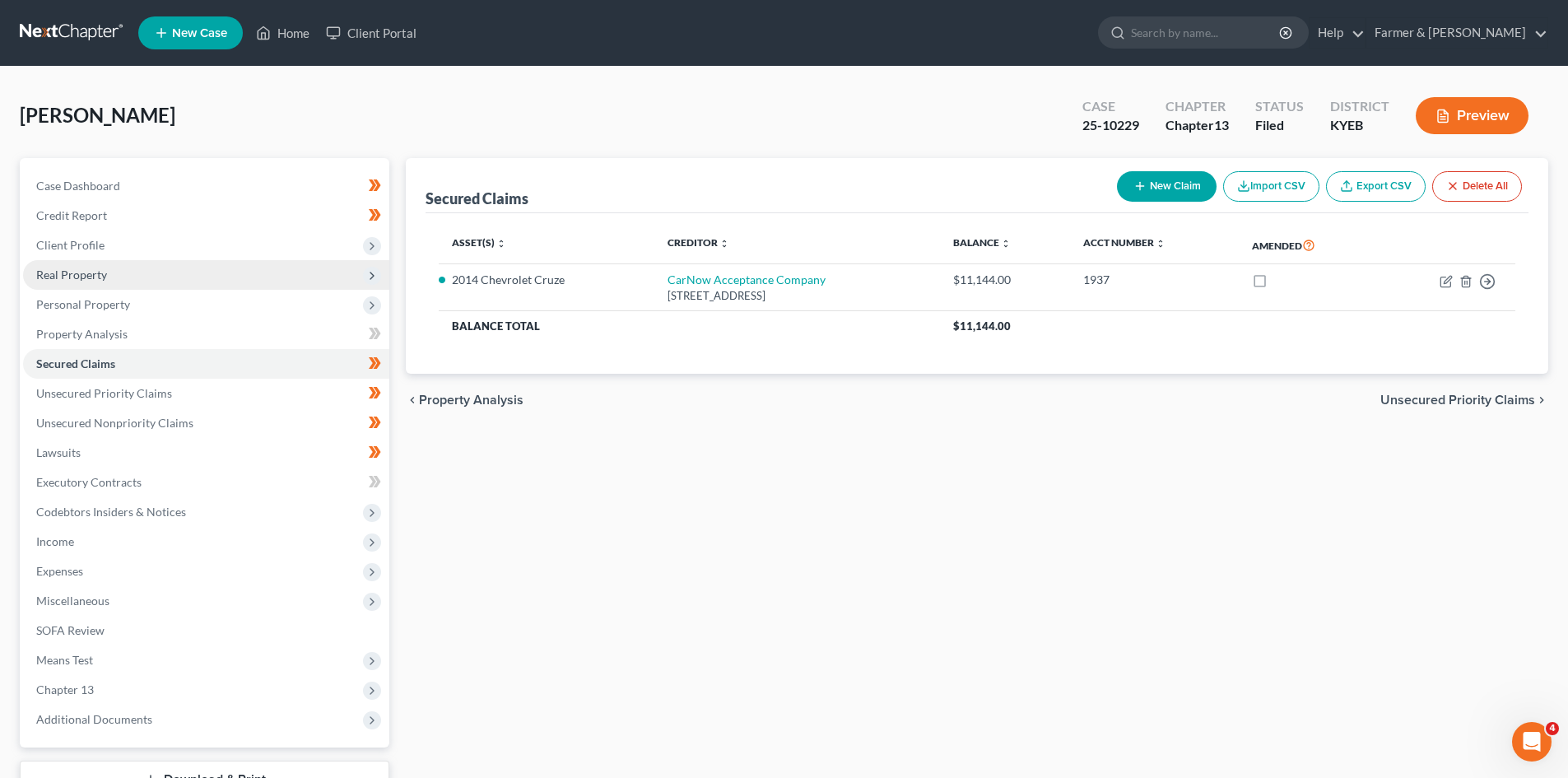
click at [123, 272] on span "Real Property" at bounding box center [206, 275] width 367 height 30
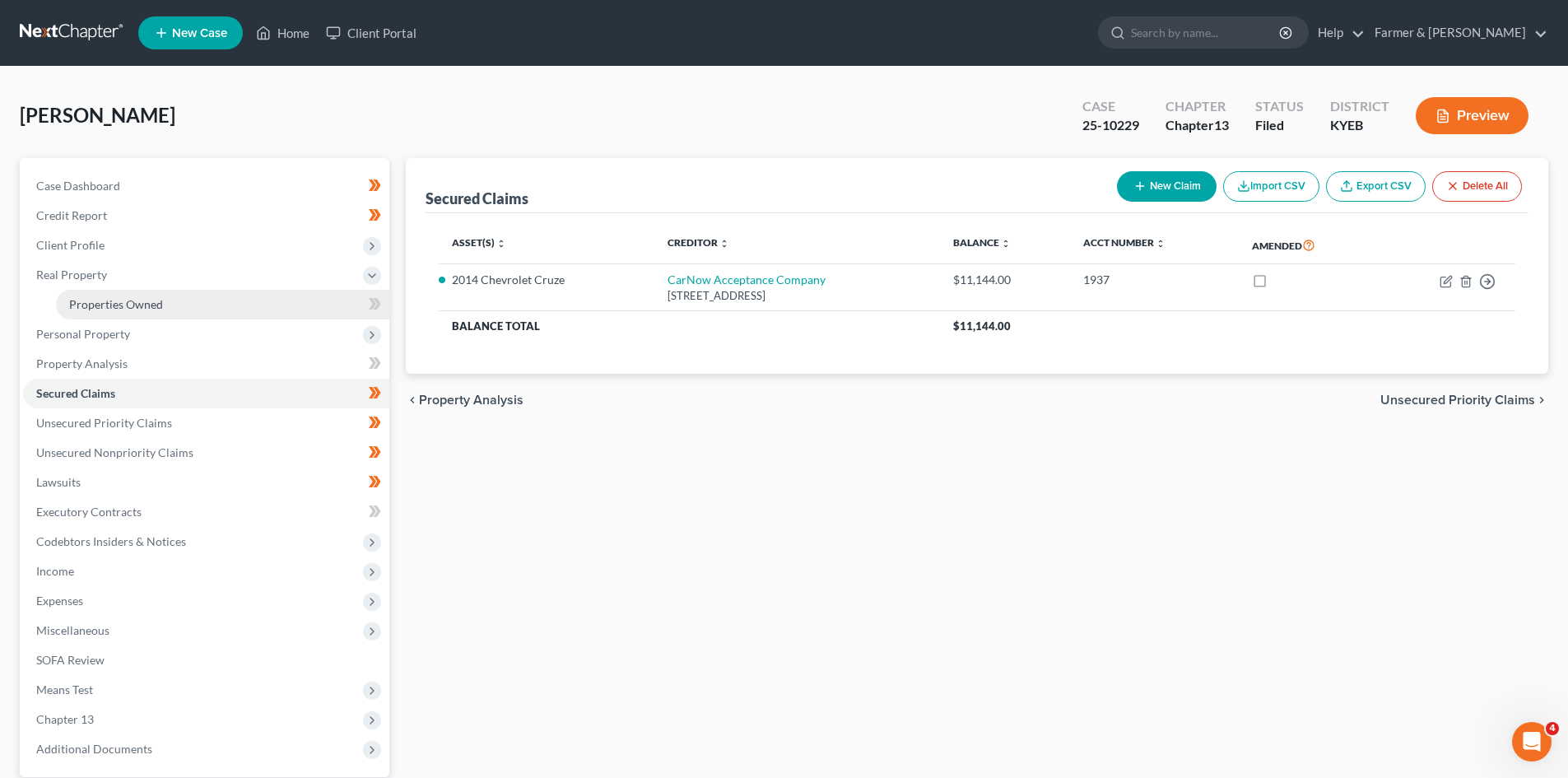
click at [142, 298] on span "Properties Owned" at bounding box center [115, 304] width 93 height 14
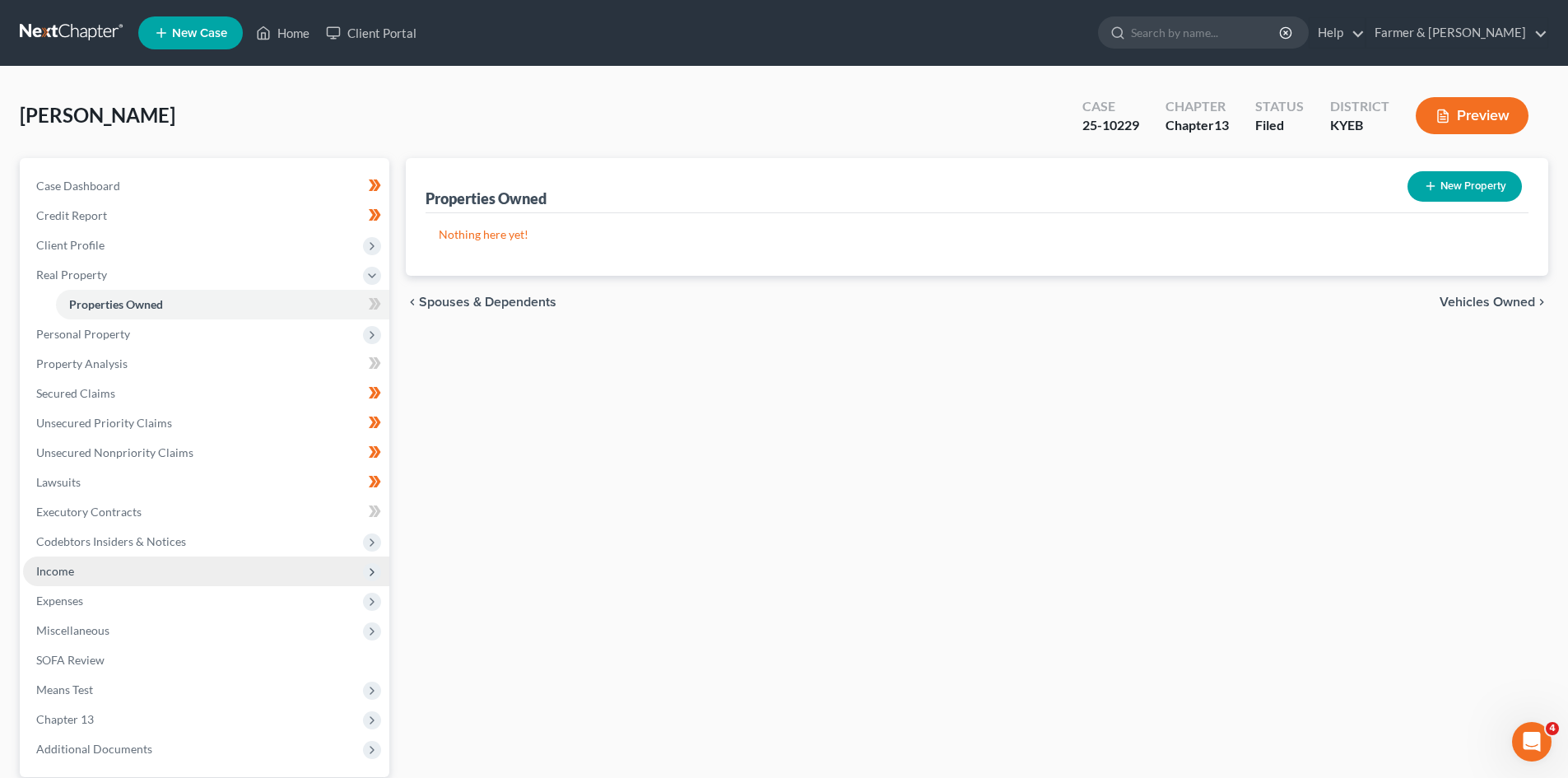
click at [118, 578] on span "Income" at bounding box center [206, 571] width 367 height 30
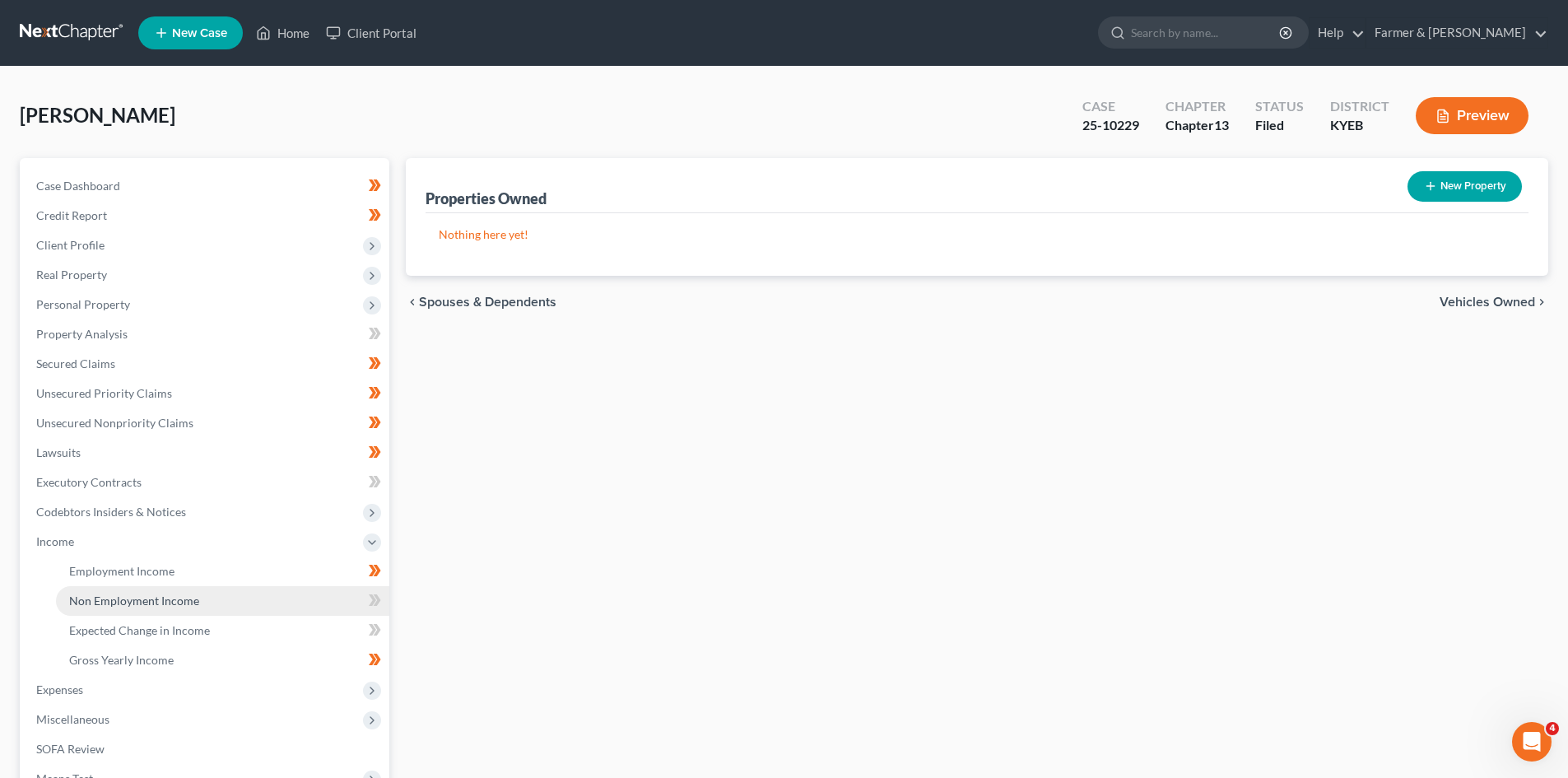
click at [172, 596] on span "Non Employment Income" at bounding box center [133, 600] width 130 height 14
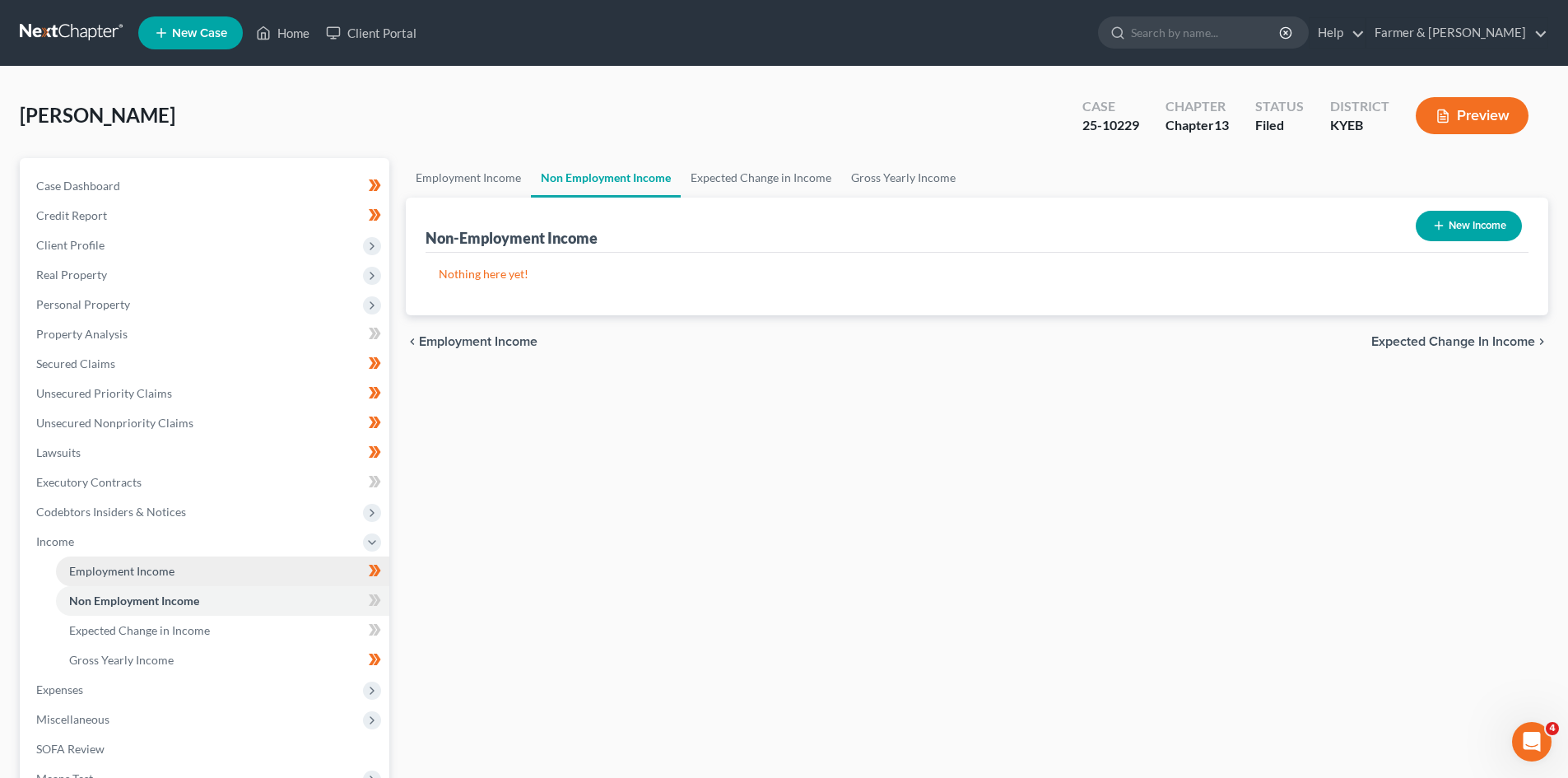
click at [172, 572] on span "Employment Income" at bounding box center [122, 570] width 105 height 14
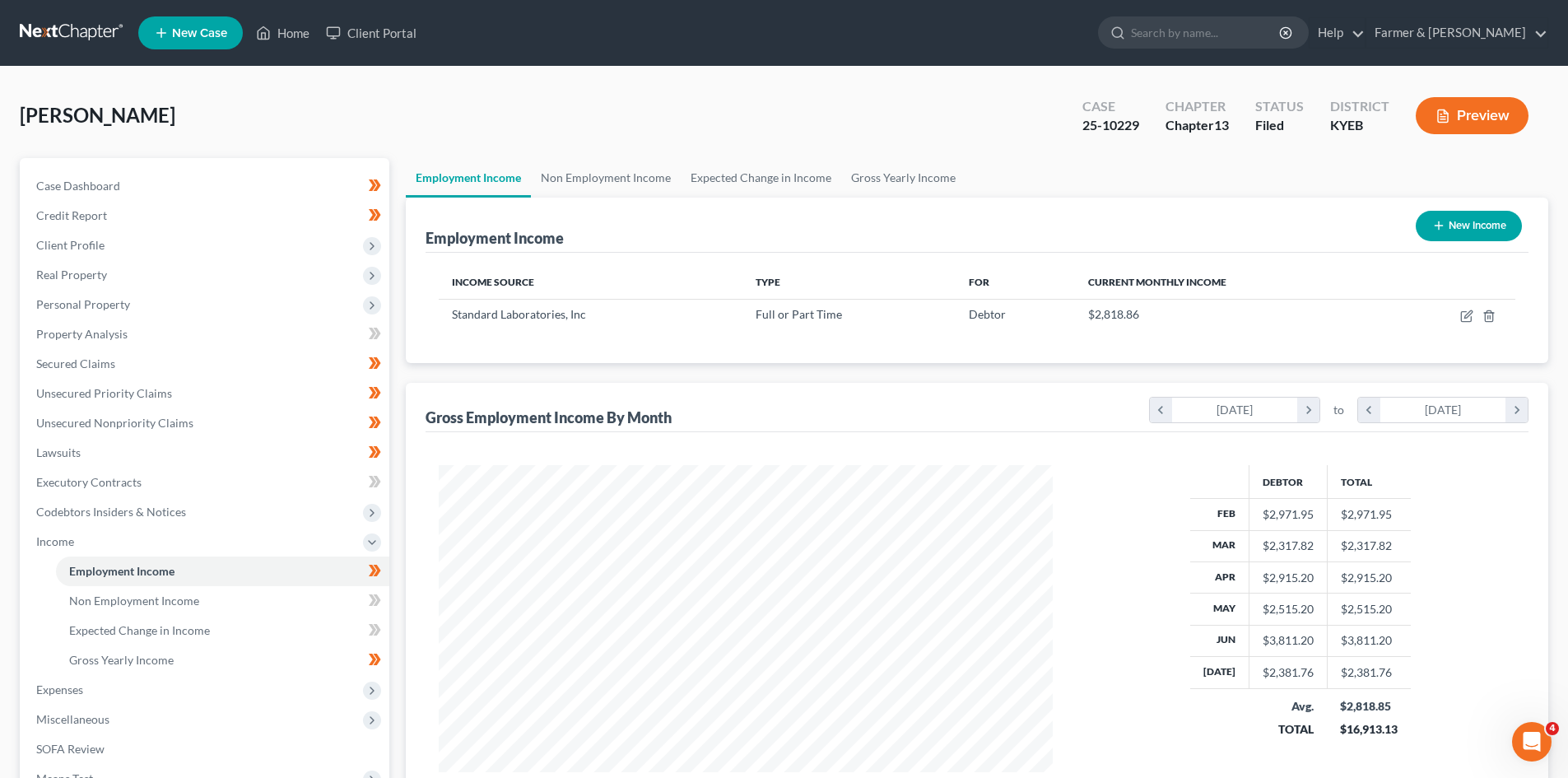
scroll to position [307, 647]
click at [645, 185] on link "Non Employment Income" at bounding box center [605, 178] width 150 height 40
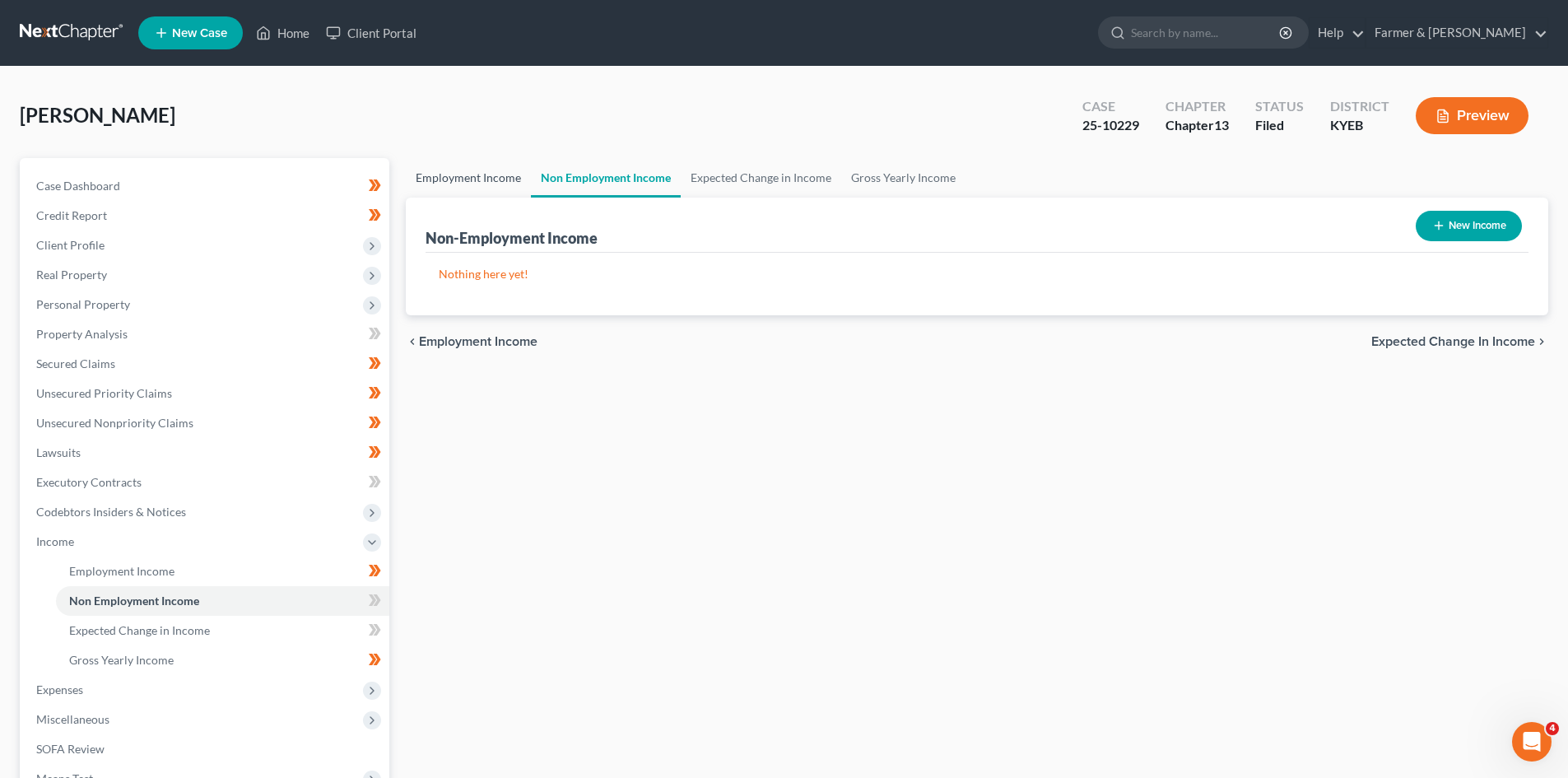
drag, startPoint x: 461, startPoint y: 178, endPoint x: 519, endPoint y: 194, distance: 60.2
click at [463, 179] on link "Employment Income" at bounding box center [468, 178] width 125 height 40
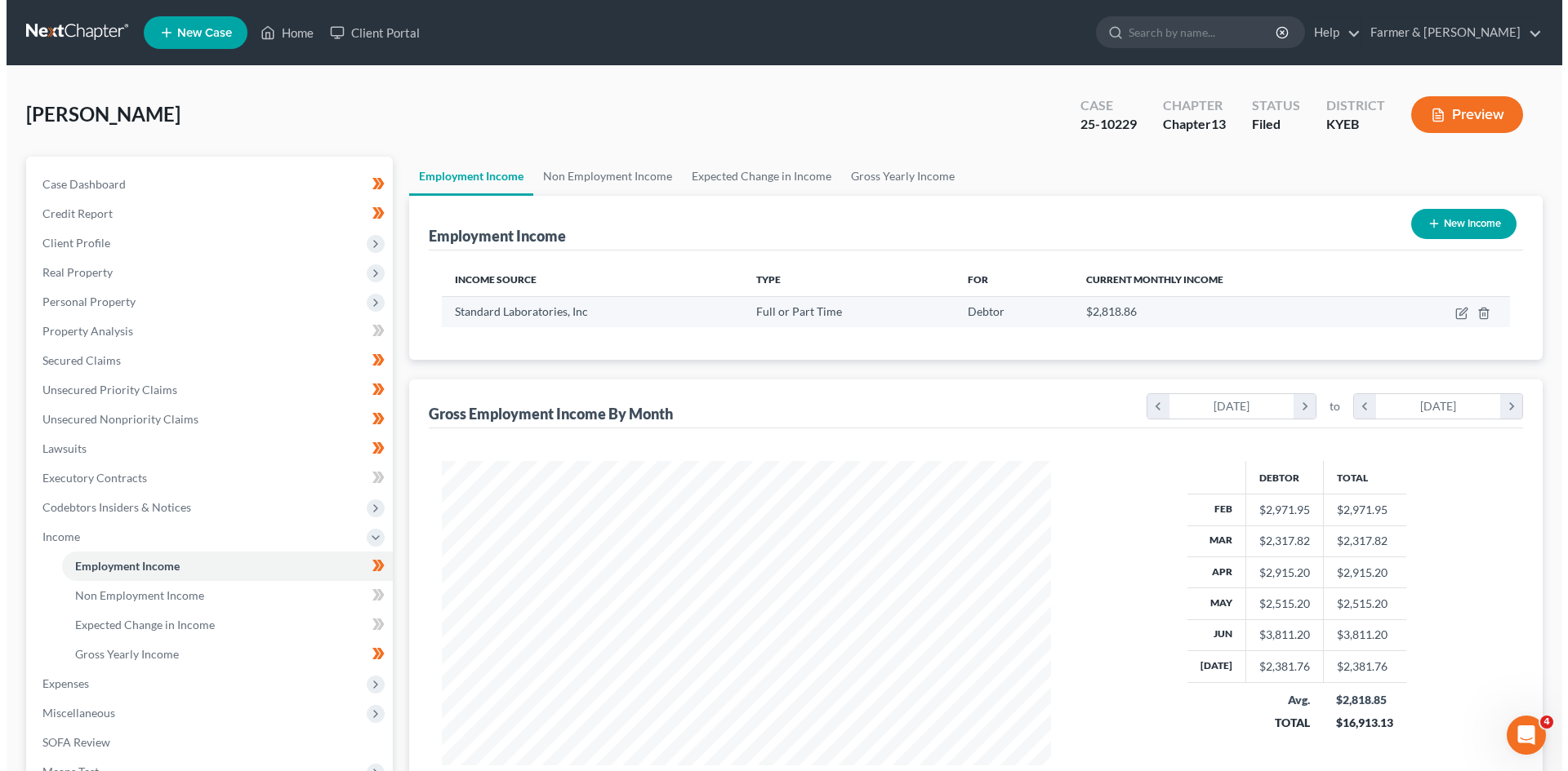
scroll to position [304, 642]
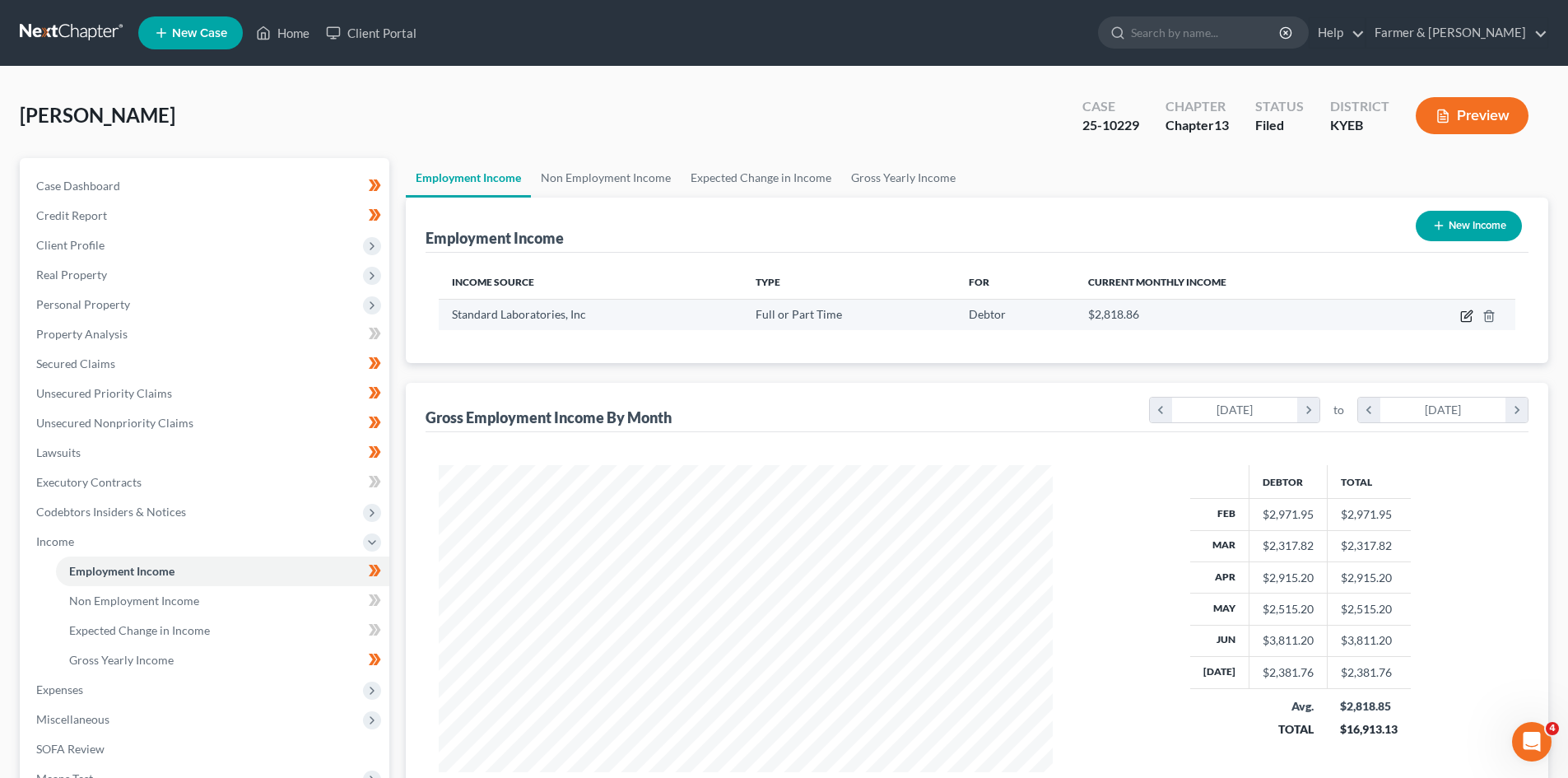
click at [1466, 312] on icon "button" at bounding box center [1465, 317] width 10 height 10
select select "0"
select select "51"
select select "2"
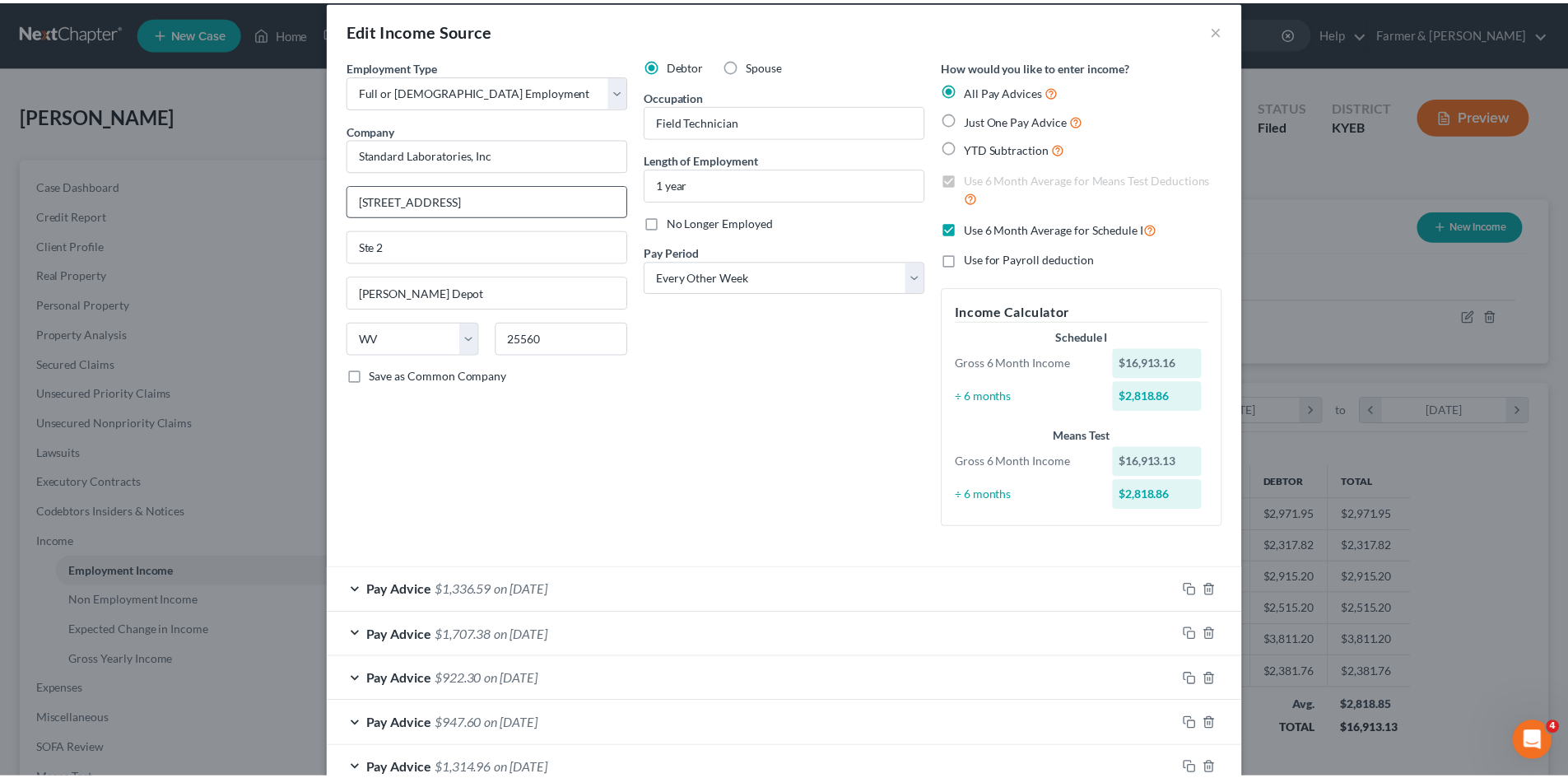
scroll to position [0, 0]
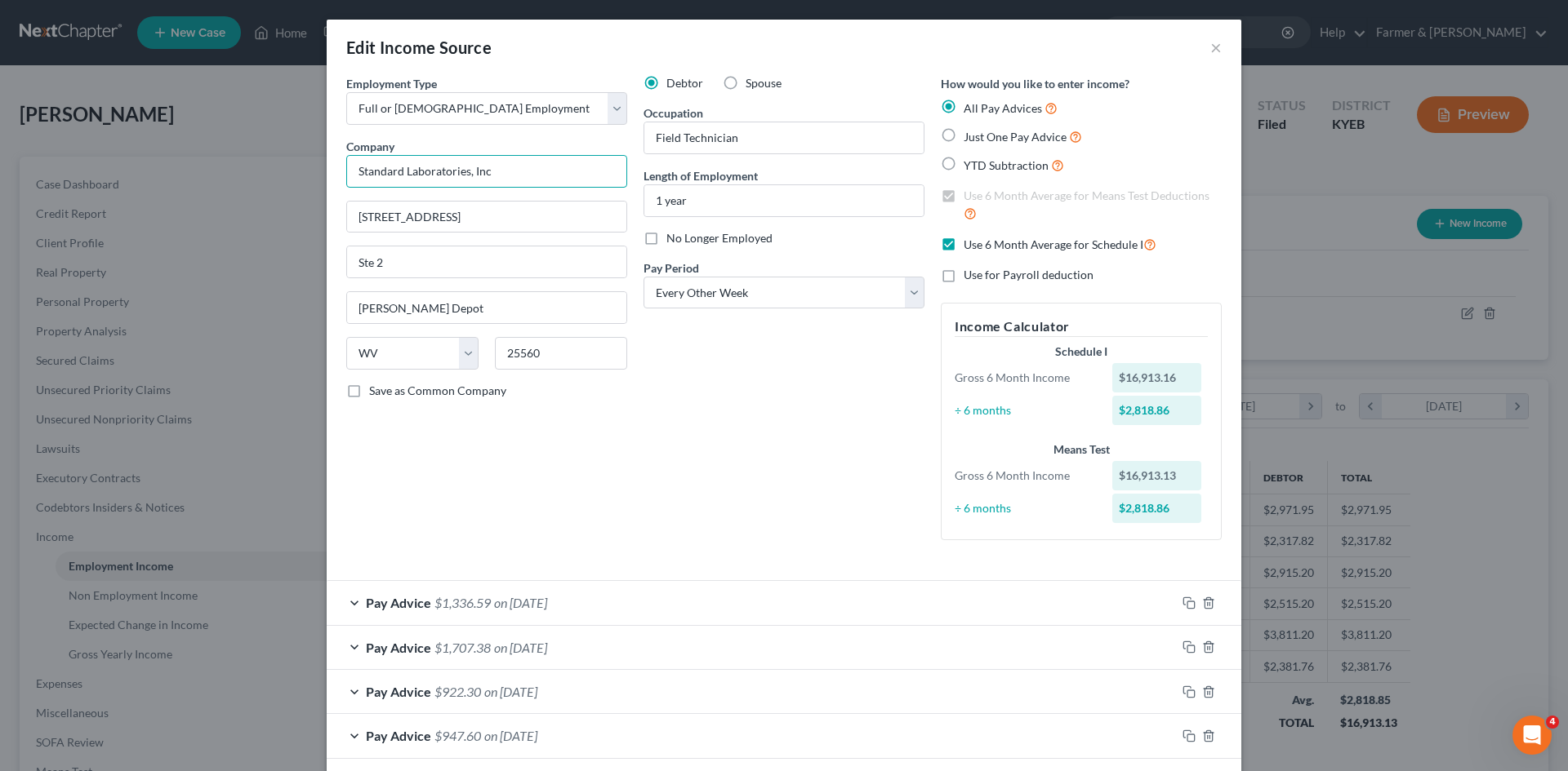
drag, startPoint x: 507, startPoint y: 175, endPoint x: 214, endPoint y: 183, distance: 293.1
click at [214, 183] on div "Edit Income Source × Employment Type * Select Full or Part Time Employment Self…" at bounding box center [784, 385] width 1568 height 771
click at [1211, 49] on button "×" at bounding box center [1216, 48] width 12 height 20
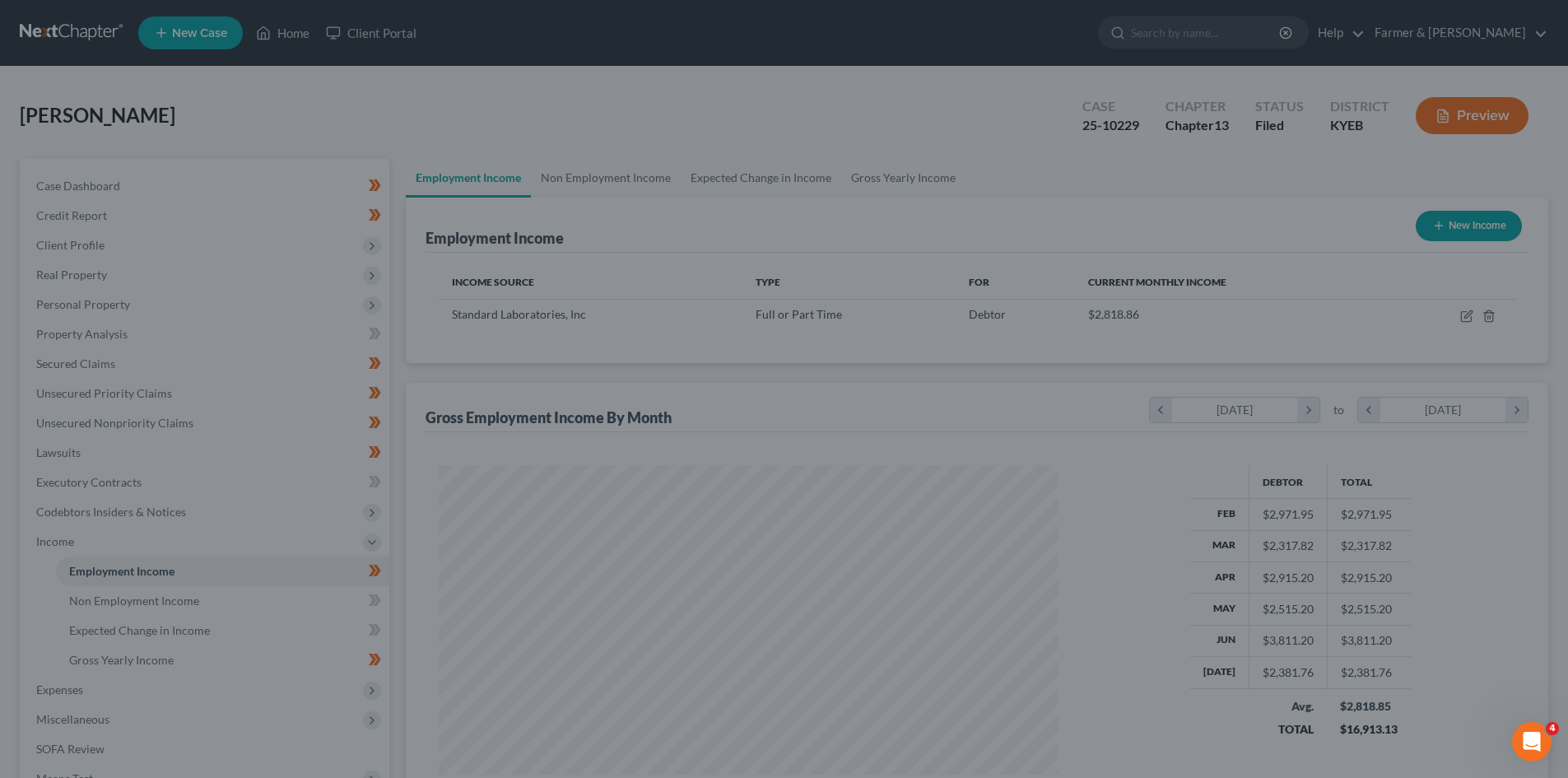
scroll to position [823337, 822625]
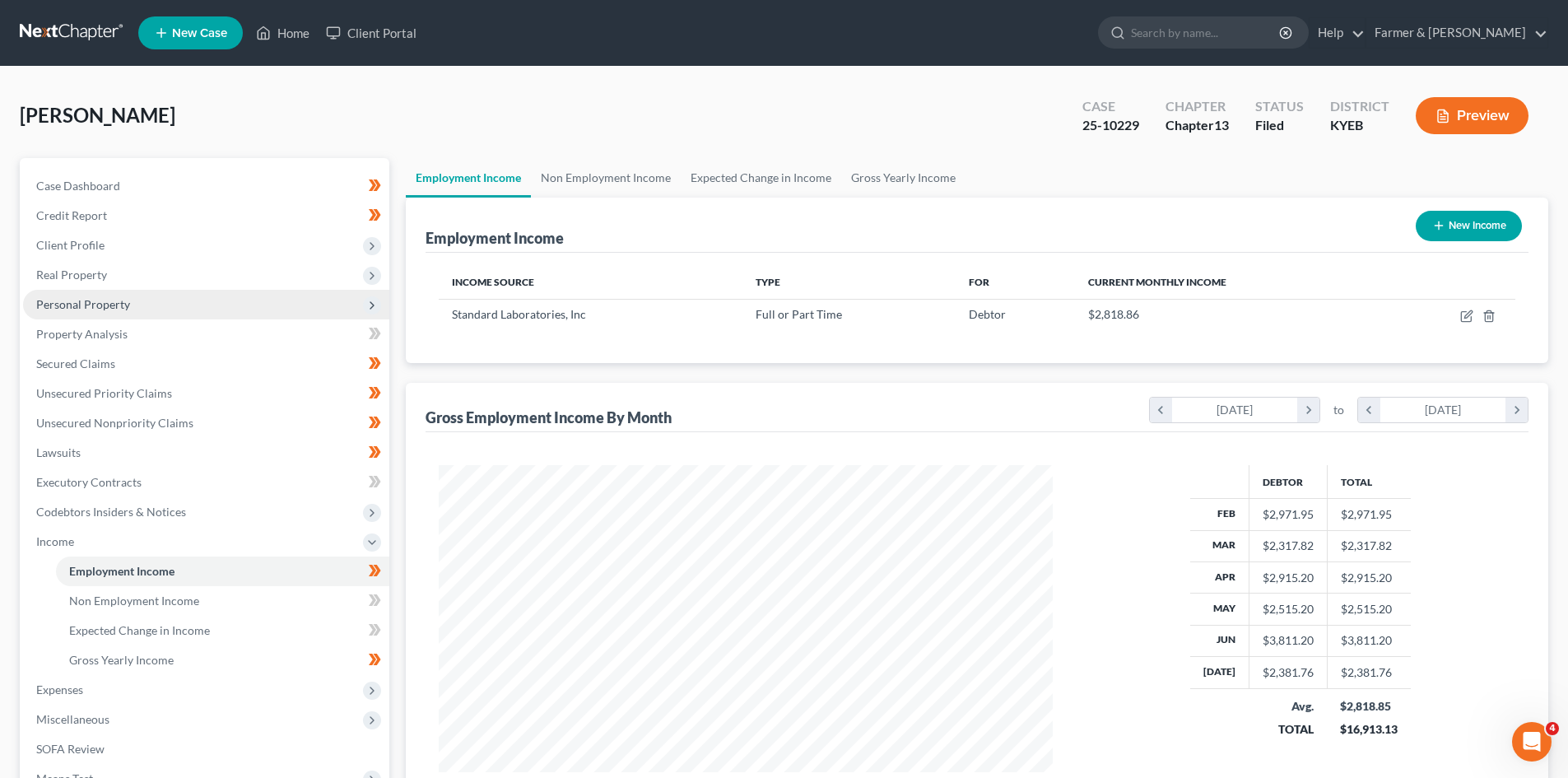
click at [145, 301] on span "Personal Property" at bounding box center [206, 304] width 367 height 30
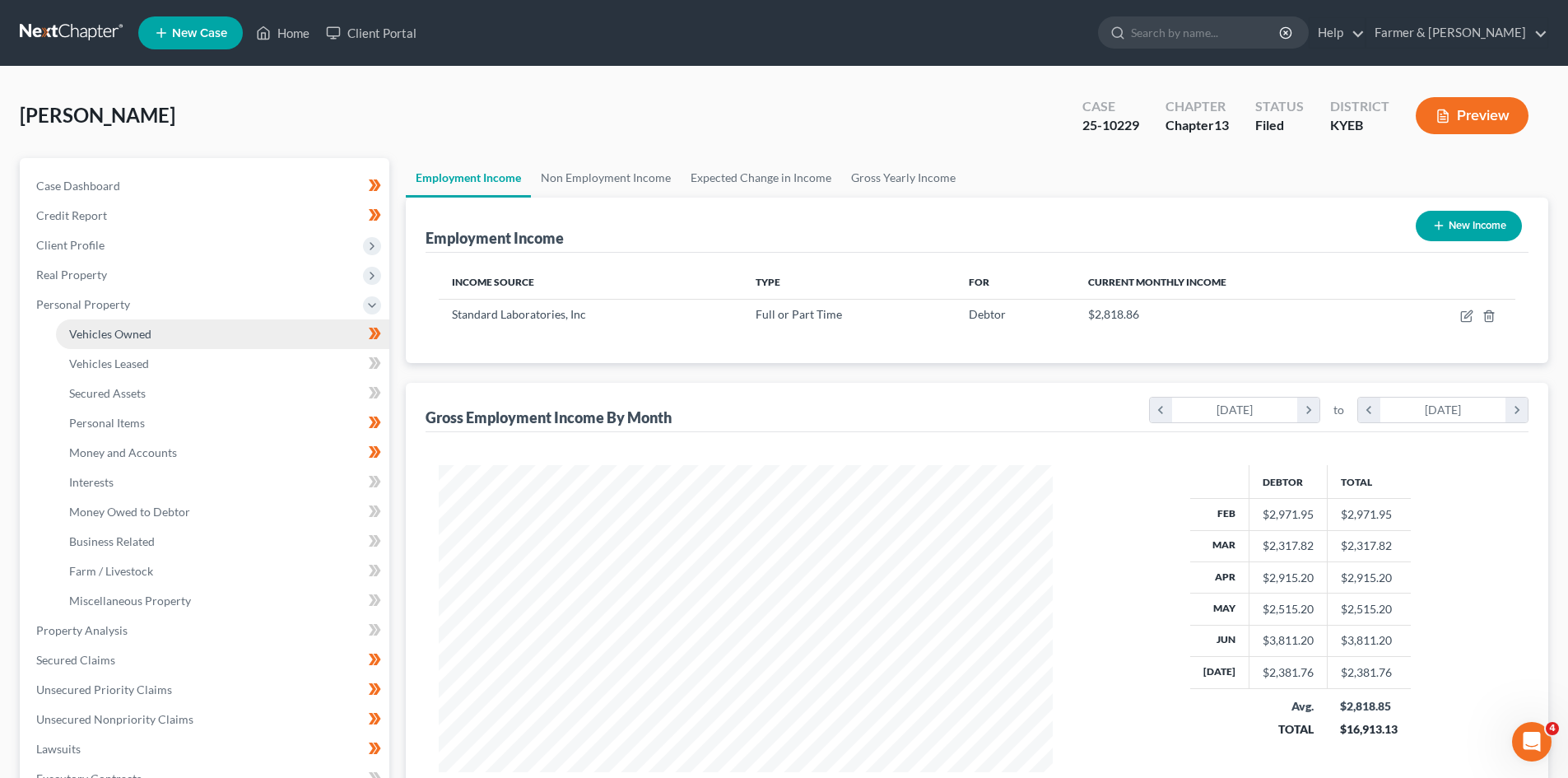
click at [147, 327] on span "Vehicles Owned" at bounding box center [110, 333] width 83 height 14
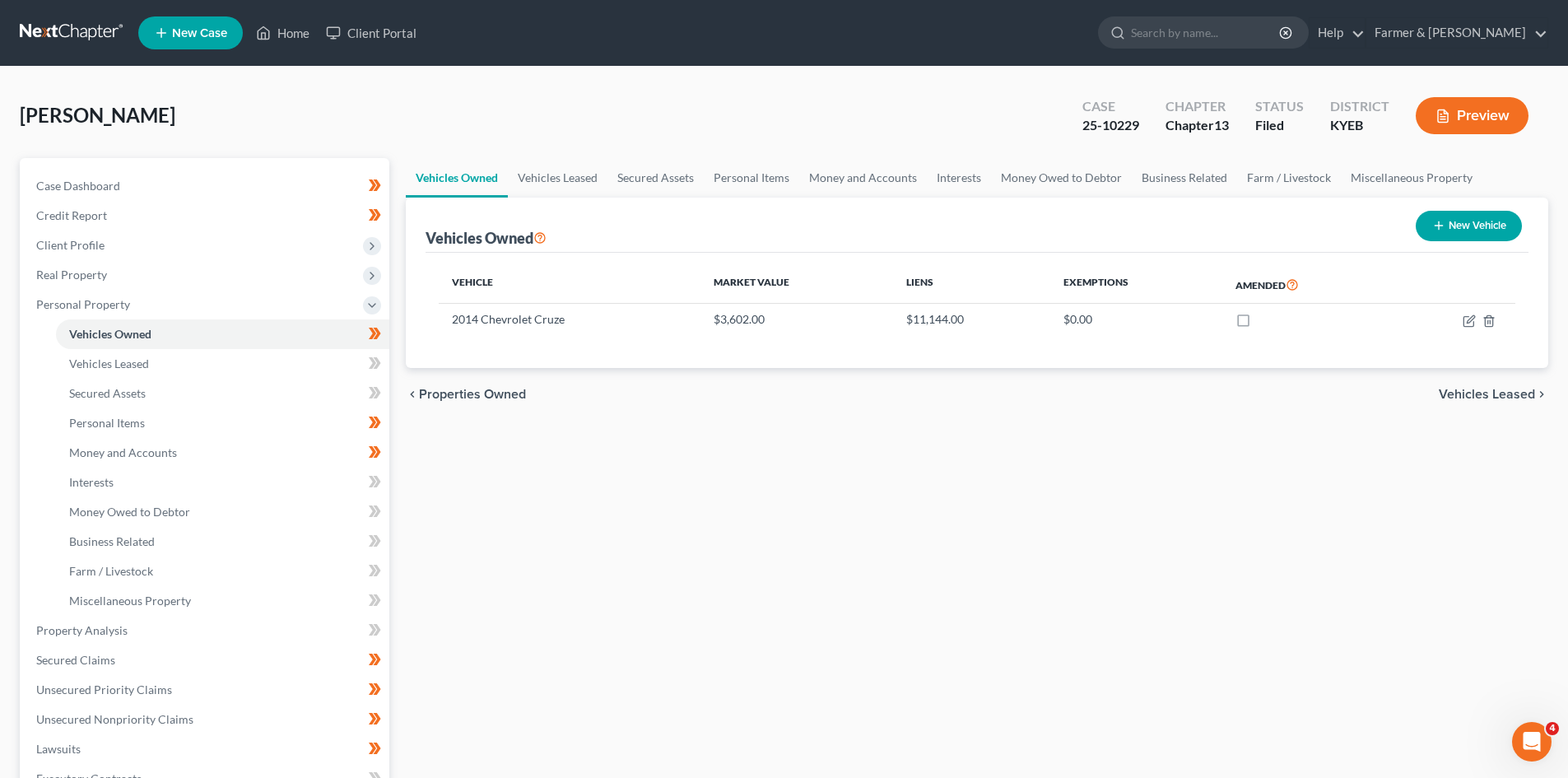
drag, startPoint x: 93, startPoint y: 34, endPoint x: 129, endPoint y: 34, distance: 36.0
click at [93, 34] on link at bounding box center [73, 33] width 105 height 30
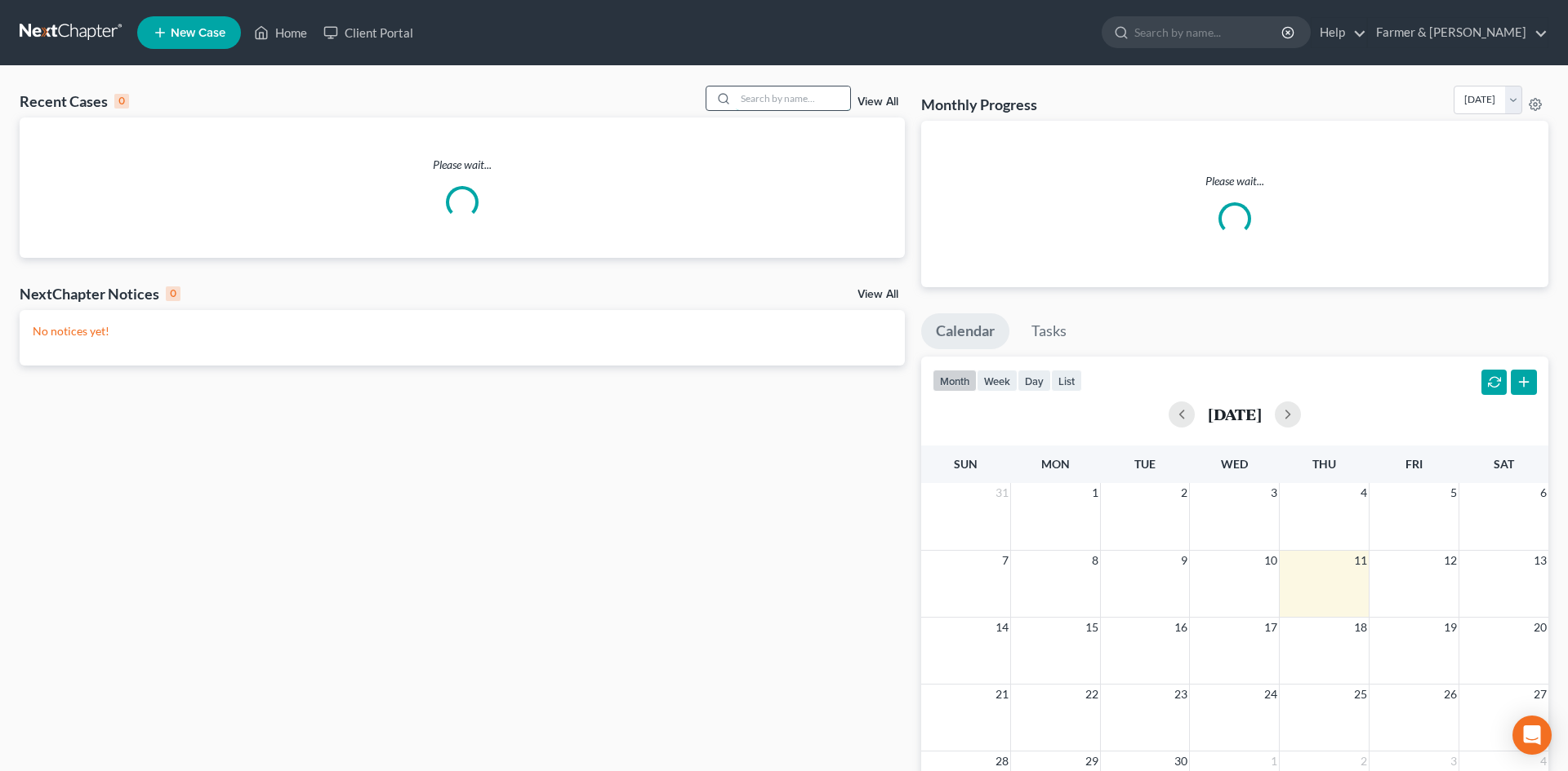
click at [776, 103] on input "search" at bounding box center [792, 98] width 114 height 23
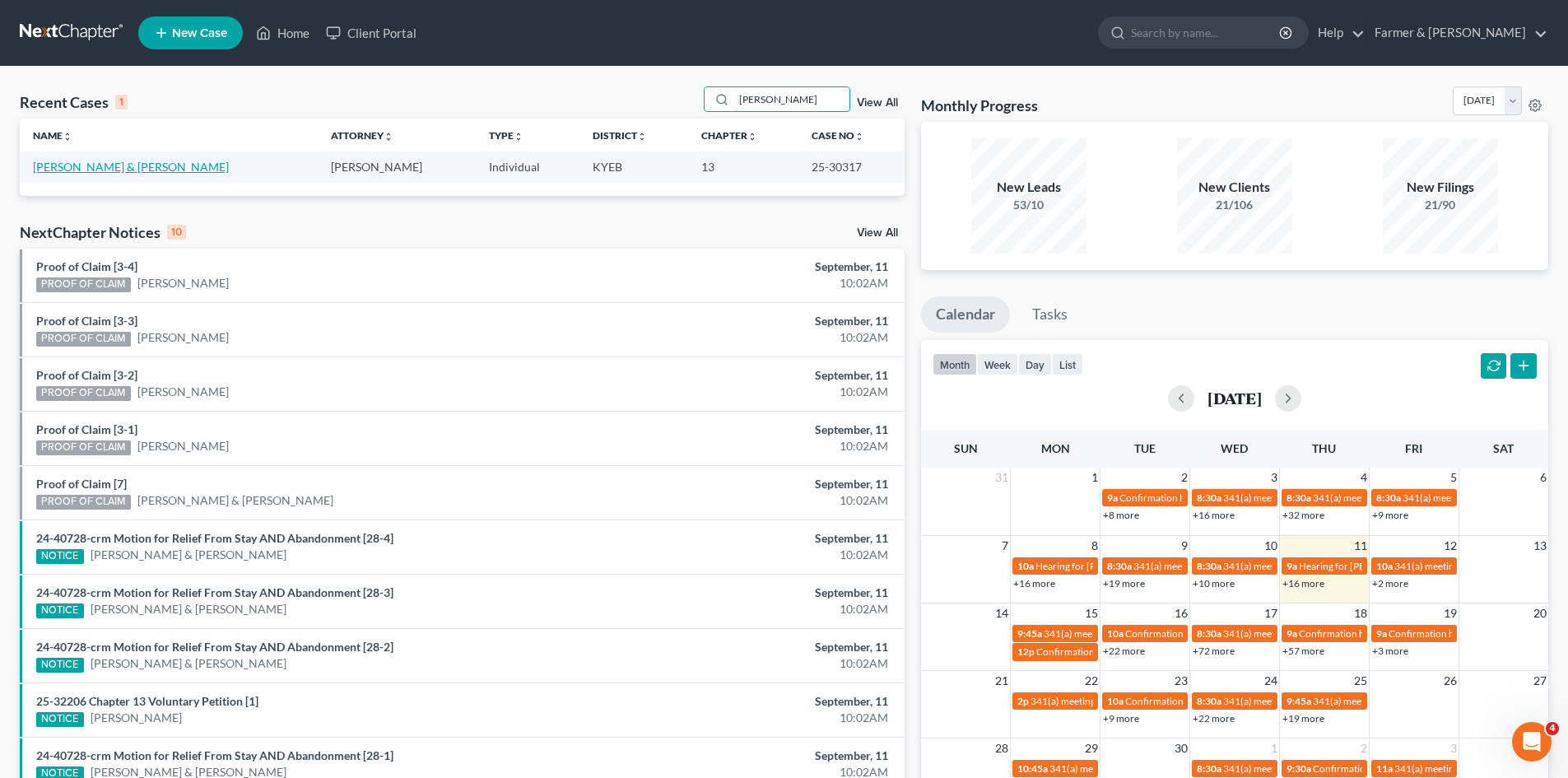
type input "[PERSON_NAME]"
click at [105, 170] on link "[PERSON_NAME] & [PERSON_NAME]" at bounding box center [131, 166] width 196 height 14
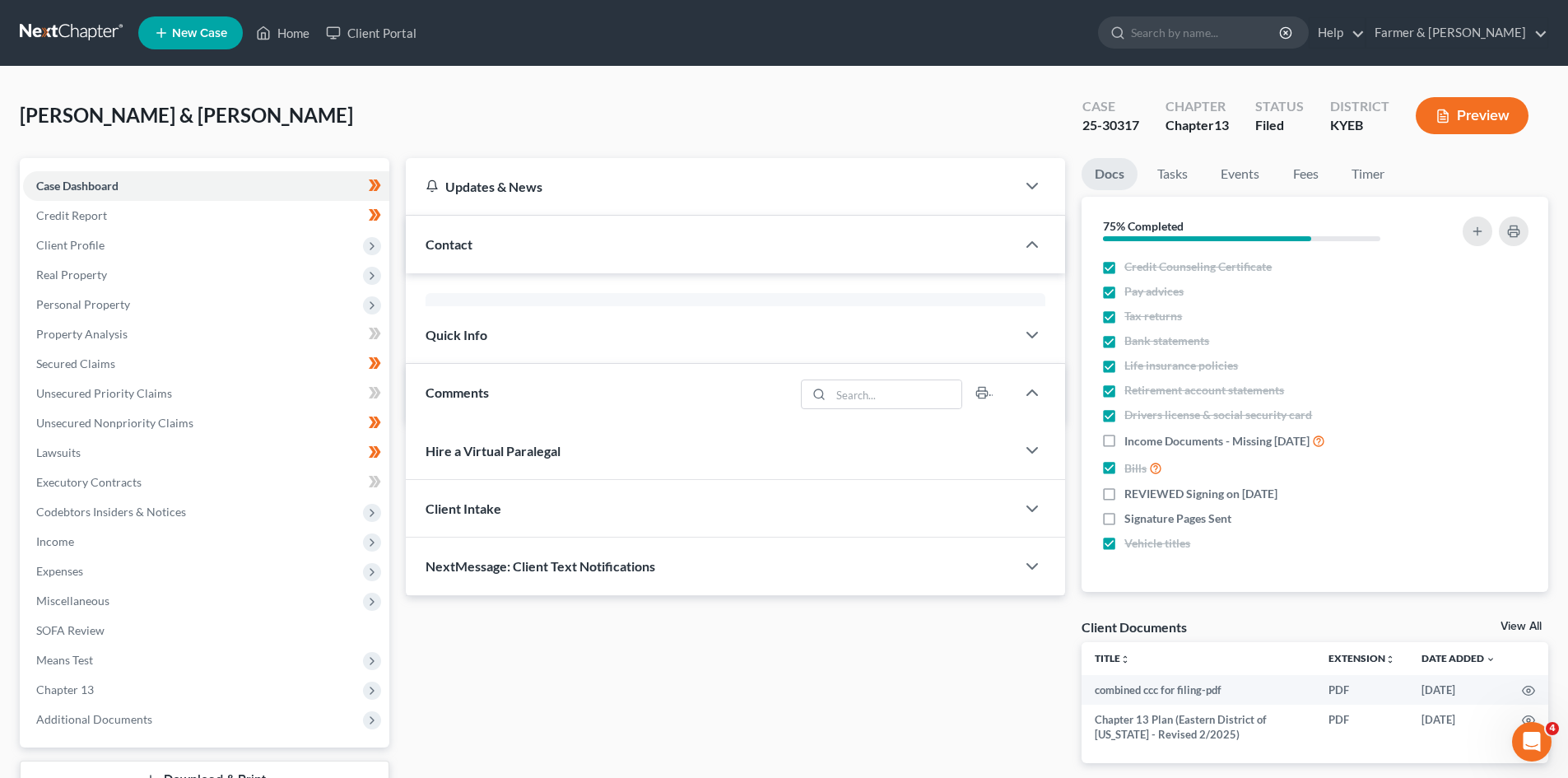
scroll to position [338, 0]
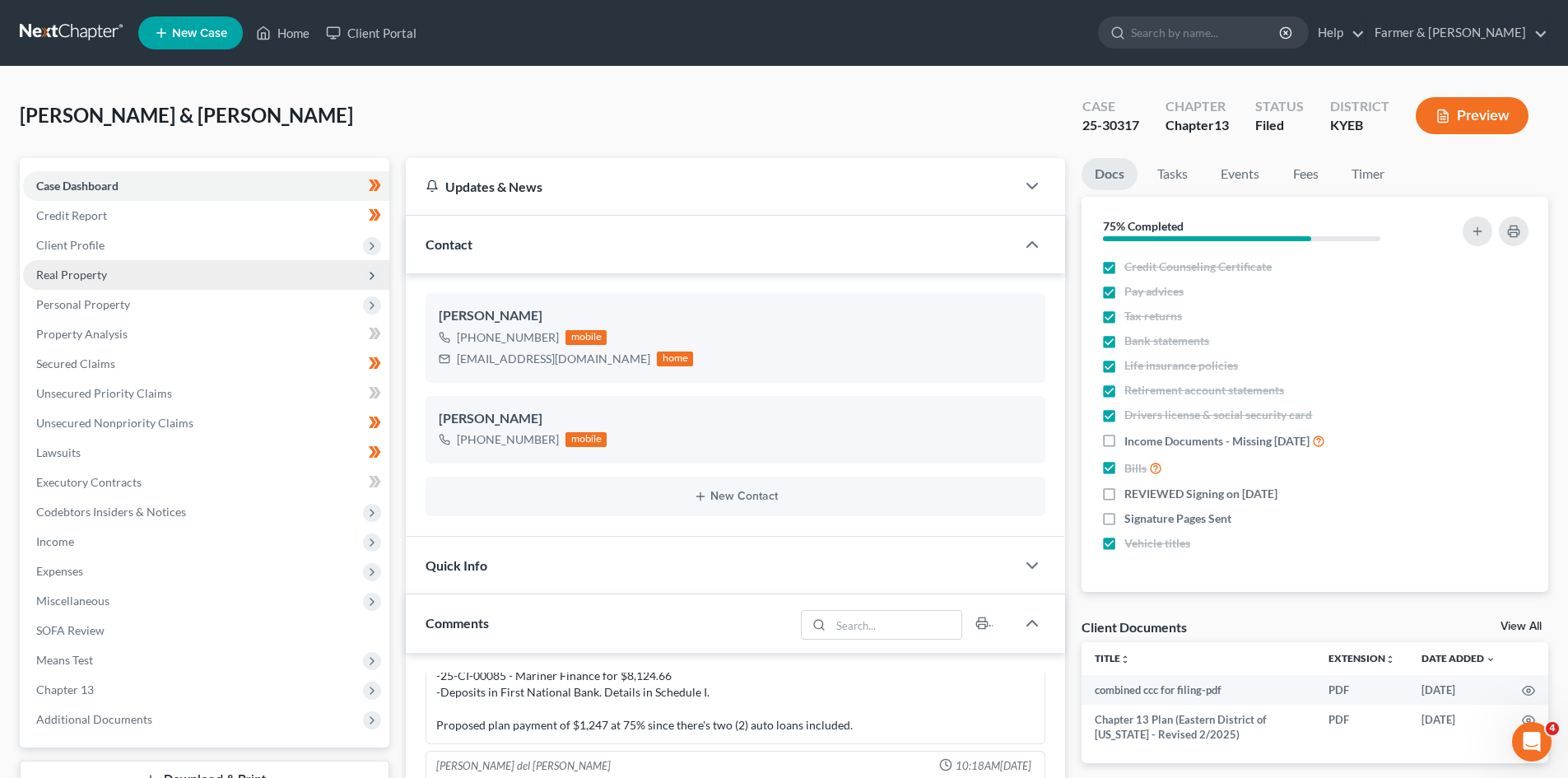
click at [78, 272] on span "Real Property" at bounding box center [72, 274] width 71 height 14
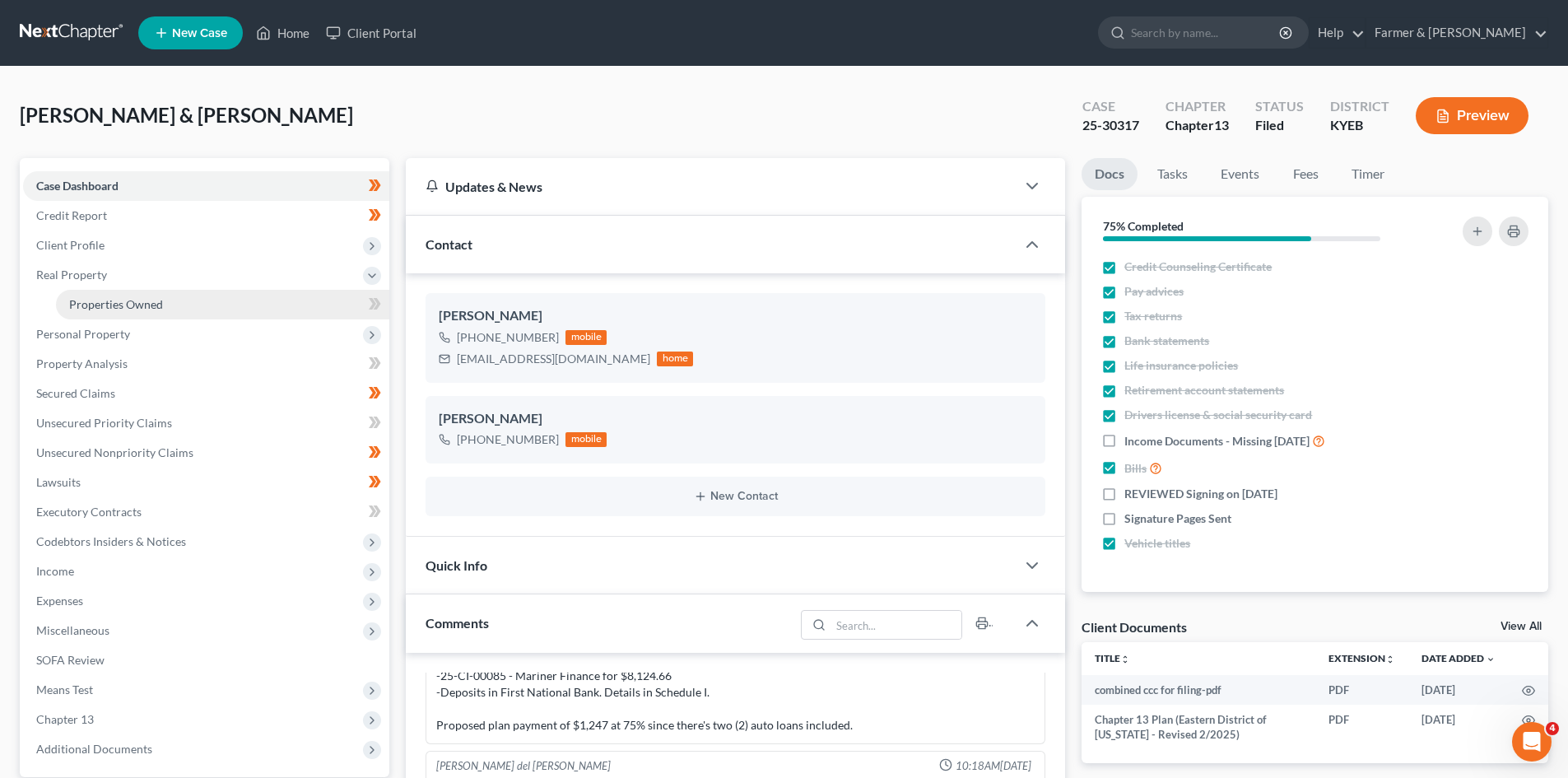
click at [173, 300] on link "Properties Owned" at bounding box center [222, 304] width 333 height 30
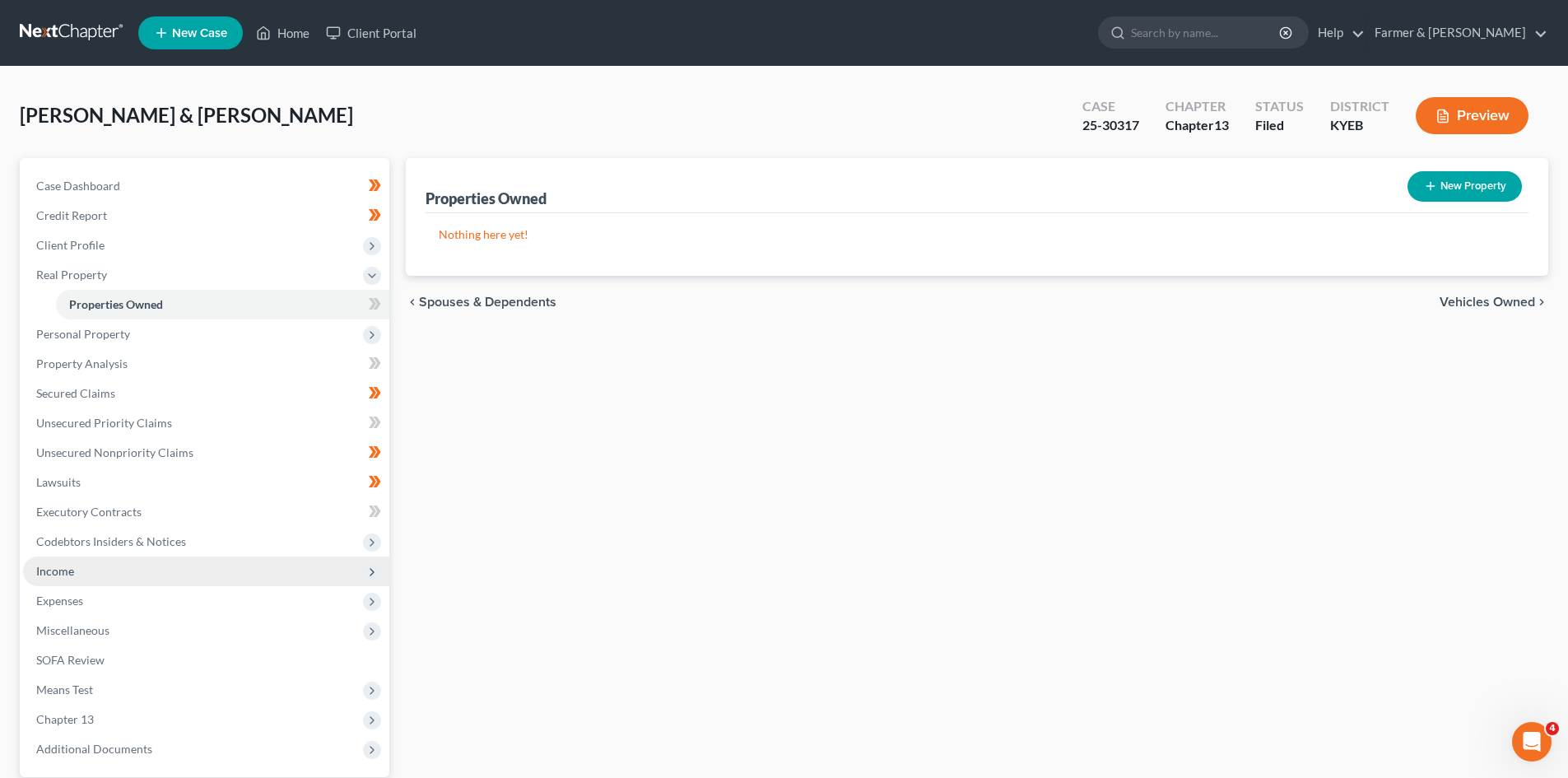
click at [93, 573] on span "Income" at bounding box center [206, 571] width 367 height 30
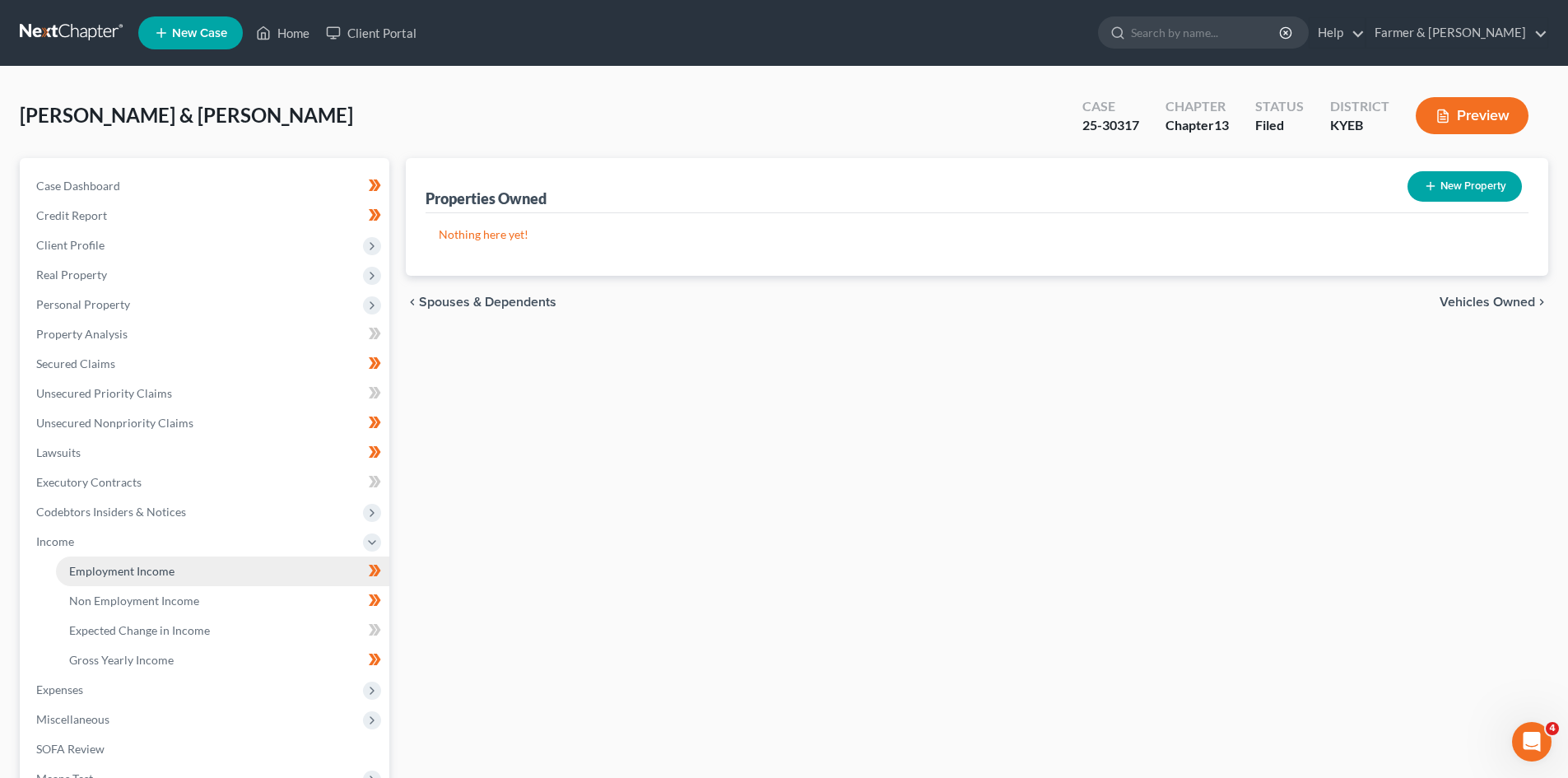
click at [182, 567] on link "Employment Income" at bounding box center [222, 571] width 333 height 30
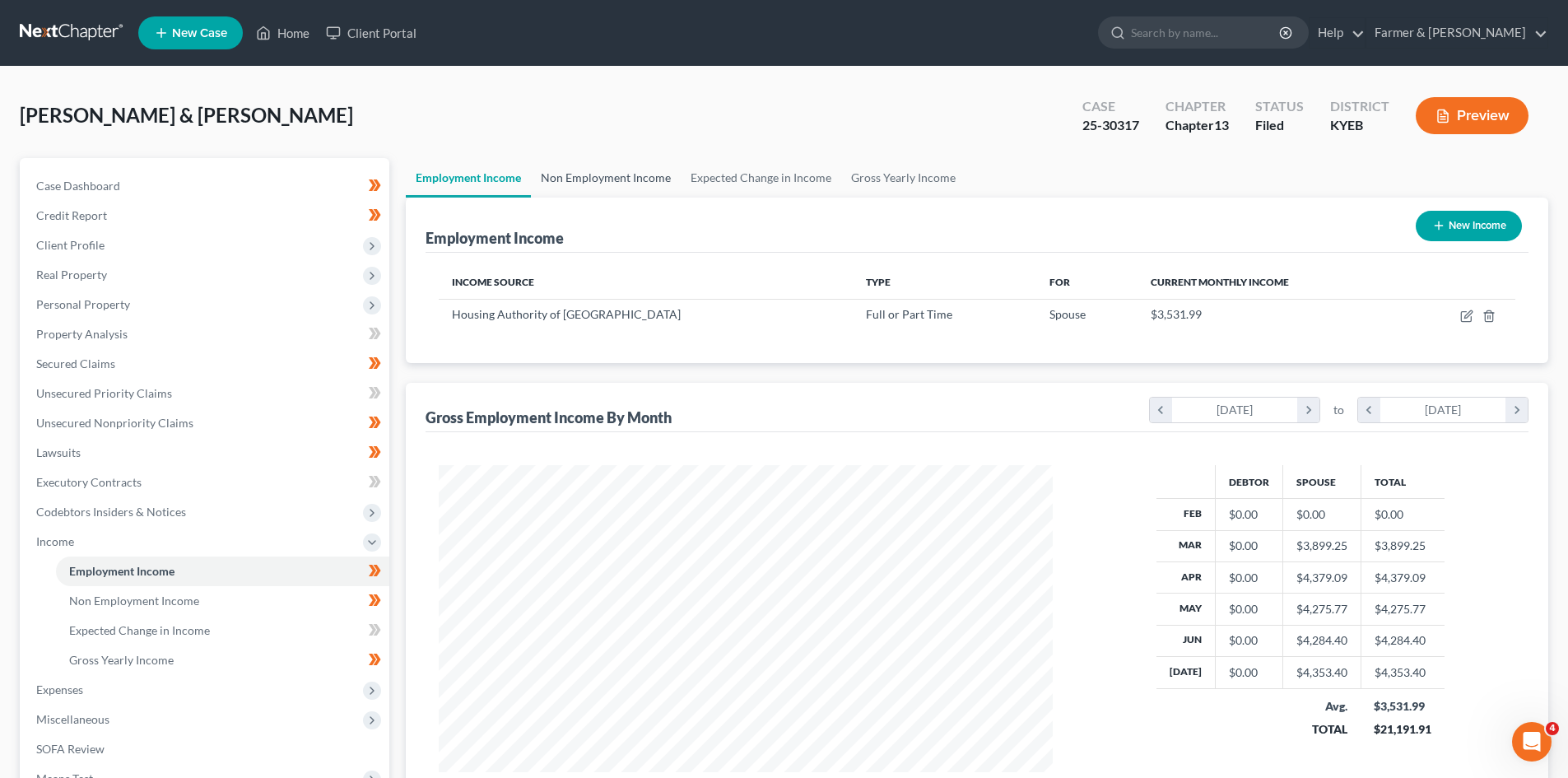
scroll to position [307, 647]
click at [634, 171] on link "Non Employment Income" at bounding box center [605, 178] width 150 height 40
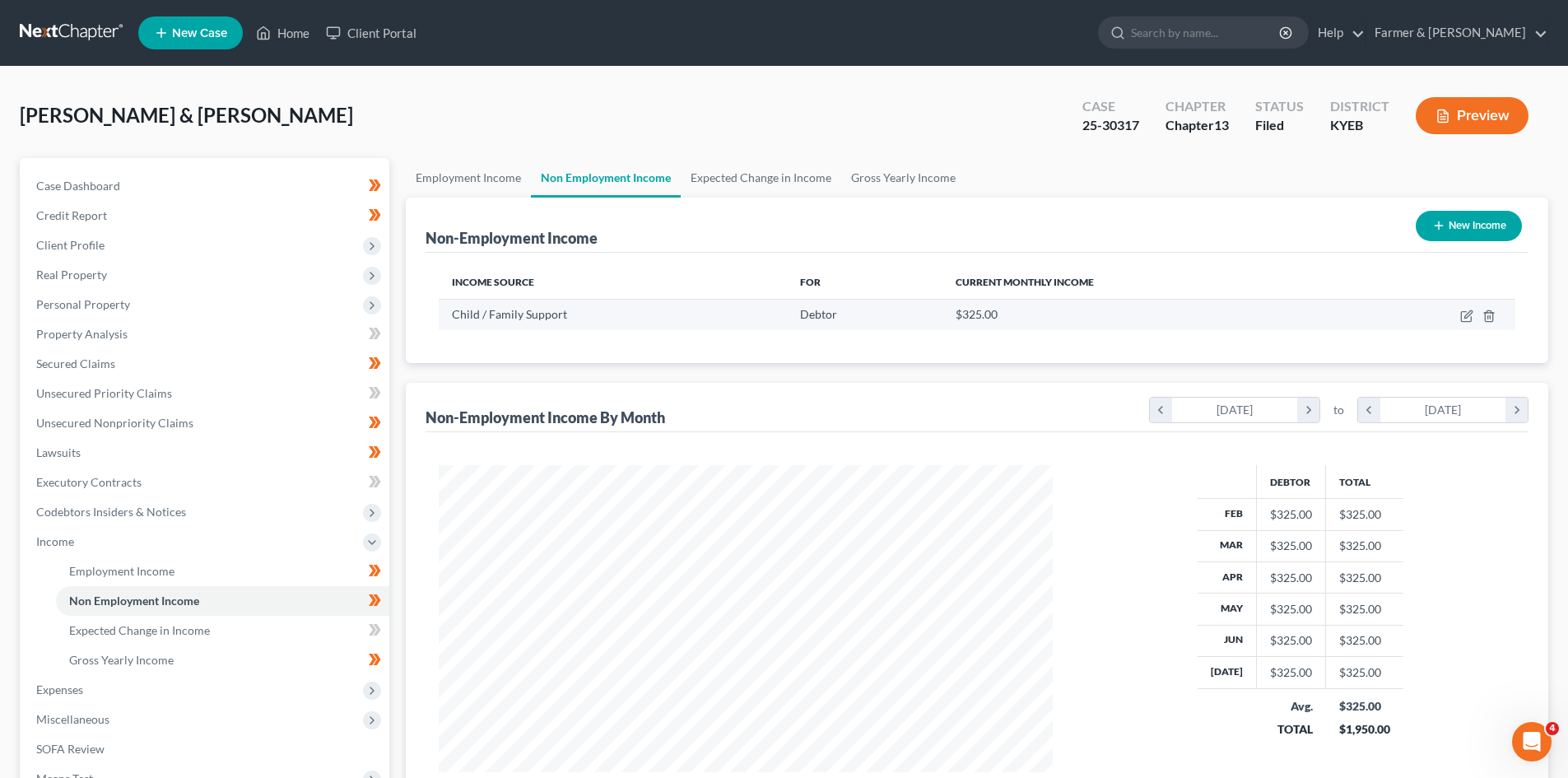
scroll to position [307, 647]
click at [497, 188] on link "Employment Income" at bounding box center [468, 178] width 125 height 40
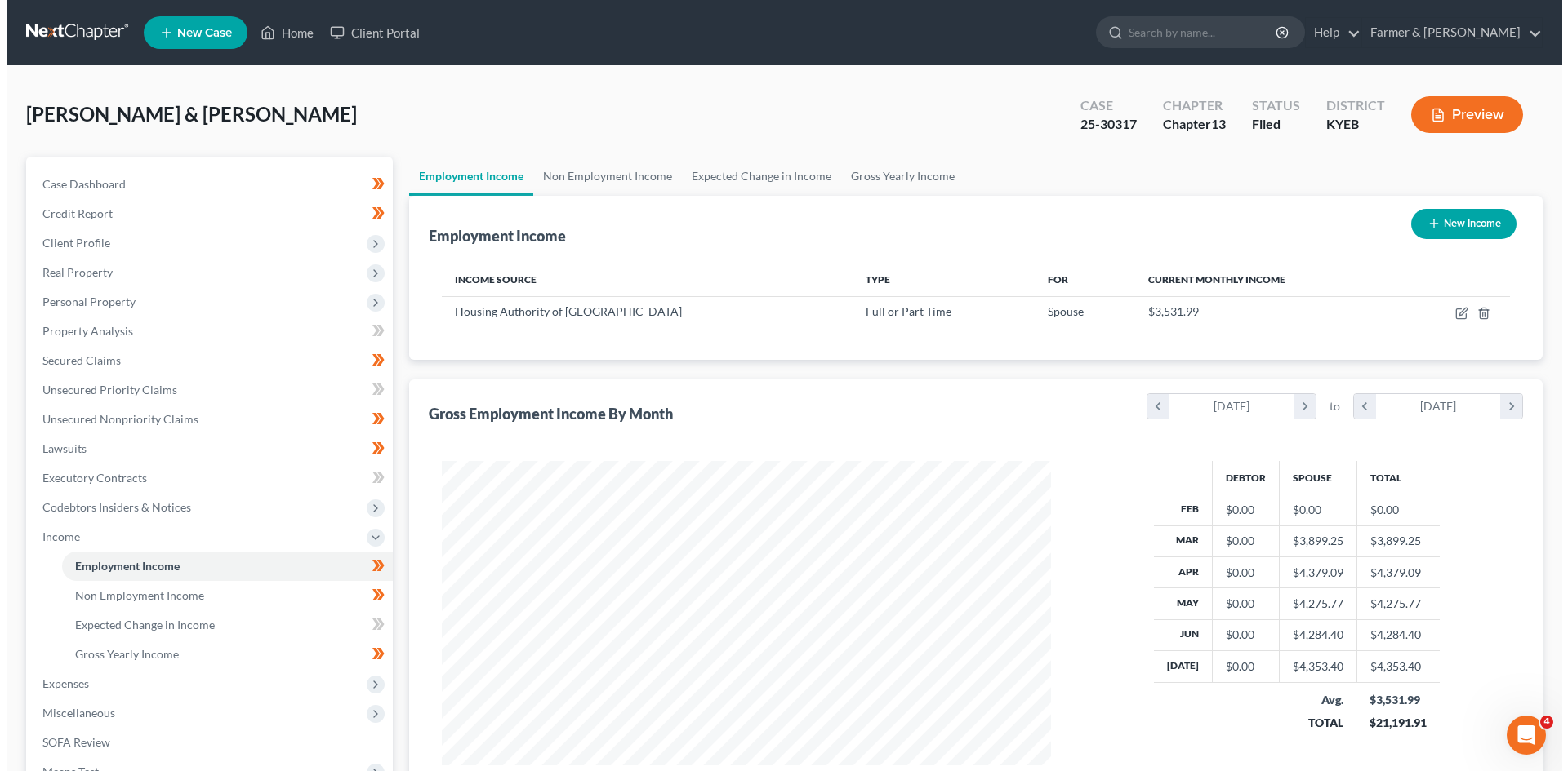
scroll to position [304, 642]
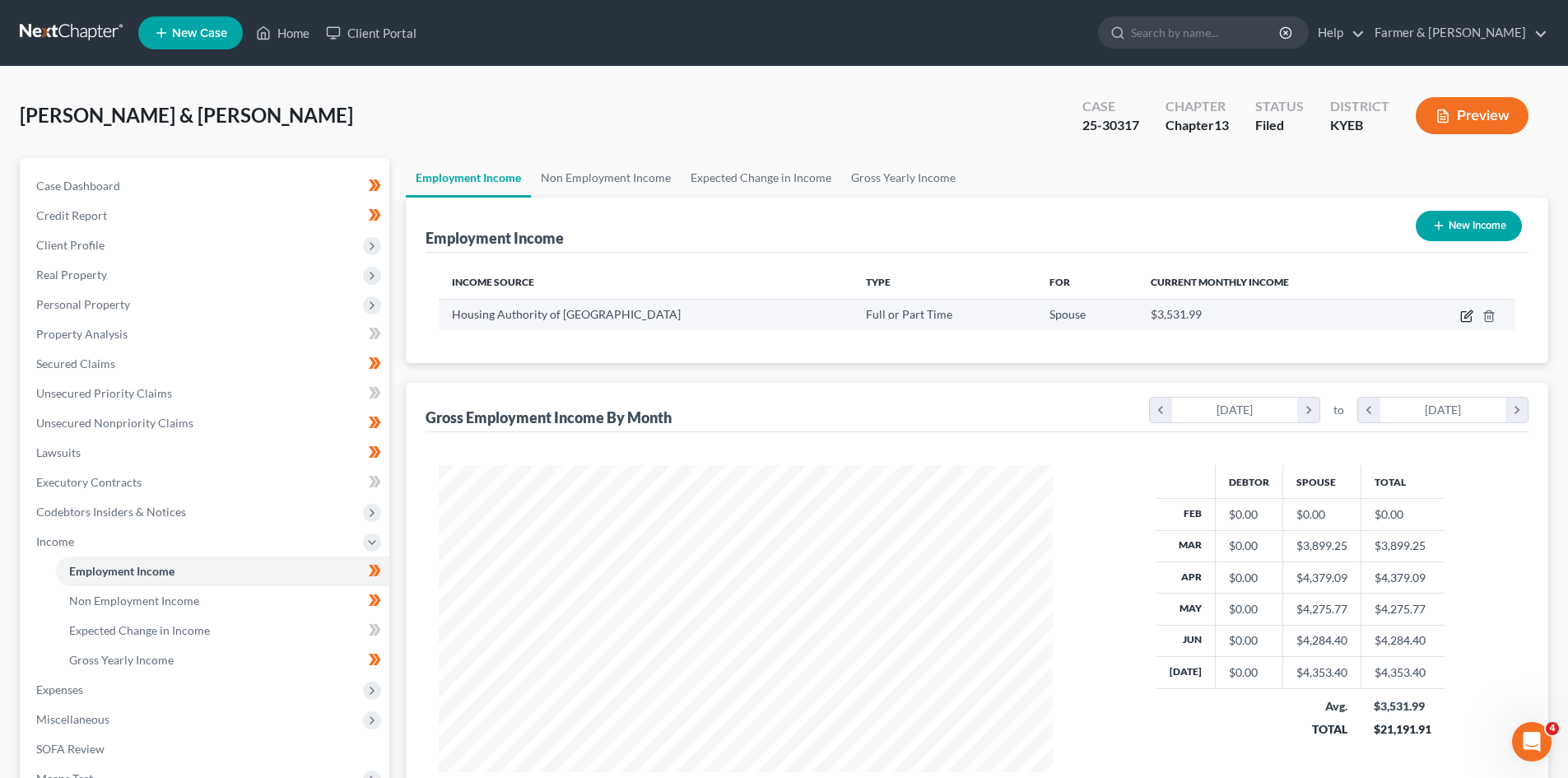
click at [1467, 320] on icon "button" at bounding box center [1467, 316] width 14 height 14
select select "0"
select select "18"
select select "1"
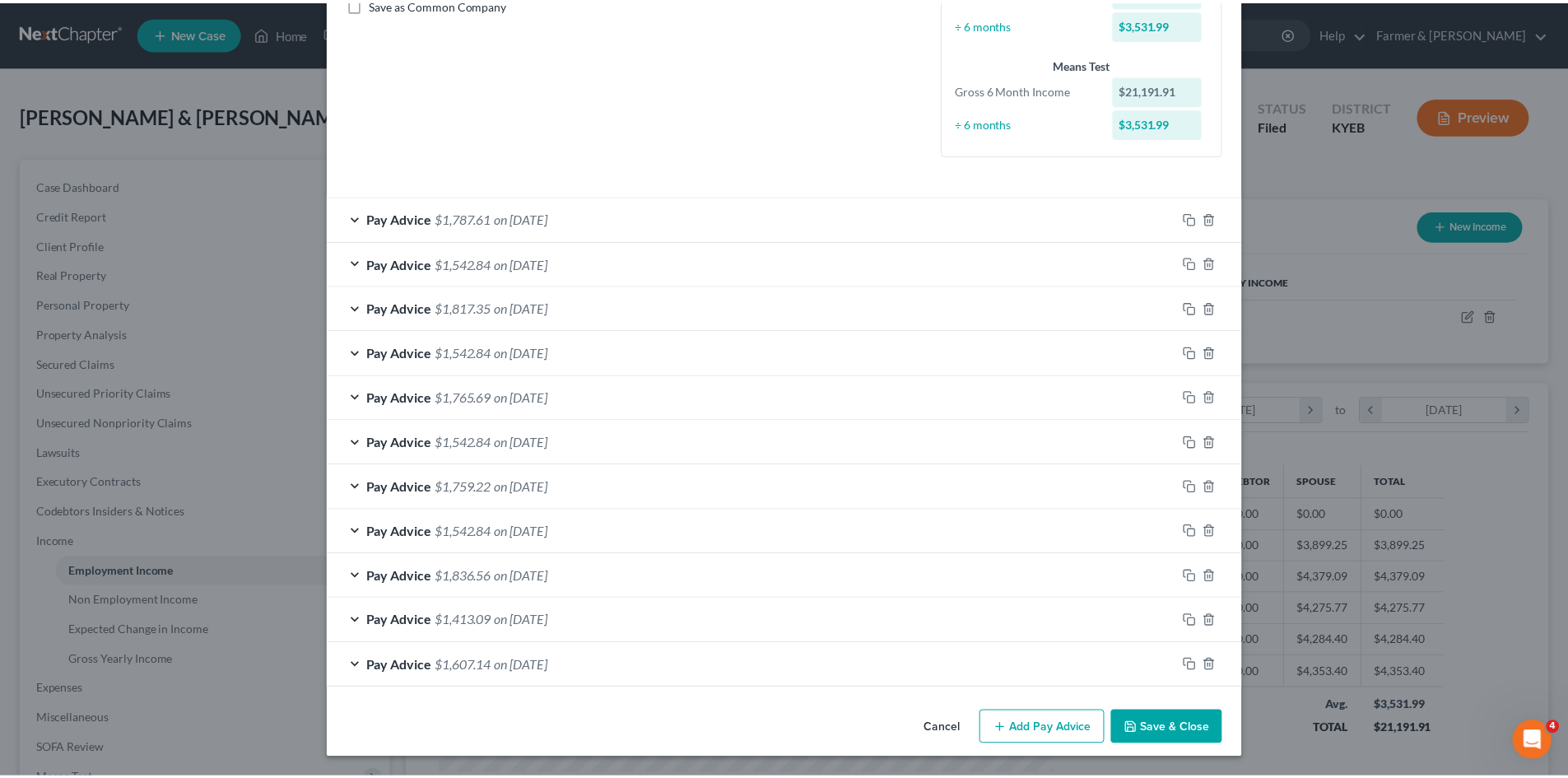
scroll to position [0, 0]
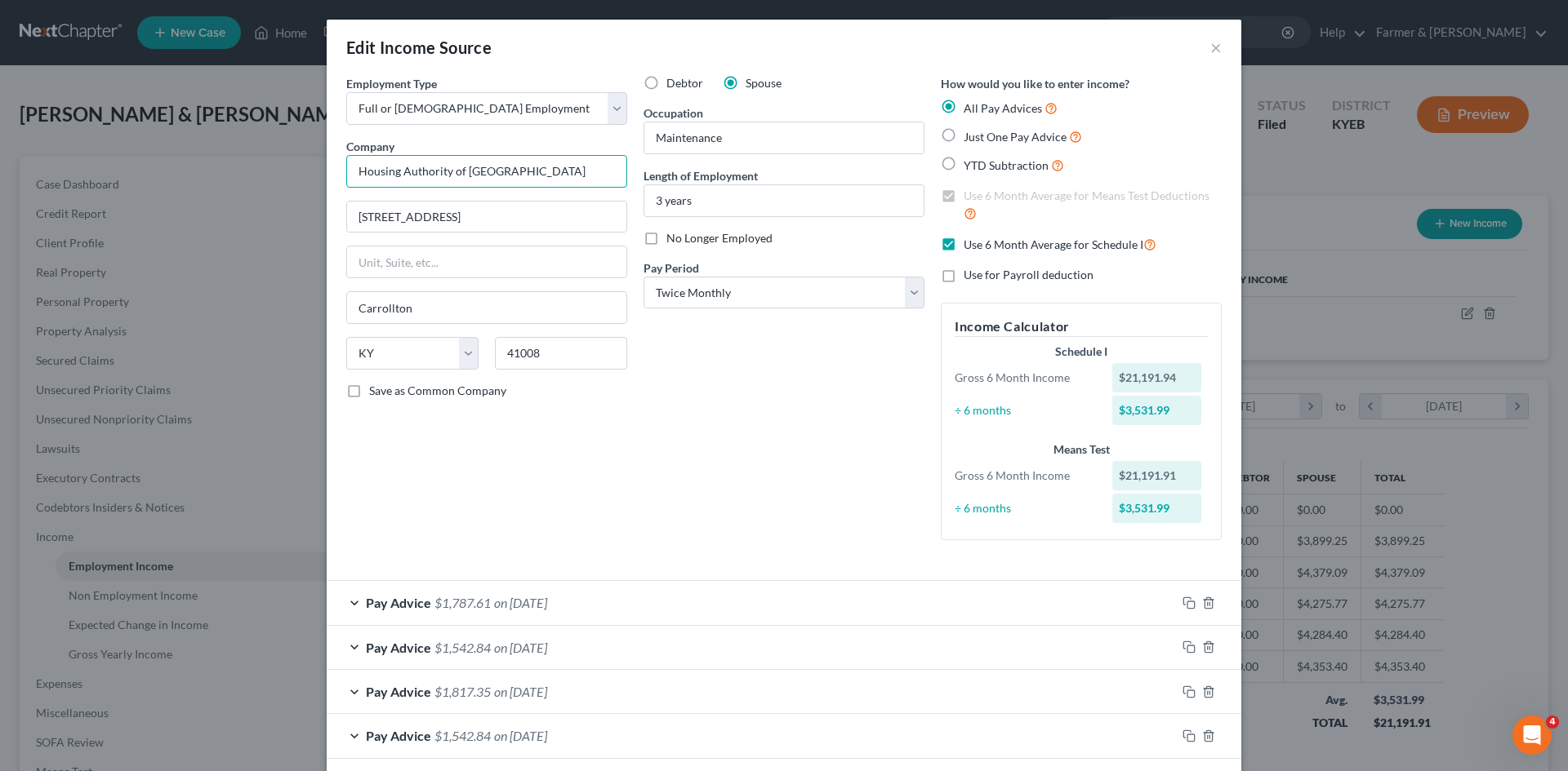
click at [445, 163] on input "Housing Authority of Carrollton" at bounding box center [487, 171] width 281 height 32
click at [1211, 45] on button "×" at bounding box center [1216, 48] width 12 height 20
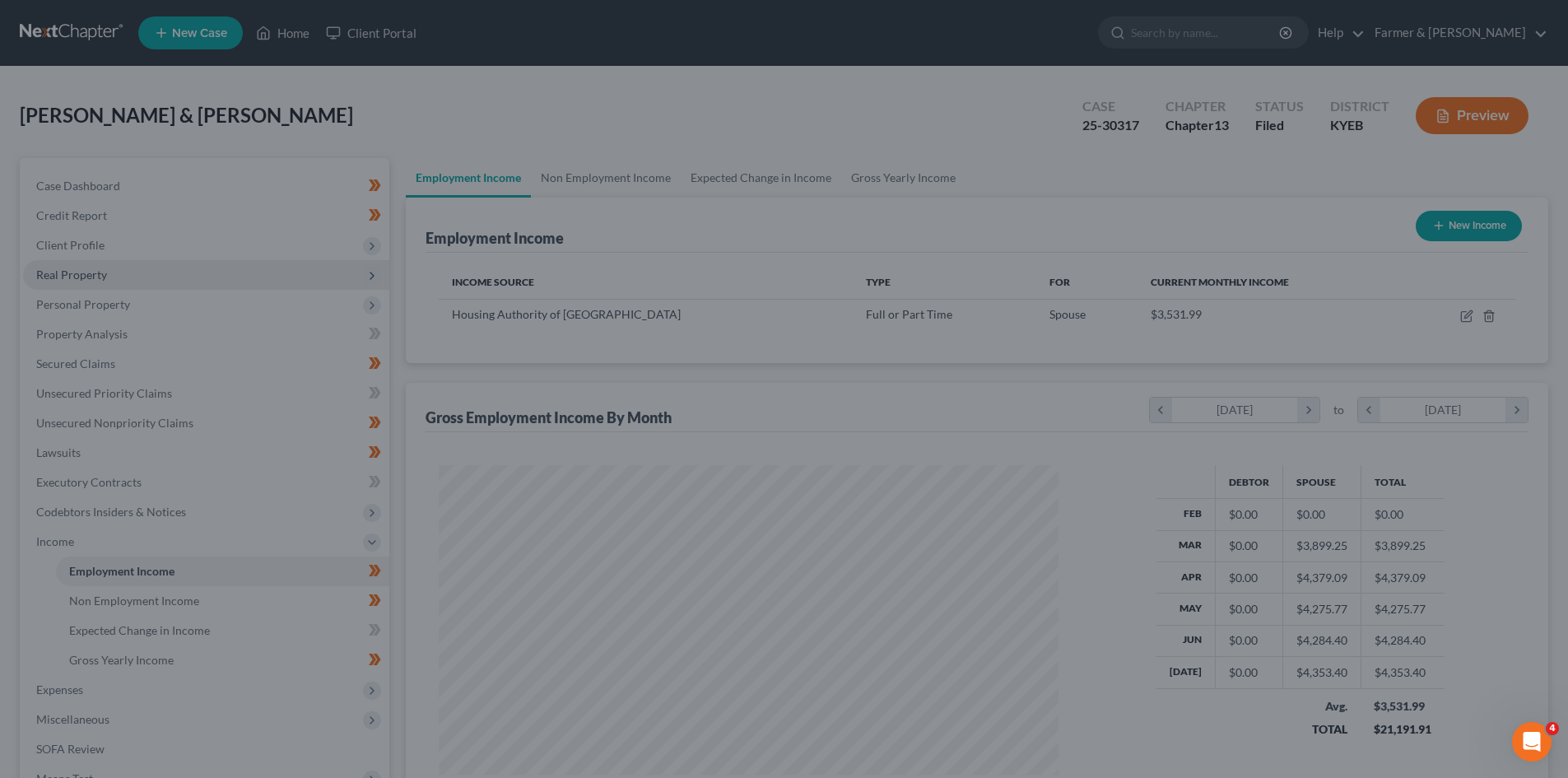
scroll to position [823337, 822625]
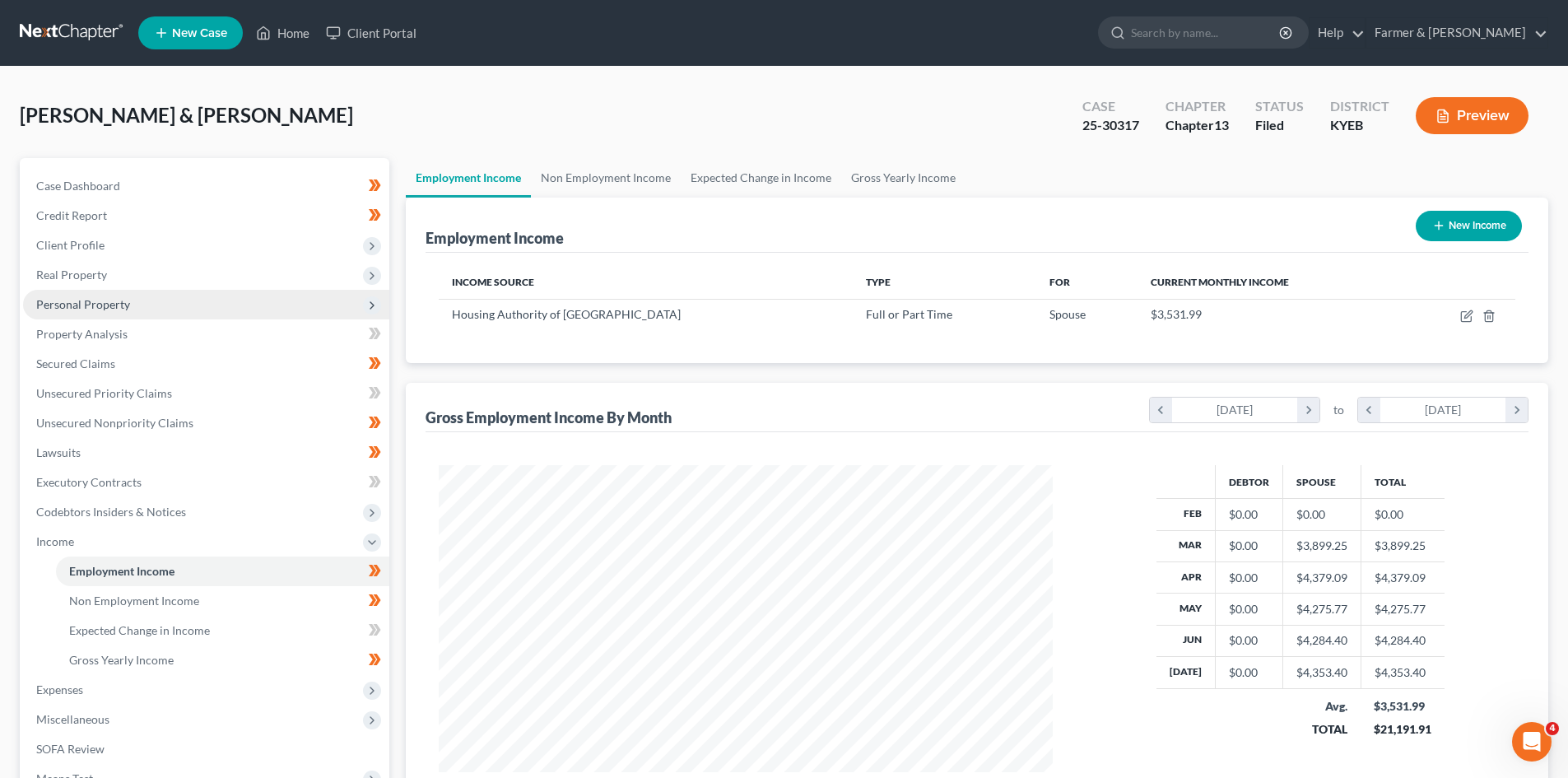
click at [103, 312] on span "Personal Property" at bounding box center [206, 304] width 367 height 30
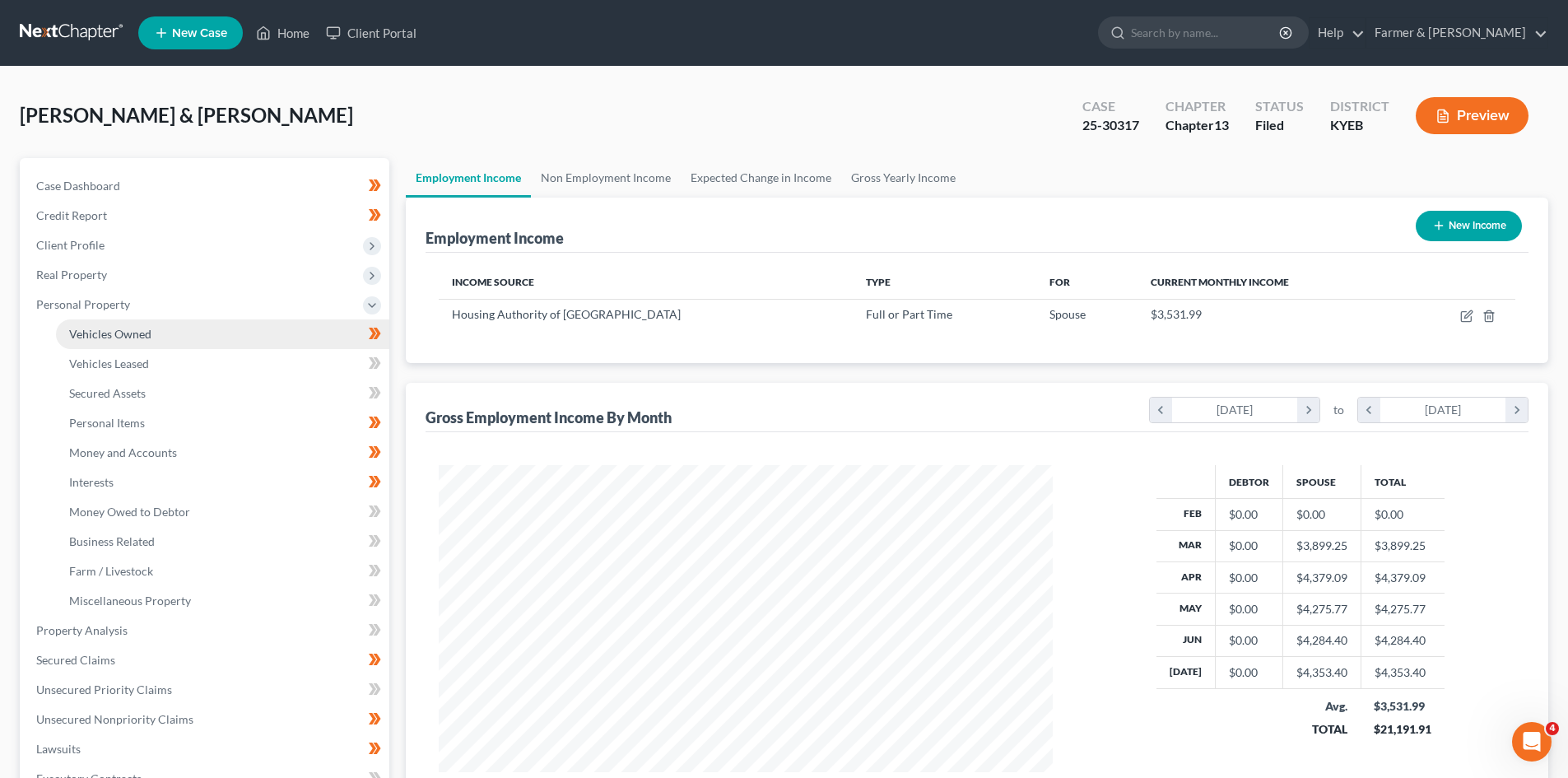
click at [97, 327] on span "Vehicles Owned" at bounding box center [110, 333] width 83 height 14
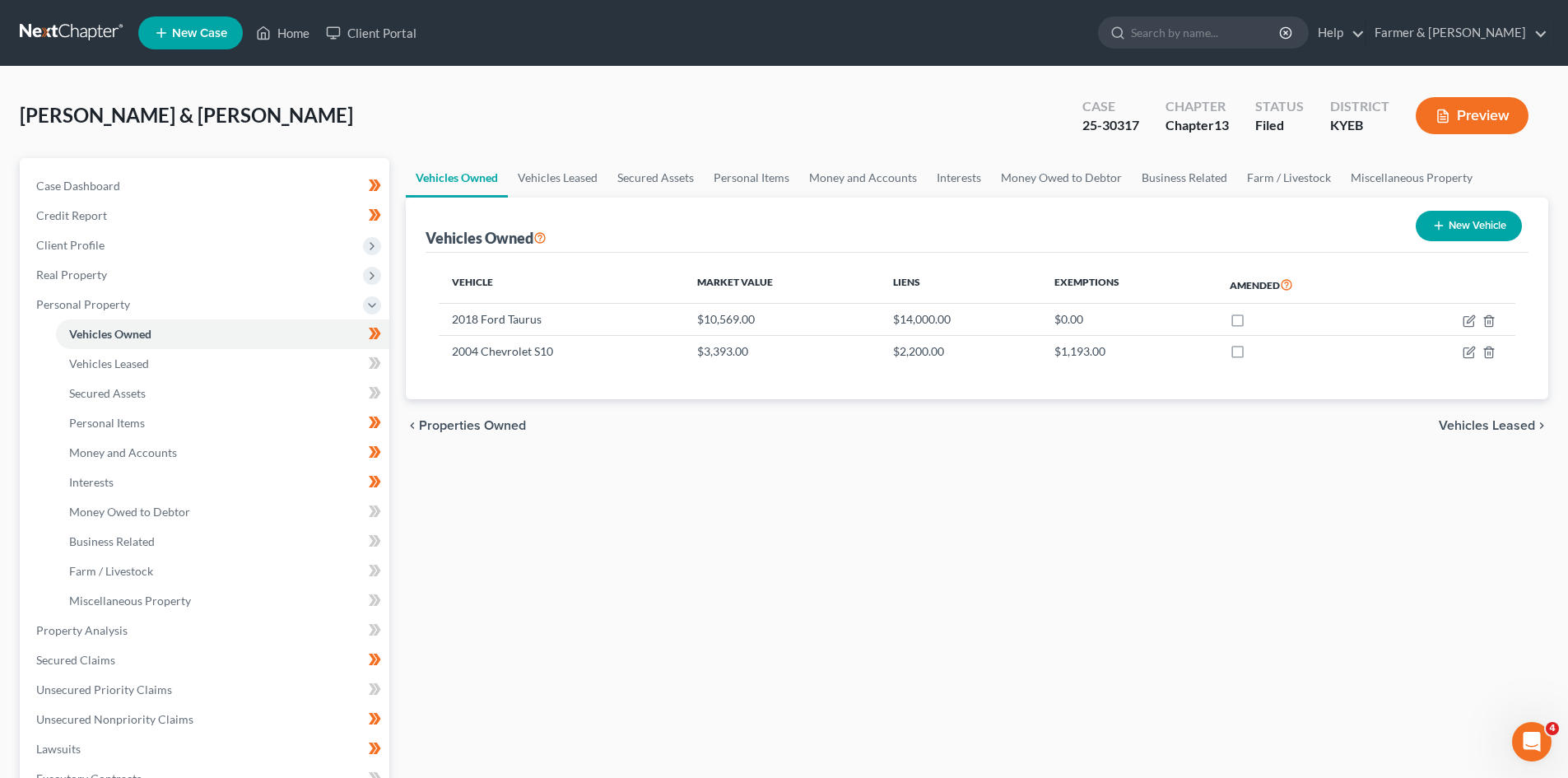
click at [93, 25] on link at bounding box center [73, 33] width 105 height 30
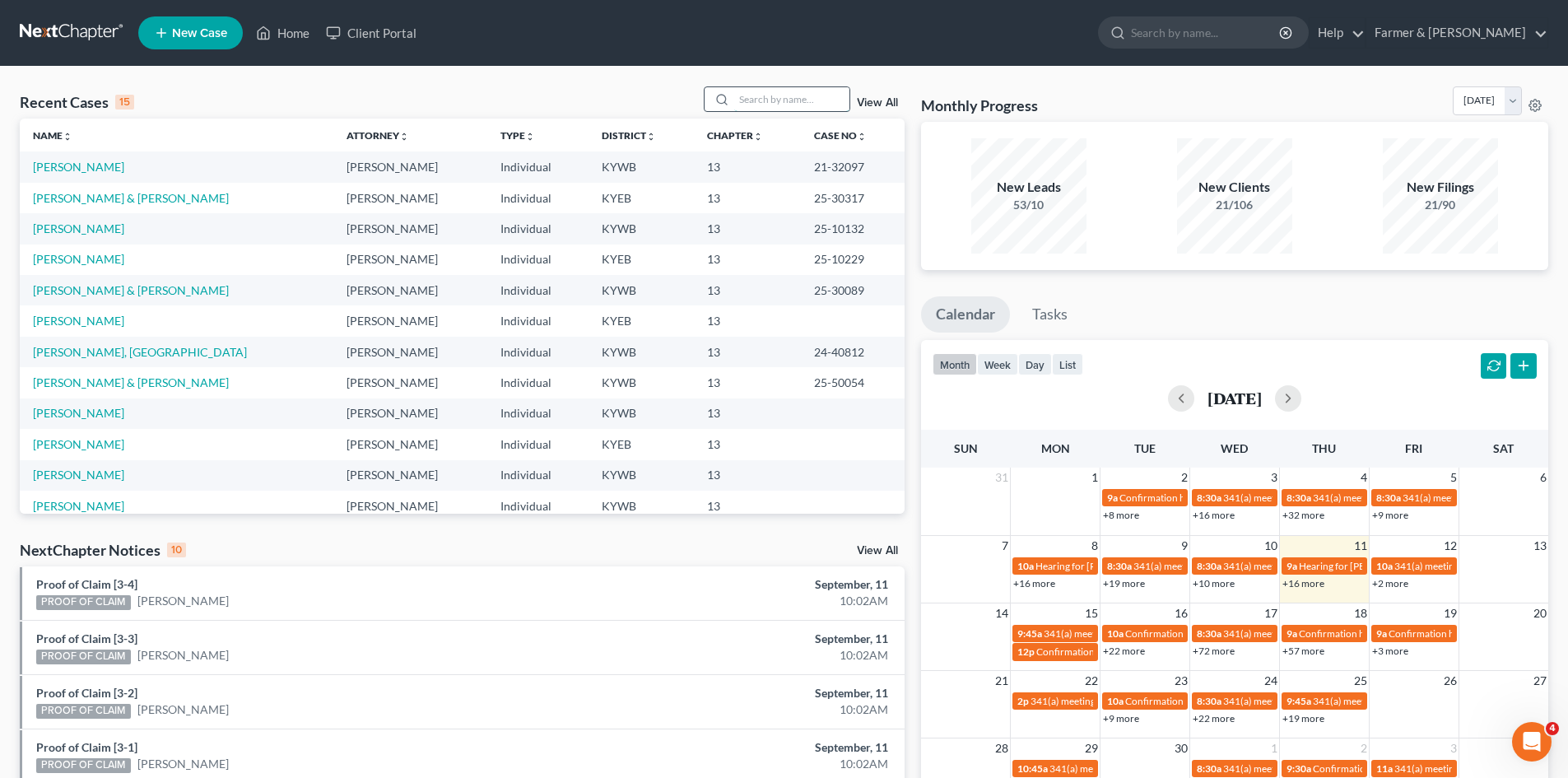
click at [773, 96] on input "search" at bounding box center [791, 99] width 115 height 24
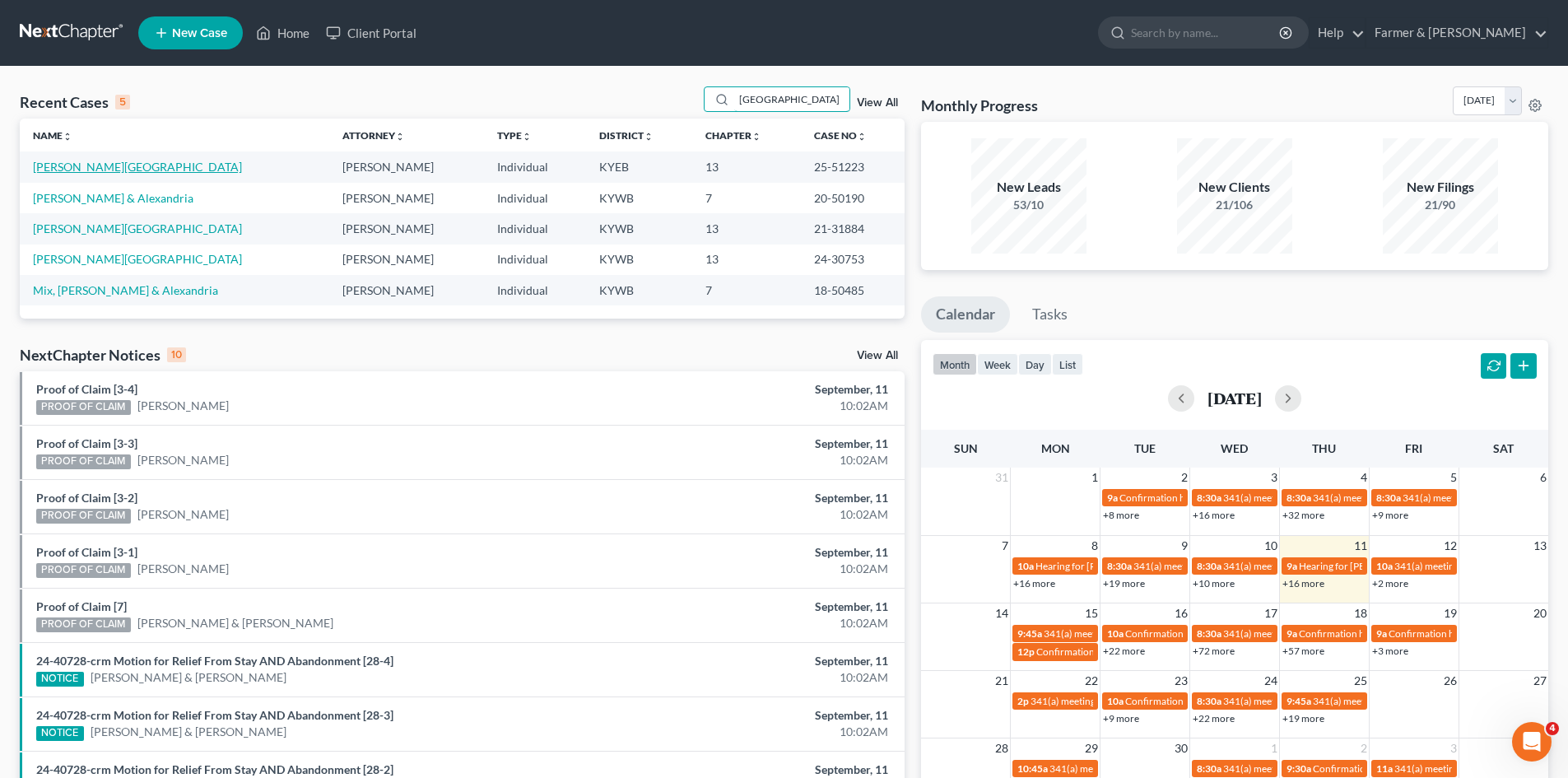
type input "[GEOGRAPHIC_DATA]"
click at [78, 168] on link "[PERSON_NAME][GEOGRAPHIC_DATA]" at bounding box center [137, 166] width 209 height 14
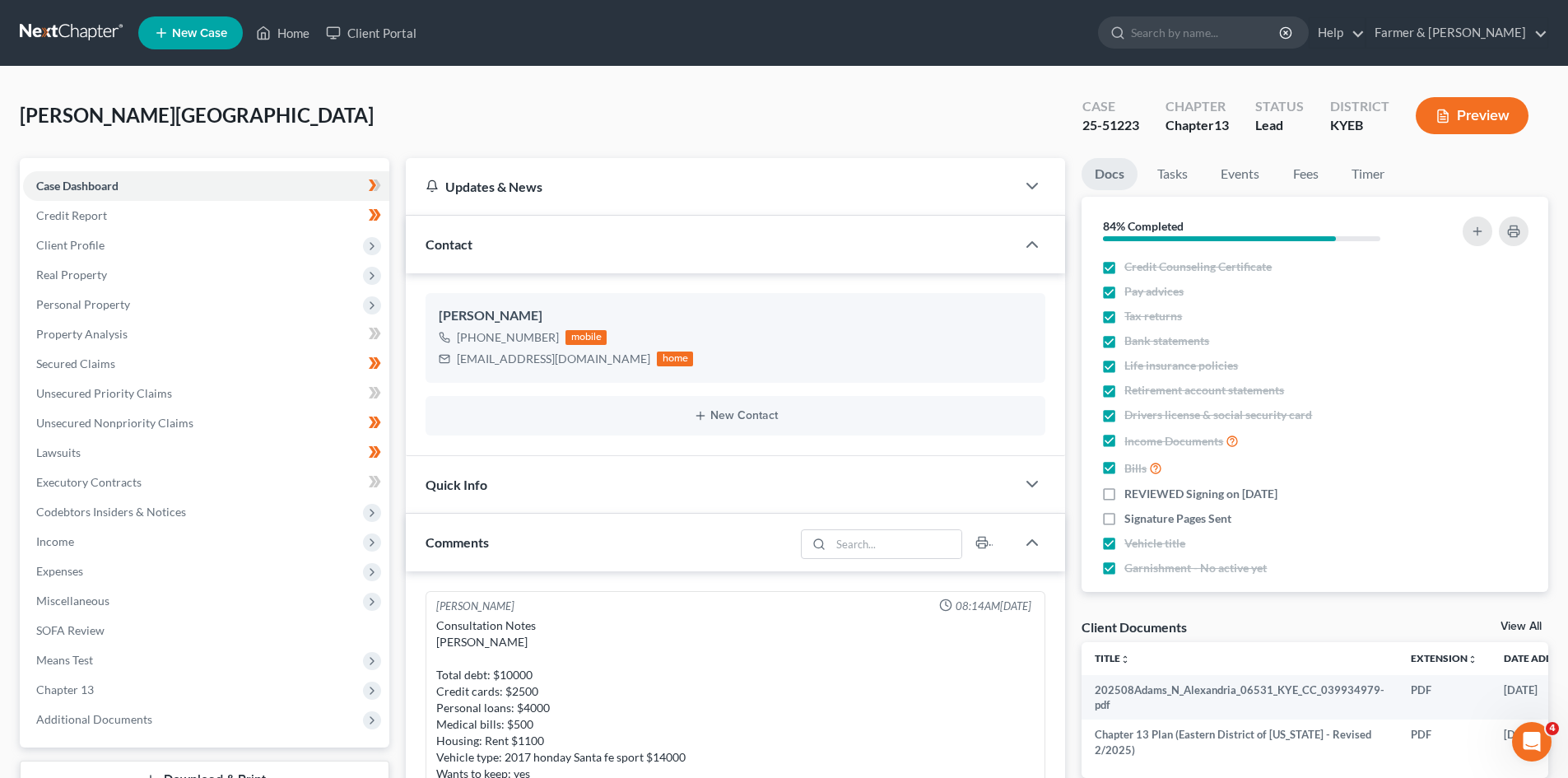
scroll to position [694, 0]
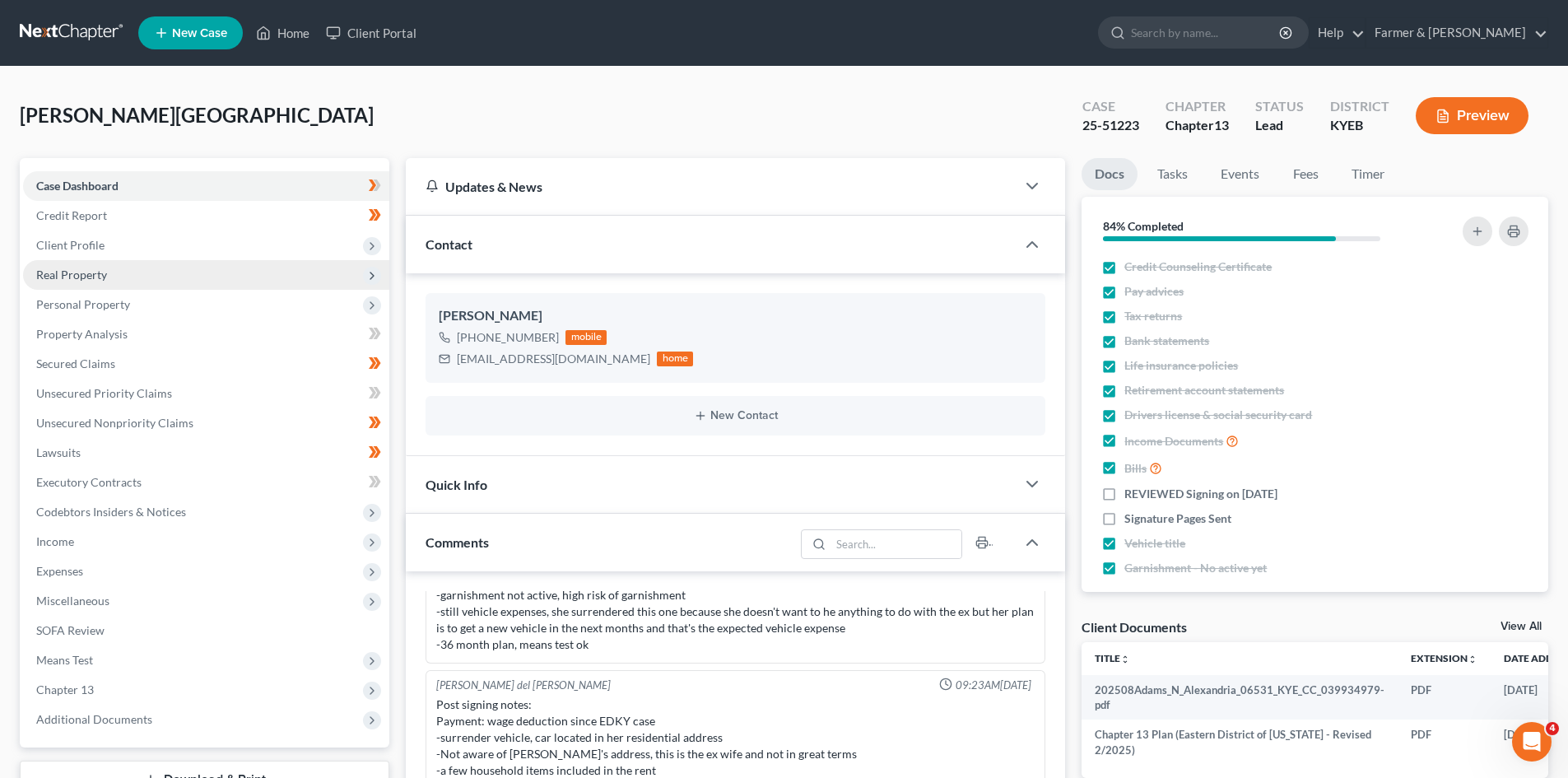
click at [263, 276] on span "Real Property" at bounding box center [206, 275] width 367 height 30
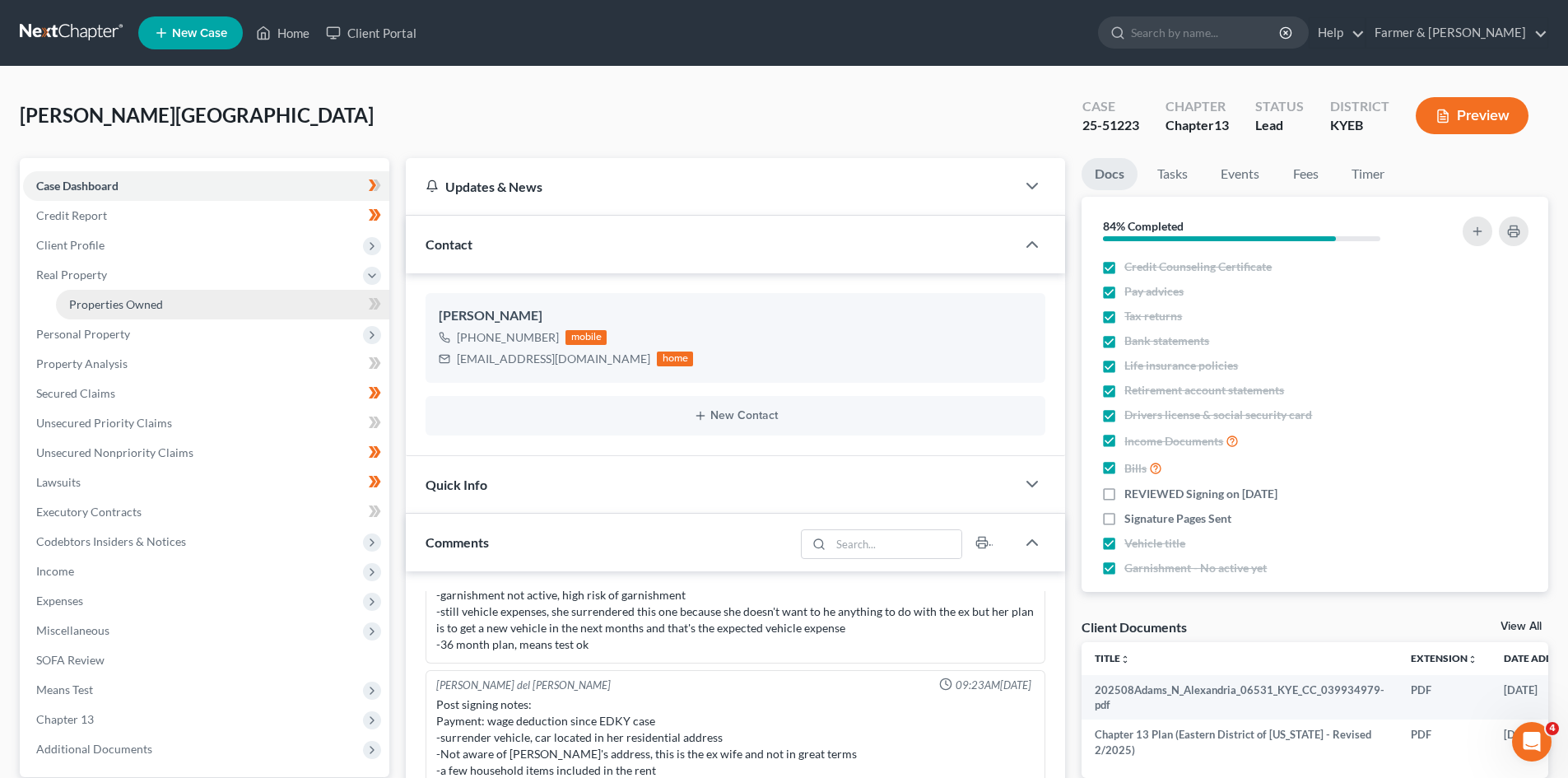
click at [220, 298] on link "Properties Owned" at bounding box center [222, 304] width 333 height 30
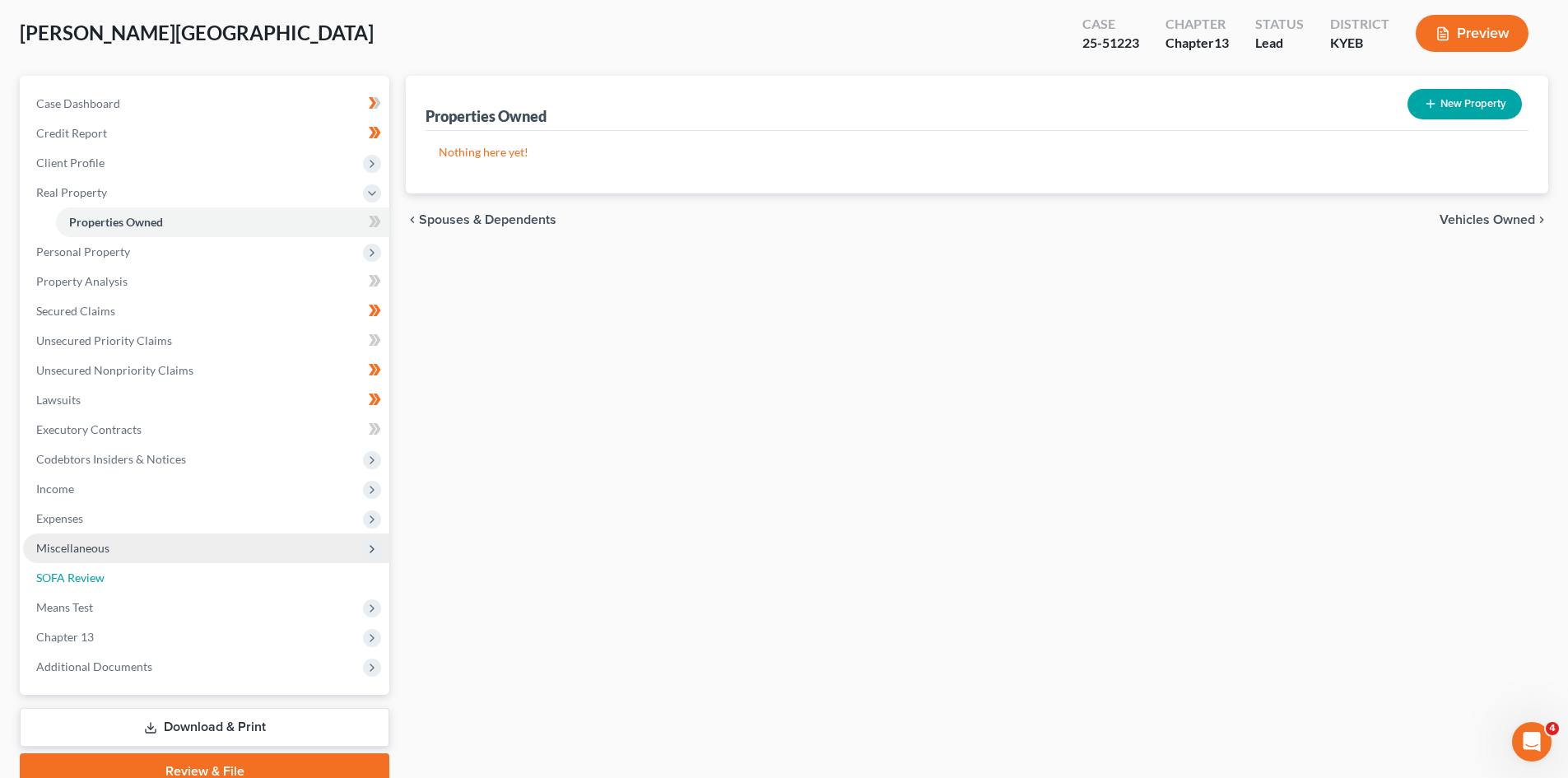
drag, startPoint x: 93, startPoint y: 572, endPoint x: 92, endPoint y: 562, distance: 10.0
click at [93, 572] on span "SOFA Review" at bounding box center [70, 577] width 68 height 14
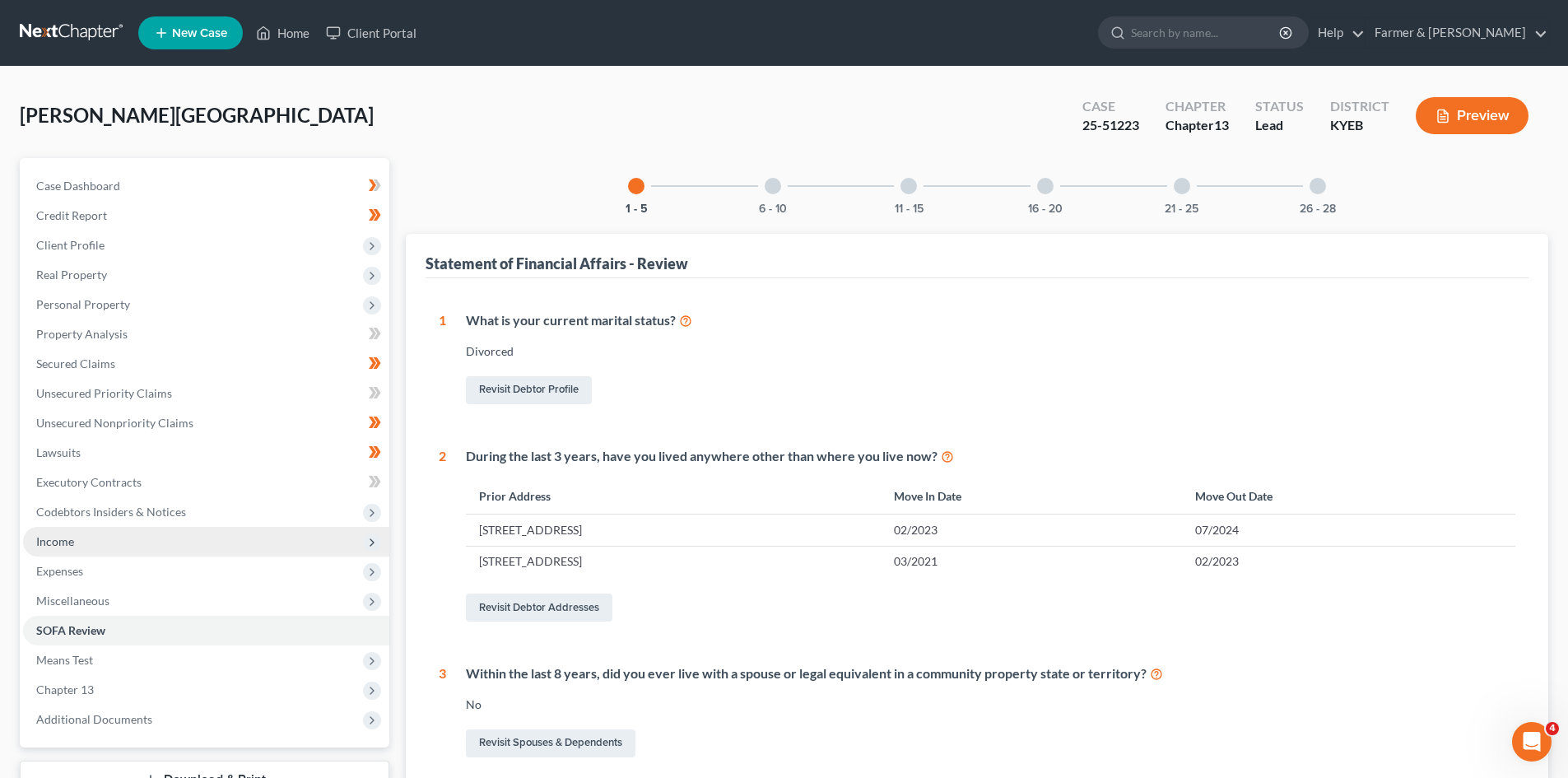
click at [67, 541] on span "Income" at bounding box center [55, 541] width 38 height 14
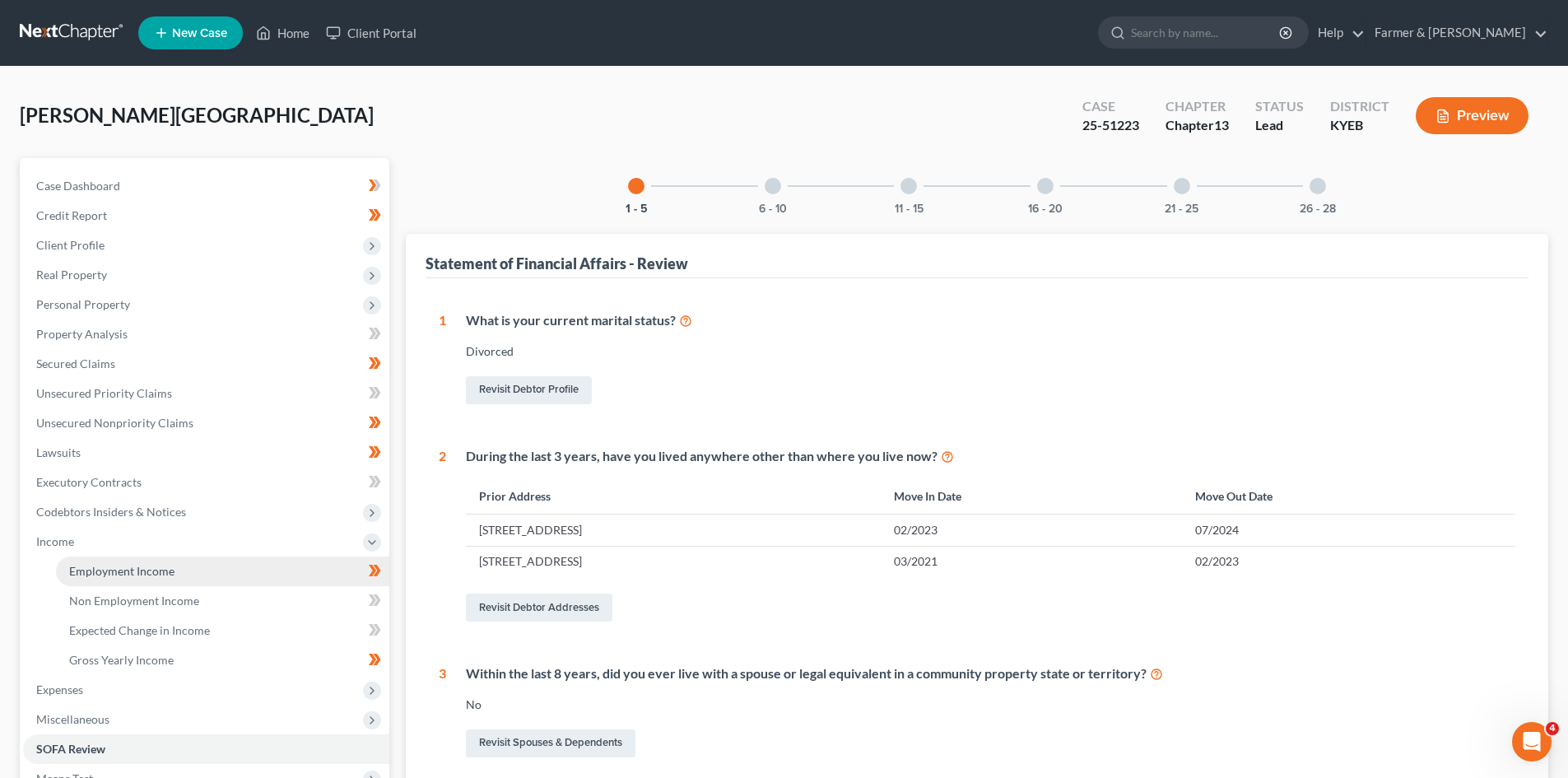
click at [164, 573] on span "Employment Income" at bounding box center [122, 570] width 105 height 14
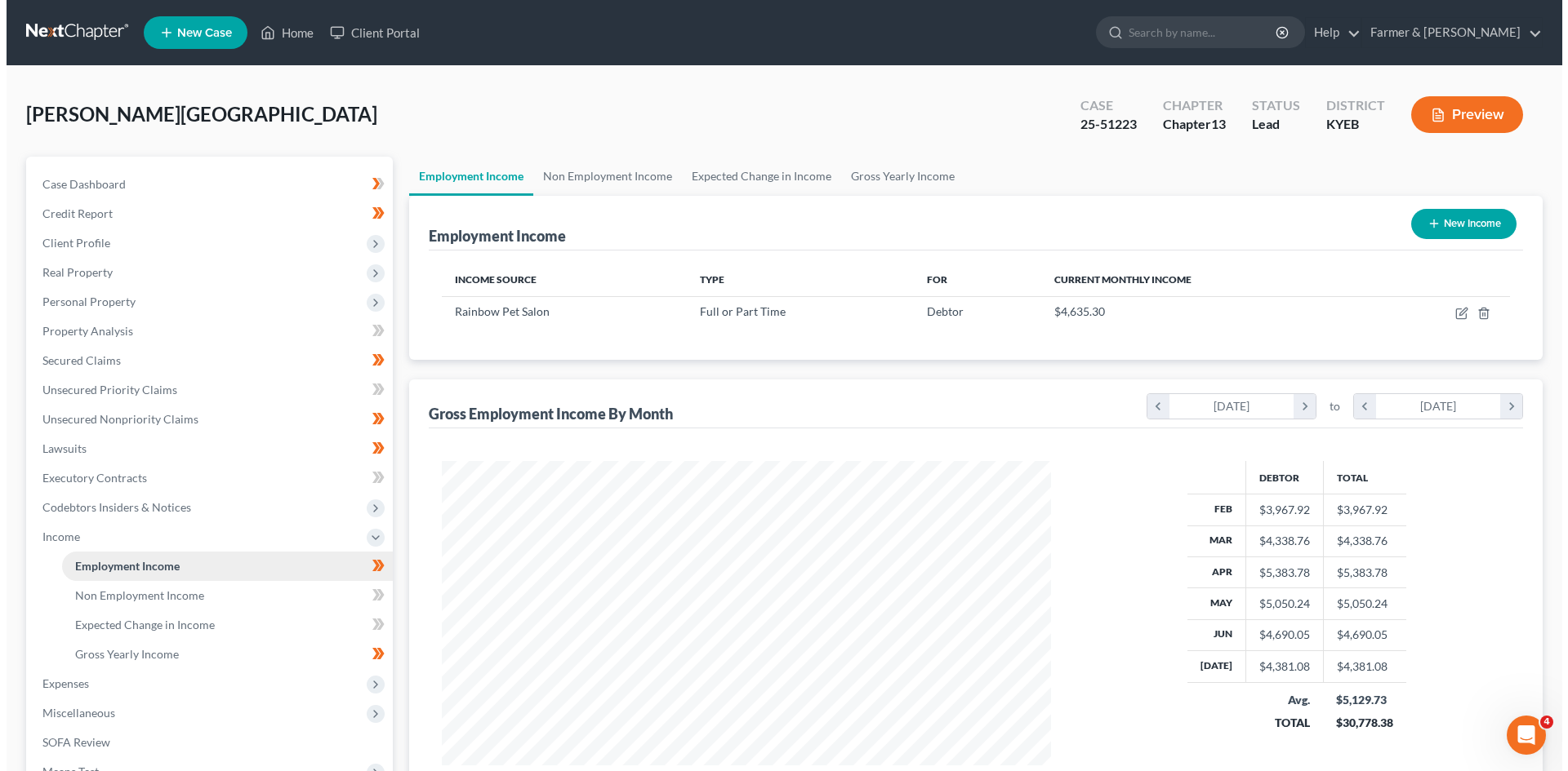
scroll to position [304, 642]
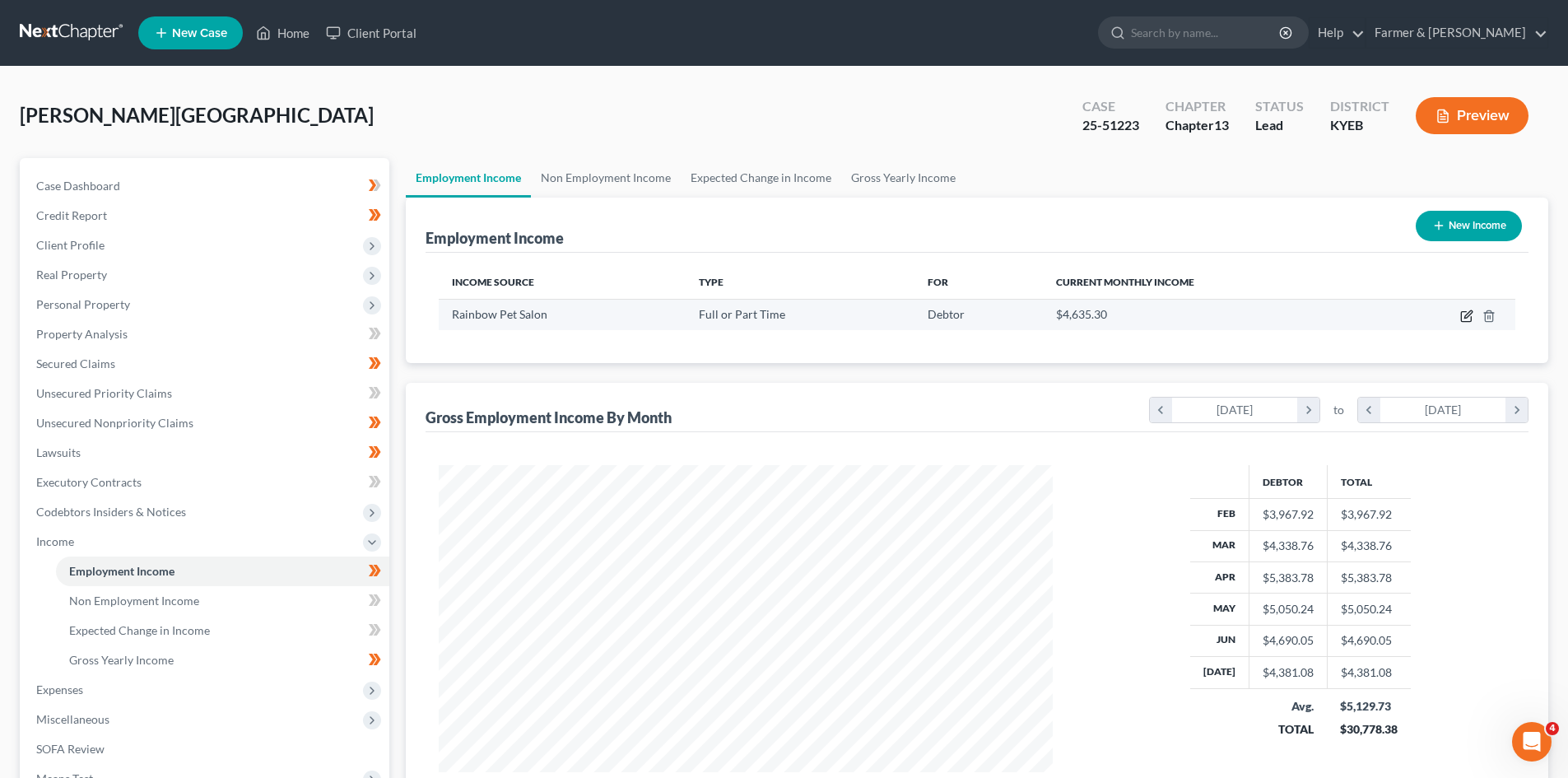
click at [1467, 314] on icon "button" at bounding box center [1467, 316] width 14 height 14
select select "0"
select select "18"
select select "2"
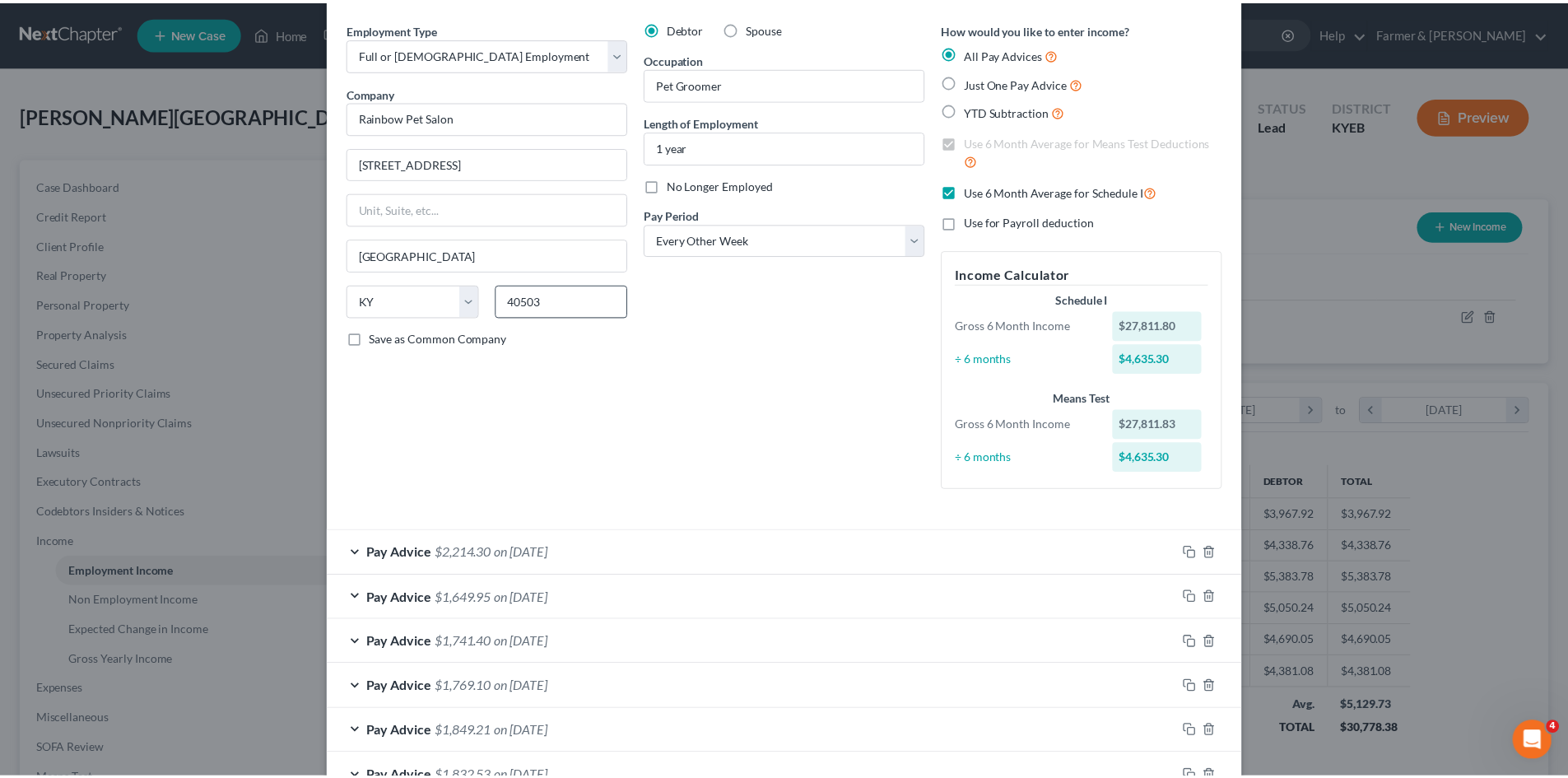
scroll to position [0, 0]
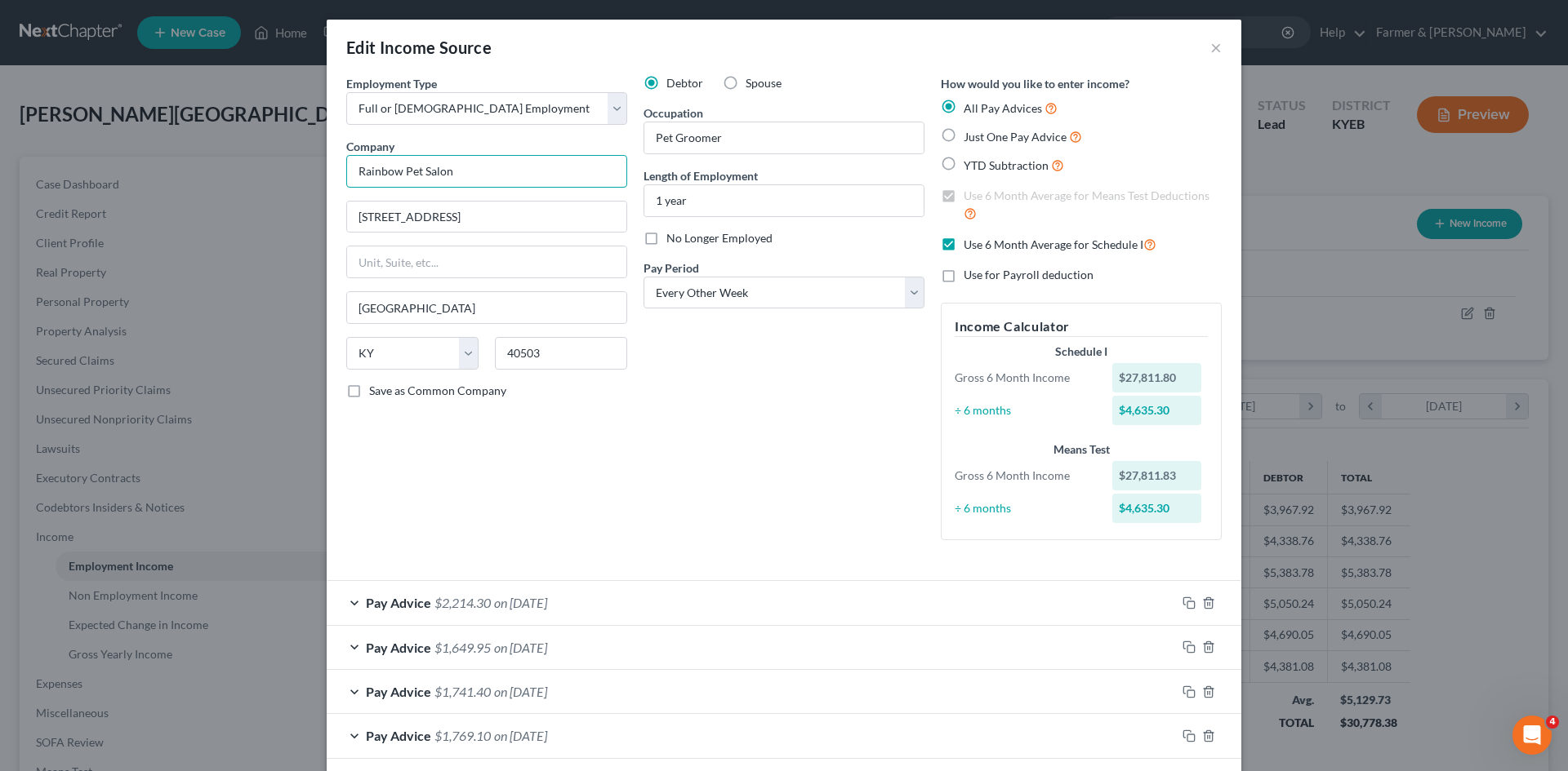
drag, startPoint x: 470, startPoint y: 177, endPoint x: 323, endPoint y: 185, distance: 147.2
click at [327, 185] on div "Employment Type * Select Full or [DEMOGRAPHIC_DATA] Employment Self Employment …" at bounding box center [784, 623] width 915 height 1098
drag, startPoint x: 1211, startPoint y: 49, endPoint x: 1180, endPoint y: 53, distance: 31.3
click at [1211, 49] on button "×" at bounding box center [1216, 48] width 12 height 20
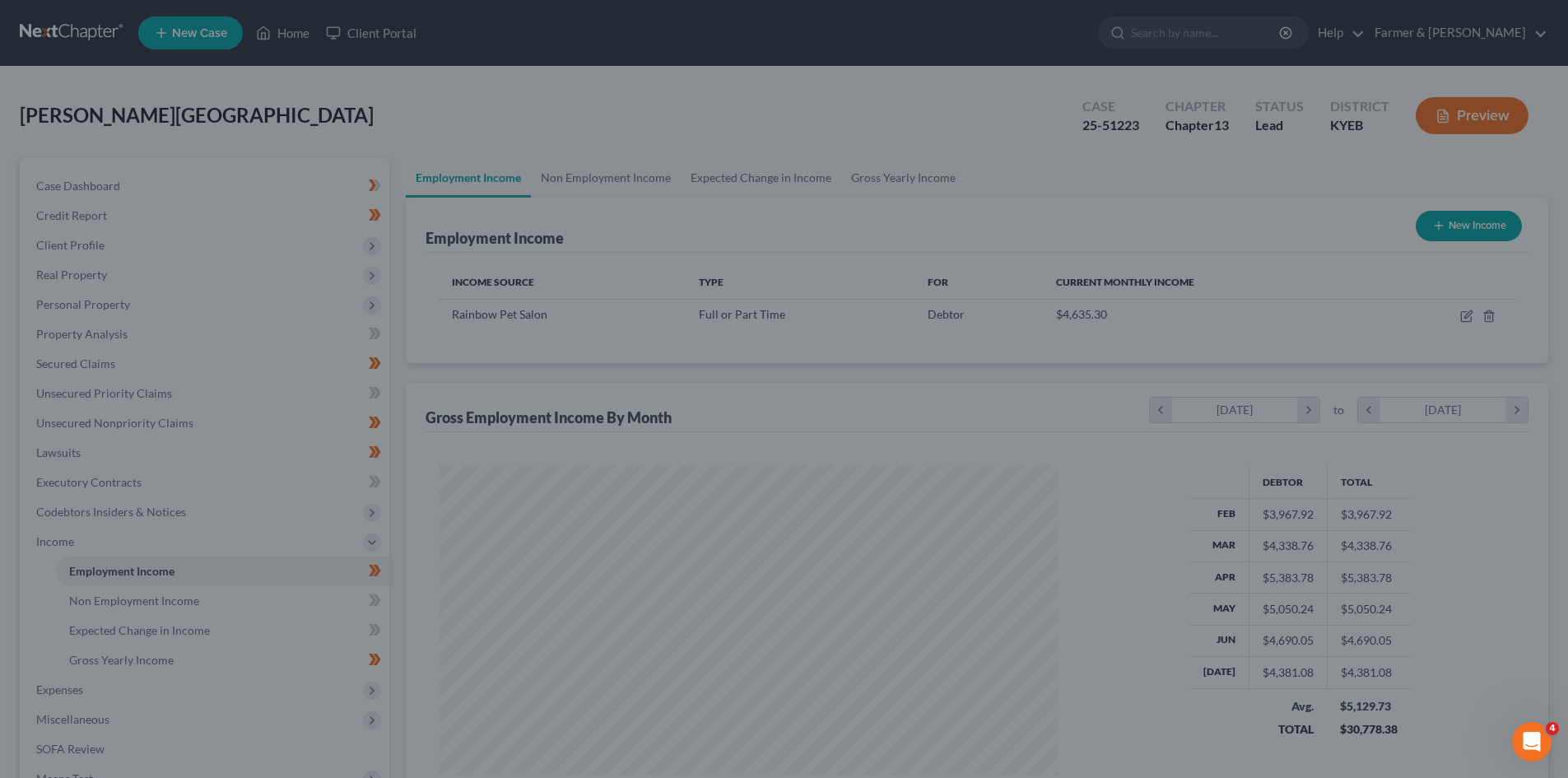
scroll to position [823337, 822625]
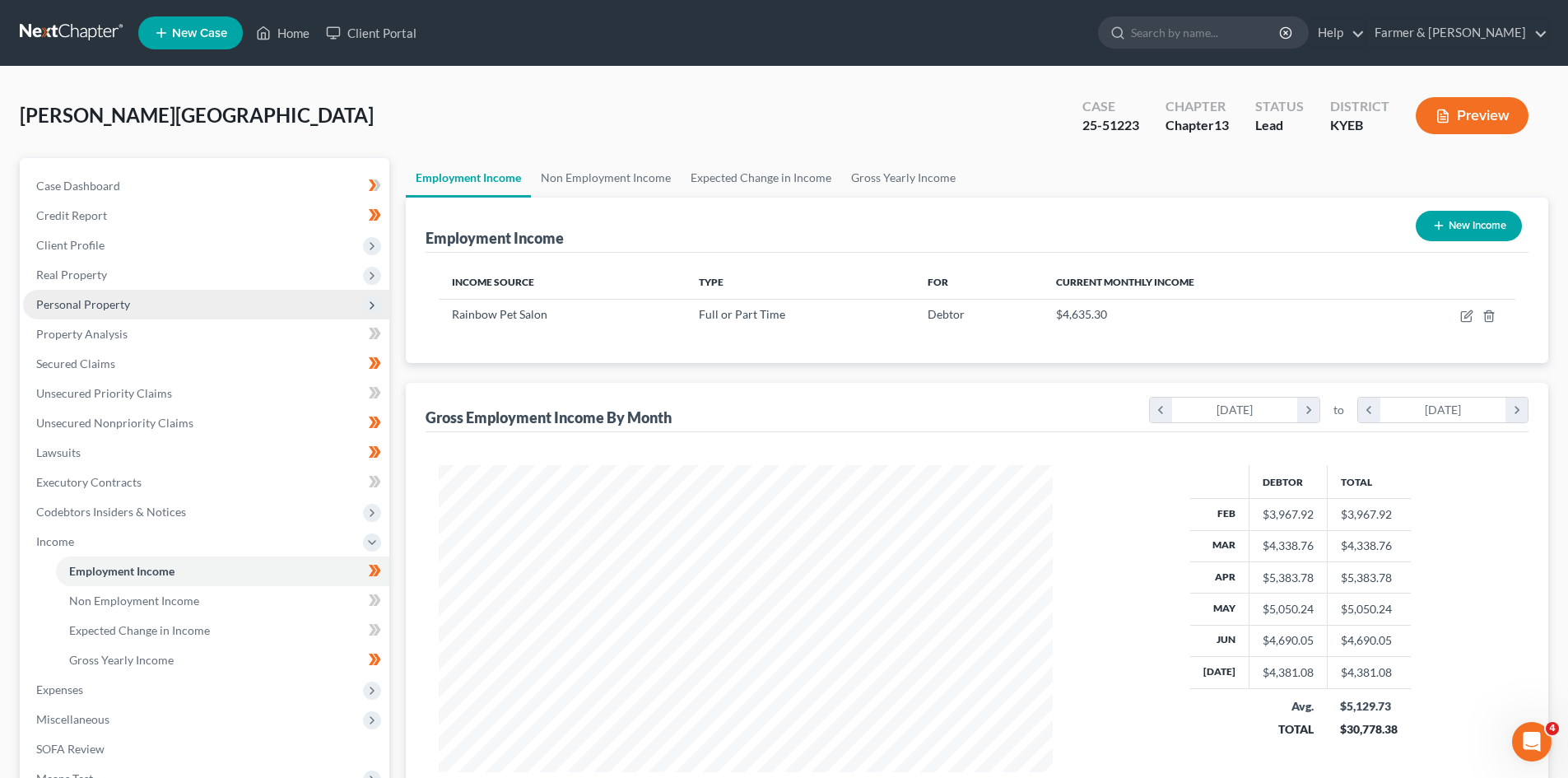
click at [90, 298] on span "Personal Property" at bounding box center [83, 304] width 93 height 14
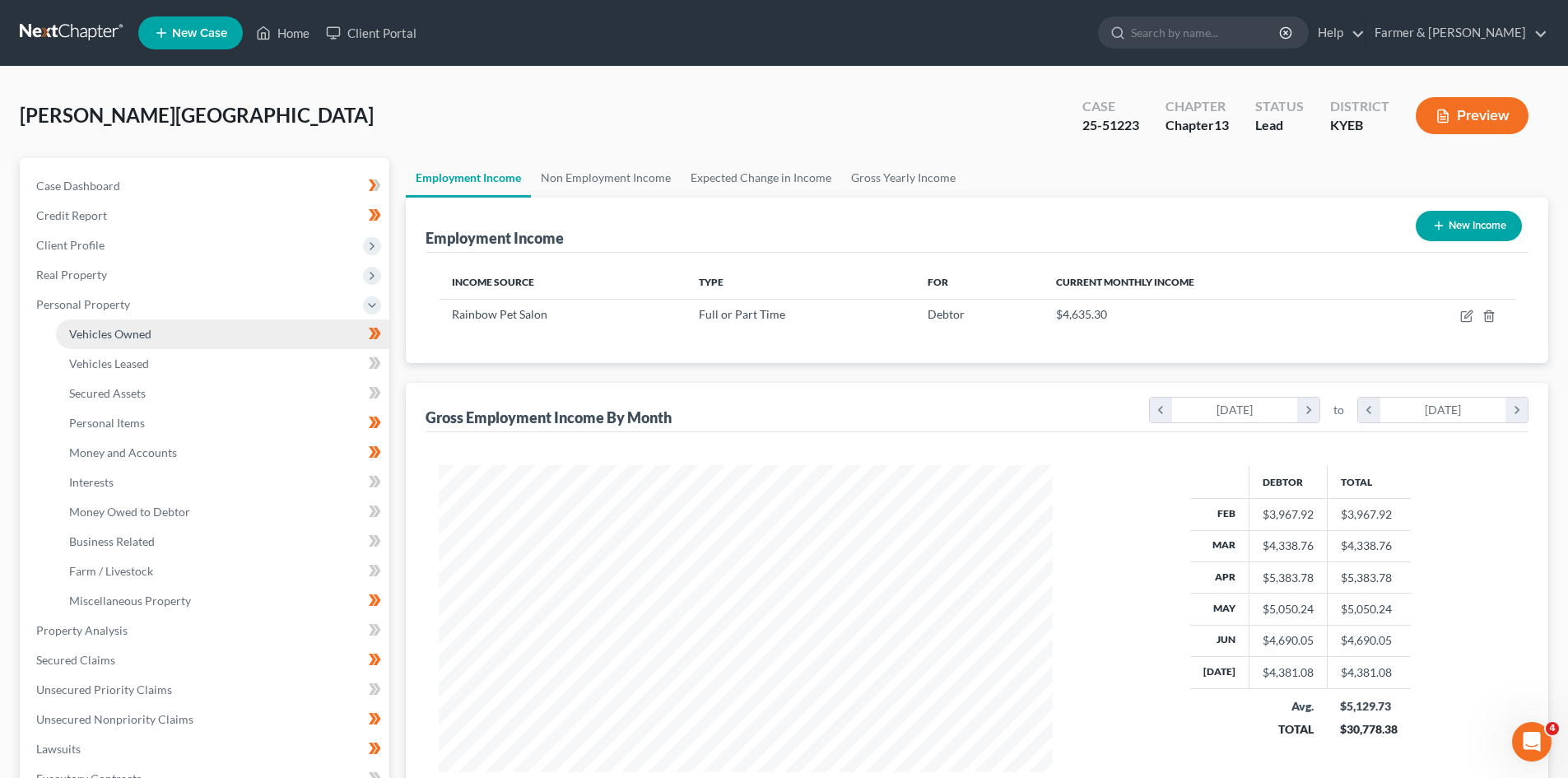
click at [155, 336] on link "Vehicles Owned" at bounding box center [222, 334] width 333 height 30
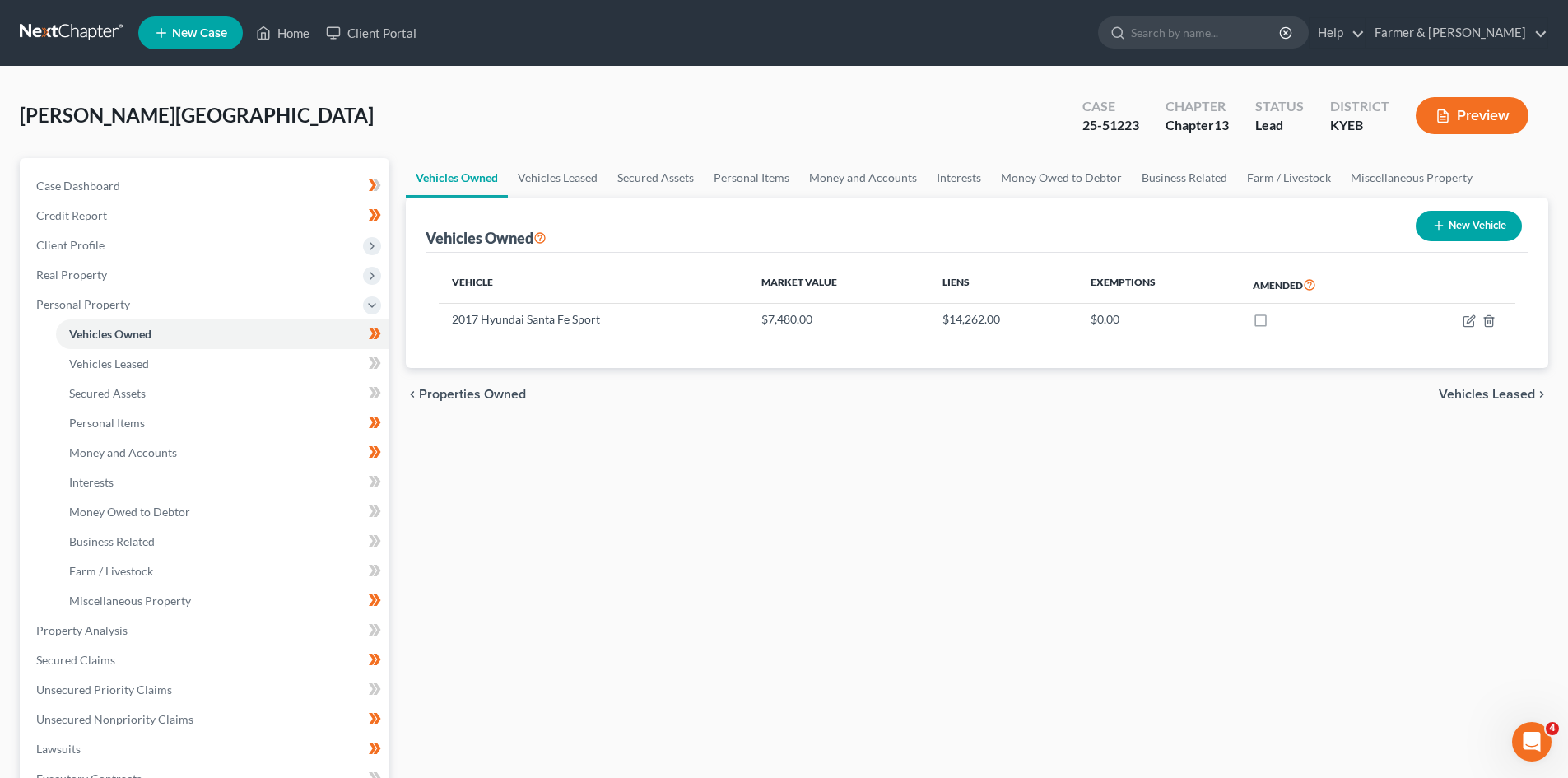
click at [86, 31] on link at bounding box center [73, 33] width 105 height 30
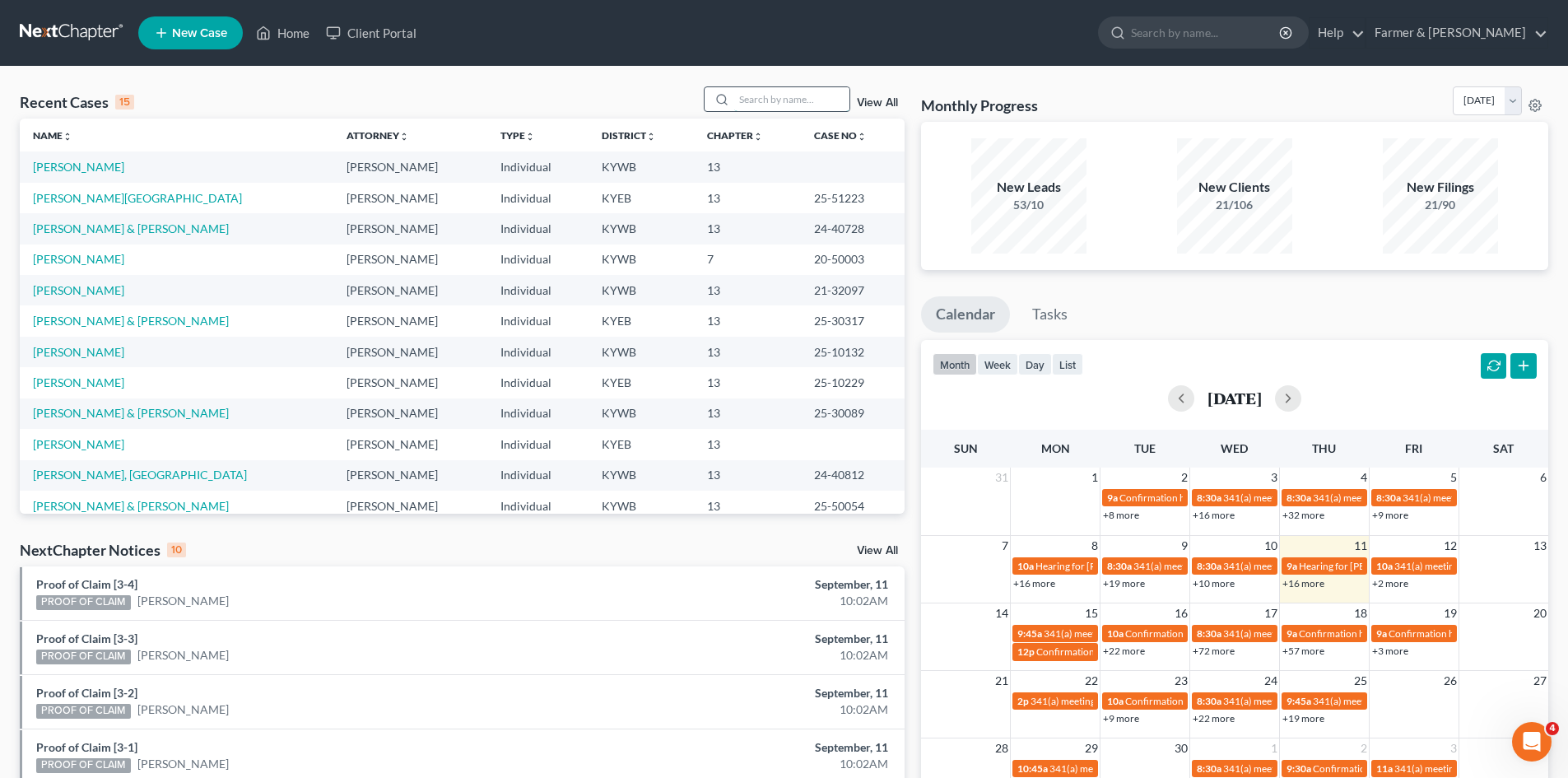
click at [828, 100] on input "search" at bounding box center [791, 99] width 115 height 24
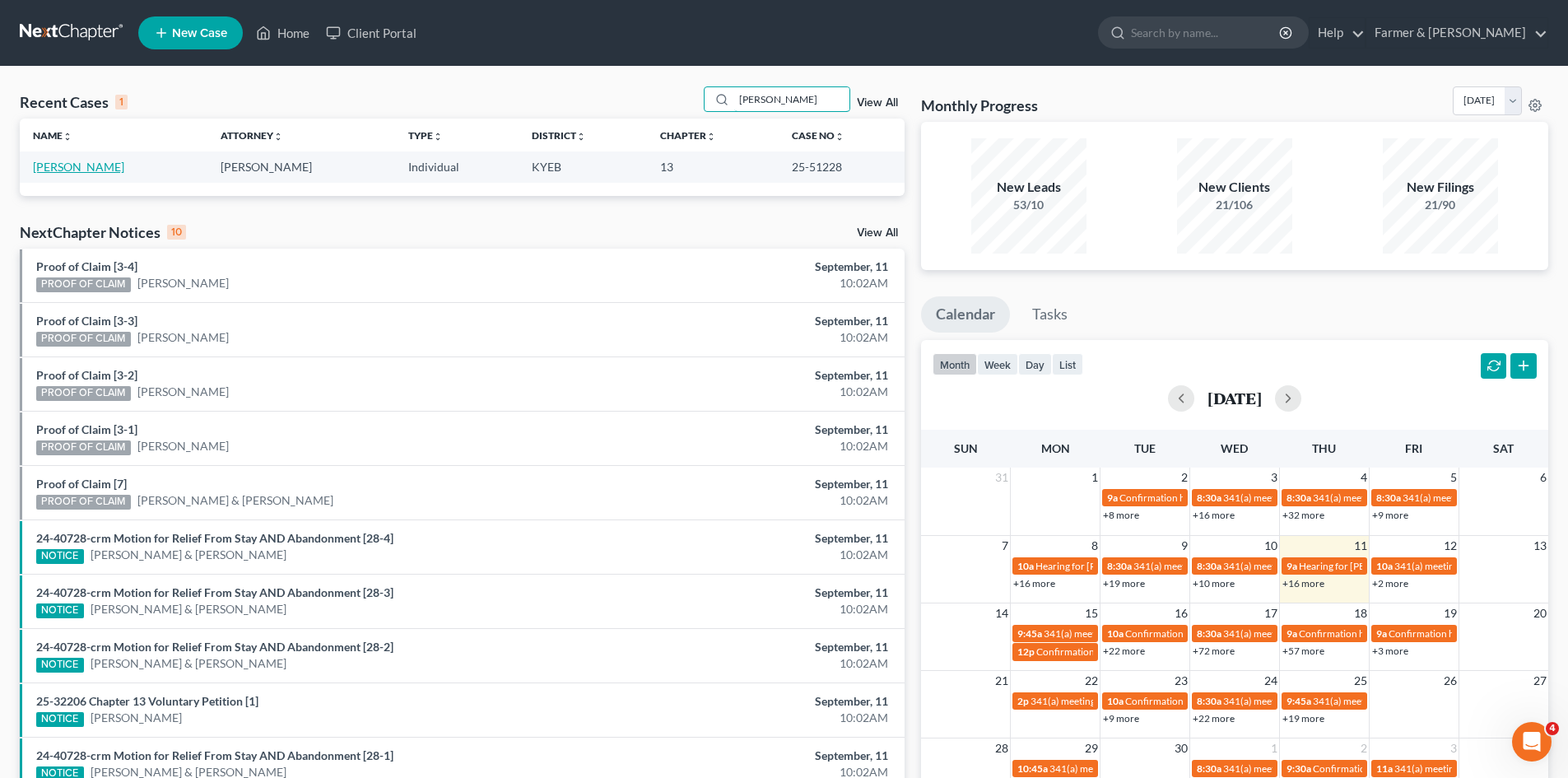
type input "[PERSON_NAME]"
click at [88, 172] on link "[PERSON_NAME]" at bounding box center [78, 166] width 92 height 14
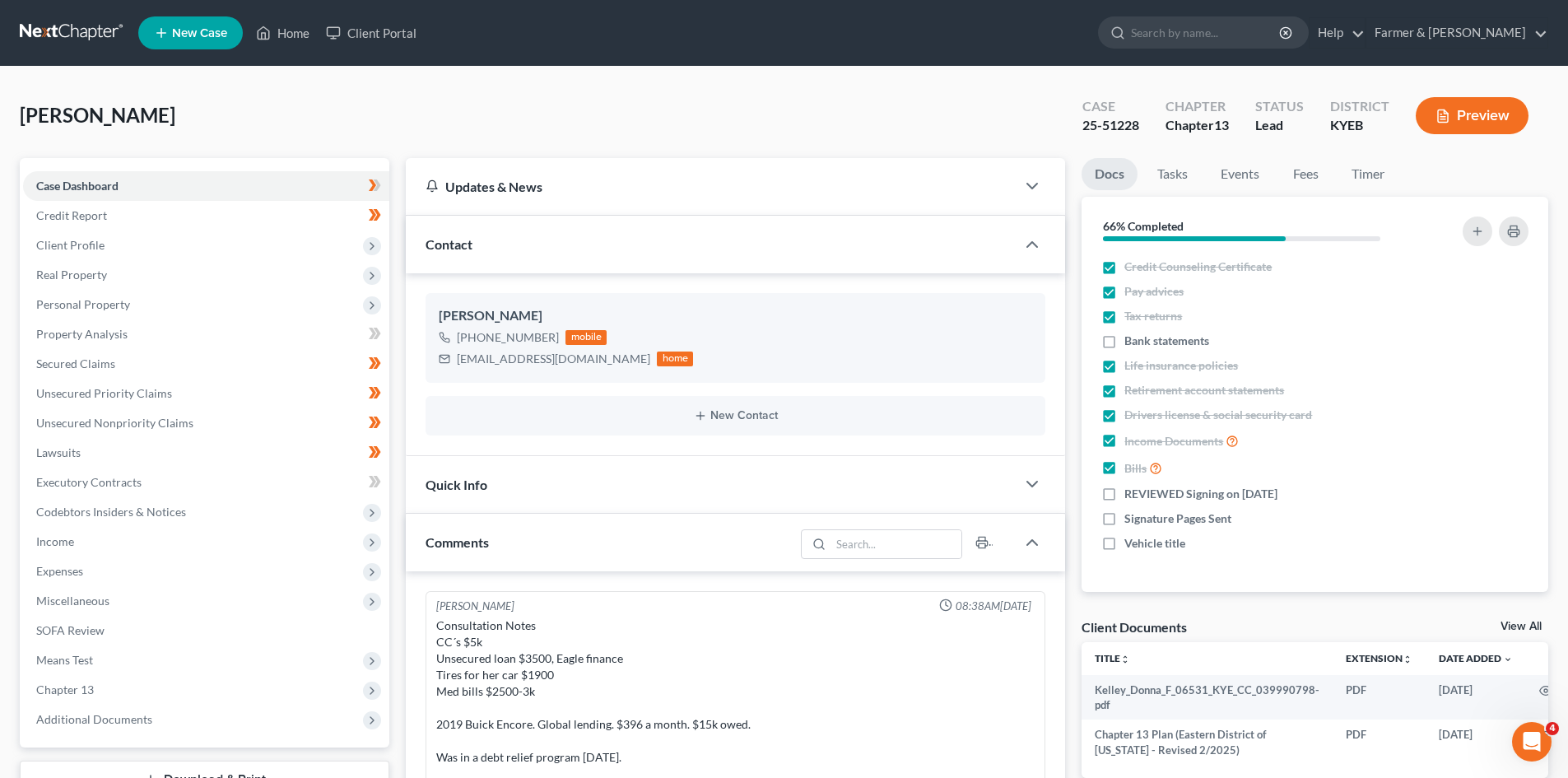
scroll to position [617, 0]
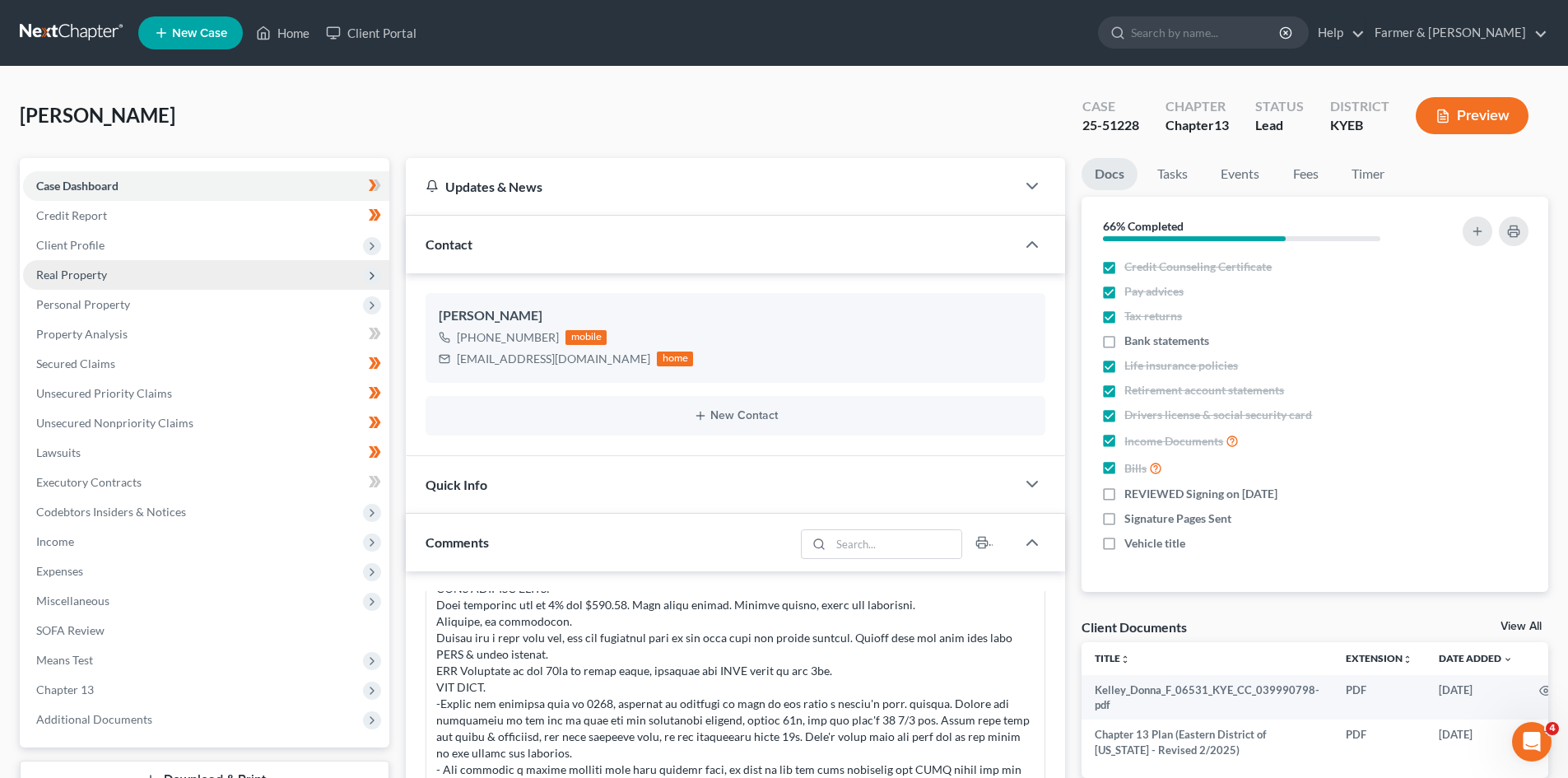
click at [154, 280] on span "Real Property" at bounding box center [206, 275] width 367 height 30
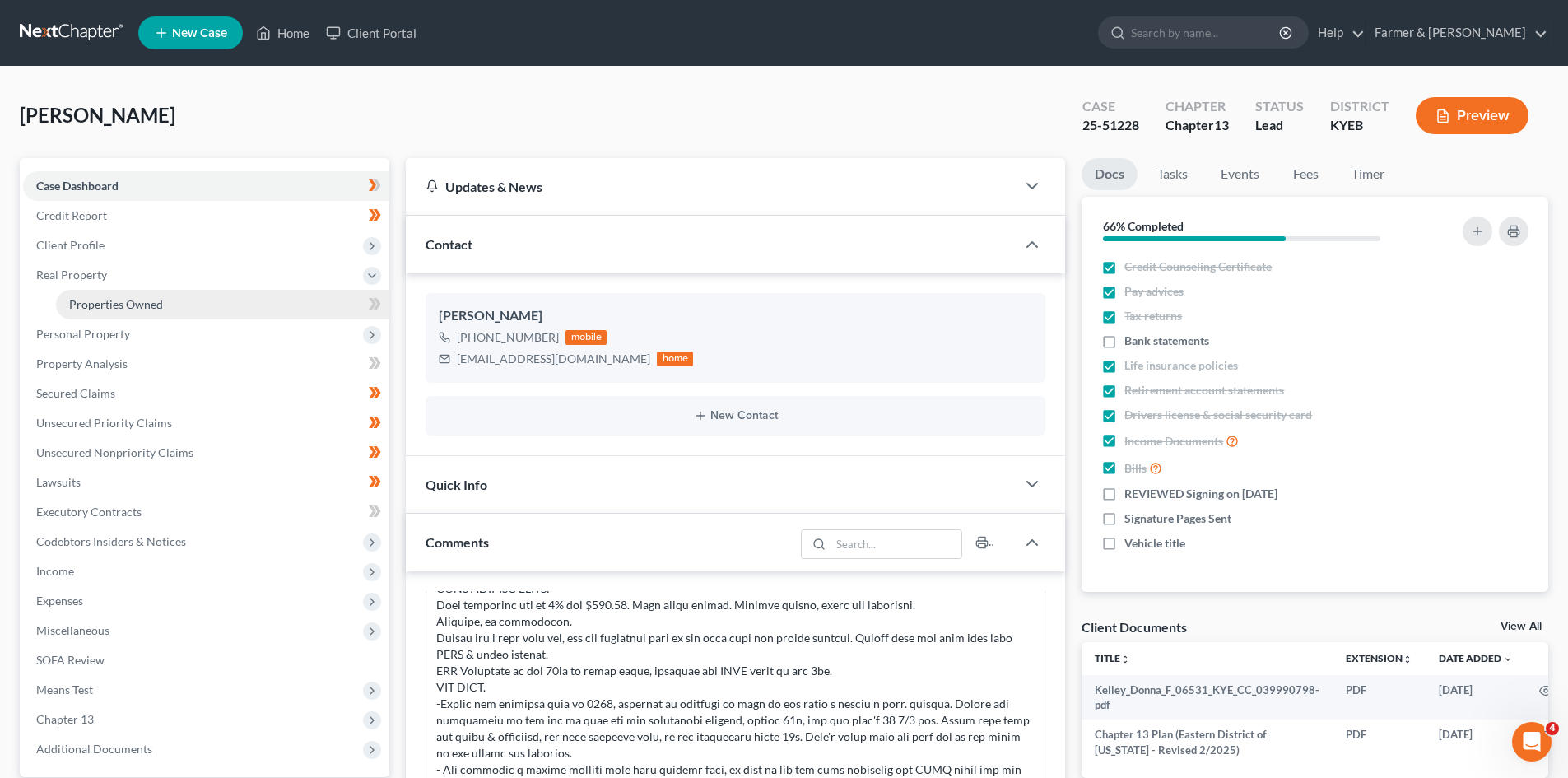
click at [230, 298] on link "Properties Owned" at bounding box center [222, 304] width 333 height 30
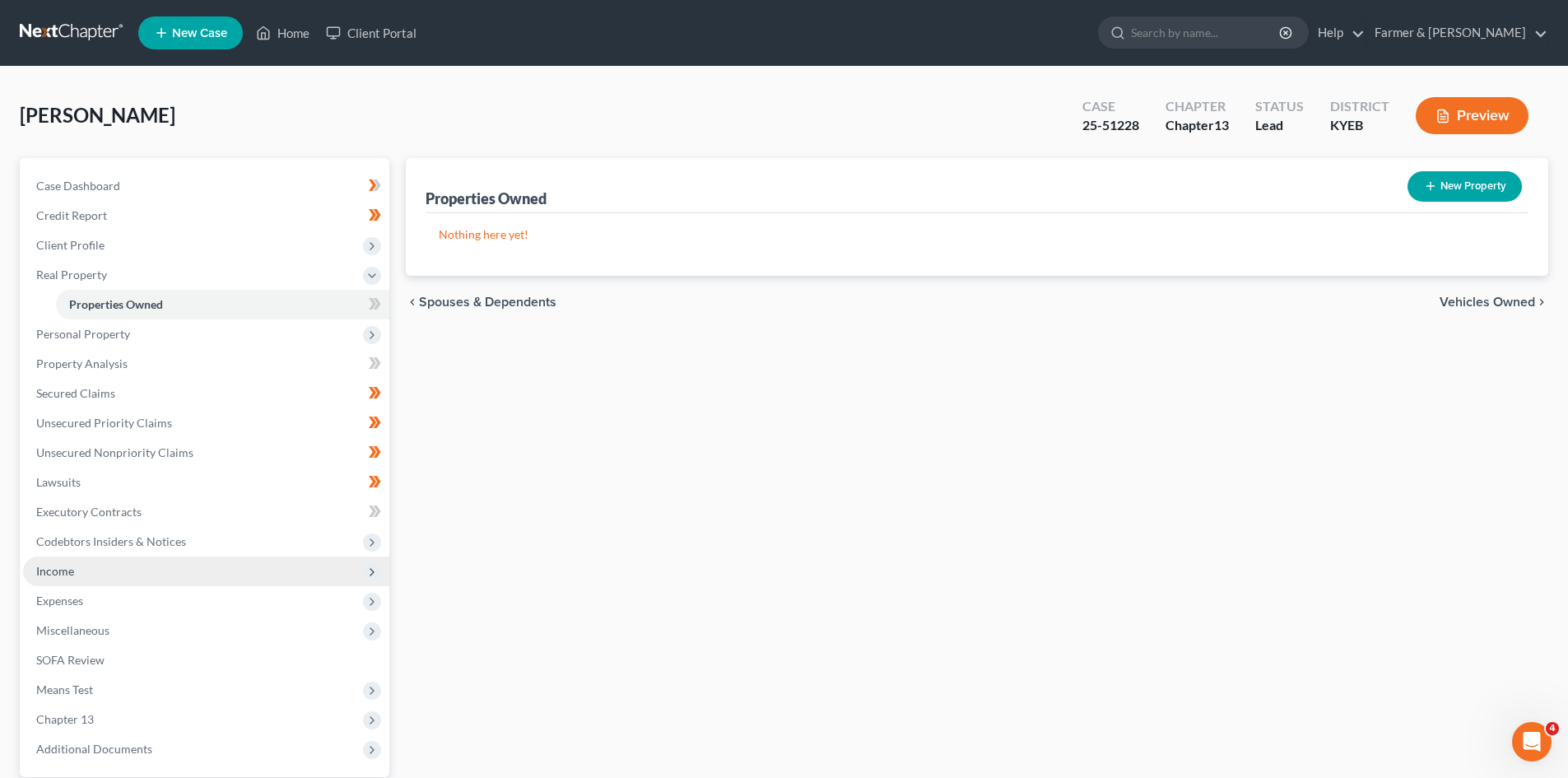
click at [103, 579] on span "Income" at bounding box center [206, 571] width 367 height 30
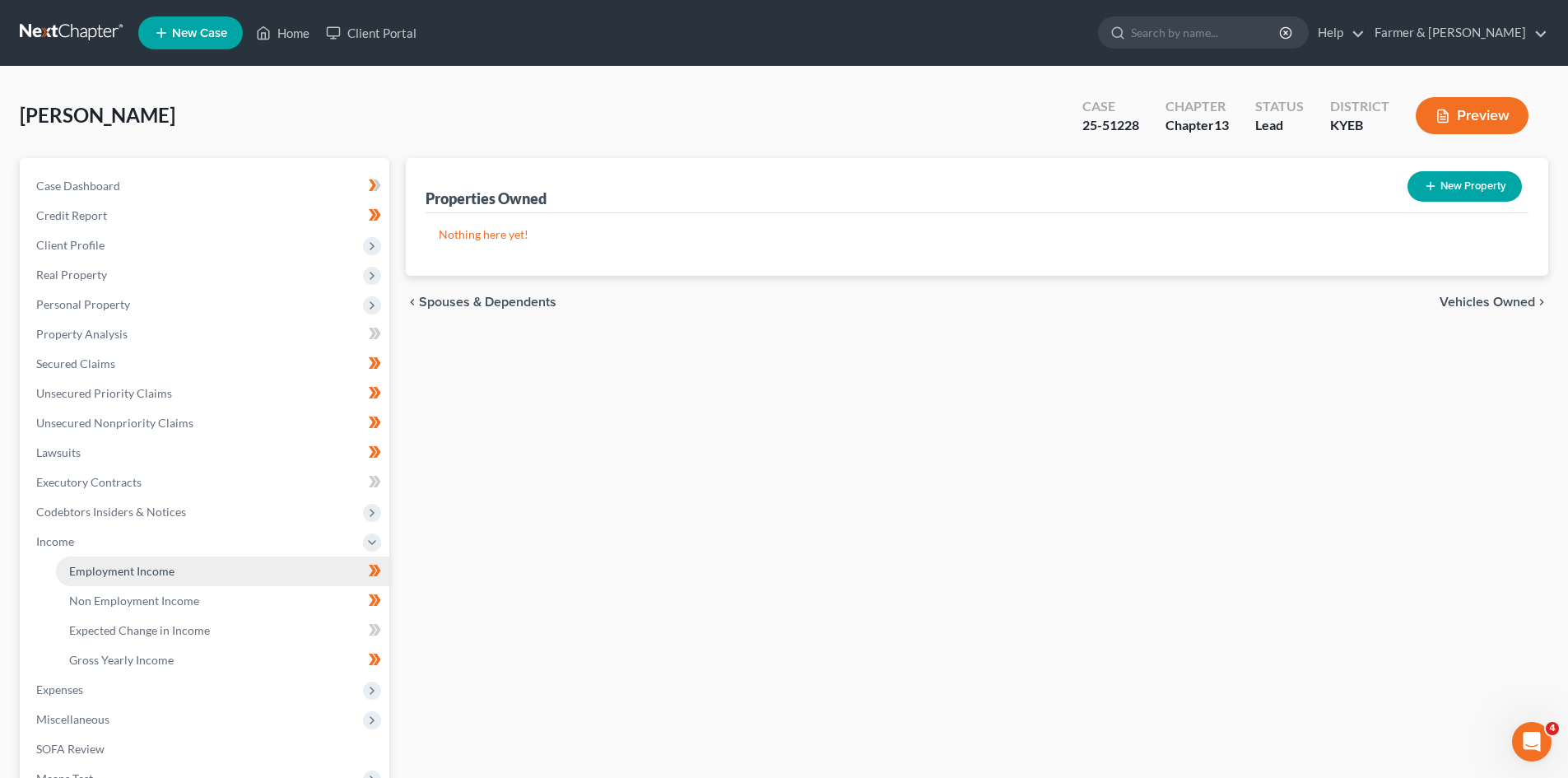
click at [240, 569] on link "Employment Income" at bounding box center [222, 571] width 333 height 30
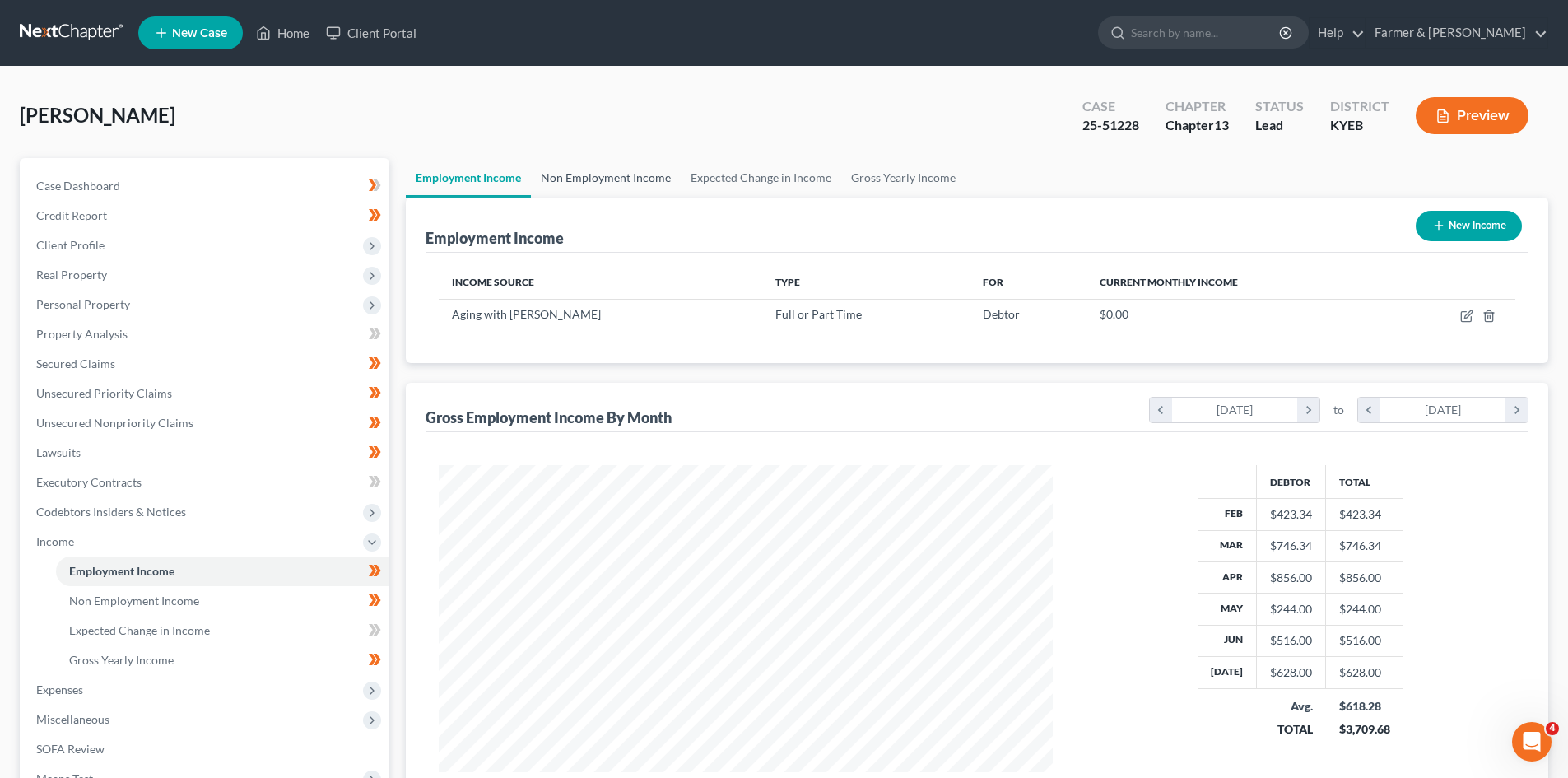
scroll to position [307, 647]
click at [615, 186] on link "Non Employment Income" at bounding box center [605, 178] width 150 height 40
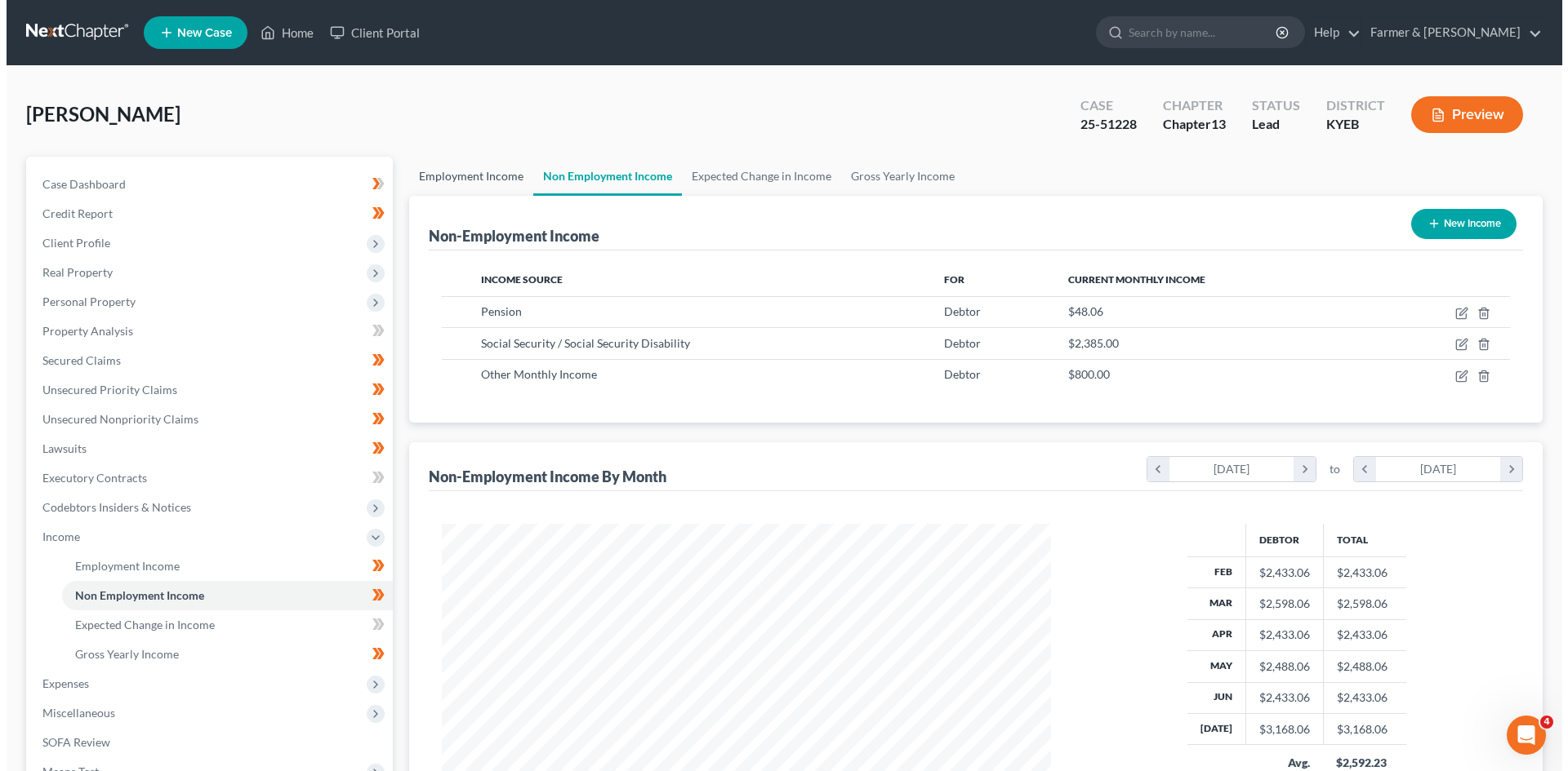
scroll to position [304, 642]
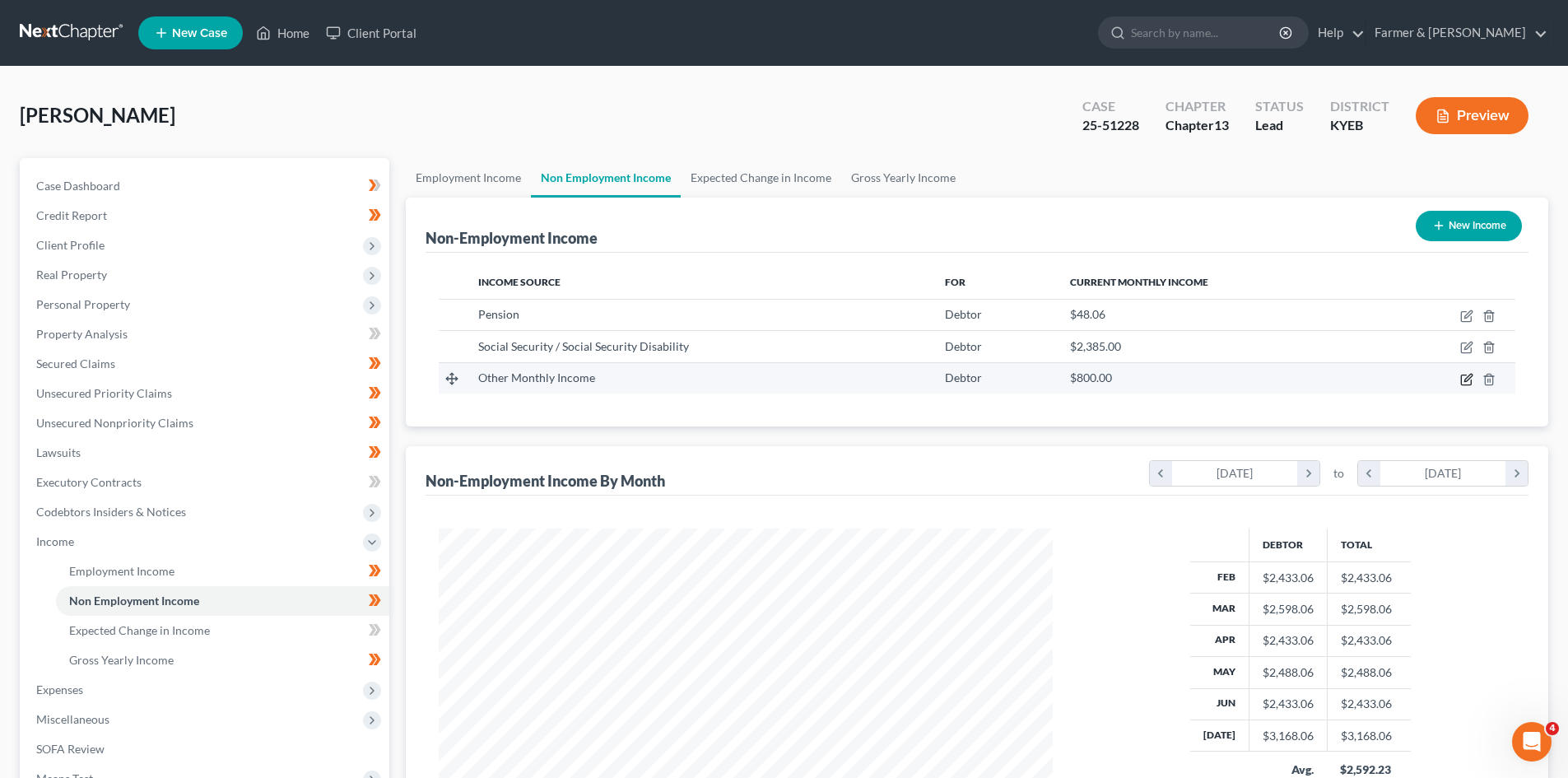
click at [1468, 378] on icon "button" at bounding box center [1467, 379] width 14 height 14
select select "13"
select select "0"
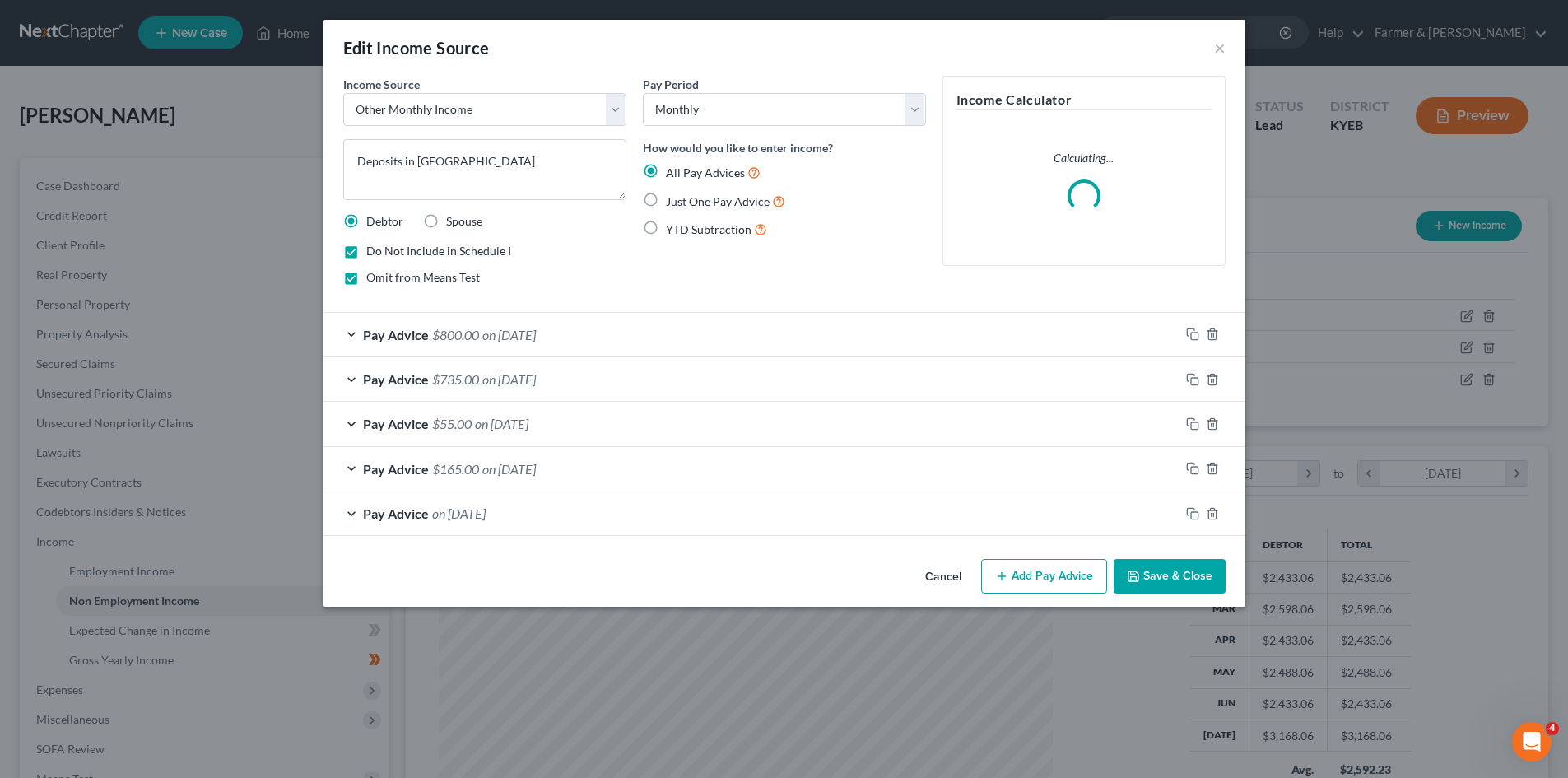
scroll to position [310, 652]
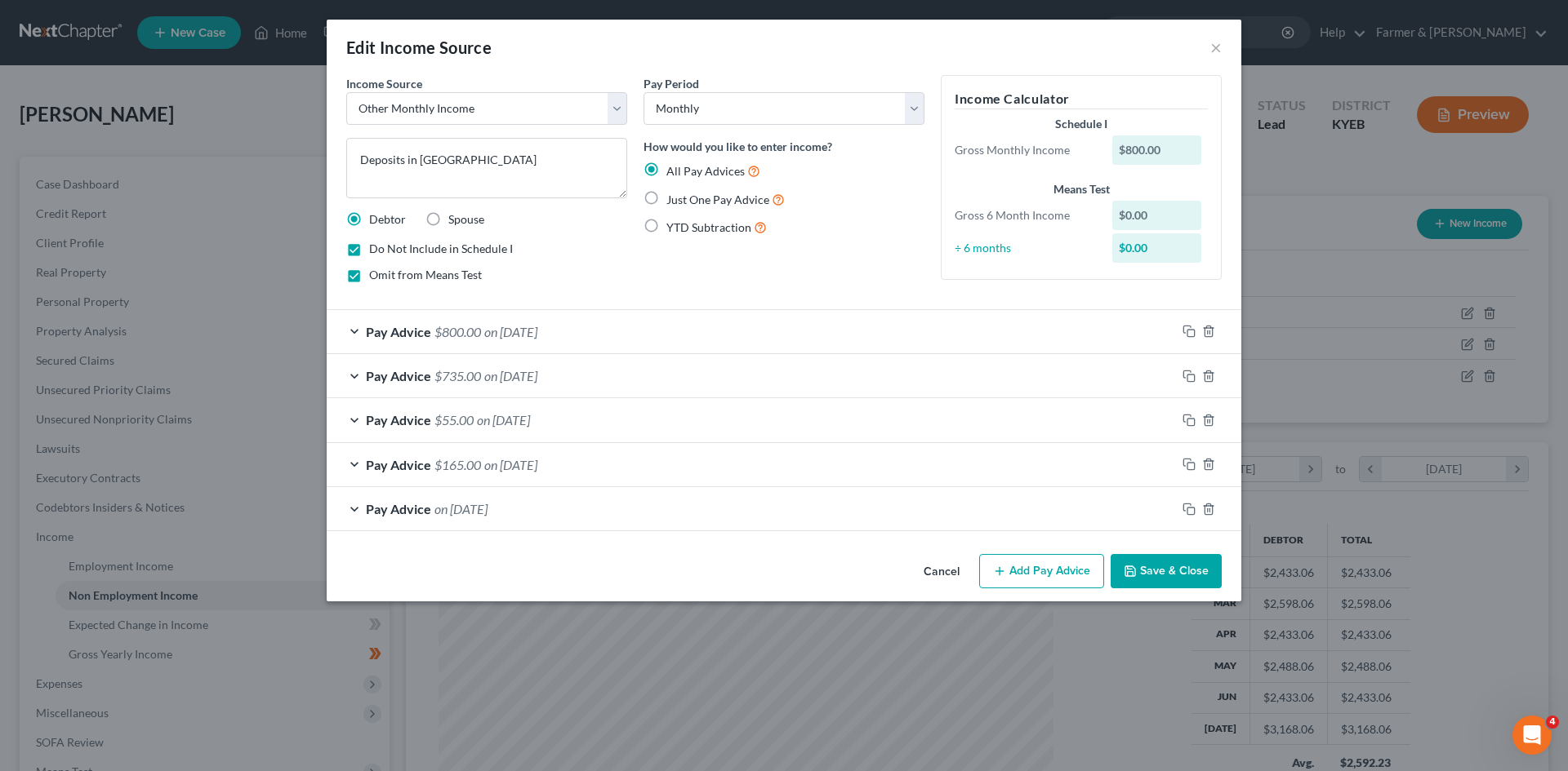
click at [943, 570] on button "Cancel" at bounding box center [942, 572] width 62 height 32
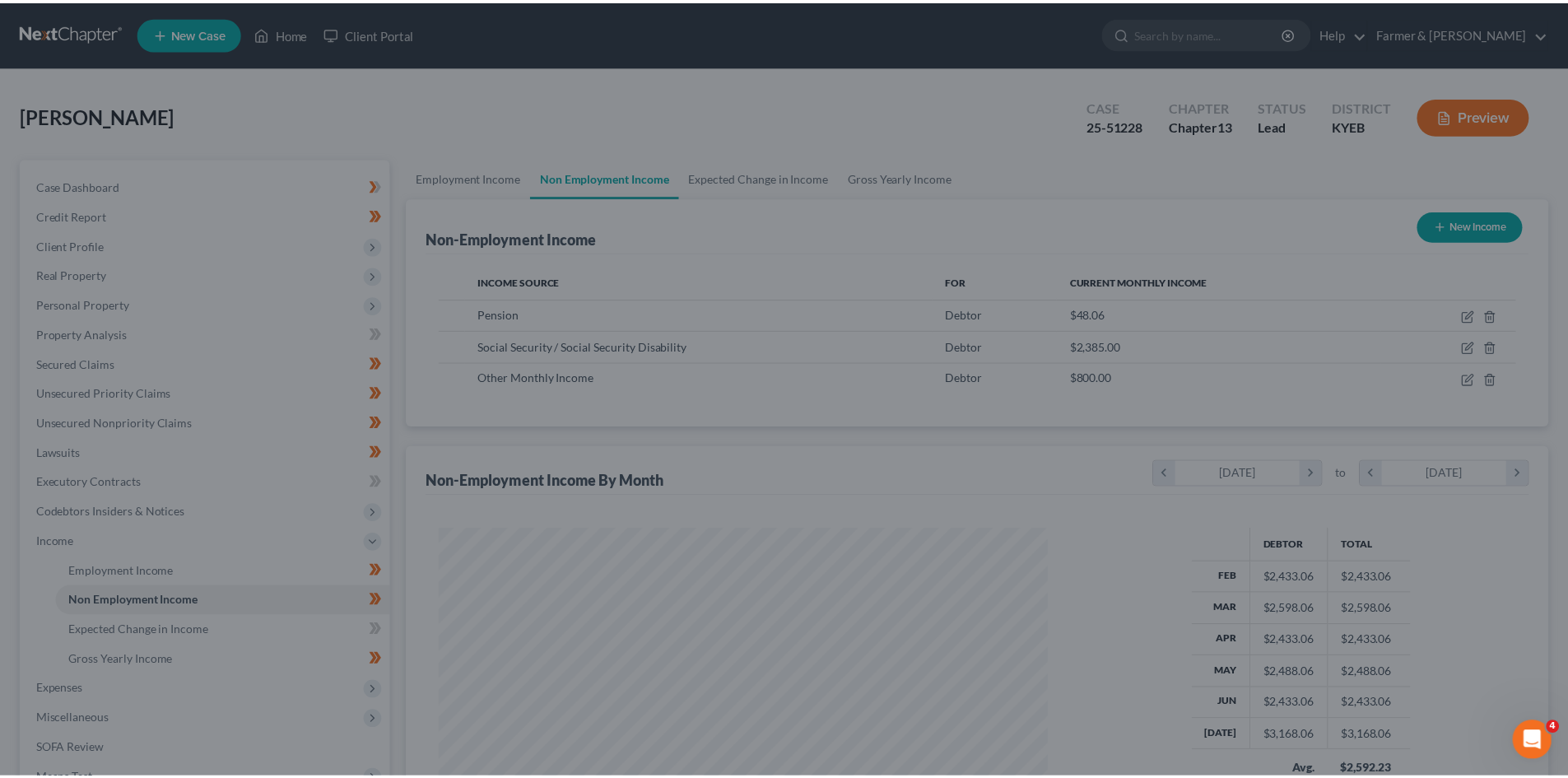
scroll to position [823337, 822625]
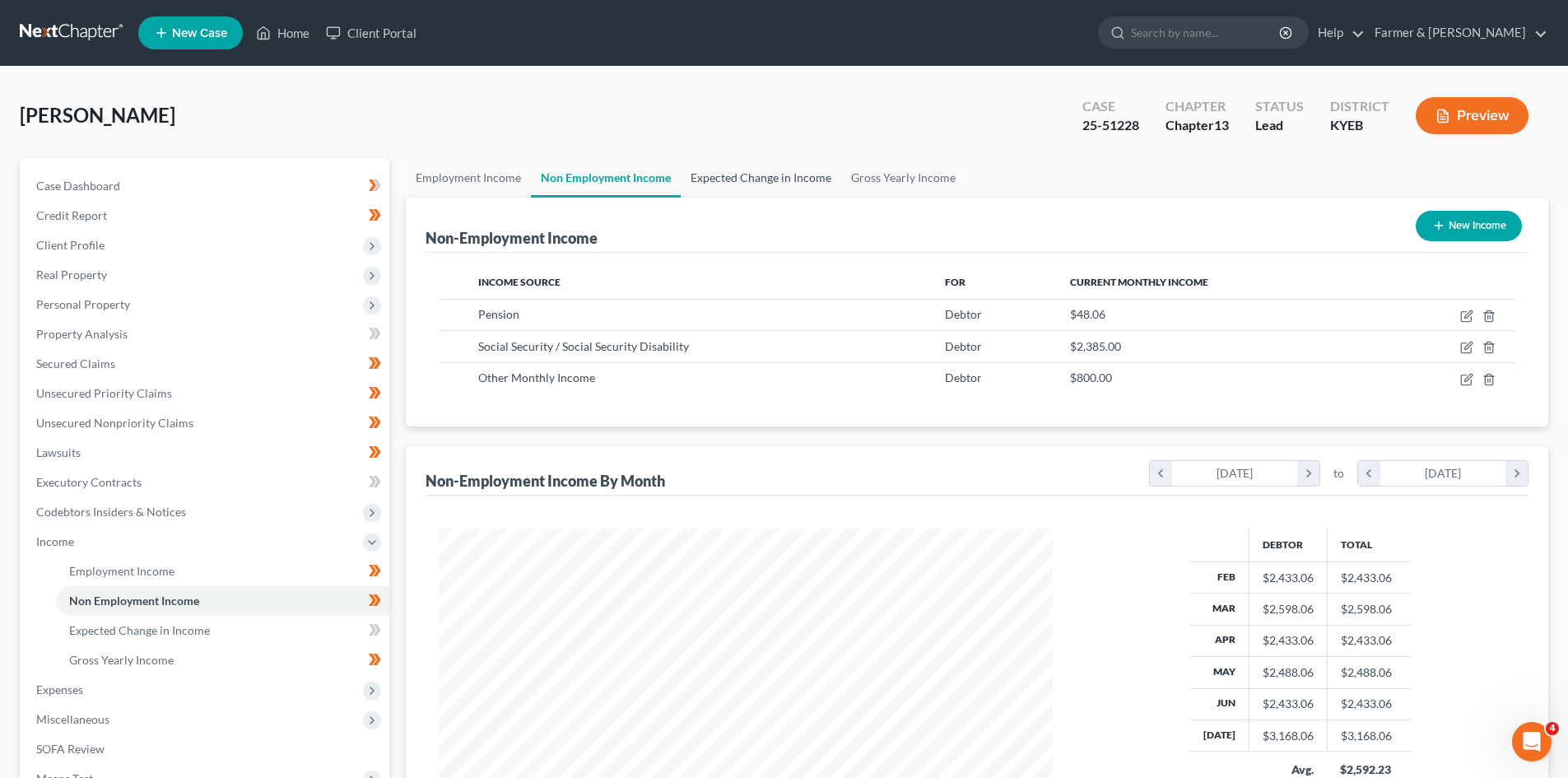
click at [731, 184] on link "Expected Change in Income" at bounding box center [760, 178] width 161 height 40
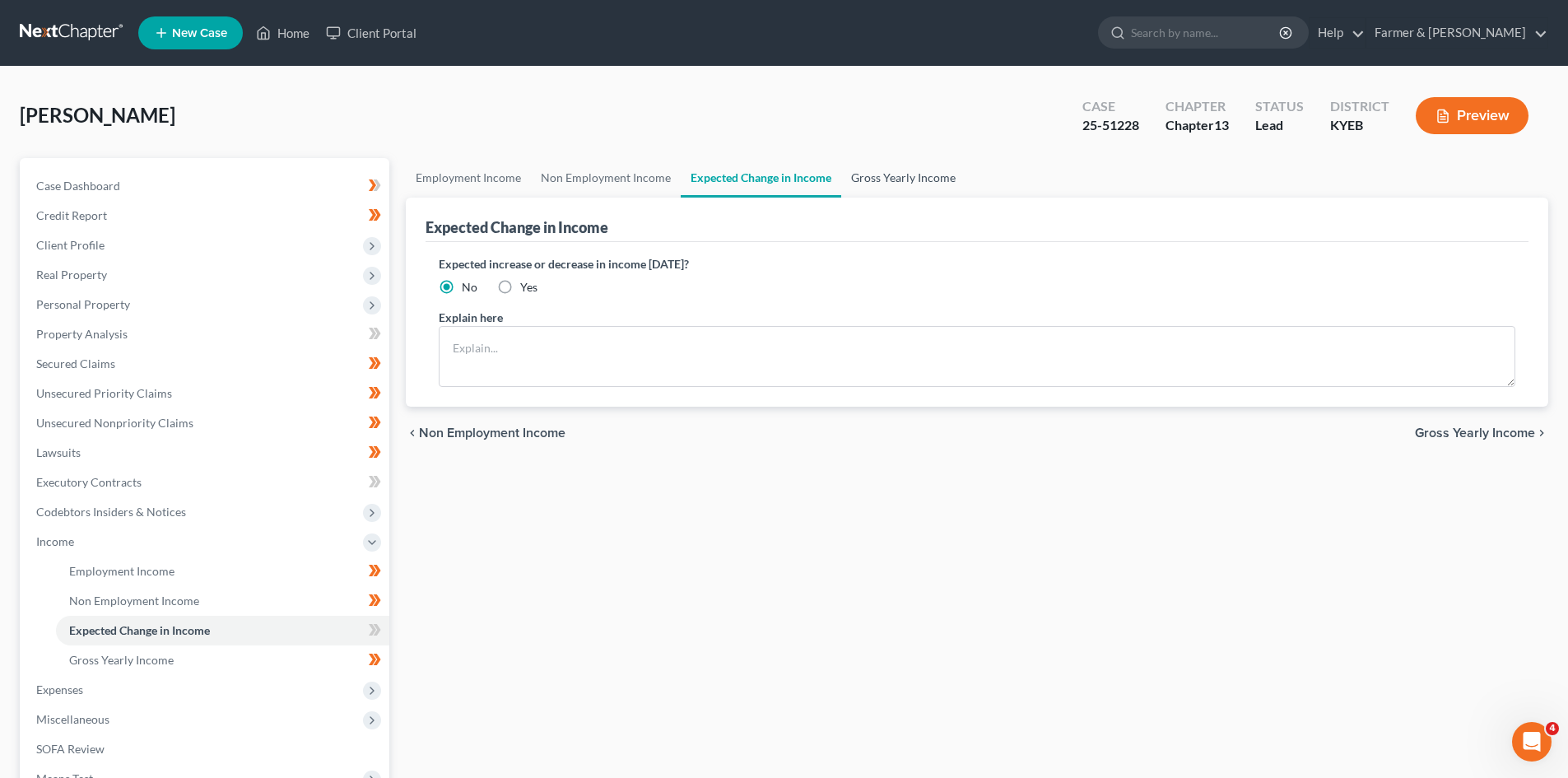
click at [895, 181] on link "Gross Yearly Income" at bounding box center [903, 178] width 124 height 40
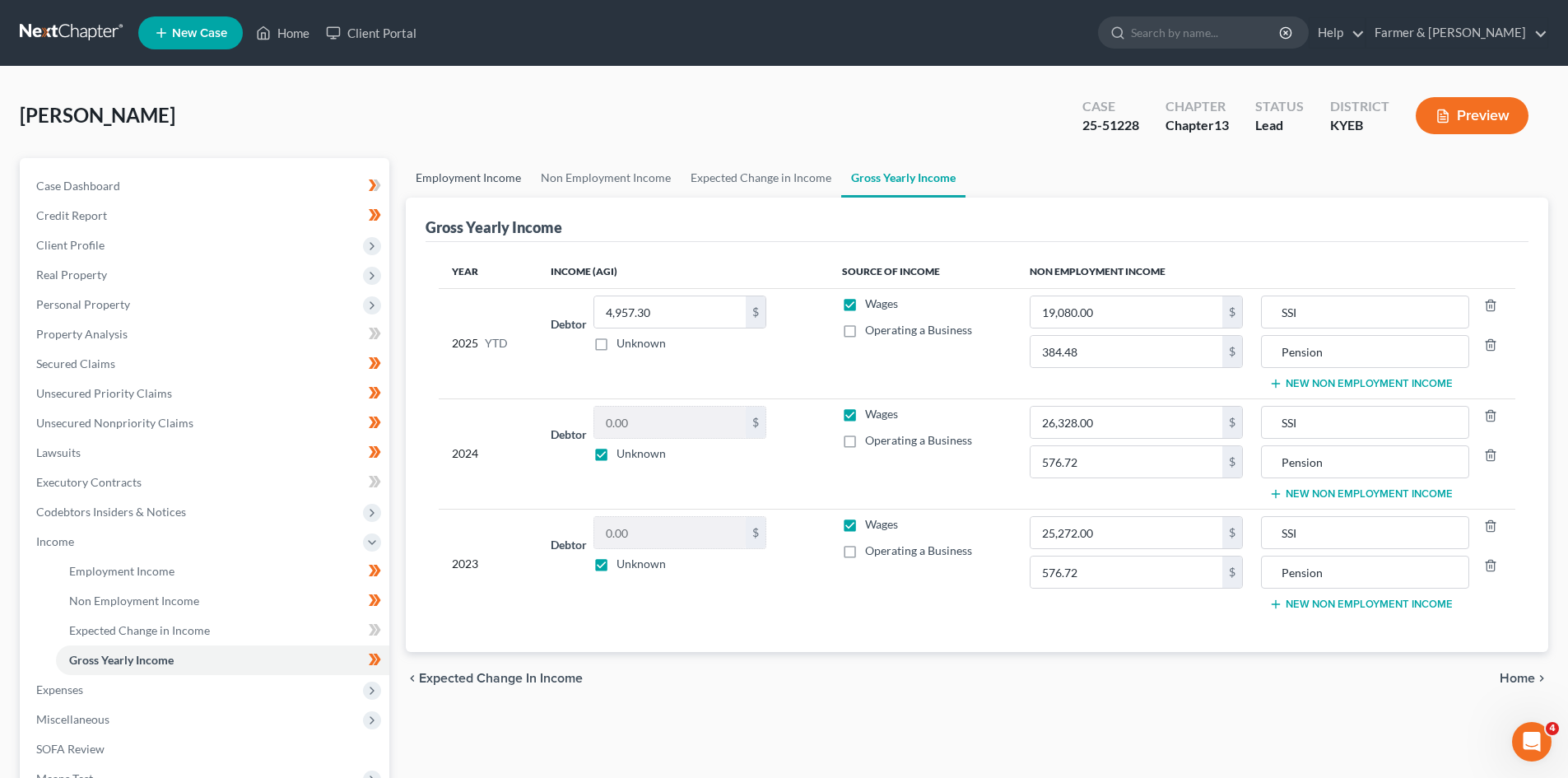
click at [493, 176] on link "Employment Income" at bounding box center [468, 178] width 125 height 40
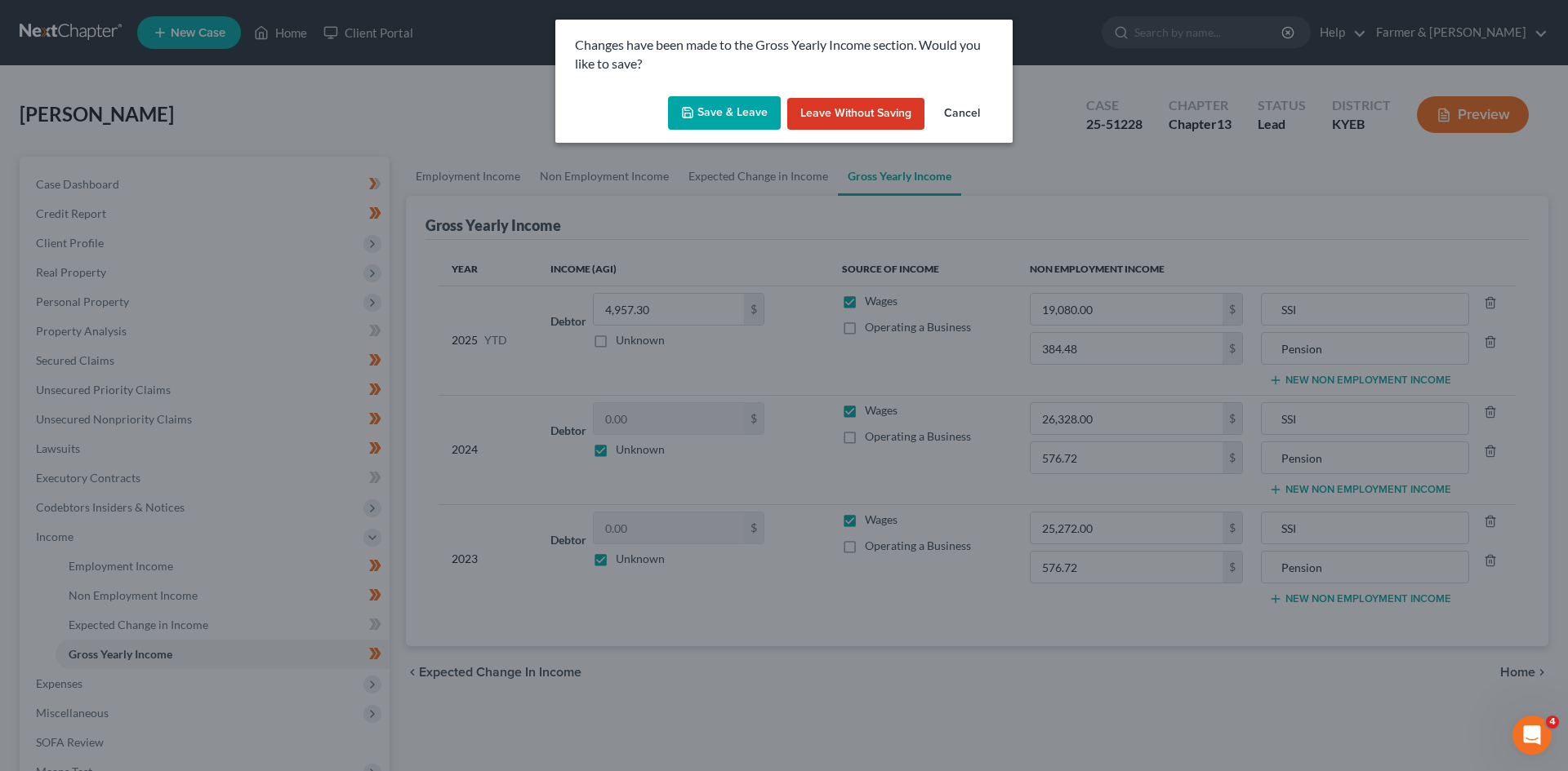
click at [723, 111] on button "Save & Leave" at bounding box center [724, 113] width 113 height 34
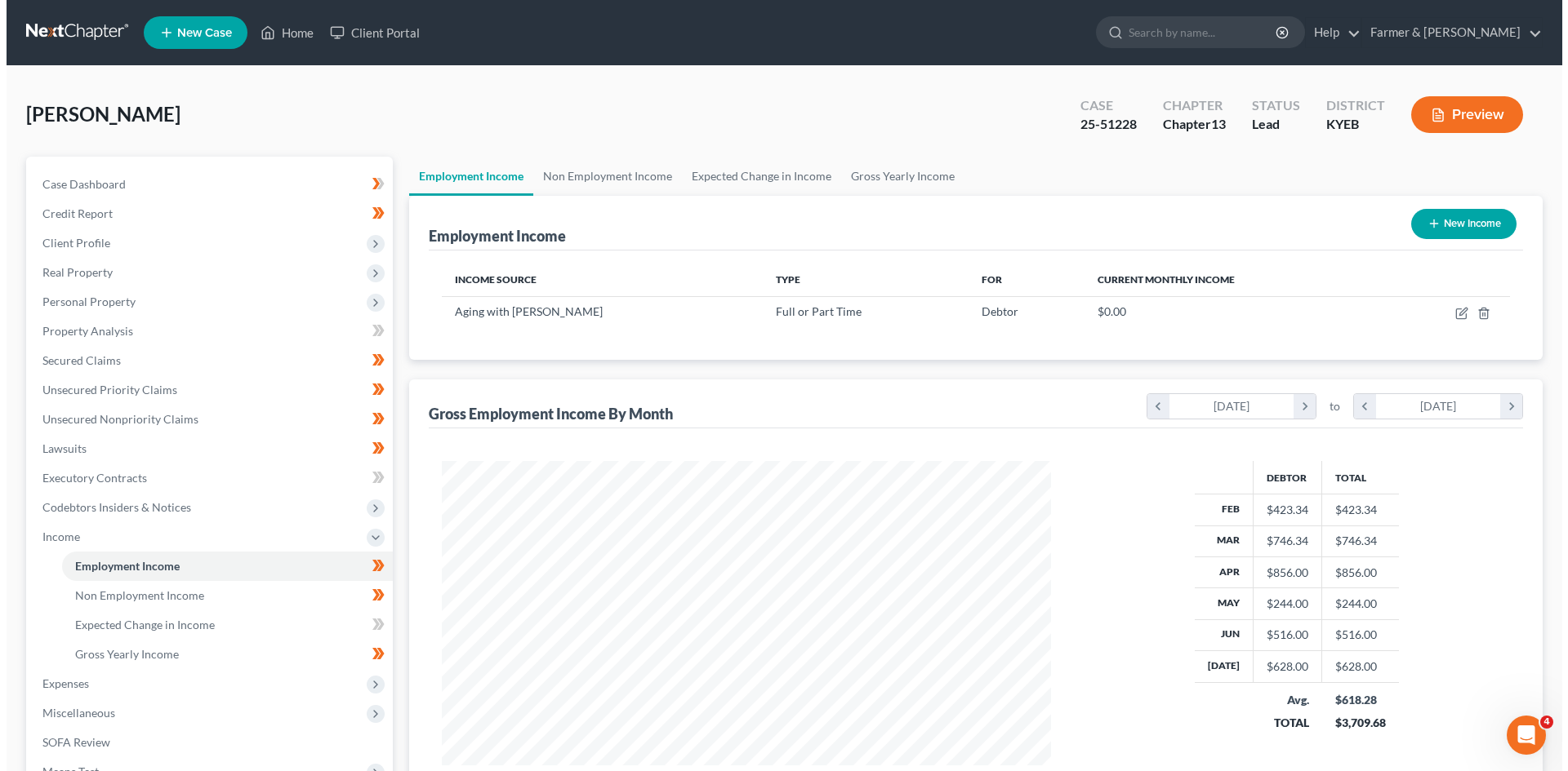
scroll to position [304, 642]
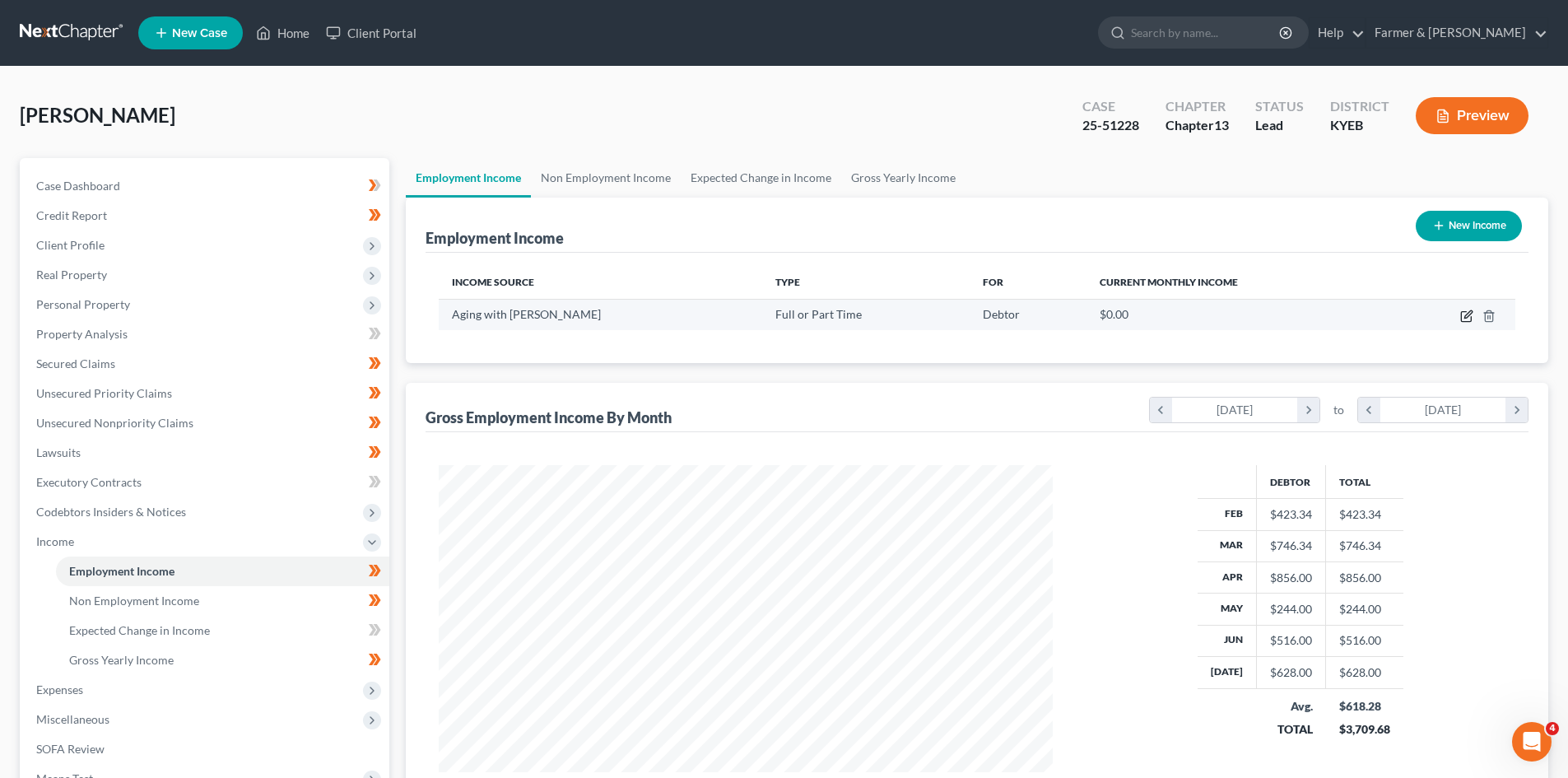
click at [1466, 317] on icon "button" at bounding box center [1467, 316] width 14 height 14
select select "0"
select select "18"
select select "2"
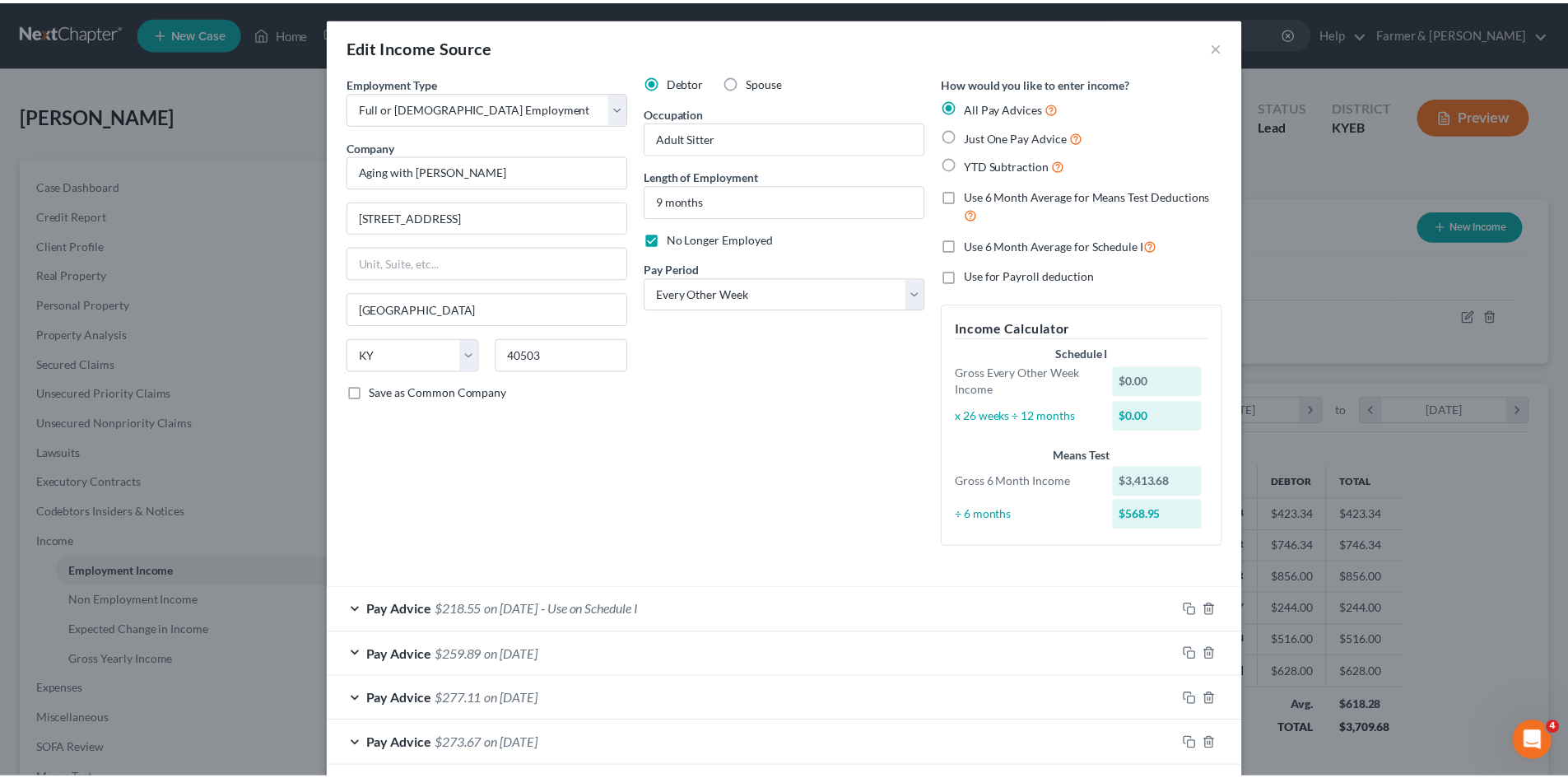
scroll to position [0, 0]
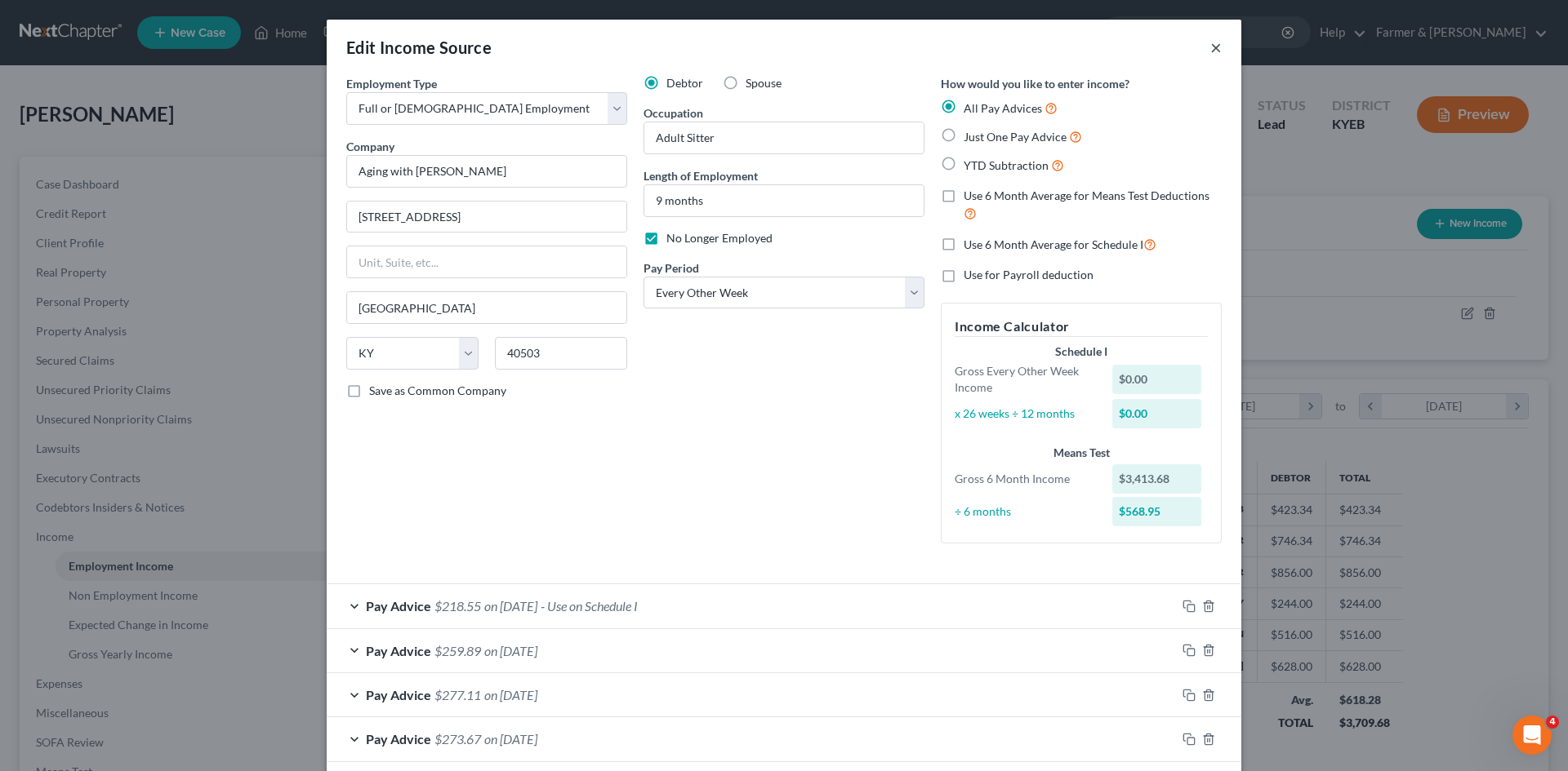
click at [1215, 50] on button "×" at bounding box center [1216, 48] width 12 height 20
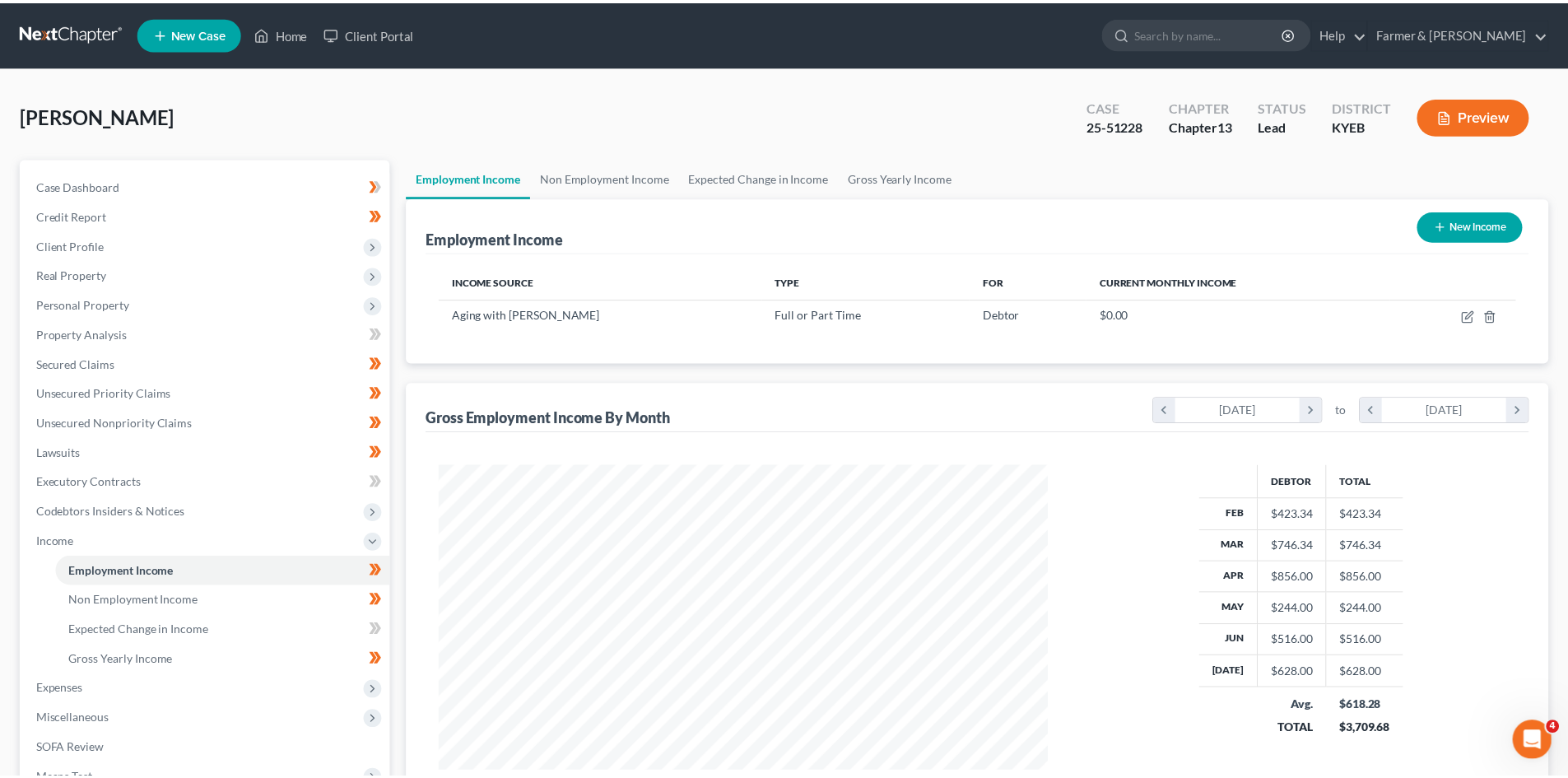
scroll to position [823337, 822625]
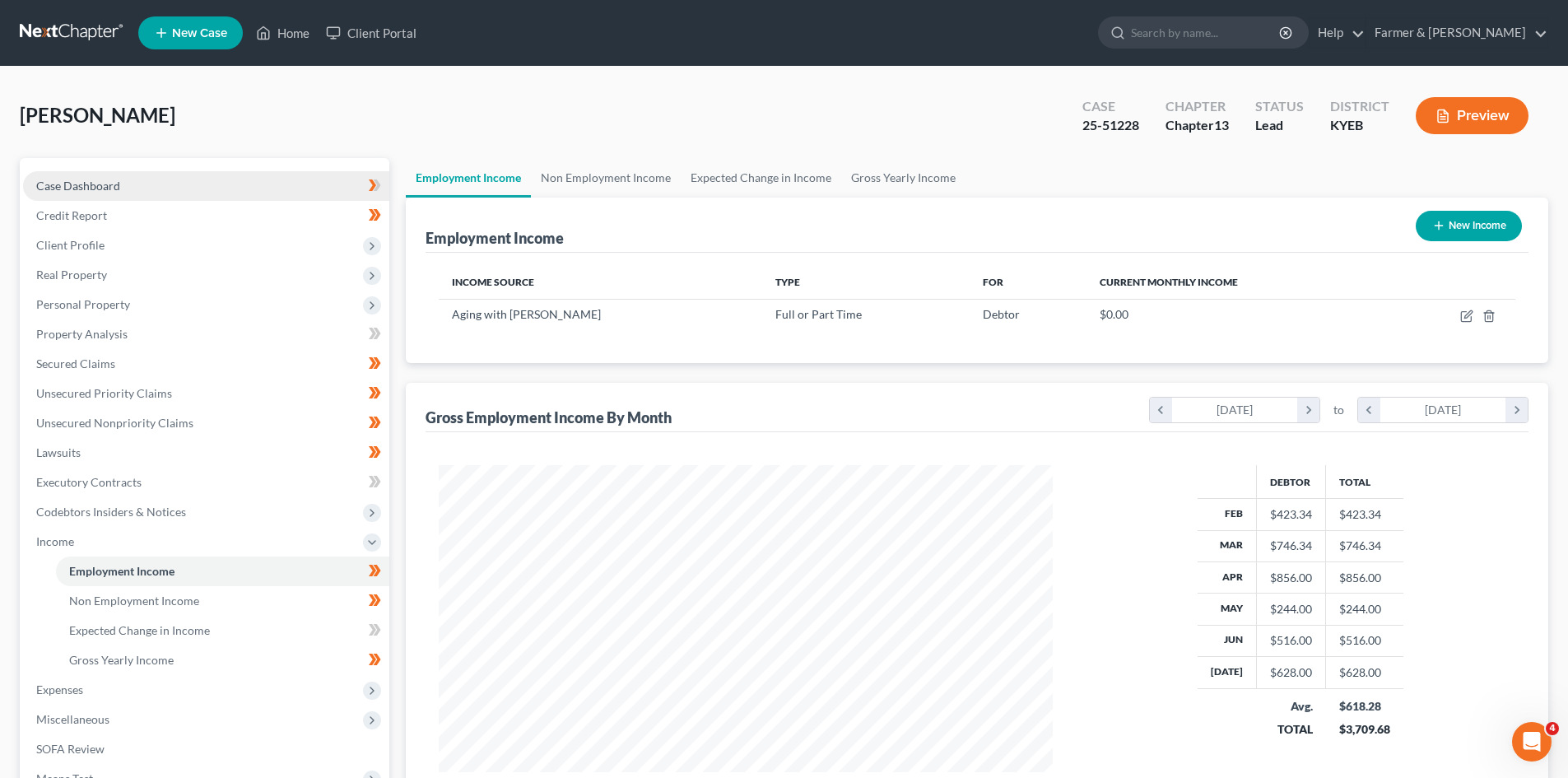
click at [84, 189] on span "Case Dashboard" at bounding box center [78, 185] width 84 height 14
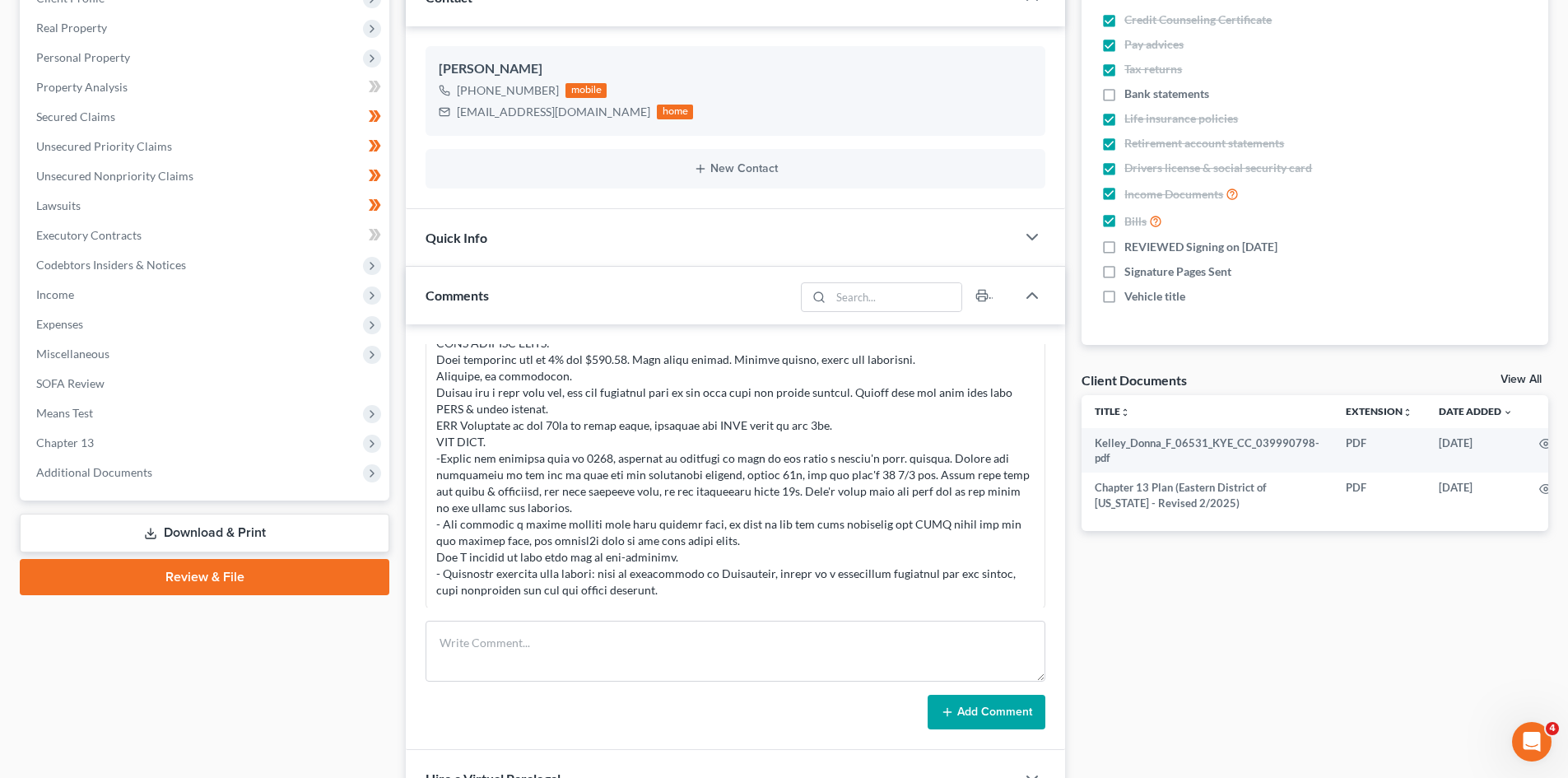
scroll to position [617, 0]
click at [95, 287] on span "Income" at bounding box center [206, 294] width 367 height 30
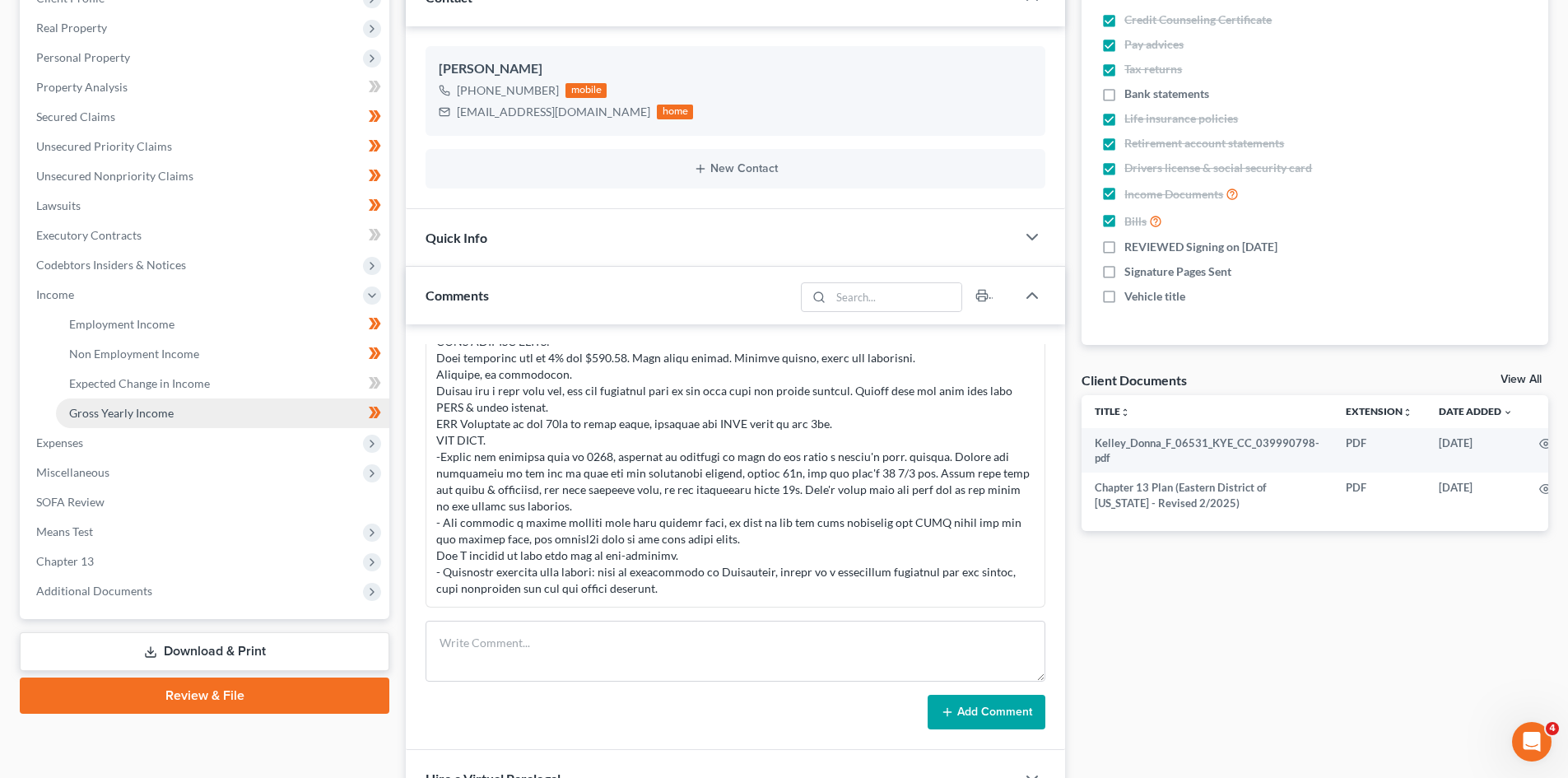
click at [122, 403] on link "Gross Yearly Income" at bounding box center [222, 413] width 333 height 30
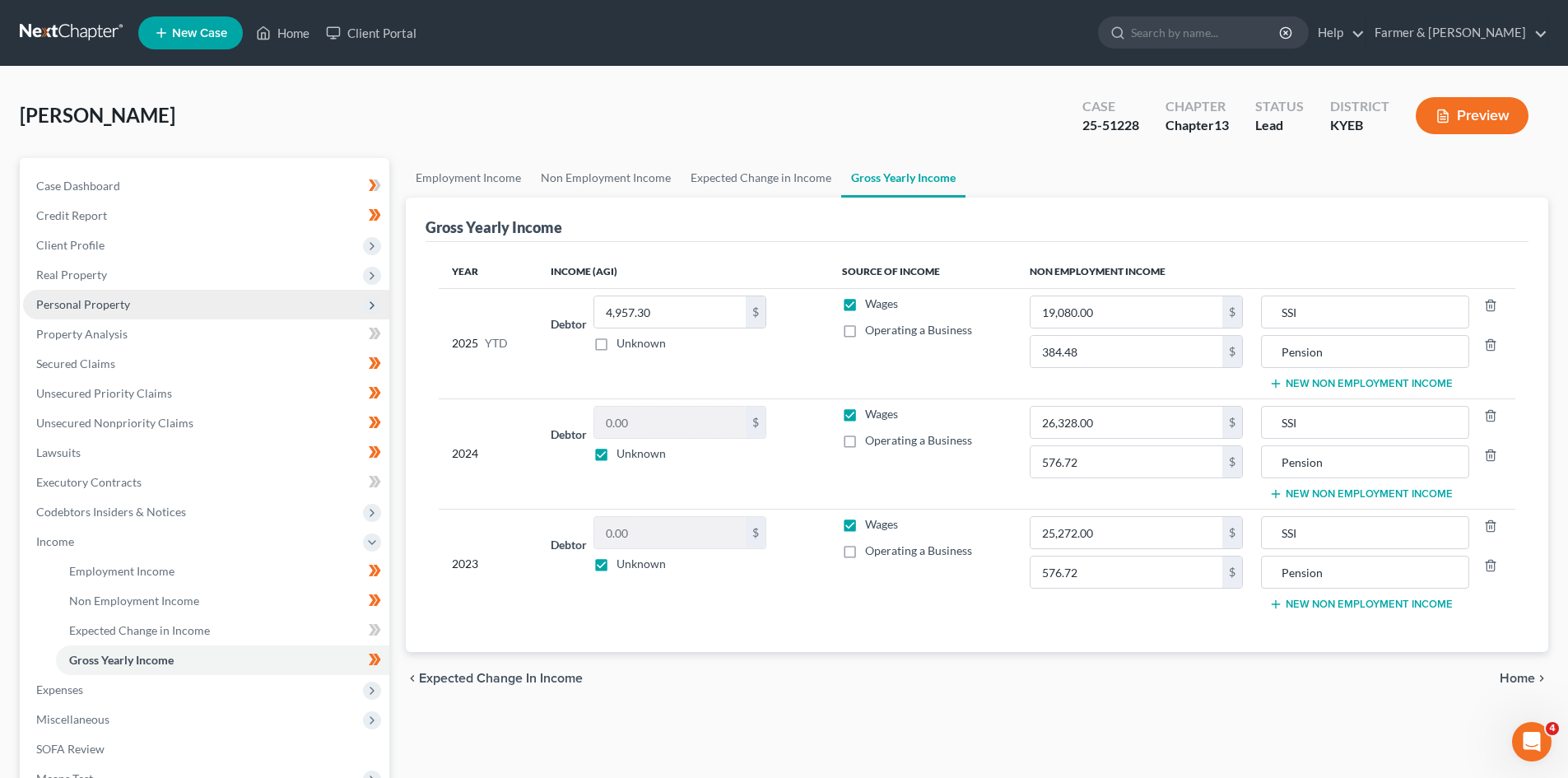
click at [115, 305] on span "Personal Property" at bounding box center [83, 304] width 93 height 14
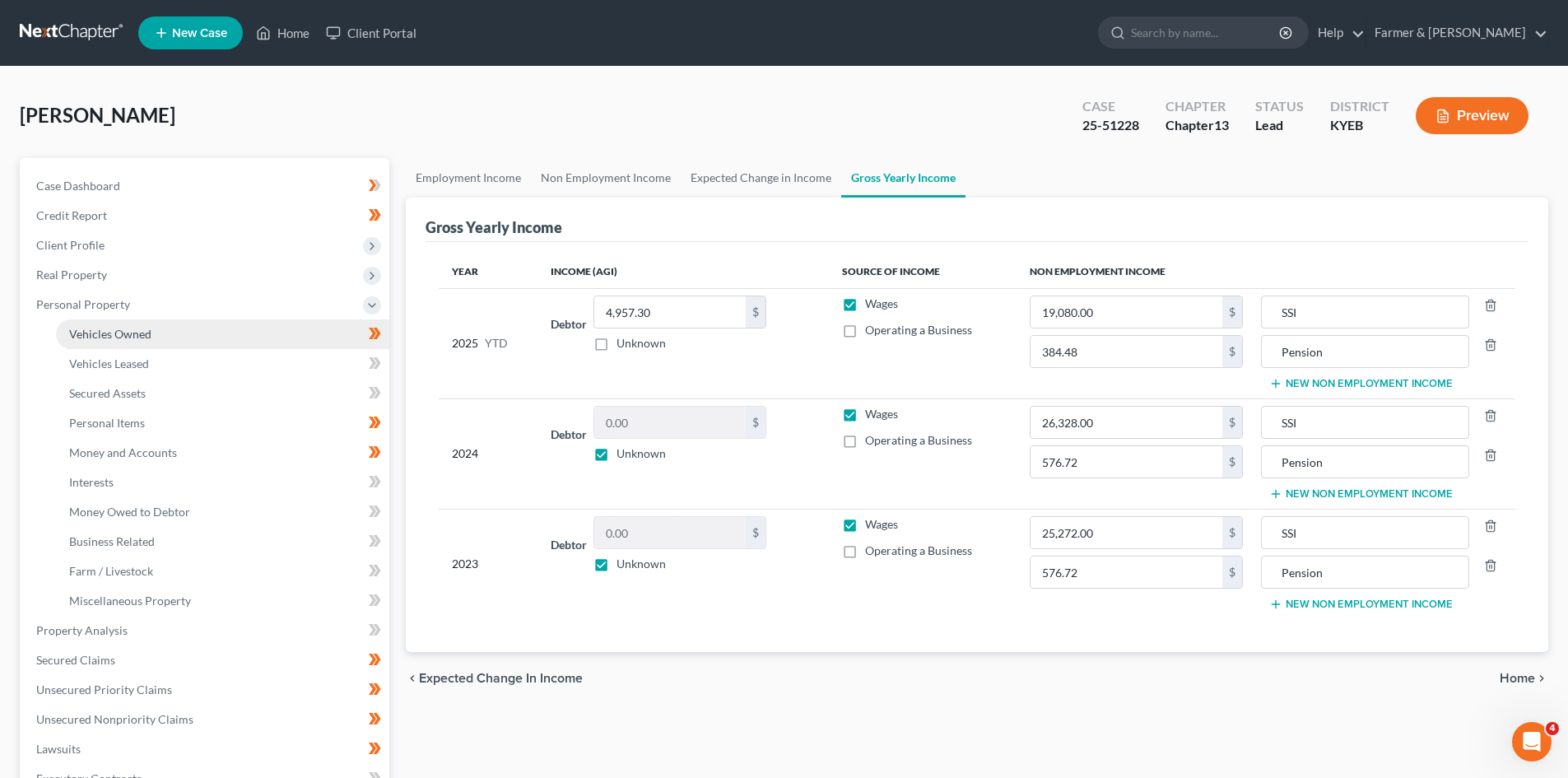
click at [154, 338] on link "Vehicles Owned" at bounding box center [222, 334] width 333 height 30
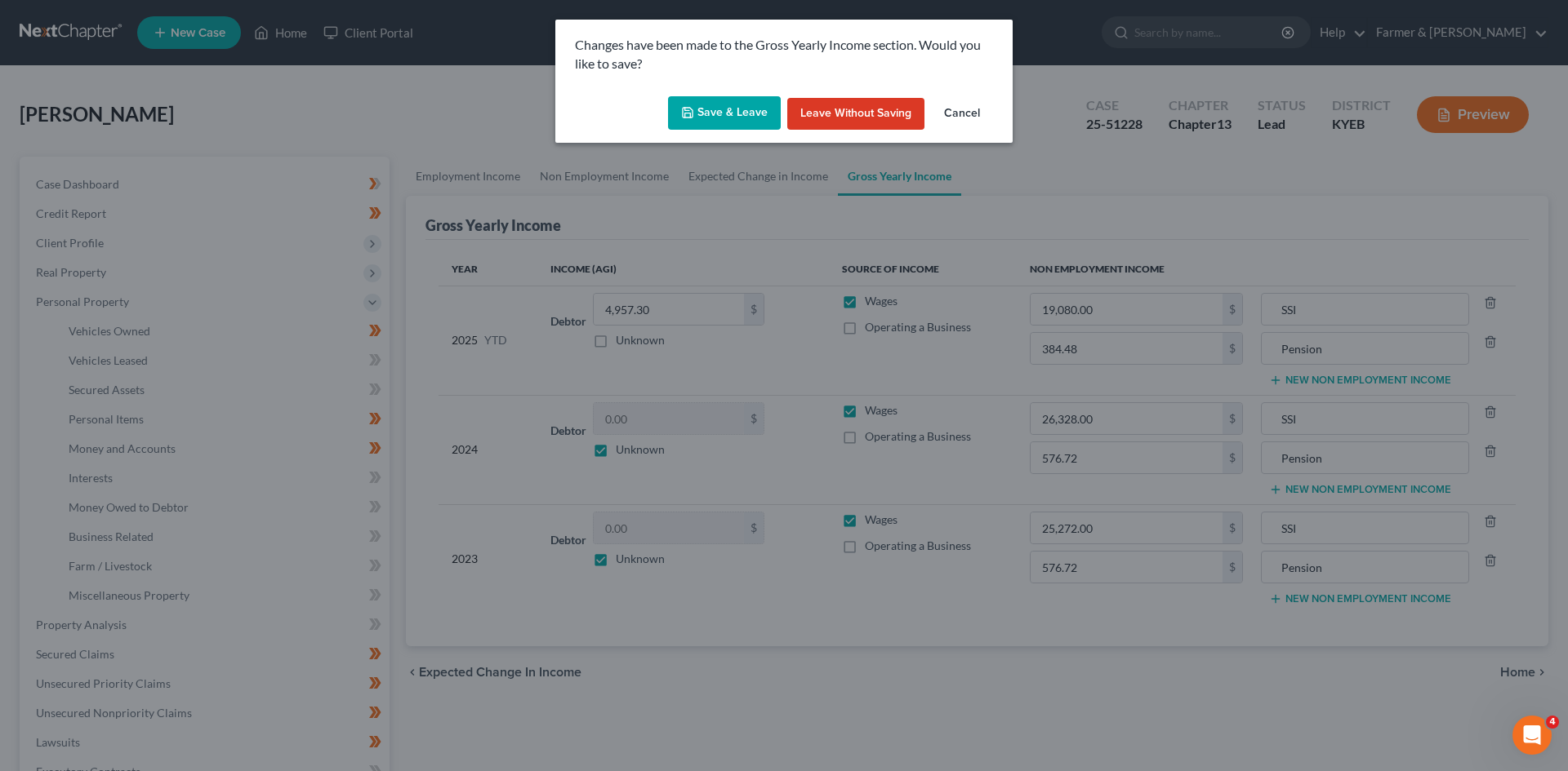
click at [716, 127] on button "Save & Leave" at bounding box center [724, 113] width 113 height 34
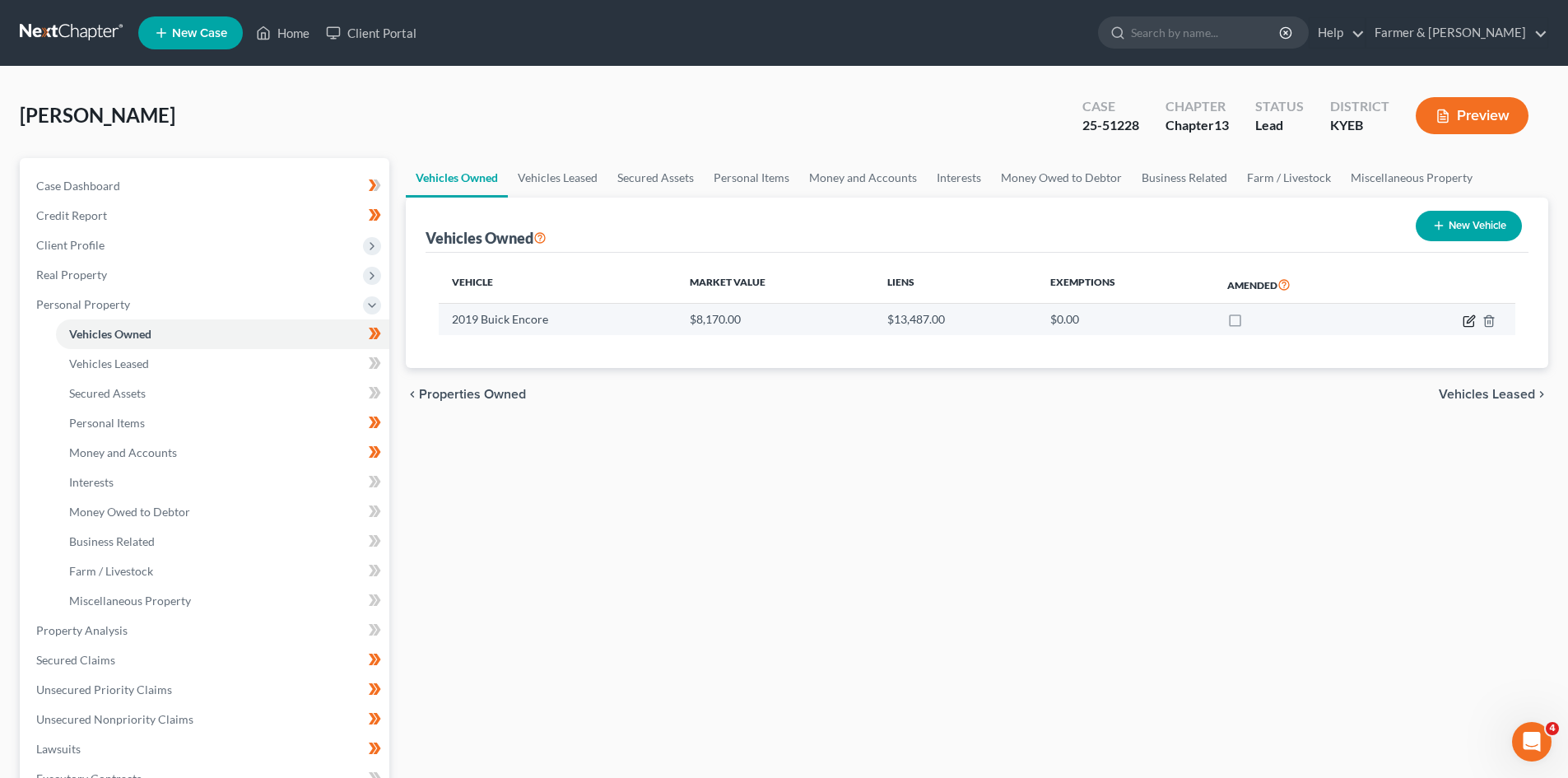
click at [1467, 320] on icon "button" at bounding box center [1469, 321] width 14 height 14
select select "0"
select select "7"
select select "2"
select select "0"
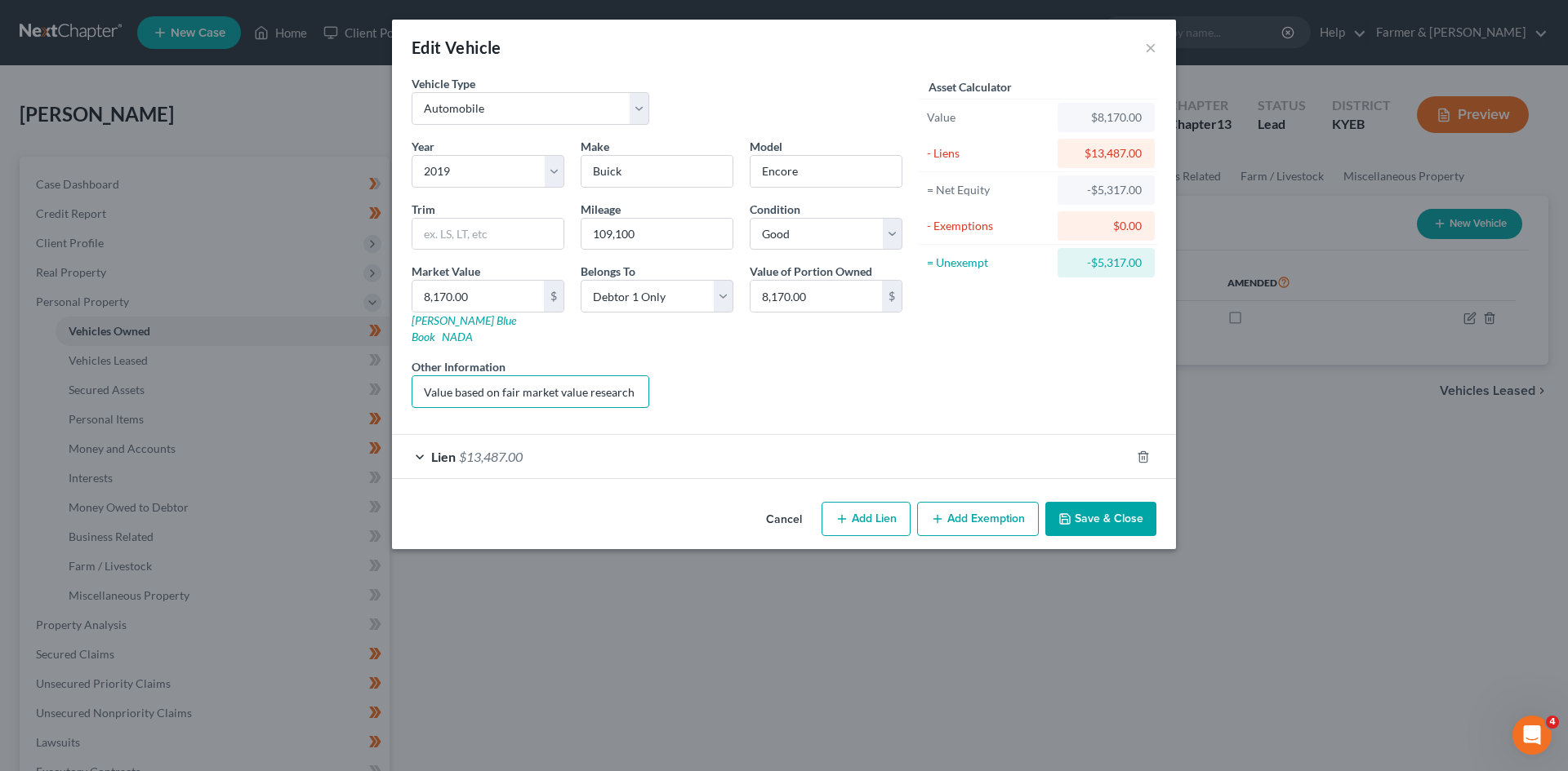
scroll to position [0, 207]
drag, startPoint x: 484, startPoint y: 374, endPoint x: 799, endPoint y: 378, distance: 315.0
click at [799, 378] on div "Year Select 2026 2025 2024 2023 2022 2021 2020 2019 2018 2017 2016 2015 2014 20…" at bounding box center [656, 279] width 507 height 283
click at [797, 509] on button "Cancel" at bounding box center [784, 520] width 62 height 32
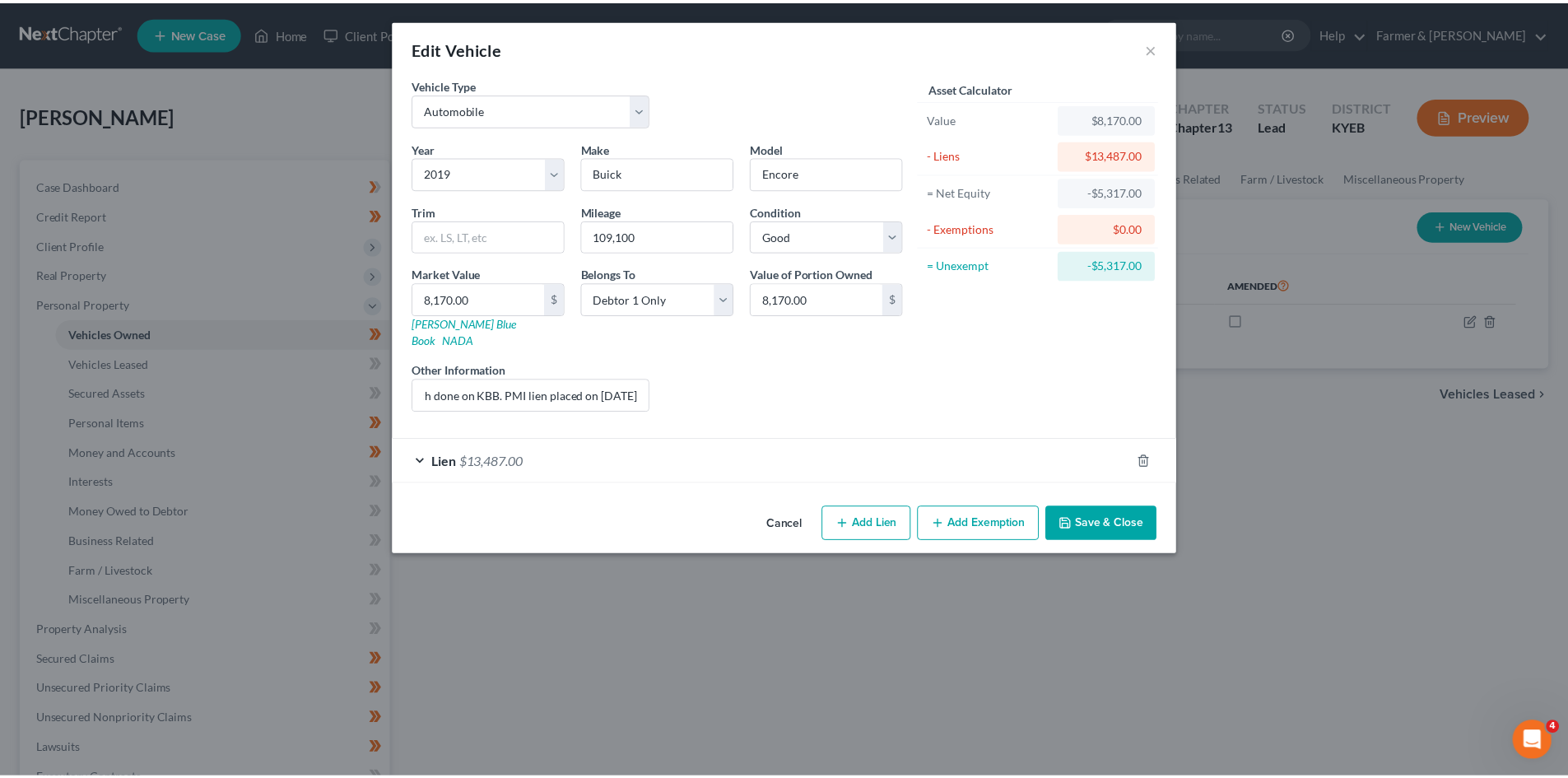
scroll to position [0, 0]
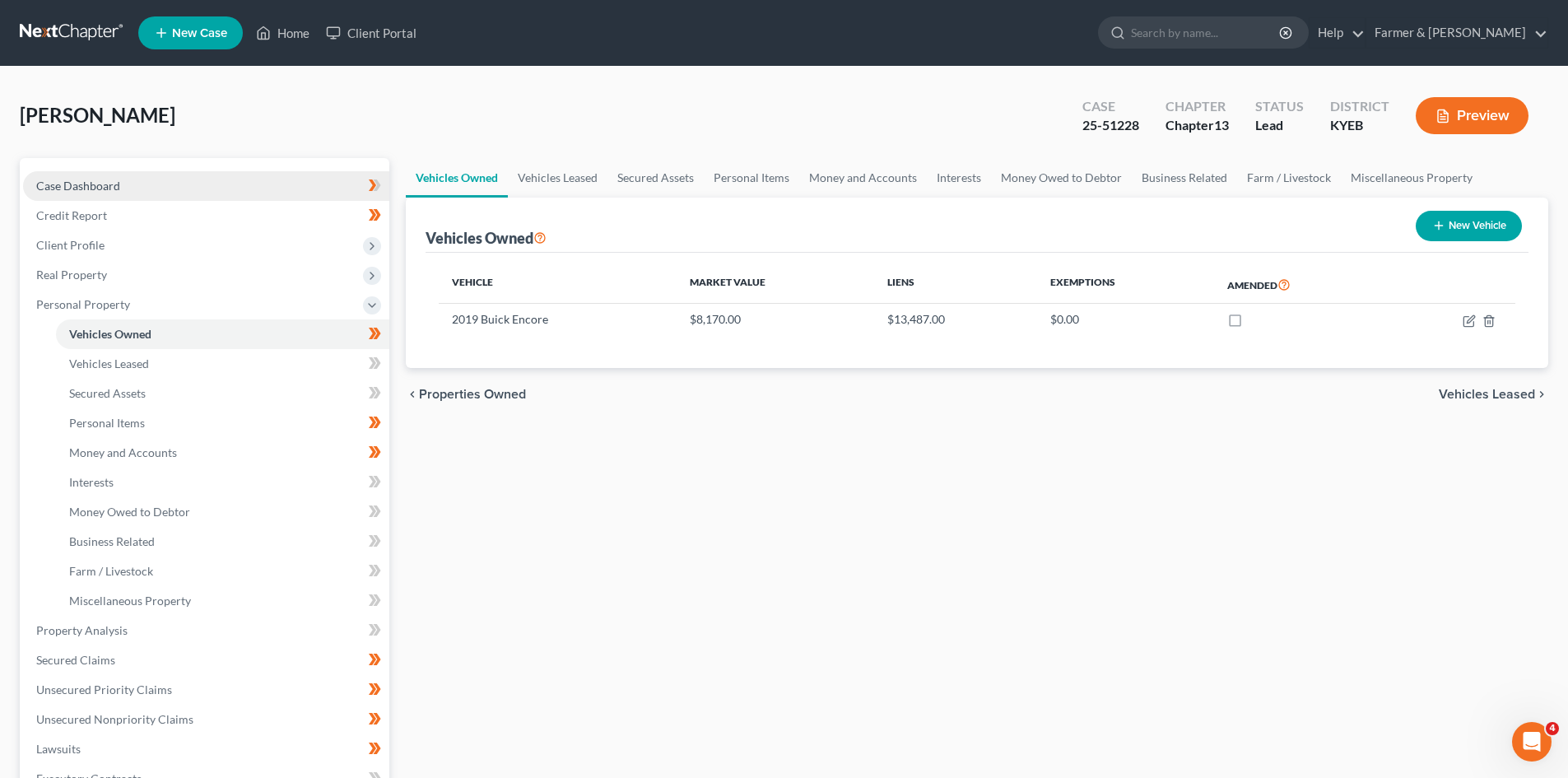
click at [223, 186] on link "Case Dashboard" at bounding box center [206, 186] width 367 height 30
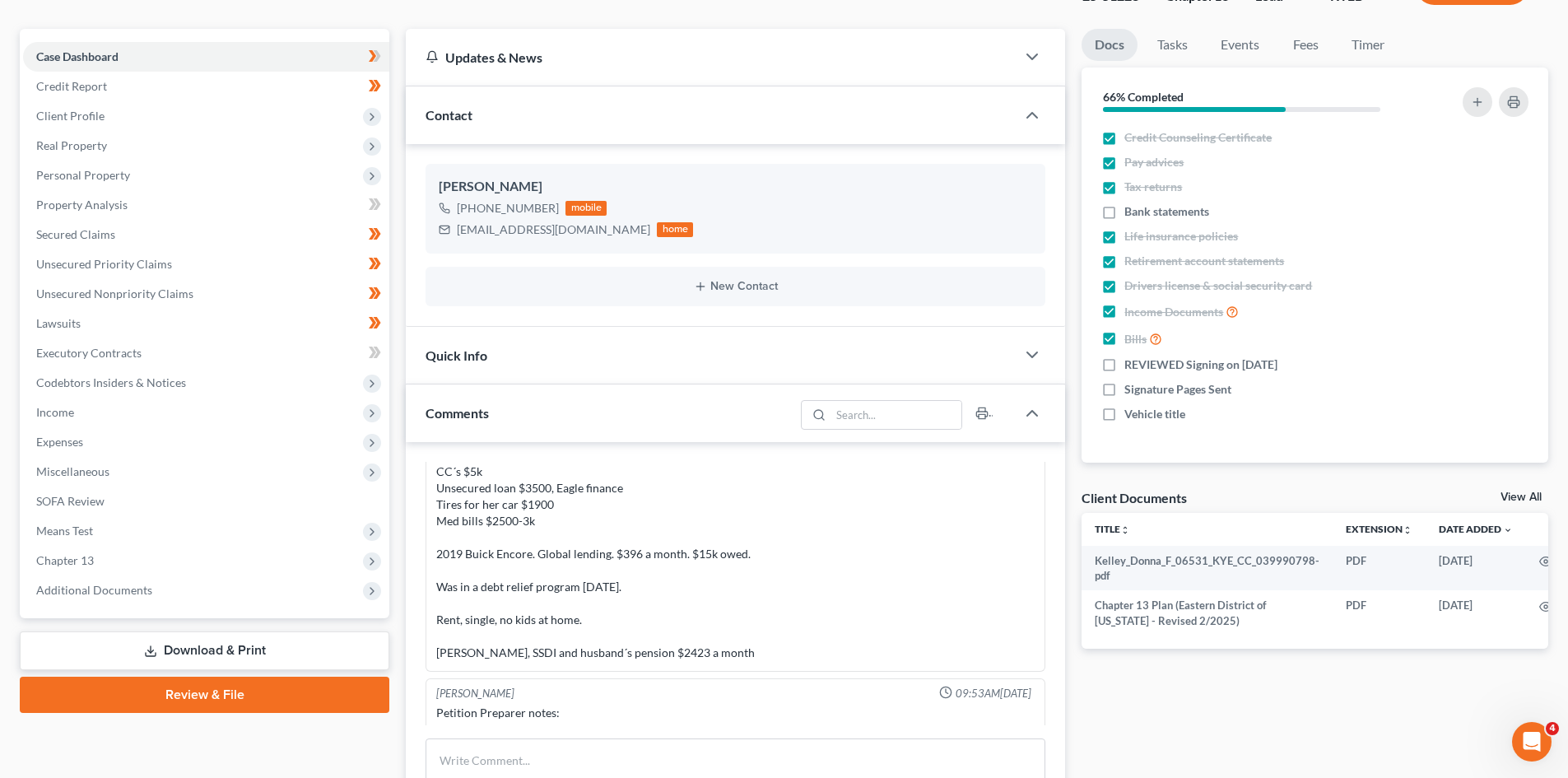
scroll to position [247, 0]
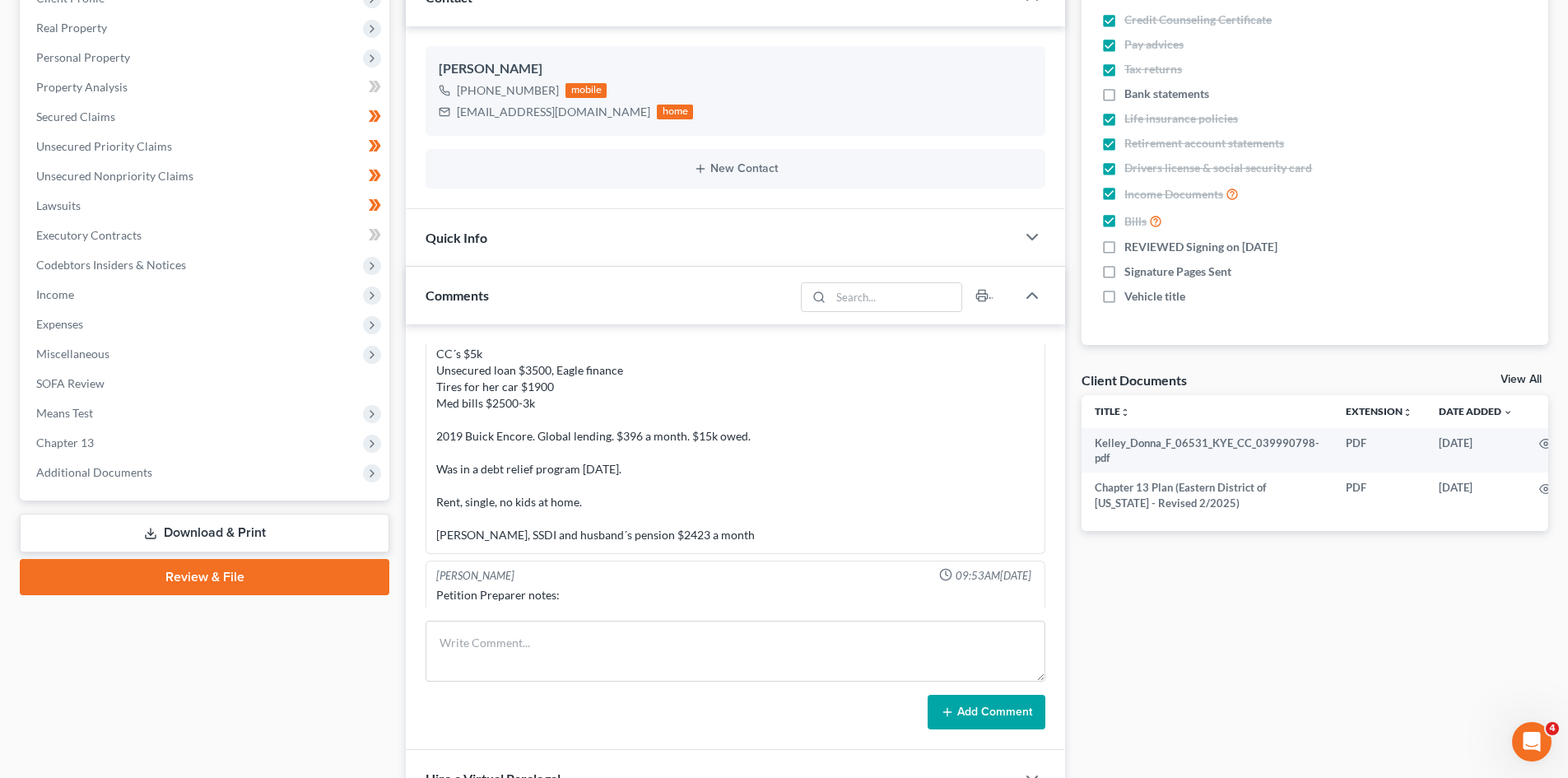
drag, startPoint x: 156, startPoint y: 462, endPoint x: 157, endPoint y: 507, distance: 45.0
click at [156, 462] on span "Additional Documents" at bounding box center [206, 472] width 367 height 30
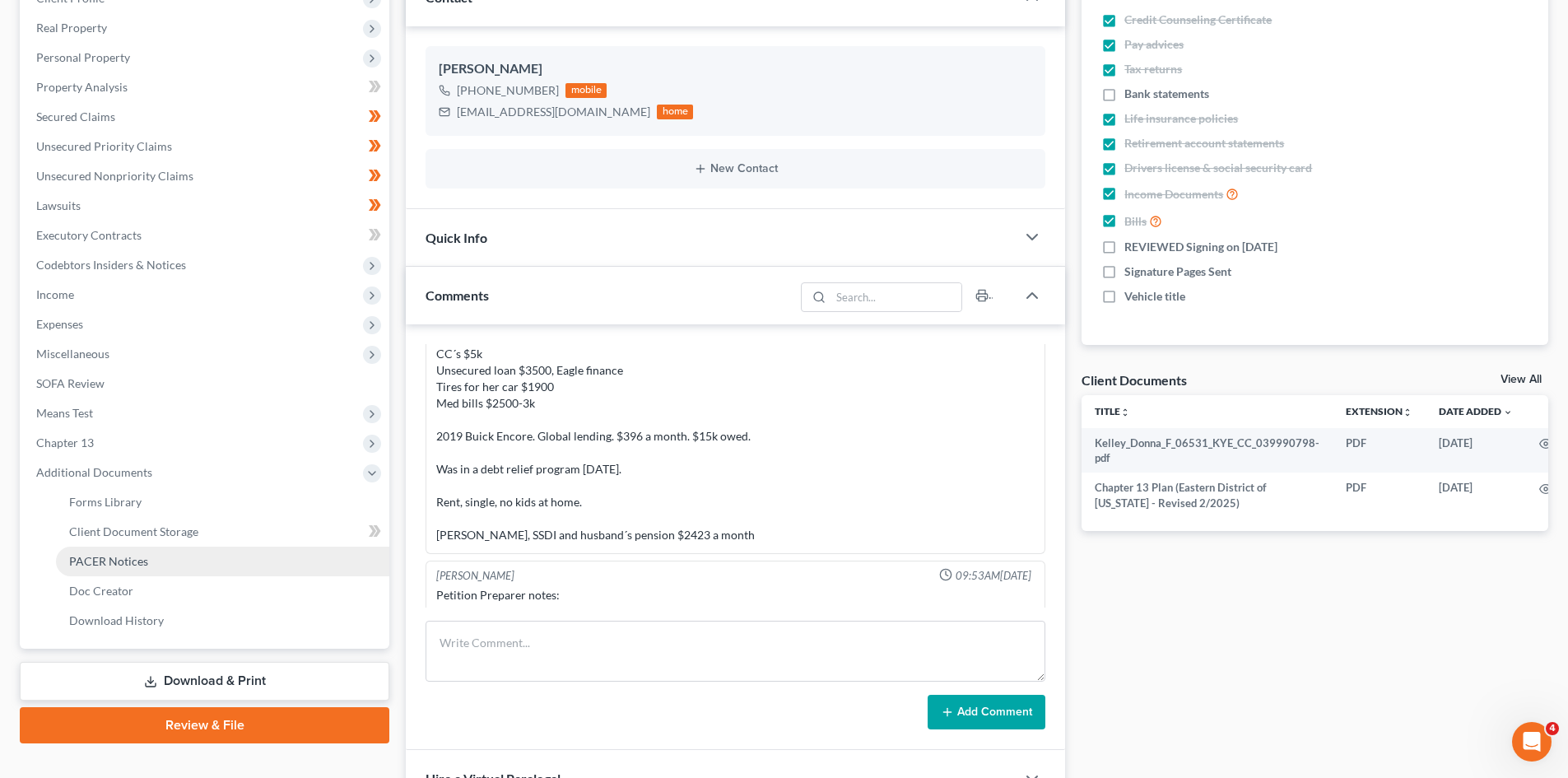
click at [103, 557] on span "PACER Notices" at bounding box center [108, 561] width 79 height 14
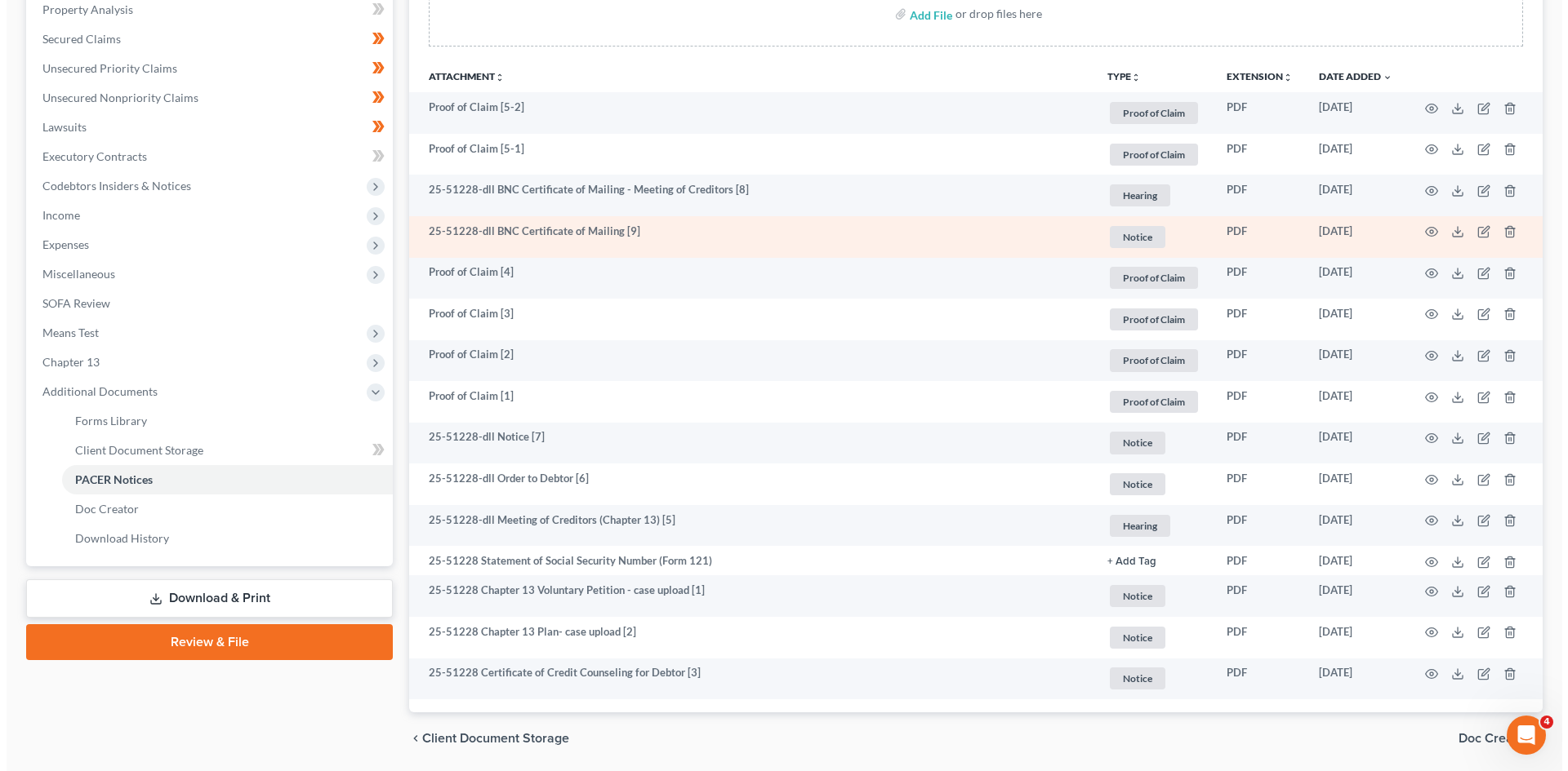
scroll to position [327, 0]
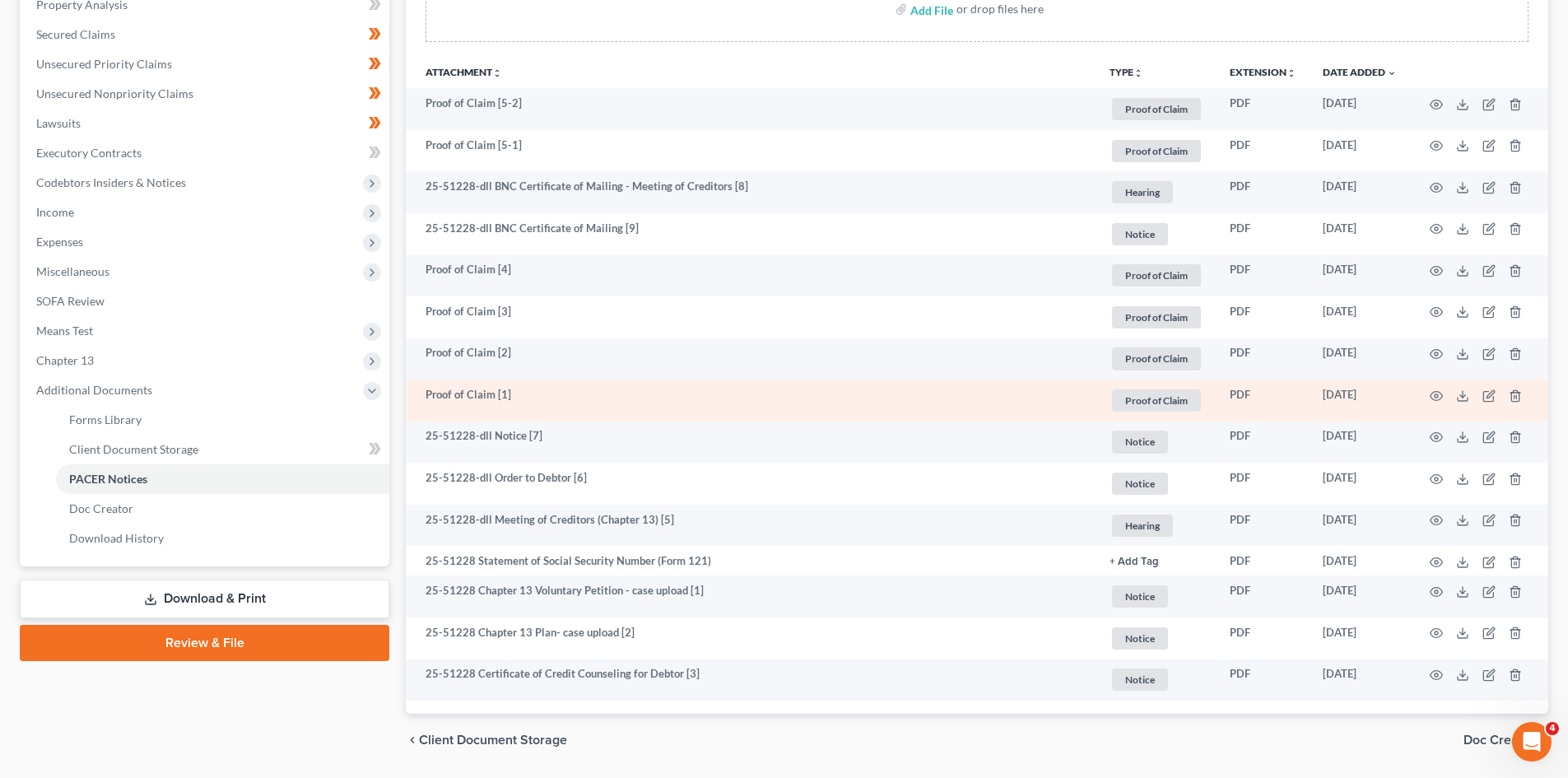
click at [1445, 399] on td at bounding box center [1479, 400] width 138 height 42
click at [1440, 398] on icon "button" at bounding box center [1436, 396] width 14 height 14
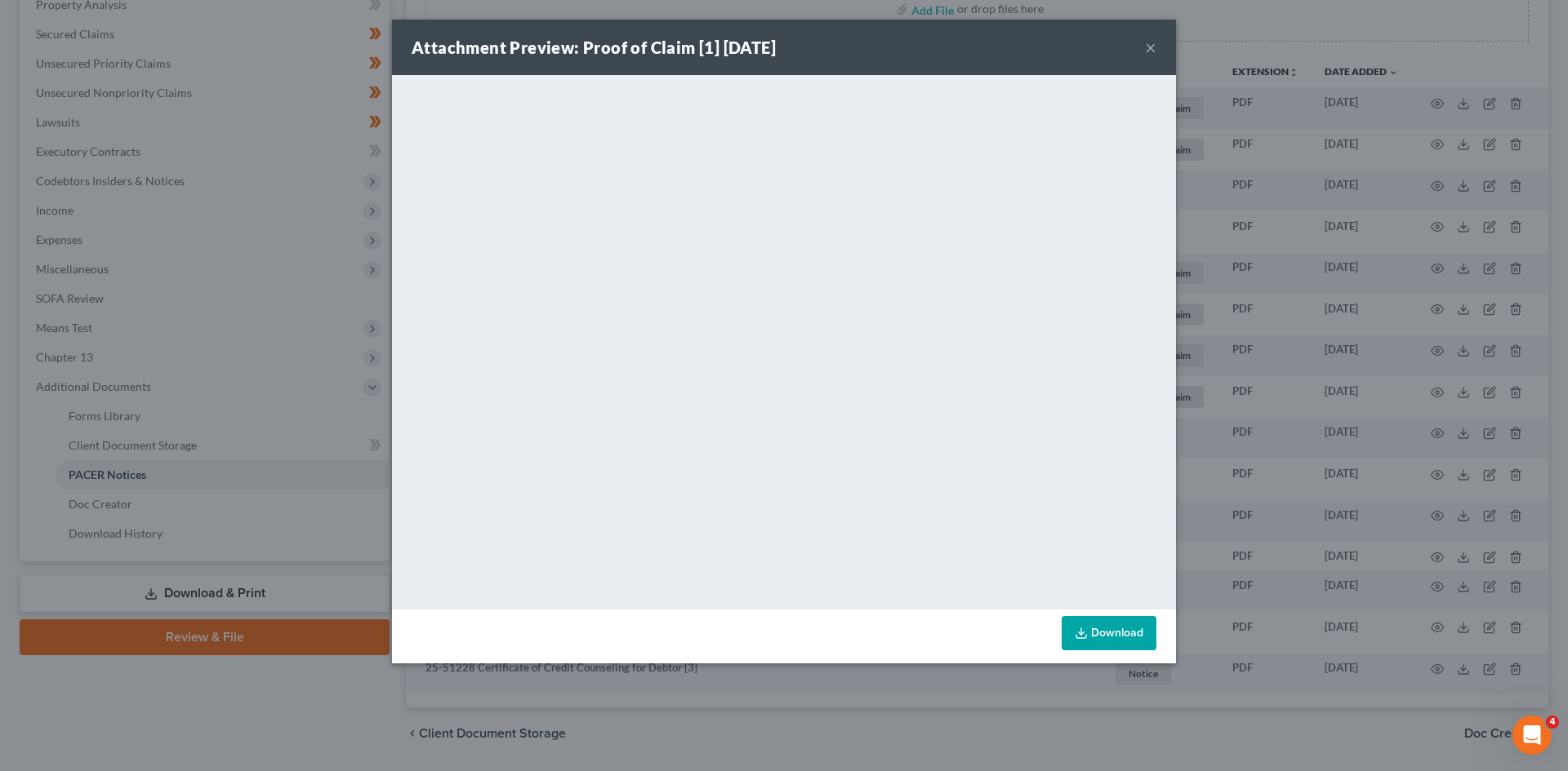
click at [1149, 45] on button "×" at bounding box center [1150, 48] width 12 height 20
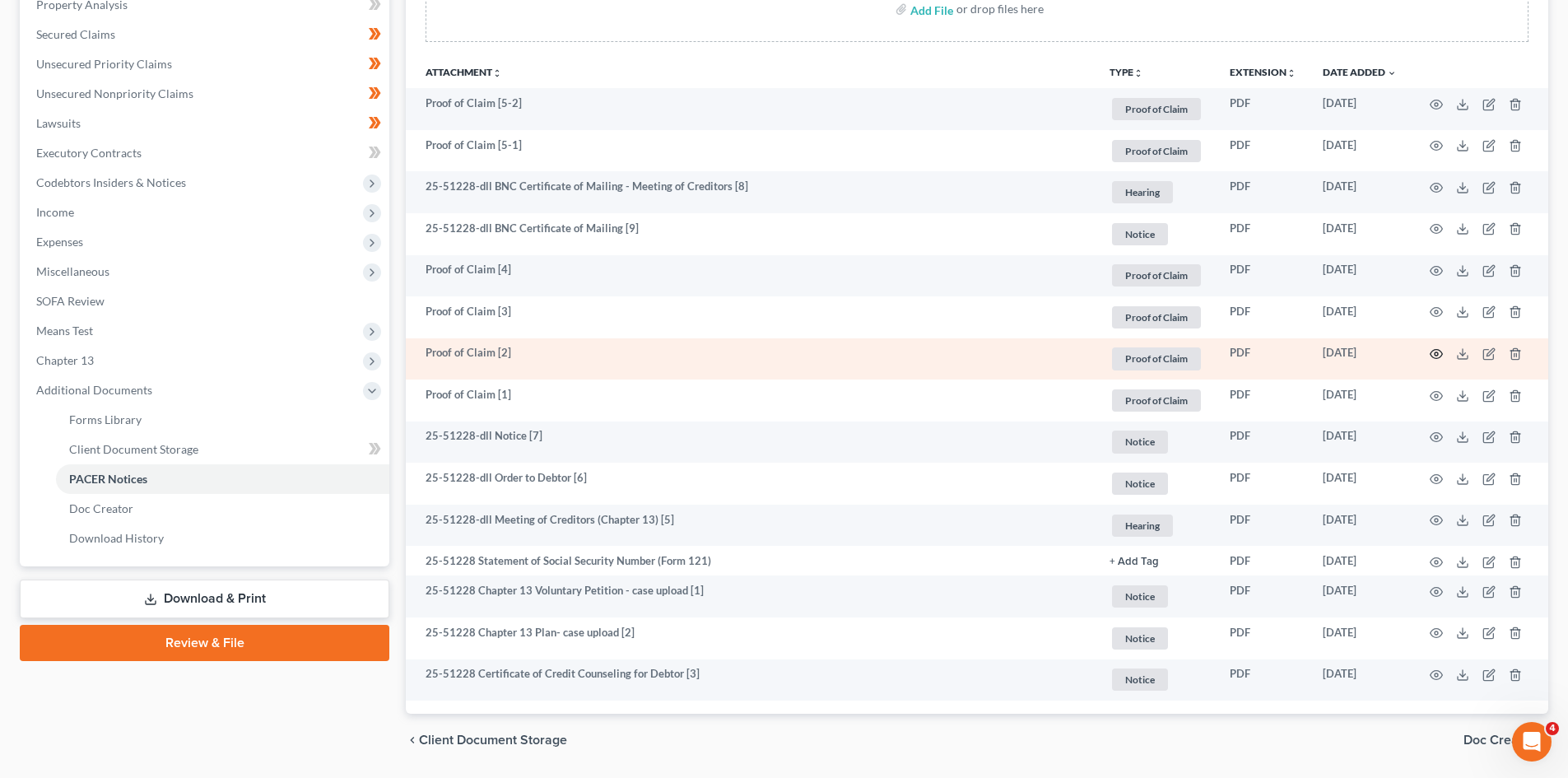
click at [1437, 354] on icon "button" at bounding box center [1436, 354] width 14 height 14
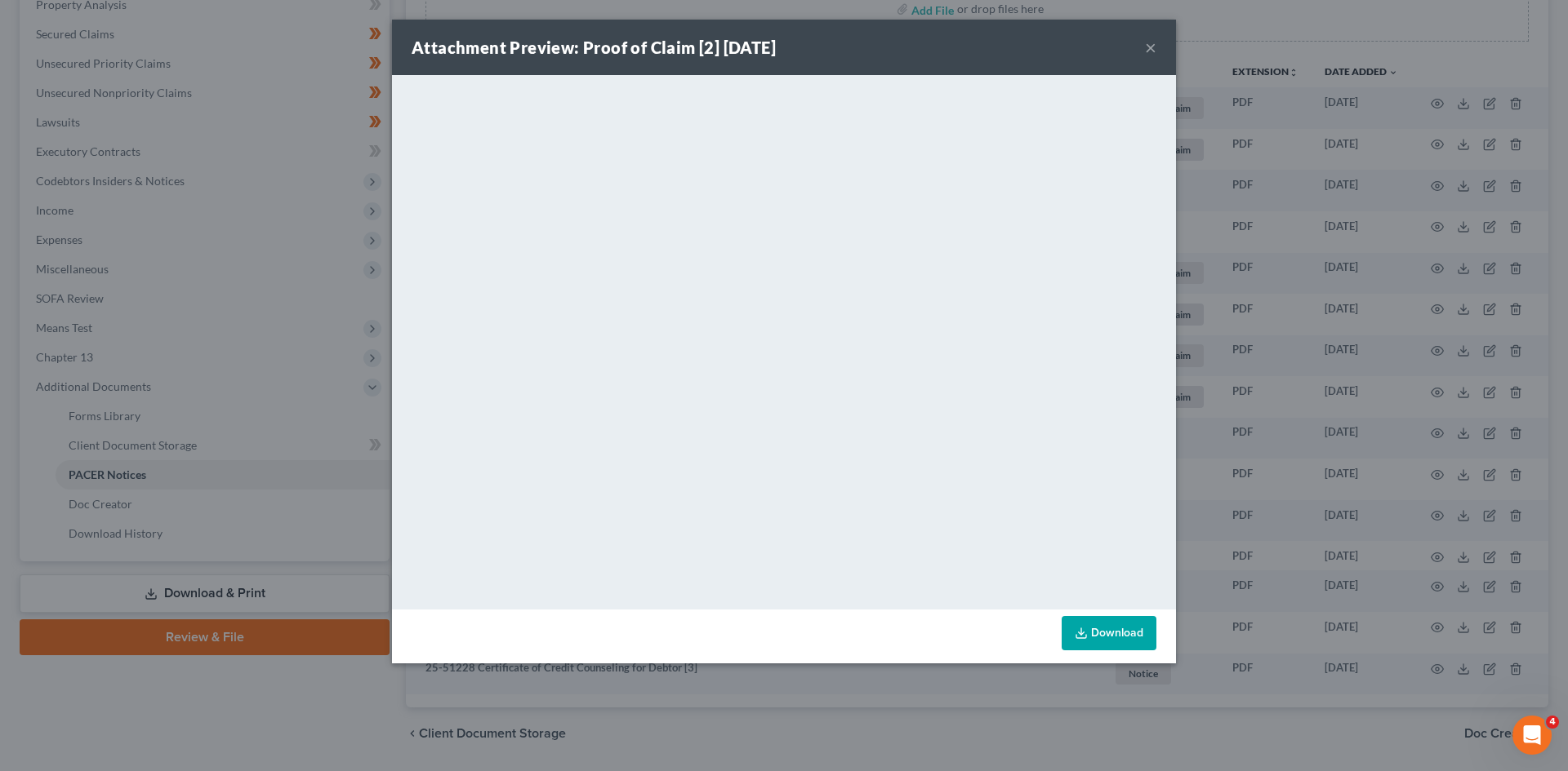
click at [1146, 45] on button "×" at bounding box center [1150, 48] width 12 height 20
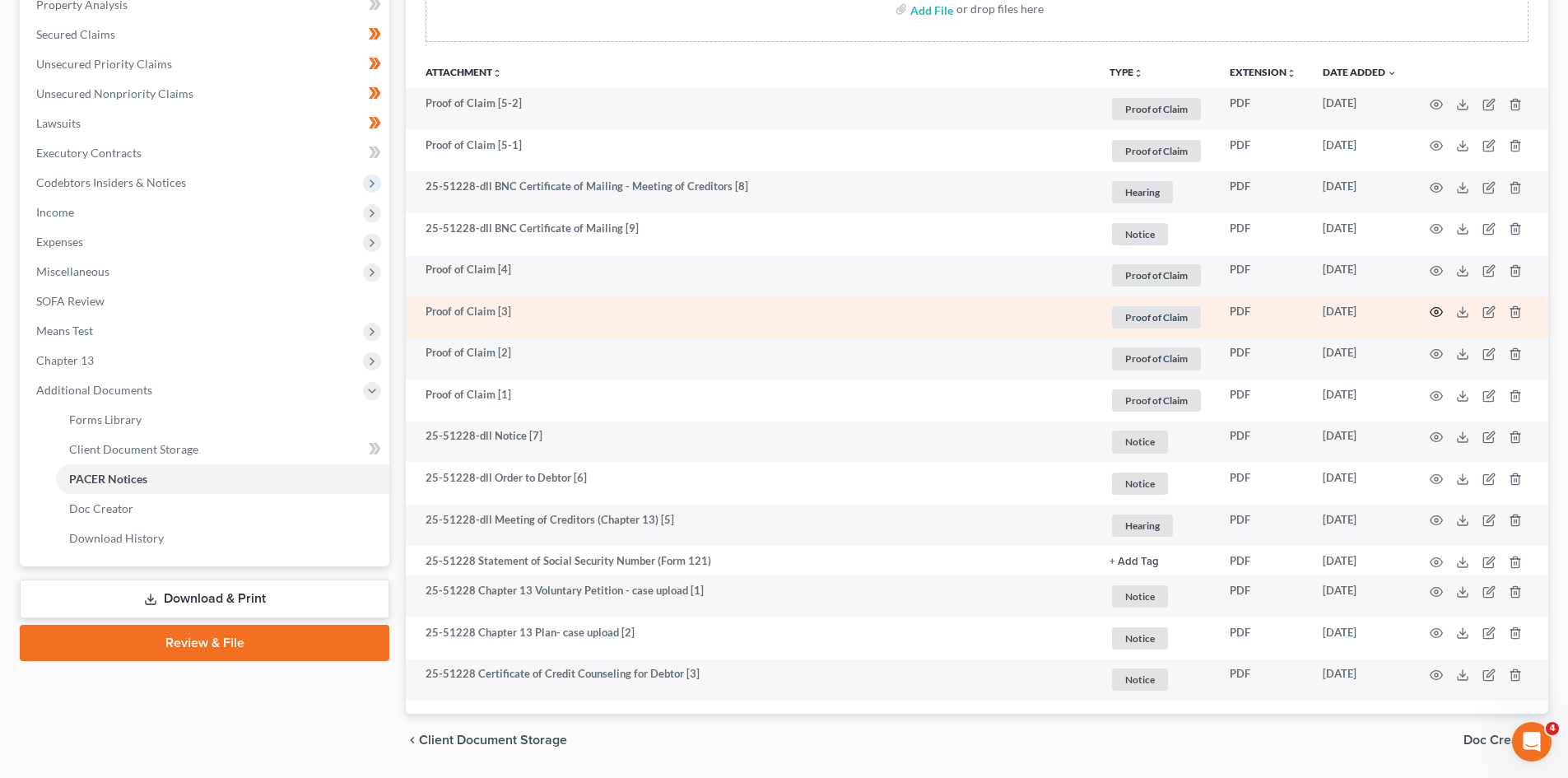
click at [1435, 311] on circle "button" at bounding box center [1436, 312] width 4 height 4
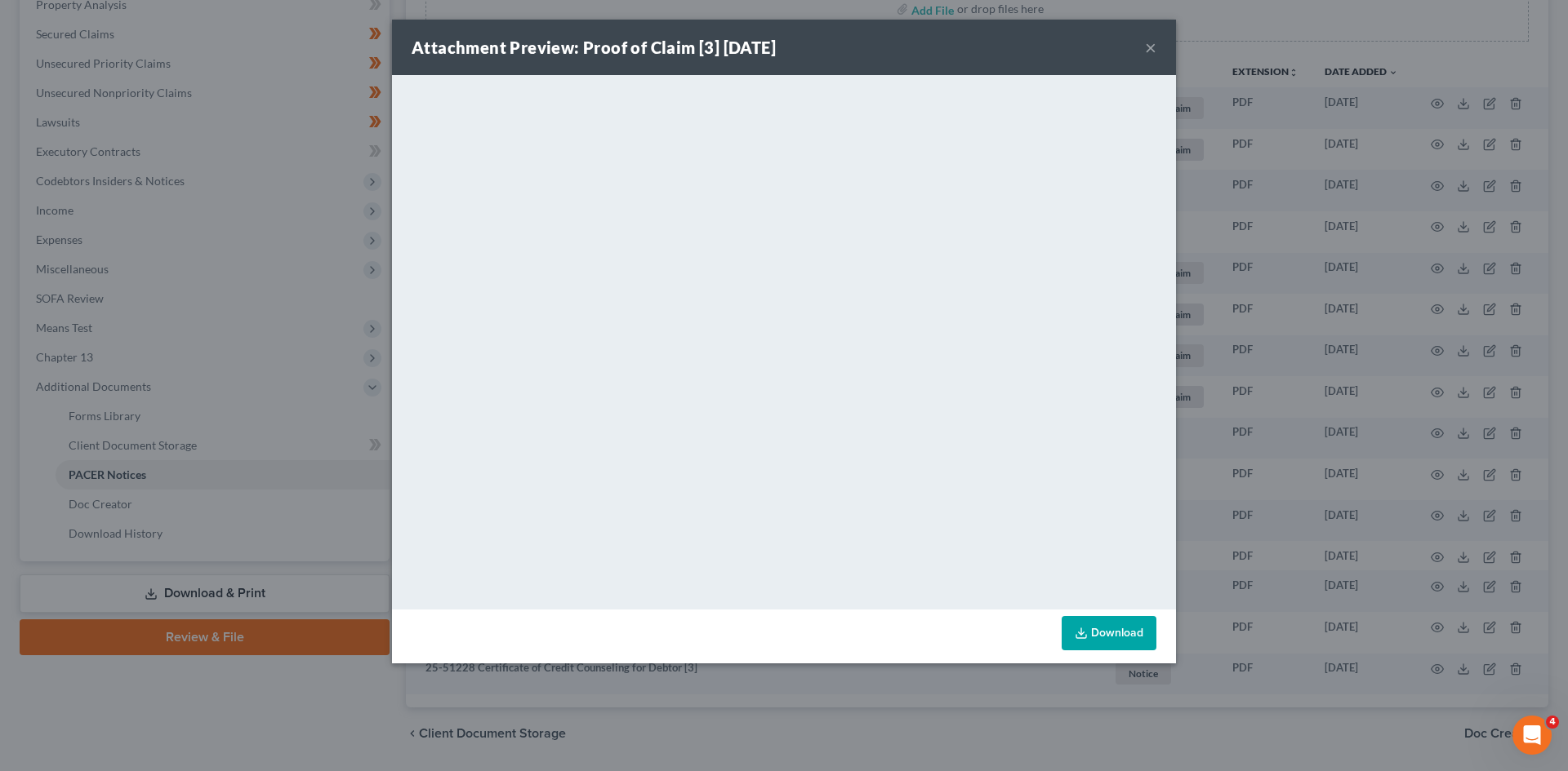
click at [1146, 49] on button "×" at bounding box center [1150, 48] width 12 height 20
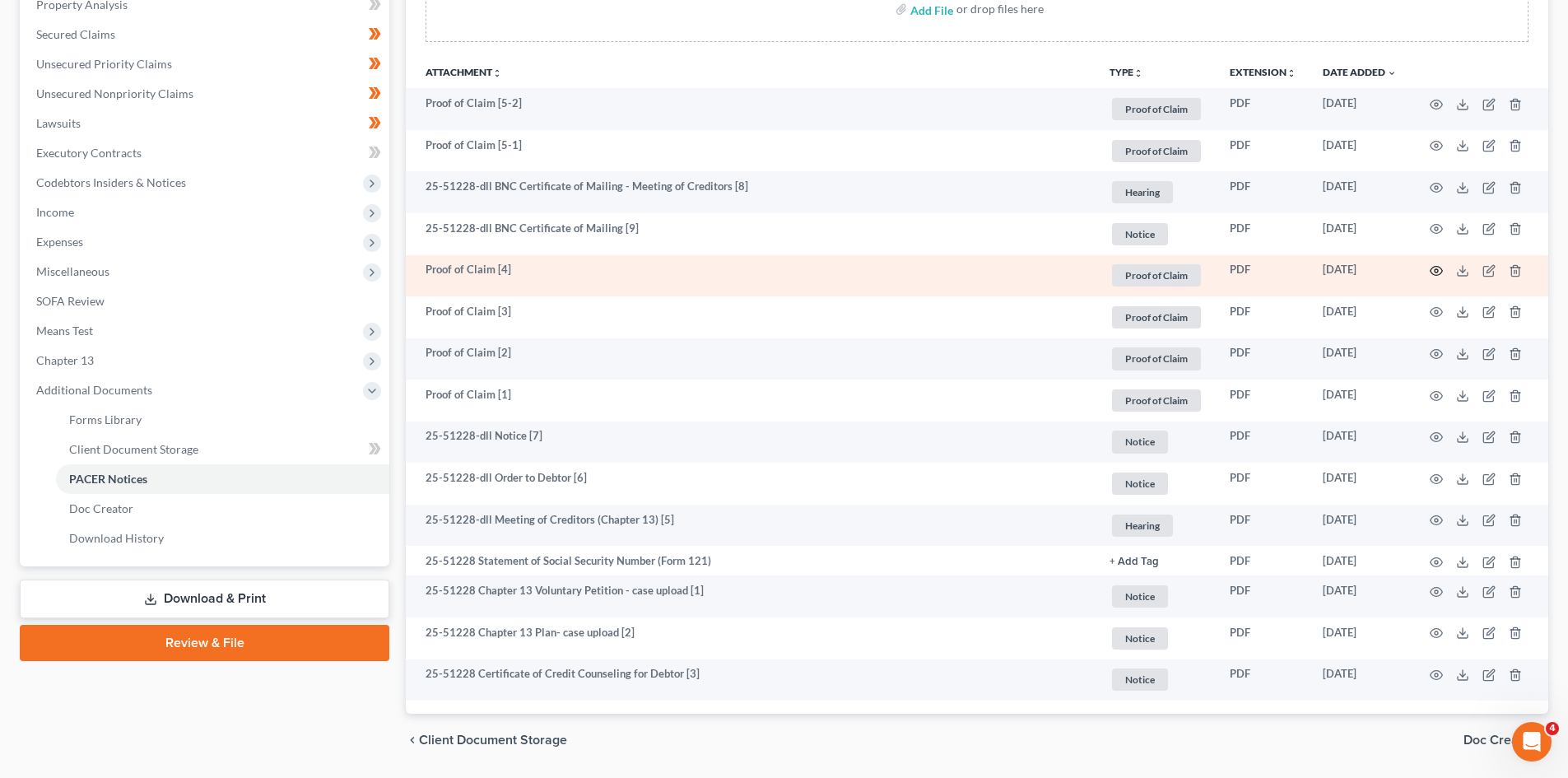
click at [1434, 272] on icon "button" at bounding box center [1436, 271] width 14 height 14
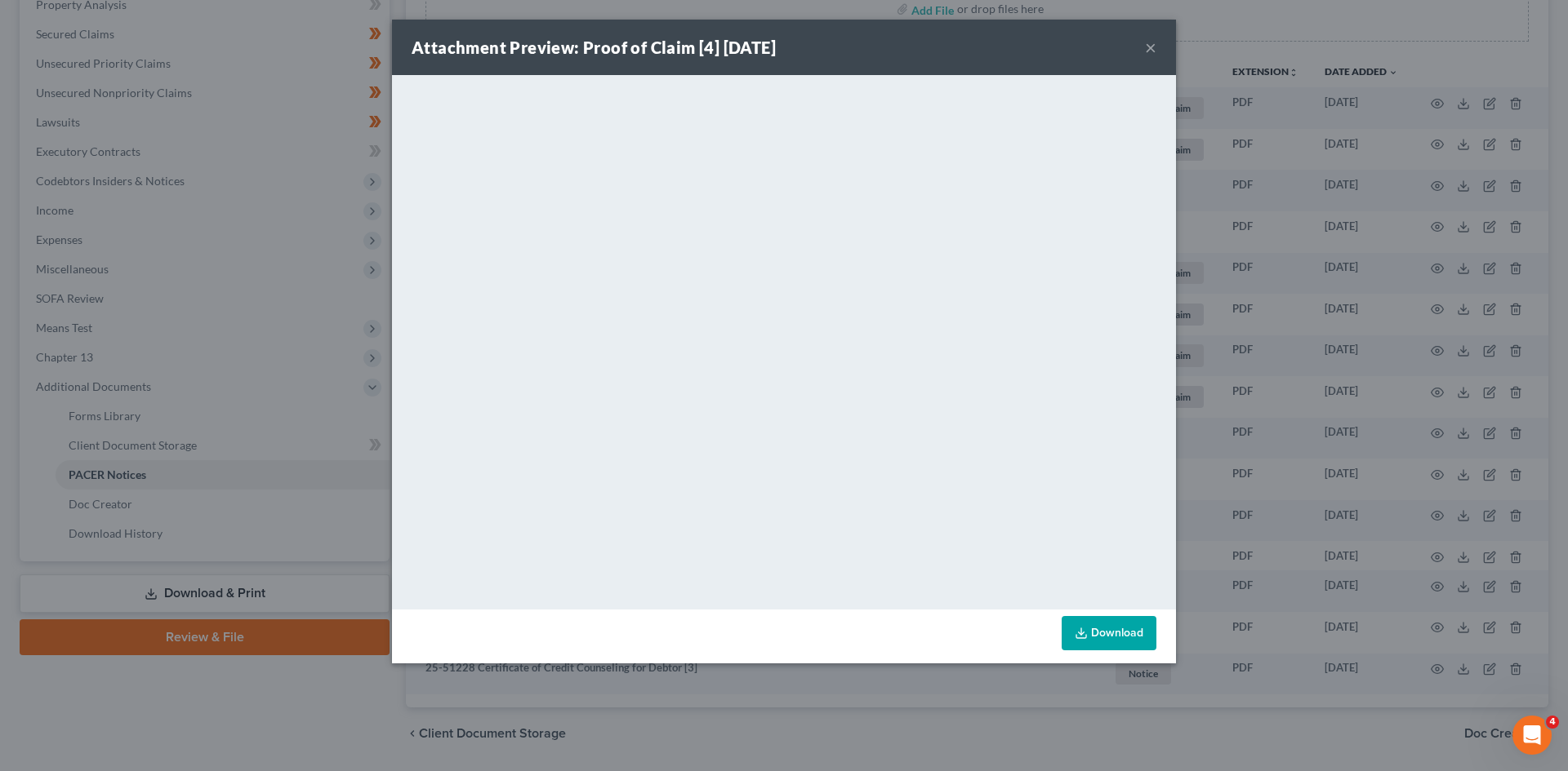
click at [1155, 53] on button "×" at bounding box center [1150, 48] width 12 height 20
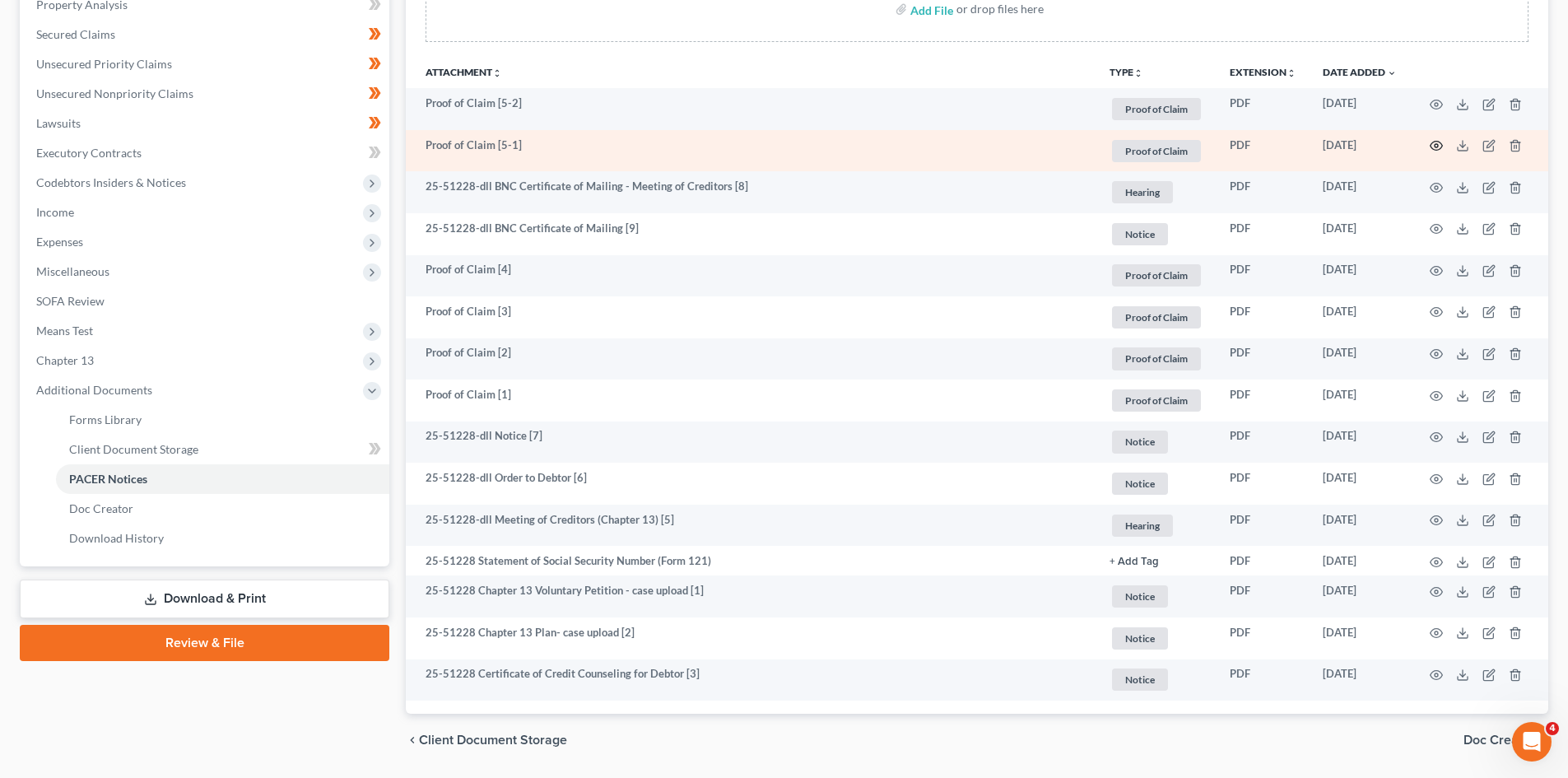
click at [1435, 143] on icon "button" at bounding box center [1436, 145] width 14 height 14
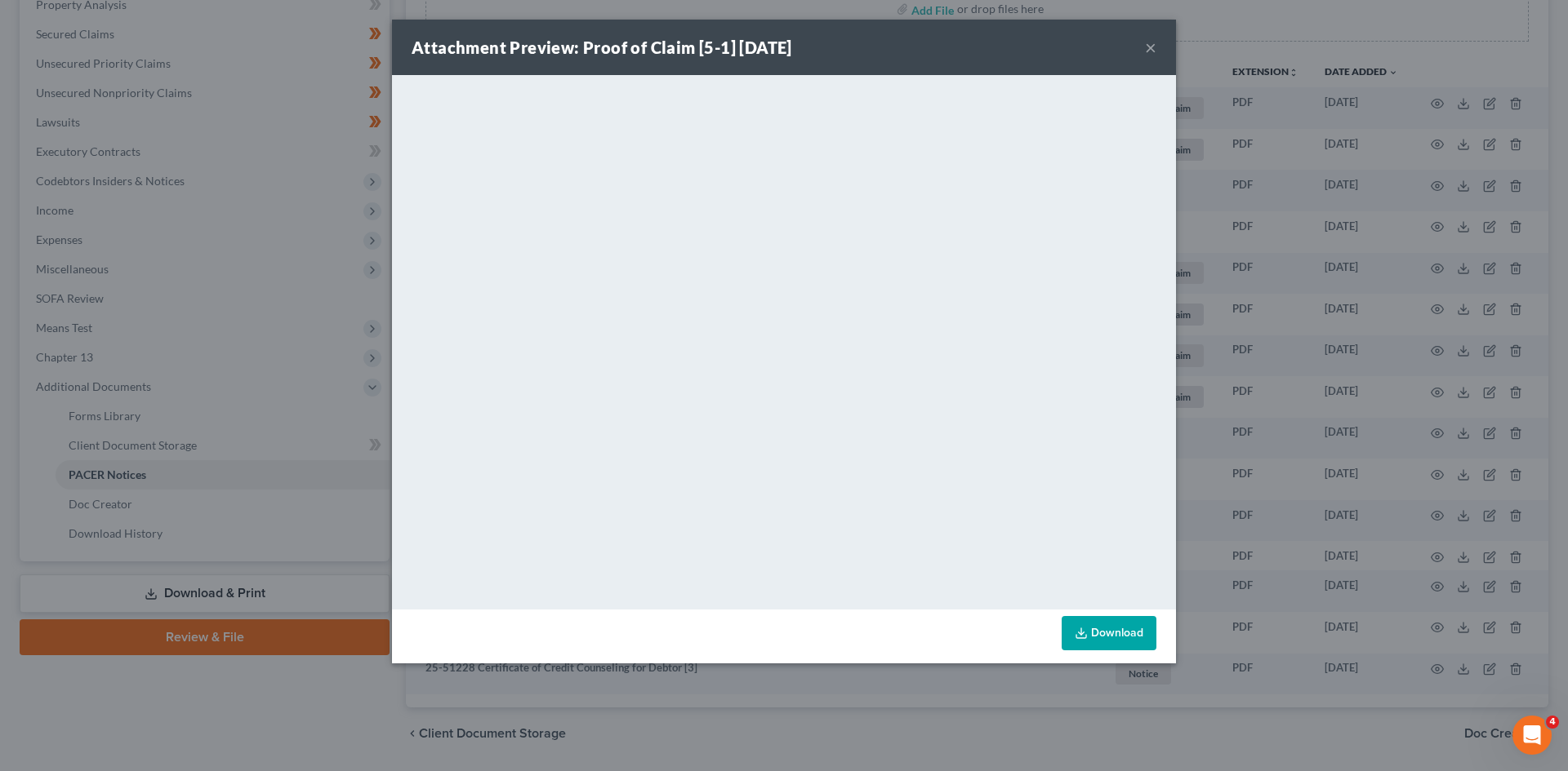
click at [1146, 49] on button "×" at bounding box center [1150, 48] width 12 height 20
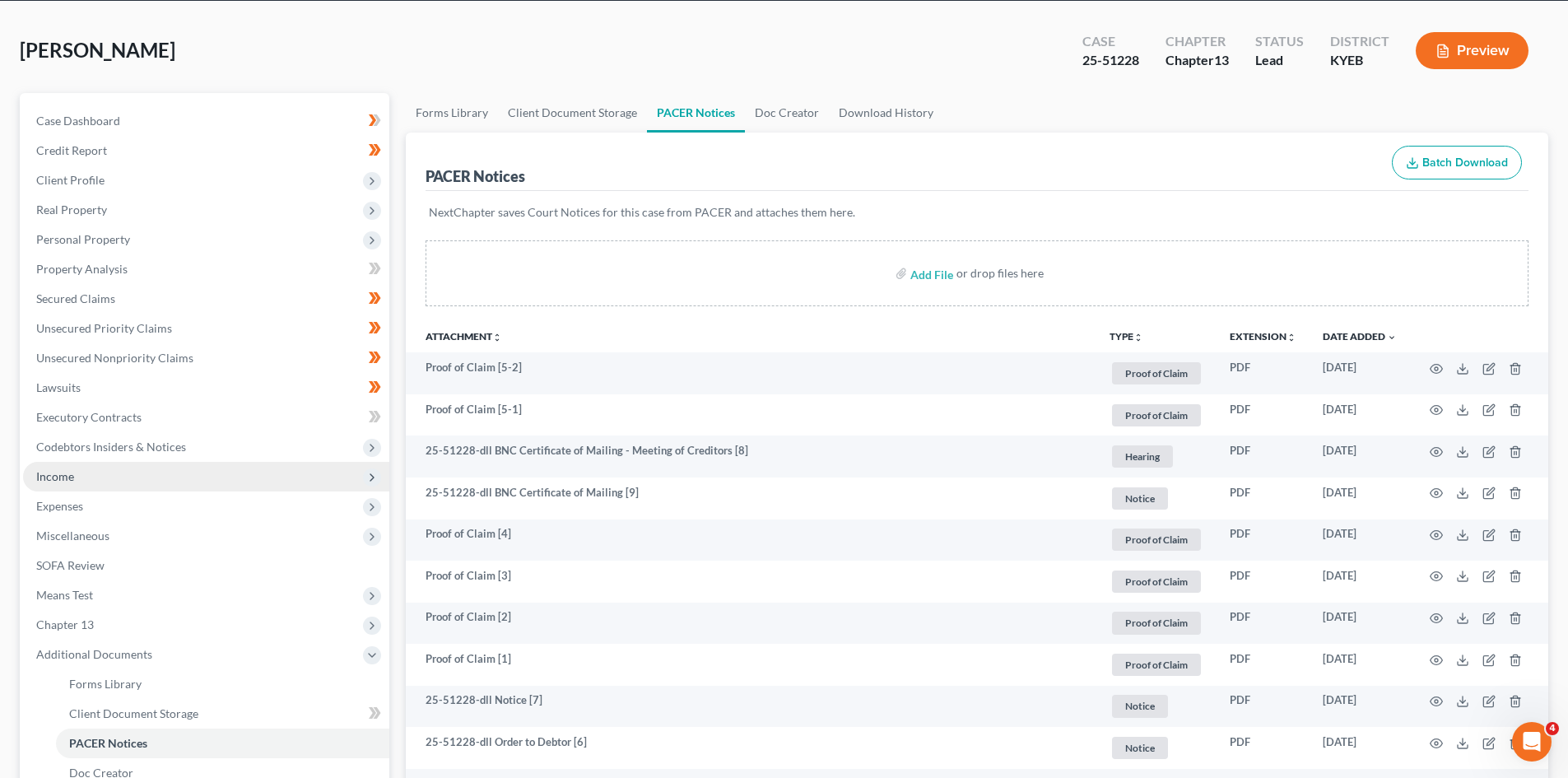
scroll to position [0, 0]
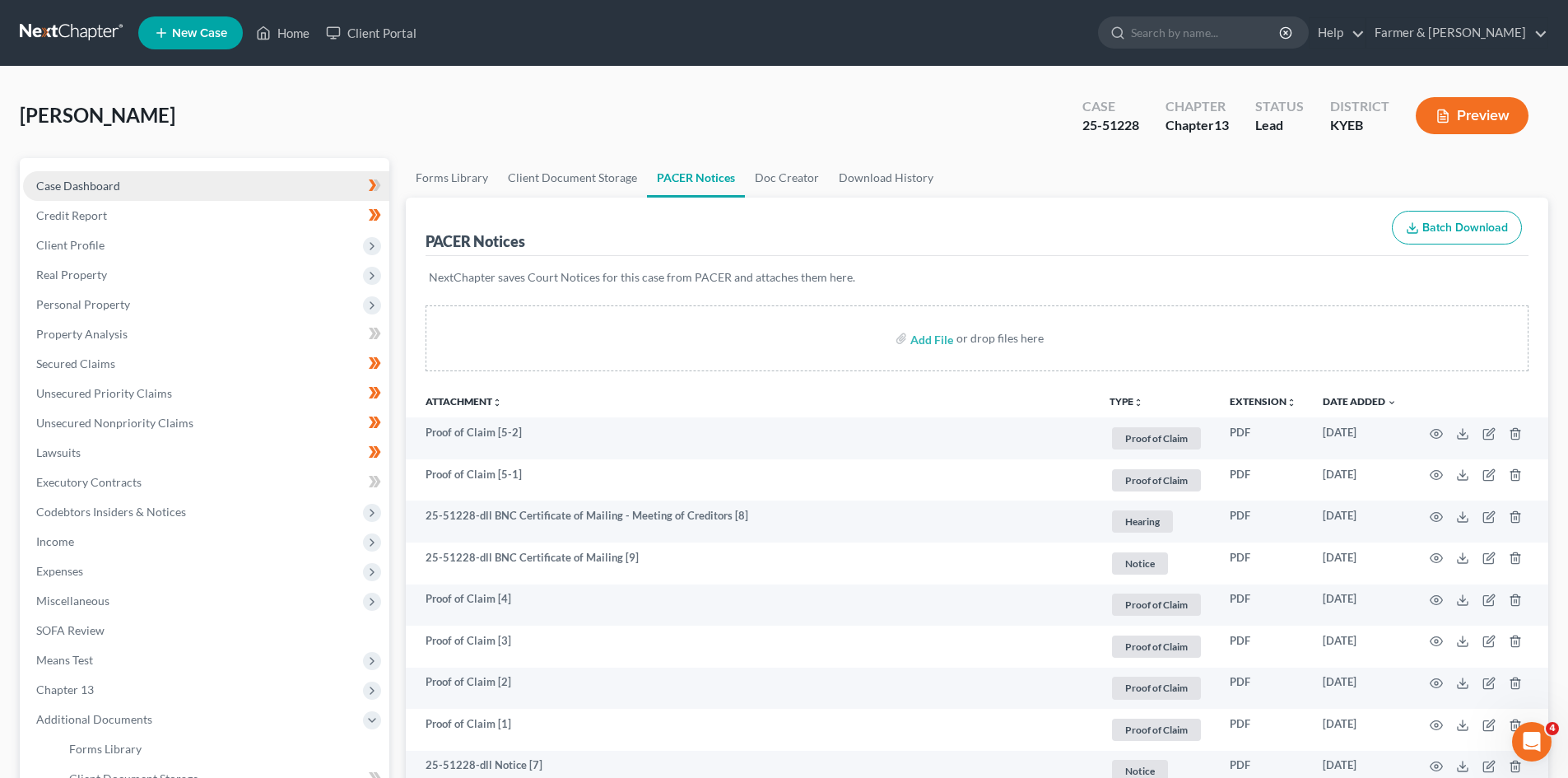
click at [104, 179] on span "Case Dashboard" at bounding box center [78, 185] width 84 height 14
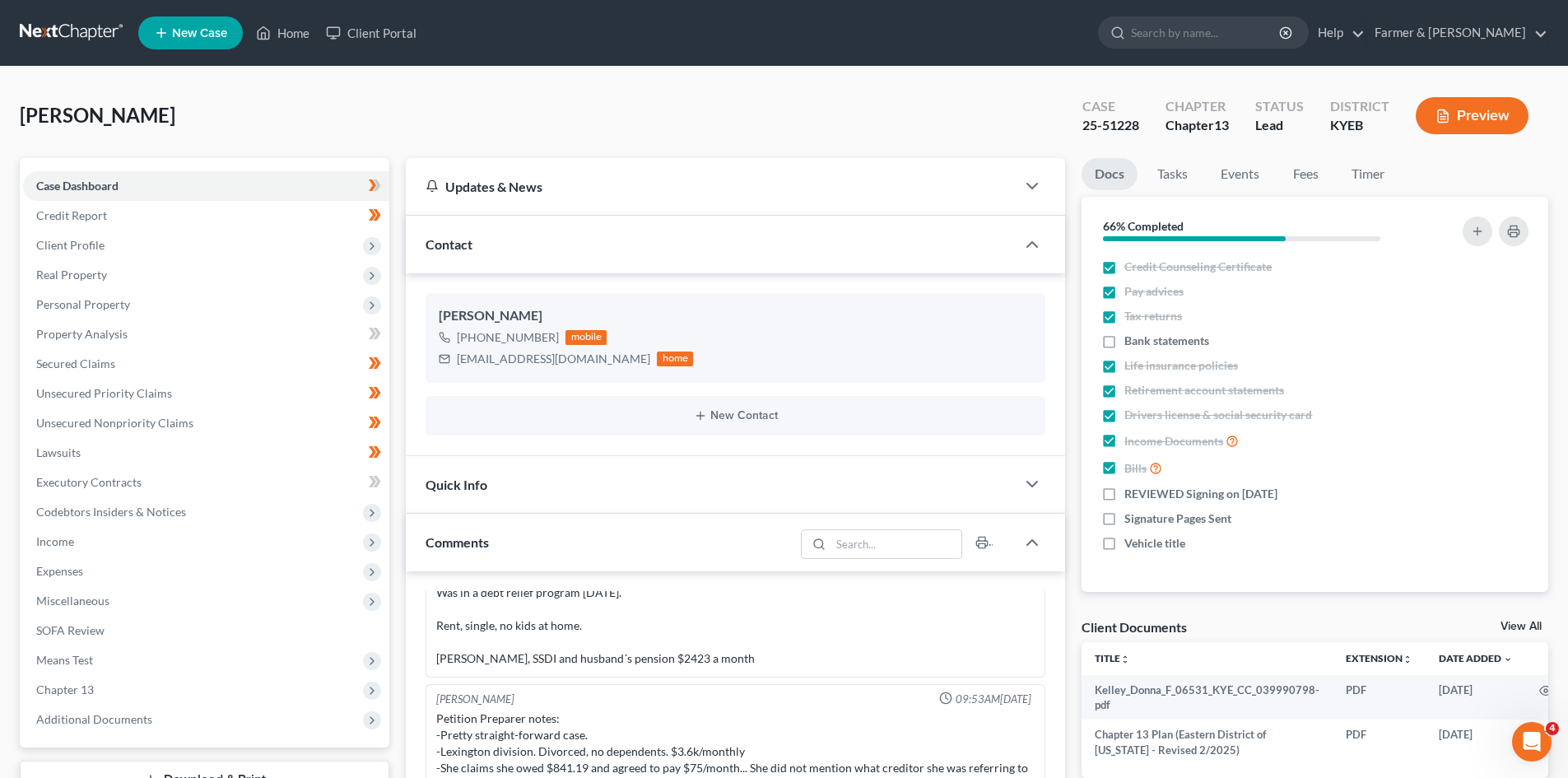
click at [62, 31] on link at bounding box center [73, 33] width 105 height 30
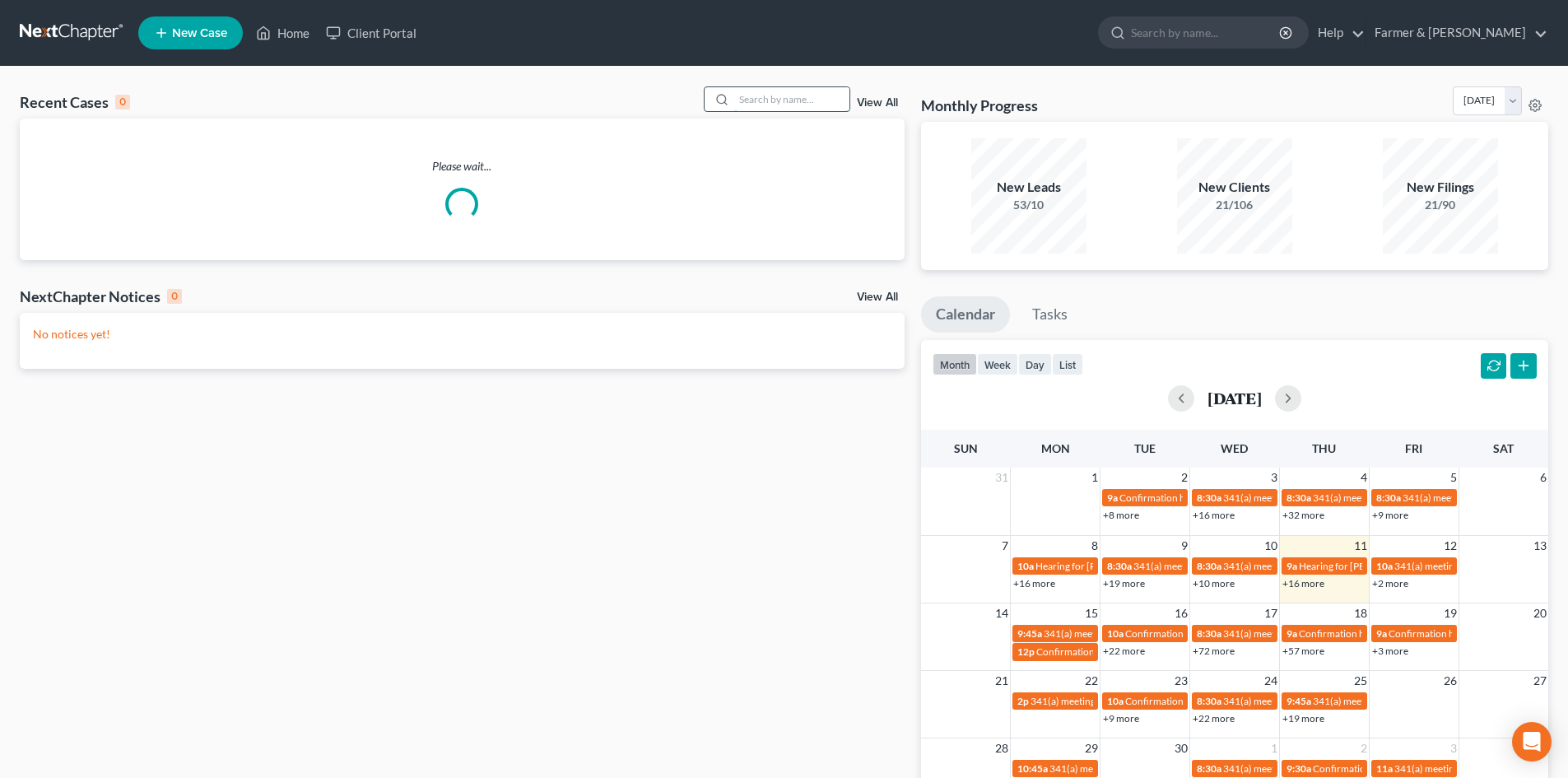
click at [783, 98] on input "search" at bounding box center [791, 99] width 115 height 24
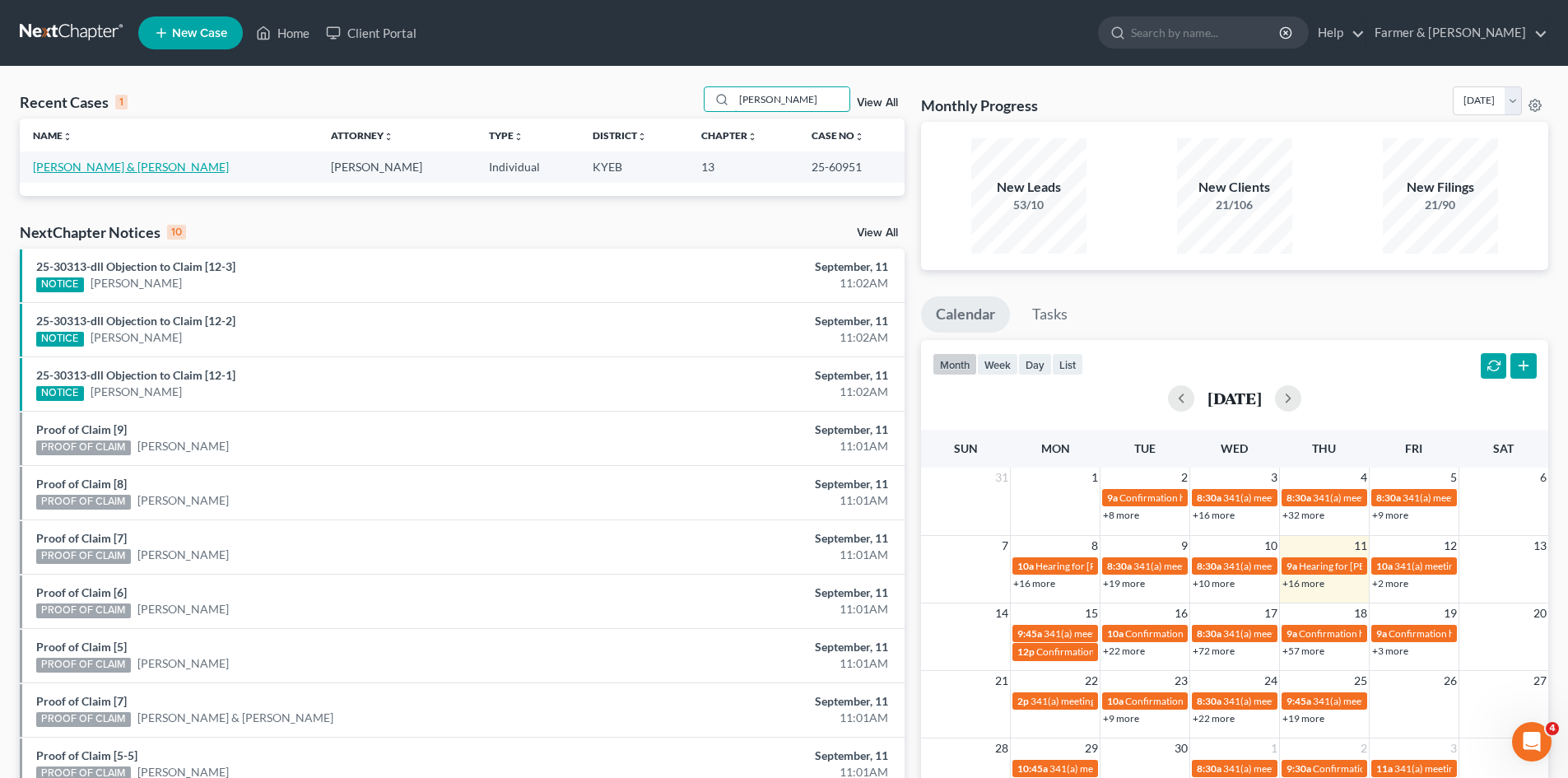
type input "[PERSON_NAME]"
click at [92, 166] on link "[PERSON_NAME] & [PERSON_NAME]" at bounding box center [131, 166] width 196 height 14
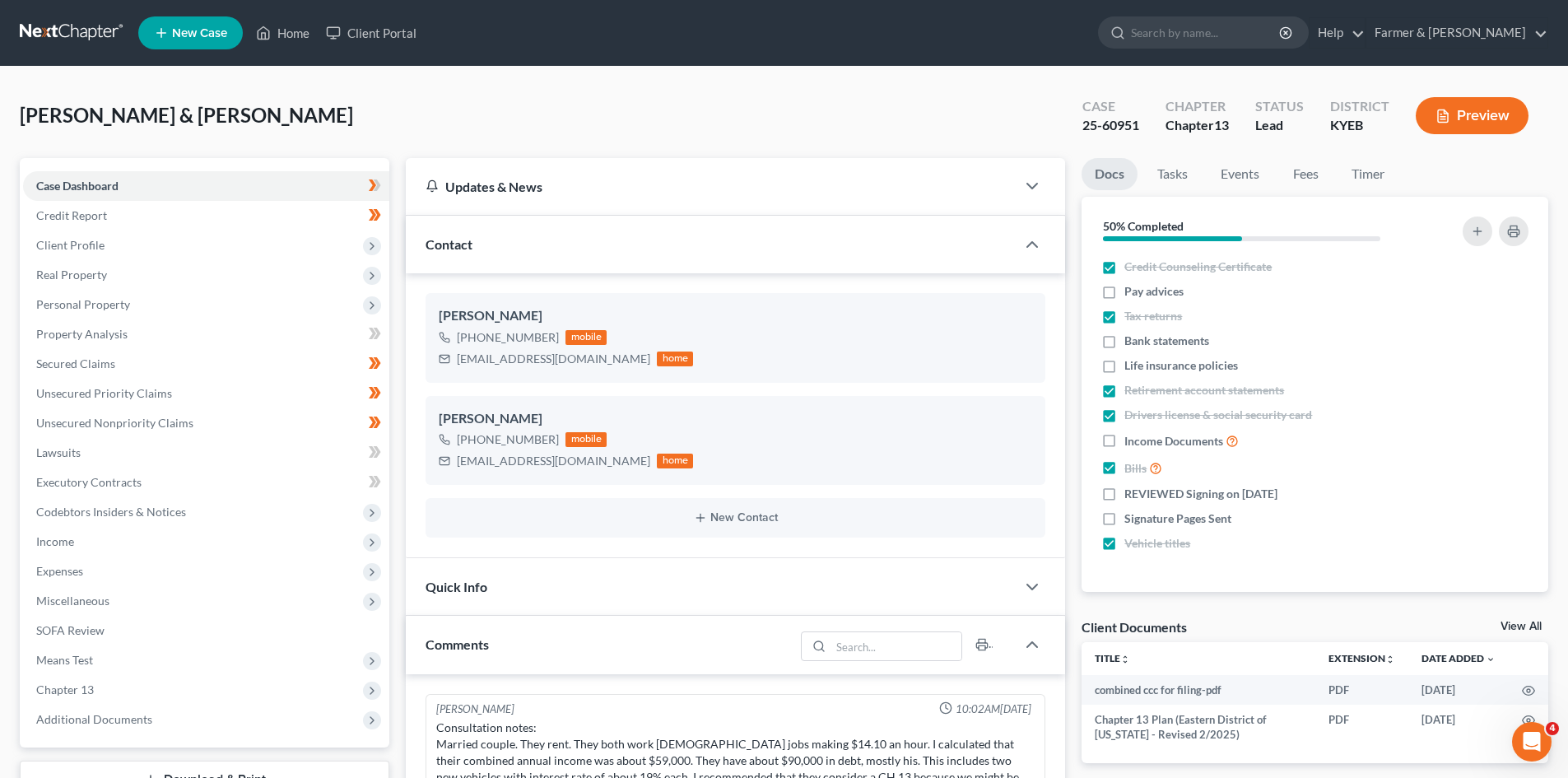
scroll to position [387, 0]
